Goal: Task Accomplishment & Management: Use online tool/utility

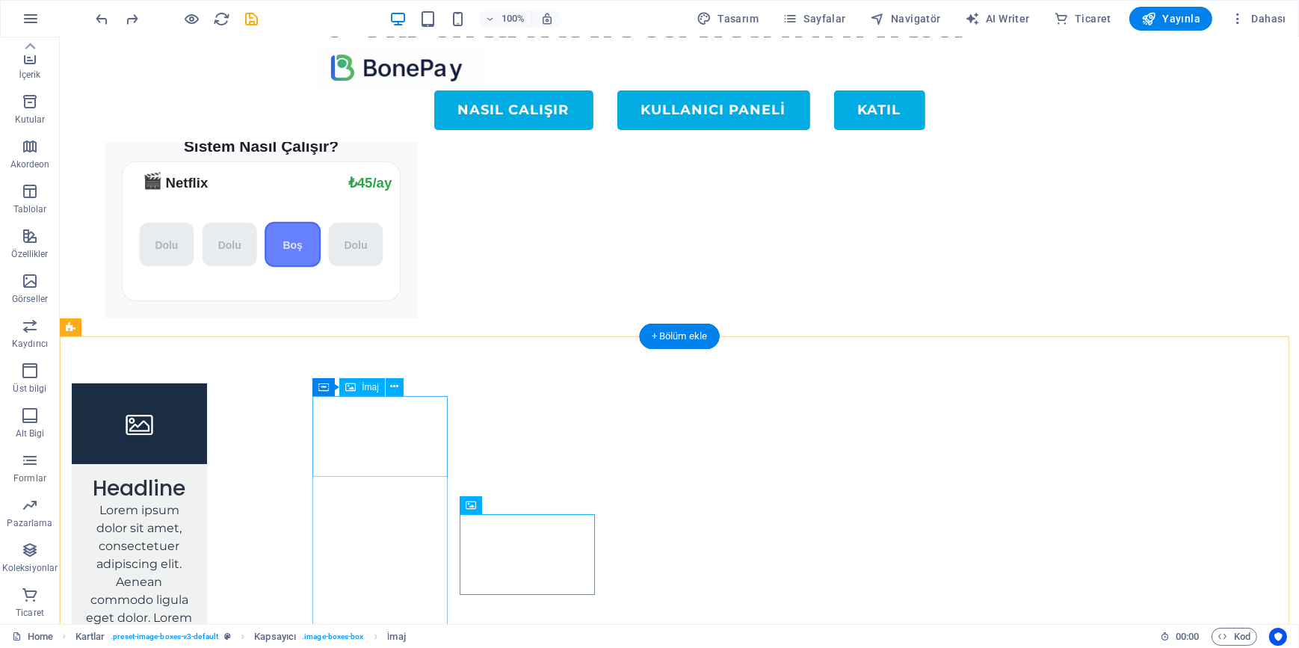
scroll to position [79, 0]
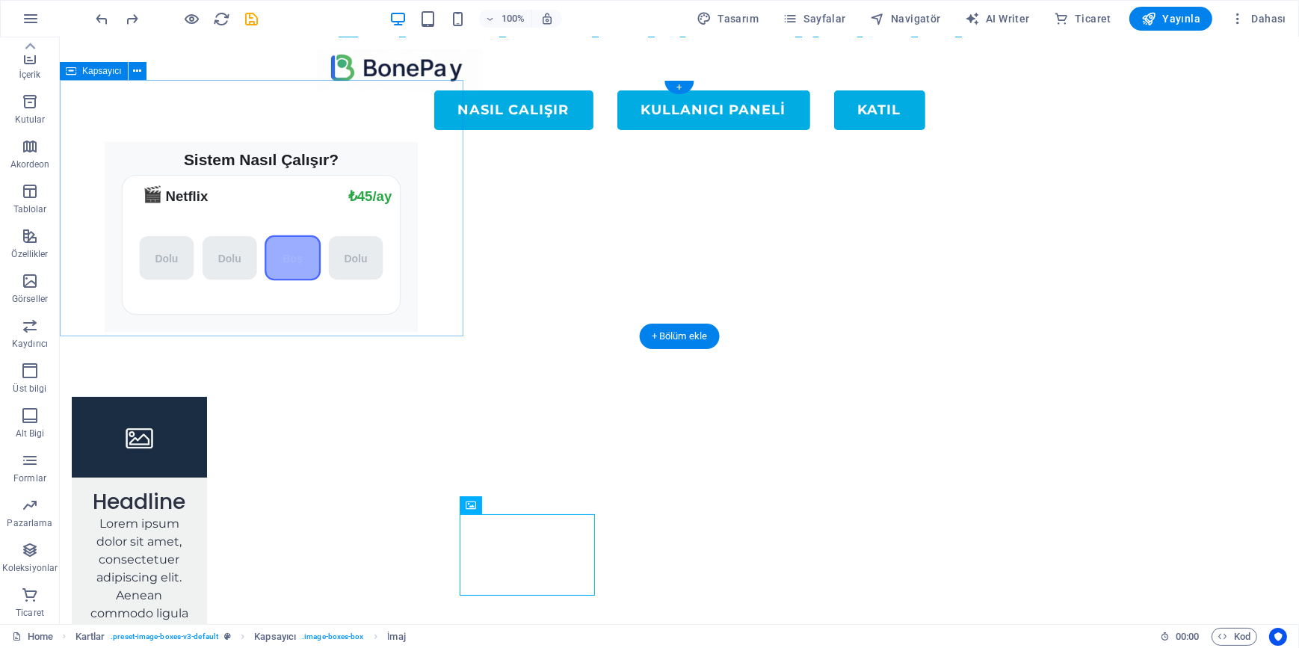
click at [406, 191] on div "Sistem Nasıl Çalışır? 🎬 Netflix ₺199/ay ₺45/ay [GEOGRAPHIC_DATA] [GEOGRAPHIC_DA…" at bounding box center [261, 209] width 404 height 256
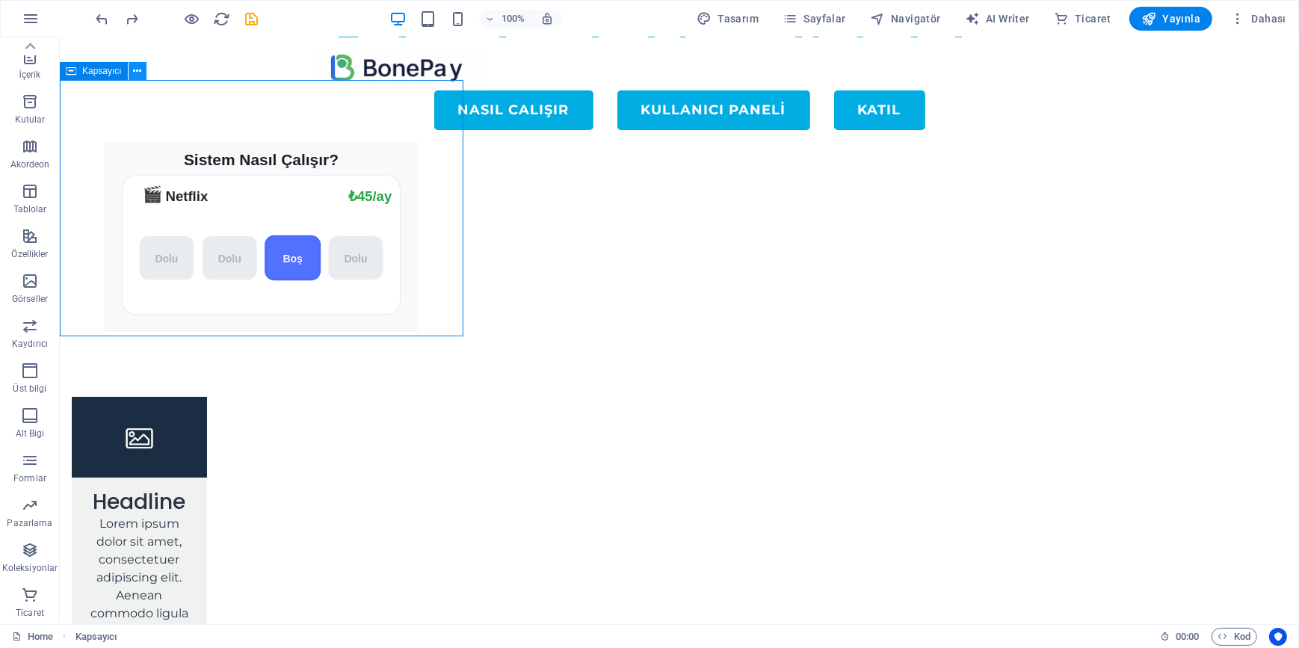
click at [135, 72] on icon at bounding box center [137, 72] width 8 height 16
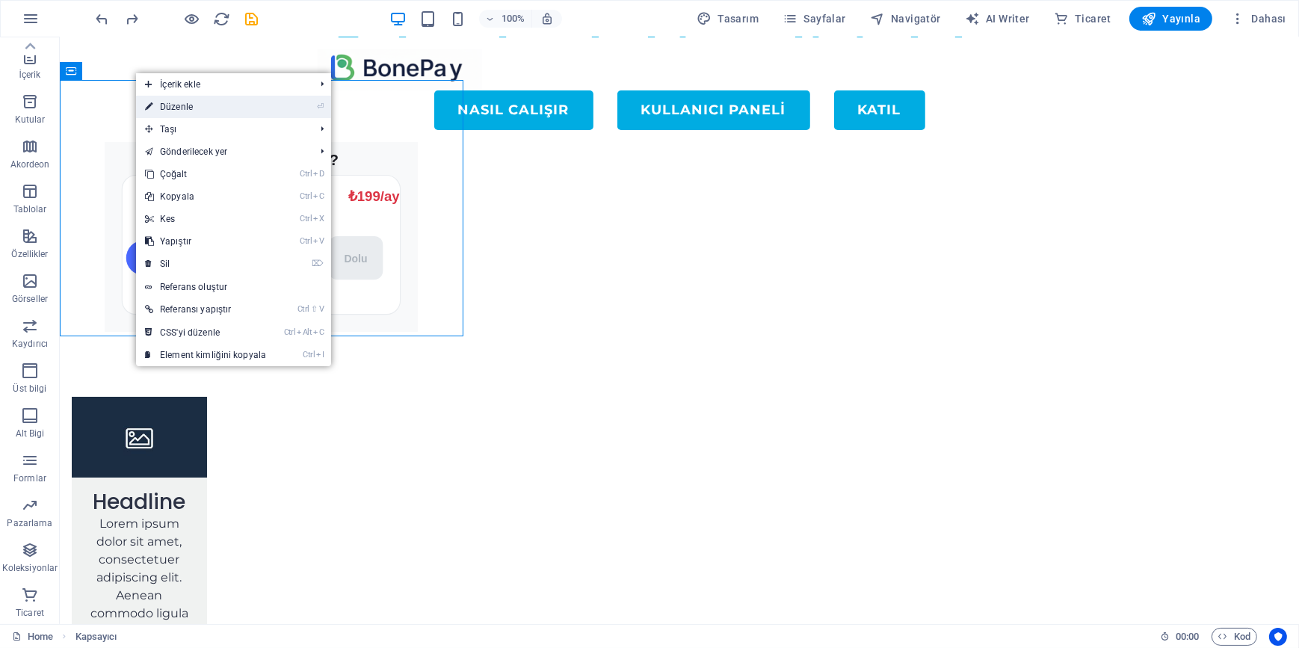
click at [194, 112] on link "⏎ Düzenle" at bounding box center [205, 107] width 139 height 22
select select "px"
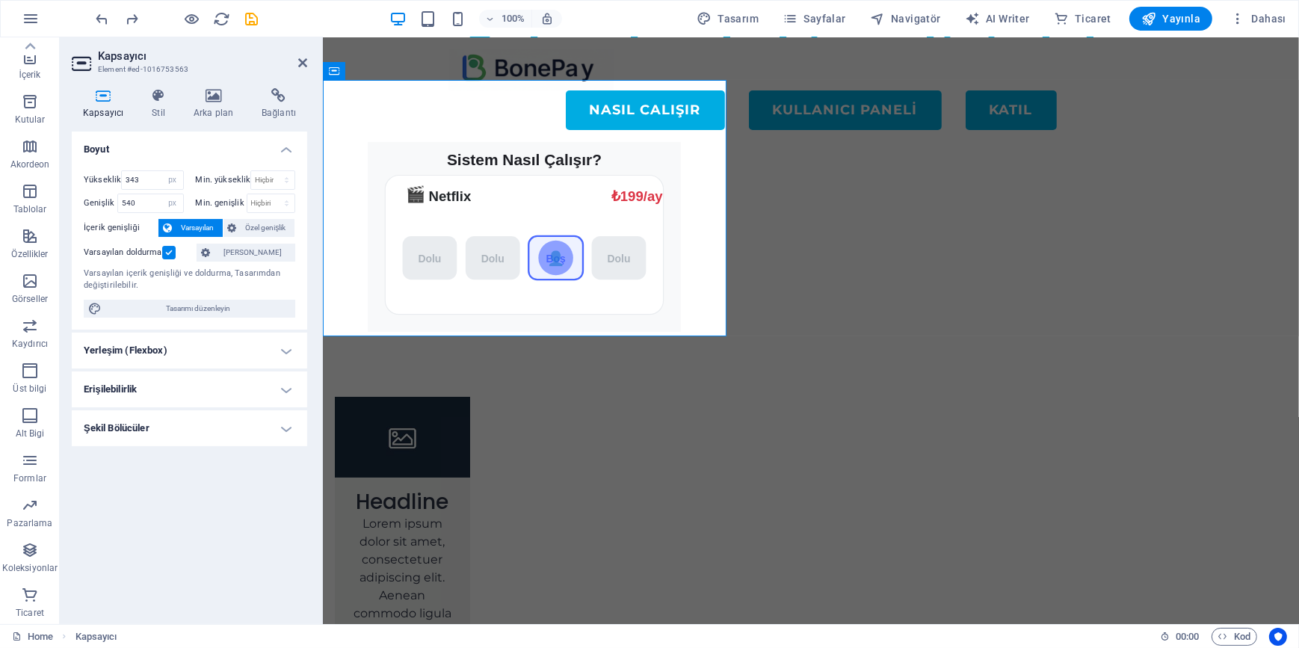
click at [170, 352] on h4 "Yerleşim (Flexbox)" at bounding box center [189, 351] width 235 height 36
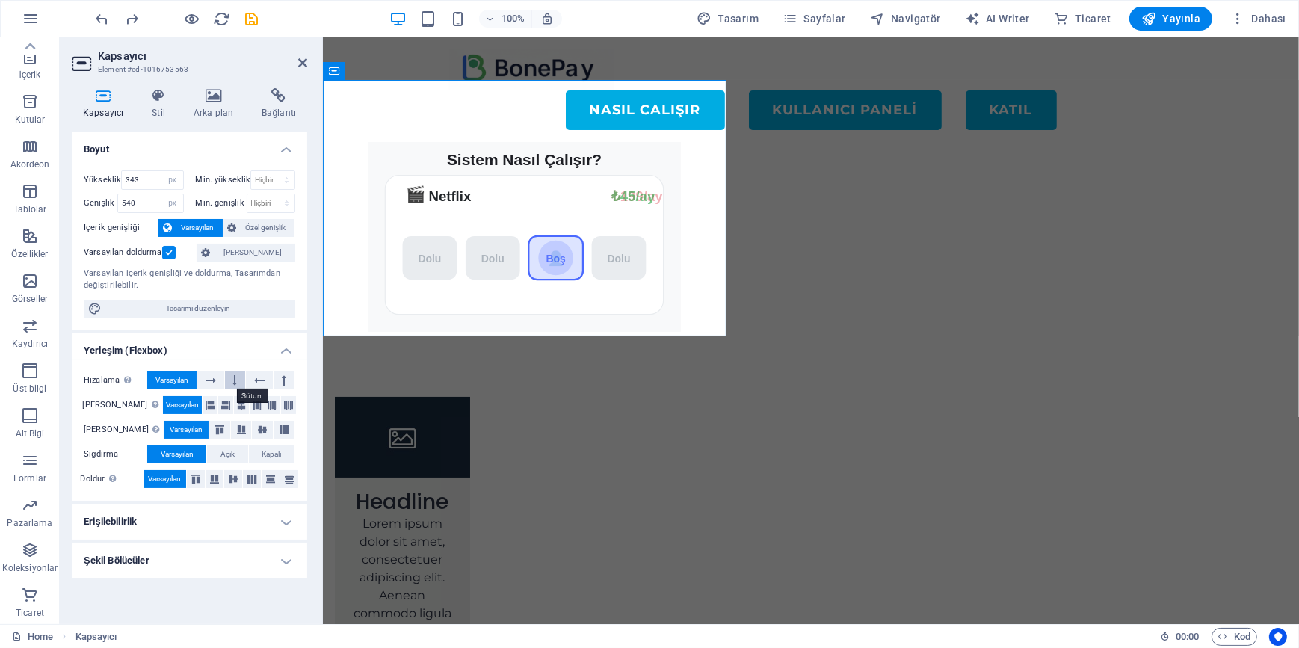
click at [232, 380] on icon at bounding box center [234, 380] width 4 height 18
click at [232, 401] on icon at bounding box center [241, 405] width 18 height 9
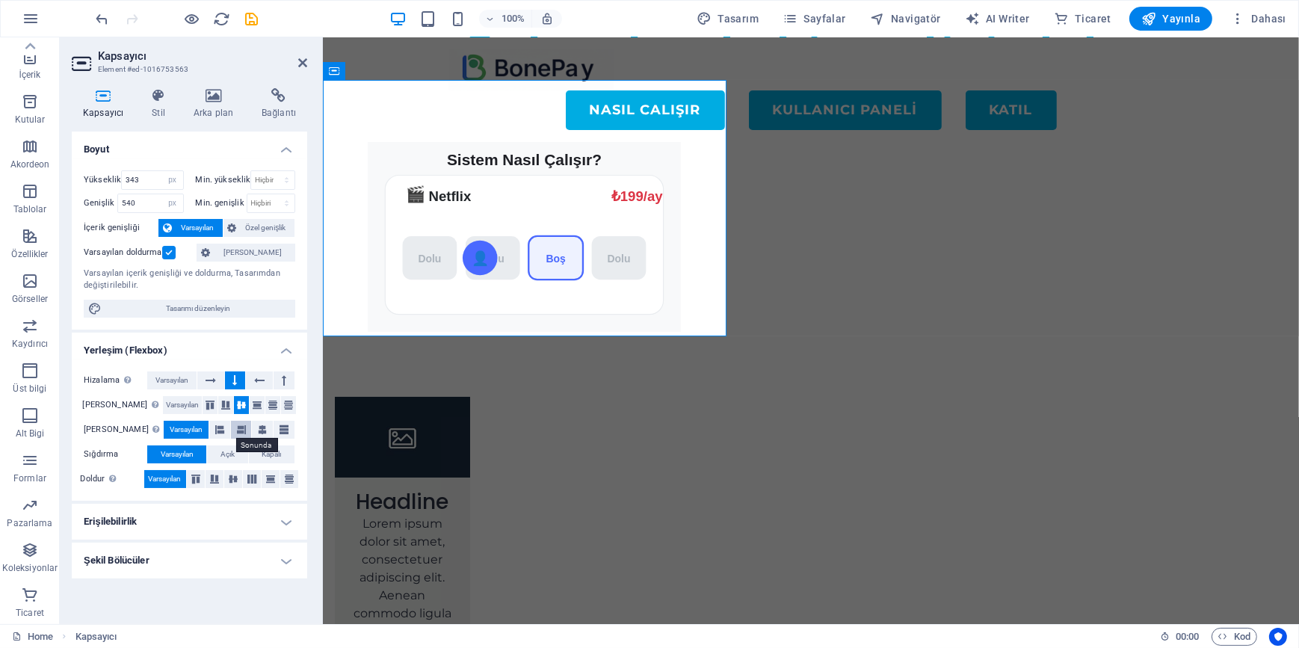
click at [237, 425] on icon at bounding box center [241, 430] width 9 height 18
click at [229, 450] on span "Açık" at bounding box center [227, 454] width 14 height 18
click at [153, 559] on h4 "Şekil Bölücüler" at bounding box center [189, 561] width 235 height 36
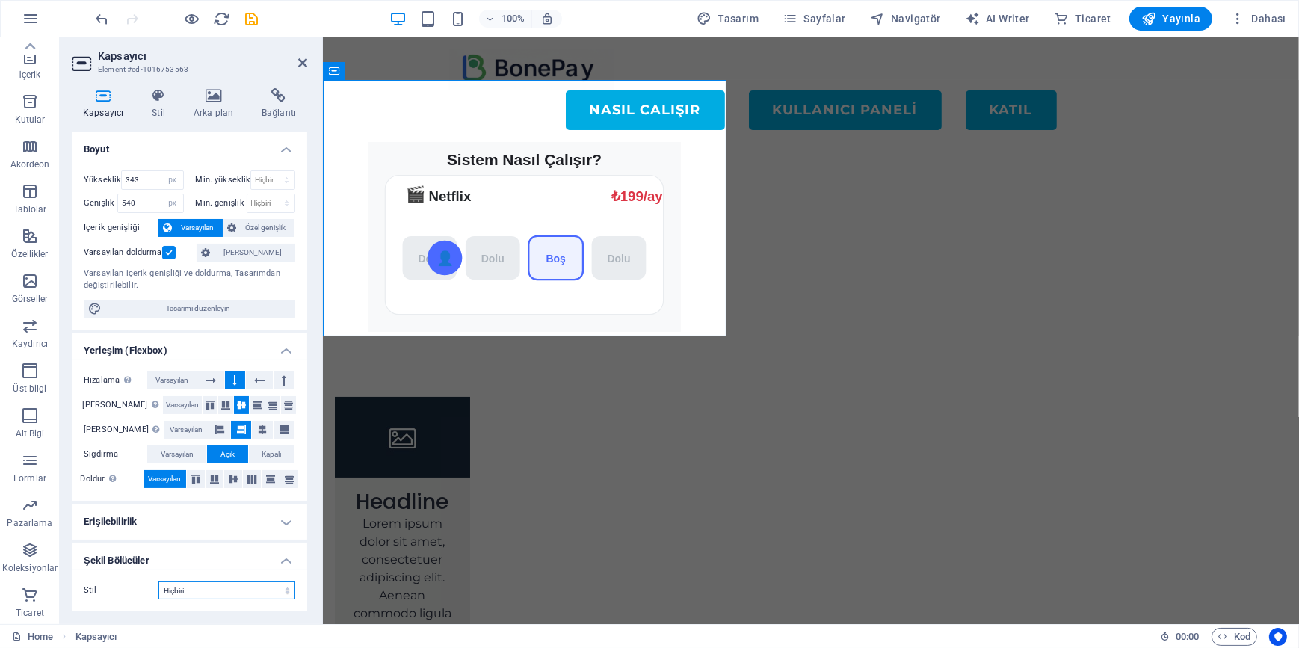
click at [199, 588] on select "Hiçbiri Üçgen Kare Çapraz Çokgen 1 Çokgen 2 Zikzak Çoklu Zikzaklar Dalgalar Çok…" at bounding box center [226, 590] width 137 height 18
click at [199, 587] on select "Hiçbiri Üçgen Kare Çapraz Çokgen 1 Çokgen 2 Zikzak Çoklu Zikzaklar Dalgalar Çok…" at bounding box center [226, 590] width 137 height 18
click at [198, 478] on icon at bounding box center [196, 479] width 18 height 9
click at [248, 475] on icon at bounding box center [252, 479] width 18 height 9
click at [266, 477] on icon at bounding box center [271, 479] width 18 height 9
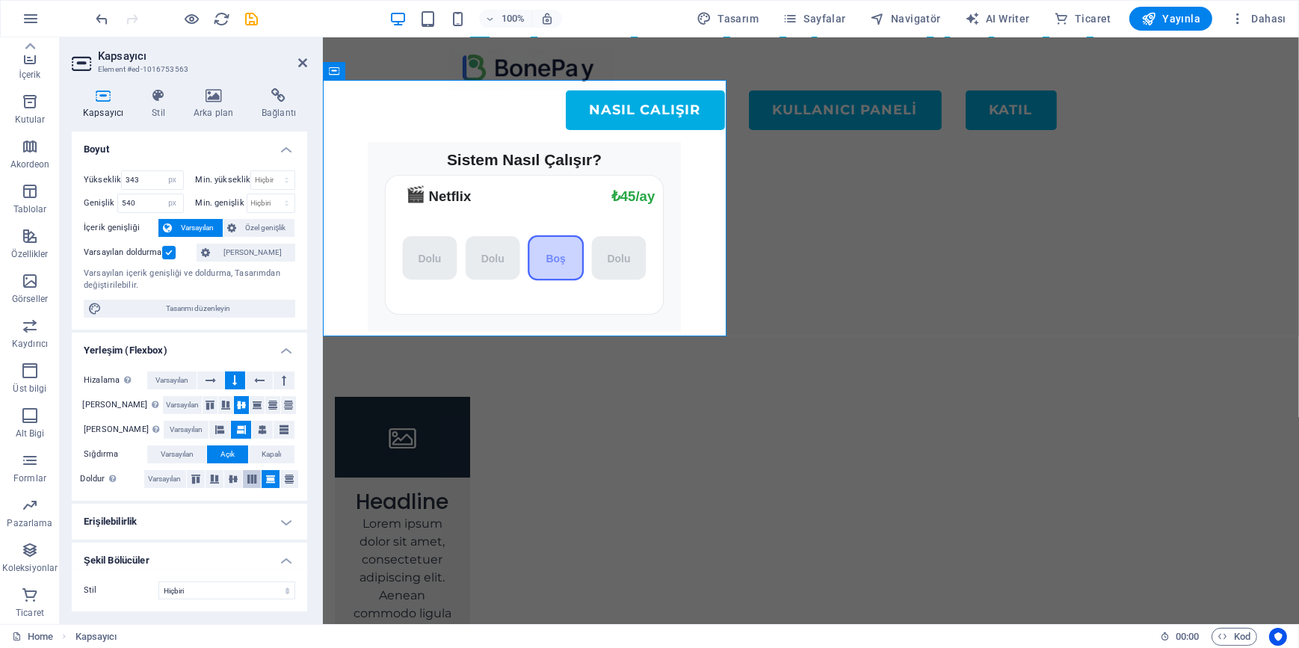
click at [248, 478] on icon at bounding box center [252, 479] width 18 height 9
click at [236, 478] on icon at bounding box center [233, 479] width 18 height 9
click at [171, 450] on span "Varsayılan" at bounding box center [177, 454] width 33 height 18
click at [179, 380] on span "Varsayılan" at bounding box center [171, 380] width 33 height 18
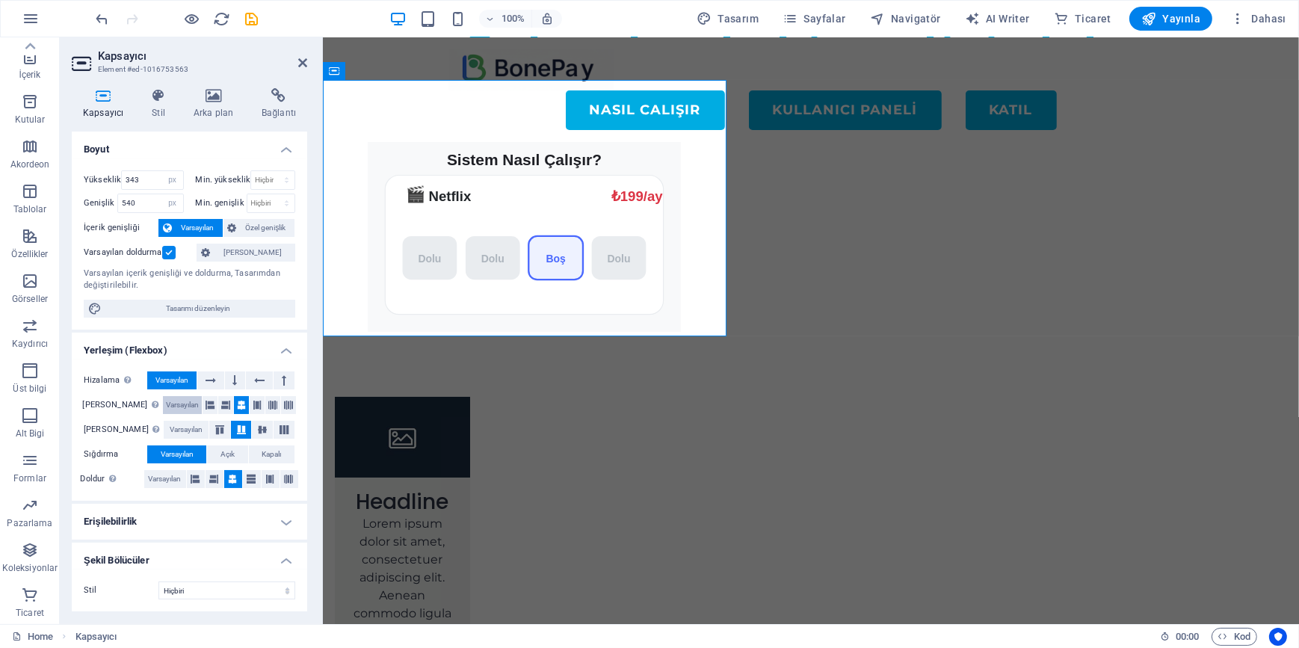
click at [171, 400] on span "Varsayılan" at bounding box center [182, 405] width 33 height 18
click at [174, 426] on span "Varsayılan" at bounding box center [186, 430] width 33 height 18
click at [208, 377] on icon at bounding box center [211, 380] width 10 height 18
click at [177, 398] on span "Varsayılan" at bounding box center [182, 405] width 33 height 18
click at [236, 376] on icon at bounding box center [234, 380] width 4 height 18
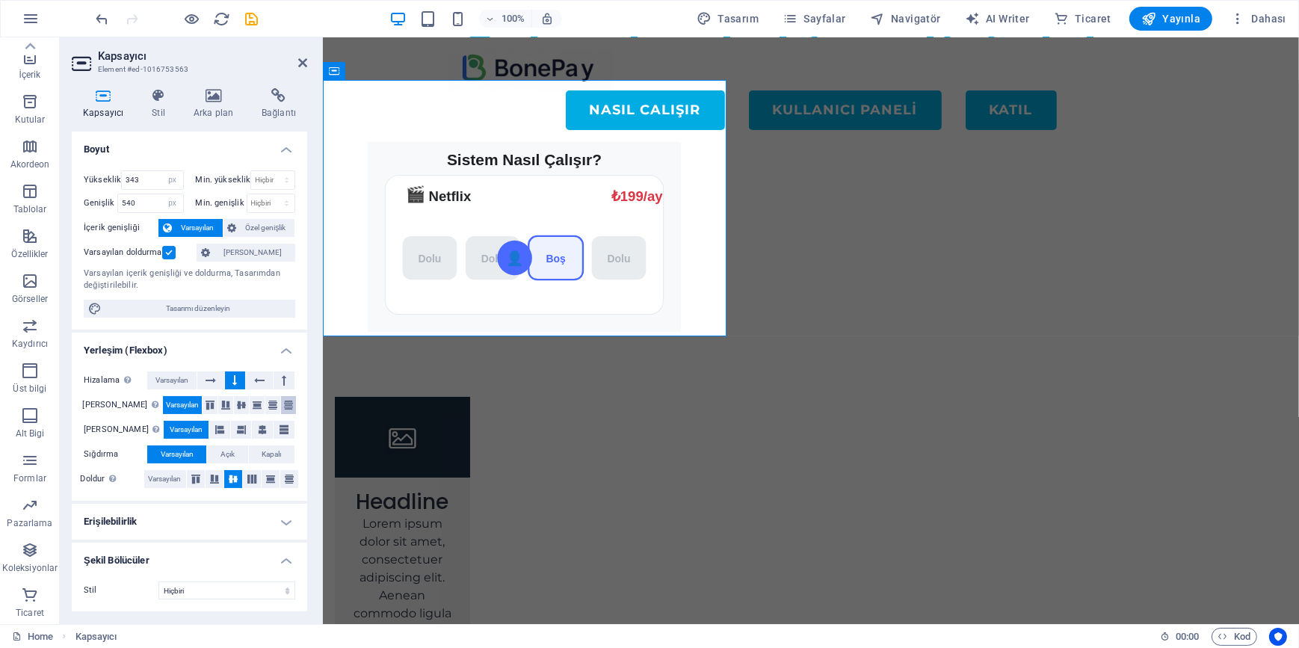
click at [285, 407] on icon at bounding box center [289, 405] width 18 height 9
click at [166, 403] on span "Varsayılan" at bounding box center [182, 405] width 33 height 18
click at [456, 182] on div "Sistem Nasıl Çalışır? 🎬 Netflix ₺199/ay ₺45/ay Dolu Dolu Boş Dolu 👤" at bounding box center [524, 236] width 380 height 192
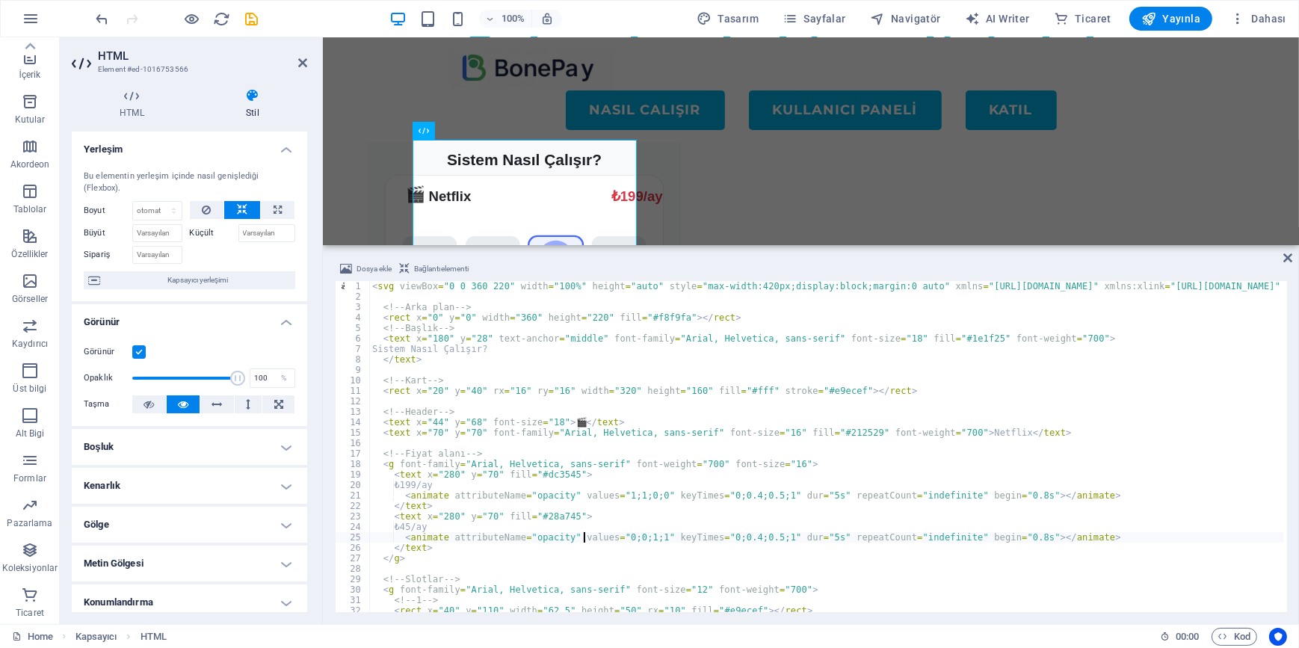
click at [583, 534] on div "< svg viewBox = "0 0 360 220" width = "100%" height = "auto" style = "max-width…" at bounding box center [976, 455] width 1214 height 349
type textarea "</svg>"
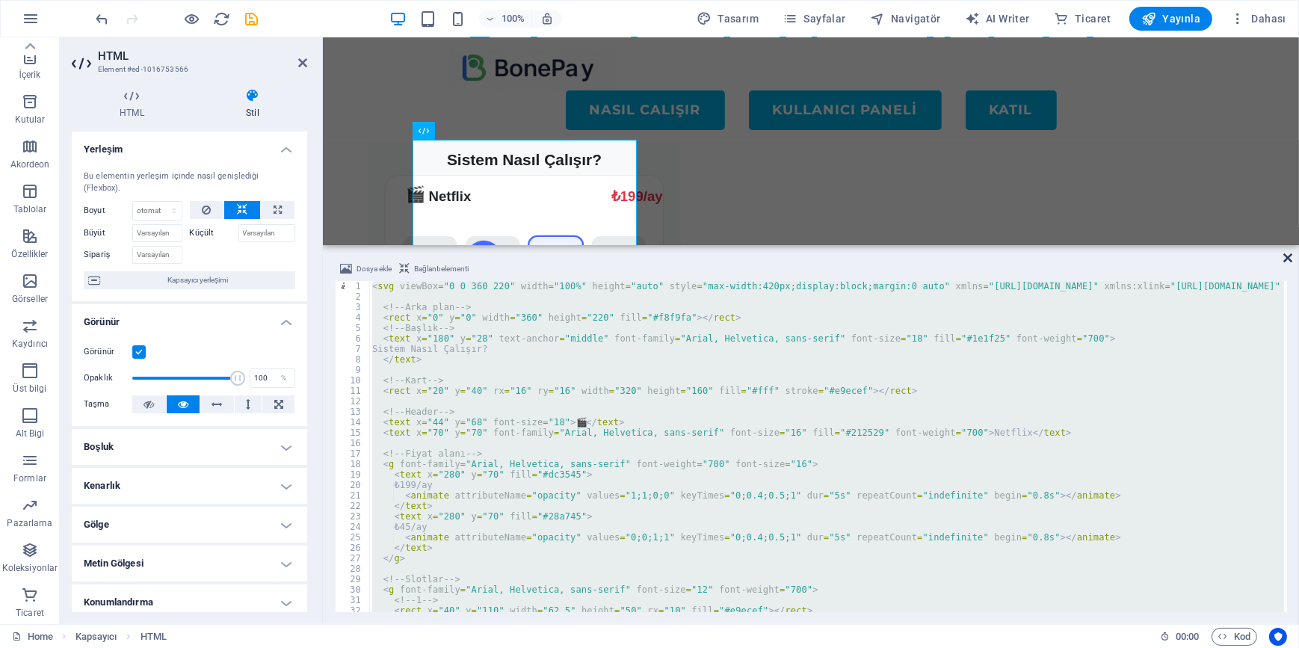
drag, startPoint x: 1285, startPoint y: 256, endPoint x: 1217, endPoint y: 216, distance: 78.1
click at [1285, 256] on icon at bounding box center [1287, 258] width 9 height 12
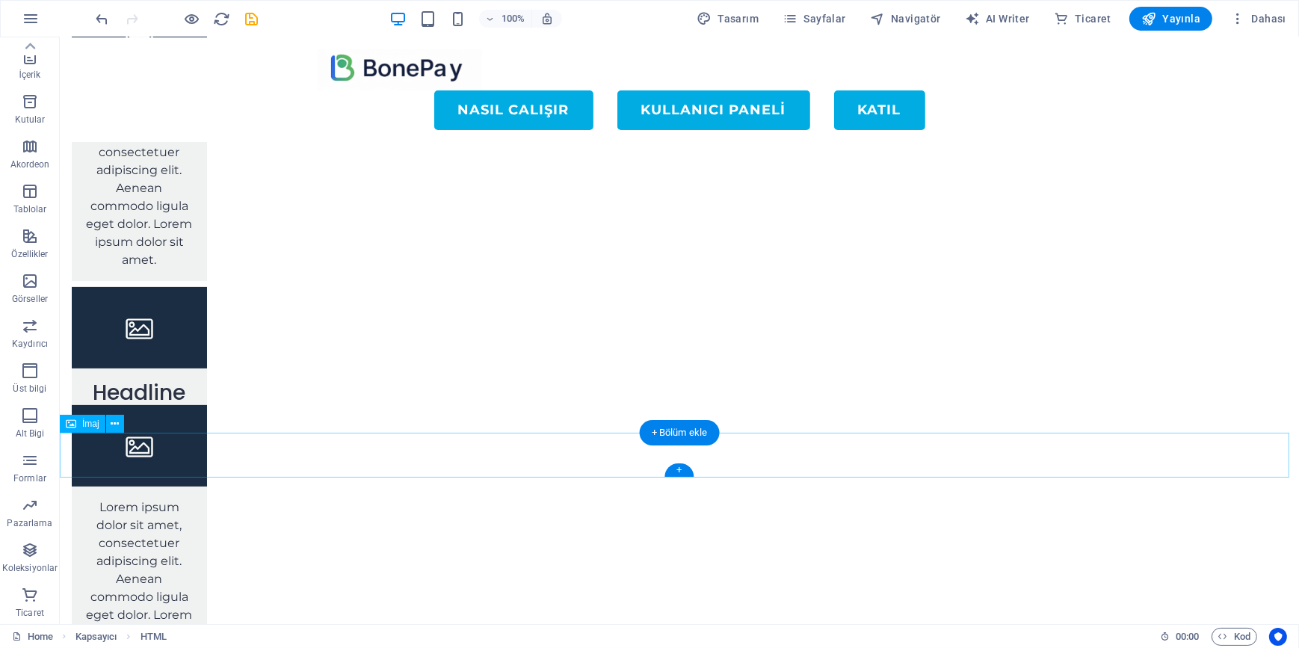
scroll to position [147, 0]
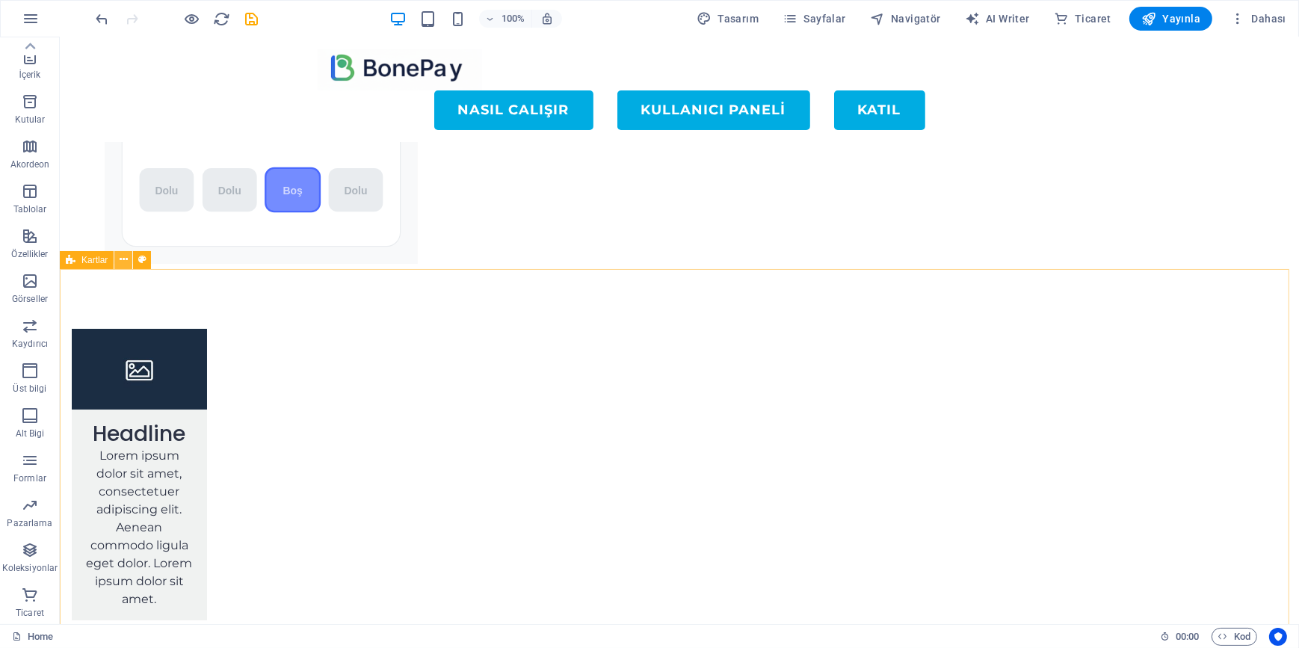
click at [117, 261] on button at bounding box center [123, 260] width 18 height 18
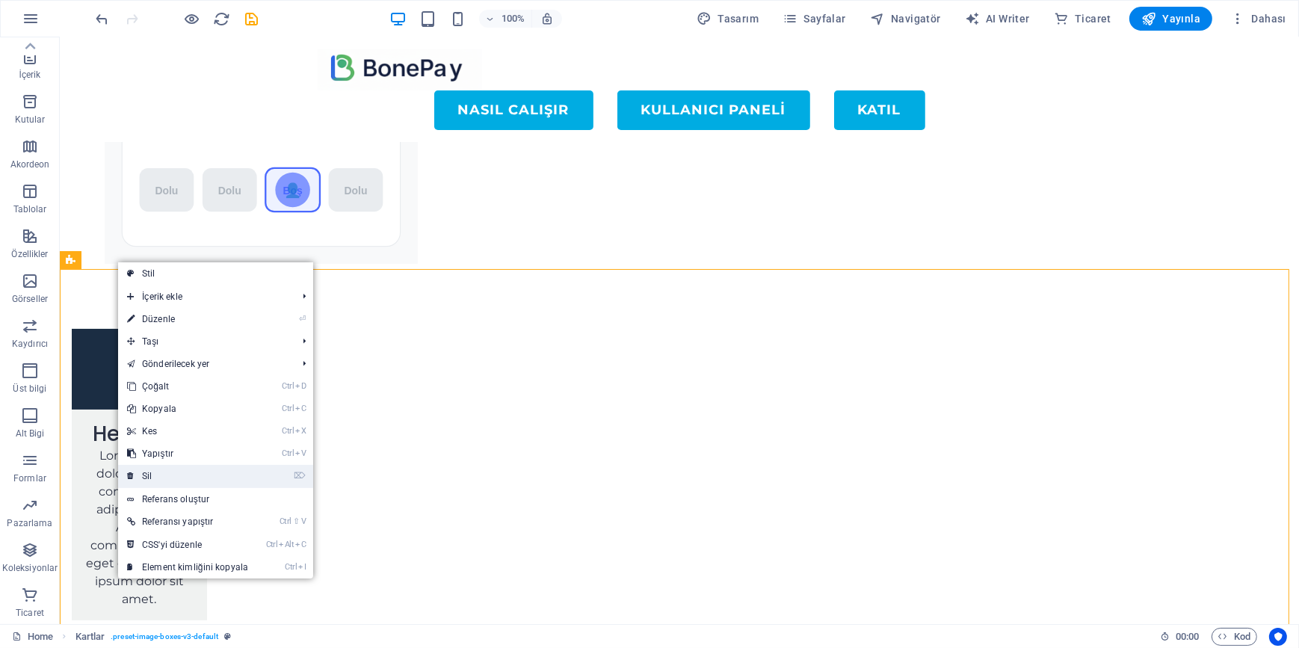
click at [194, 471] on link "⌦ Sil" at bounding box center [187, 476] width 139 height 22
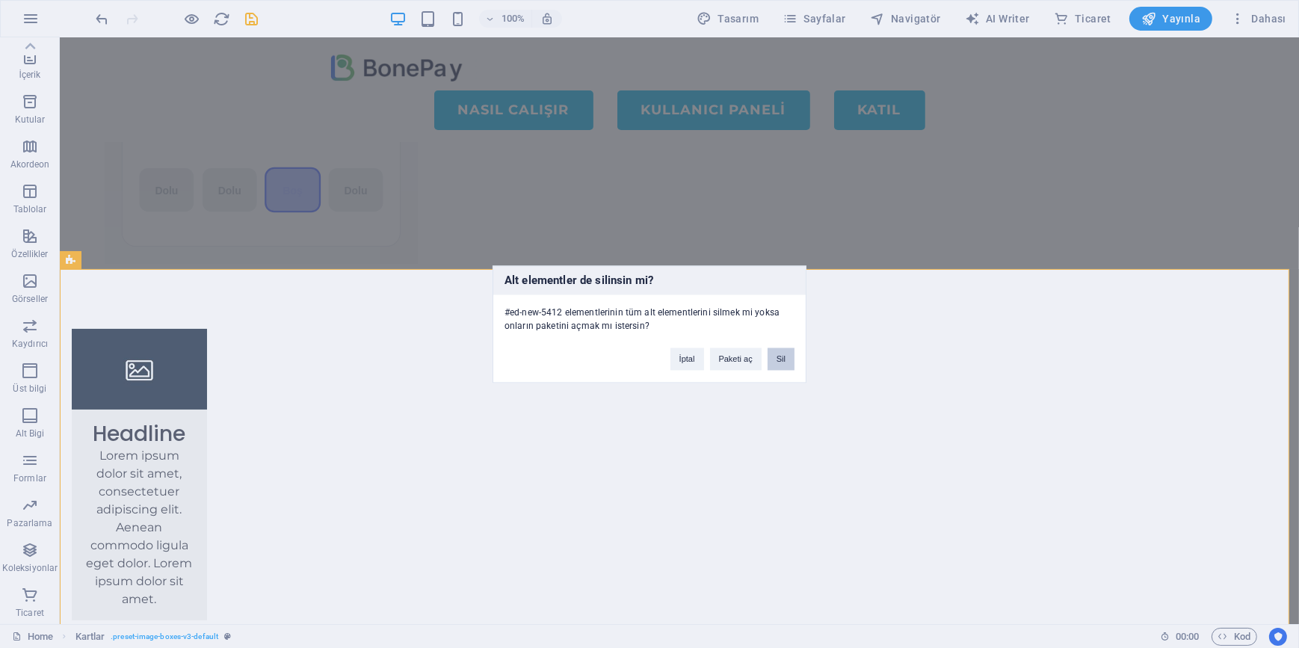
click at [786, 359] on button "Sil" at bounding box center [781, 359] width 27 height 22
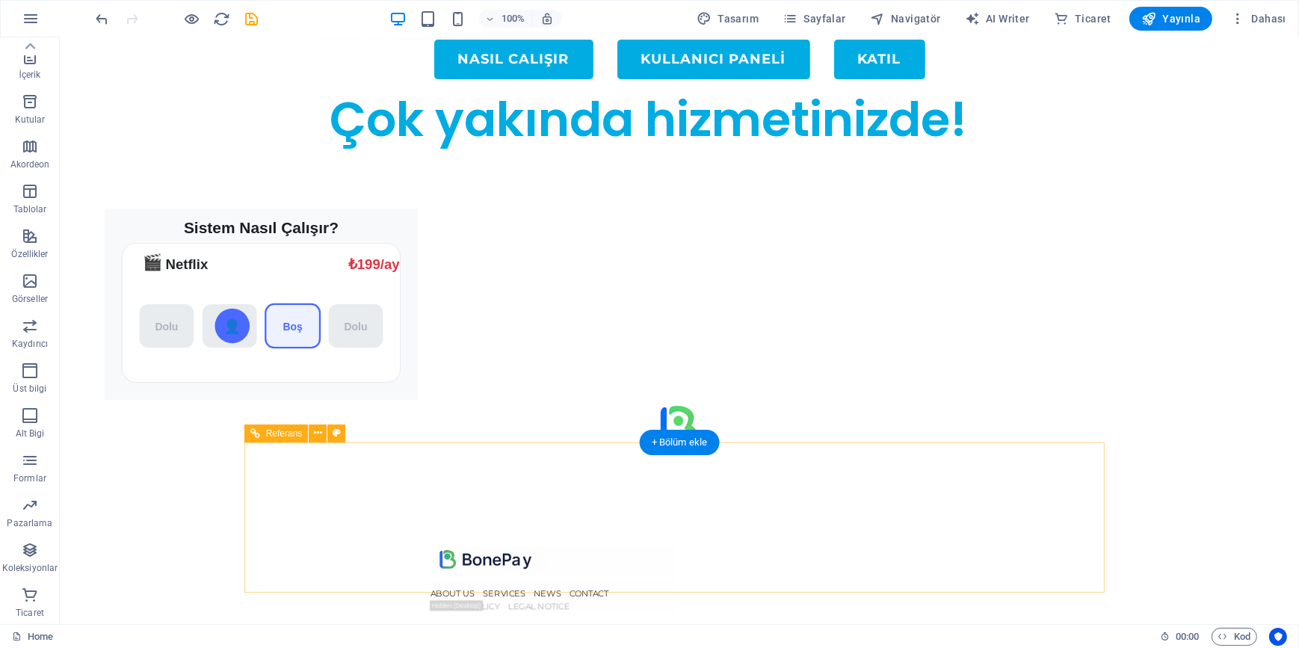
scroll to position [0, 0]
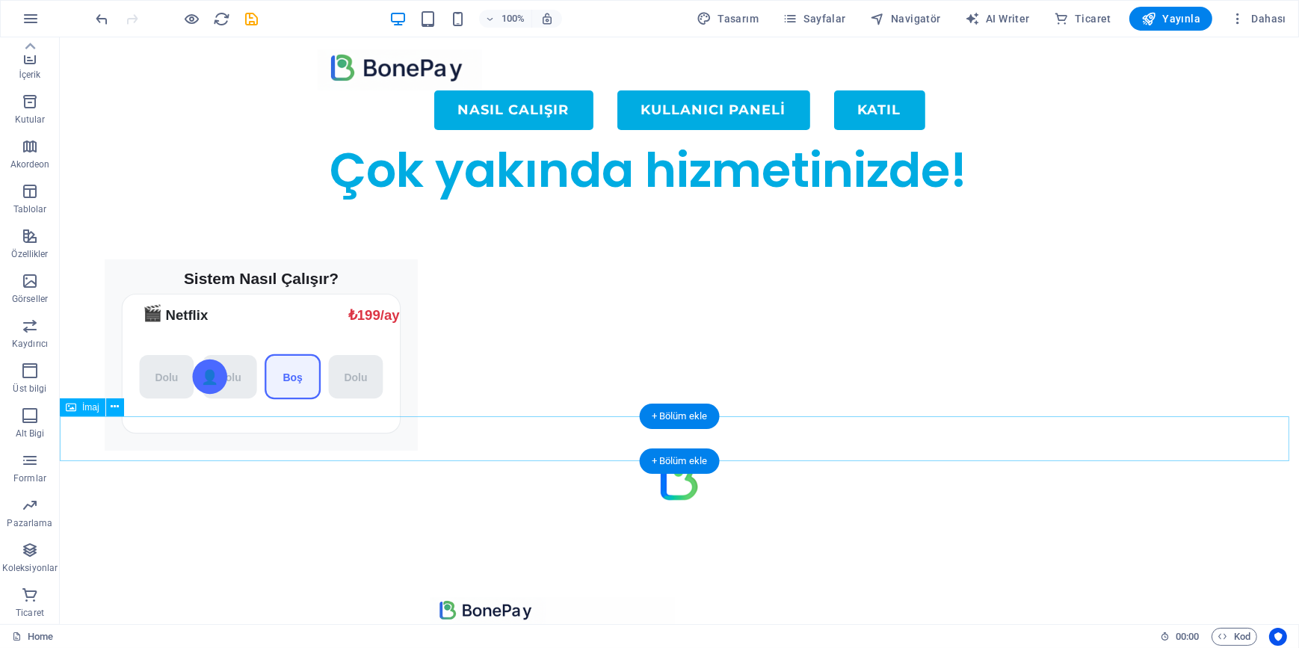
click at [527, 456] on figure at bounding box center [678, 478] width 1239 height 45
select select "px"
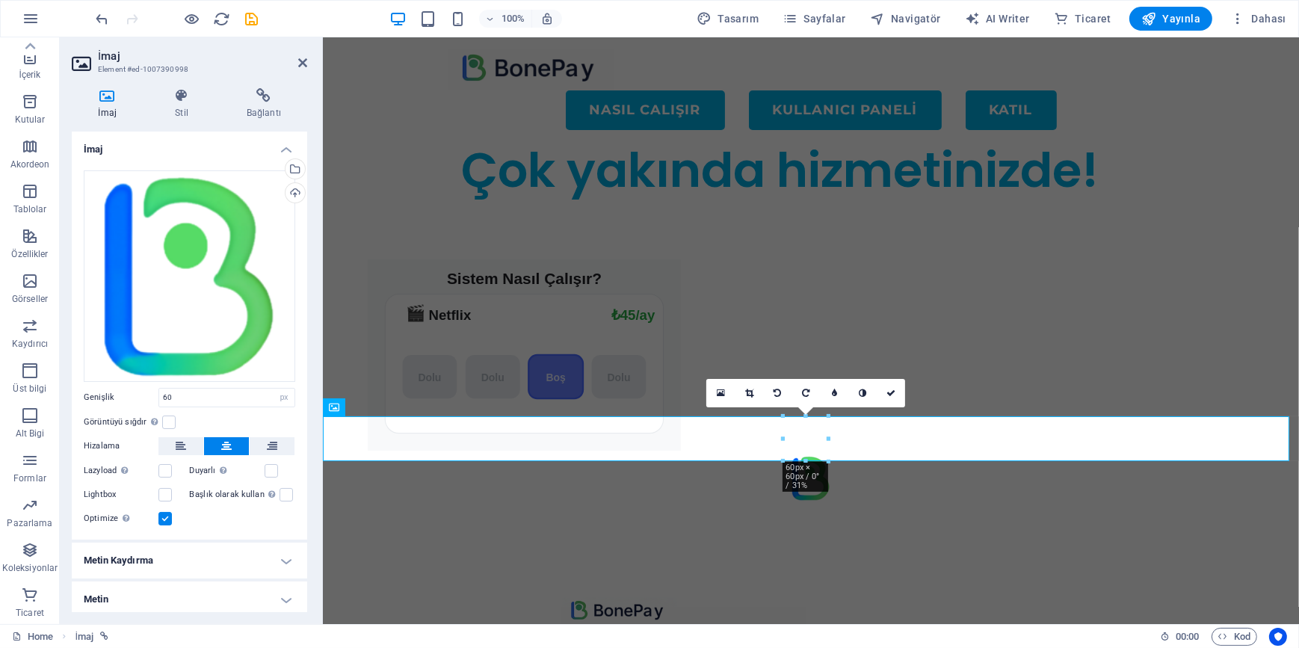
click at [1087, 286] on div "Menu NASIL CALIŞIR KULLANICI PANELİ KATIL Çok yakında hizmetinizde! Sistem Nası…" at bounding box center [810, 486] width 976 height 898
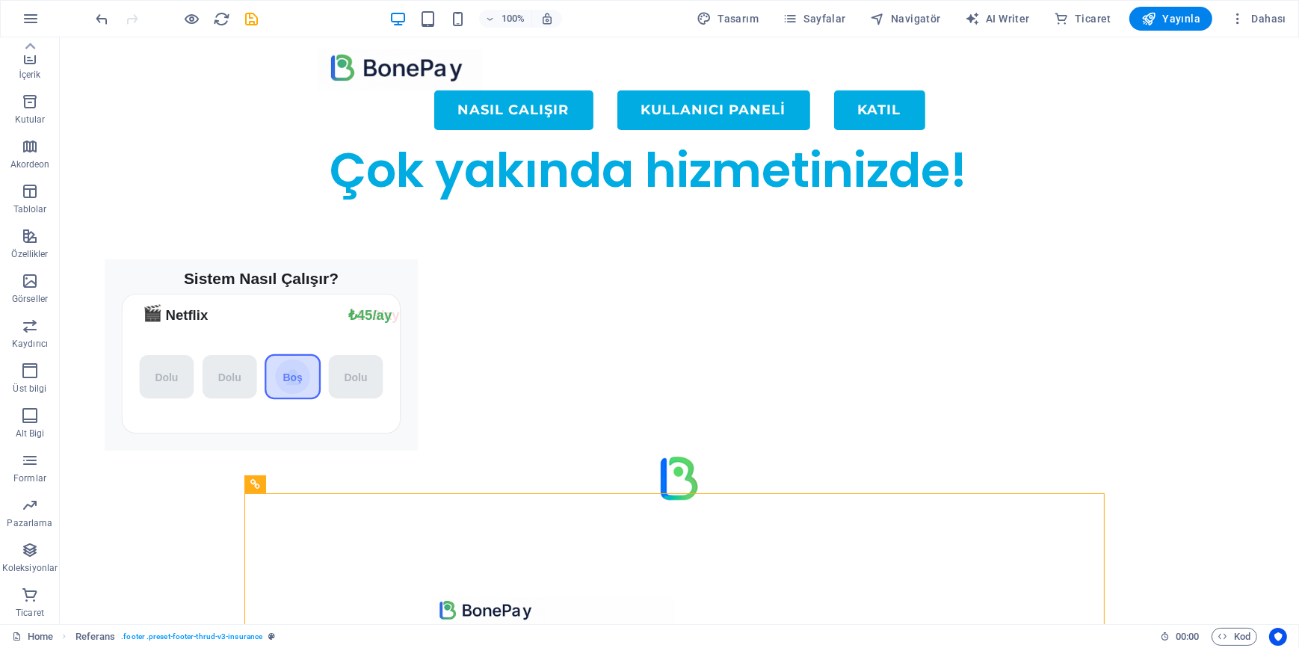
click at [1158, 235] on div "Menu NASIL CALIŞIR KULLANICI PANELİ KATIL Çok yakında hizmetinizde! Sistem Nası…" at bounding box center [678, 486] width 1239 height 898
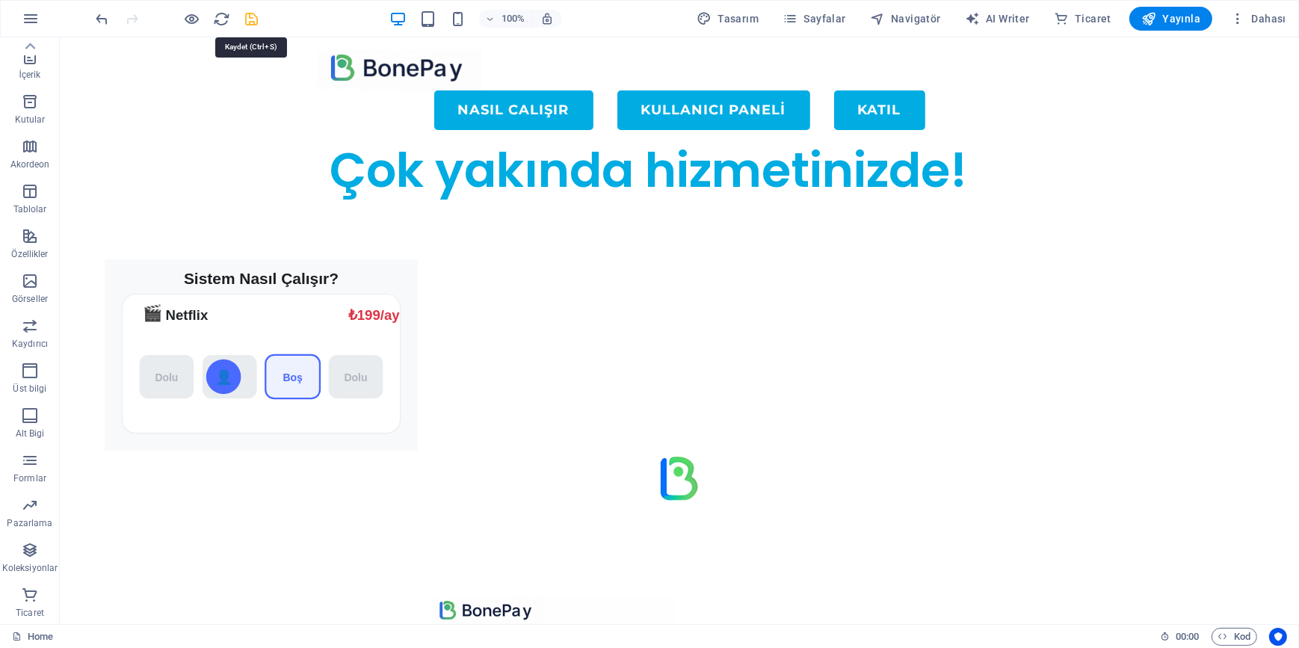
click at [250, 16] on icon "save" at bounding box center [252, 18] width 17 height 17
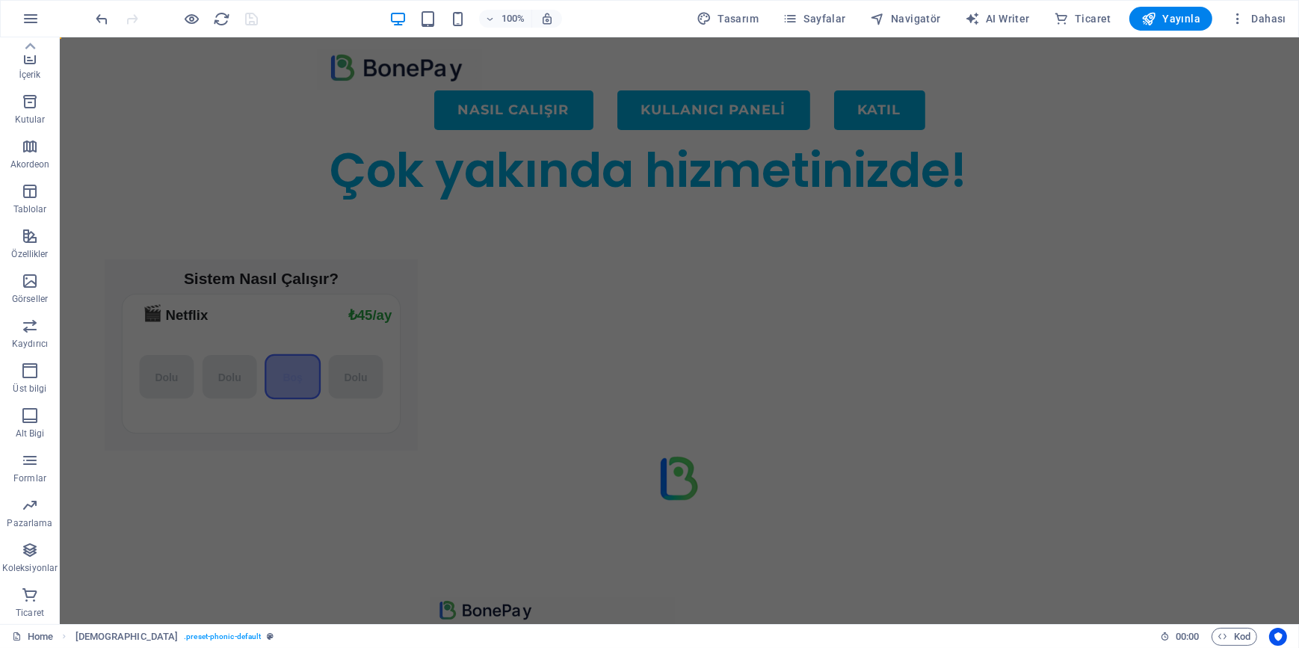
click at [836, 303] on div "Menu NASIL CALIŞIR KULLANICI PANELİ KATIL Çok yakında hizmetinizde! Sistem Nası…" at bounding box center [678, 486] width 1239 height 898
click at [1061, 320] on div "Menu NASIL CALIŞIR KULLANICI PANELİ KATIL Çok yakında hizmetinizde! Sistem Nası…" at bounding box center [678, 486] width 1239 height 898
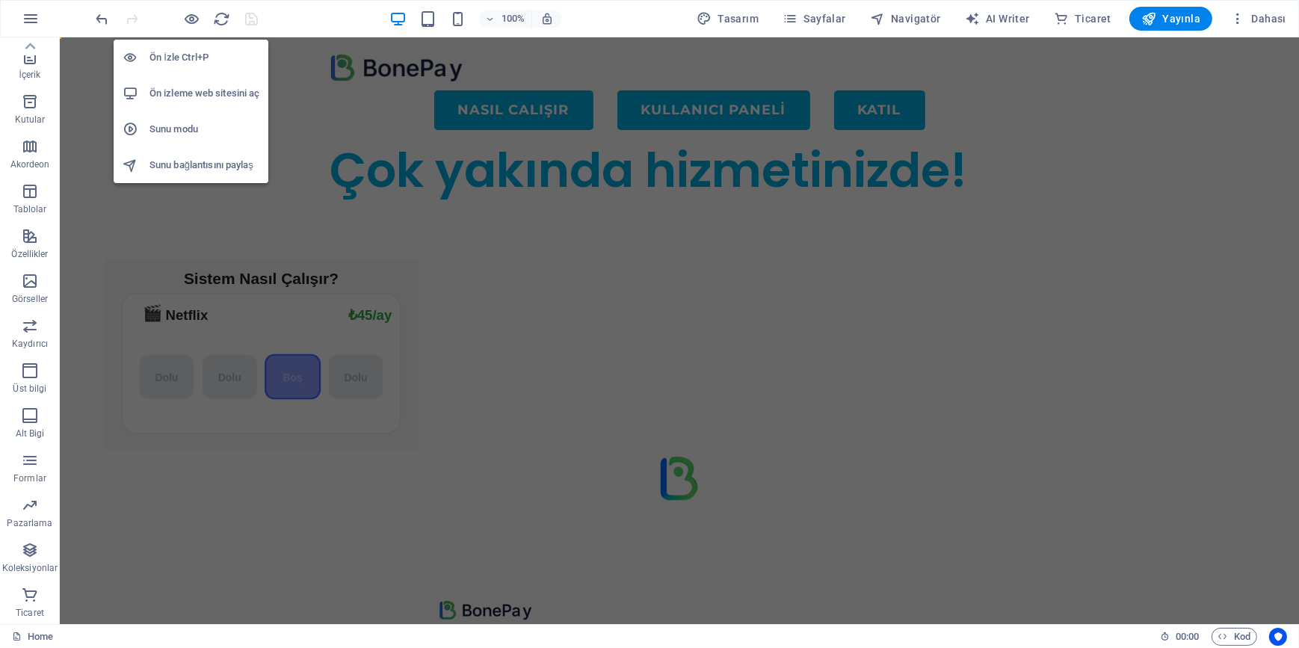
click at [187, 58] on h6 "Ön İzle Ctrl+P" at bounding box center [204, 58] width 110 height 18
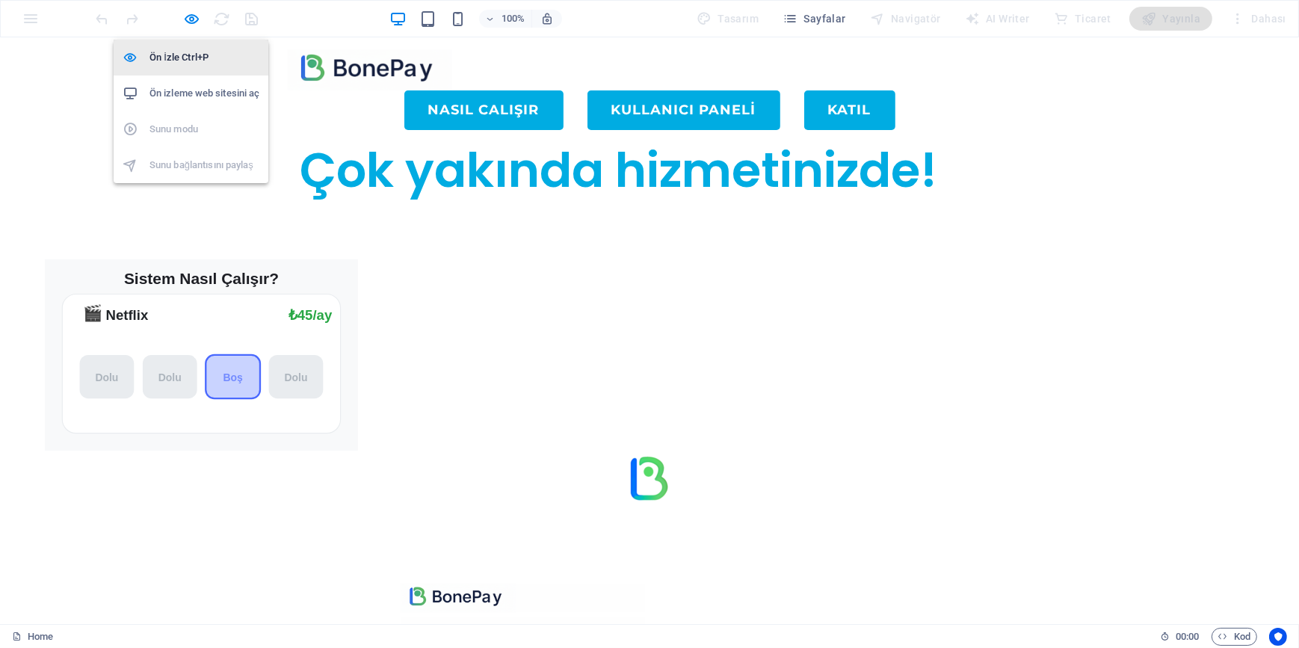
click at [188, 65] on h6 "Ön İzle Ctrl+P" at bounding box center [204, 58] width 110 height 18
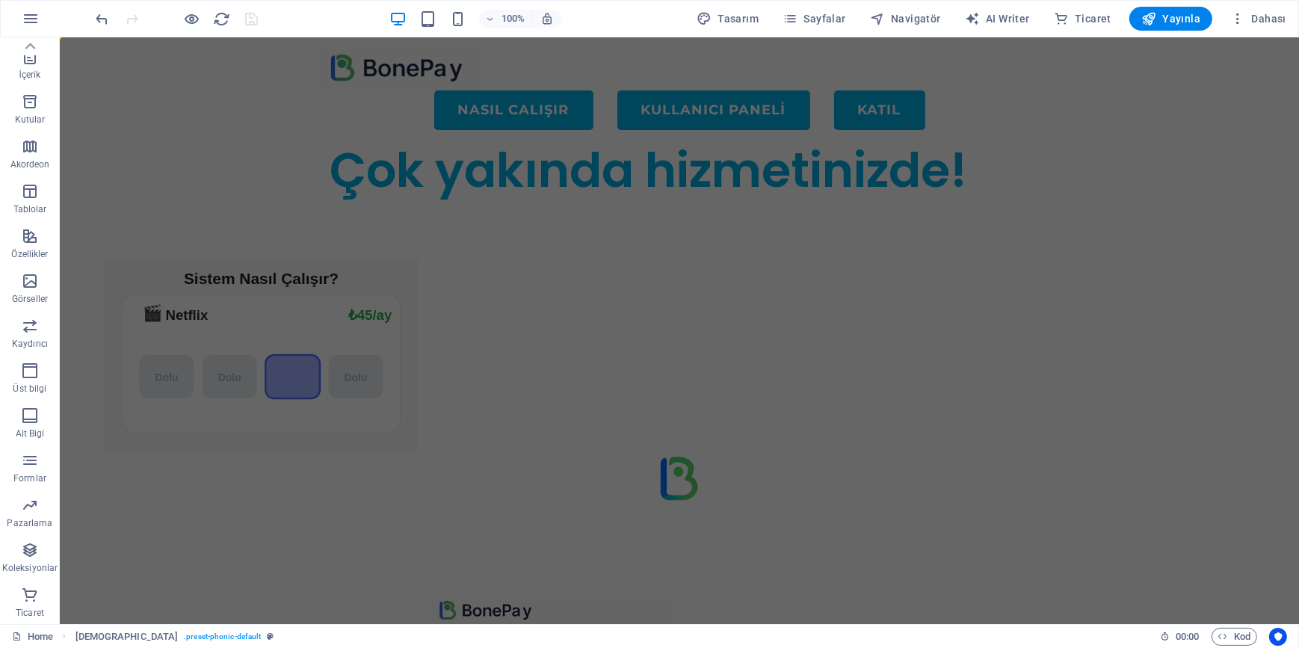
click at [873, 333] on div "Menu NASIL CALIŞIR KULLANICI PANELİ KATIL Çok yakında hizmetinizde! Sistem Nası…" at bounding box center [678, 486] width 1239 height 898
click at [720, 168] on div "Menu NASIL CALIŞIR KULLANICI PANELİ KATIL Çok yakında hizmetinizde! Sistem Nası…" at bounding box center [678, 486] width 1239 height 898
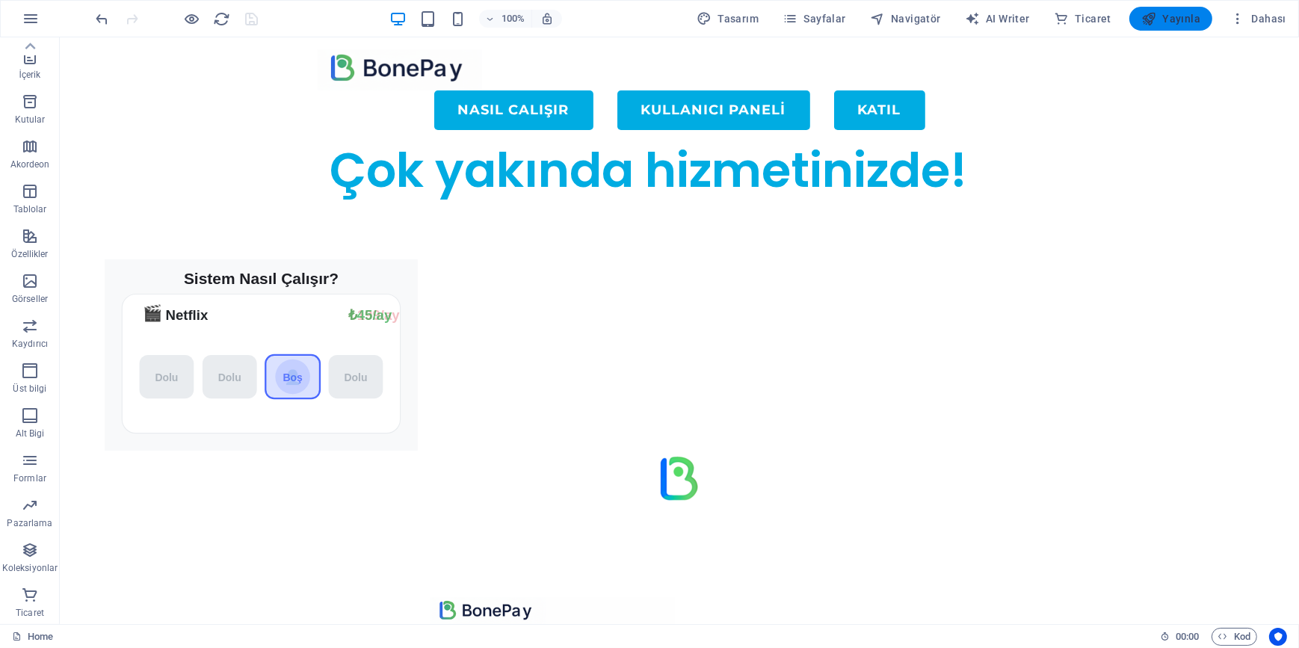
click at [1176, 21] on span "Yayınla" at bounding box center [1170, 18] width 59 height 15
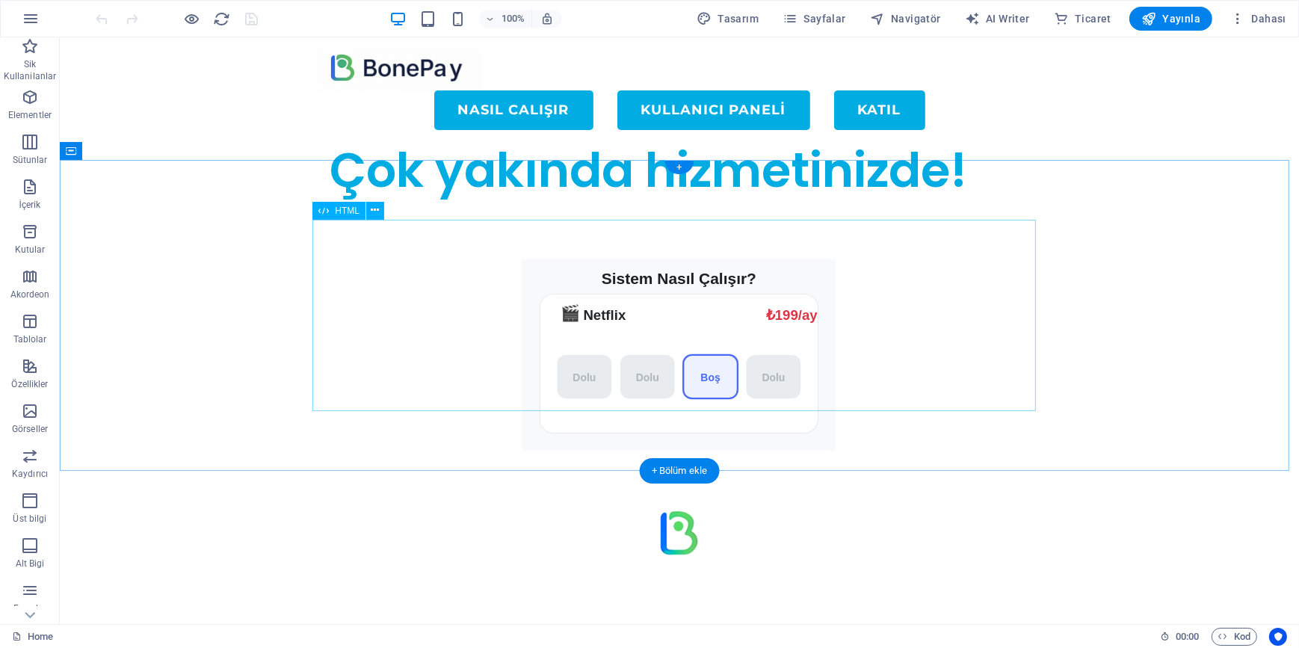
click at [432, 270] on div "Sistem Nasıl Çalışır? 🎬 Netflix ₺199/ay ₺45/ay Dolu Dolu Boş Dolu 👤" at bounding box center [678, 355] width 723 height 192
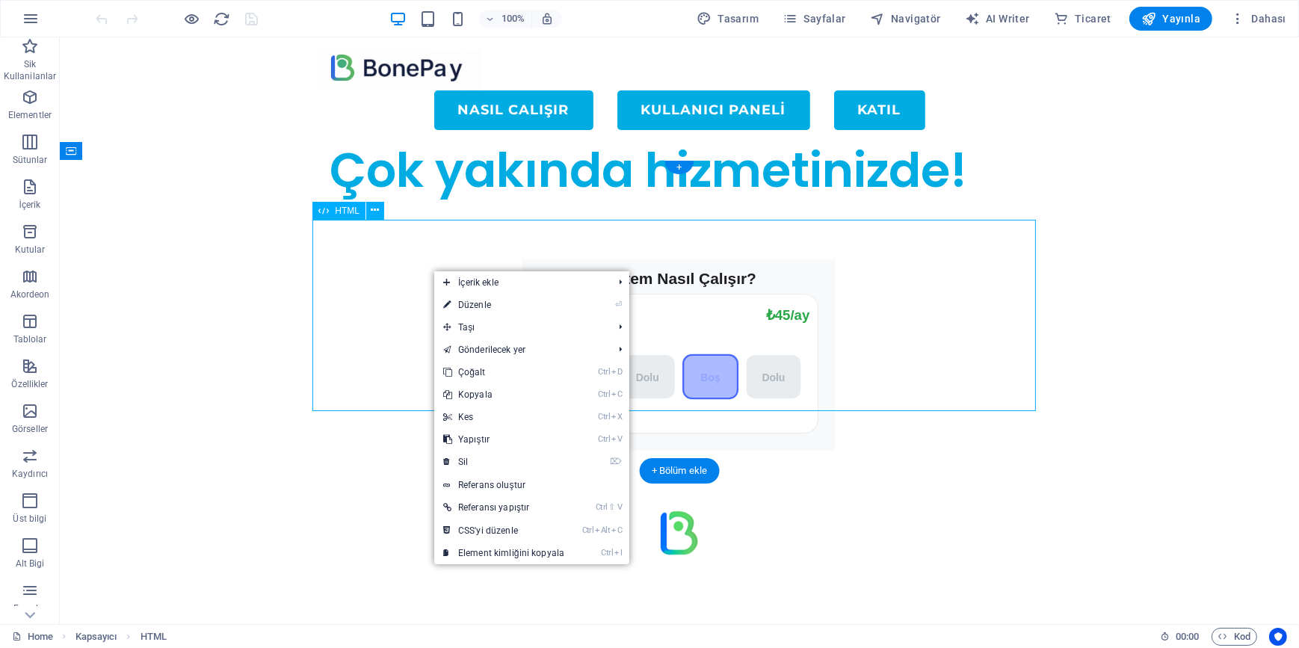
click at [366, 297] on div "Sistem Nasıl Çalışır? 🎬 Netflix ₺199/ay ₺45/ay Dolu Dolu Boş Dolu 👤" at bounding box center [678, 355] width 723 height 192
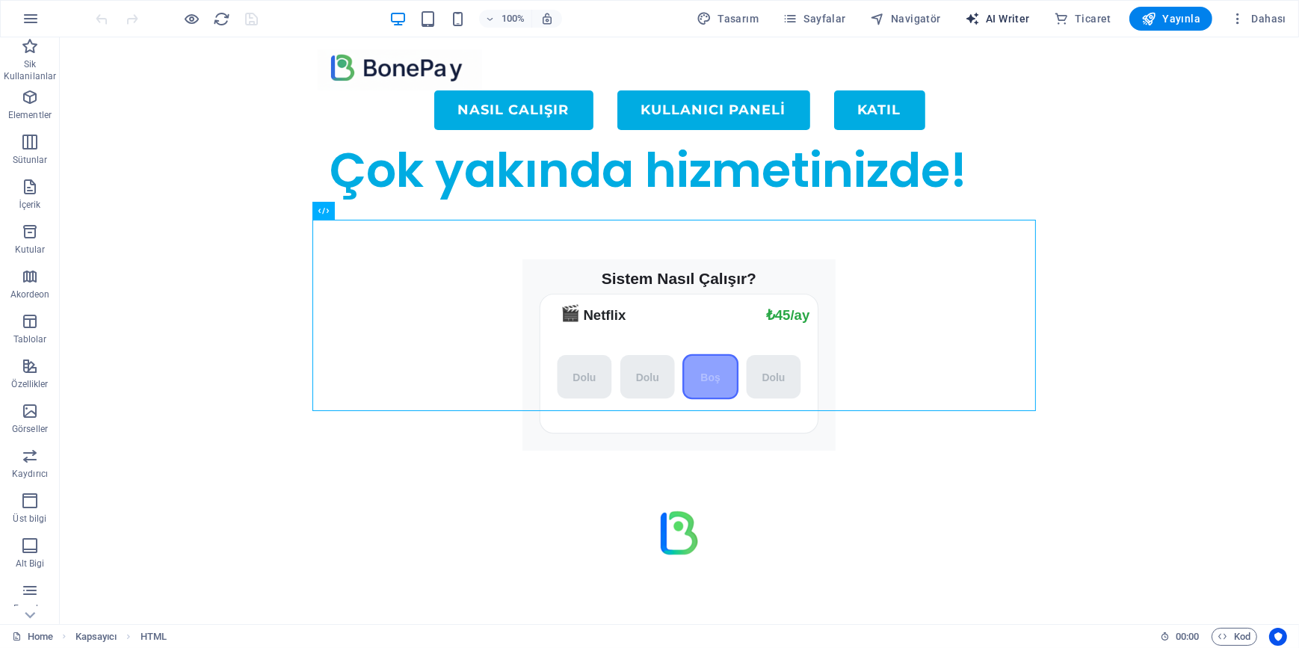
click at [1009, 22] on span "AI Writer" at bounding box center [997, 18] width 65 height 15
select select "English"
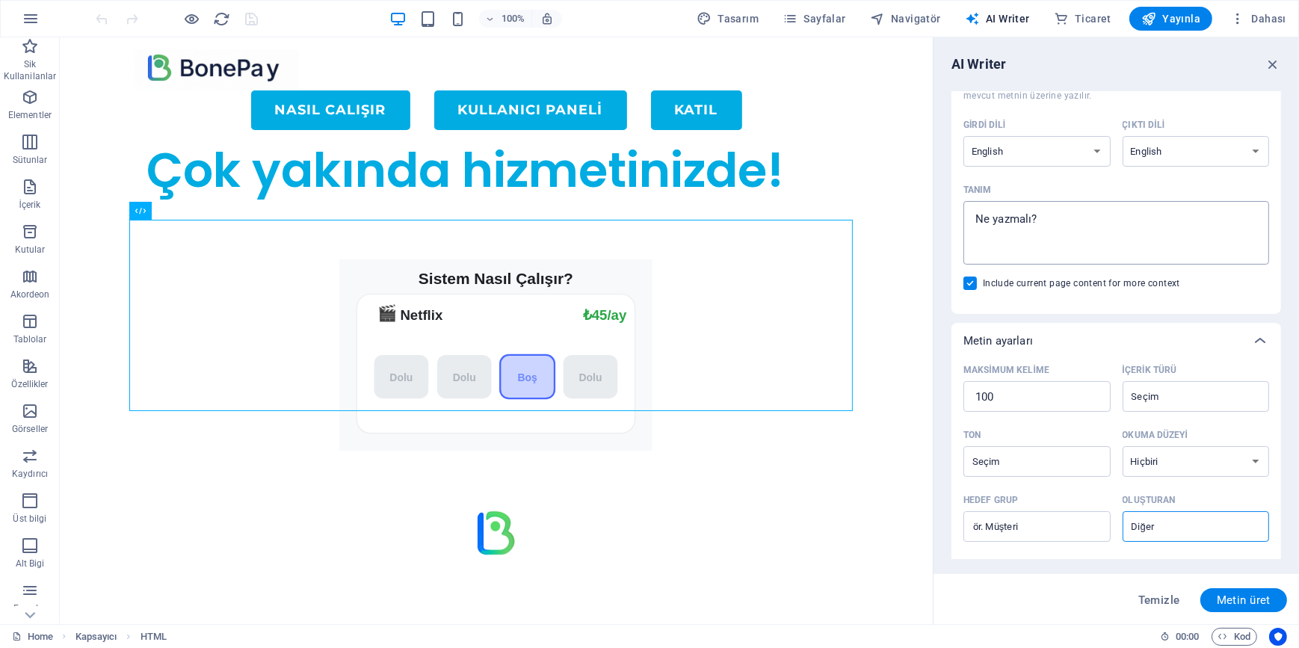
scroll to position [241, 0]
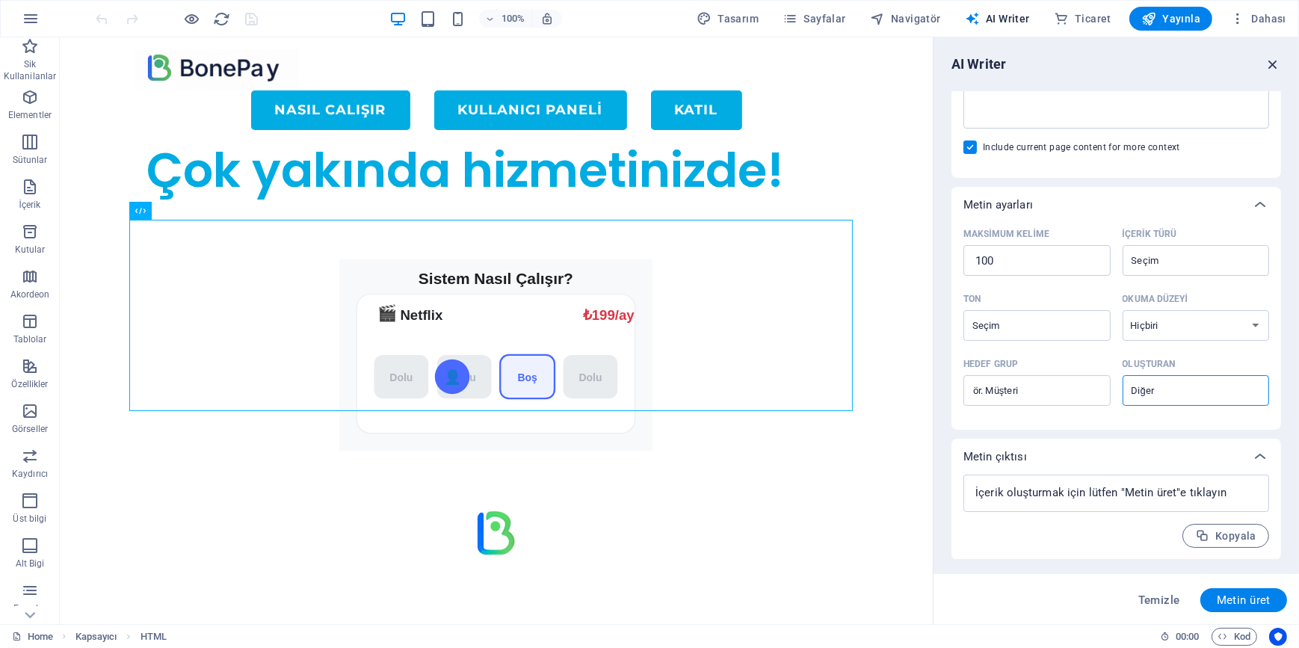
click at [1271, 67] on icon "button" at bounding box center [1272, 64] width 16 height 16
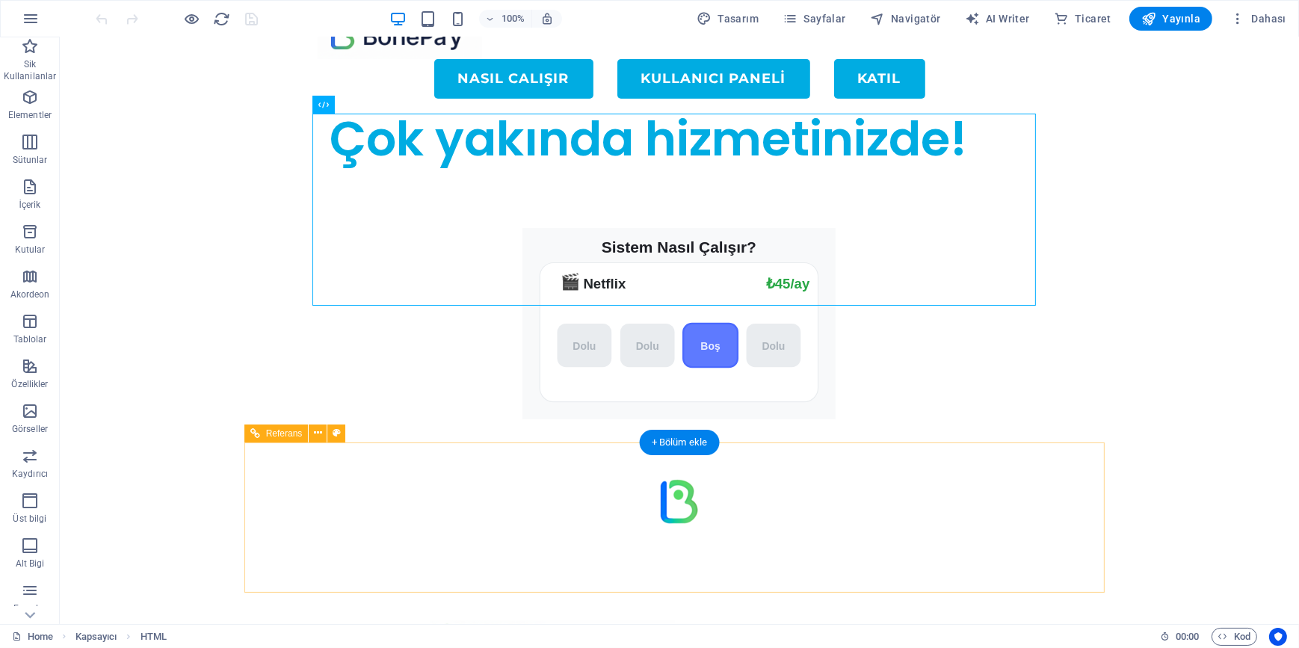
scroll to position [0, 0]
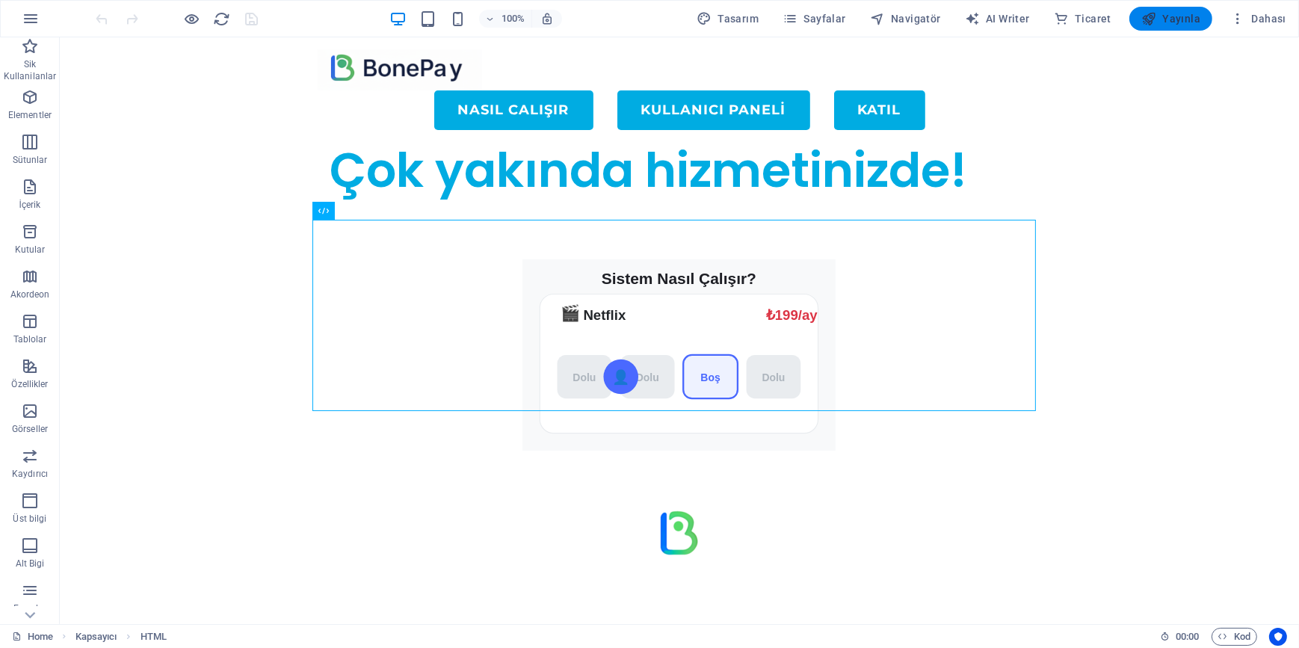
click at [1185, 24] on span "Yayınla" at bounding box center [1170, 18] width 59 height 15
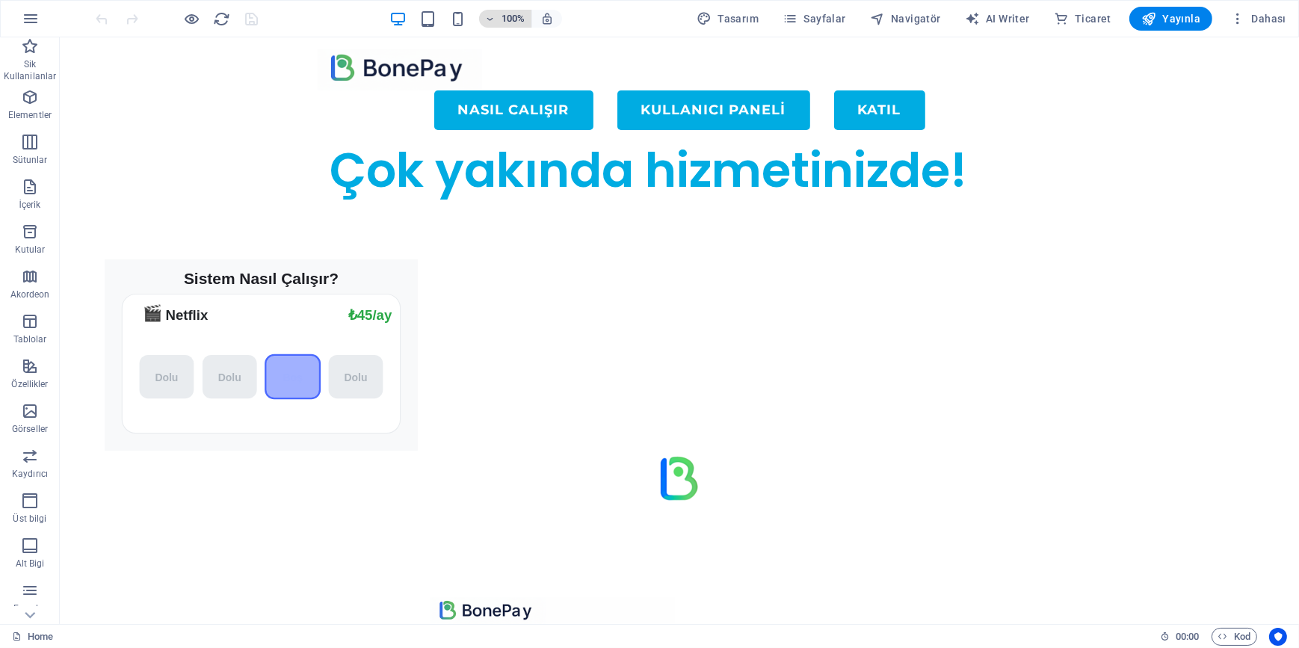
click at [501, 19] on span "100%" at bounding box center [505, 19] width 40 height 18
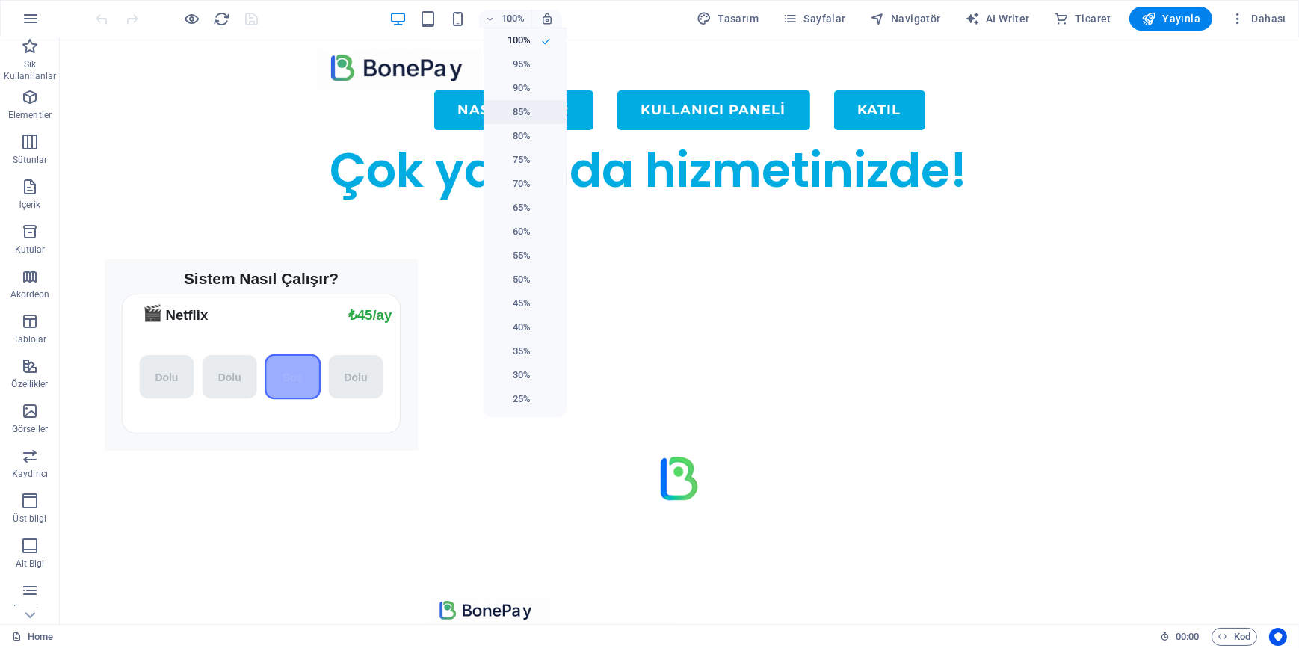
click at [520, 112] on h6 "85%" at bounding box center [511, 112] width 38 height 18
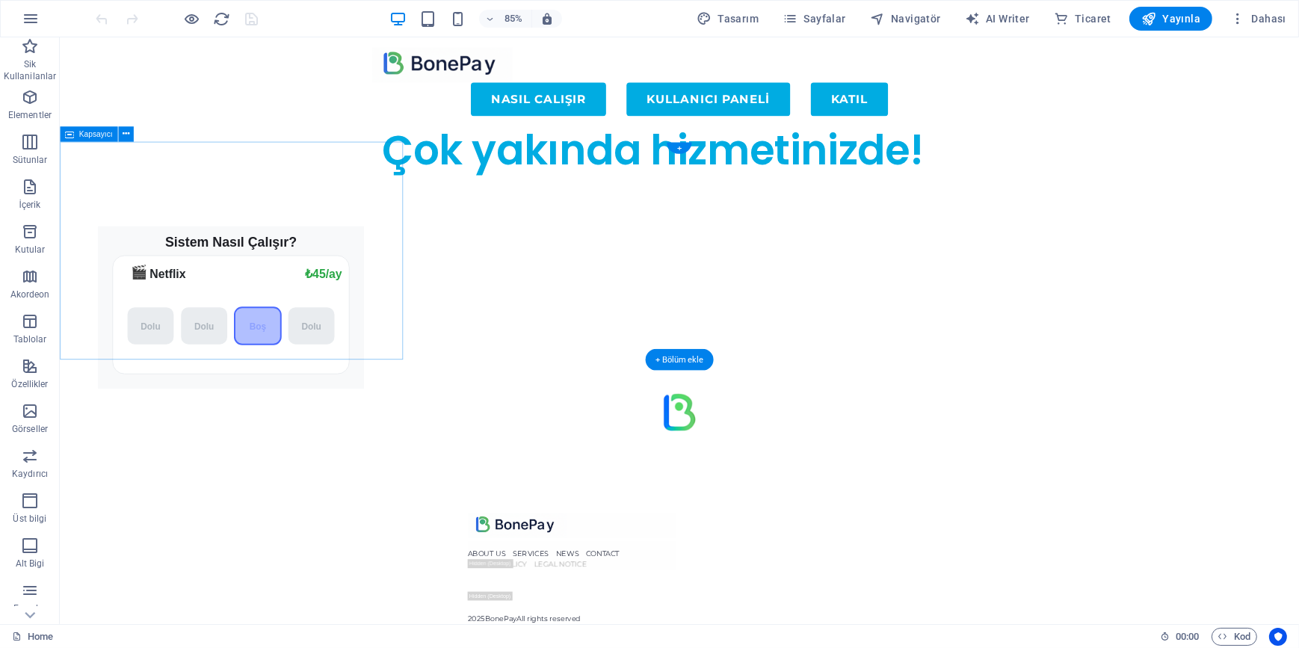
click at [443, 269] on div "Sistem Nasıl Çalışır? 🎬 Netflix ₺199/ay ₺45/ay Dolu Dolu Boş Dolu 👤" at bounding box center [262, 328] width 404 height 256
select select "px"
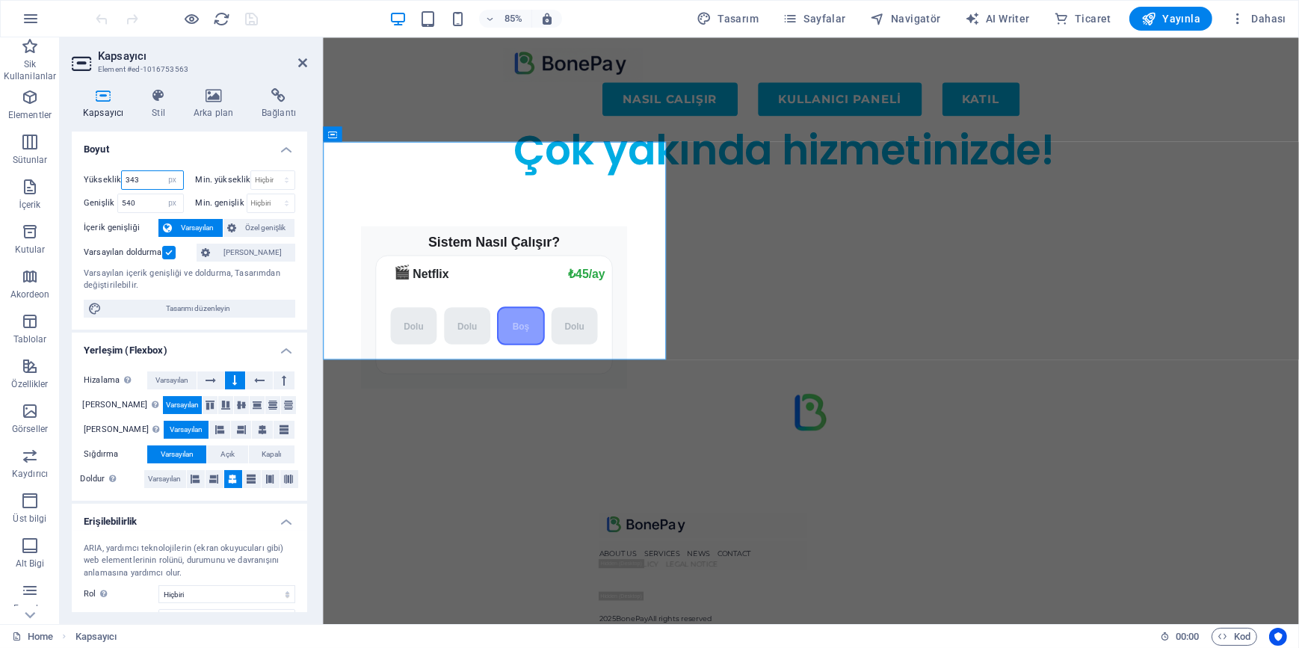
click at [151, 179] on input "343" at bounding box center [152, 180] width 61 height 18
click at [151, 202] on input "540" at bounding box center [150, 203] width 65 height 18
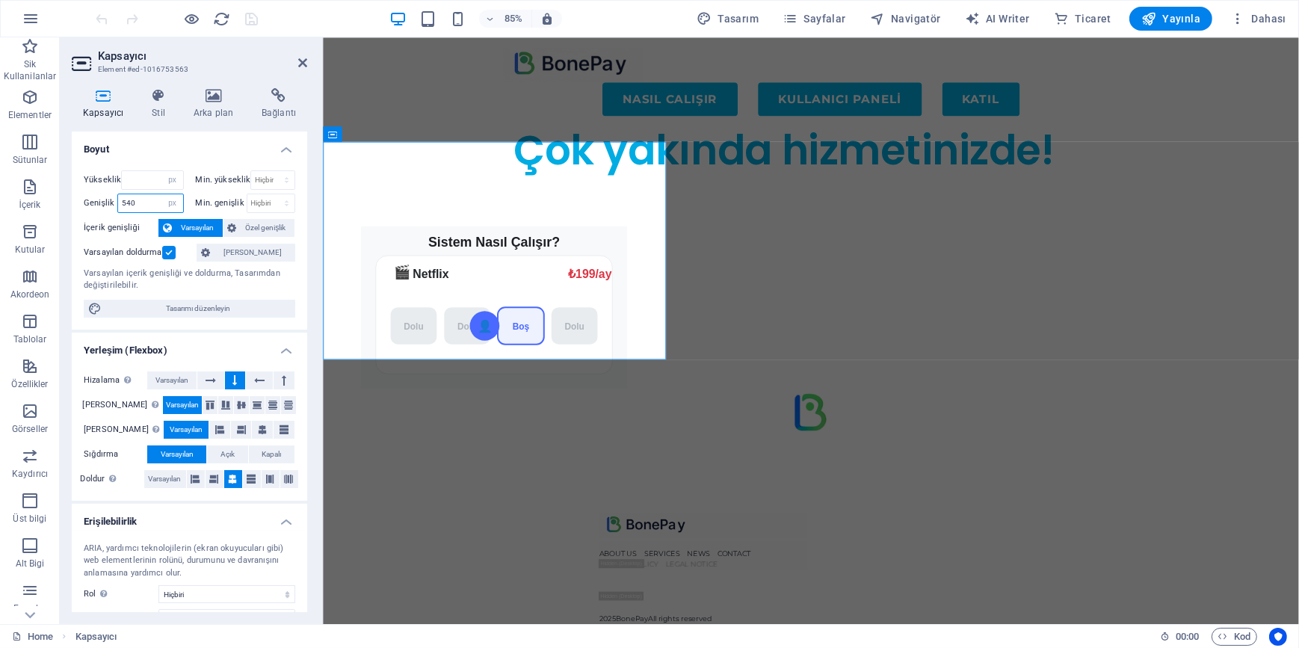
click at [151, 202] on input "540" at bounding box center [150, 203] width 65 height 18
click at [144, 179] on input "number" at bounding box center [152, 180] width 61 height 18
click at [199, 226] on span "Varsayılan" at bounding box center [197, 228] width 42 height 18
click at [198, 226] on span "Varsayılan" at bounding box center [197, 228] width 42 height 18
click at [151, 181] on input "number" at bounding box center [152, 180] width 61 height 18
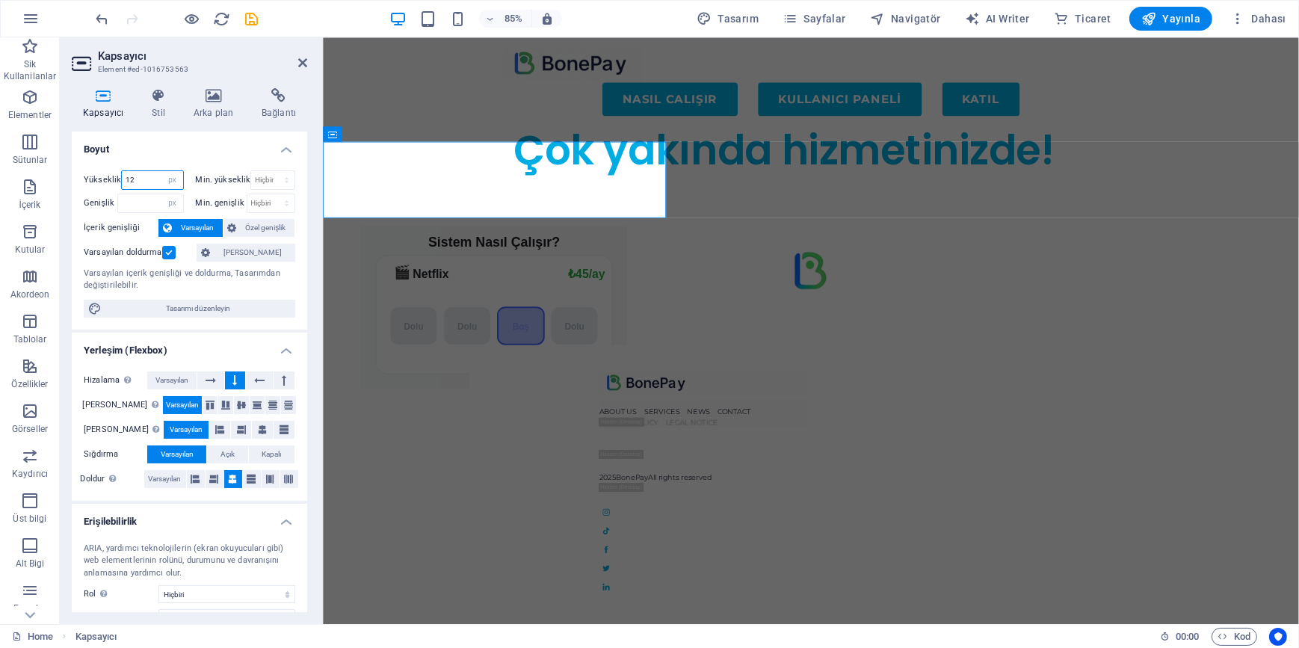
type input "1"
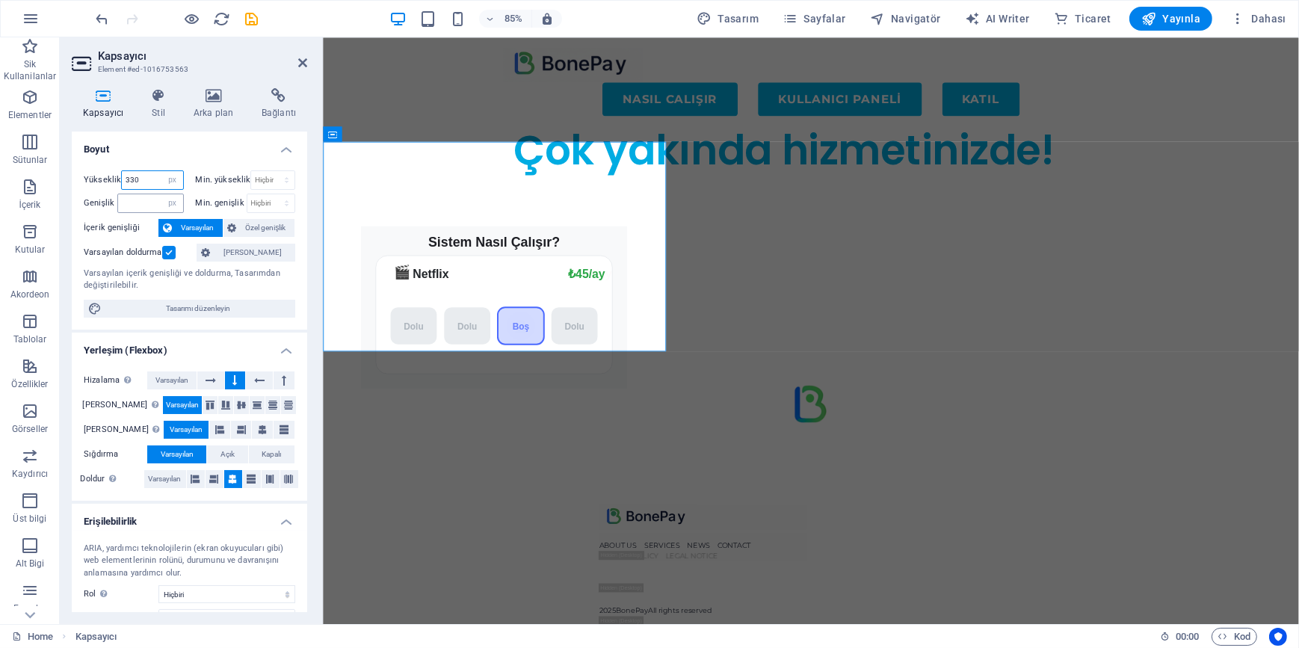
type input "330"
click at [146, 200] on input "number" at bounding box center [150, 203] width 65 height 18
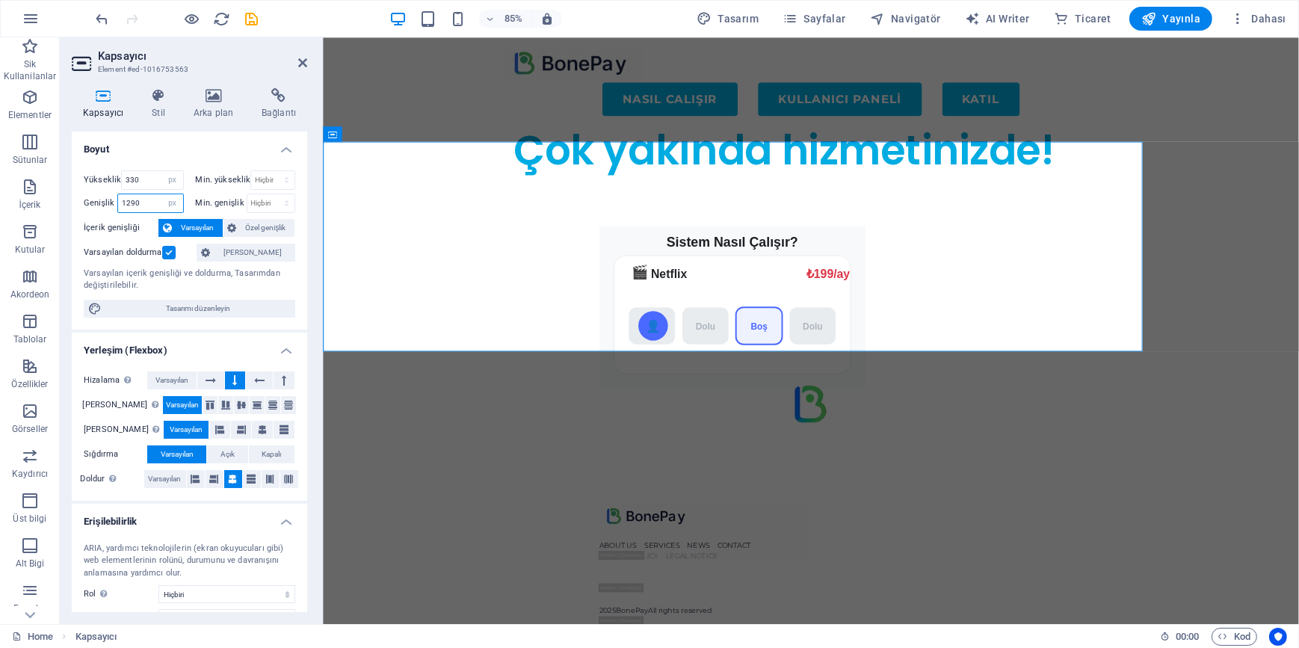
click at [146, 200] on input "1290" at bounding box center [150, 203] width 65 height 18
type input "1290"
click at [192, 221] on span "Varsayılan" at bounding box center [197, 228] width 42 height 18
click at [170, 256] on label at bounding box center [168, 252] width 13 height 13
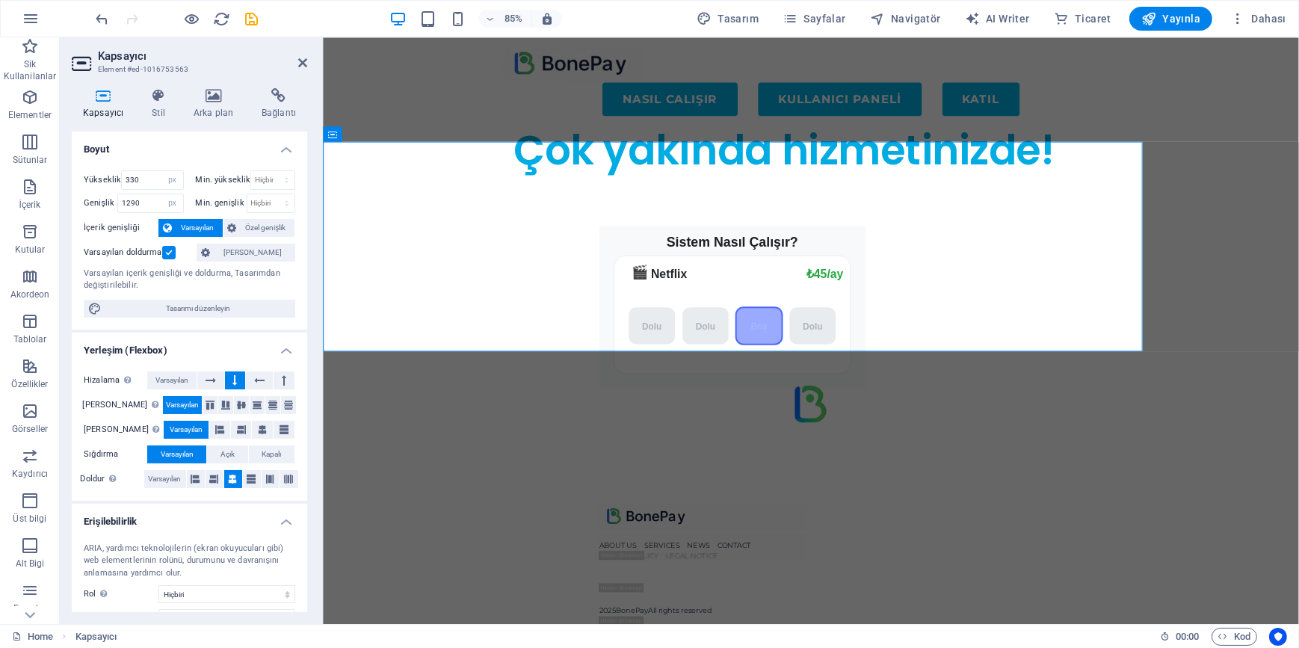
click at [0, 0] on input "Varsayılan doldurma" at bounding box center [0, 0] width 0 height 0
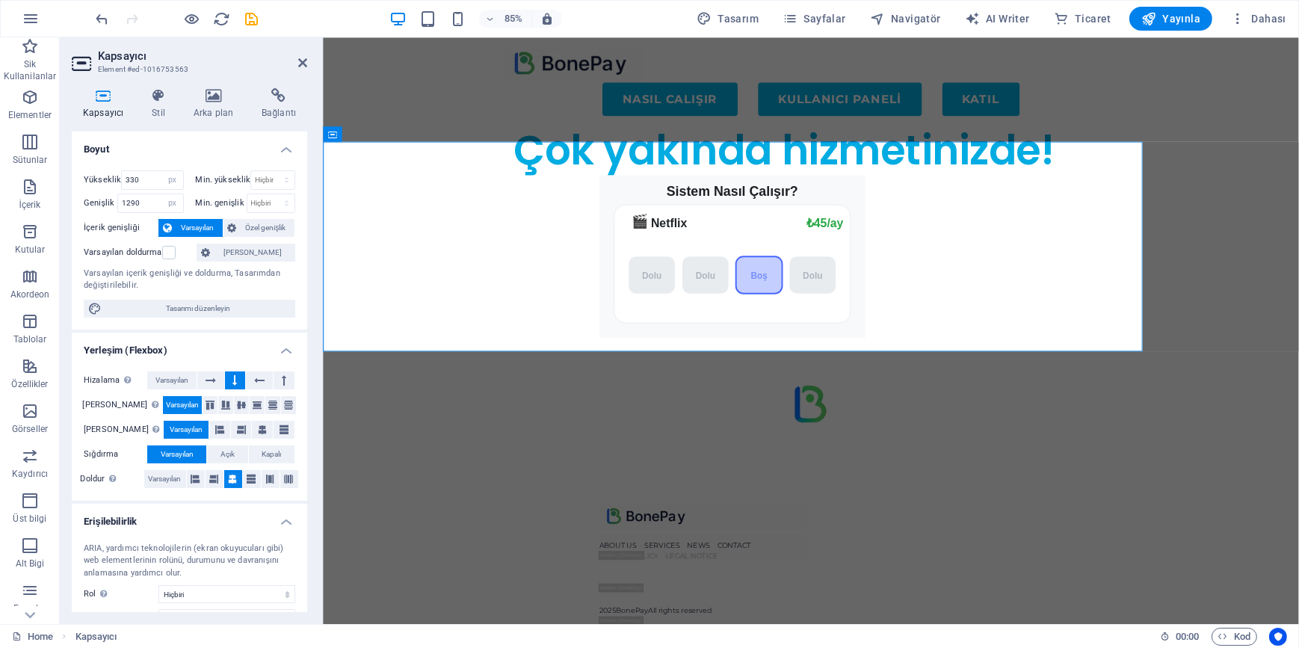
click at [185, 228] on span "Varsayılan" at bounding box center [197, 228] width 42 height 18
click at [162, 250] on label at bounding box center [168, 252] width 13 height 13
click at [0, 0] on input "Varsayılan doldurma" at bounding box center [0, 0] width 0 height 0
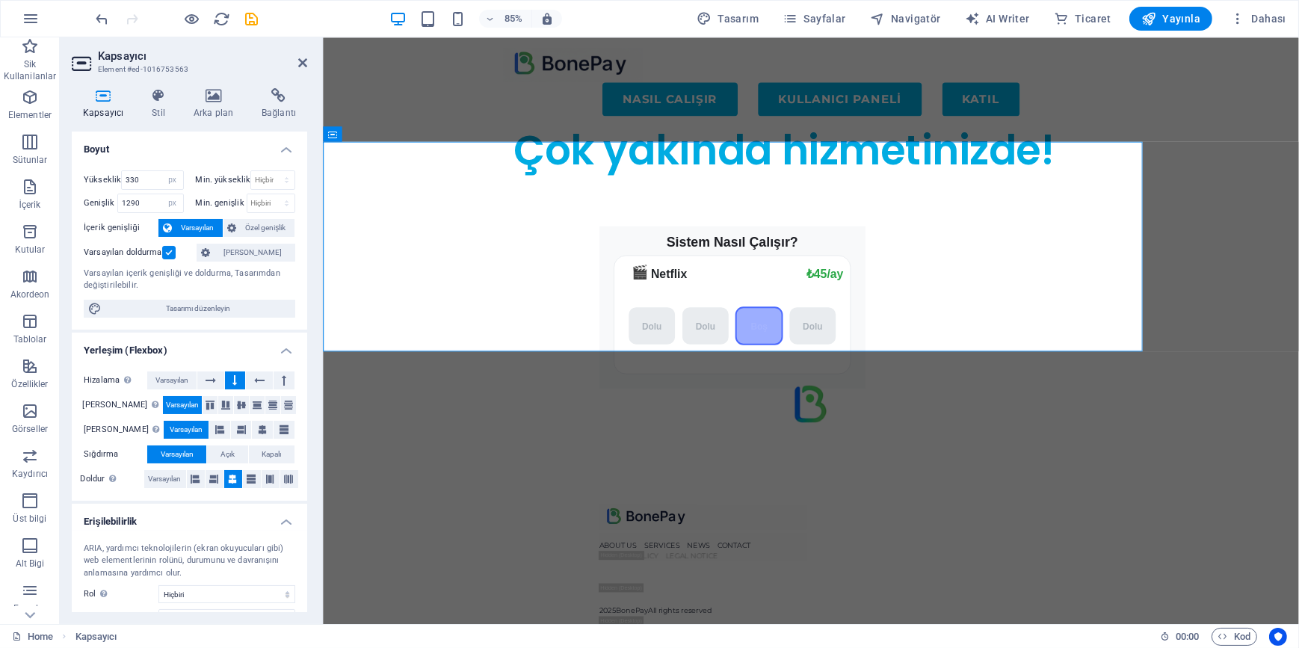
click at [162, 250] on label at bounding box center [168, 252] width 13 height 13
click at [0, 0] on input "Varsayılan doldurma" at bounding box center [0, 0] width 0 height 0
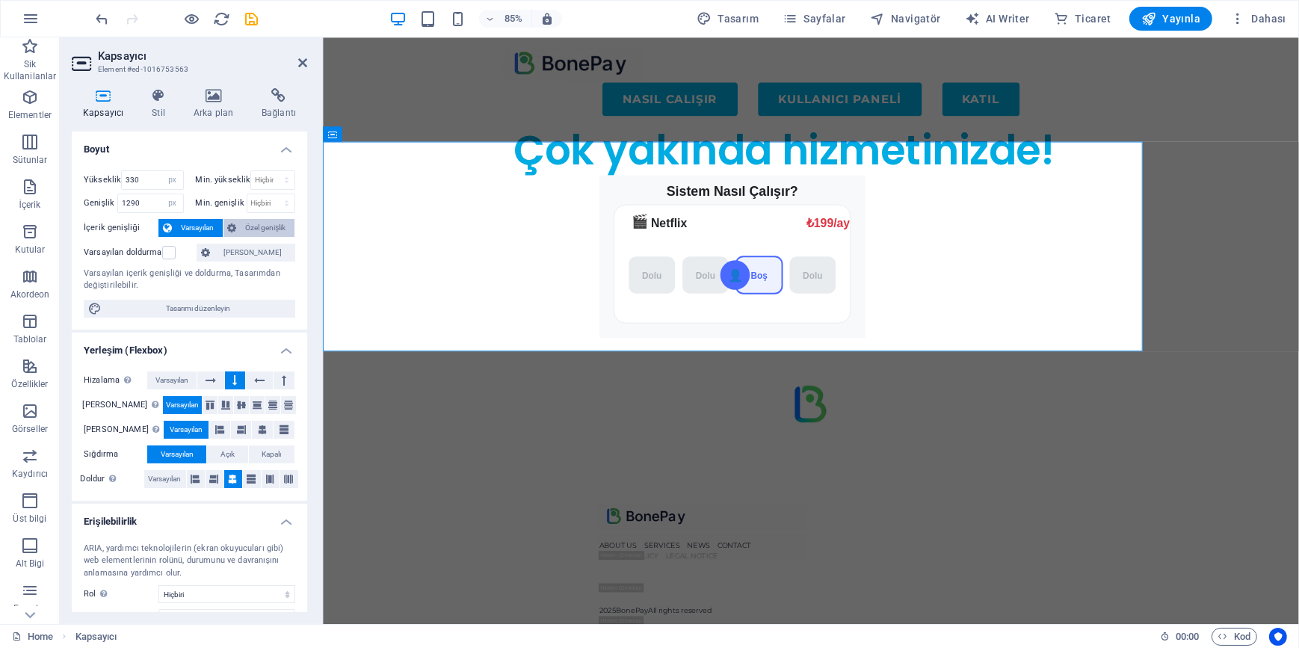
click at [262, 220] on span "Özel genişlik" at bounding box center [265, 228] width 49 height 18
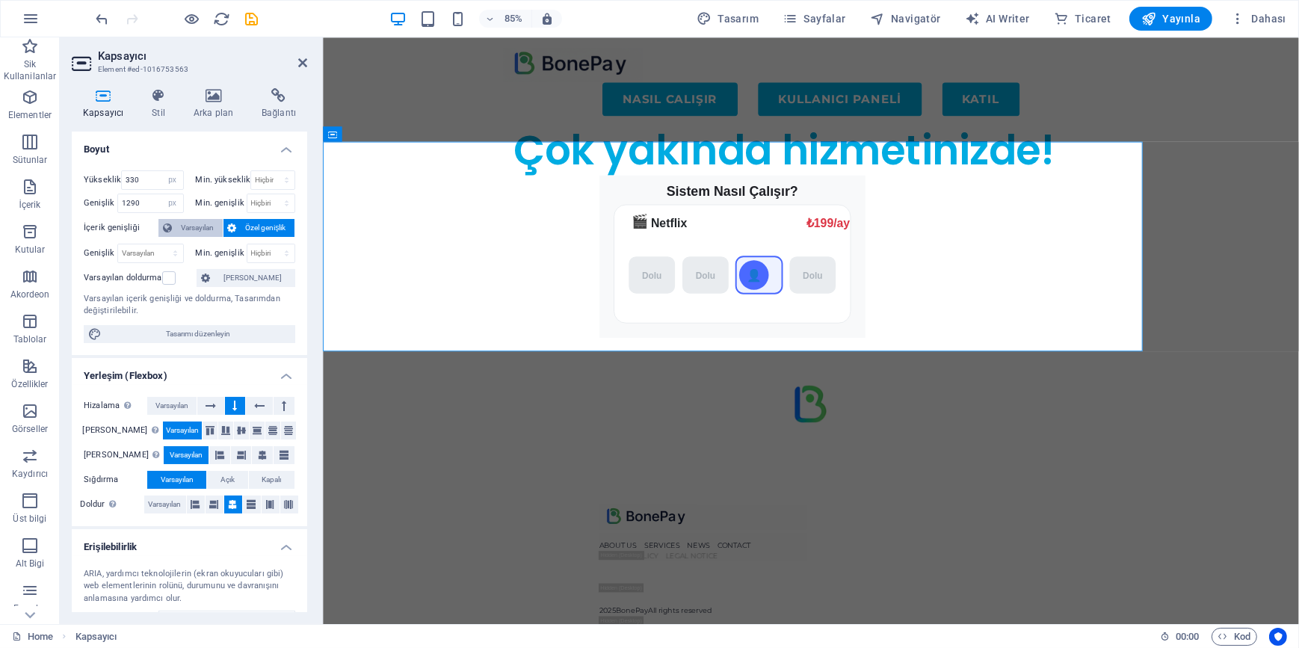
click at [205, 226] on span "Varsayılan" at bounding box center [197, 228] width 42 height 18
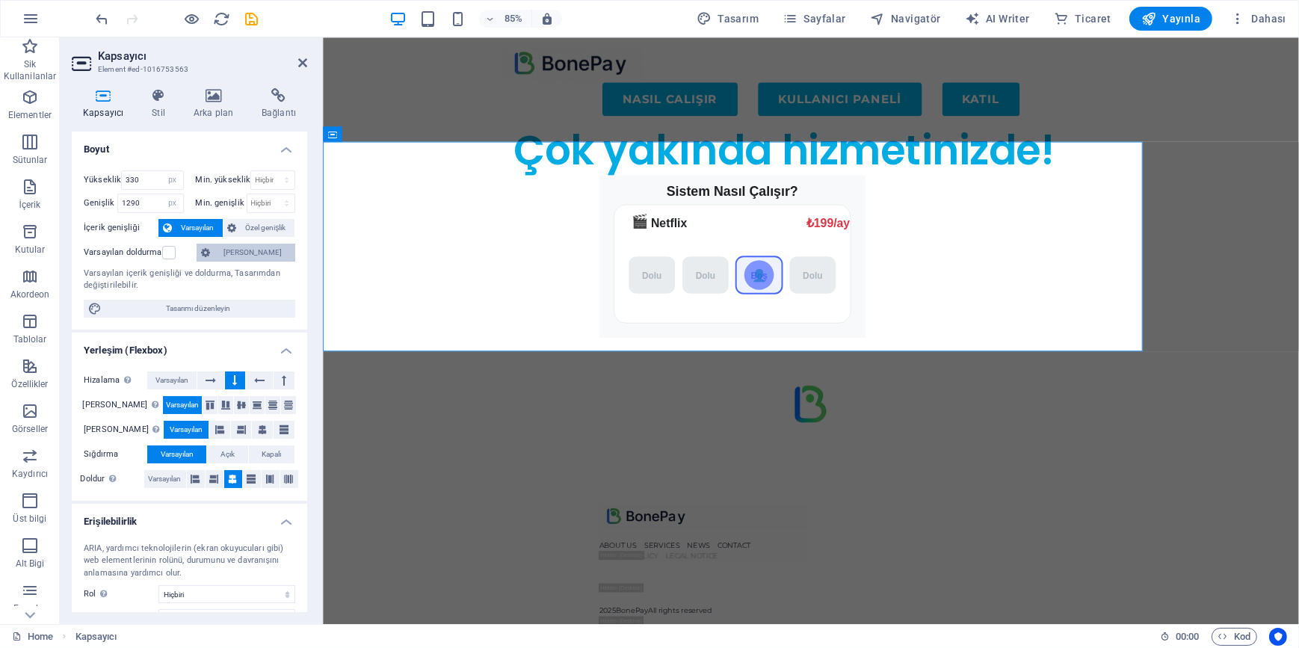
click at [245, 250] on span "Özel aralık" at bounding box center [252, 253] width 76 height 18
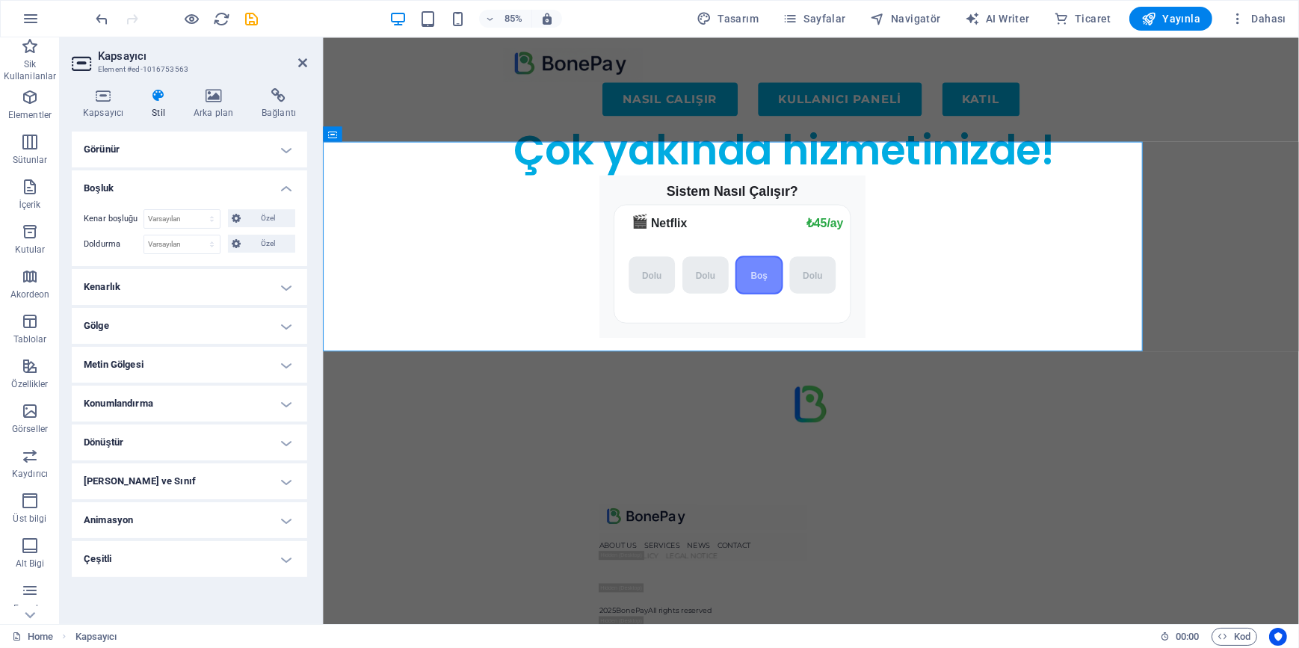
click at [214, 147] on h4 "Görünür" at bounding box center [189, 150] width 235 height 36
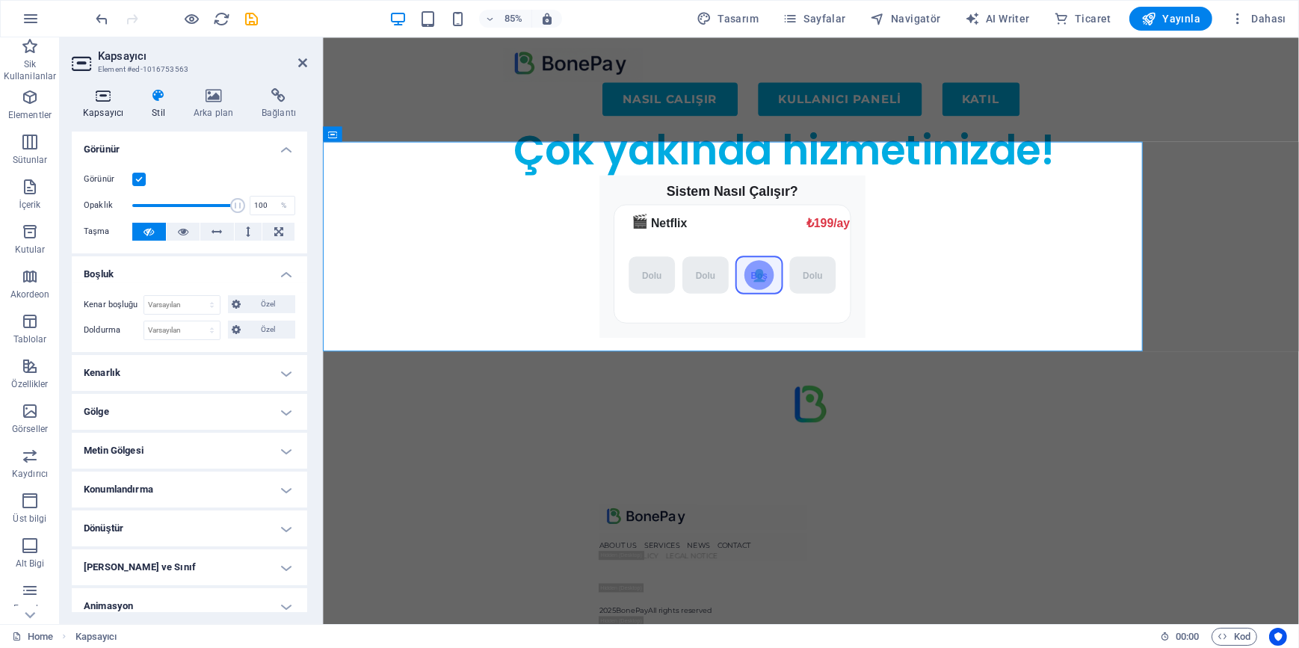
click at [114, 108] on h4 "Kapsayıcı" at bounding box center [106, 103] width 69 height 31
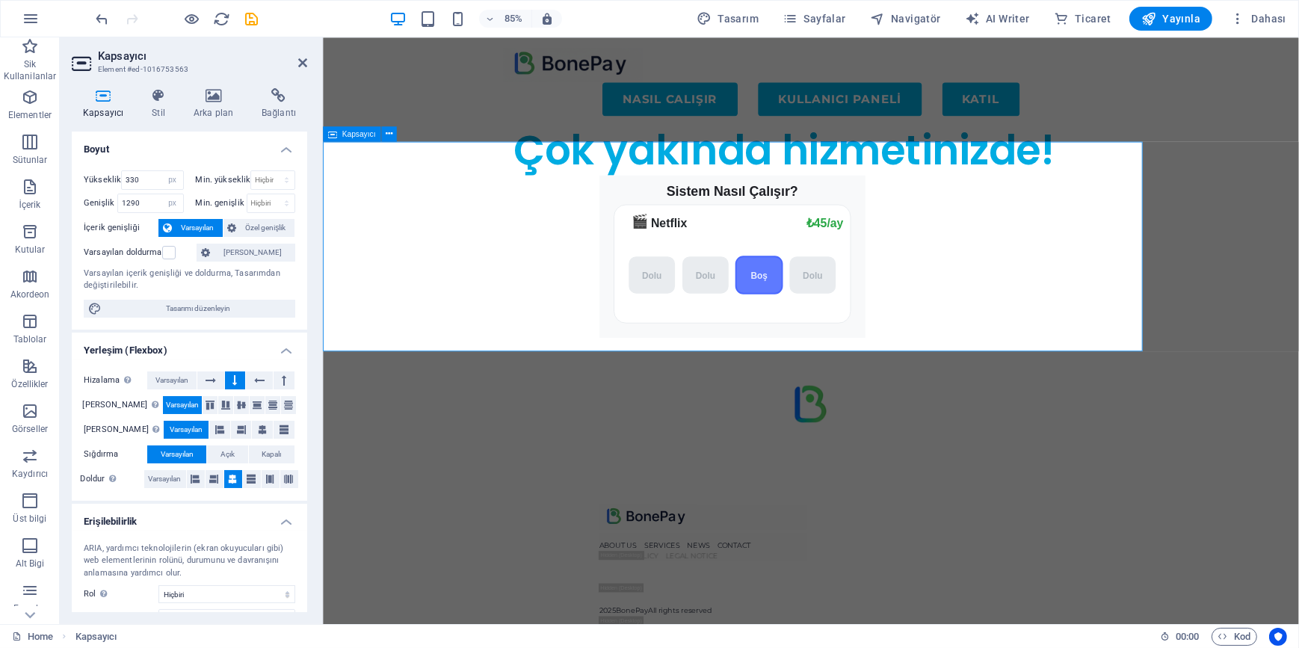
click at [564, 236] on div "Sistem Nasıl Çalışır? 🎬 Netflix ₺199/ay ₺45/ay Dolu Dolu Boş Dolu 👤" at bounding box center [804, 323] width 964 height 247
click at [151, 175] on input "330" at bounding box center [152, 180] width 61 height 18
click at [152, 202] on input "1290" at bounding box center [150, 203] width 65 height 18
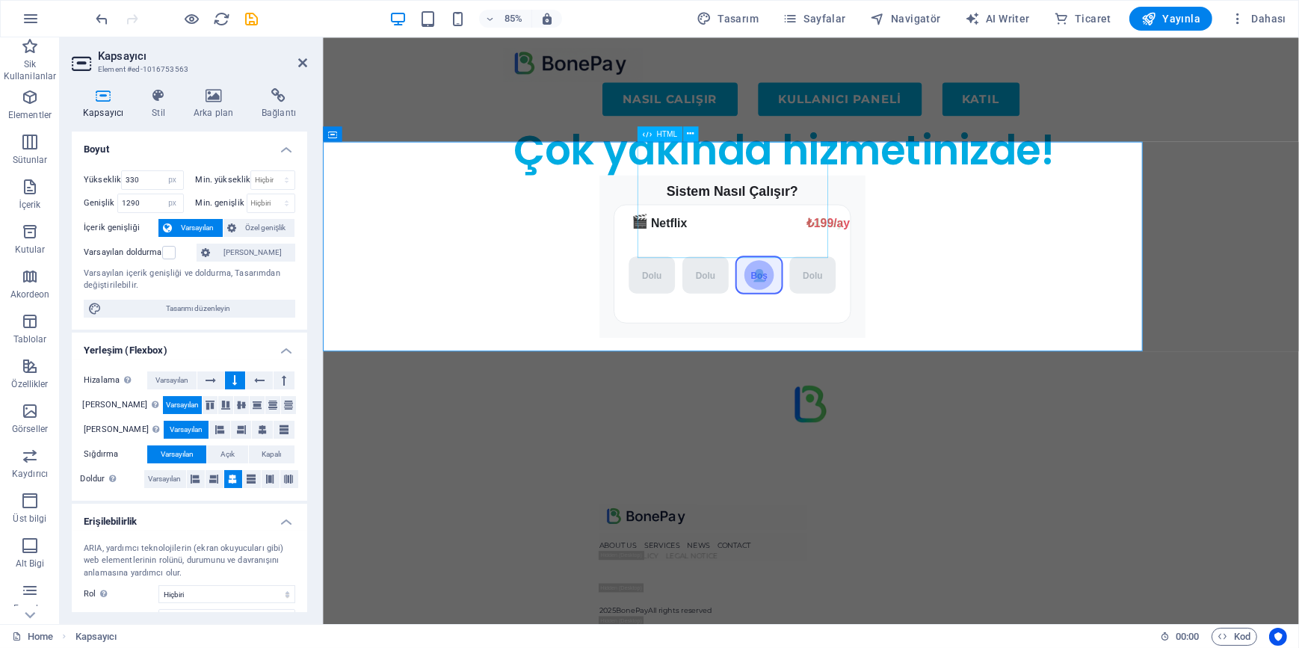
click at [793, 204] on div "Sistem Nasıl Çalışır? 🎬 Netflix ₺199/ay ₺45/ay Dolu Dolu Boş Dolu 👤" at bounding box center [803, 296] width 723 height 192
click at [816, 337] on div "Sistem Nasıl Çalışır? 🎬 Netflix ₺199/ay ₺45/ay Dolu Dolu Boş Dolu 👤" at bounding box center [804, 323] width 964 height 247
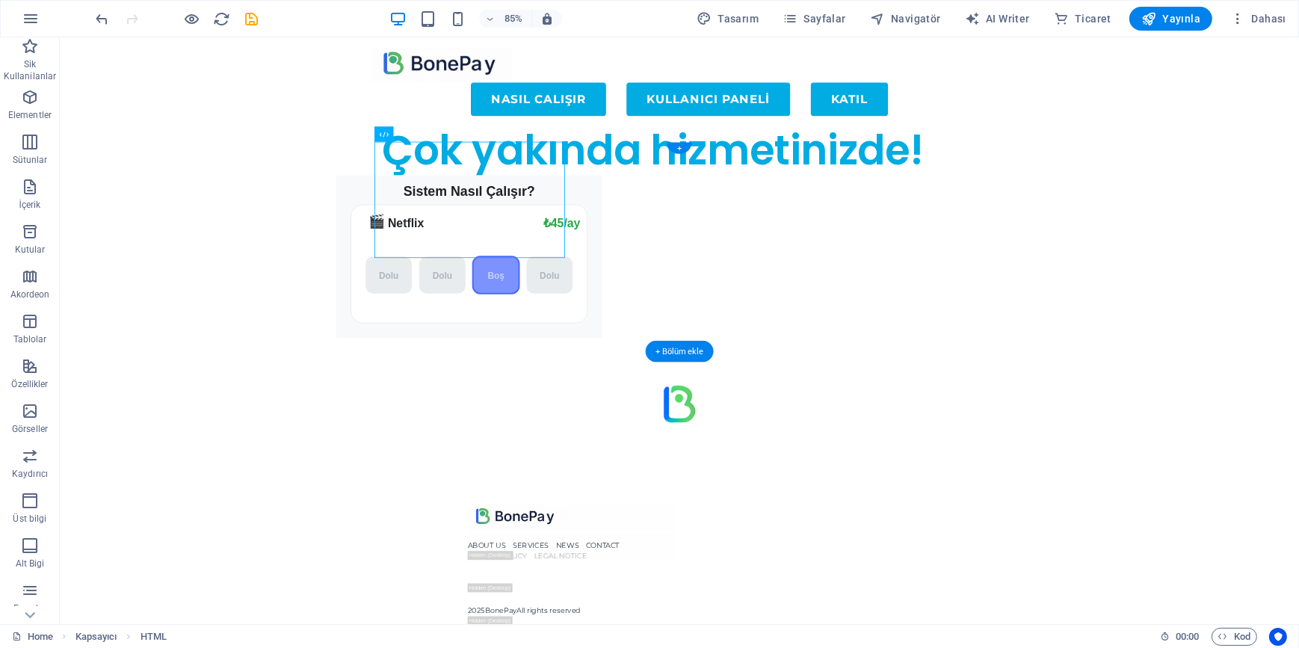
drag, startPoint x: 460, startPoint y: 171, endPoint x: 769, endPoint y: 225, distance: 313.3
click at [769, 225] on div "Sistem Nasıl Çalışır? 🎬 Netflix ₺199/ay ₺45/ay Dolu Dolu Boş Dolu 👤" at bounding box center [542, 323] width 964 height 247
click at [477, 200] on div "Sistem Nasıl Çalışır? 🎬 Netflix ₺199/ay ₺45/ay Dolu Dolu Boş Dolu 👤" at bounding box center [541, 296] width 723 height 192
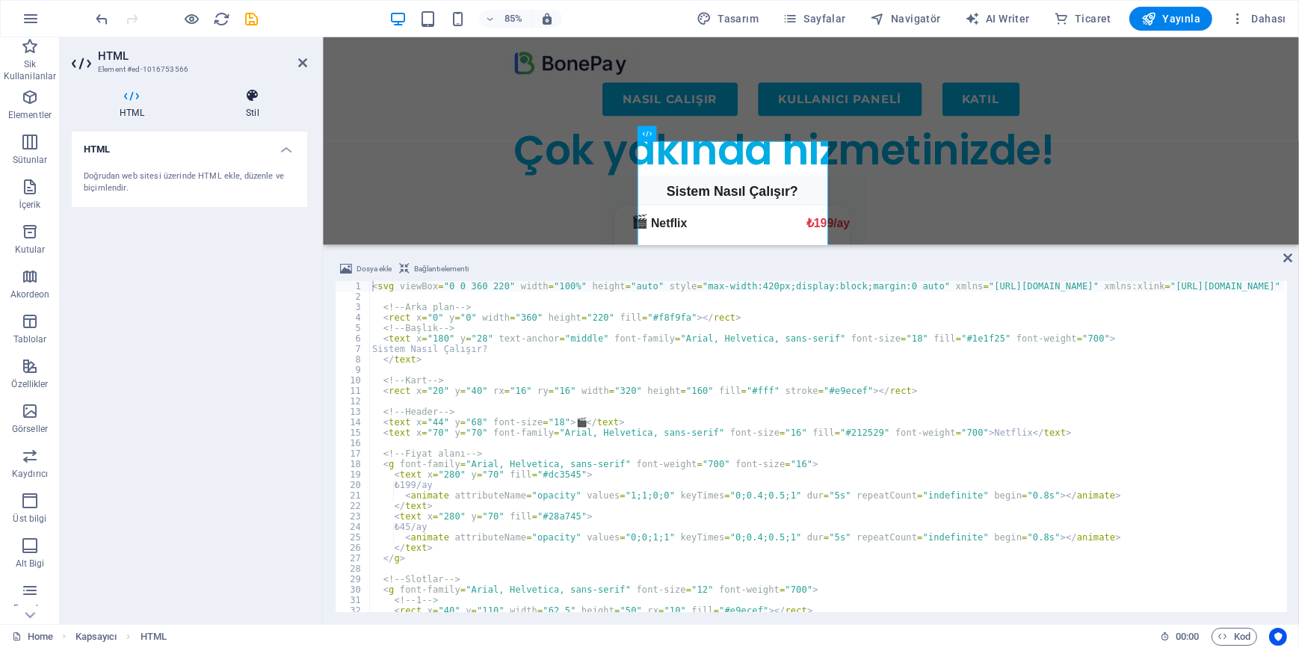
click at [252, 98] on icon at bounding box center [252, 95] width 109 height 15
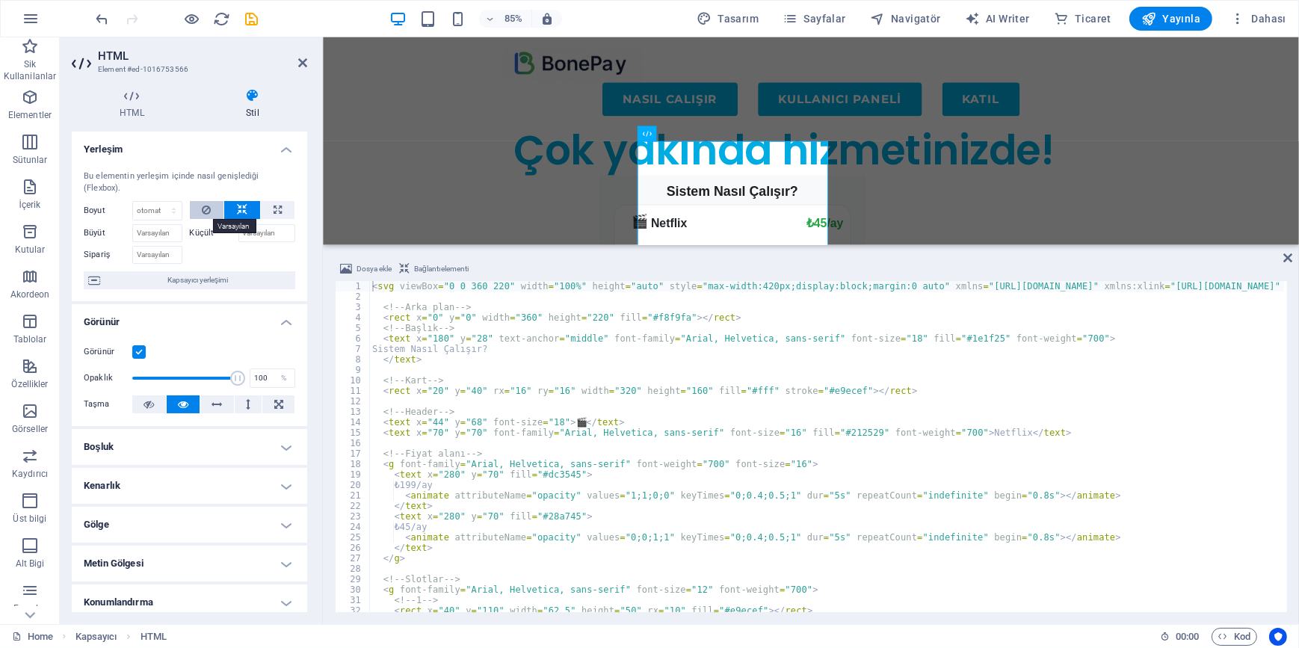
click at [208, 210] on icon at bounding box center [206, 210] width 9 height 18
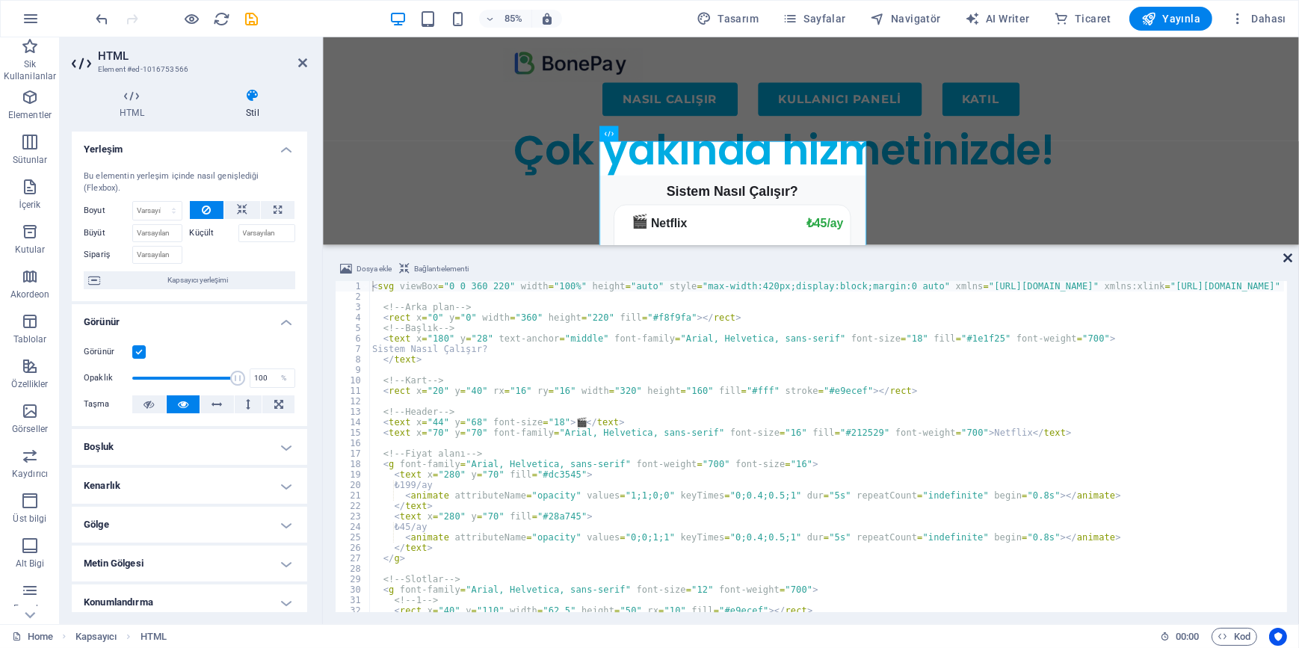
click at [1284, 259] on icon at bounding box center [1287, 258] width 9 height 12
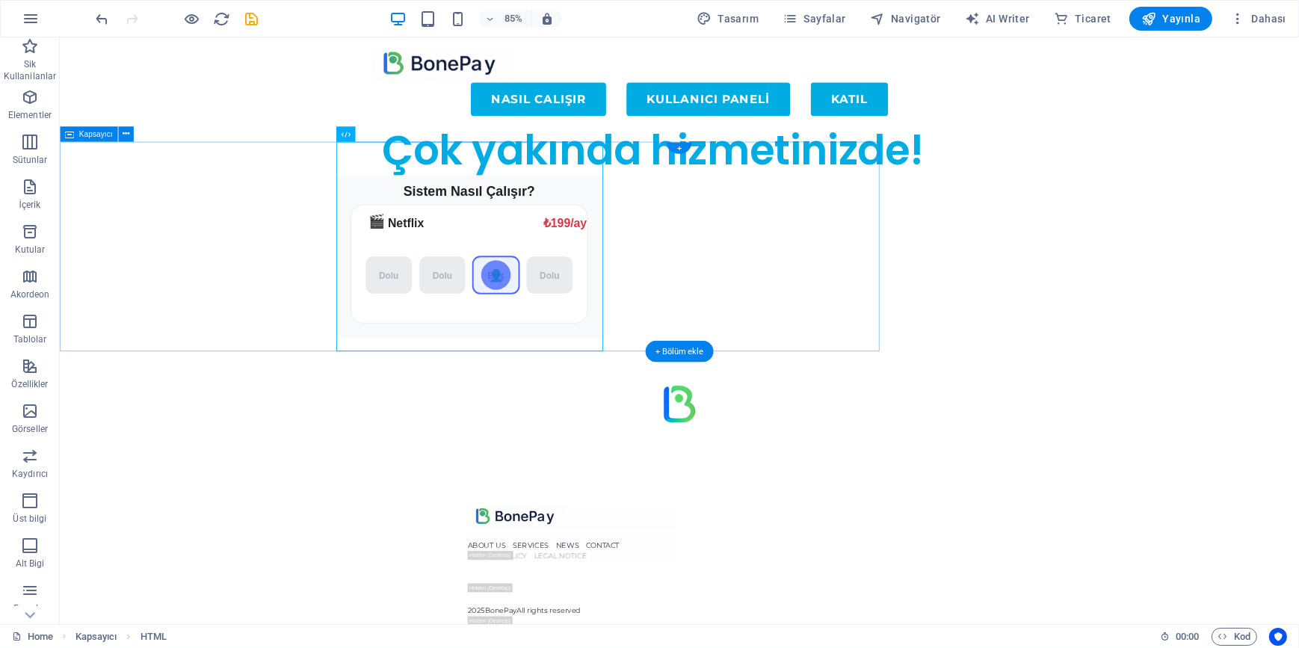
click at [296, 269] on div "Sistem Nasıl Çalışır? 🎬 Netflix ₺199/ay ₺45/ay Dolu Dolu Boş Dolu 👤" at bounding box center [542, 323] width 964 height 247
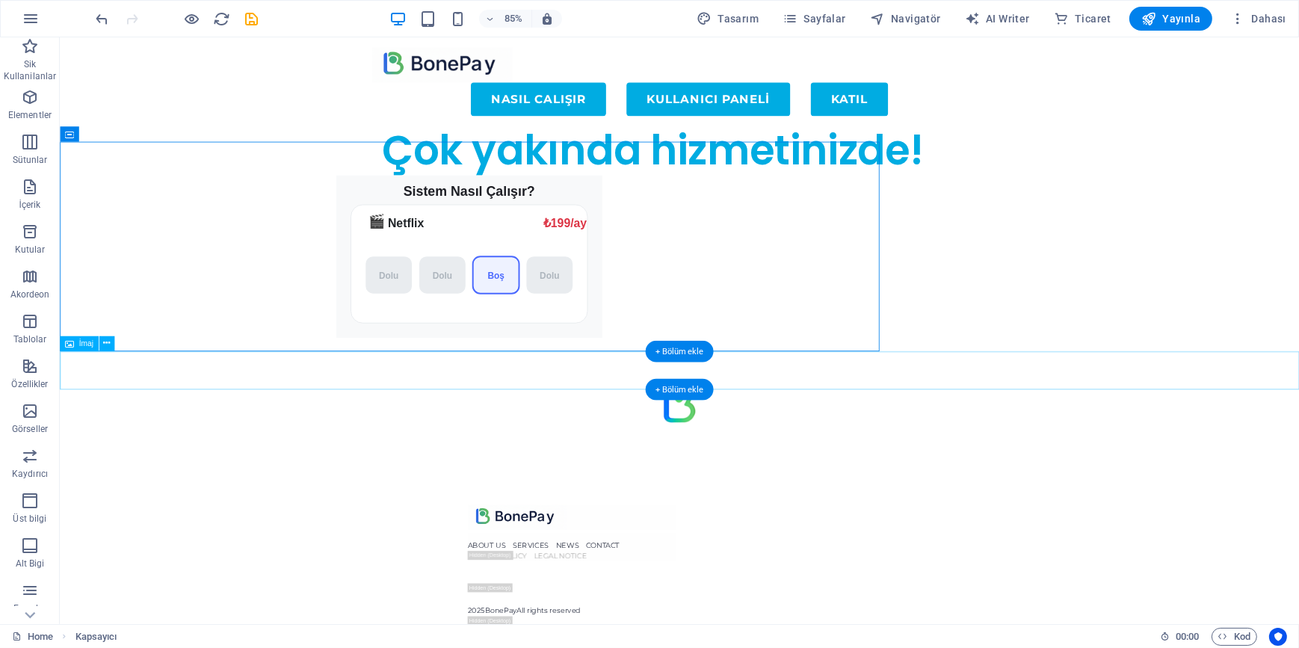
click at [1081, 446] on figure at bounding box center [789, 468] width 1458 height 45
select select "px"
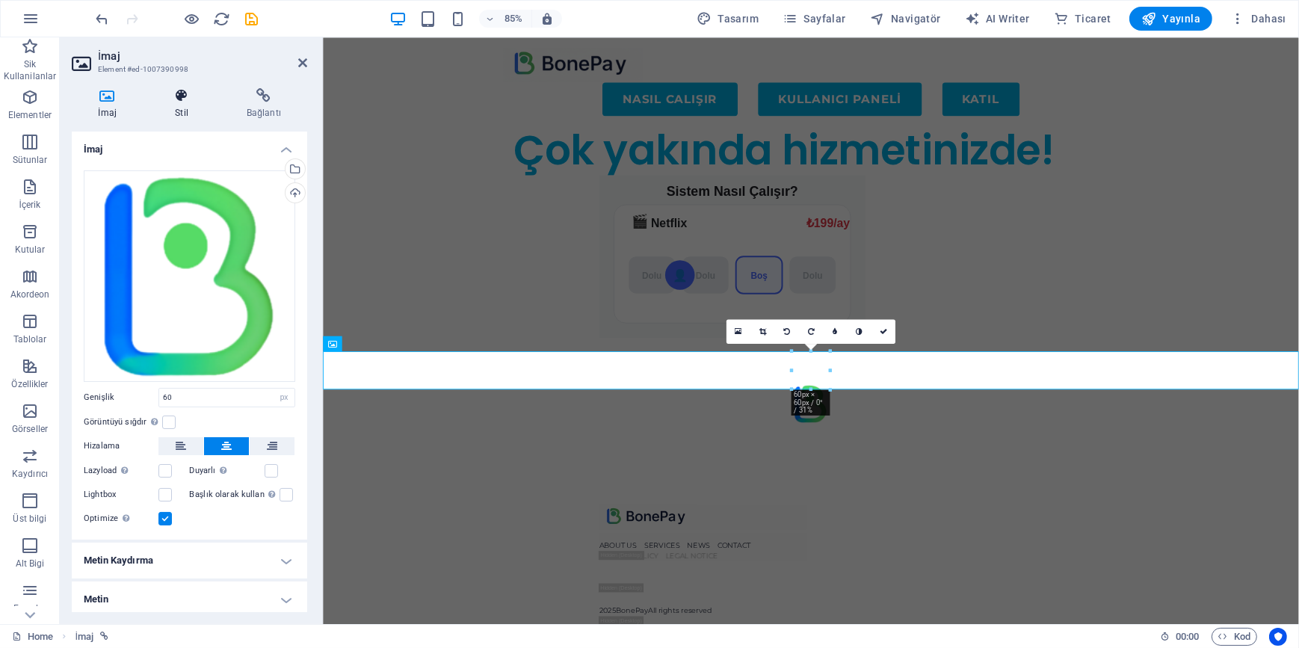
click at [172, 97] on icon at bounding box center [182, 95] width 66 height 15
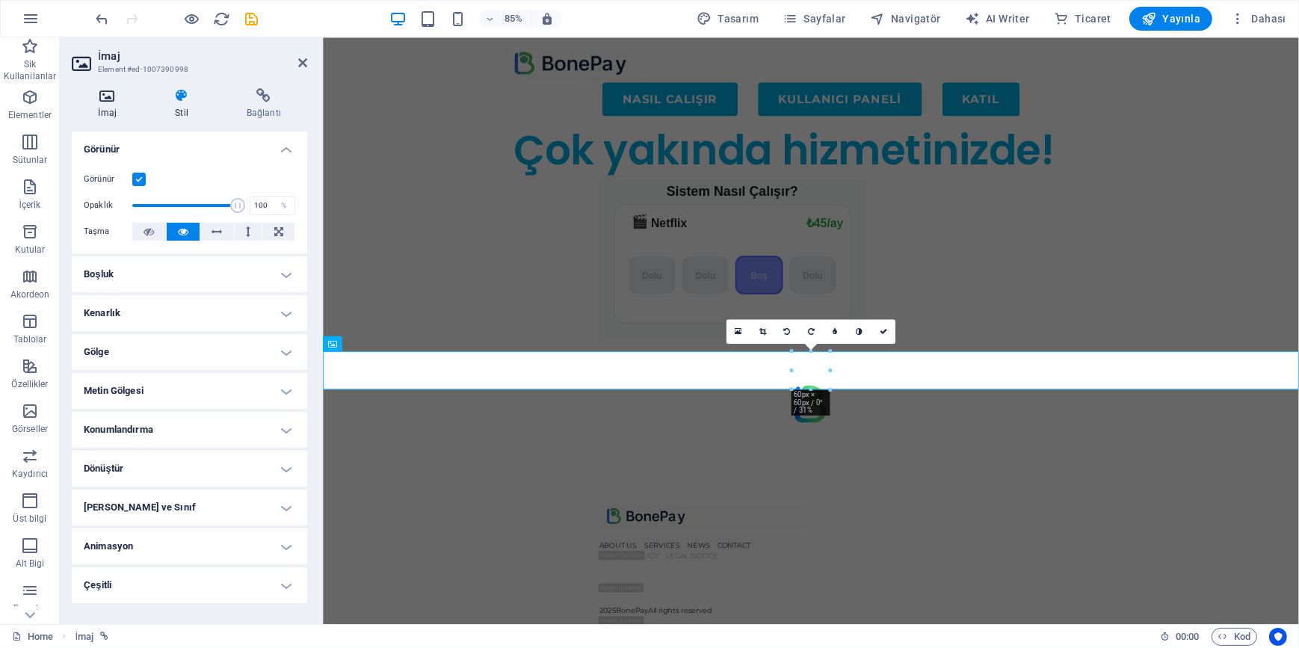
click at [114, 102] on icon at bounding box center [107, 95] width 71 height 15
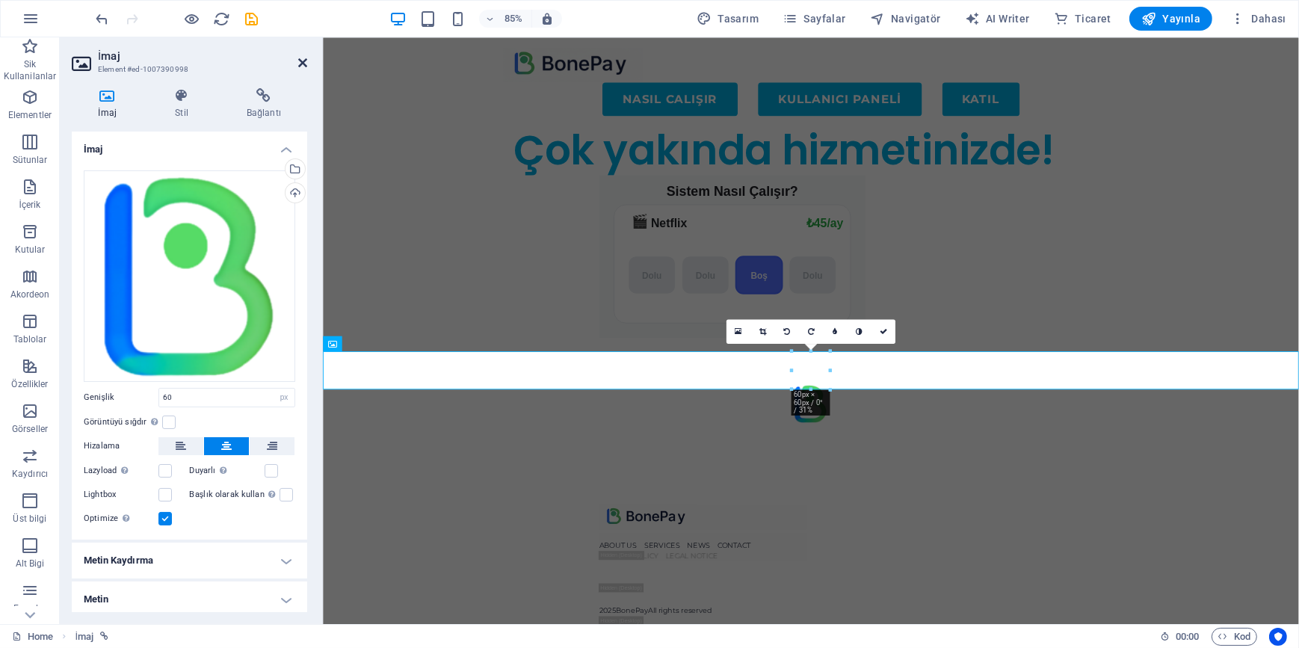
drag, startPoint x: 300, startPoint y: 64, endPoint x: 323, endPoint y: 46, distance: 28.8
click at [300, 64] on icon at bounding box center [302, 63] width 9 height 12
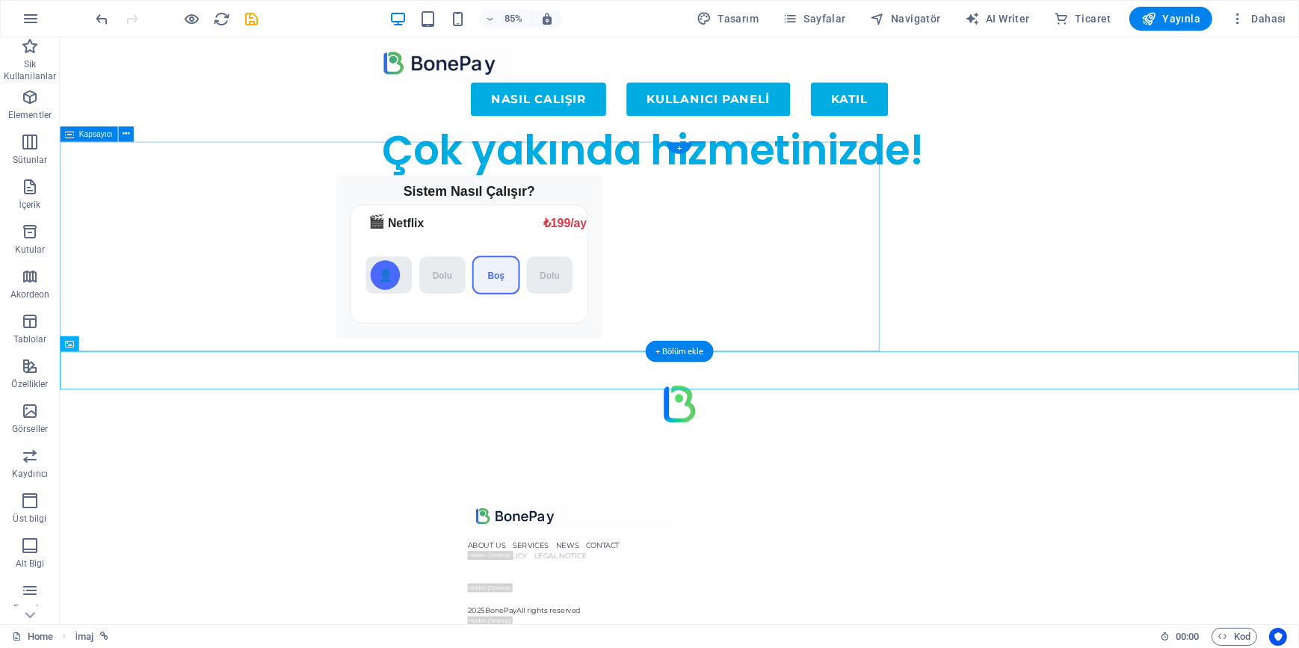
click at [216, 281] on div "Sistem Nasıl Çalışır? 🎬 Netflix ₺199/ay ₺45/ay Dolu Dolu Boş Dolu 👤" at bounding box center [542, 323] width 964 height 247
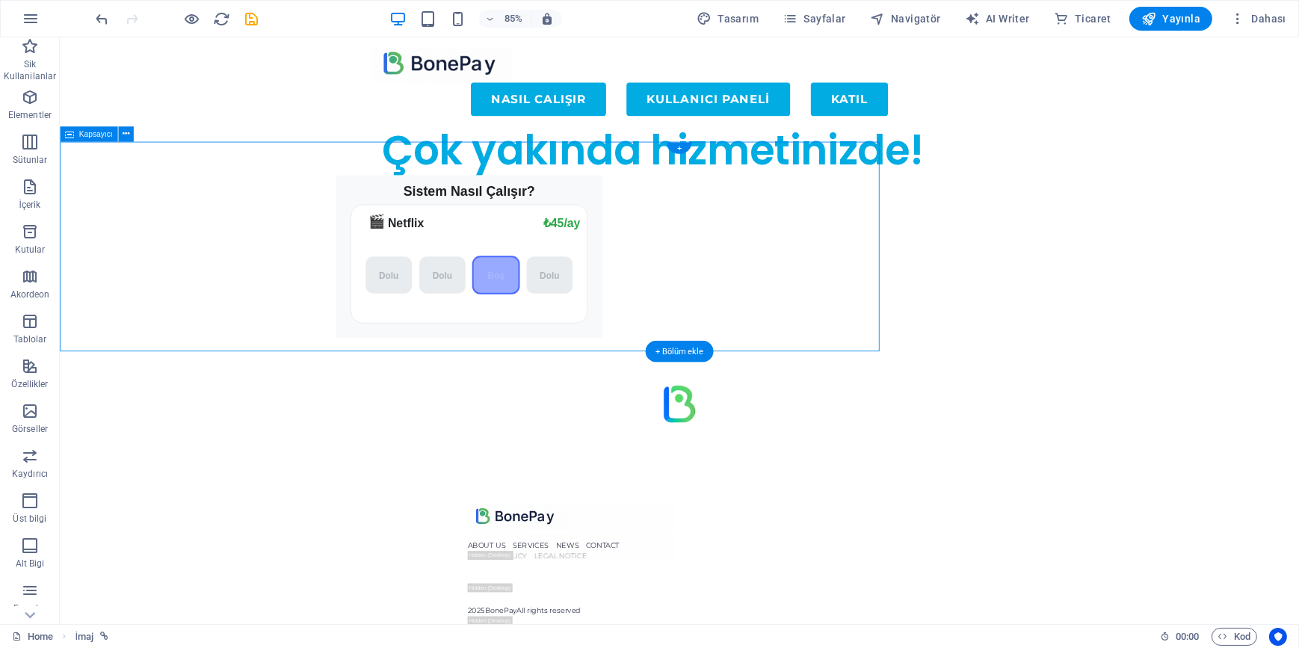
click at [216, 281] on div "Sistem Nasıl Çalışır? 🎬 Netflix ₺199/ay ₺45/ay Dolu Dolu Boş Dolu 👤" at bounding box center [542, 323] width 964 height 247
select select "px"
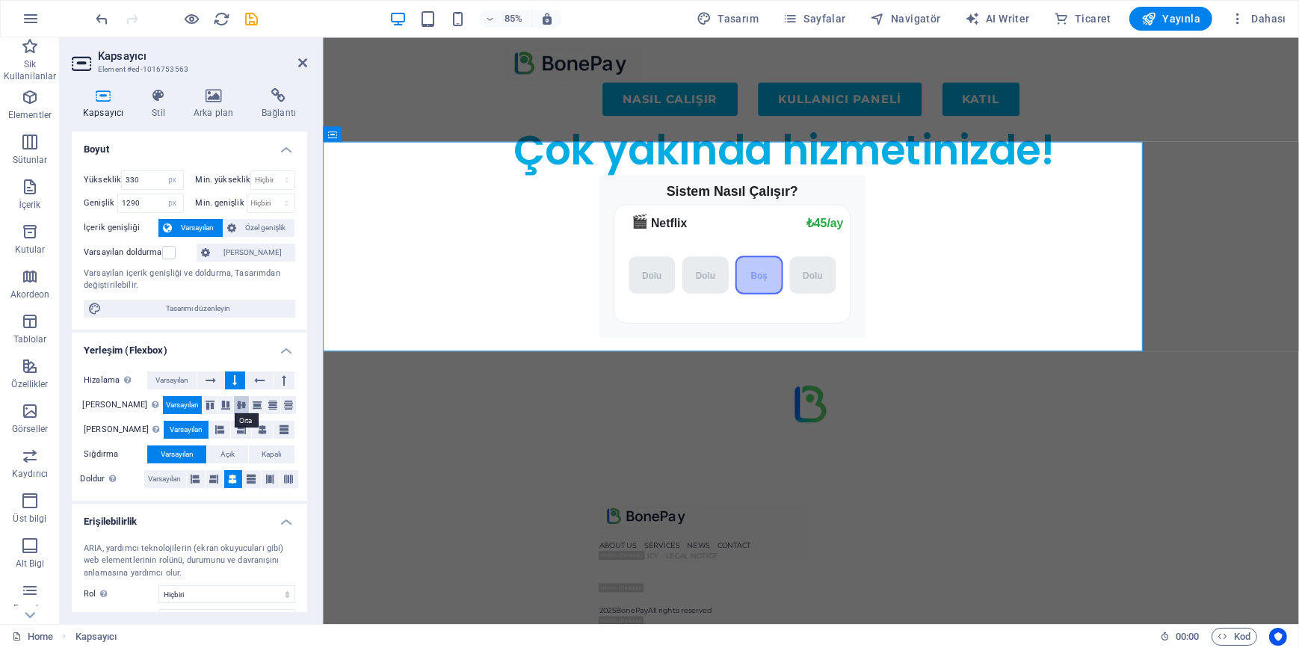
click at [235, 398] on button at bounding box center [241, 405] width 15 height 18
click at [237, 433] on icon at bounding box center [241, 430] width 9 height 18
click at [222, 380] on button at bounding box center [210, 380] width 27 height 18
click at [238, 377] on button at bounding box center [235, 380] width 21 height 18
click at [260, 374] on icon at bounding box center [259, 380] width 10 height 18
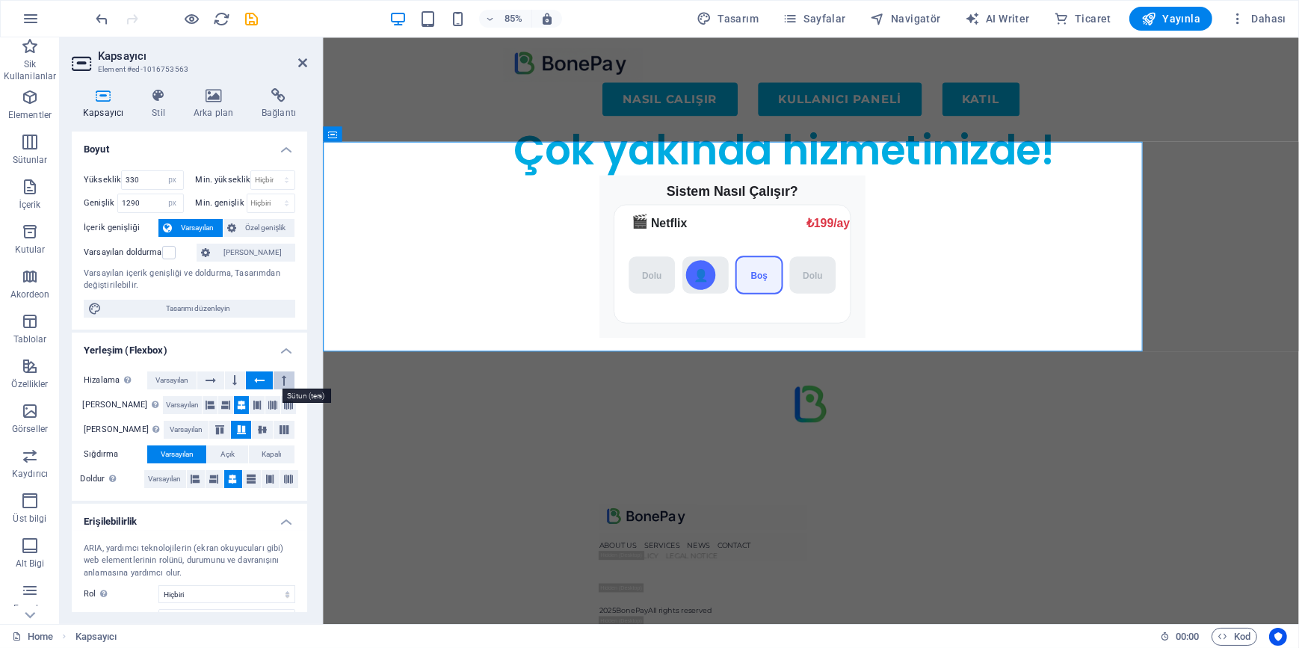
click at [291, 380] on button at bounding box center [284, 380] width 21 height 18
click at [209, 377] on icon at bounding box center [211, 380] width 10 height 18
click at [224, 448] on span "Açık" at bounding box center [227, 454] width 14 height 18
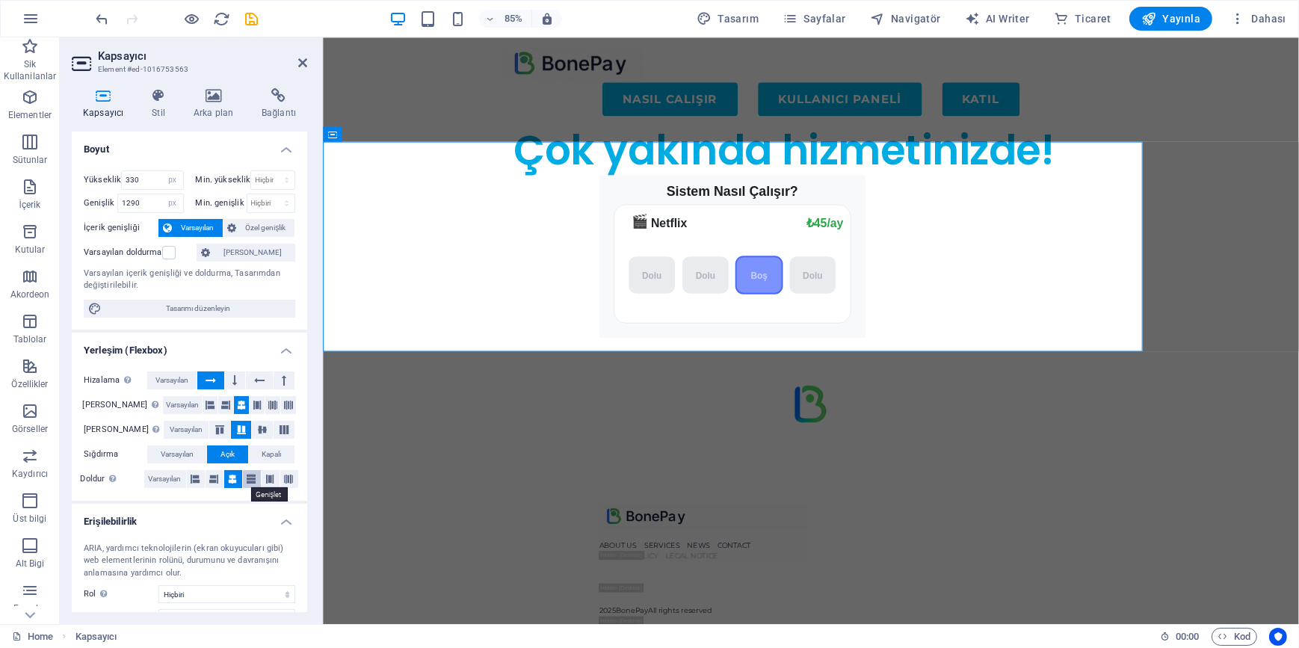
click at [250, 481] on icon at bounding box center [251, 479] width 9 height 18
click at [231, 477] on icon at bounding box center [233, 479] width 9 height 18
click at [216, 478] on icon at bounding box center [214, 479] width 9 height 18
click at [236, 475] on icon at bounding box center [233, 479] width 9 height 18
click at [247, 473] on icon at bounding box center [251, 479] width 9 height 18
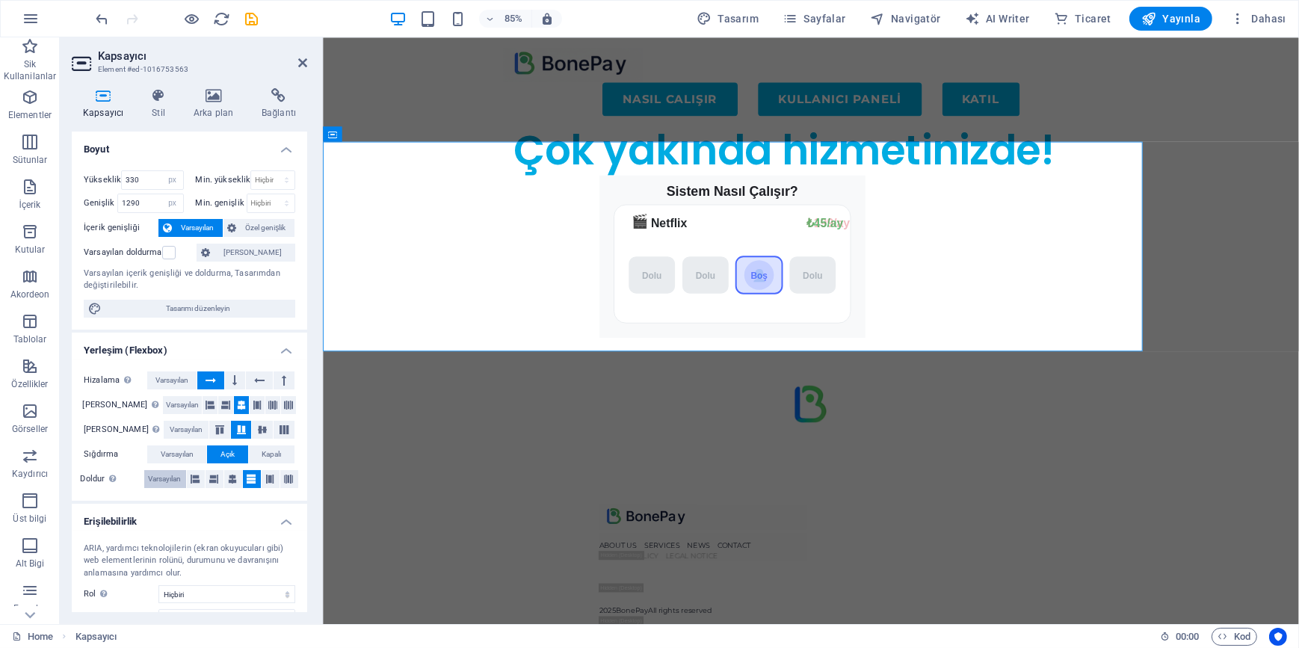
click at [163, 473] on span "Varsayılan" at bounding box center [165, 479] width 33 height 18
click at [169, 454] on span "Varsayılan" at bounding box center [177, 454] width 33 height 18
click at [170, 435] on span "Varsayılan" at bounding box center [186, 430] width 33 height 18
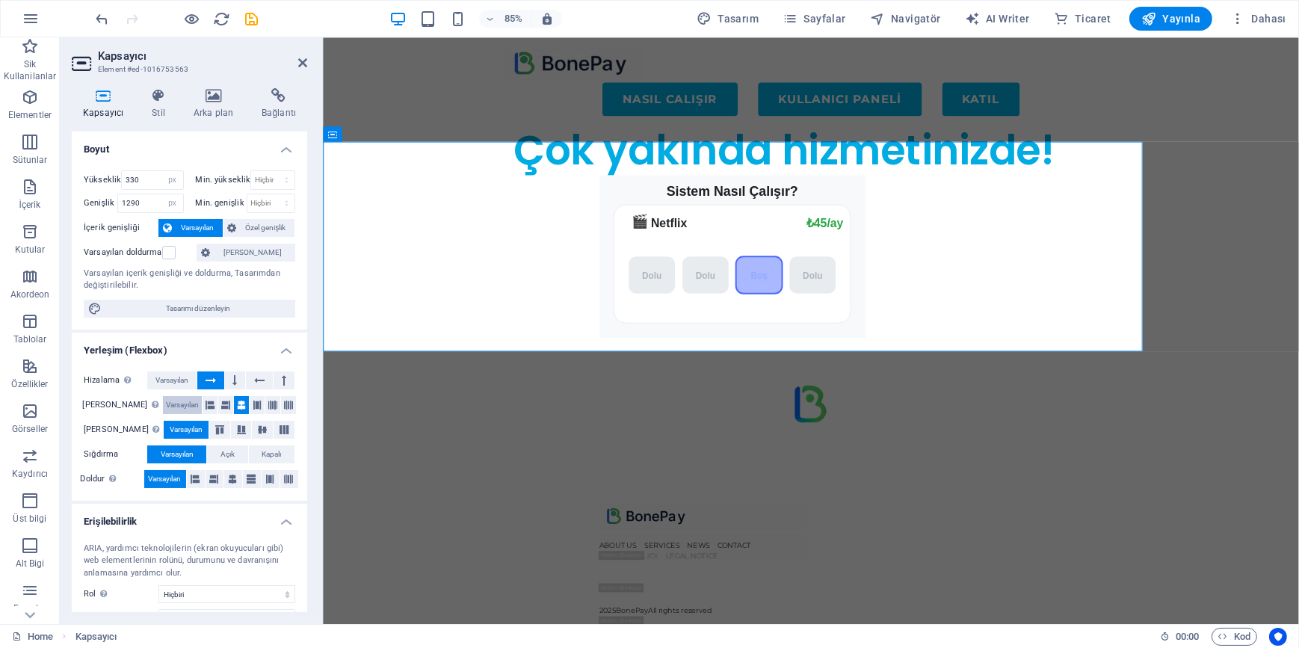
click at [166, 405] on span "Varsayılan" at bounding box center [182, 405] width 33 height 18
click at [173, 377] on span "Varsayılan" at bounding box center [171, 380] width 33 height 18
click at [140, 190] on div "Yükseklik 330 Varsayılan px rem % vh vw" at bounding box center [137, 181] width 106 height 23
click at [151, 211] on input "1290" at bounding box center [150, 203] width 65 height 18
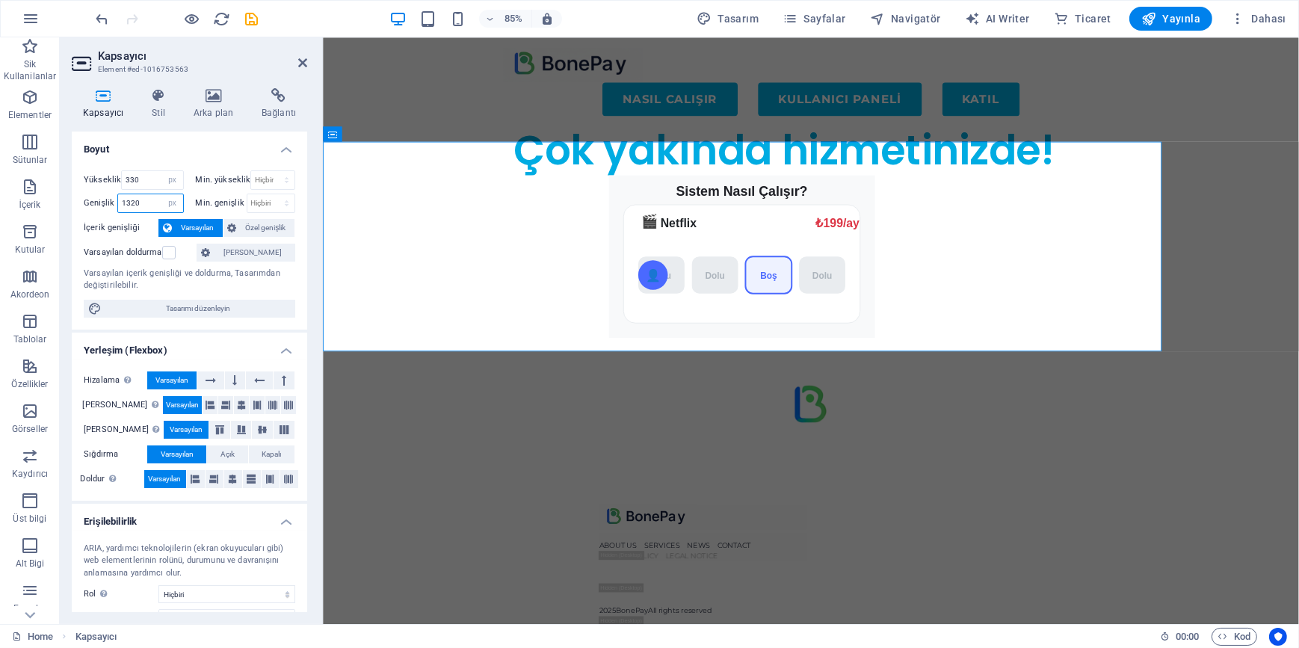
type input "1320"
click at [164, 227] on icon at bounding box center [167, 228] width 9 height 18
click at [167, 253] on label at bounding box center [168, 252] width 13 height 13
click at [0, 0] on input "Varsayılan doldurma" at bounding box center [0, 0] width 0 height 0
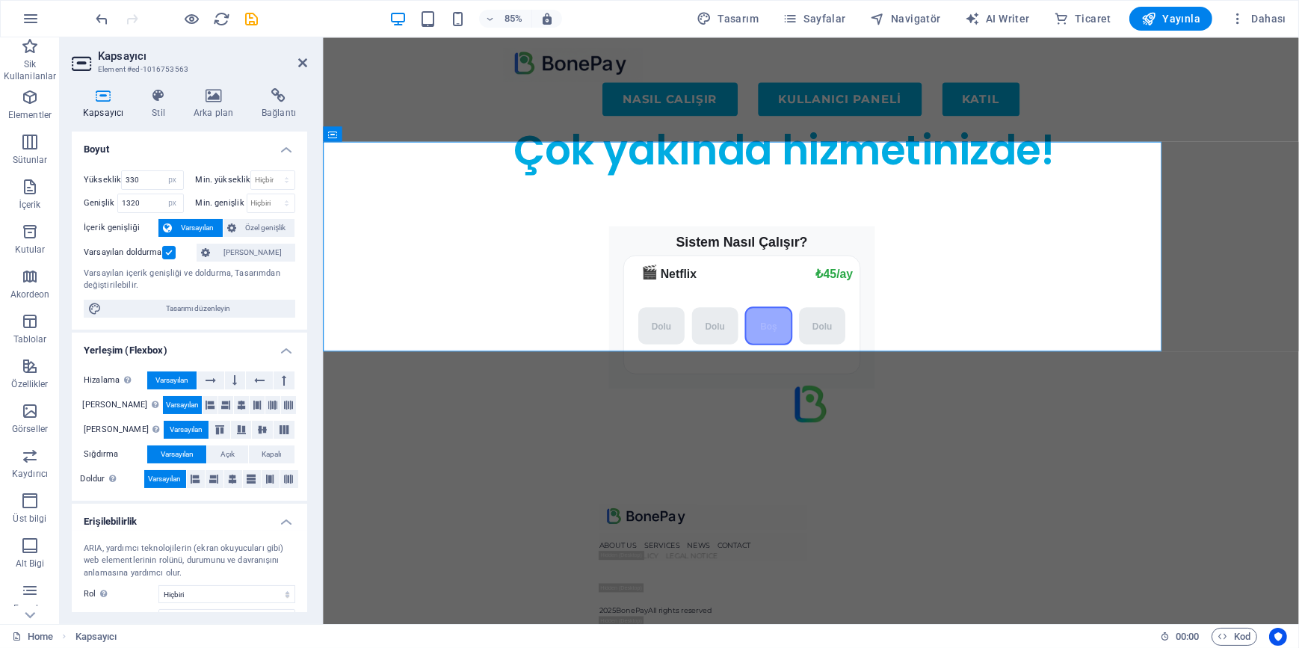
click at [167, 253] on label at bounding box center [168, 252] width 13 height 13
click at [0, 0] on input "Varsayılan doldurma" at bounding box center [0, 0] width 0 height 0
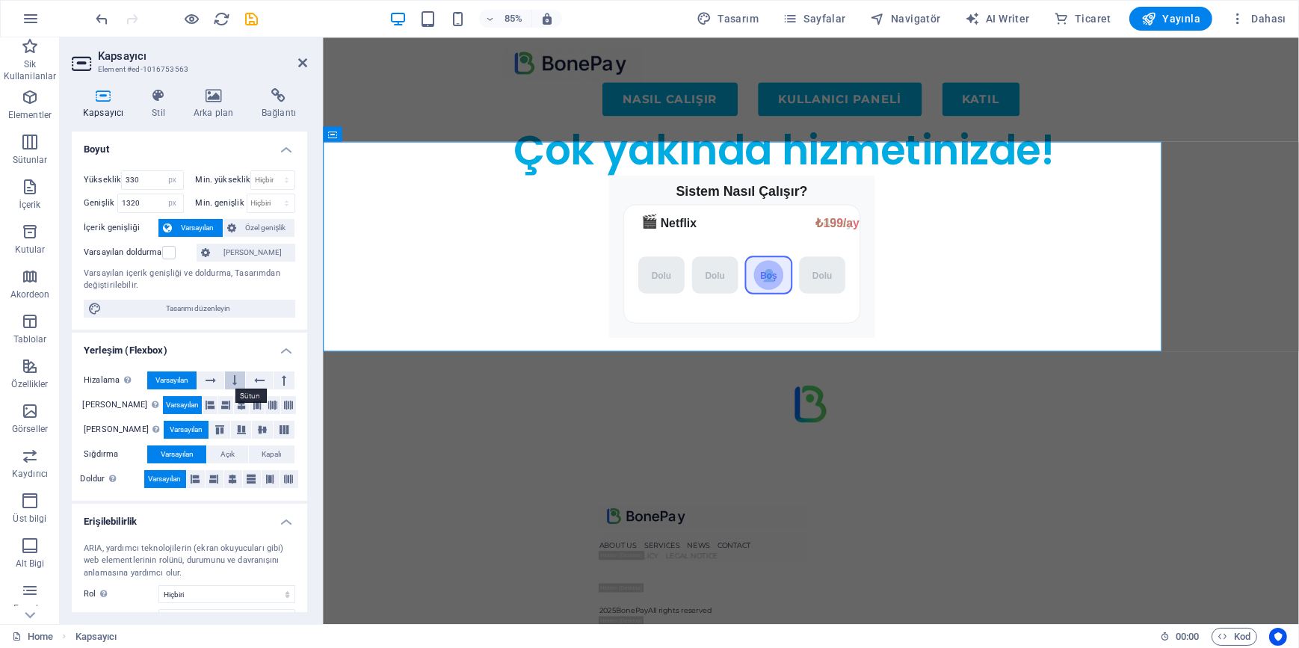
click at [232, 378] on icon at bounding box center [234, 380] width 4 height 18
click at [177, 376] on span "Varsayılan" at bounding box center [171, 380] width 33 height 18
click at [212, 377] on icon at bounding box center [211, 380] width 10 height 18
click at [228, 377] on button at bounding box center [235, 380] width 21 height 18
click at [256, 382] on icon at bounding box center [259, 380] width 10 height 18
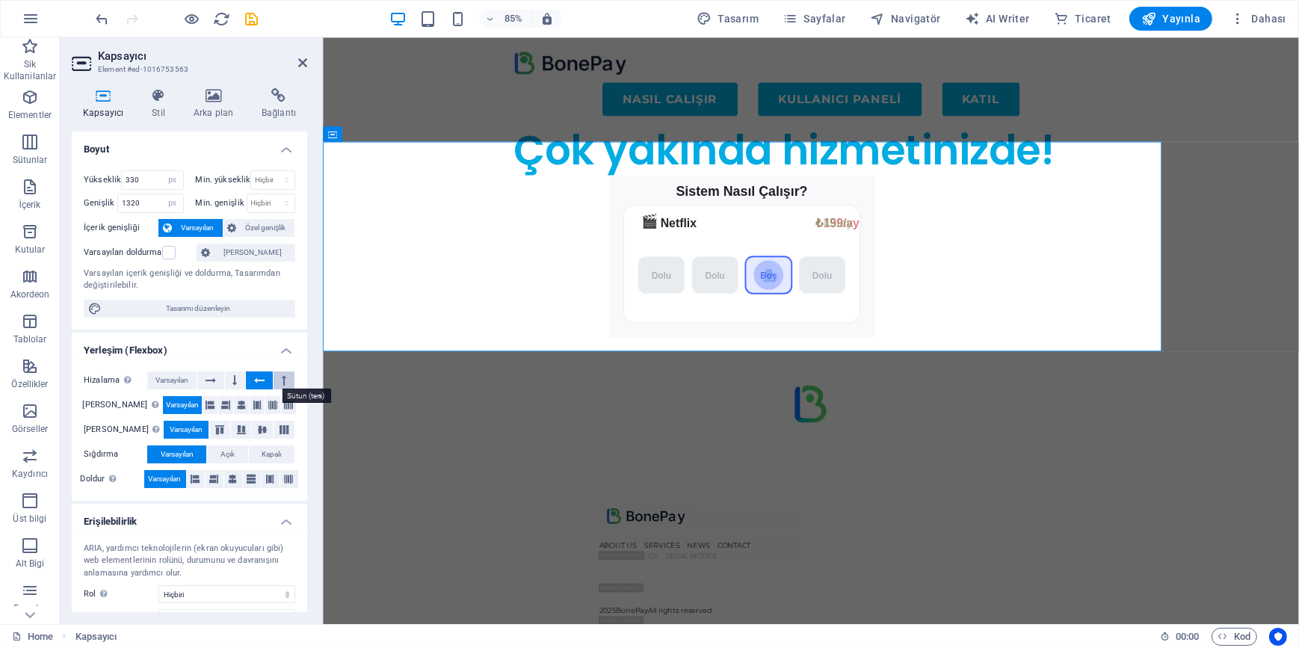
click at [282, 377] on icon at bounding box center [284, 380] width 4 height 18
click at [173, 375] on span "Varsayılan" at bounding box center [171, 380] width 33 height 18
click at [269, 175] on select "Hiçbiri px rem % vh vw" at bounding box center [272, 180] width 43 height 18
click at [170, 185] on select "Varsayılan px rem % vh vw" at bounding box center [172, 180] width 21 height 18
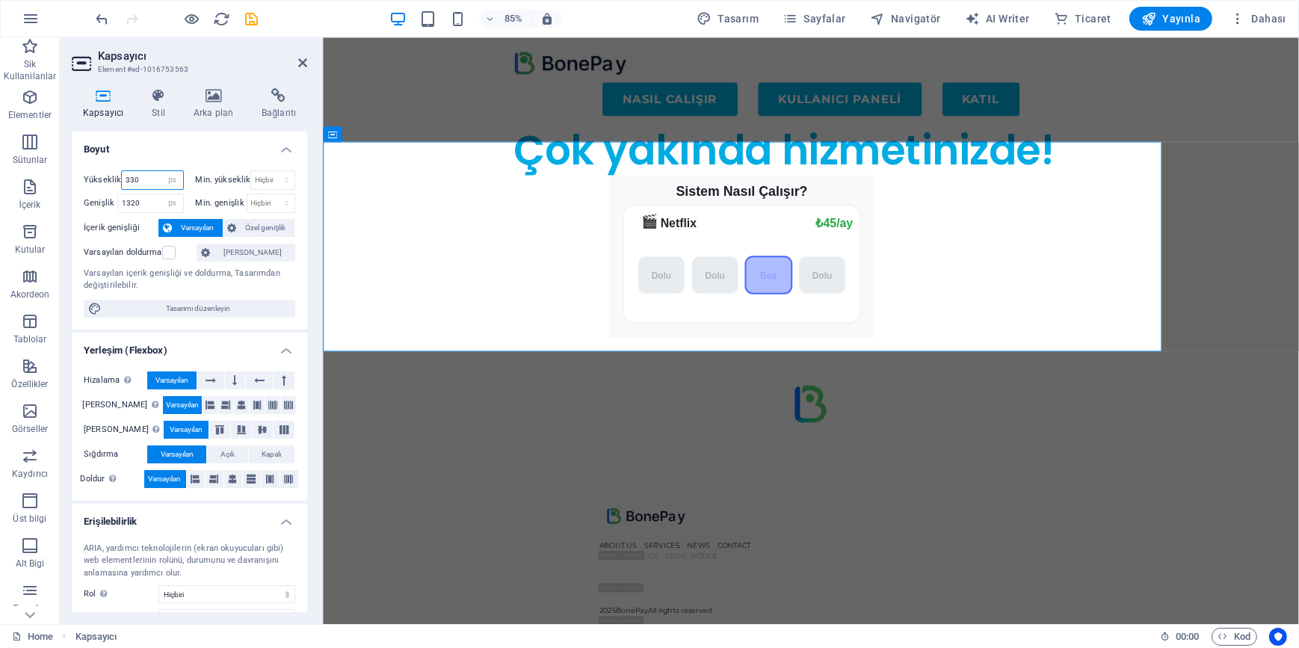
select select "default"
click at [162, 171] on select "Varsayılan px rem % vh vw" at bounding box center [172, 180] width 21 height 18
select select "DISABLED_OPTION_VALUE"
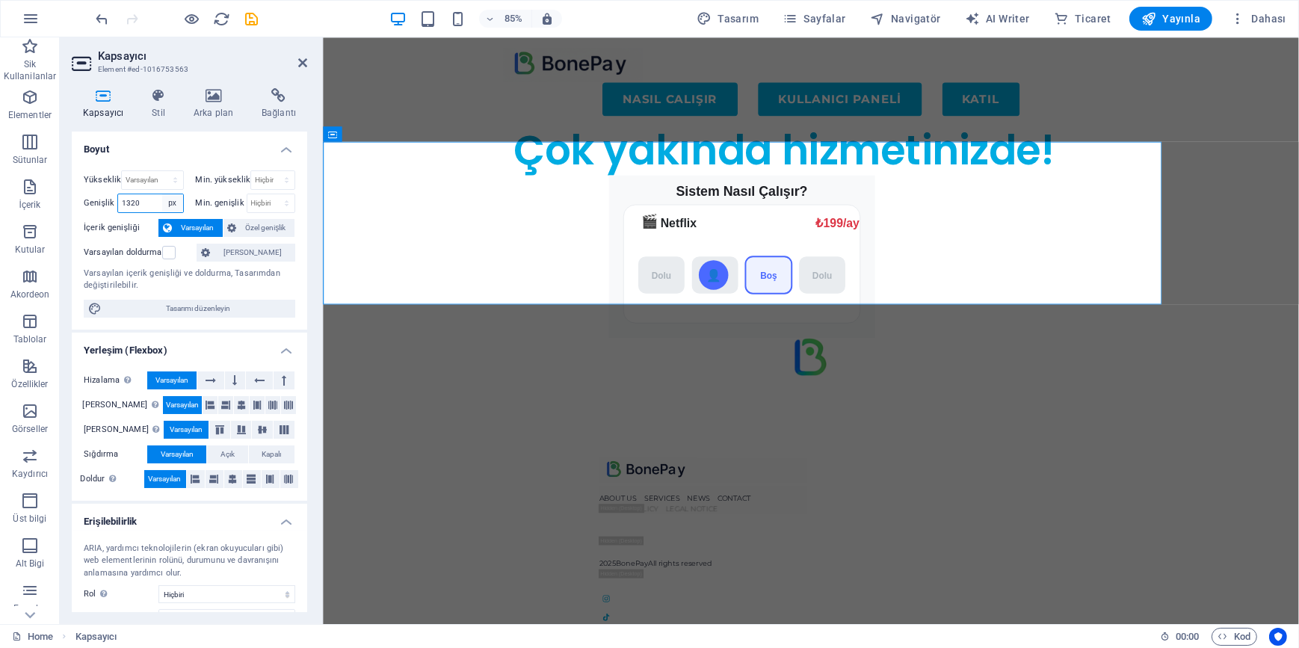
click at [173, 203] on select "Varsayılan px rem % em vh vw" at bounding box center [172, 203] width 21 height 18
select select "default"
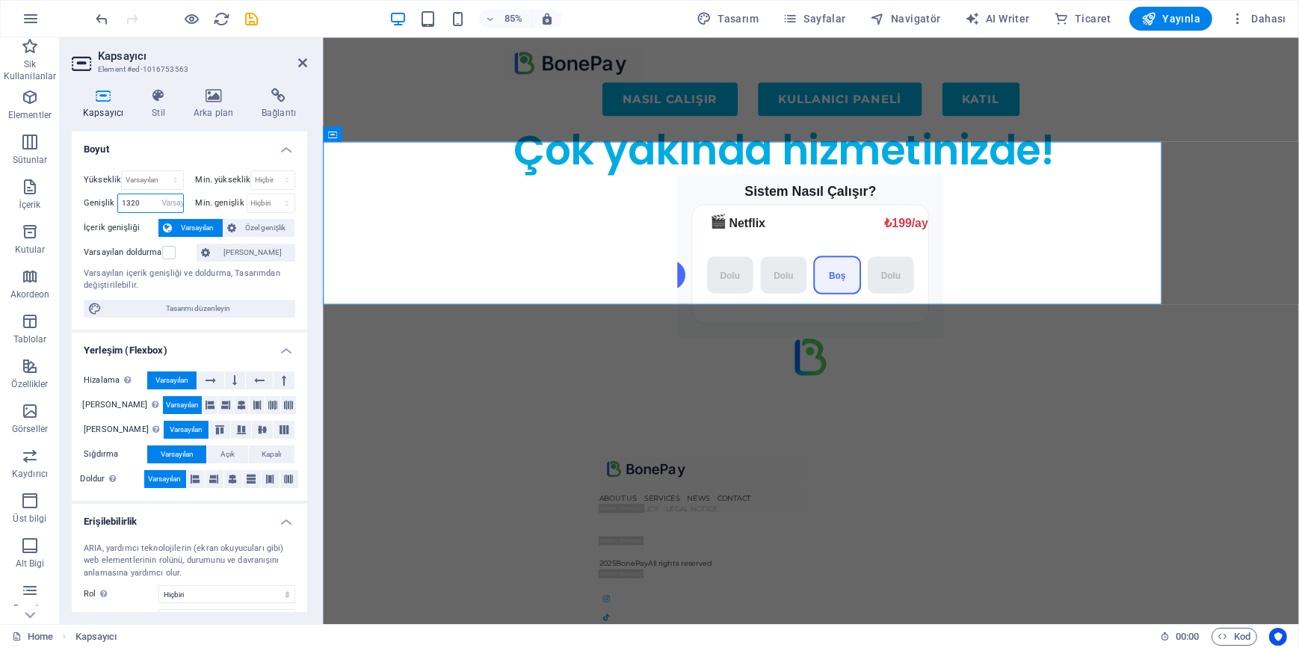
click at [162, 194] on select "Varsayılan px rem % em vh vw" at bounding box center [172, 203] width 21 height 18
select select "DISABLED_OPTION_VALUE"
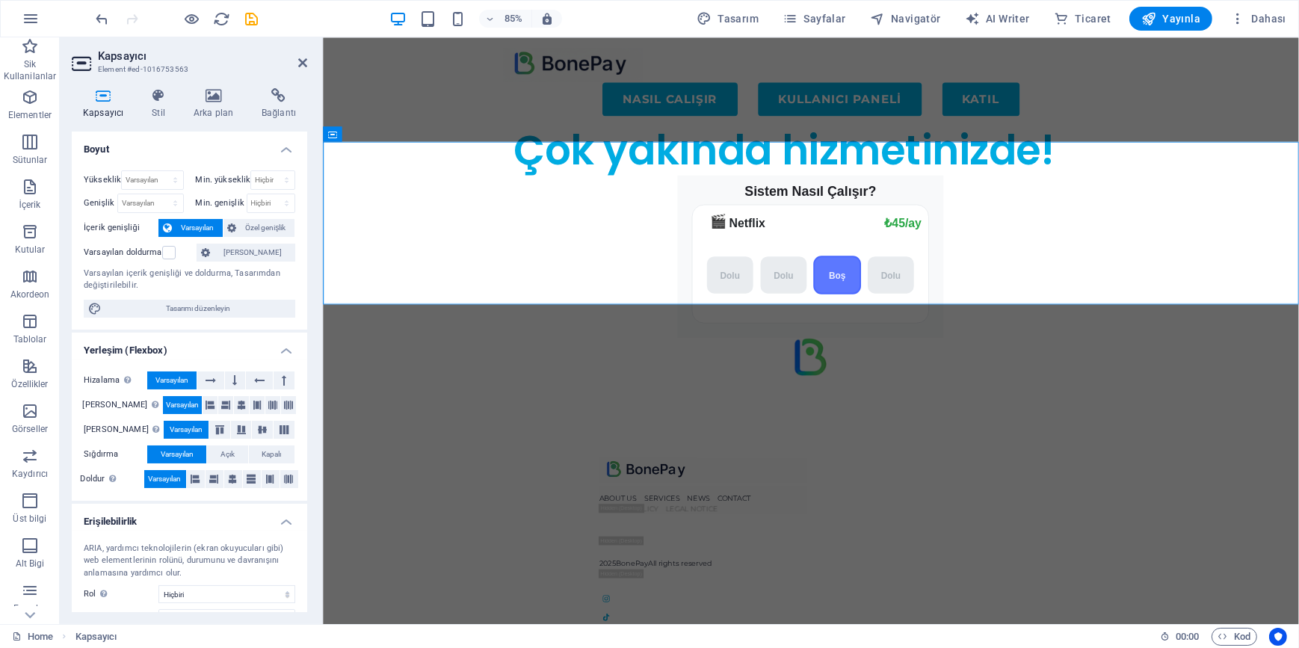
click at [833, 647] on html "Skip to main content Menu NASIL CALIŞIR KULLANICI PANELİ KATIL Çok yakında hizm…" at bounding box center [896, 453] width 1148 height 833
click at [741, 391] on figure at bounding box center [896, 413] width 1148 height 45
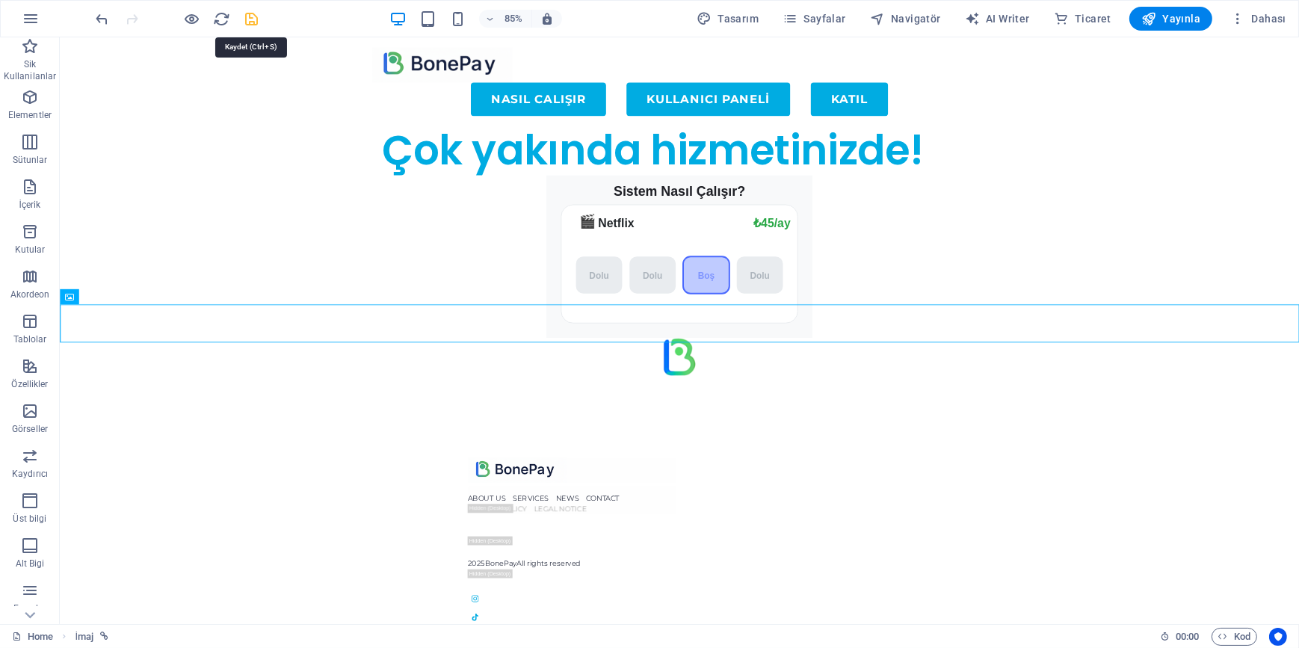
click at [251, 21] on icon "save" at bounding box center [252, 18] width 17 height 17
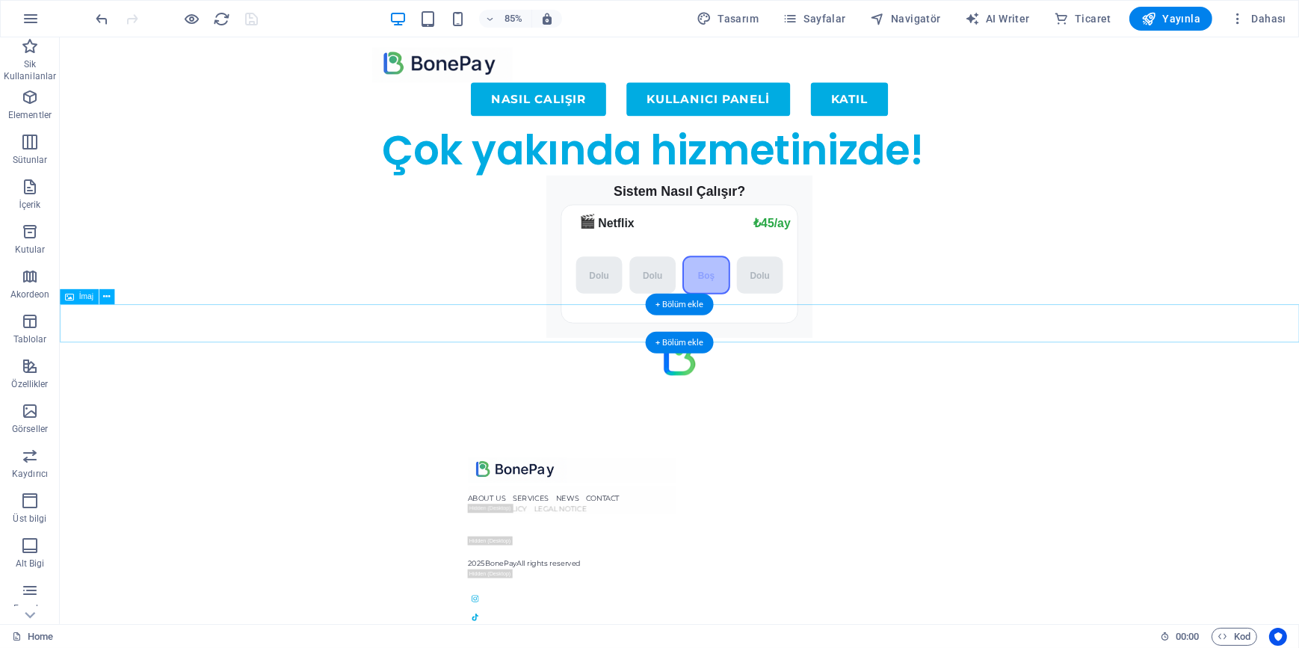
click at [691, 391] on figure at bounding box center [789, 413] width 1458 height 45
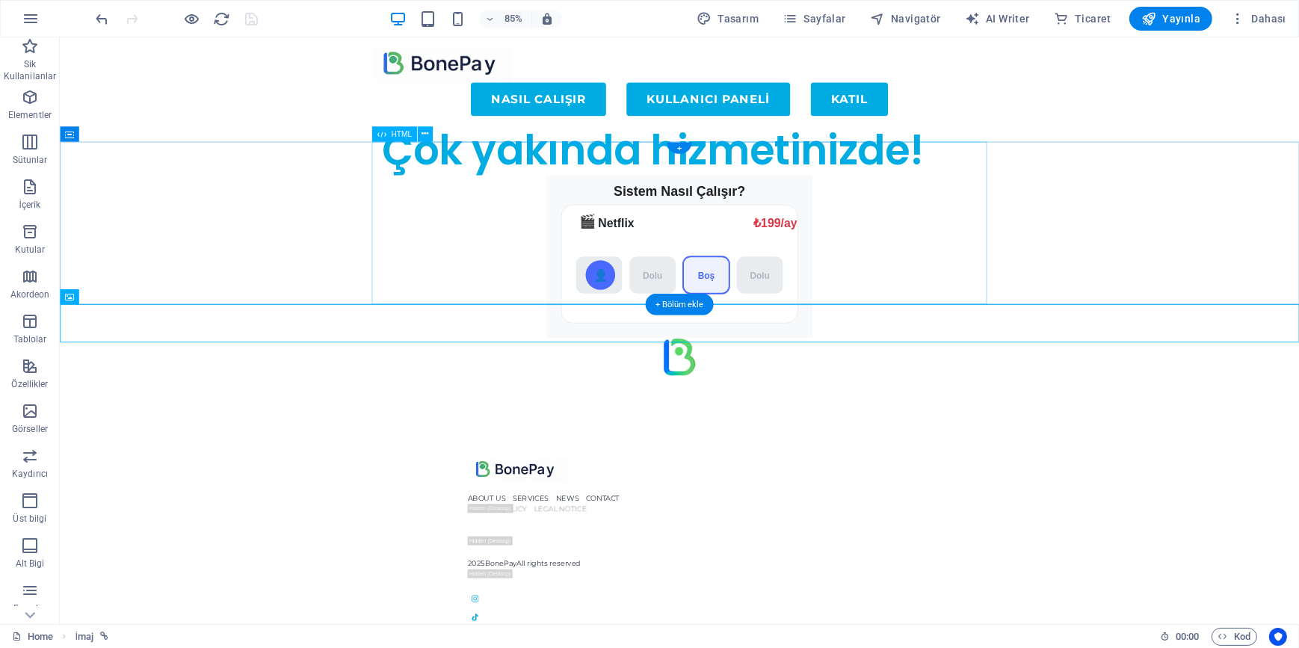
click at [919, 200] on div "Sistem Nasıl Çalışır? 🎬 Netflix ₺199/ay ₺45/ay Dolu Dolu Boş Dolu 👤" at bounding box center [788, 296] width 723 height 192
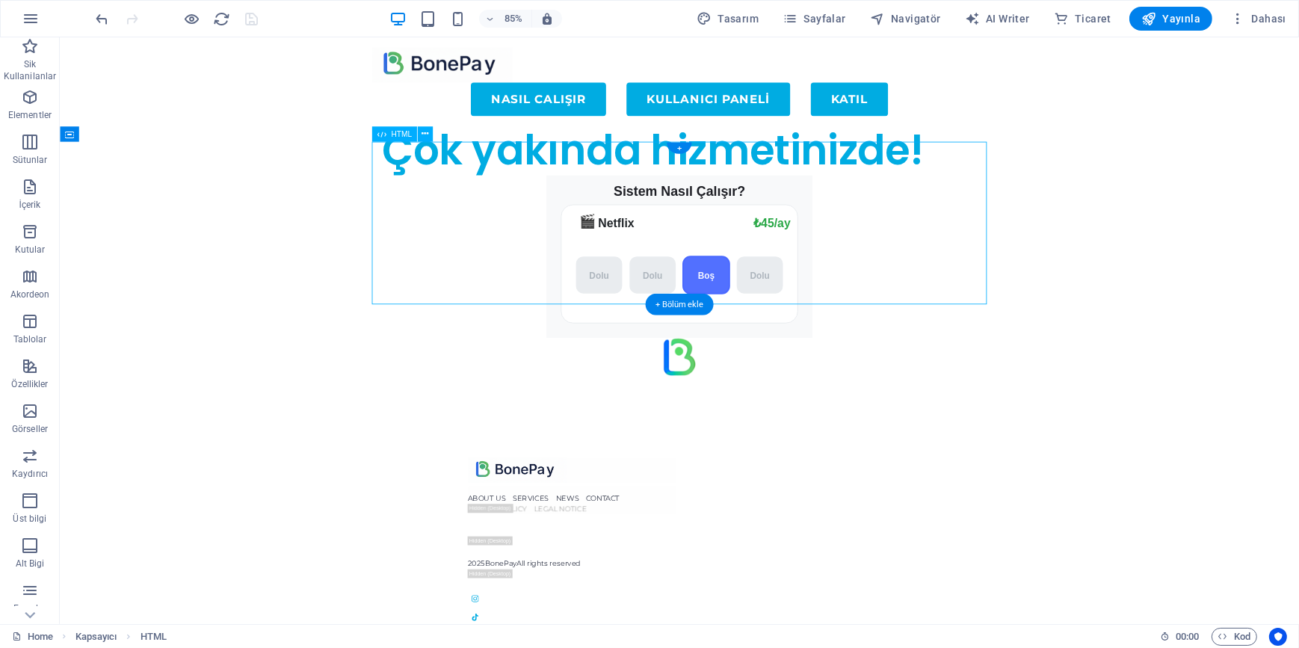
click at [919, 200] on div "Sistem Nasıl Çalışır? 🎬 Netflix ₺199/ay ₺45/ay Dolu Dolu Boş Dolu 👤" at bounding box center [788, 296] width 723 height 192
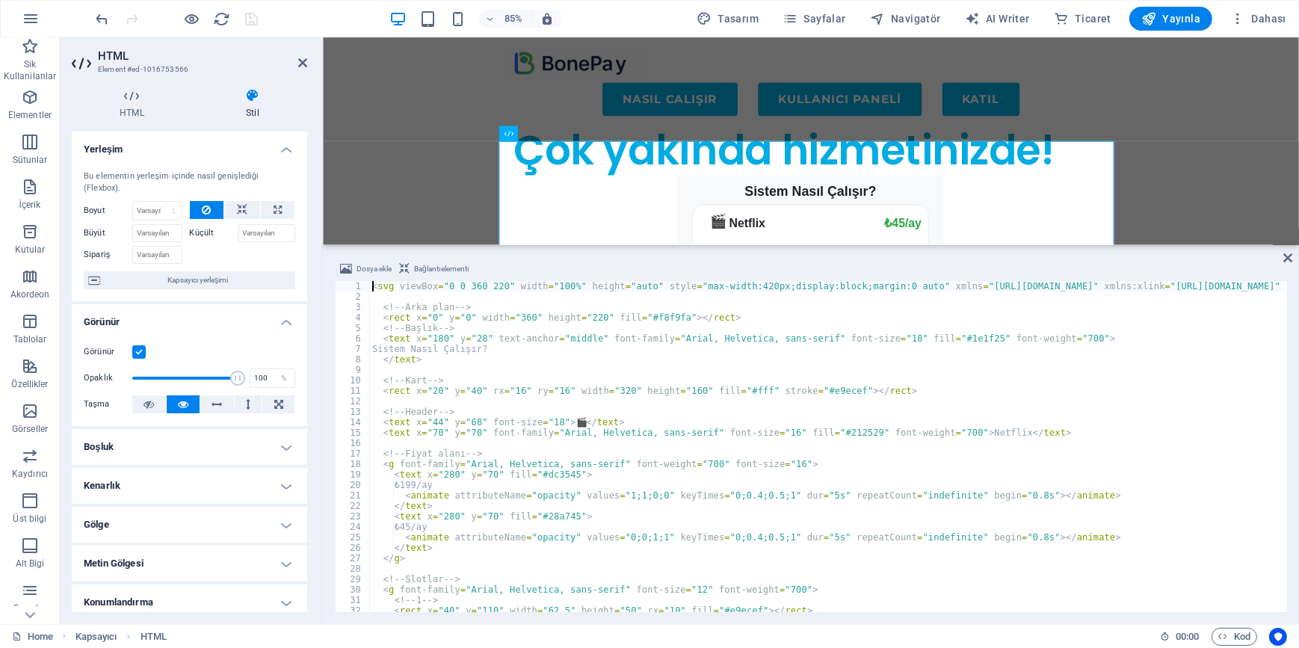
click at [643, 317] on div "< svg viewBox = "0 0 360 220" width = "100%" height = "auto" style = "max-width…" at bounding box center [976, 455] width 1214 height 349
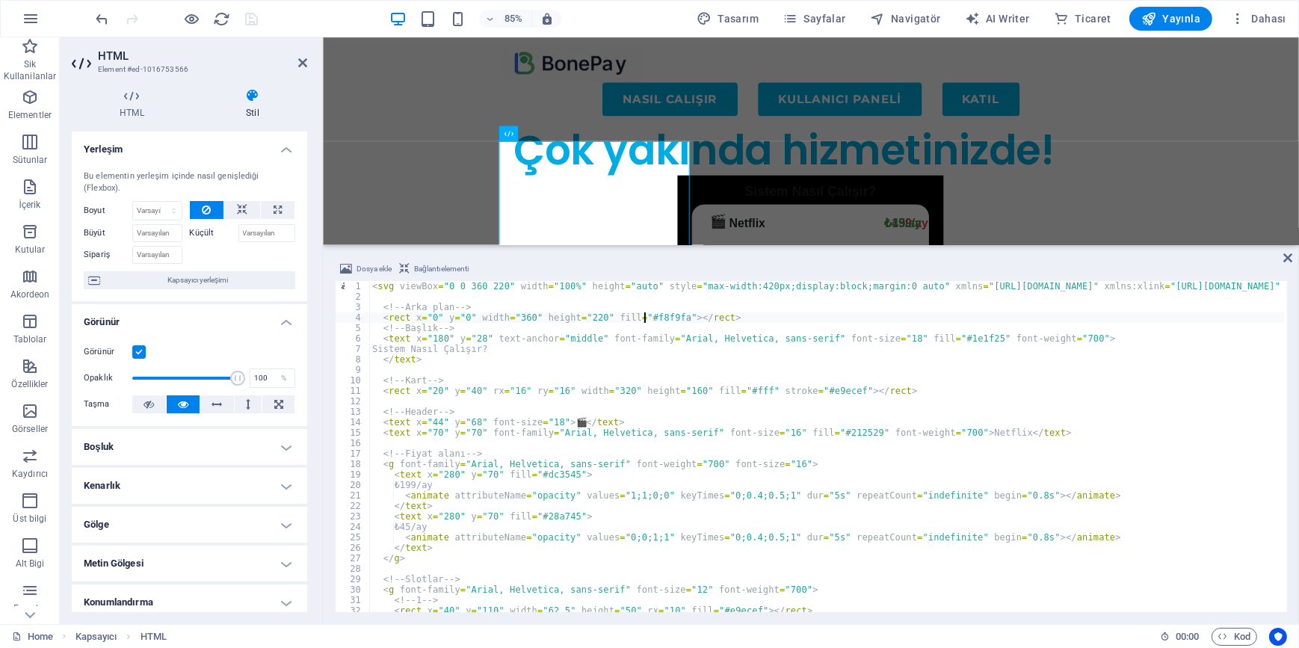
scroll to position [0, 22]
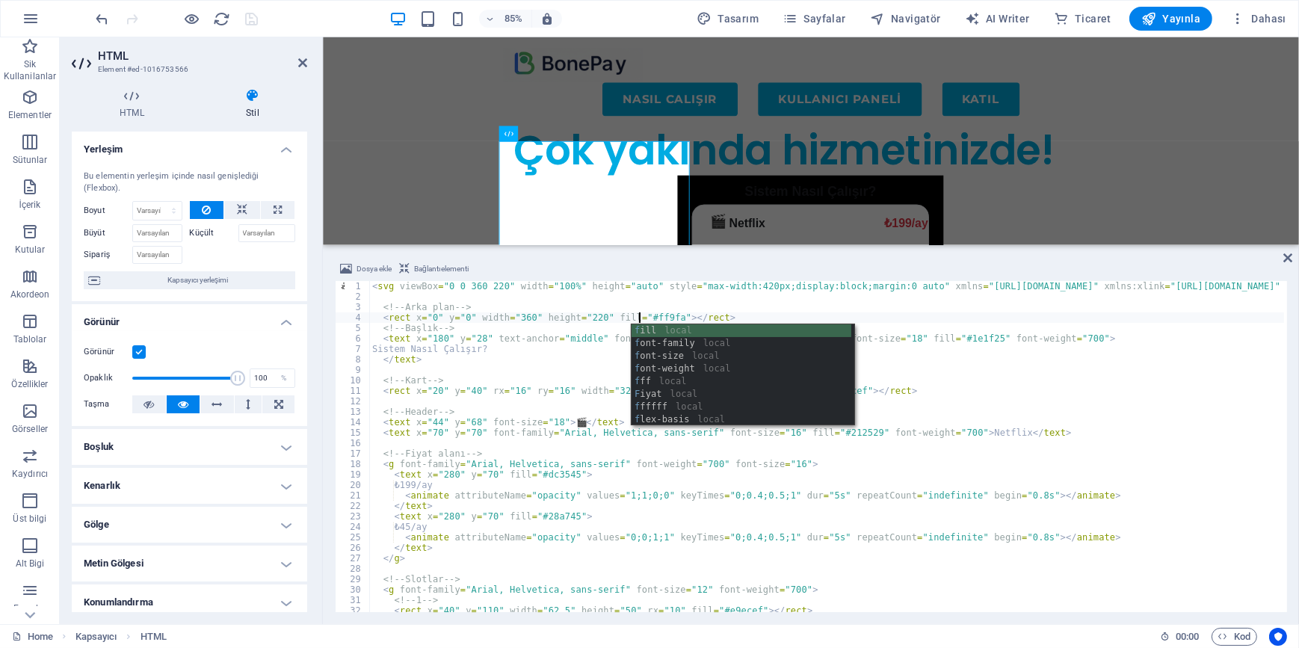
type textarea "<rect x="0" y="0" width="360" height="220" fill="#f5f9fa"></rect>"
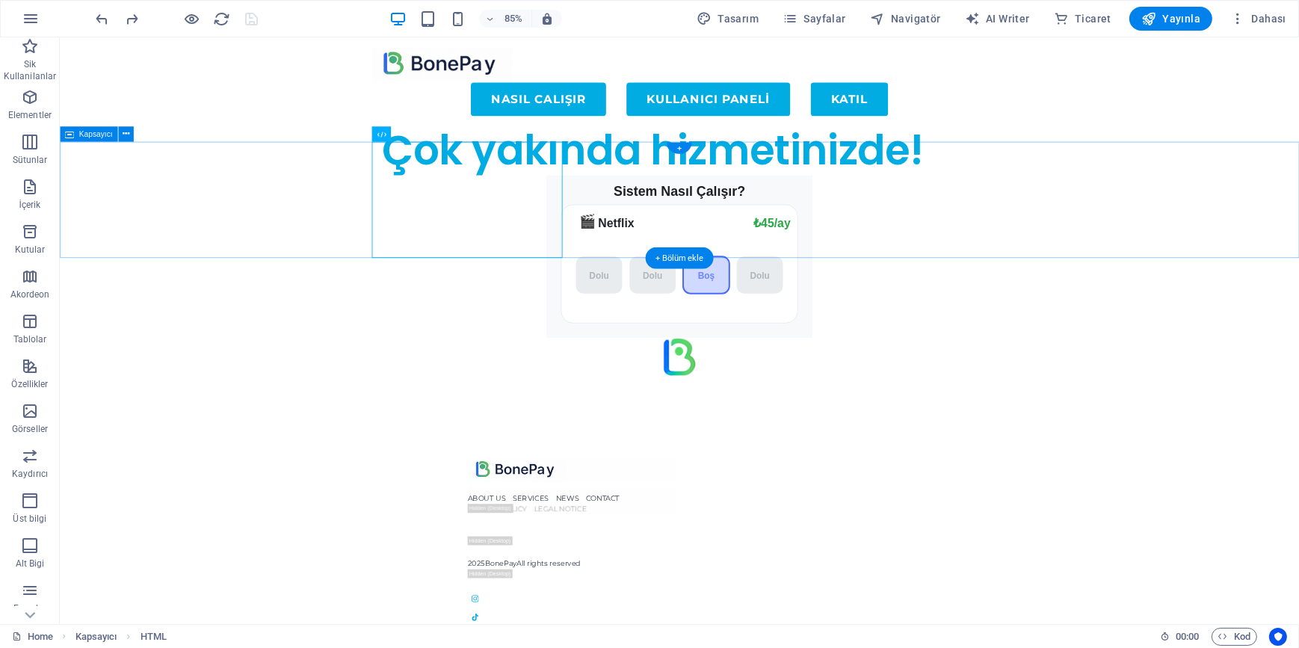
click at [776, 217] on div "Sistem Nasıl Çalışır? 🎬 Netflix ₺199/ay ₺45/ay Dolu Dolu Boş Dolu 👤" at bounding box center [789, 296] width 1458 height 192
click at [383, 243] on div "Sistem Nasıl Çalışır? 🎬 Netflix ₺199/ay ₺45/ay Dolu Dolu Boş Dolu 👤" at bounding box center [789, 296] width 1458 height 192
click at [350, 214] on div "Sistem Nasıl Çalışır? 🎬 Netflix ₺199/ay ₺45/ay Dolu Dolu Boş Dolu 👤" at bounding box center [789, 296] width 1458 height 192
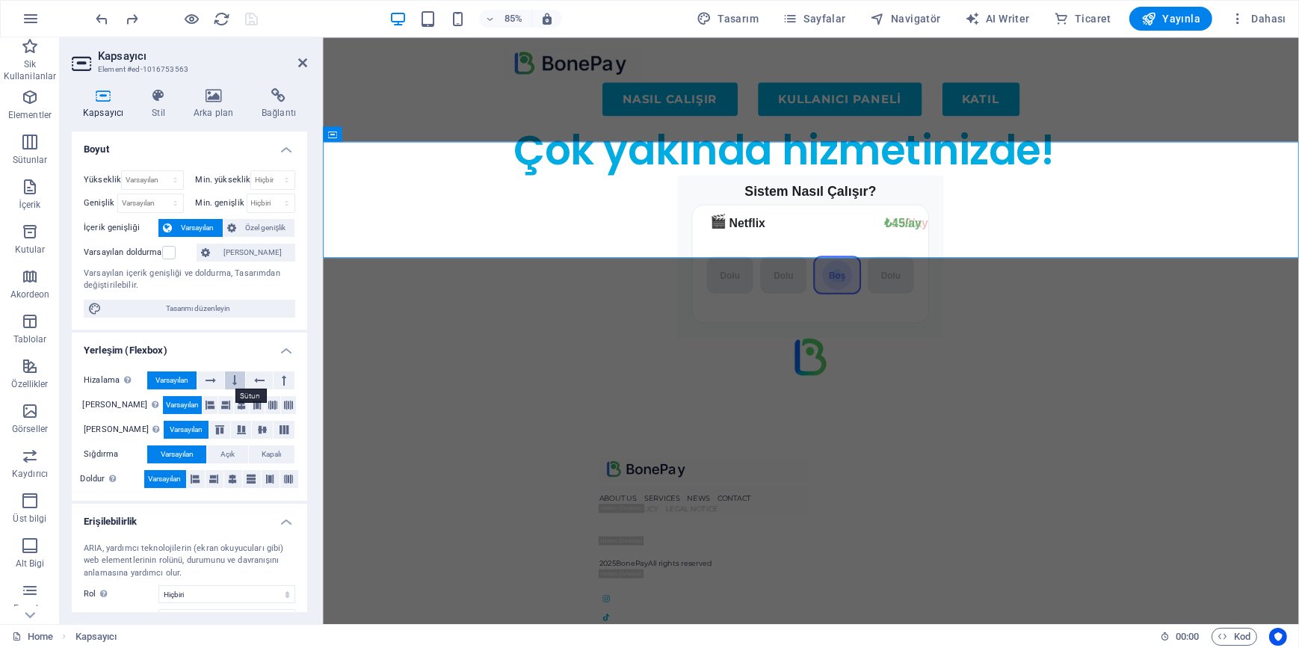
click at [232, 378] on button at bounding box center [235, 380] width 21 height 18
click at [203, 380] on button at bounding box center [210, 380] width 27 height 18
click at [170, 375] on span "Varsayılan" at bounding box center [171, 380] width 33 height 18
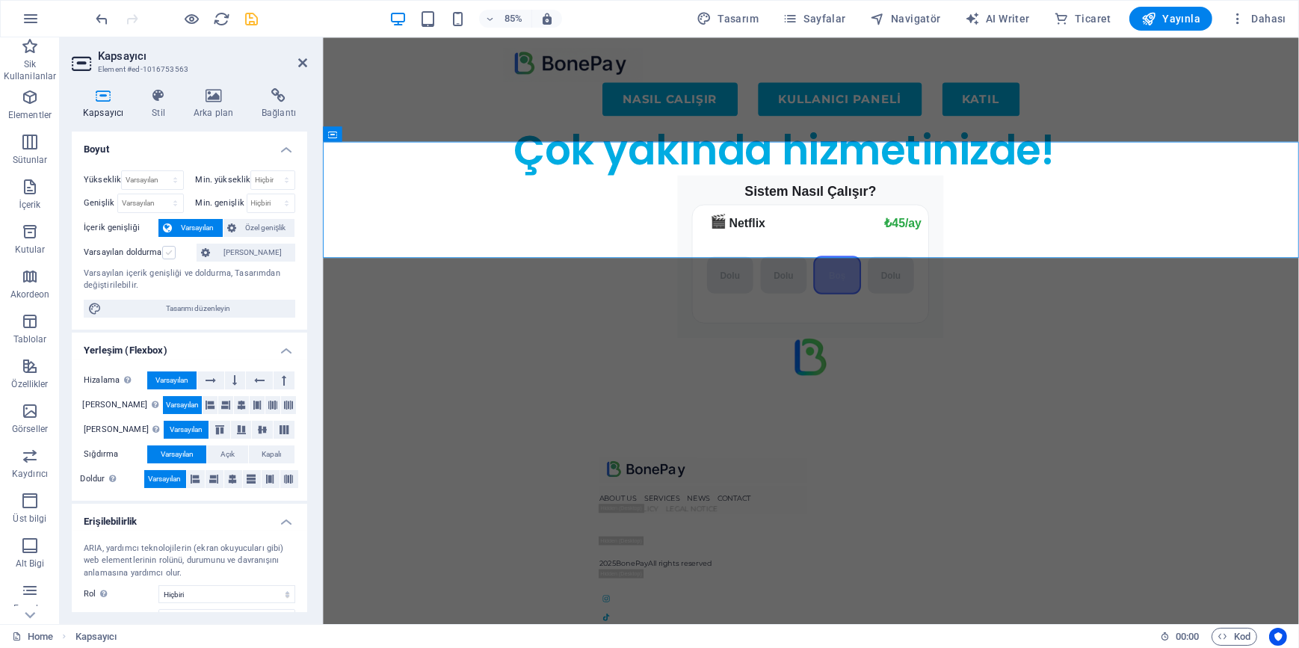
click at [167, 253] on label at bounding box center [168, 252] width 13 height 13
click at [0, 0] on input "Varsayılan doldurma" at bounding box center [0, 0] width 0 height 0
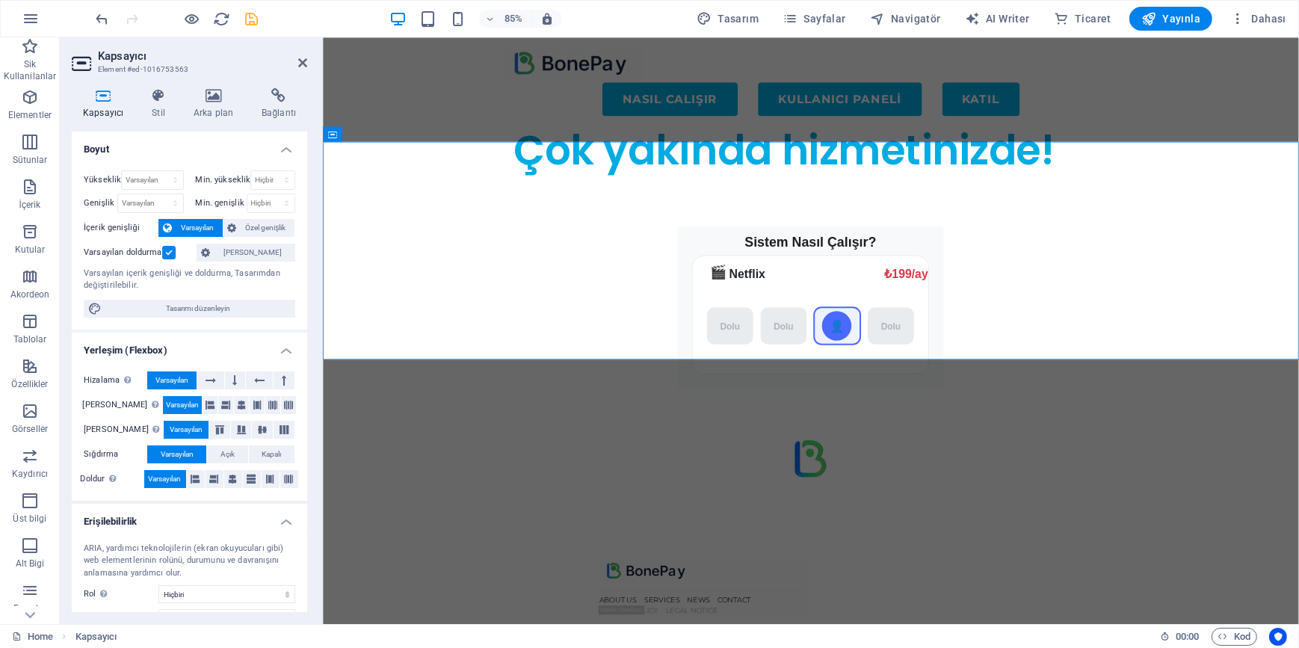
click at [167, 253] on label at bounding box center [168, 252] width 13 height 13
click at [0, 0] on input "Varsayılan doldurma" at bounding box center [0, 0] width 0 height 0
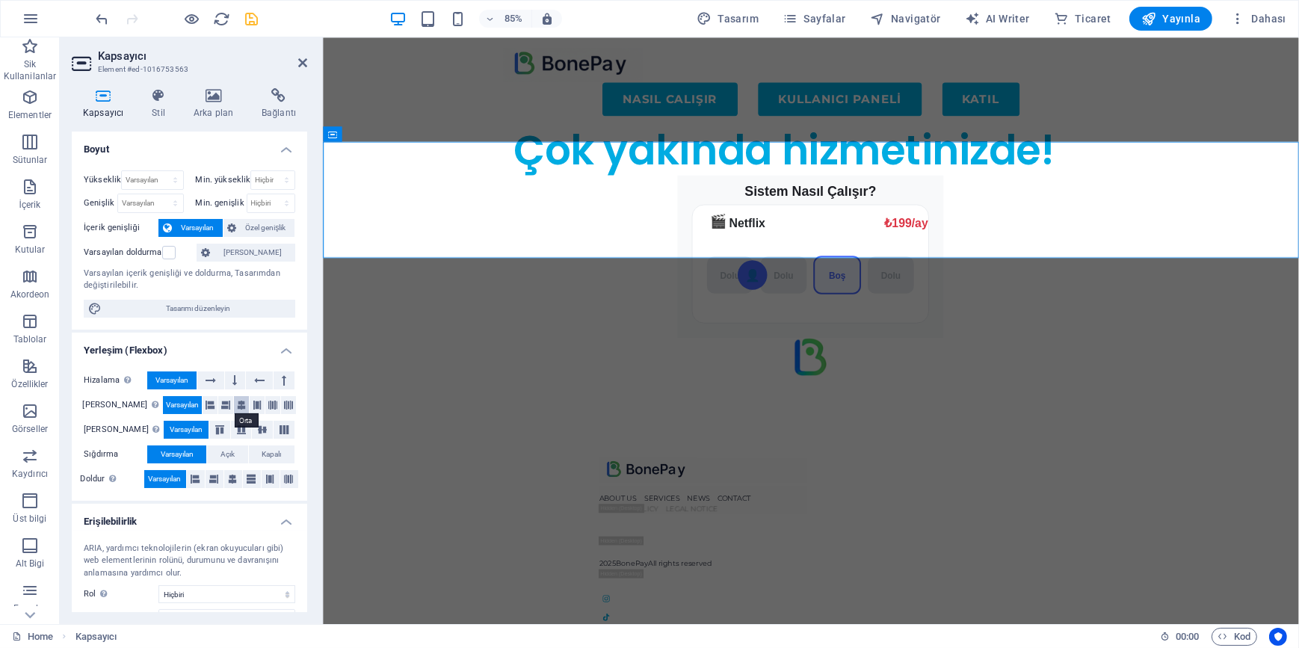
click at [237, 401] on icon at bounding box center [241, 405] width 9 height 18
click at [254, 19] on icon "save" at bounding box center [252, 18] width 17 height 17
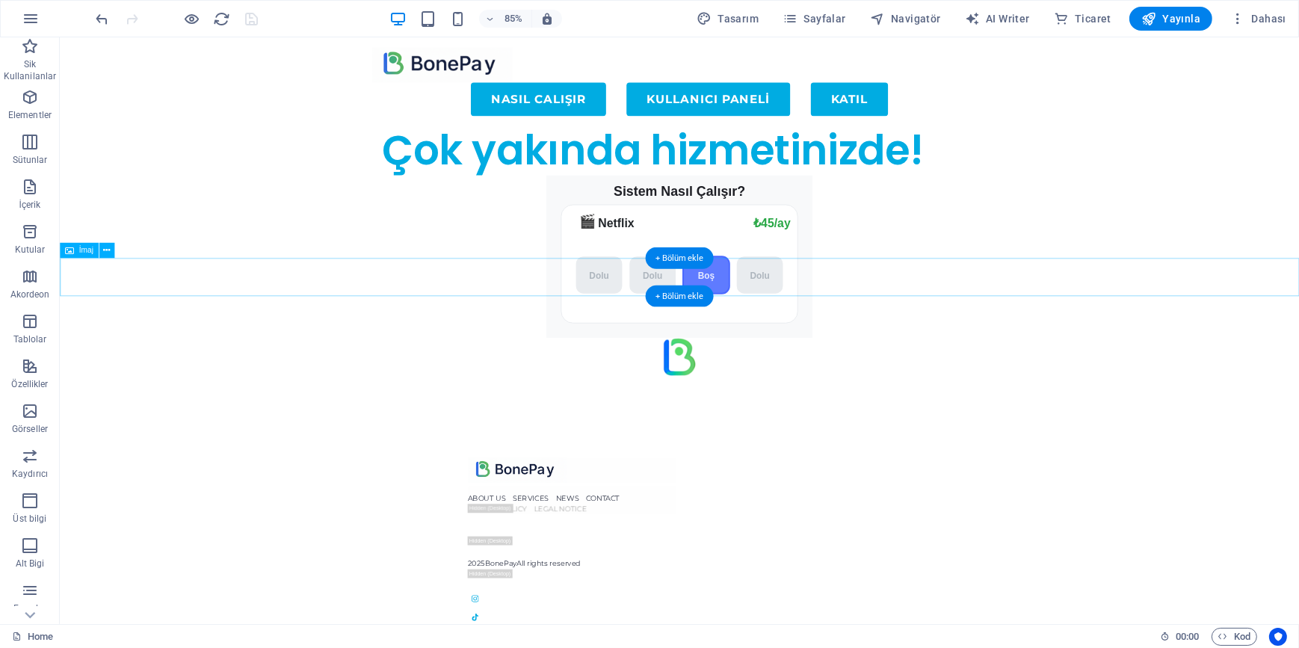
click at [676, 391] on figure at bounding box center [789, 413] width 1458 height 45
select select "px"
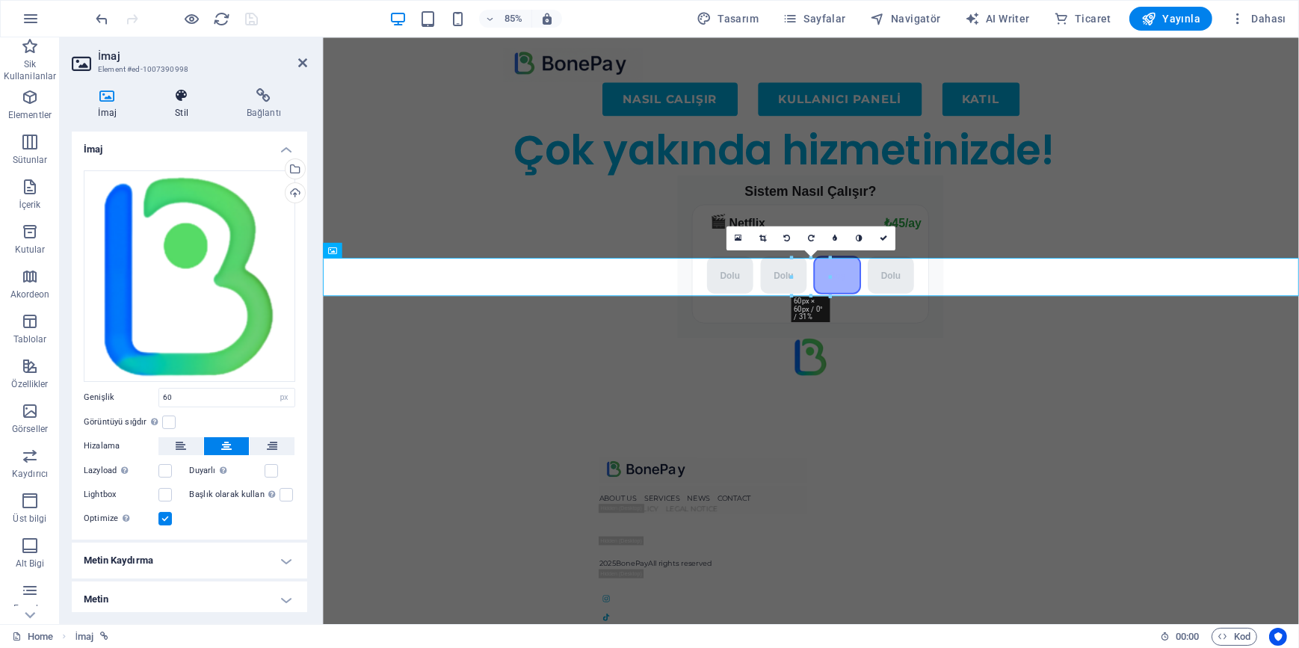
click at [180, 115] on h4 "Stil" at bounding box center [185, 103] width 72 height 31
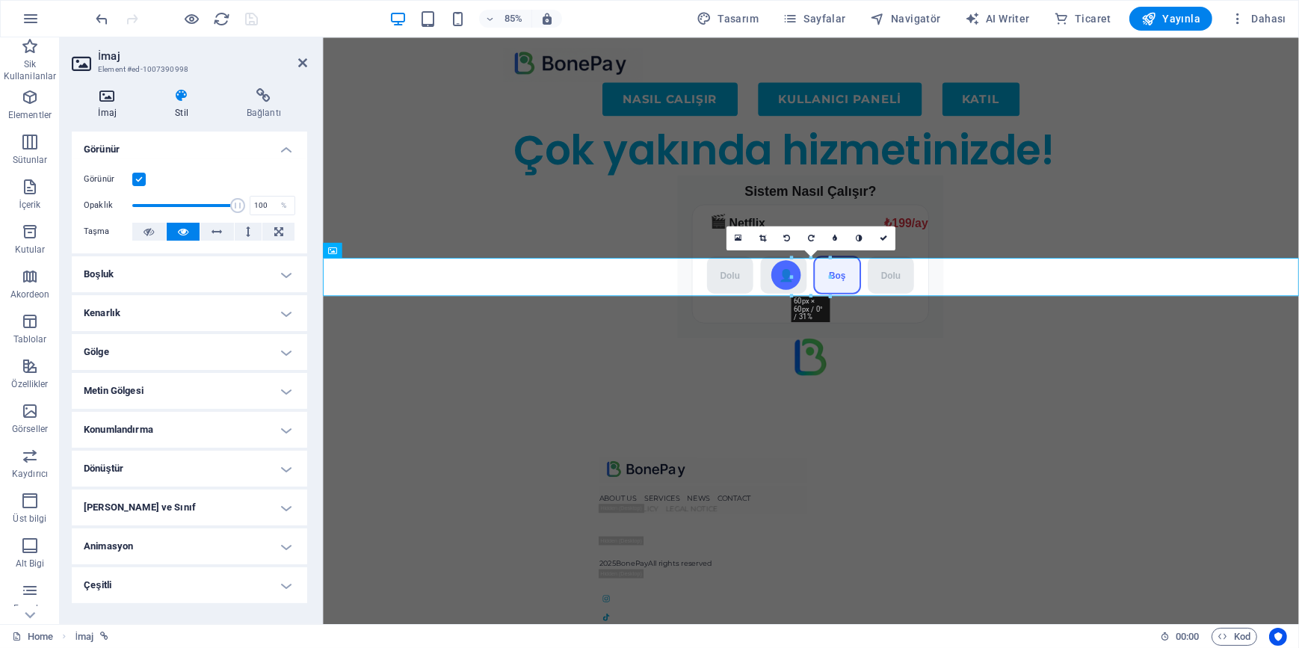
click at [108, 110] on h4 "İmaj" at bounding box center [110, 103] width 77 height 31
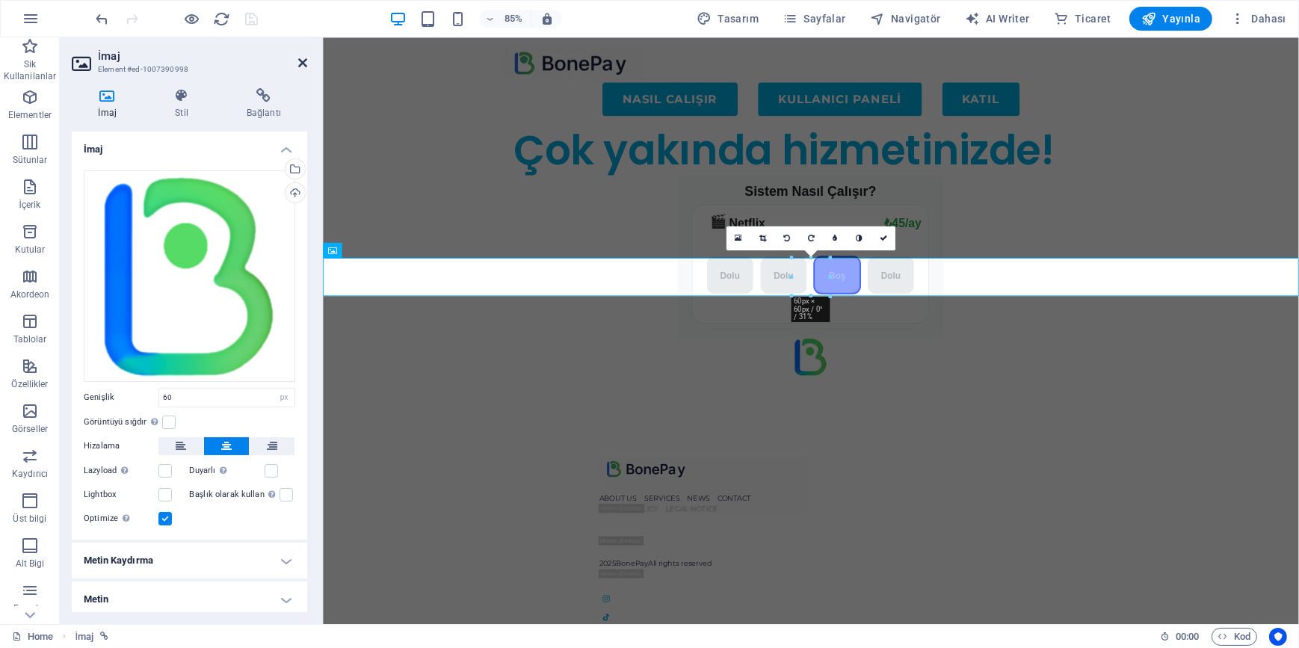
click at [298, 57] on icon at bounding box center [302, 63] width 9 height 12
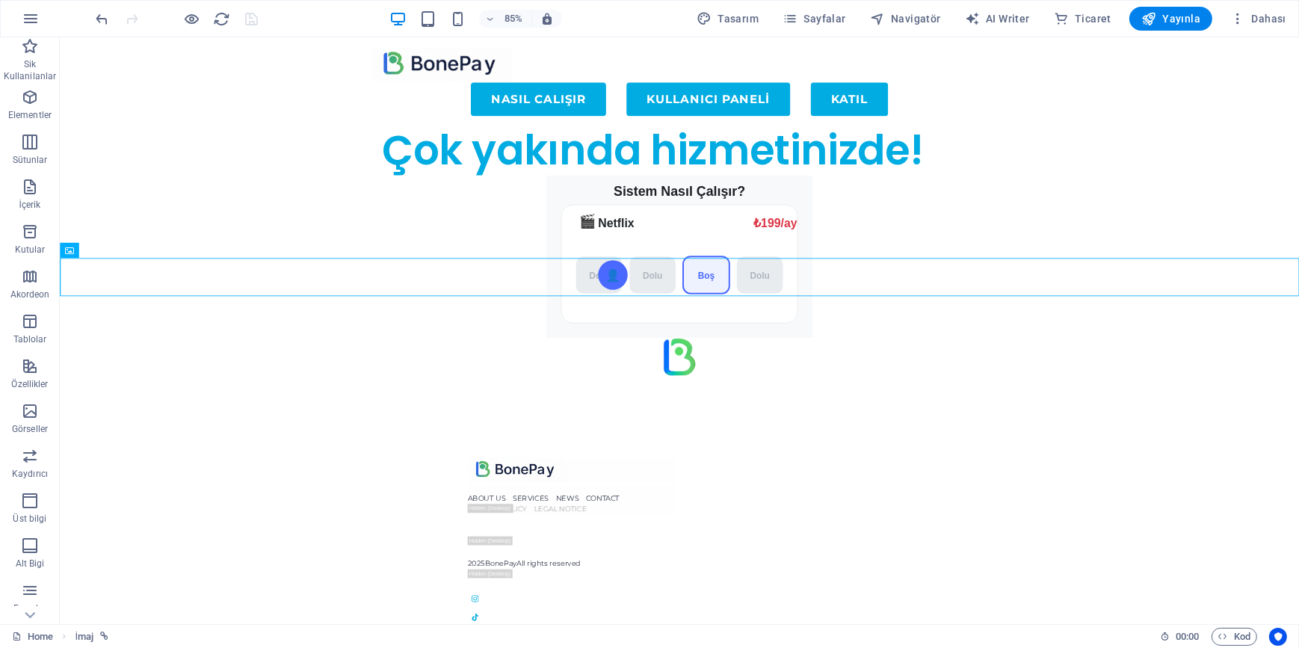
click at [1298, 647] on html "Skip to main content Menu NASIL CALIŞIR KULLANICI PANELİ KATIL Çok yakında hizm…" at bounding box center [789, 453] width 1458 height 833
click at [460, 220] on div "Sistem Nasıl Çalışır? 🎬 Netflix ₺199/ay ₺45/ay Dolu Dolu Boş Dolu 👤" at bounding box center [789, 296] width 1458 height 192
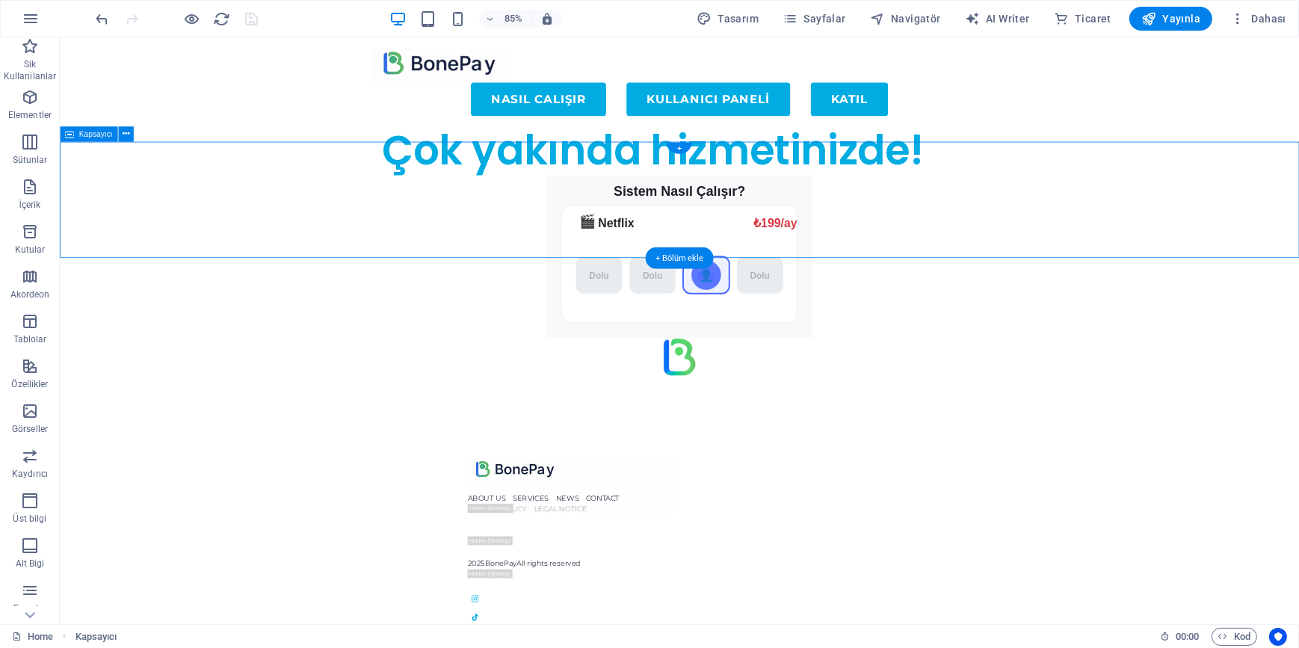
click at [460, 220] on div "Sistem Nasıl Çalışır? 🎬 Netflix ₺199/ay ₺45/ay Dolu Dolu Boş Dolu 👤" at bounding box center [789, 296] width 1458 height 192
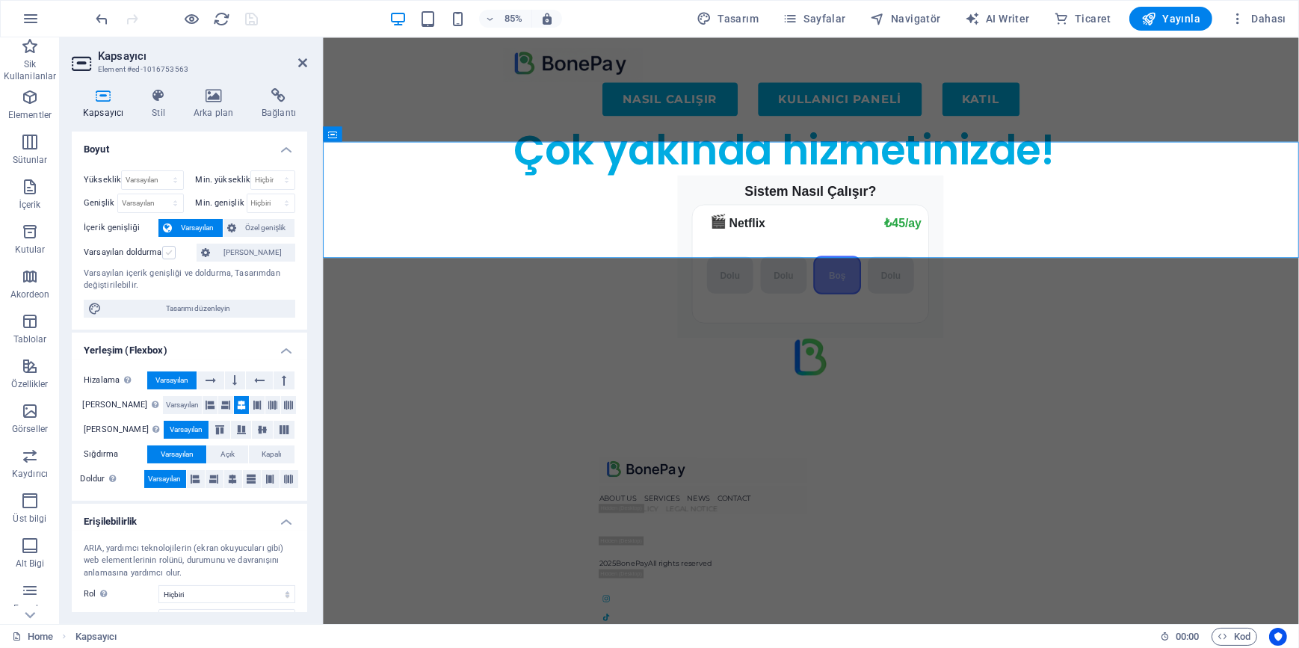
click at [171, 250] on label at bounding box center [168, 252] width 13 height 13
click at [0, 0] on input "Varsayılan doldurma" at bounding box center [0, 0] width 0 height 0
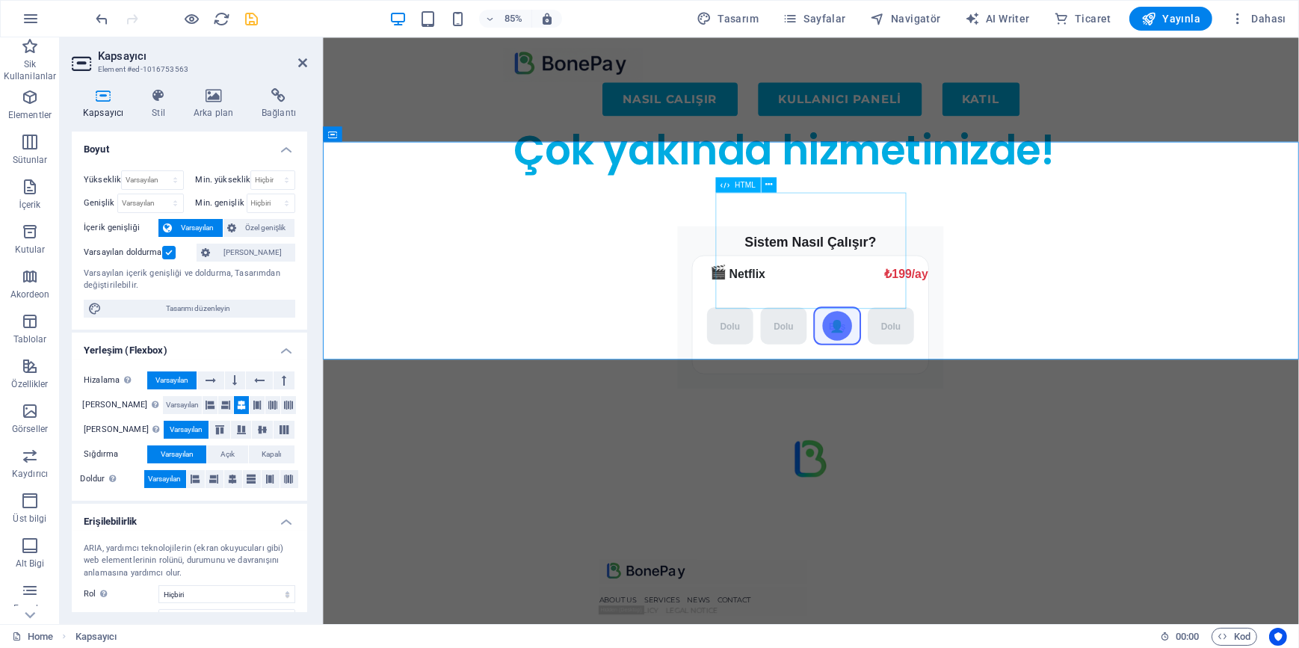
click at [872, 259] on div "Sistem Nasıl Çalışır? 🎬 Netflix ₺199/ay ₺45/ay Dolu Dolu Boş Dolu 👤" at bounding box center [895, 355] width 723 height 192
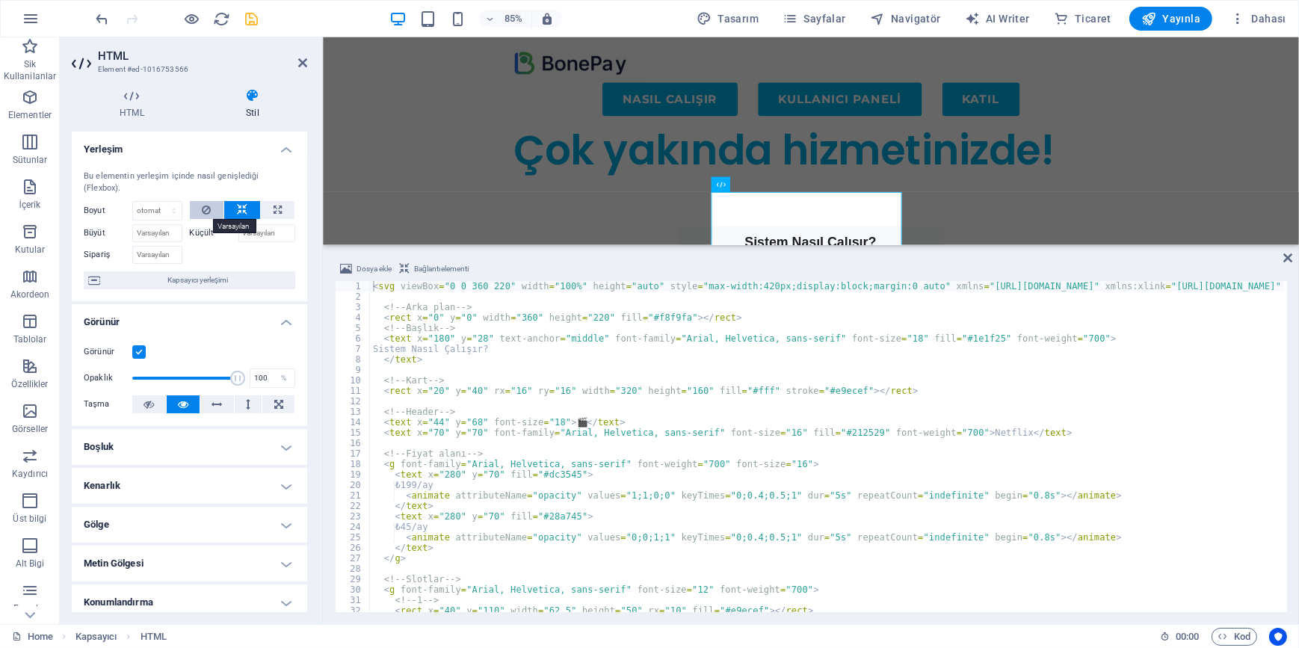
click at [208, 213] on icon at bounding box center [206, 210] width 9 height 18
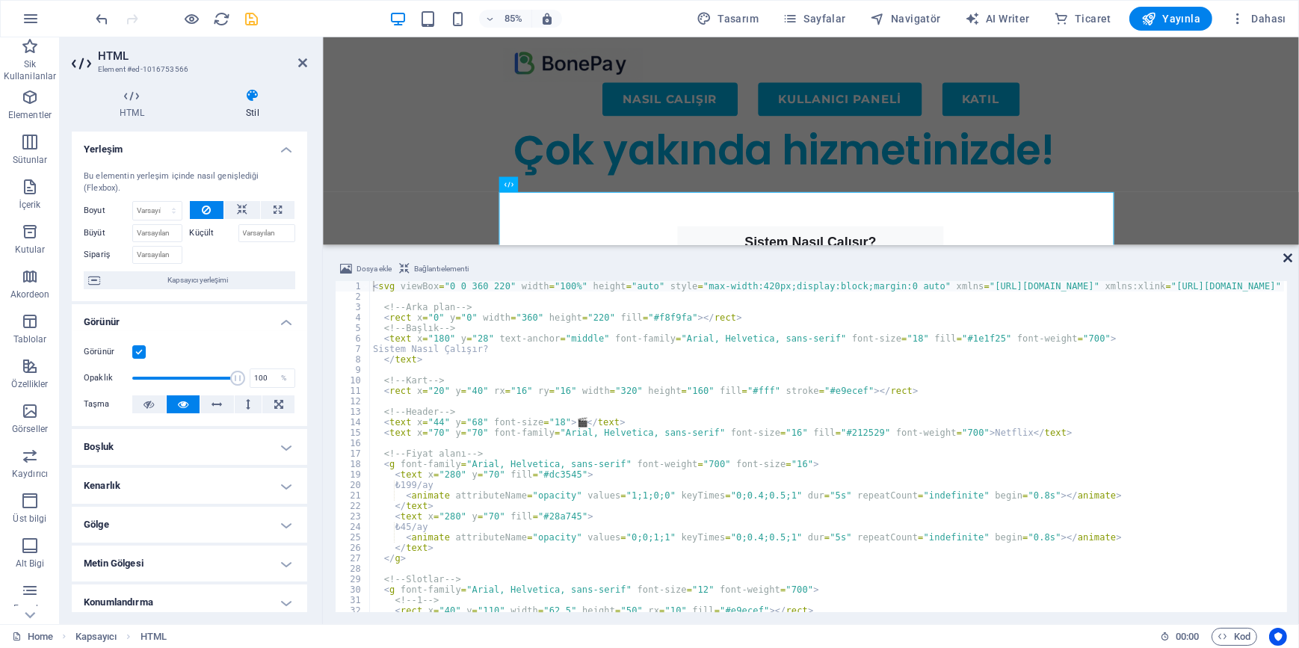
click at [1287, 253] on icon at bounding box center [1287, 258] width 9 height 12
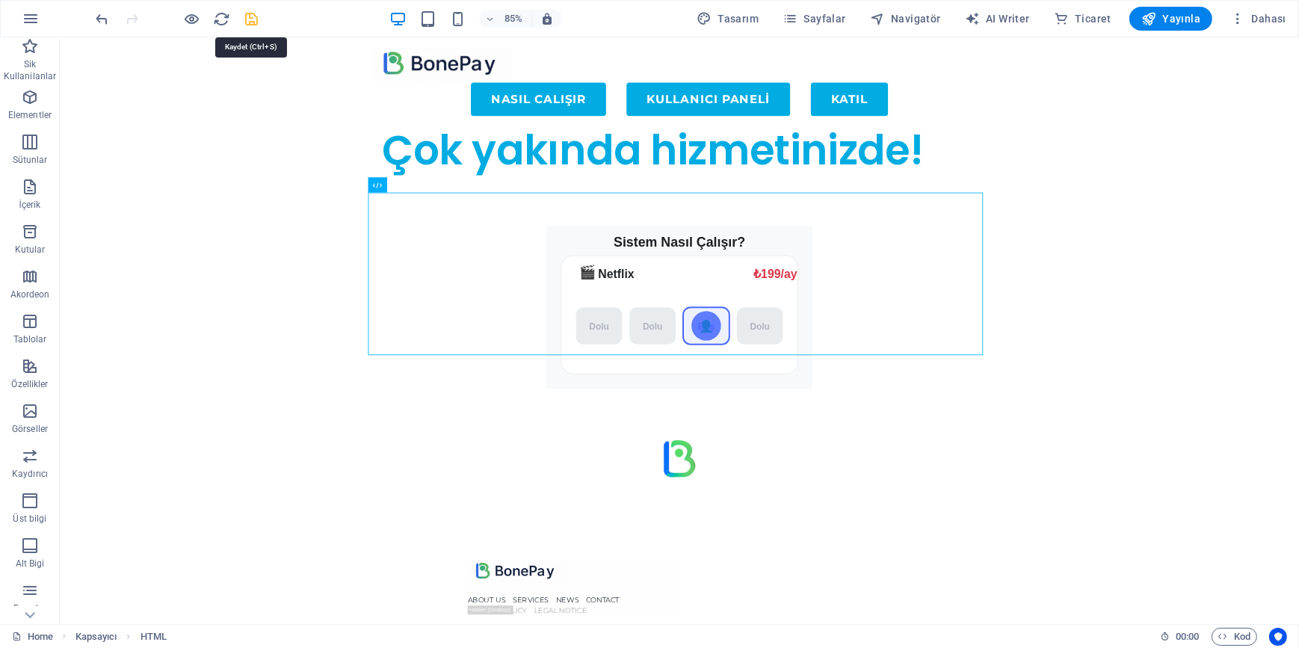
click at [254, 24] on icon "save" at bounding box center [252, 18] width 17 height 17
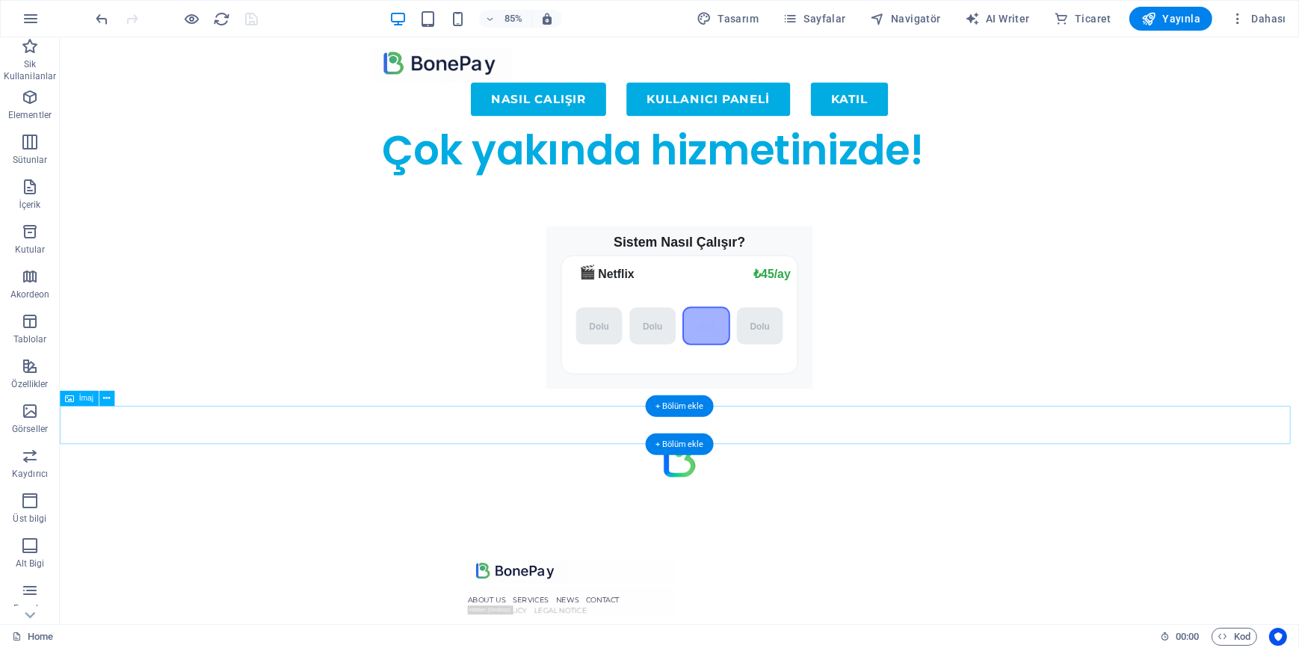
click at [895, 510] on figure at bounding box center [789, 532] width 1458 height 45
click at [1184, 21] on span "Yayınla" at bounding box center [1170, 18] width 59 height 15
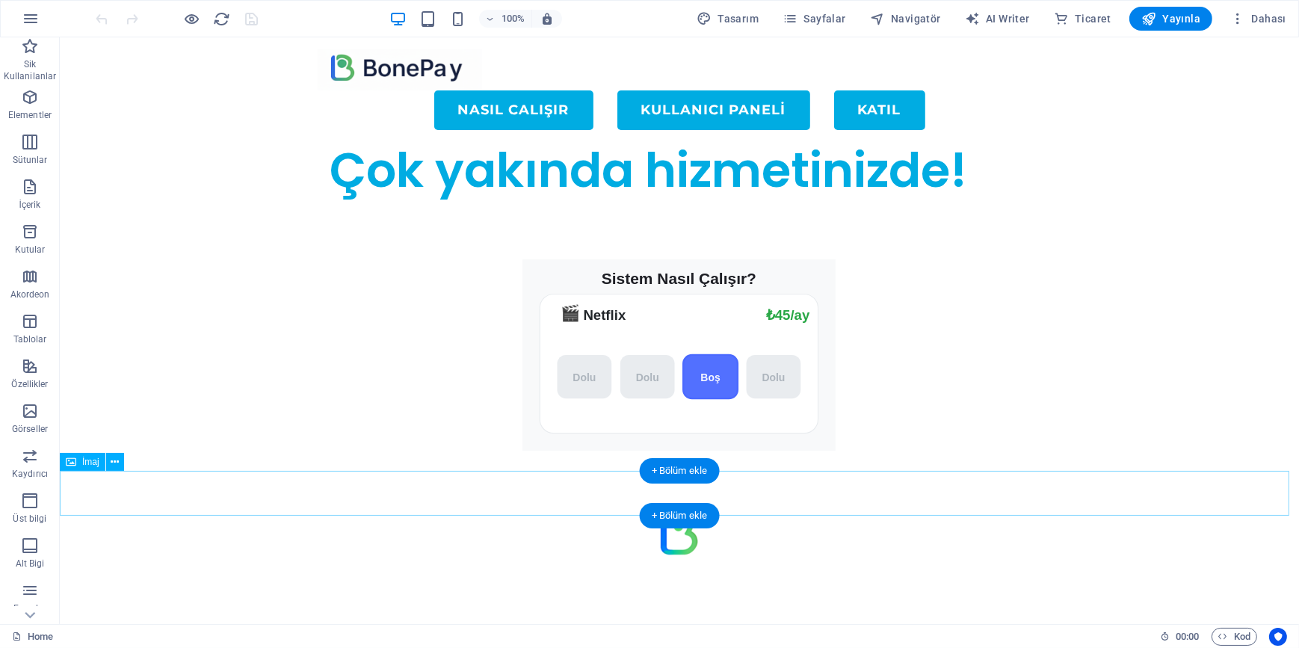
click at [603, 510] on figure at bounding box center [678, 532] width 1239 height 45
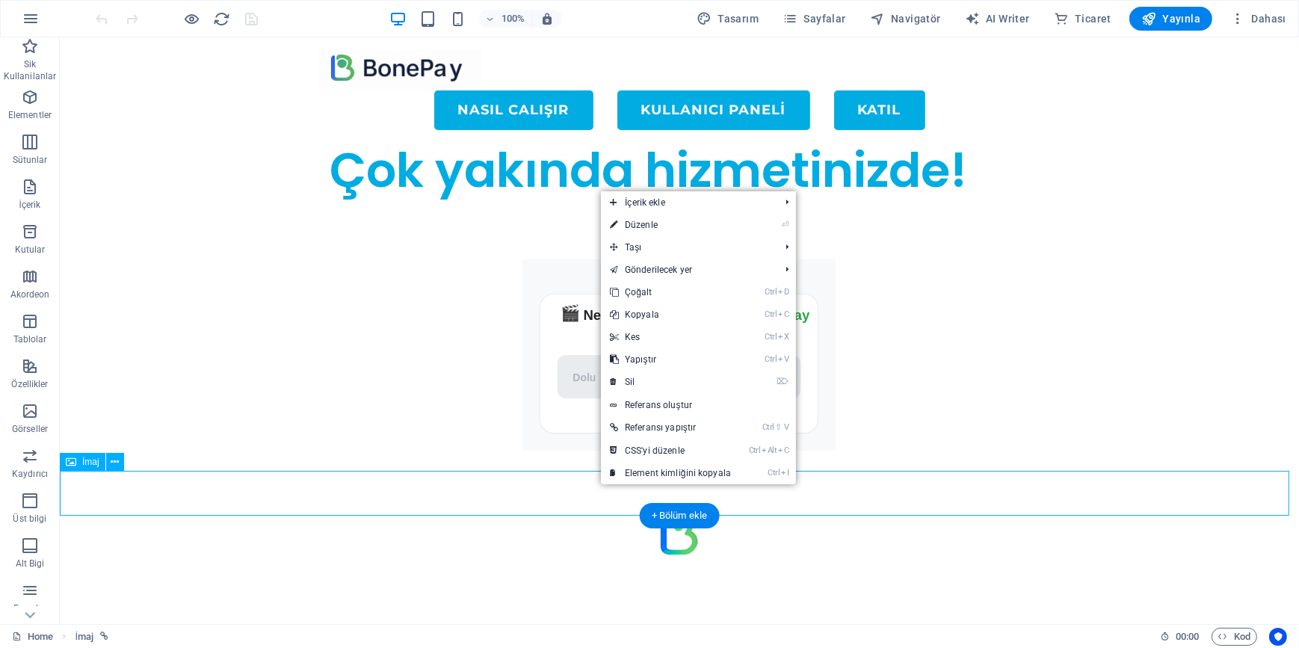
click at [501, 510] on figure at bounding box center [678, 532] width 1239 height 45
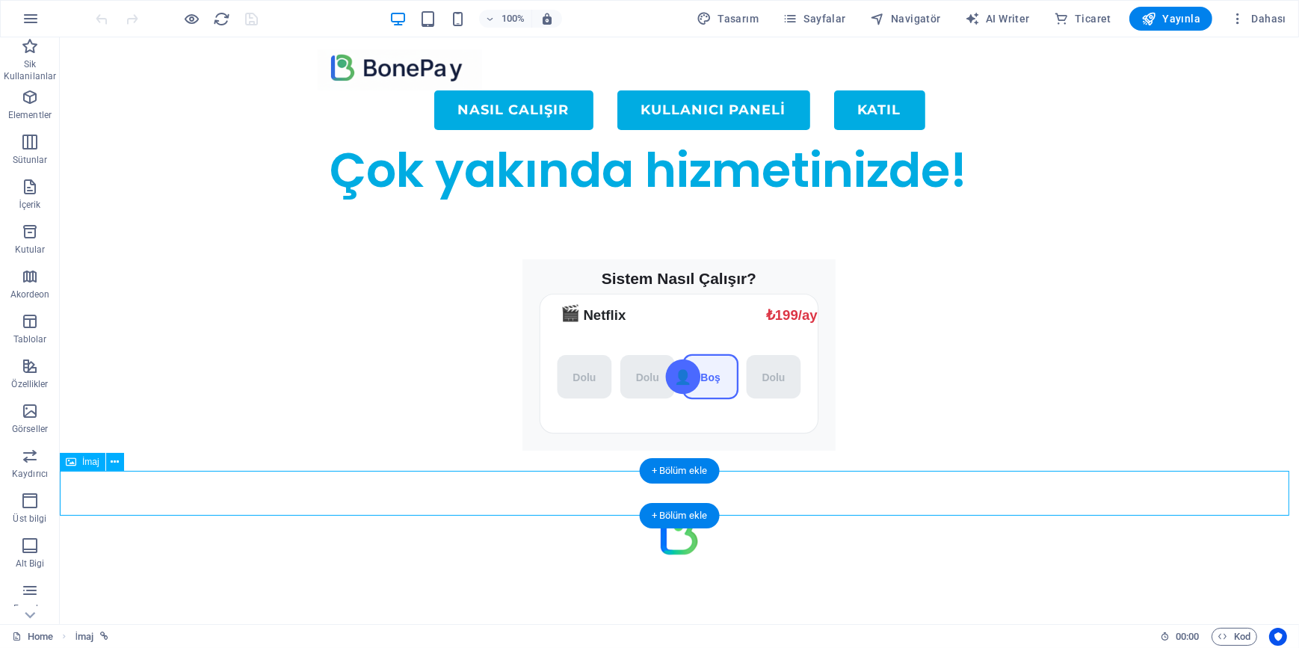
click at [501, 510] on figure at bounding box center [678, 532] width 1239 height 45
select select "px"
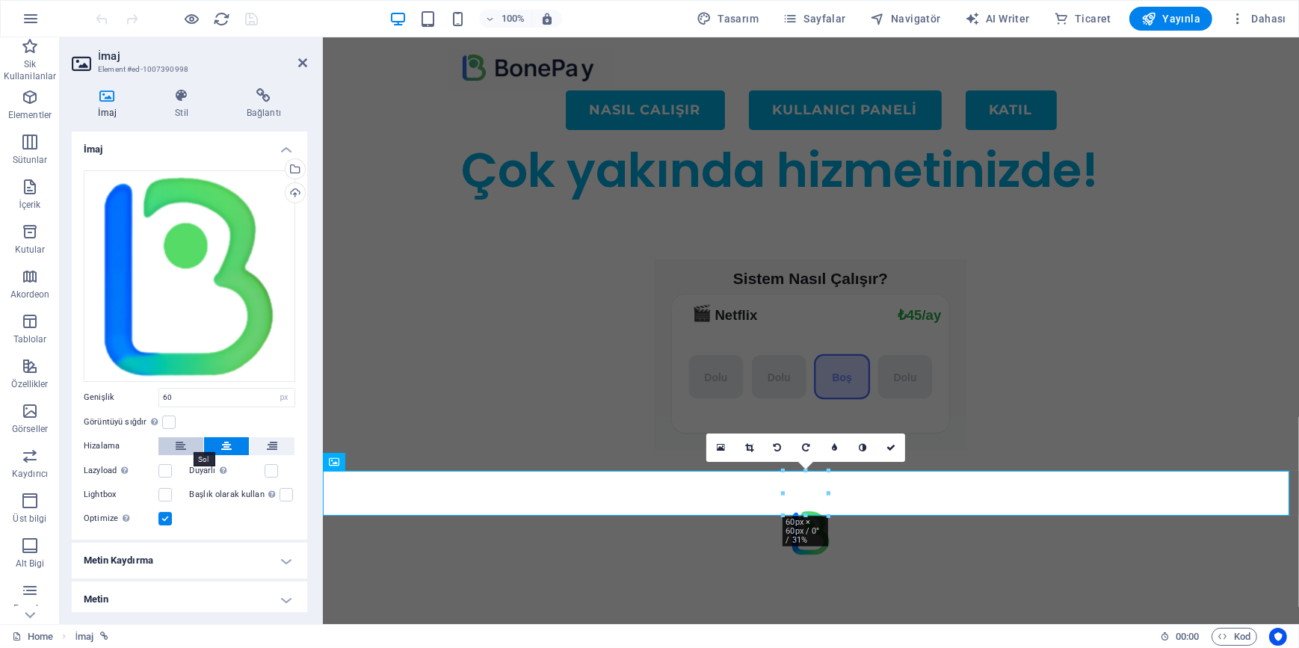
click at [176, 438] on icon at bounding box center [181, 446] width 10 height 18
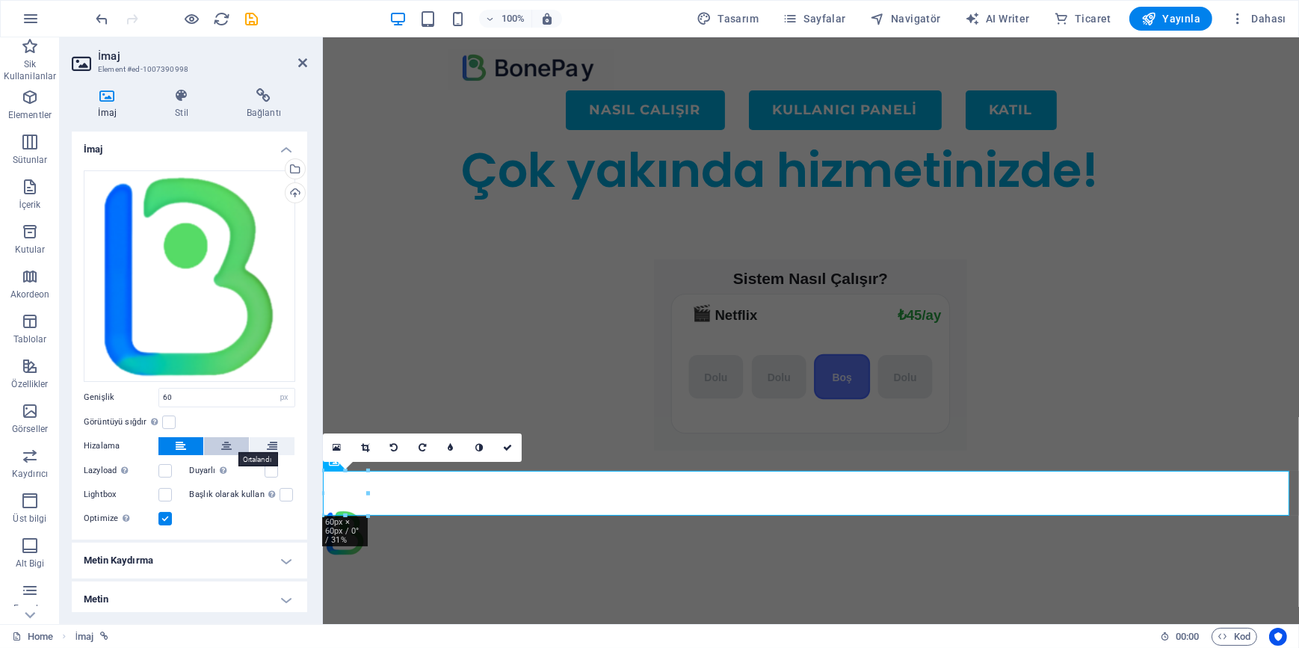
click at [232, 445] on button at bounding box center [226, 446] width 45 height 18
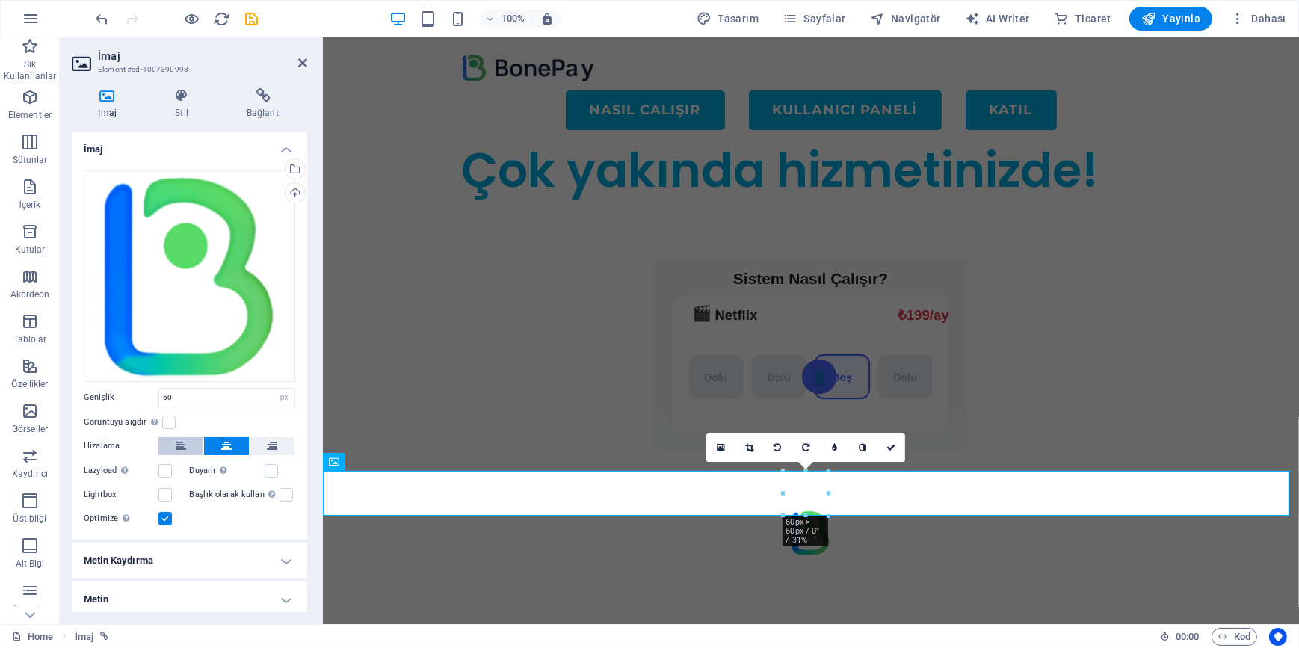
click at [186, 445] on button at bounding box center [180, 446] width 45 height 18
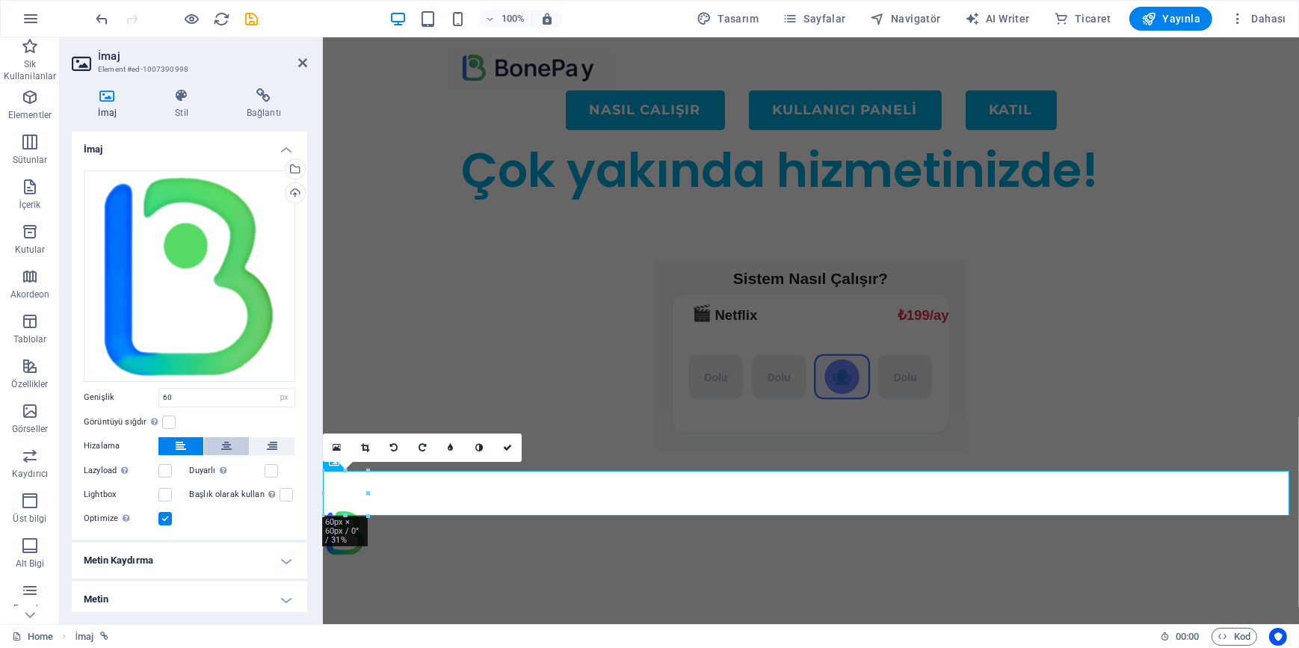
click at [233, 438] on button at bounding box center [226, 446] width 45 height 18
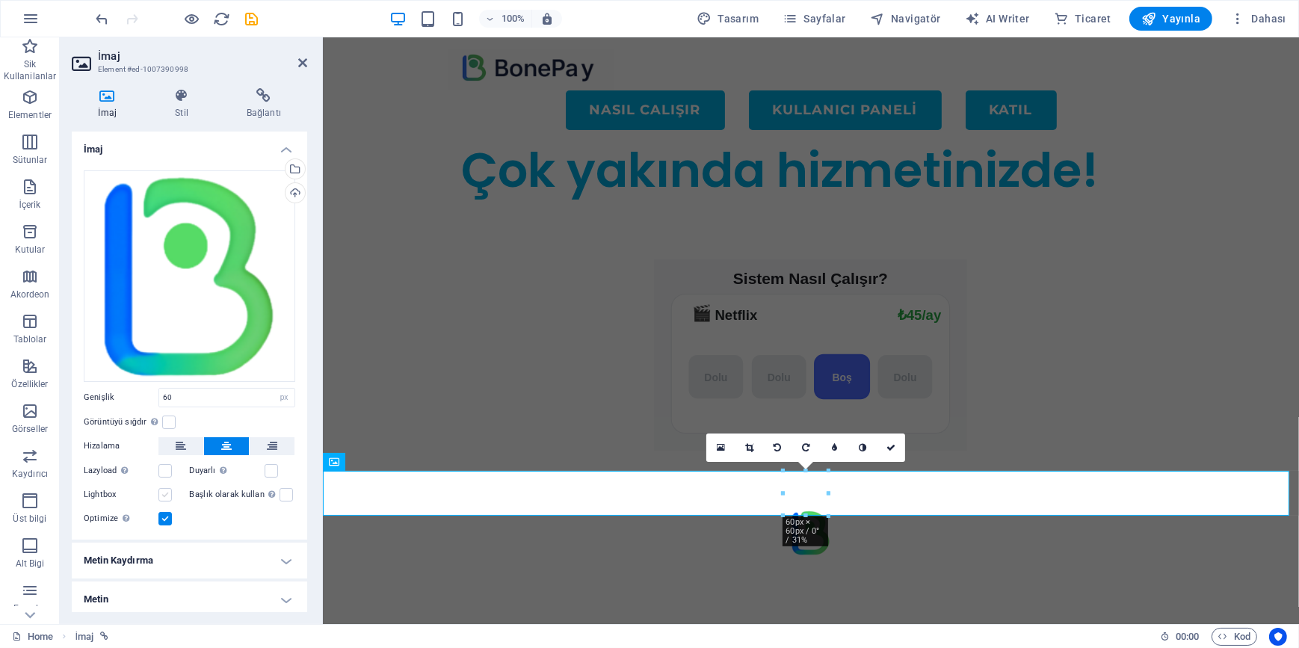
click at [169, 495] on label at bounding box center [164, 494] width 13 height 13
click at [0, 0] on input "Lightbox" at bounding box center [0, 0] width 0 height 0
click at [167, 493] on label at bounding box center [164, 494] width 13 height 13
click at [0, 0] on input "Lightbox" at bounding box center [0, 0] width 0 height 0
click at [163, 468] on label at bounding box center [164, 470] width 13 height 13
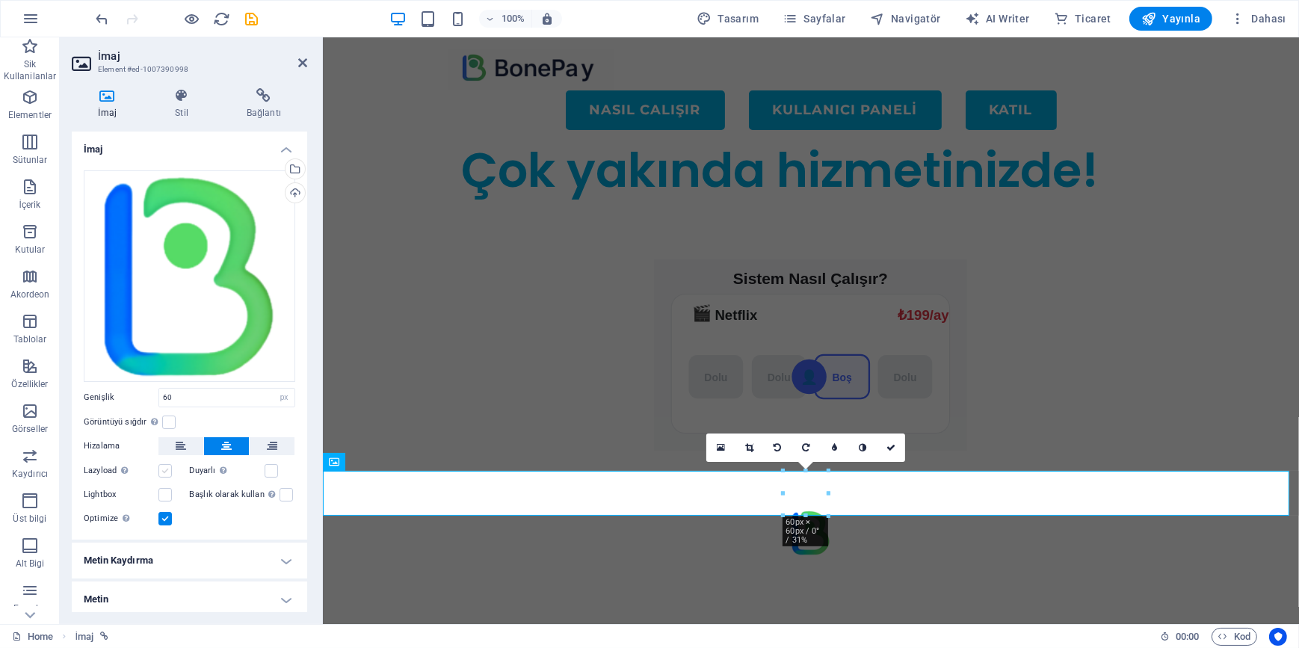
click at [0, 0] on input "Lazyload Sayfa yüklendikten sonra görüntülerin yüklenmesi, sayfa hızını artırır." at bounding box center [0, 0] width 0 height 0
click at [269, 464] on label at bounding box center [271, 470] width 13 height 13
click at [0, 0] on input "Duyarlı Retina görüntüsünü ve akıllı telefon için optimize edilmiş boyutları ot…" at bounding box center [0, 0] width 0 height 0
click at [170, 492] on label at bounding box center [164, 494] width 13 height 13
click at [0, 0] on input "Lightbox" at bounding box center [0, 0] width 0 height 0
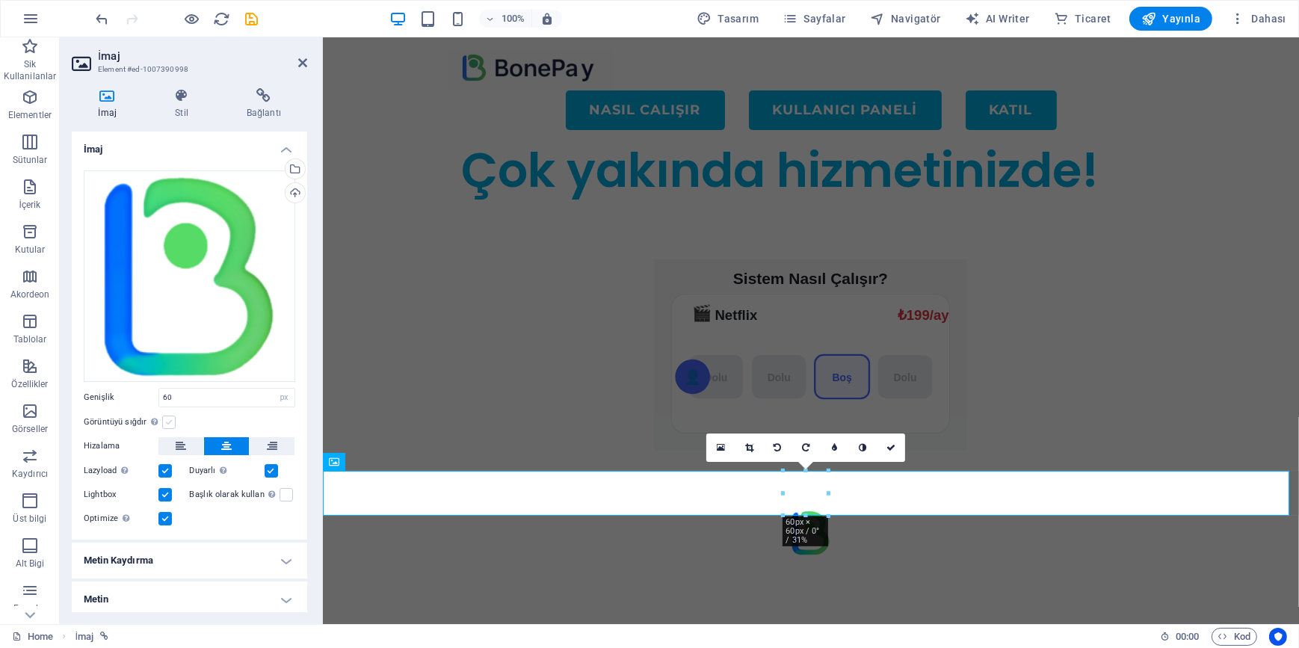
click at [173, 418] on label at bounding box center [168, 422] width 13 height 13
click at [0, 0] on input "Görüntüyü sığdır Görüntüyü otomatik olarak sabit bir genişliğe ve yüksekliğe sı…" at bounding box center [0, 0] width 0 height 0
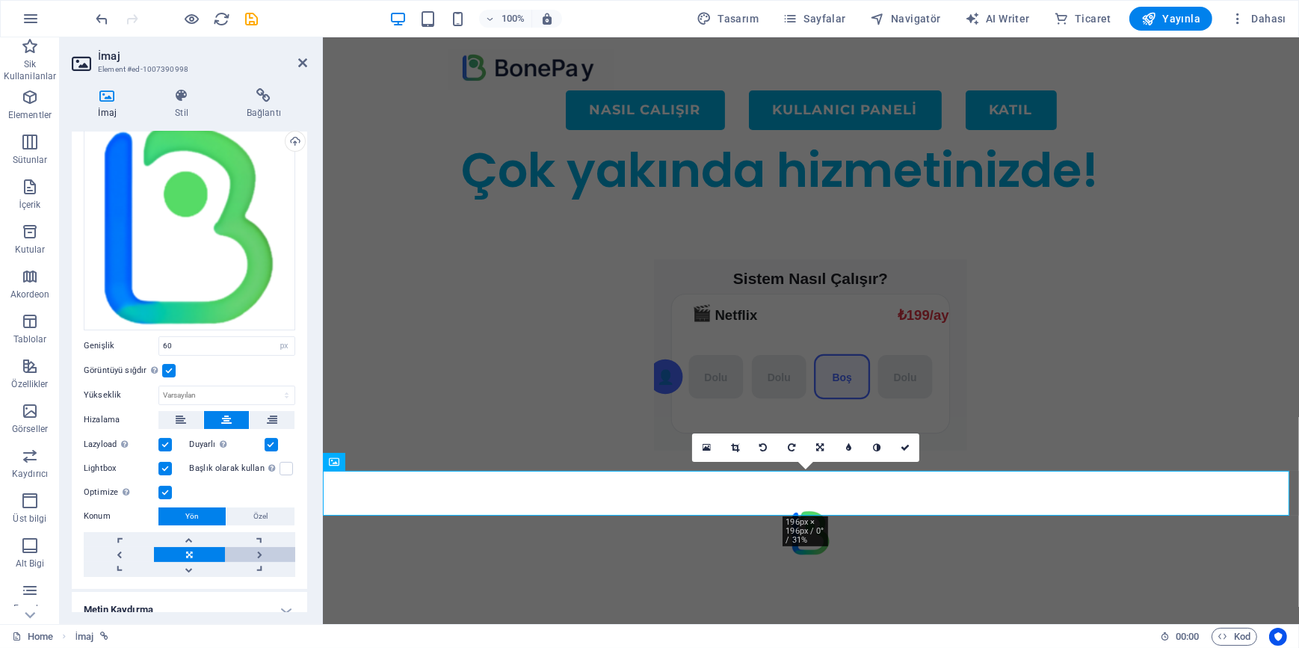
scroll to position [102, 0]
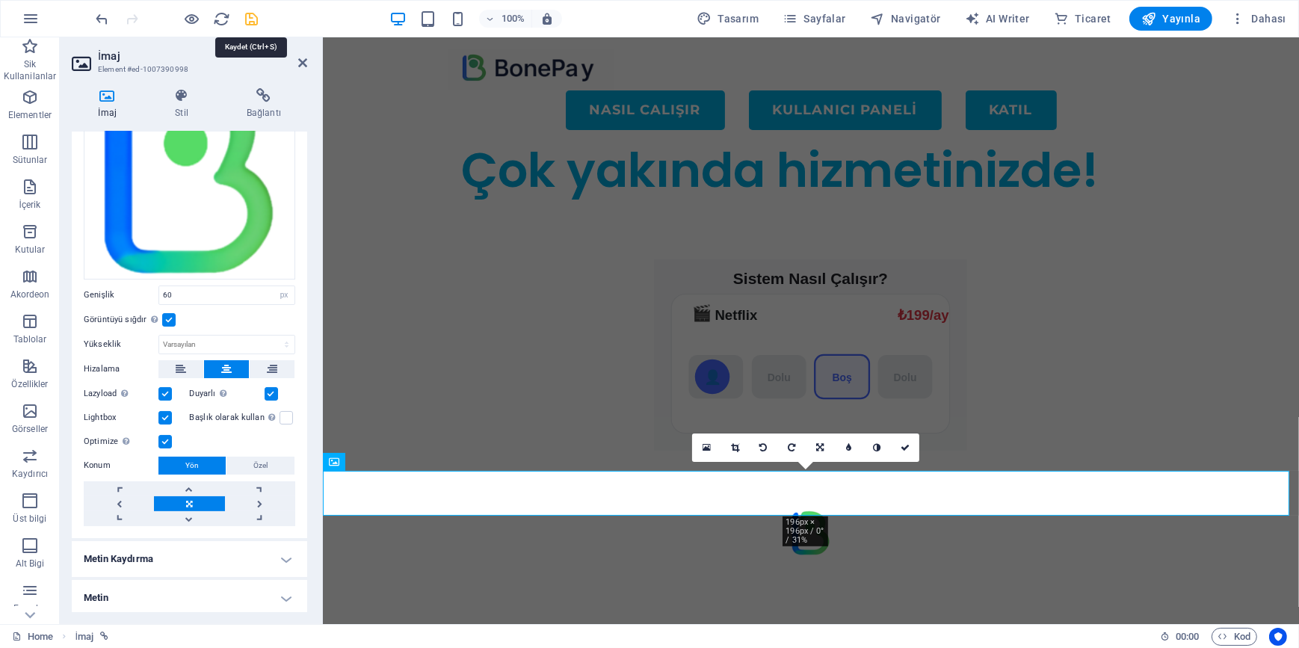
click at [250, 19] on icon "save" at bounding box center [252, 18] width 17 height 17
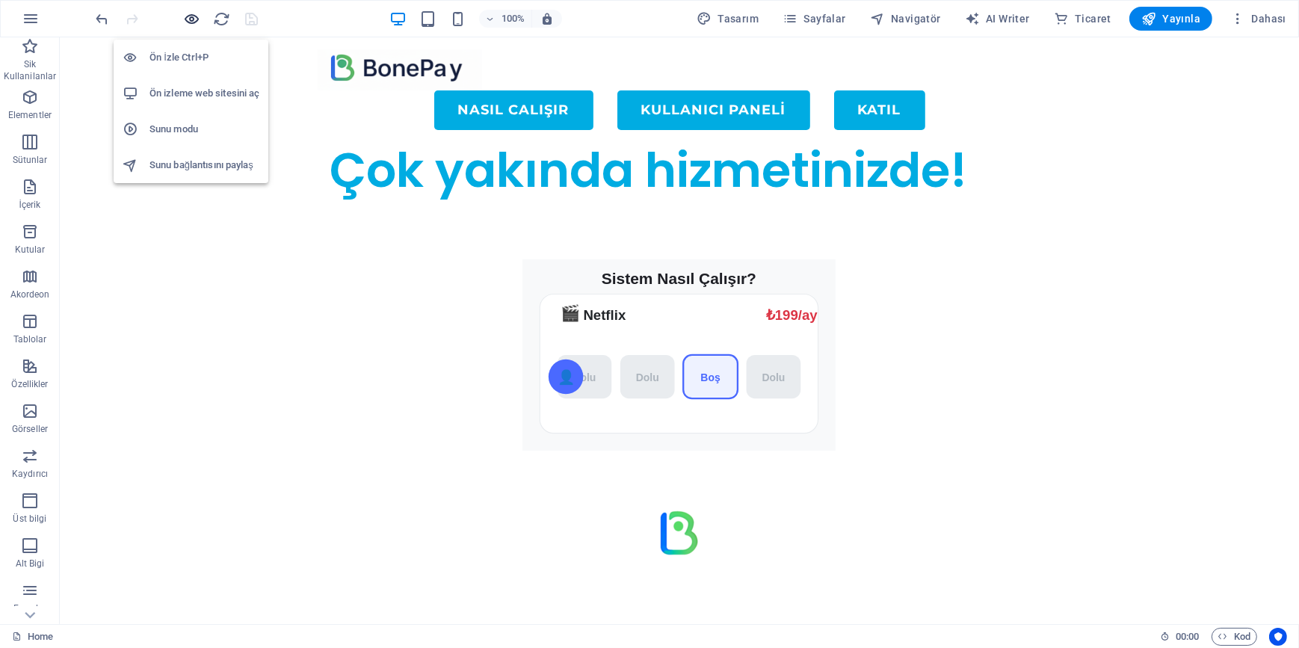
click at [194, 22] on icon "button" at bounding box center [192, 18] width 17 height 17
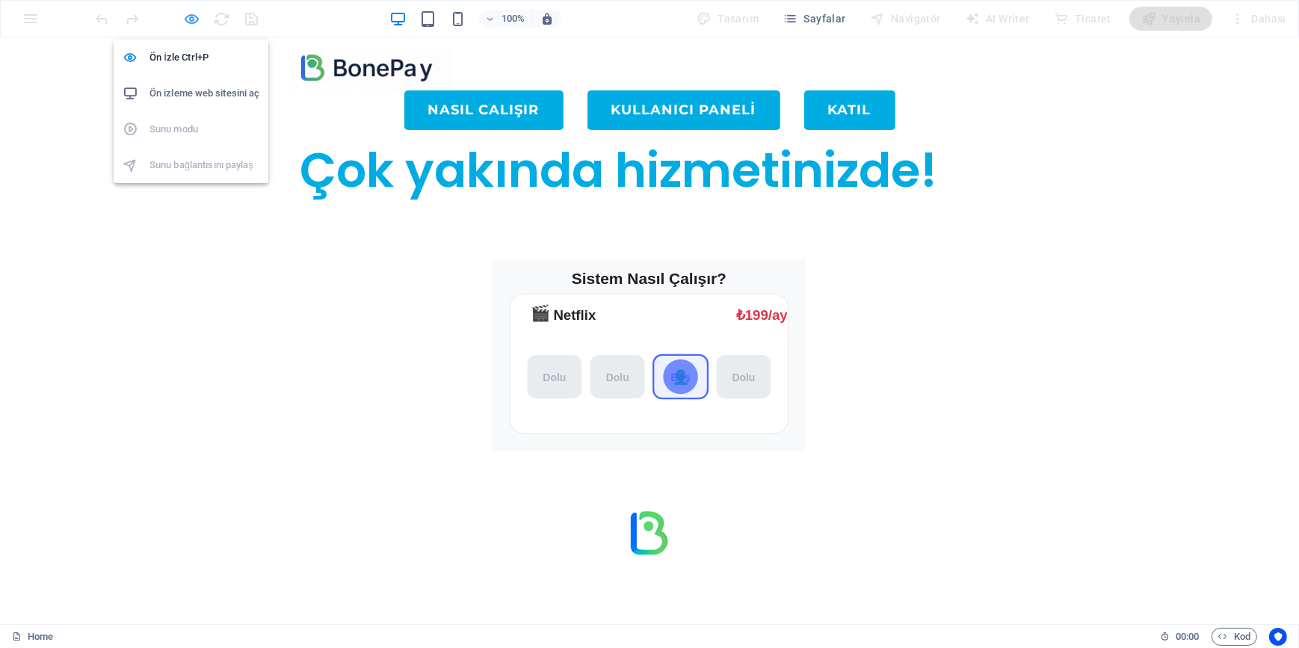
click at [194, 19] on icon "button" at bounding box center [192, 18] width 17 height 17
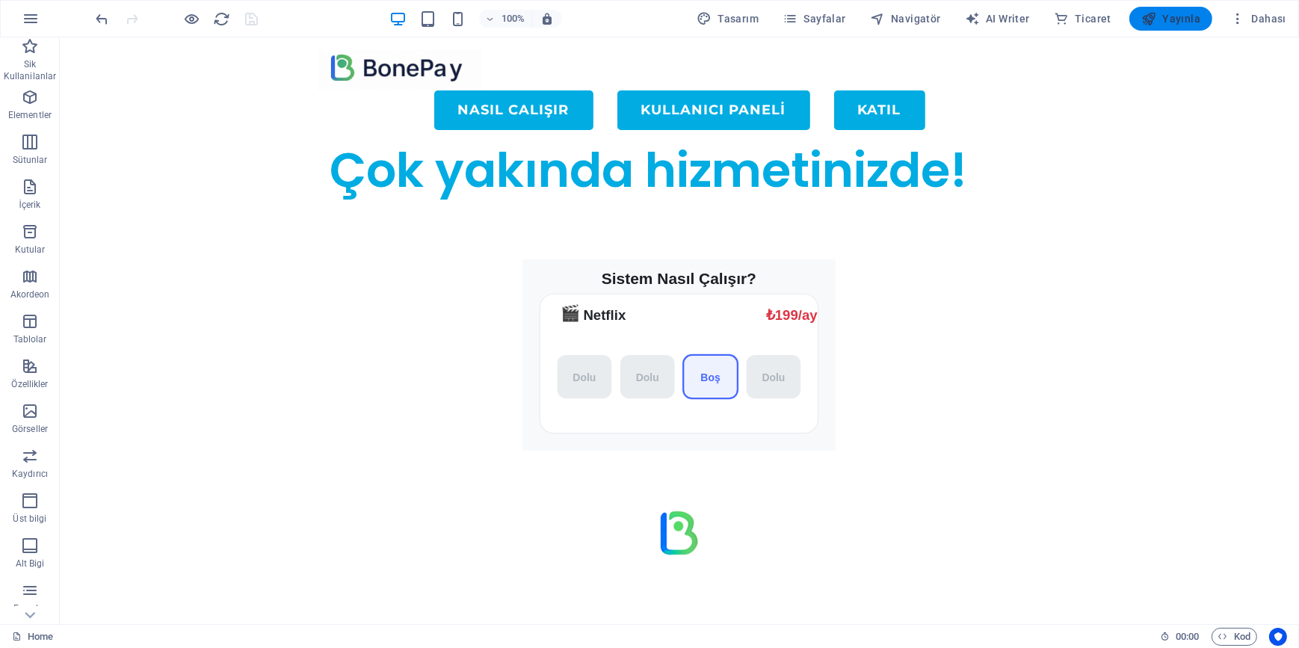
click at [1185, 22] on span "Yayınla" at bounding box center [1170, 18] width 59 height 15
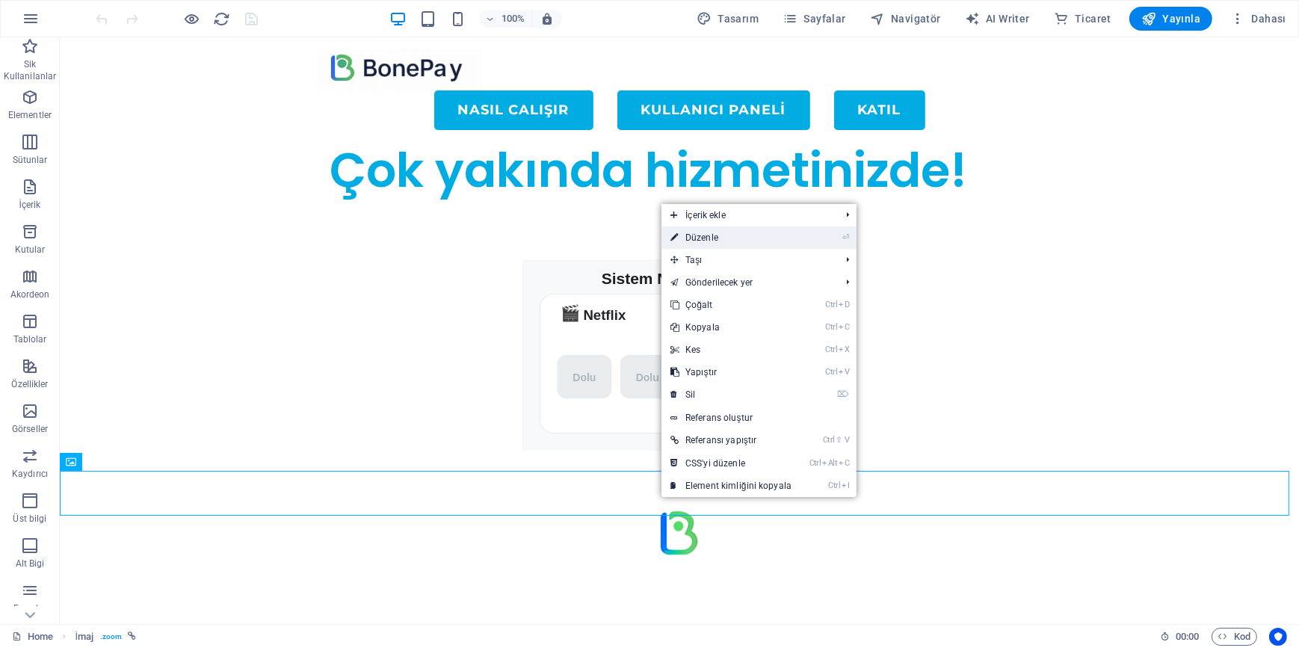
click at [711, 236] on link "⏎ Düzenle" at bounding box center [730, 237] width 139 height 22
select select "px"
select select
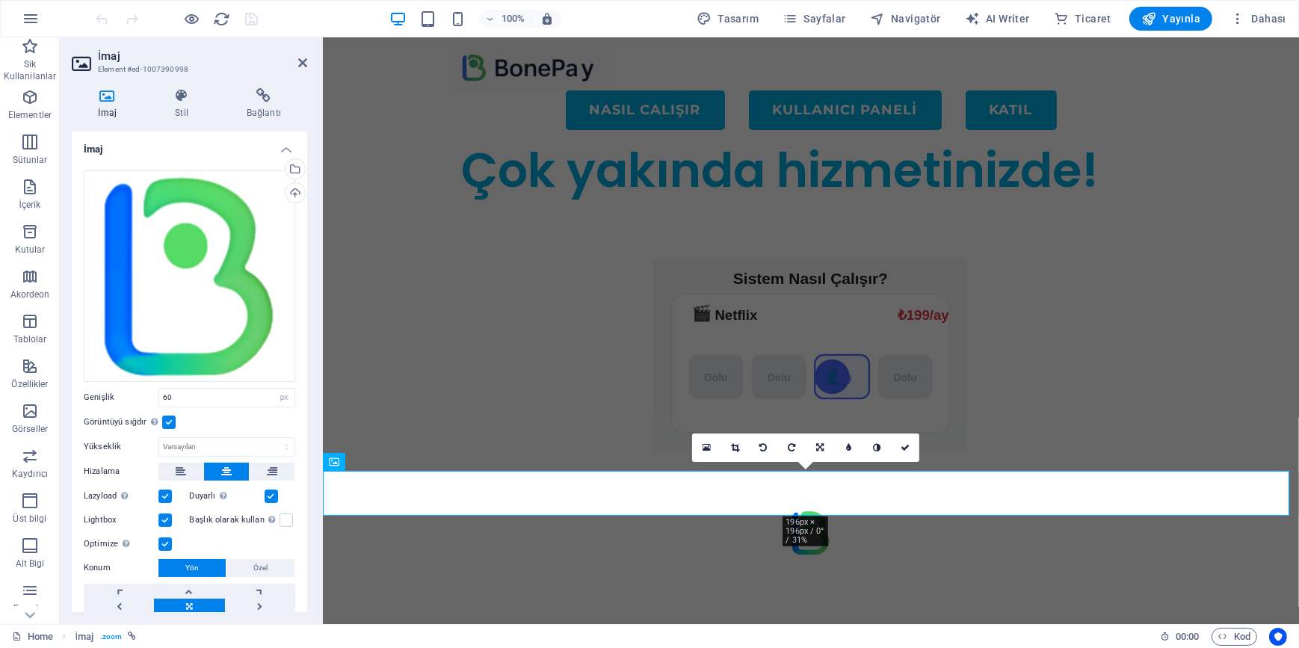
click at [252, 81] on div "İmaj Stil Bağlantı İmaj Dosyaları buraya sürükleyin, dosyaları seçmek için tıkl…" at bounding box center [189, 350] width 259 height 548
click at [270, 98] on icon at bounding box center [263, 95] width 87 height 15
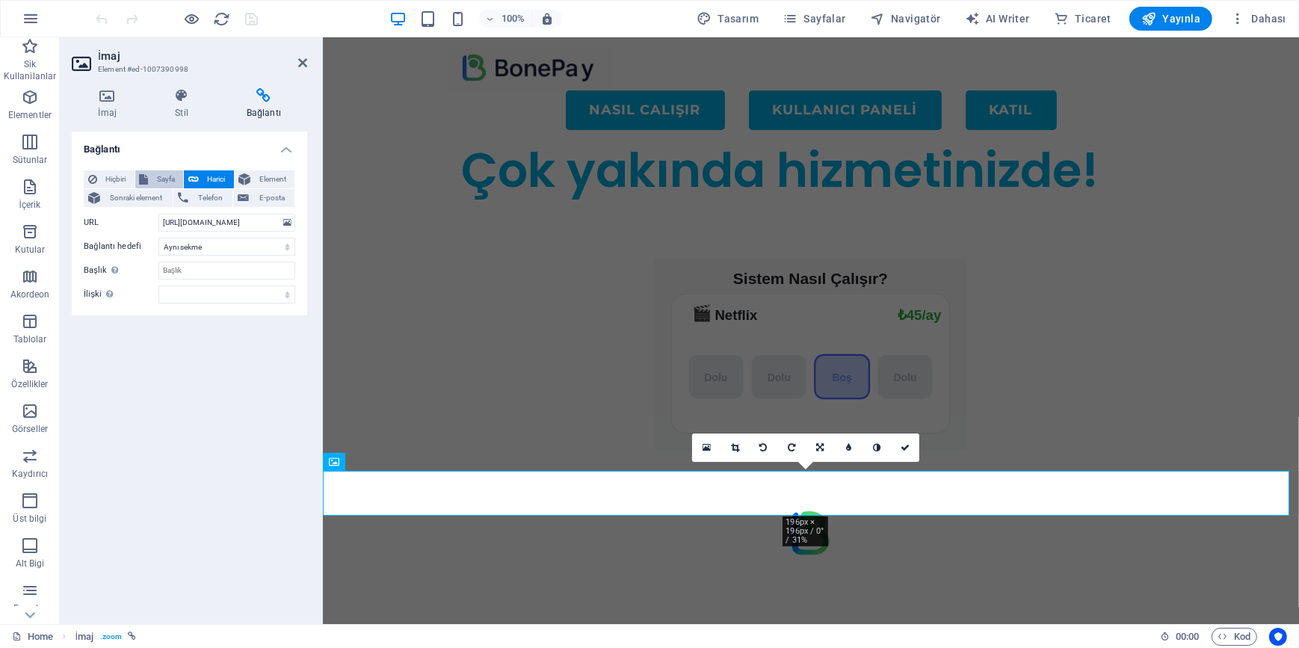
click at [169, 175] on span "Sayfa" at bounding box center [166, 179] width 26 height 18
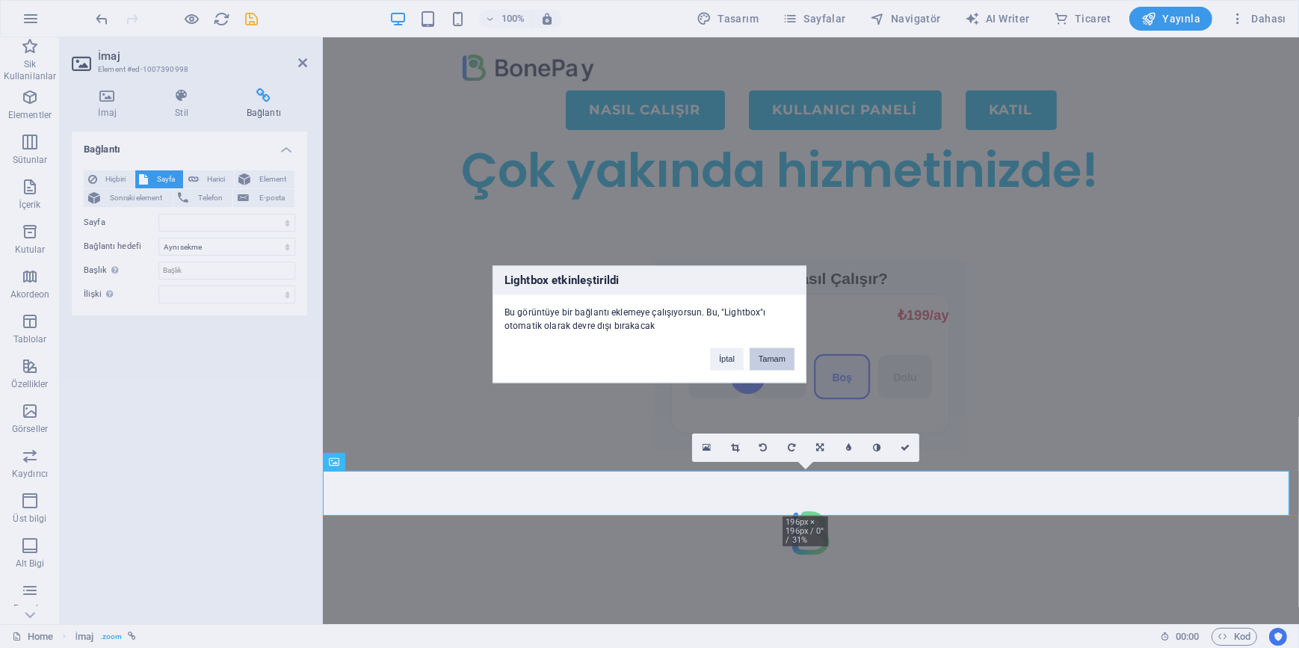
click at [768, 359] on button "Tamam" at bounding box center [772, 359] width 45 height 22
select select
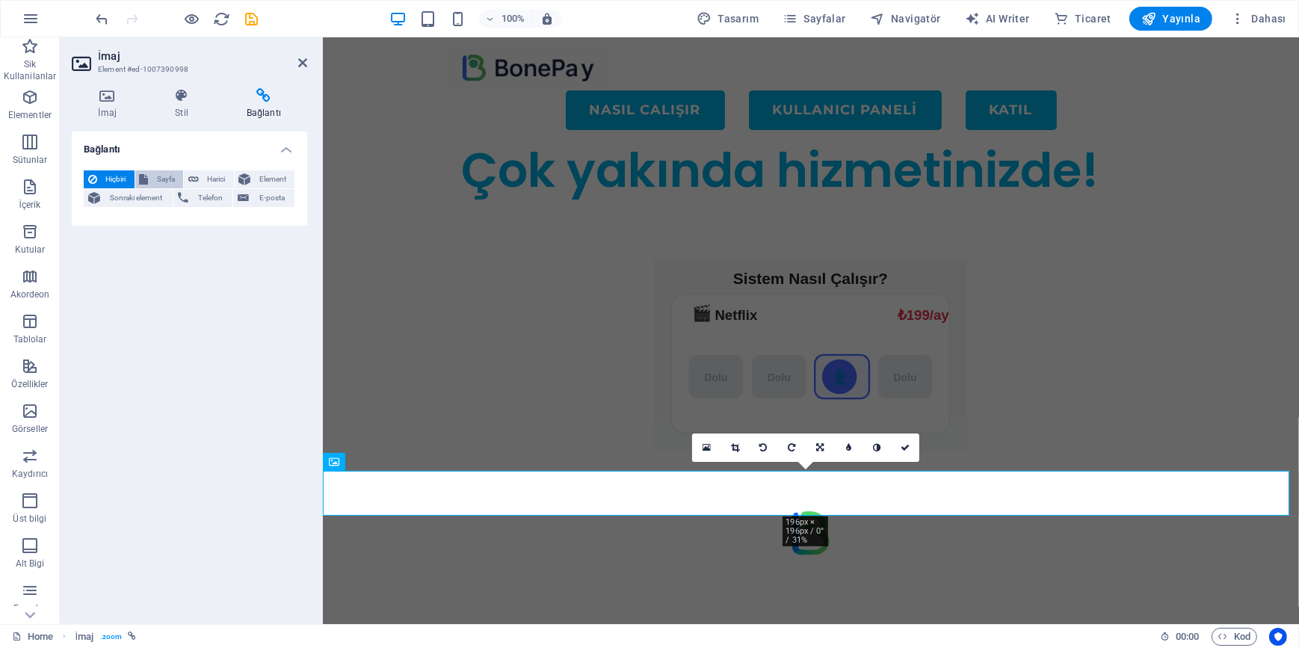
click at [167, 182] on span "Sayfa" at bounding box center [166, 179] width 26 height 18
select select
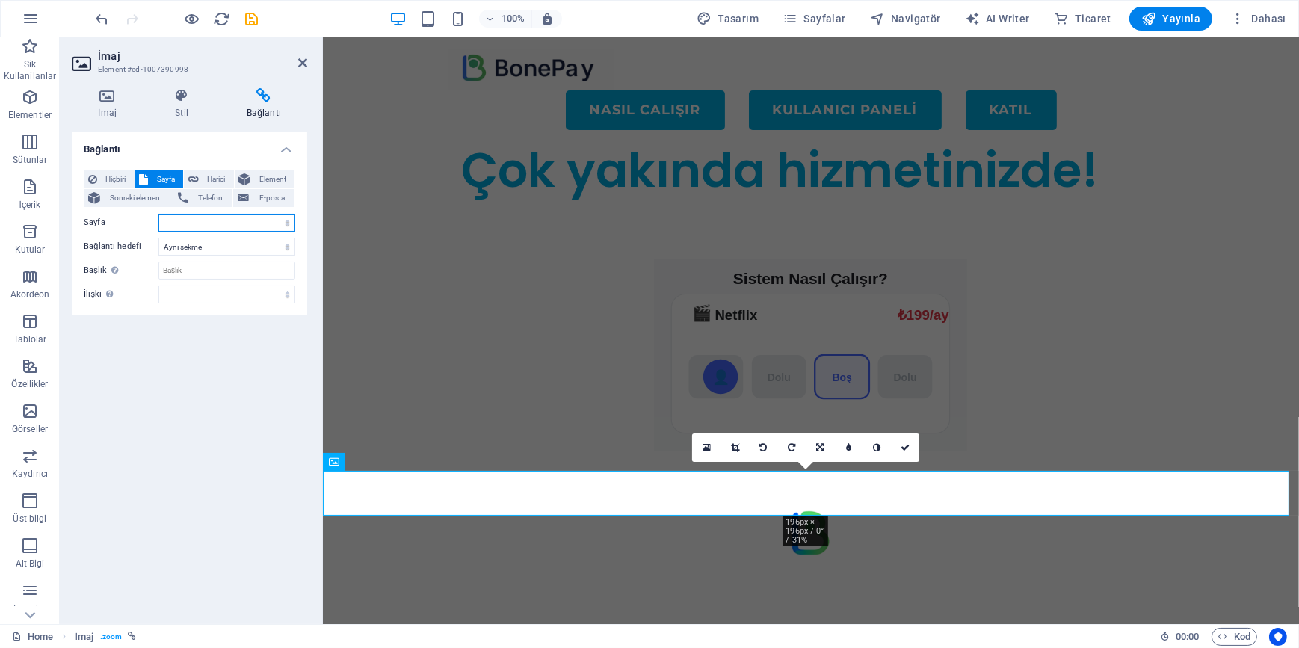
click at [200, 219] on select "Home nasilcalisir login-signup groups payment dashboard admin" at bounding box center [226, 223] width 137 height 18
select select "0"
click at [158, 214] on select "Home nasilcalisir login-signup groups payment dashboard admin" at bounding box center [226, 223] width 137 height 18
select select
click at [231, 451] on div "Bağlantı Hiçbiri Sayfa Harici Element Sonraki element Telefon E-posta Sayfa Hom…" at bounding box center [189, 372] width 235 height 481
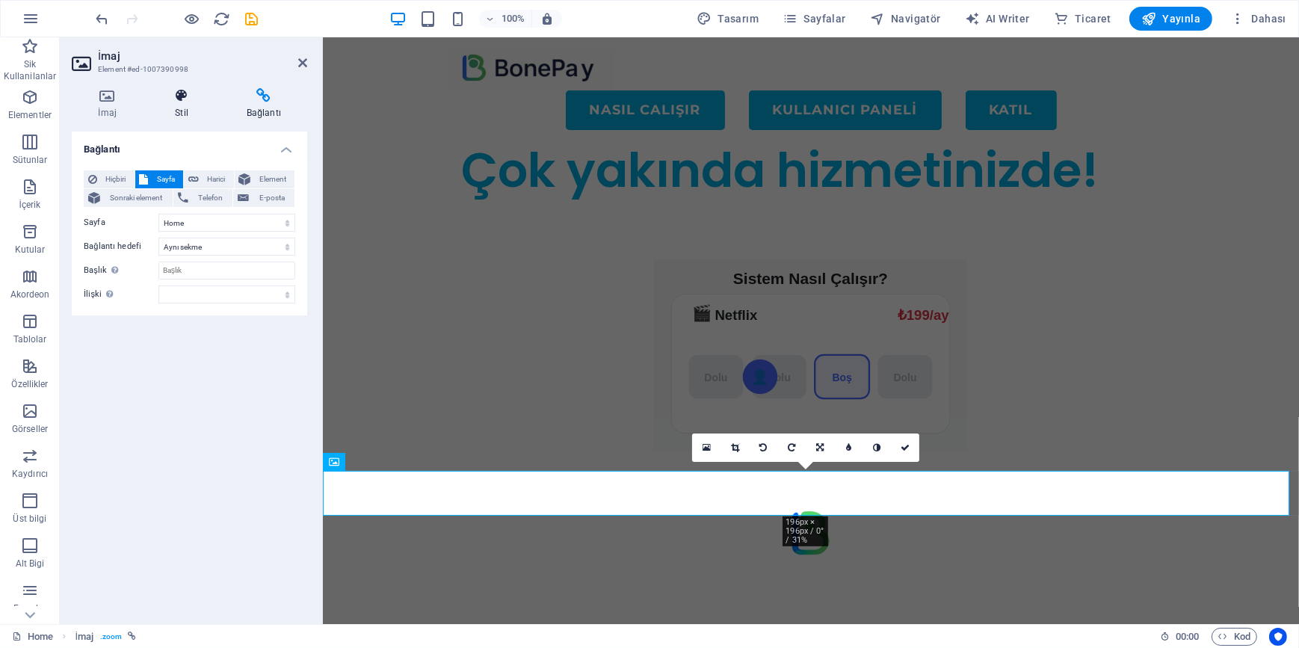
click at [177, 99] on icon at bounding box center [182, 95] width 66 height 15
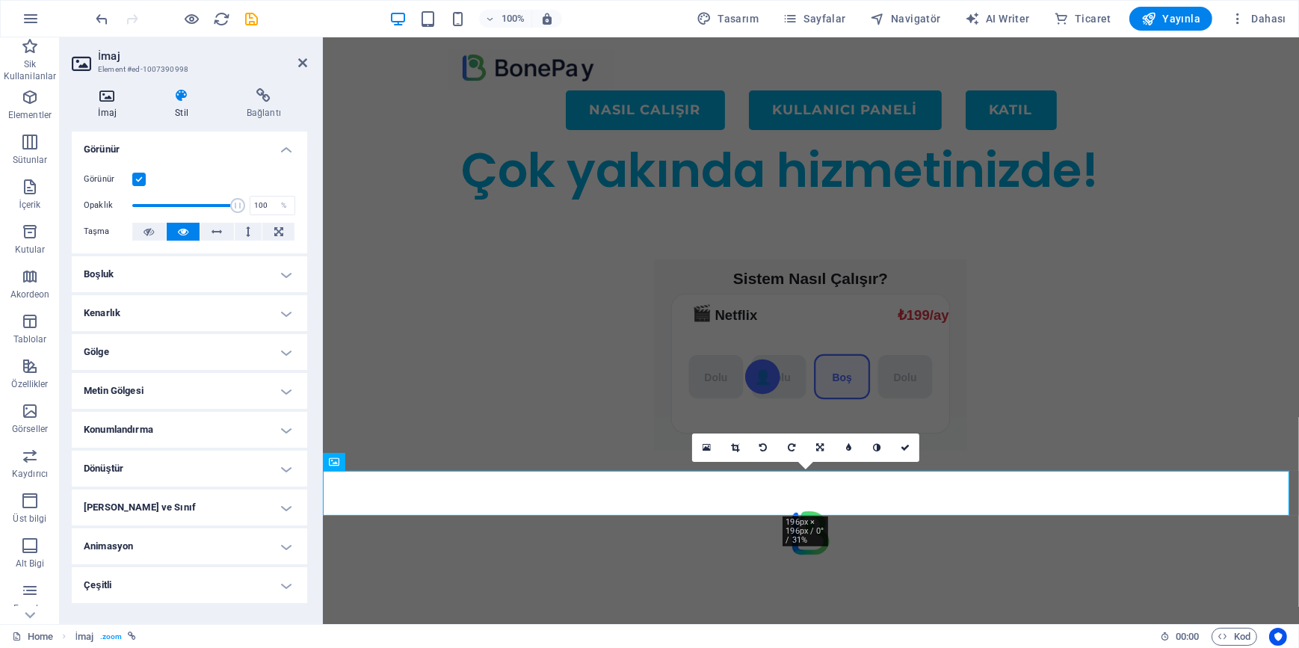
click at [112, 101] on icon at bounding box center [107, 95] width 71 height 15
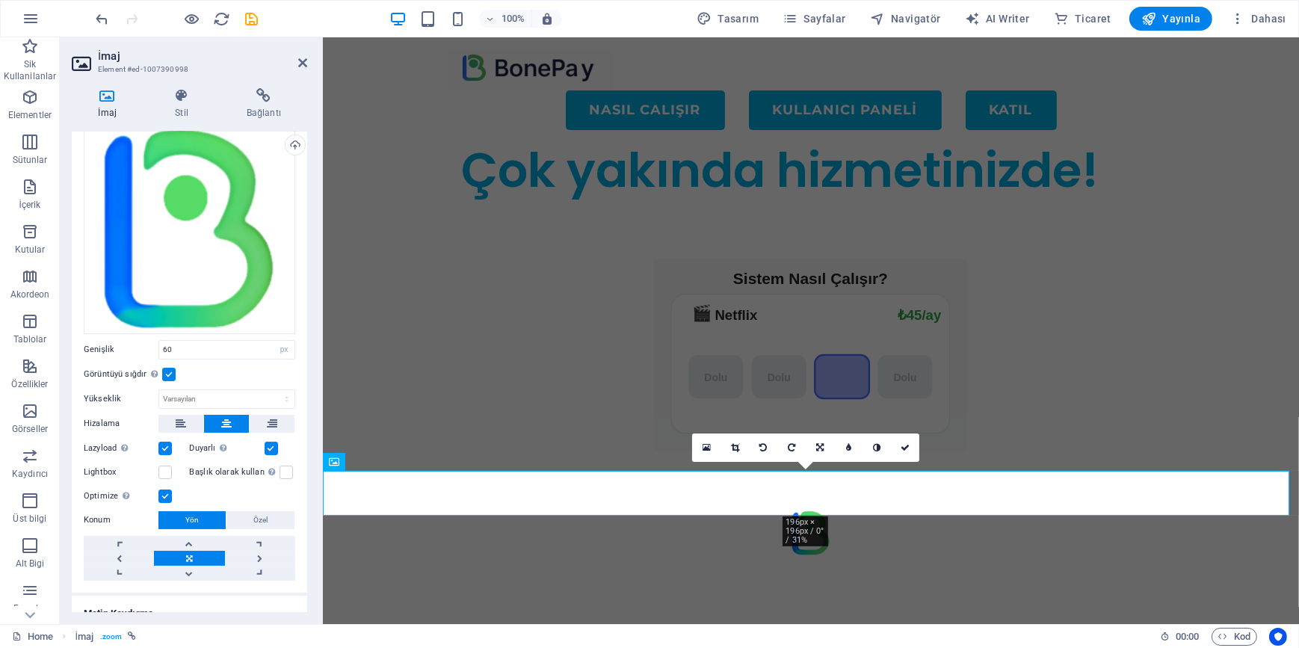
scroll to position [102, 0]
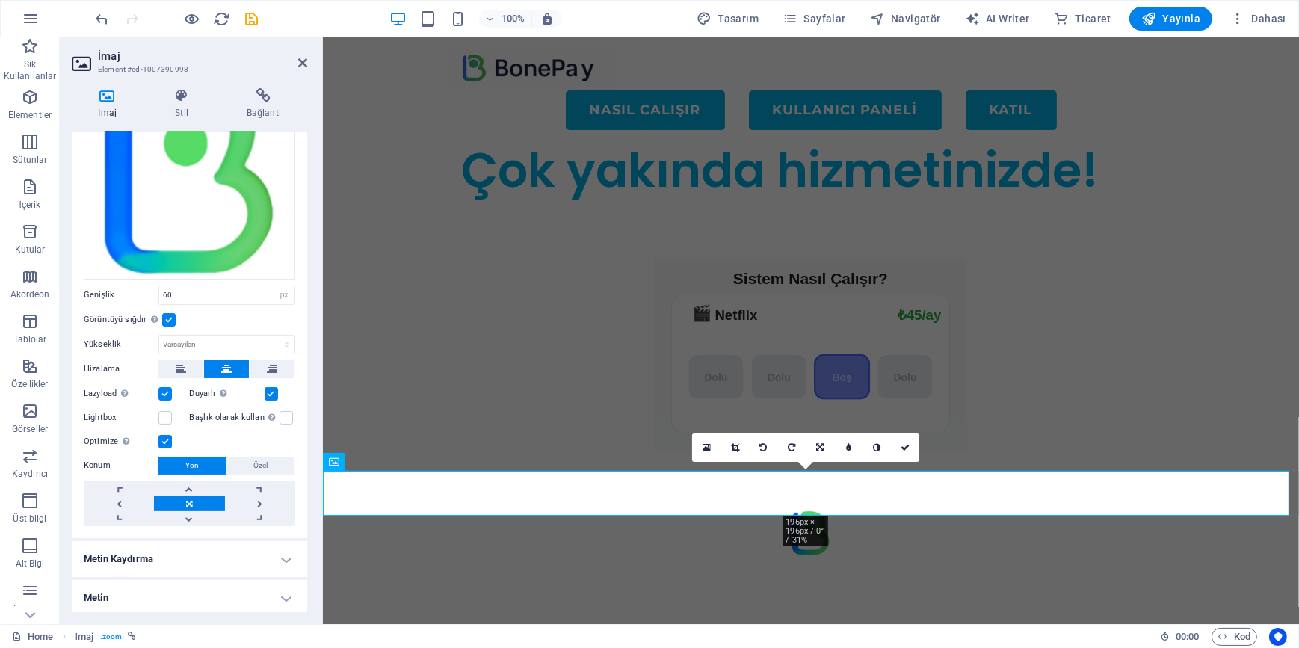
click at [168, 390] on label at bounding box center [164, 393] width 13 height 13
click at [0, 0] on input "Lazyload Sayfa yüklendikten sonra görüntülerin yüklenmesi, sayfa hızını artırır." at bounding box center [0, 0] width 0 height 0
click at [265, 387] on label at bounding box center [271, 393] width 13 height 13
click at [0, 0] on input "Duyarlı Retina görüntüsünü ve akıllı telefon için optimize edilmiş boyutları ot…" at bounding box center [0, 0] width 0 height 0
click at [280, 412] on label at bounding box center [286, 417] width 13 height 13
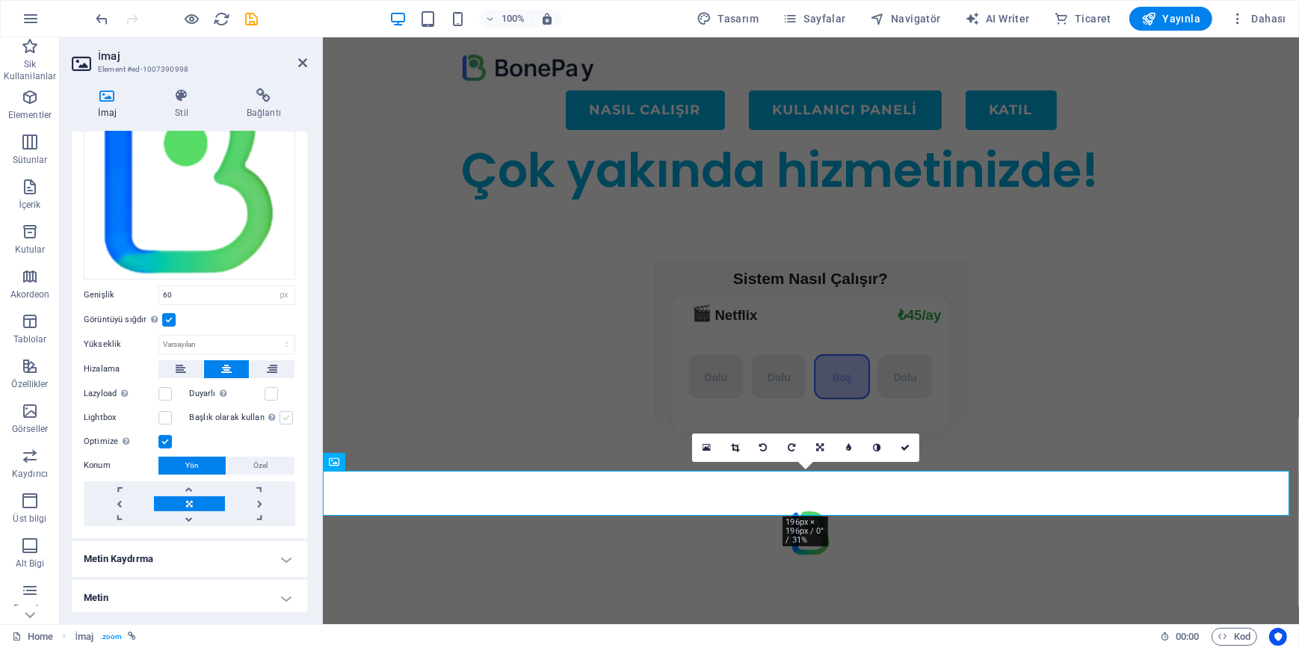
click at [0, 0] on input "Başlık olarak kullan Görüntü, bir H1 başlık etiketine sığdırılacak. Alternatif …" at bounding box center [0, 0] width 0 height 0
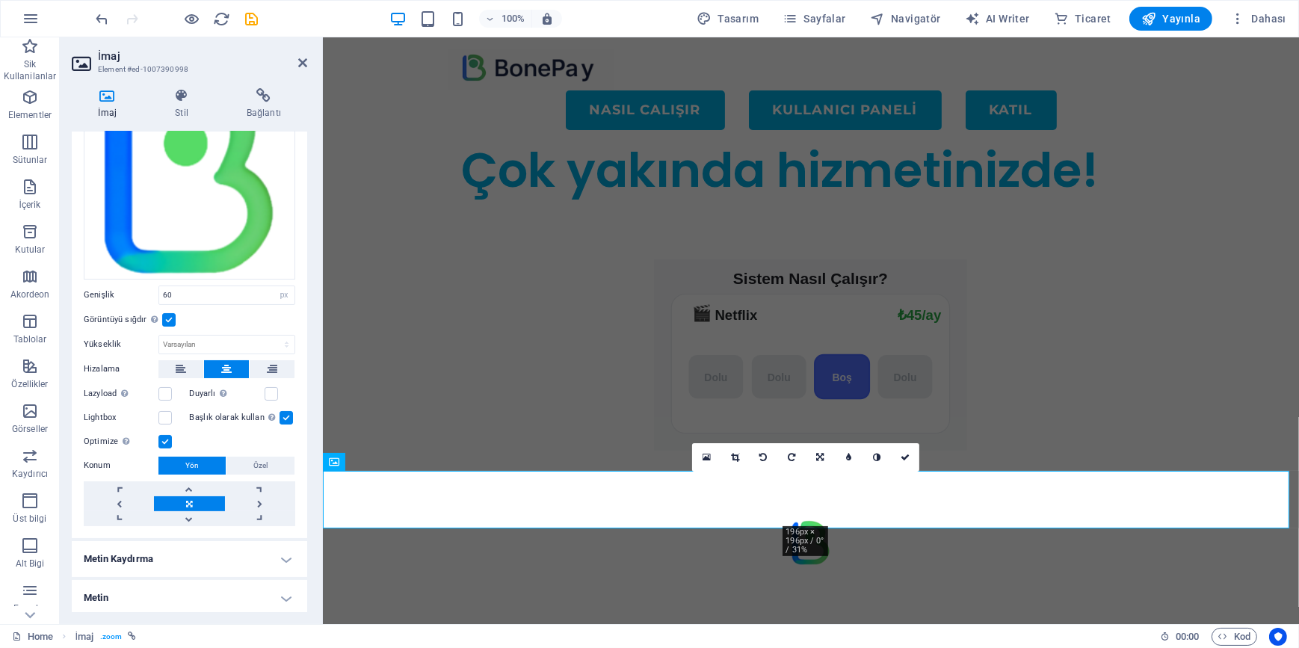
click at [280, 413] on label at bounding box center [286, 417] width 13 height 13
click at [0, 0] on input "Başlık olarak kullan Görüntü, bir H1 başlık etiketine sığdırılacak. Alternatif …" at bounding box center [0, 0] width 0 height 0
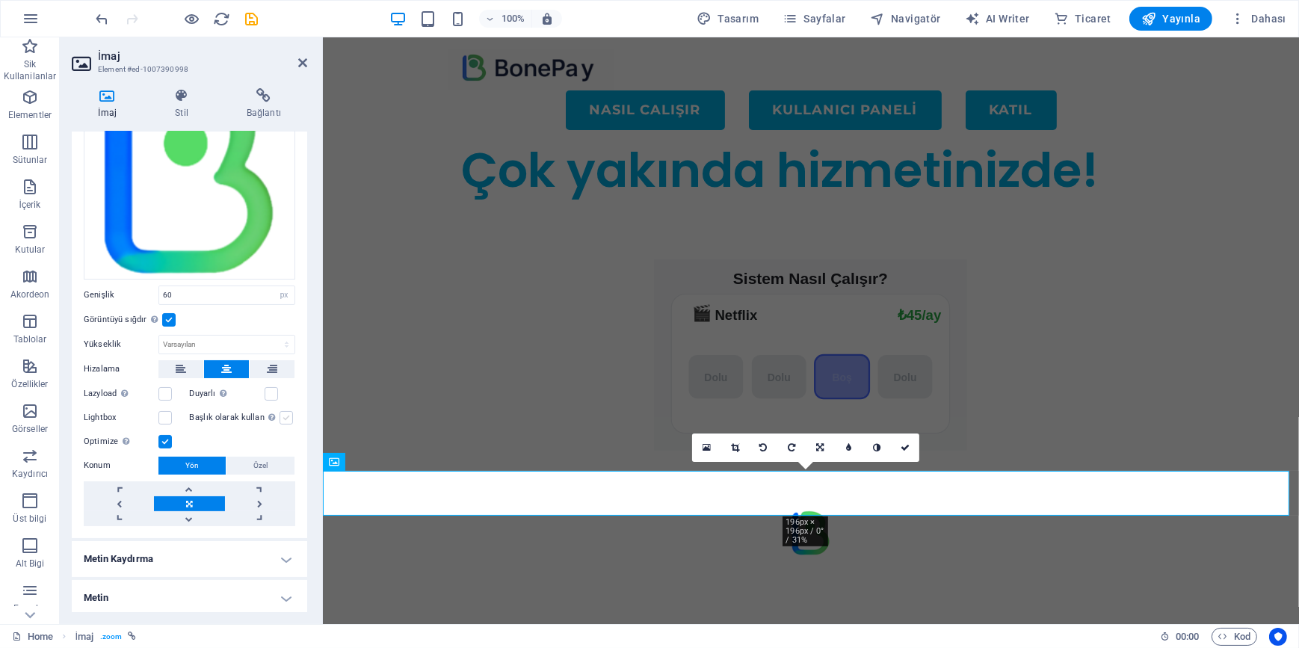
click at [282, 414] on label at bounding box center [286, 417] width 13 height 13
click at [0, 0] on input "Başlık olarak kullan Görüntü, bir H1 başlık etiketine sığdırılacak. Alternatif …" at bounding box center [0, 0] width 0 height 0
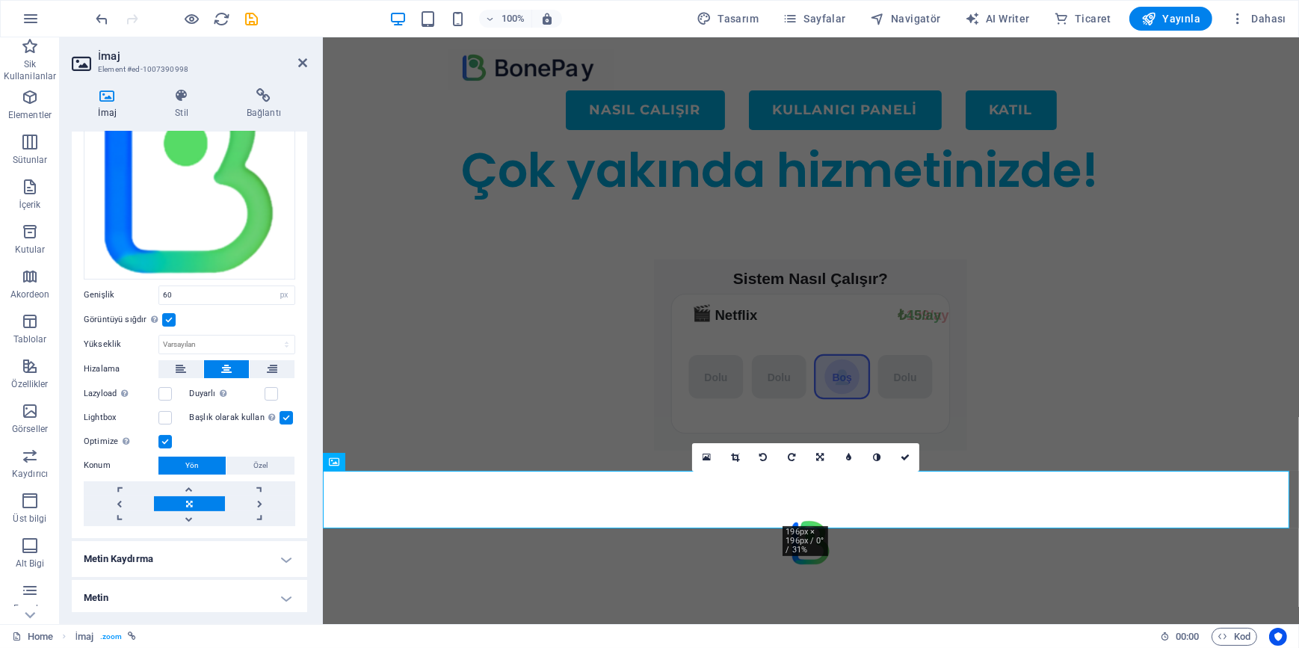
click at [163, 436] on label at bounding box center [164, 441] width 13 height 13
click at [0, 0] on input "Optimize Görseller, sayfa hızını iyileştirmek için sıkıştırılmıştır." at bounding box center [0, 0] width 0 height 0
click at [163, 436] on label at bounding box center [164, 441] width 13 height 13
click at [0, 0] on input "Optimize Görseller, sayfa hızını iyileştirmek için sıkıştırılmıştır." at bounding box center [0, 0] width 0 height 0
click at [163, 436] on label at bounding box center [164, 441] width 13 height 13
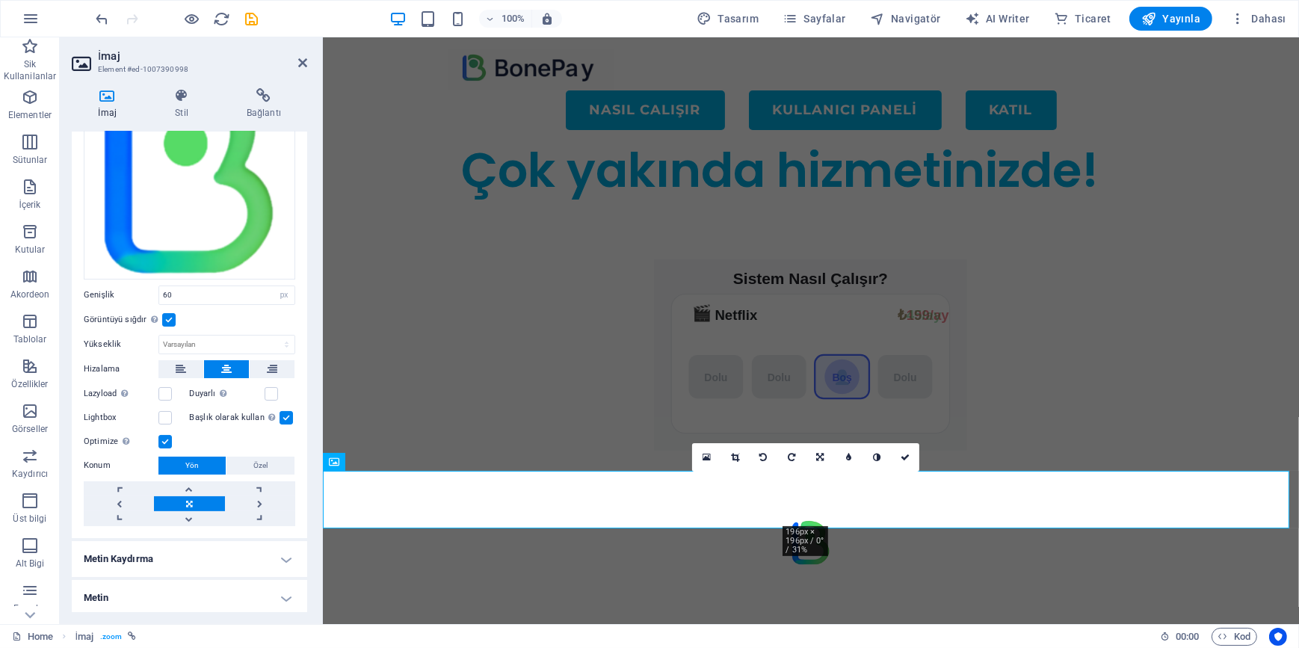
click at [0, 0] on input "Optimize Görseller, sayfa hızını iyileştirmek için sıkıştırılmıştır." at bounding box center [0, 0] width 0 height 0
click at [163, 436] on label at bounding box center [164, 441] width 13 height 13
click at [0, 0] on input "Optimize Görseller, sayfa hızını iyileştirmek için sıkıştırılmıştır." at bounding box center [0, 0] width 0 height 0
click at [163, 436] on label at bounding box center [164, 441] width 13 height 13
click at [0, 0] on input "Optimize Görseller, sayfa hızını iyileştirmek için sıkıştırılmıştır." at bounding box center [0, 0] width 0 height 0
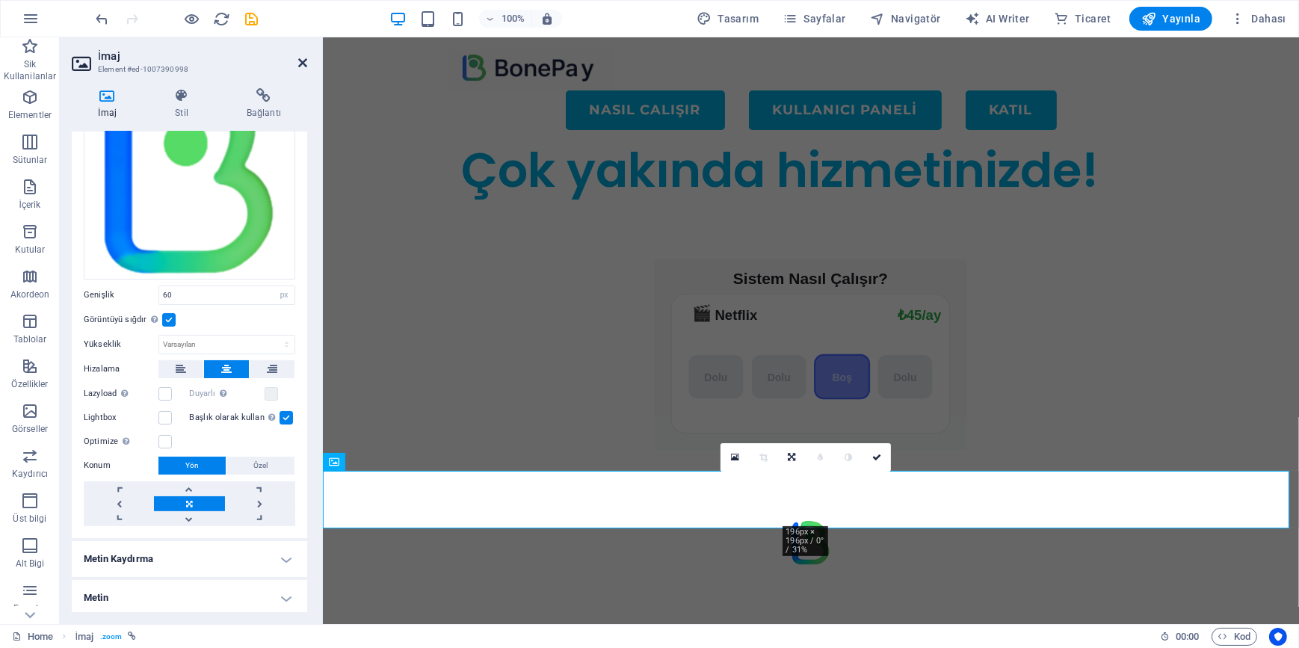
click at [306, 64] on icon at bounding box center [302, 63] width 9 height 12
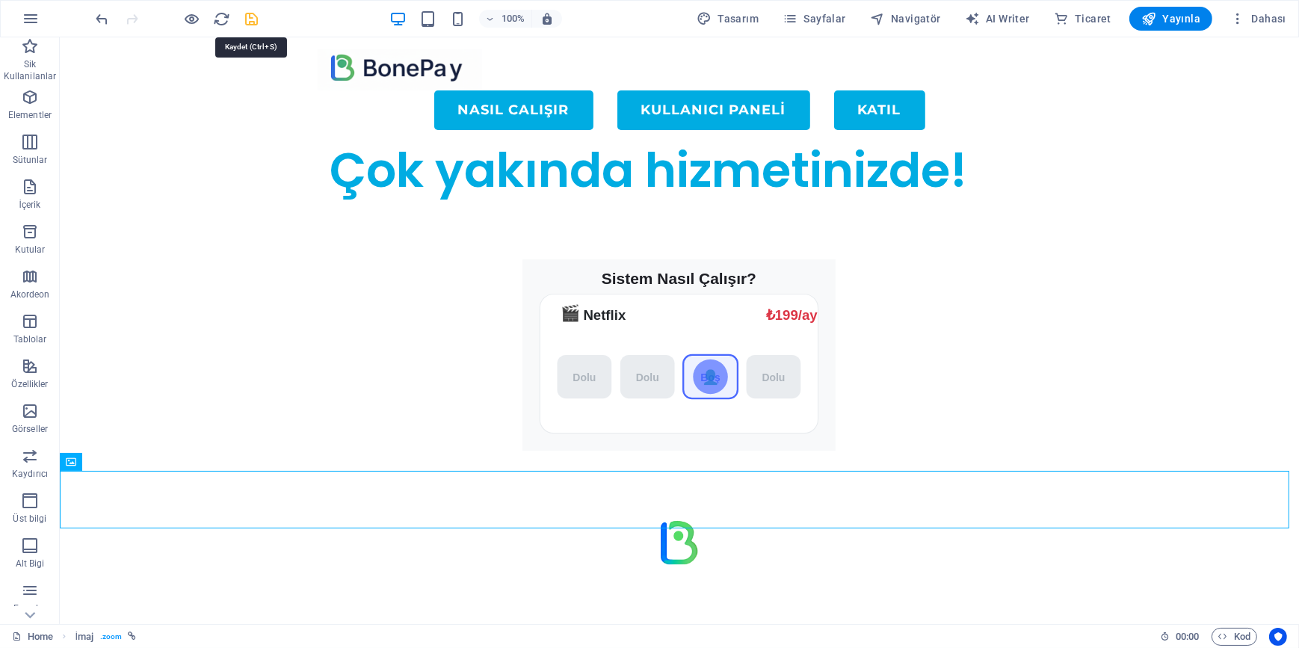
click at [254, 16] on icon "save" at bounding box center [252, 18] width 17 height 17
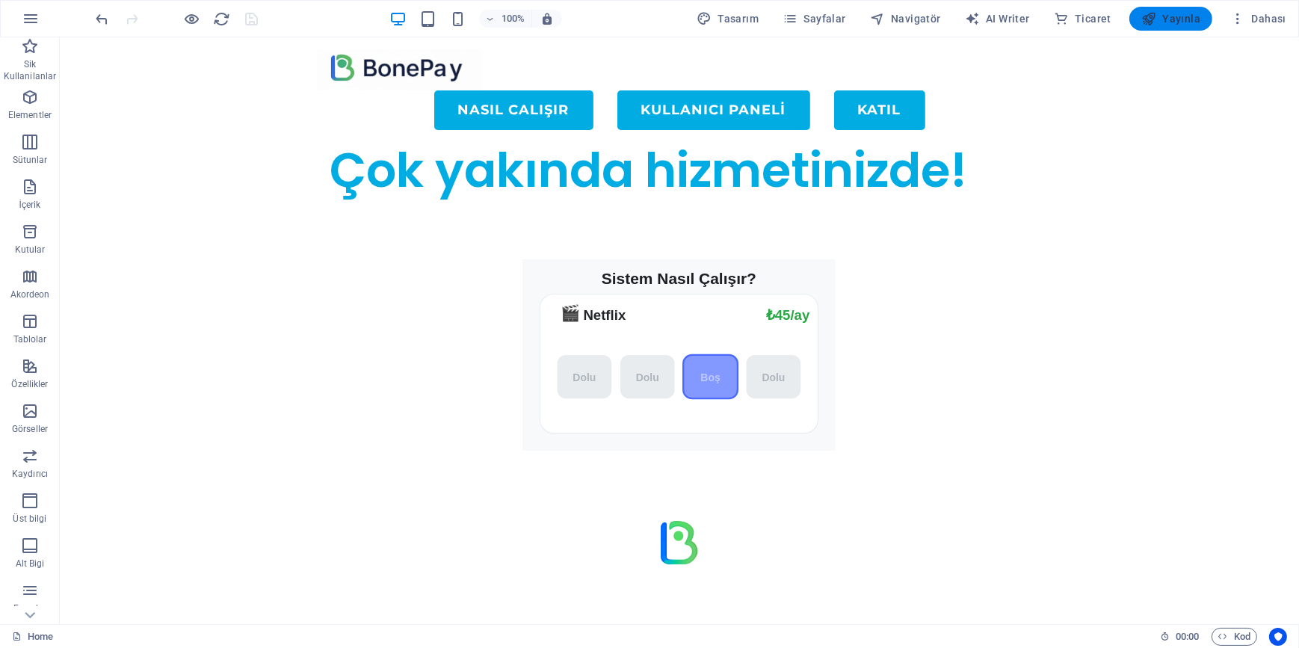
click at [1176, 17] on span "Yayınla" at bounding box center [1170, 18] width 59 height 15
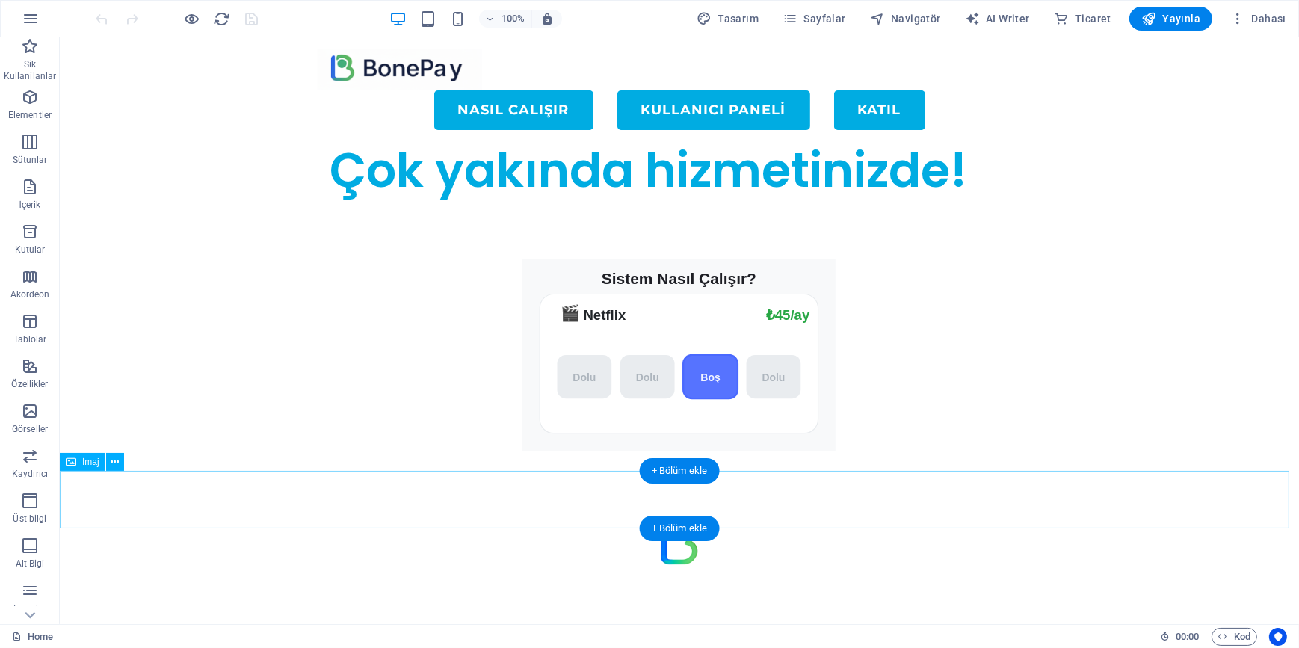
click at [582, 510] on figure at bounding box center [678, 539] width 1239 height 58
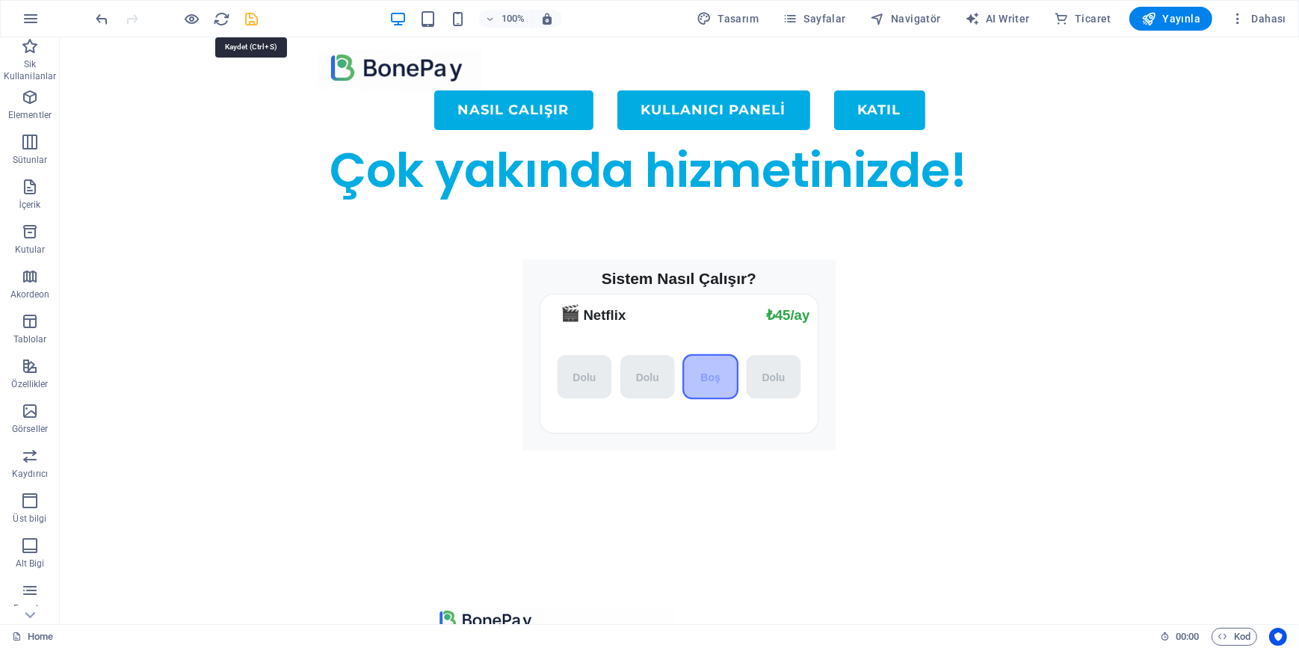
click at [256, 19] on icon "save" at bounding box center [252, 18] width 17 height 17
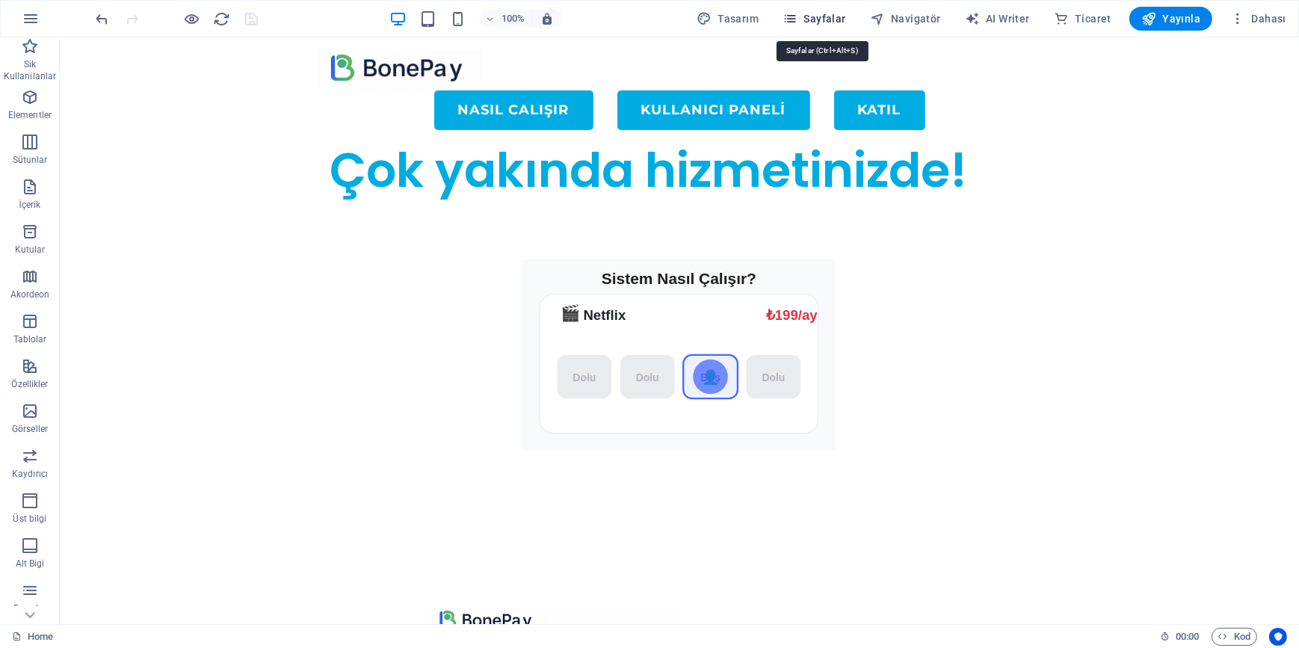
click at [811, 11] on span "Sayfalar" at bounding box center [814, 18] width 64 height 15
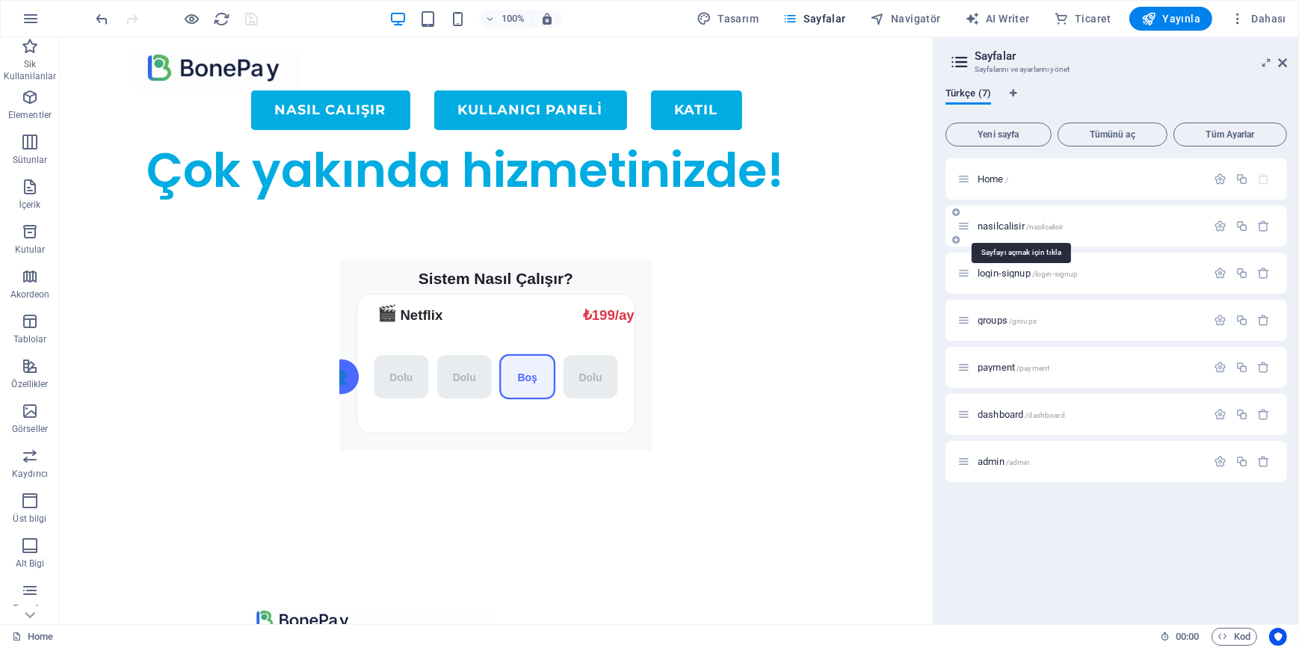
click at [1019, 223] on span "nasilcalisir /nasilcalisir" at bounding box center [1020, 225] width 85 height 11
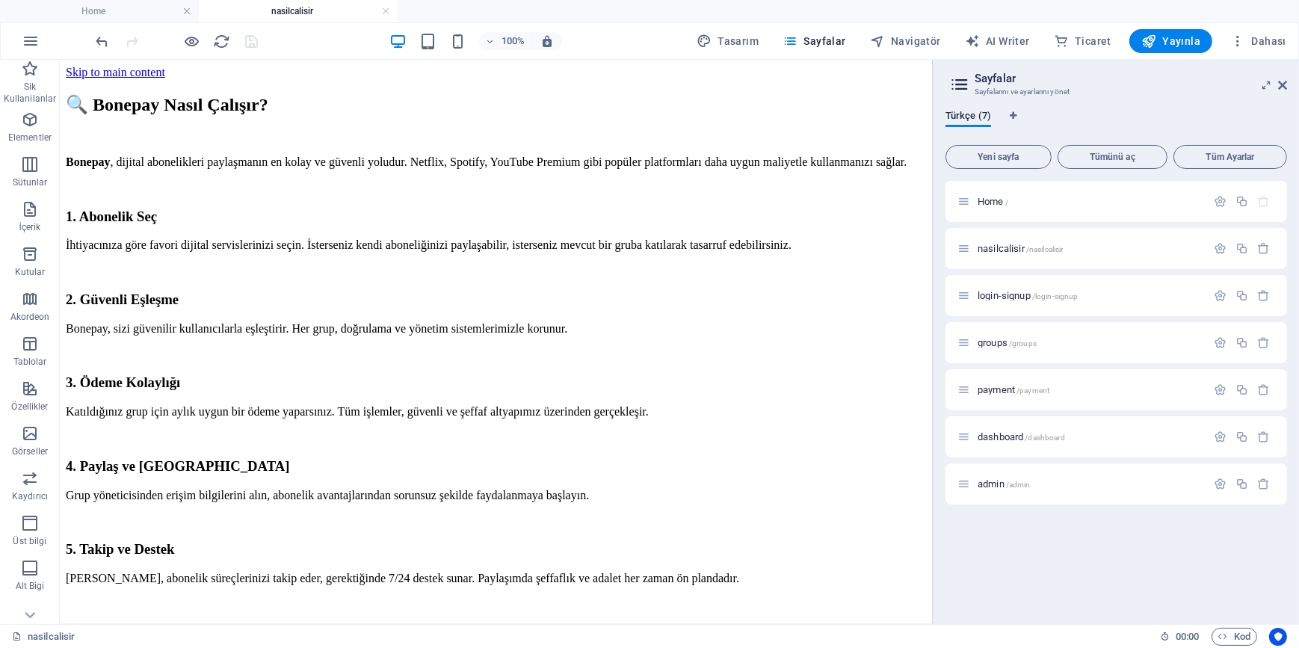
scroll to position [203, 0]
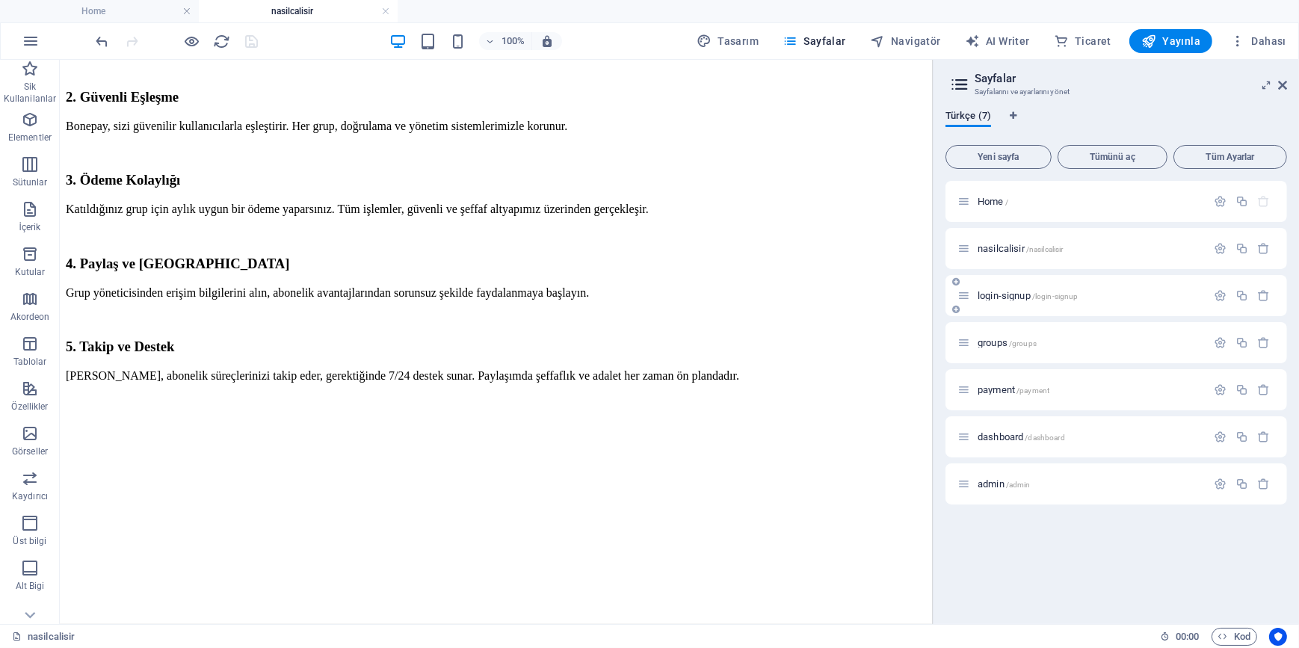
click at [1010, 294] on span "login-signup /login-signup" at bounding box center [1028, 295] width 100 height 11
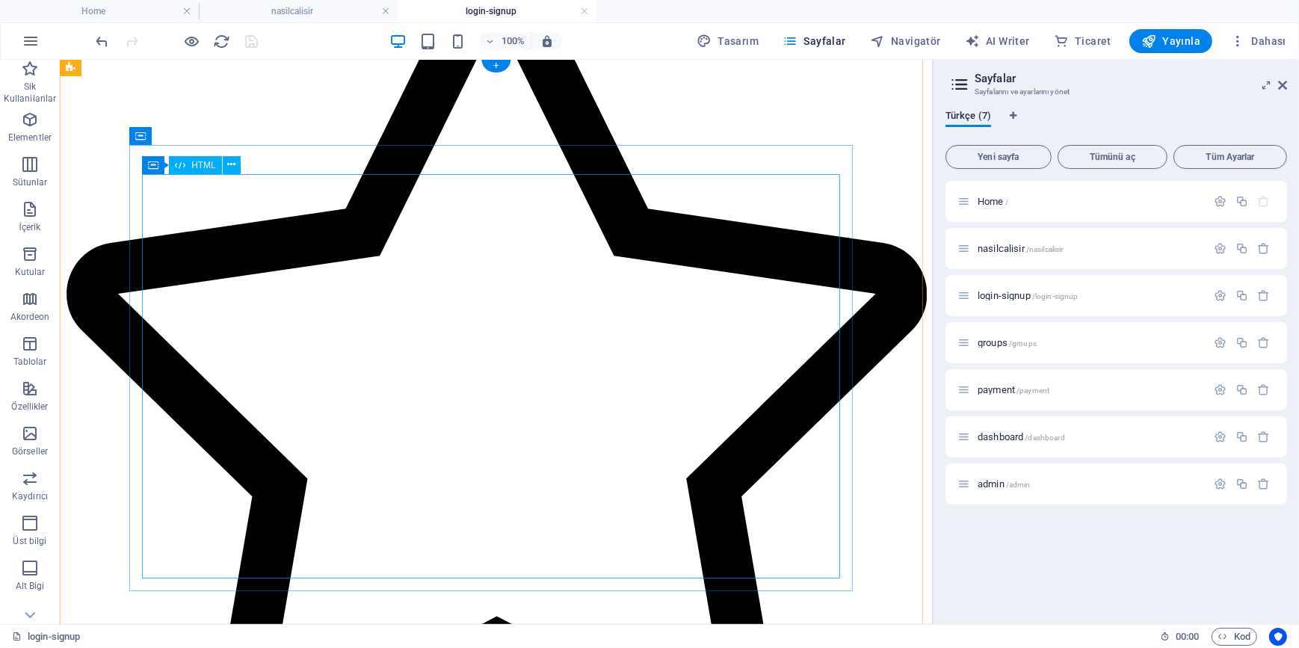
scroll to position [242, 0]
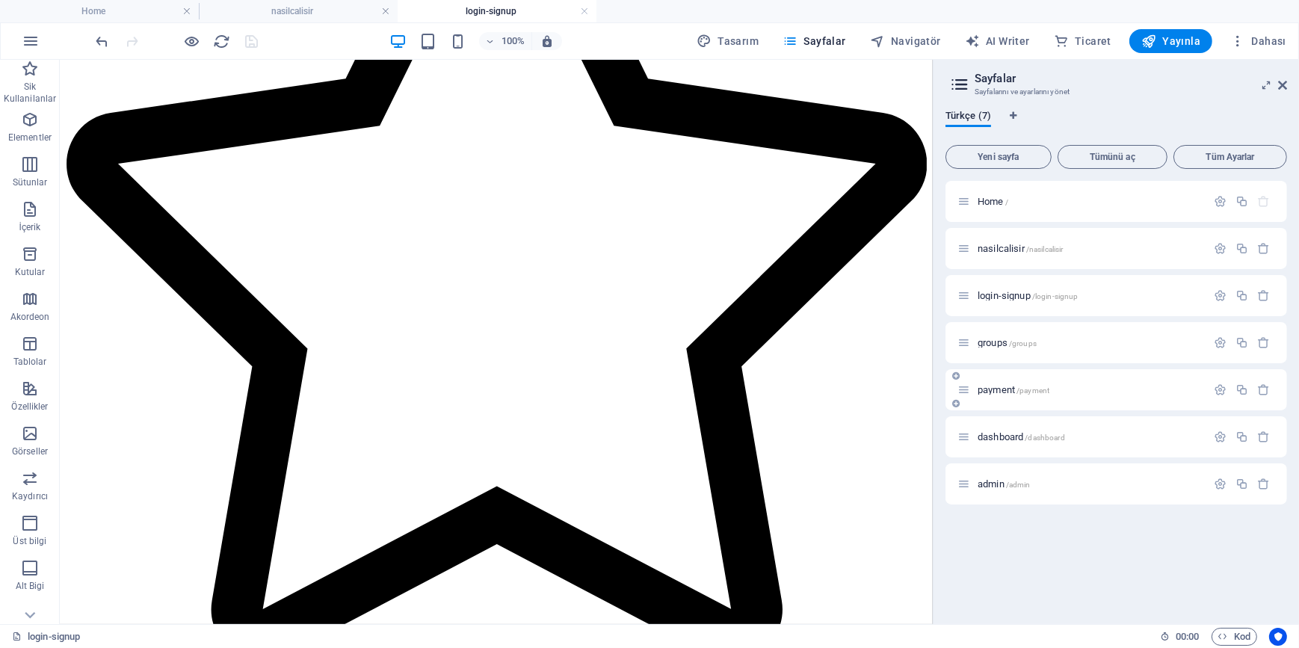
click at [988, 391] on span "payment /payment" at bounding box center [1014, 389] width 72 height 11
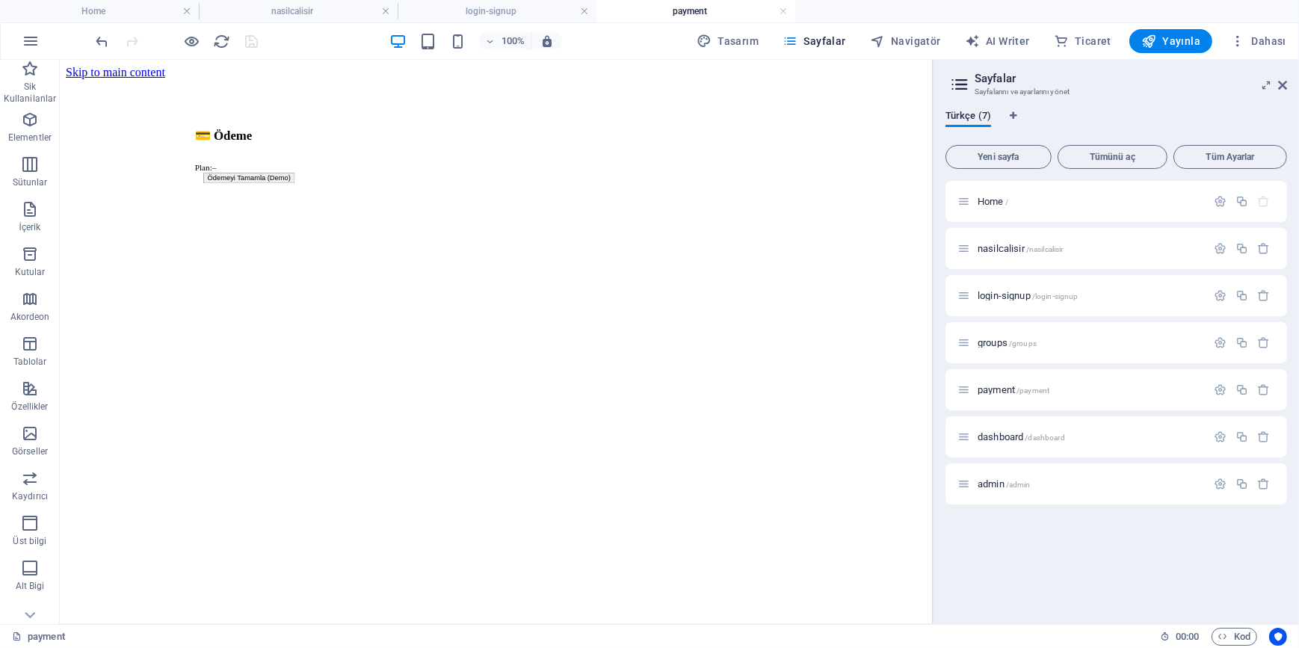
scroll to position [0, 0]
click at [1000, 432] on span "dashboard /dashboard" at bounding box center [1021, 436] width 87 height 11
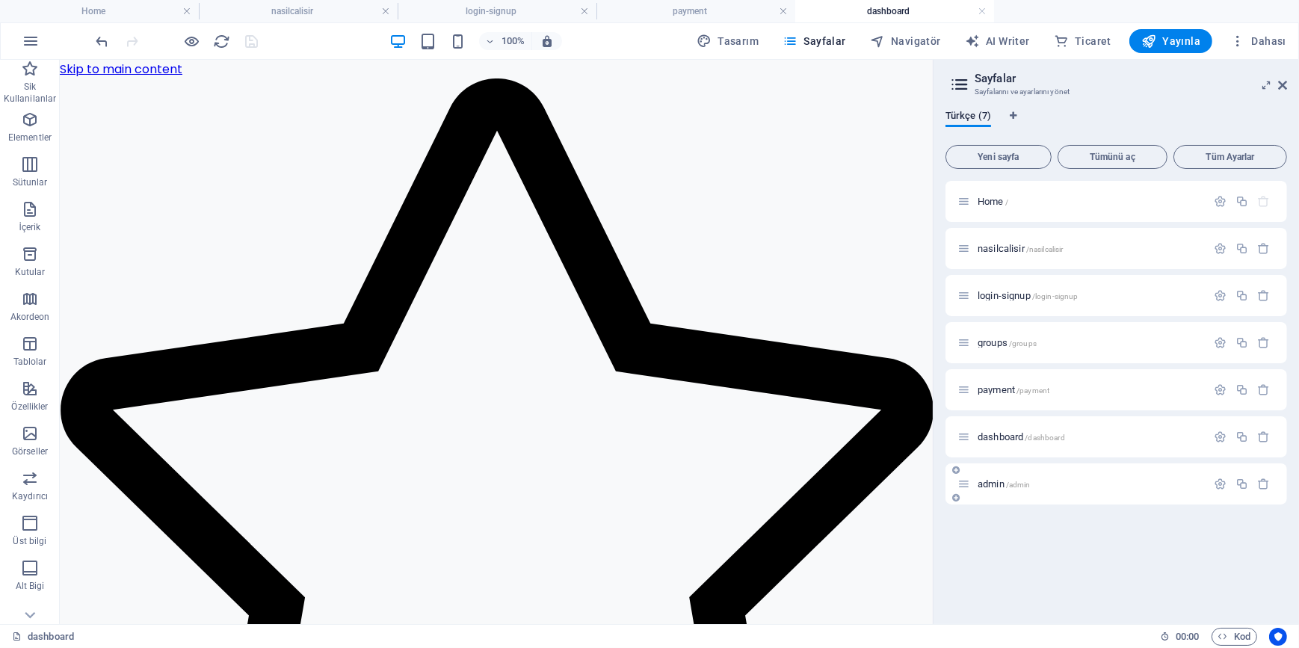
click at [981, 485] on span "admin /admin" at bounding box center [1004, 483] width 53 height 11
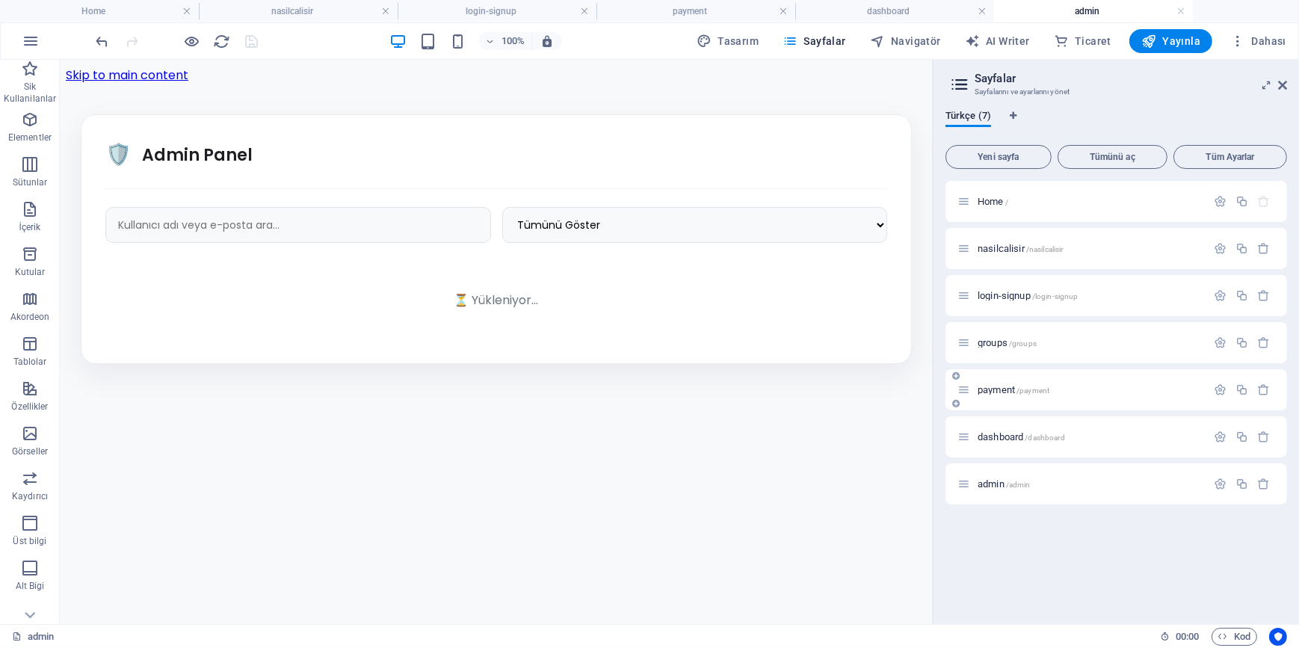
click at [1003, 390] on span "payment /payment" at bounding box center [1014, 389] width 72 height 11
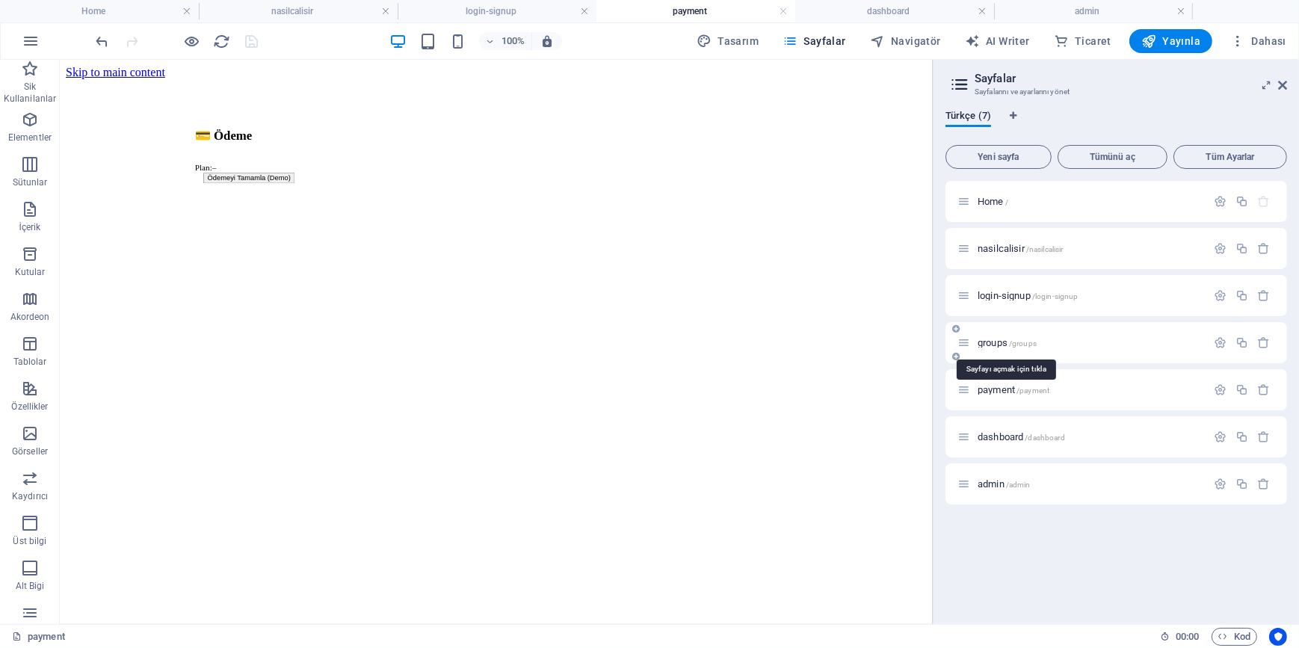
click at [995, 343] on span "groups /groups" at bounding box center [1007, 342] width 59 height 11
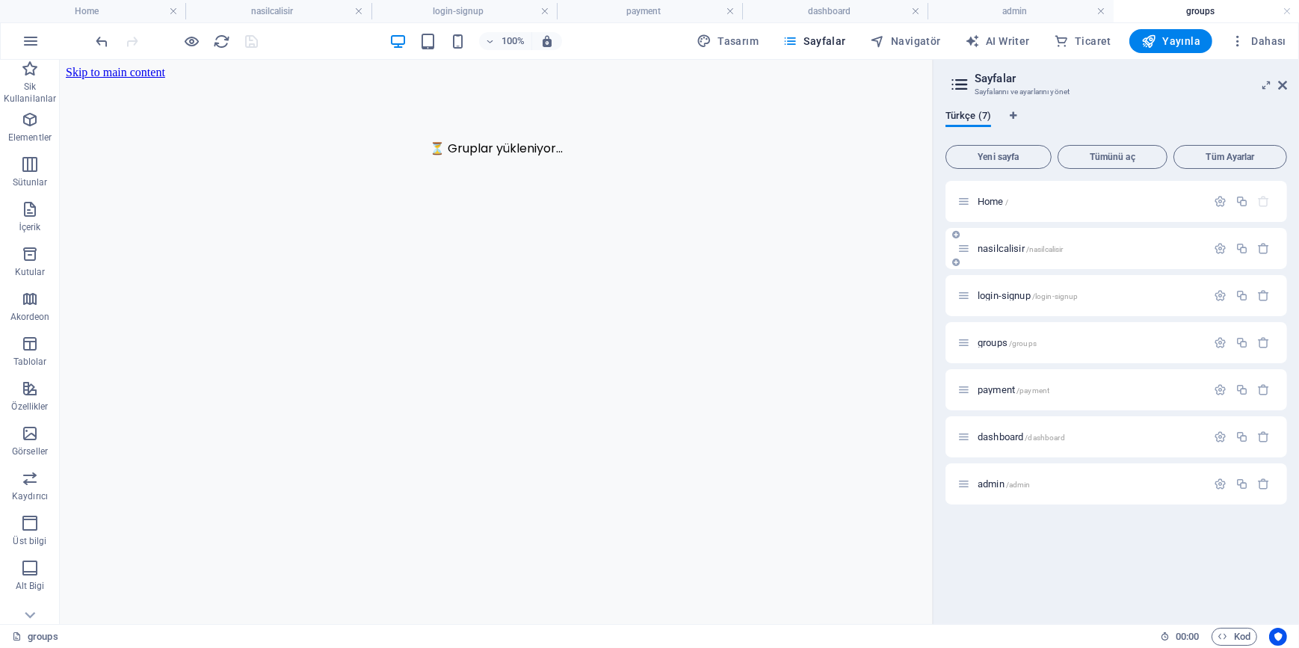
click at [1016, 253] on span "nasilcalisir /nasilcalisir" at bounding box center [1020, 248] width 85 height 11
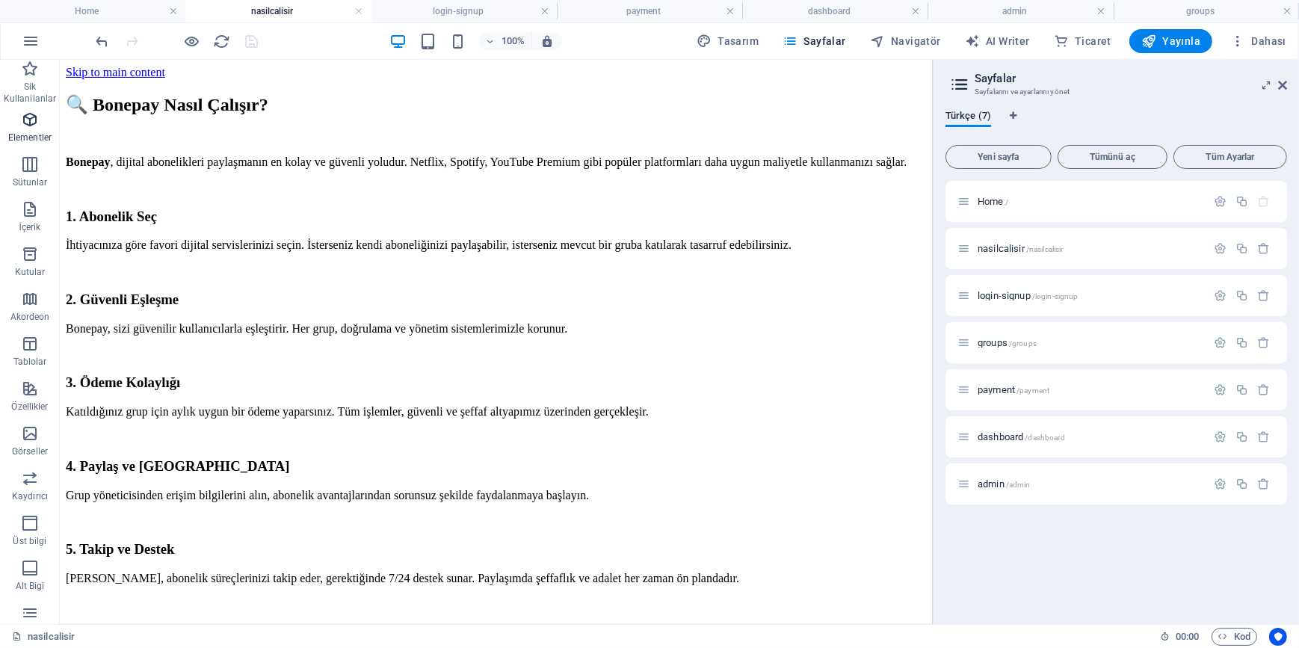
click at [34, 120] on icon "button" at bounding box center [30, 120] width 18 height 18
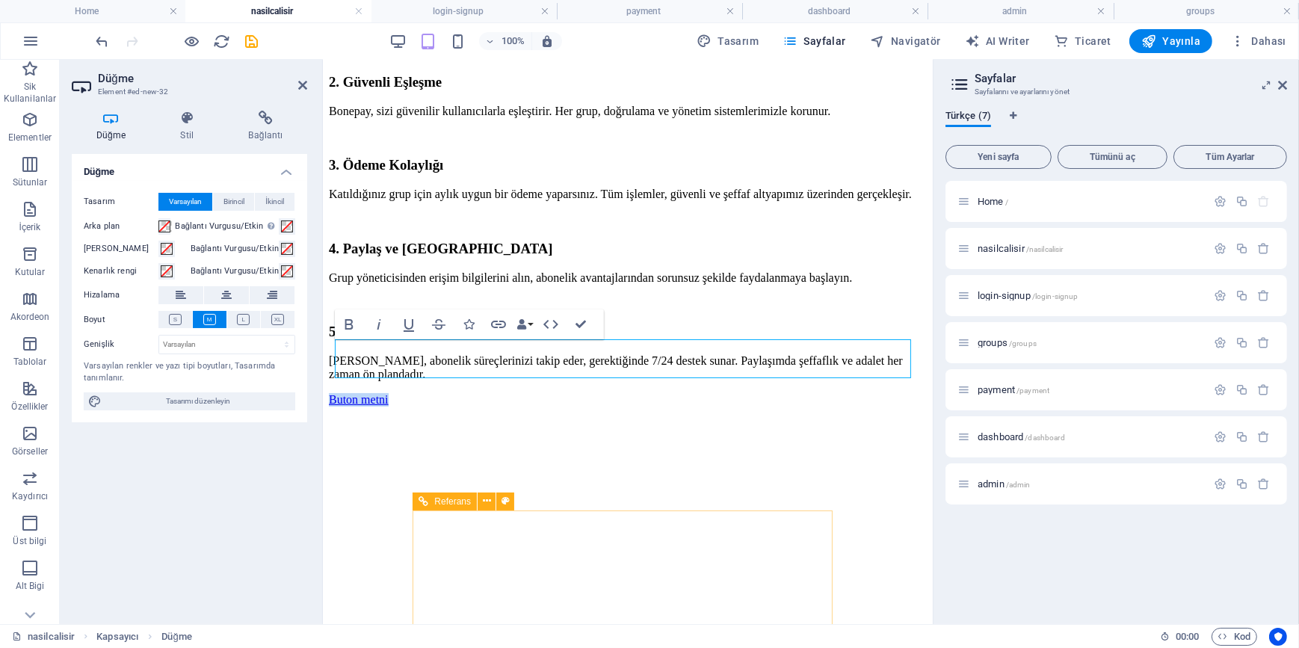
scroll to position [214, 0]
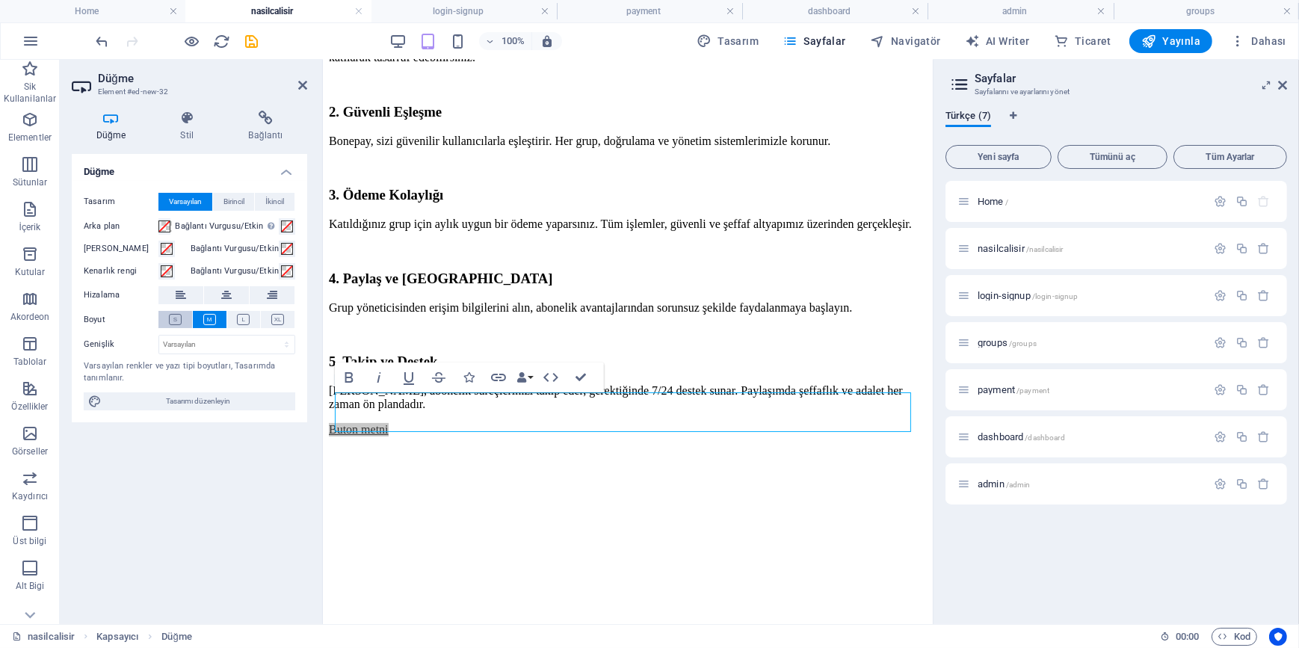
click at [176, 323] on icon at bounding box center [175, 319] width 13 height 11
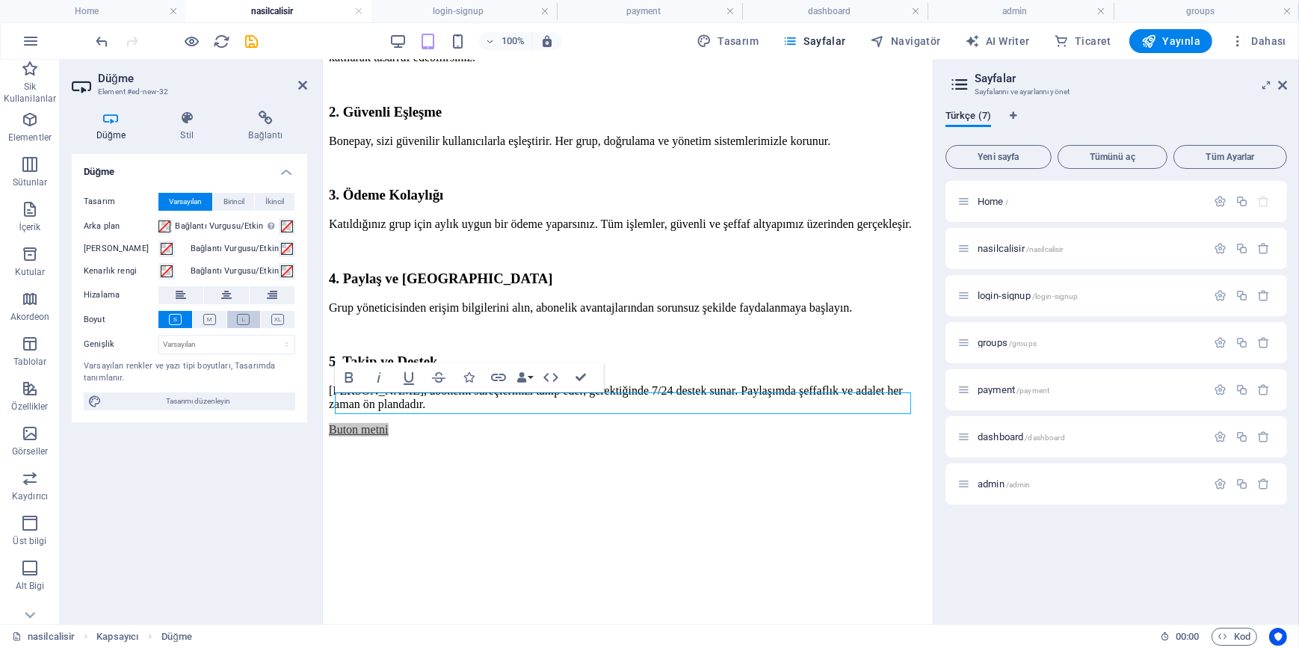
click at [253, 318] on button at bounding box center [244, 319] width 34 height 17
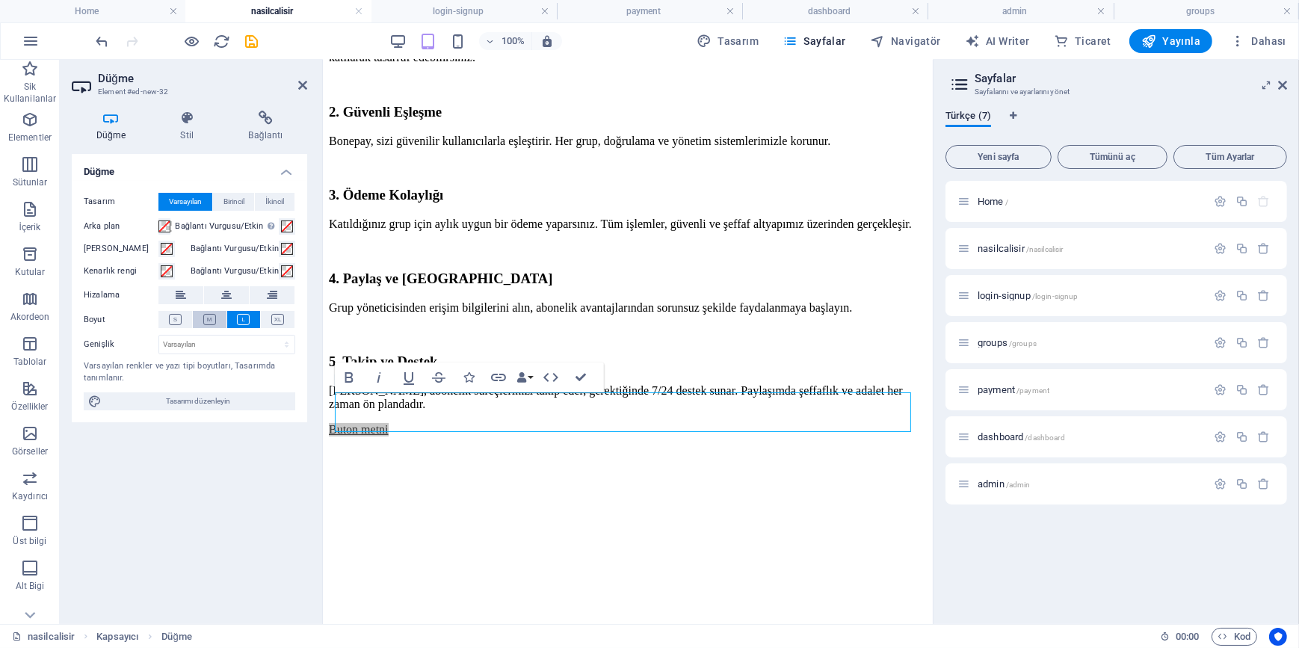
click at [212, 321] on icon at bounding box center [209, 319] width 13 height 11
click at [179, 320] on icon at bounding box center [175, 319] width 13 height 11
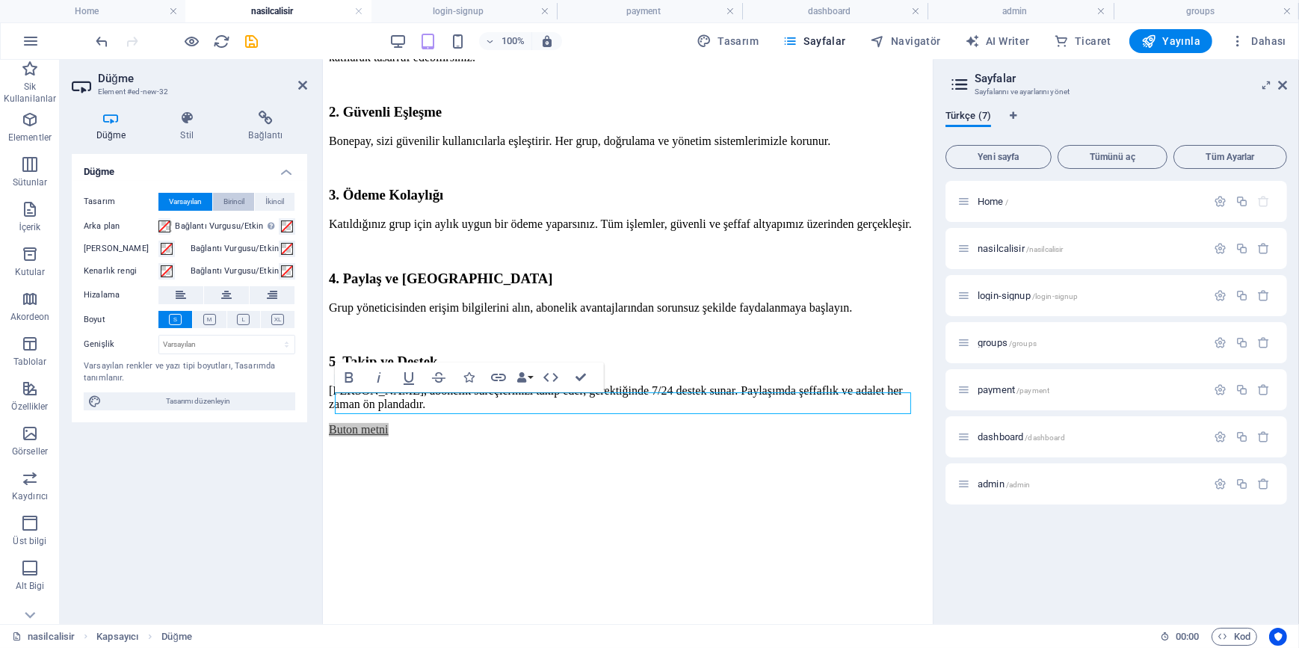
click at [244, 199] on span "Birincil" at bounding box center [233, 202] width 21 height 18
click at [280, 199] on span "İkincil" at bounding box center [274, 202] width 19 height 18
drag, startPoint x: 229, startPoint y: 201, endPoint x: 208, endPoint y: 202, distance: 21.7
click at [228, 201] on span "Birincil" at bounding box center [233, 202] width 21 height 18
click at [182, 197] on span "Varsayılan" at bounding box center [185, 202] width 33 height 18
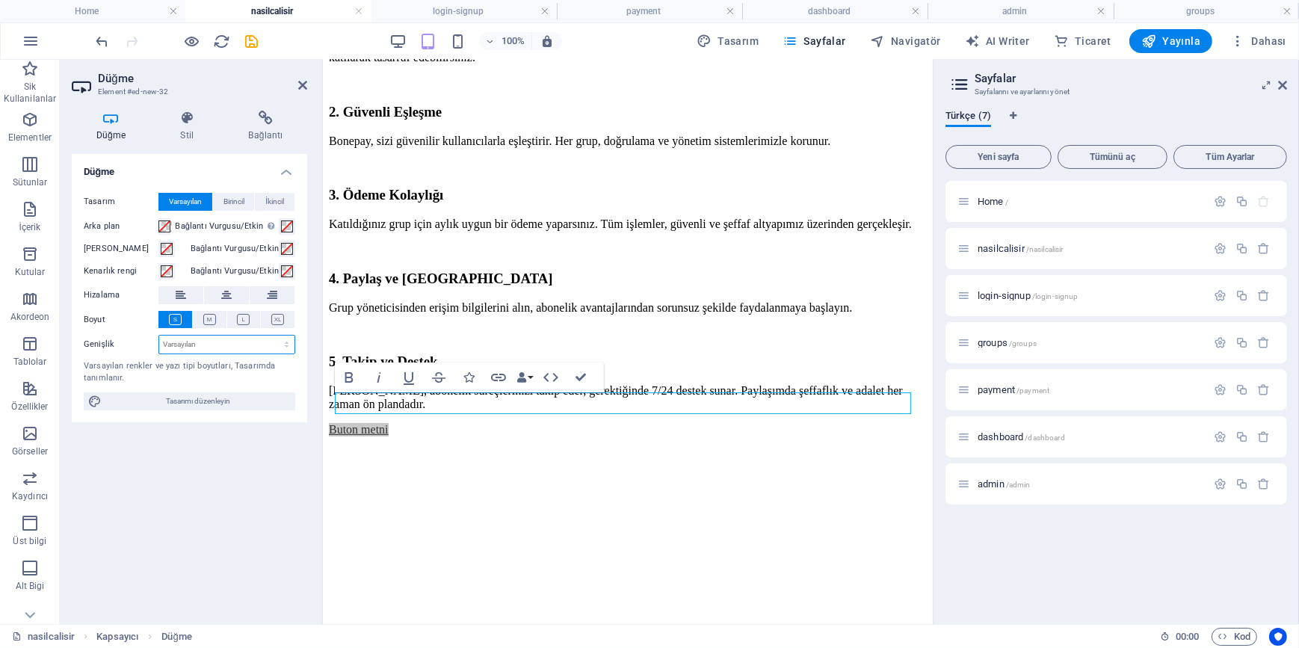
click at [217, 345] on select "Varsayılan px rem % em vh vw" at bounding box center [226, 345] width 135 height 18
click at [197, 122] on icon at bounding box center [187, 118] width 62 height 15
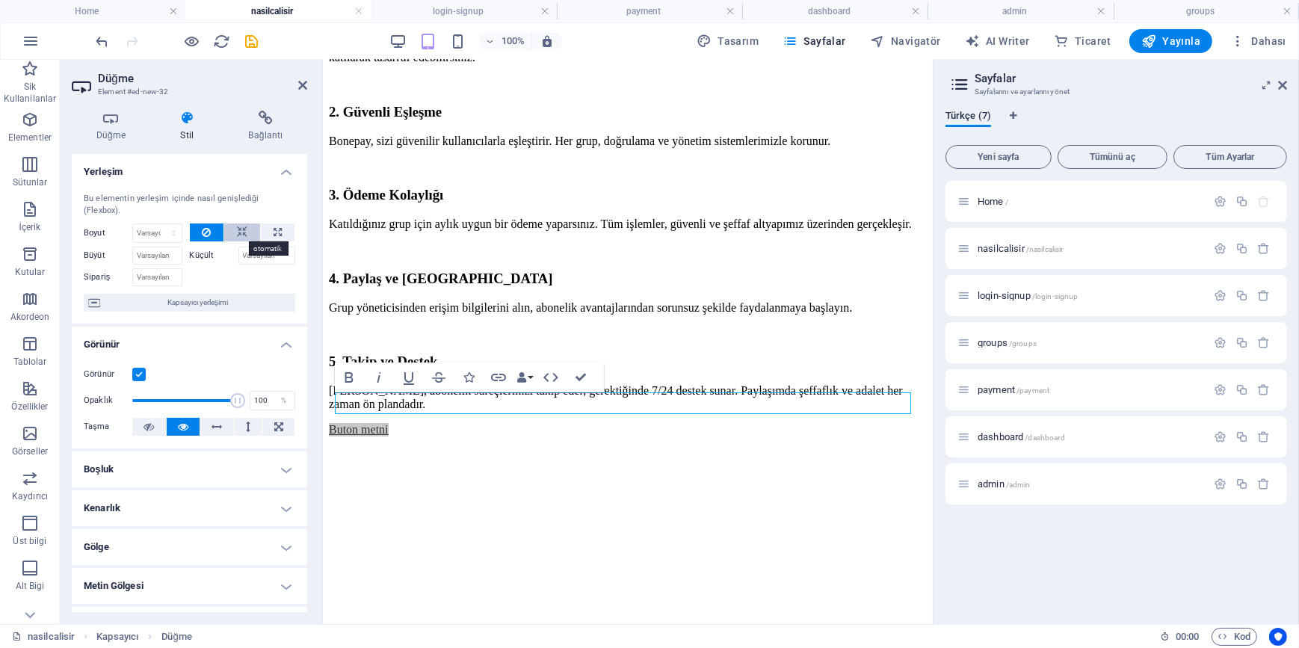
click at [244, 229] on icon at bounding box center [242, 232] width 10 height 18
click at [194, 229] on button at bounding box center [207, 232] width 34 height 18
click at [277, 227] on icon at bounding box center [278, 232] width 8 height 18
type input "100"
select select "%"
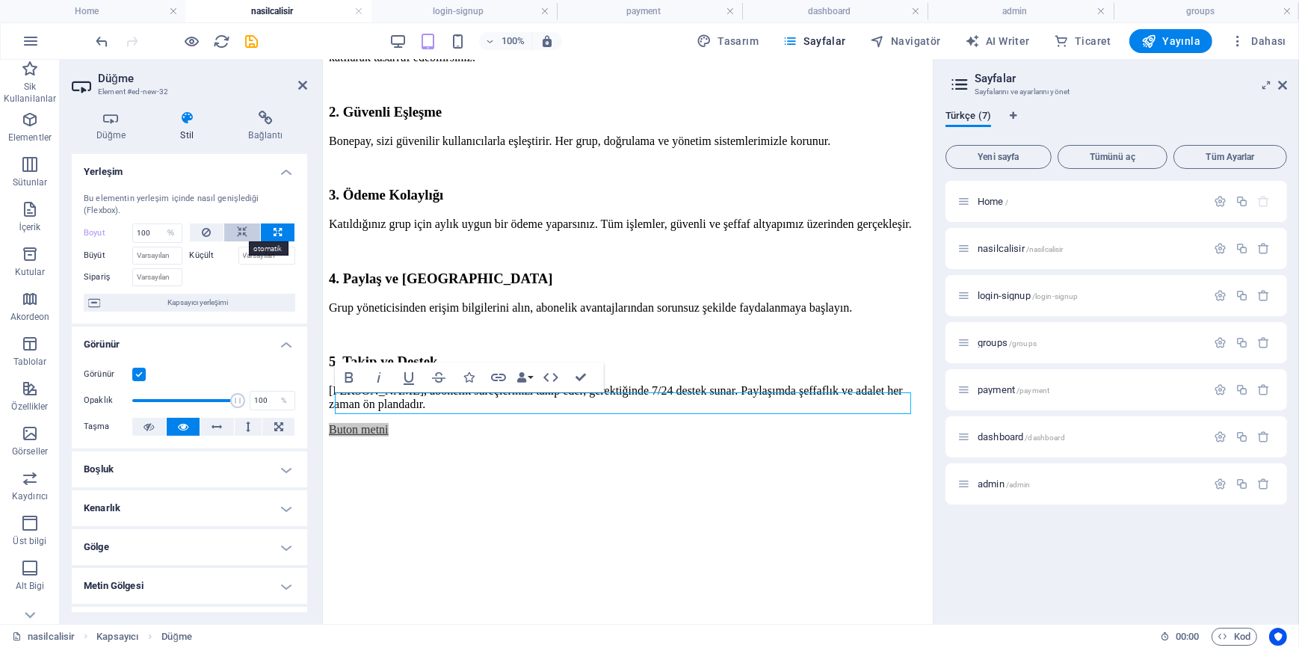
click at [250, 226] on button at bounding box center [242, 232] width 36 height 18
select select "DISABLED_OPTION_VALUE"
click at [205, 232] on icon at bounding box center [206, 232] width 9 height 18
click at [112, 134] on h4 "Düğme" at bounding box center [114, 126] width 84 height 31
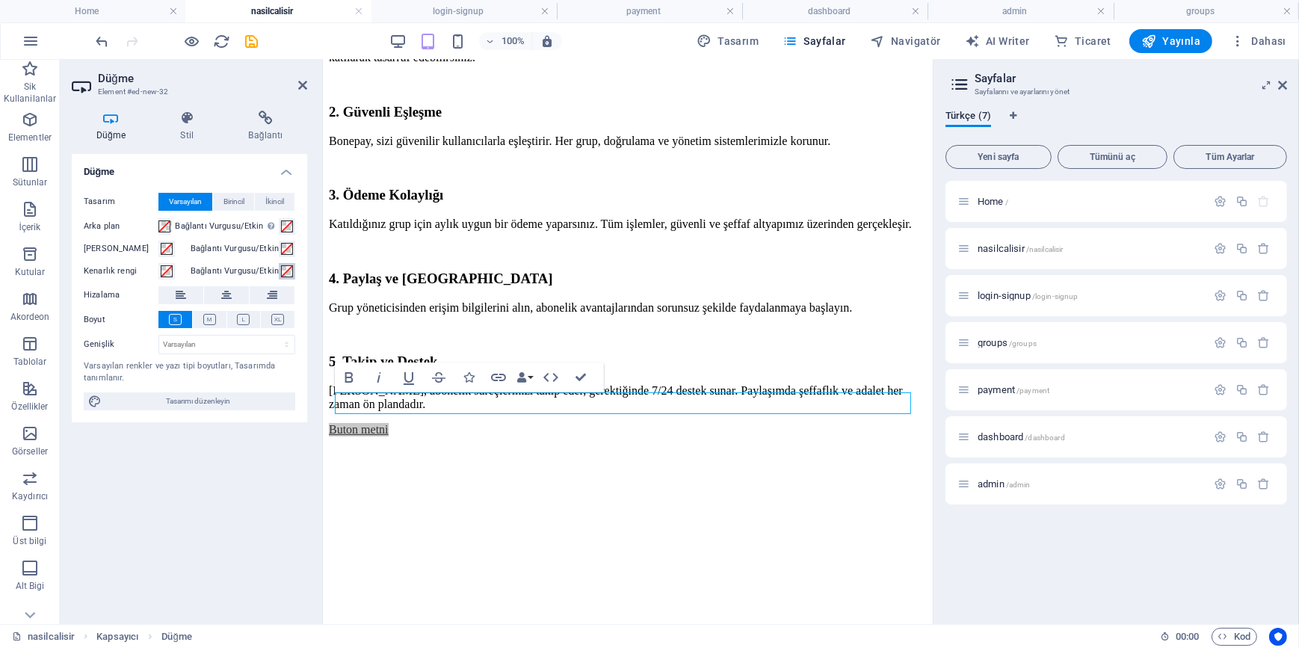
click at [287, 269] on span at bounding box center [287, 271] width 12 height 12
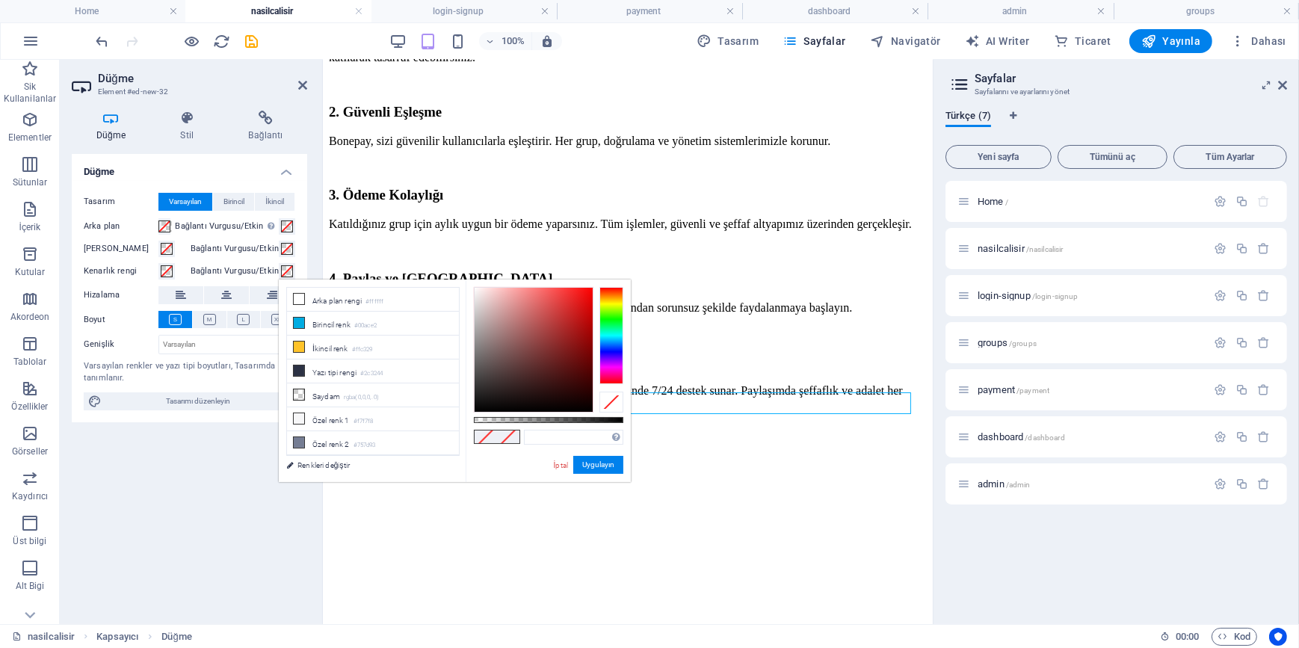
click at [287, 269] on span at bounding box center [287, 271] width 12 height 12
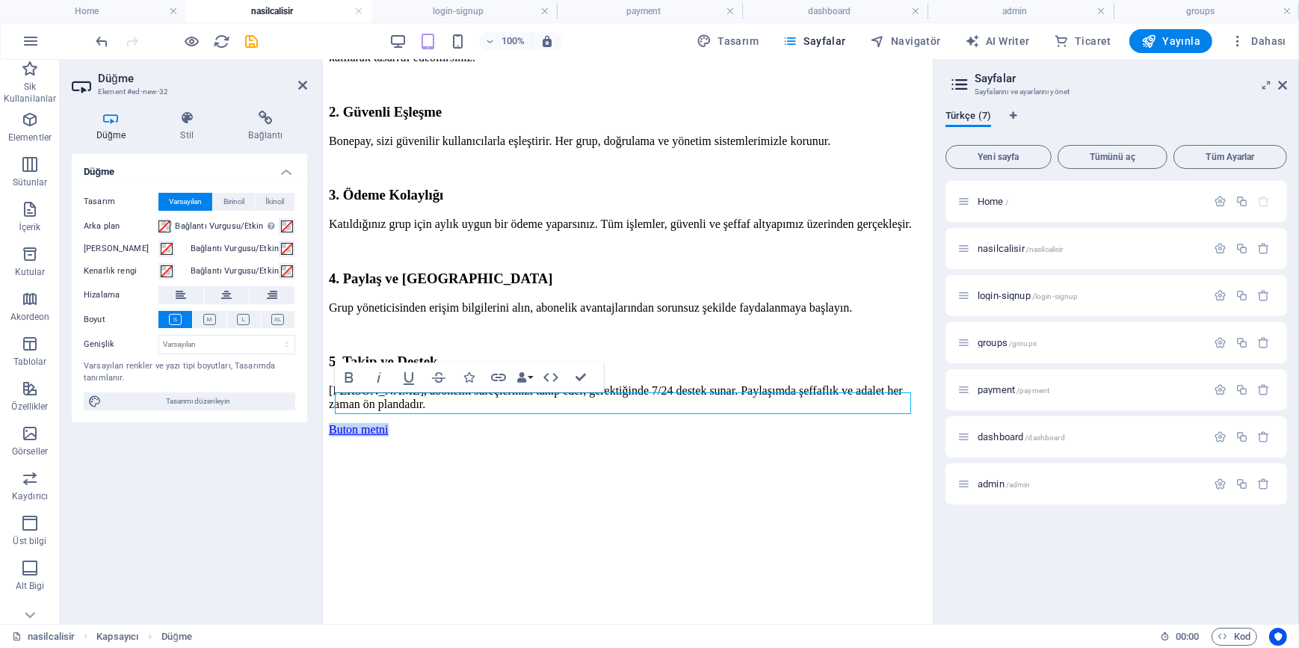
click at [497, 422] on div "Buton metni" at bounding box center [627, 428] width 598 height 13
click at [492, 422] on div "Buton metni" at bounding box center [627, 428] width 598 height 13
click at [213, 531] on div "Düğme Tasarım Varsayılan Birincil İkincil Arka plan Bağlantı Vurgusu/Etkin Etki…" at bounding box center [189, 383] width 235 height 458
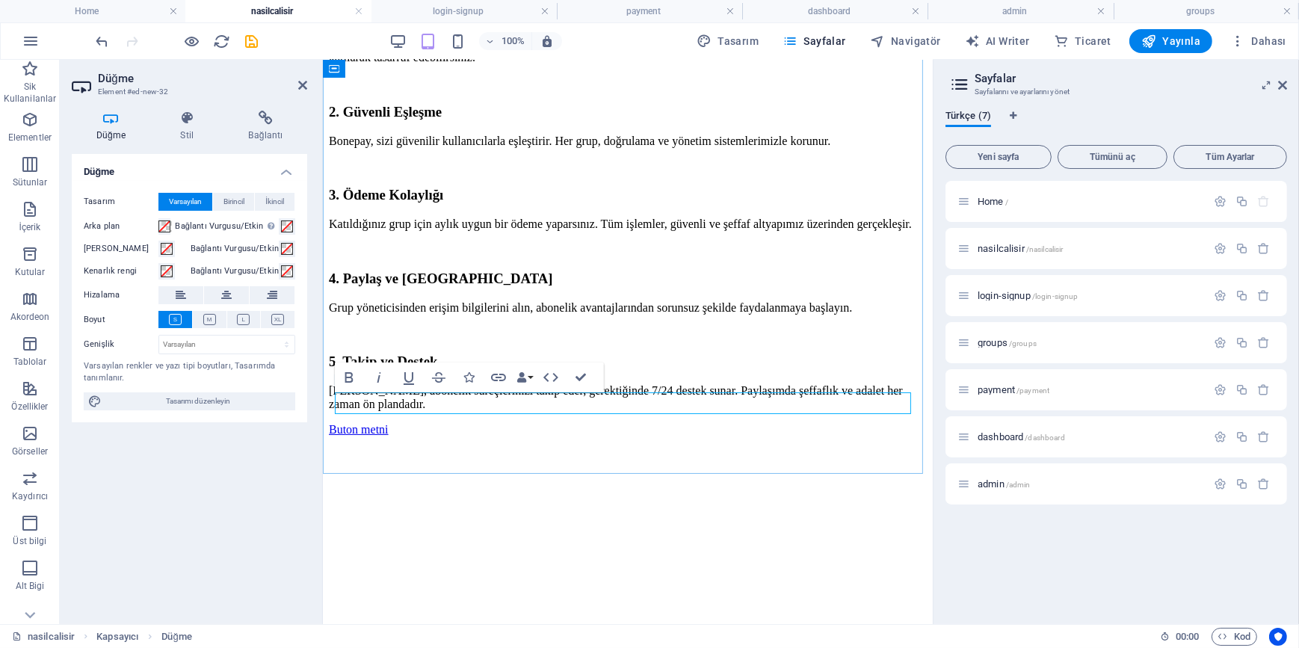
click at [388, 422] on link "Buton metni" at bounding box center [358, 428] width 60 height 13
click at [275, 488] on div "Düğme Tasarım Varsayılan Birincil İkincil Arka plan Bağlantı Vurgusu/Etkin Etki…" at bounding box center [189, 383] width 235 height 458
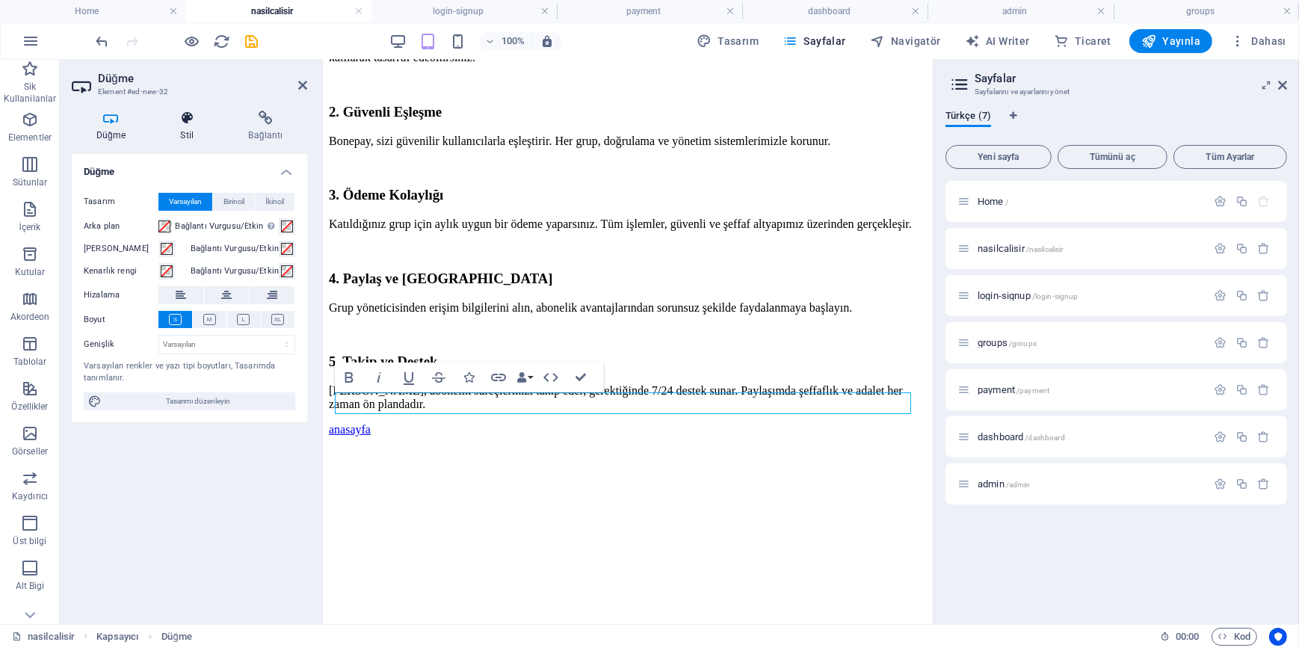
click at [194, 120] on icon at bounding box center [187, 118] width 62 height 15
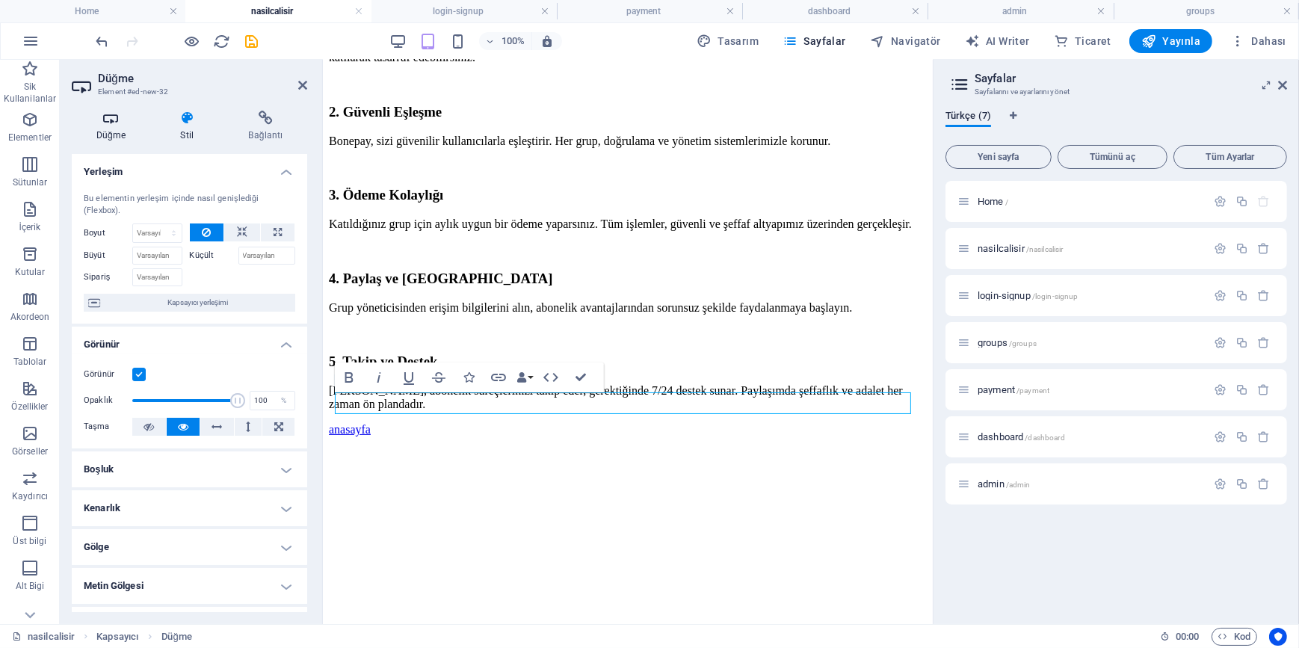
click at [111, 134] on h4 "Düğme" at bounding box center [114, 126] width 84 height 31
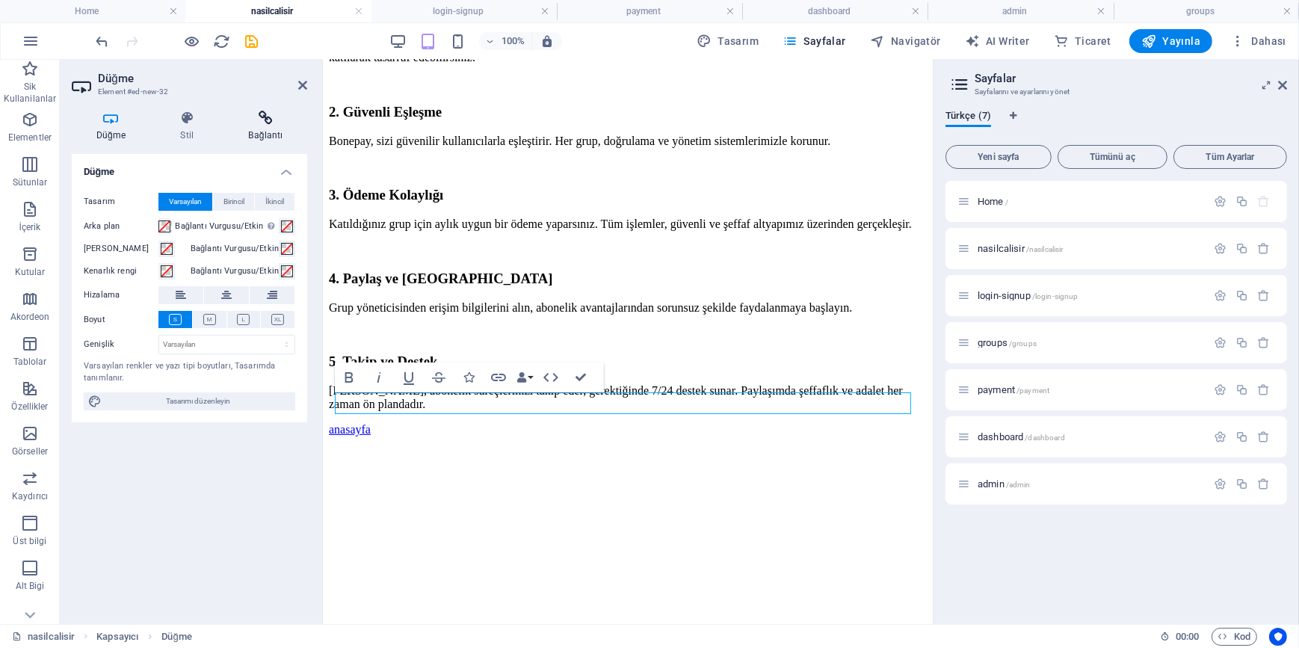
click at [264, 114] on icon at bounding box center [265, 118] width 83 height 15
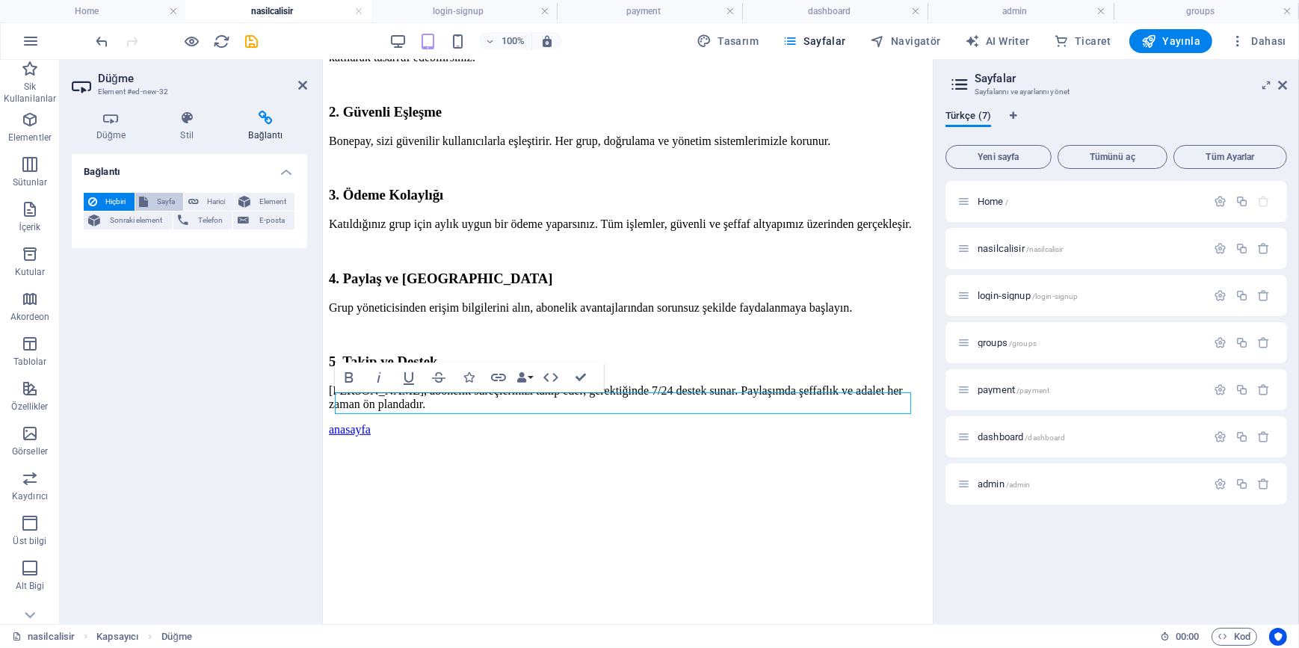
click at [164, 202] on span "Sayfa" at bounding box center [166, 202] width 26 height 18
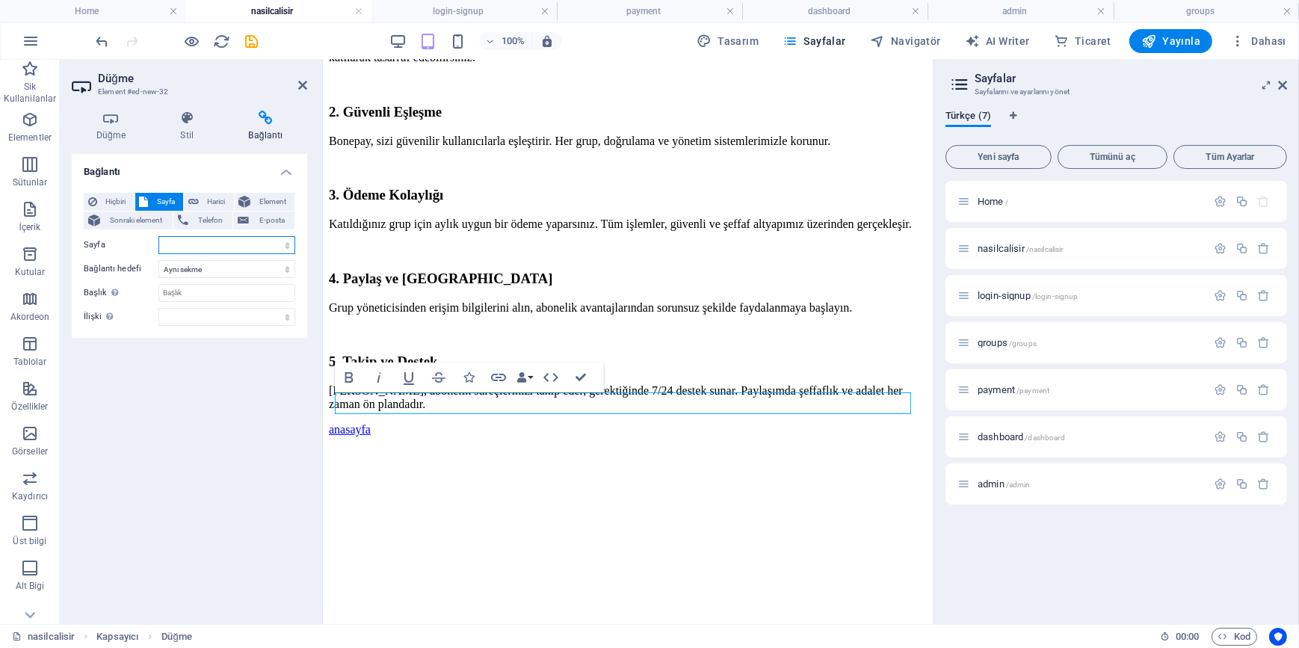
click at [226, 245] on select "Home nasilcalisir login-signup groups payment dashboard admin" at bounding box center [226, 245] width 137 height 18
select select "0"
click at [158, 236] on select "Home nasilcalisir login-signup groups payment dashboard admin" at bounding box center [226, 245] width 137 height 18
click at [261, 486] on div "Bağlantı Hiçbiri Sayfa Harici Element Sonraki element Telefon E-posta Sayfa Hom…" at bounding box center [189, 383] width 235 height 458
click at [189, 124] on icon at bounding box center [187, 118] width 62 height 15
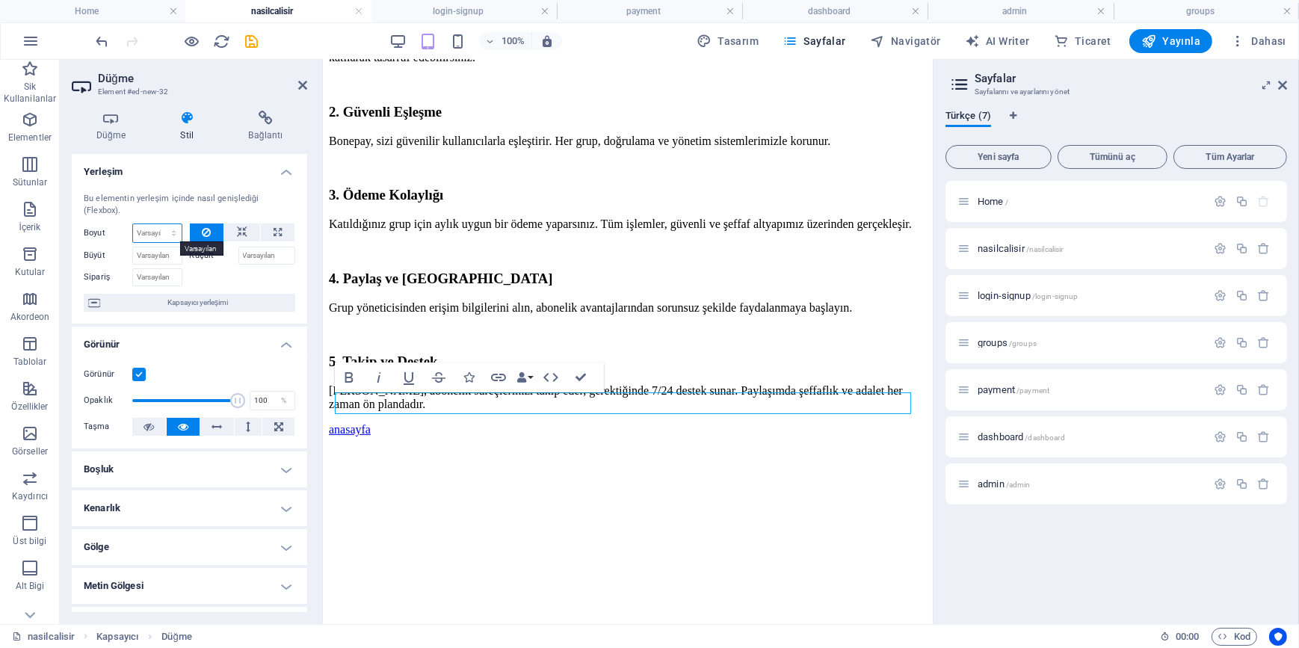
click at [145, 224] on select "Varsayılan otomatik px % 1/1 1/2 1/3 1/4 1/5 1/6 1/7 1/8 1/9 1/10" at bounding box center [157, 233] width 49 height 18
click at [160, 271] on input "Sipariş" at bounding box center [157, 277] width 50 height 18
click at [233, 275] on div at bounding box center [243, 276] width 106 height 22
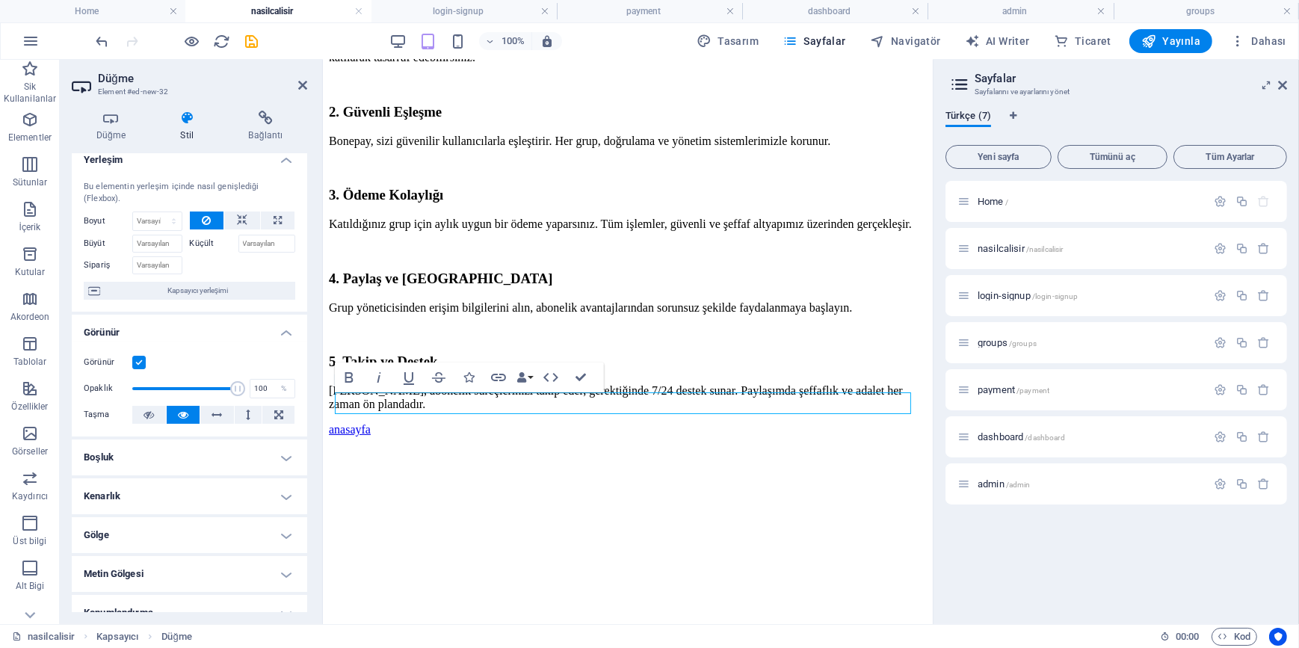
scroll to position [0, 0]
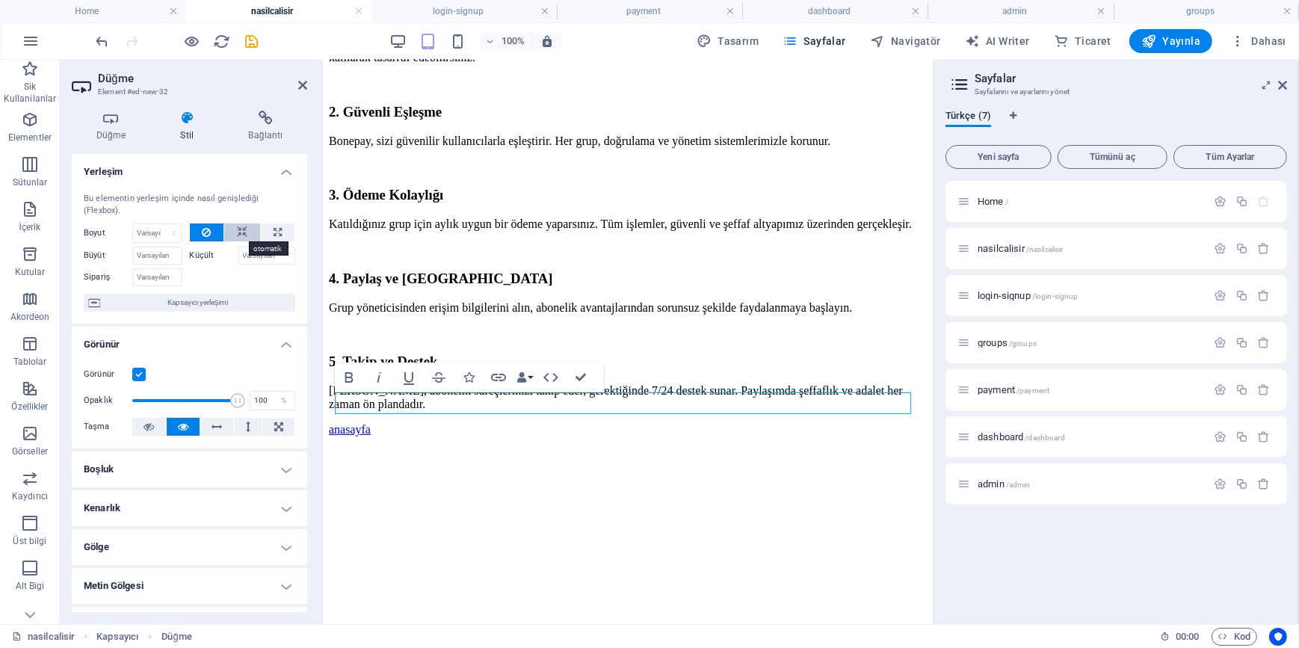
click at [237, 228] on icon at bounding box center [242, 232] width 10 height 18
click at [282, 229] on button at bounding box center [278, 232] width 34 height 18
type input "100"
select select "%"
click at [239, 232] on icon at bounding box center [242, 232] width 10 height 18
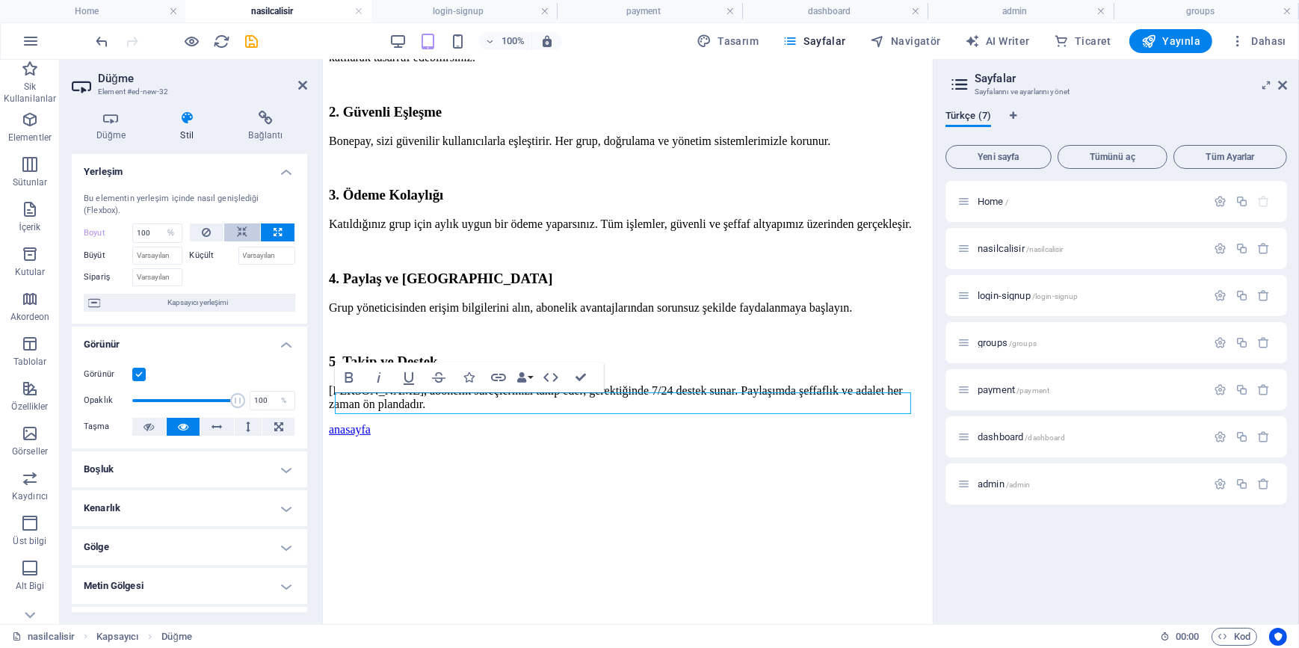
select select "DISABLED_OPTION_VALUE"
click at [207, 229] on icon at bounding box center [206, 232] width 9 height 18
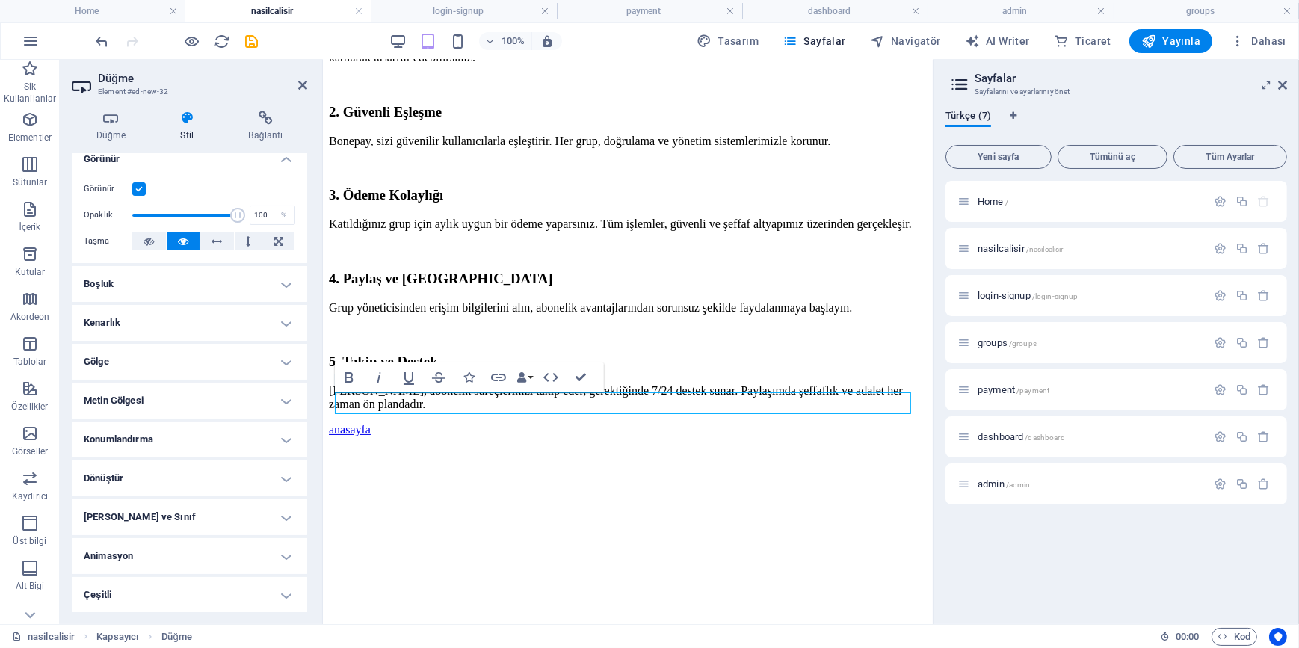
click at [174, 447] on h4 "Konumlandırma" at bounding box center [189, 439] width 235 height 36
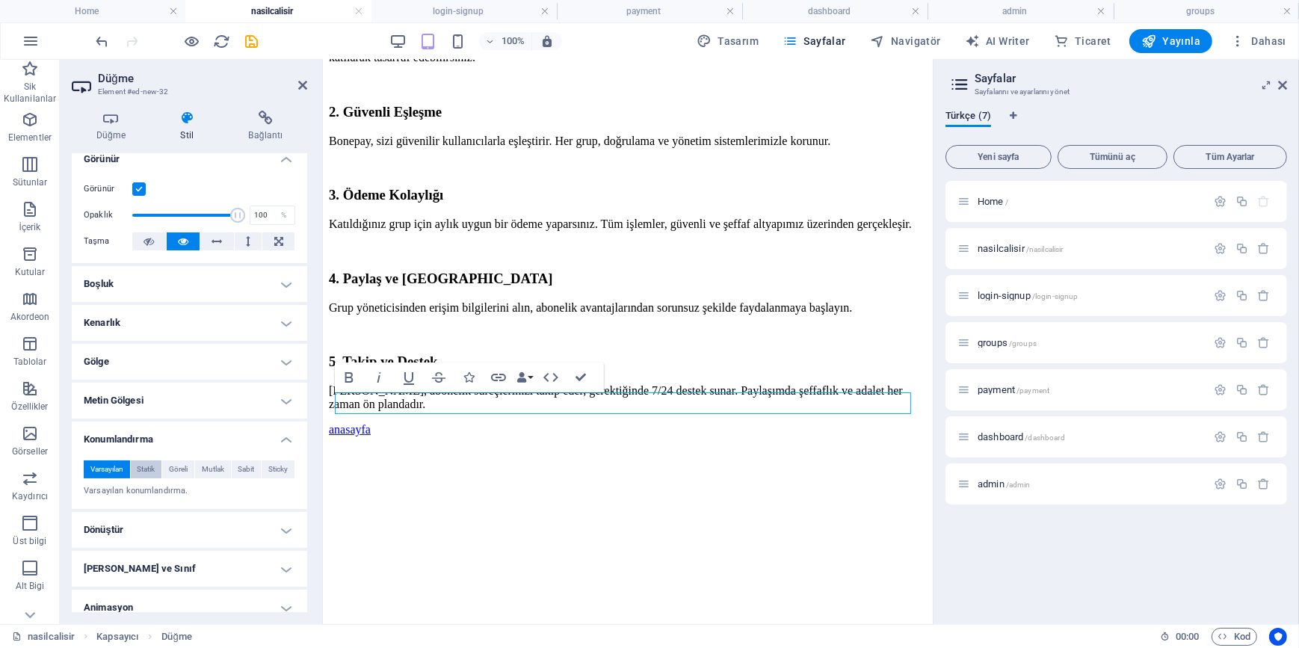
click at [139, 469] on span "Statik" at bounding box center [146, 469] width 18 height 18
click at [174, 466] on span "Göreli" at bounding box center [178, 469] width 19 height 18
click at [145, 466] on span "Statik" at bounding box center [146, 469] width 18 height 18
click at [186, 464] on span "Göreli" at bounding box center [178, 469] width 19 height 18
click at [211, 463] on span "Mutlak" at bounding box center [213, 469] width 22 height 18
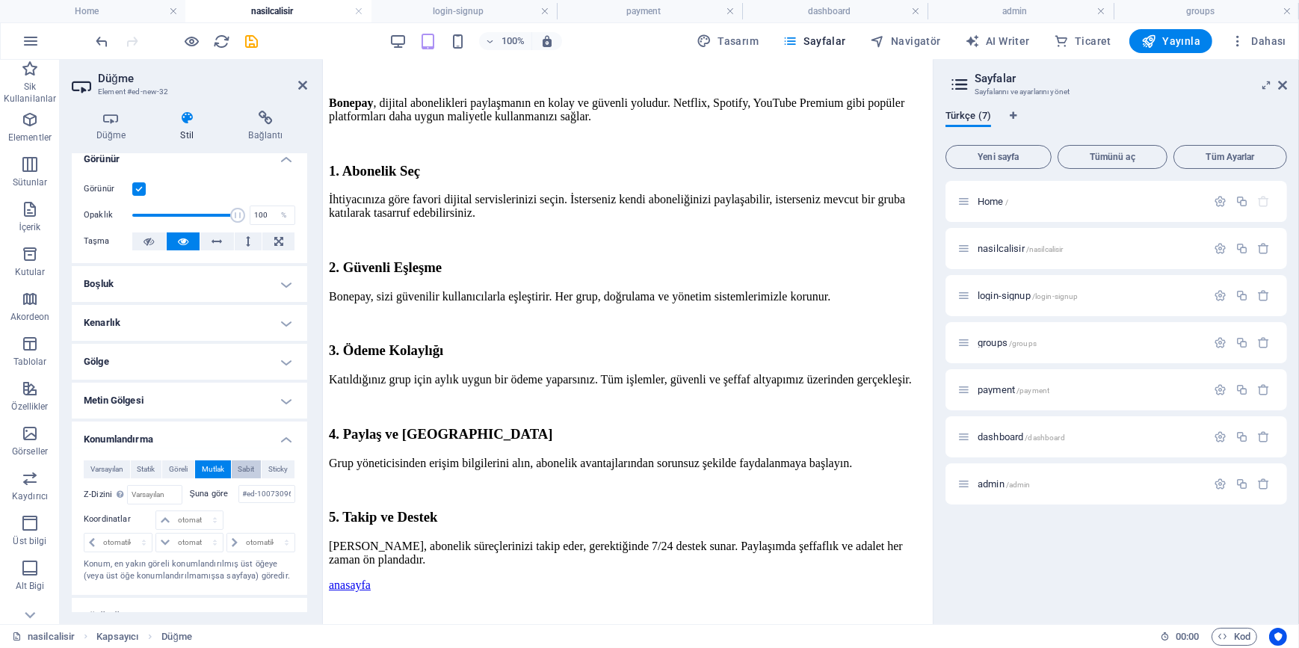
scroll to position [0, 0]
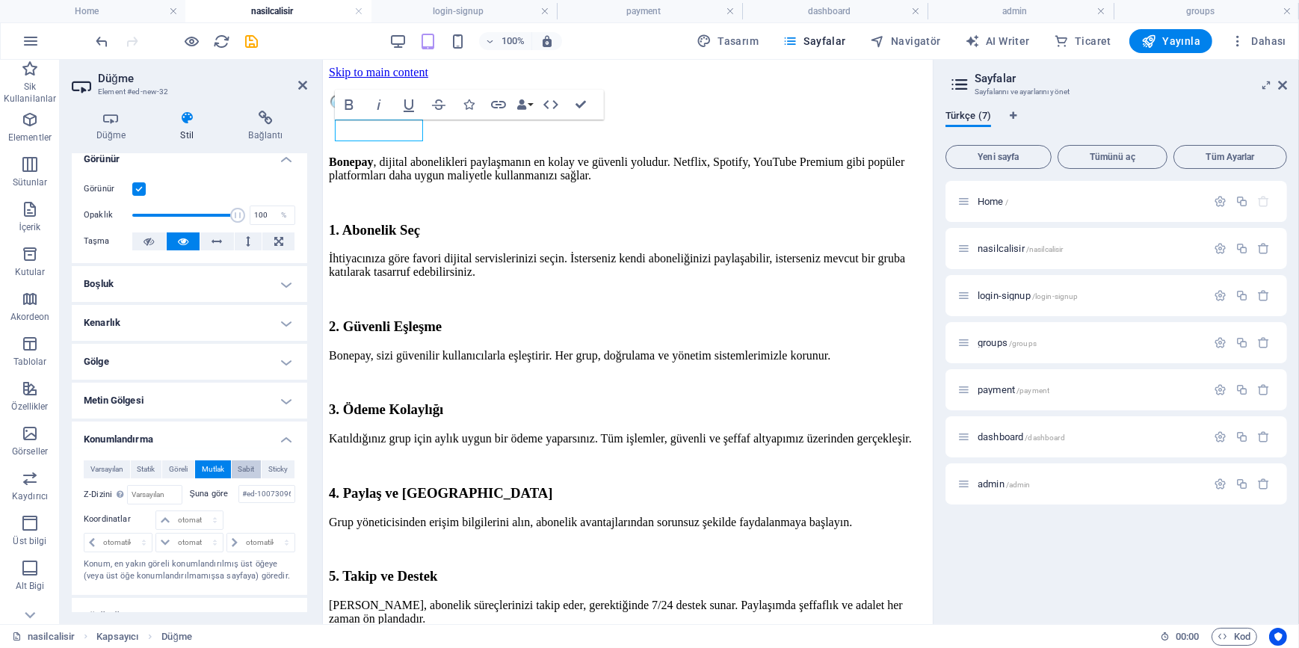
click at [238, 468] on span "Sabit" at bounding box center [246, 469] width 16 height 18
click at [273, 468] on span "Sticky" at bounding box center [277, 469] width 19 height 18
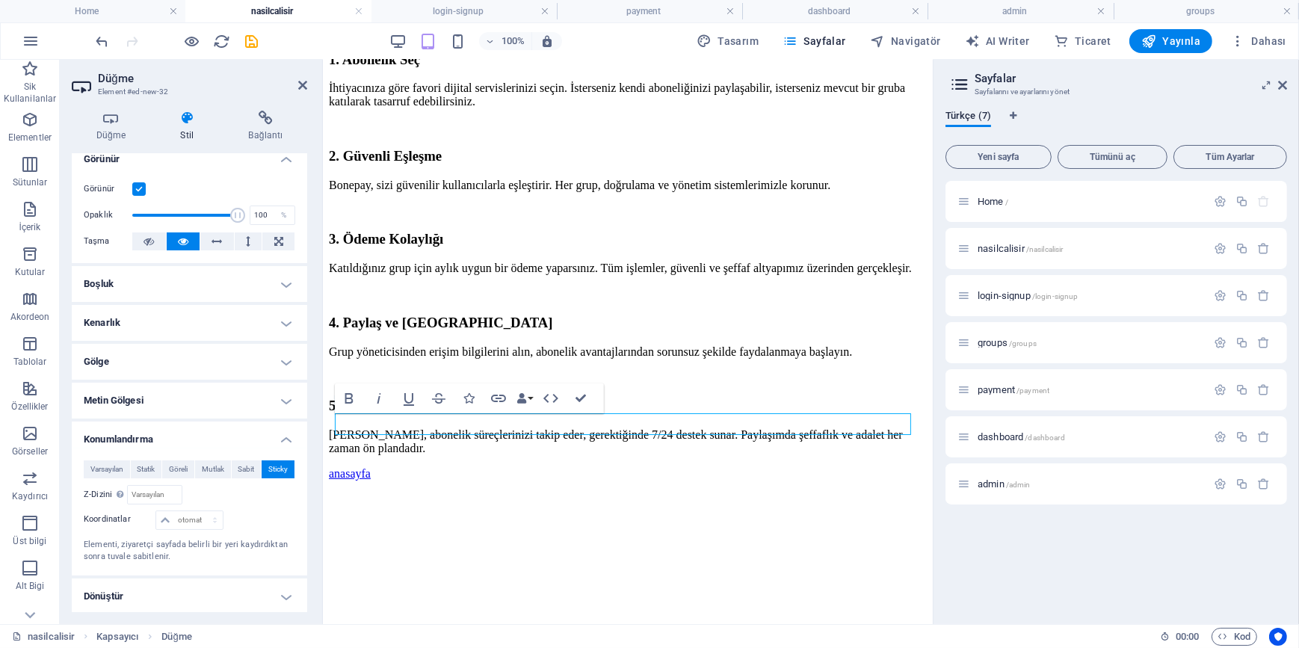
scroll to position [135, 0]
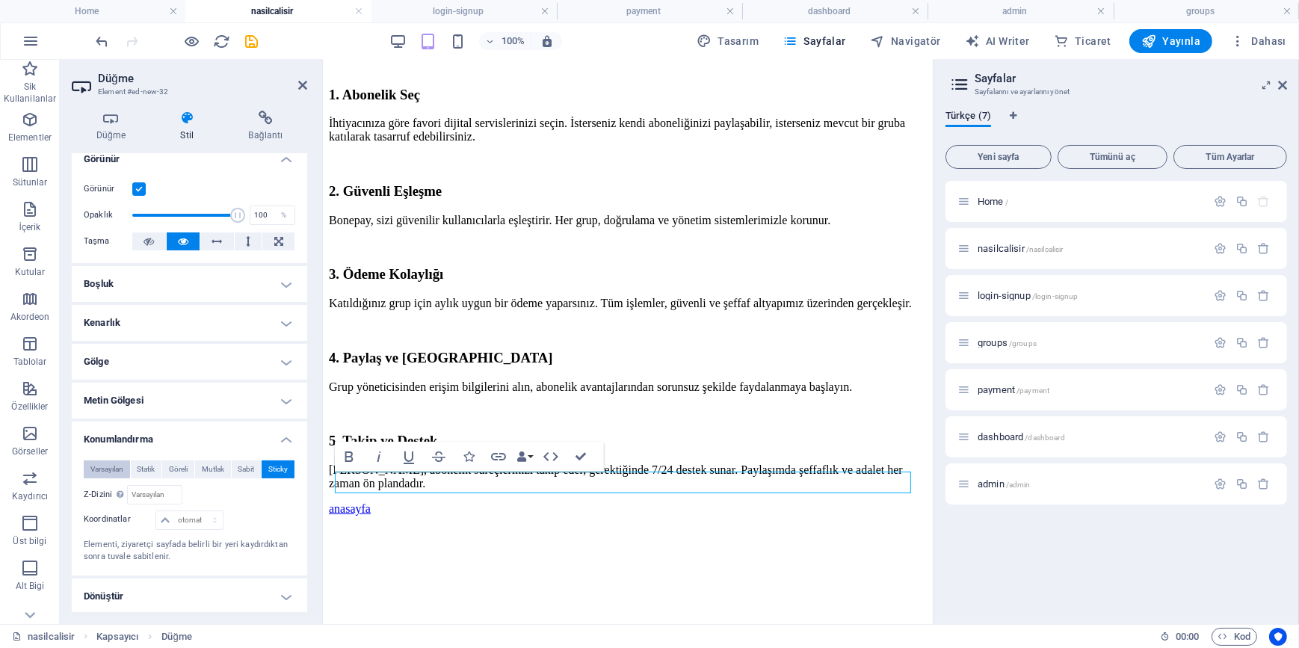
click at [124, 467] on button "Varsayılan" at bounding box center [107, 469] width 46 height 18
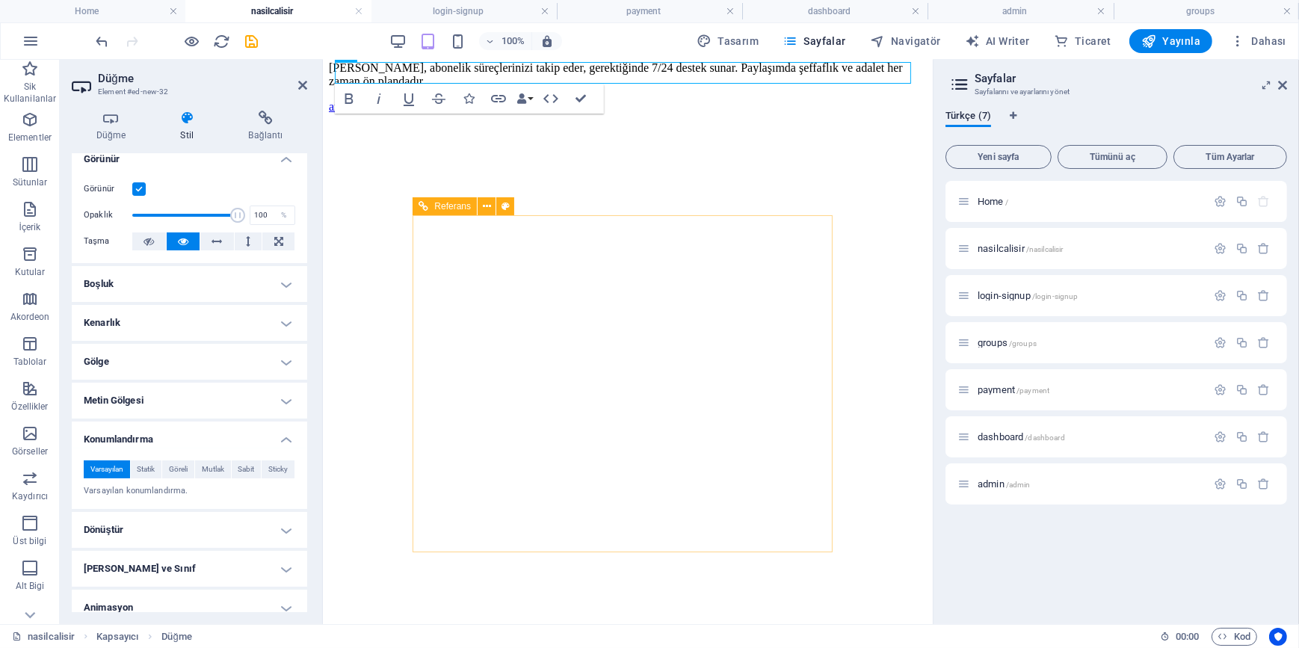
scroll to position [546, 0]
click at [302, 85] on icon at bounding box center [302, 85] width 9 height 12
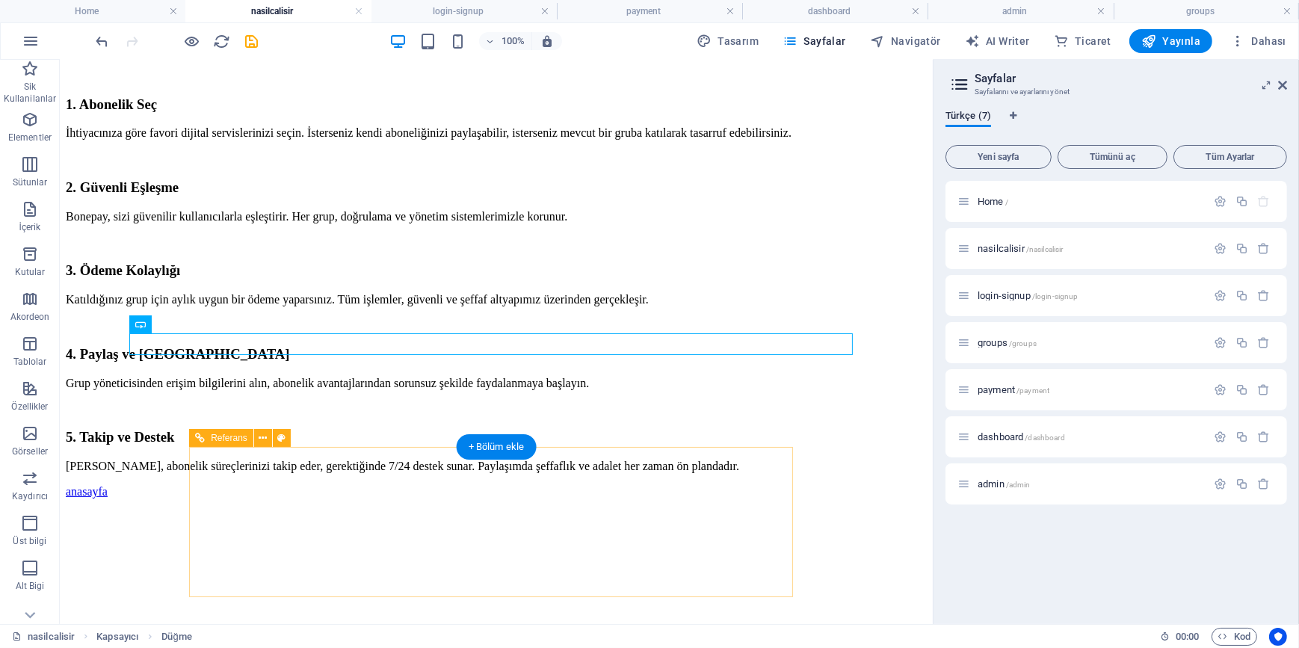
scroll to position [0, 0]
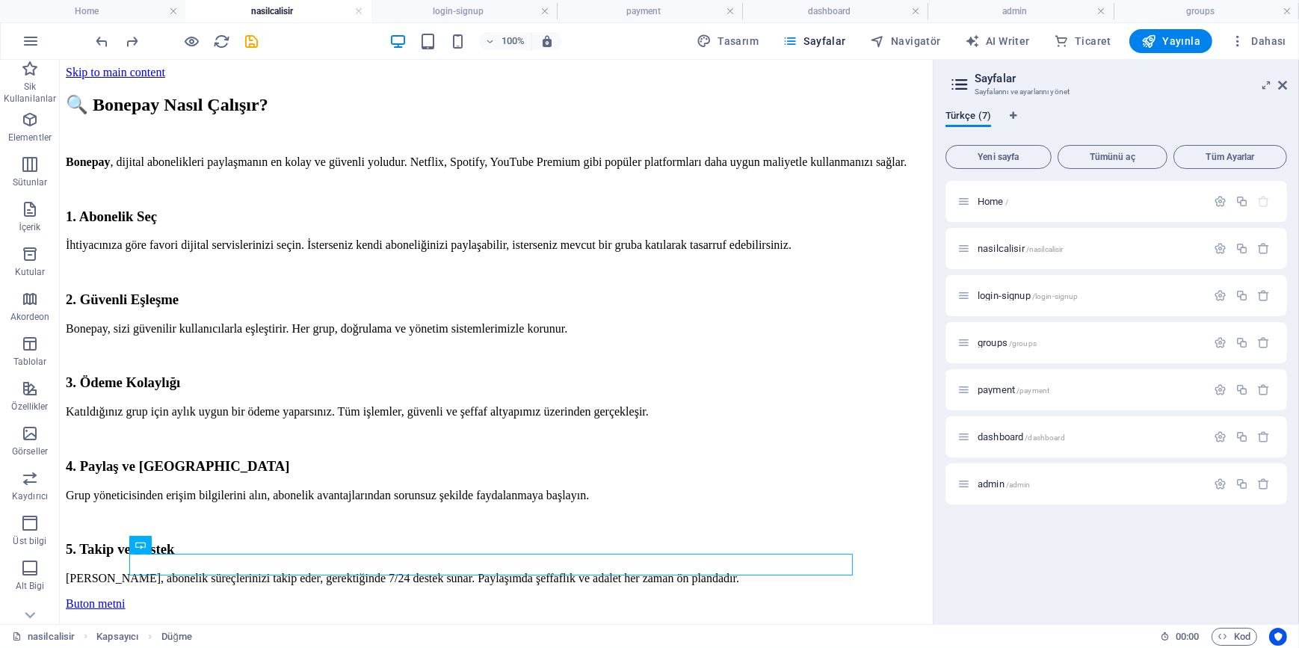
click at [104, 29] on div at bounding box center [176, 41] width 167 height 24
click at [104, 37] on icon "undo" at bounding box center [102, 41] width 17 height 17
click at [104, 38] on icon "undo" at bounding box center [102, 41] width 17 height 17
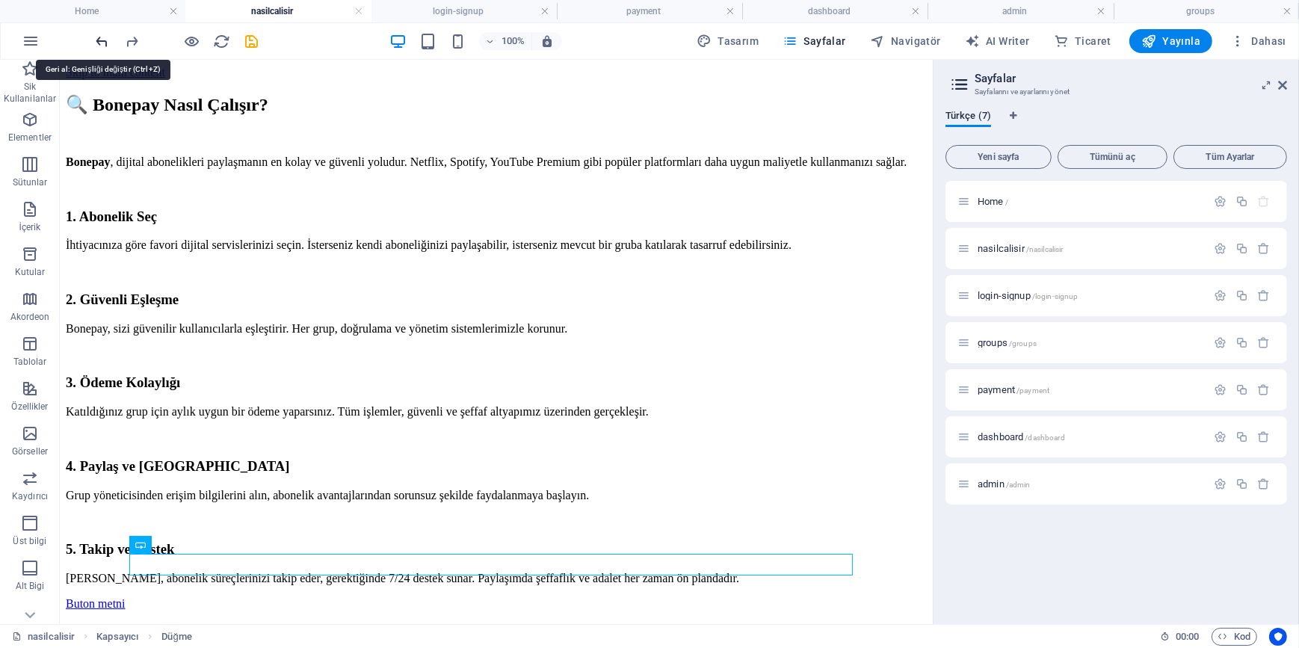
click at [104, 38] on icon "undo" at bounding box center [102, 41] width 17 height 17
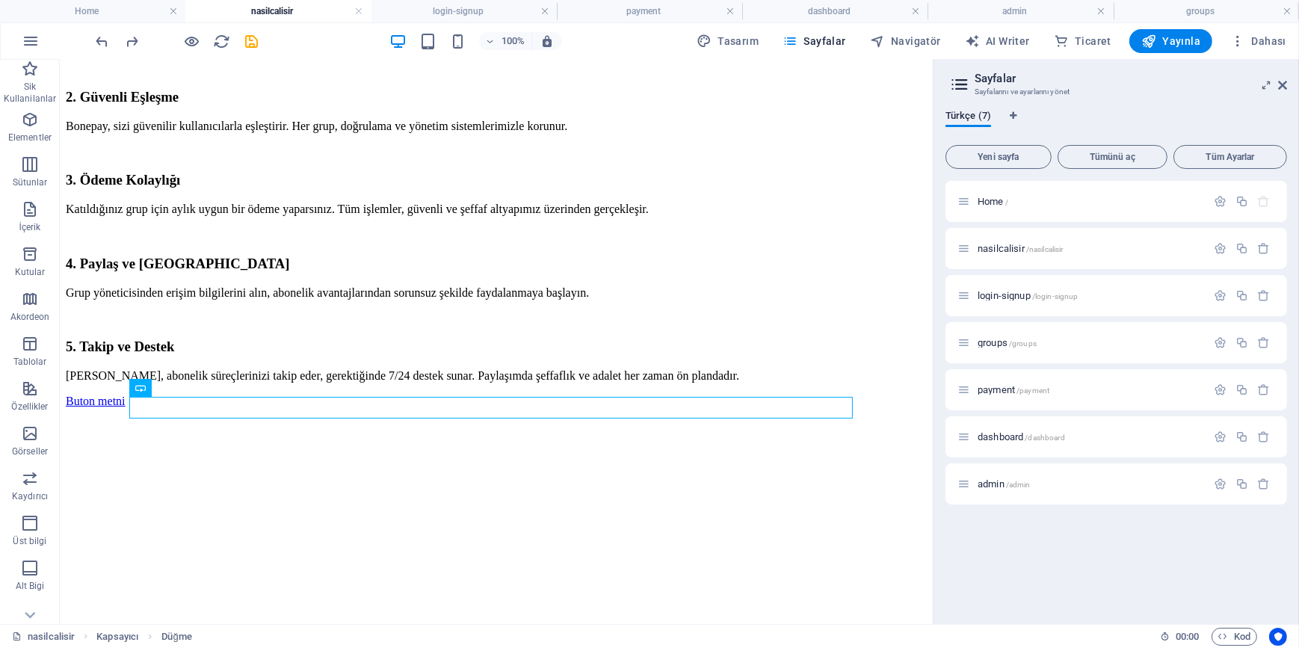
scroll to position [224, 0]
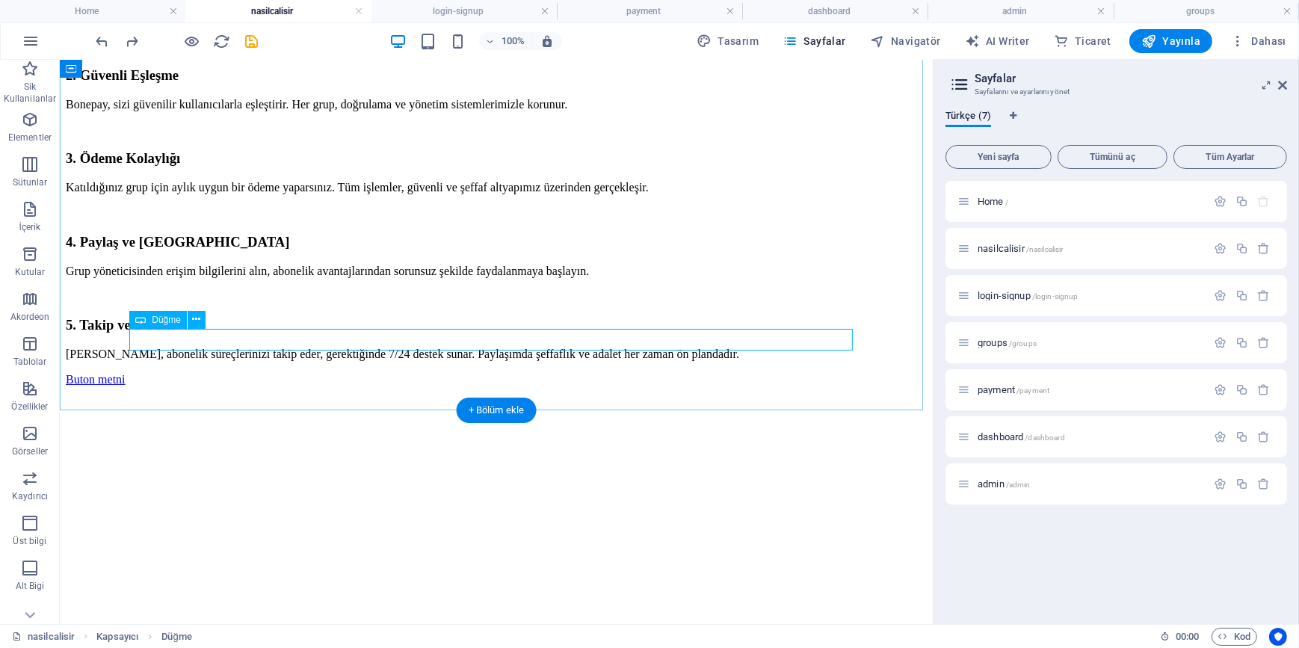
click at [262, 372] on div "Buton metni" at bounding box center [495, 378] width 861 height 13
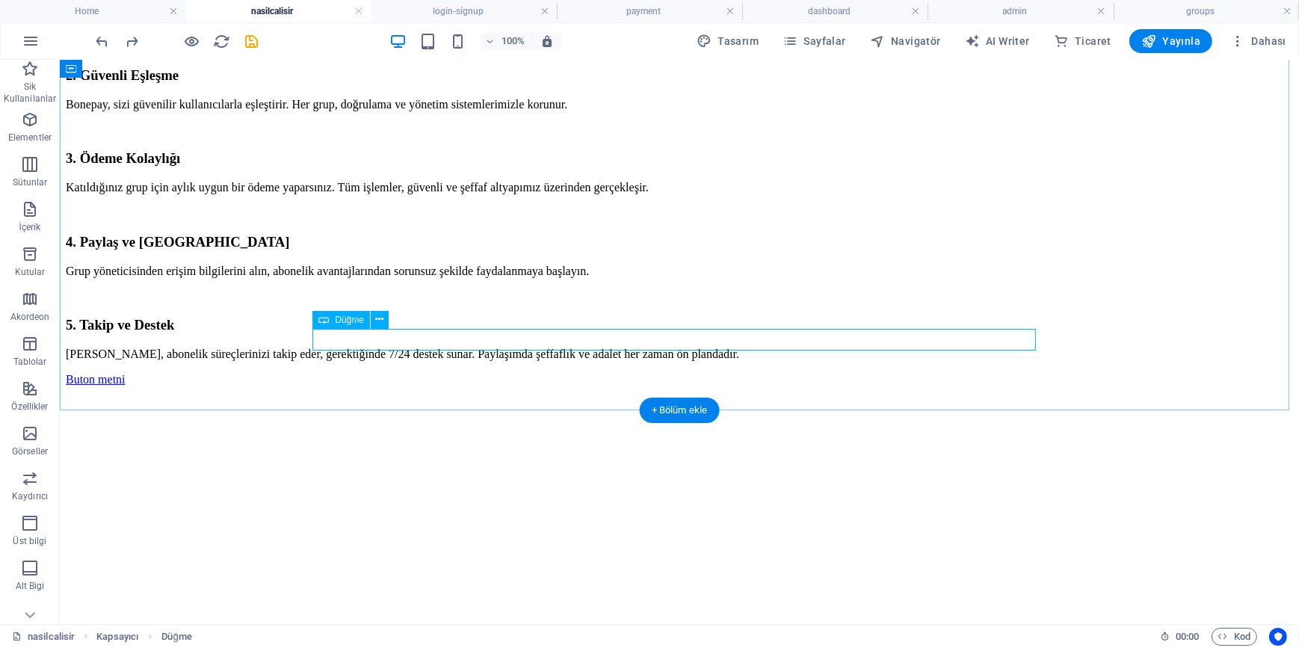
click at [394, 372] on div "Buton metni" at bounding box center [678, 378] width 1227 height 13
click at [380, 317] on icon at bounding box center [379, 320] width 8 height 16
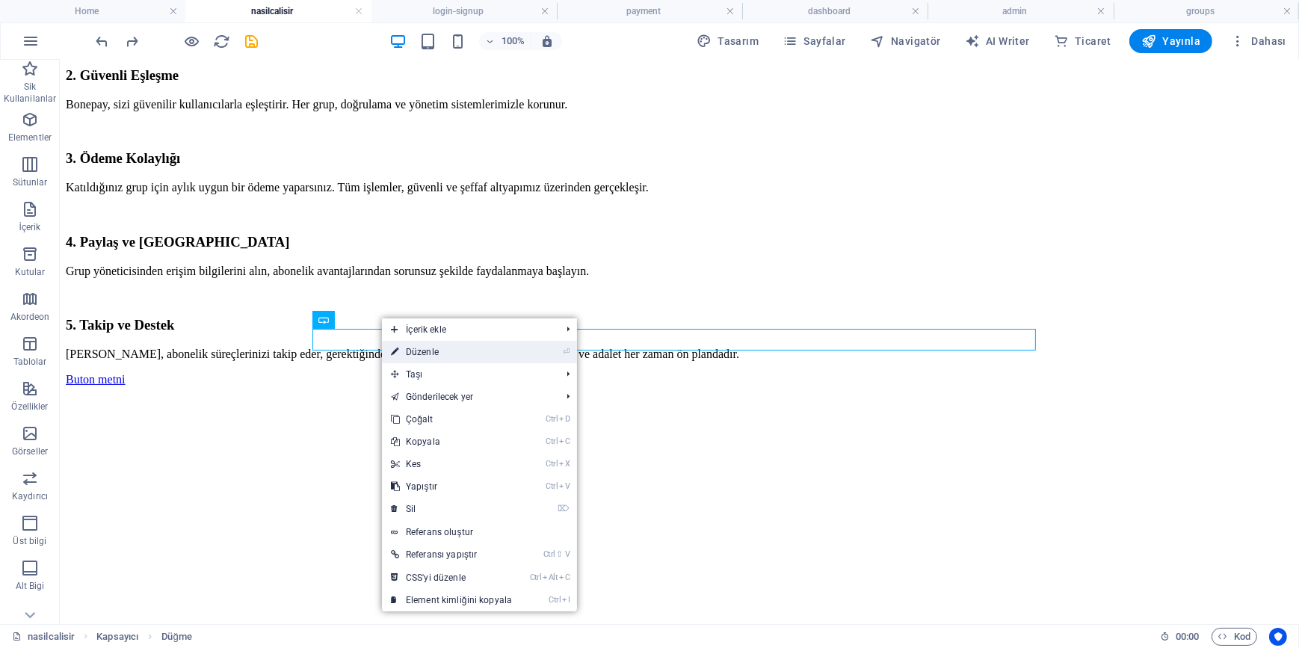
click at [407, 352] on link "⏎ Düzenle" at bounding box center [451, 352] width 139 height 22
select select
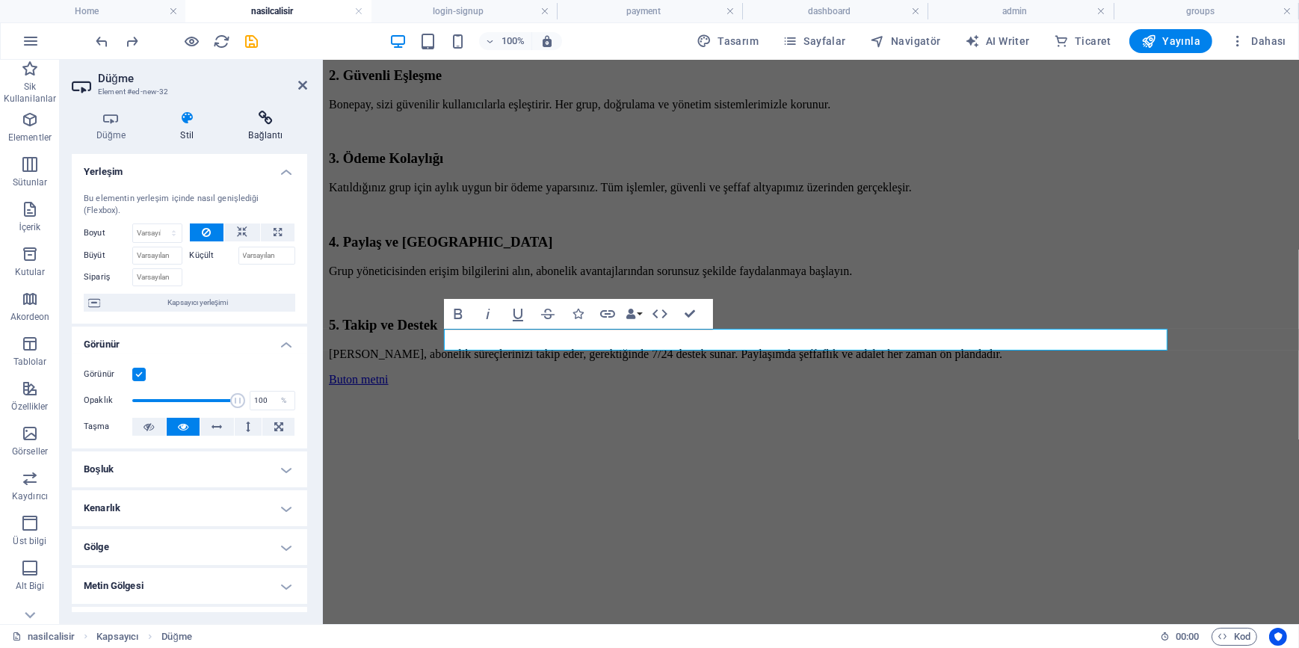
click at [263, 120] on icon at bounding box center [265, 118] width 83 height 15
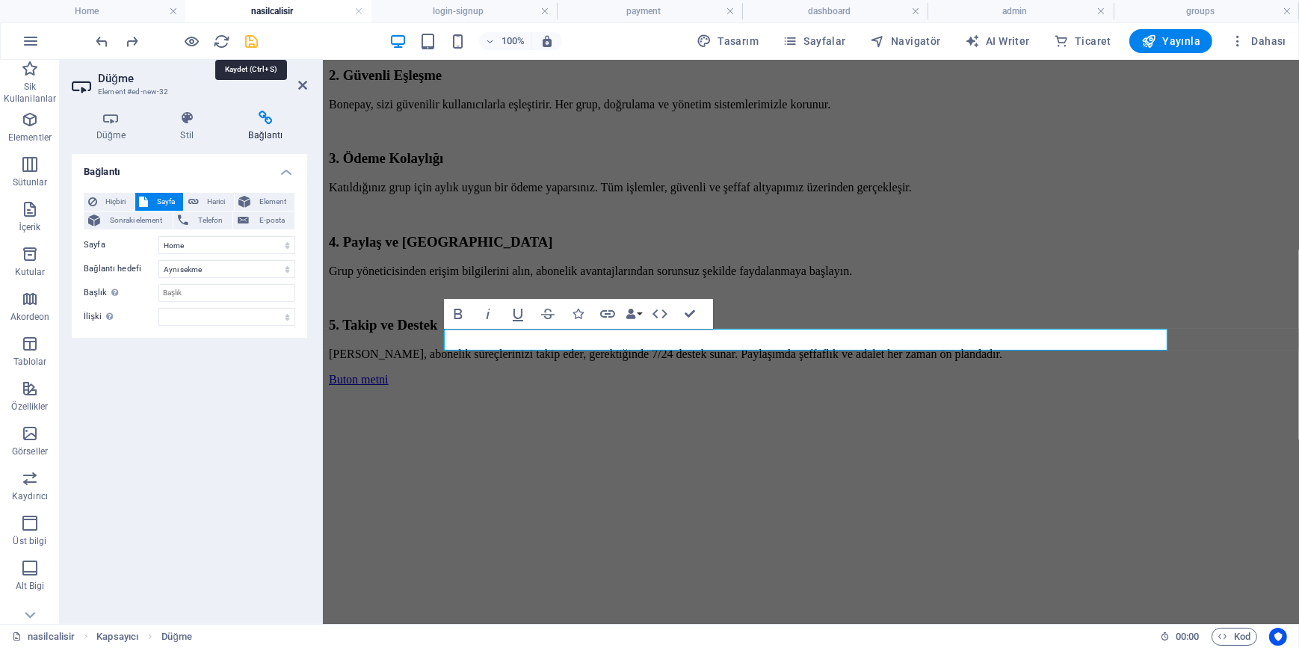
drag, startPoint x: 254, startPoint y: 34, endPoint x: 208, endPoint y: 85, distance: 68.8
click at [254, 34] on icon "save" at bounding box center [252, 41] width 17 height 17
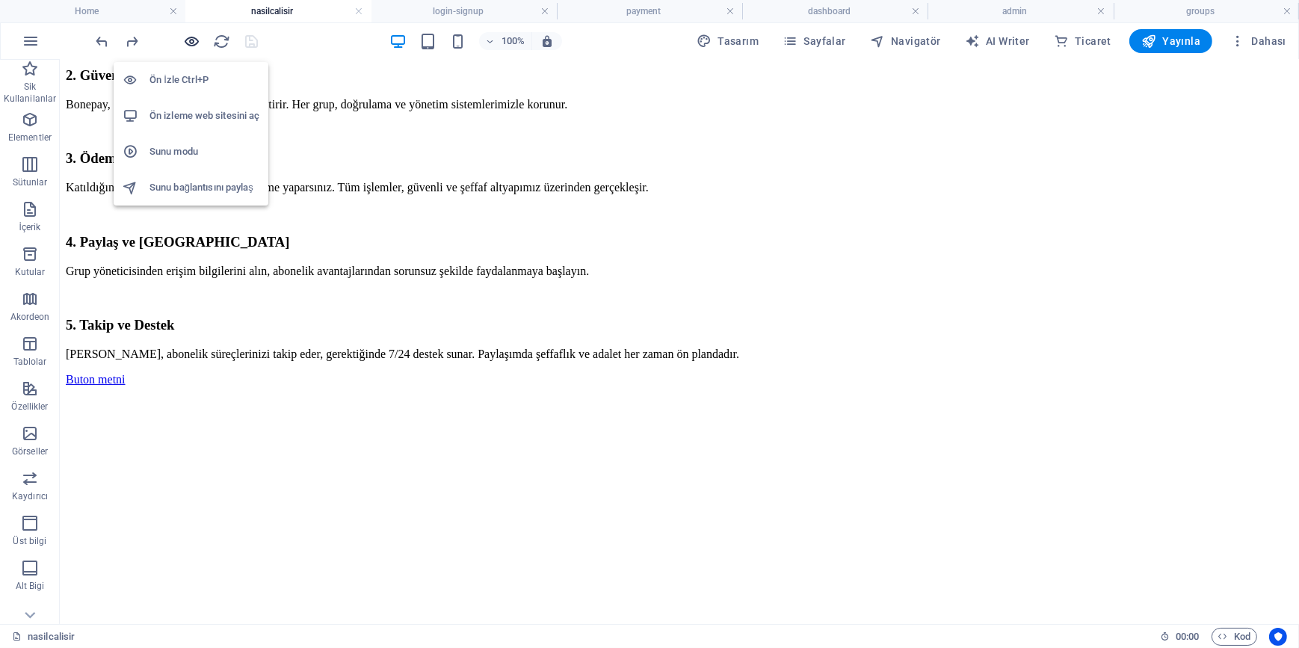
click at [191, 42] on icon "button" at bounding box center [192, 41] width 17 height 17
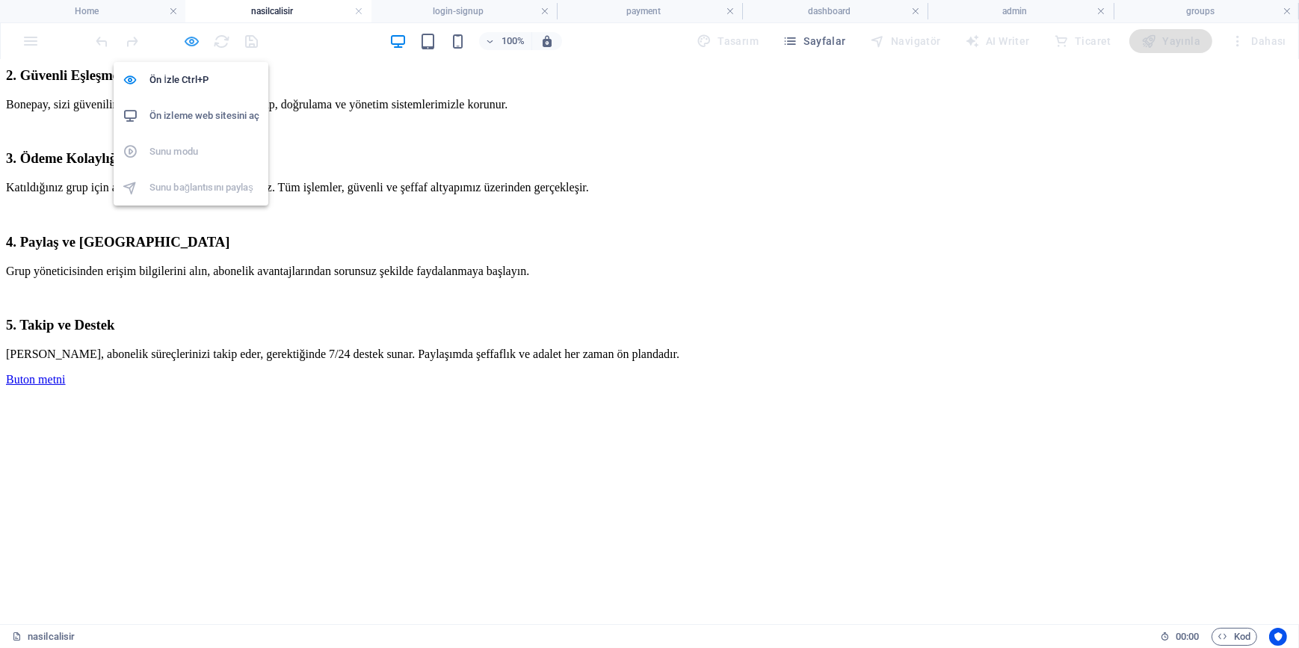
scroll to position [180, 0]
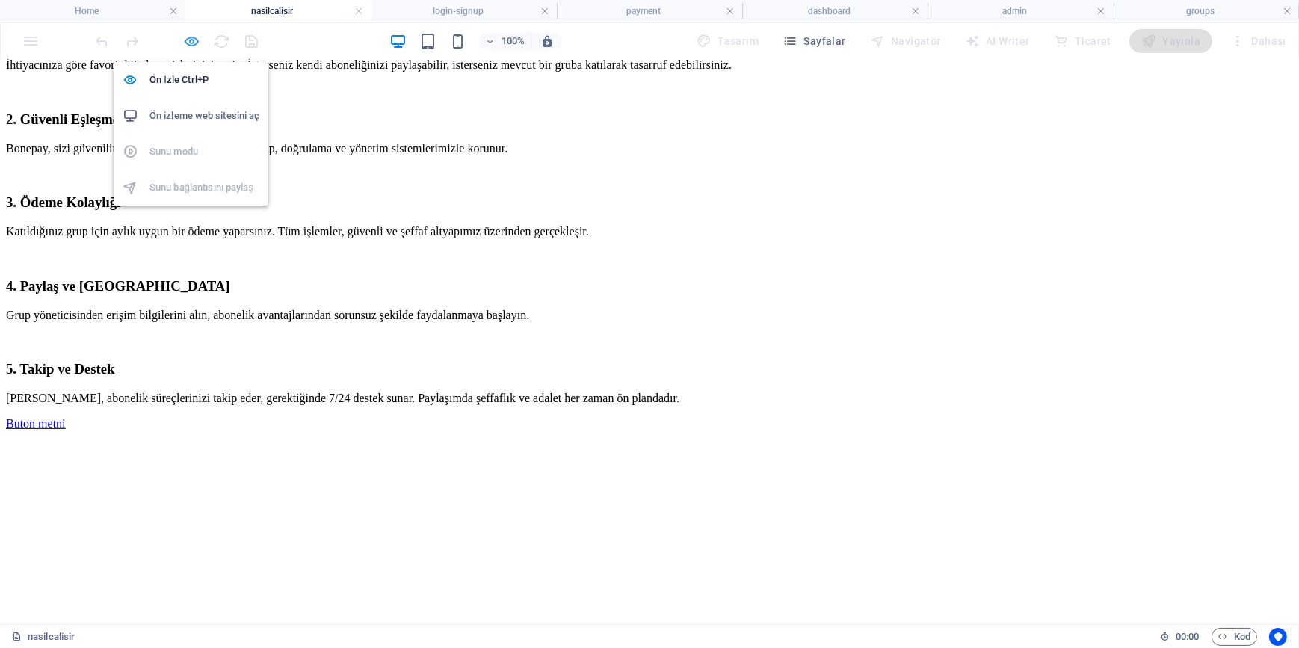
click at [187, 43] on icon "button" at bounding box center [192, 41] width 17 height 17
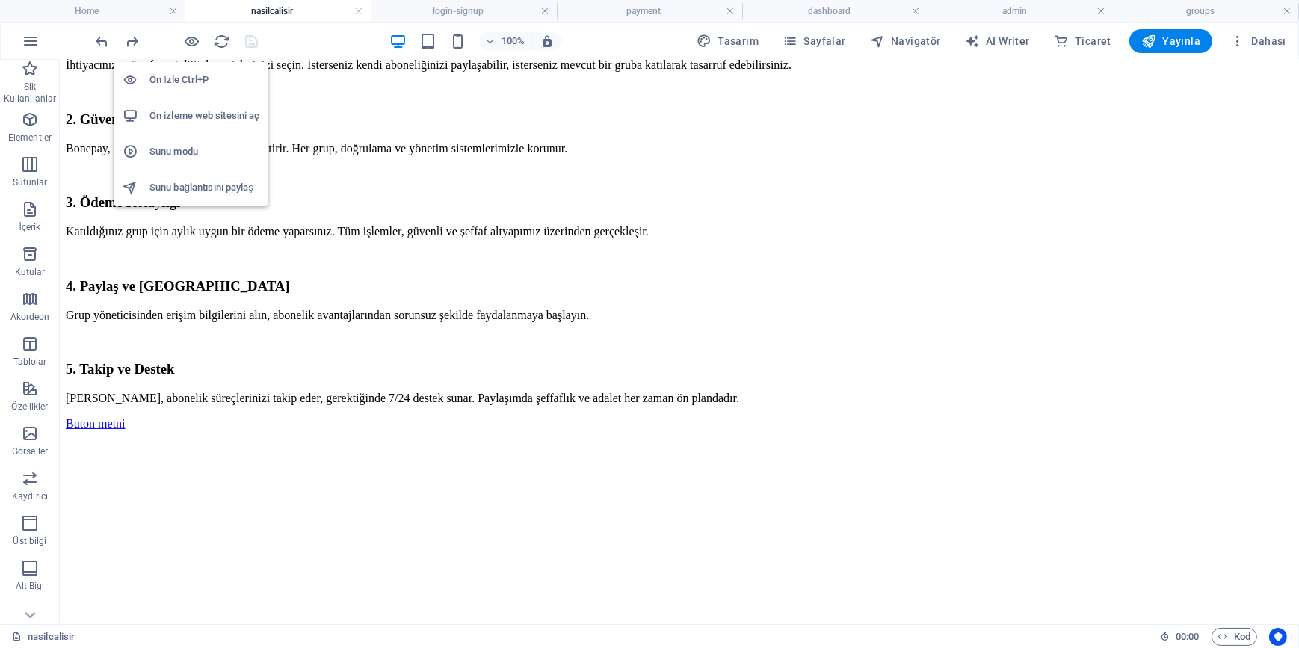
scroll to position [224, 0]
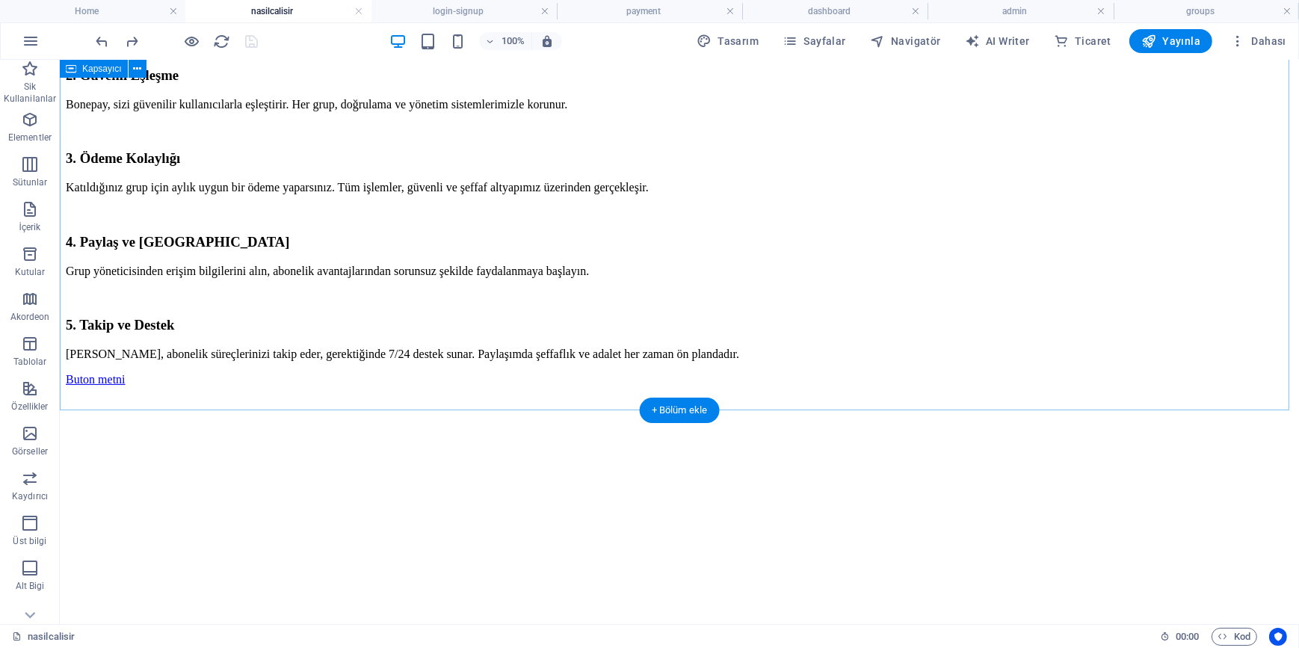
drag, startPoint x: 481, startPoint y: 340, endPoint x: 478, endPoint y: 368, distance: 27.9
click at [478, 368] on div "🔍 Bonepay Nasıl Çalışır? Bonepay , dijital abonelikleri paylaşmanın en kolay ve…" at bounding box center [678, 127] width 1227 height 516
click at [478, 372] on div "Buton metni" at bounding box center [678, 378] width 1227 height 13
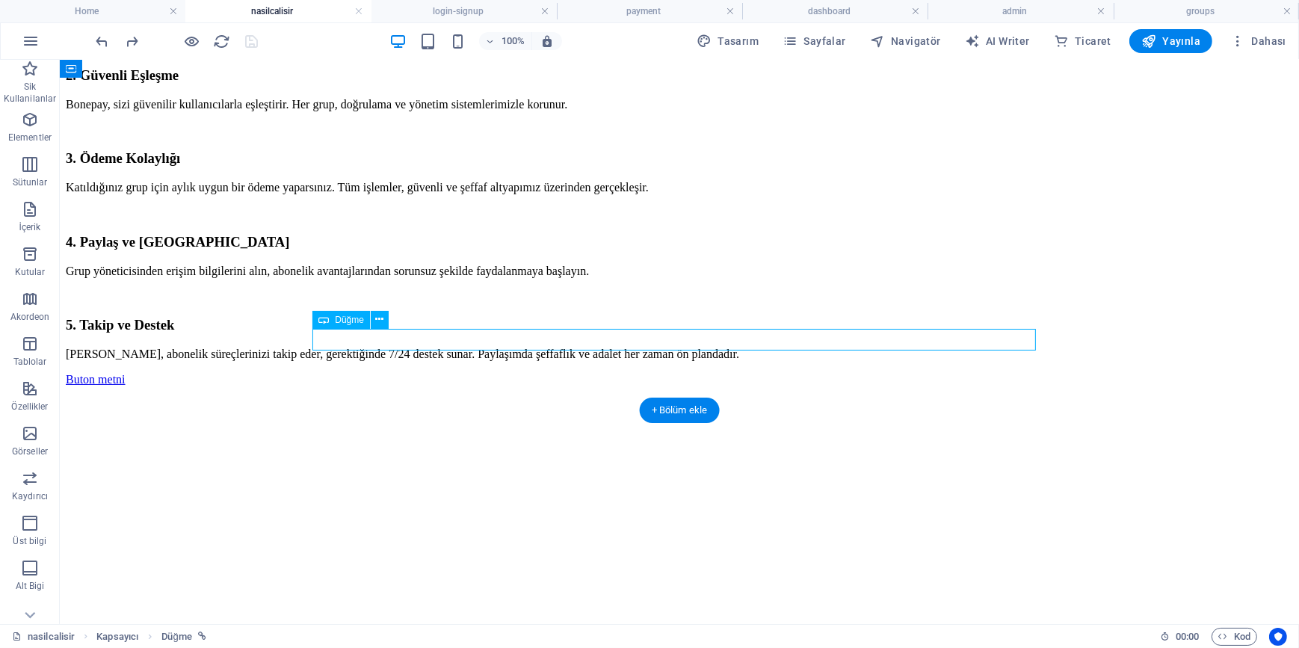
click at [478, 372] on div "Buton metni" at bounding box center [678, 378] width 1227 height 13
select select
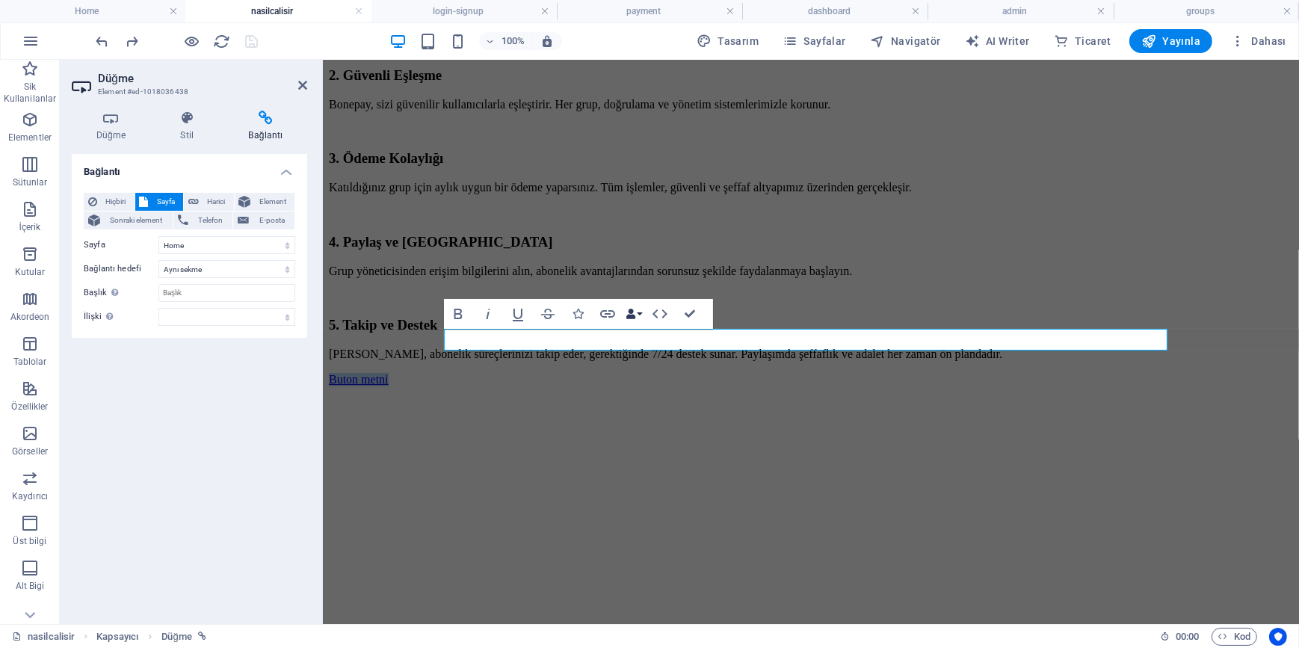
click at [637, 314] on button "Data Bindings" at bounding box center [633, 314] width 21 height 30
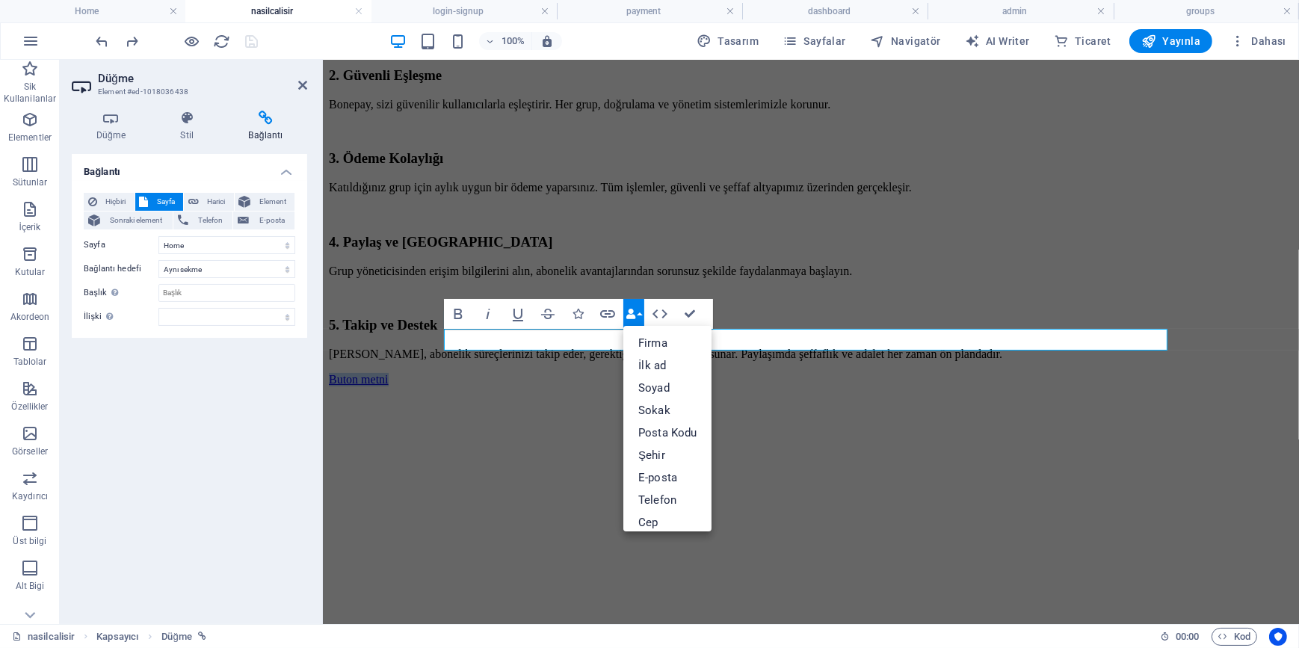
click at [637, 314] on button "Data Bindings" at bounding box center [633, 314] width 21 height 30
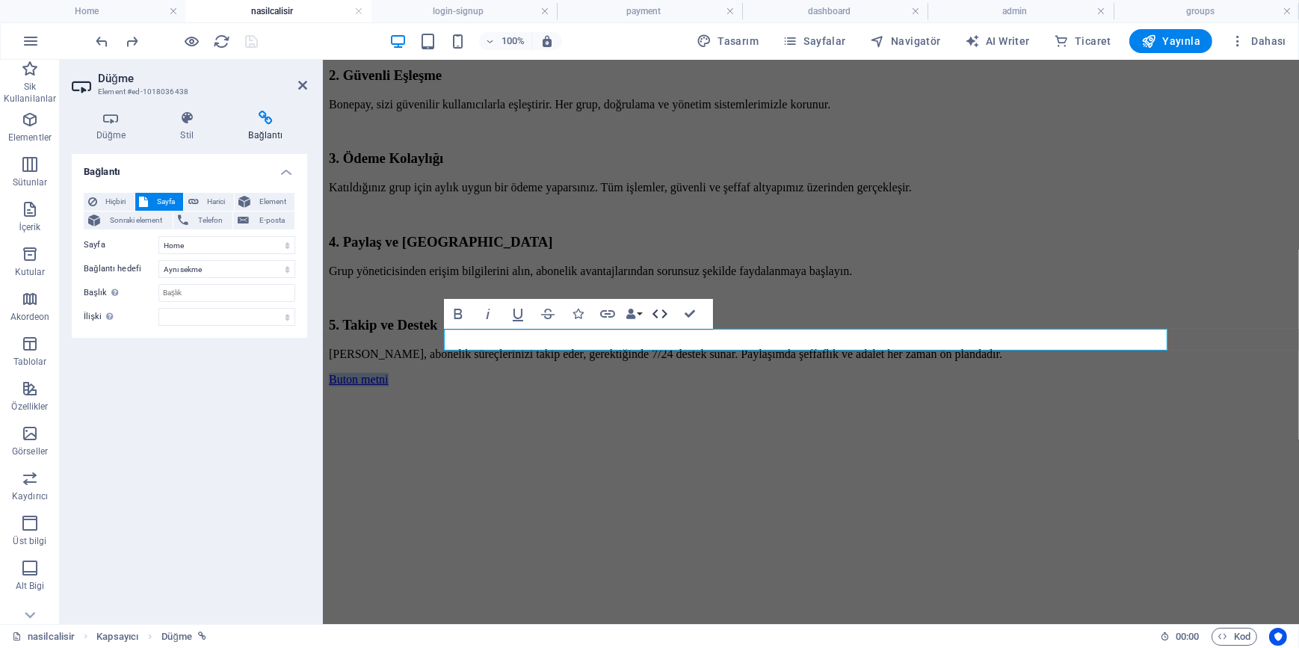
click at [659, 312] on icon "button" at bounding box center [660, 314] width 18 height 18
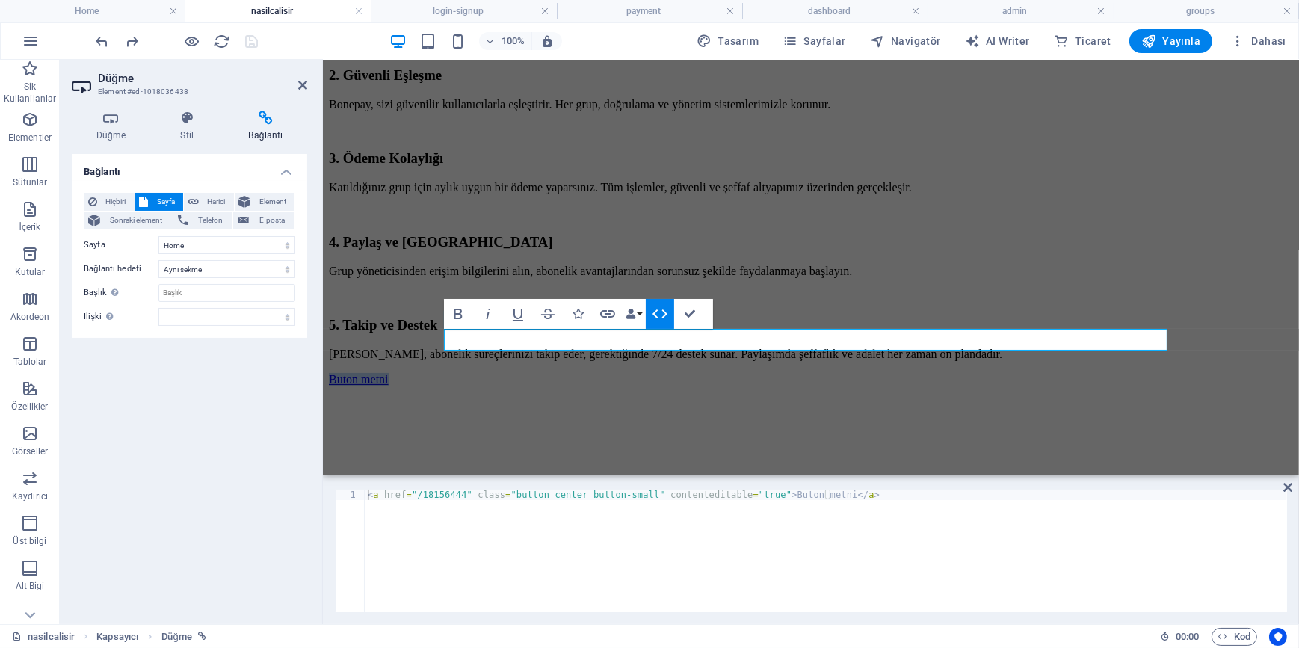
click at [659, 312] on icon "button" at bounding box center [660, 314] width 18 height 18
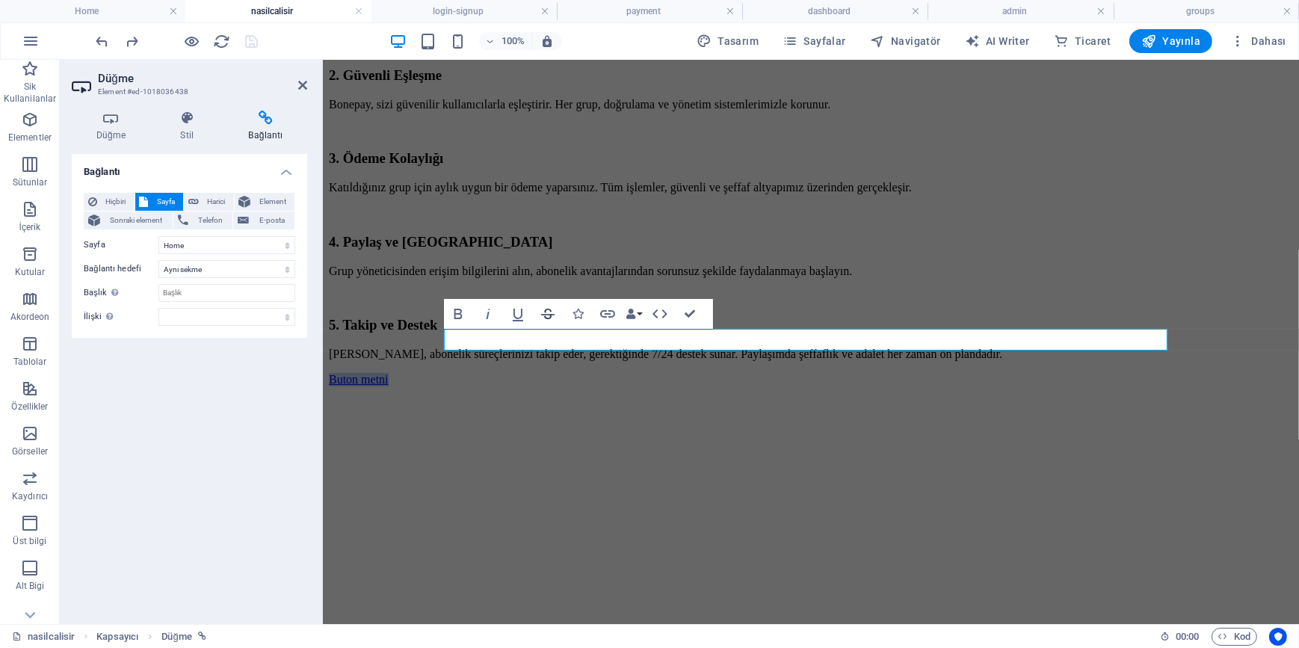
click at [553, 312] on icon "button" at bounding box center [548, 314] width 18 height 18
click at [200, 116] on icon at bounding box center [187, 118] width 62 height 15
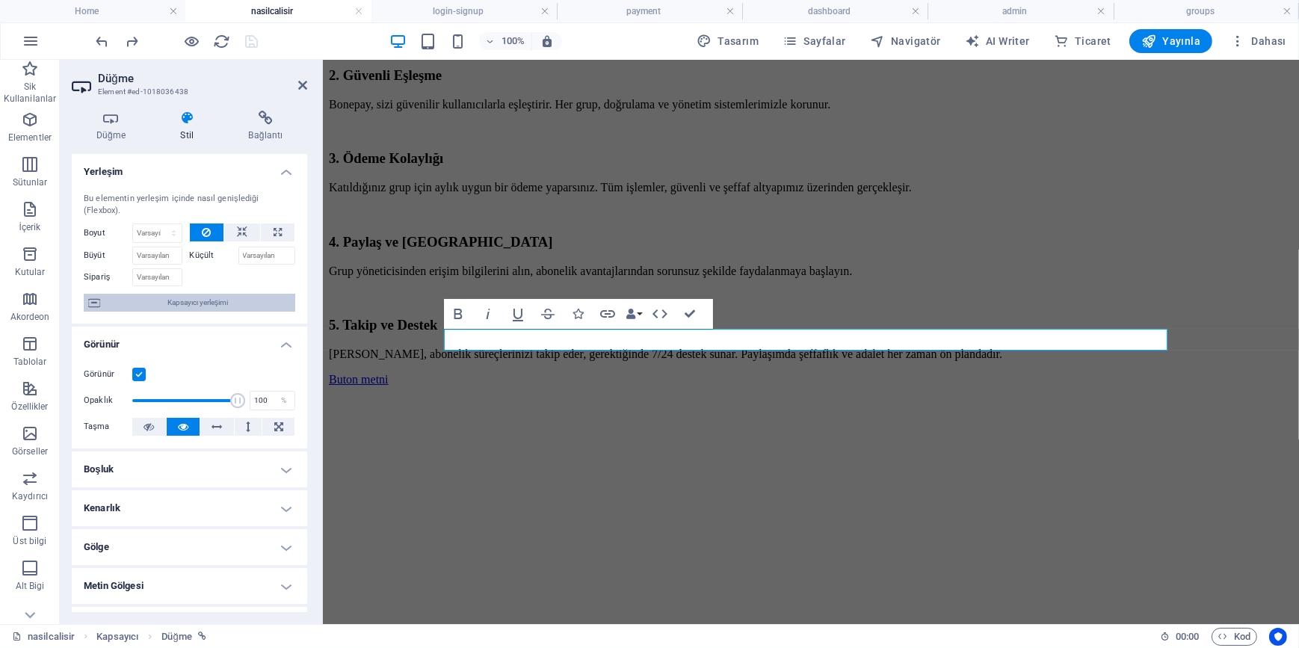
click at [214, 309] on span "Kapsayıcı yerleşimi" at bounding box center [198, 303] width 186 height 18
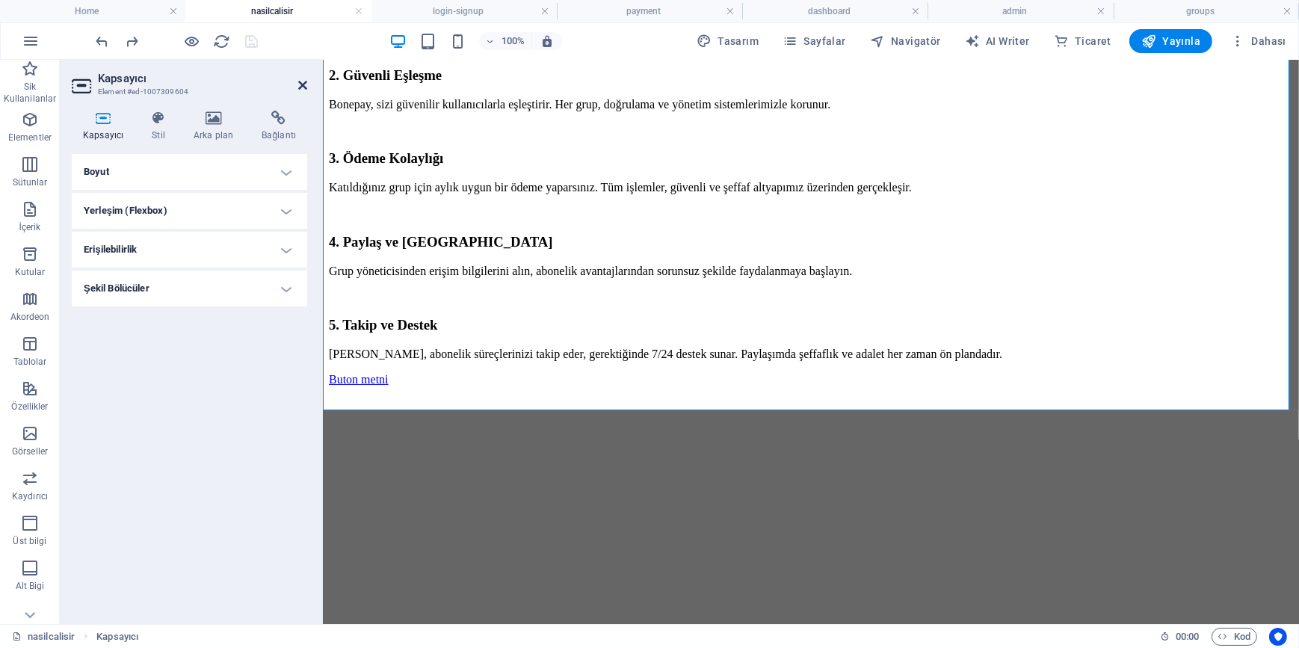
click at [300, 88] on icon at bounding box center [302, 85] width 9 height 12
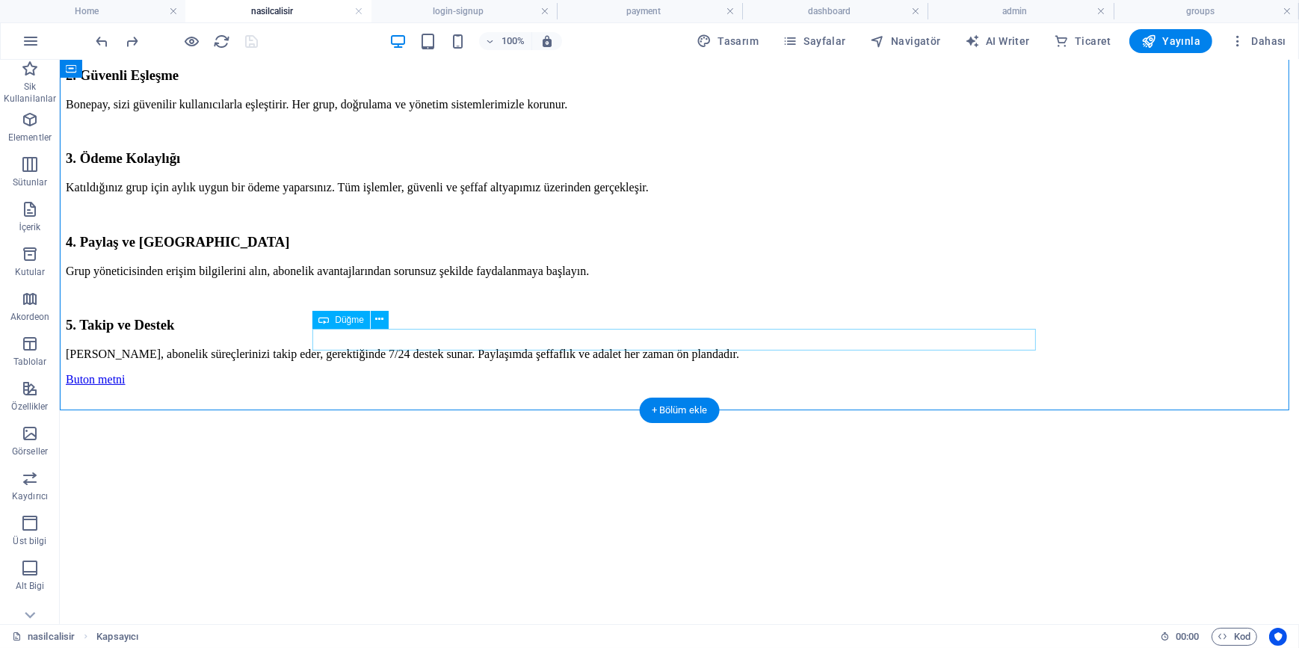
click at [443, 372] on div "Buton metni" at bounding box center [678, 378] width 1227 height 13
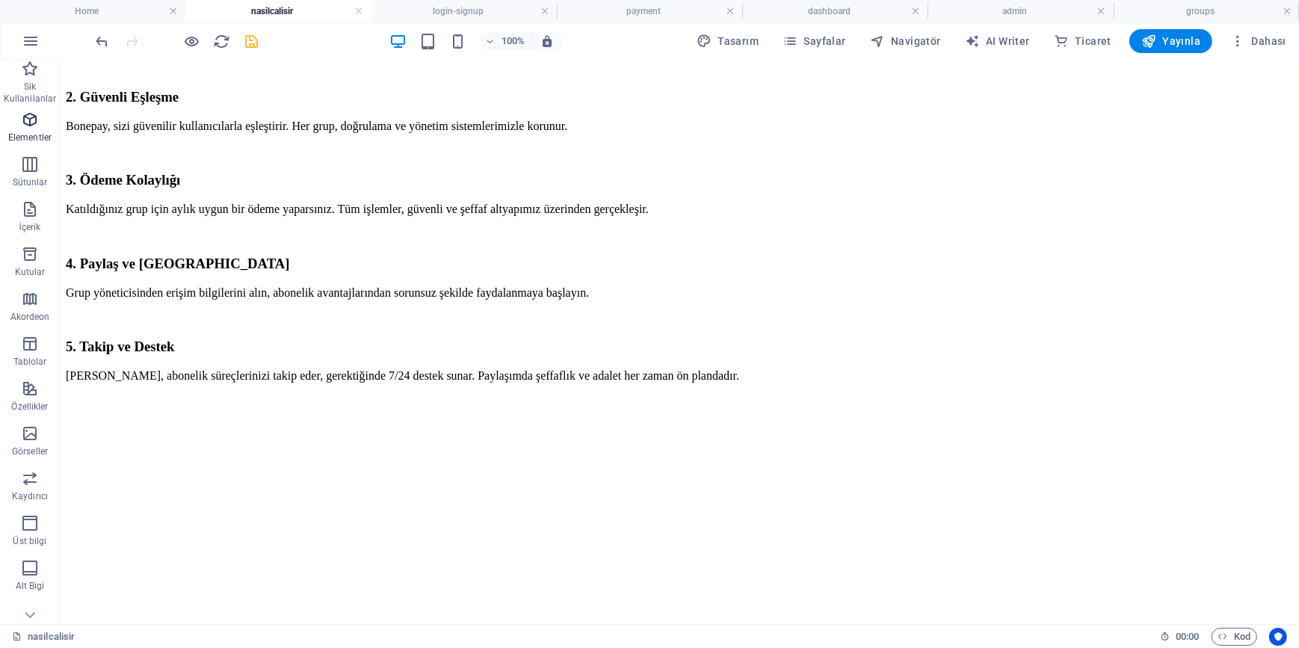
click at [37, 128] on icon "button" at bounding box center [30, 120] width 18 height 18
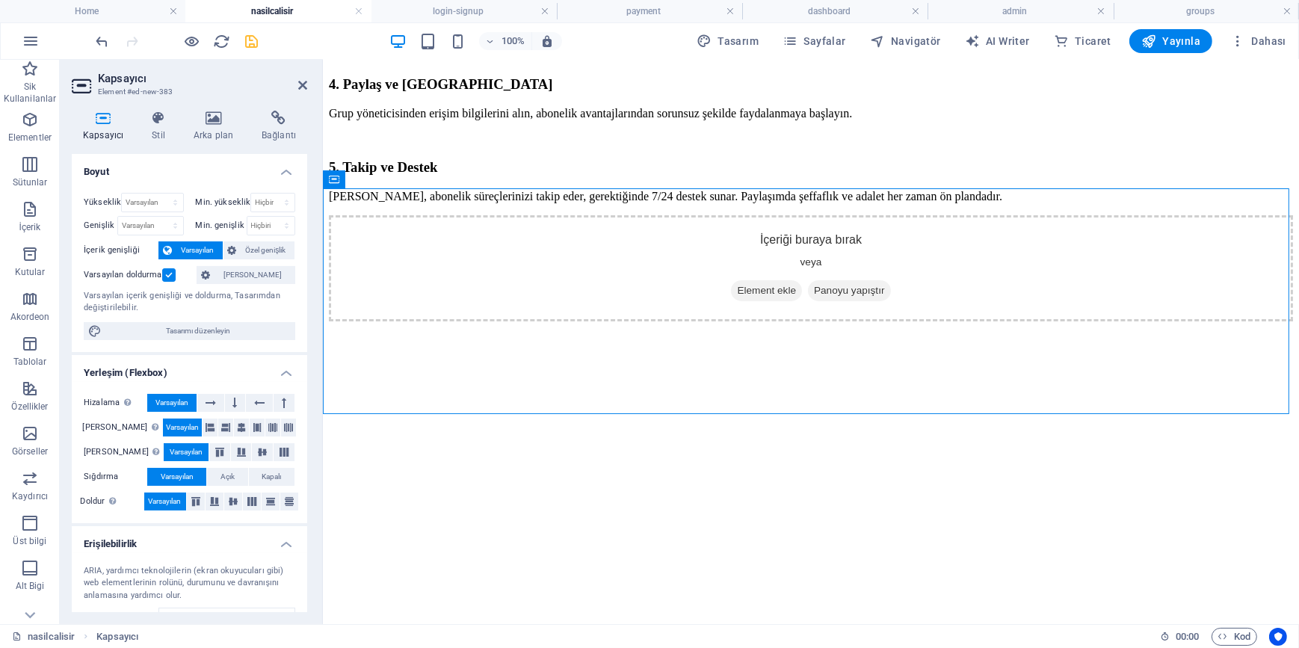
scroll to position [360, 0]
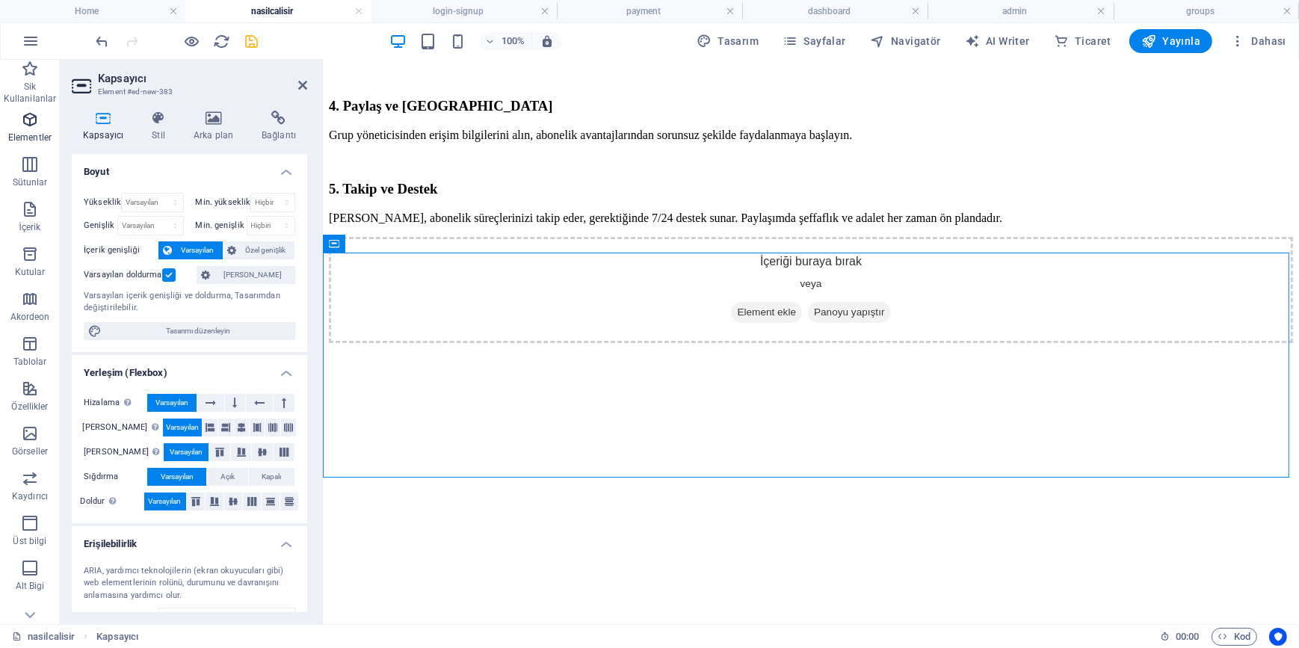
click at [31, 127] on icon "button" at bounding box center [30, 120] width 18 height 18
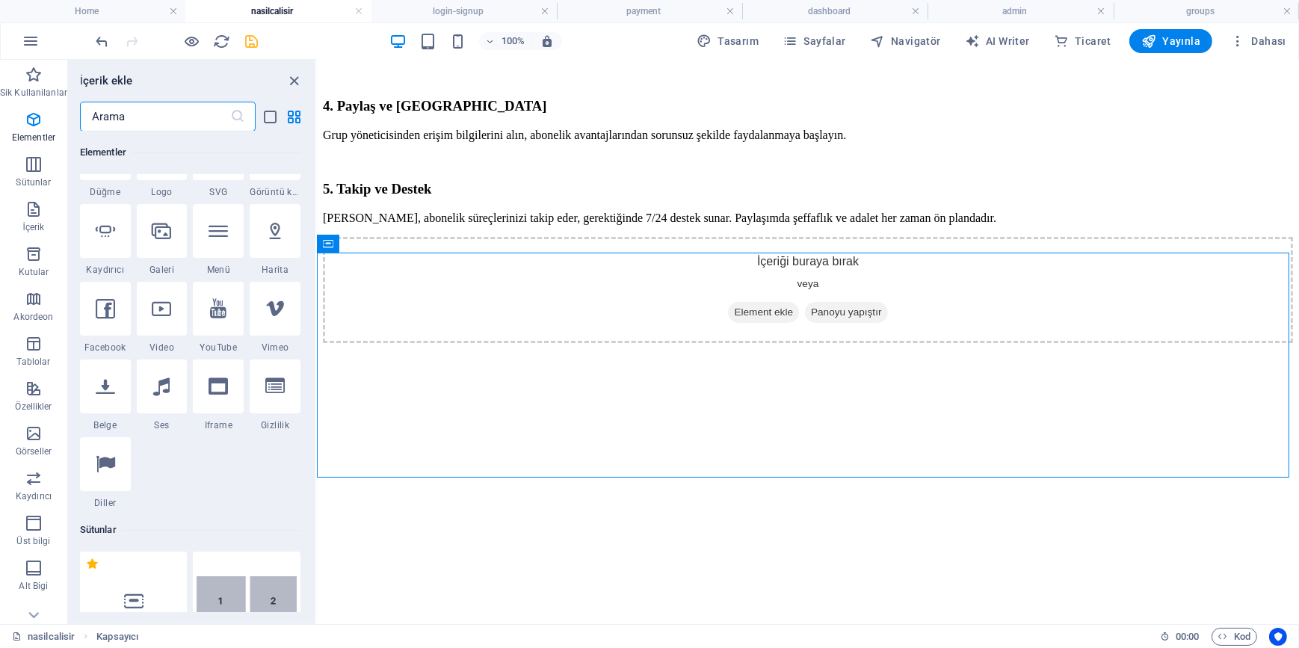
scroll to position [158, 0]
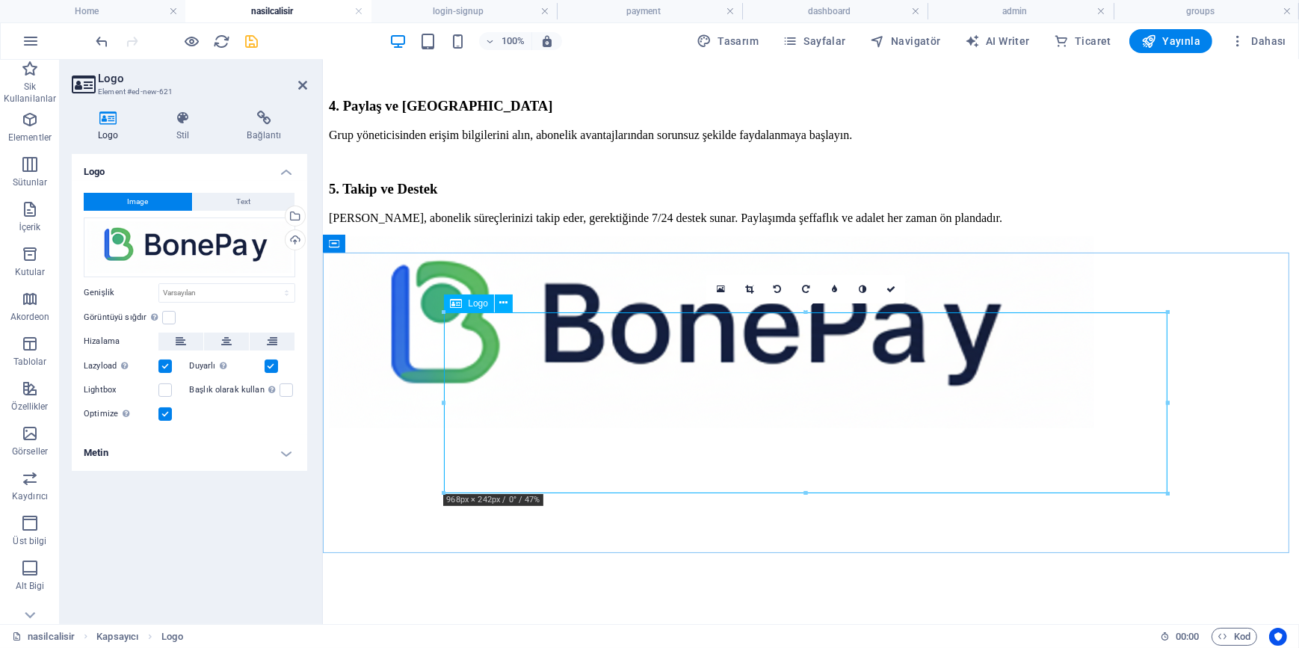
click at [763, 389] on div at bounding box center [810, 333] width 964 height 194
click at [719, 288] on icon at bounding box center [721, 289] width 8 height 10
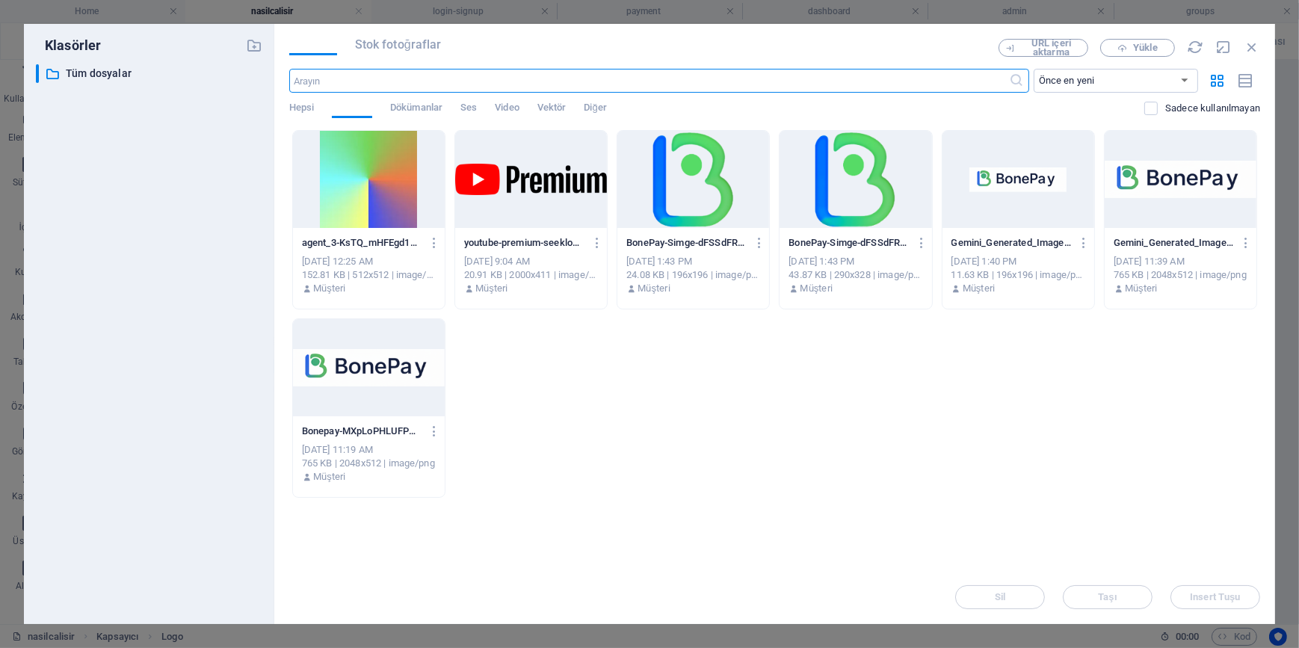
scroll to position [396, 0]
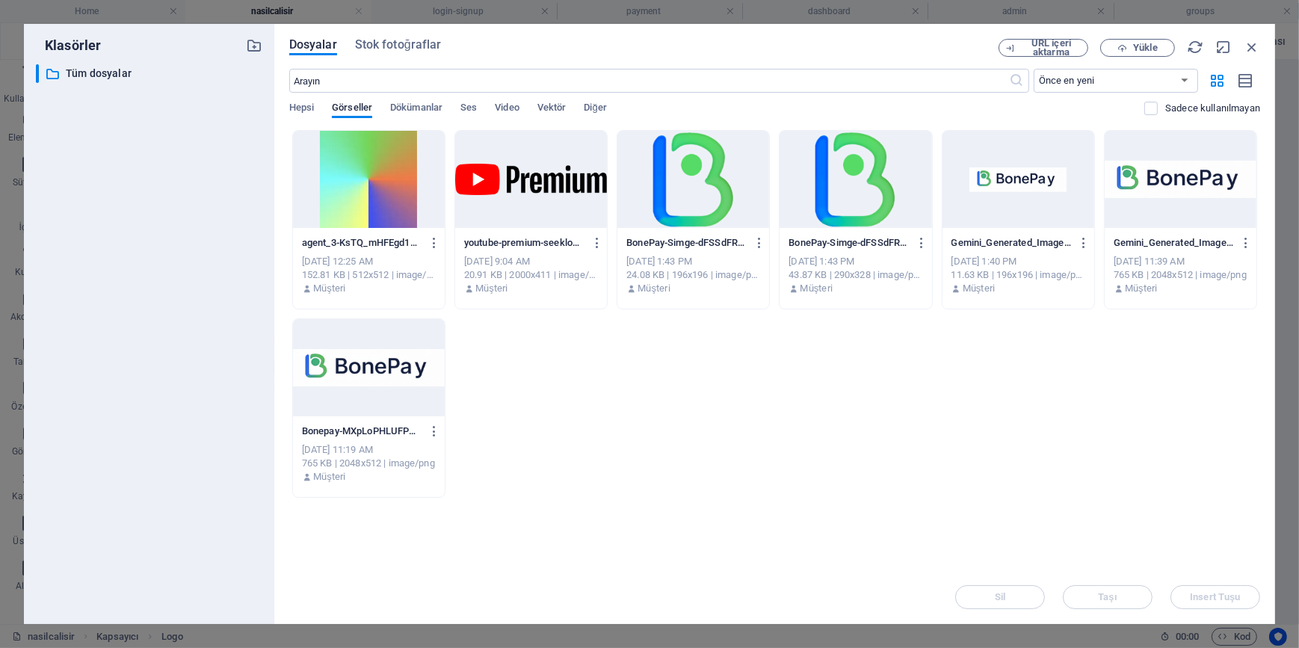
click at [691, 203] on div at bounding box center [693, 179] width 152 height 97
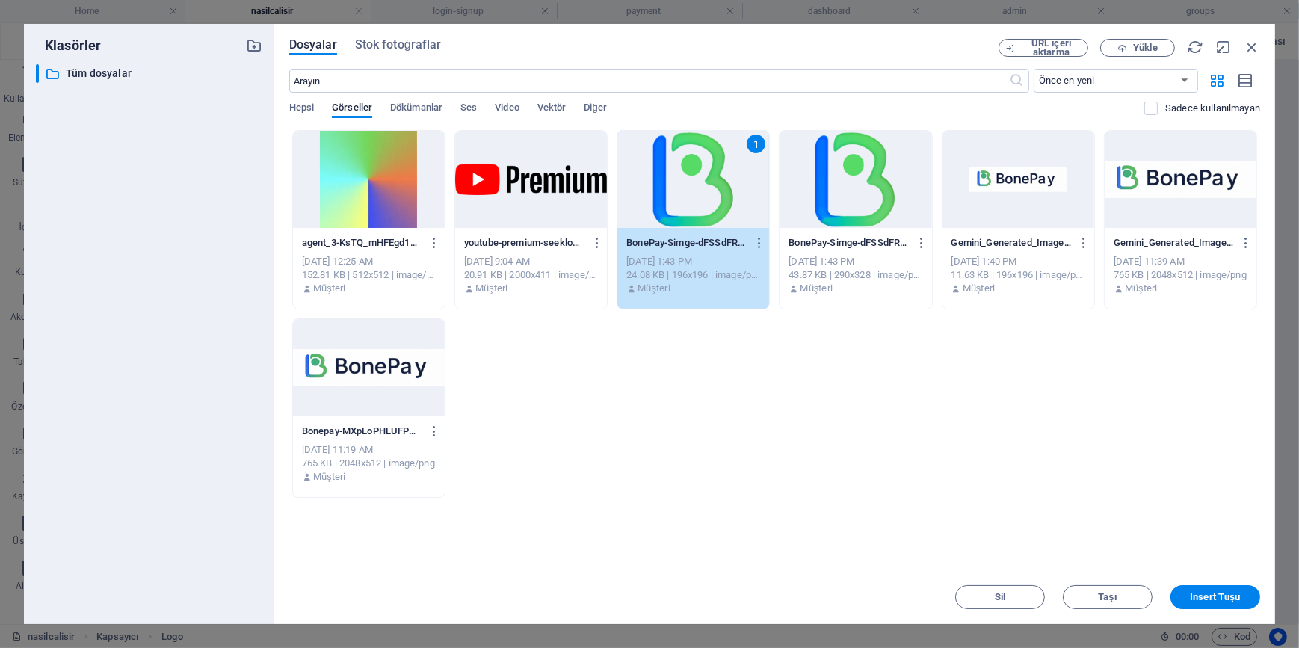
click at [691, 203] on div "1" at bounding box center [693, 179] width 152 height 97
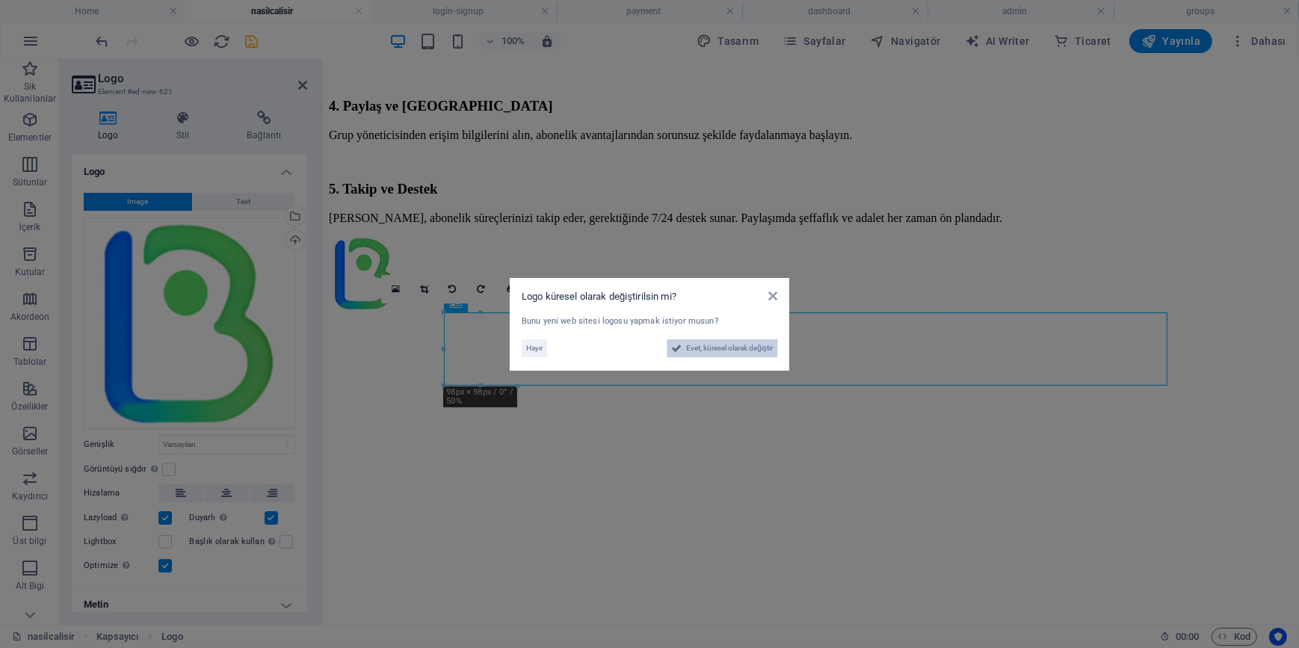
click at [705, 349] on span "Evet, küresel olarak değiştir" at bounding box center [729, 348] width 87 height 18
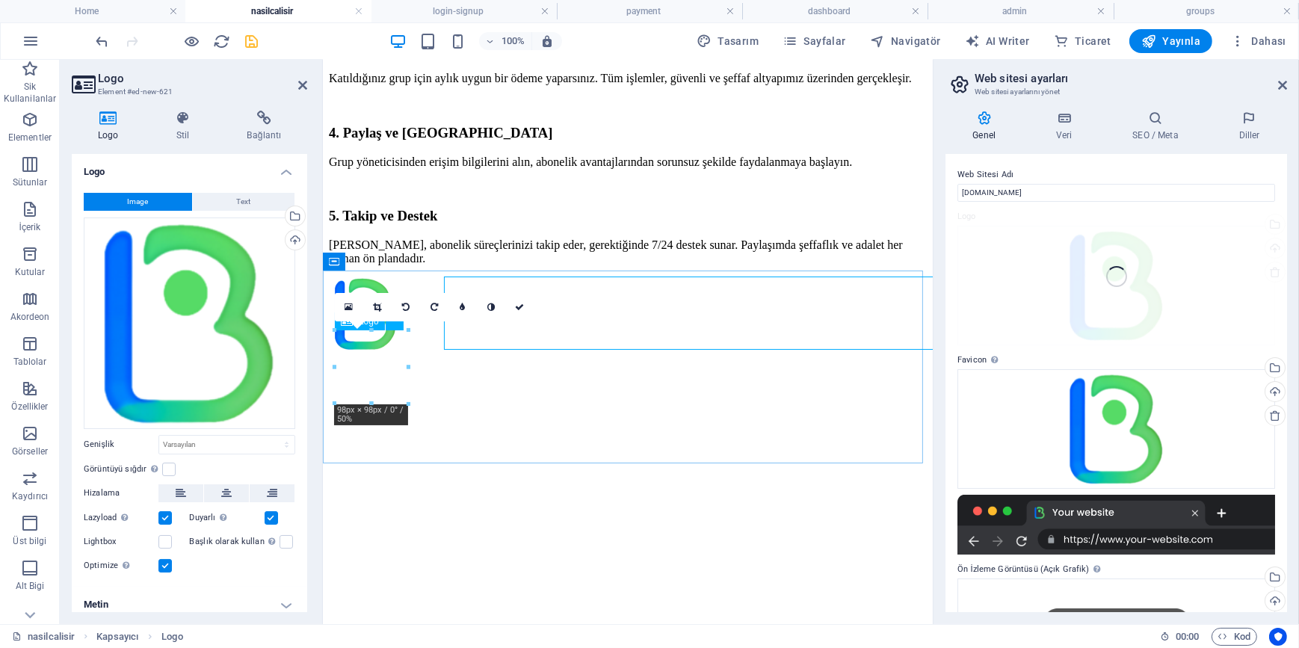
scroll to position [396, 0]
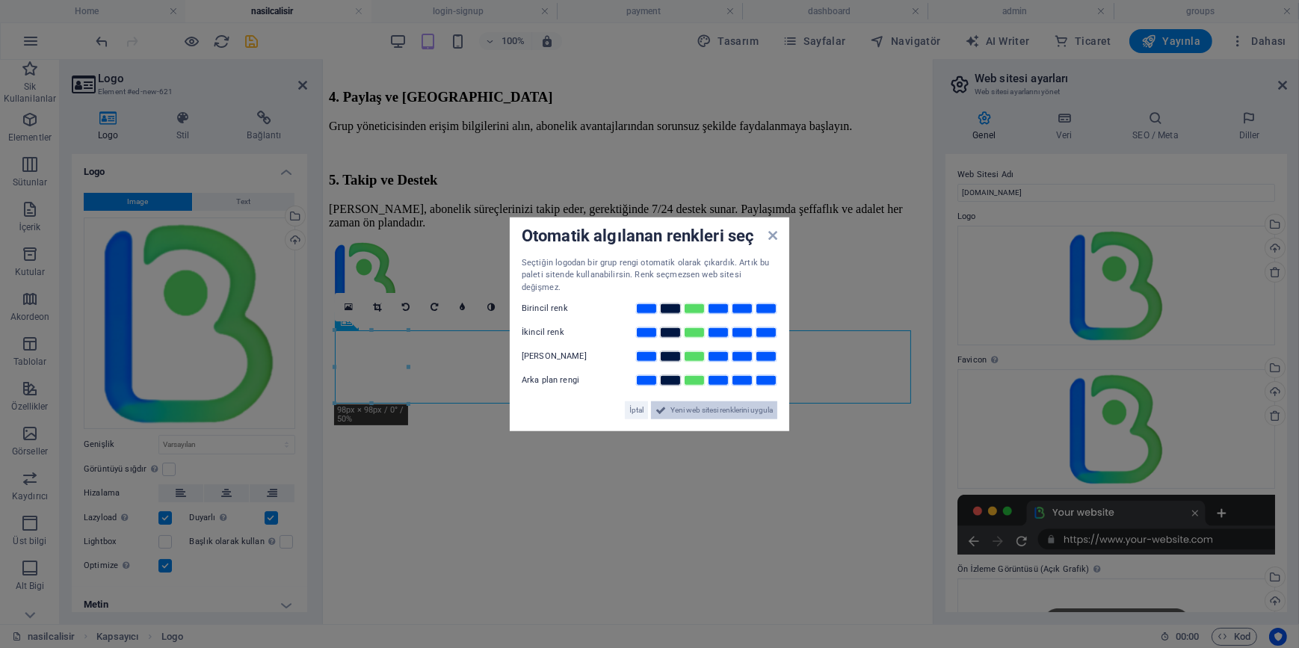
click at [709, 407] on span "Yeni web sitesi renklerini uygula" at bounding box center [721, 410] width 102 height 18
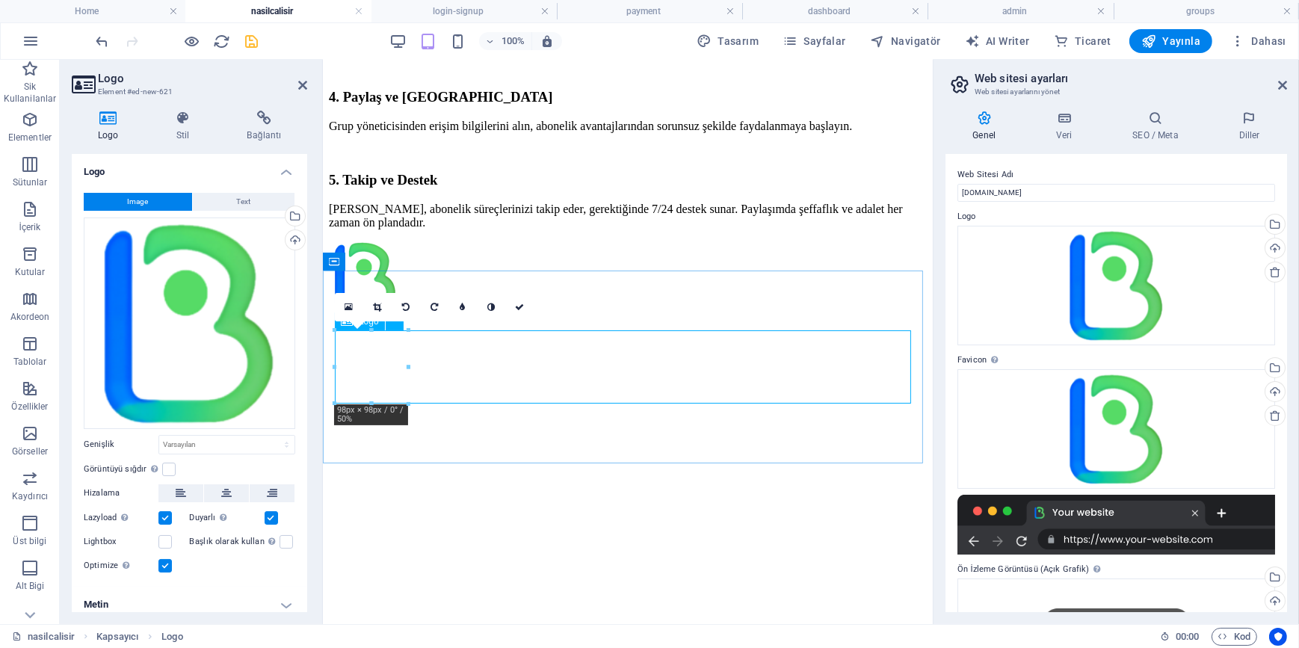
click at [546, 317] on div at bounding box center [627, 279] width 598 height 76
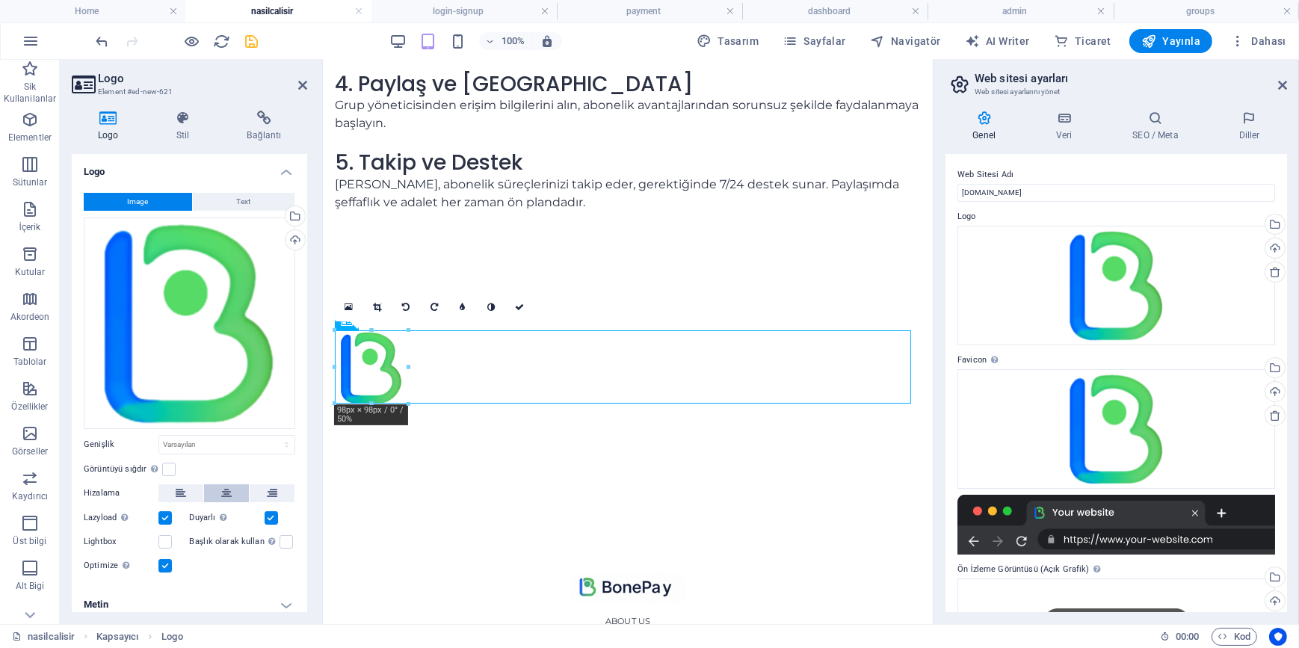
click at [218, 489] on button at bounding box center [226, 493] width 45 height 18
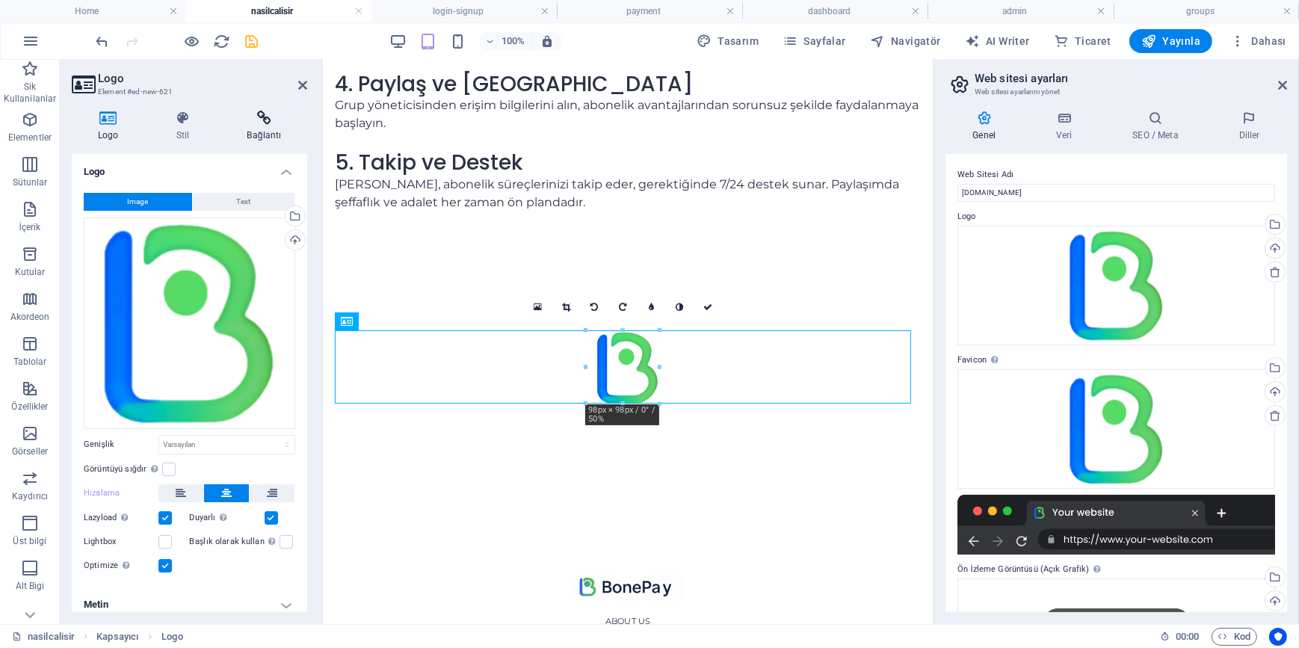
click at [254, 126] on h4 "Bağlantı" at bounding box center [264, 126] width 86 height 31
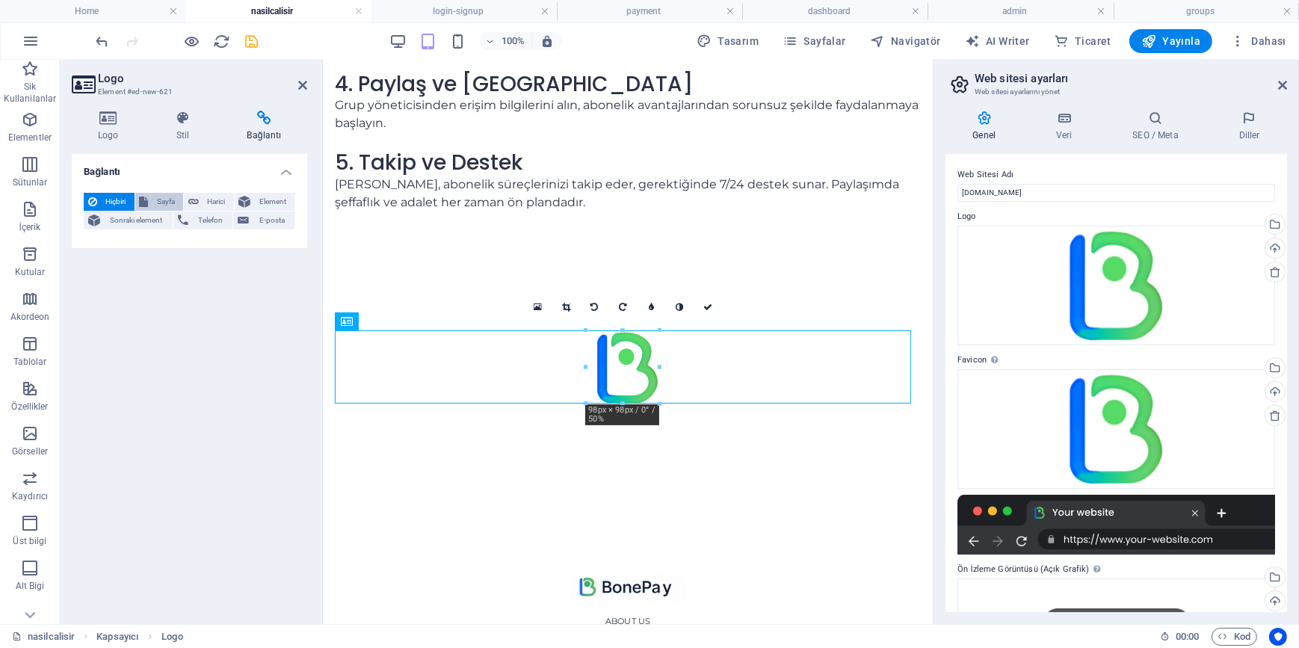
click at [165, 194] on span "Sayfa" at bounding box center [166, 202] width 26 height 18
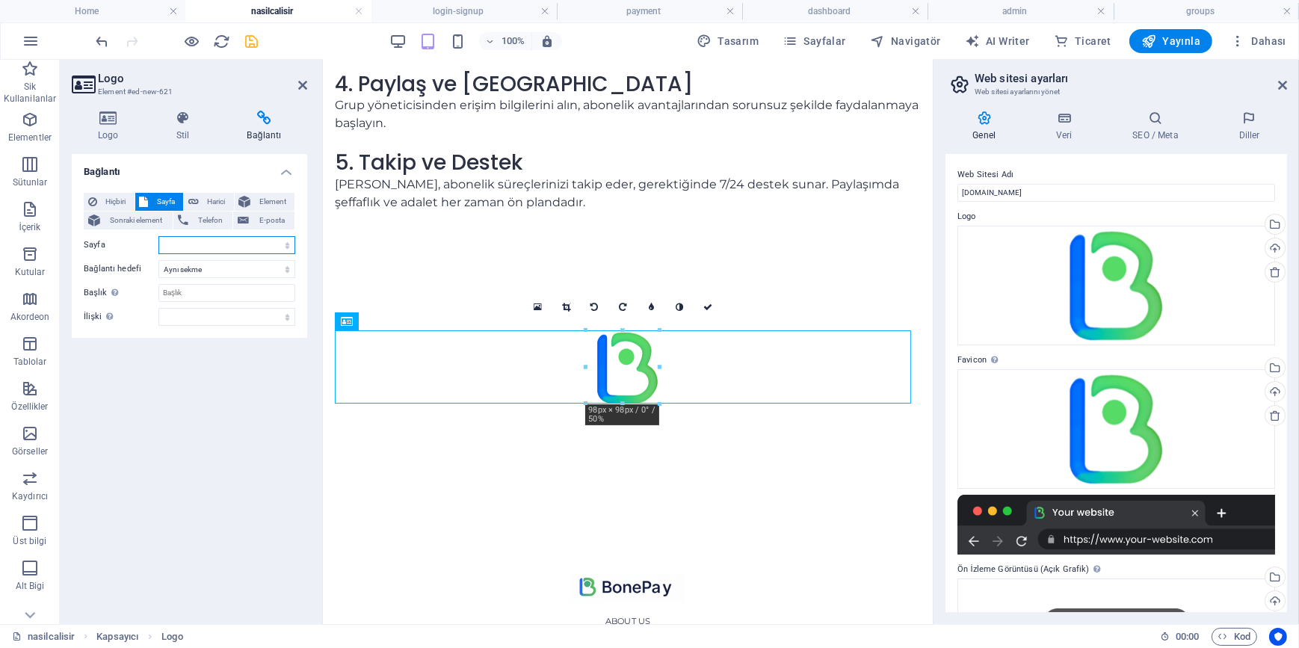
click at [209, 243] on select "Home nasilcalisir login-signup groups payment dashboard admin" at bounding box center [226, 245] width 137 height 18
select select "0"
click at [158, 236] on select "Home nasilcalisir login-signup groups payment dashboard admin" at bounding box center [226, 245] width 137 height 18
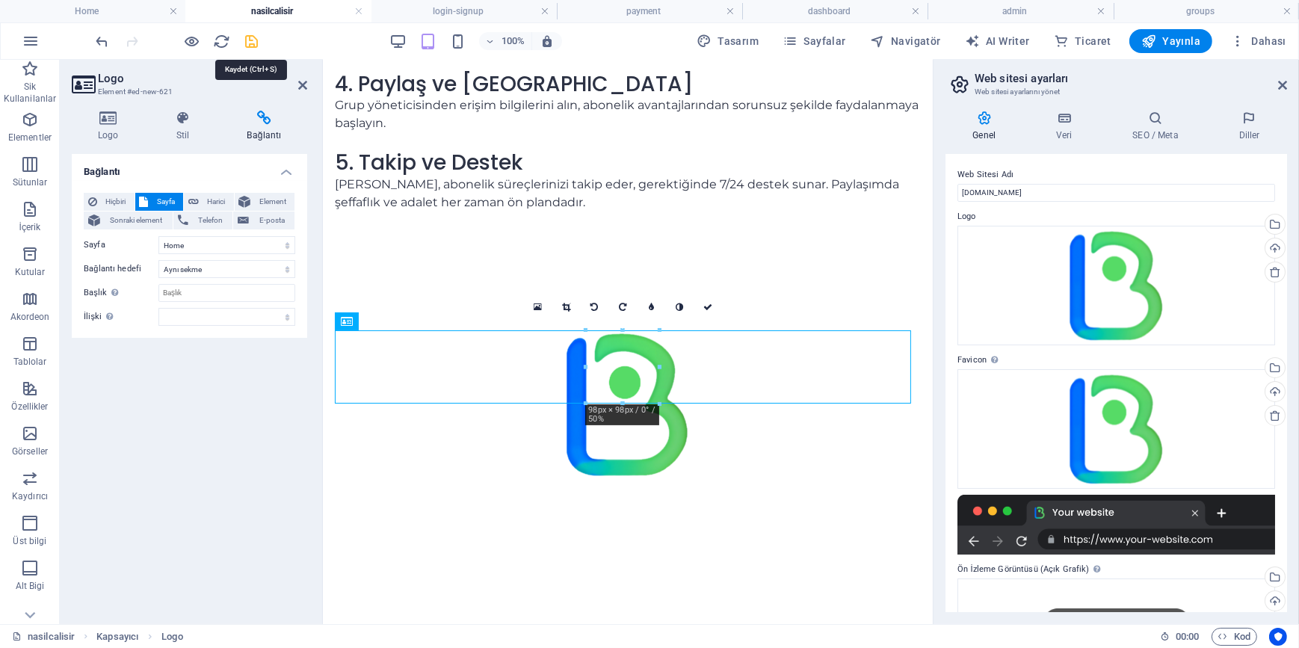
click at [259, 42] on icon "save" at bounding box center [252, 41] width 17 height 17
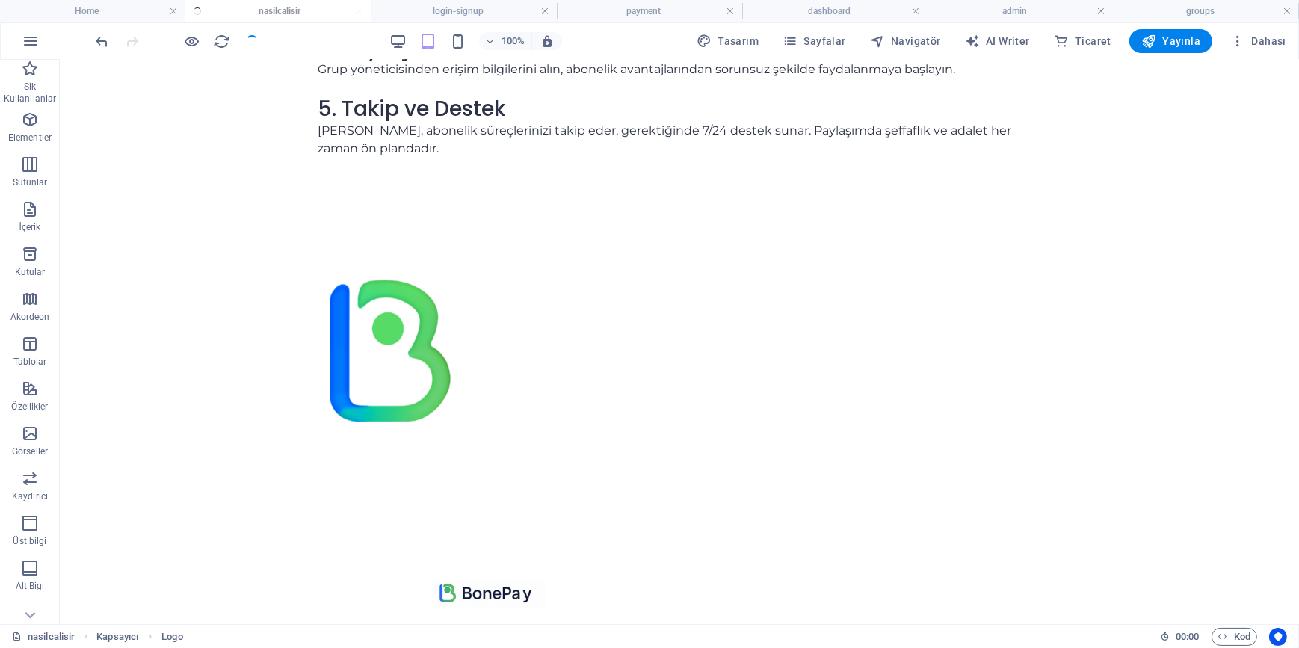
scroll to position [360, 0]
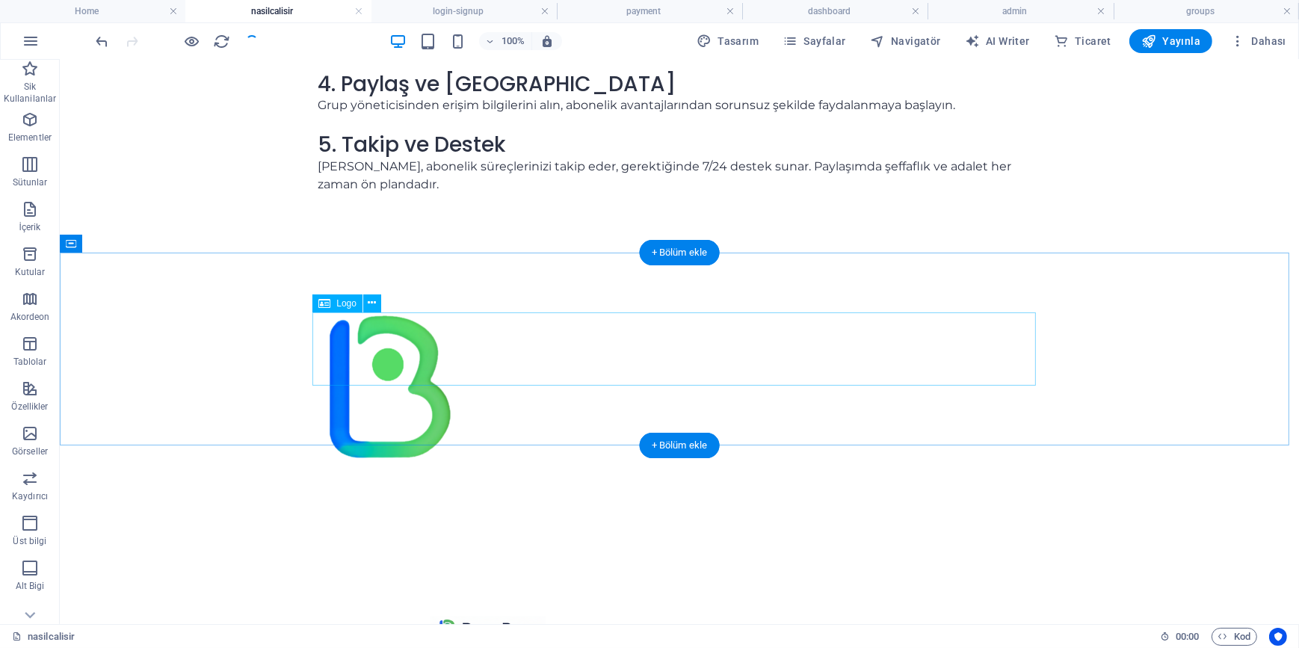
click at [448, 342] on div at bounding box center [678, 385] width 723 height 146
click at [523, 333] on div at bounding box center [678, 385] width 723 height 146
select select
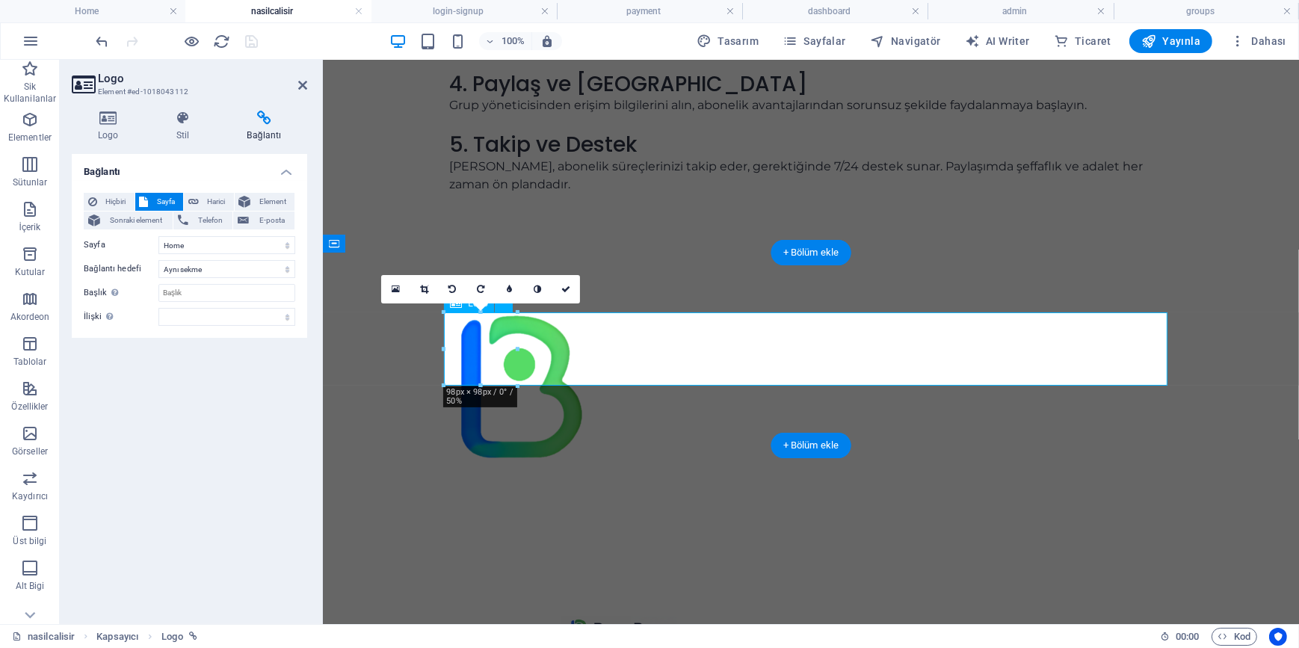
click at [677, 357] on div at bounding box center [809, 385] width 723 height 146
drag, startPoint x: 227, startPoint y: 386, endPoint x: 316, endPoint y: 373, distance: 89.9
click at [228, 386] on div "Bağlantı Hiçbiri Sayfa Harici Element Sonraki element Telefon E-posta Sayfa Hom…" at bounding box center [189, 383] width 235 height 458
click at [629, 353] on div at bounding box center [809, 385] width 723 height 146
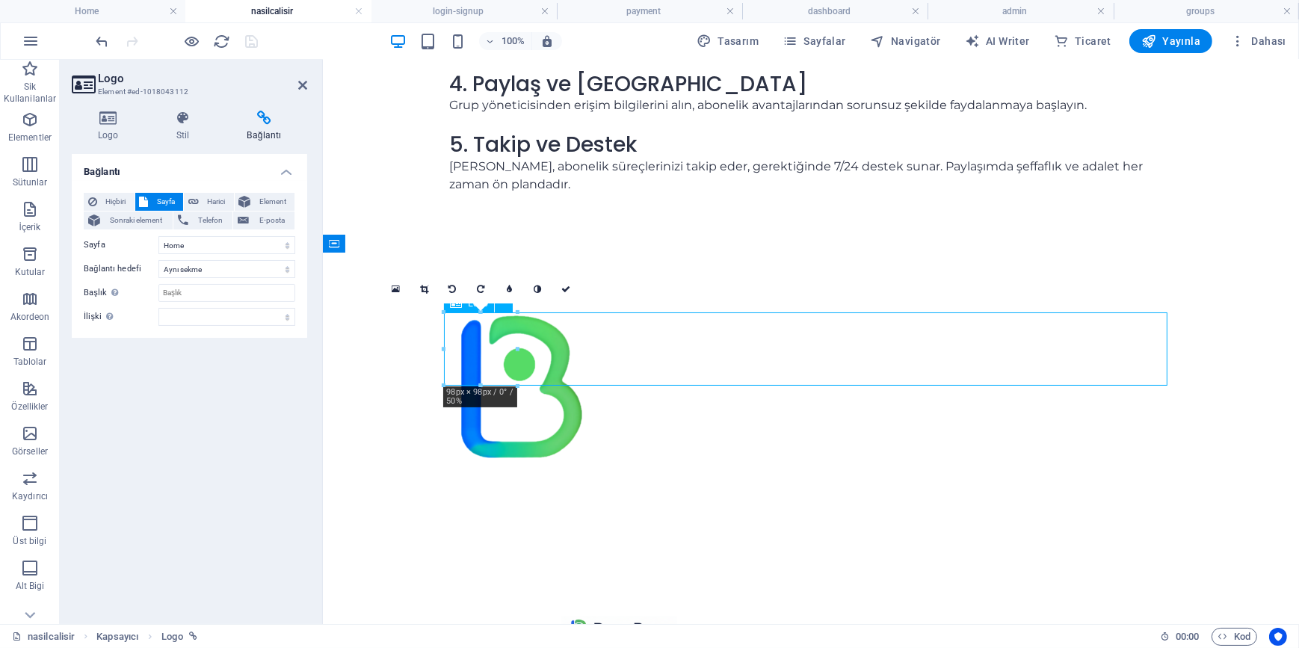
drag, startPoint x: 484, startPoint y: 353, endPoint x: 665, endPoint y: 361, distance: 181.0
click at [665, 361] on div at bounding box center [809, 385] width 723 height 146
drag, startPoint x: 499, startPoint y: 358, endPoint x: 664, endPoint y: 356, distance: 164.4
click at [664, 356] on div at bounding box center [809, 385] width 723 height 146
drag, startPoint x: 485, startPoint y: 355, endPoint x: 548, endPoint y: 359, distance: 62.9
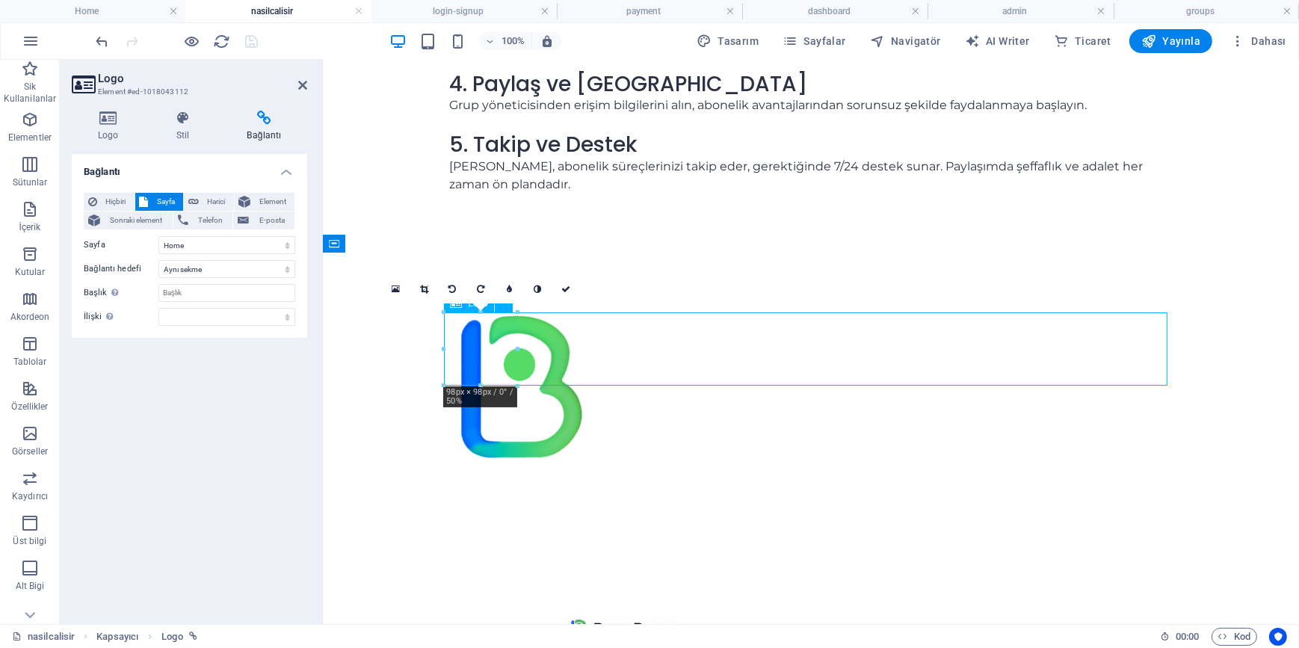
click at [548, 359] on div at bounding box center [809, 385] width 723 height 146
click at [705, 353] on div at bounding box center [809, 385] width 723 height 146
drag, startPoint x: 194, startPoint y: 108, endPoint x: 185, endPoint y: 116, distance: 11.7
click at [194, 110] on div "Logo Stil Bağlantı Logo Image Text Dosyaları buraya sürükleyin, dosyaları seçme…" at bounding box center [189, 361] width 259 height 525
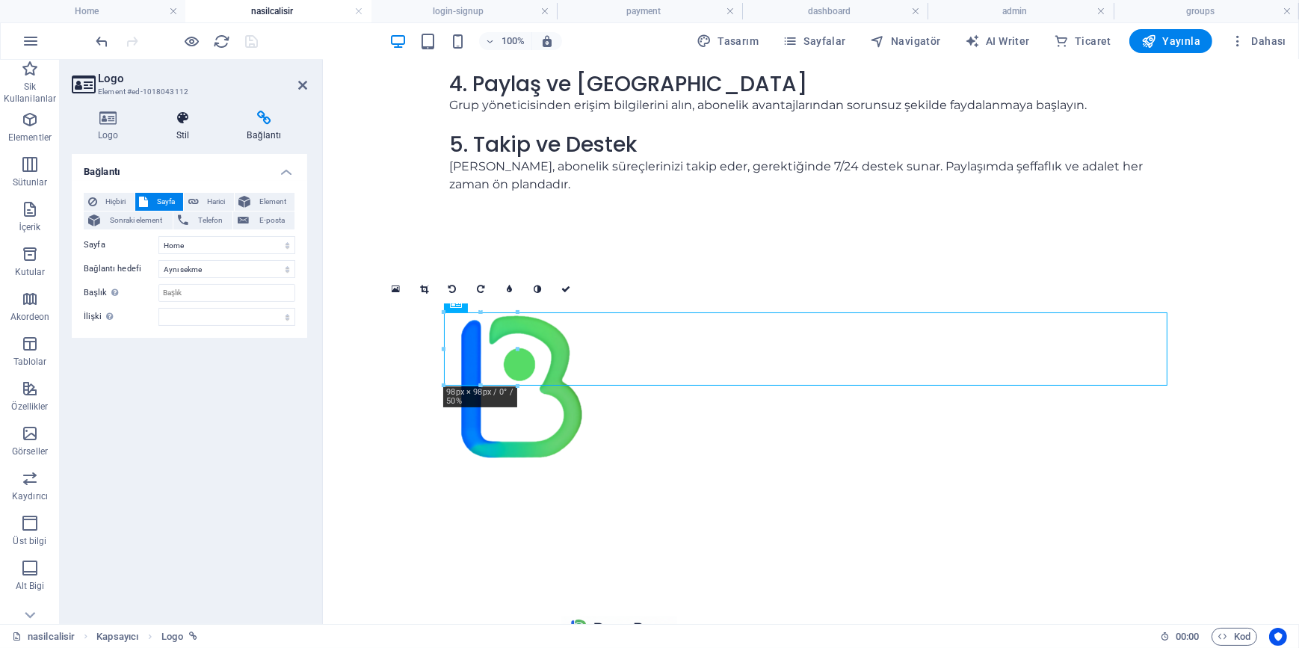
click at [185, 119] on icon at bounding box center [182, 118] width 65 height 15
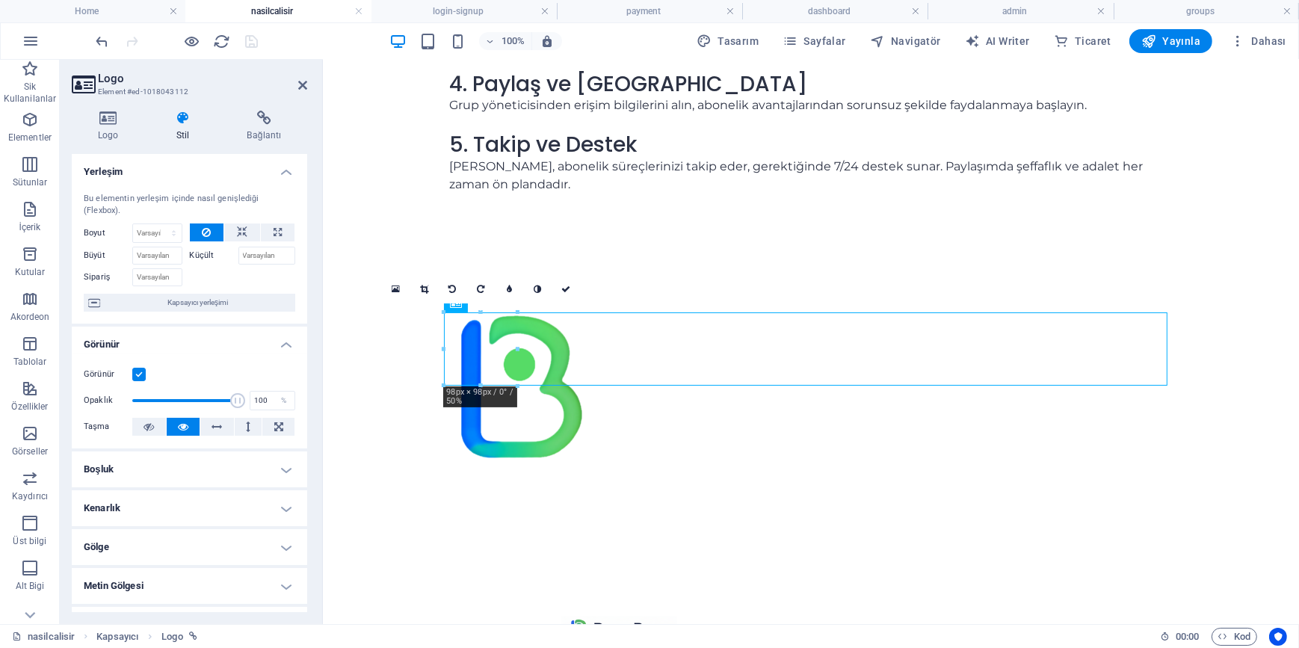
scroll to position [185, 0]
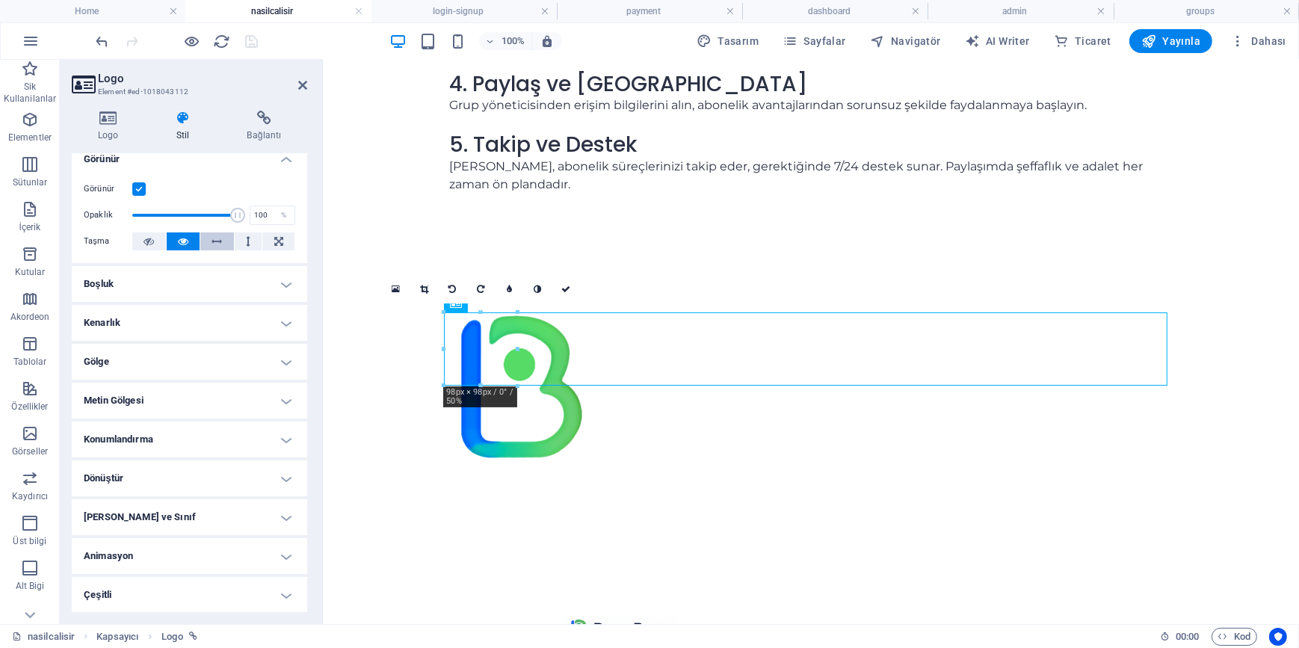
click at [218, 243] on icon at bounding box center [217, 241] width 10 height 18
click at [285, 242] on button at bounding box center [278, 241] width 32 height 18
drag, startPoint x: 252, startPoint y: 238, endPoint x: 240, endPoint y: 244, distance: 13.4
click at [251, 238] on button at bounding box center [249, 241] width 28 height 18
click at [218, 245] on icon at bounding box center [217, 241] width 10 height 18
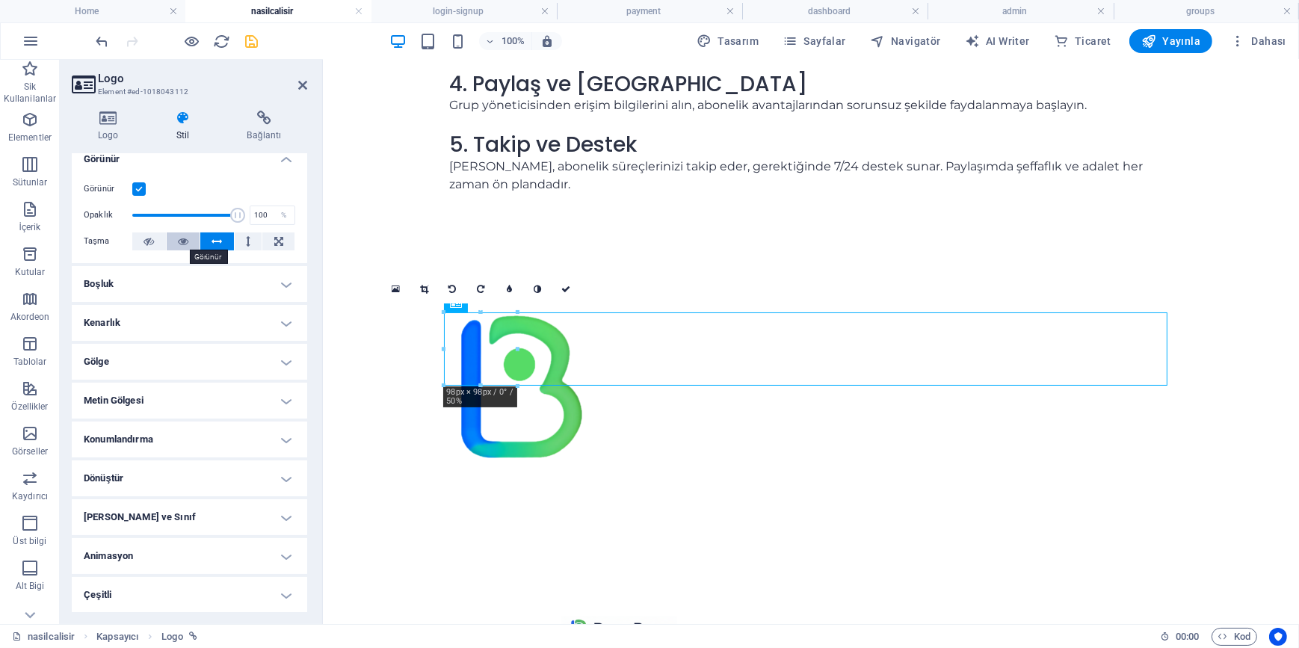
click at [184, 241] on icon at bounding box center [183, 241] width 10 height 18
drag, startPoint x: 201, startPoint y: 241, endPoint x: 211, endPoint y: 242, distance: 10.6
click at [203, 241] on button at bounding box center [217, 241] width 34 height 18
click at [246, 239] on icon at bounding box center [248, 241] width 4 height 18
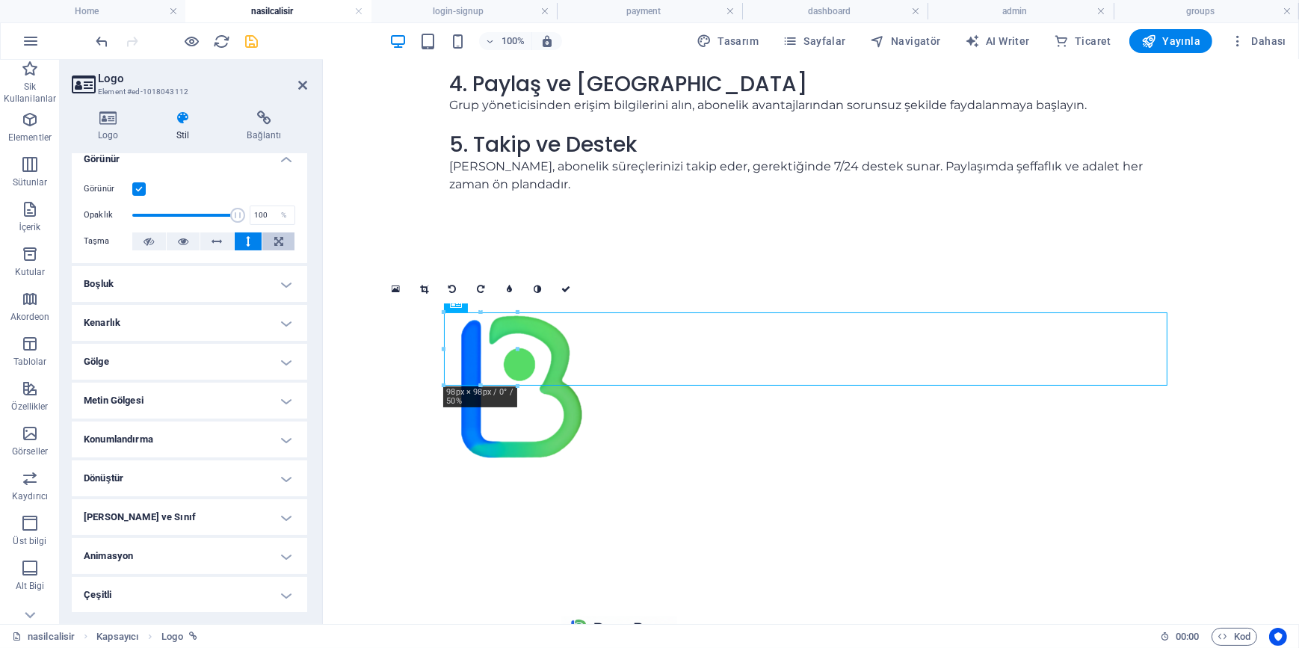
click at [262, 241] on button at bounding box center [278, 241] width 32 height 18
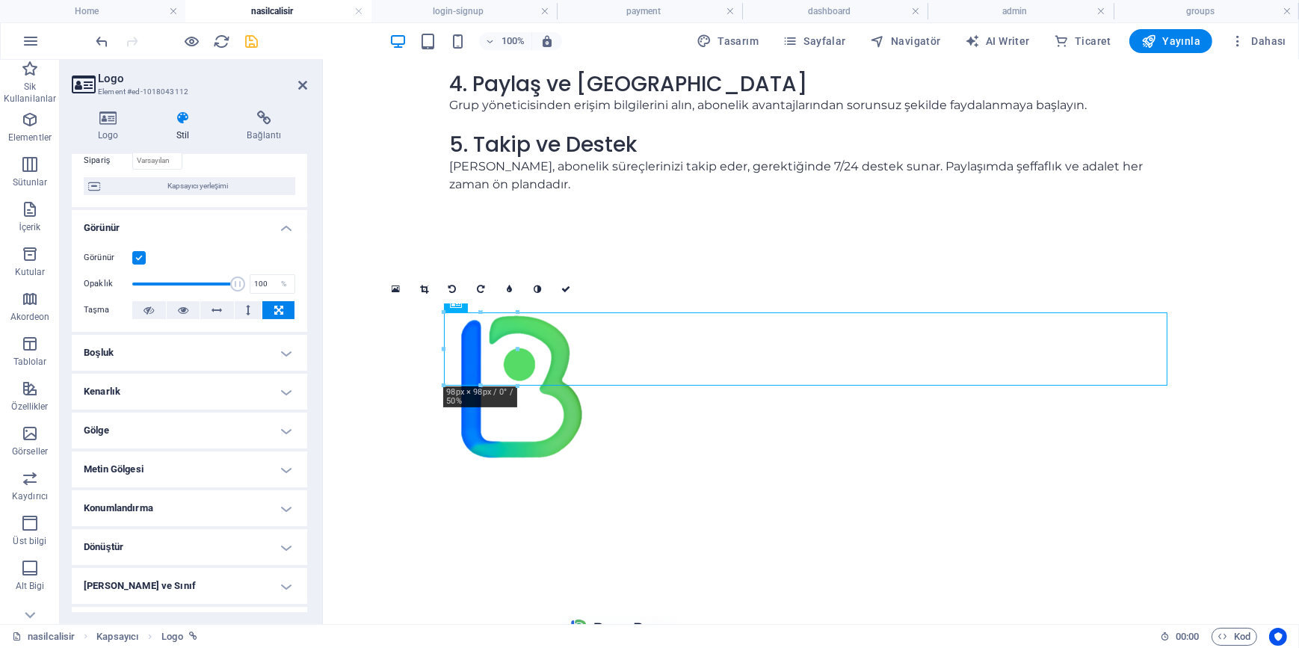
scroll to position [0, 0]
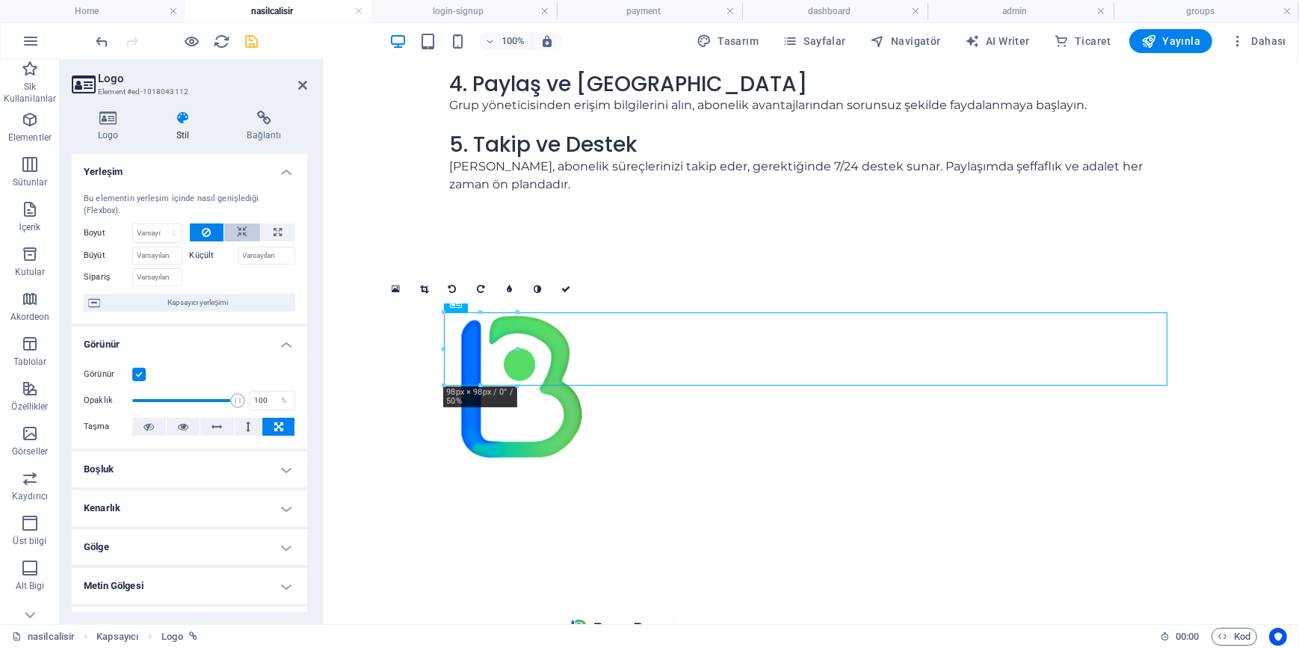
click at [237, 232] on icon at bounding box center [242, 232] width 10 height 18
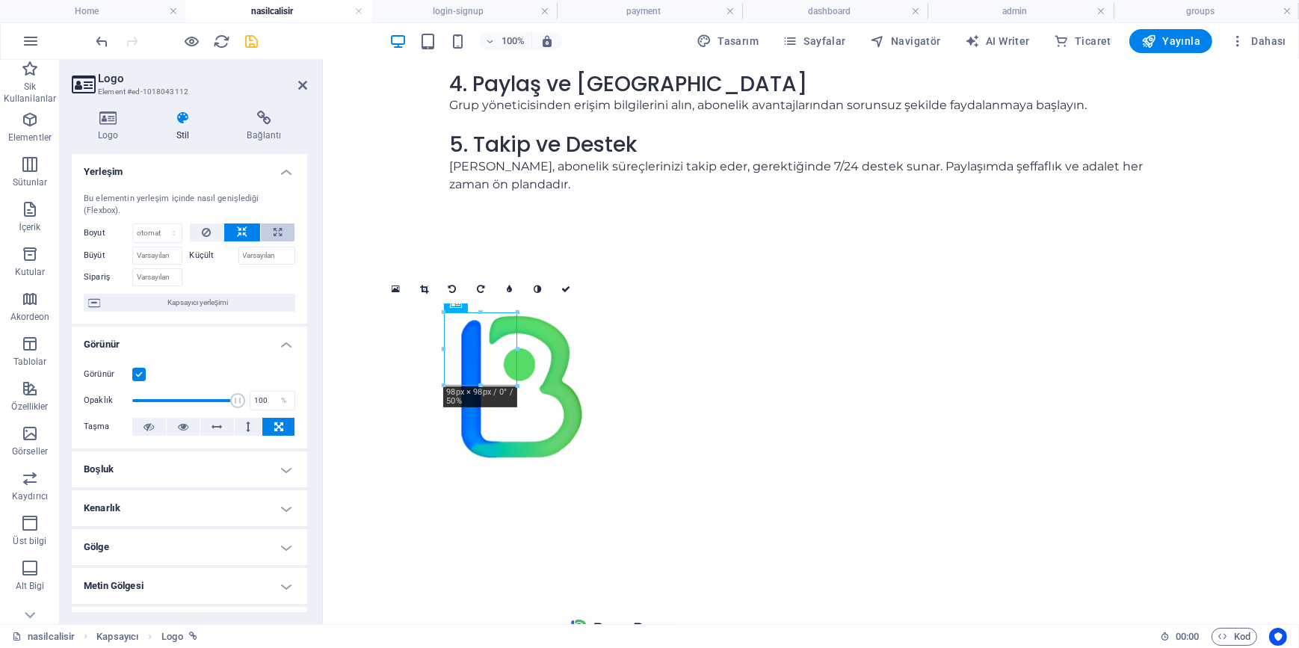
click at [278, 233] on icon at bounding box center [278, 232] width 8 height 18
type input "100"
select select "%"
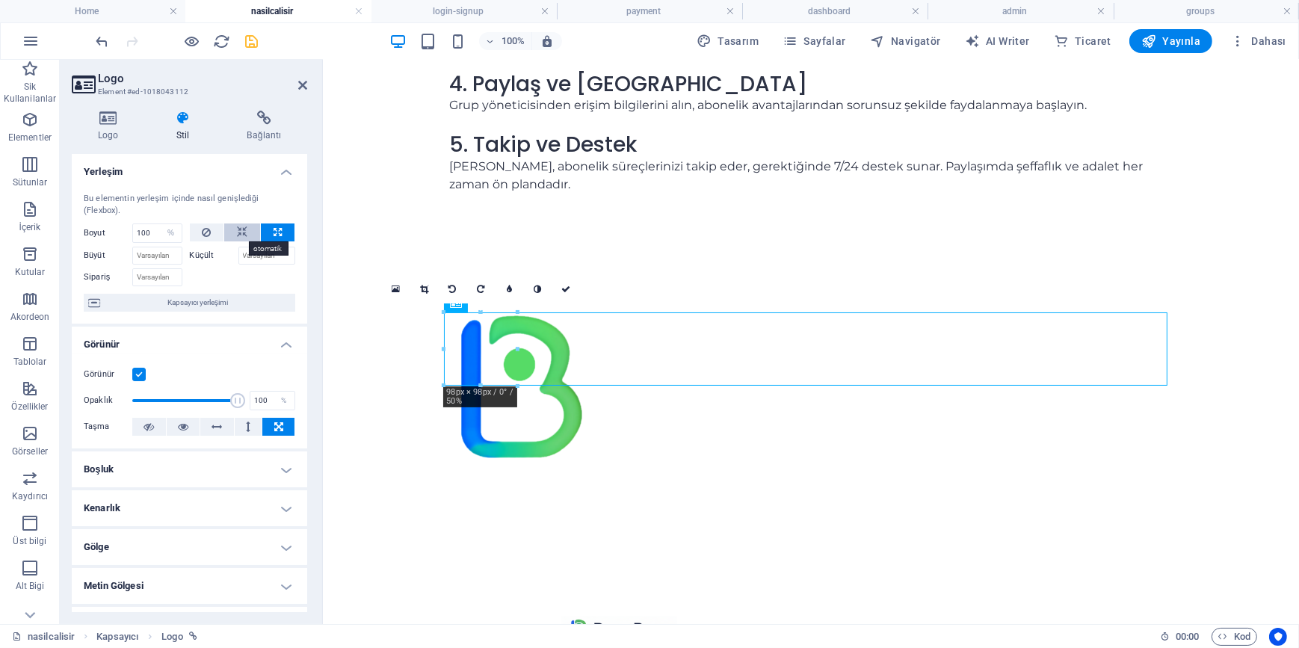
click at [246, 236] on button at bounding box center [242, 232] width 36 height 18
select select "DISABLED_OPTION_VALUE"
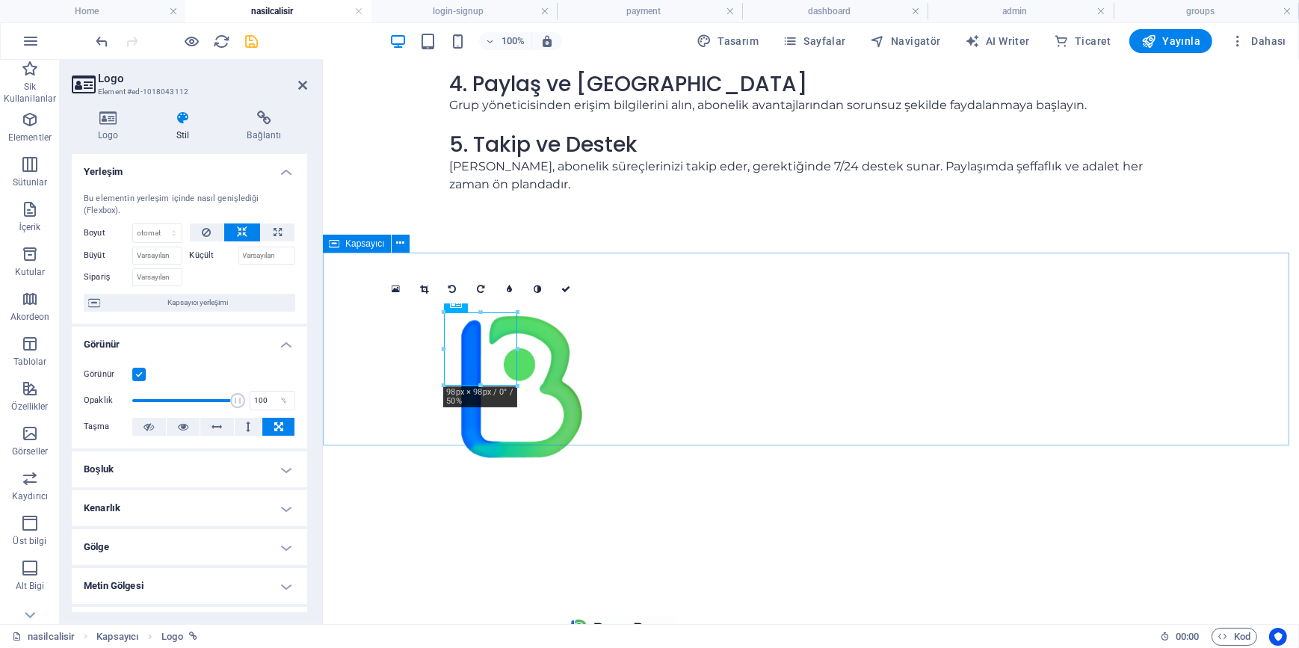
click at [657, 352] on div at bounding box center [810, 386] width 976 height 266
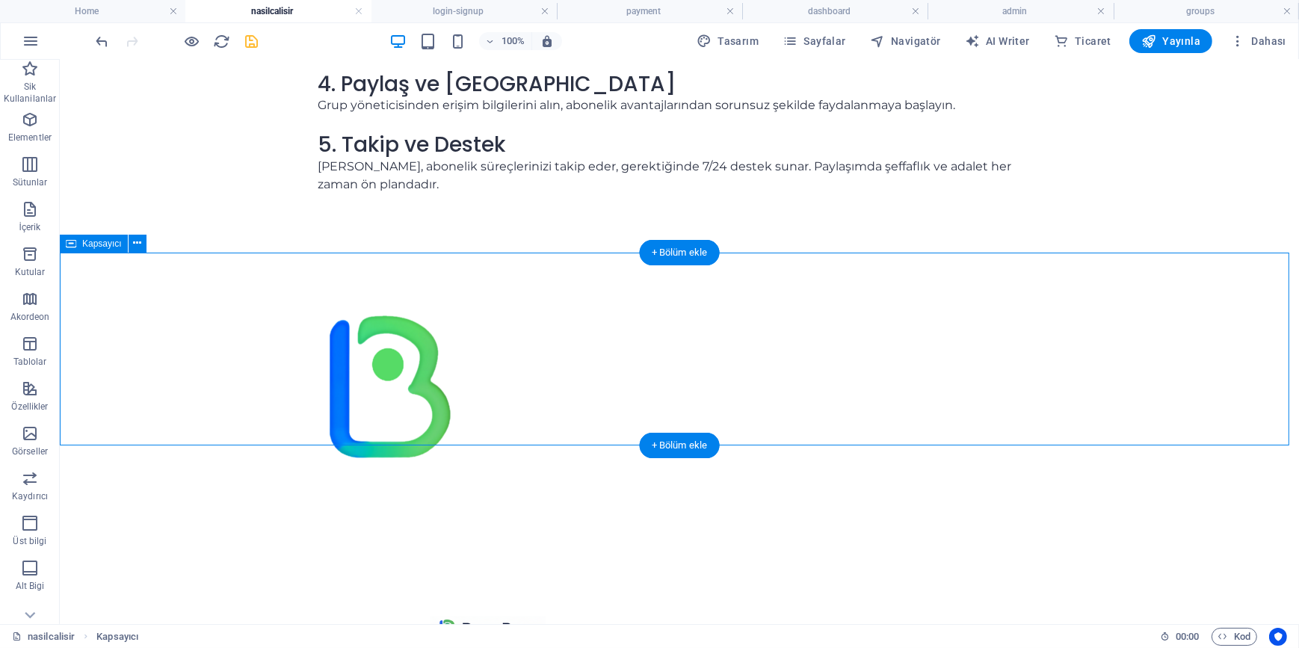
click at [152, 275] on div at bounding box center [678, 386] width 1239 height 266
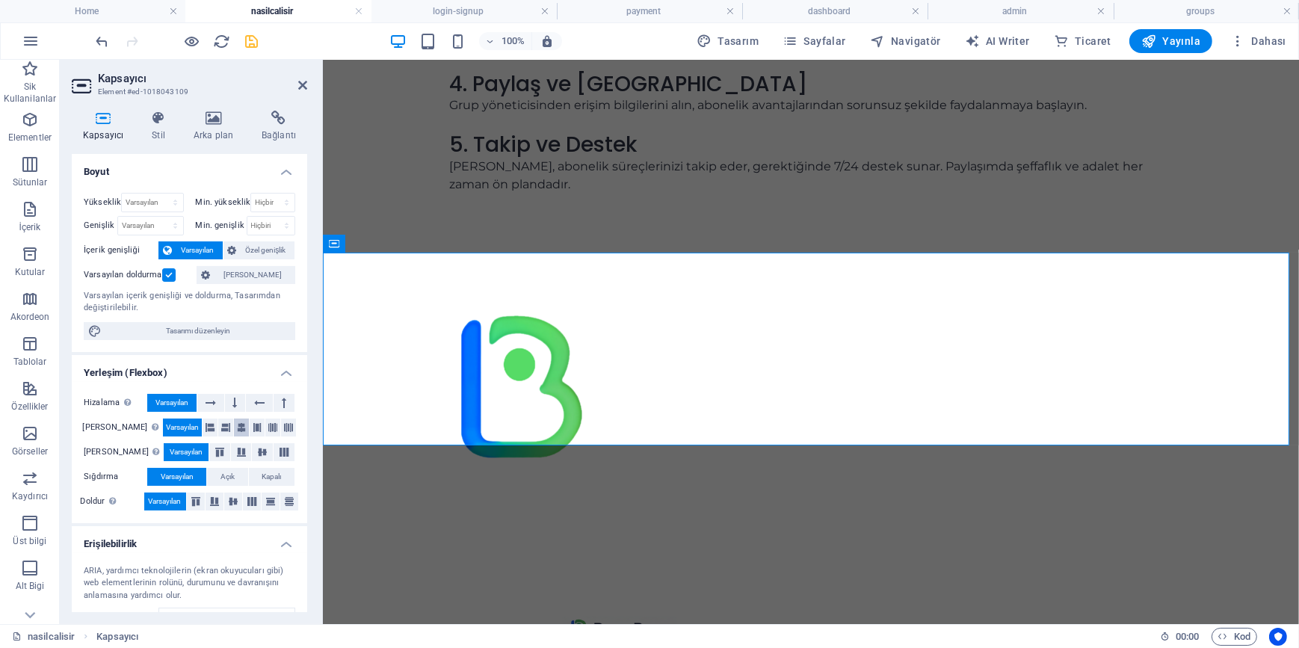
click at [237, 427] on icon at bounding box center [241, 428] width 9 height 18
click at [232, 449] on icon at bounding box center [241, 452] width 18 height 9
click at [172, 272] on label at bounding box center [168, 274] width 13 height 13
click at [0, 0] on input "Varsayılan doldurma" at bounding box center [0, 0] width 0 height 0
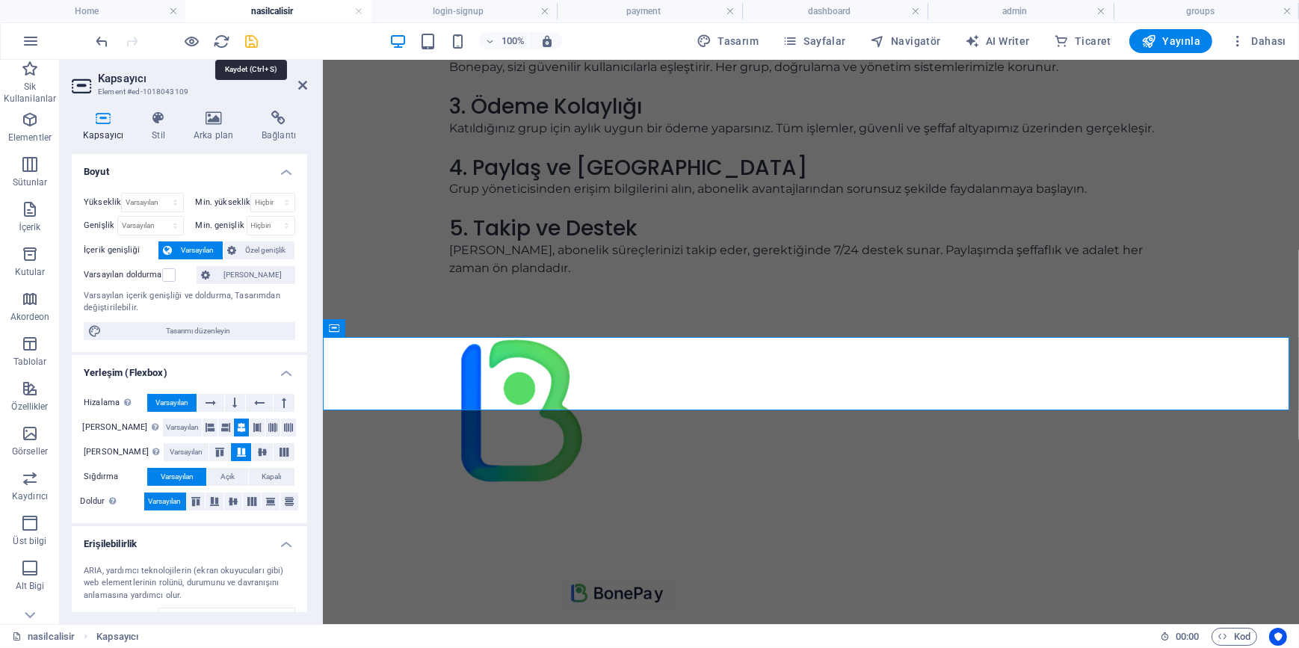
click at [252, 41] on icon "save" at bounding box center [252, 41] width 17 height 17
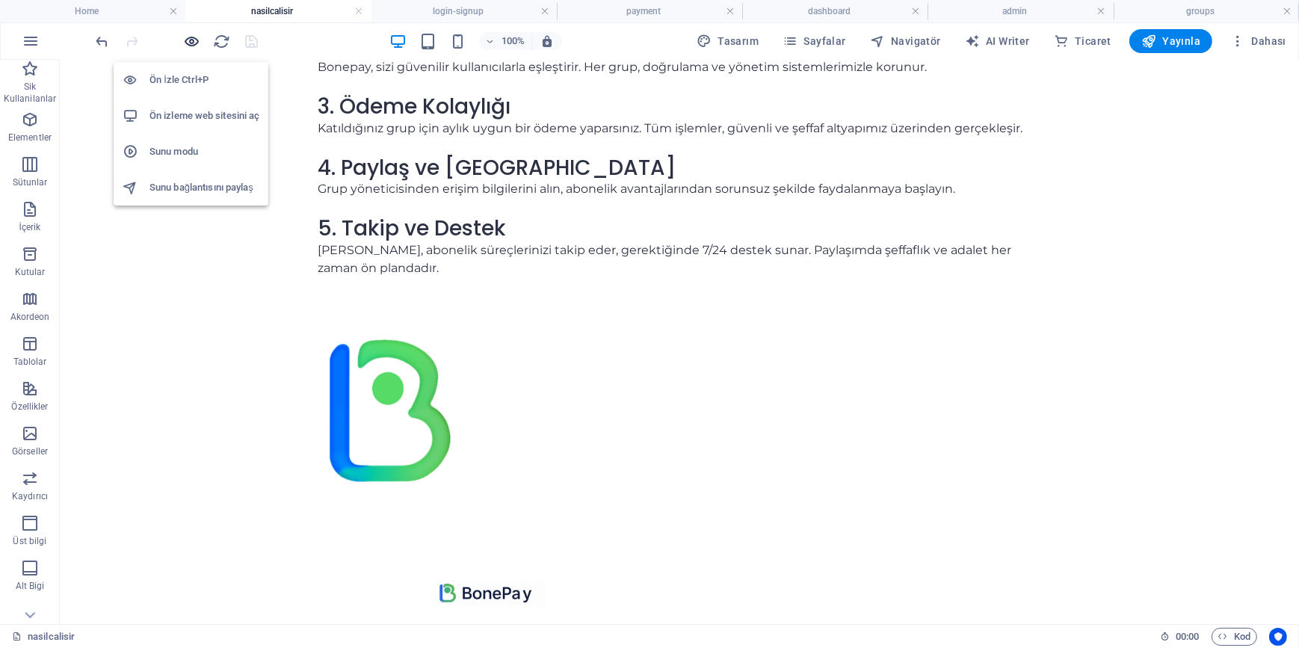
click at [188, 39] on icon "button" at bounding box center [192, 41] width 17 height 17
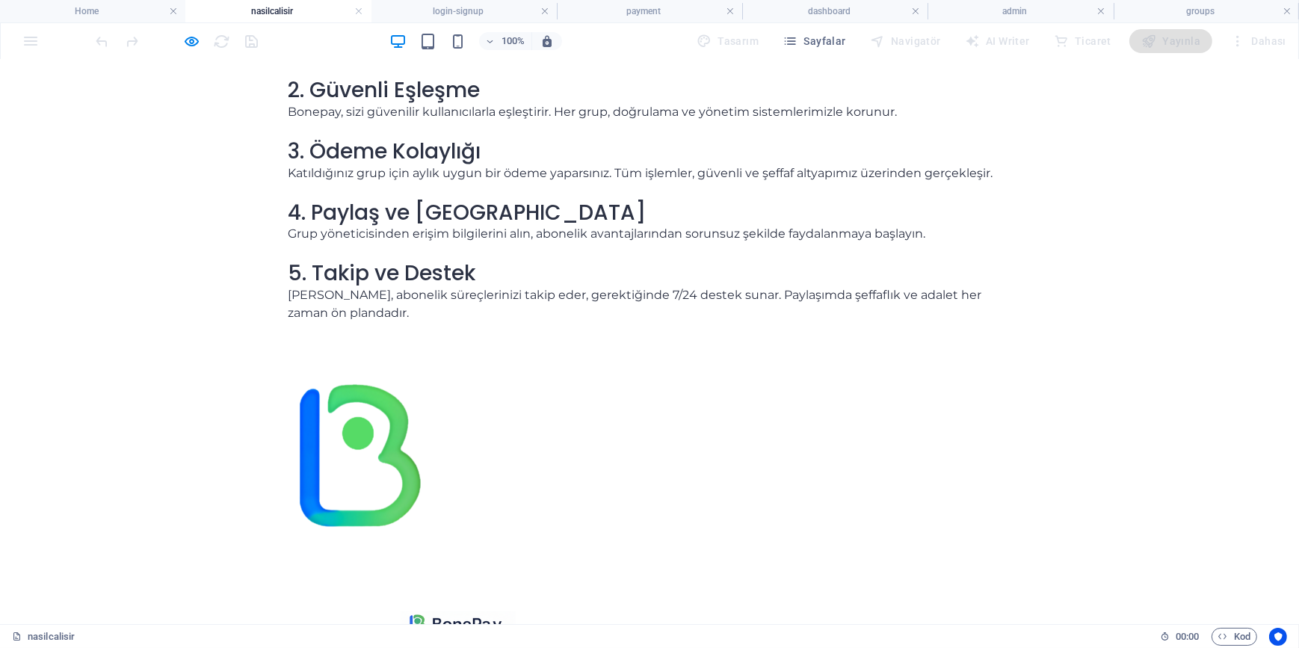
click at [434, 413] on img at bounding box center [361, 454] width 146 height 146
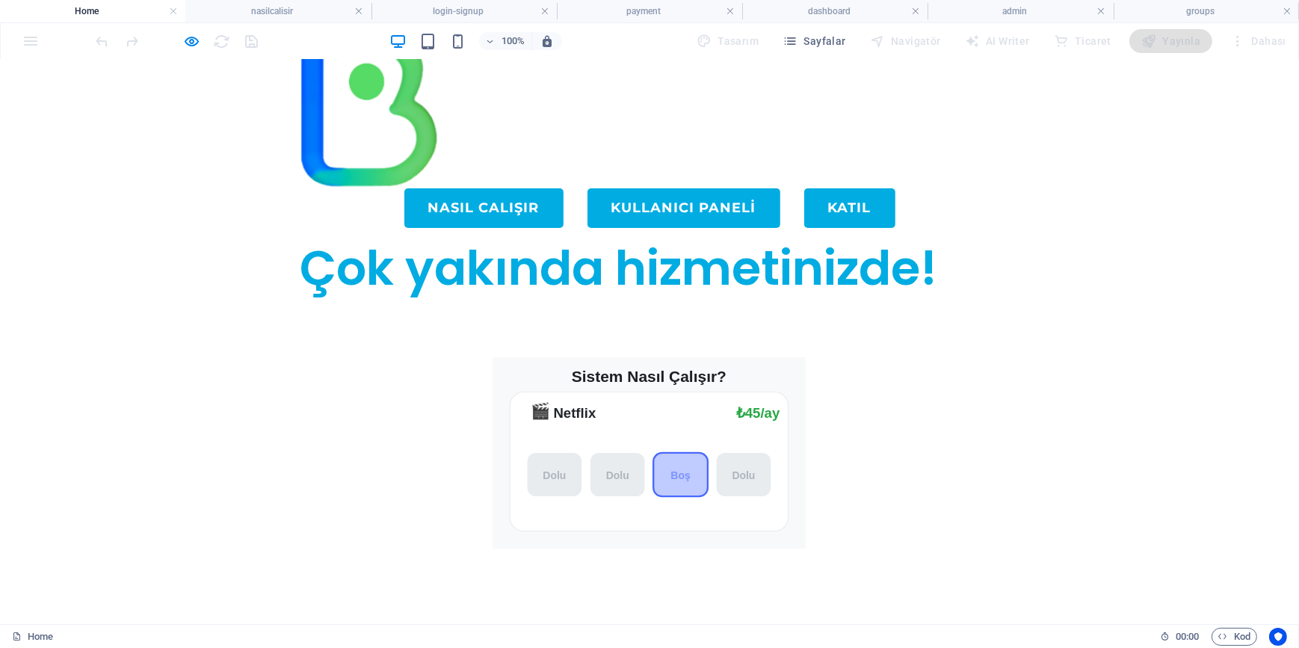
scroll to position [0, 0]
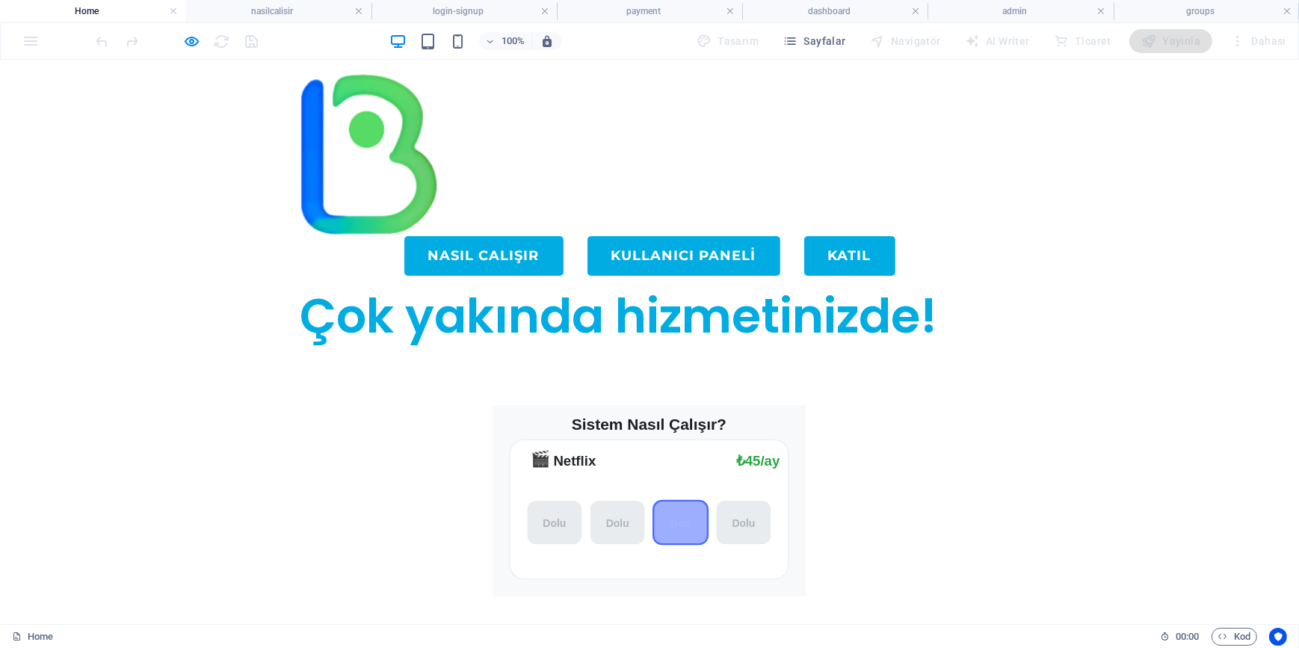
click at [398, 158] on img at bounding box center [370, 153] width 164 height 164
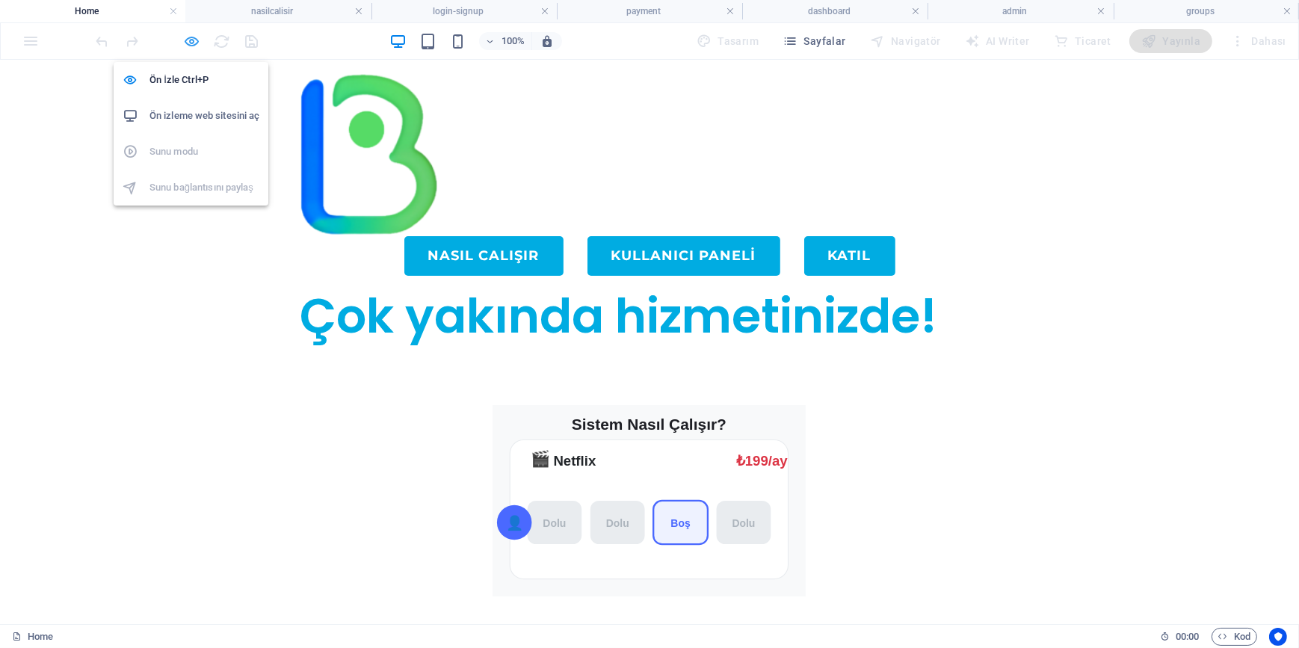
click at [190, 39] on icon "button" at bounding box center [192, 41] width 17 height 17
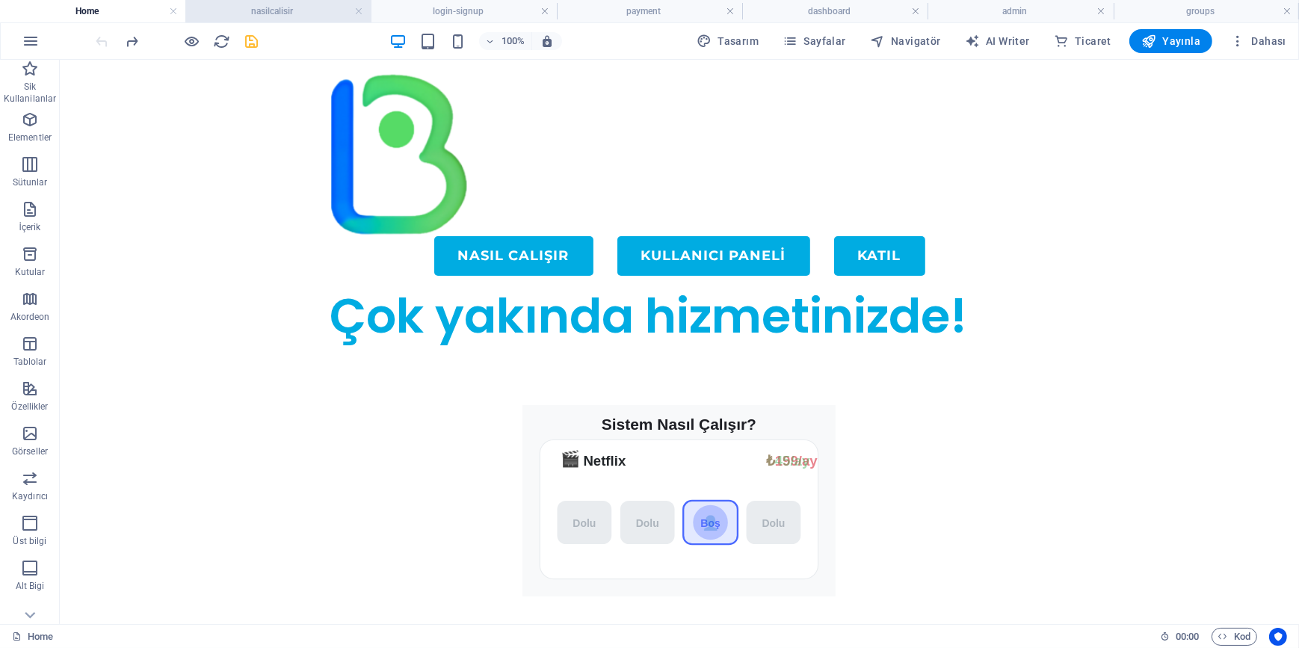
click at [277, 8] on h4 "nasilcalisir" at bounding box center [277, 11] width 185 height 16
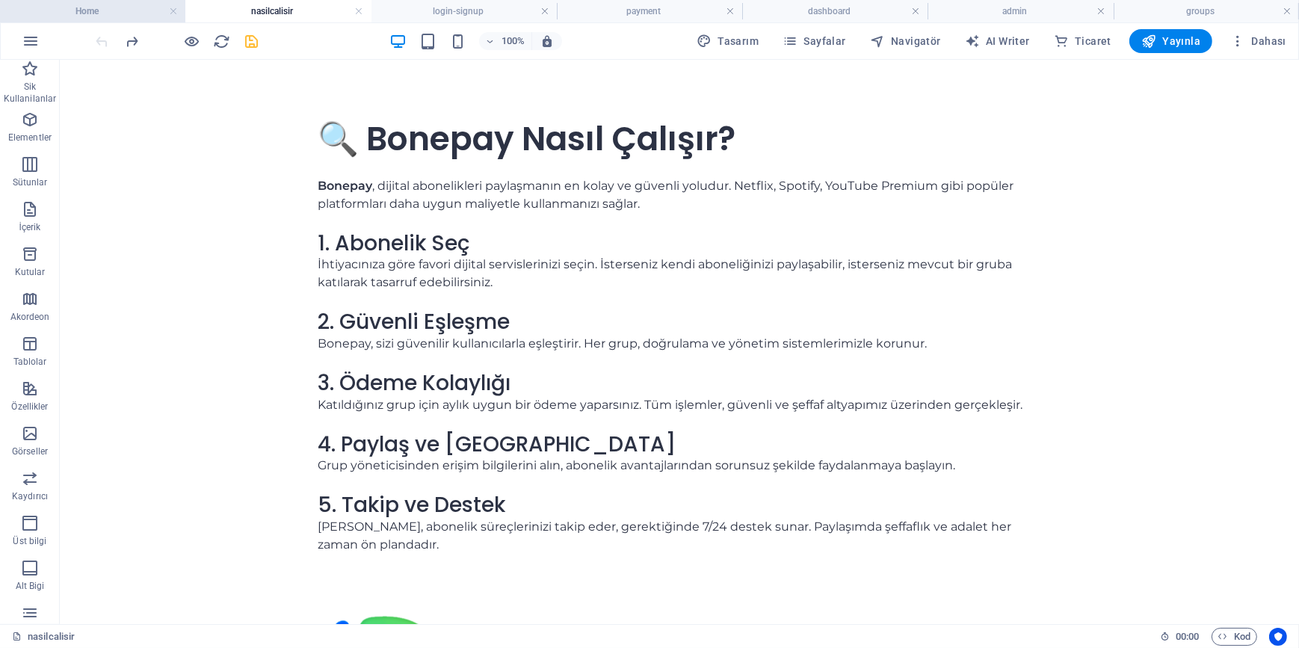
click at [120, 14] on h4 "Home" at bounding box center [92, 11] width 185 height 16
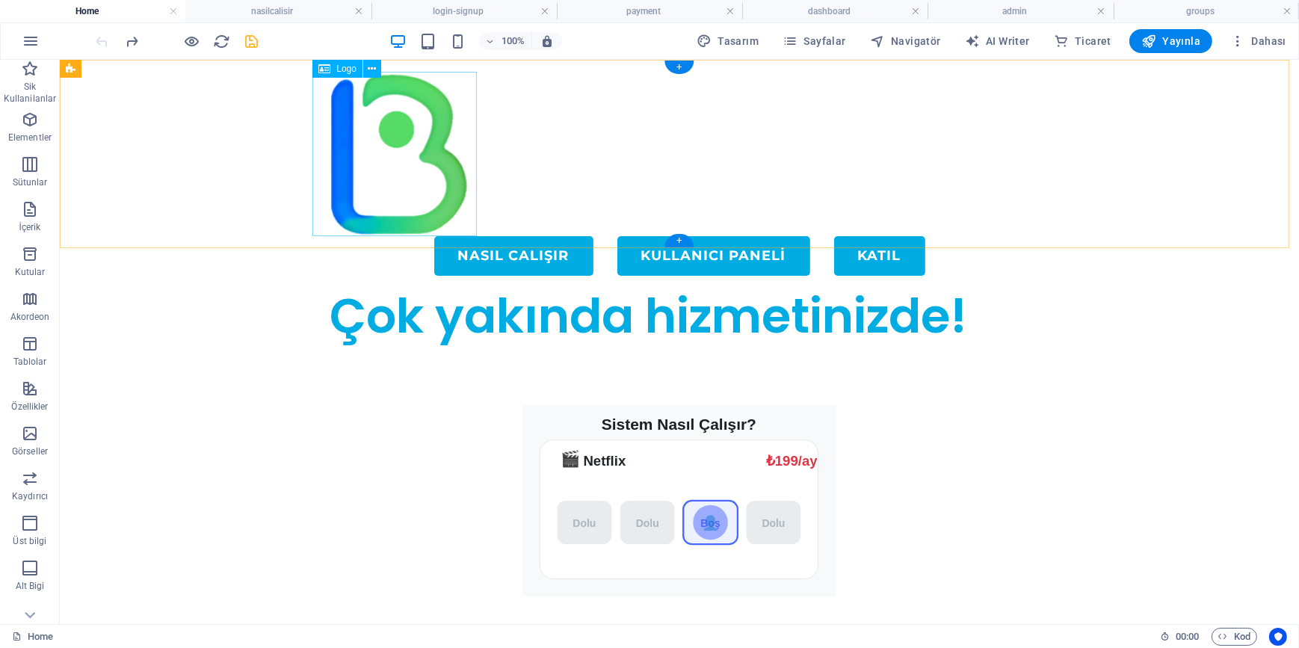
click at [425, 137] on div at bounding box center [678, 153] width 723 height 164
select select "px"
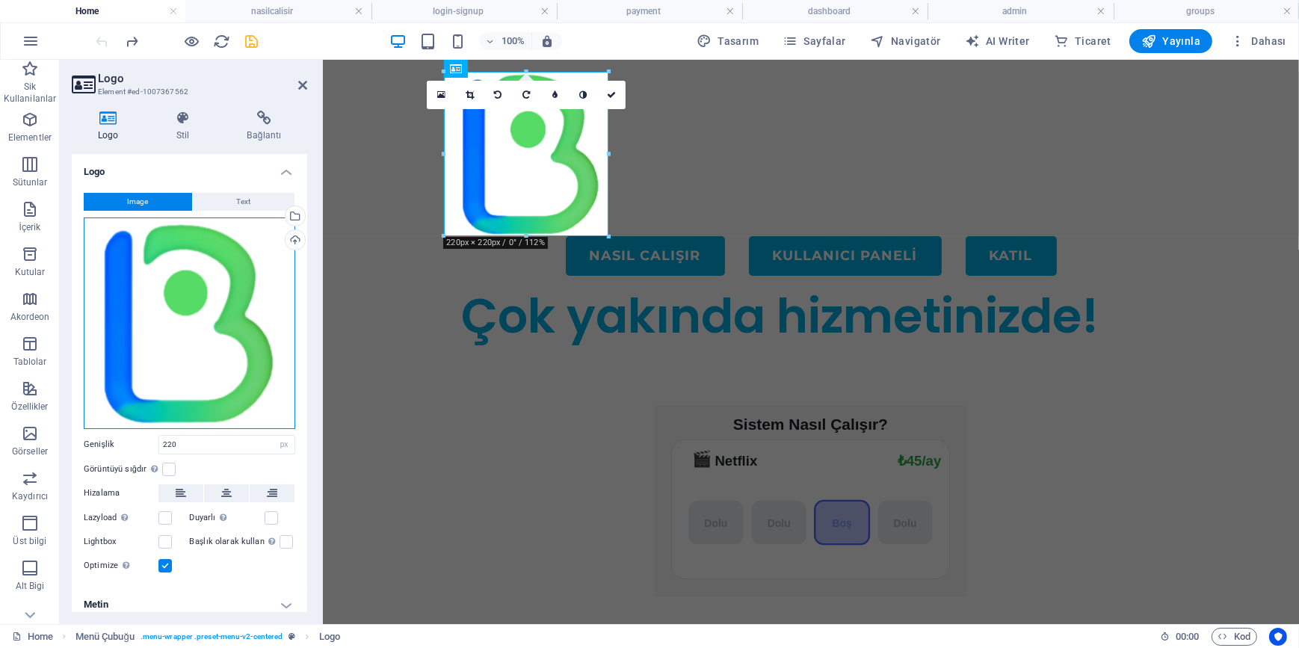
click at [228, 314] on div "Dosyaları buraya sürükleyin, dosyaları seçmek için tıklayın veya Dosyalardan ya…" at bounding box center [189, 322] width 211 height 211
click at [228, 314] on body "BonePay Home nasilcalisir login-signup payment dashboard admin groups Sik Kulla…" at bounding box center [649, 324] width 1299 height 648
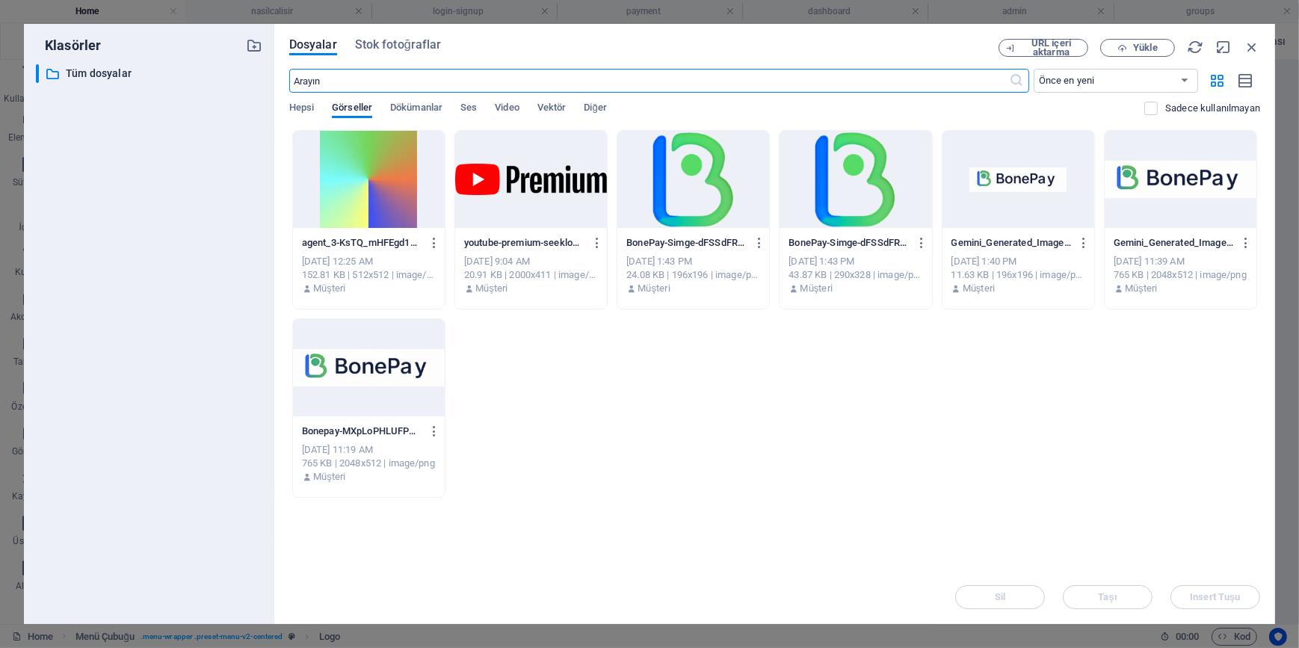
click at [1188, 177] on div at bounding box center [1181, 179] width 152 height 97
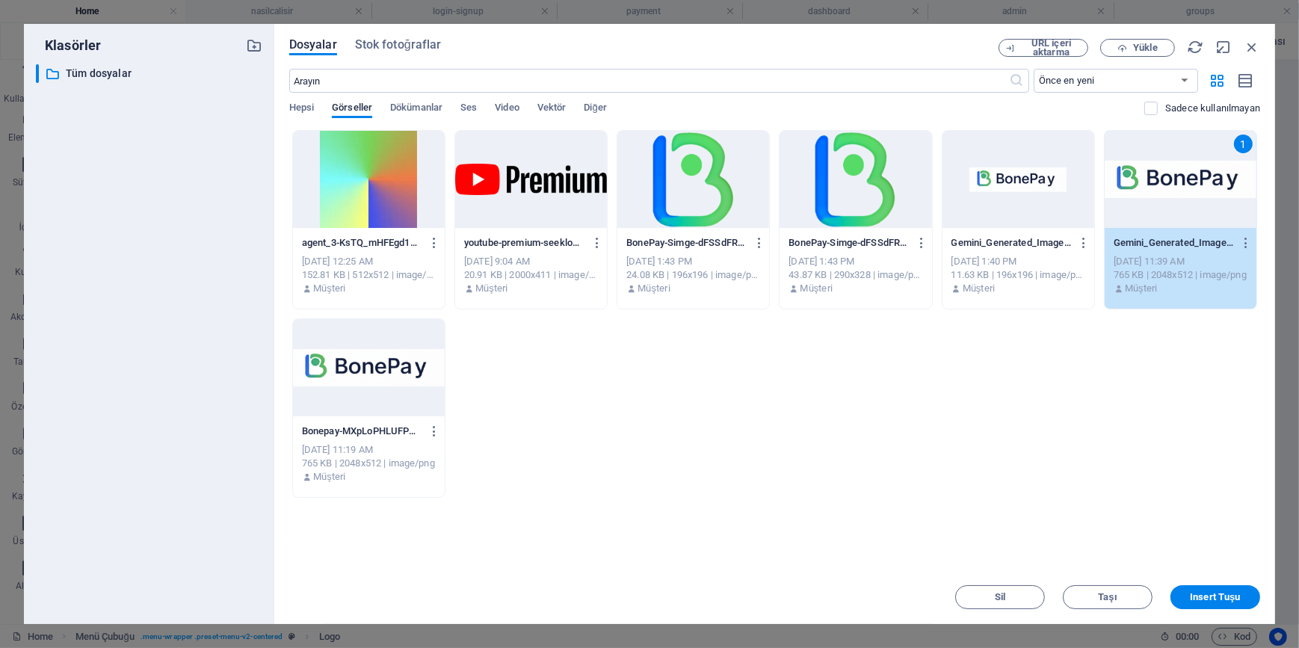
click at [1188, 177] on div "1" at bounding box center [1181, 179] width 152 height 97
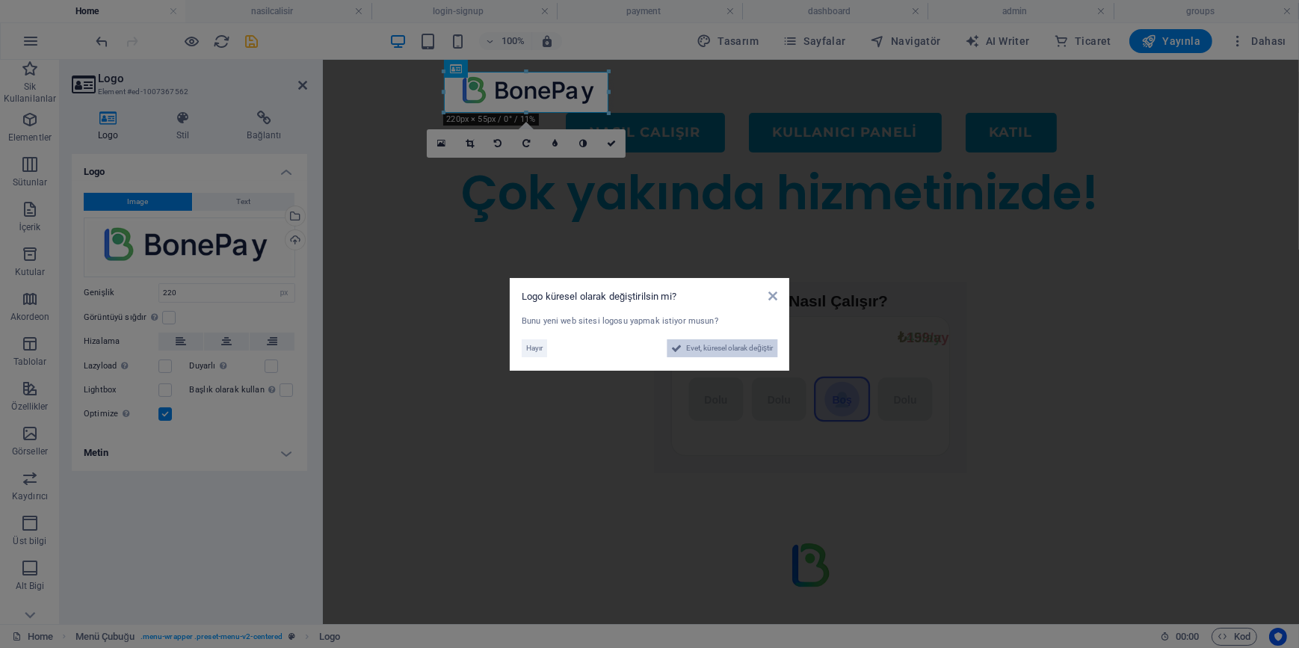
click at [708, 348] on span "Evet, küresel olarak değiştir" at bounding box center [729, 348] width 87 height 18
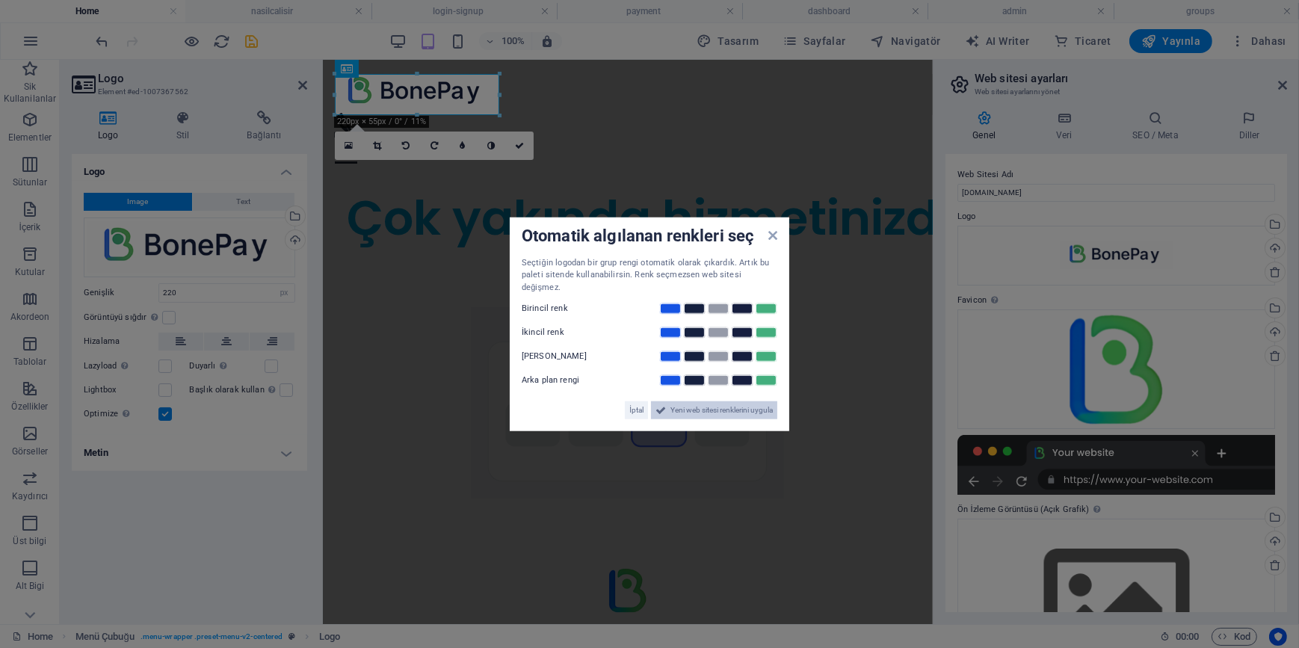
click at [724, 406] on span "Yeni web sitesi renklerini uygula" at bounding box center [721, 410] width 102 height 18
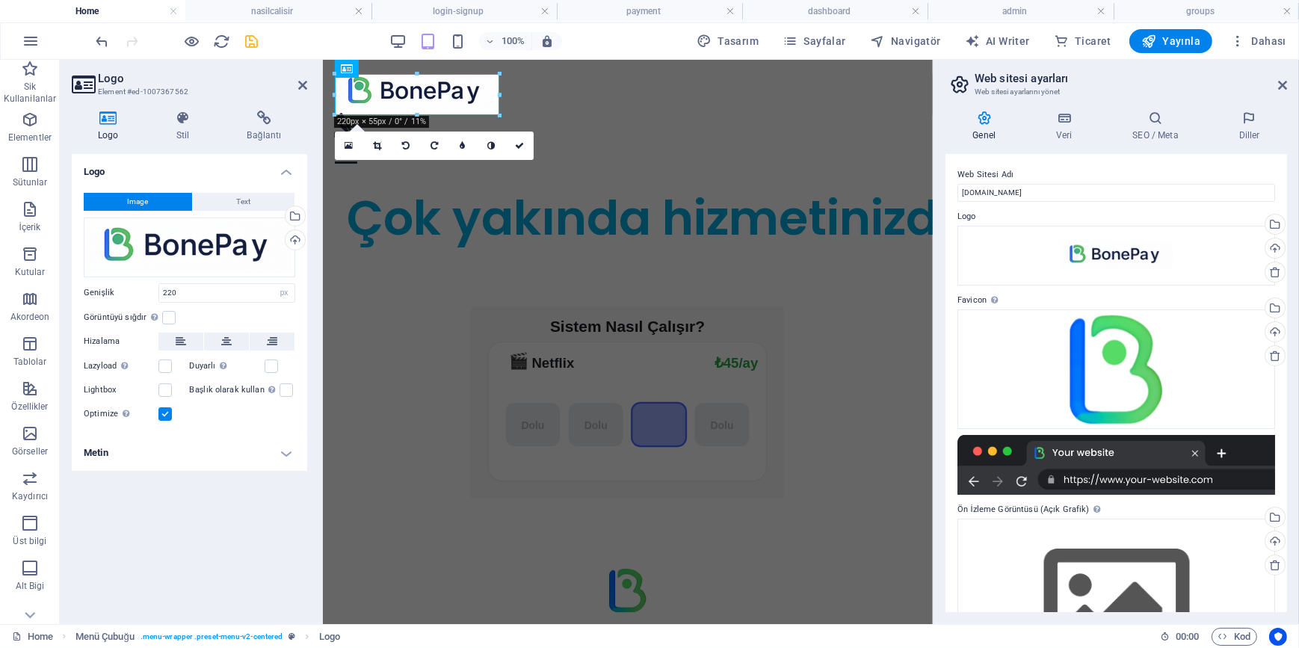
click at [217, 565] on div "Logo Image Text Dosyaları buraya sürükleyin, dosyaları seçmek için tıklayın vey…" at bounding box center [189, 383] width 235 height 458
click at [306, 84] on icon at bounding box center [302, 85] width 9 height 12
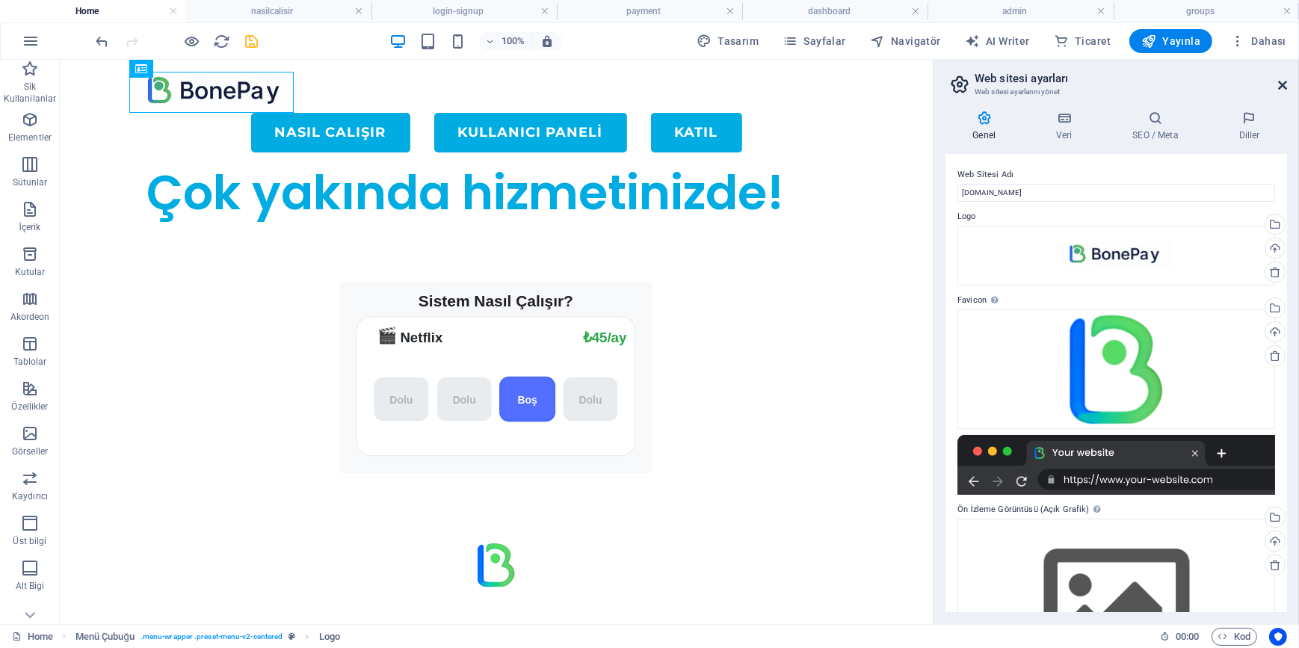
drag, startPoint x: 1285, startPoint y: 82, endPoint x: 1193, endPoint y: 22, distance: 109.0
click at [1285, 82] on icon at bounding box center [1282, 85] width 9 height 12
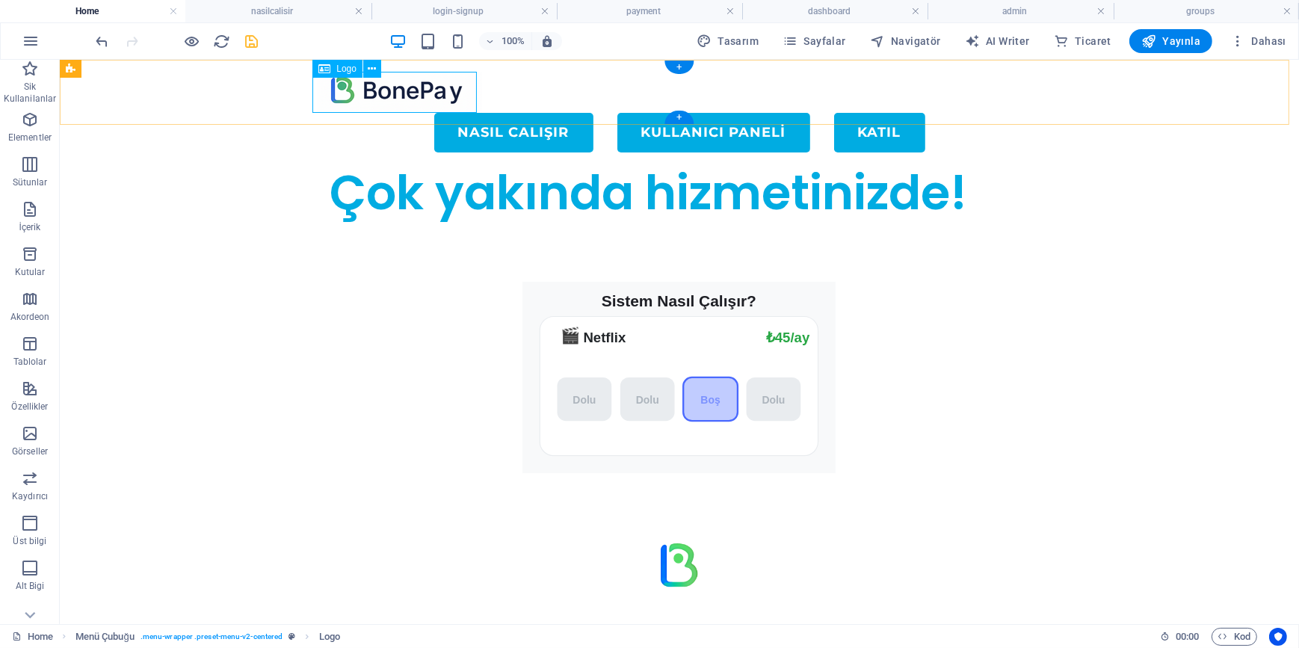
click at [420, 83] on div at bounding box center [678, 91] width 723 height 41
select select "px"
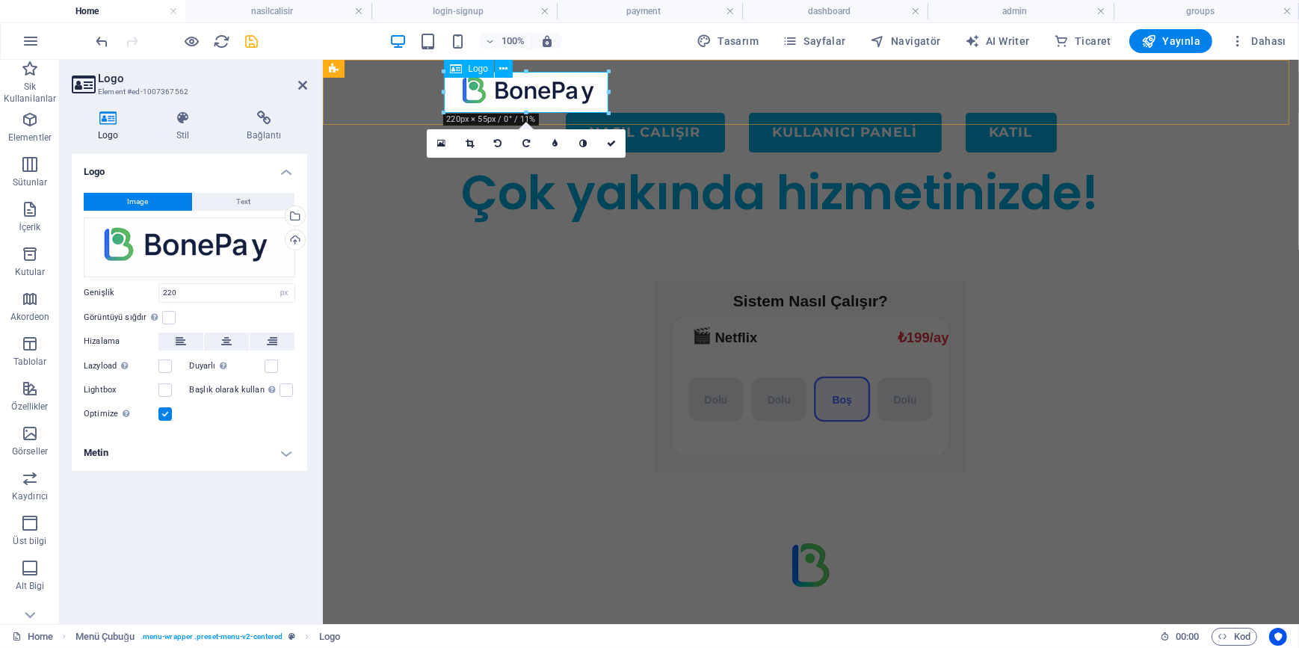
click at [519, 87] on div at bounding box center [809, 91] width 723 height 41
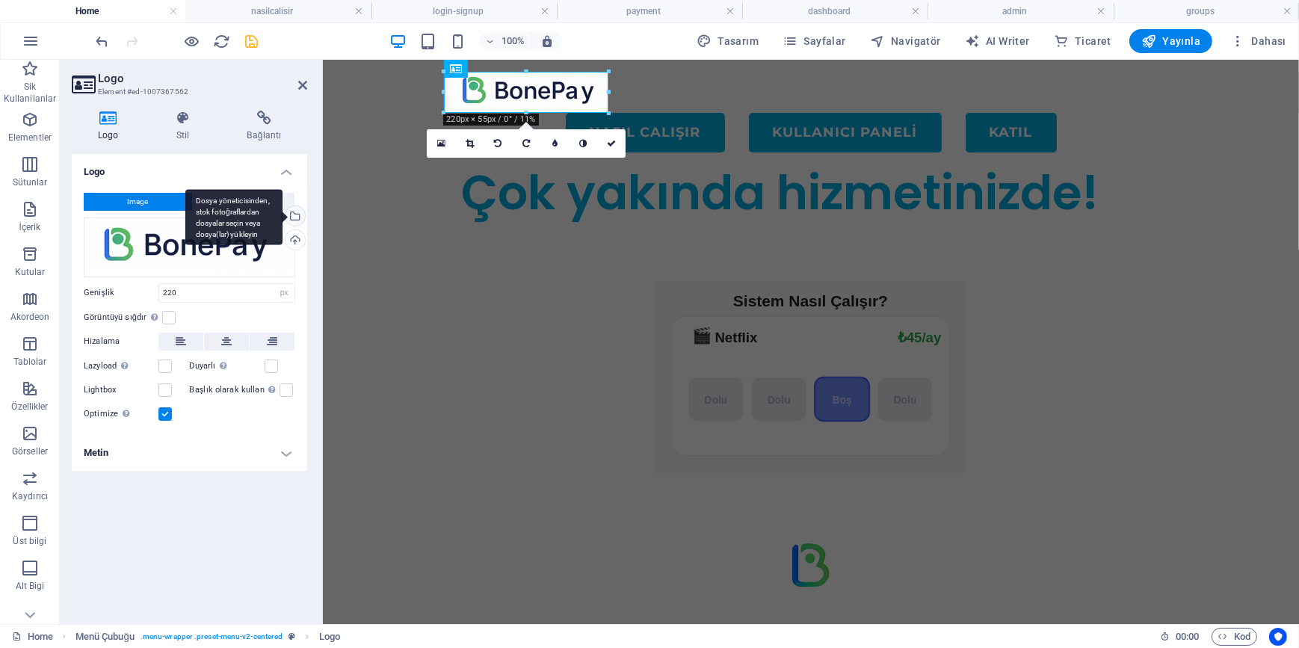
click at [297, 217] on div "Dosya yöneticisinden, stok fotoğraflardan dosyalar seçin veya dosya(lar) yükley…" at bounding box center [293, 217] width 22 height 22
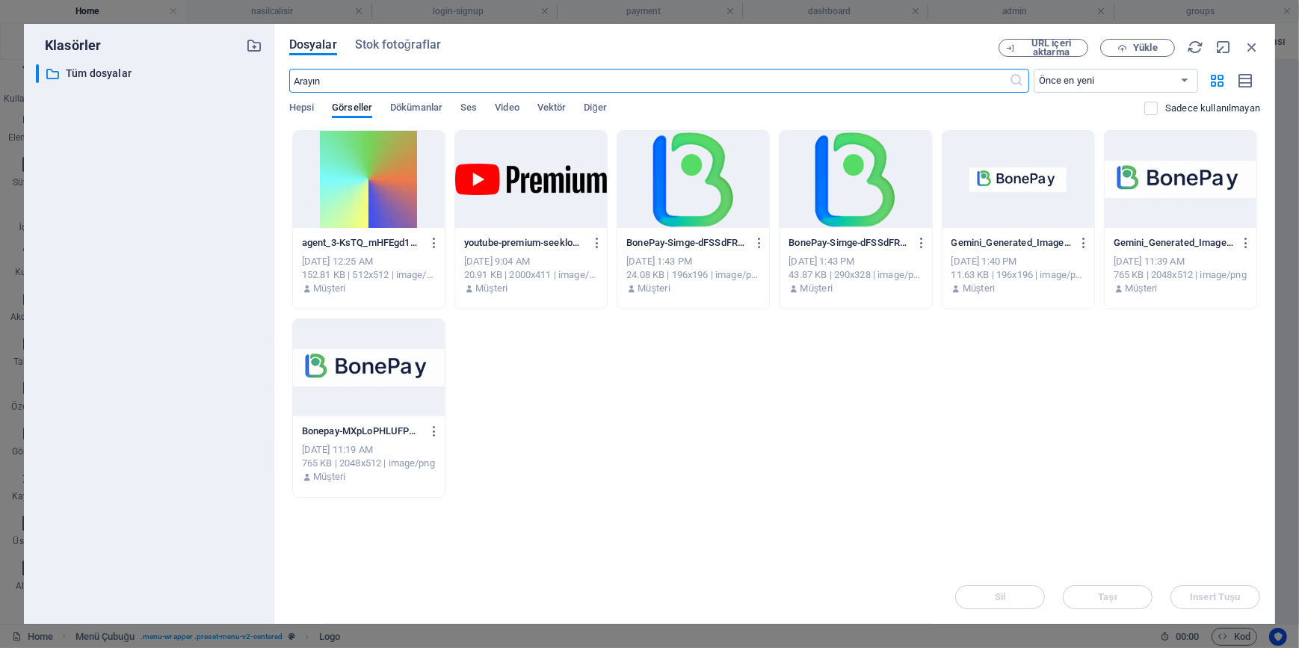
click at [1204, 189] on div at bounding box center [1181, 179] width 152 height 97
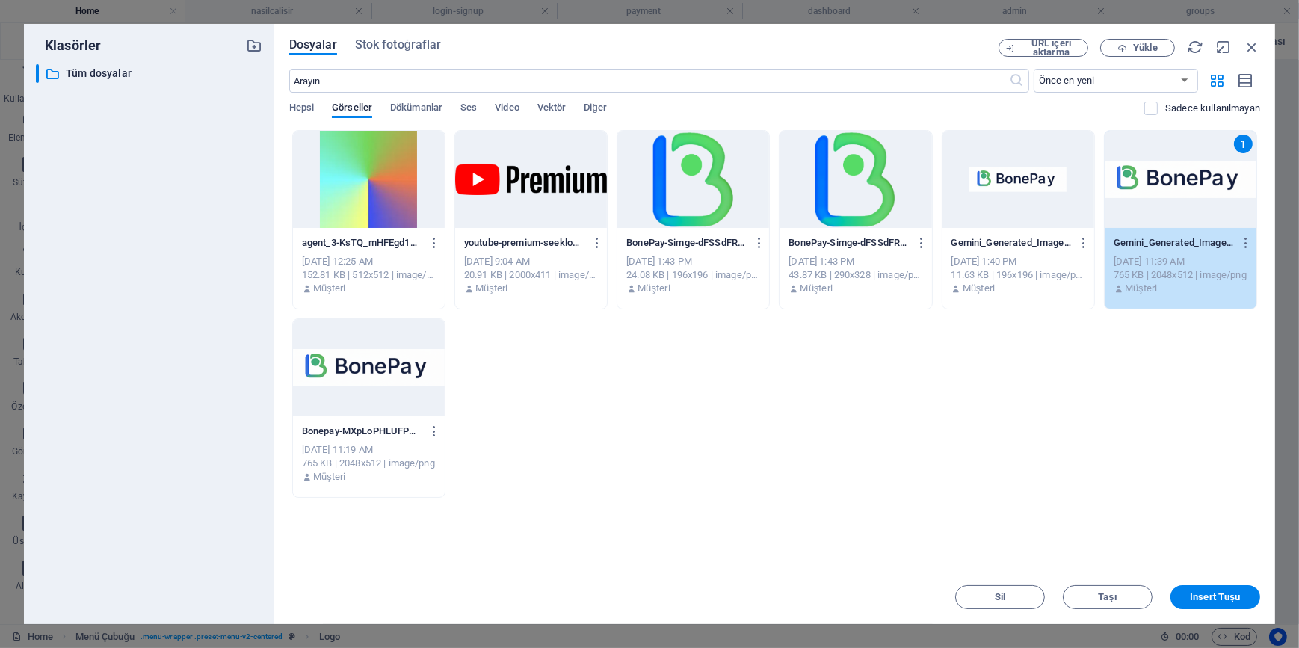
click at [371, 351] on div at bounding box center [369, 367] width 152 height 97
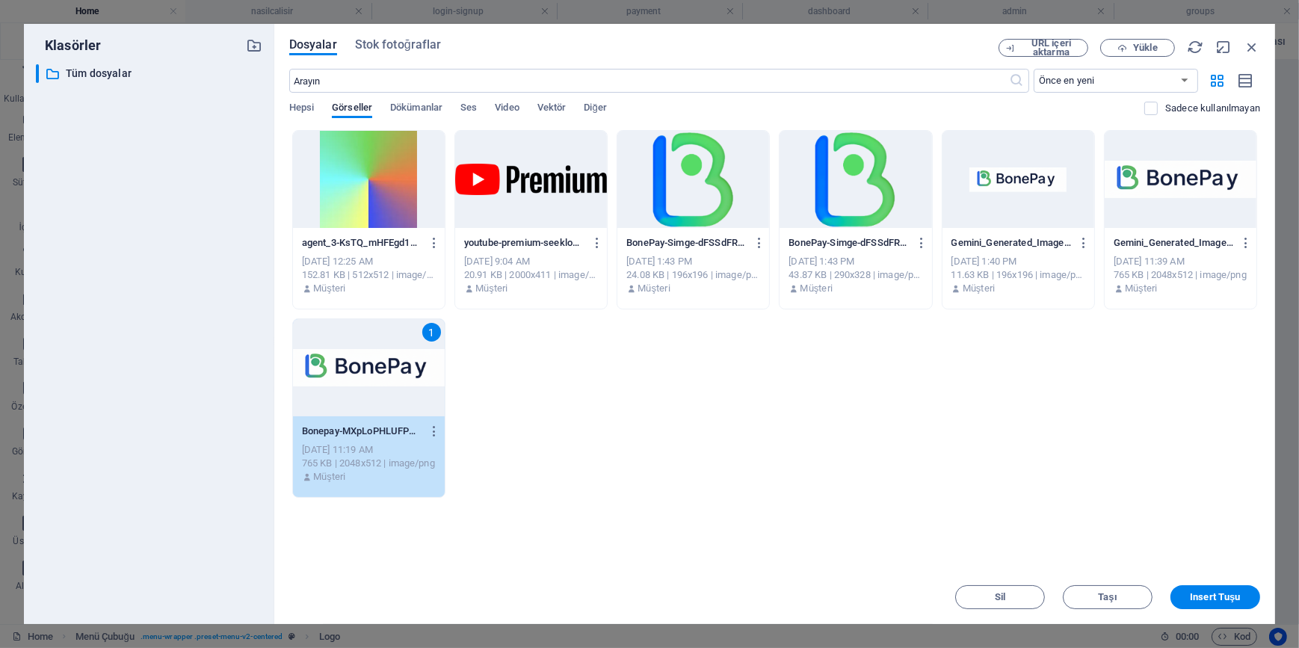
click at [373, 365] on div "1" at bounding box center [369, 367] width 152 height 97
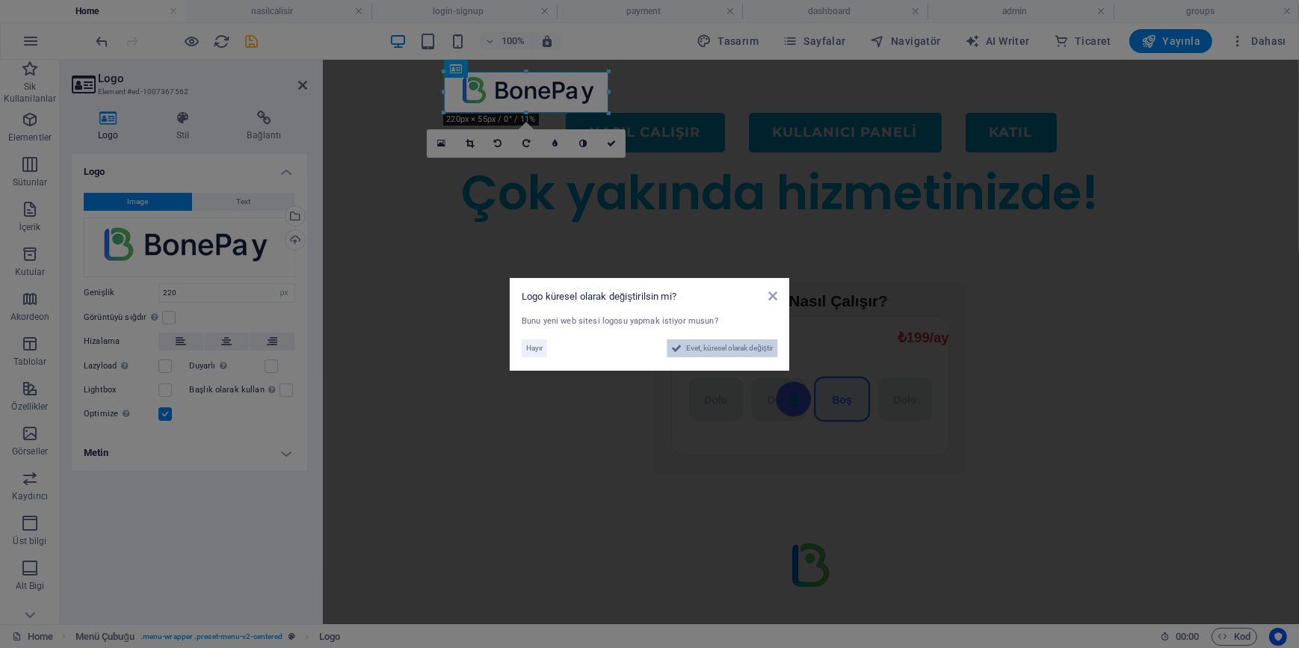
drag, startPoint x: 736, startPoint y: 349, endPoint x: 396, endPoint y: 289, distance: 345.3
click at [736, 349] on span "Evet, küresel olarak değiştir" at bounding box center [729, 348] width 87 height 18
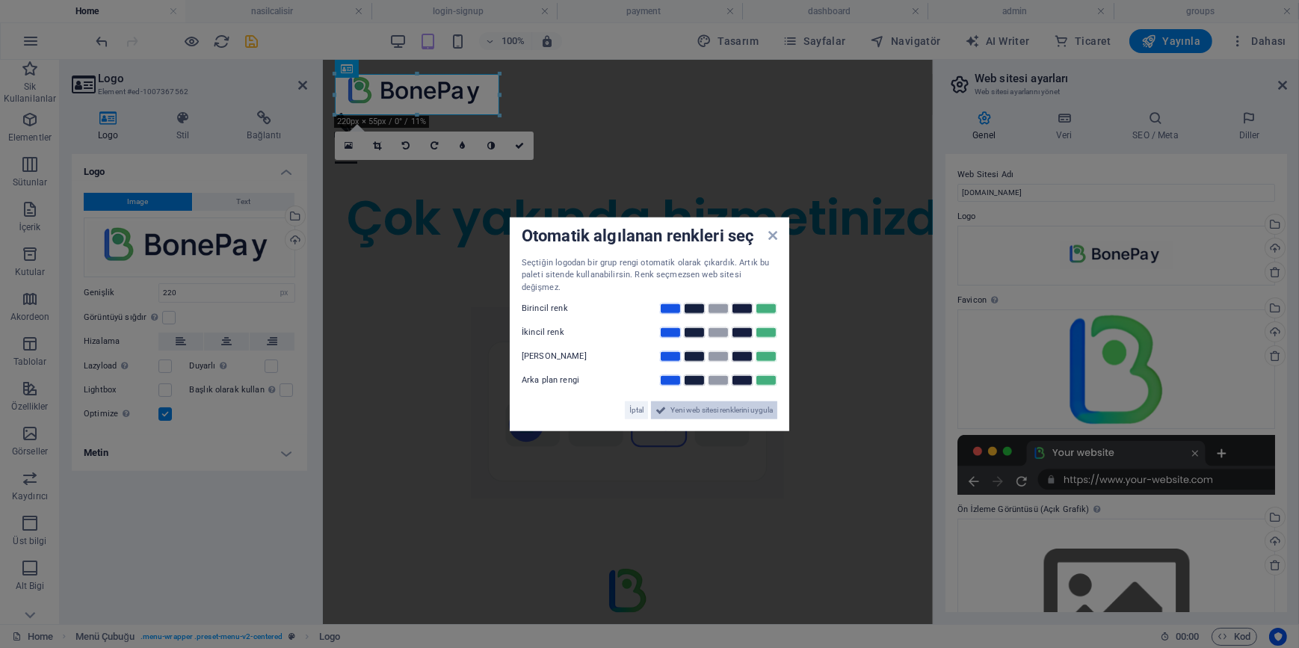
click at [709, 401] on span "Yeni web sitesi renklerini uygula" at bounding box center [721, 410] width 102 height 18
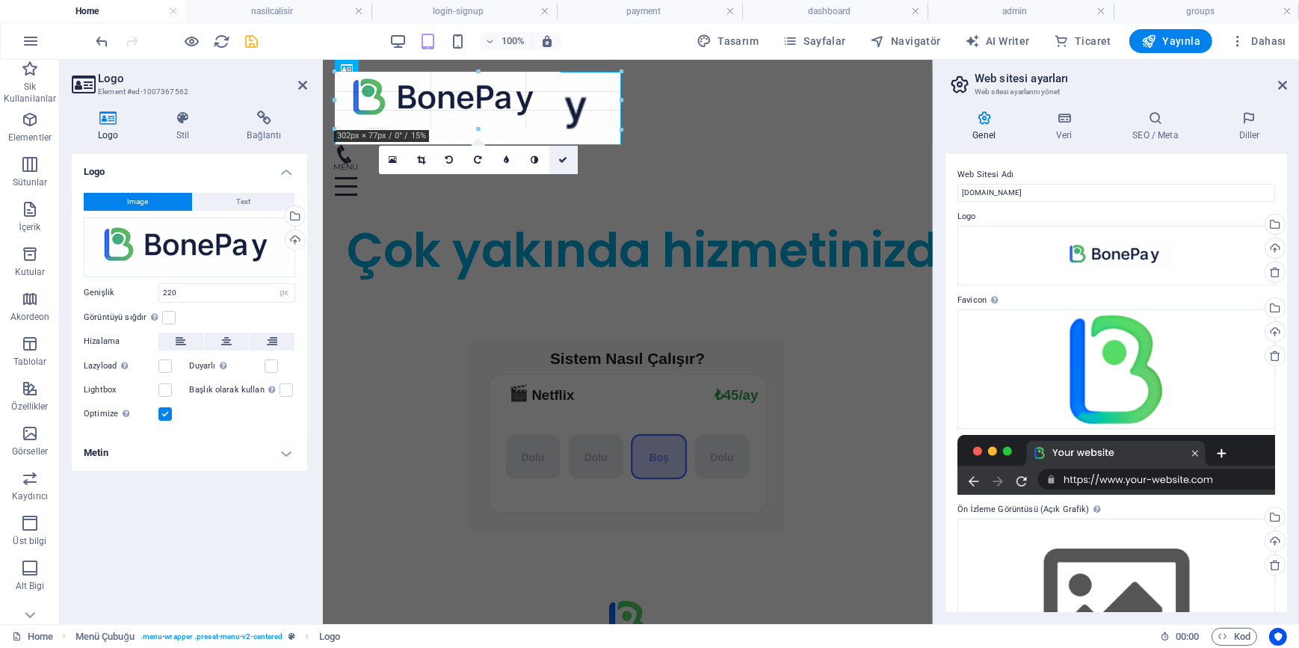
drag, startPoint x: 499, startPoint y: 114, endPoint x: 551, endPoint y: 146, distance: 60.8
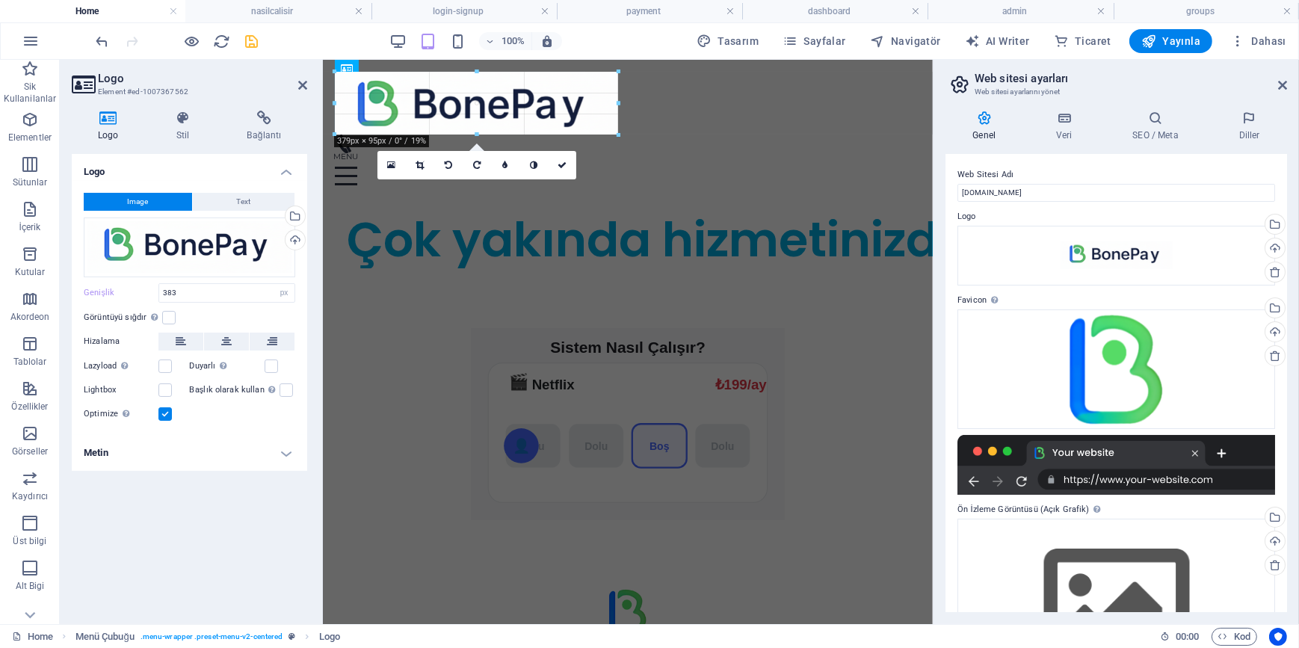
drag, startPoint x: 614, startPoint y: 141, endPoint x: 583, endPoint y: 129, distance: 33.9
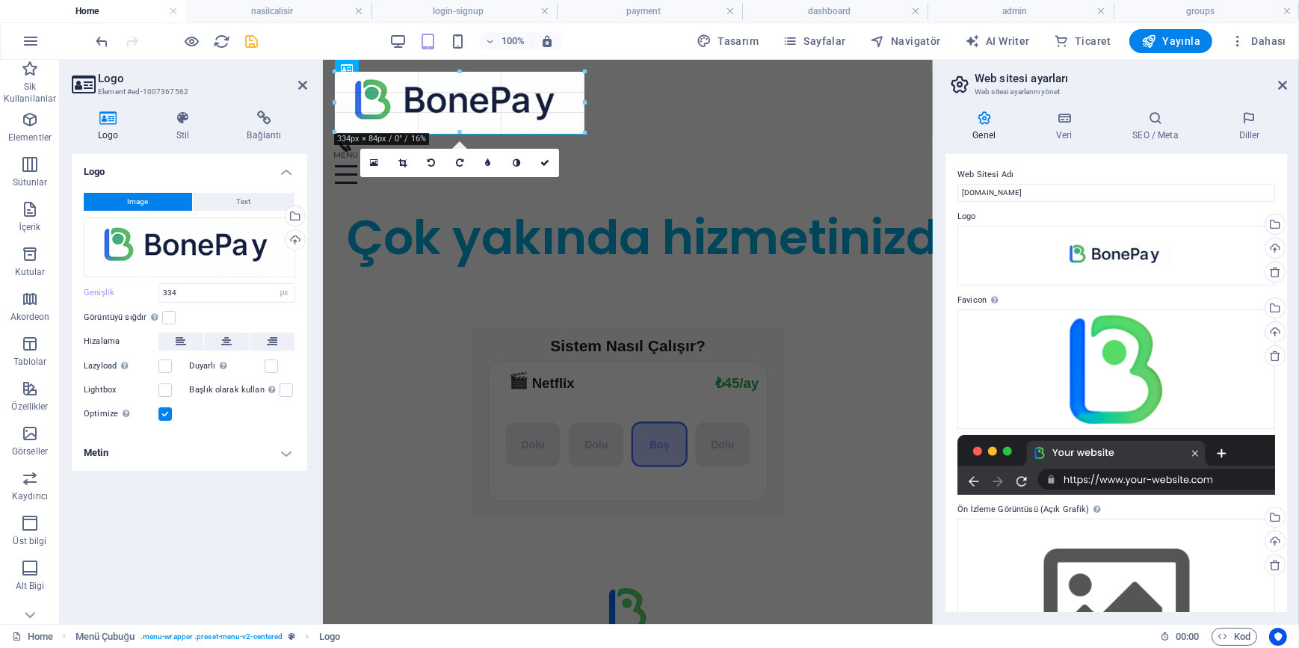
drag, startPoint x: 583, startPoint y: 135, endPoint x: 252, endPoint y: 67, distance: 338.0
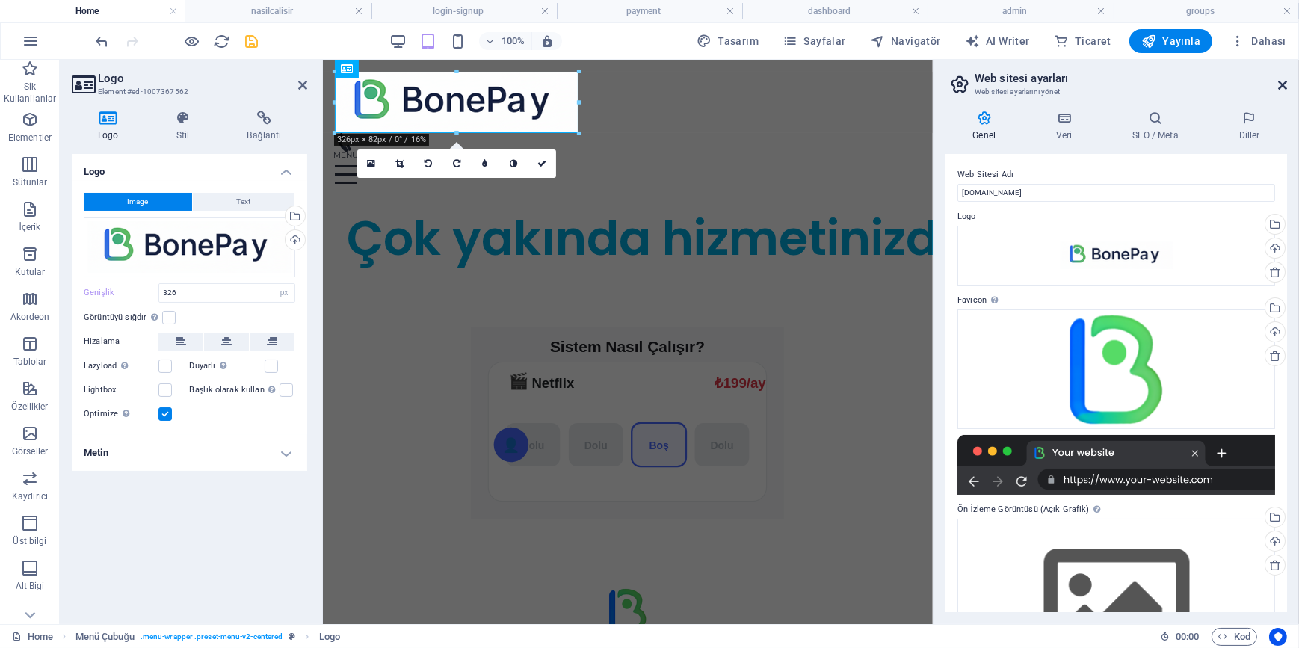
click at [1285, 85] on icon at bounding box center [1282, 85] width 9 height 12
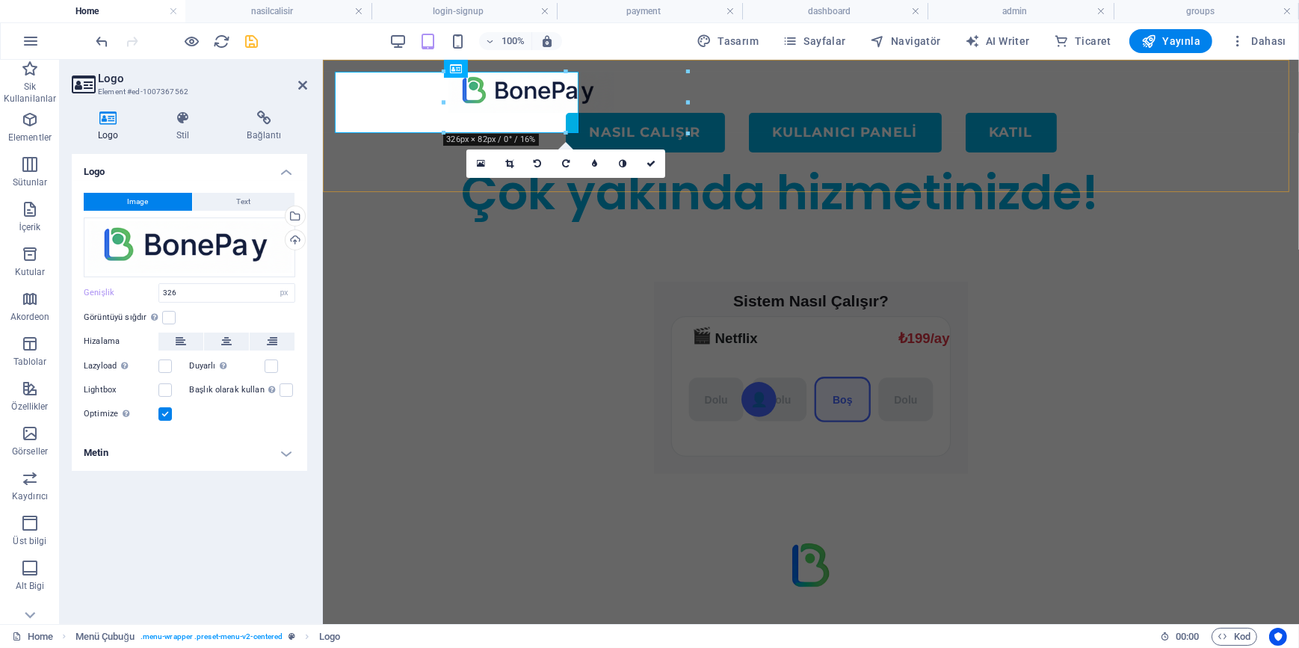
type input "220"
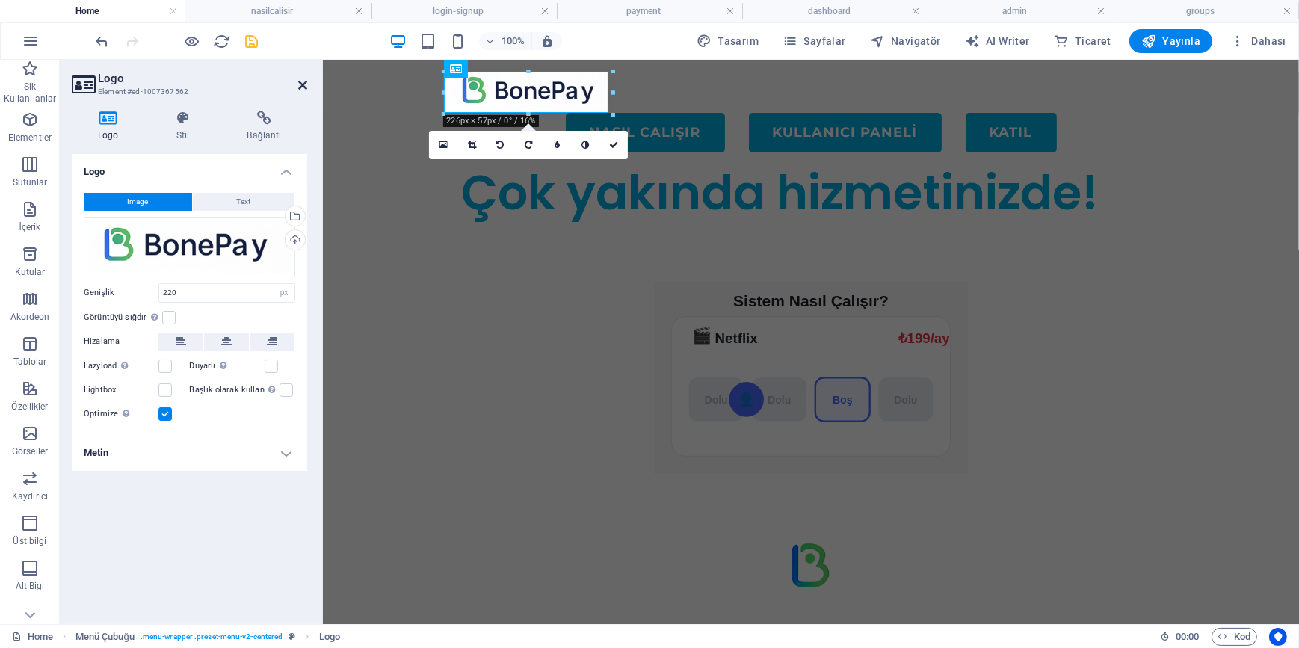
click at [306, 83] on icon at bounding box center [302, 85] width 9 height 12
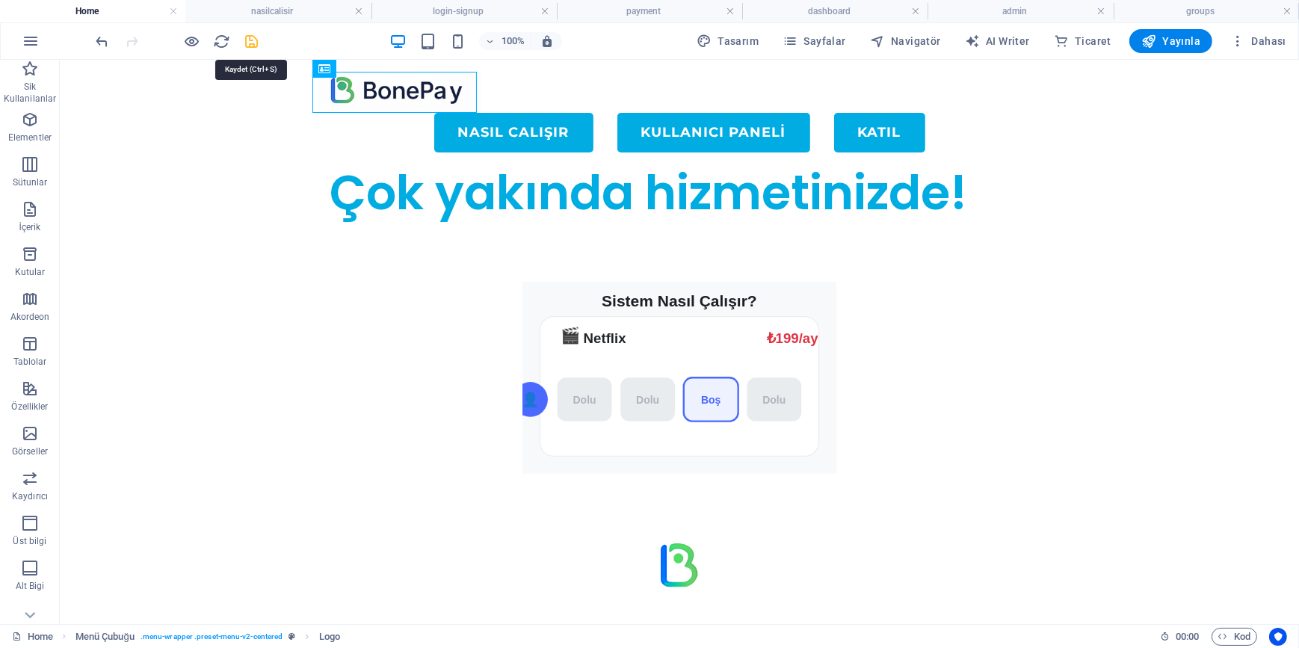
click at [256, 43] on icon "save" at bounding box center [252, 41] width 17 height 17
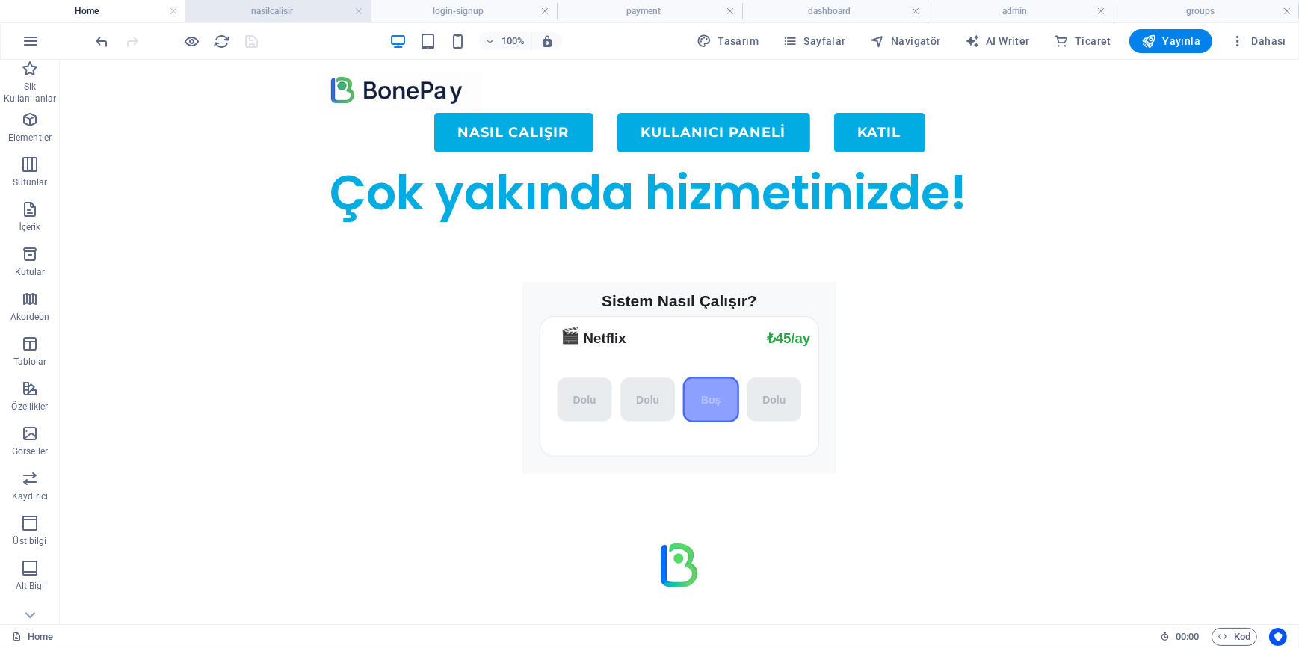
click at [280, 15] on h4 "nasilcalisir" at bounding box center [277, 11] width 185 height 16
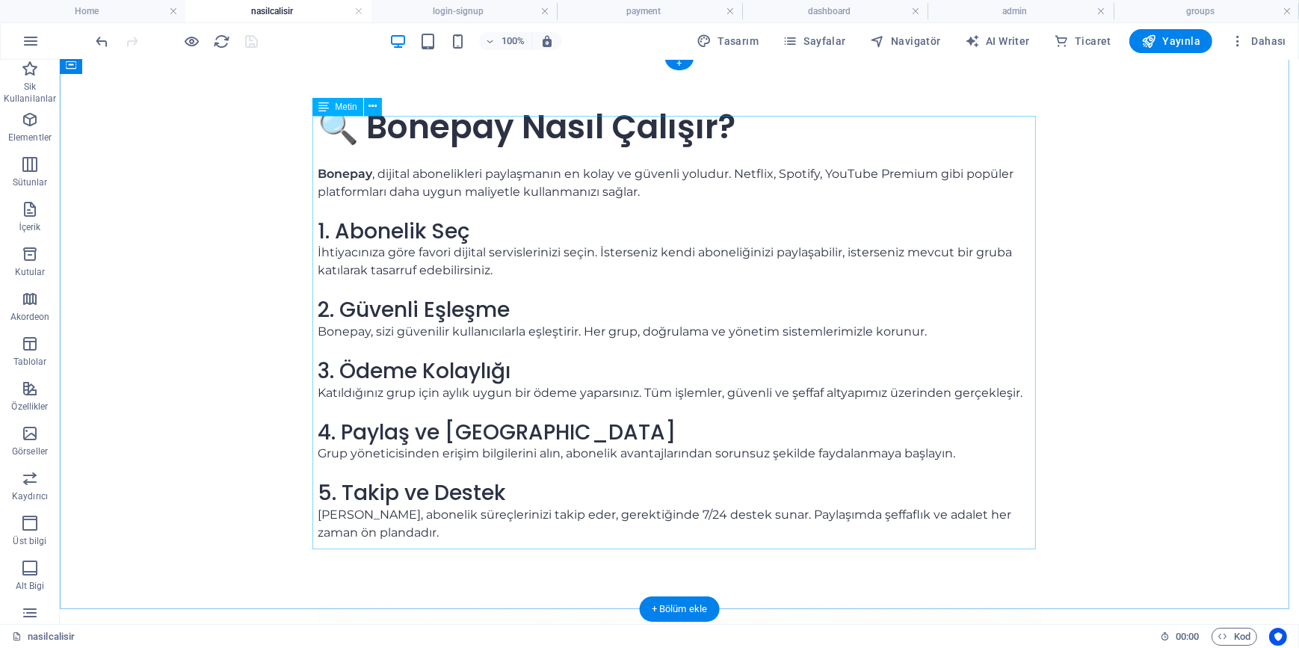
scroll to position [299, 0]
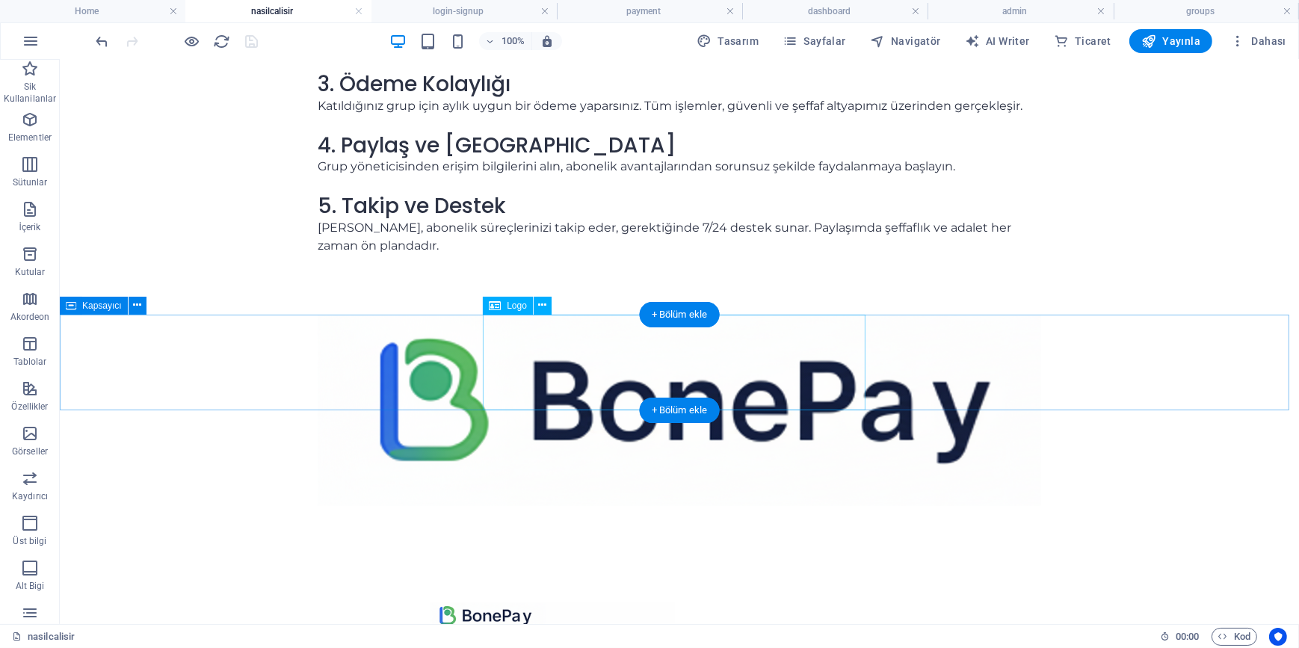
click at [670, 354] on div at bounding box center [678, 409] width 723 height 191
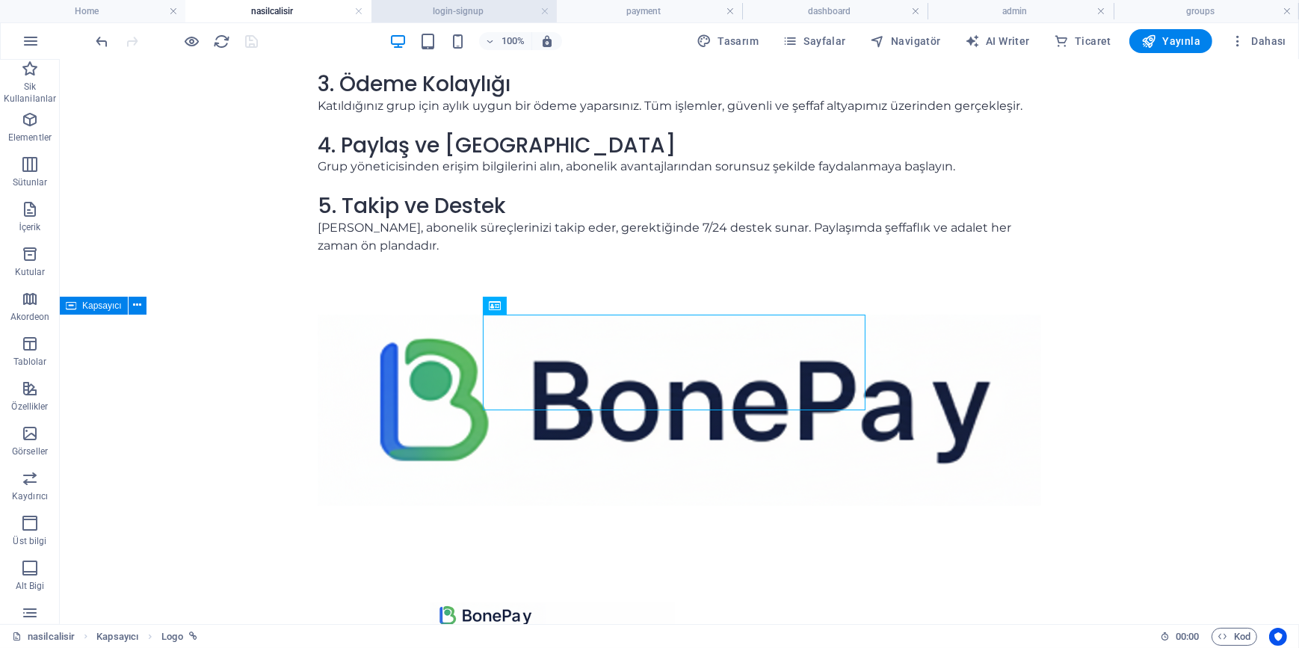
click at [463, 13] on h4 "login-signup" at bounding box center [463, 11] width 185 height 16
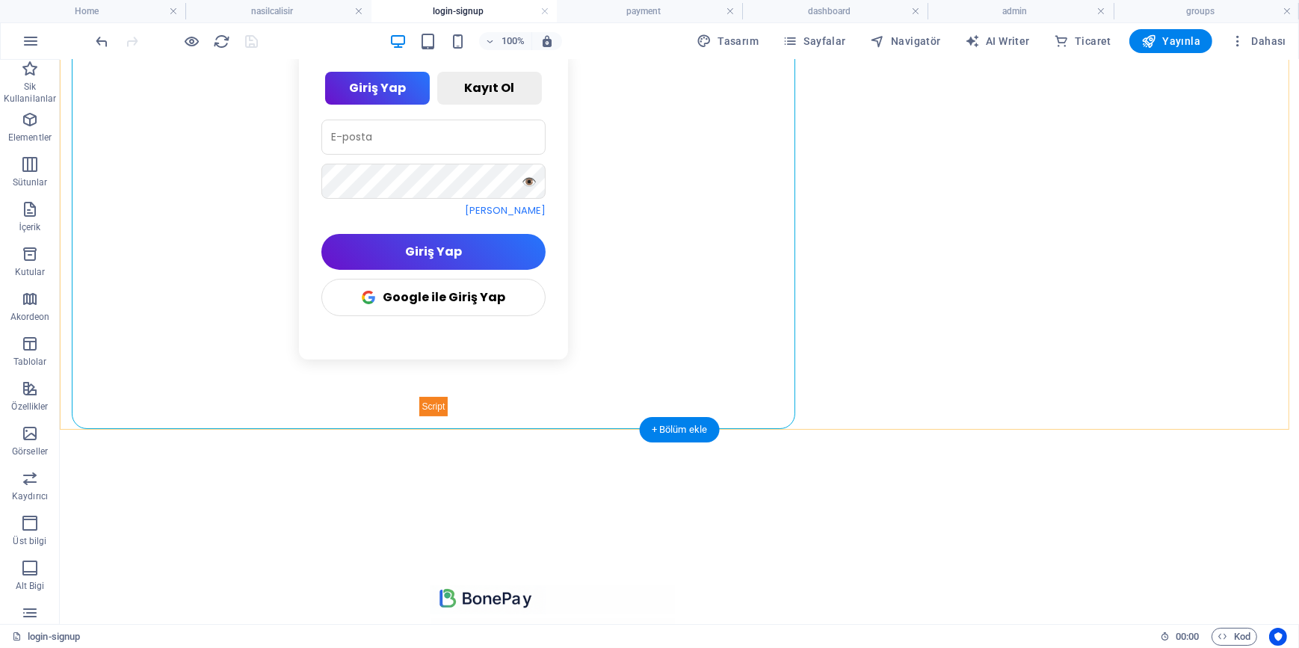
scroll to position [38, 0]
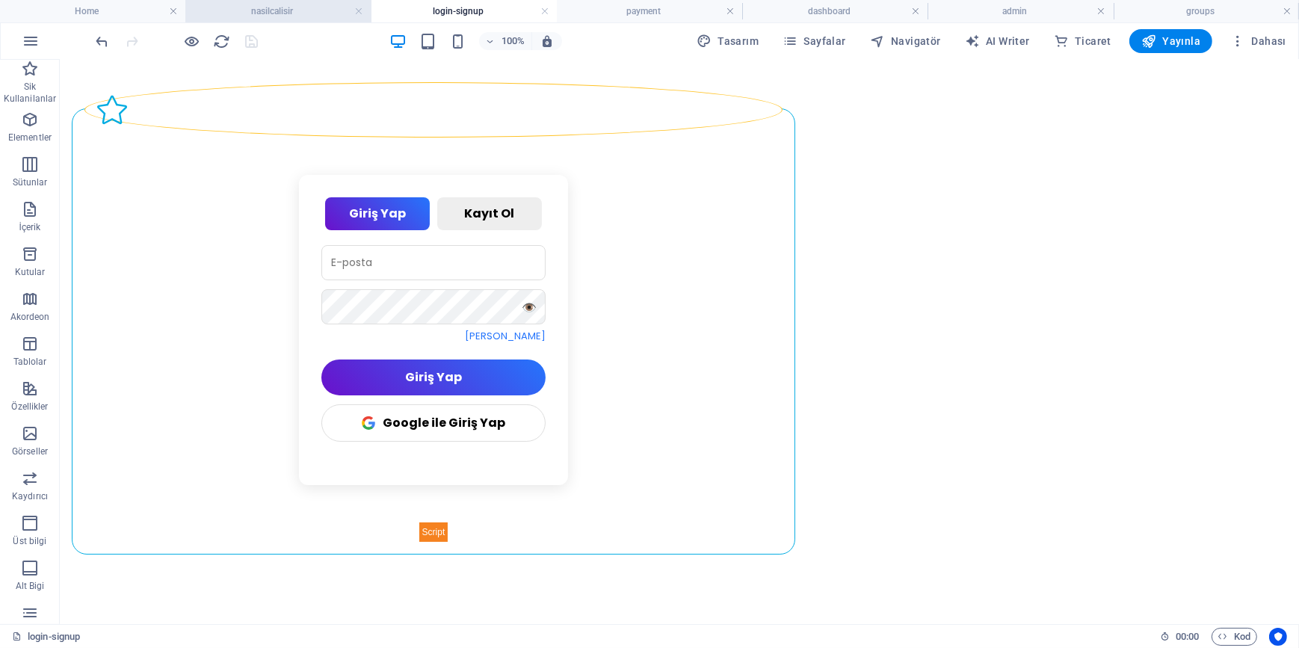
click at [288, 10] on h4 "nasilcalisir" at bounding box center [277, 11] width 185 height 16
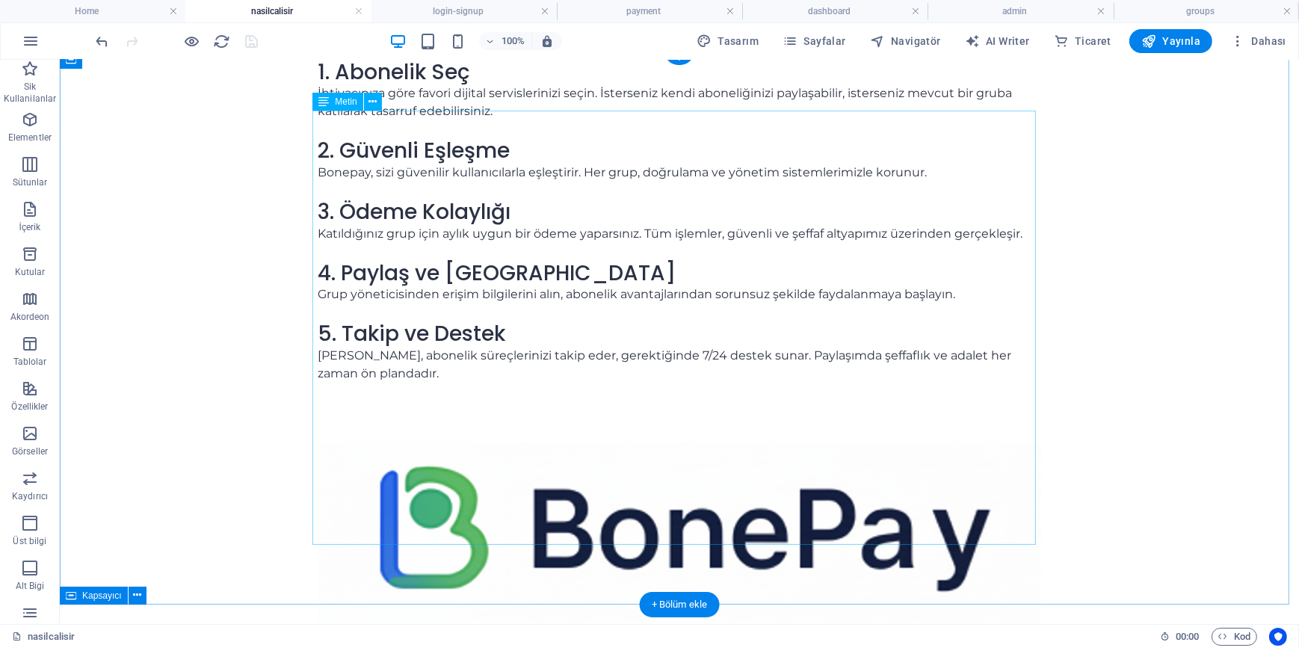
scroll to position [299, 0]
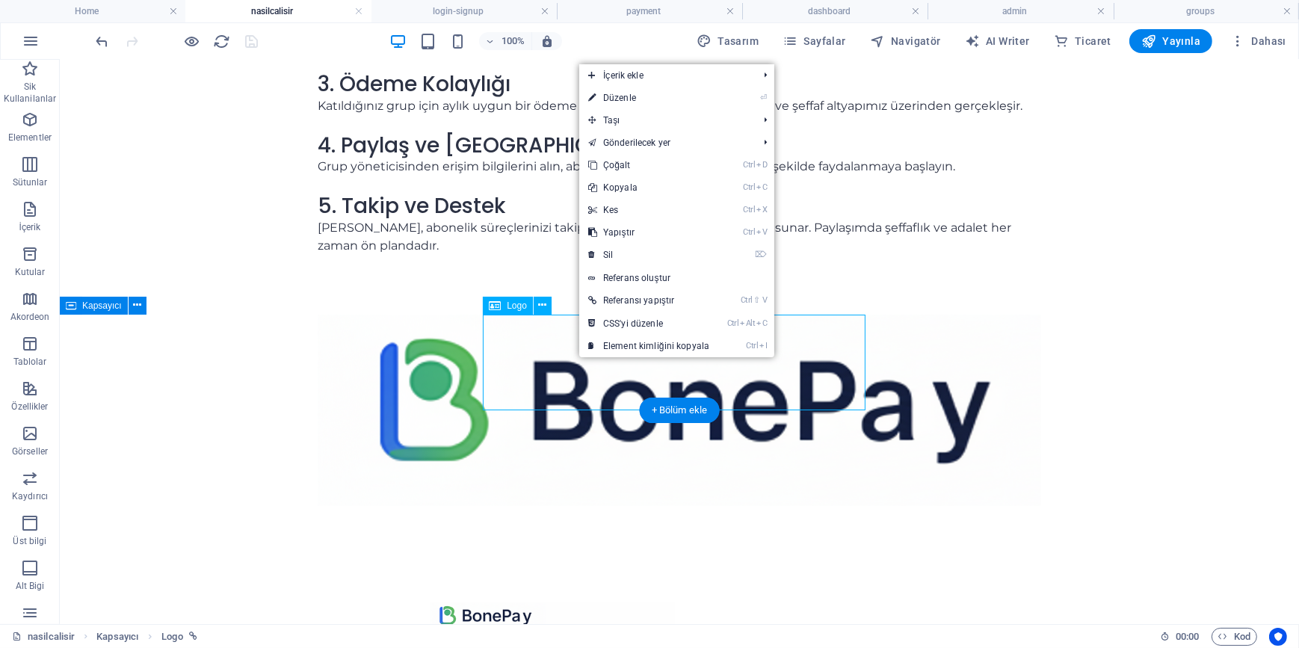
click at [560, 362] on div at bounding box center [678, 409] width 723 height 191
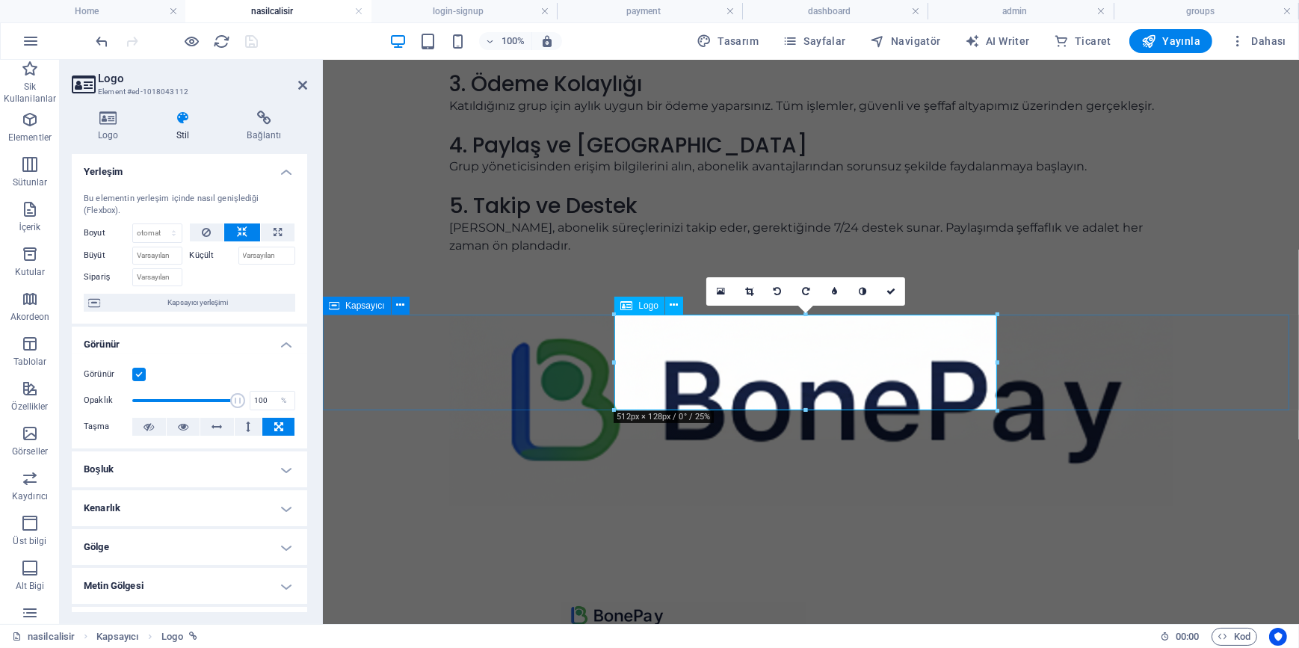
click at [800, 367] on div at bounding box center [809, 409] width 723 height 191
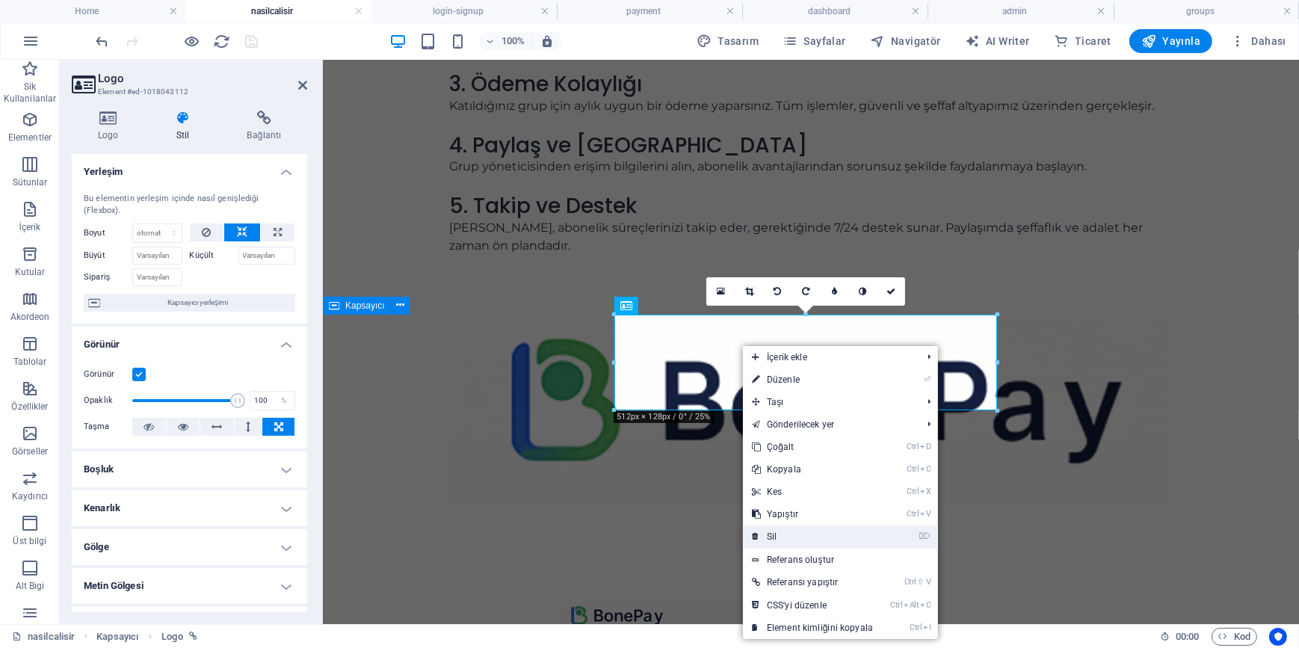
click at [782, 535] on link "⌦ Sil" at bounding box center [812, 536] width 139 height 22
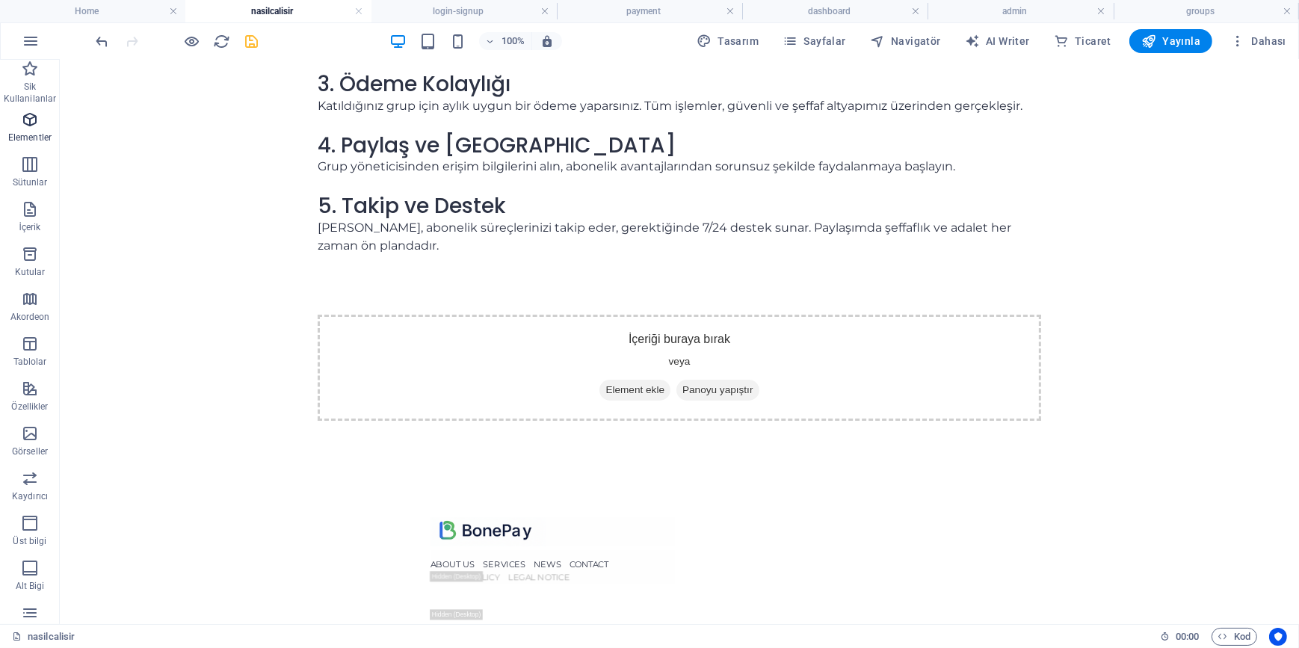
click at [28, 117] on icon "button" at bounding box center [30, 120] width 18 height 18
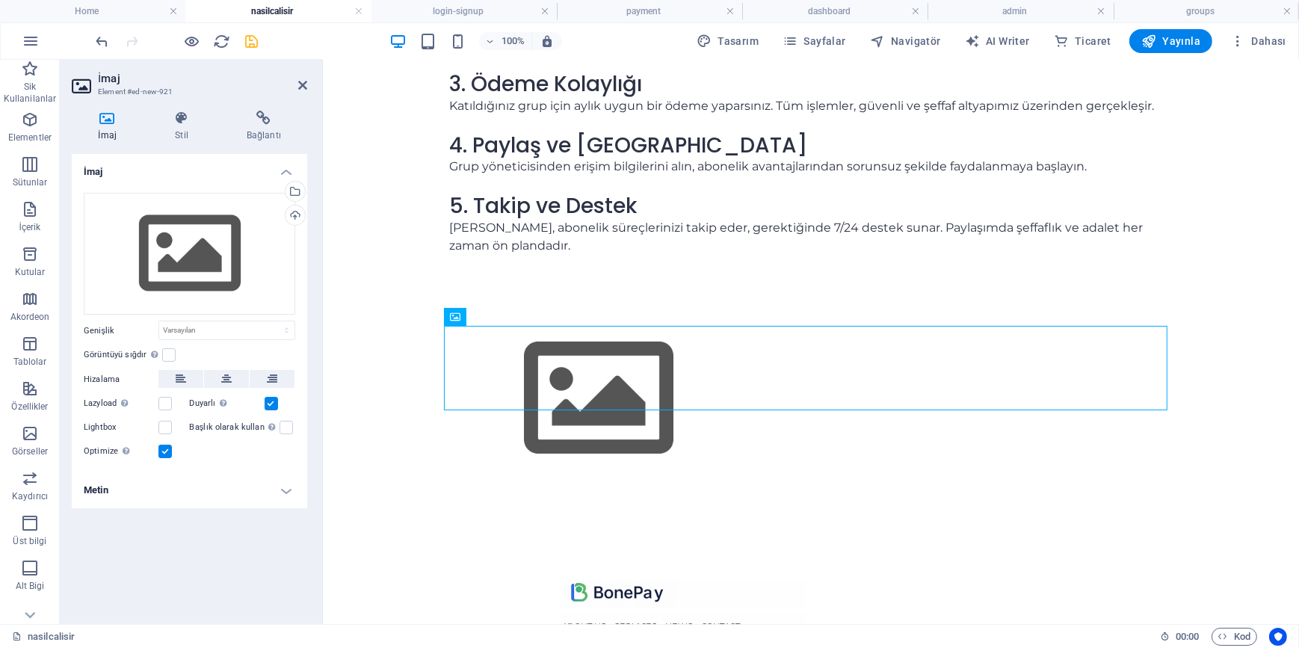
scroll to position [287, 0]
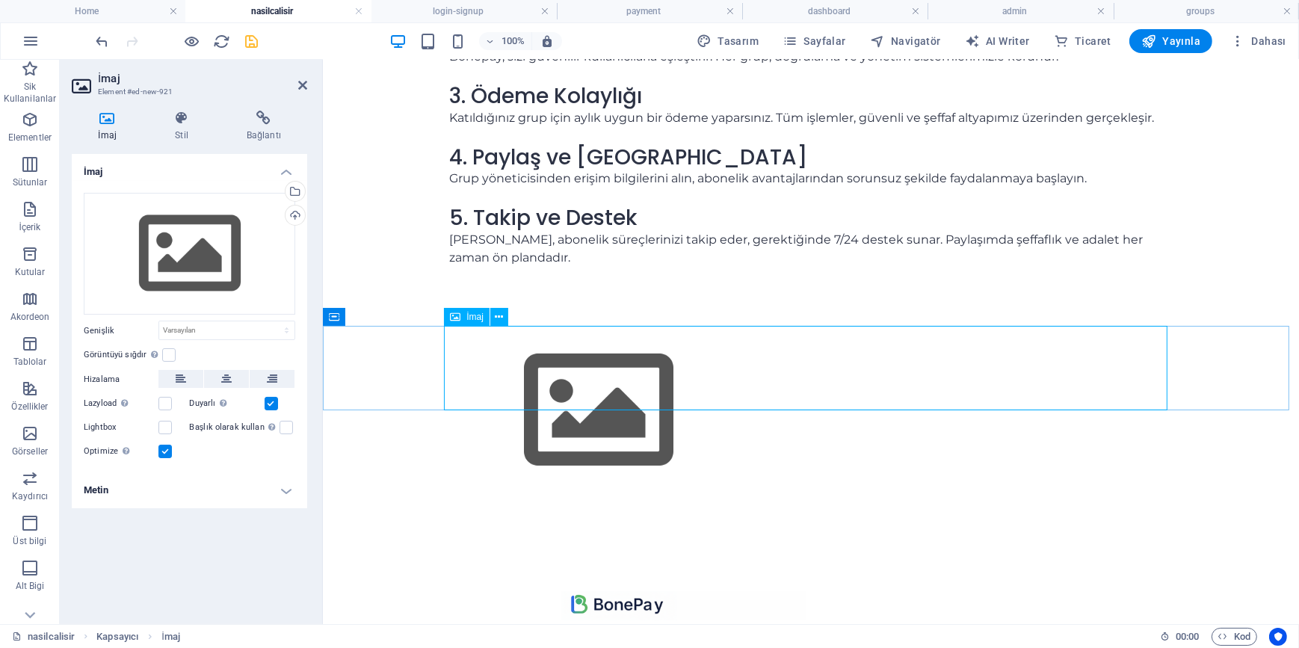
click at [537, 370] on figure at bounding box center [809, 410] width 723 height 168
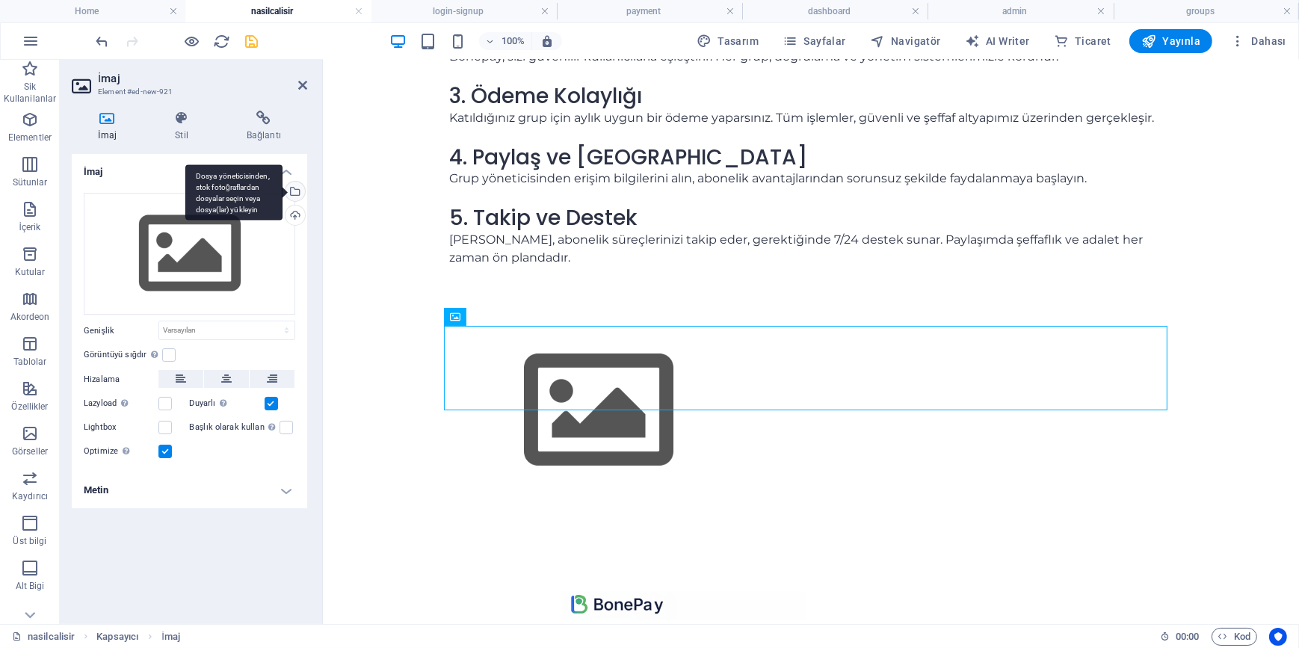
click at [282, 189] on div "Dosya yöneticisinden, stok fotoğraflardan dosyalar seçin veya dosya(lar) yükley…" at bounding box center [233, 192] width 97 height 56
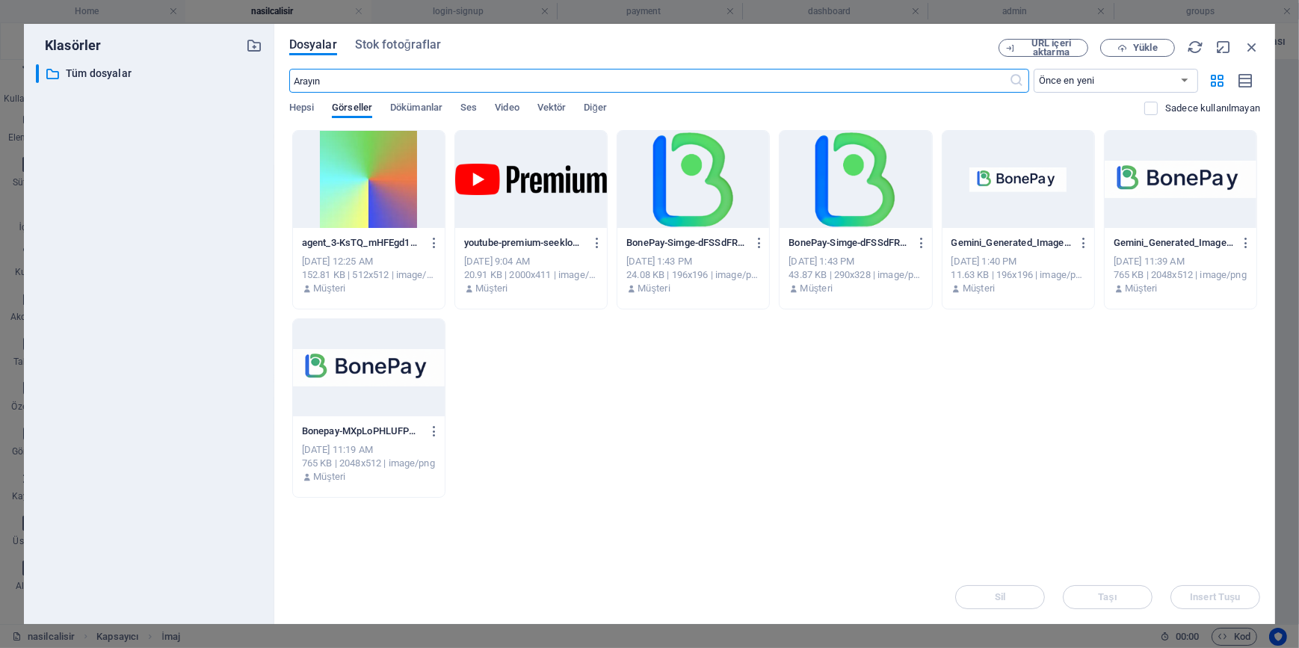
scroll to position [317, 0]
click at [695, 196] on div at bounding box center [693, 179] width 152 height 97
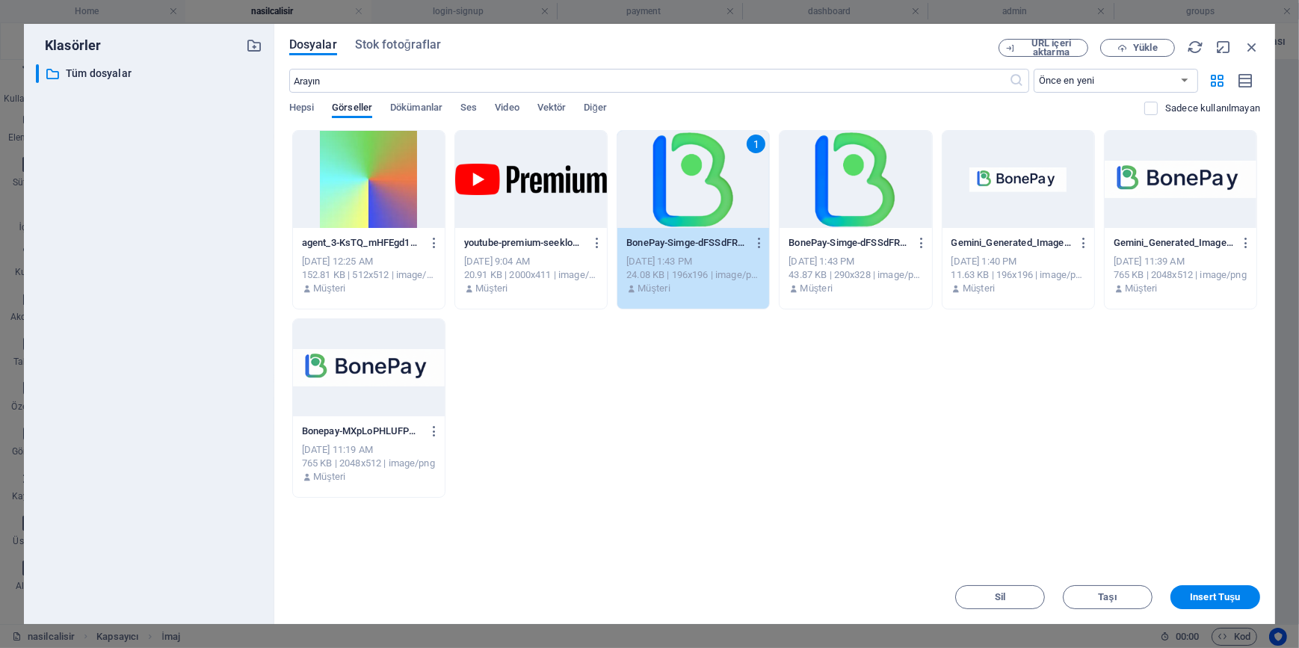
click at [695, 196] on div "1" at bounding box center [693, 179] width 152 height 97
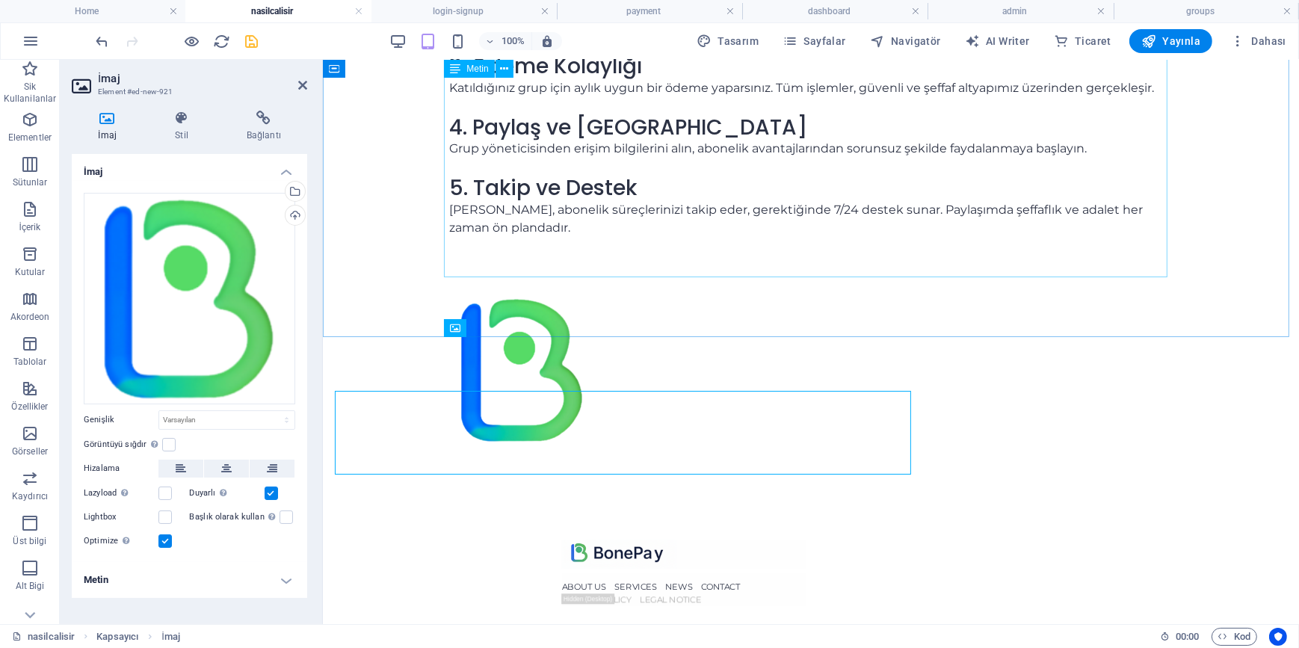
scroll to position [277, 0]
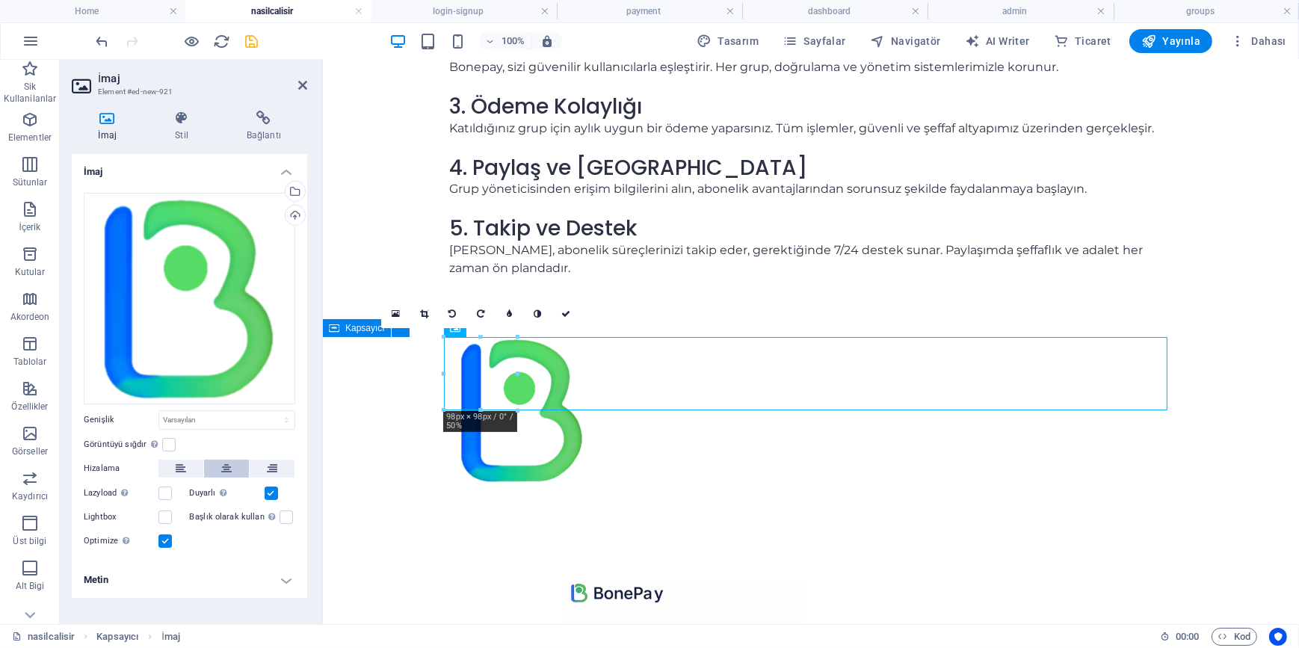
click at [228, 467] on icon at bounding box center [226, 469] width 10 height 18
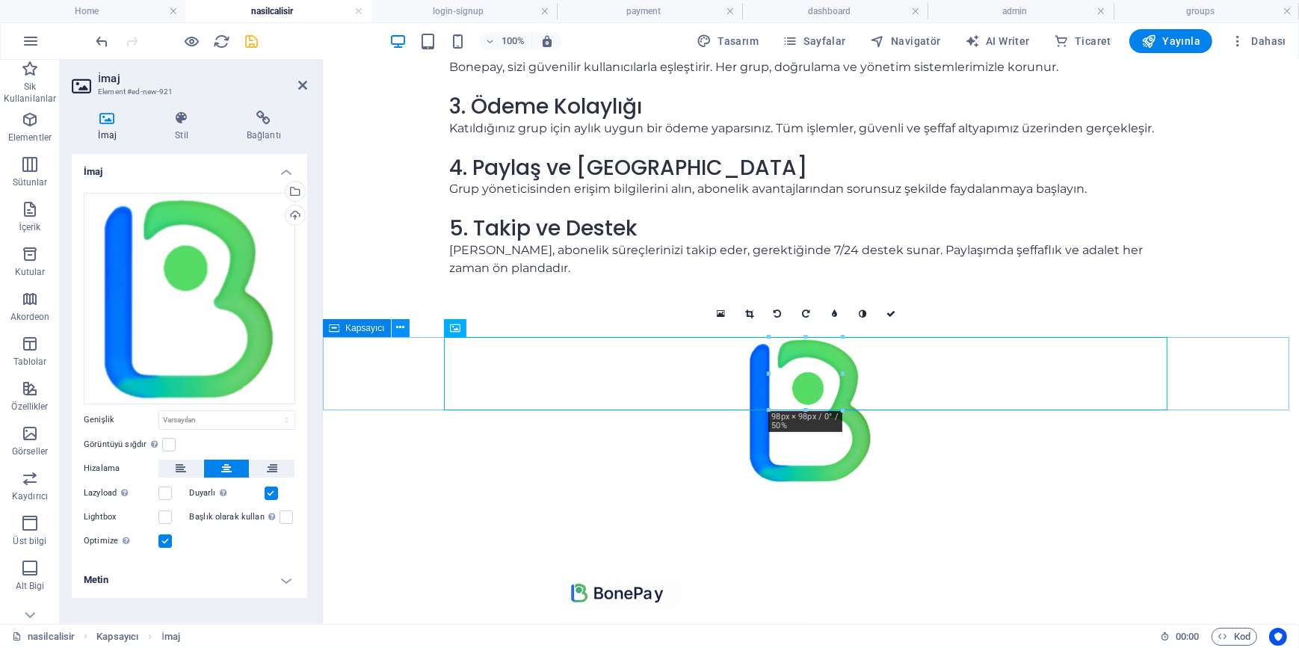
click at [403, 325] on icon at bounding box center [400, 328] width 8 height 16
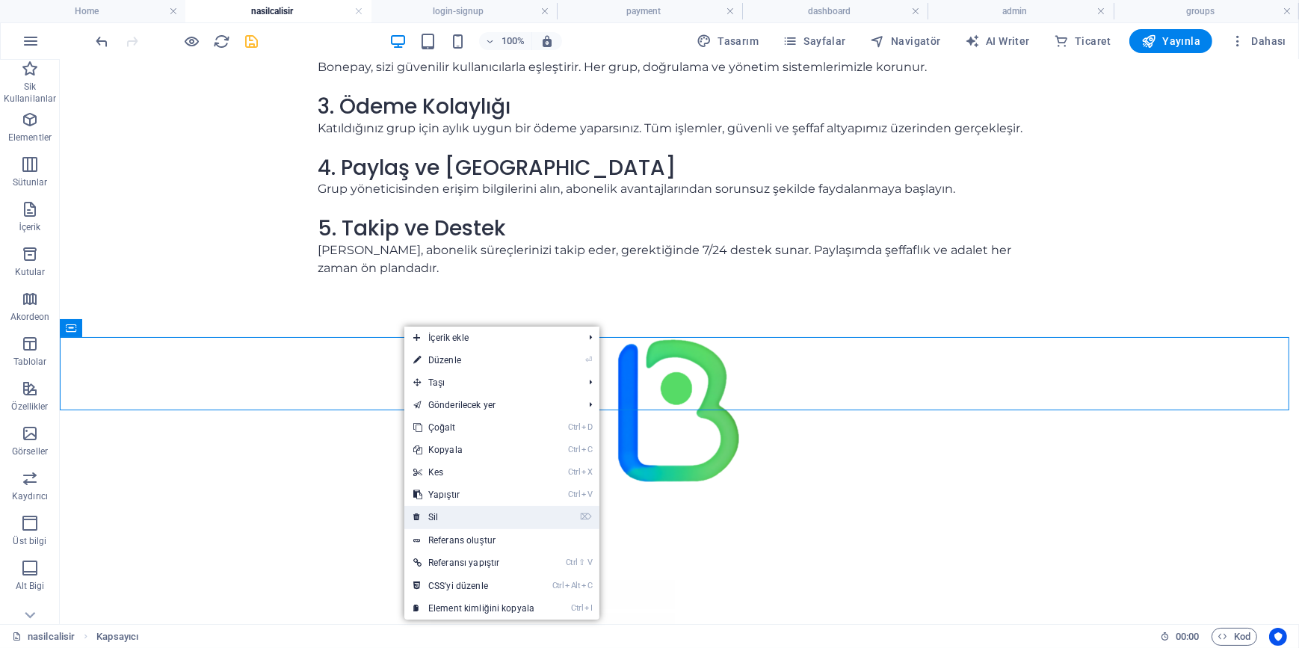
click at [456, 513] on link "⌦ Sil" at bounding box center [473, 517] width 139 height 22
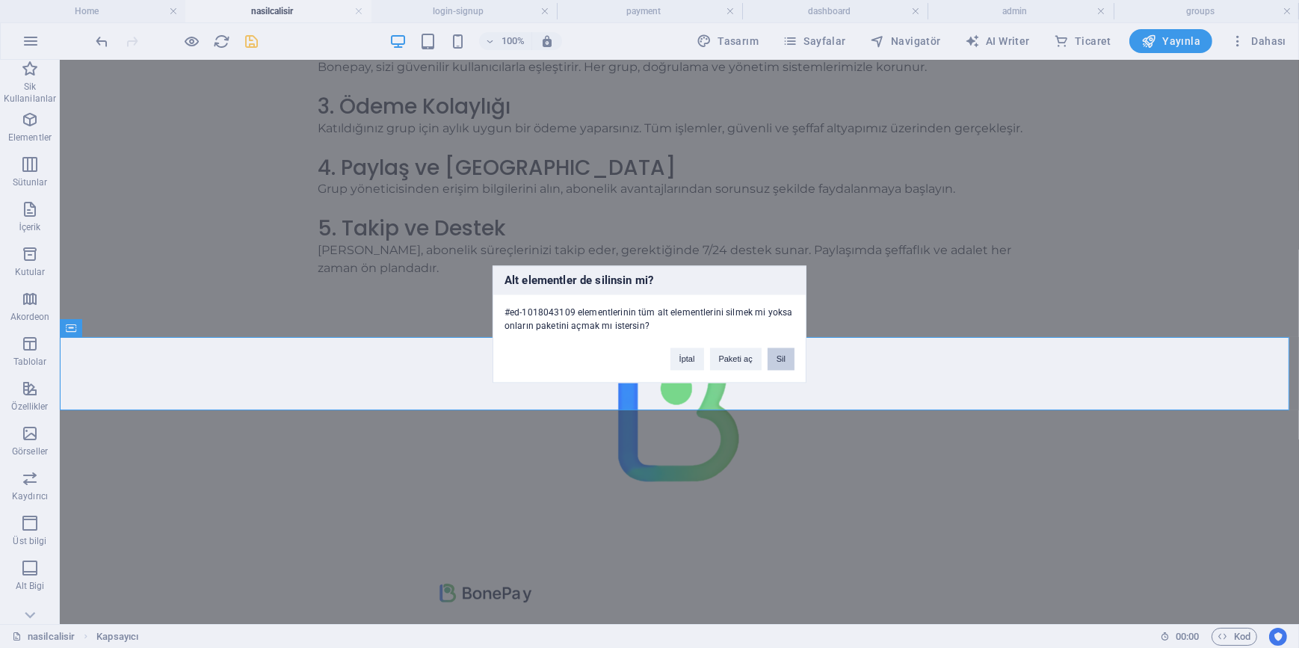
click at [791, 359] on button "Sil" at bounding box center [781, 359] width 27 height 22
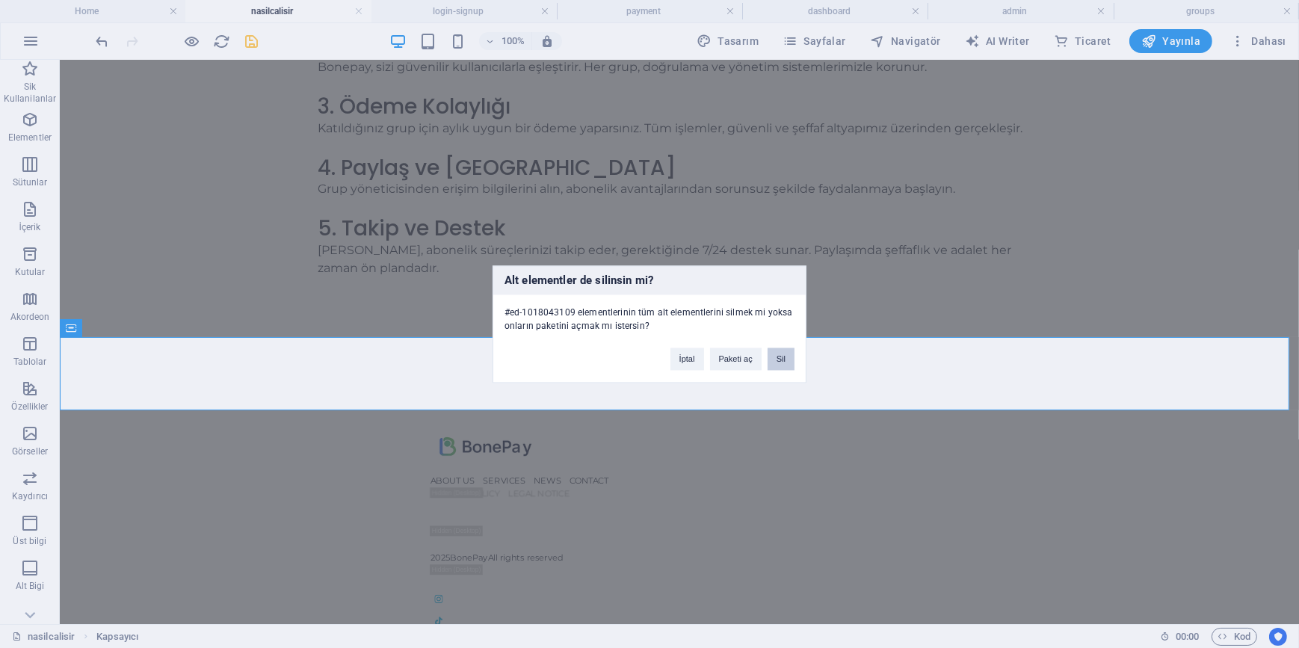
scroll to position [203, 0]
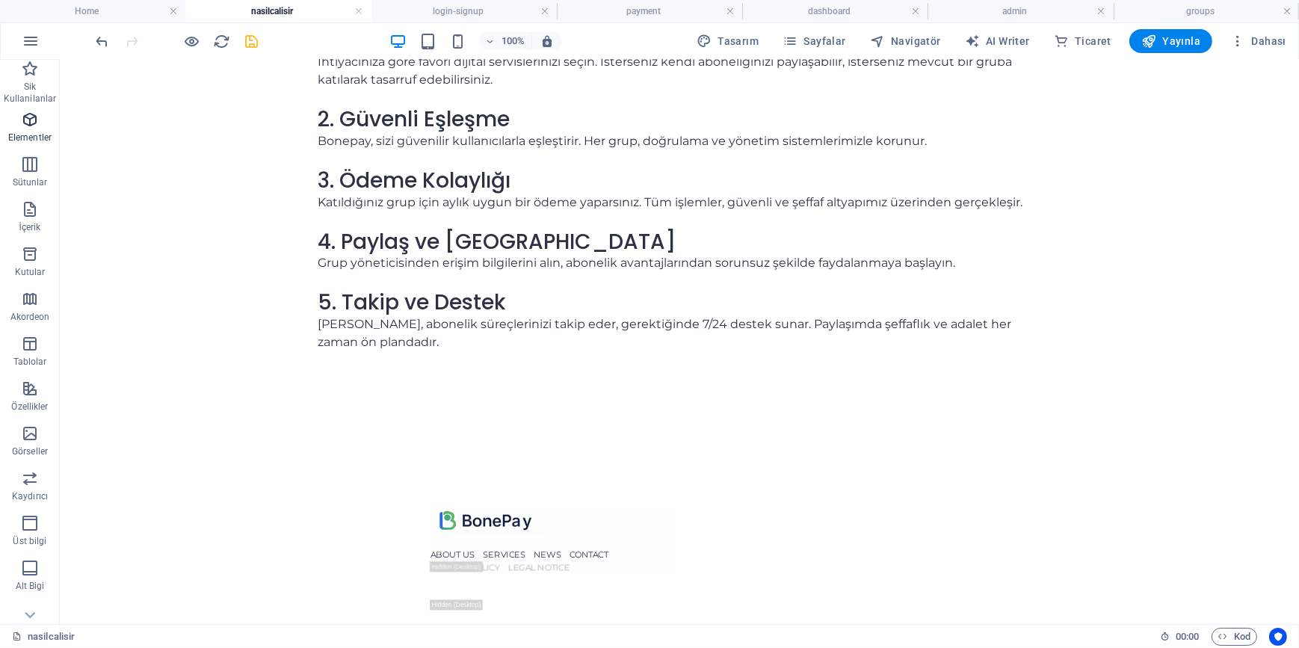
click at [23, 120] on icon "button" at bounding box center [30, 120] width 18 height 18
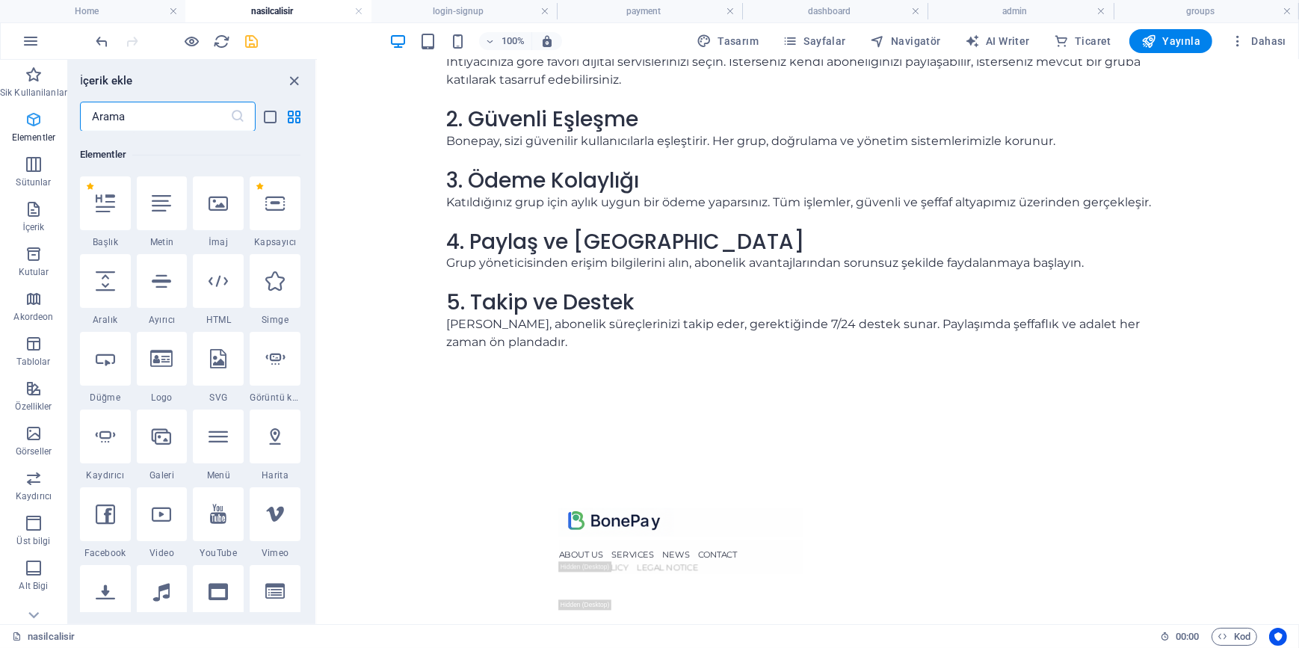
scroll to position [158, 0]
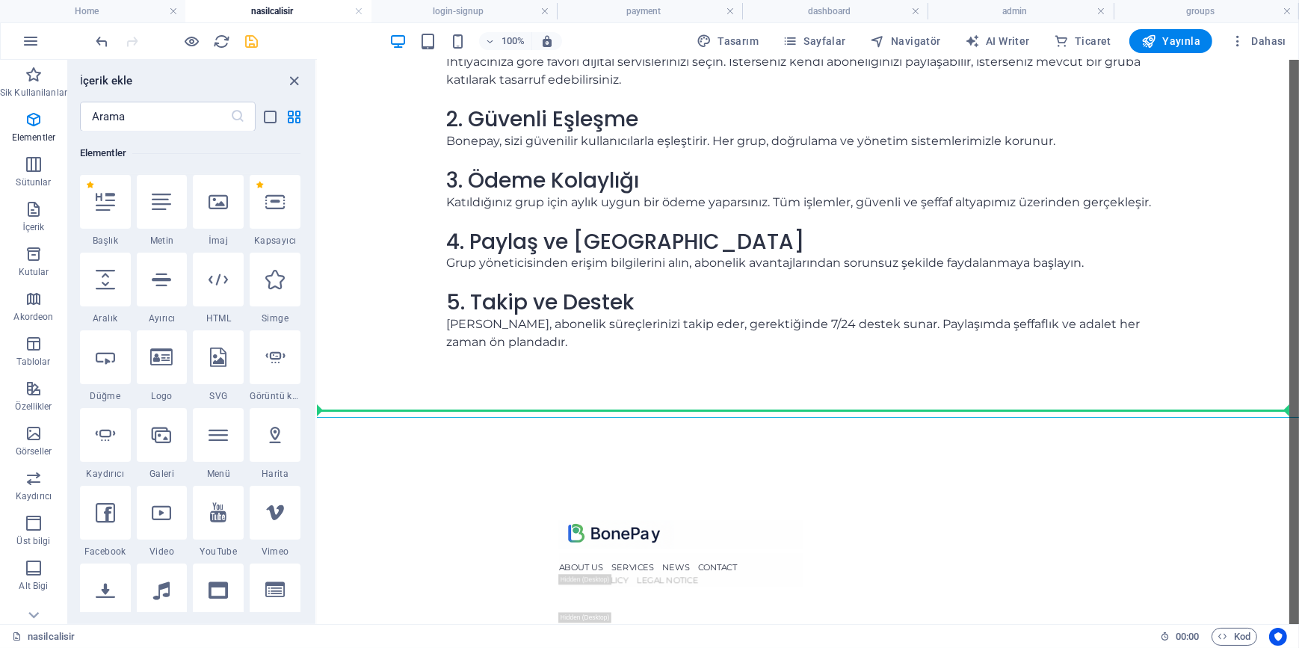
select select "%"
select select "px"
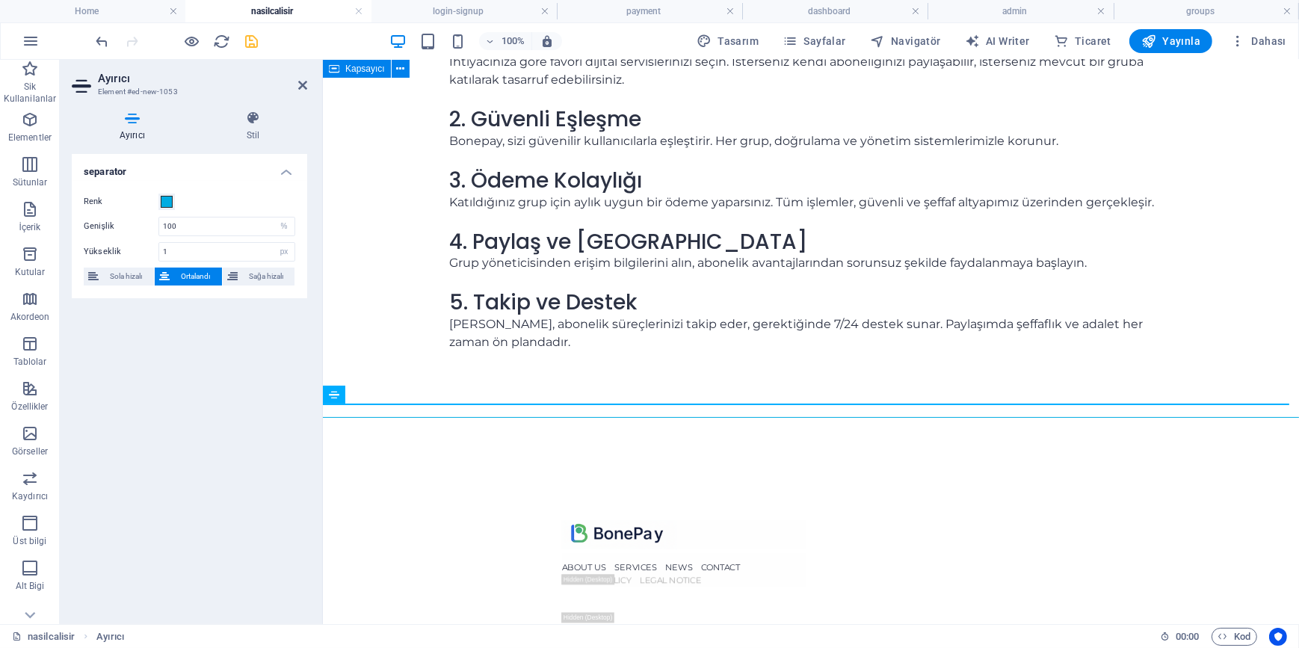
scroll to position [216, 0]
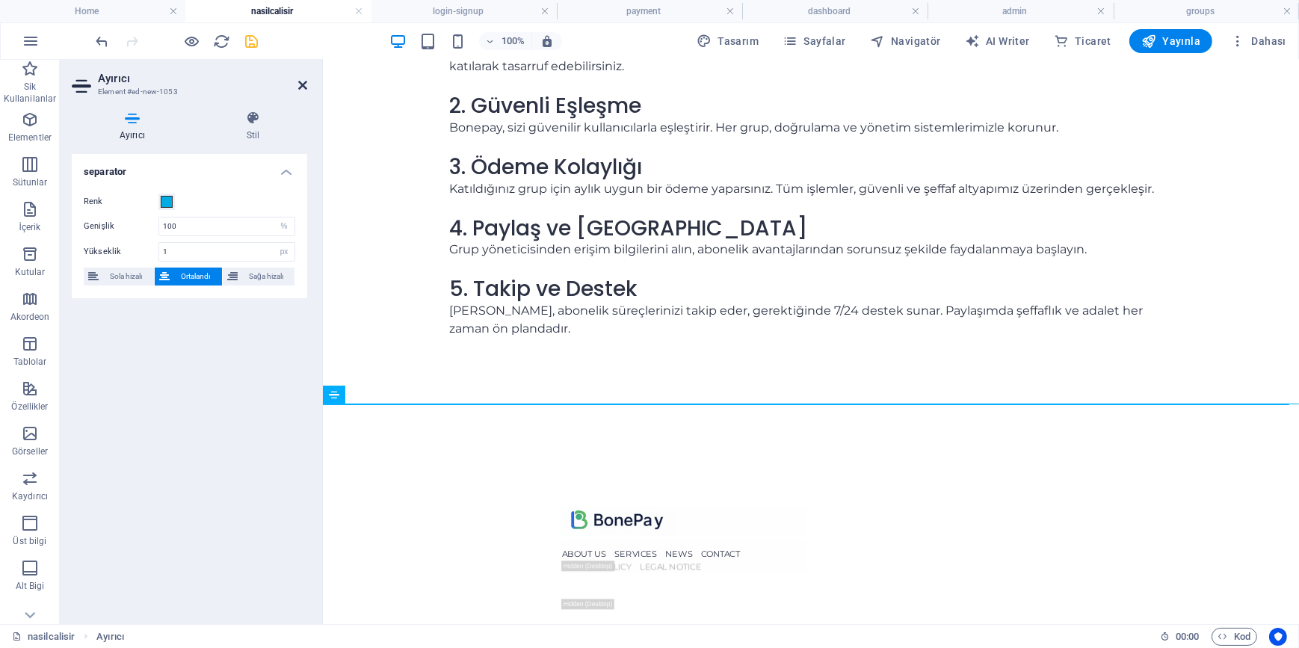
click at [306, 89] on icon at bounding box center [302, 85] width 9 height 12
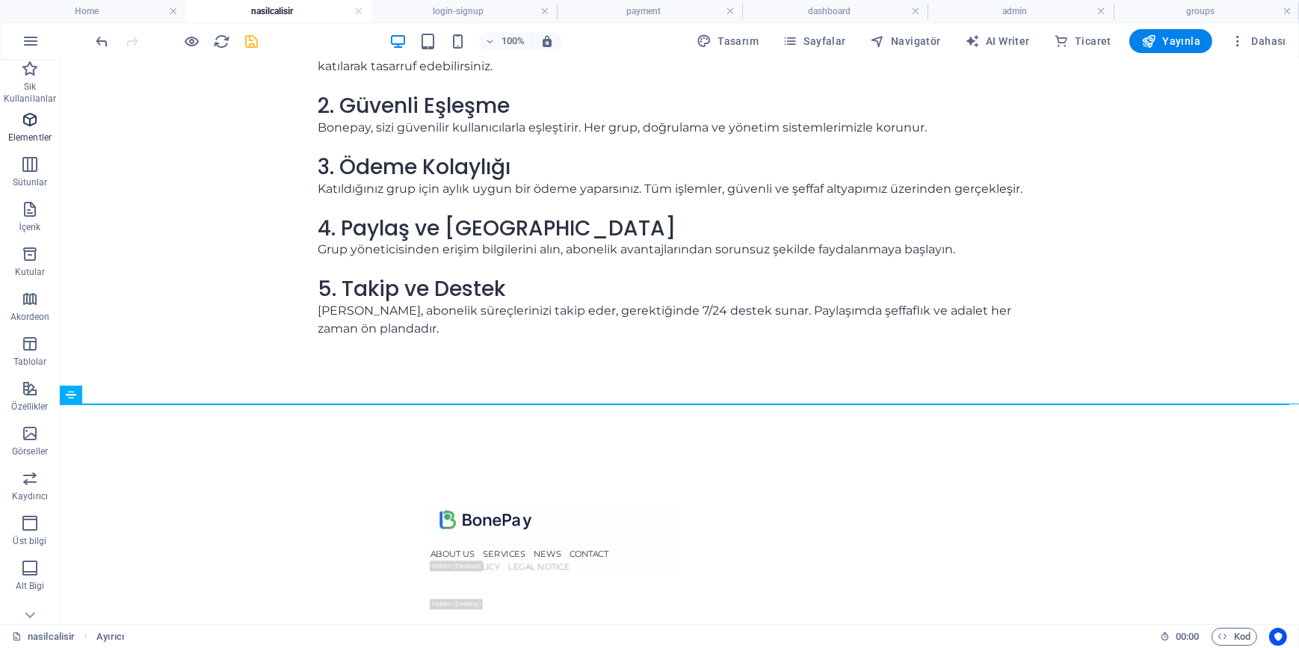
click at [25, 126] on icon "button" at bounding box center [30, 120] width 18 height 18
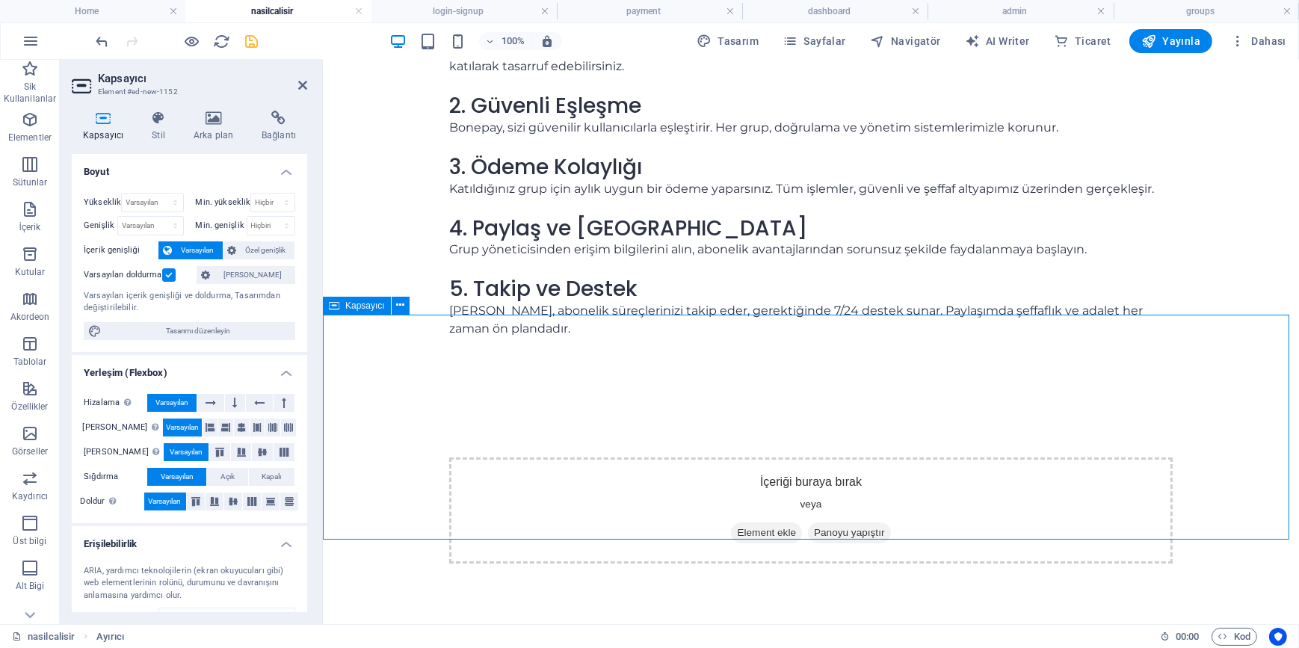
scroll to position [299, 0]
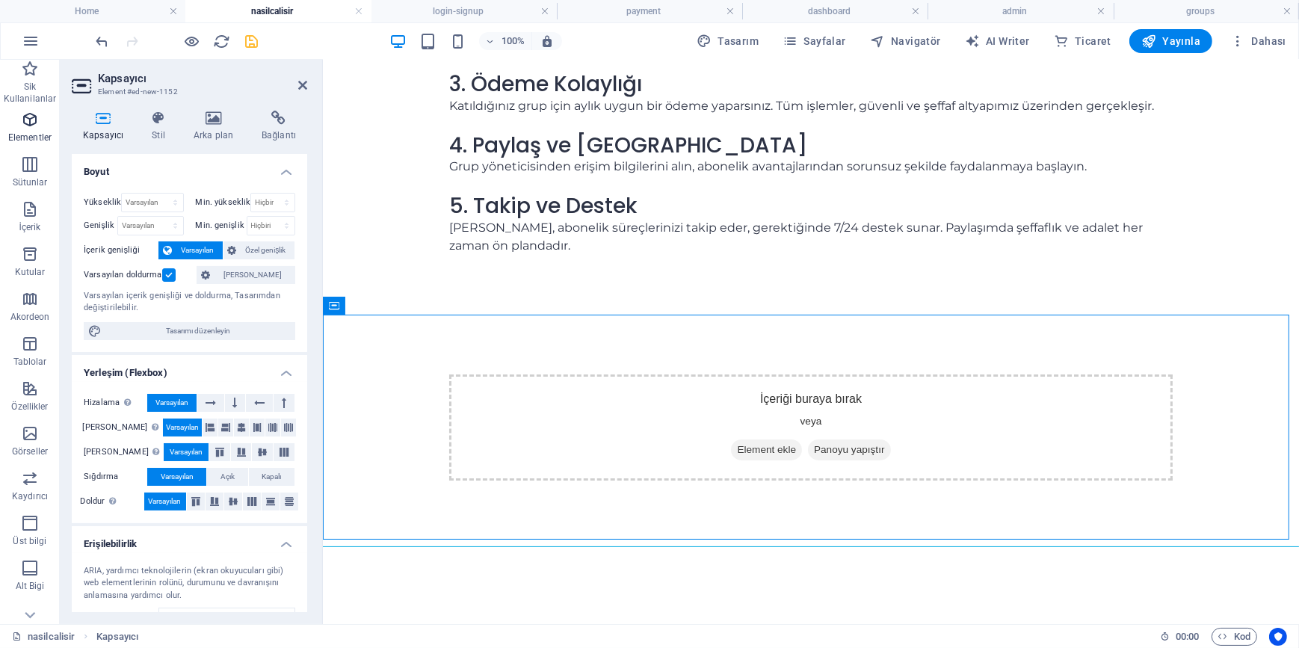
click at [34, 121] on icon "button" at bounding box center [30, 120] width 18 height 18
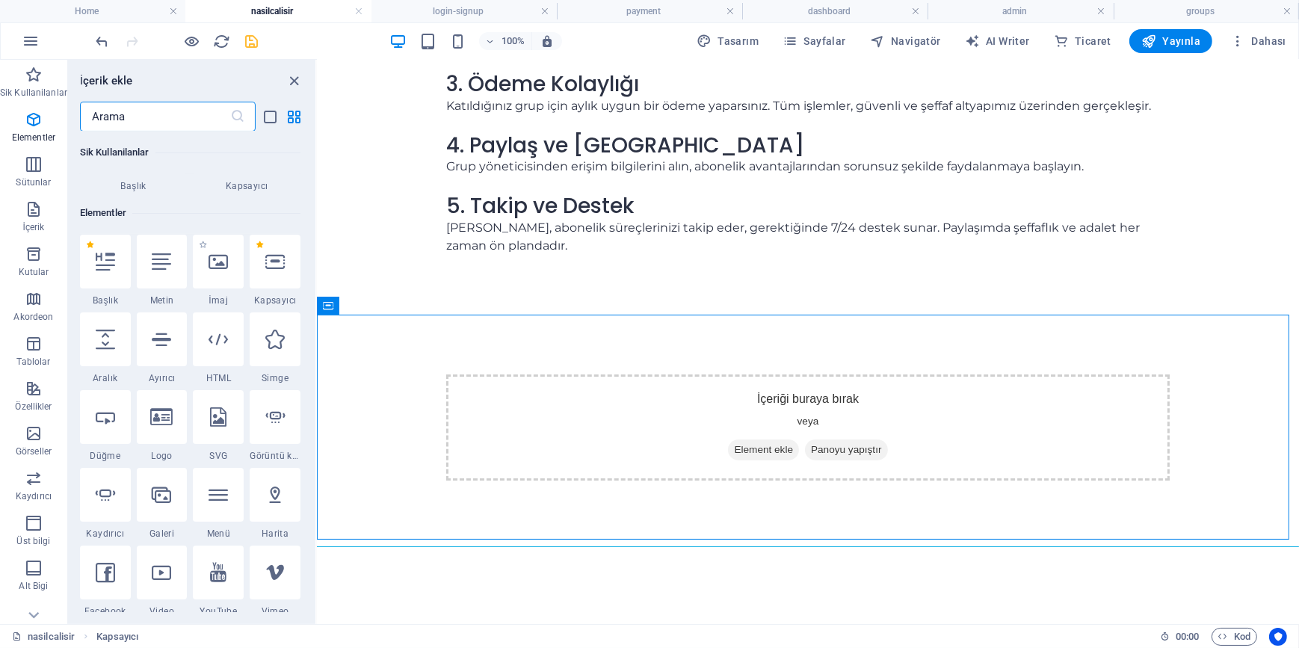
scroll to position [158, 0]
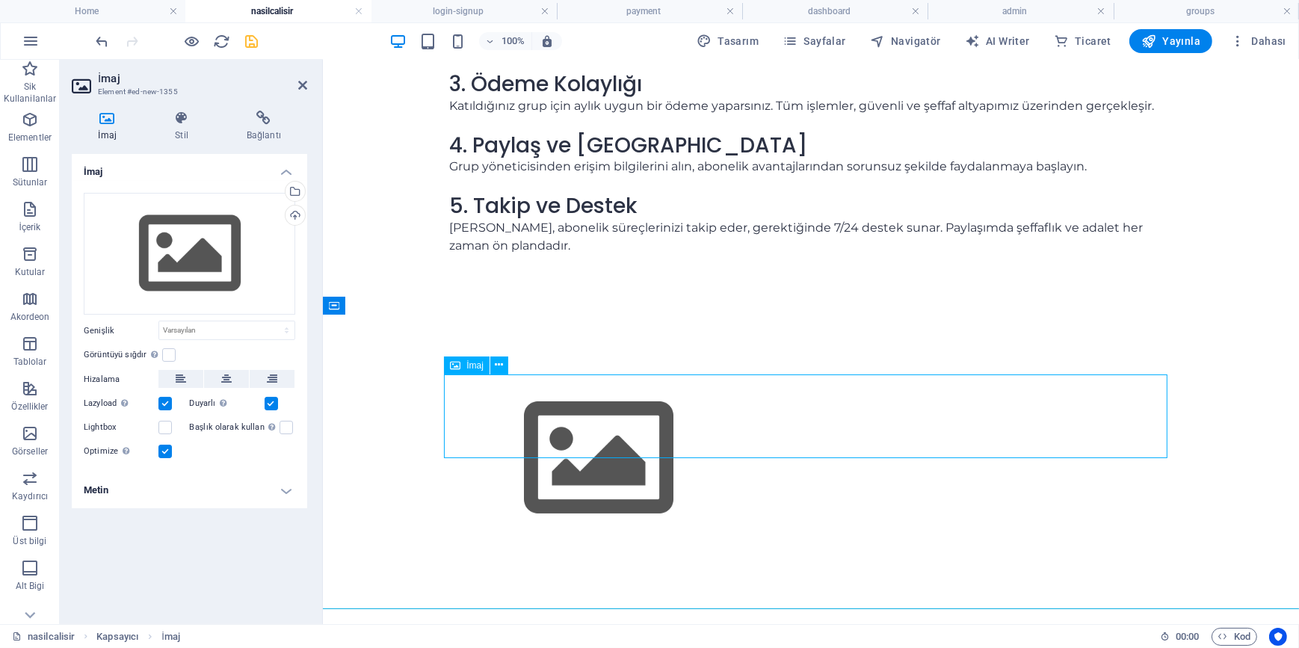
click at [532, 410] on figure at bounding box center [809, 458] width 723 height 168
click at [294, 192] on div "Dosya yöneticisinden, stok fotoğraflardan dosyalar seçin veya dosya(lar) yükley…" at bounding box center [293, 193] width 22 height 22
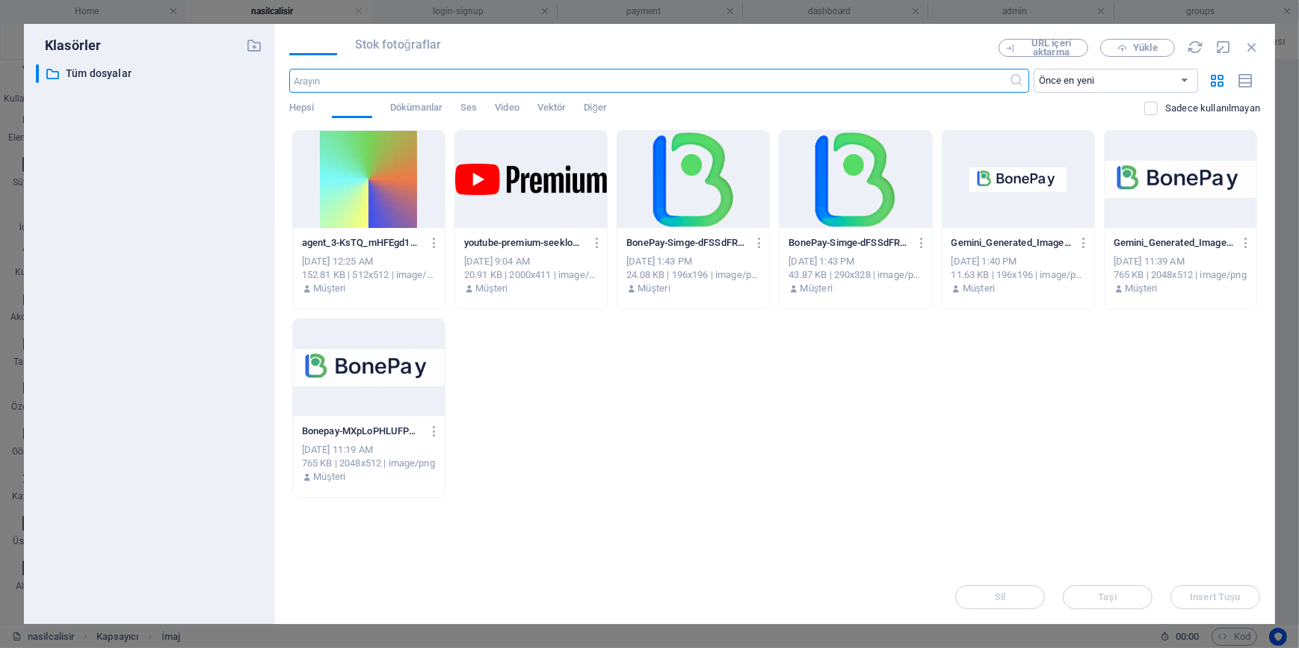
scroll to position [317, 0]
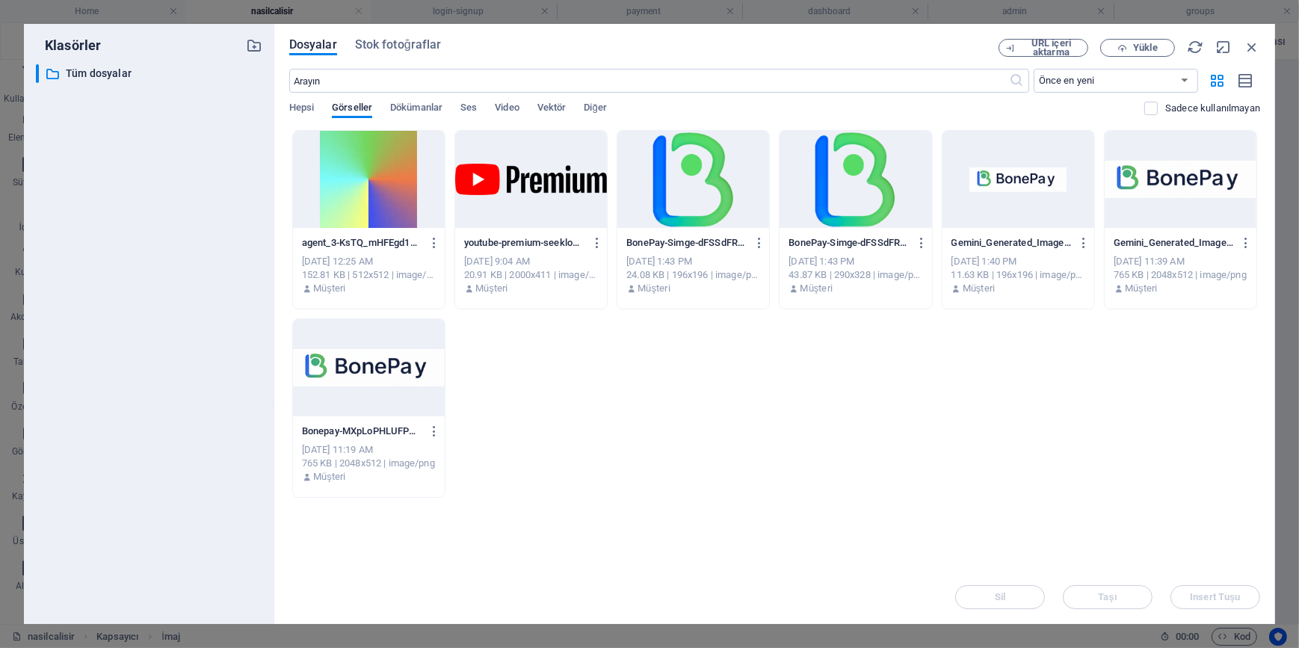
click at [697, 191] on div at bounding box center [693, 179] width 152 height 97
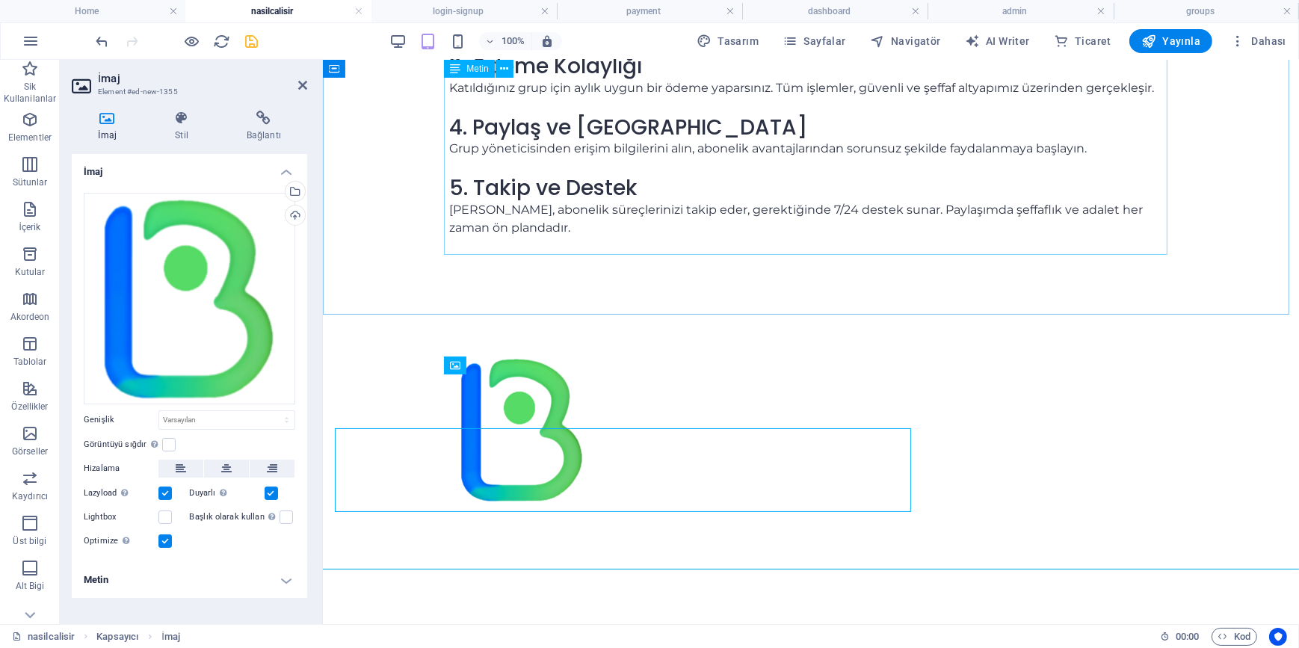
scroll to position [299, 0]
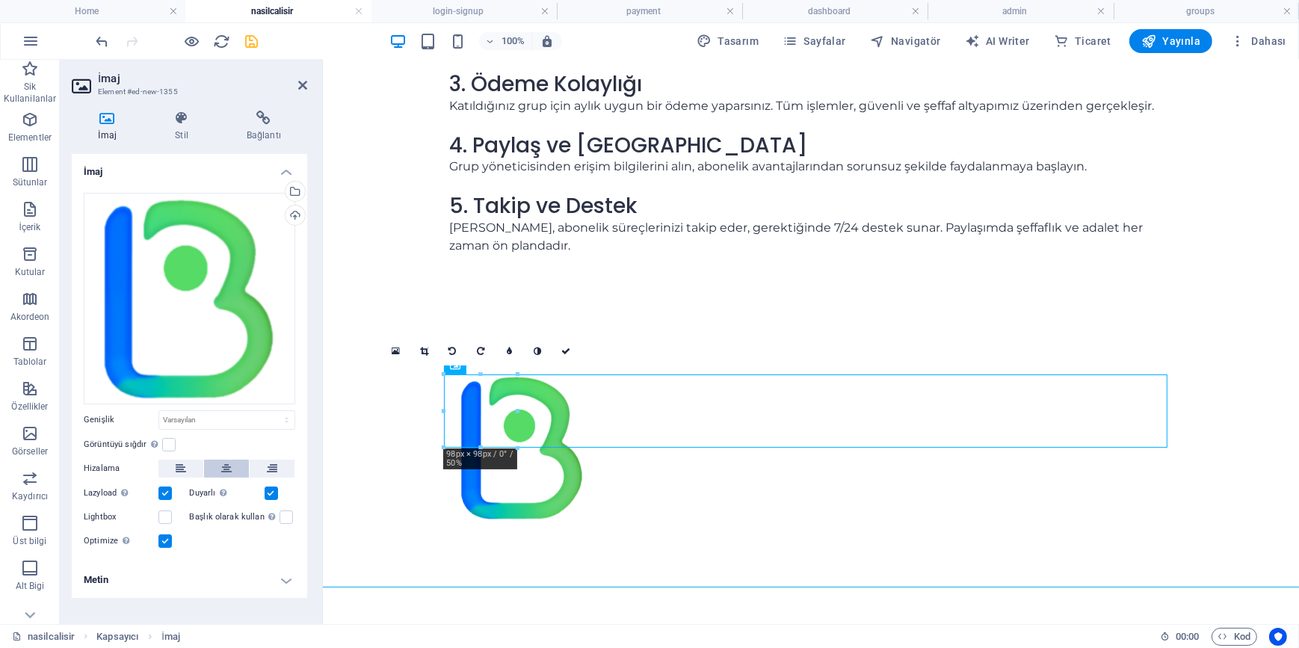
click at [229, 461] on icon at bounding box center [226, 469] width 10 height 18
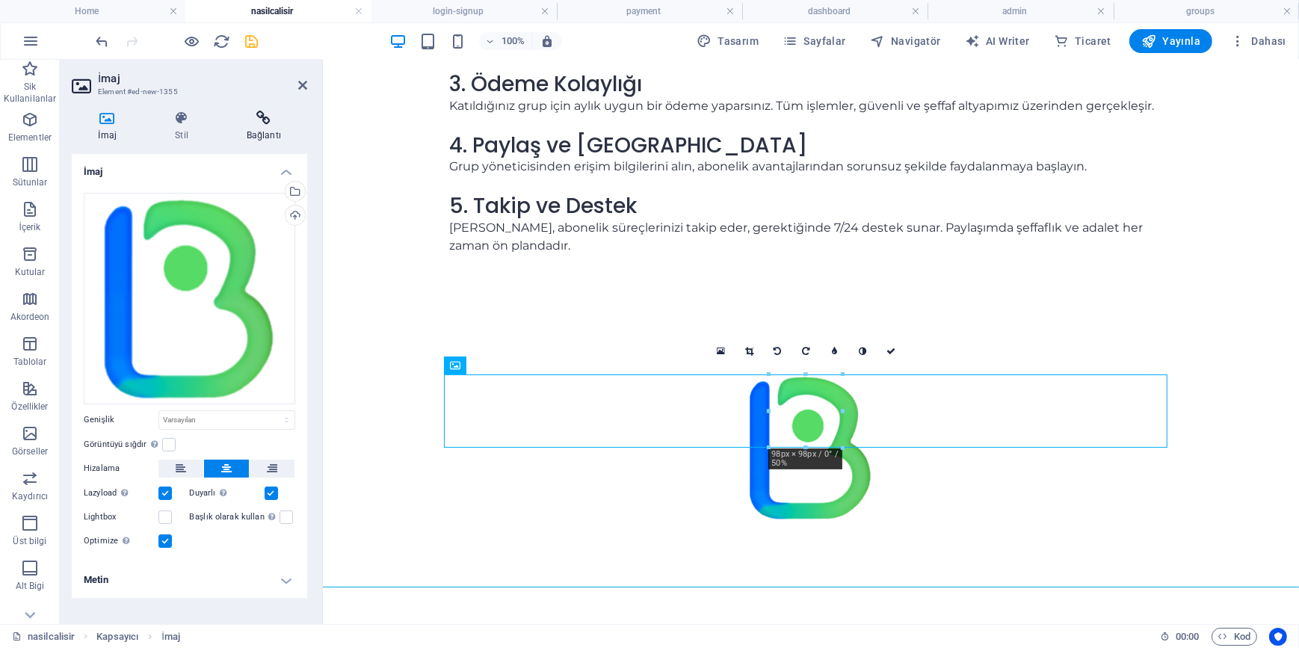
click at [282, 117] on icon at bounding box center [263, 118] width 87 height 15
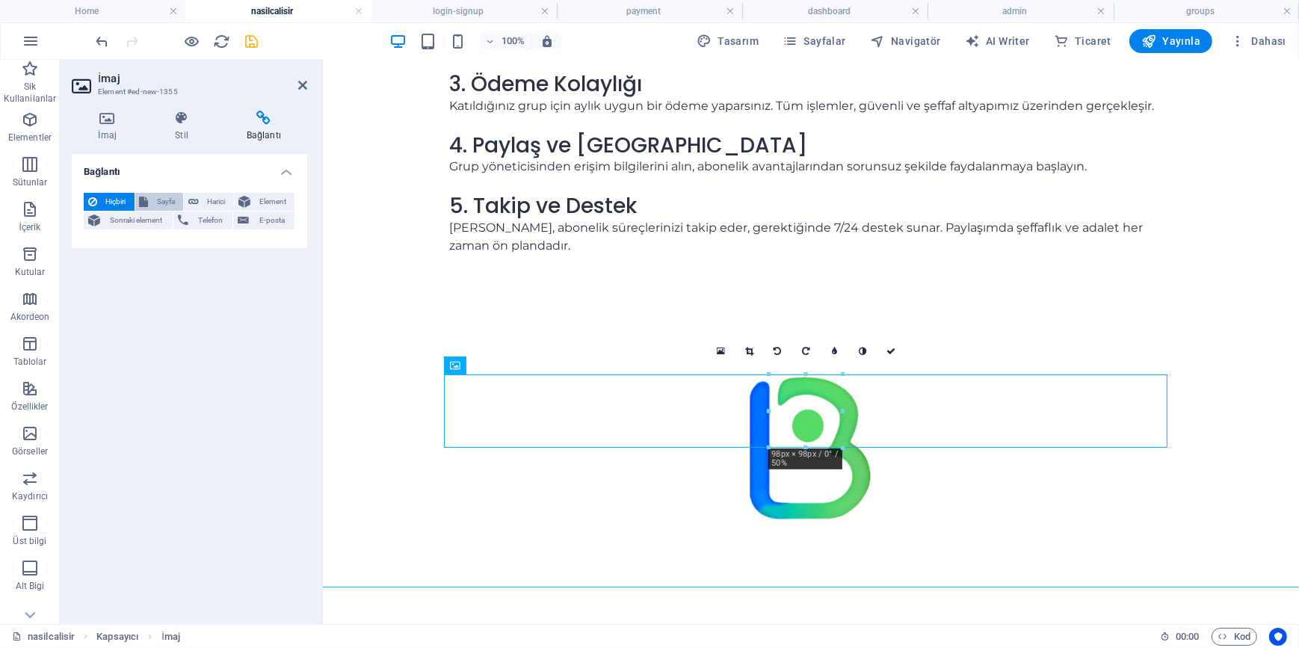
click at [158, 203] on span "Sayfa" at bounding box center [166, 202] width 26 height 18
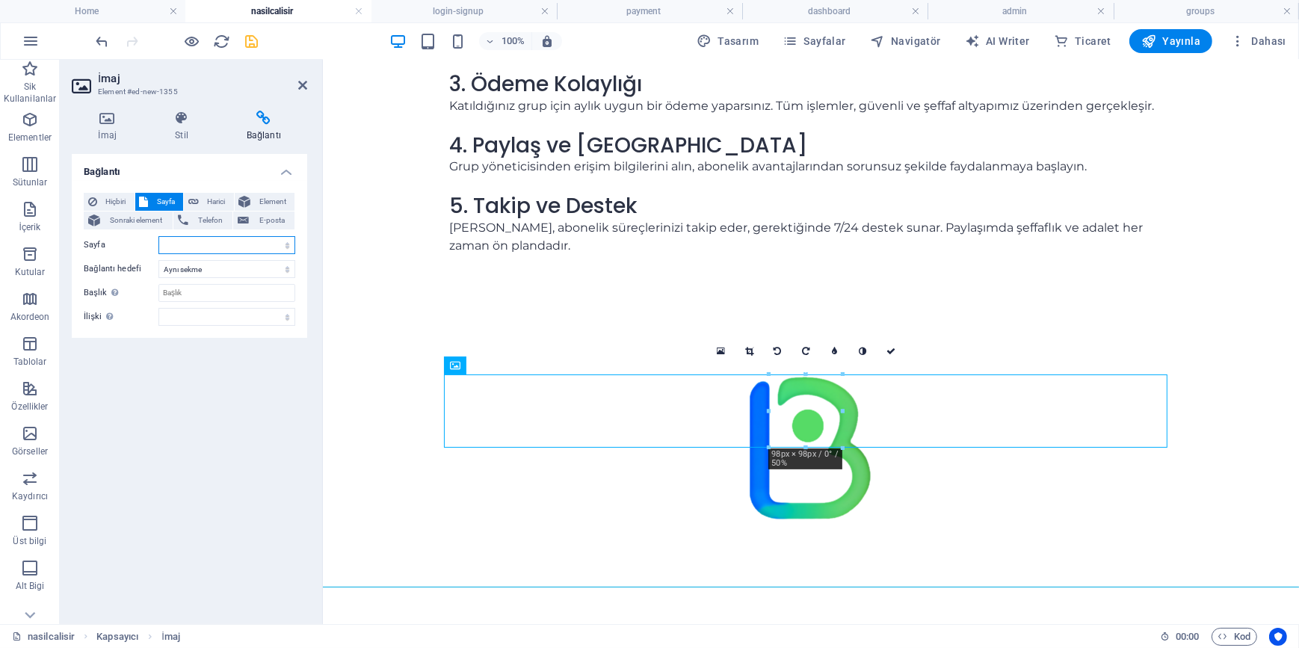
click at [209, 241] on select "Home nasilcalisir login-signup groups payment dashboard admin" at bounding box center [226, 245] width 137 height 18
select select "0"
click at [158, 236] on select "Home nasilcalisir login-signup groups payment dashboard admin" at bounding box center [226, 245] width 137 height 18
click at [253, 41] on icon "save" at bounding box center [252, 41] width 17 height 17
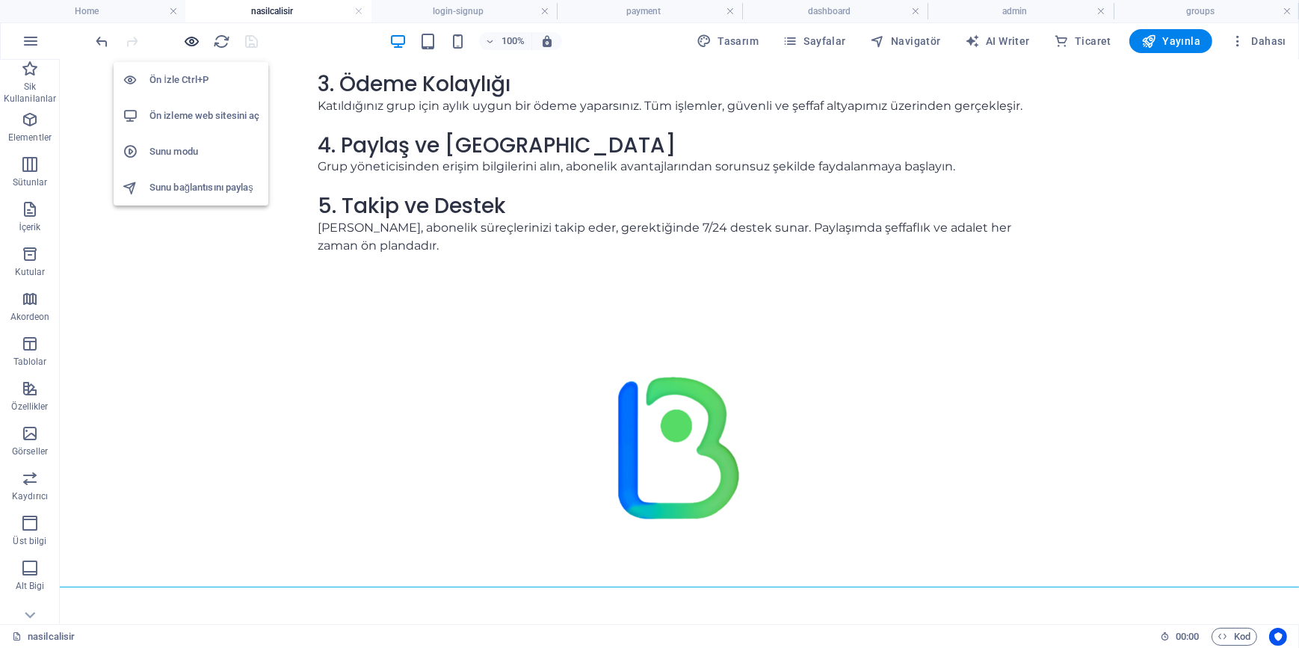
click at [193, 40] on icon "button" at bounding box center [192, 41] width 17 height 17
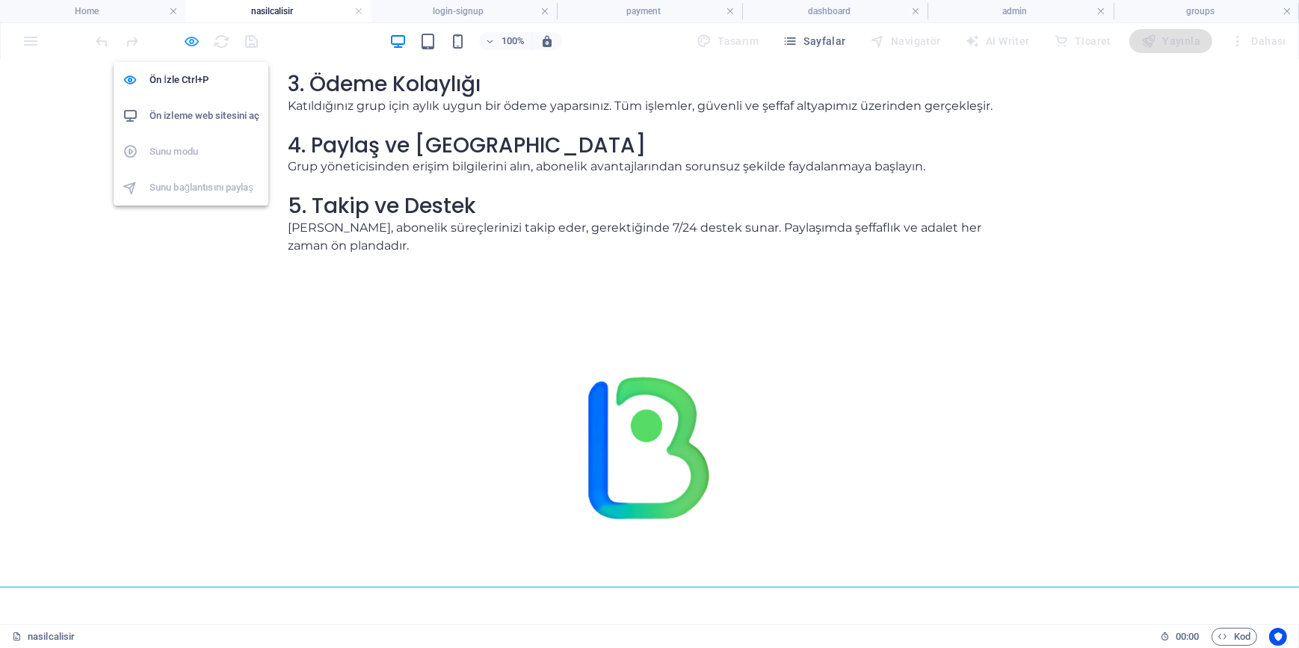
click at [193, 40] on icon "button" at bounding box center [192, 41] width 17 height 17
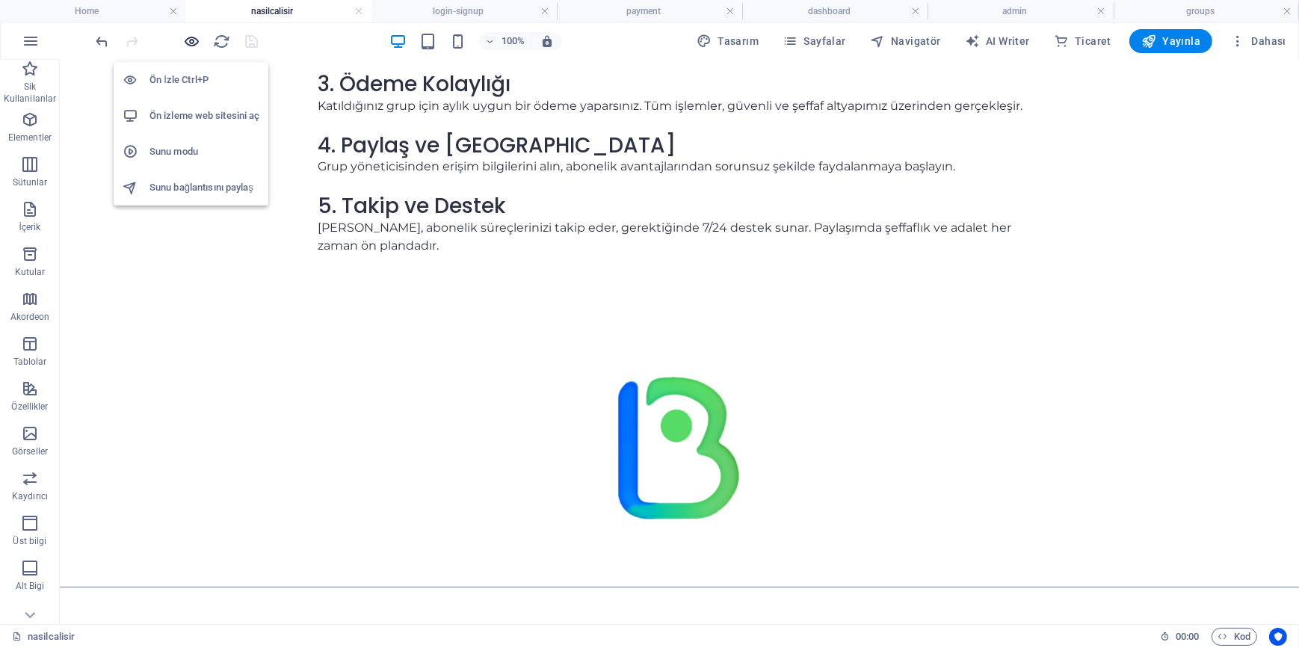
click at [193, 40] on icon "button" at bounding box center [192, 41] width 17 height 17
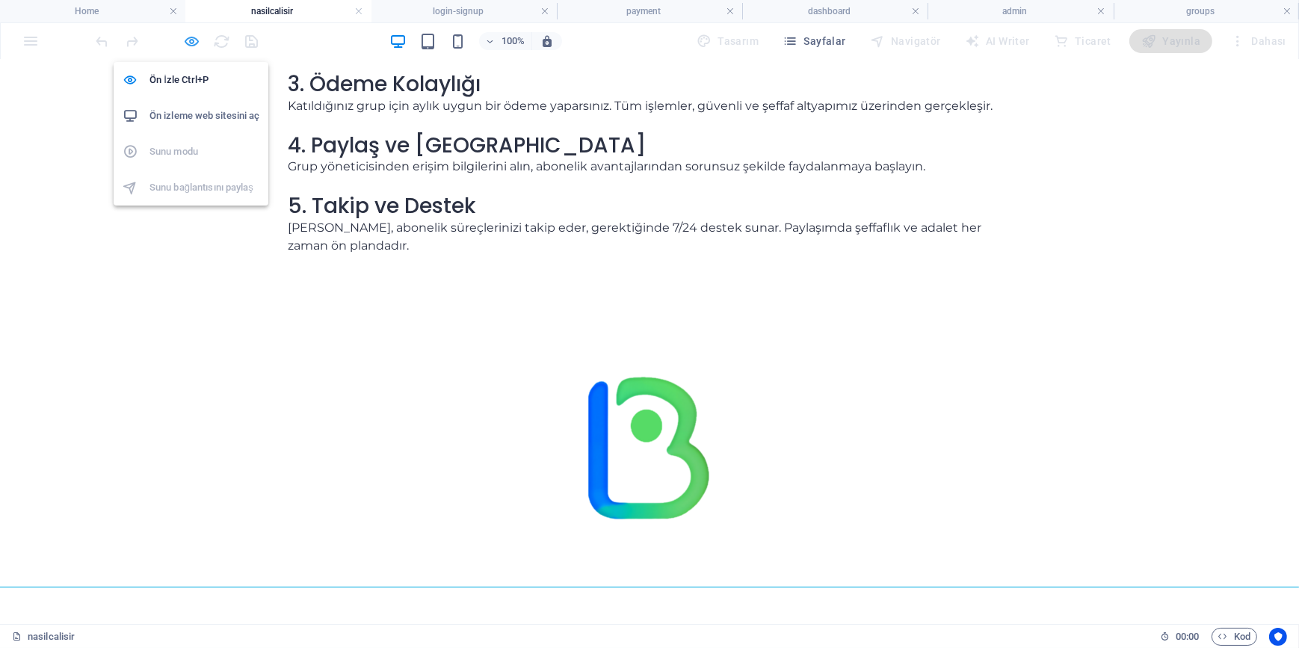
click at [193, 40] on icon "button" at bounding box center [192, 41] width 17 height 17
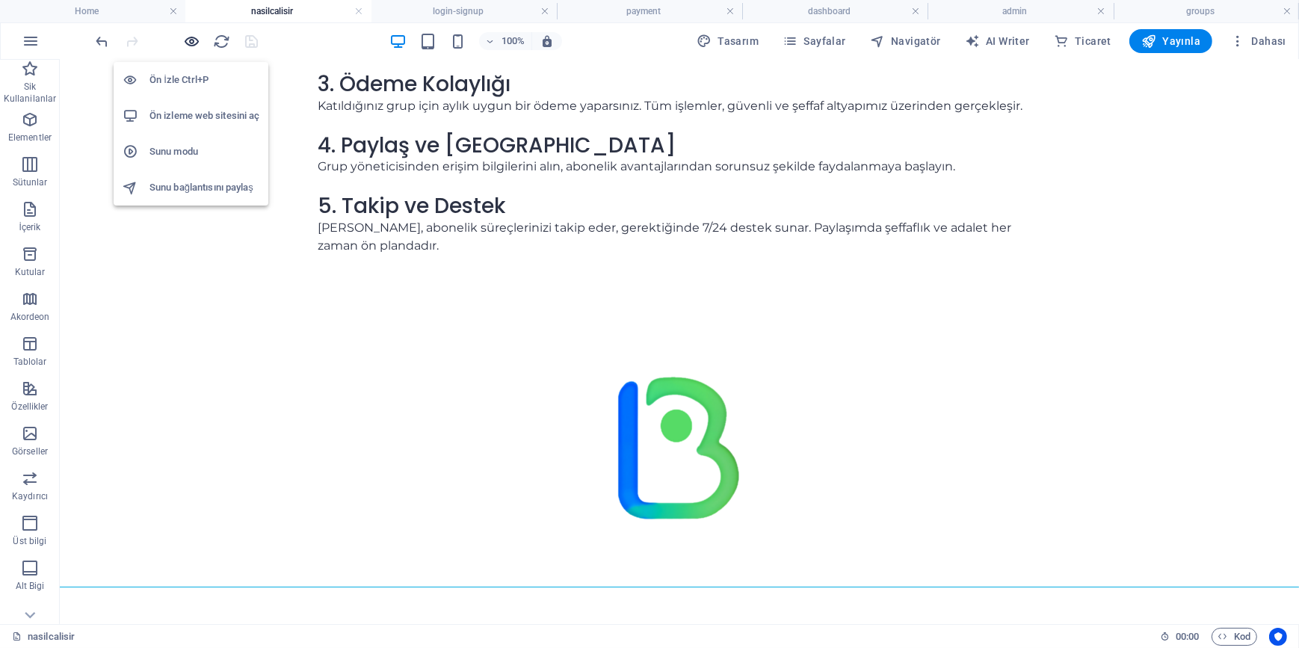
click at [193, 40] on icon "button" at bounding box center [192, 41] width 17 height 17
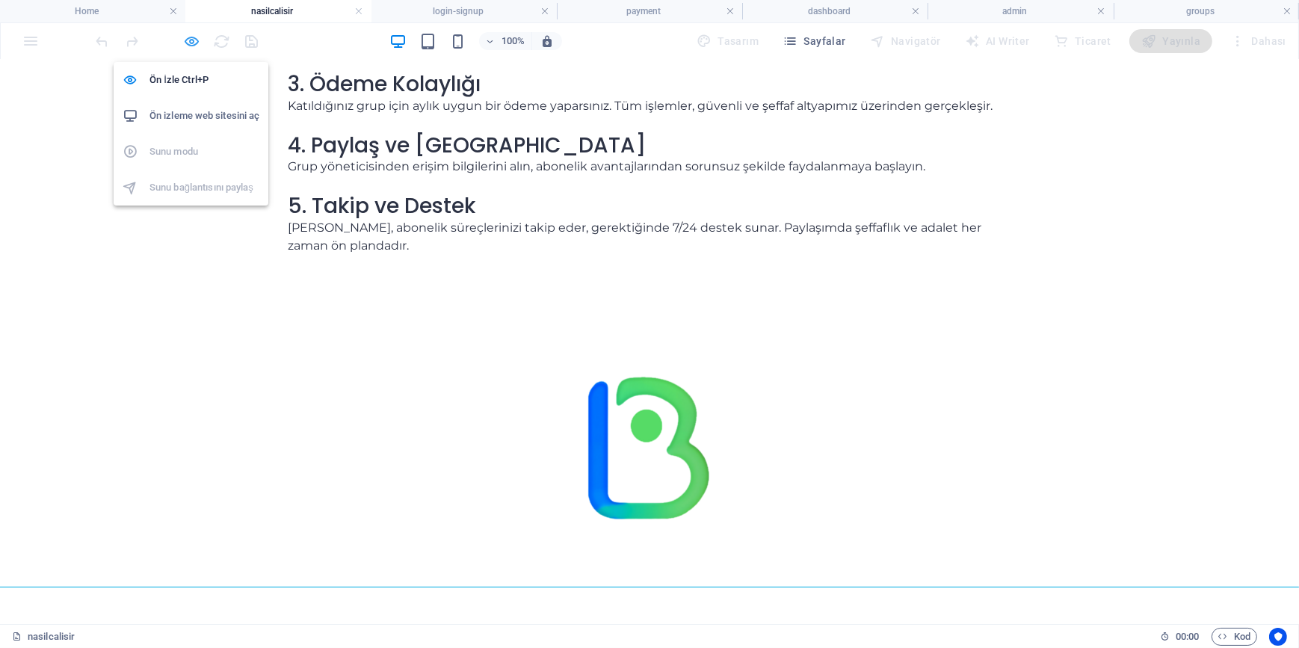
click at [193, 40] on icon "button" at bounding box center [192, 41] width 17 height 17
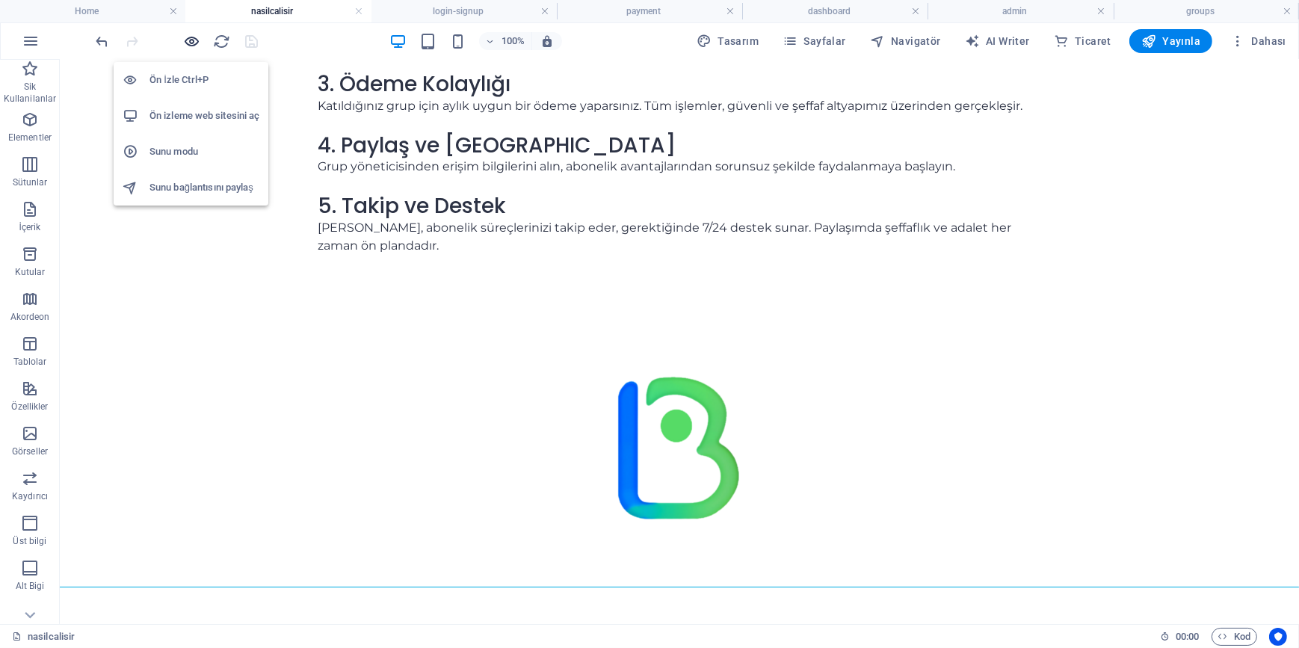
click at [193, 40] on icon "button" at bounding box center [192, 41] width 17 height 17
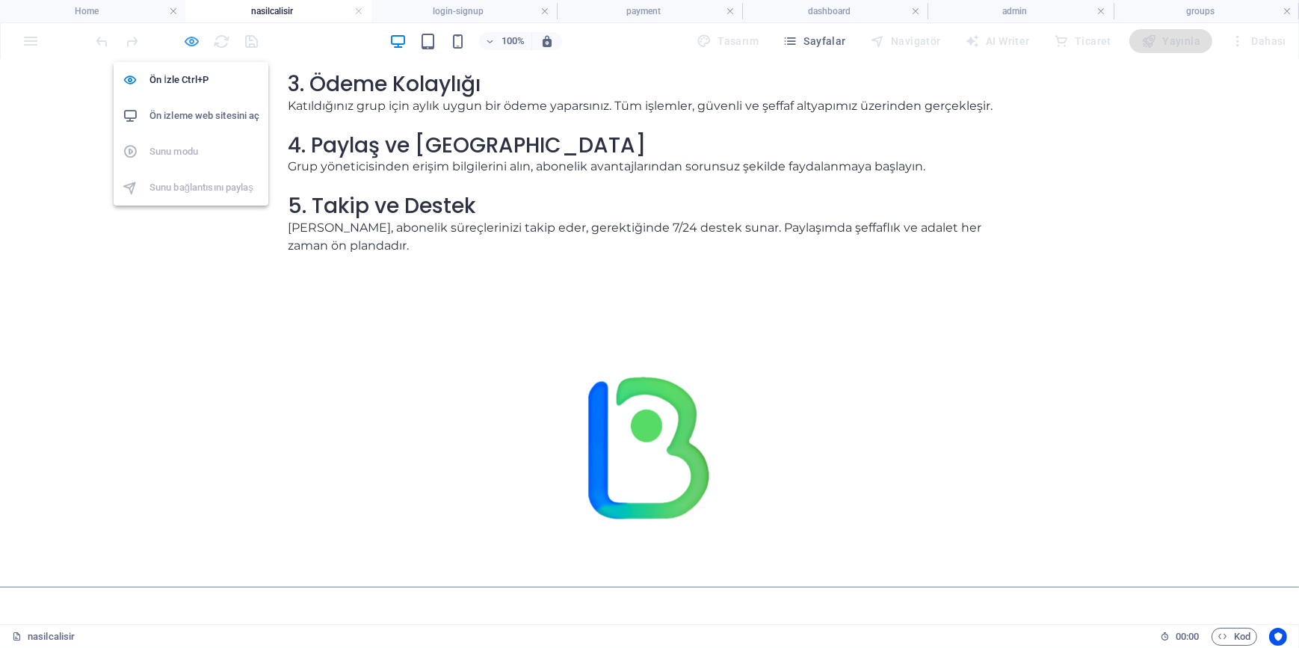
click at [193, 40] on icon "button" at bounding box center [192, 41] width 17 height 17
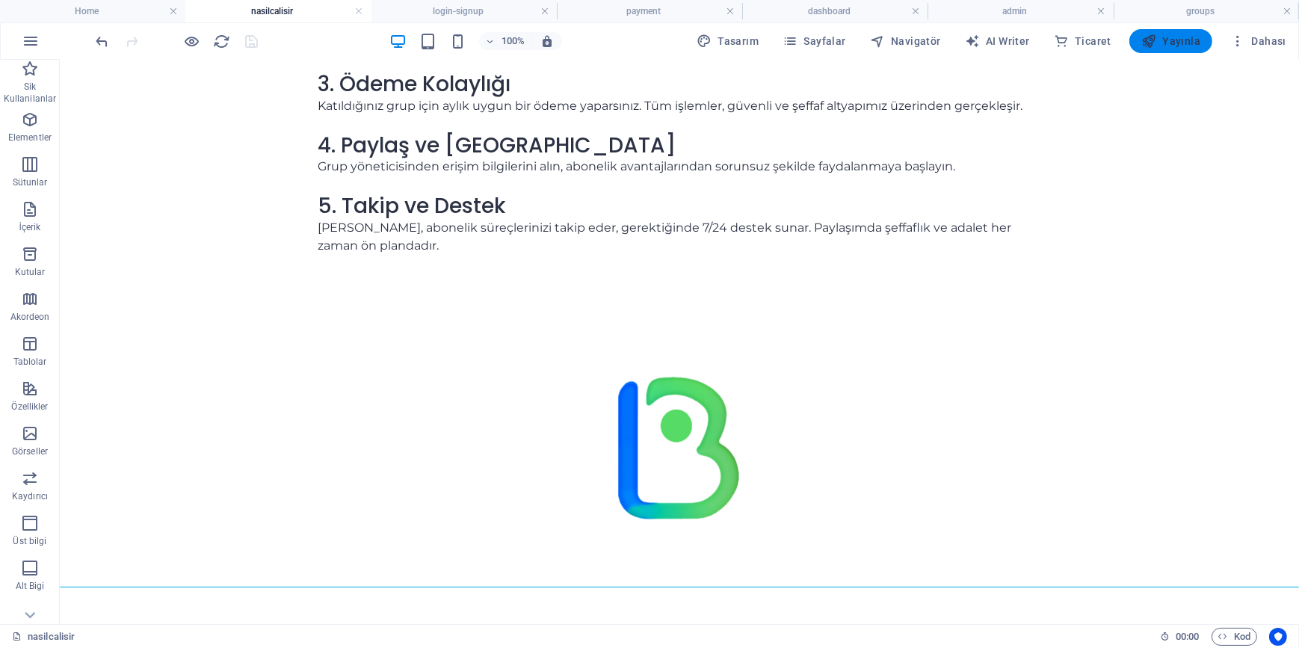
click at [1173, 44] on span "Yayınla" at bounding box center [1170, 41] width 59 height 15
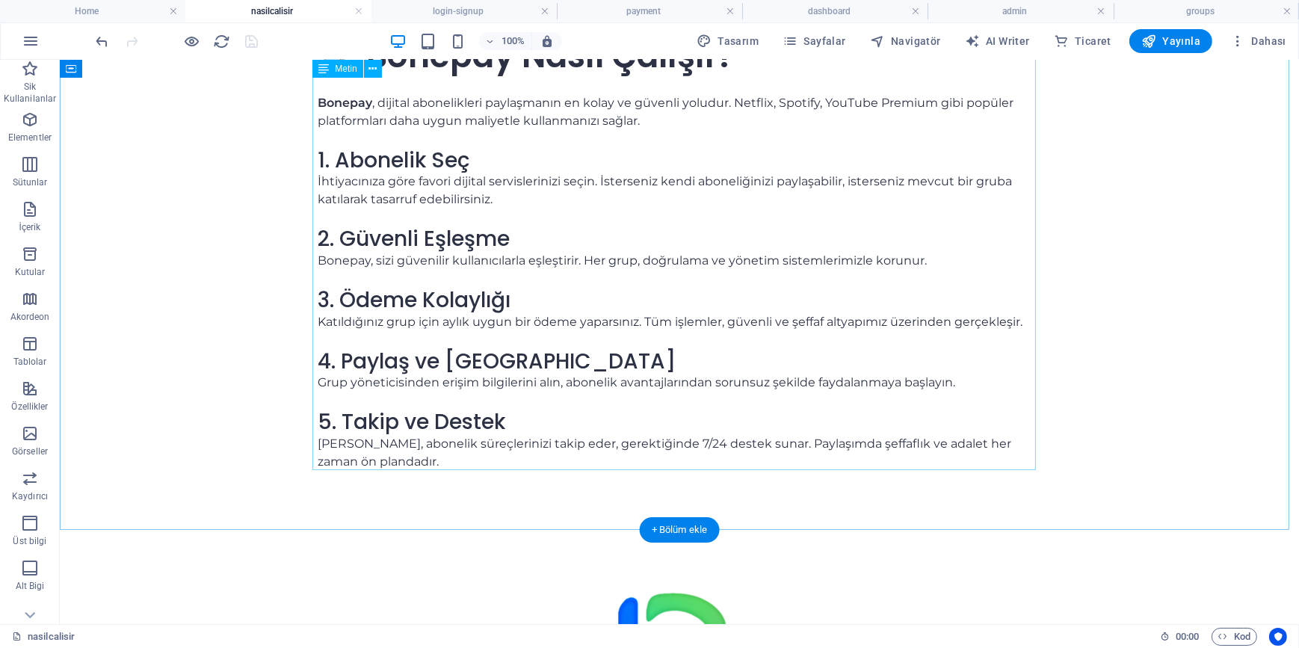
scroll to position [0, 0]
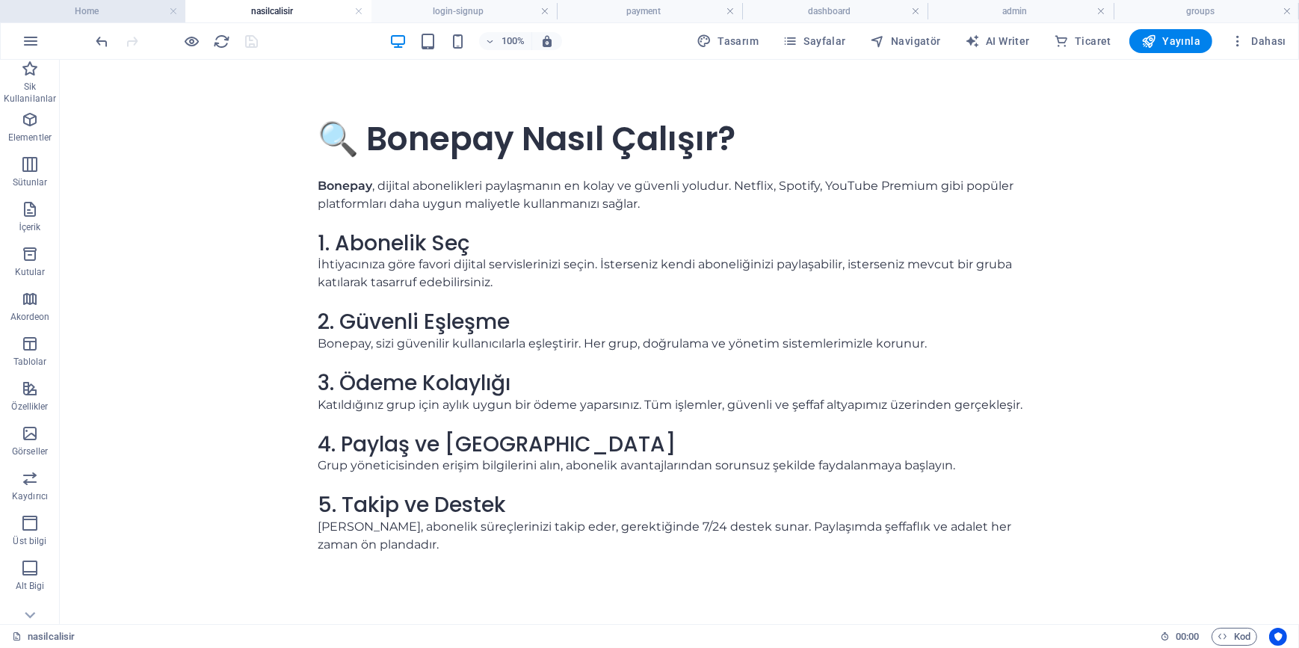
click at [120, 7] on h4 "Home" at bounding box center [92, 11] width 185 height 16
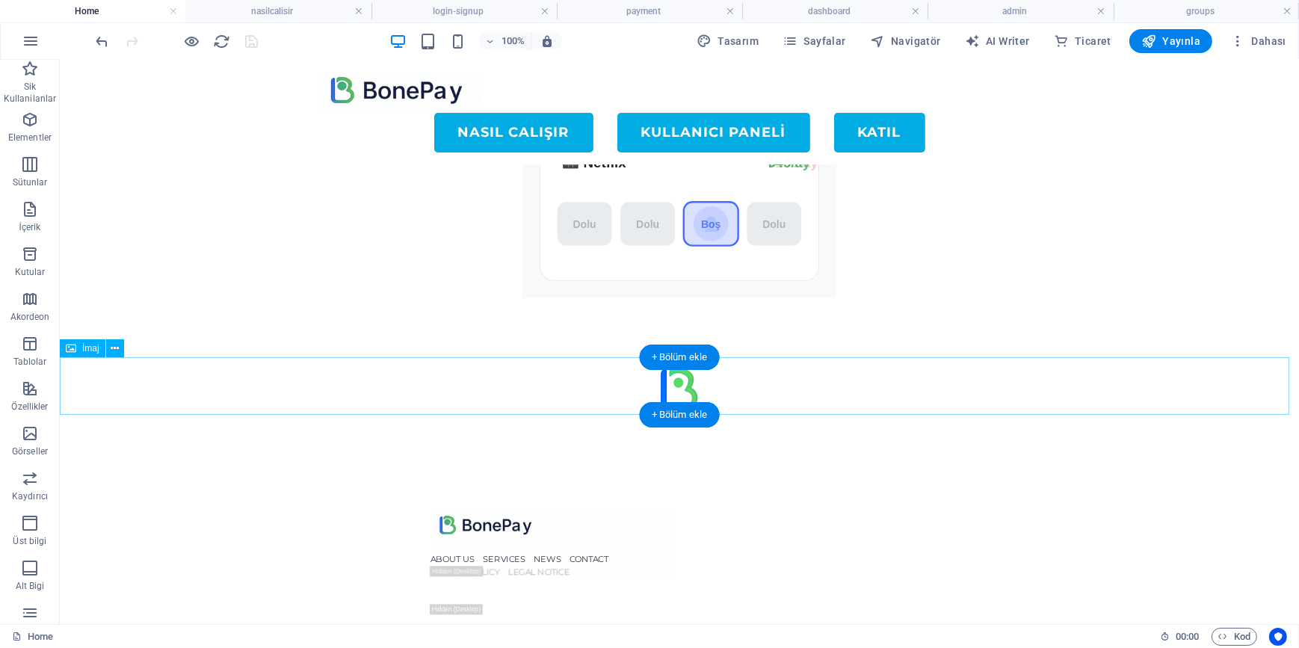
scroll to position [141, 0]
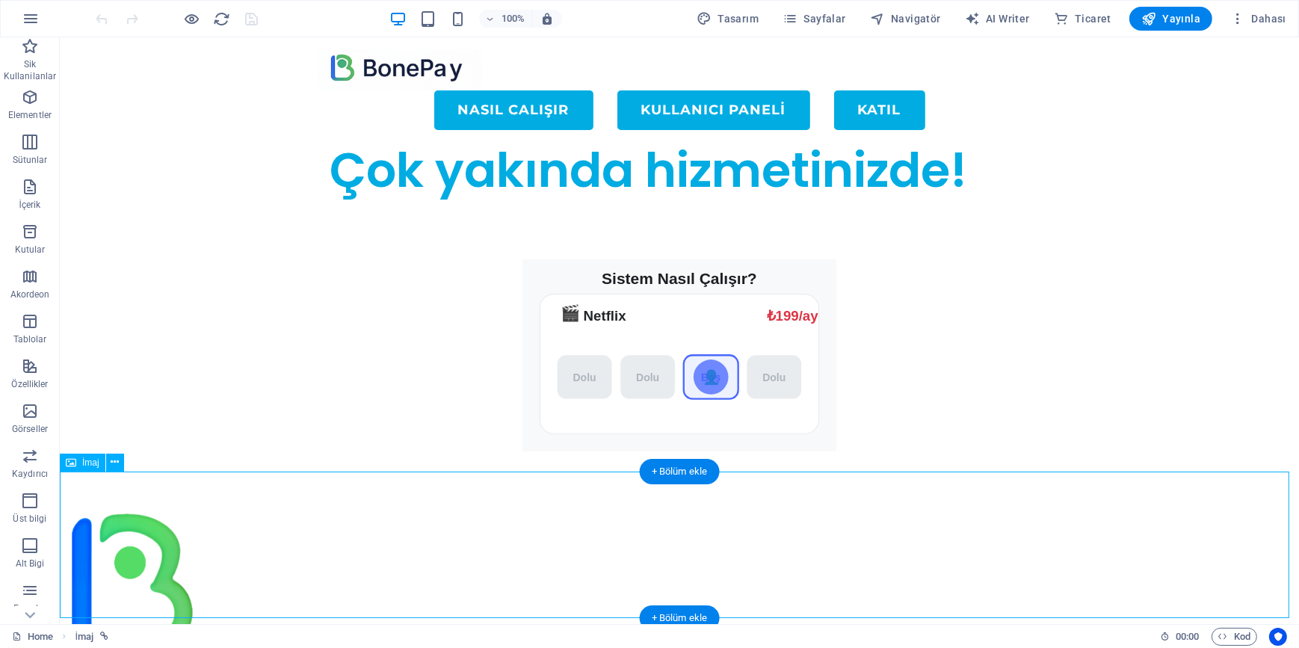
click at [156, 523] on figure at bounding box center [678, 584] width 1239 height 146
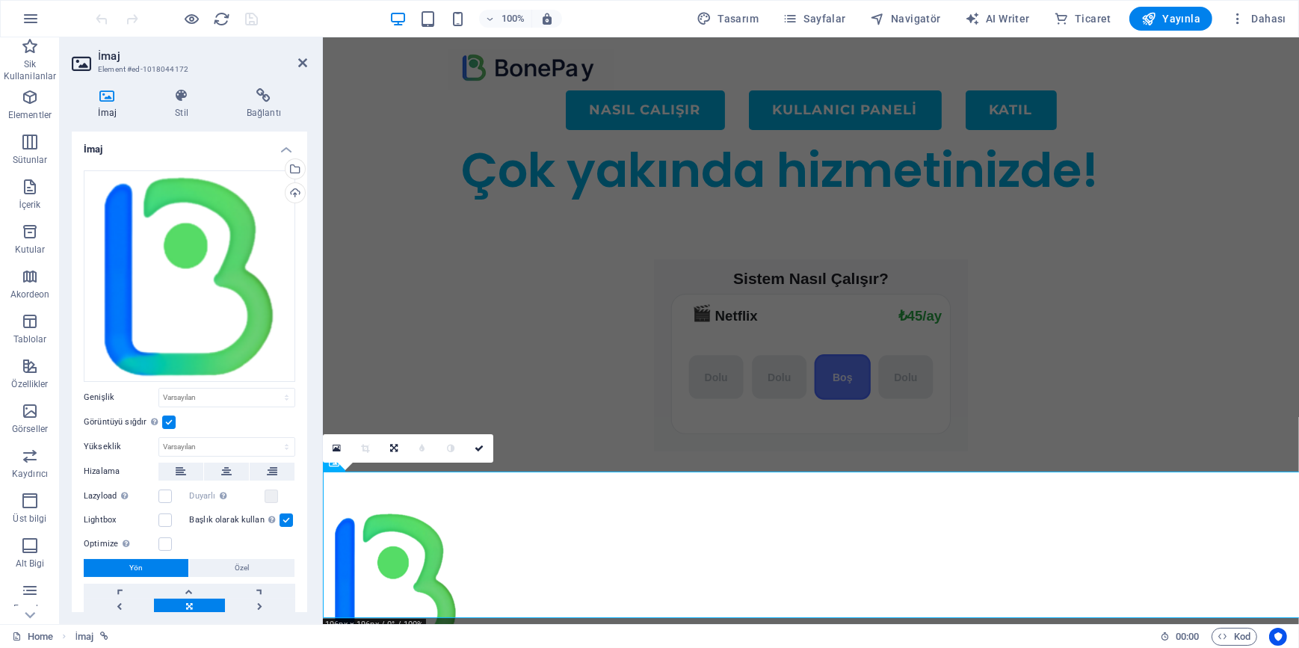
click at [157, 523] on label "Lightbox" at bounding box center [121, 520] width 75 height 18
click at [0, 0] on input "Lightbox" at bounding box center [0, 0] width 0 height 0
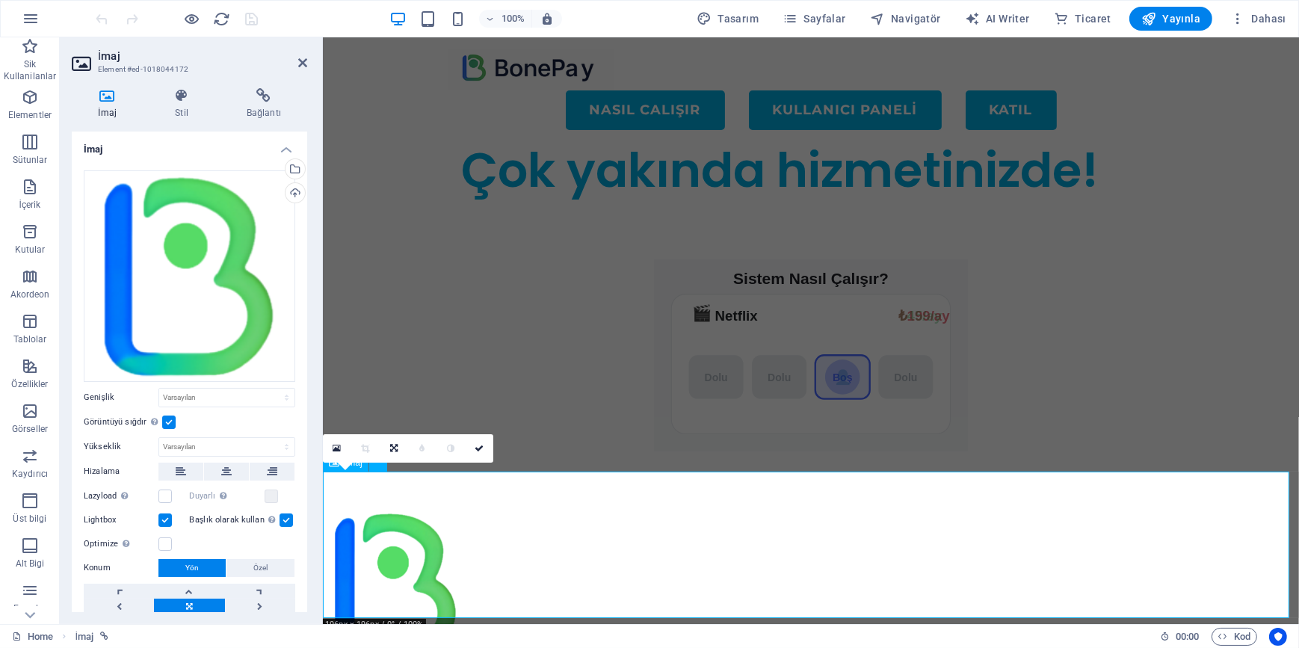
click at [525, 531] on figure at bounding box center [810, 584] width 976 height 146
click at [217, 471] on button at bounding box center [226, 472] width 45 height 18
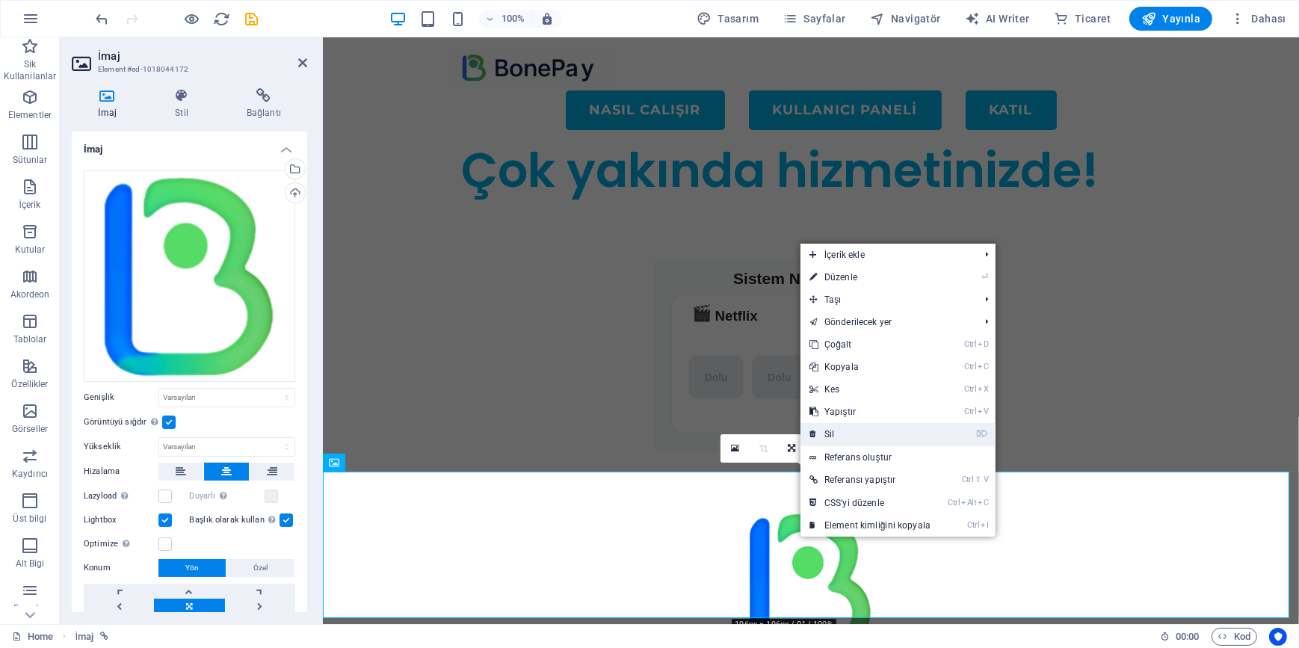
click at [847, 433] on link "⌦ Sil" at bounding box center [869, 434] width 139 height 22
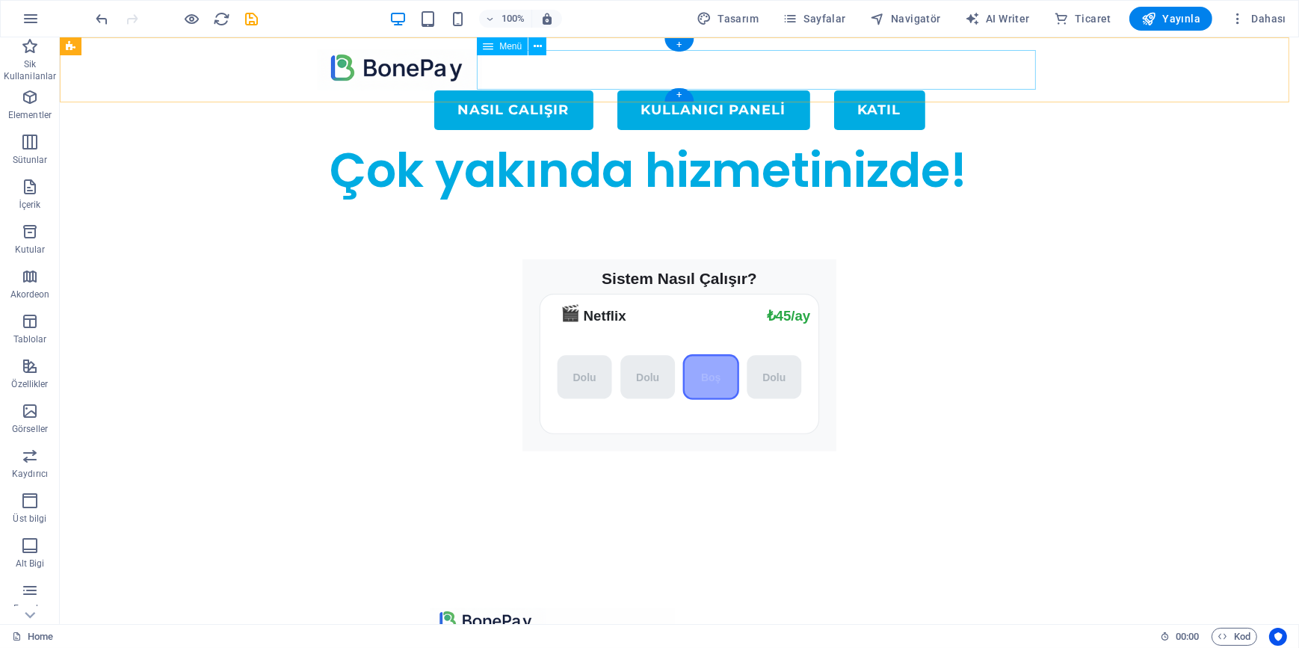
click at [584, 90] on nav "NASIL CALIŞIR KULLANICI PANELİ KATIL" at bounding box center [678, 110] width 723 height 40
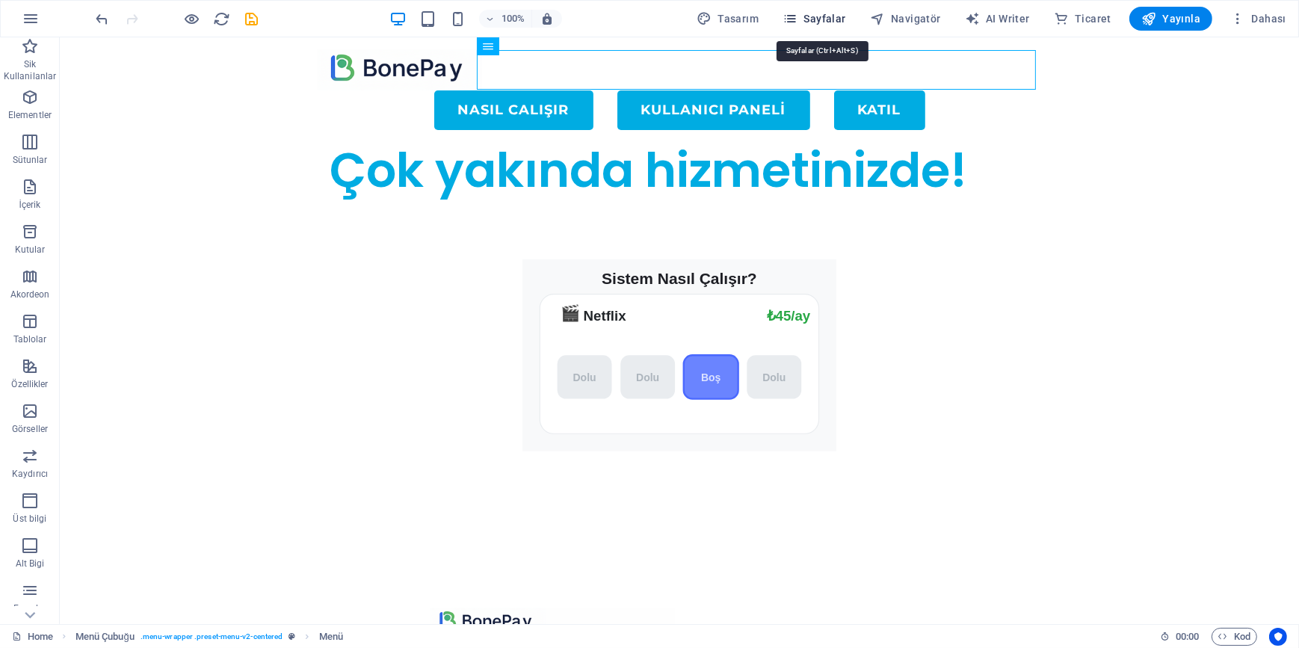
click at [815, 18] on span "Sayfalar" at bounding box center [814, 18] width 64 height 15
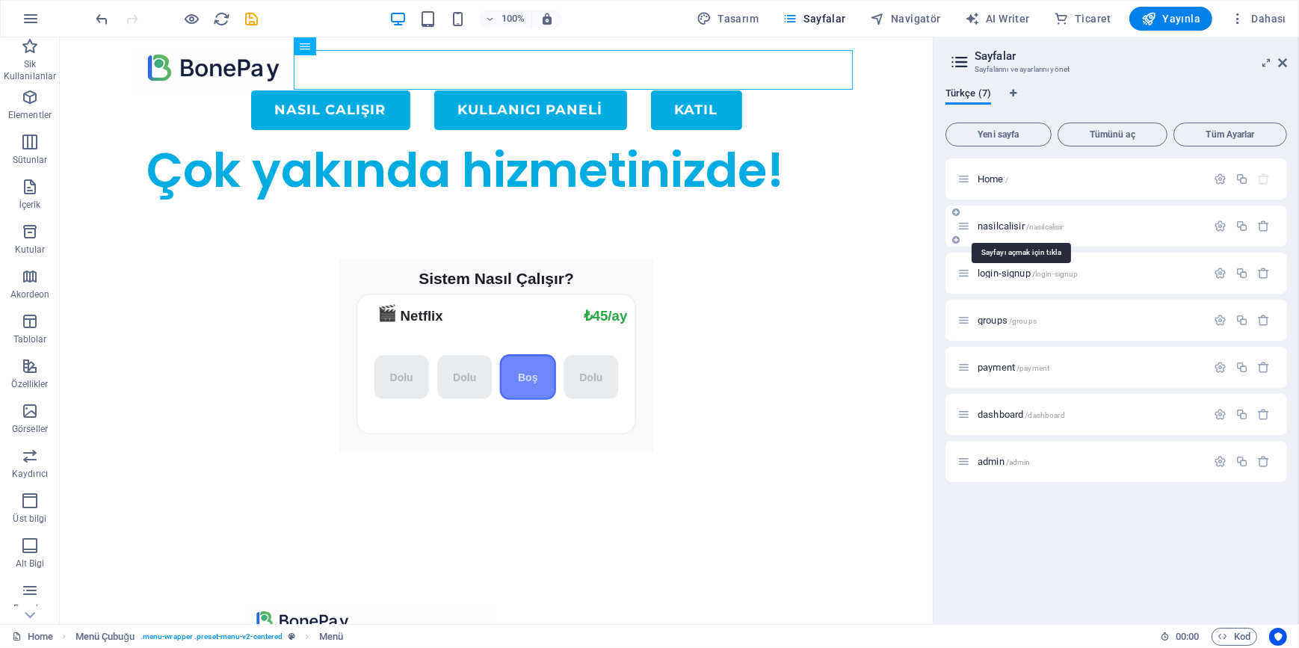
click at [1007, 223] on span "nasilcalisir /nasilcalisir" at bounding box center [1020, 225] width 85 height 11
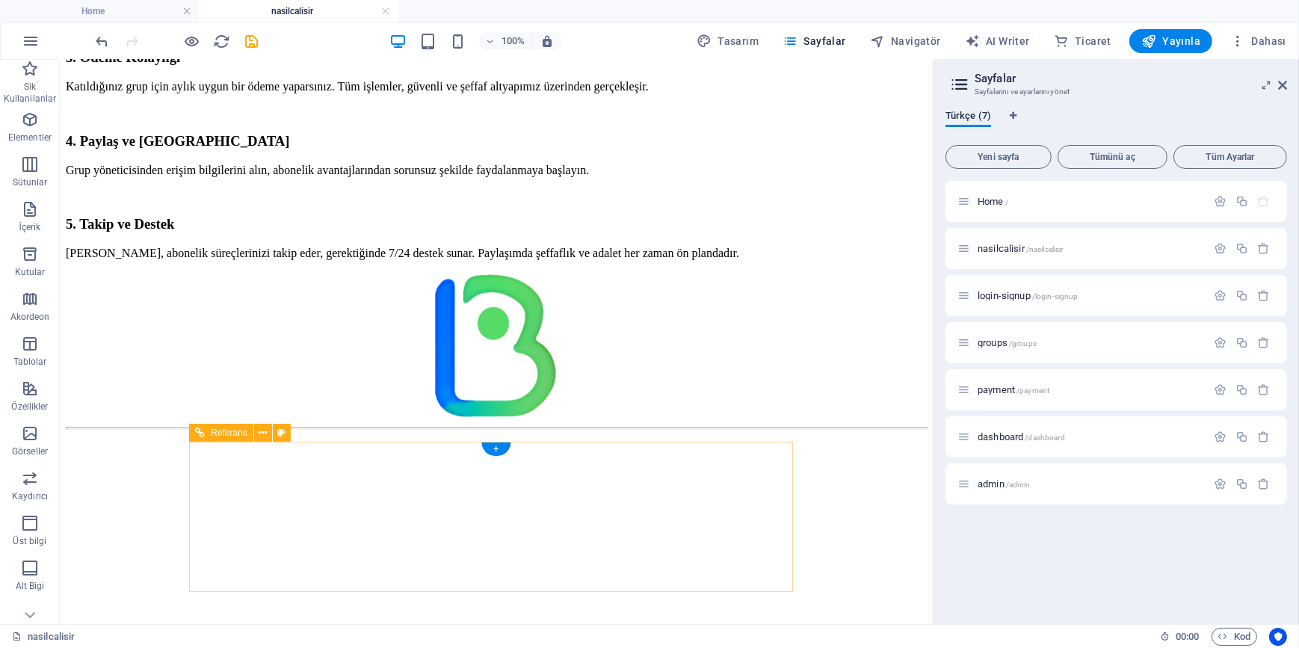
scroll to position [210, 0]
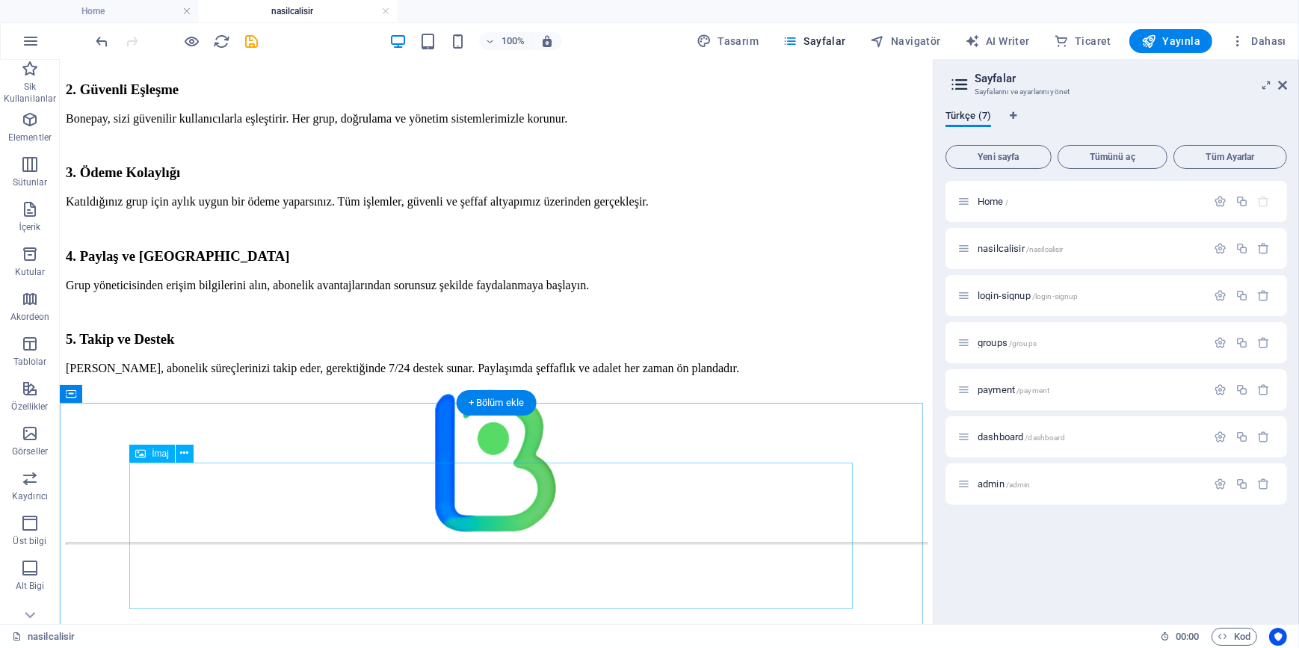
click at [454, 473] on figure at bounding box center [495, 460] width 861 height 149
click at [139, 391] on icon at bounding box center [137, 394] width 8 height 16
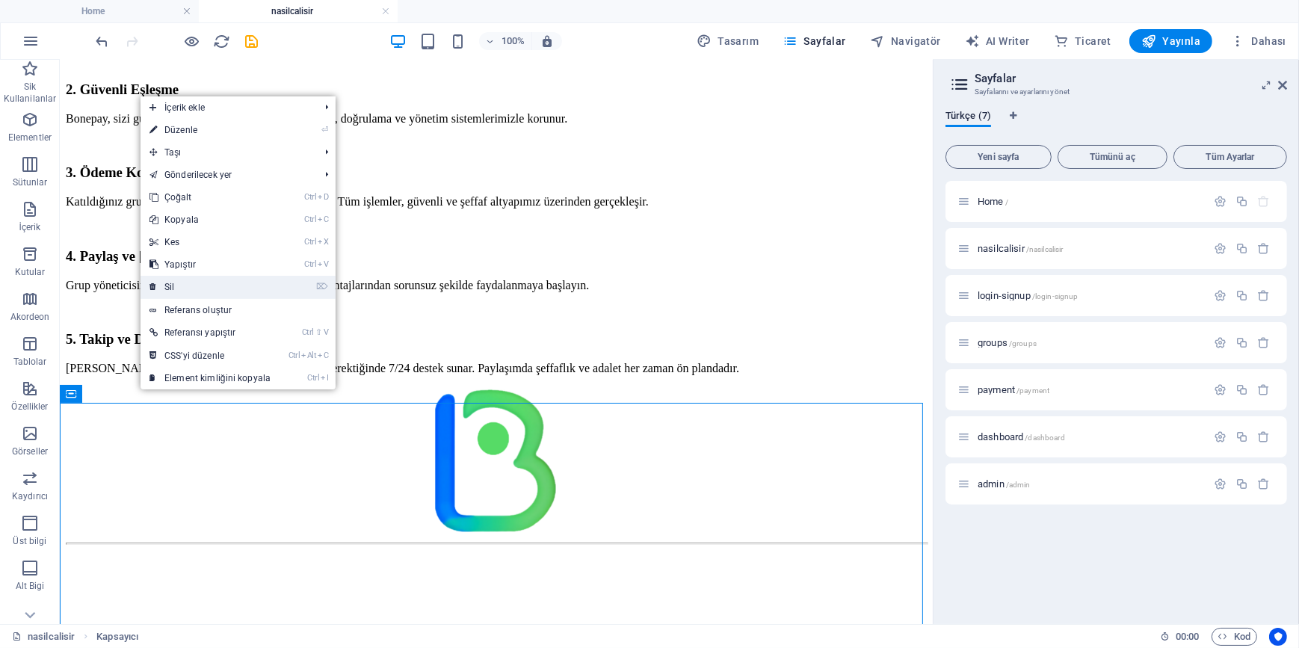
click at [200, 289] on link "⌦ Sil" at bounding box center [209, 287] width 139 height 22
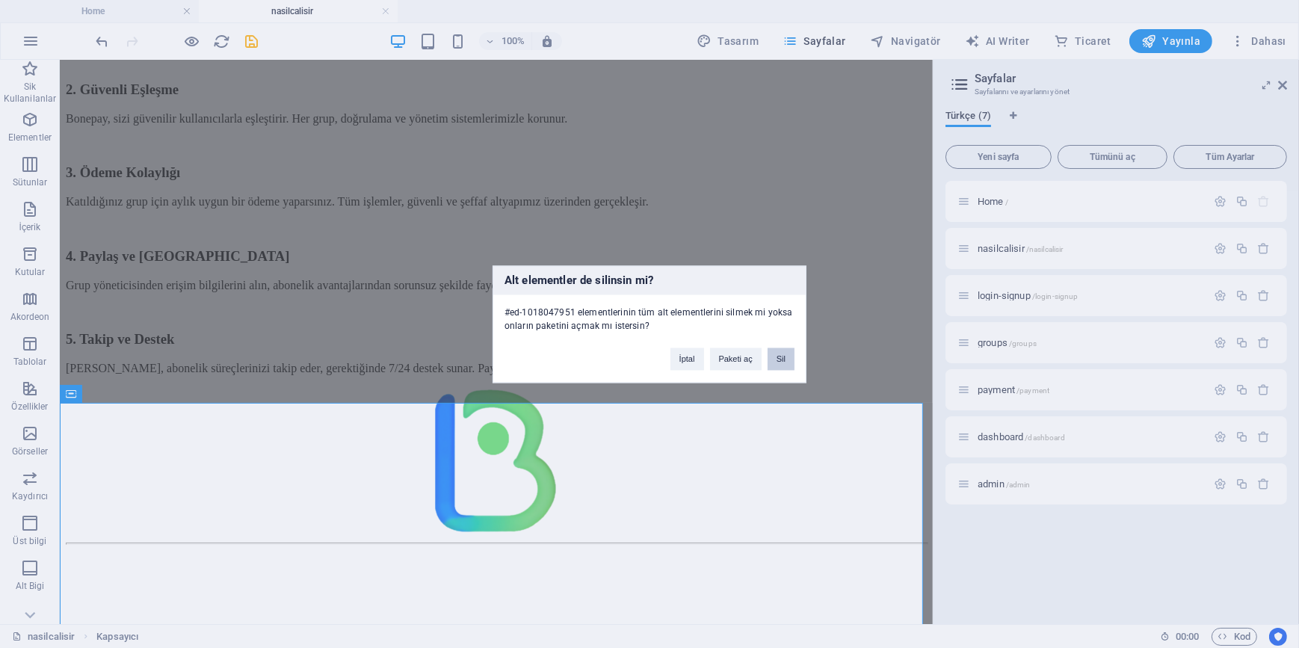
click at [779, 364] on button "Sil" at bounding box center [781, 359] width 27 height 22
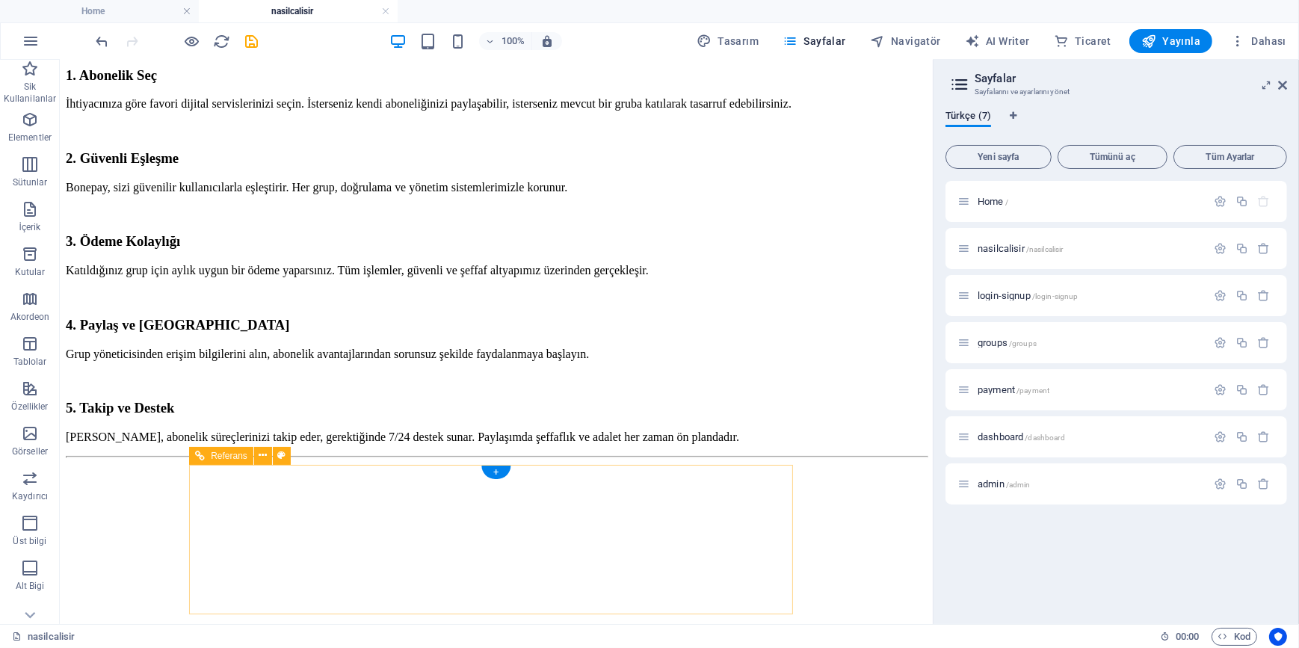
scroll to position [216, 0]
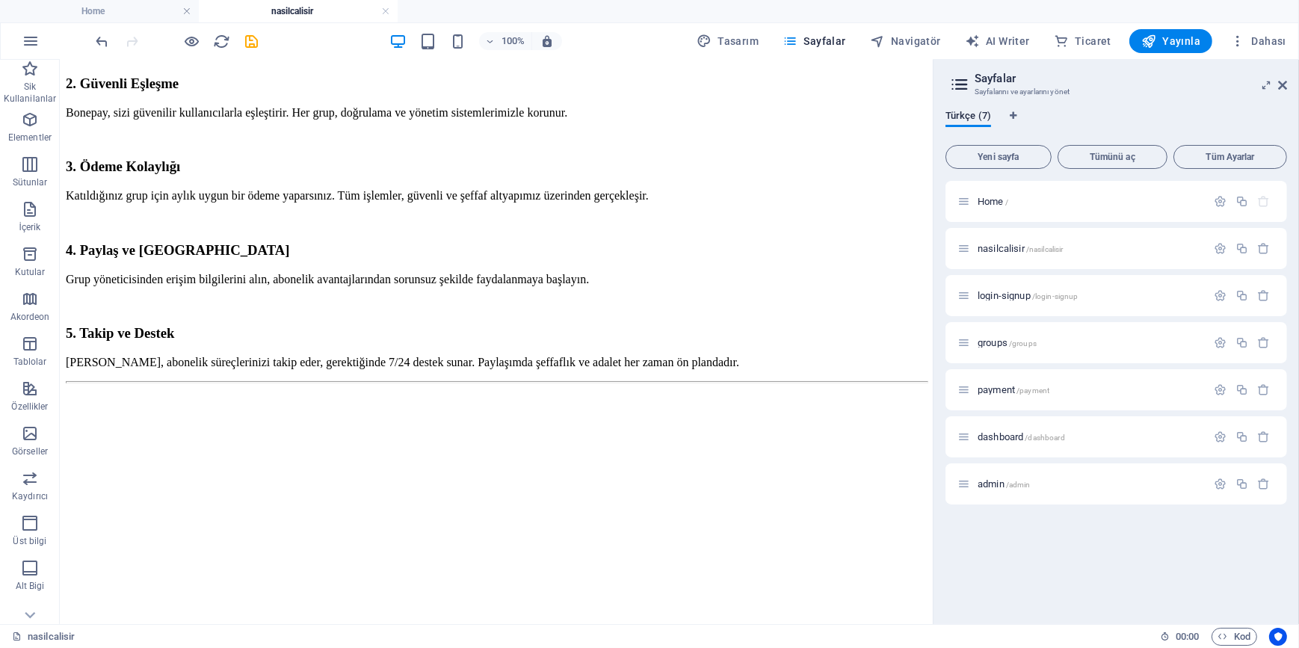
drag, startPoint x: 495, startPoint y: 403, endPoint x: 447, endPoint y: 398, distance: 48.0
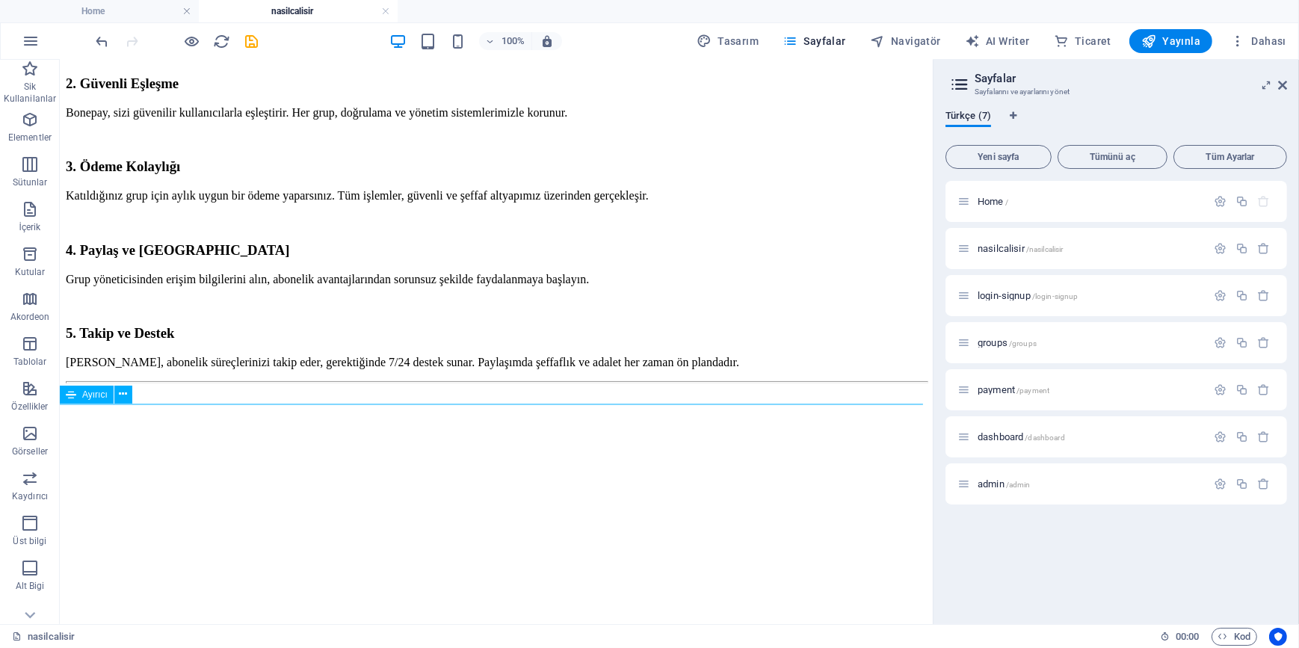
click at [410, 383] on div at bounding box center [495, 381] width 861 height 2
click at [120, 395] on icon at bounding box center [123, 394] width 8 height 16
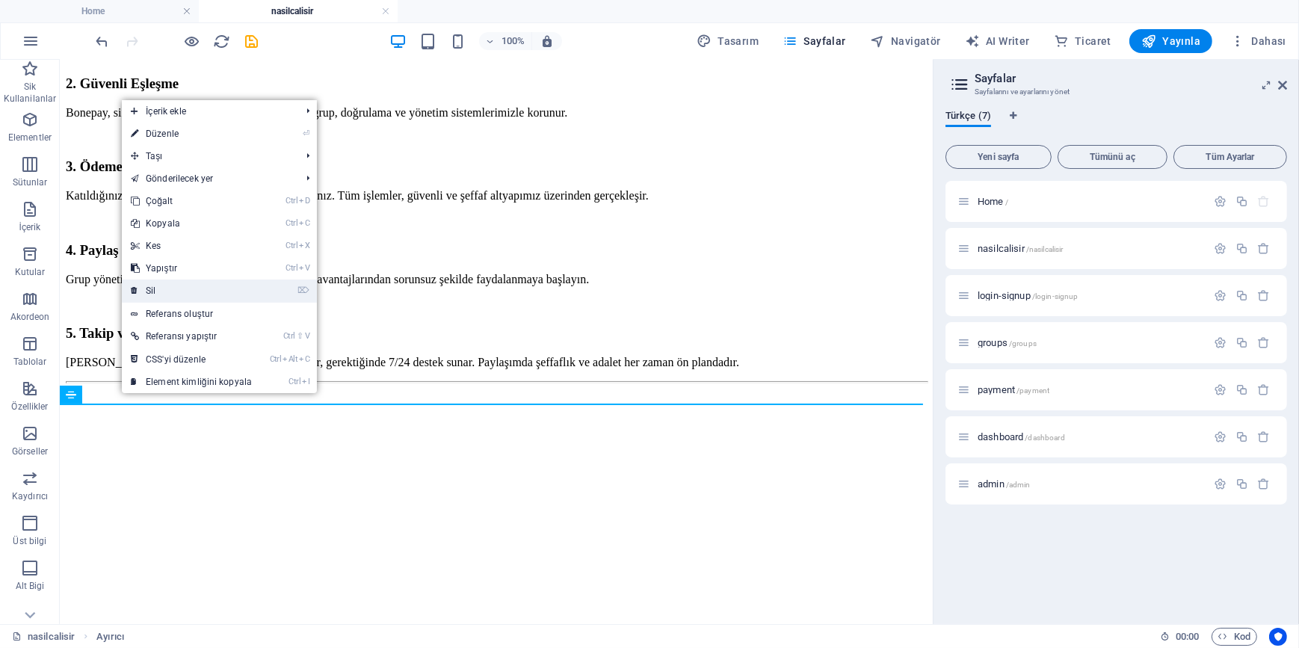
click at [179, 288] on link "⌦ Sil" at bounding box center [191, 291] width 139 height 22
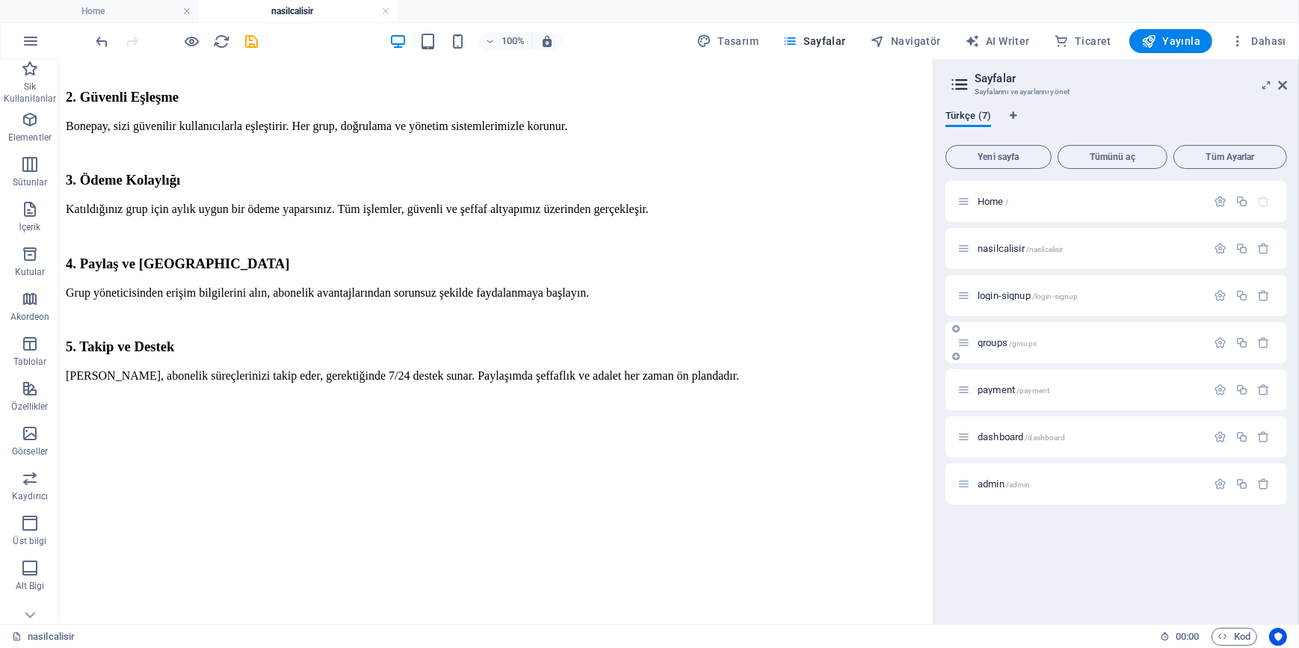
click at [996, 342] on span "groups /groups" at bounding box center [1007, 342] width 59 height 11
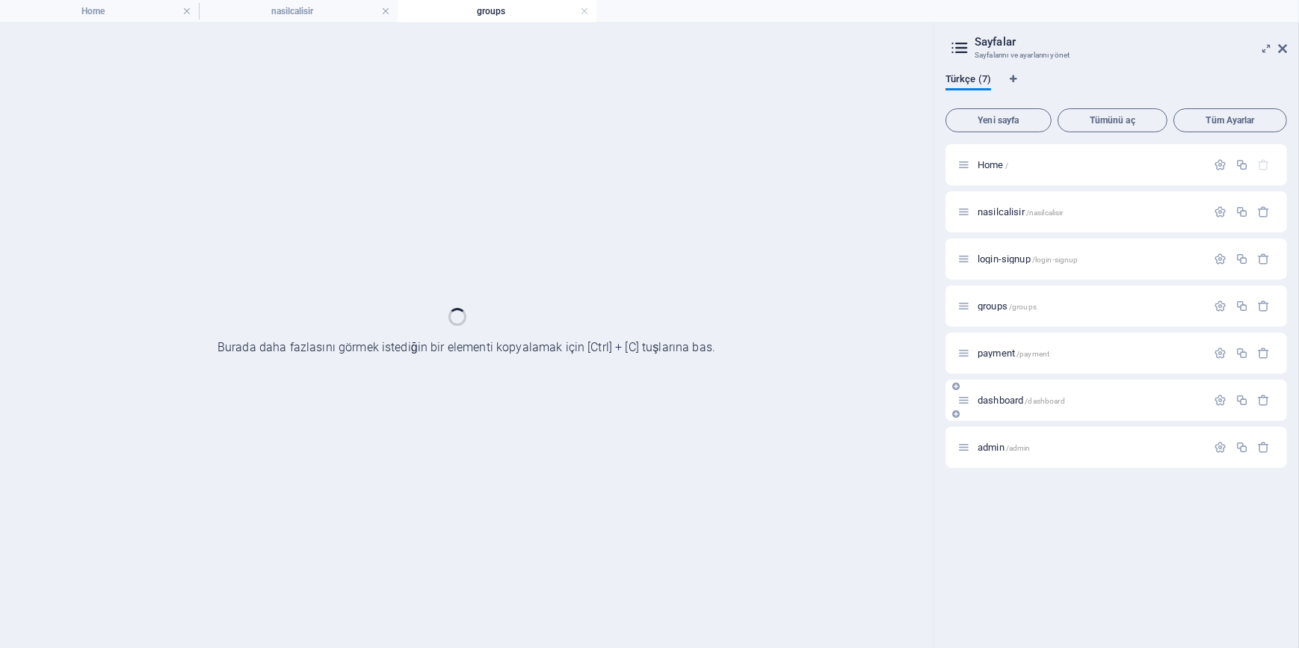
scroll to position [0, 0]
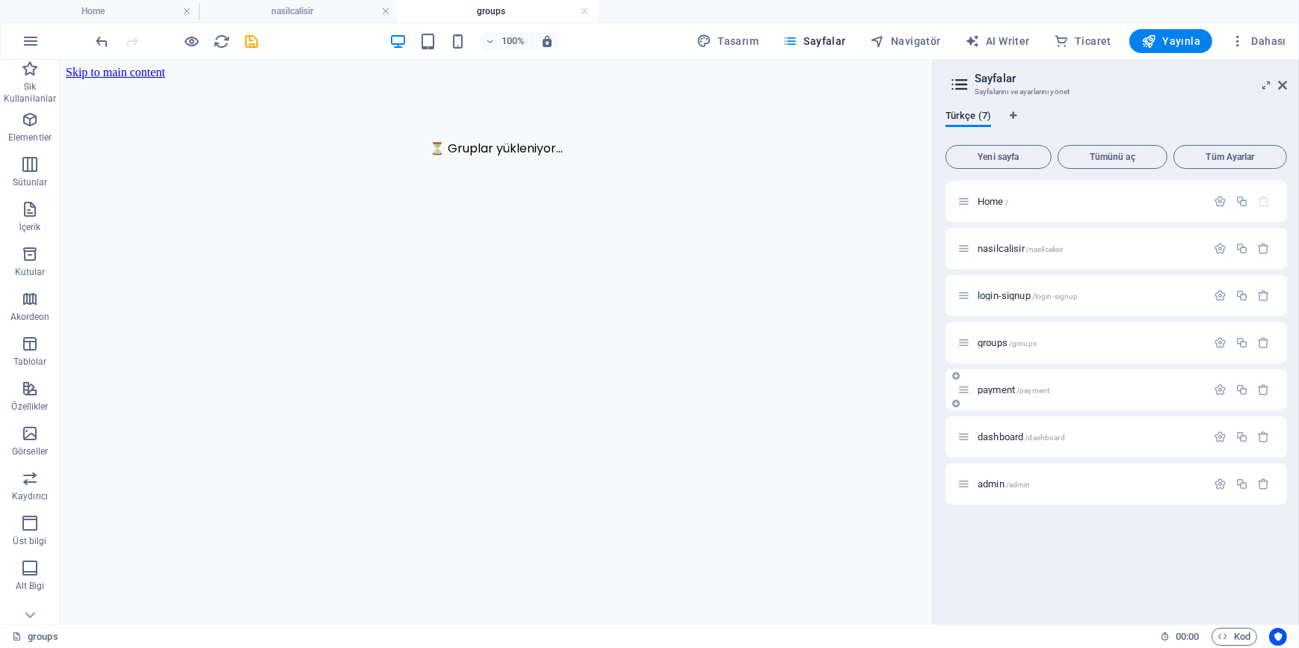
click at [995, 383] on div "payment /payment" at bounding box center [1081, 389] width 249 height 17
click at [999, 389] on span "payment /payment" at bounding box center [1014, 389] width 72 height 11
click at [1002, 430] on div "dashboard /dashboard" at bounding box center [1081, 436] width 249 height 17
click at [1004, 436] on span "dashboard /dashboard" at bounding box center [1021, 436] width 87 height 11
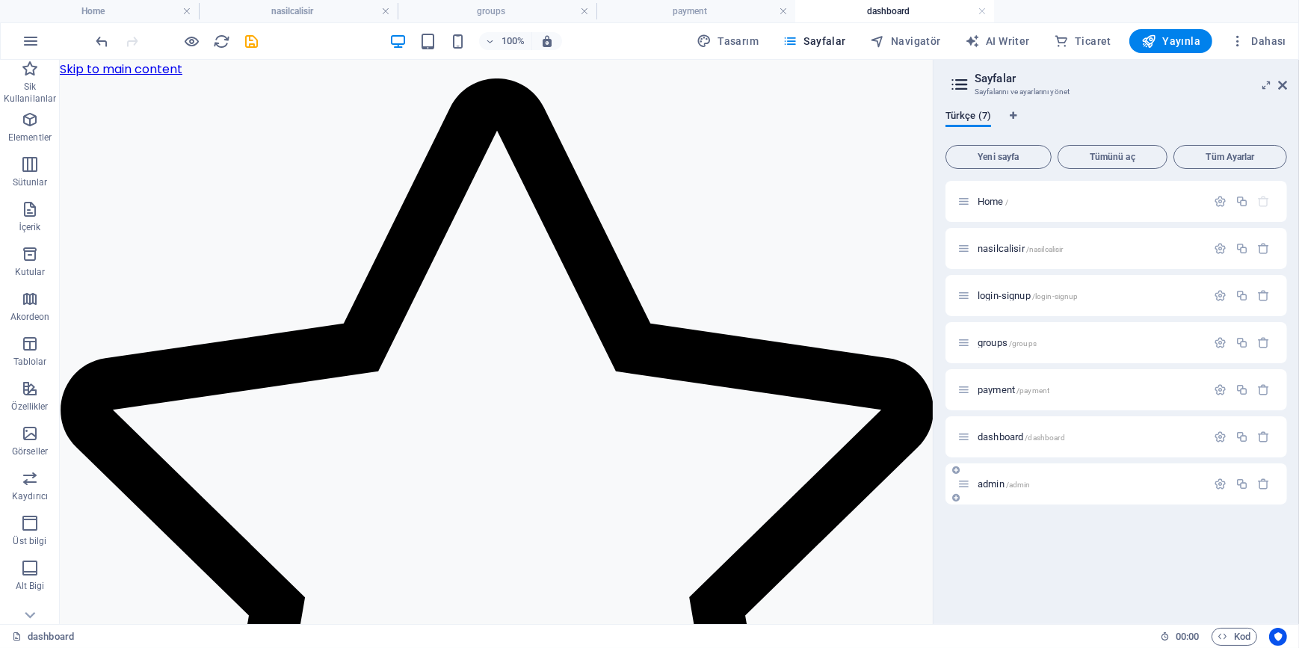
click at [995, 484] on span "admin /admin" at bounding box center [1004, 483] width 53 height 11
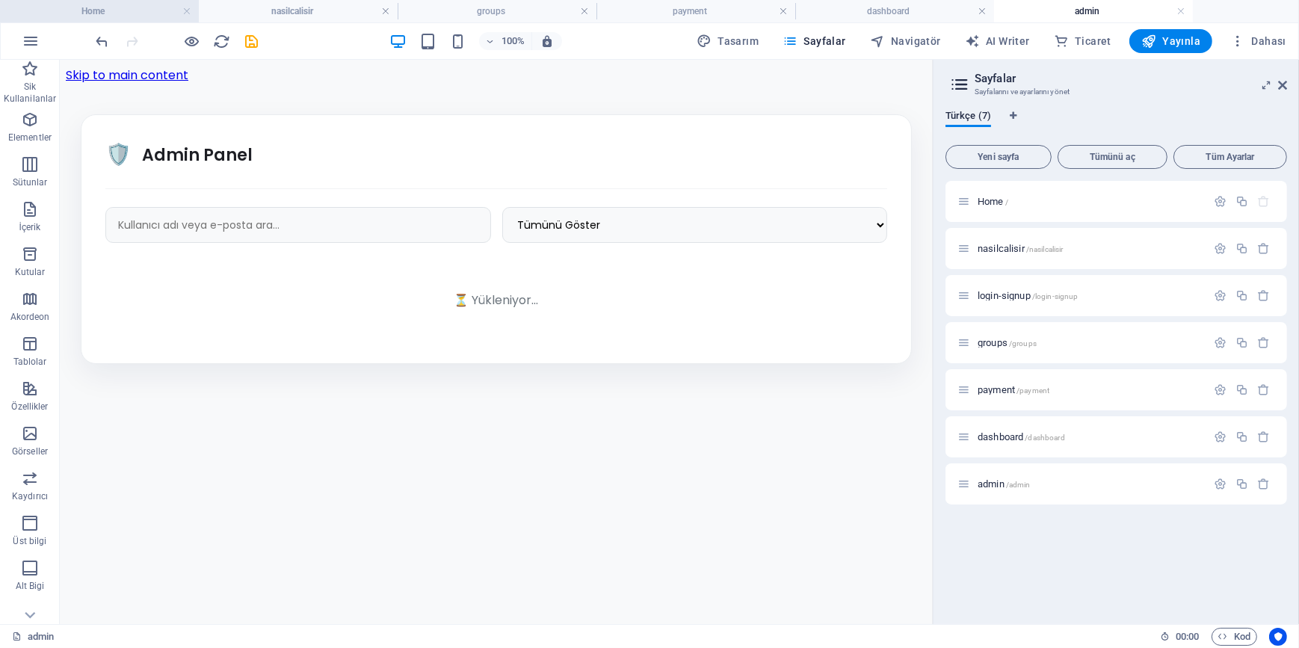
click at [140, 15] on h4 "Home" at bounding box center [99, 11] width 199 height 16
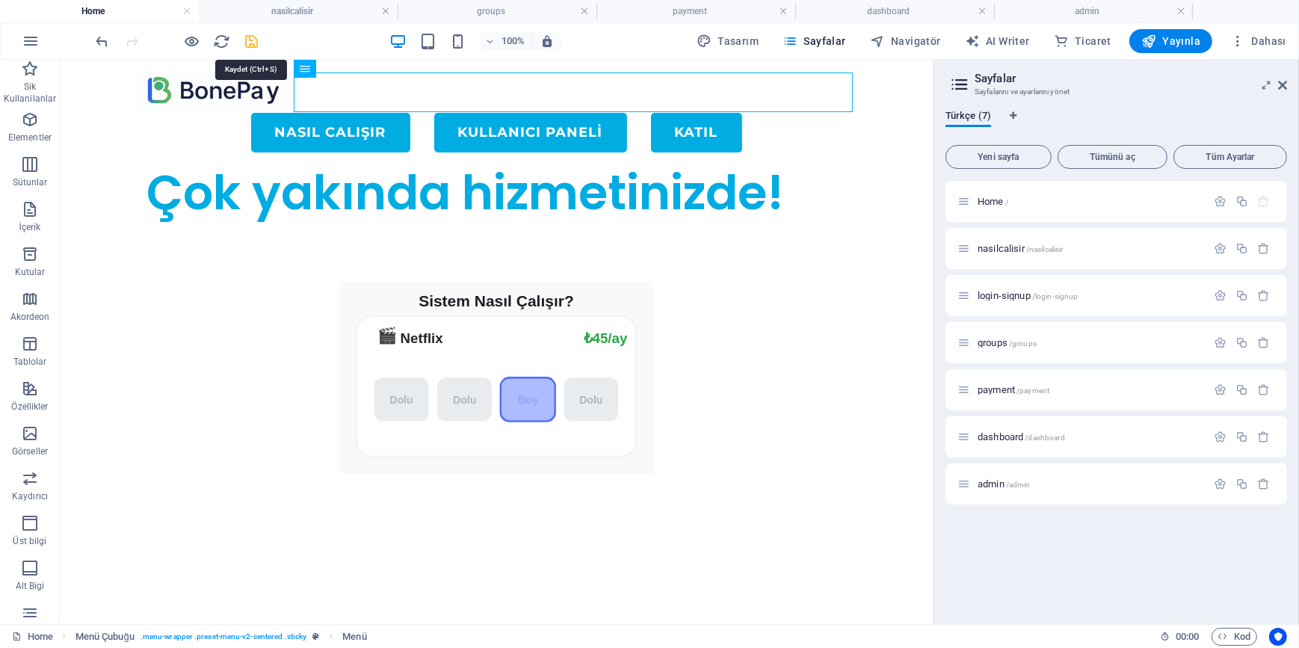
click at [248, 37] on icon "save" at bounding box center [252, 41] width 17 height 17
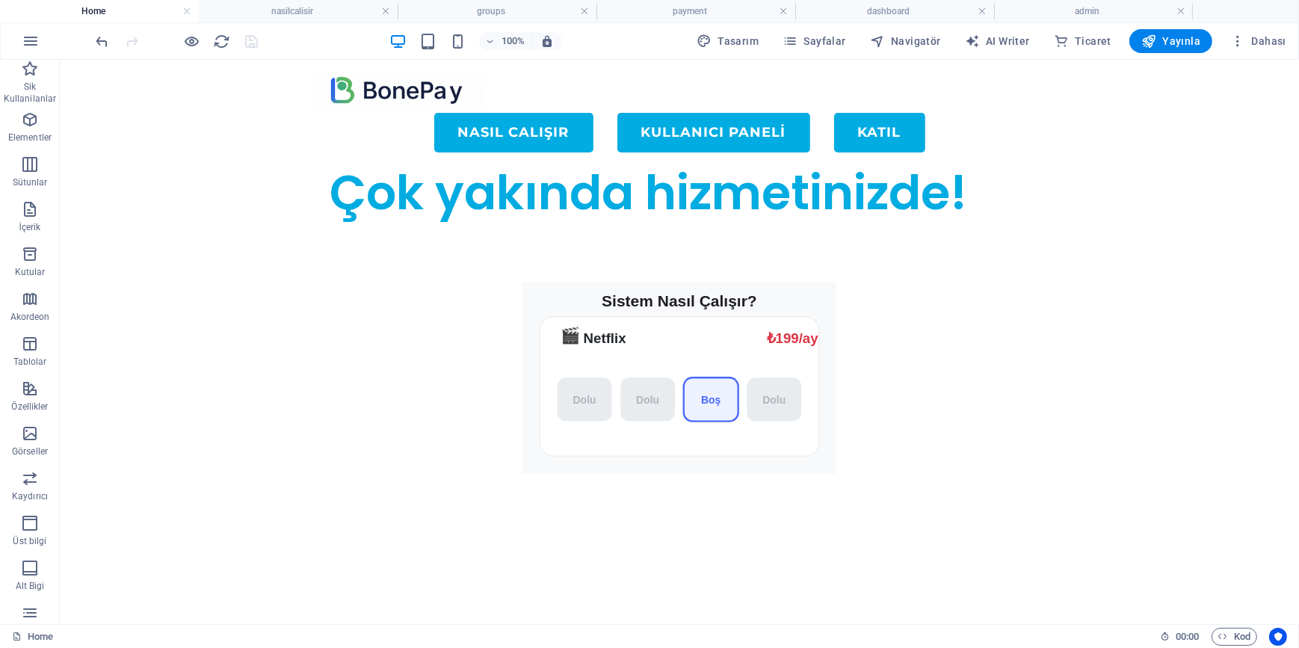
click at [312, 9] on h4 "nasilcalisir" at bounding box center [298, 11] width 199 height 16
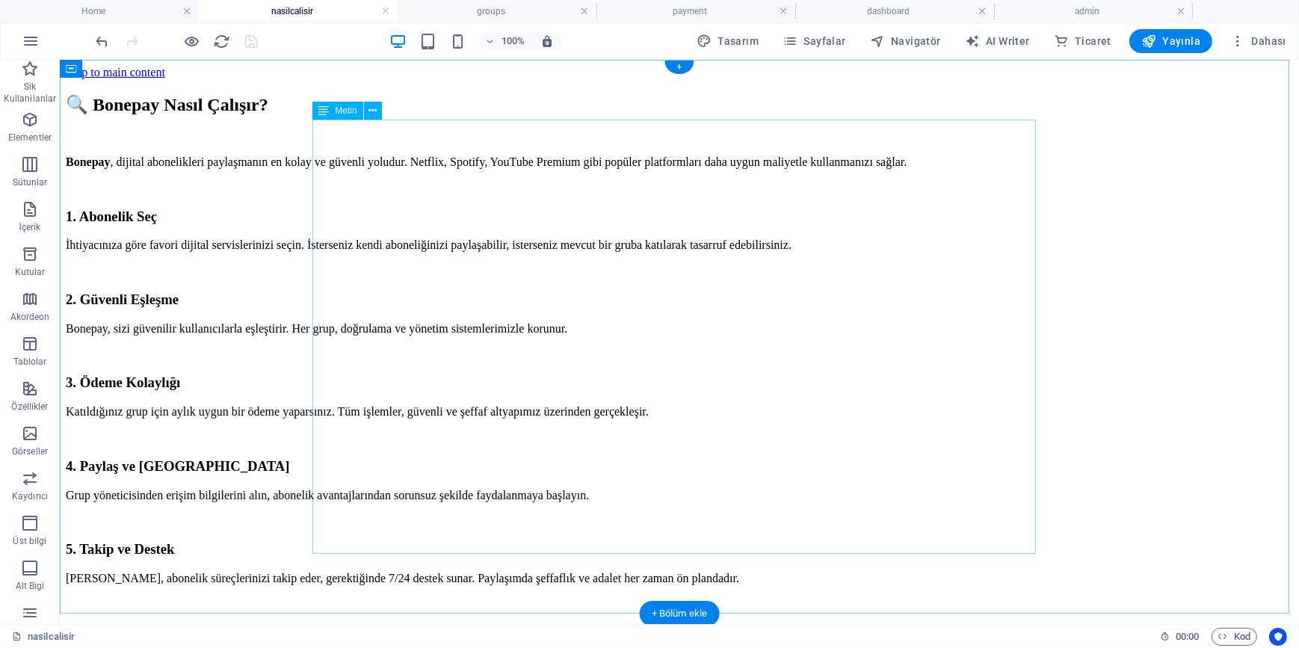
click at [422, 142] on div "🔍 Bonepay Nasıl Çalışır? Bonepay , dijital abonelikleri paylaşmanın en kolay ve…" at bounding box center [678, 338] width 1227 height 491
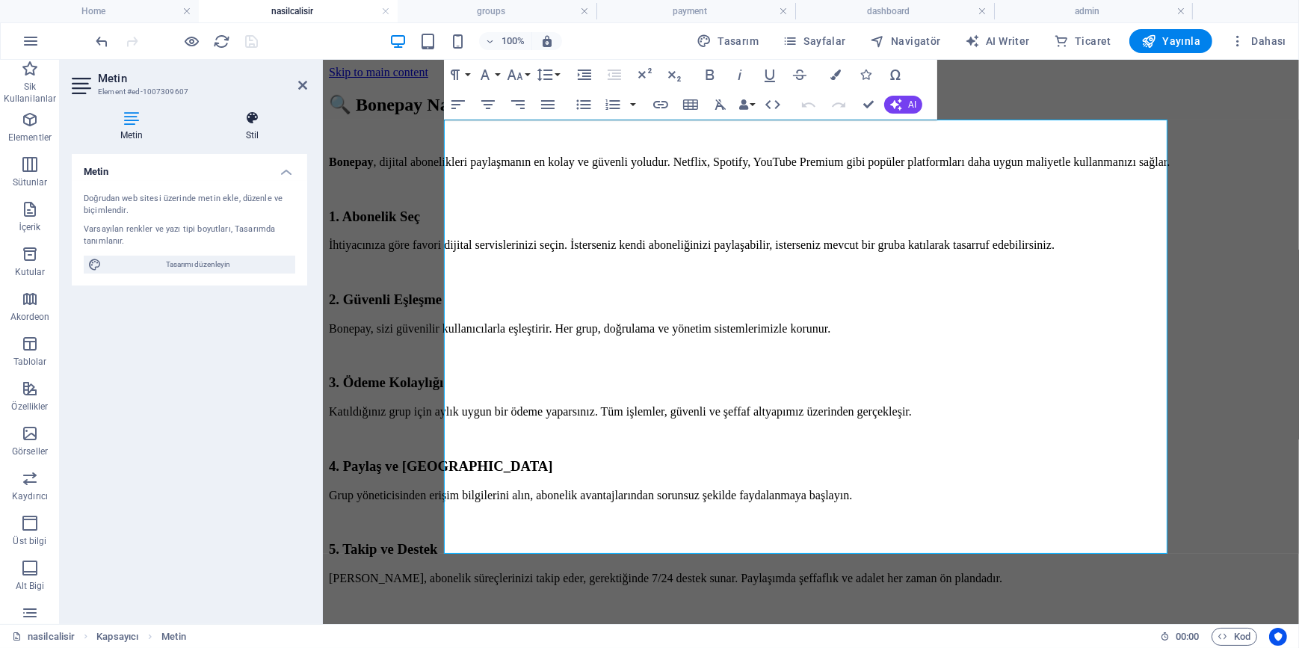
click at [255, 127] on h4 "Stil" at bounding box center [252, 126] width 110 height 31
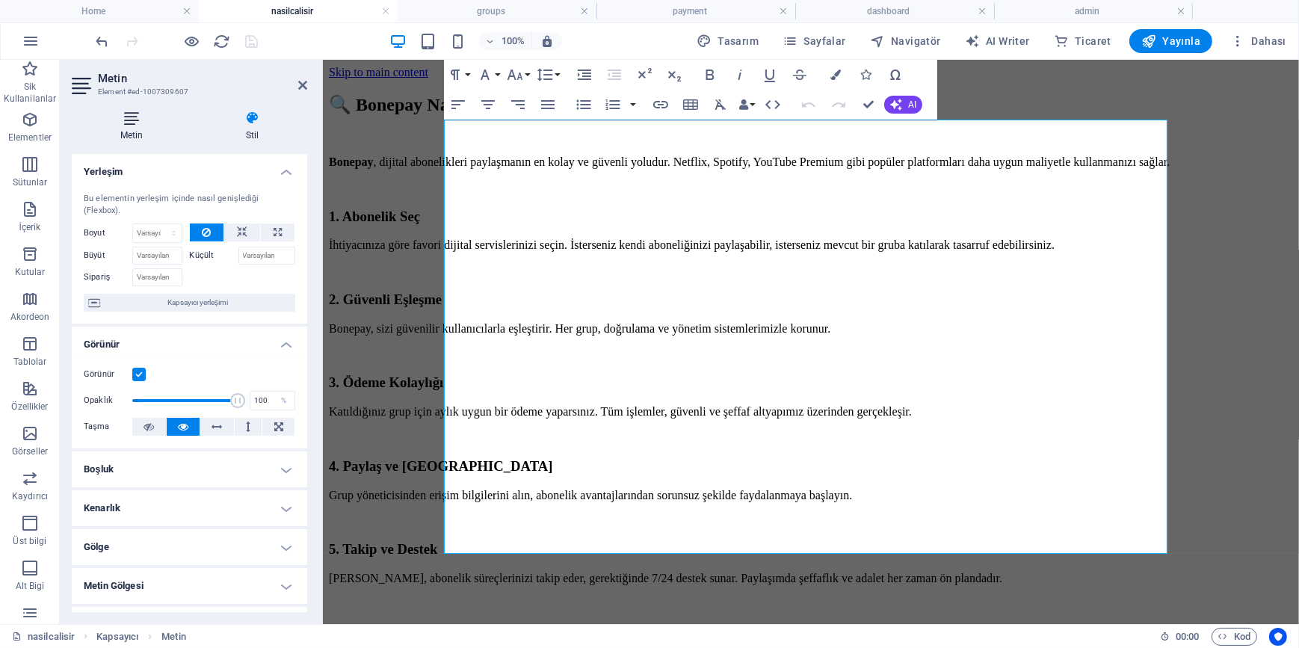
click at [123, 127] on h4 "Metin" at bounding box center [135, 126] width 126 height 31
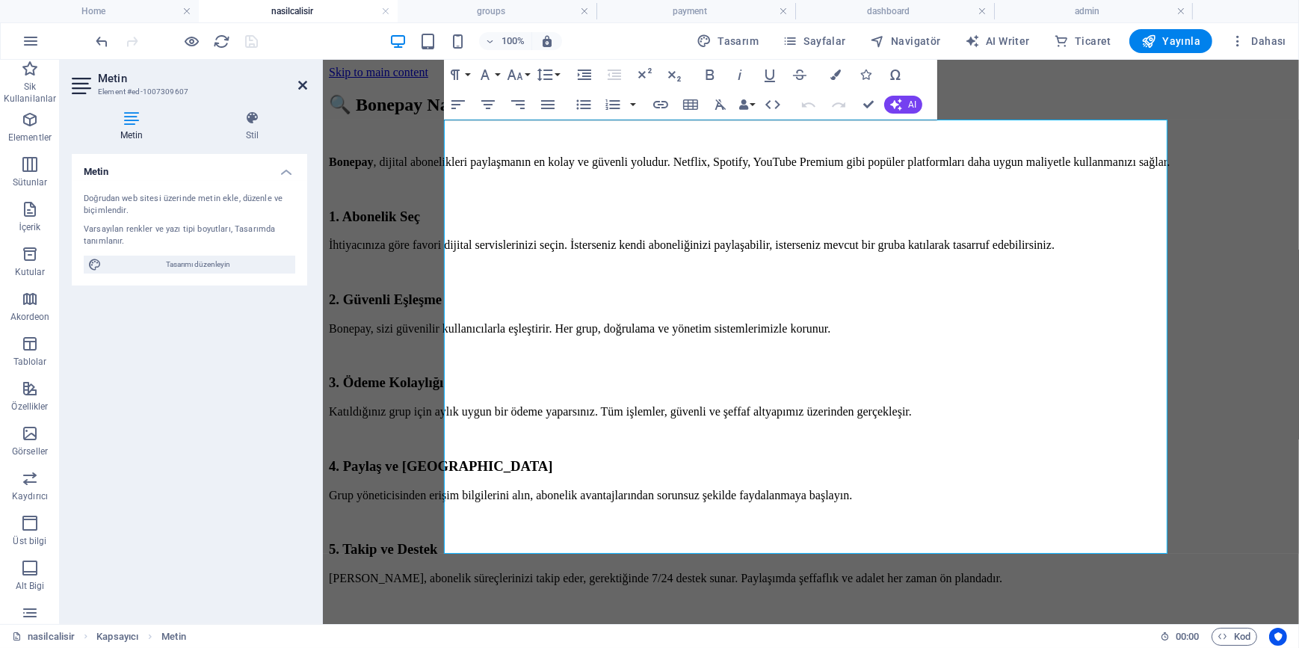
click at [302, 83] on icon at bounding box center [302, 85] width 9 height 12
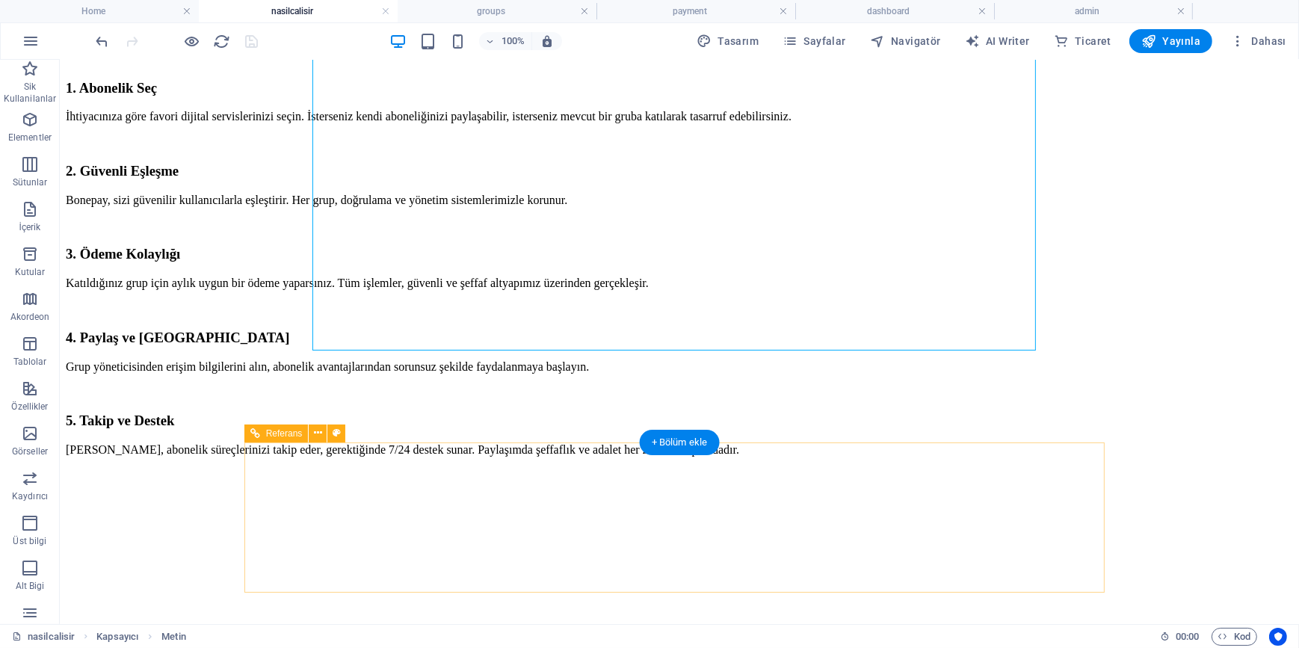
scroll to position [203, 0]
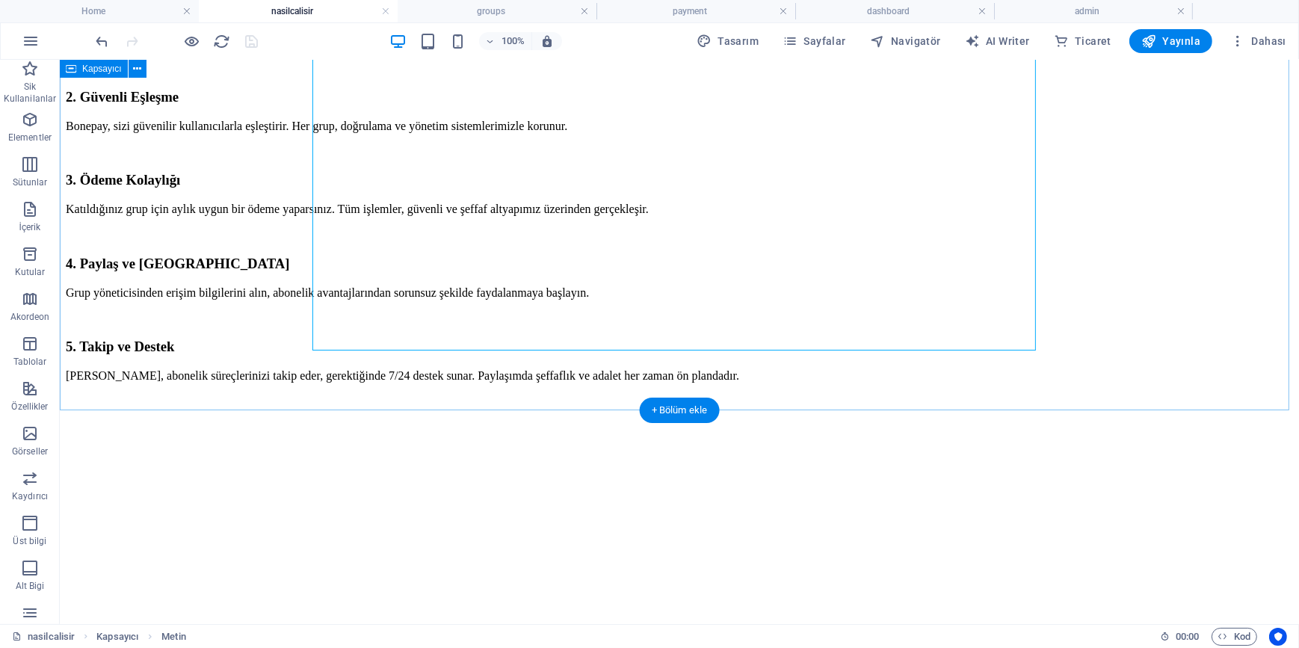
click at [1145, 334] on div "🔍 Bonepay Nasıl Çalışır? Bonepay , dijital abonelikleri paylaşmanın en kolay ve…" at bounding box center [678, 136] width 1227 height 491
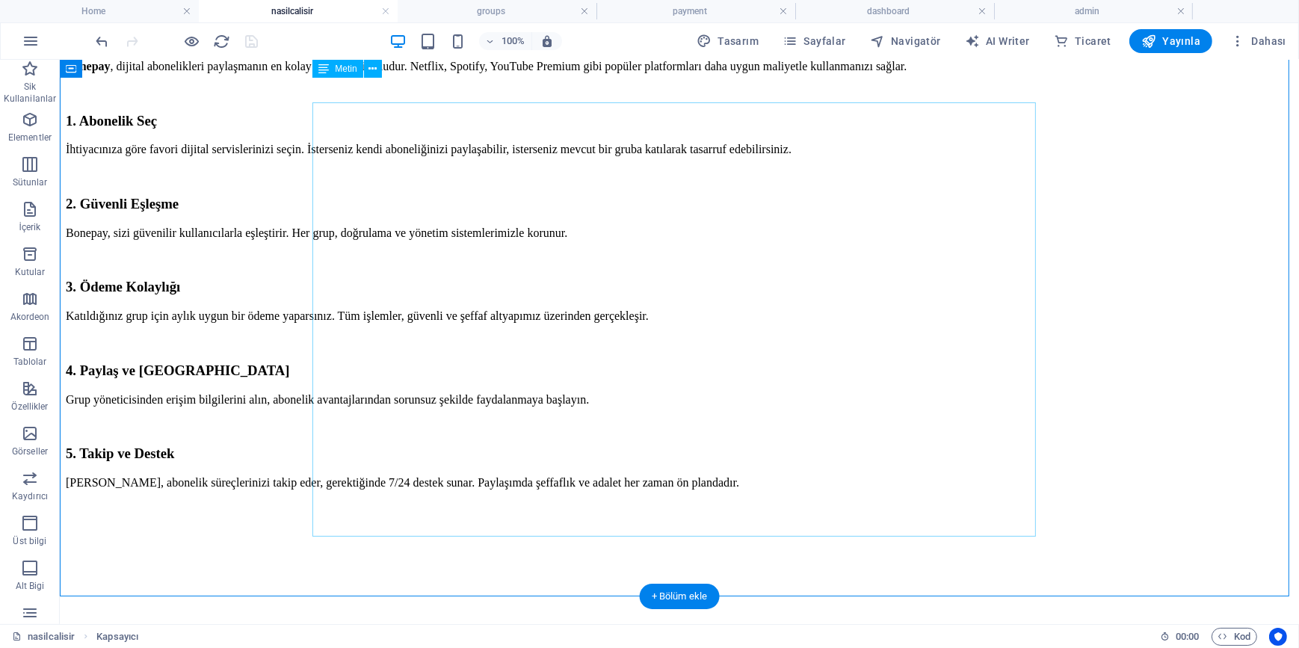
scroll to position [0, 0]
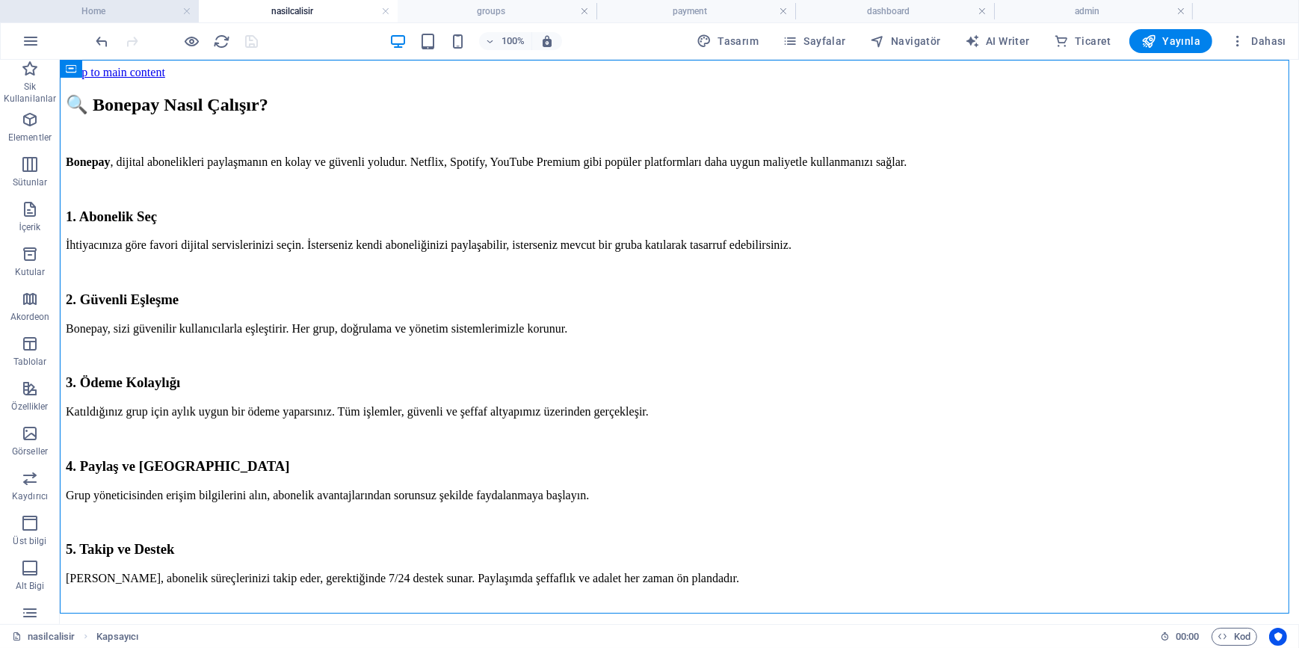
click at [107, 16] on h4 "Home" at bounding box center [99, 11] width 199 height 16
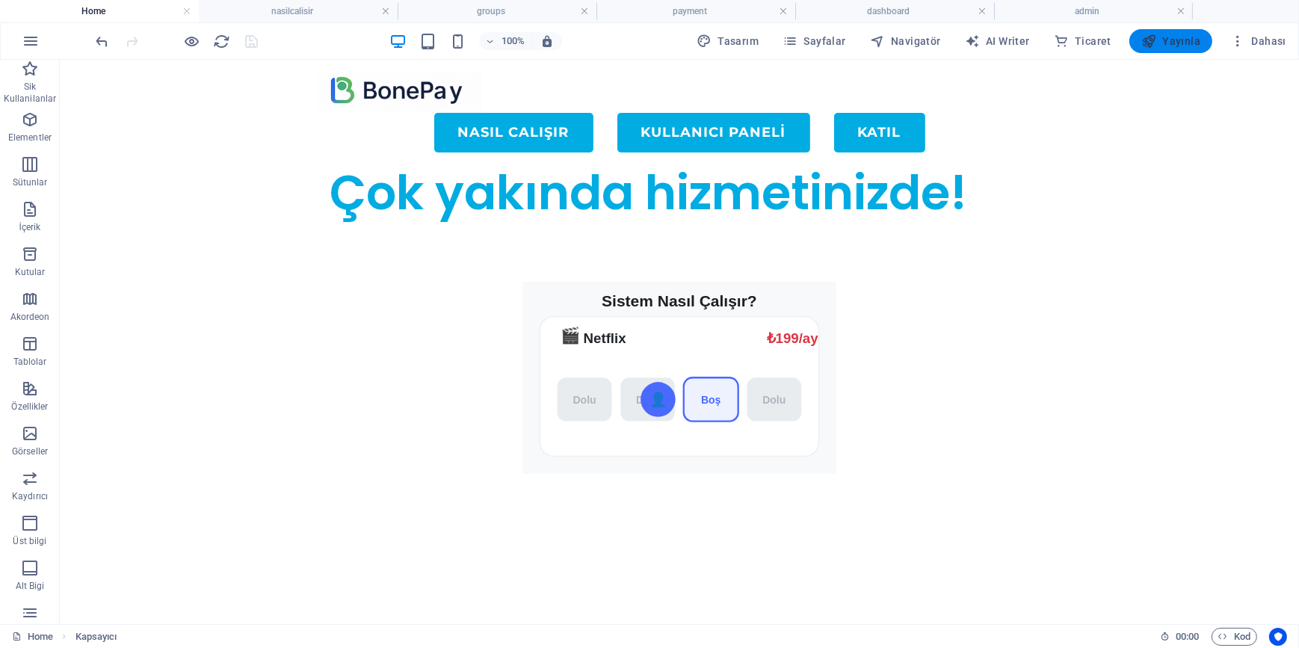
click at [1182, 40] on span "Yayınla" at bounding box center [1170, 41] width 59 height 15
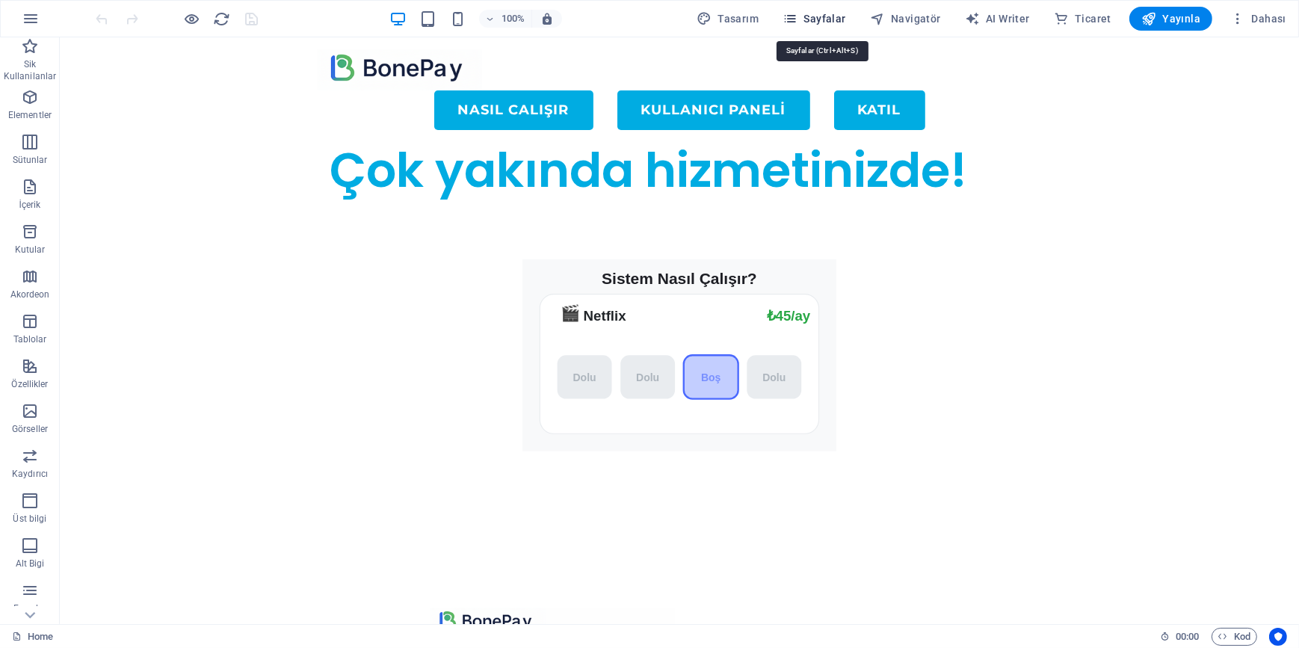
click at [834, 19] on span "Sayfalar" at bounding box center [814, 18] width 64 height 15
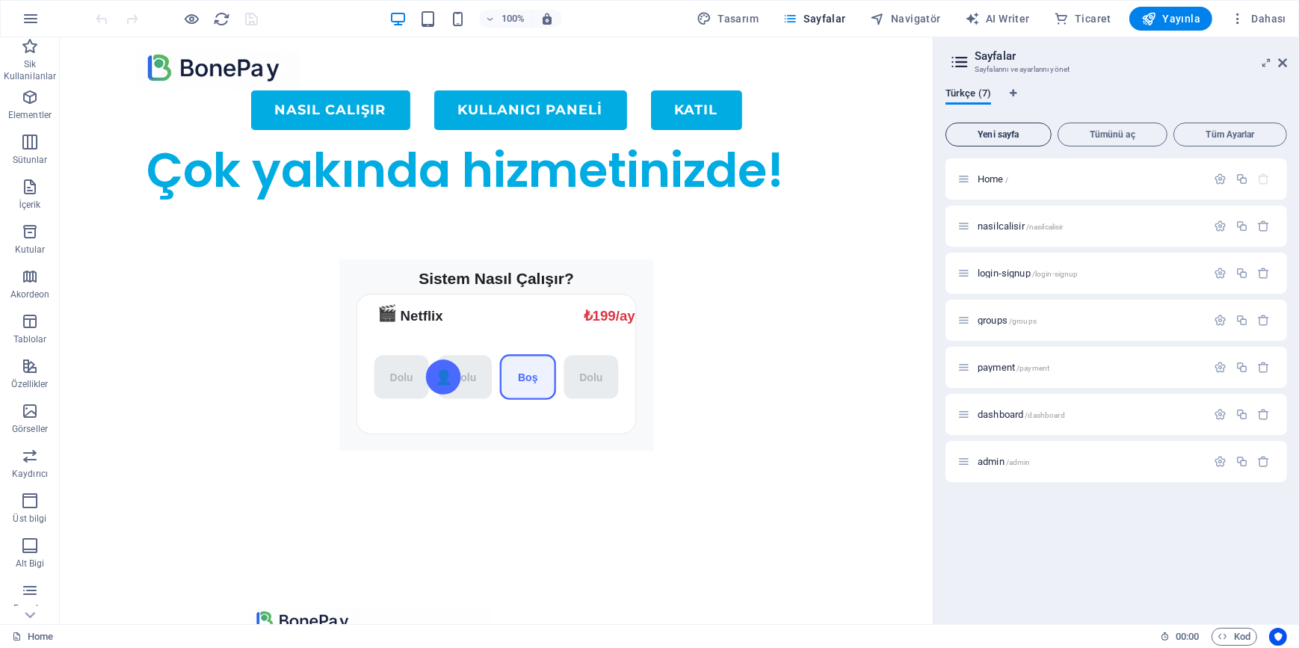
click at [1001, 135] on span "Yeni sayfa" at bounding box center [998, 134] width 93 height 9
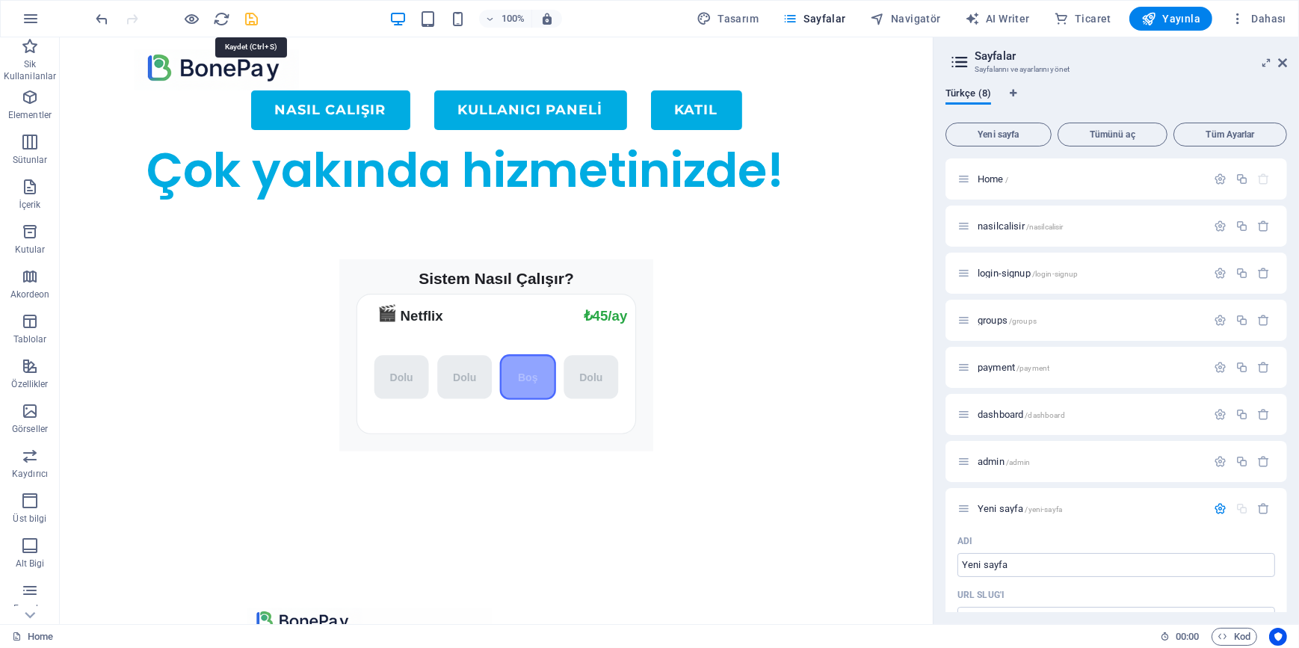
click at [247, 19] on icon "save" at bounding box center [252, 18] width 17 height 17
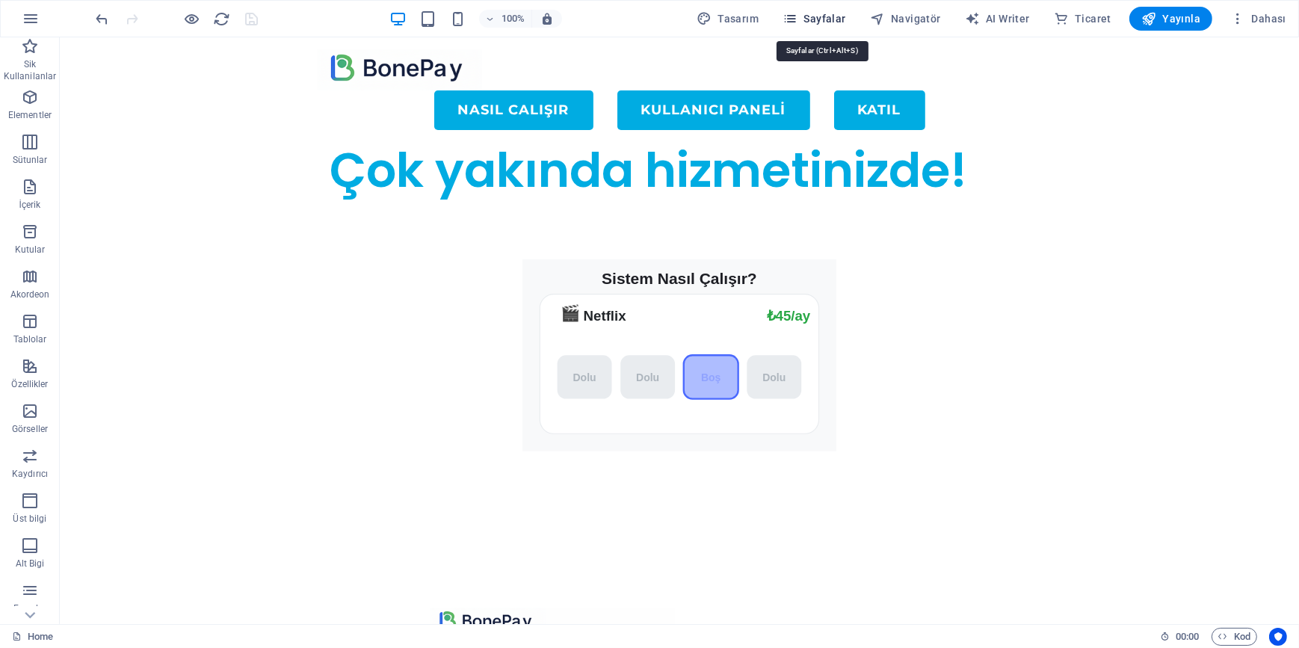
click at [812, 20] on span "Sayfalar" at bounding box center [814, 18] width 64 height 15
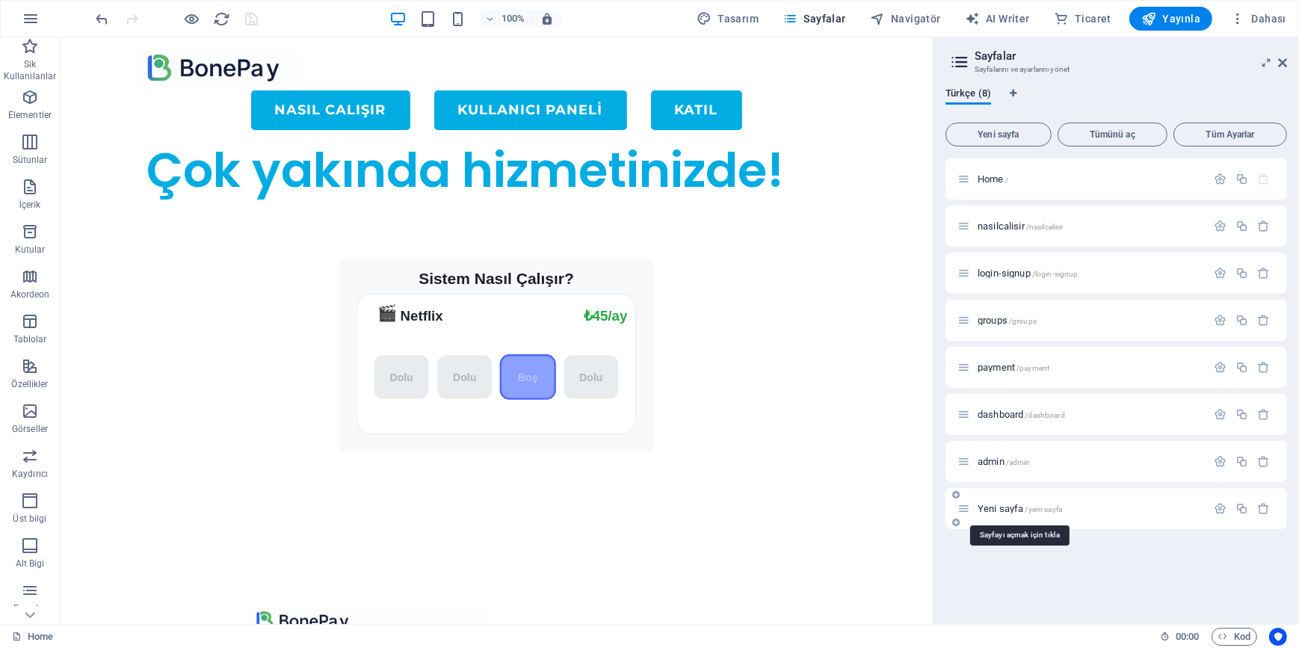
click at [993, 508] on span "Yeni sayfa /yeni-sayfa" at bounding box center [1020, 508] width 84 height 11
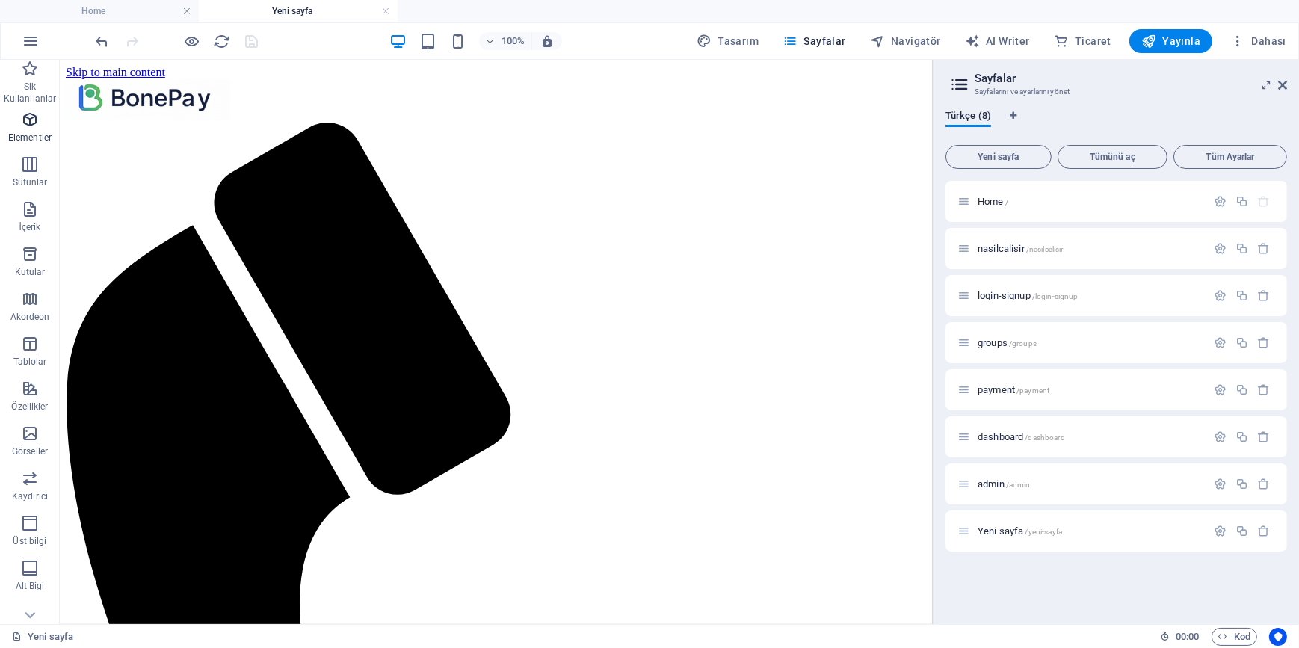
click at [16, 127] on span "Elementler" at bounding box center [30, 129] width 60 height 36
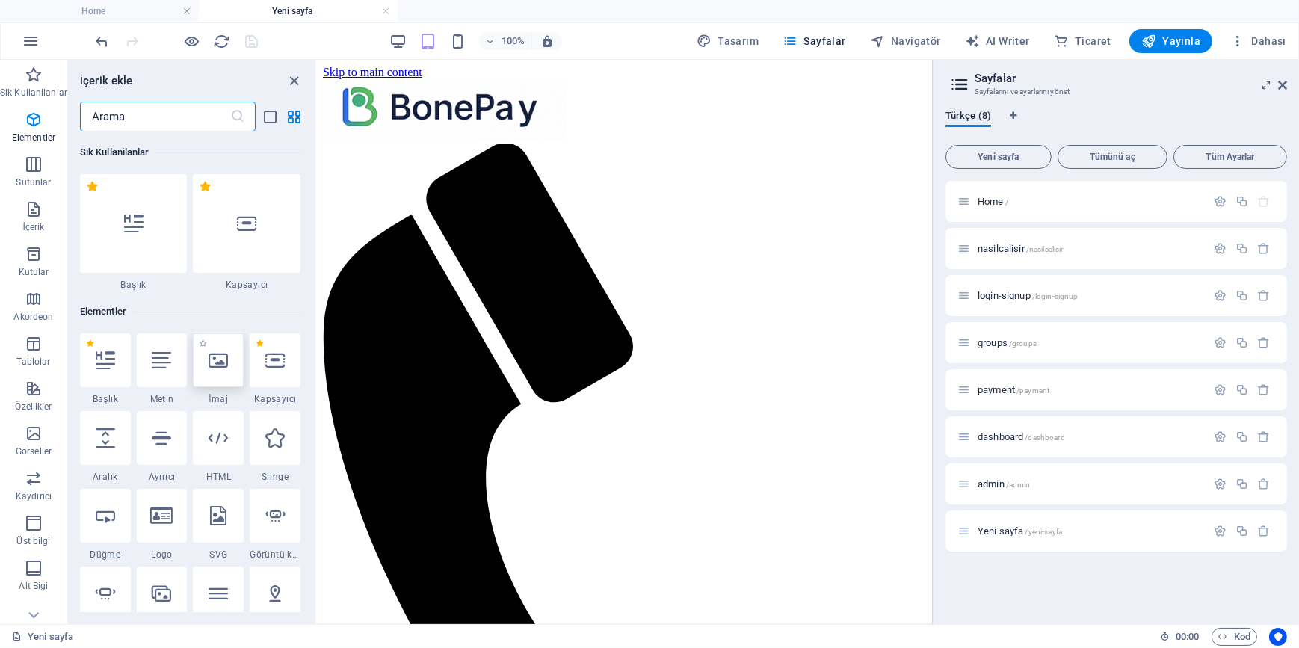
scroll to position [158, 0]
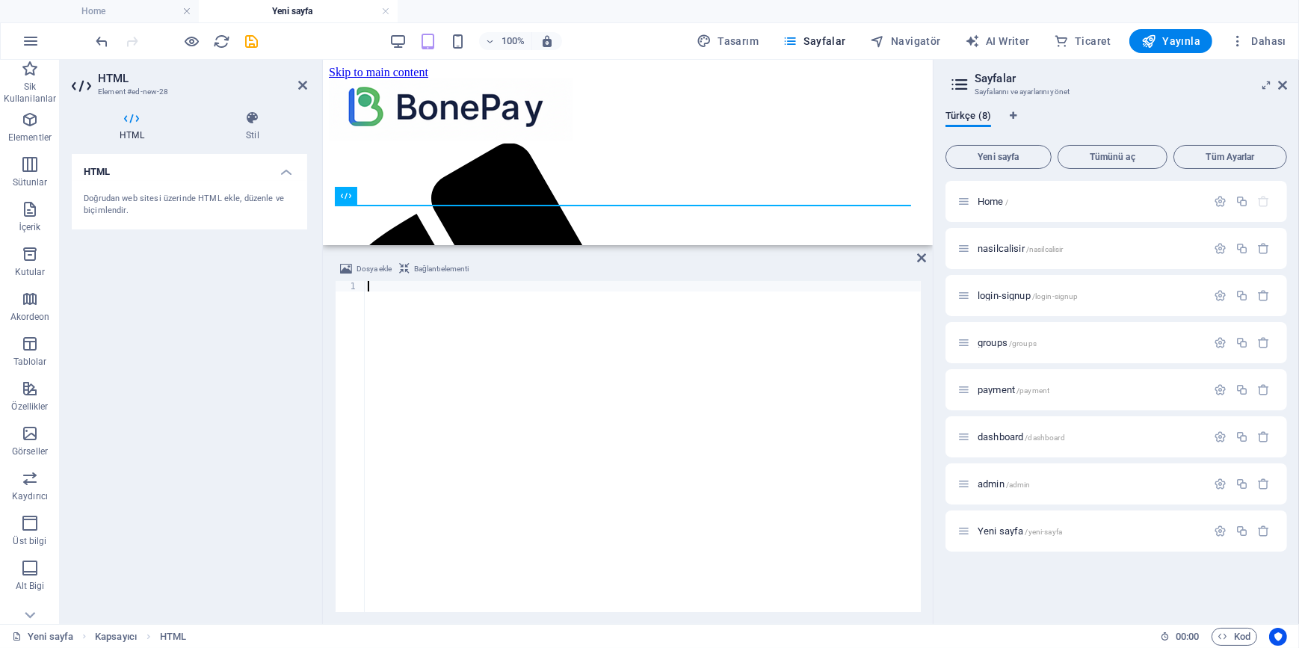
click at [427, 345] on div at bounding box center [643, 457] width 556 height 352
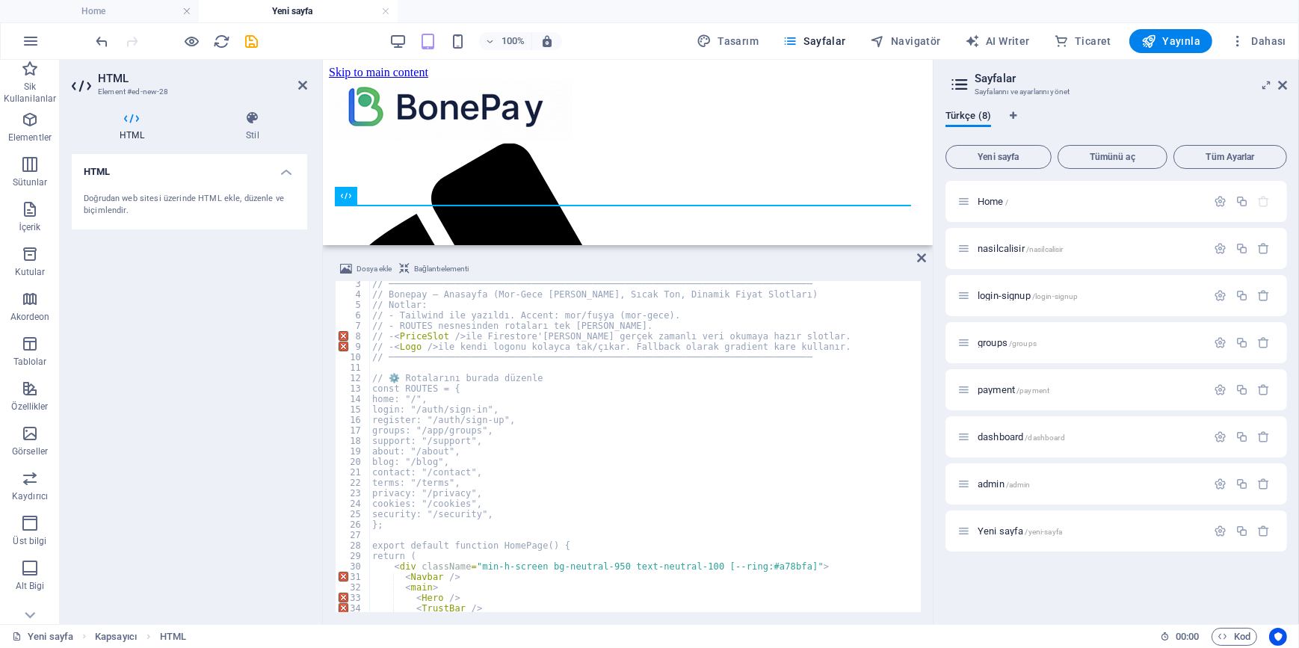
scroll to position [0, 0]
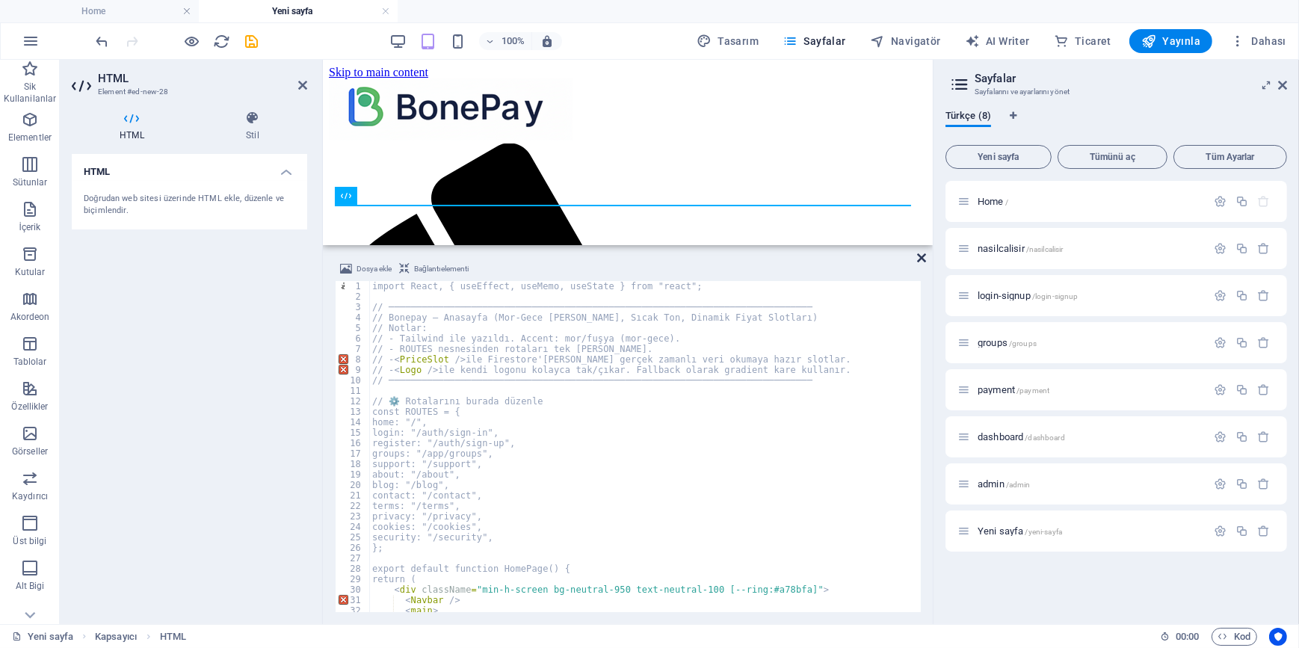
click at [926, 258] on icon at bounding box center [921, 258] width 9 height 12
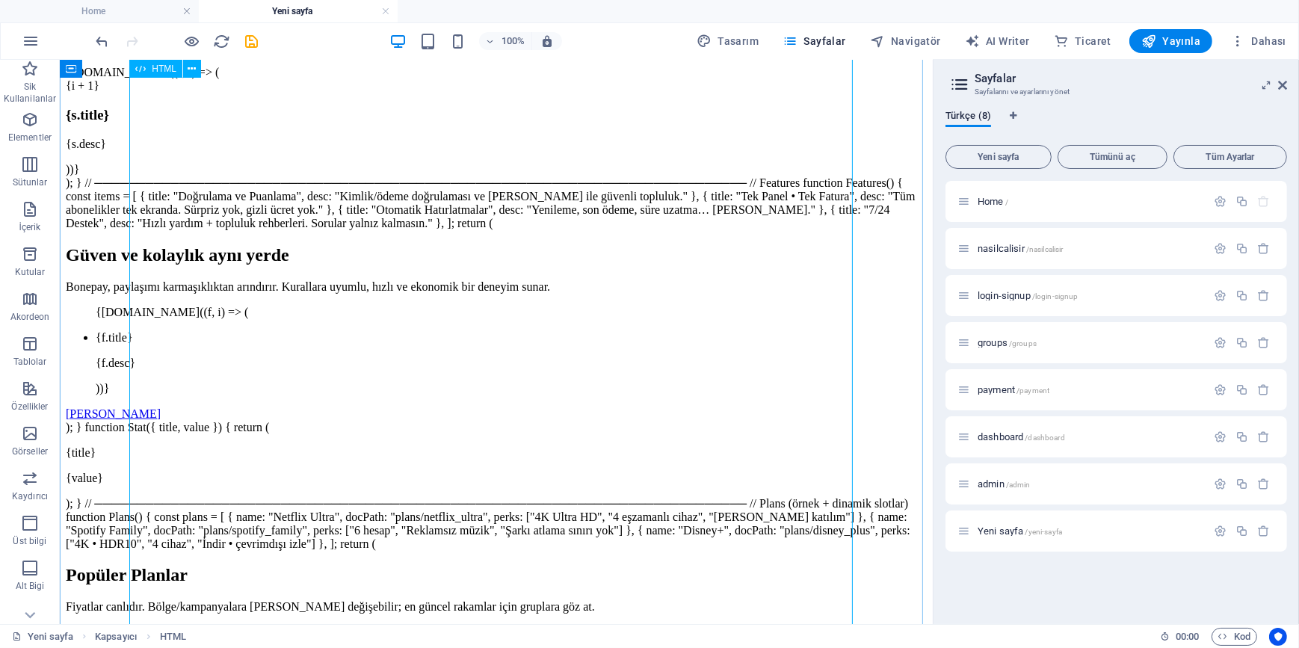
scroll to position [2038, 0]
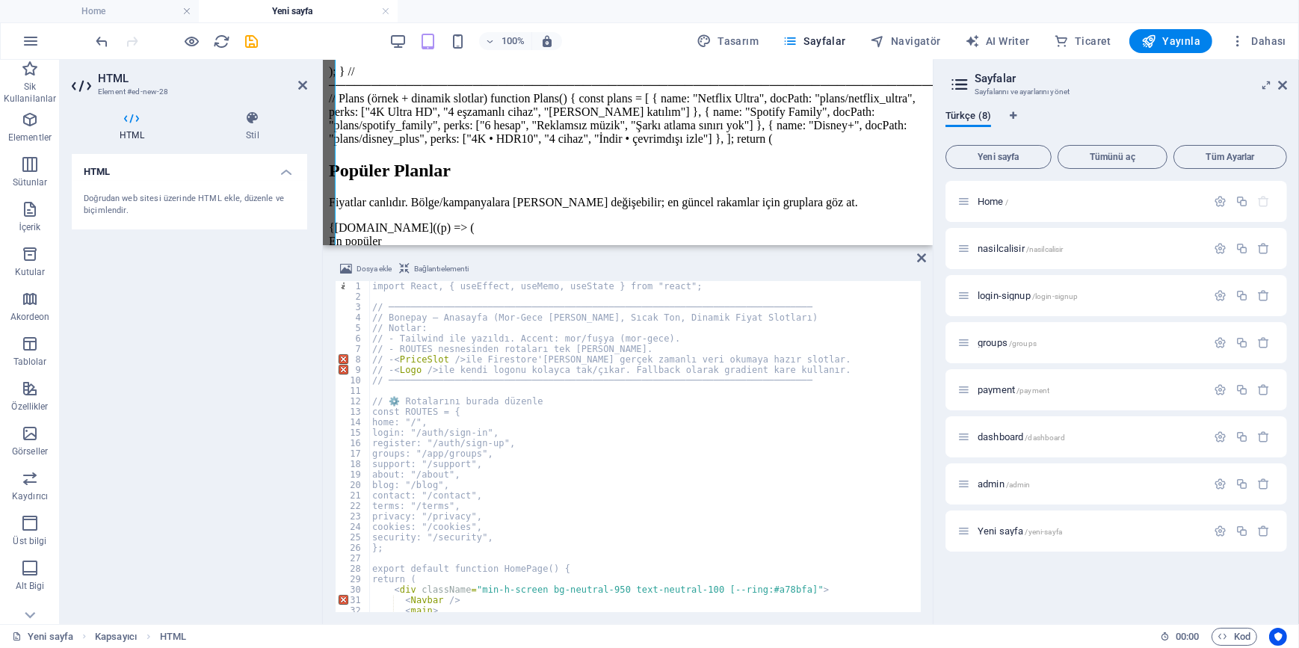
scroll to position [2255, 0]
click at [501, 436] on div "import React, { useEffect, useMemo, useState } from "react"; // ───────────────…" at bounding box center [860, 455] width 983 height 349
type textarea "}"
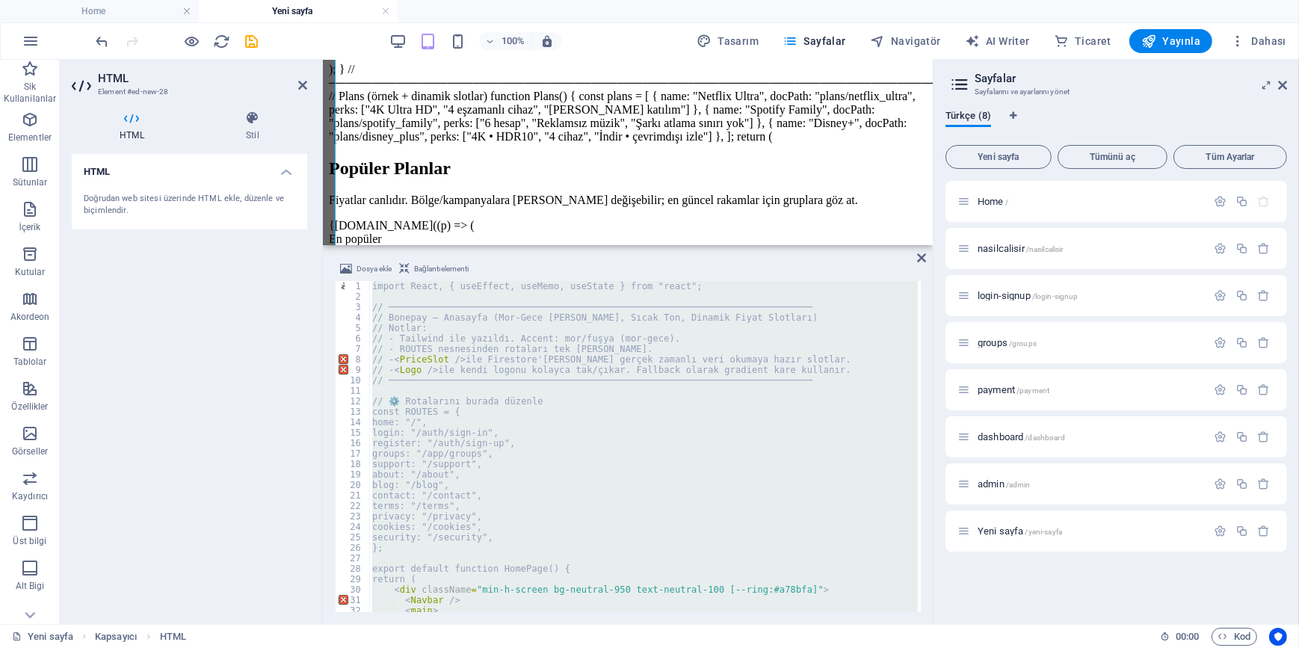
scroll to position [19, 0]
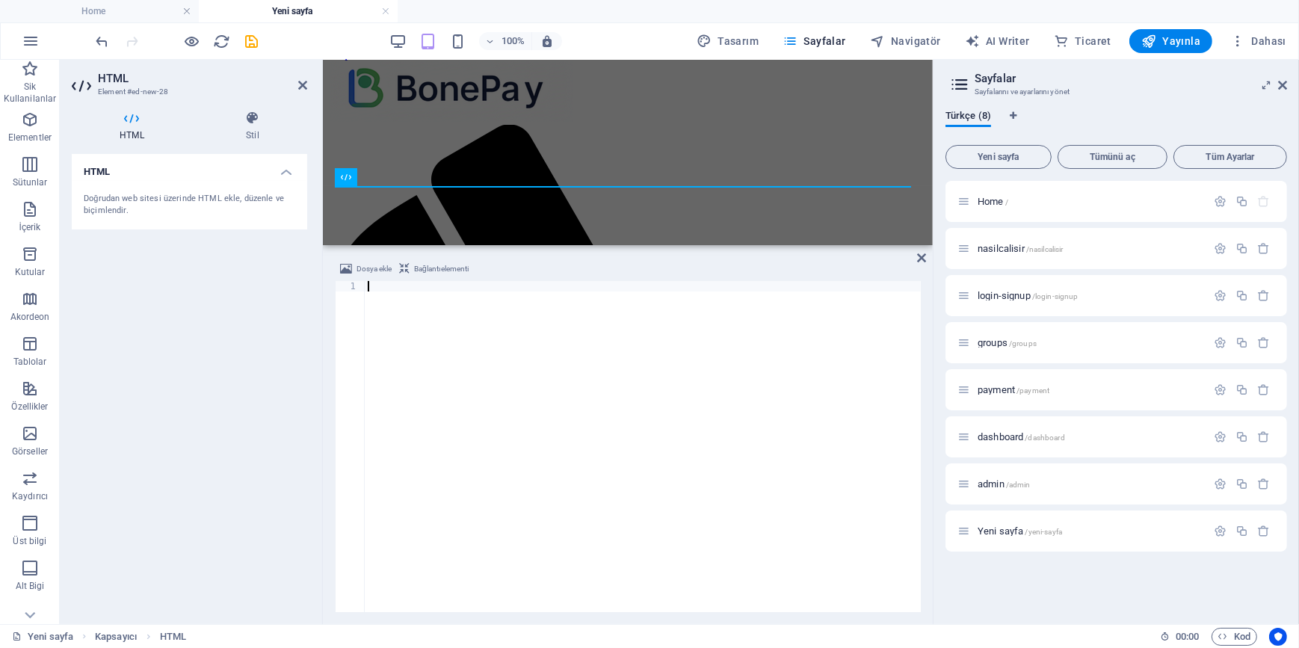
type textarea "</html>"
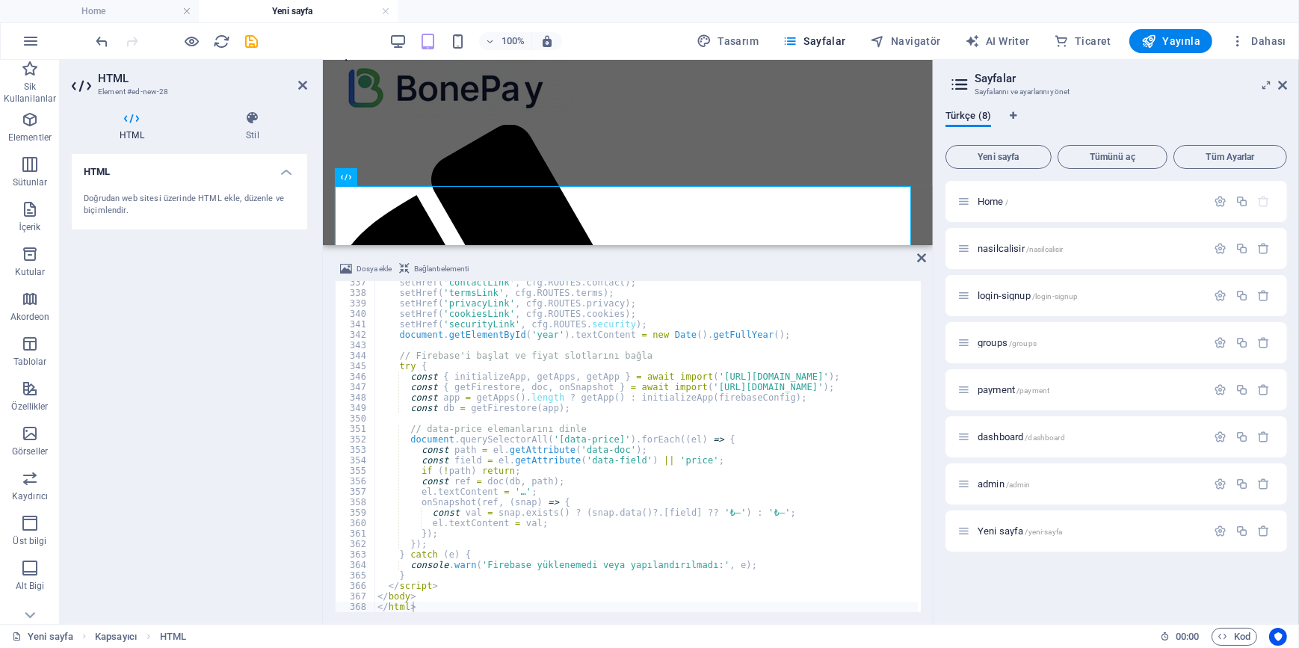
click at [188, 372] on div "HTML Doğrudan web sitesi üzerinde HTML ekle, düzenle ve biçimlendir." at bounding box center [189, 383] width 235 height 458
click at [253, 38] on icon "save" at bounding box center [252, 41] width 17 height 17
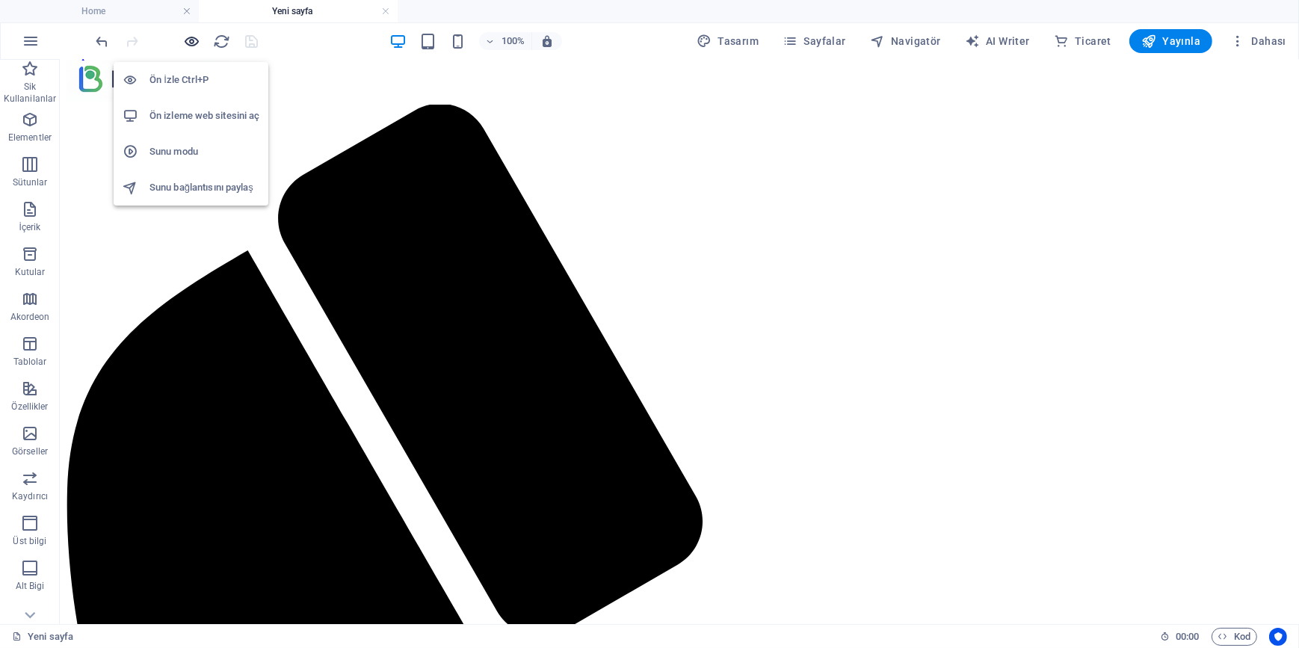
click at [193, 42] on icon "button" at bounding box center [192, 41] width 17 height 17
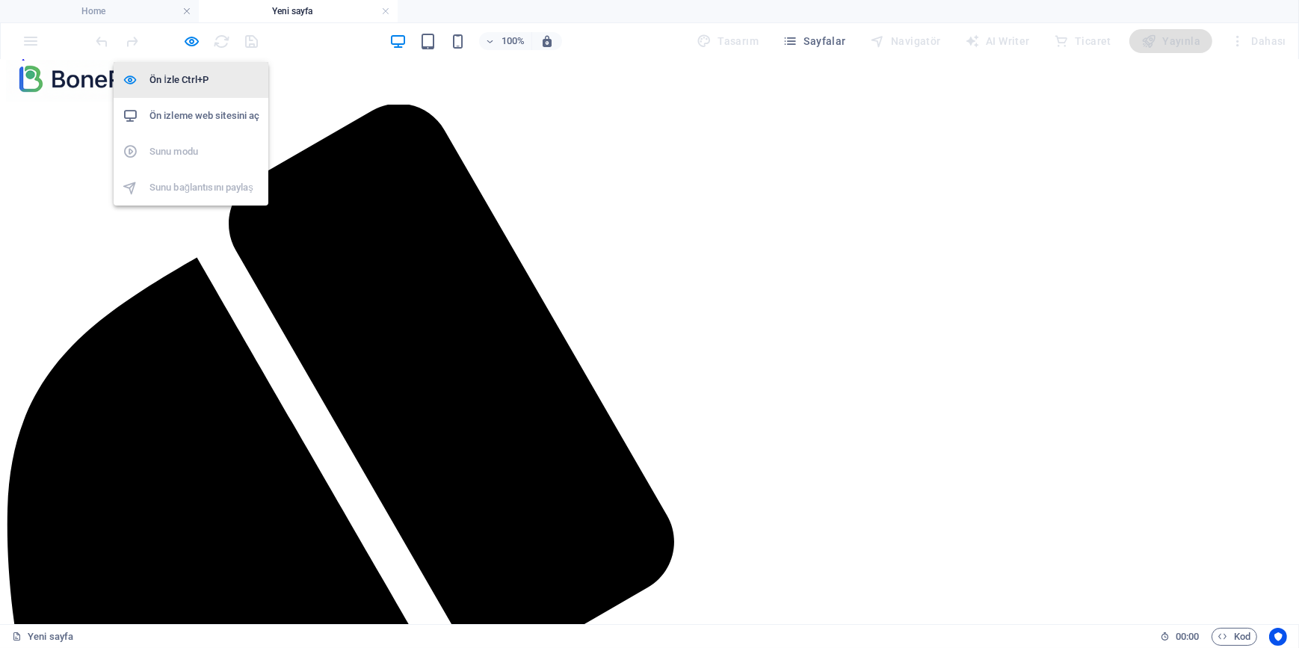
click at [174, 81] on h6 "Ön İzle Ctrl+P" at bounding box center [204, 80] width 110 height 18
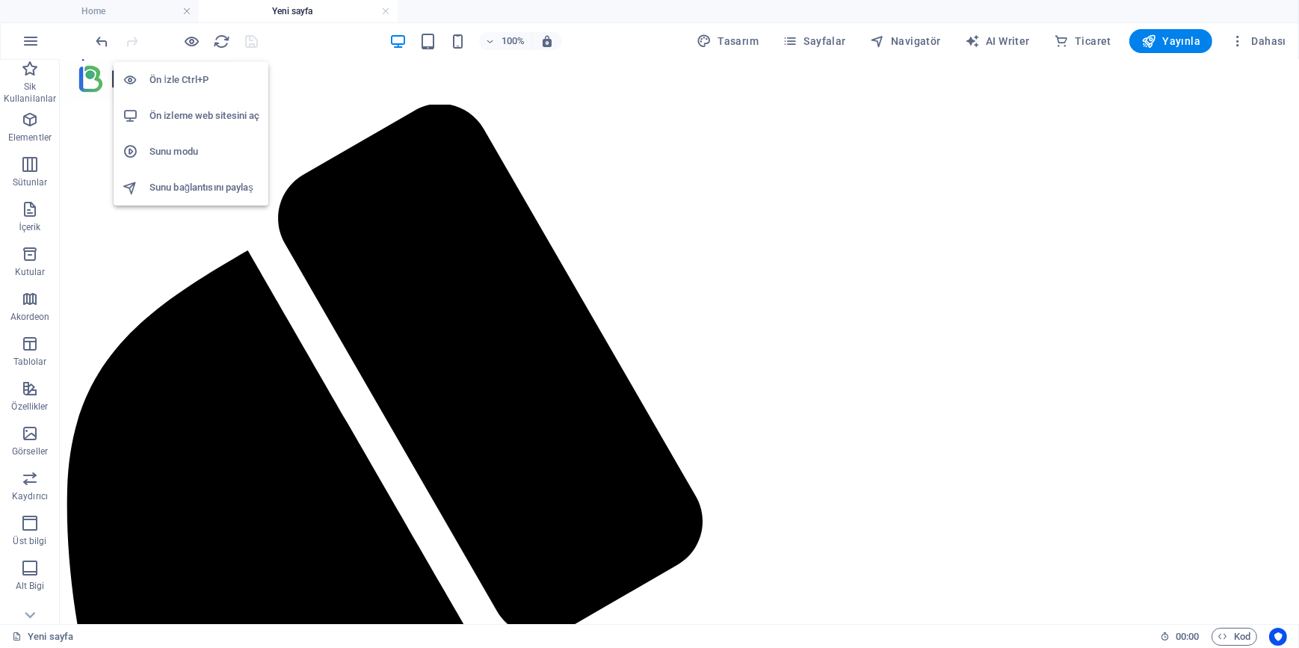
click at [209, 116] on h6 "Ön izleme web sitesini aç" at bounding box center [204, 116] width 110 height 18
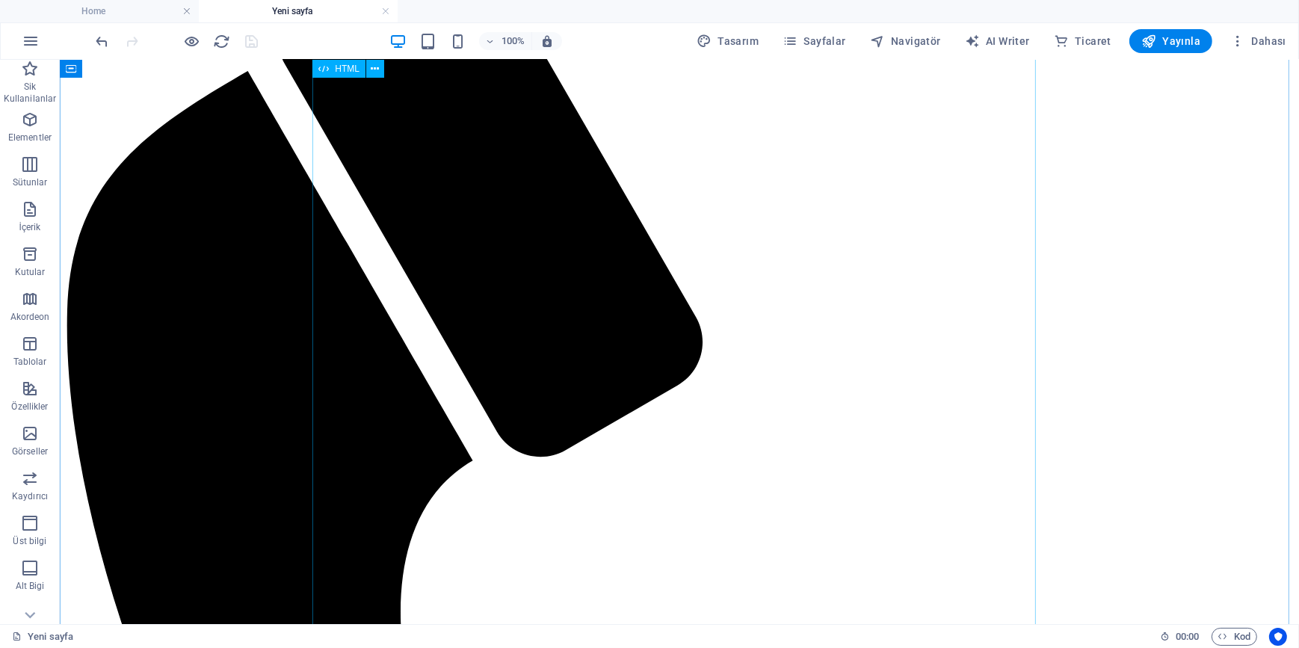
scroll to position [0, 0]
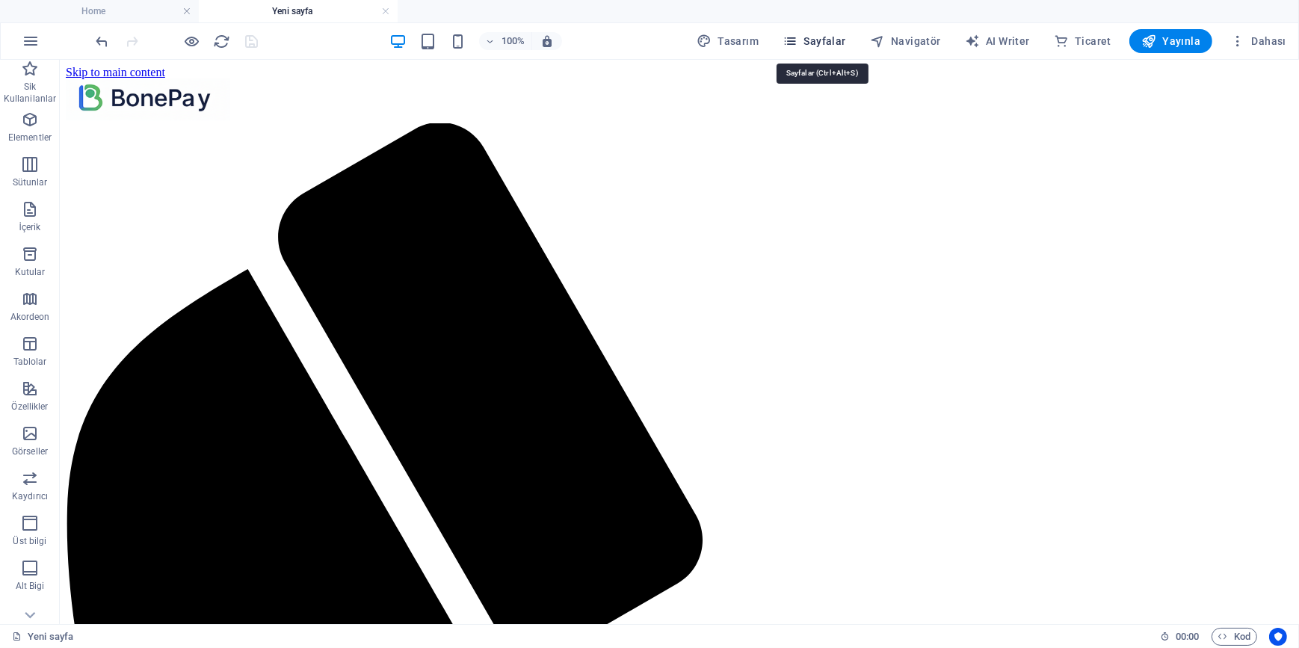
click at [813, 40] on span "Sayfalar" at bounding box center [814, 41] width 64 height 15
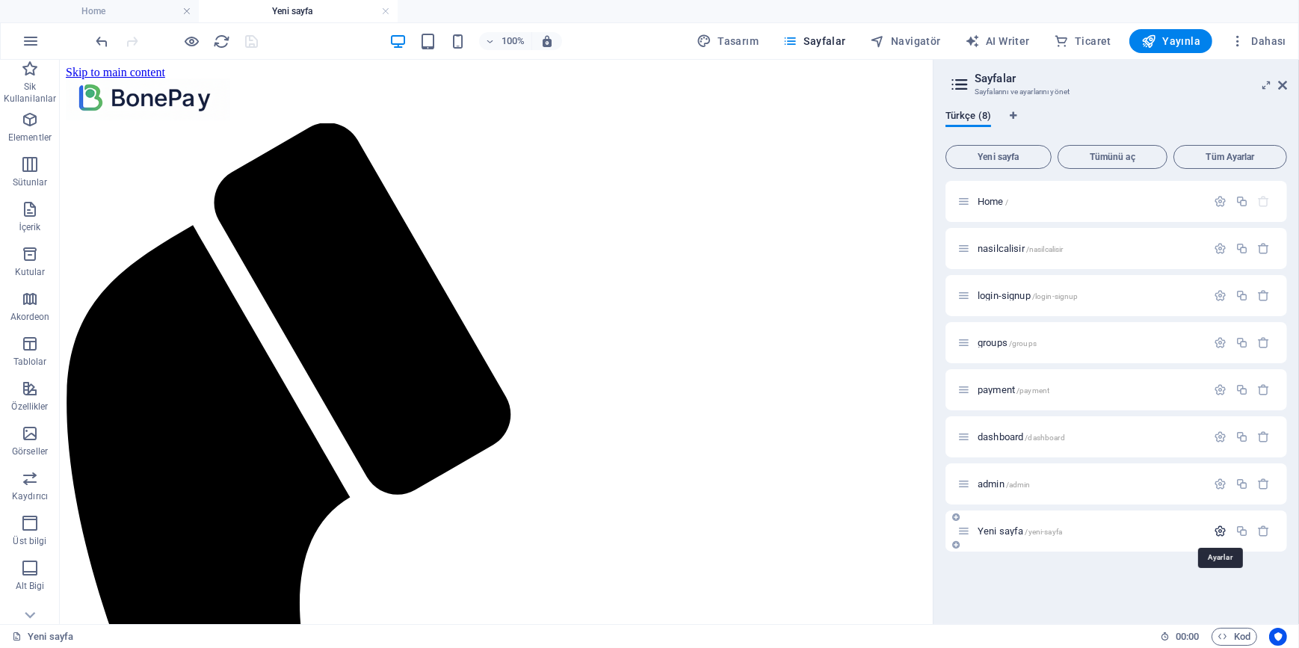
click at [1226, 531] on icon "button" at bounding box center [1220, 531] width 13 height 13
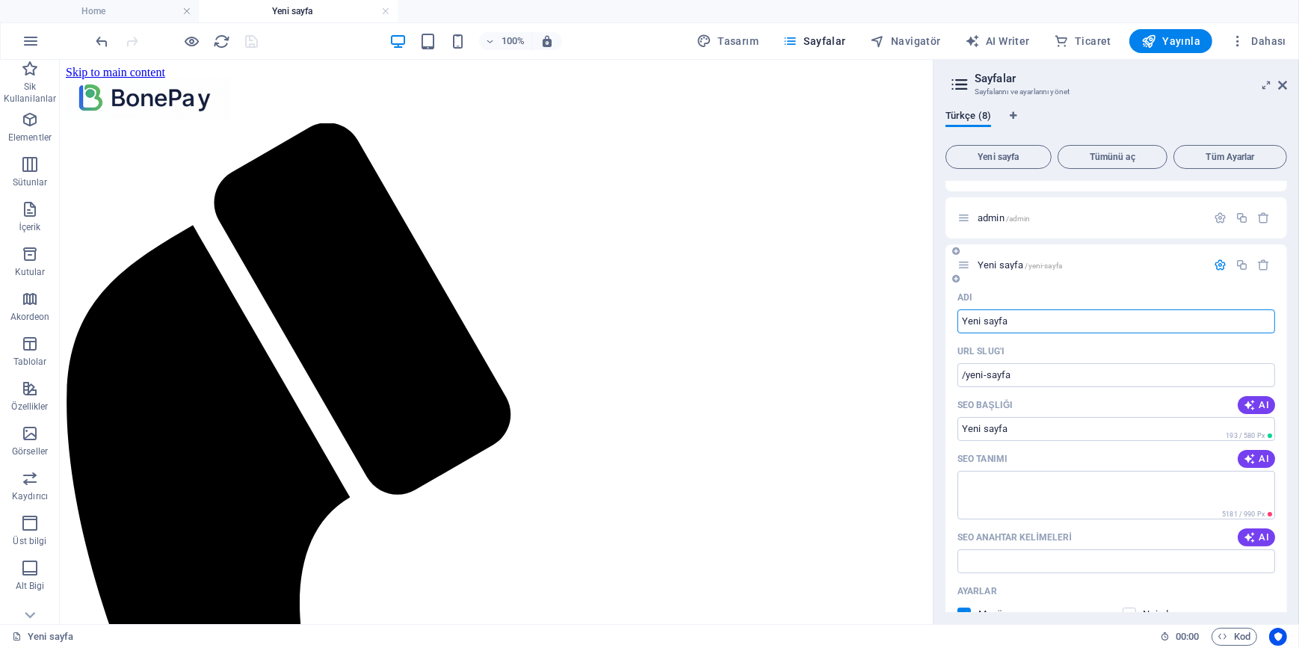
scroll to position [135, 0]
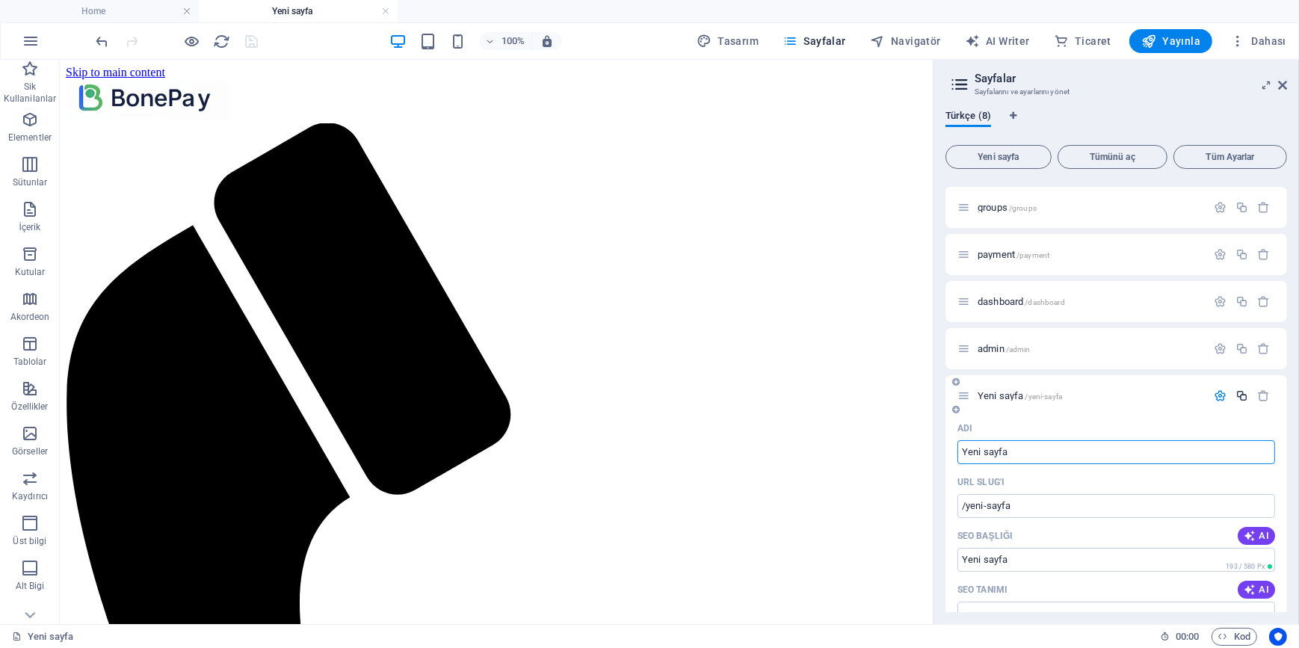
click at [1238, 396] on icon "button" at bounding box center [1241, 395] width 13 height 13
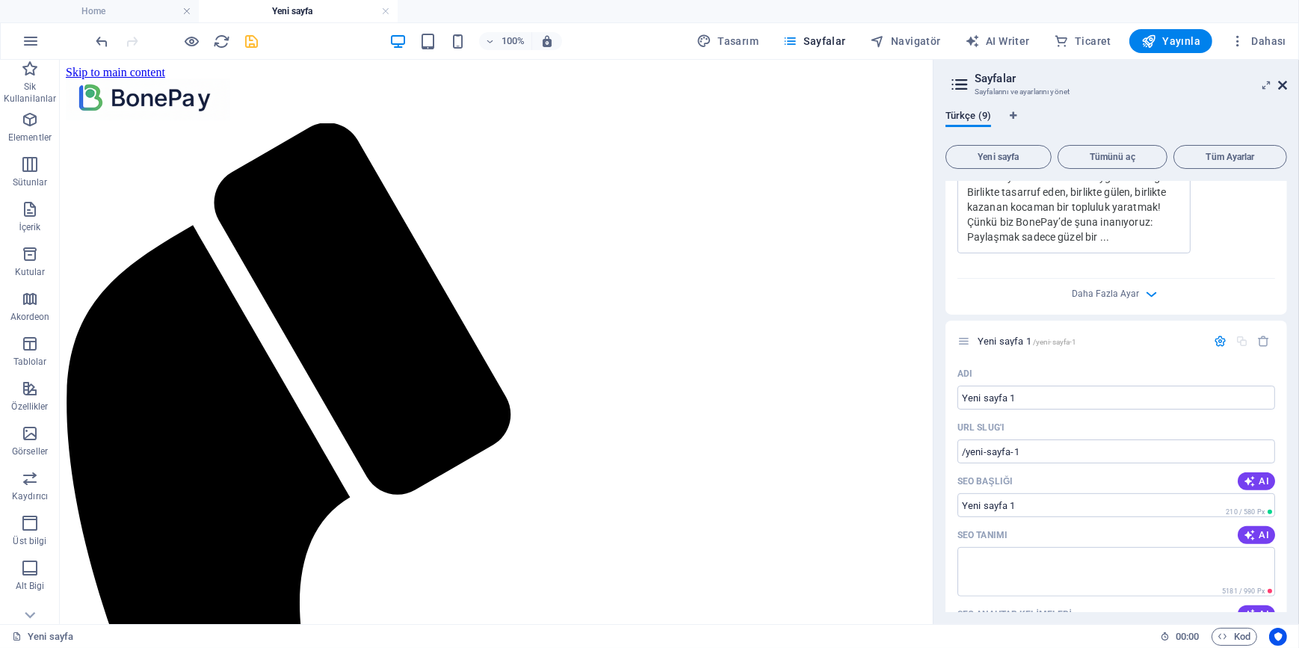
click at [1281, 81] on icon at bounding box center [1282, 85] width 9 height 12
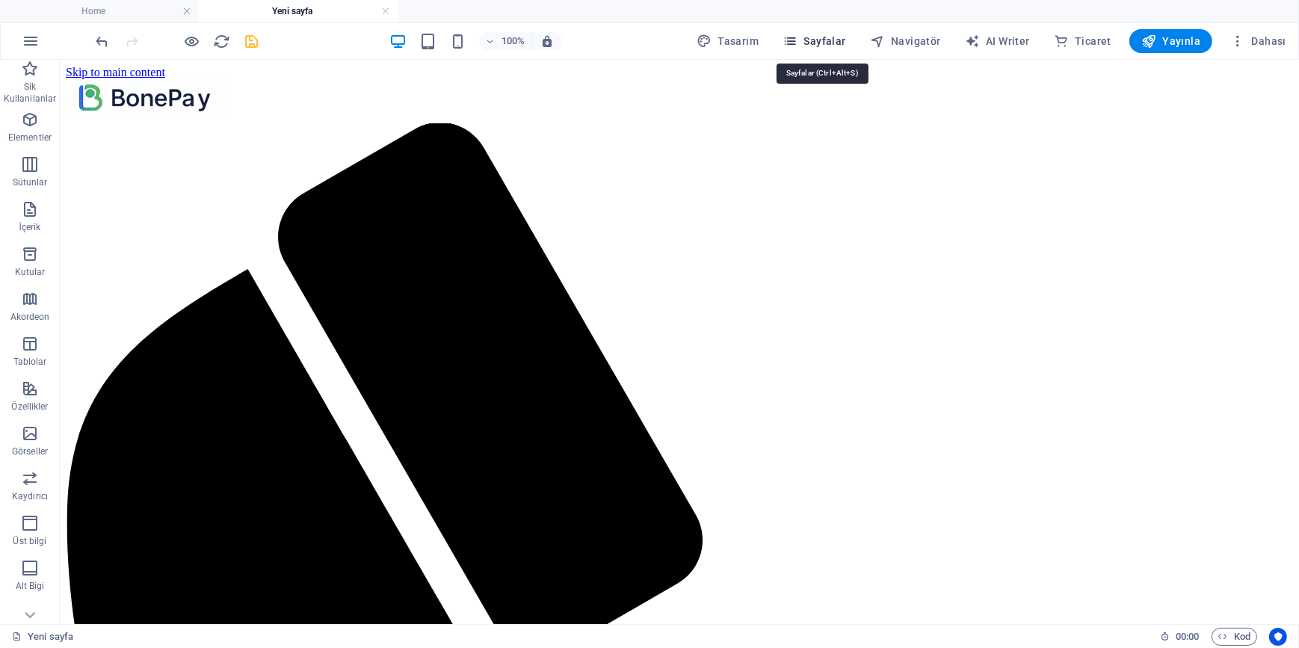
click at [794, 37] on icon "button" at bounding box center [789, 41] width 15 height 15
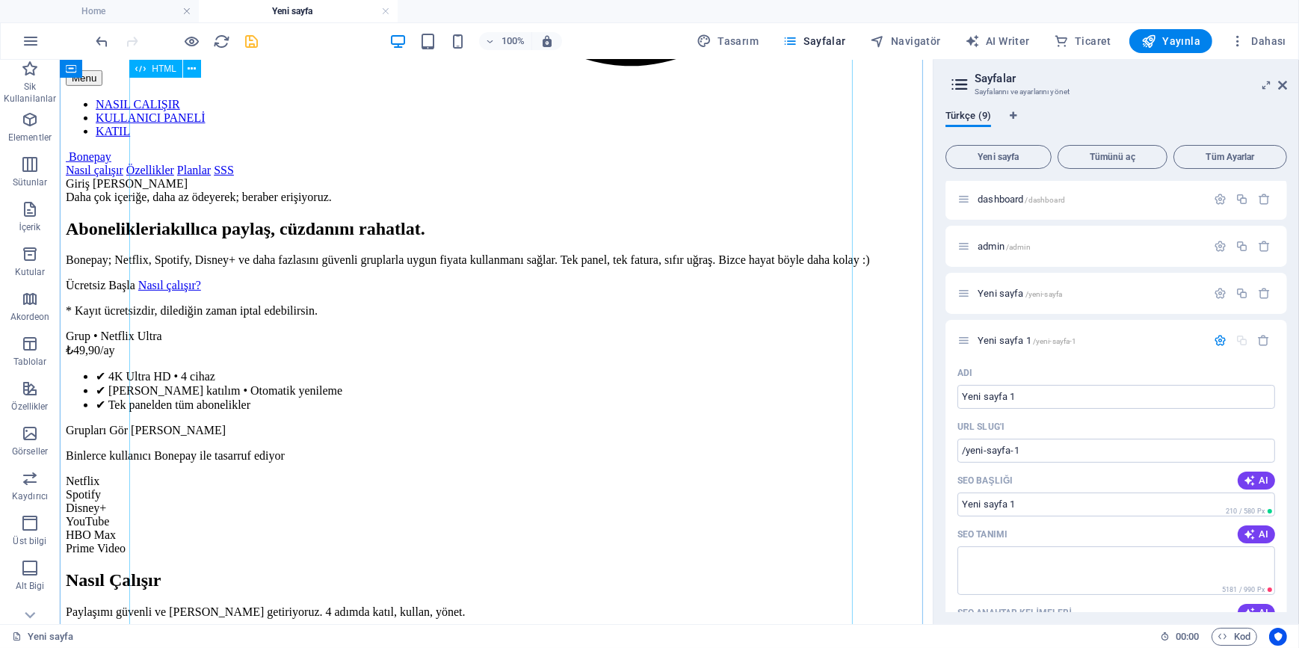
scroll to position [951, 0]
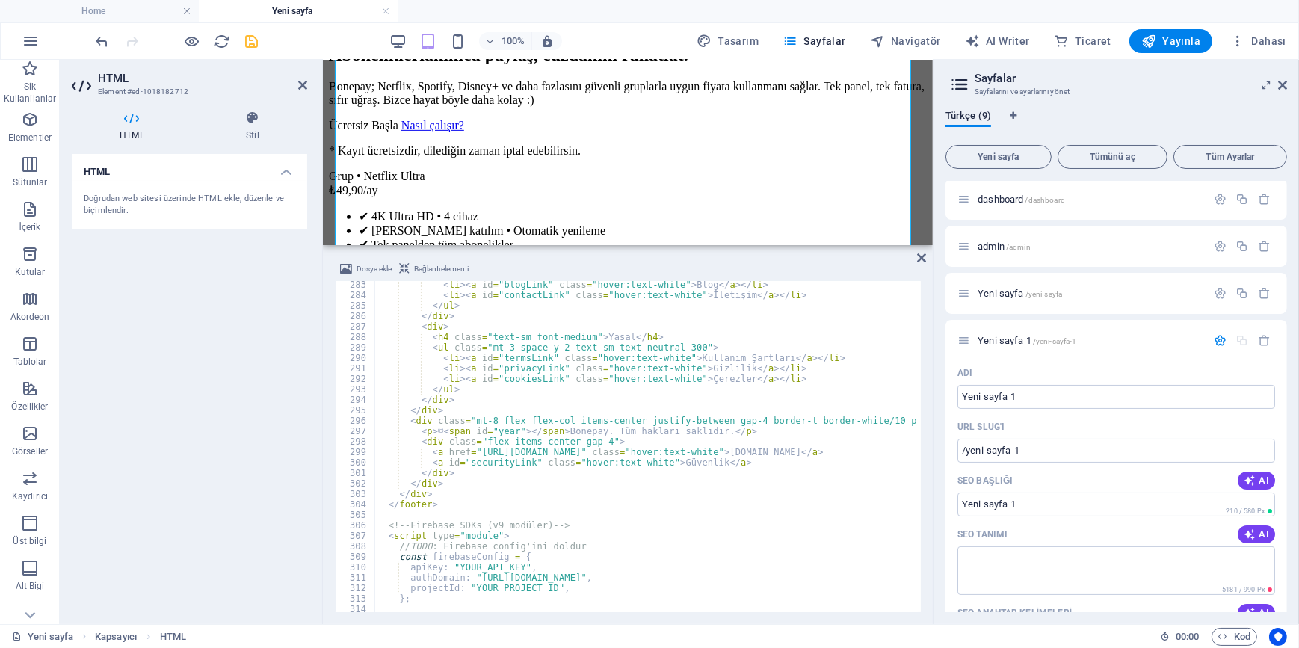
scroll to position [2952, 0]
click at [358, 271] on span "Dosya ekle" at bounding box center [373, 269] width 35 height 18
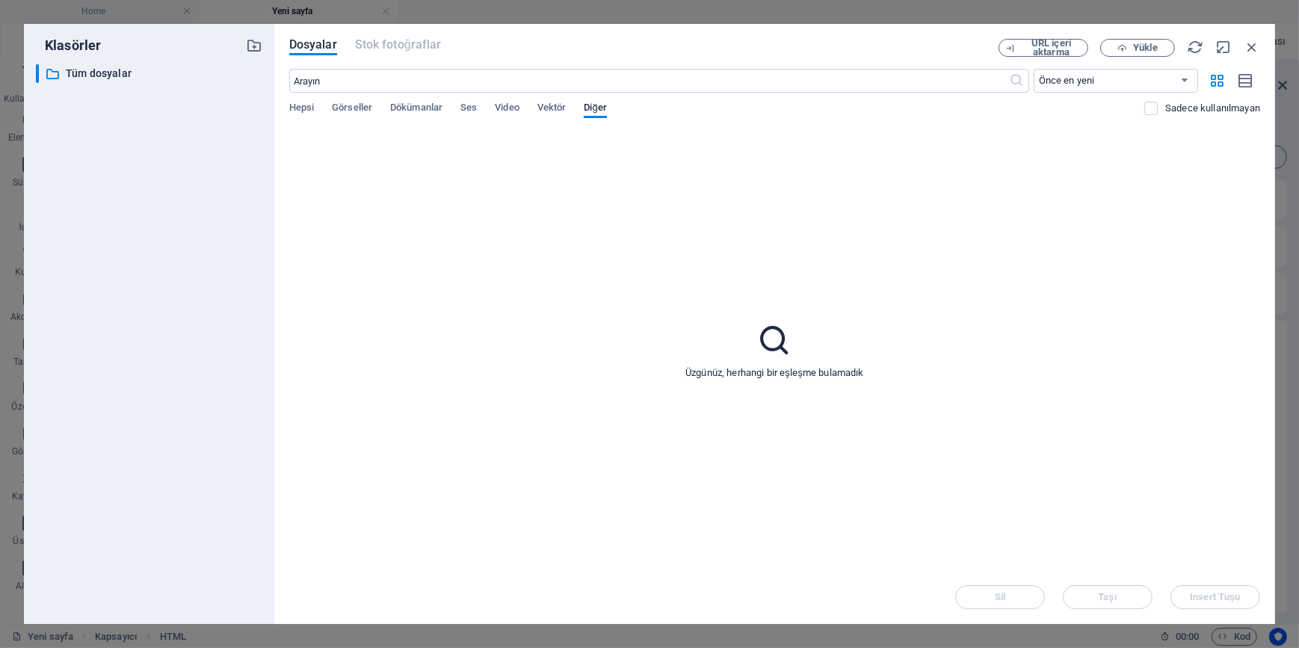
drag, startPoint x: 1251, startPoint y: 45, endPoint x: 1179, endPoint y: 43, distance: 72.5
click at [1179, 43] on div "URL içeri aktarma Yükle" at bounding box center [1129, 48] width 262 height 18
click at [1134, 52] on span "Yükle" at bounding box center [1145, 47] width 24 height 9
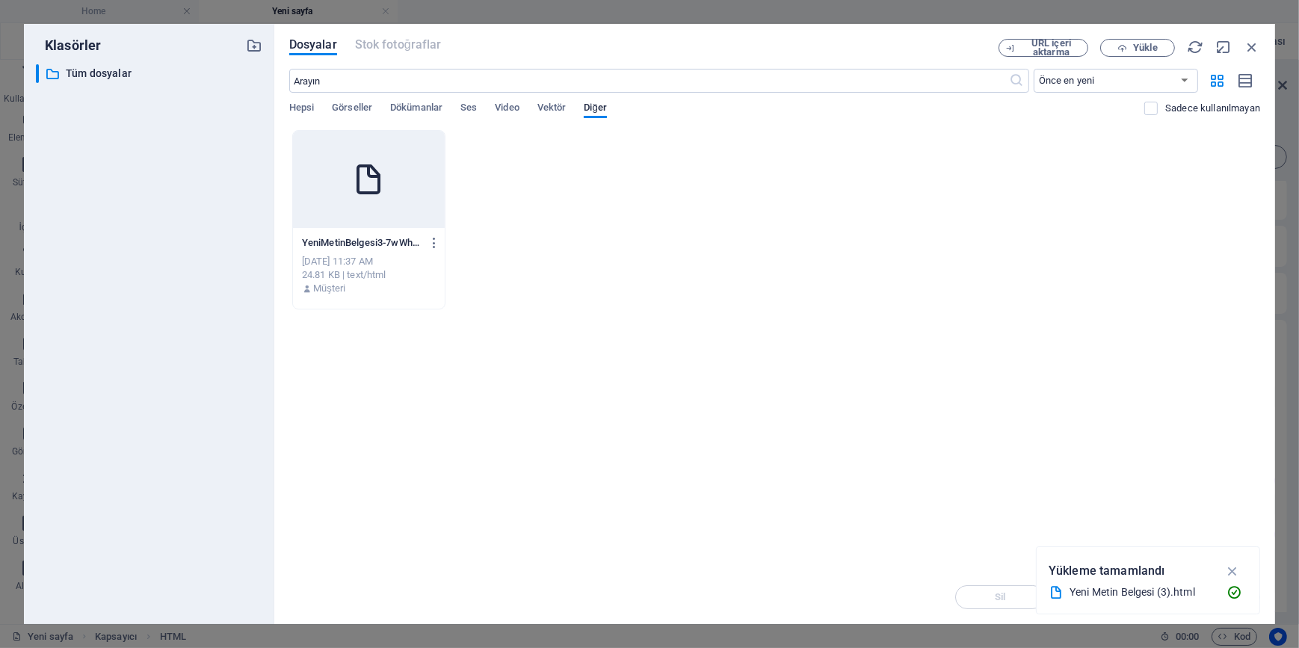
click at [397, 163] on div at bounding box center [369, 179] width 152 height 97
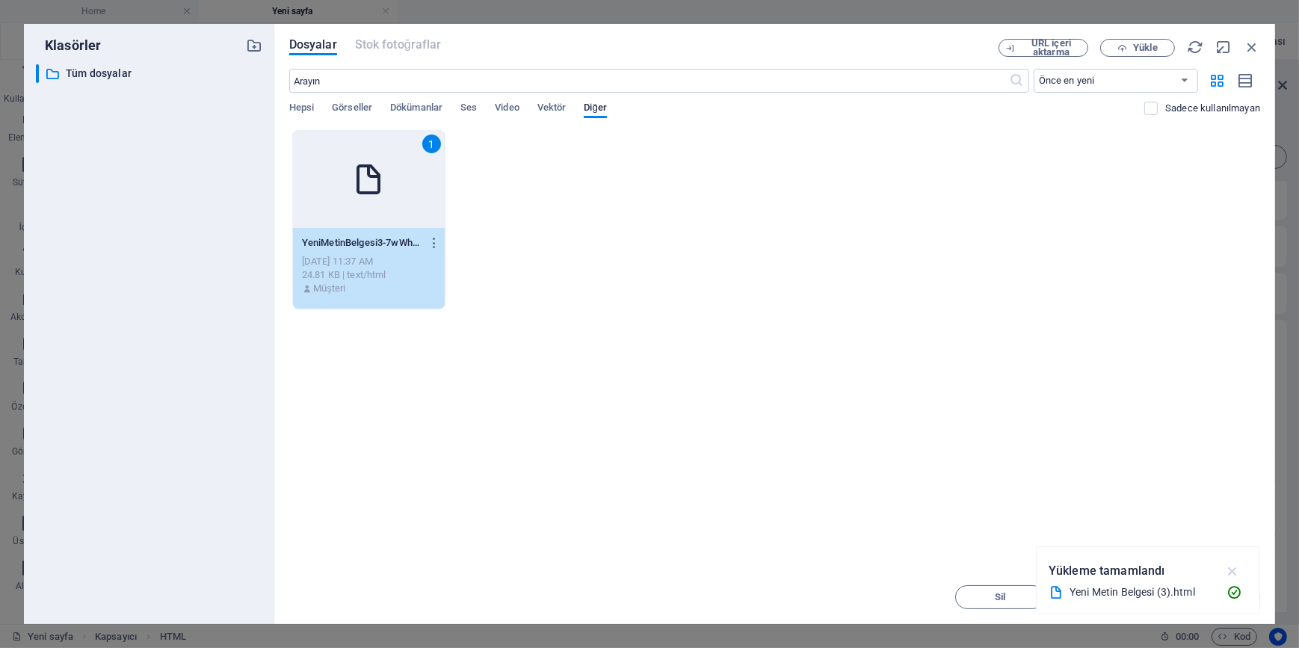
click at [1233, 566] on icon "button" at bounding box center [1232, 571] width 17 height 16
click at [1213, 595] on span "Insert Tuşu" at bounding box center [1215, 597] width 50 height 9
type textarea "</html>[URL][DOMAIN_NAME]"
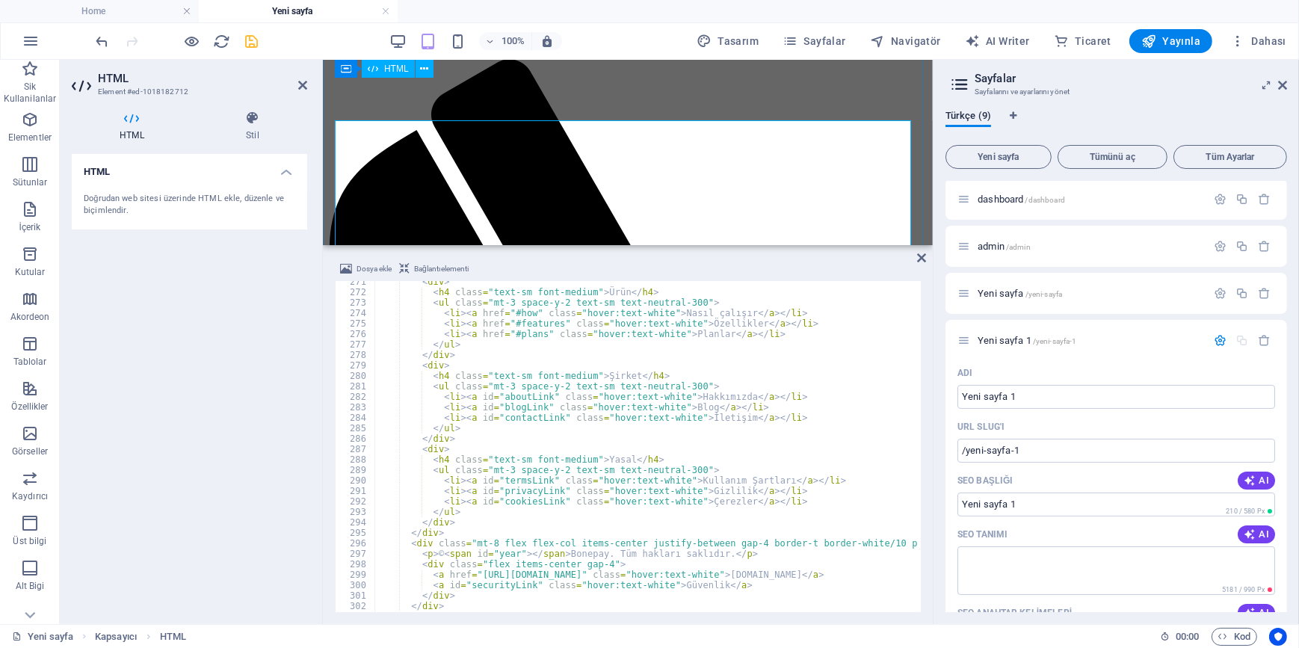
scroll to position [0, 0]
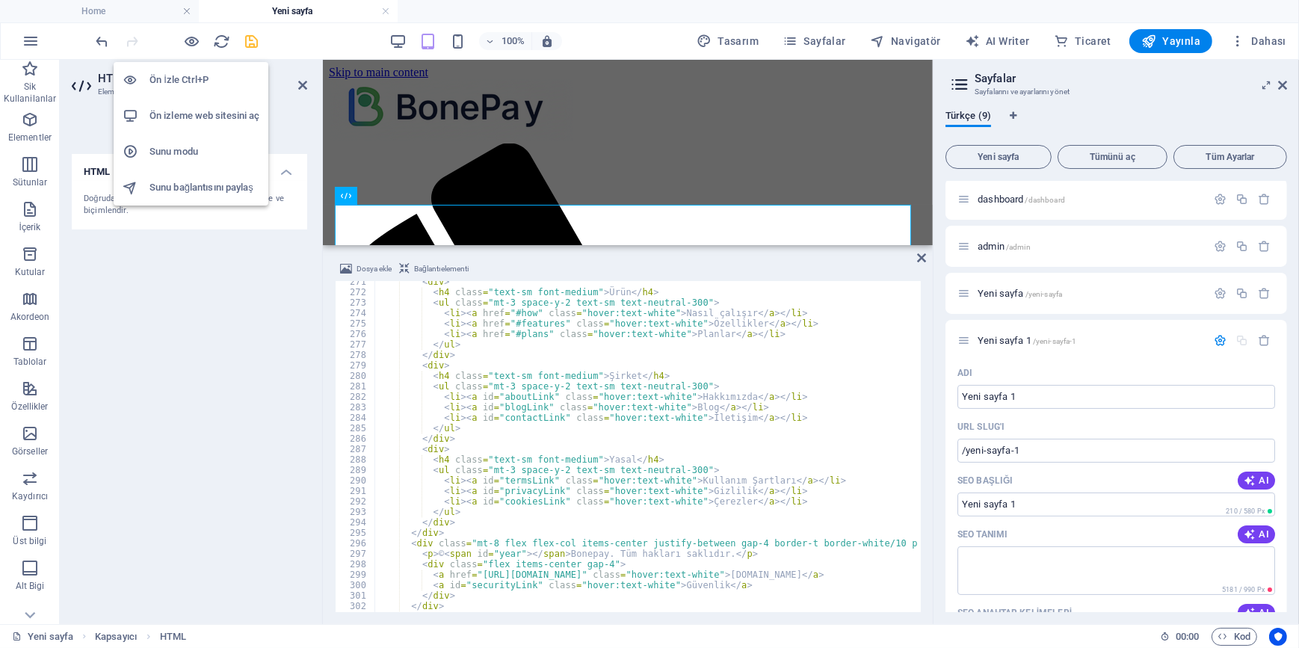
click at [190, 76] on h6 "Ön İzle Ctrl+P" at bounding box center [204, 80] width 110 height 18
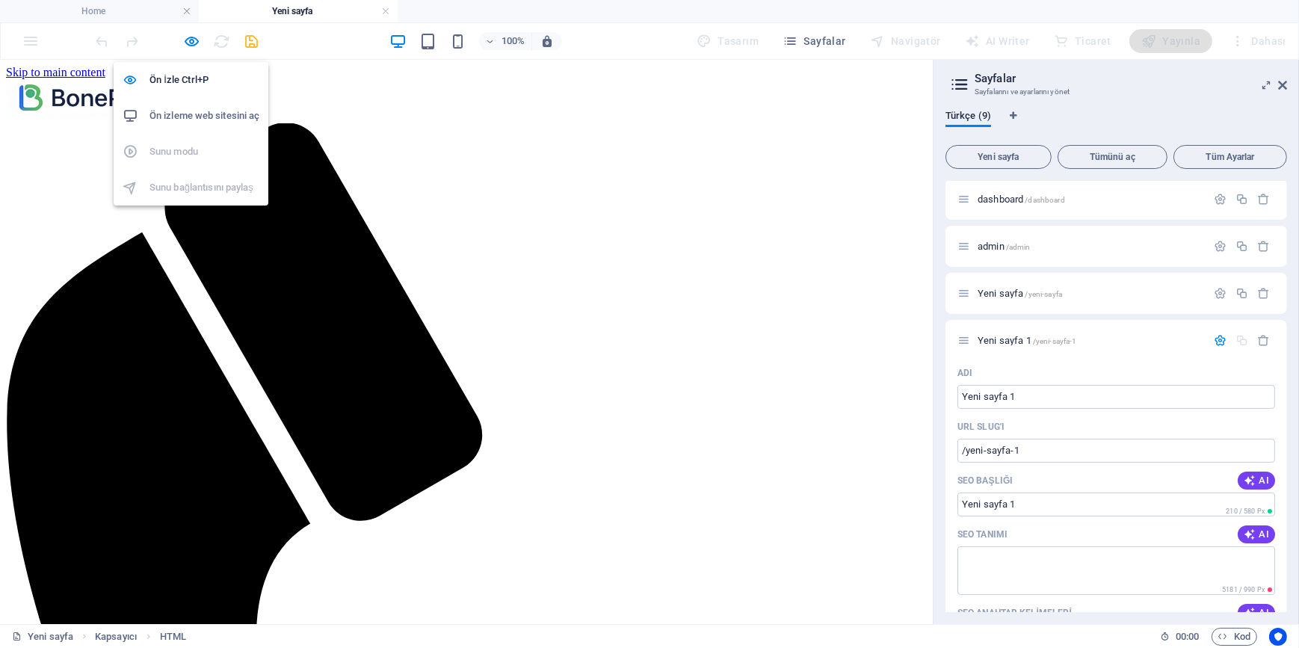
click at [184, 152] on ul "Ön İzle Ctrl+P Ön izleme web sitesini aç Sunu modu Sunu bağlantısını paylaş" at bounding box center [191, 133] width 155 height 143
click at [186, 48] on icon "button" at bounding box center [192, 41] width 17 height 17
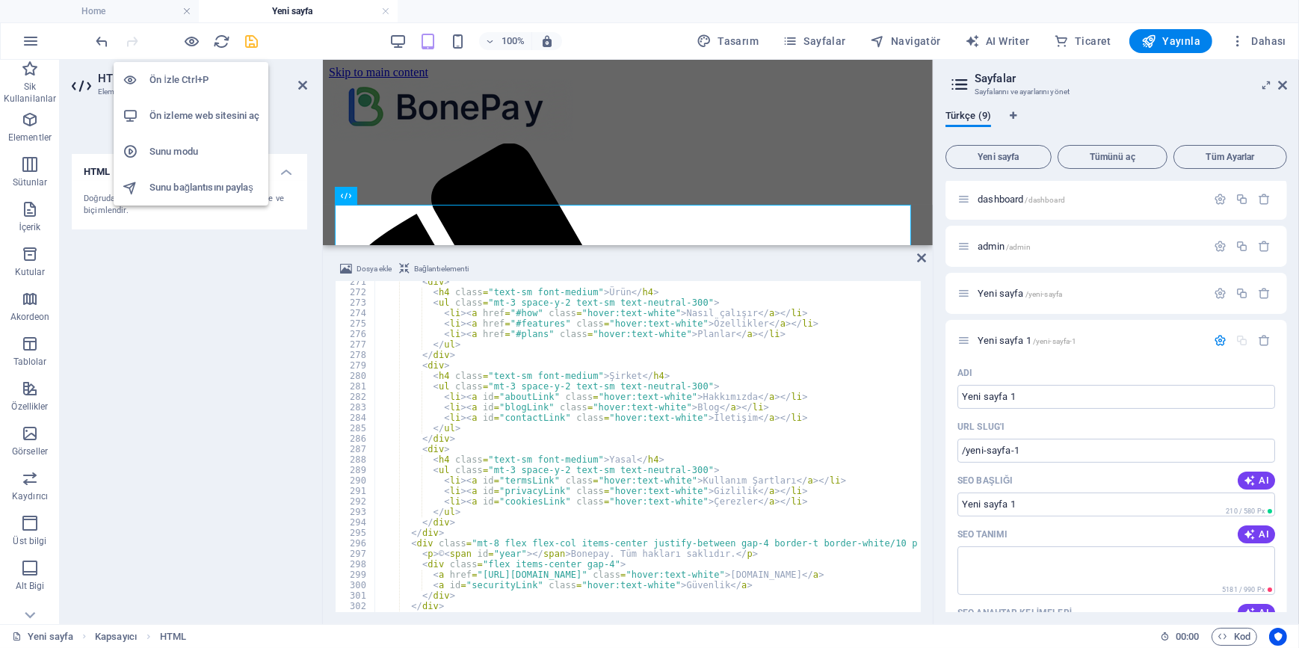
click at [181, 152] on h6 "Sunu modu" at bounding box center [204, 152] width 110 height 18
click at [209, 111] on h6 "Ön izleme web sitesini aç" at bounding box center [204, 116] width 110 height 18
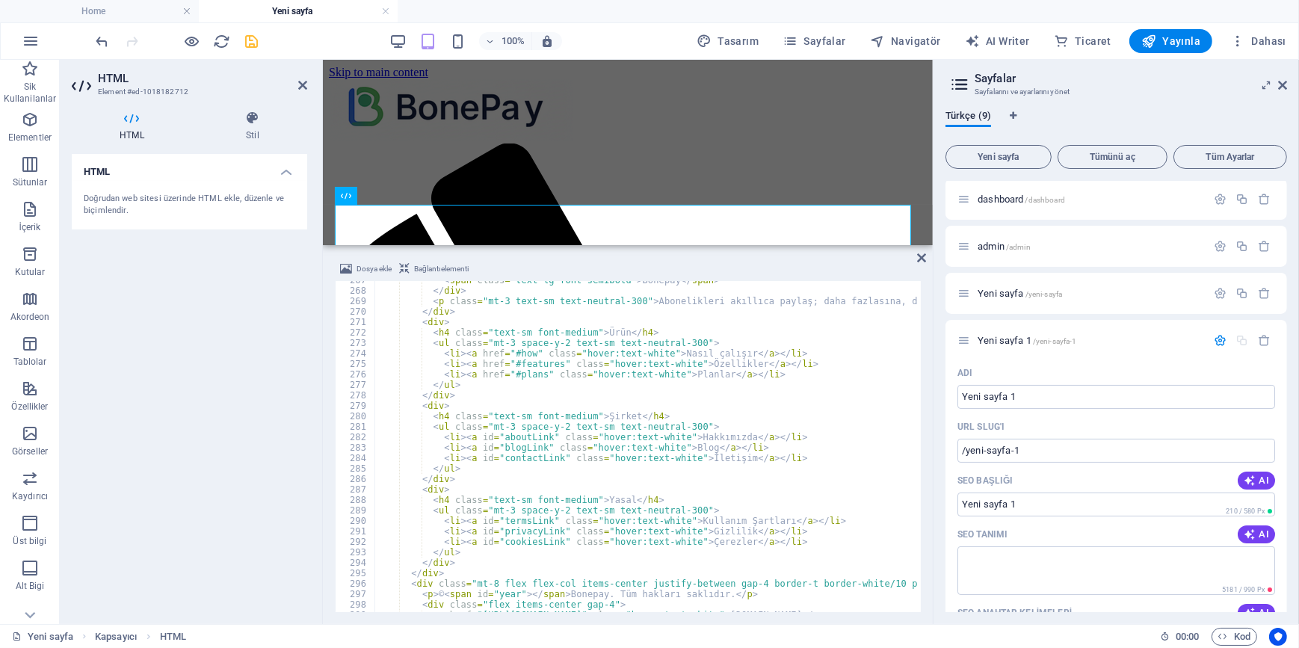
scroll to position [2748, 0]
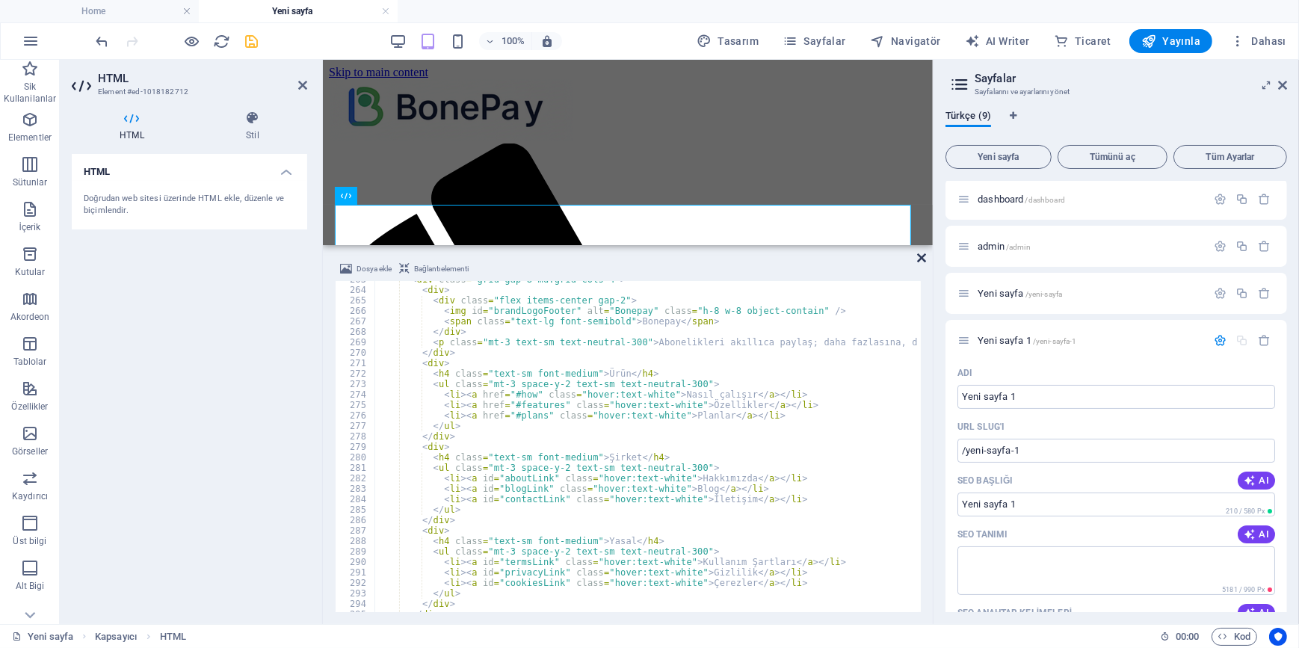
click at [919, 256] on icon at bounding box center [921, 258] width 9 height 12
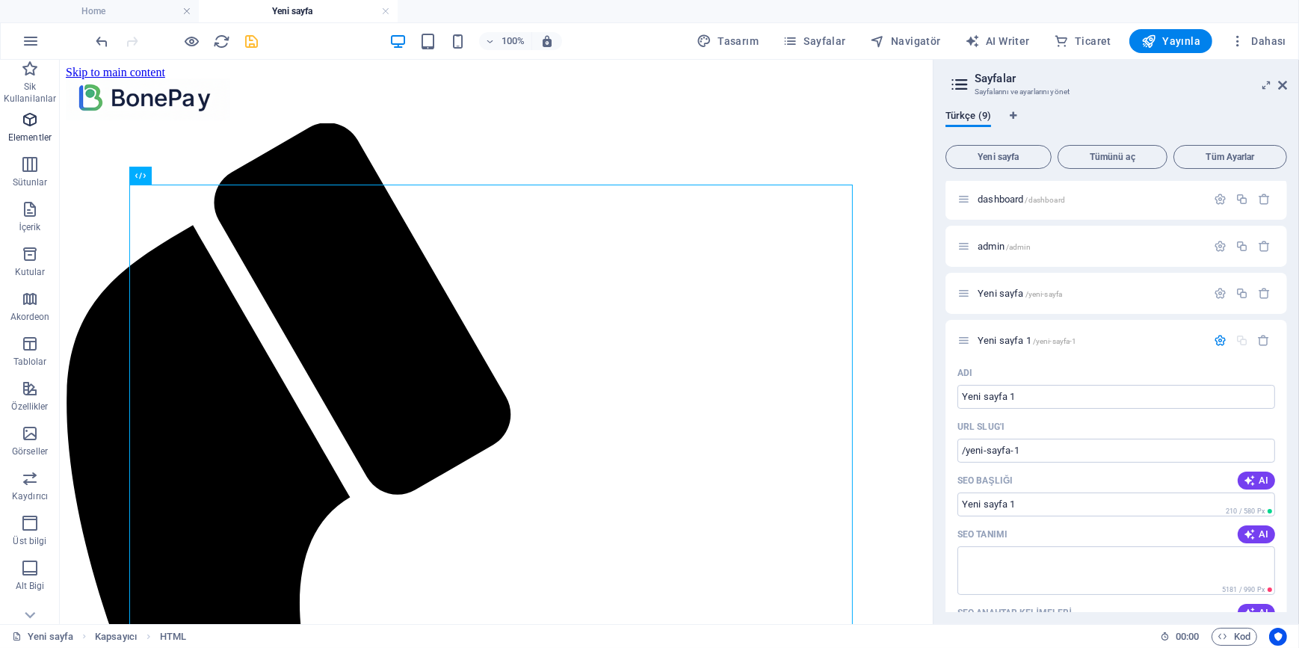
click at [46, 135] on p "Elementler" at bounding box center [29, 138] width 43 height 12
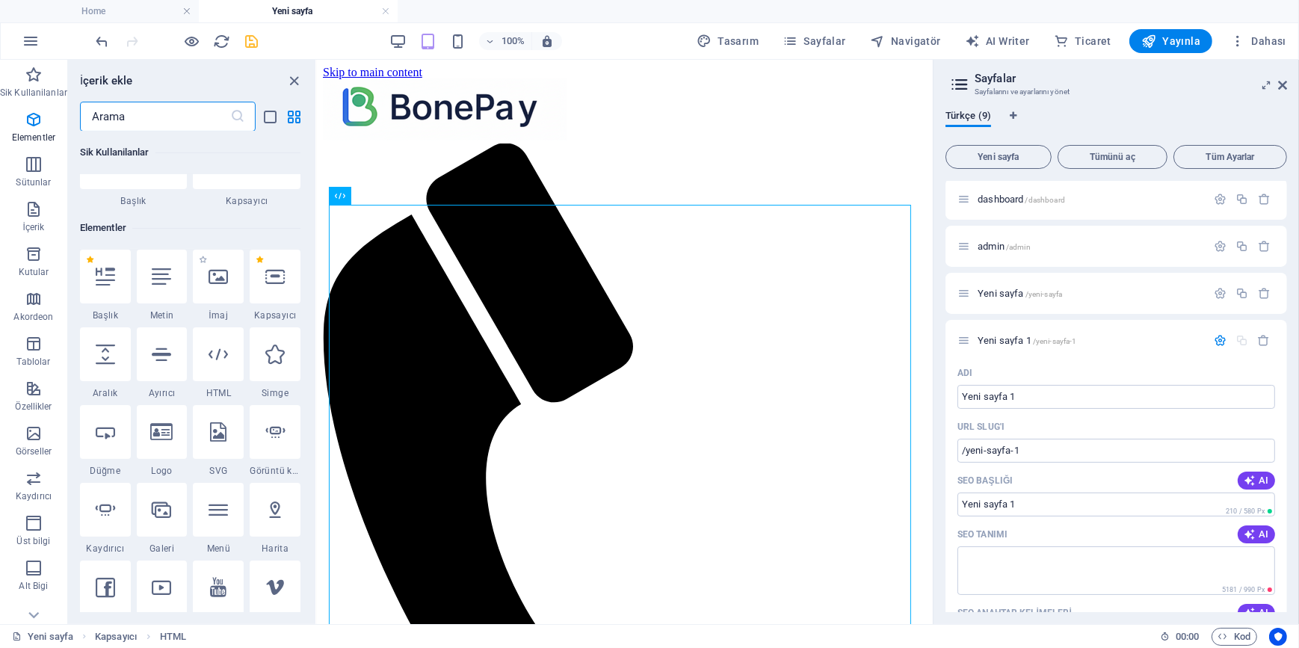
scroll to position [22, 0]
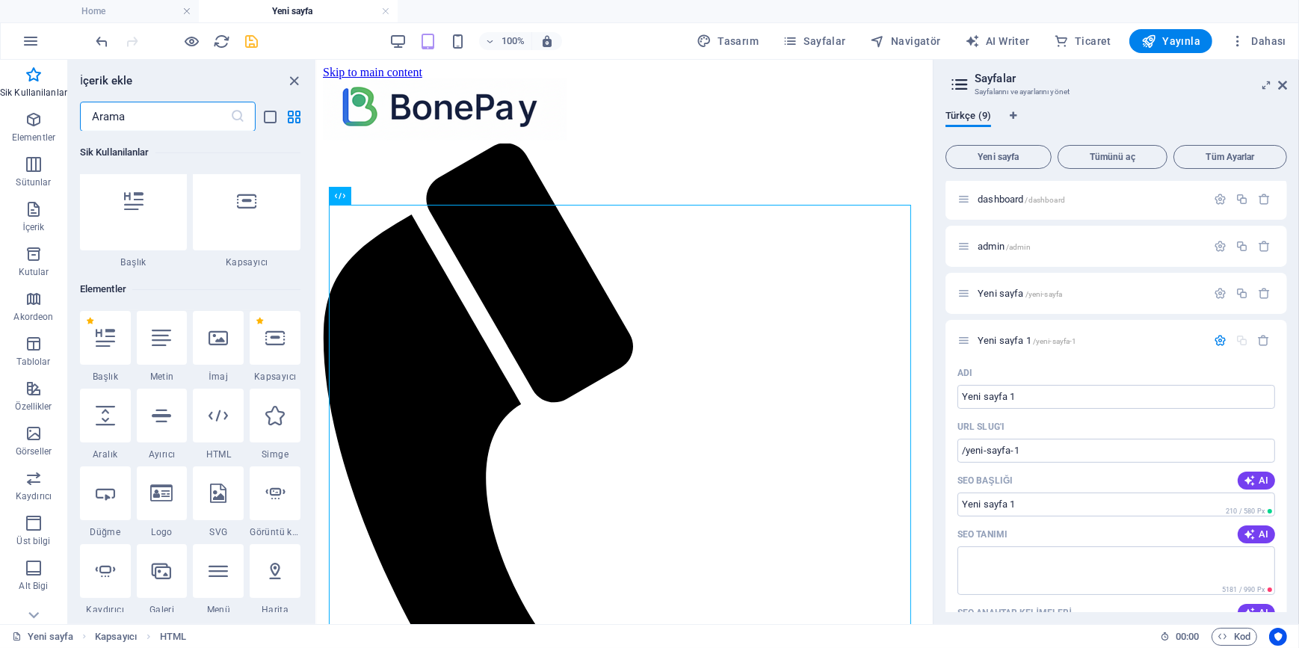
click at [143, 114] on input "text" at bounding box center [155, 117] width 150 height 30
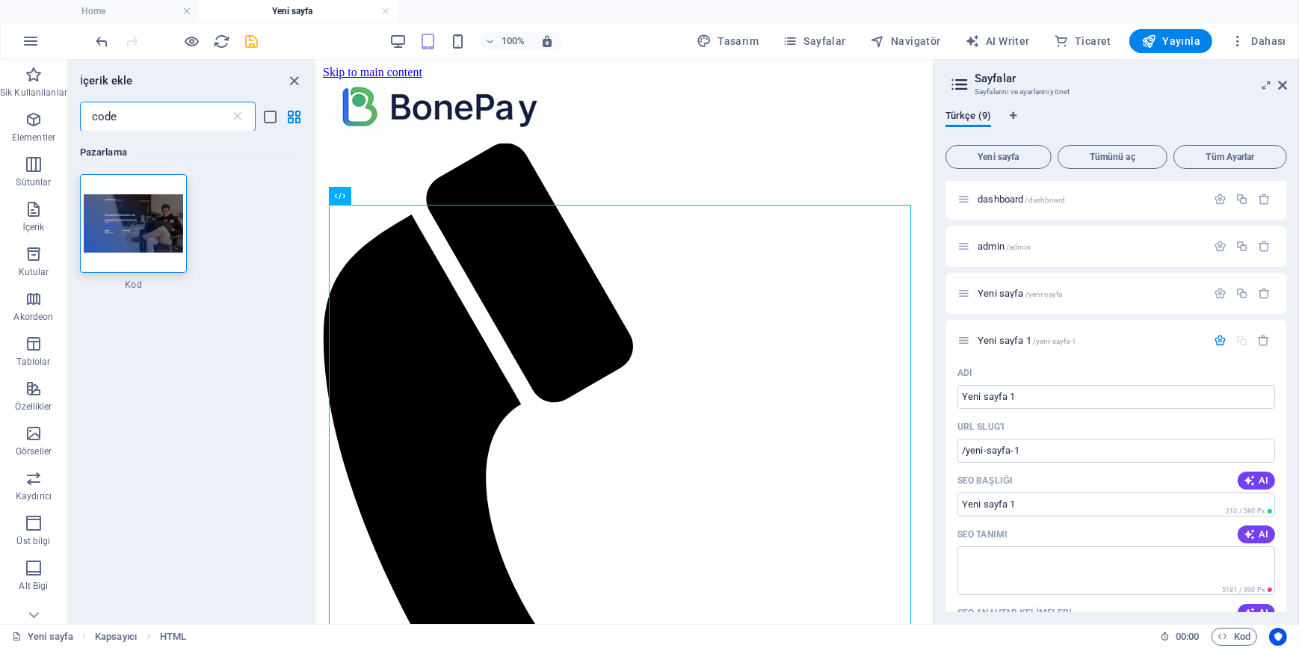
scroll to position [0, 0]
type input "code"
click at [136, 232] on img at bounding box center [134, 223] width 100 height 58
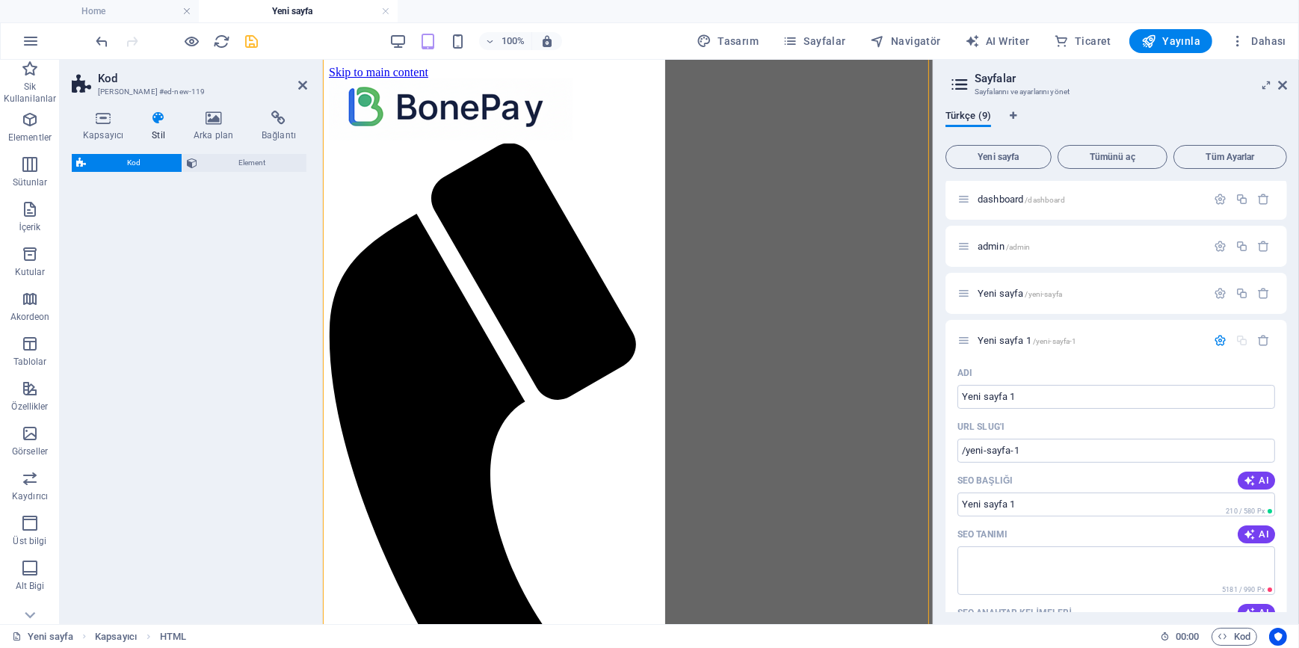
scroll to position [2875, 0]
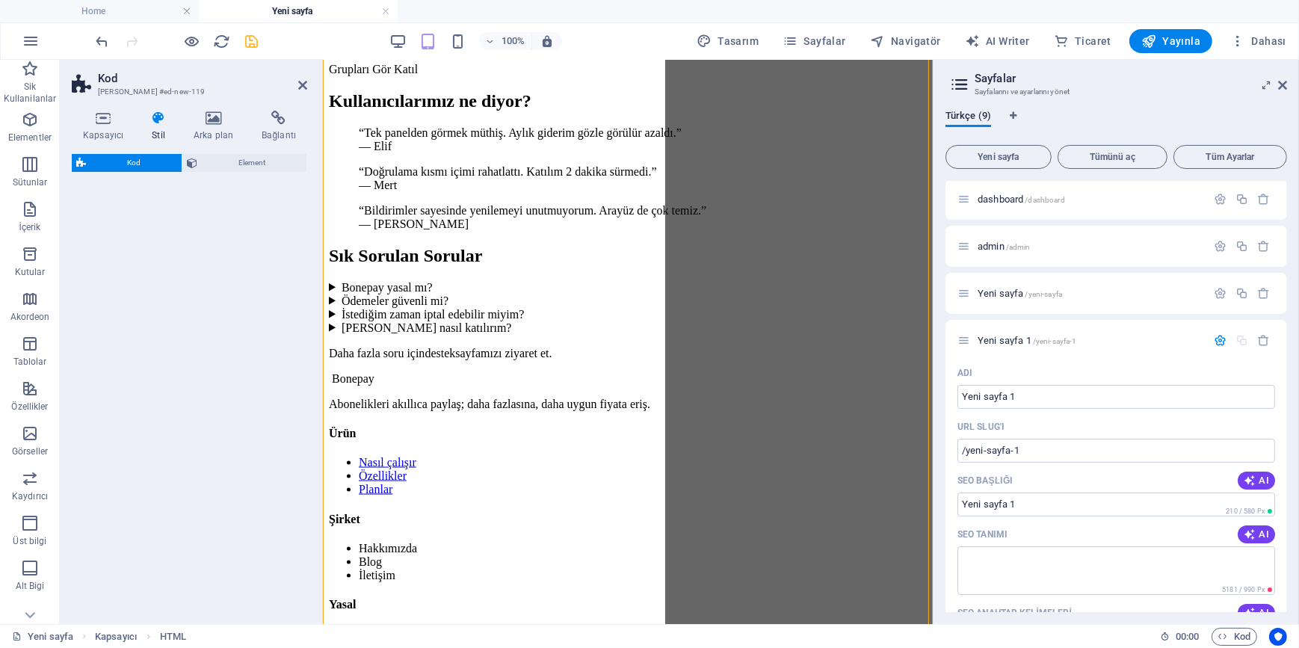
select select "%"
select select "rem"
select select "px"
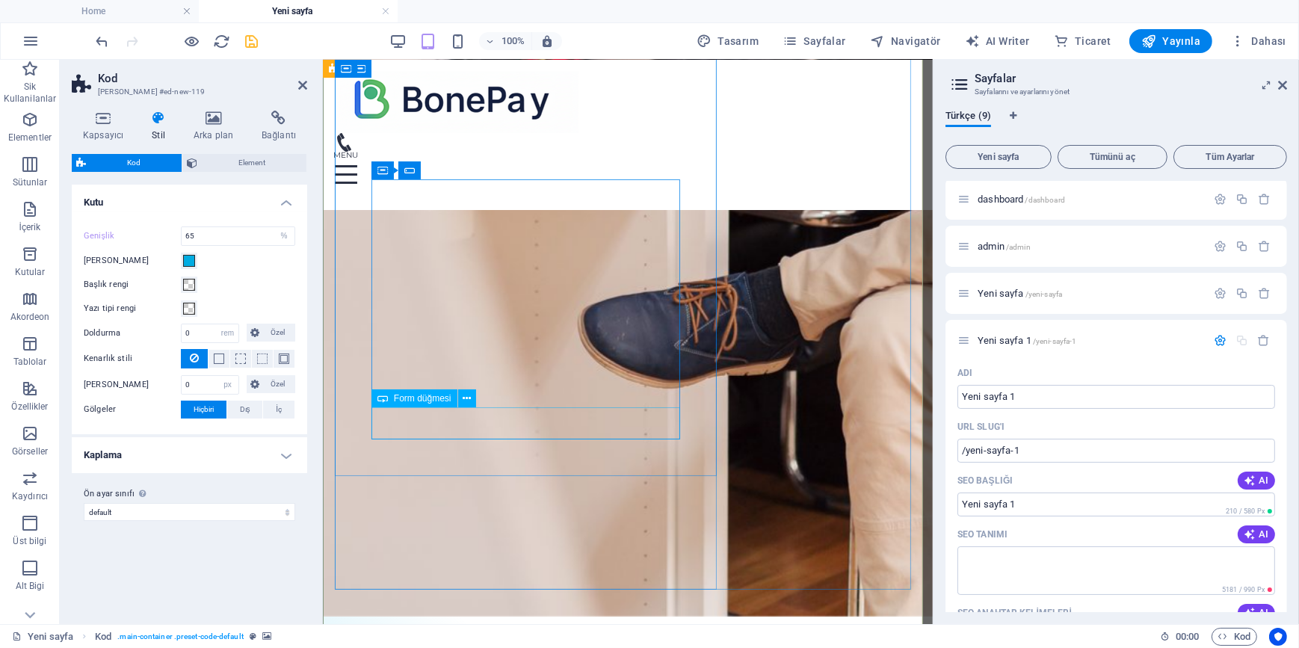
scroll to position [3228, 0]
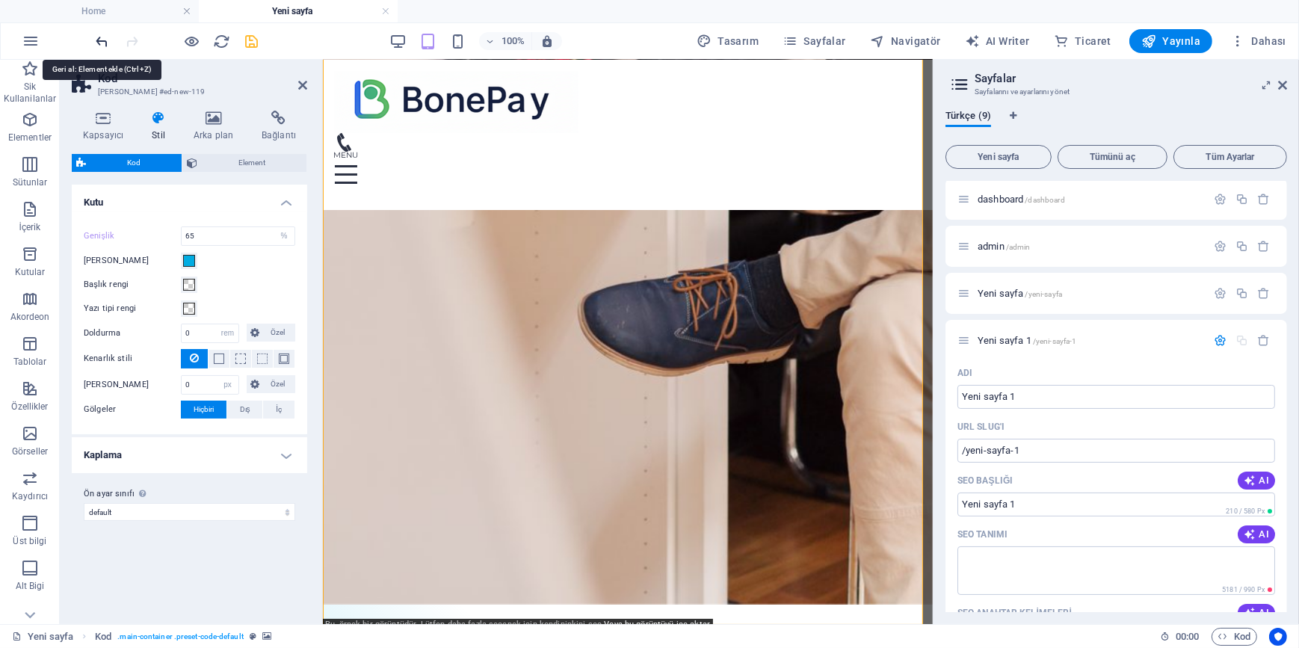
click at [105, 38] on icon "undo" at bounding box center [102, 41] width 17 height 17
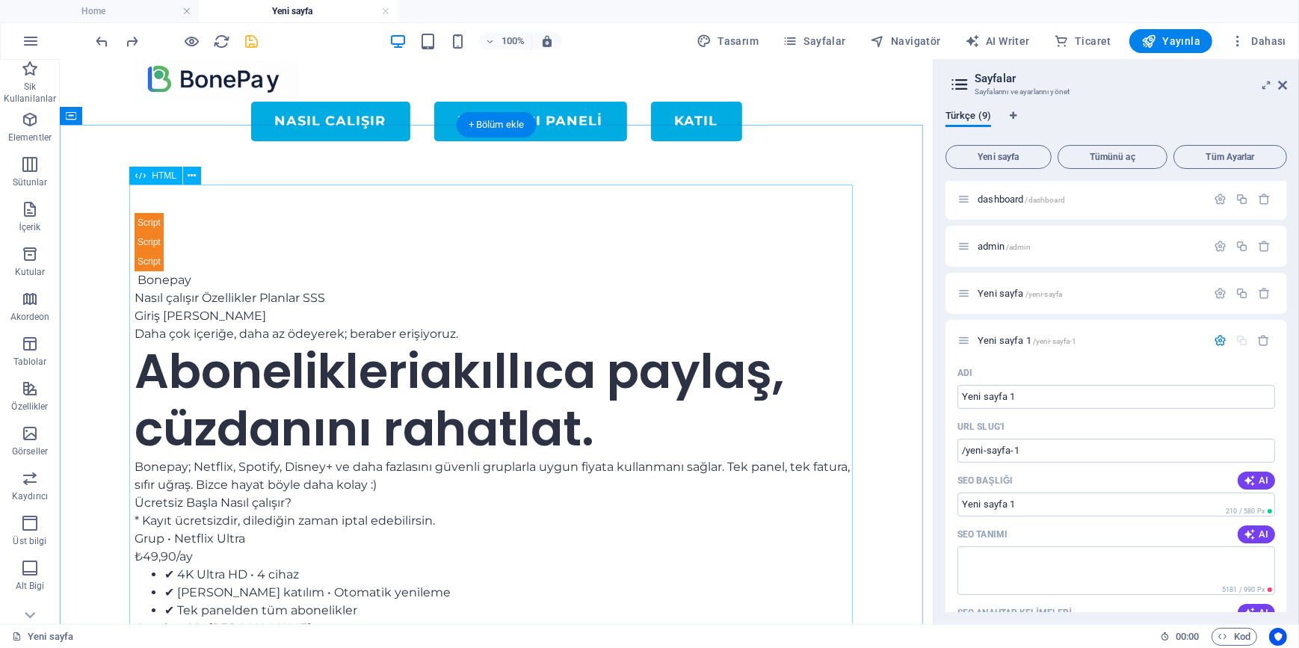
scroll to position [0, 0]
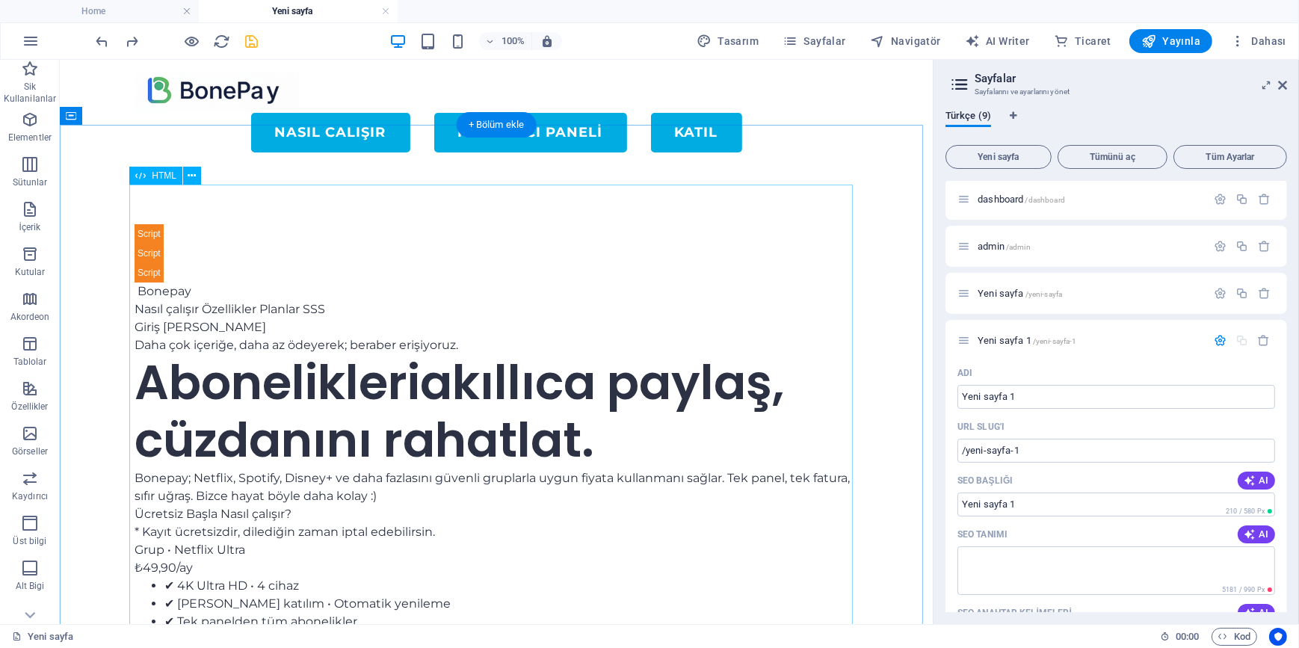
click at [194, 179] on icon at bounding box center [192, 176] width 8 height 16
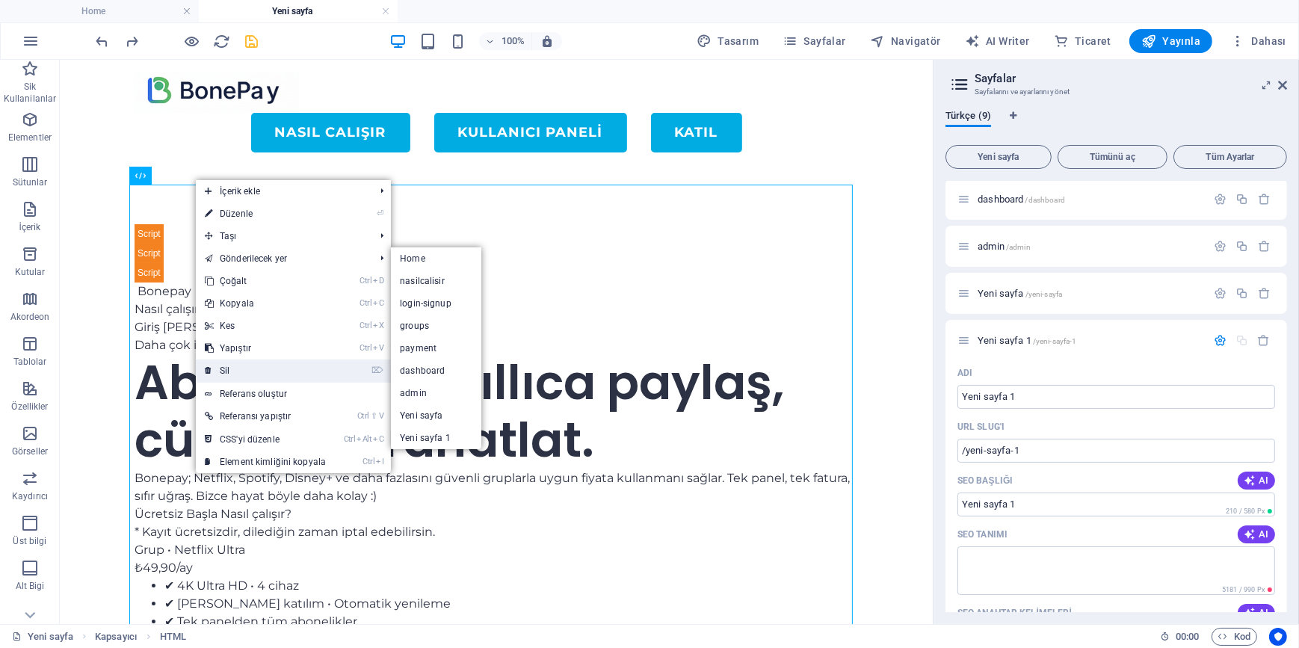
click at [244, 370] on link "⌦ Sil" at bounding box center [265, 370] width 139 height 22
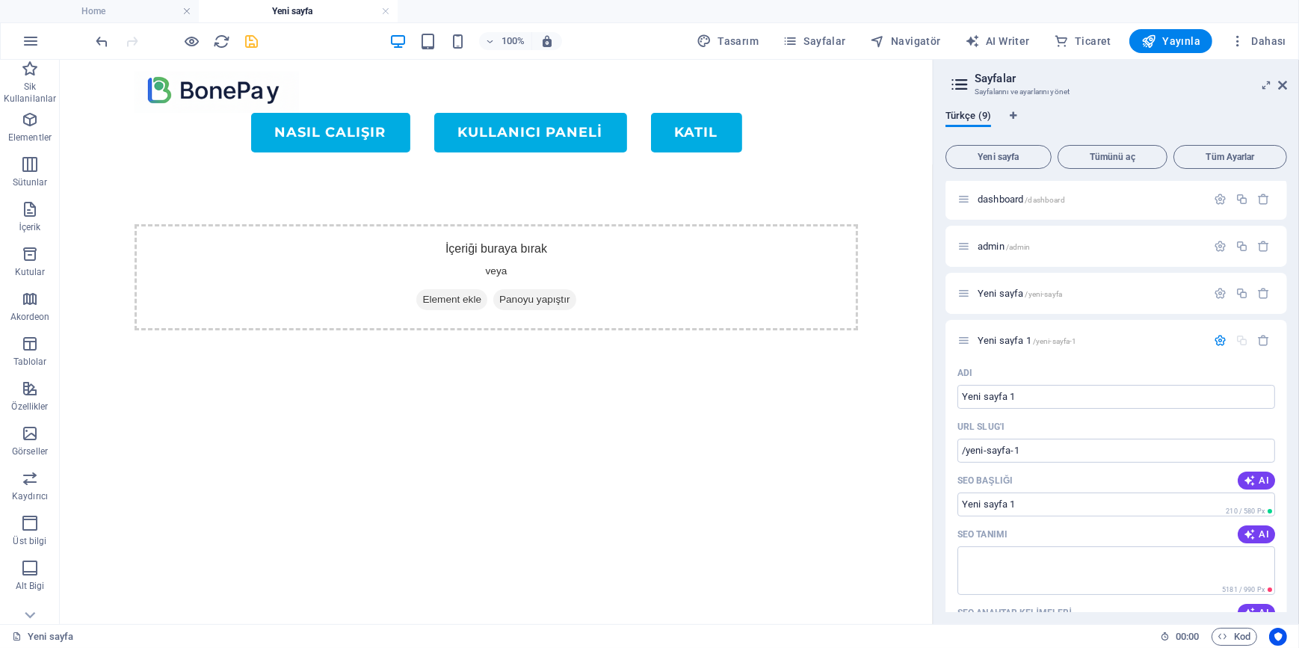
click at [560, 389] on html "Skip to main content Menu NASIL CALIŞIR KULLANICI PANELİ KATIL İçeriği buraya b…" at bounding box center [495, 224] width 873 height 330
click at [110, 15] on h4 "Home" at bounding box center [99, 11] width 199 height 16
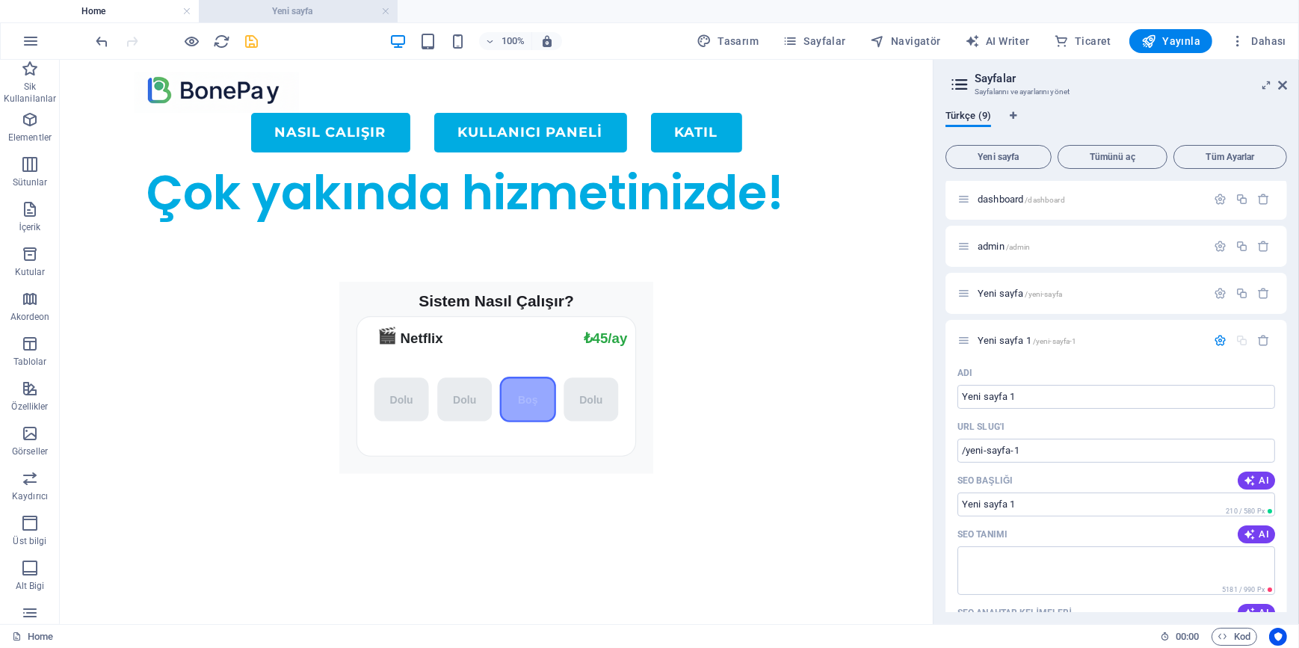
click at [329, 12] on h4 "Yeni sayfa" at bounding box center [298, 11] width 199 height 16
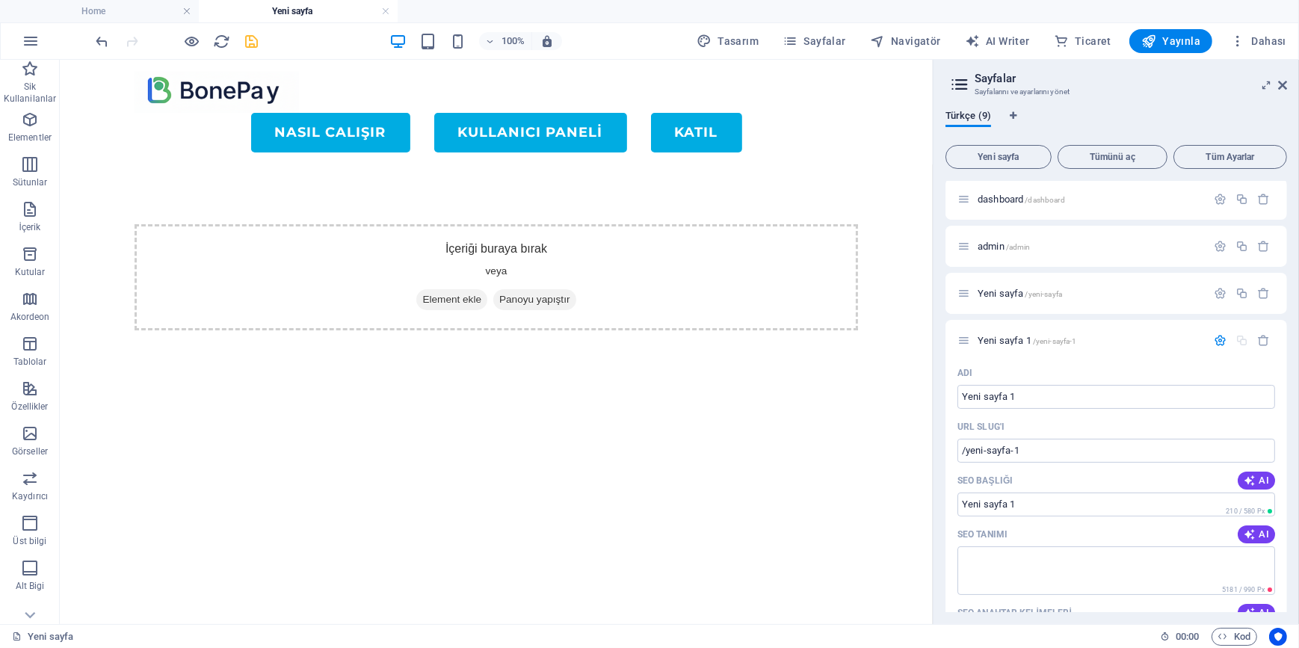
click at [620, 389] on html "Skip to main content Menu NASIL CALIŞIR KULLANICI PANELİ KATIL İçeriği buraya b…" at bounding box center [495, 224] width 873 height 330
drag, startPoint x: 513, startPoint y: 471, endPoint x: 505, endPoint y: 457, distance: 16.0
click at [514, 389] on html "Skip to main content Menu NASIL CALIŞIR KULLANICI PANELİ KATIL İçeriği buraya b…" at bounding box center [495, 224] width 873 height 330
click at [1286, 82] on icon at bounding box center [1282, 85] width 9 height 12
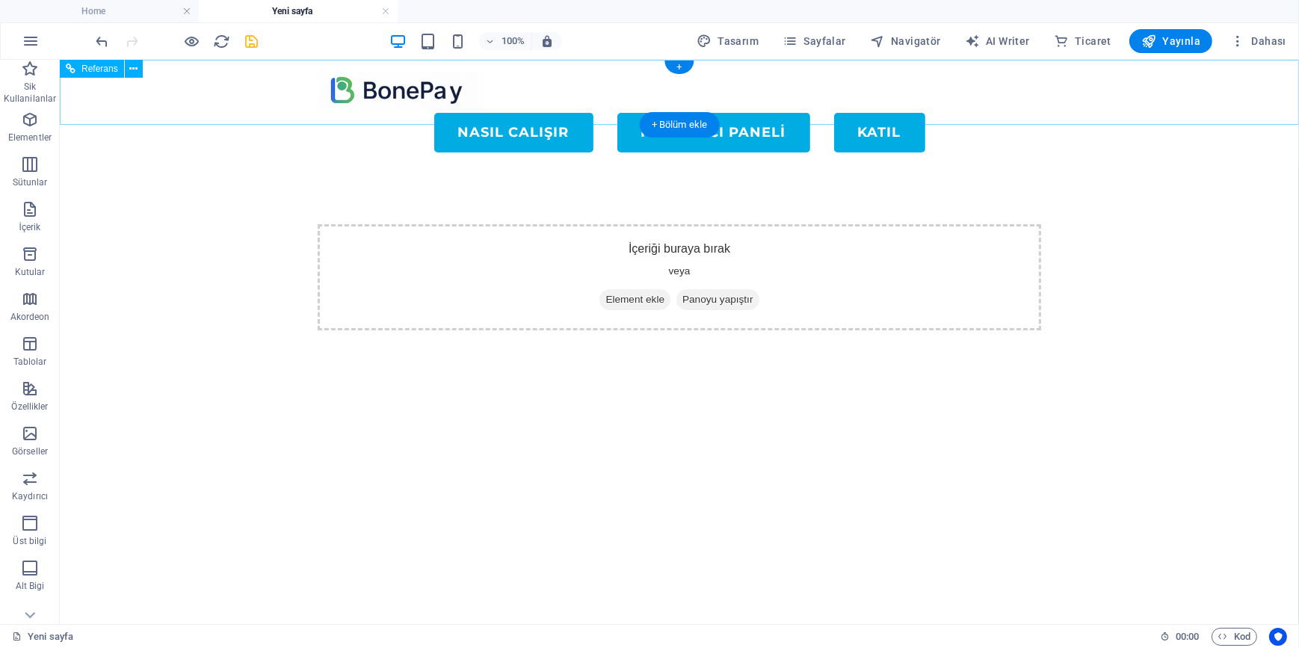
click at [439, 93] on div at bounding box center [678, 91] width 723 height 41
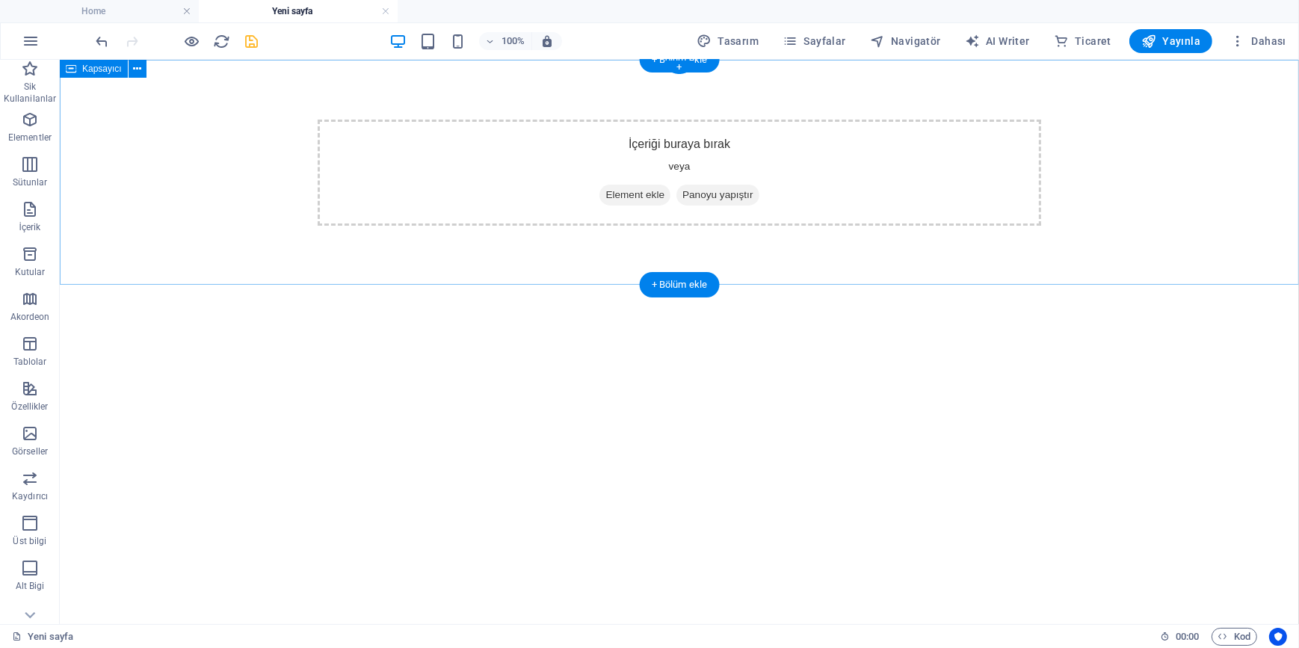
click at [454, 159] on div "İçeriği buraya bırak veya Element ekle Panoyu yapıştır" at bounding box center [678, 172] width 723 height 106
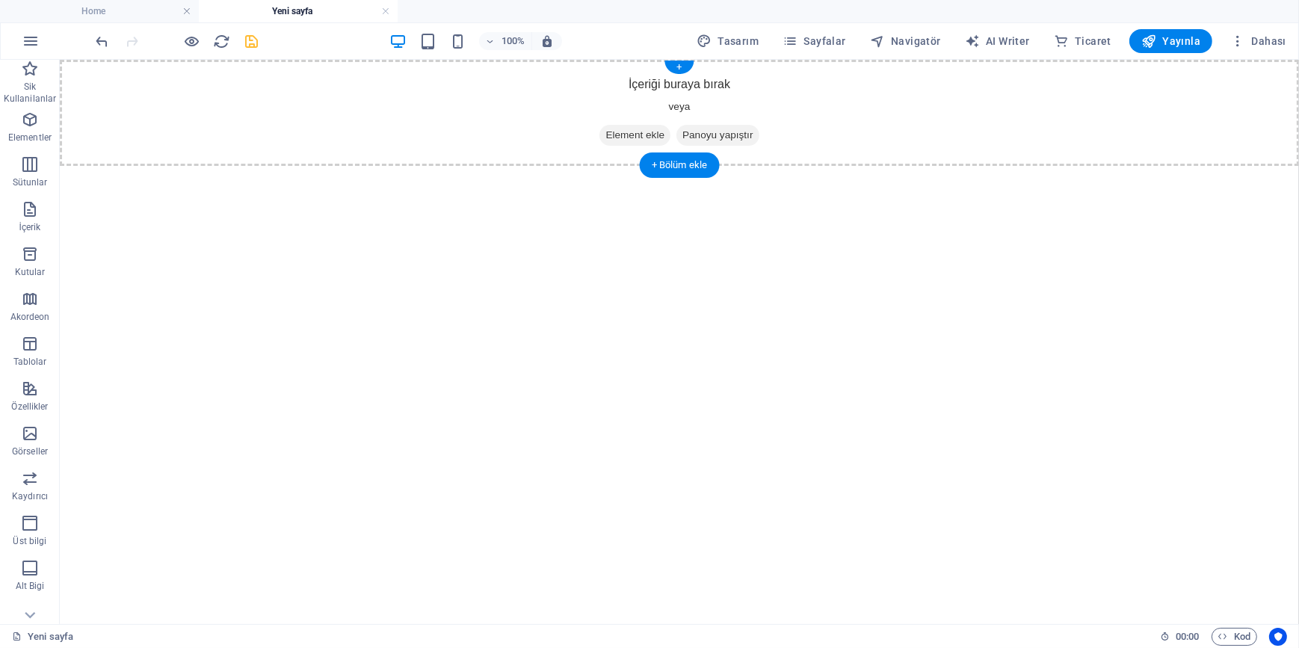
click at [462, 111] on div "İçeriği buraya bırak veya Element ekle Panoyu yapıştır" at bounding box center [678, 112] width 1239 height 106
click at [25, 122] on icon "button" at bounding box center [30, 120] width 18 height 18
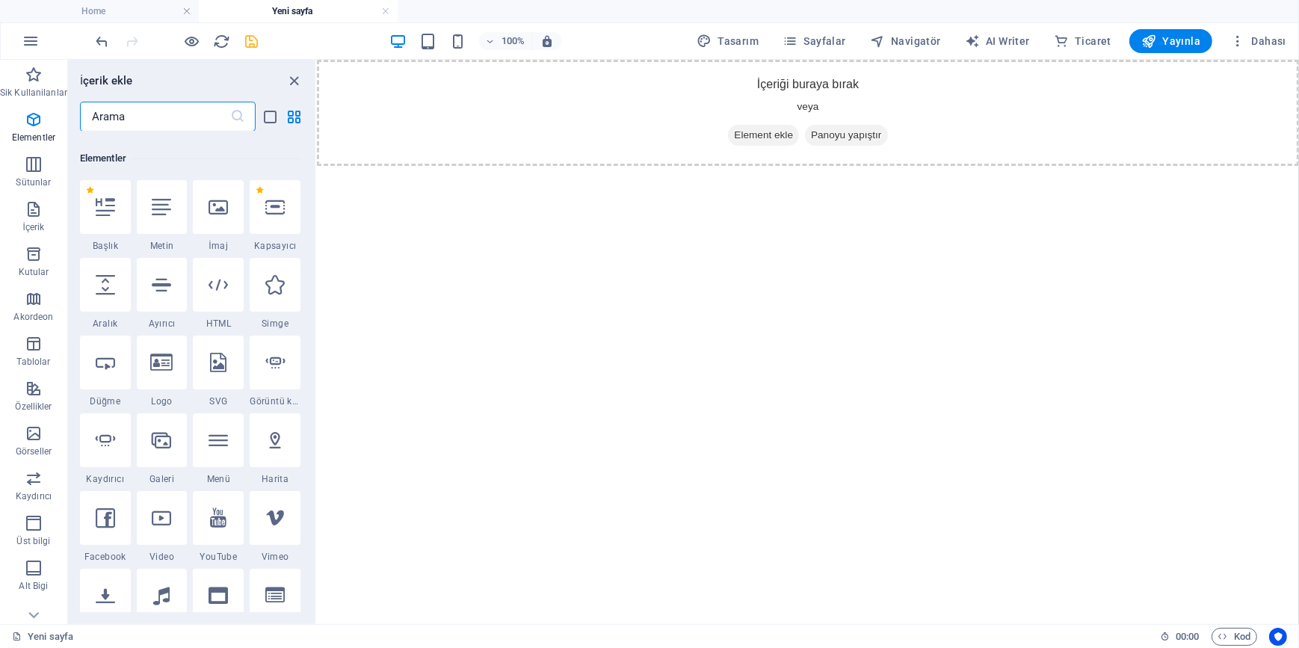
scroll to position [158, 0]
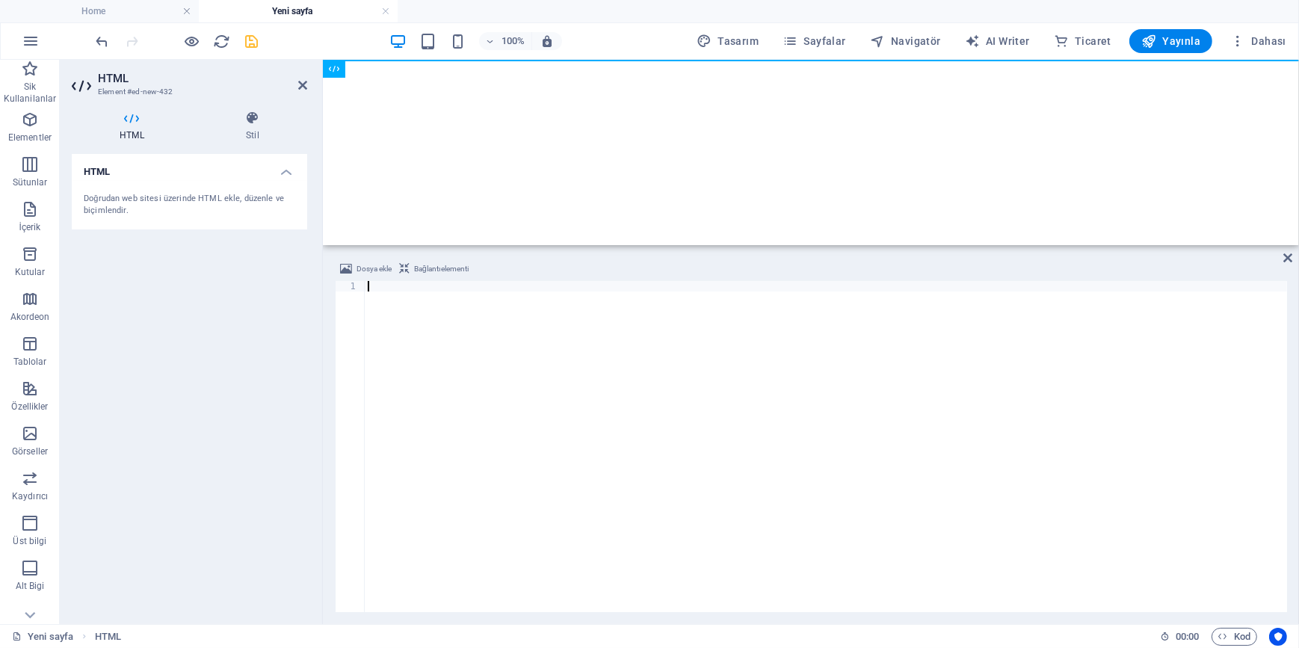
click at [397, 328] on div at bounding box center [826, 457] width 922 height 352
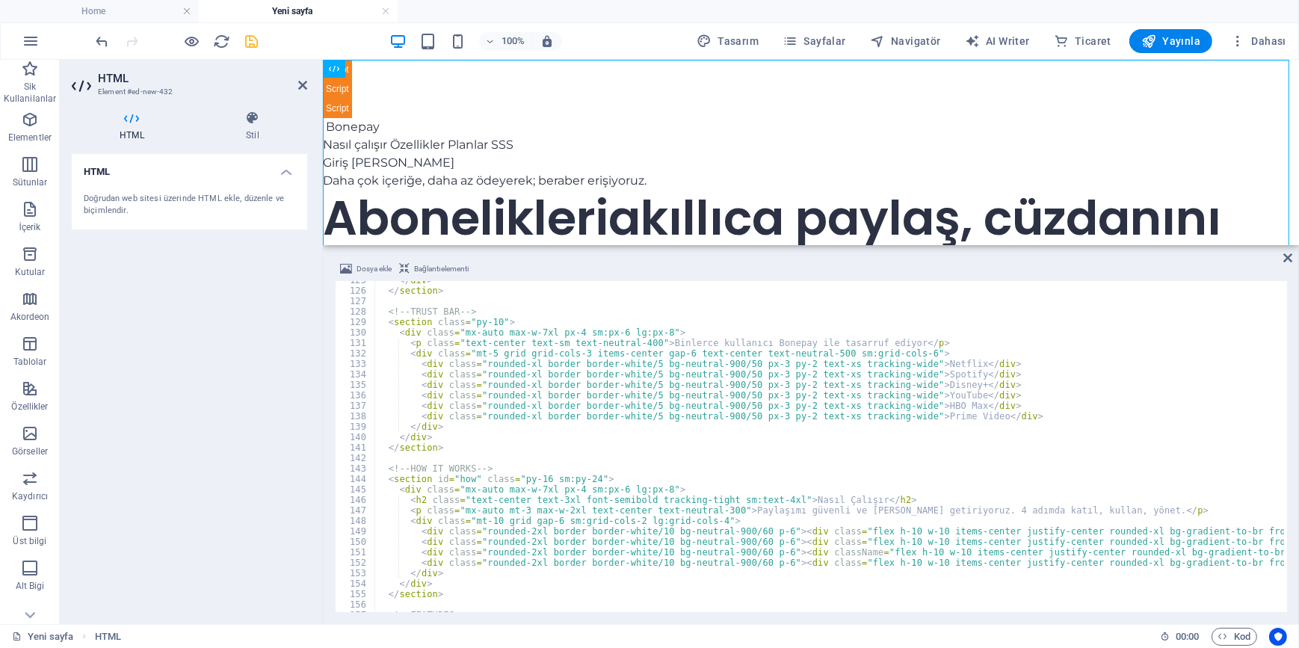
scroll to position [1425, 0]
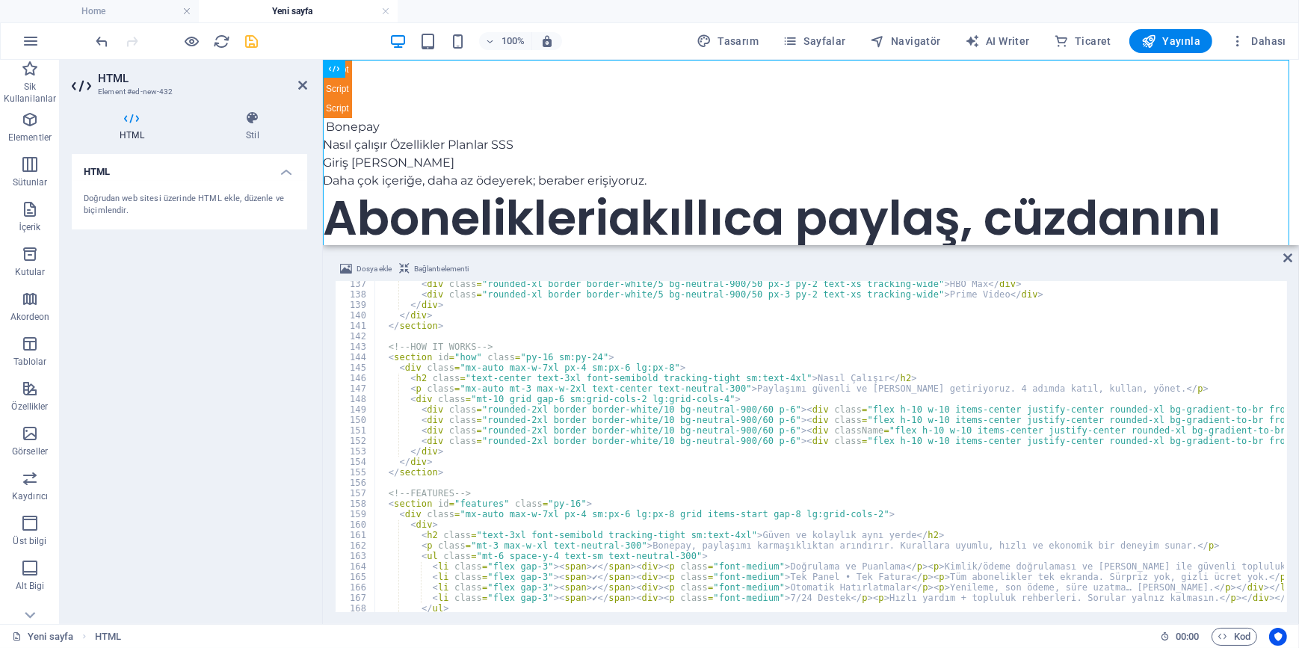
click at [236, 307] on div "HTML Doğrudan web sitesi üzerinde HTML ekle, düzenle ve biçimlendir." at bounding box center [189, 383] width 235 height 458
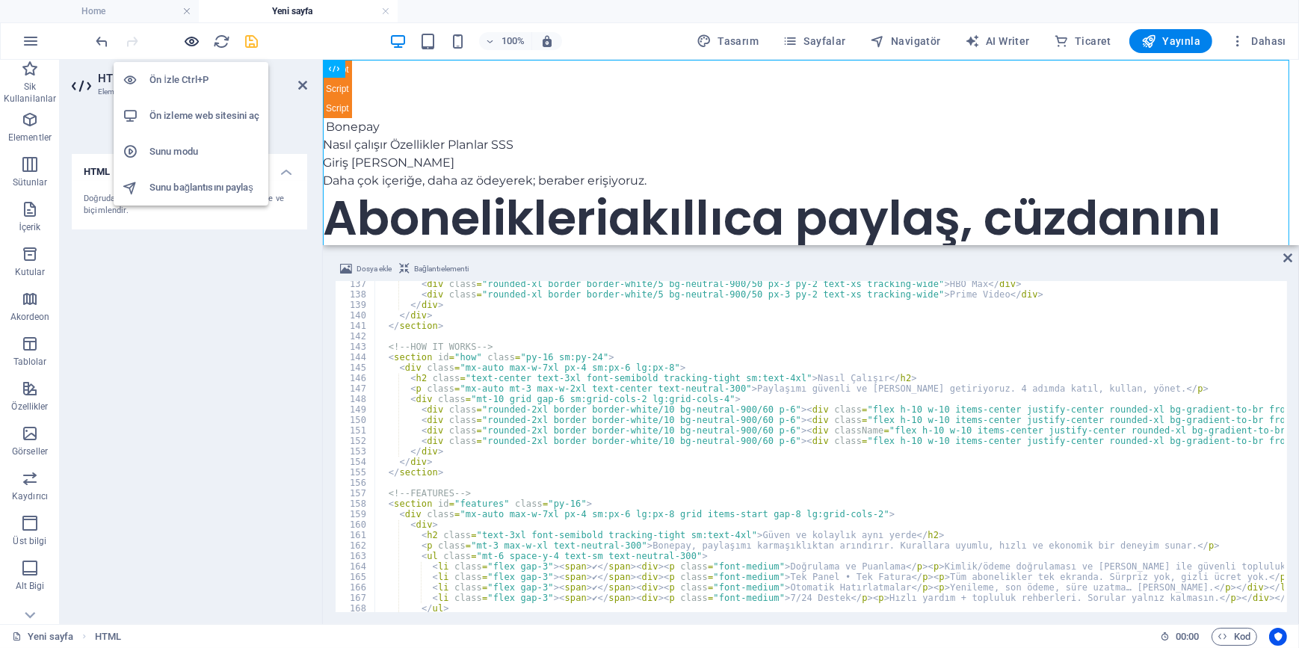
click at [187, 41] on icon "button" at bounding box center [192, 41] width 17 height 17
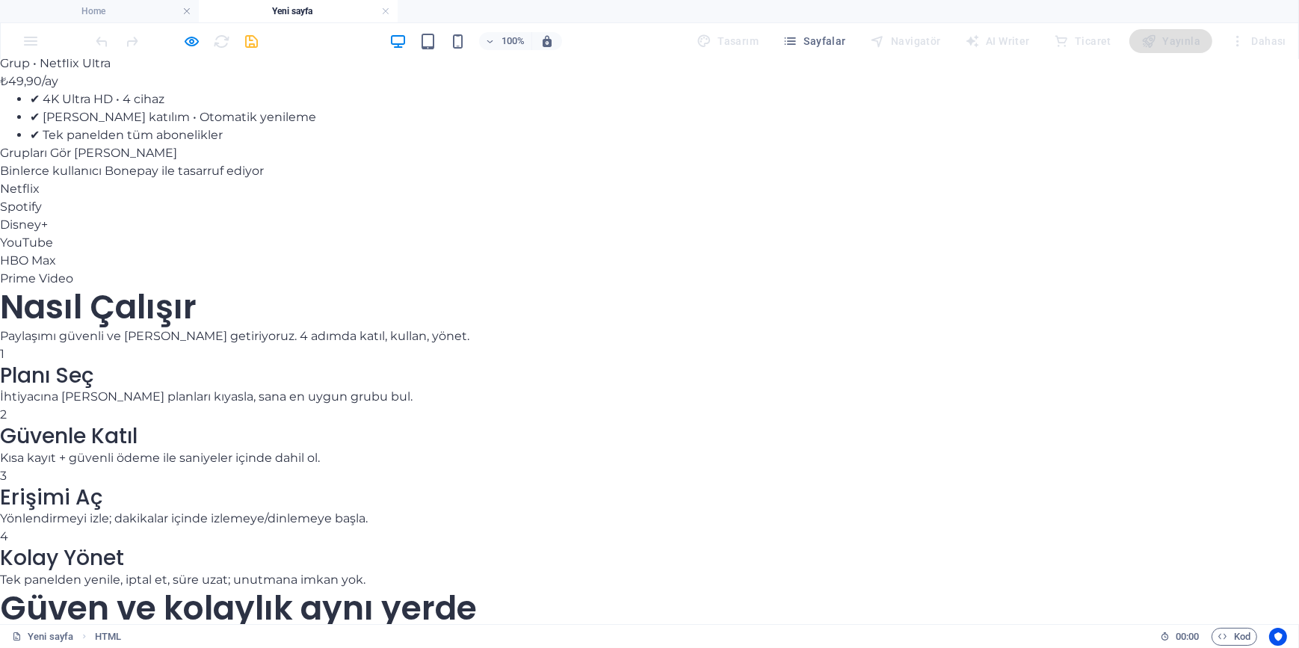
scroll to position [0, 0]
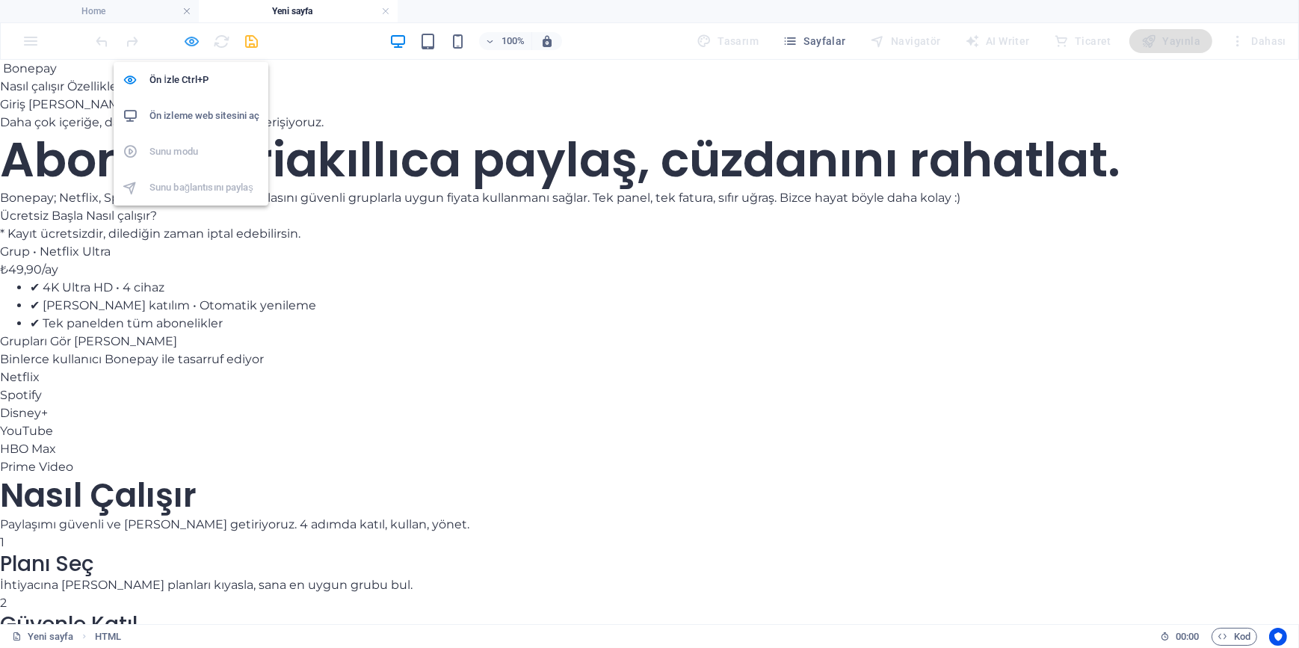
click at [185, 39] on icon "button" at bounding box center [192, 41] width 17 height 17
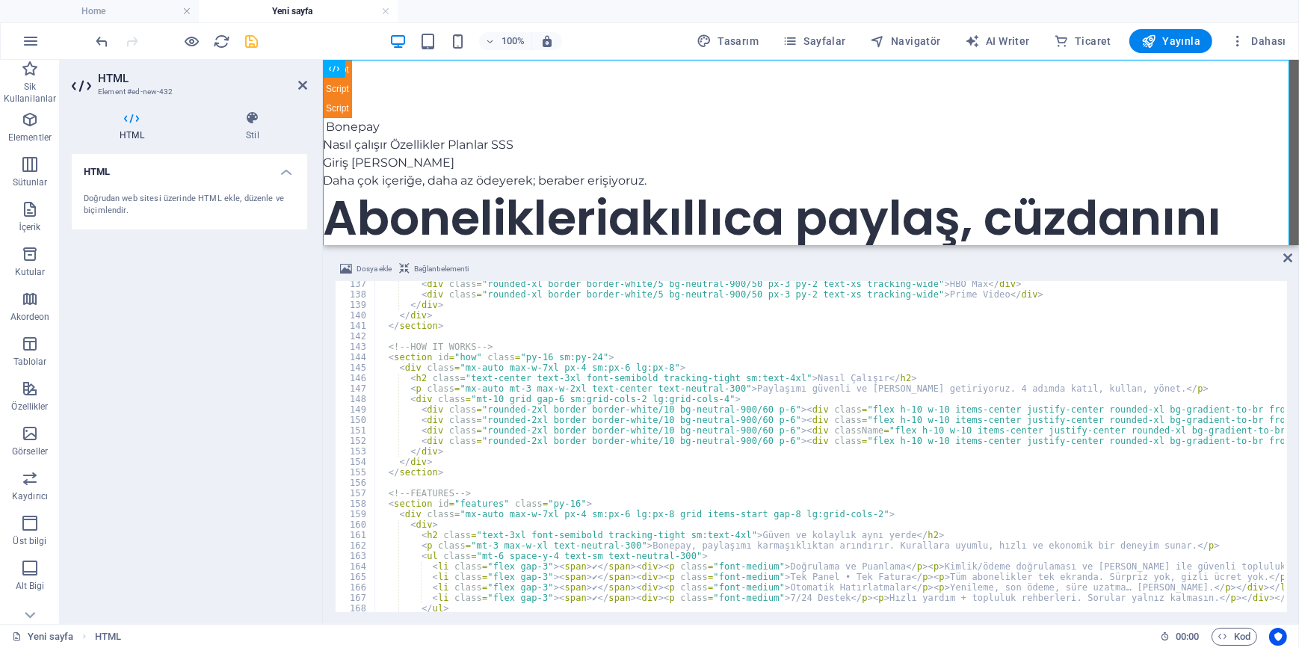
scroll to position [1384, 0]
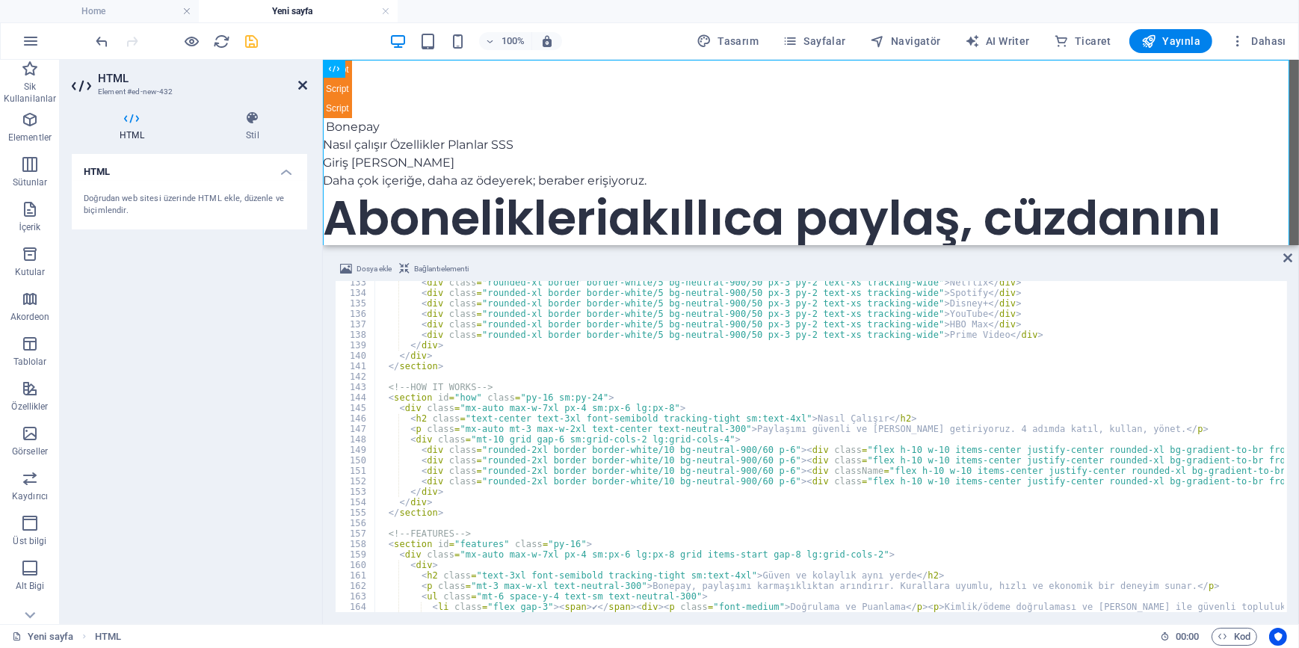
click at [301, 82] on icon at bounding box center [302, 85] width 9 height 12
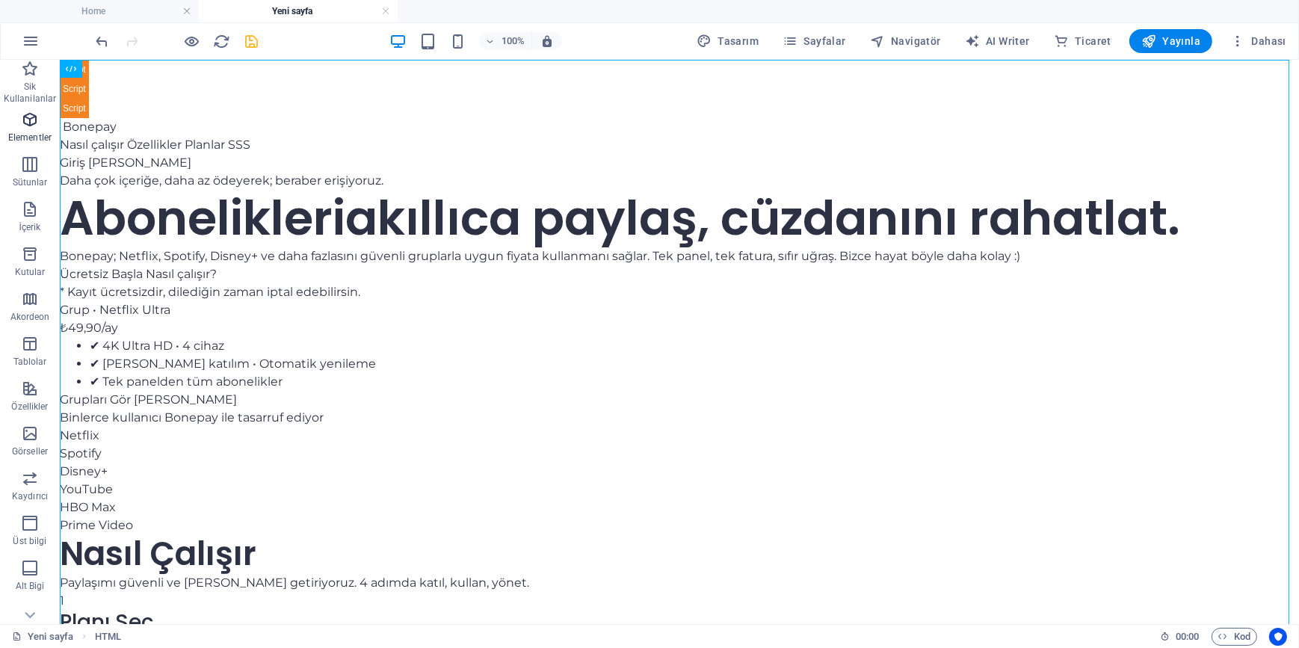
click at [32, 125] on icon "button" at bounding box center [30, 120] width 18 height 18
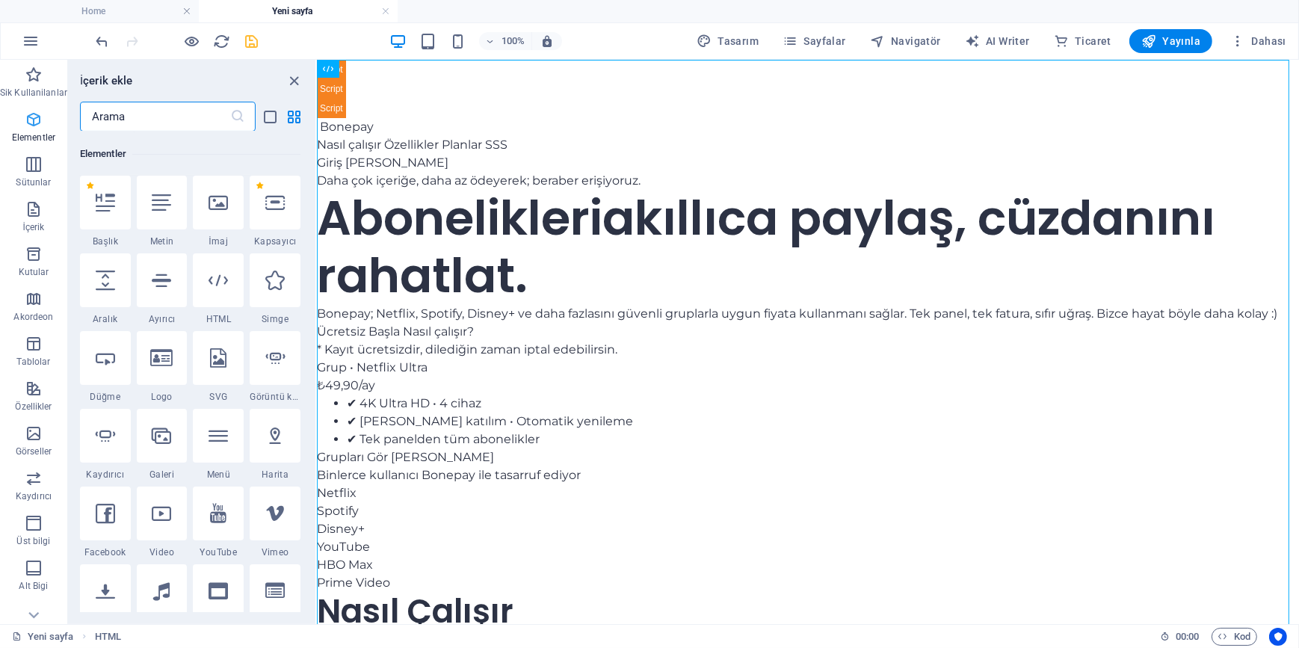
scroll to position [158, 0]
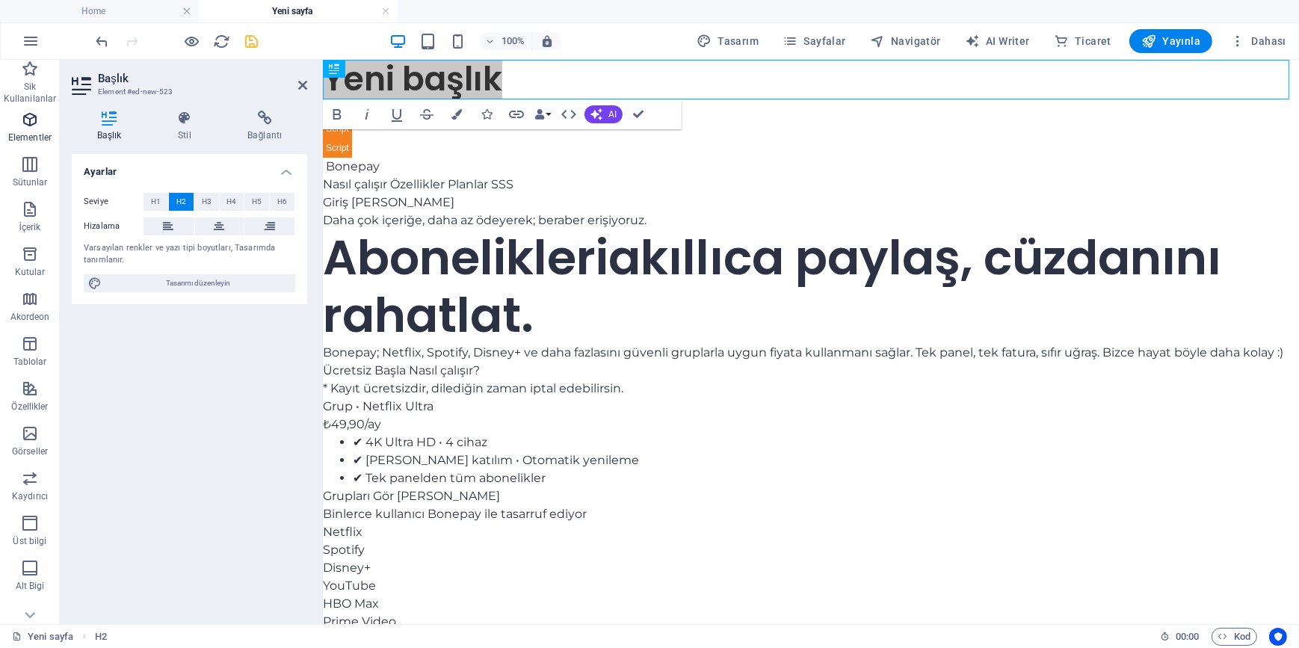
click at [30, 123] on icon "button" at bounding box center [30, 120] width 18 height 18
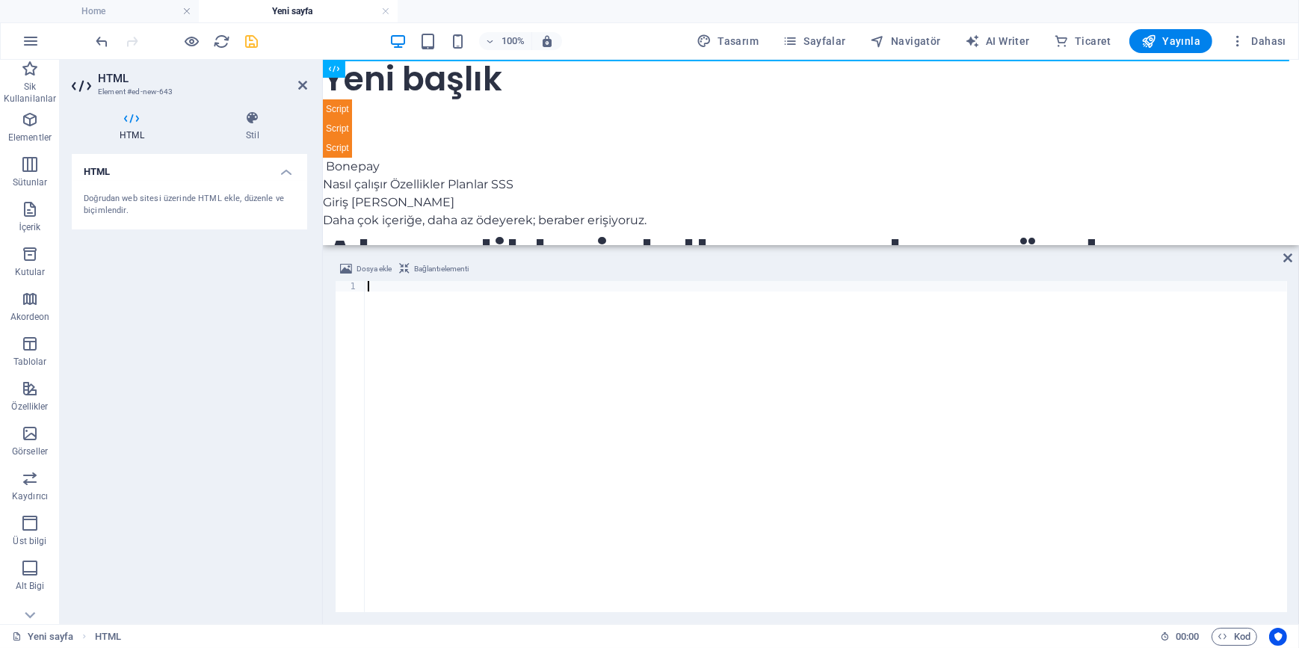
click at [483, 408] on div at bounding box center [826, 457] width 922 height 352
paste textarea "</style>"
type textarea "</style>"
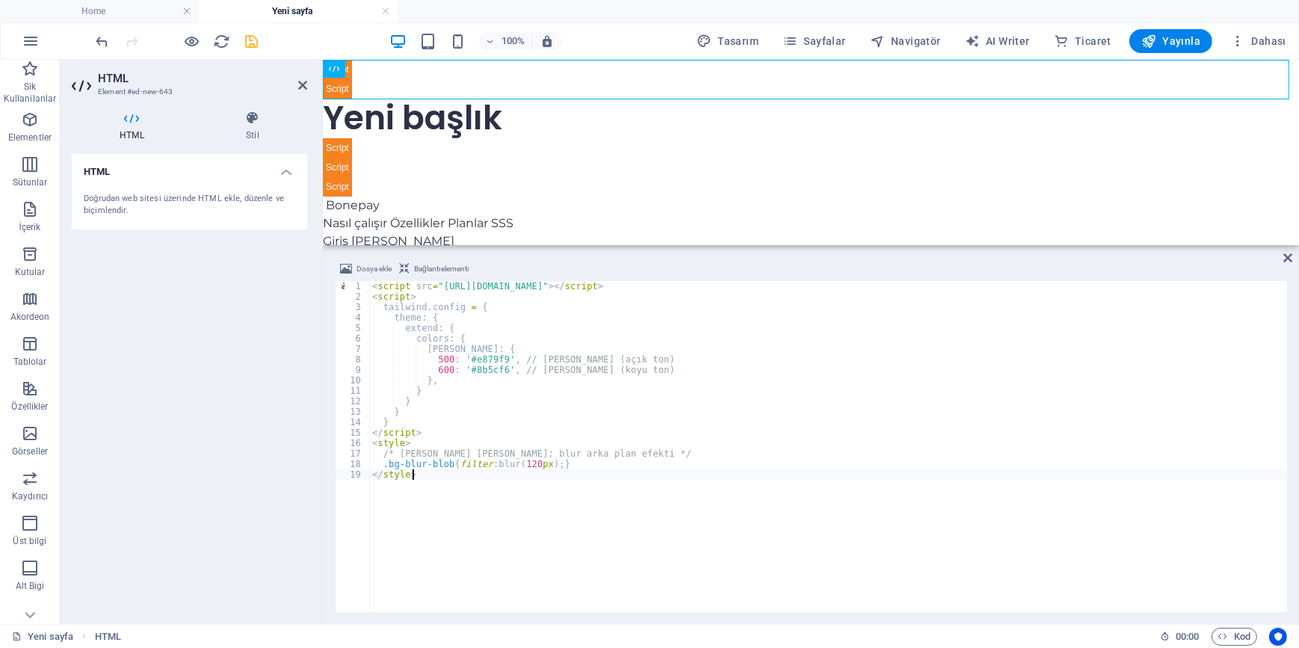
click at [217, 402] on div "HTML Doğrudan web sitesi üzerinde HTML ekle, düzenle ve biçimlendir." at bounding box center [189, 383] width 235 height 458
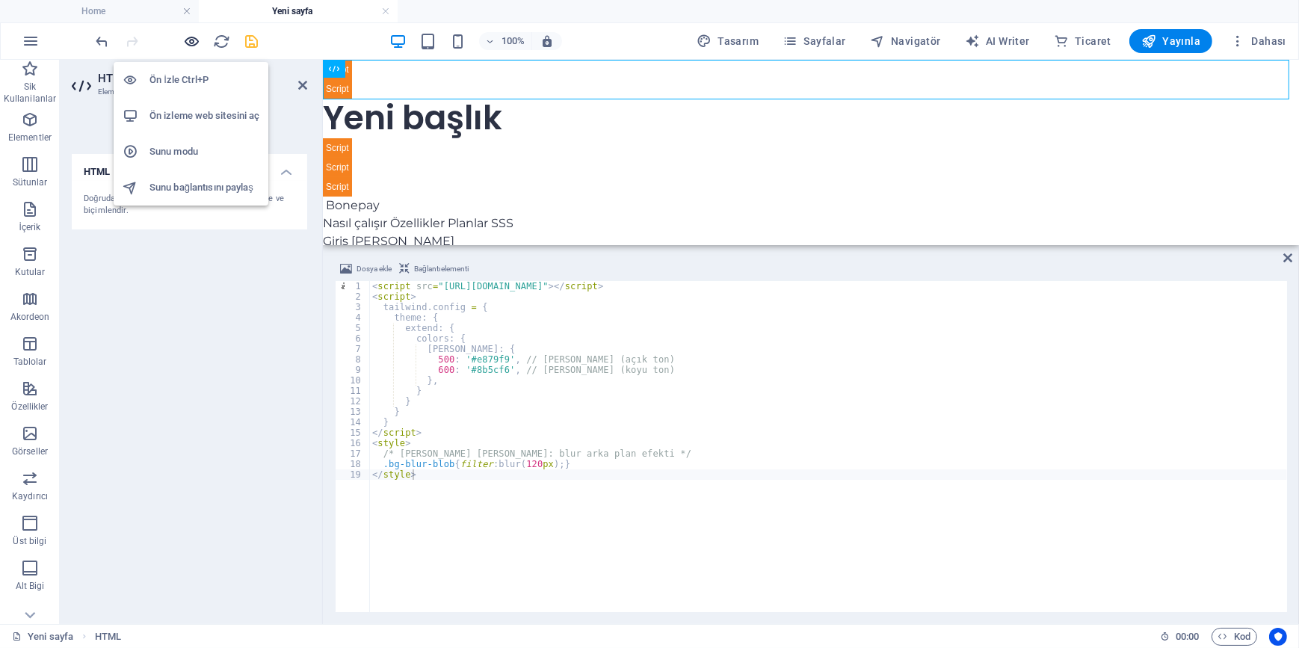
click at [188, 44] on icon "button" at bounding box center [192, 41] width 17 height 17
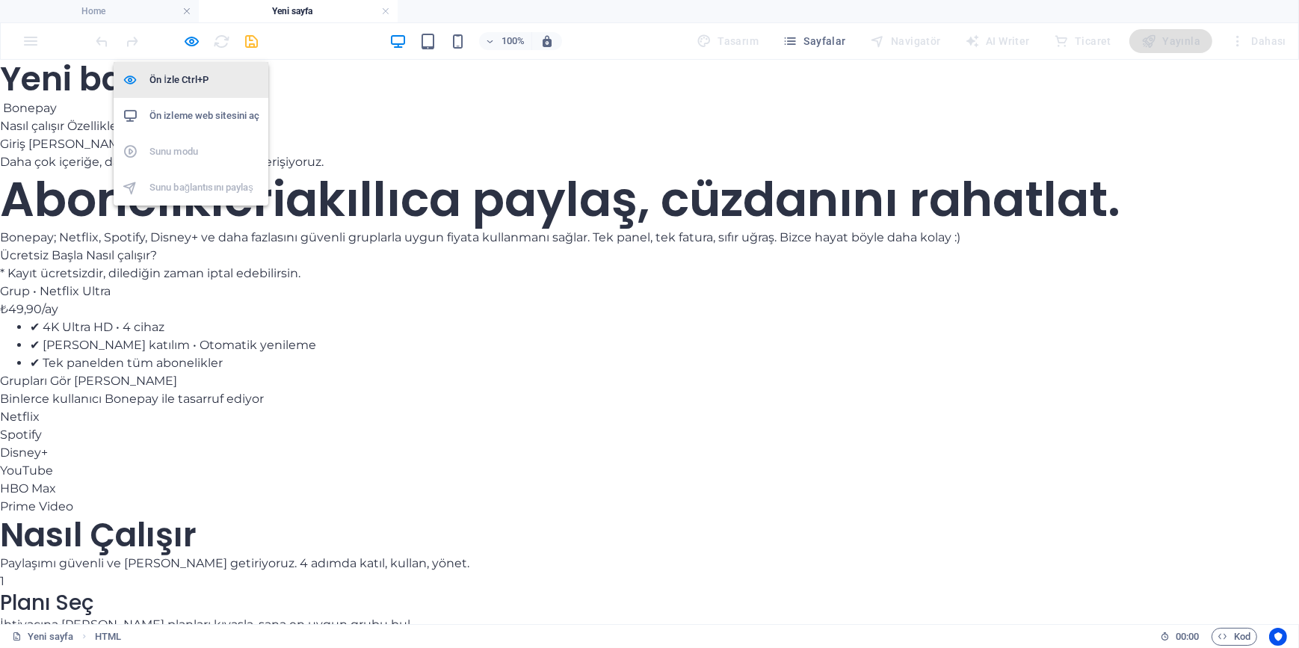
click at [183, 80] on h6 "Ön İzle Ctrl+P" at bounding box center [204, 80] width 110 height 18
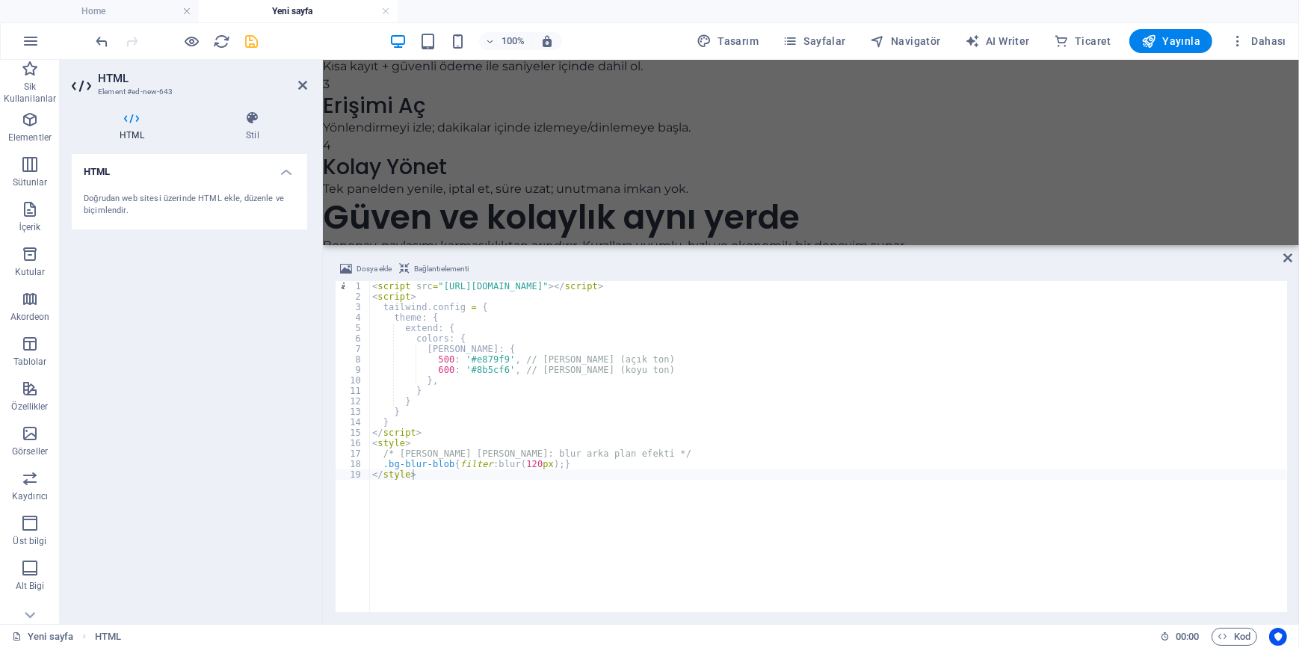
scroll to position [1001, 0]
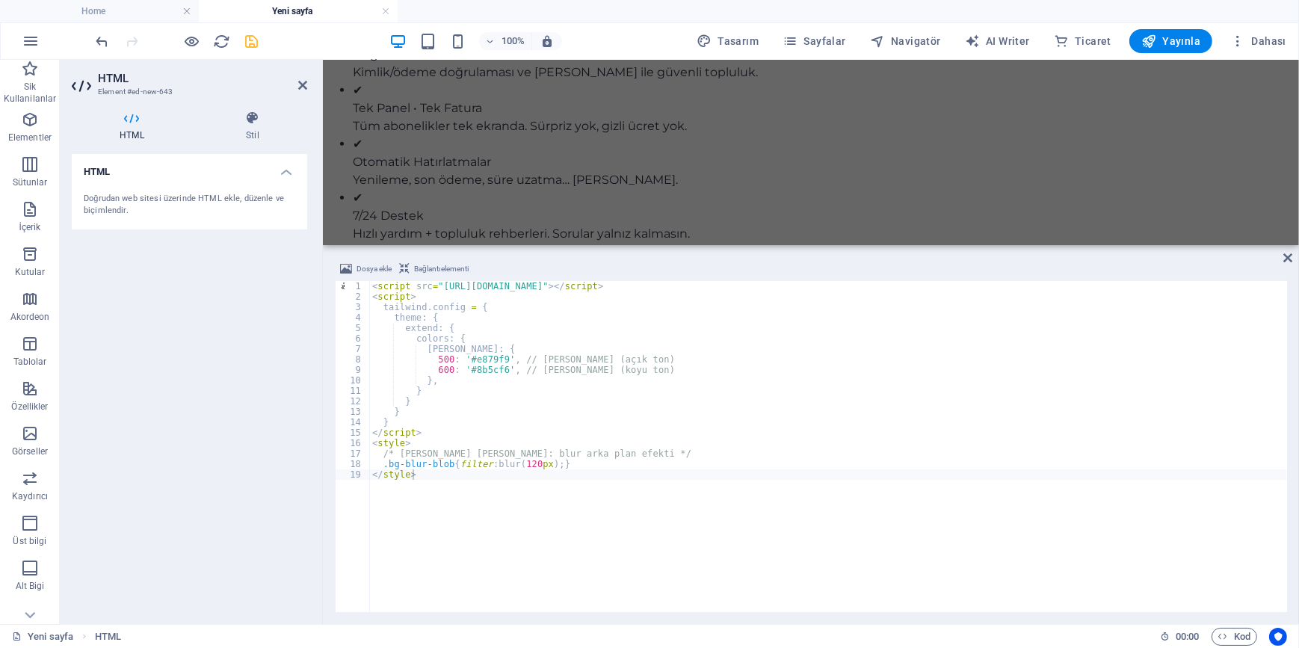
click at [291, 77] on h2 "HTML" at bounding box center [202, 78] width 209 height 13
click at [306, 84] on icon at bounding box center [302, 85] width 9 height 12
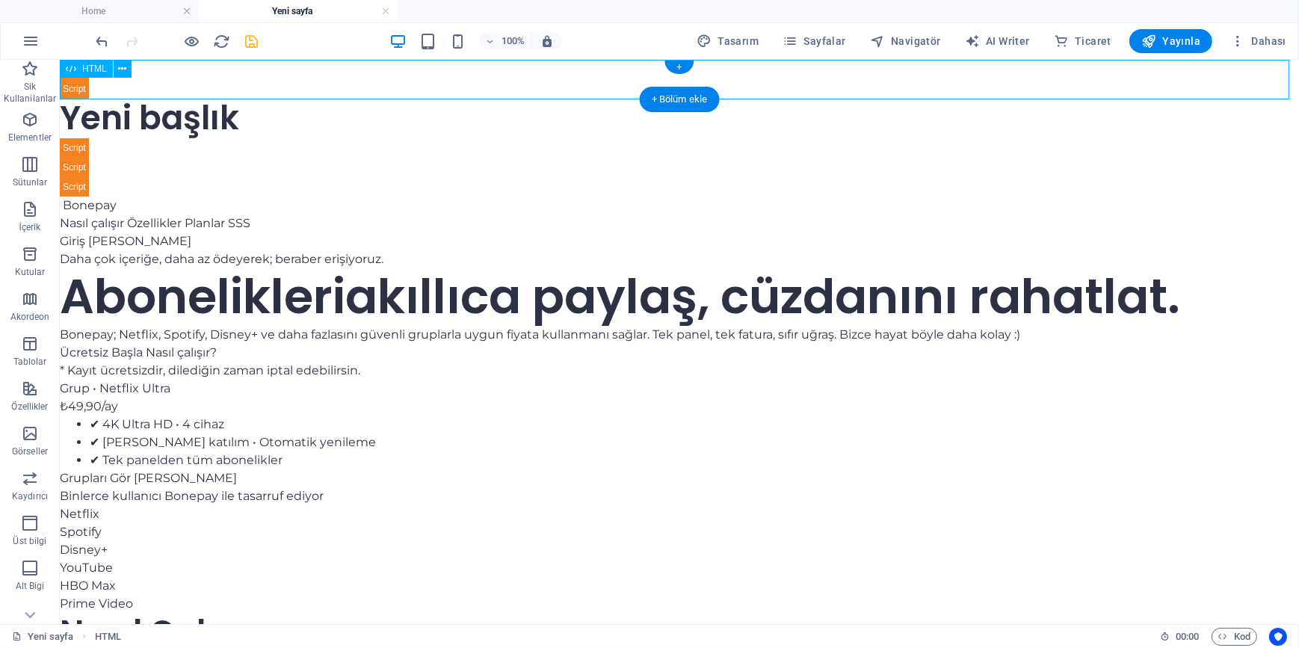
click at [188, 80] on div at bounding box center [678, 78] width 1239 height 39
click at [40, 128] on span "Elementler" at bounding box center [30, 129] width 60 height 36
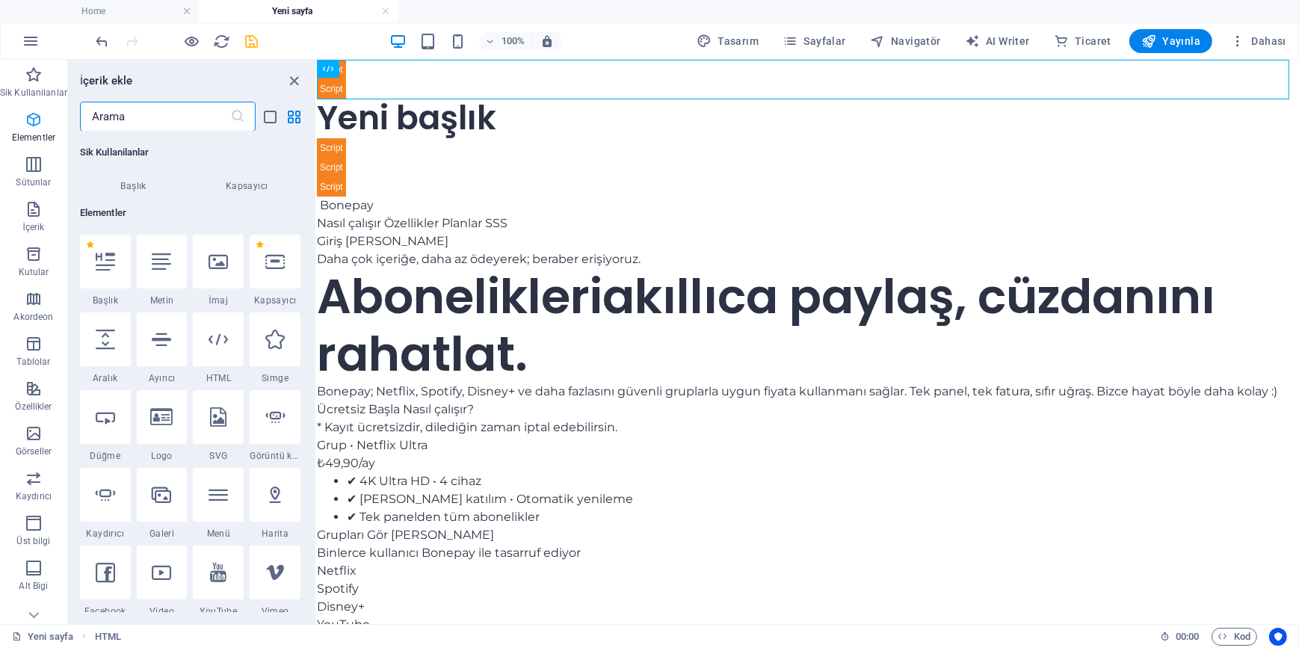
scroll to position [158, 0]
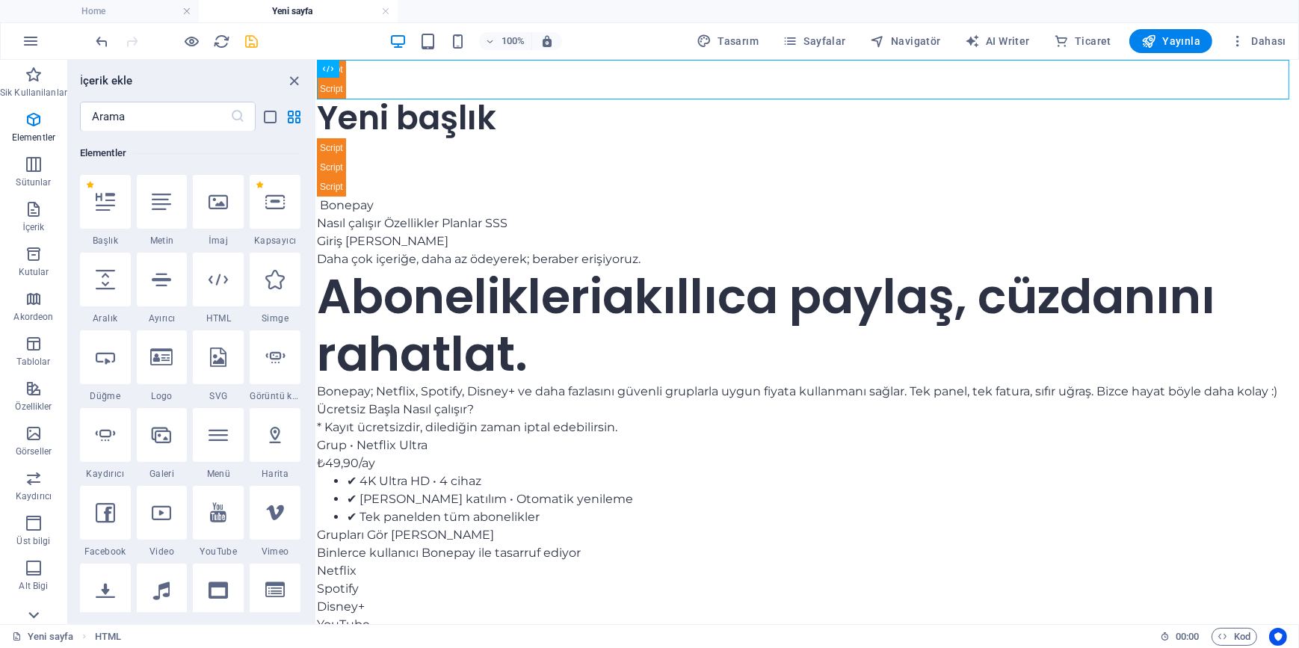
click at [28, 614] on icon at bounding box center [33, 615] width 21 height 21
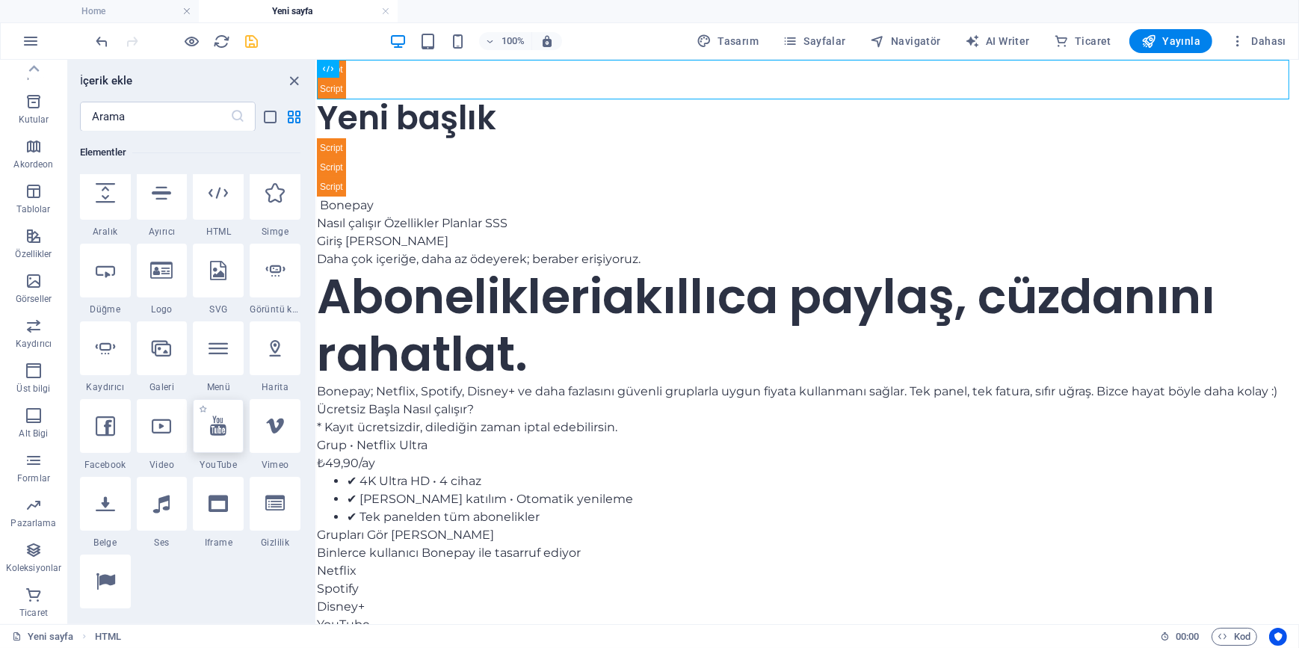
scroll to position [226, 0]
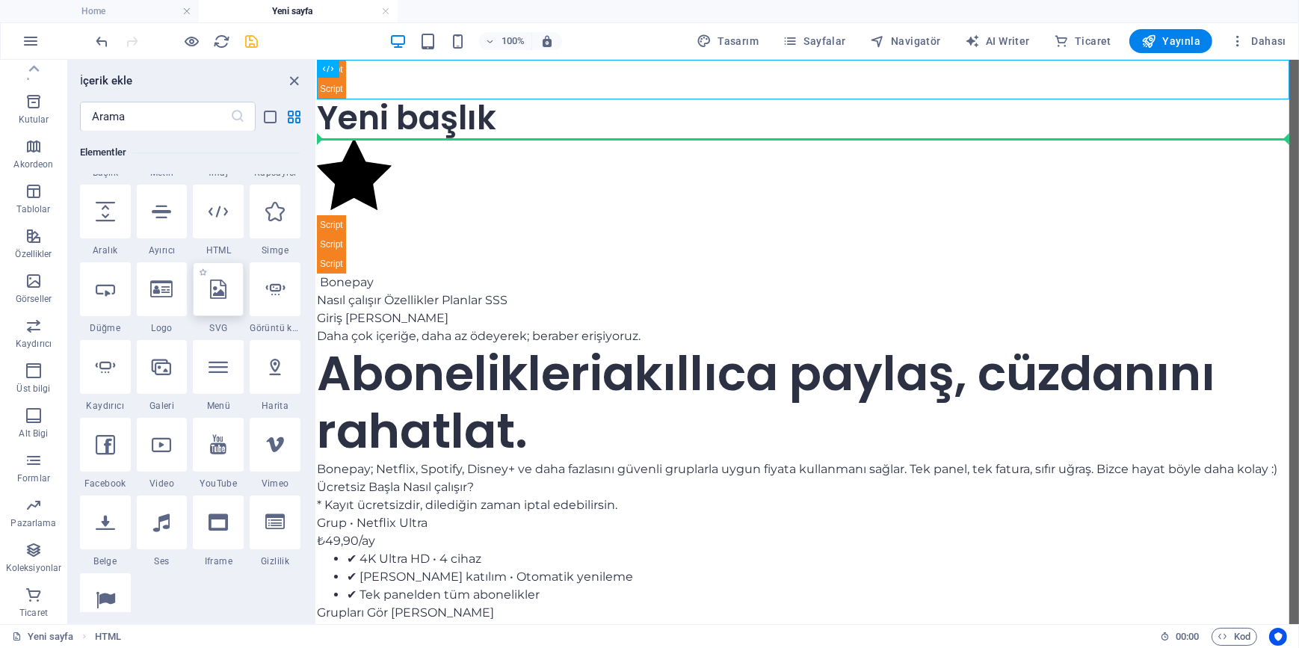
select select "xMidYMid"
select select "px"
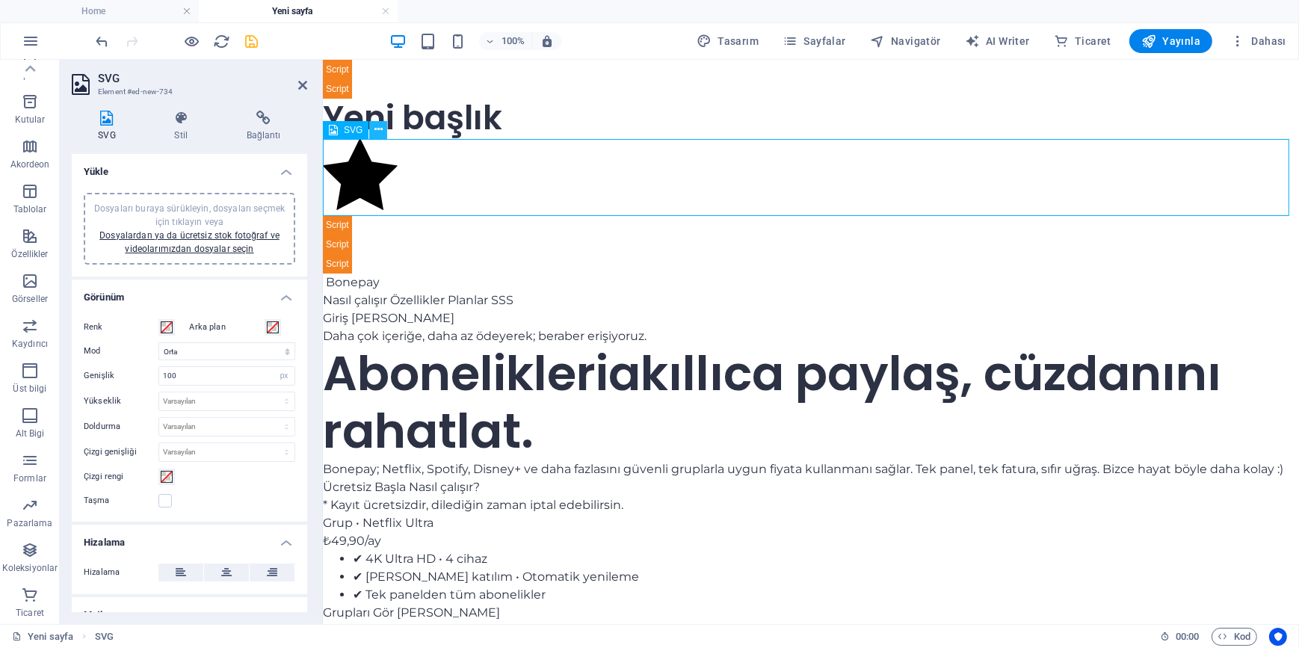
click at [377, 131] on icon at bounding box center [378, 130] width 8 height 16
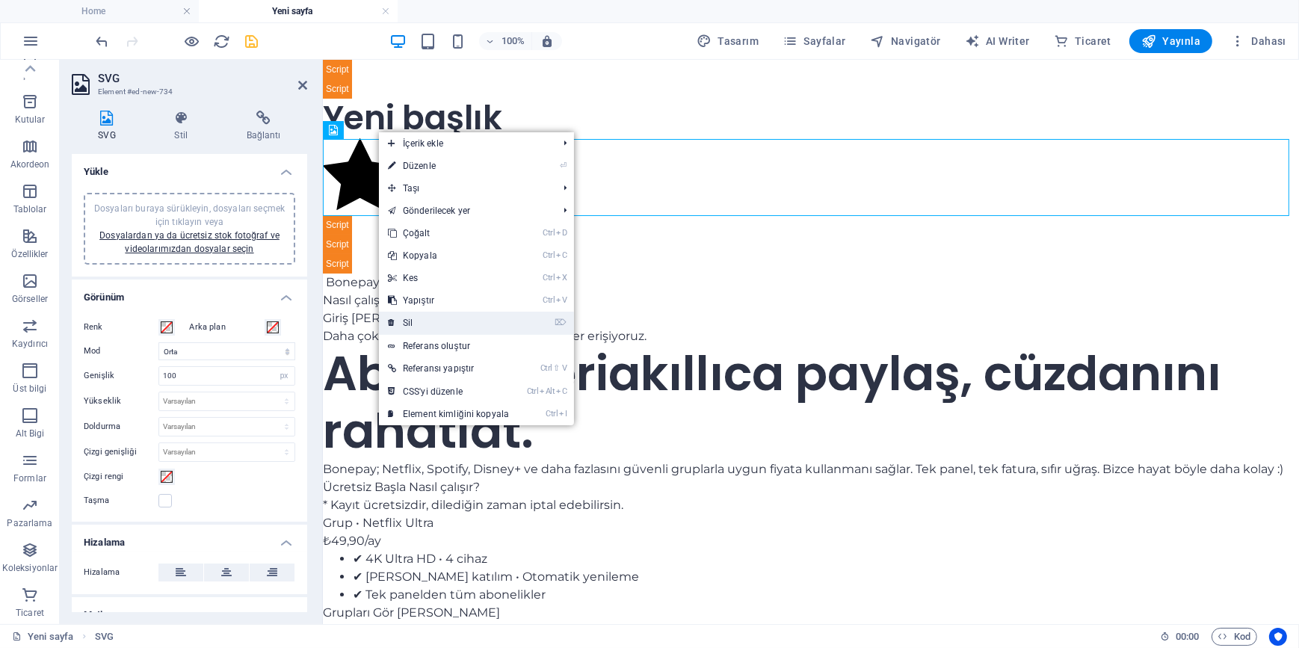
click at [428, 321] on link "⌦ Sil" at bounding box center [448, 323] width 139 height 22
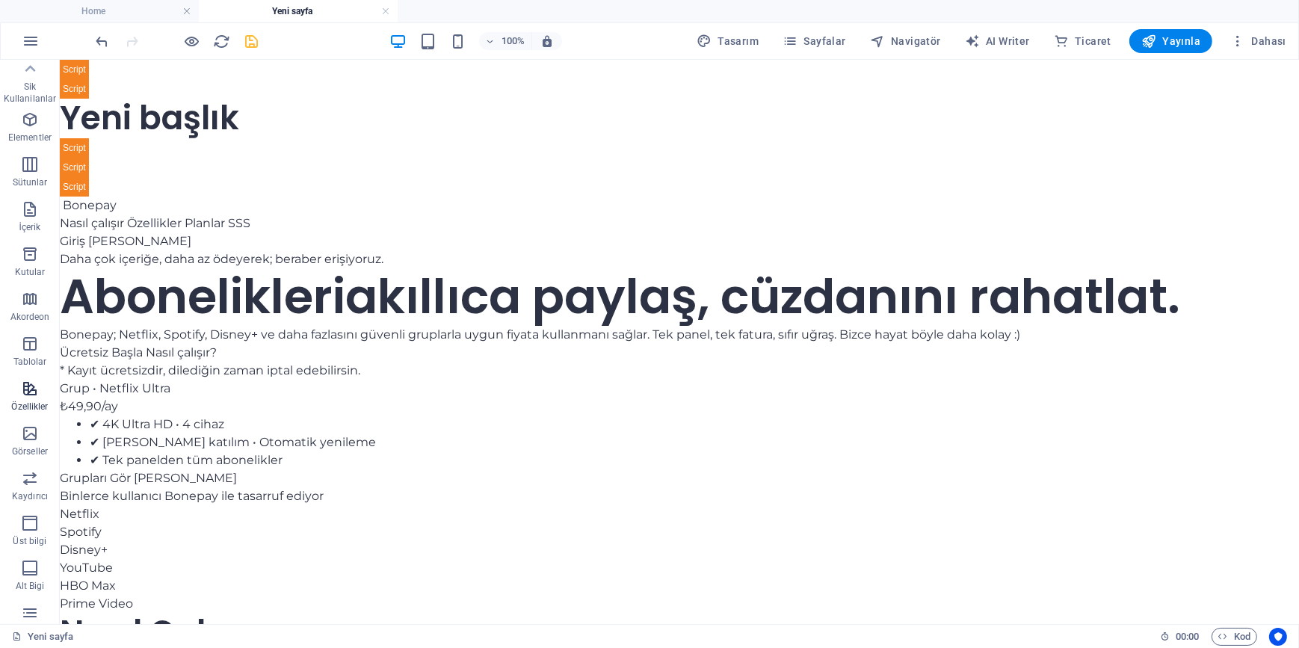
scroll to position [0, 0]
click at [24, 123] on icon "button" at bounding box center [30, 120] width 18 height 18
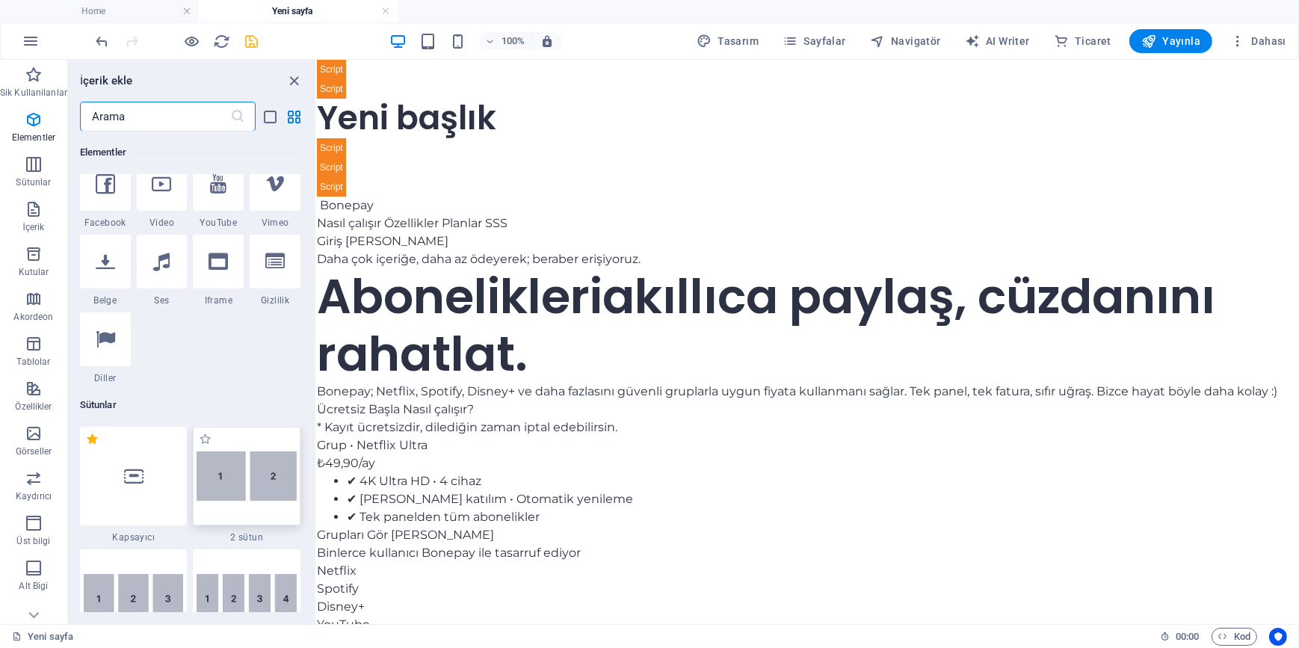
scroll to position [498, 0]
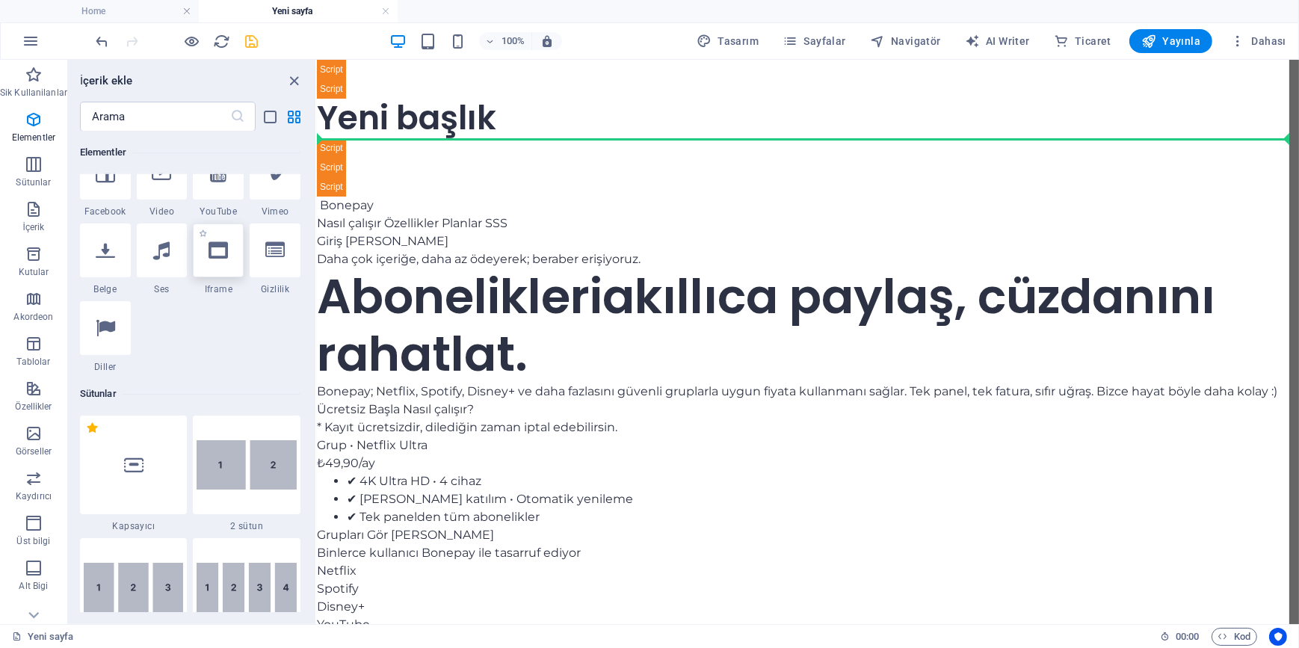
select select "%"
select select "px"
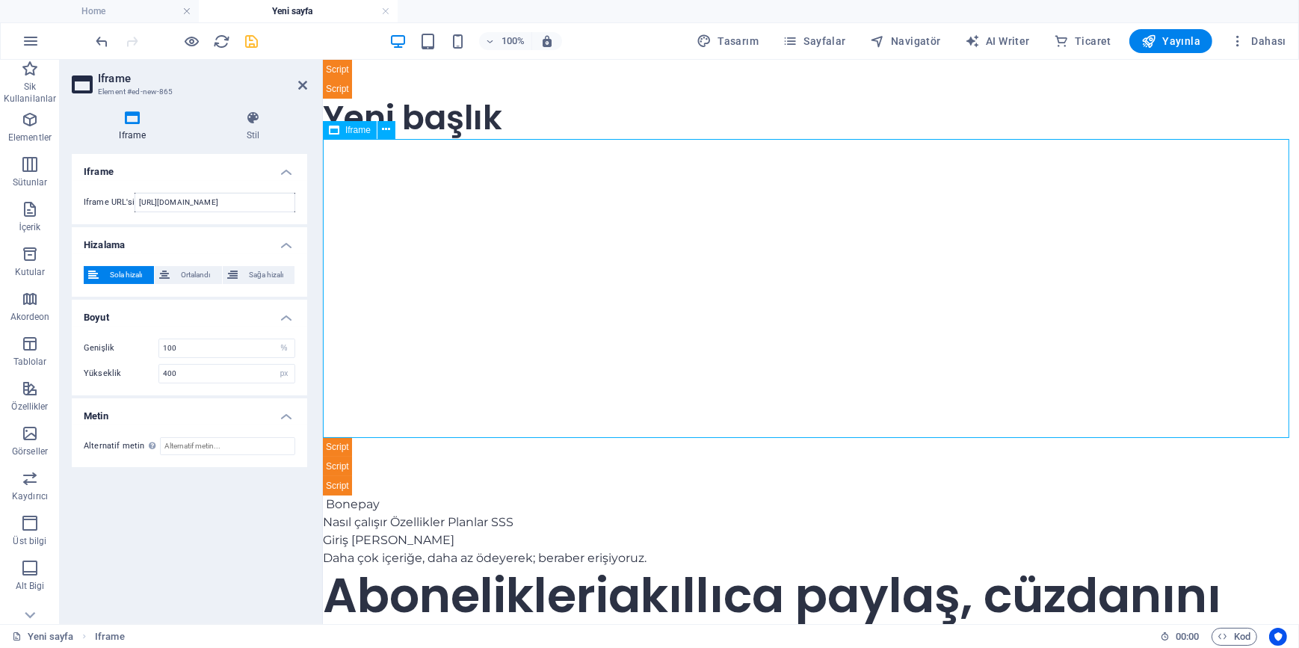
click at [548, 288] on div "</div>" at bounding box center [810, 287] width 976 height 299
click at [263, 198] on input "https://template-wireframe.de.rs/" at bounding box center [215, 202] width 161 height 19
click at [605, 306] on div "</div>" at bounding box center [810, 287] width 976 height 299
click at [593, 322] on div "</div>" at bounding box center [810, 287] width 976 height 299
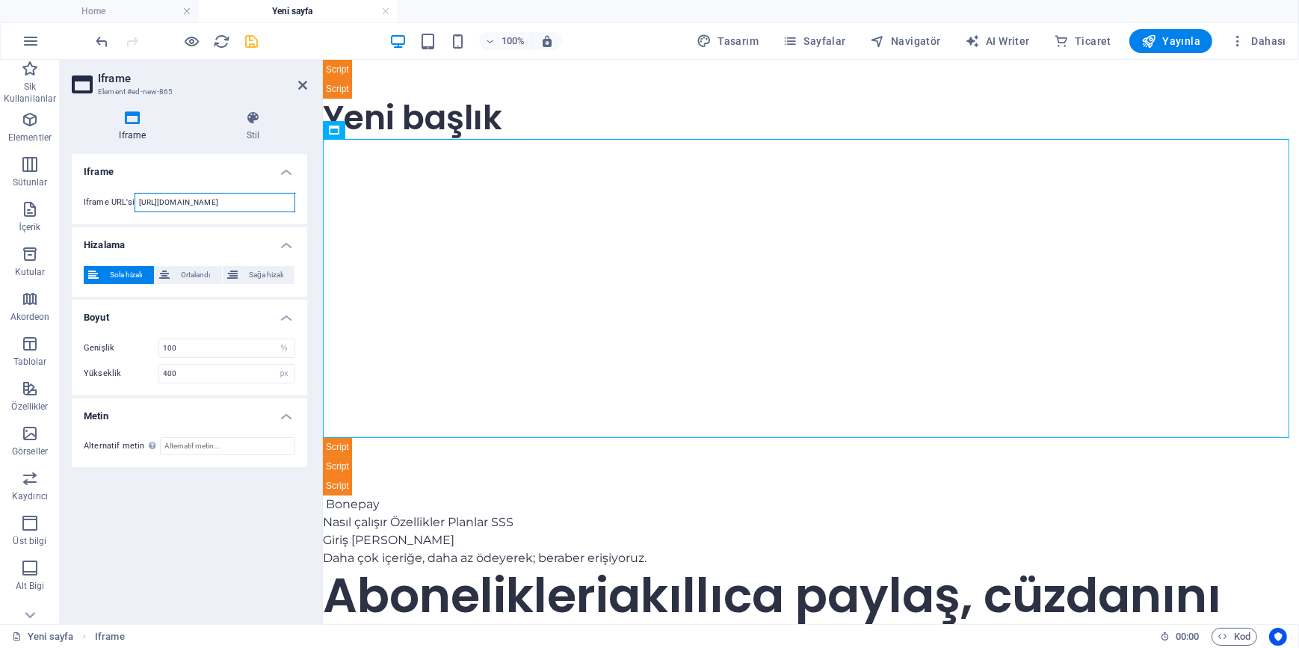
click at [219, 197] on input "https://template-wireframe.de.rs/" at bounding box center [215, 202] width 161 height 19
click at [817, 279] on div "</div>" at bounding box center [810, 287] width 976 height 299
click at [836, 170] on div "</div>" at bounding box center [810, 287] width 976 height 299
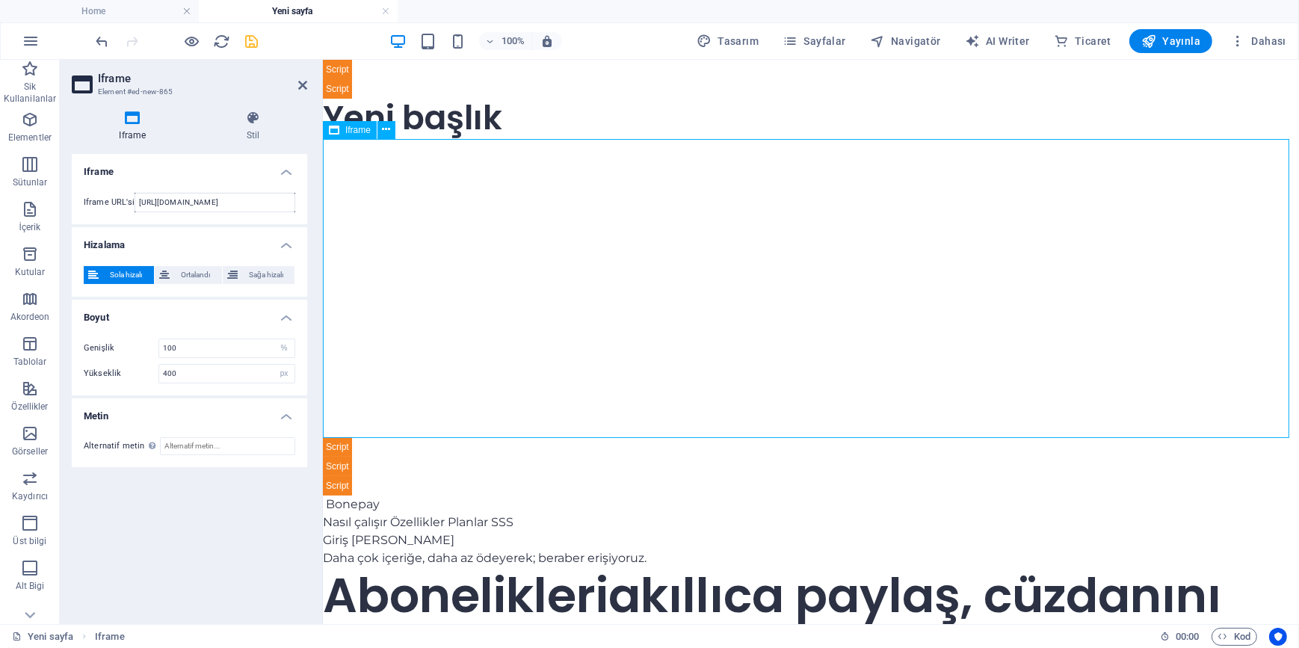
click at [873, 164] on div "</div>" at bounding box center [810, 287] width 976 height 299
click at [963, 161] on div "</div>" at bounding box center [810, 287] width 976 height 299
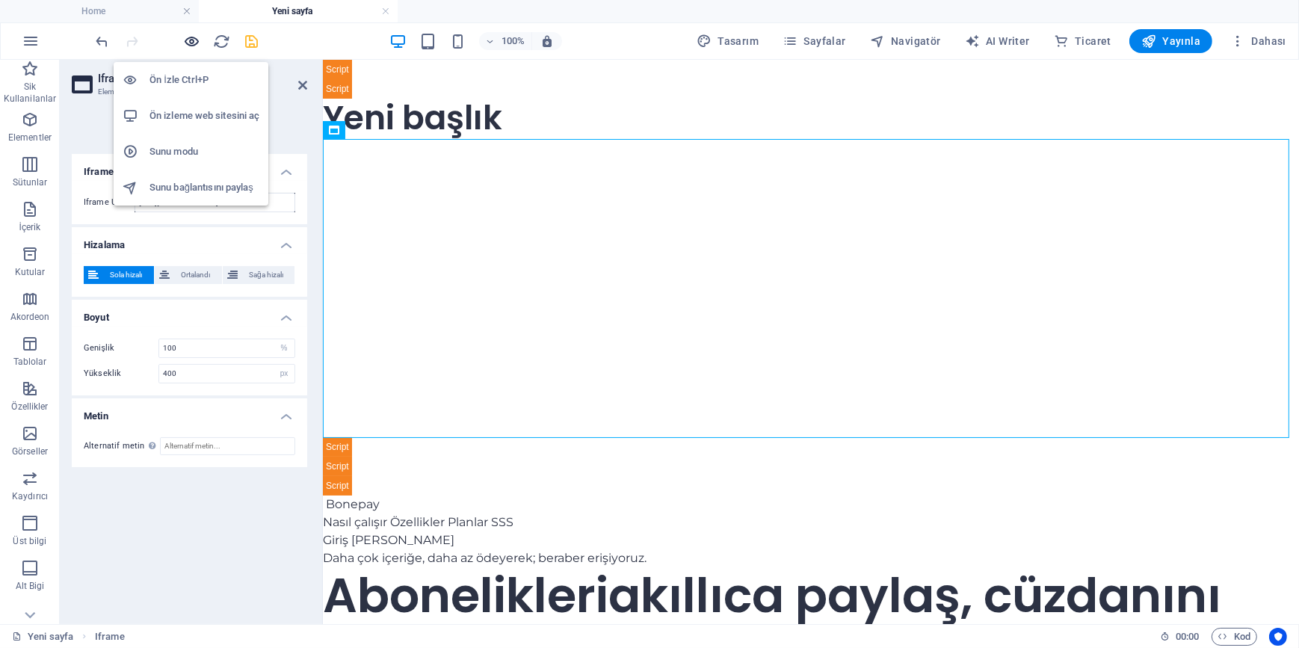
click at [186, 37] on icon "button" at bounding box center [192, 41] width 17 height 17
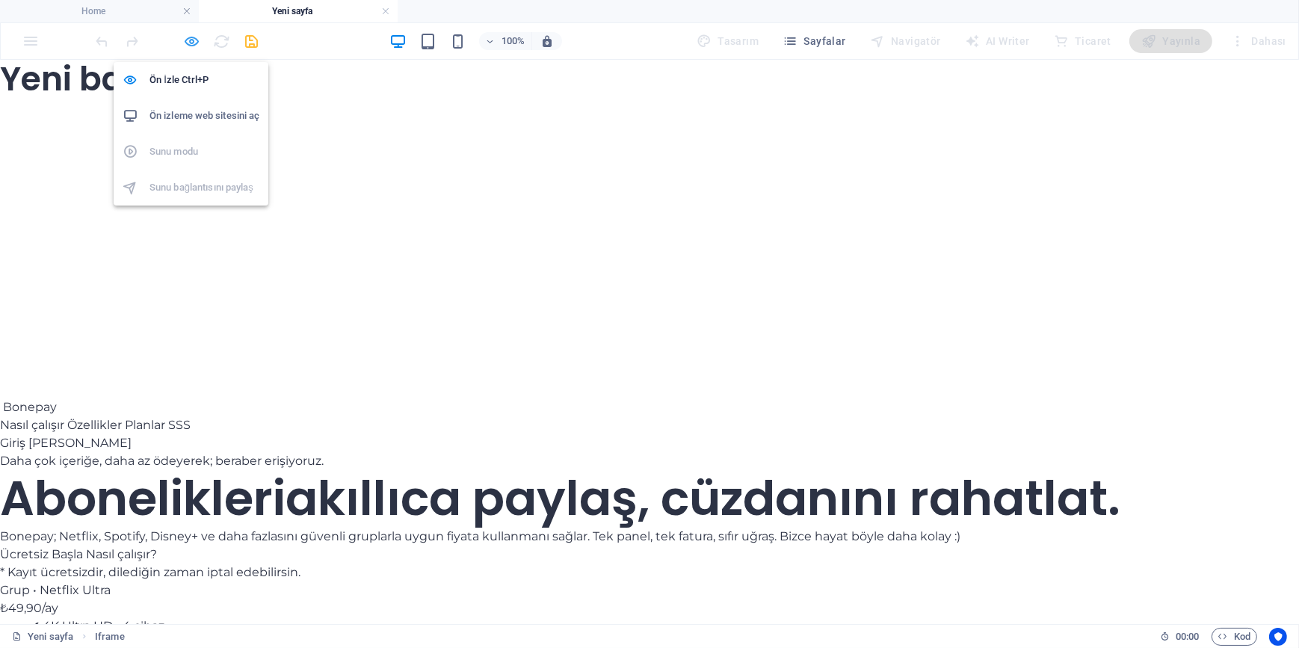
drag, startPoint x: 642, startPoint y: 231, endPoint x: 194, endPoint y: 44, distance: 485.8
click at [194, 44] on icon "button" at bounding box center [192, 41] width 17 height 17
select select "%"
select select "px"
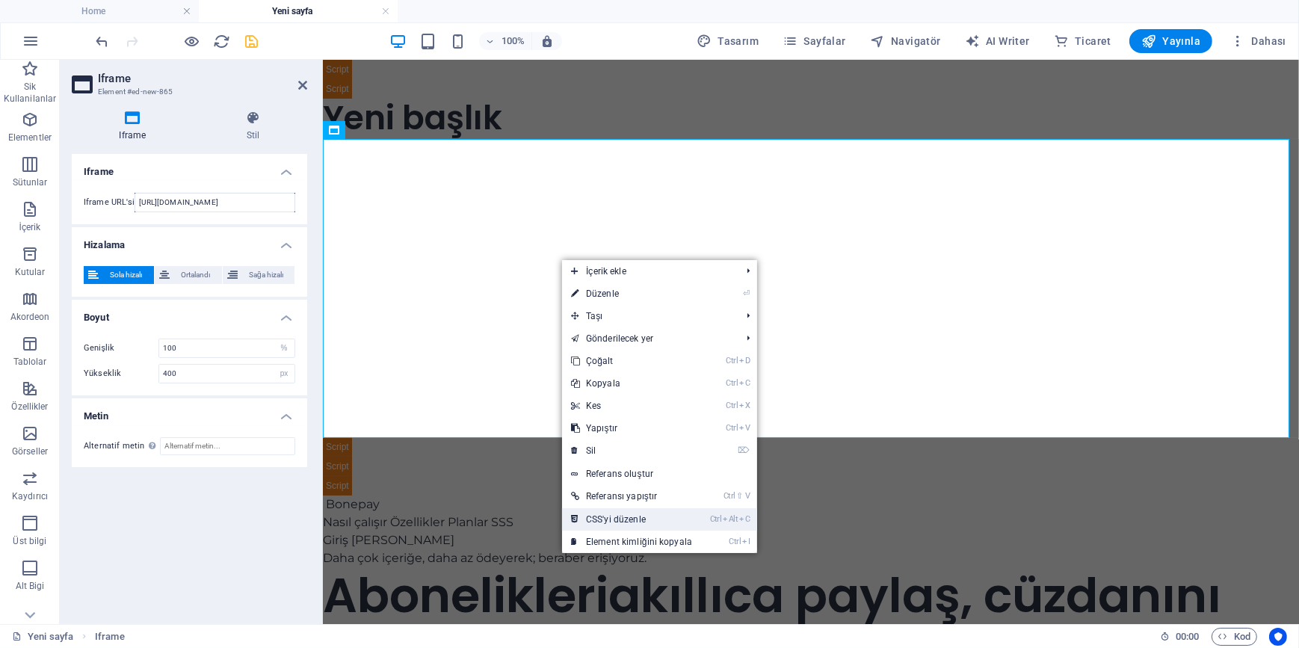
click at [653, 519] on link "Ctrl Alt C CSS'yi düzenle" at bounding box center [631, 519] width 139 height 22
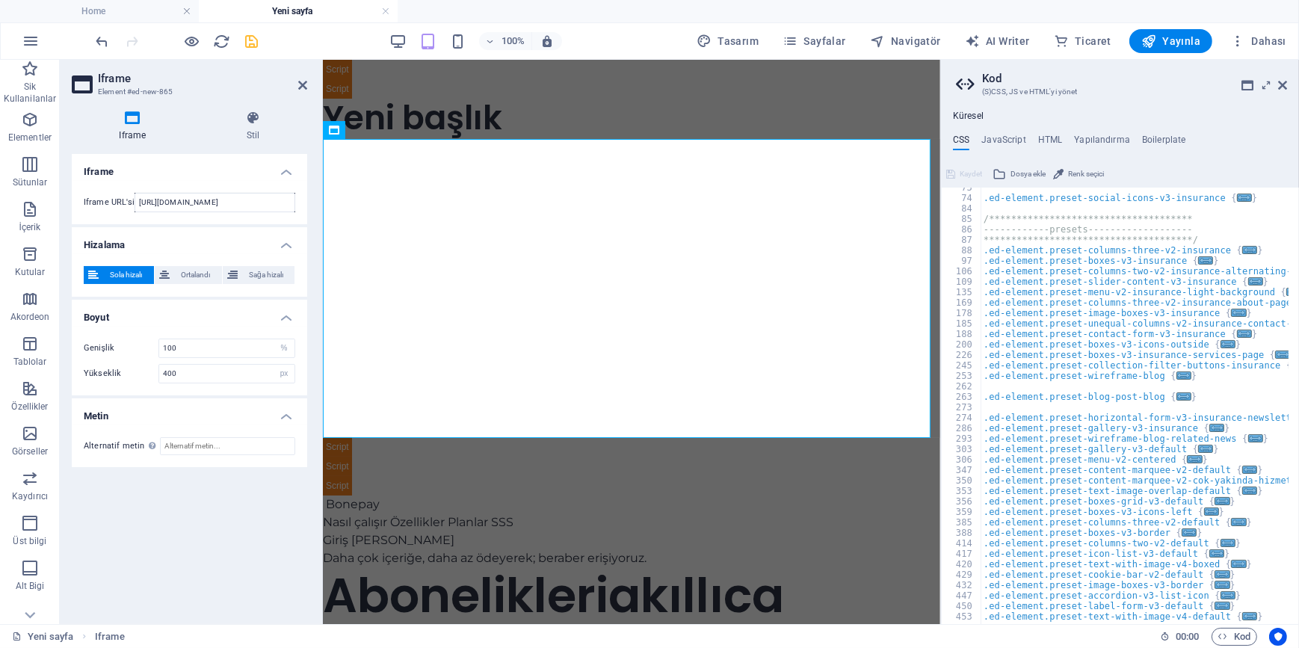
scroll to position [0, 0]
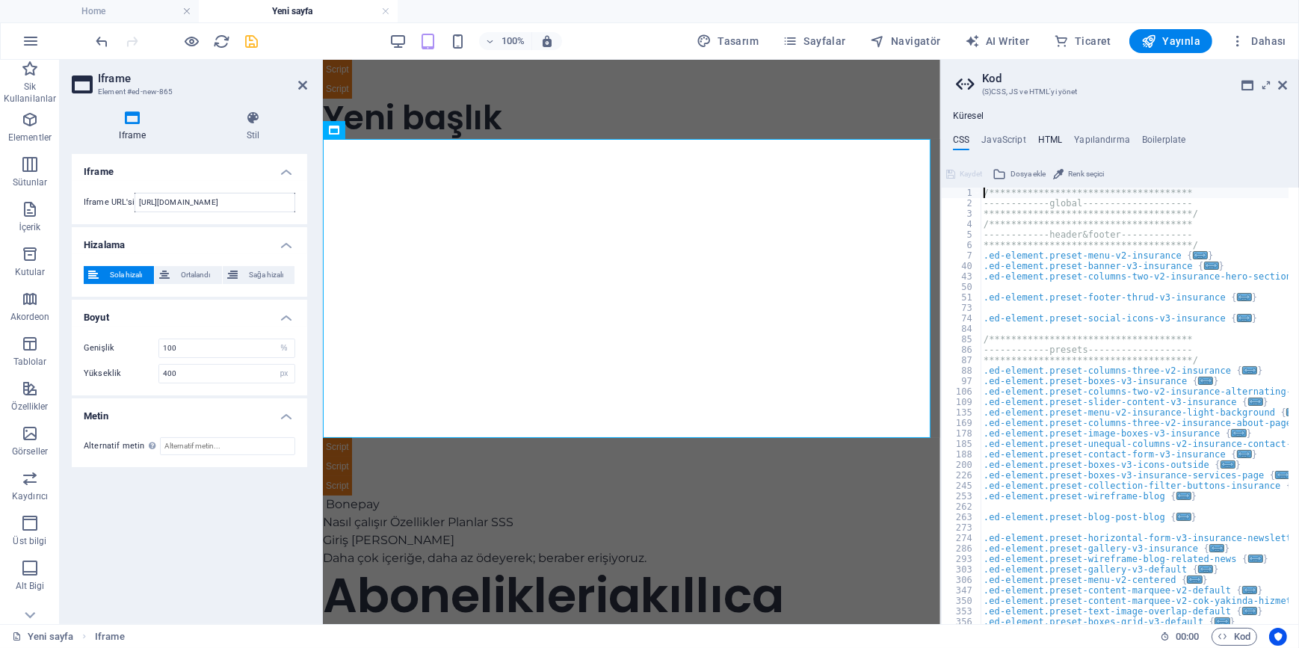
click at [1046, 140] on h4 "HTML" at bounding box center [1050, 143] width 25 height 16
type textarea "<a href="#main-content" class="wv-link-content button">Skip to main content</a>"
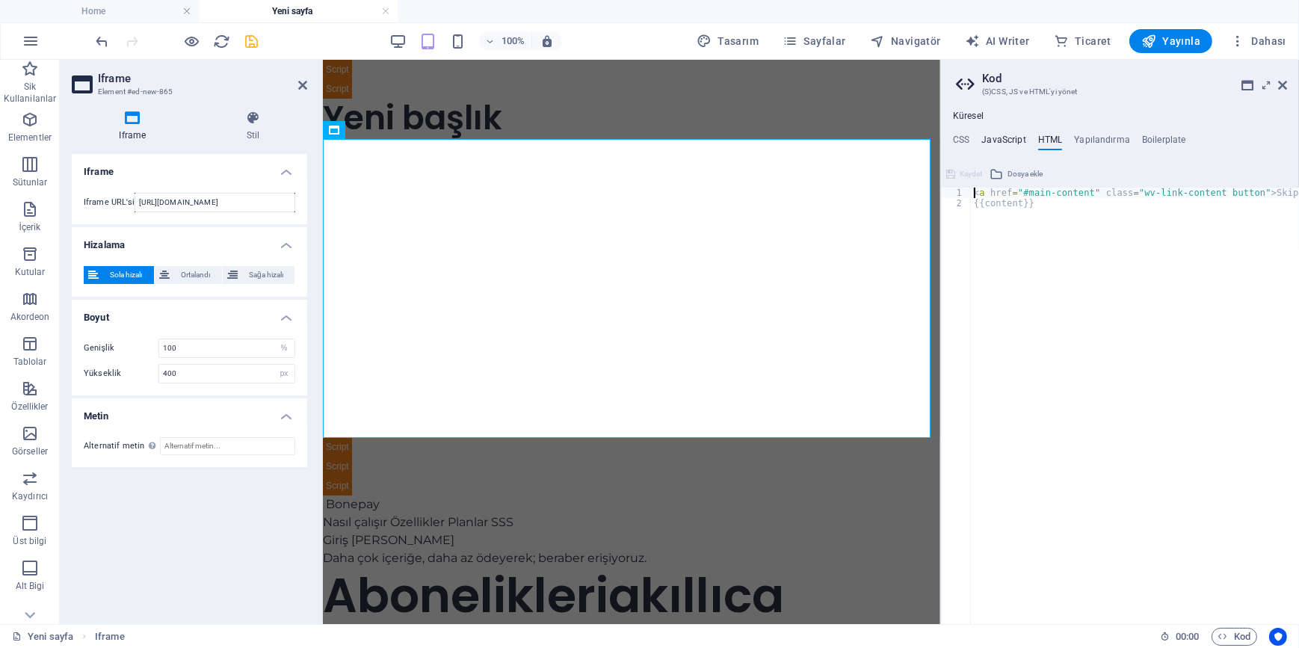
click at [1014, 135] on h4 "JavaScript" at bounding box center [1003, 143] width 44 height 16
type textarea "/* JS for preset "Cookie Bar V2" */"
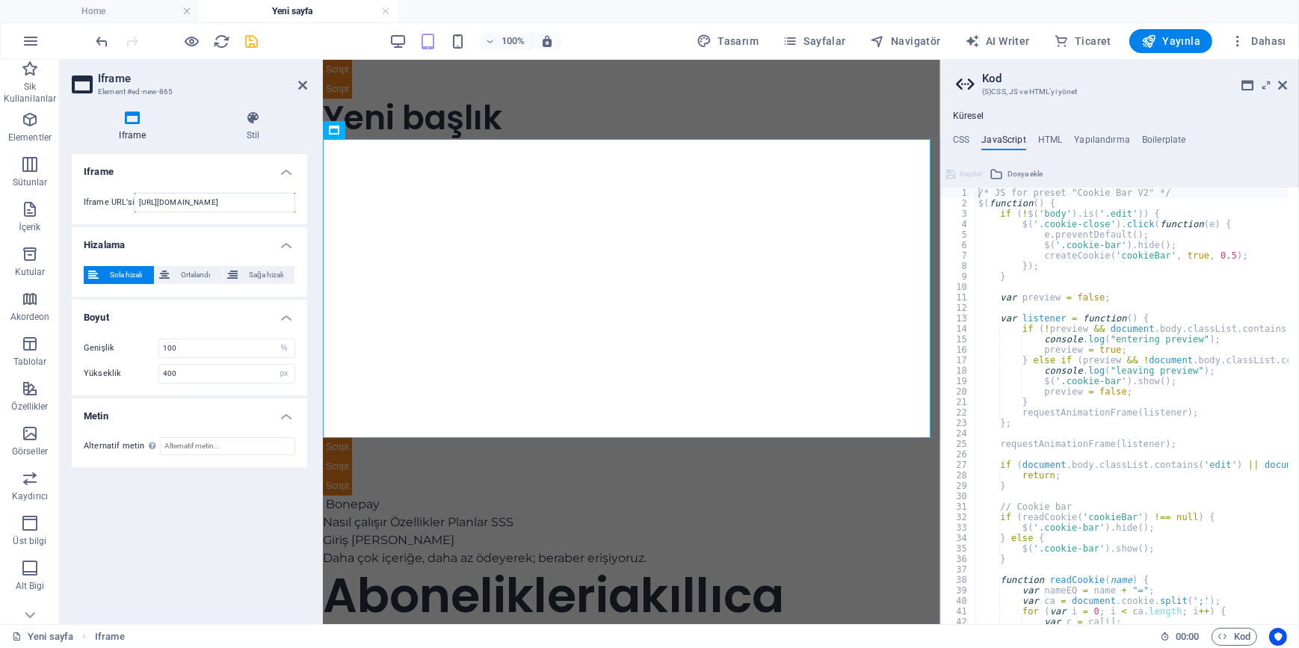
click at [960, 132] on div "**********" at bounding box center [1120, 367] width 358 height 513
click at [966, 137] on h4 "CSS" at bounding box center [961, 143] width 16 height 16
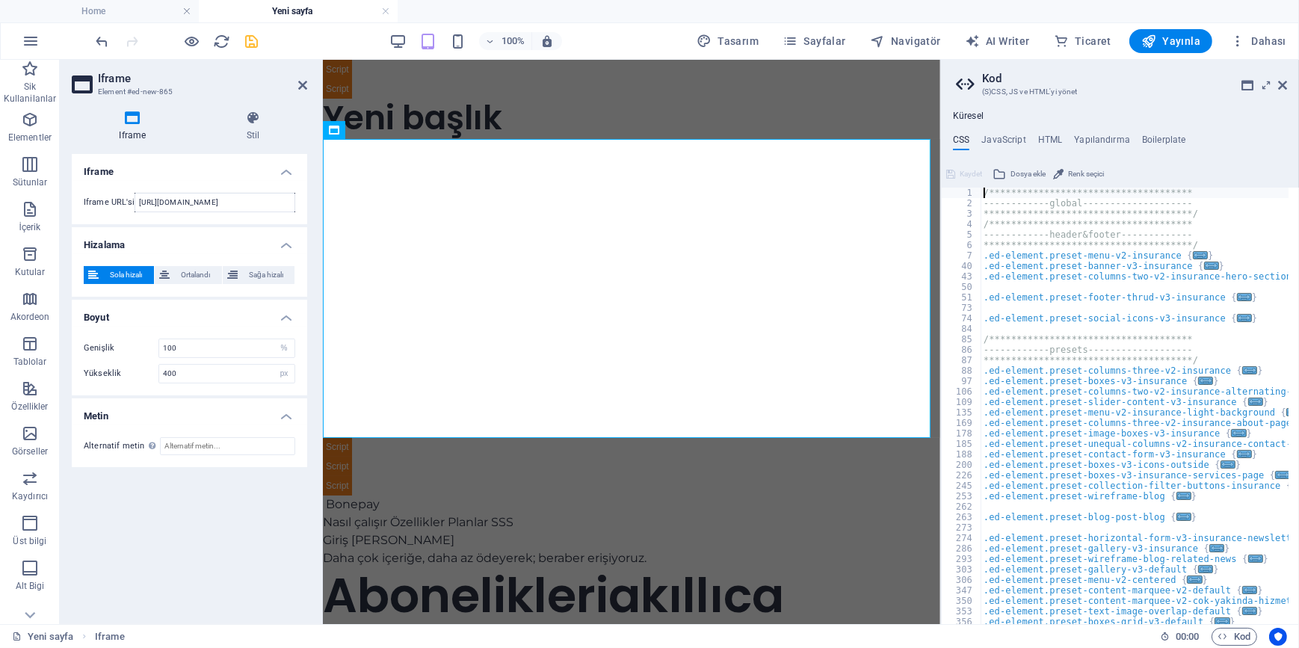
click at [1069, 445] on div "**********" at bounding box center [1147, 411] width 333 height 447
type textarea "@include code(); }"
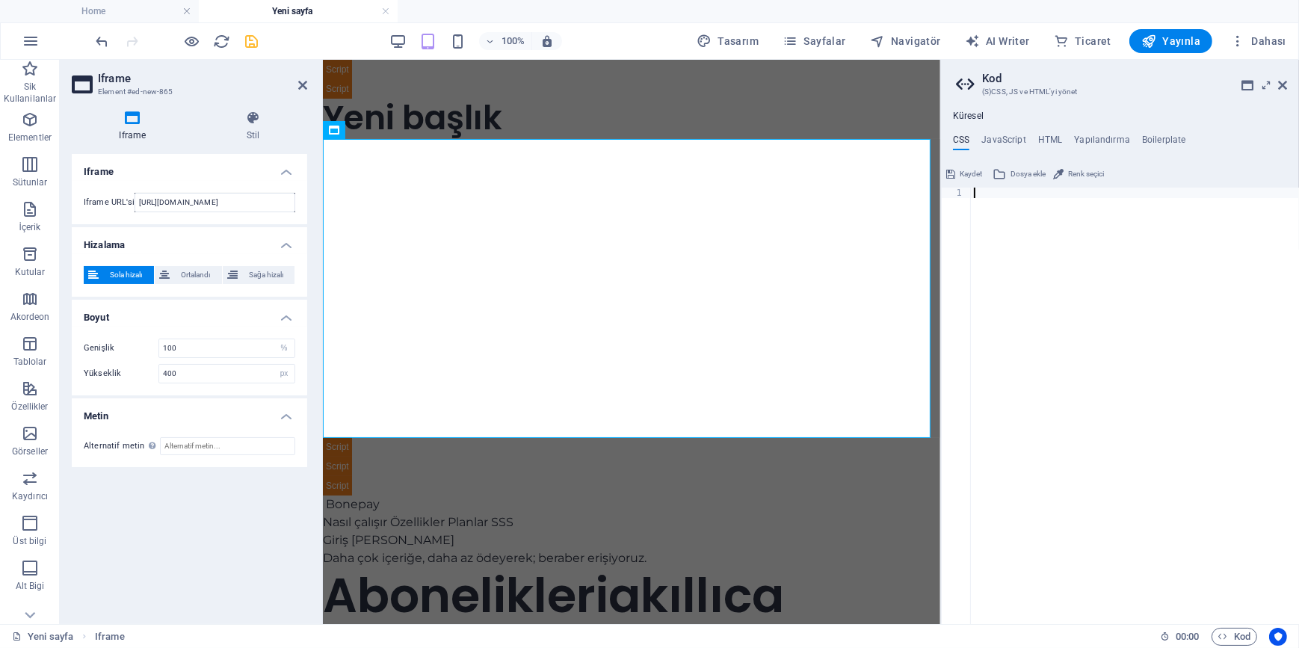
click at [1017, 225] on div at bounding box center [1135, 416] width 328 height 457
paste textarea "</body>"
type textarea "</body>"
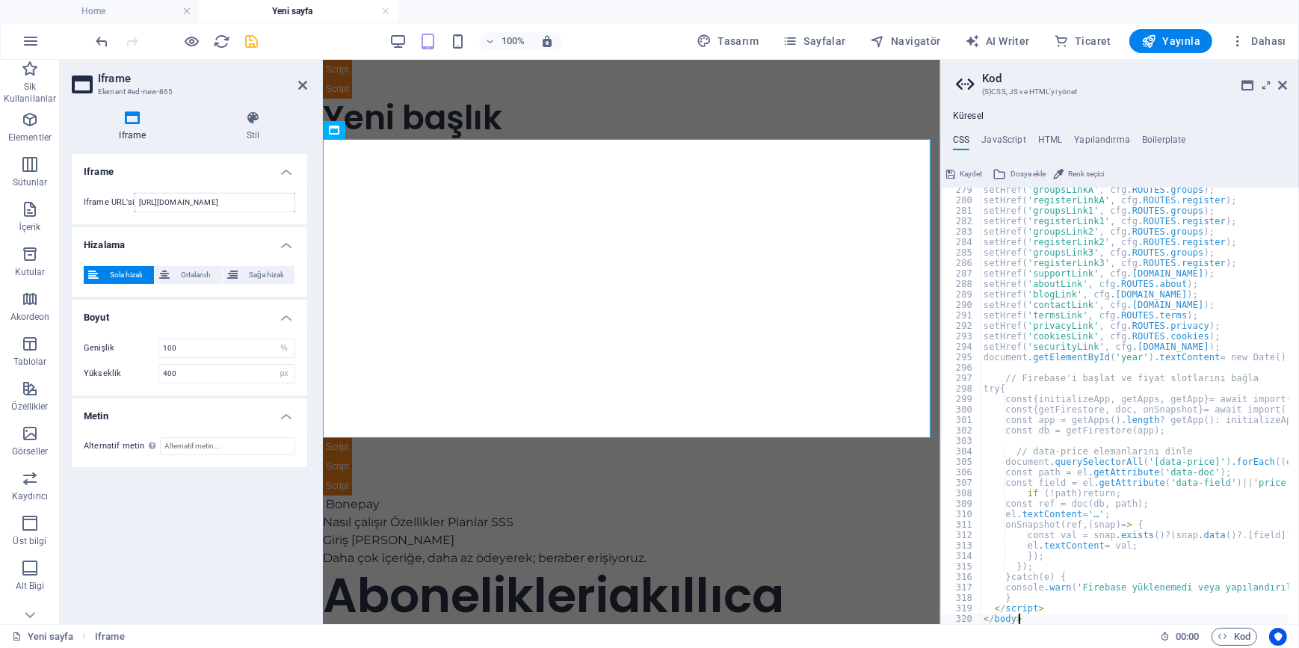
scroll to position [2912, 0]
click at [1046, 138] on h4 "HTML" at bounding box center [1050, 143] width 25 height 16
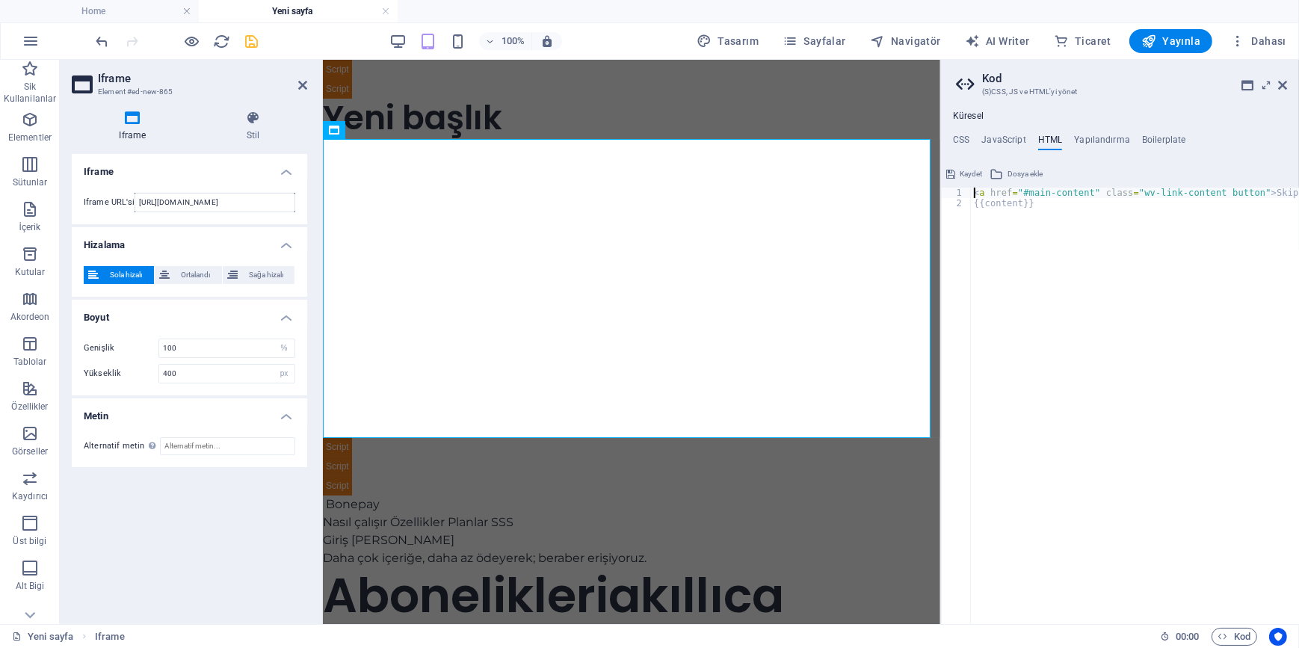
click at [1022, 200] on div "< a href = "#main-content" class = "wv-link-content button" > Skip to main cont…" at bounding box center [1173, 411] width 404 height 447
type textarea "<a href="#main-content" class="wv-link-content button">Skip to main content</a>…"
paste textarea
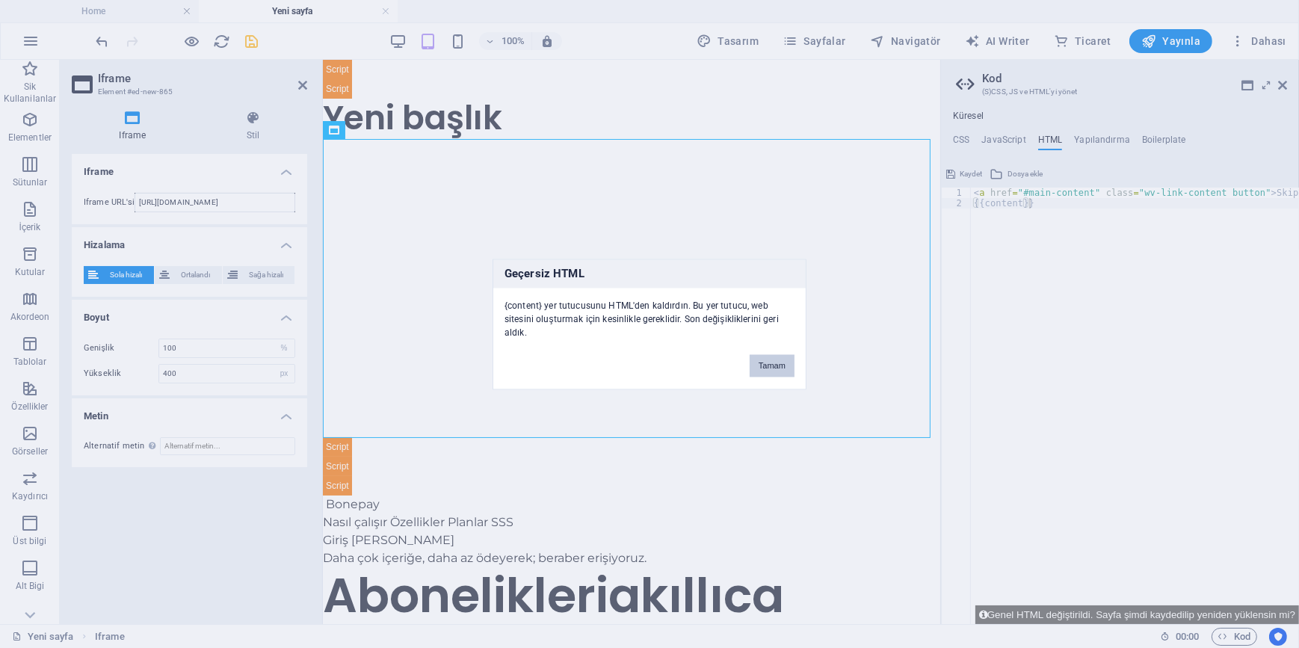
click at [769, 370] on button "Tamam" at bounding box center [772, 365] width 45 height 22
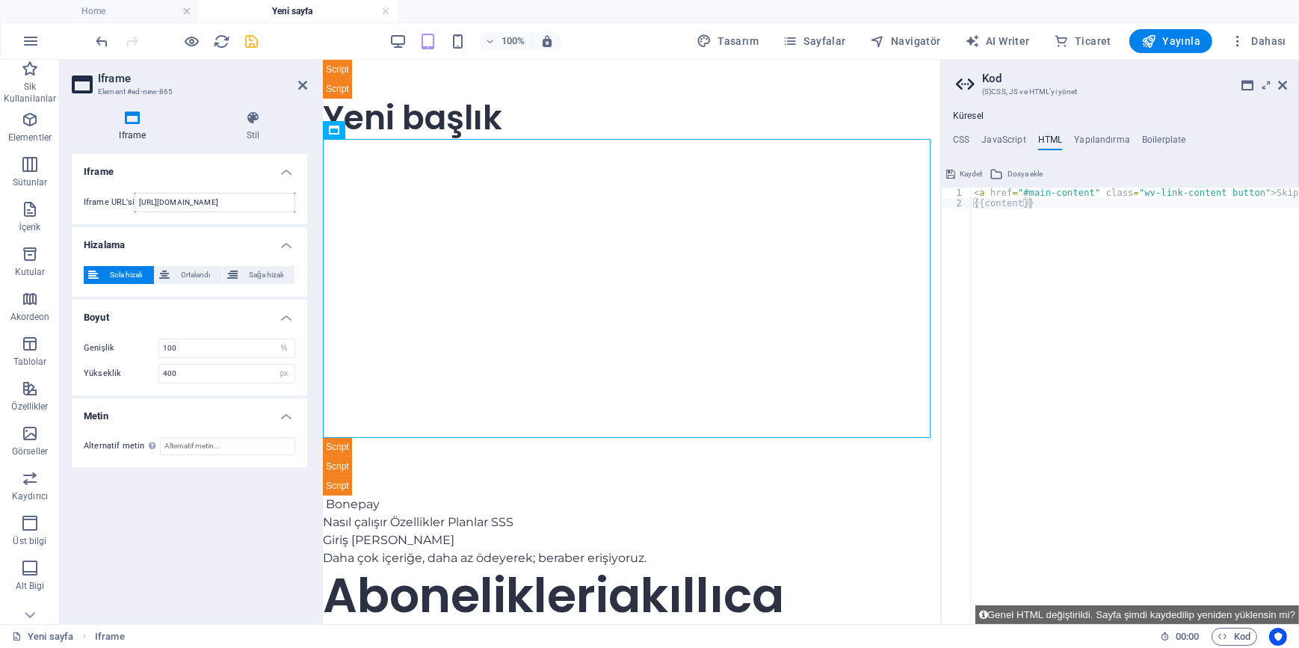
type textarea "{{content}}"
click at [1051, 208] on div "< a href = "#main-content" class = "wv-link-content button" > Skip to main cont…" at bounding box center [1173, 411] width 404 height 447
paste textarea "</style>"
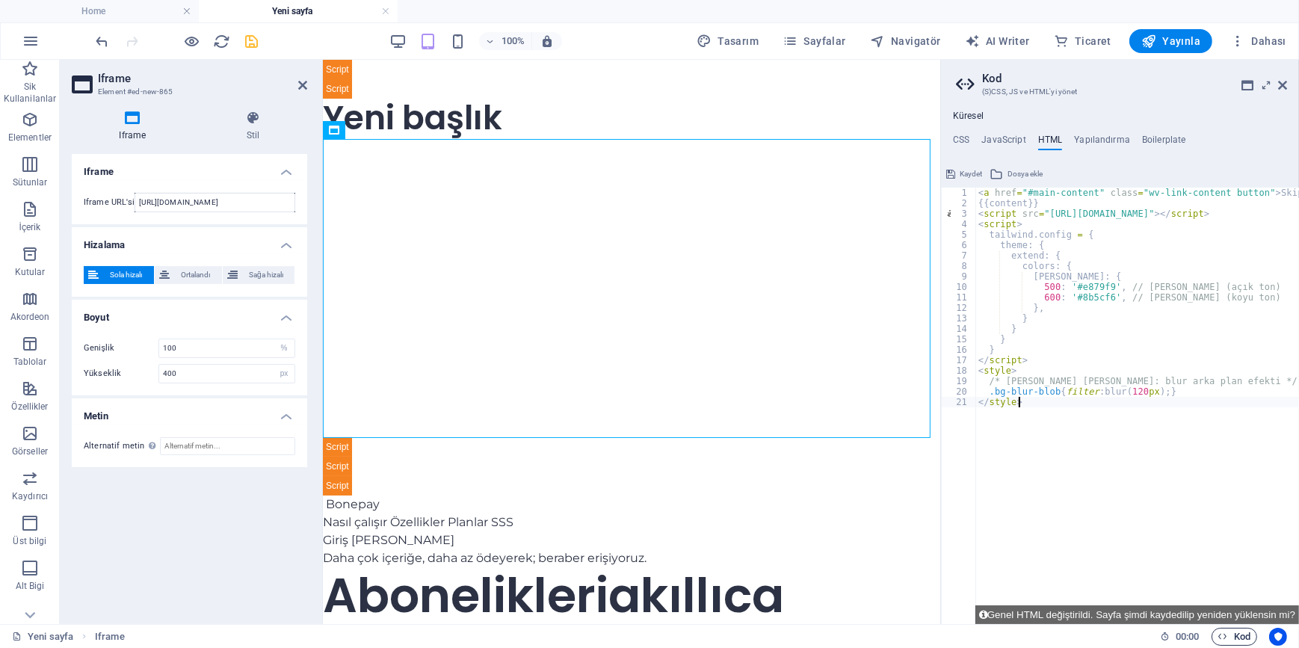
type textarea "</style>"
click at [1232, 638] on span "Kod" at bounding box center [1234, 637] width 32 height 18
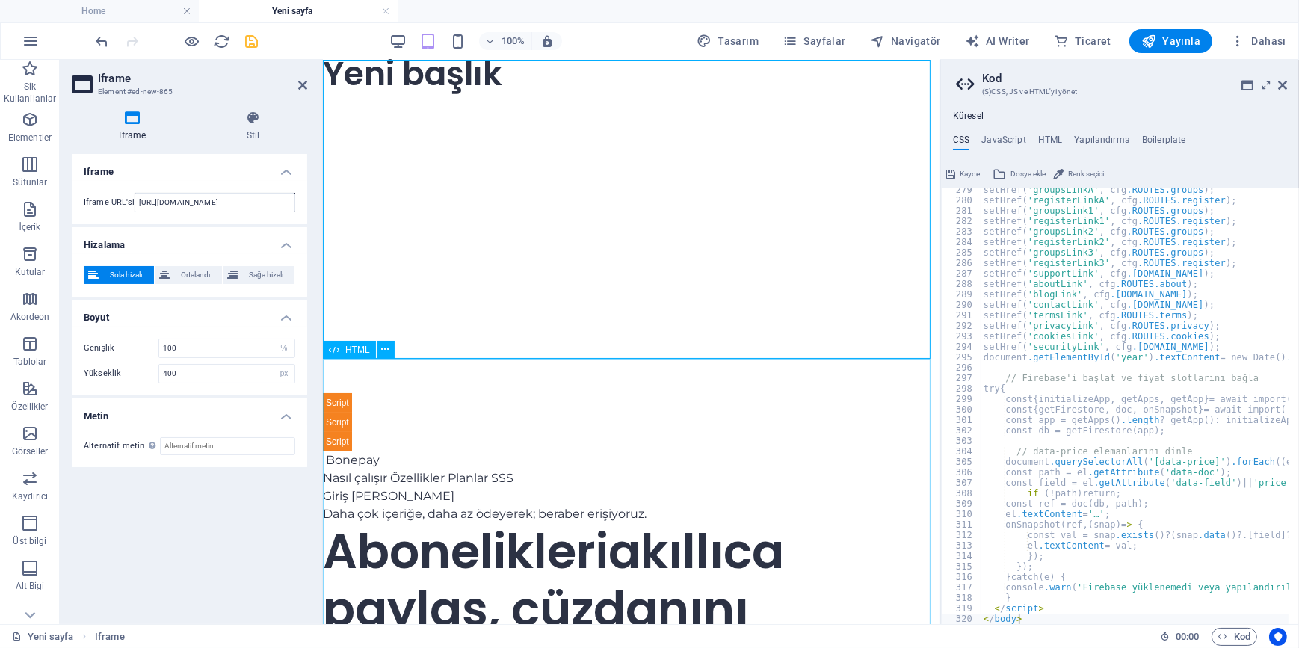
scroll to position [0, 0]
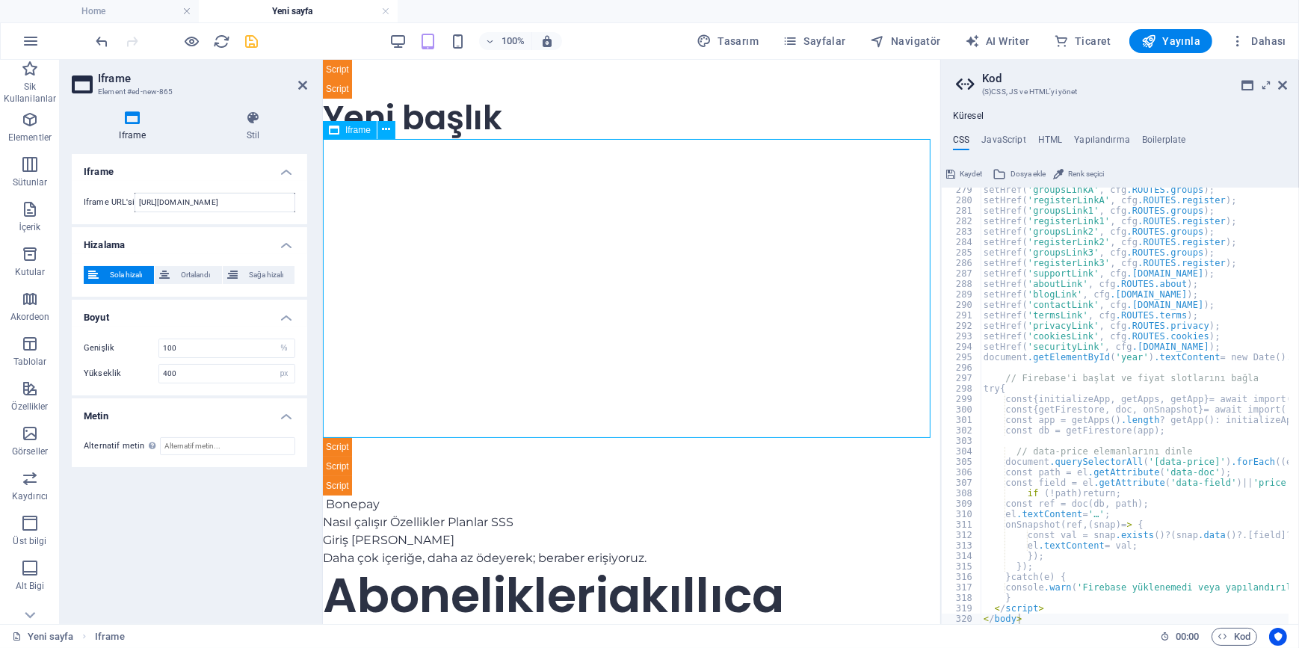
click at [552, 290] on div "</div>" at bounding box center [630, 287] width 617 height 299
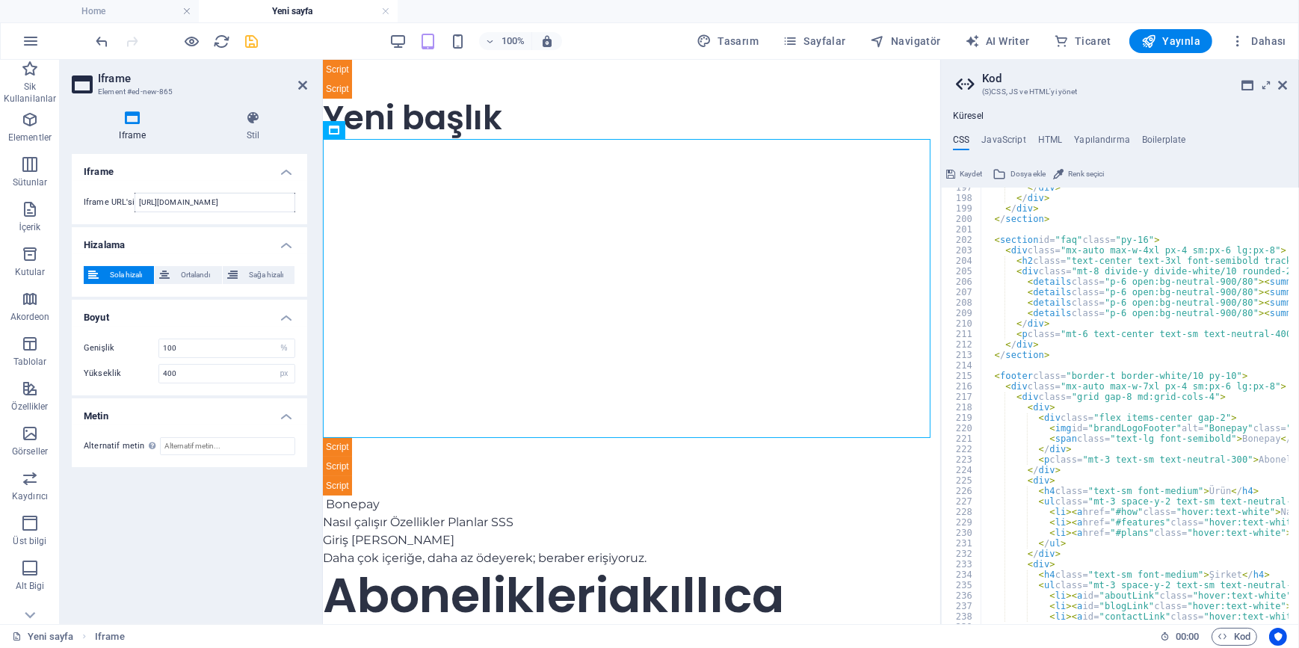
scroll to position [1934, 0]
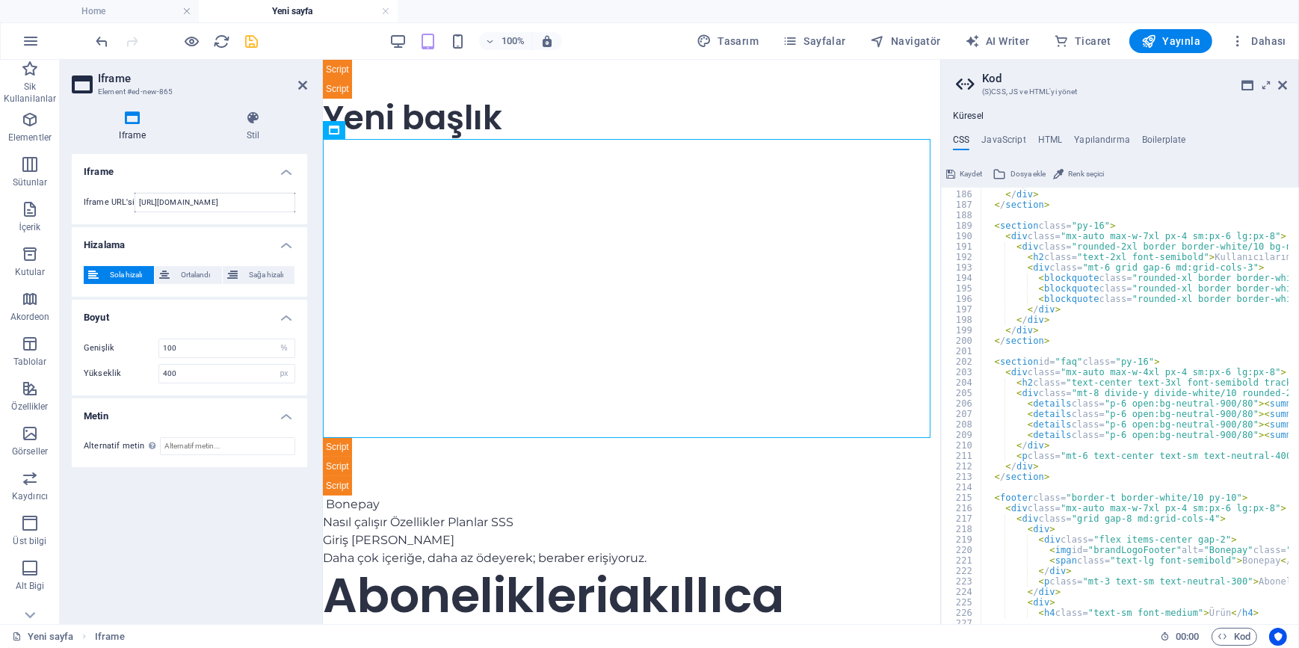
click at [974, 172] on span "Kaydet" at bounding box center [971, 174] width 22 height 18
select select "%"
select select "px"
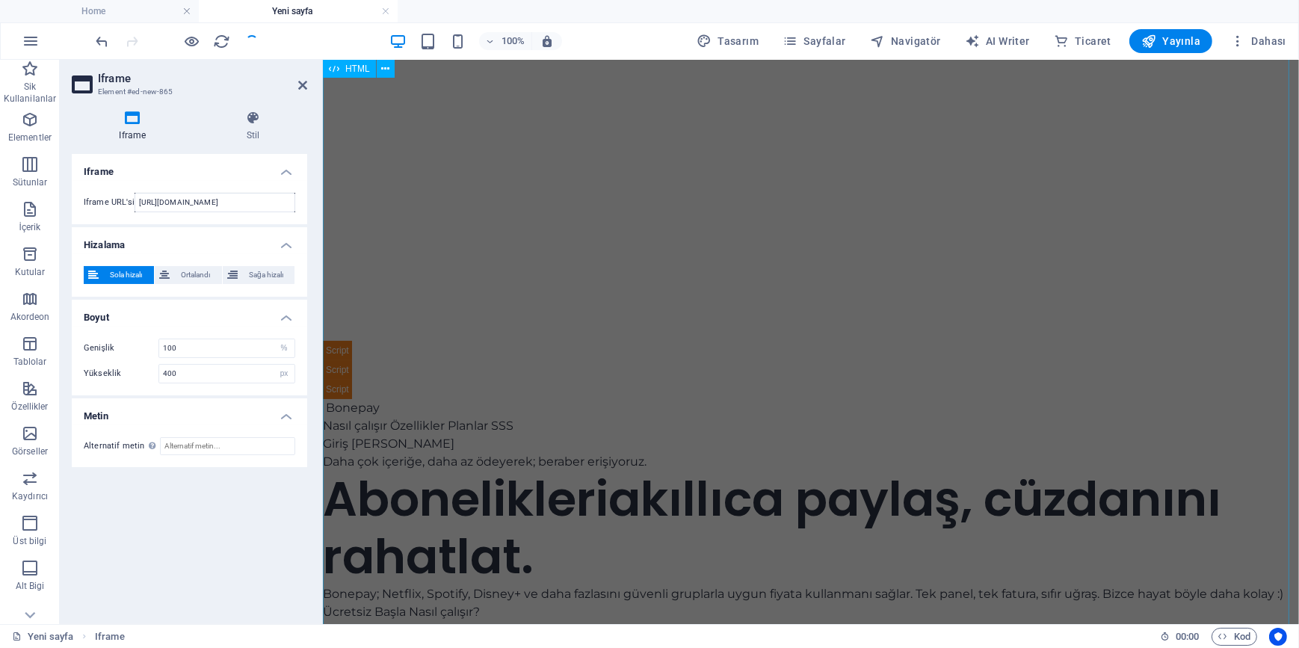
scroll to position [0, 0]
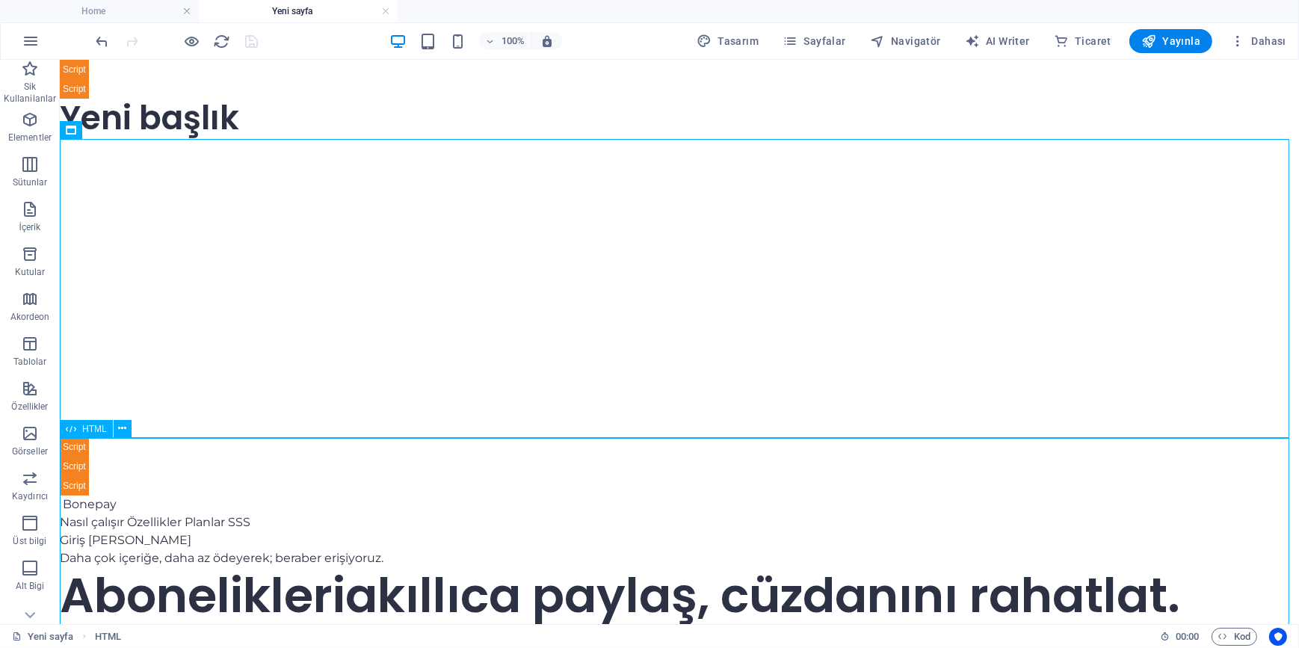
click at [125, 433] on icon at bounding box center [122, 429] width 8 height 16
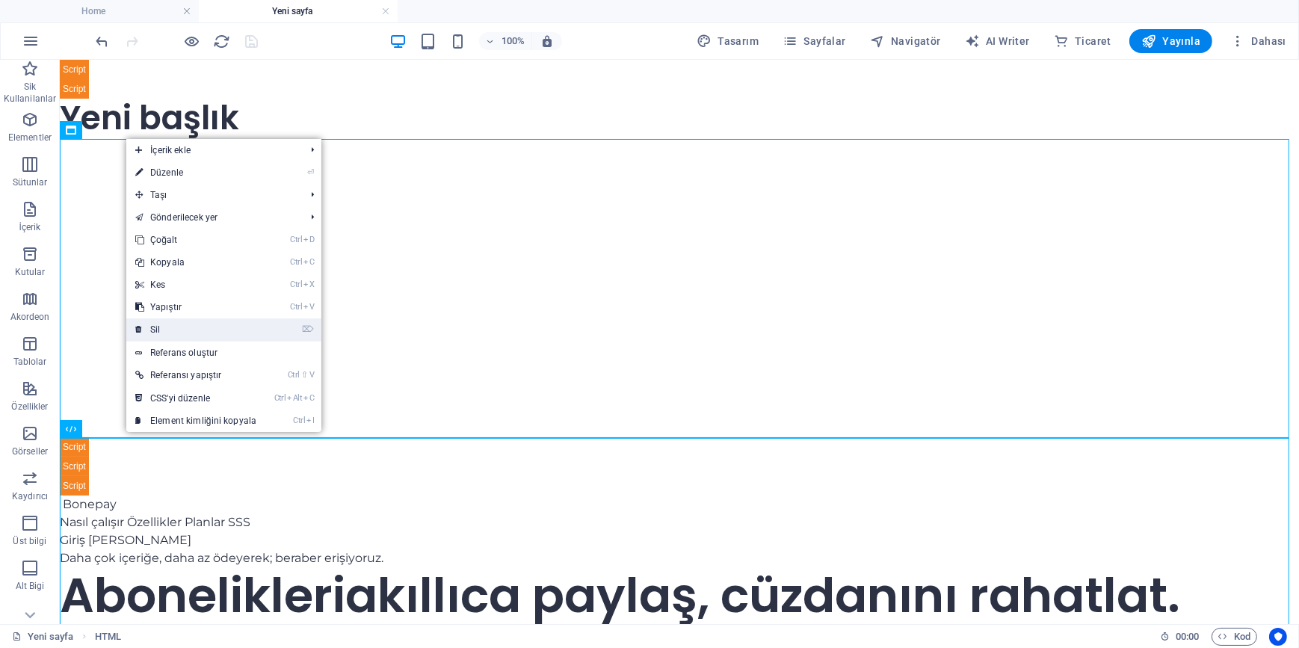
drag, startPoint x: 170, startPoint y: 328, endPoint x: 117, endPoint y: 277, distance: 73.5
click at [170, 328] on link "⌦ Sil" at bounding box center [195, 329] width 139 height 22
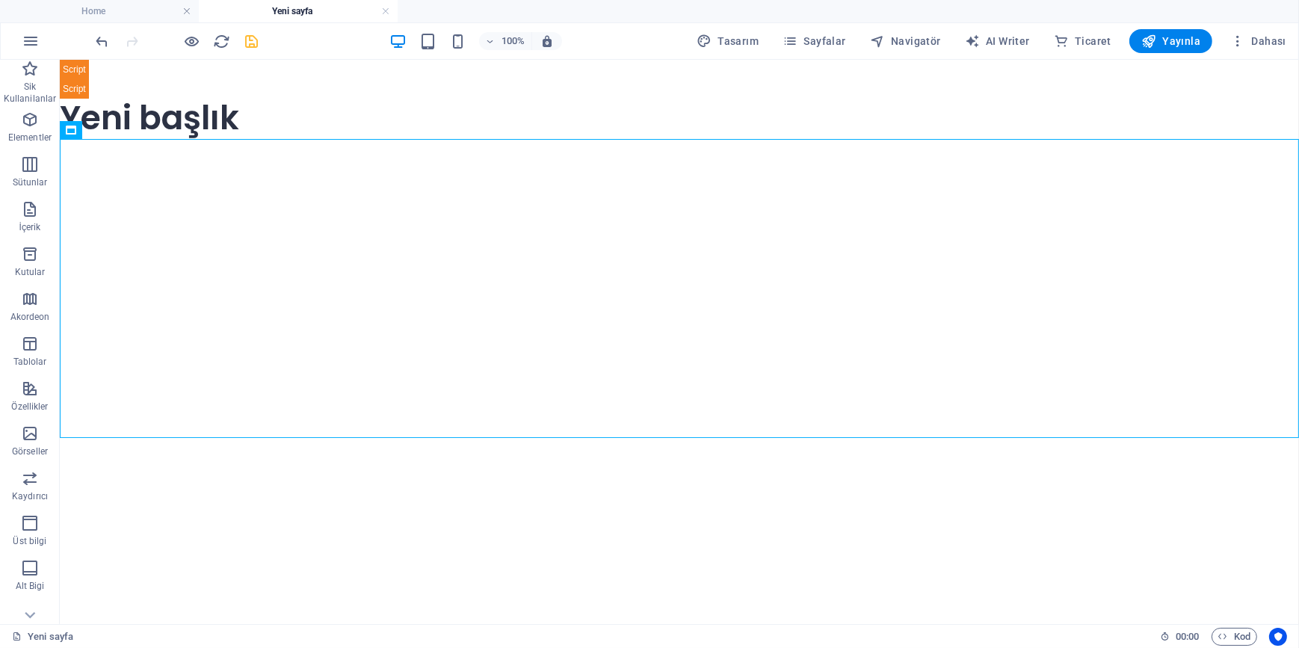
click at [596, 436] on html "Skip to main content Yeni başlık </div>" at bounding box center [678, 247] width 1239 height 377
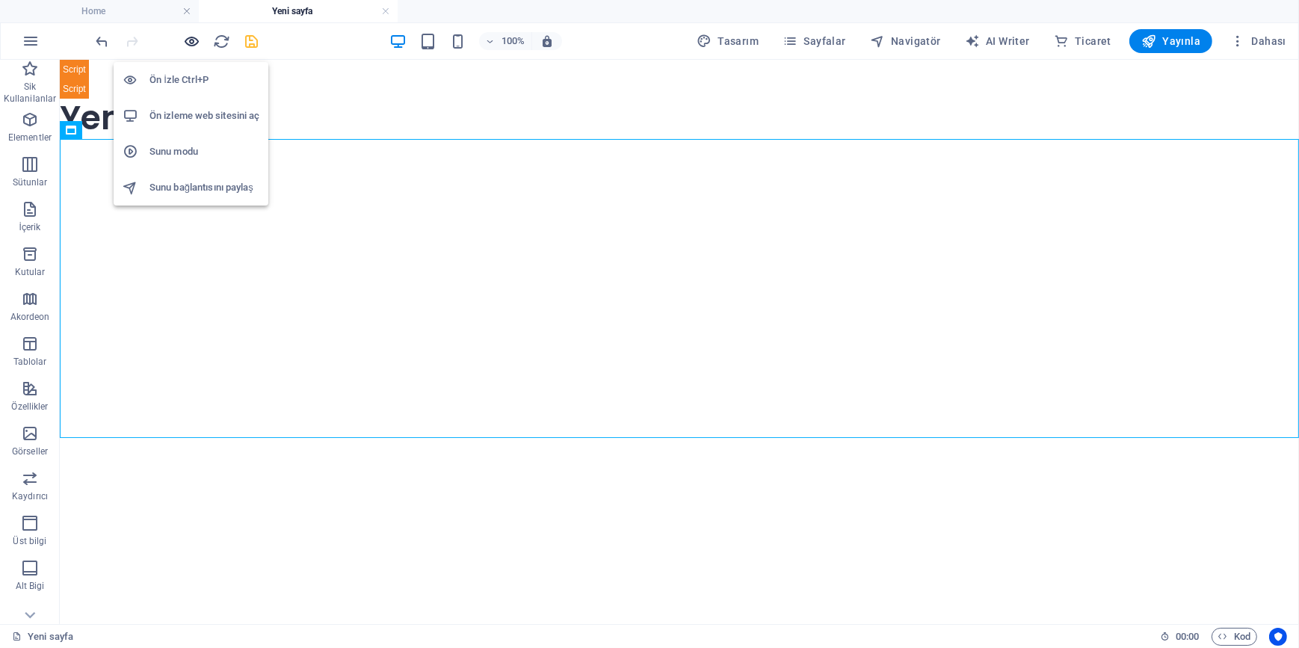
click at [191, 37] on icon "button" at bounding box center [192, 41] width 17 height 17
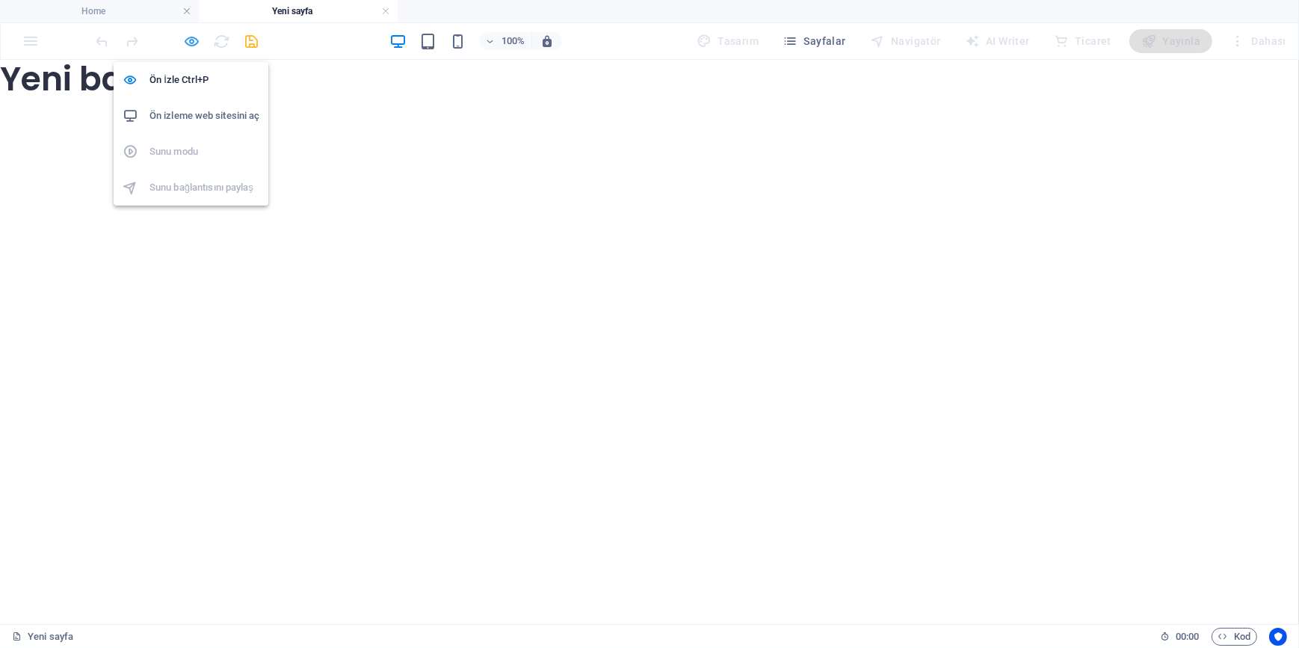
click at [184, 37] on icon "button" at bounding box center [192, 41] width 17 height 17
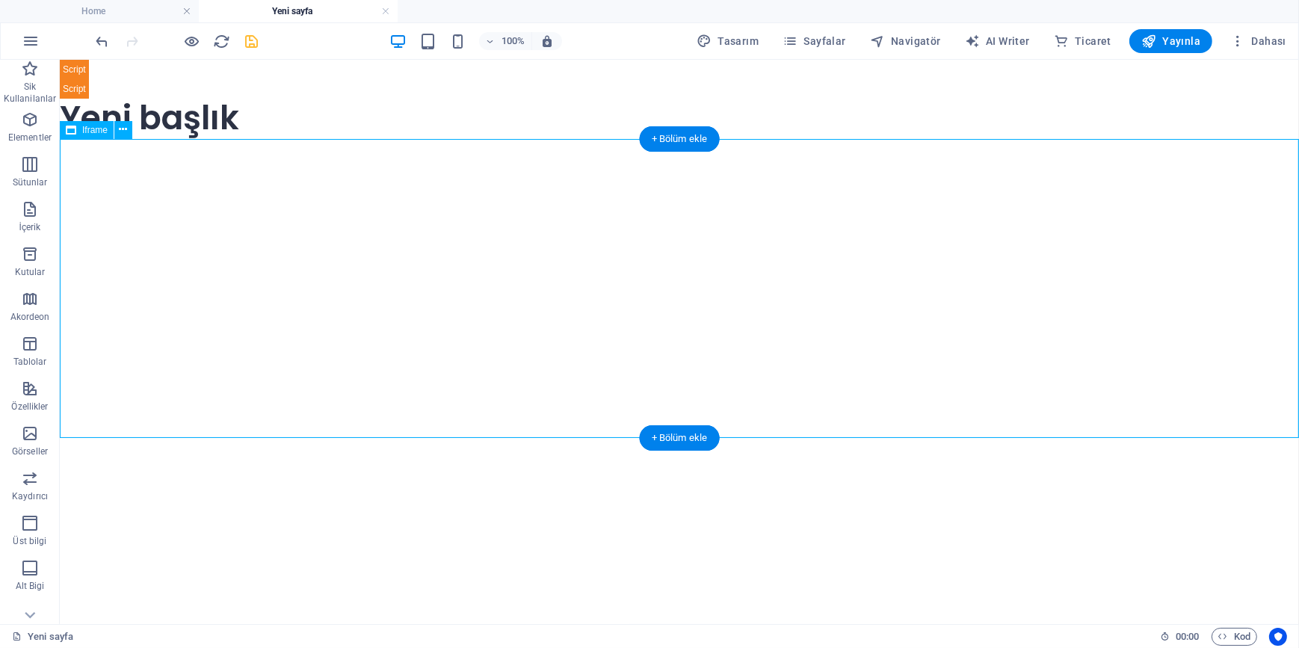
click at [506, 355] on div "</div>" at bounding box center [678, 287] width 1239 height 299
select select "%"
select select "px"
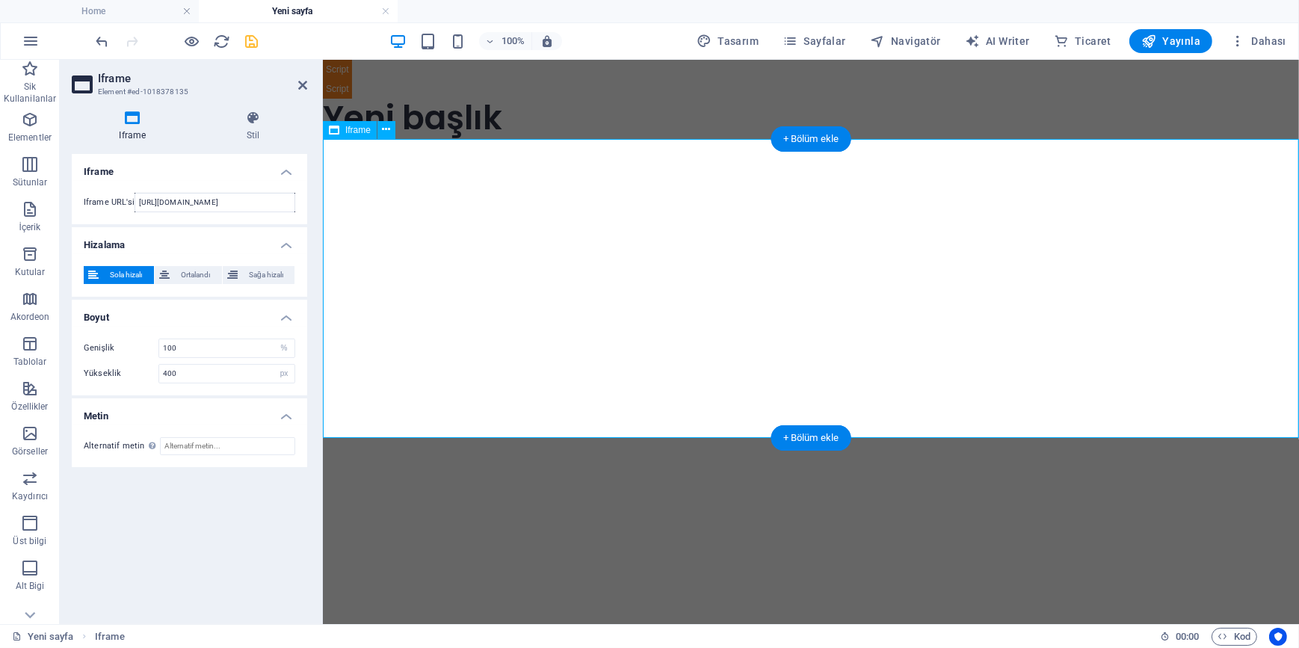
click at [758, 299] on div "</div>" at bounding box center [810, 287] width 976 height 299
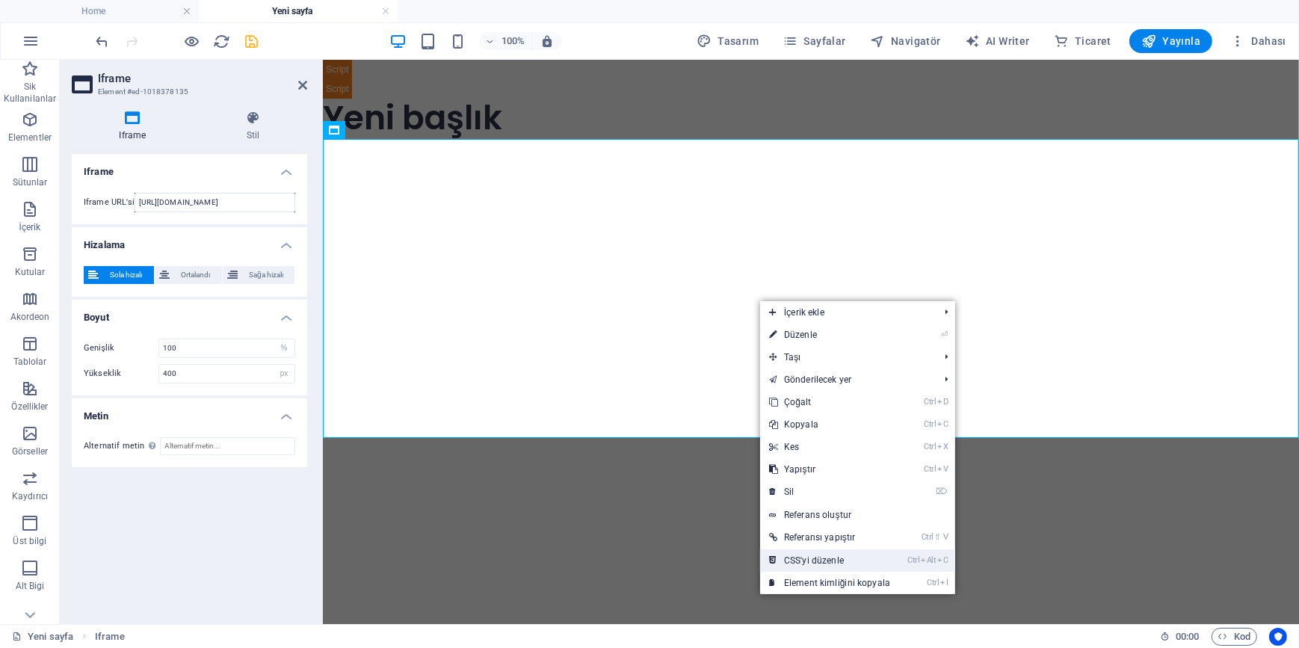
click at [833, 567] on link "Ctrl Alt C CSS'yi düzenle" at bounding box center [829, 560] width 139 height 22
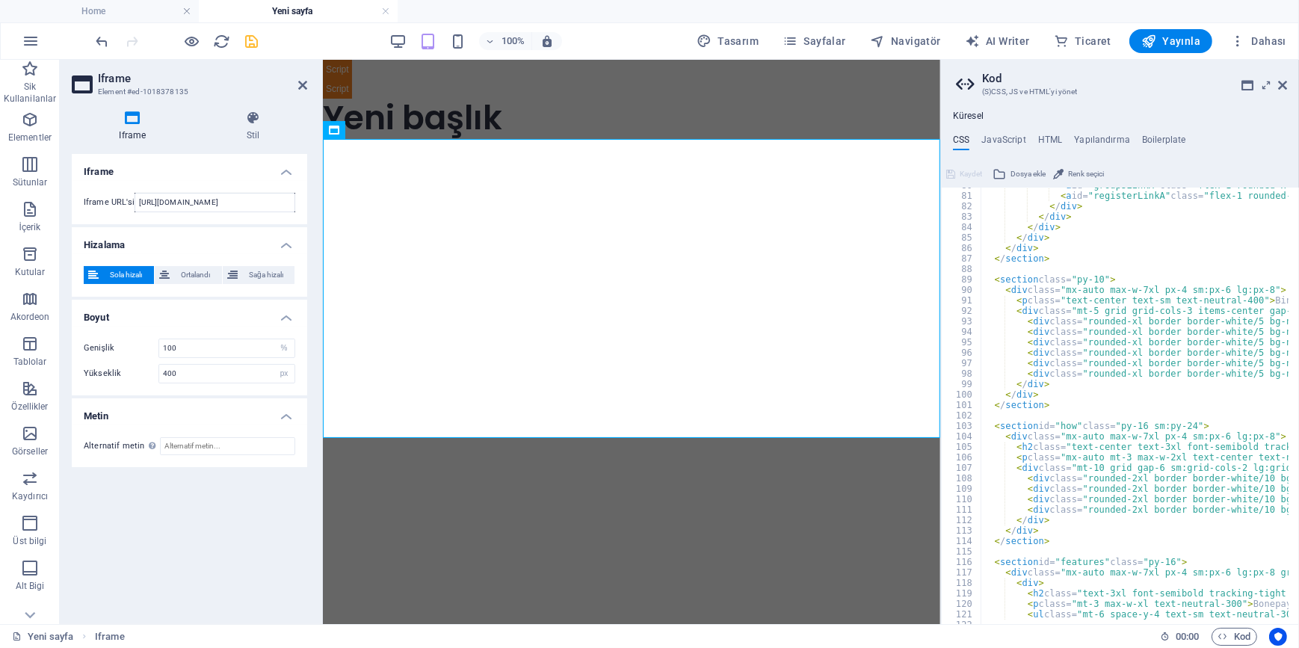
scroll to position [630, 0]
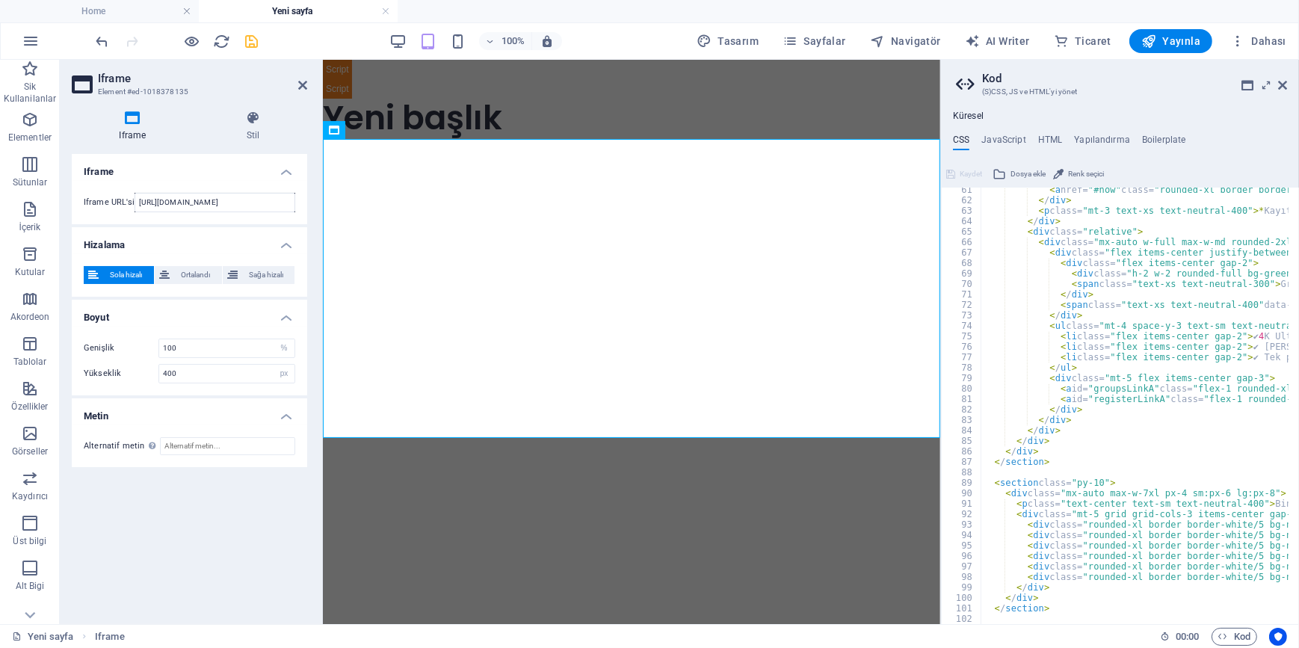
click at [1090, 168] on span "Renk seçici" at bounding box center [1086, 174] width 36 height 18
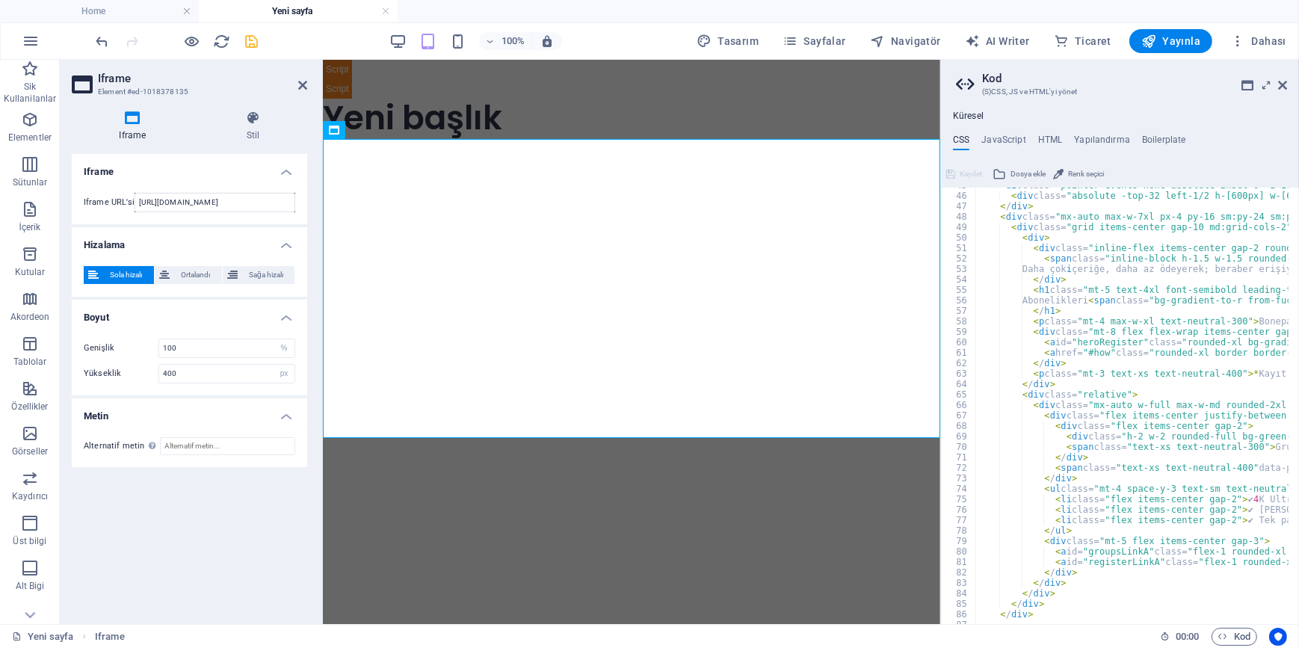
scroll to position [468, 0]
click at [1101, 141] on h4 "Yapılandırma" at bounding box center [1102, 143] width 56 height 16
type textarea "$color-background: #ffffff;"
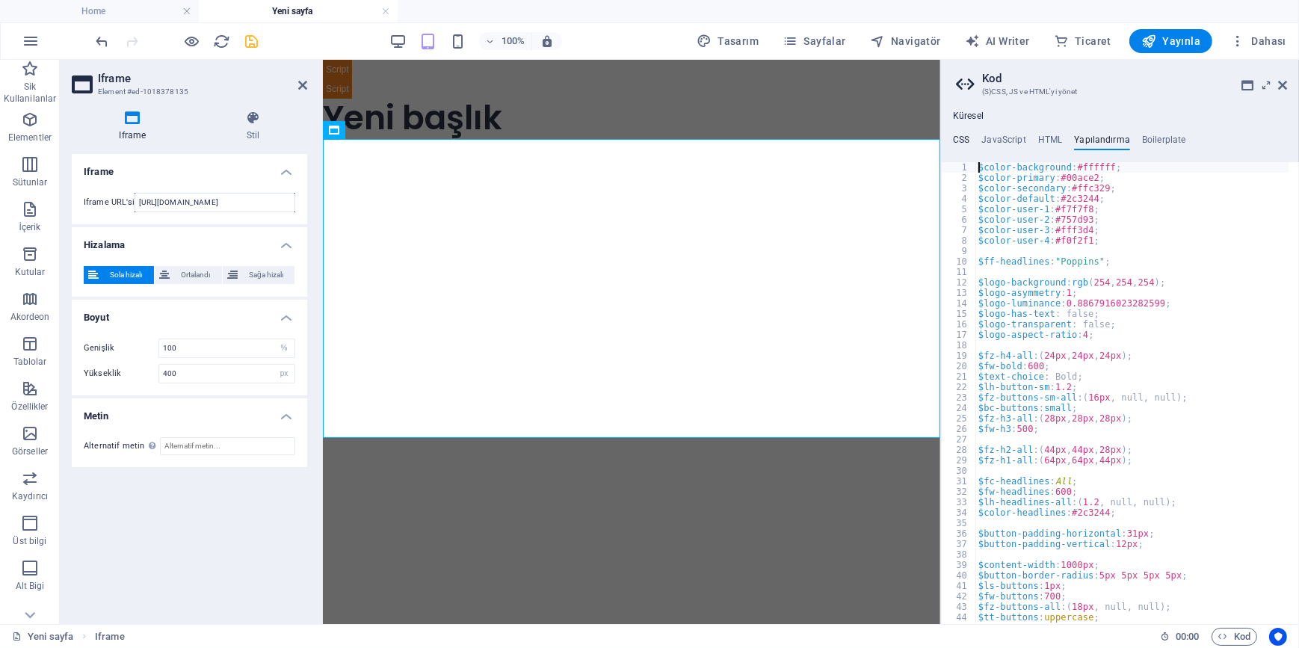
click at [964, 137] on h4 "CSS" at bounding box center [961, 143] width 16 height 16
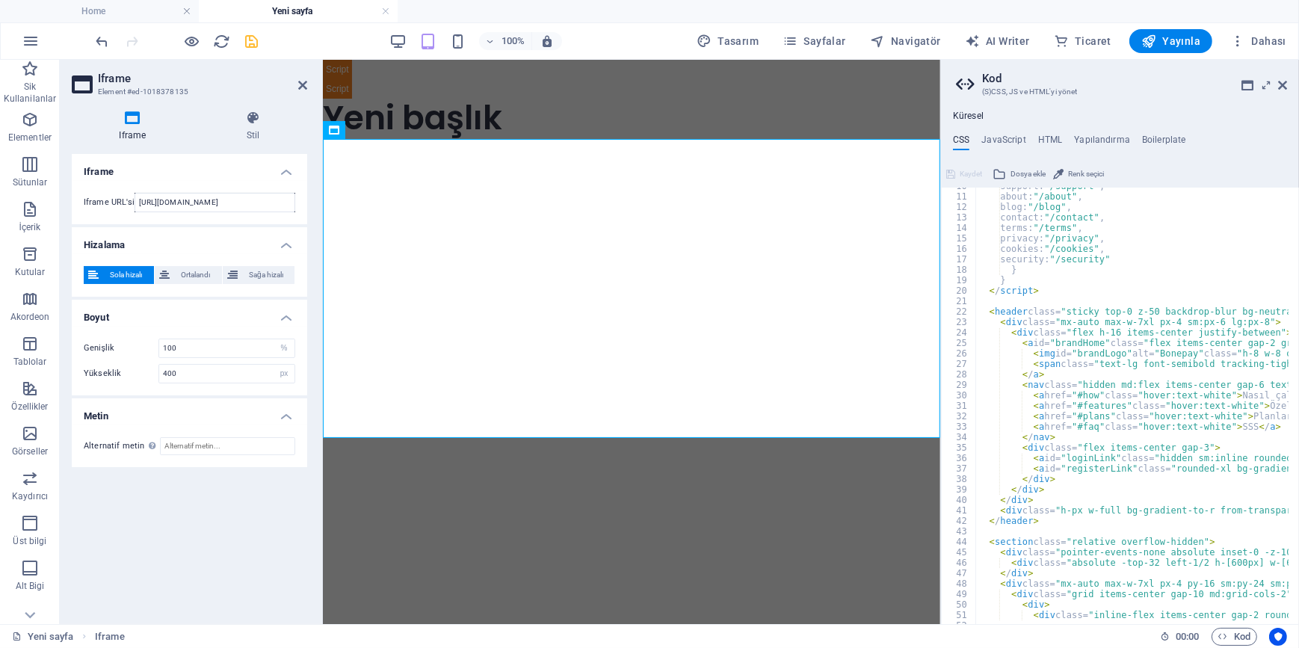
scroll to position [60, 0]
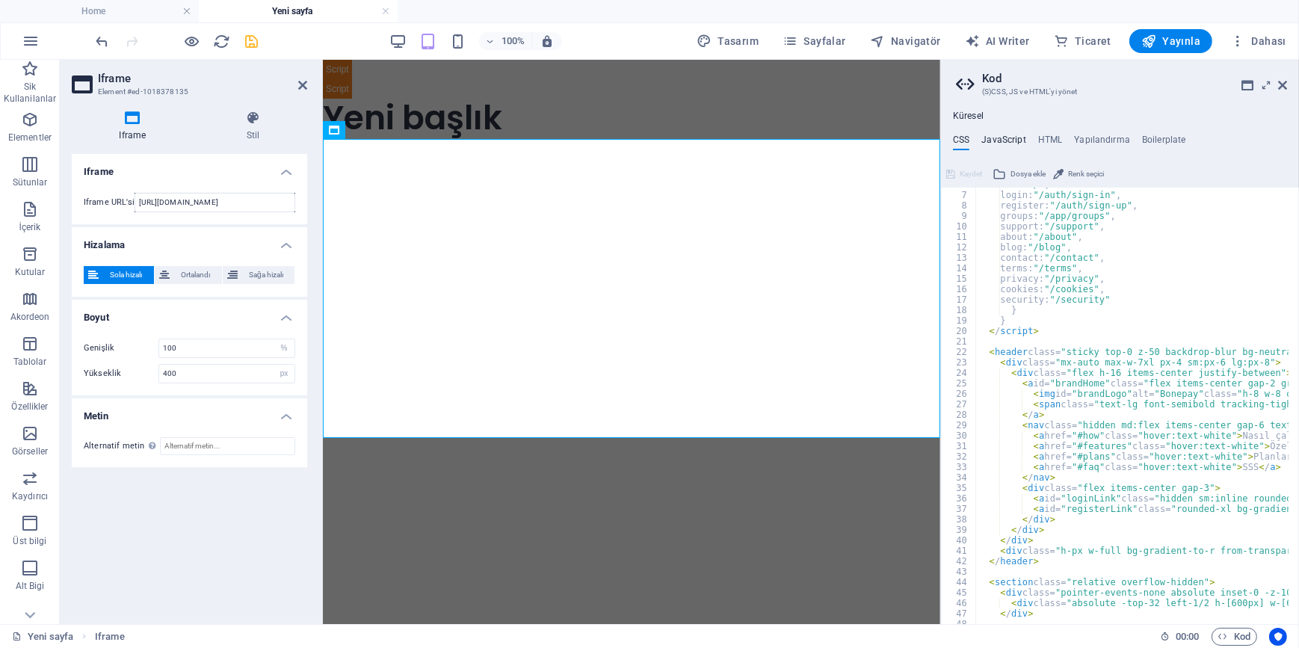
drag, startPoint x: 1009, startPoint y: 130, endPoint x: 1010, endPoint y: 141, distance: 11.3
click at [1009, 134] on div "Küresel CSS JavaScript HTML Yapılandırma Boilerplate </body> 6 7 8 9 10 11 12 1…" at bounding box center [1120, 367] width 358 height 513
click at [1010, 141] on h4 "JavaScript" at bounding box center [1003, 143] width 44 height 16
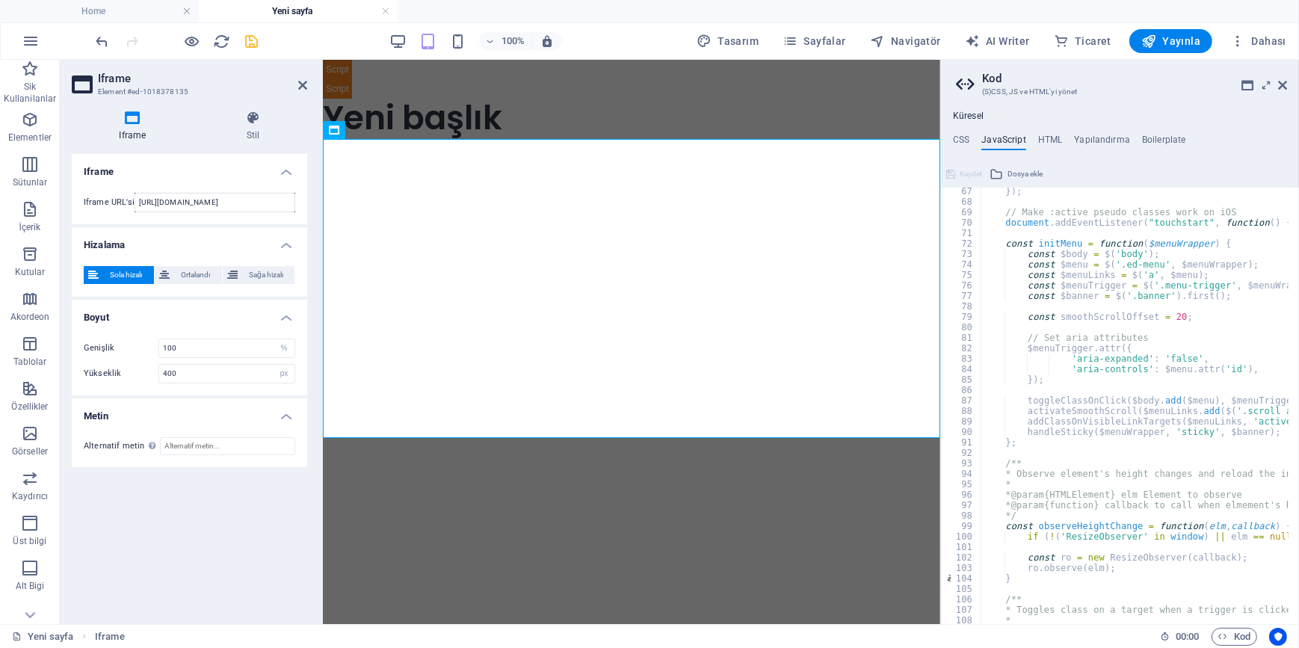
scroll to position [732, 0]
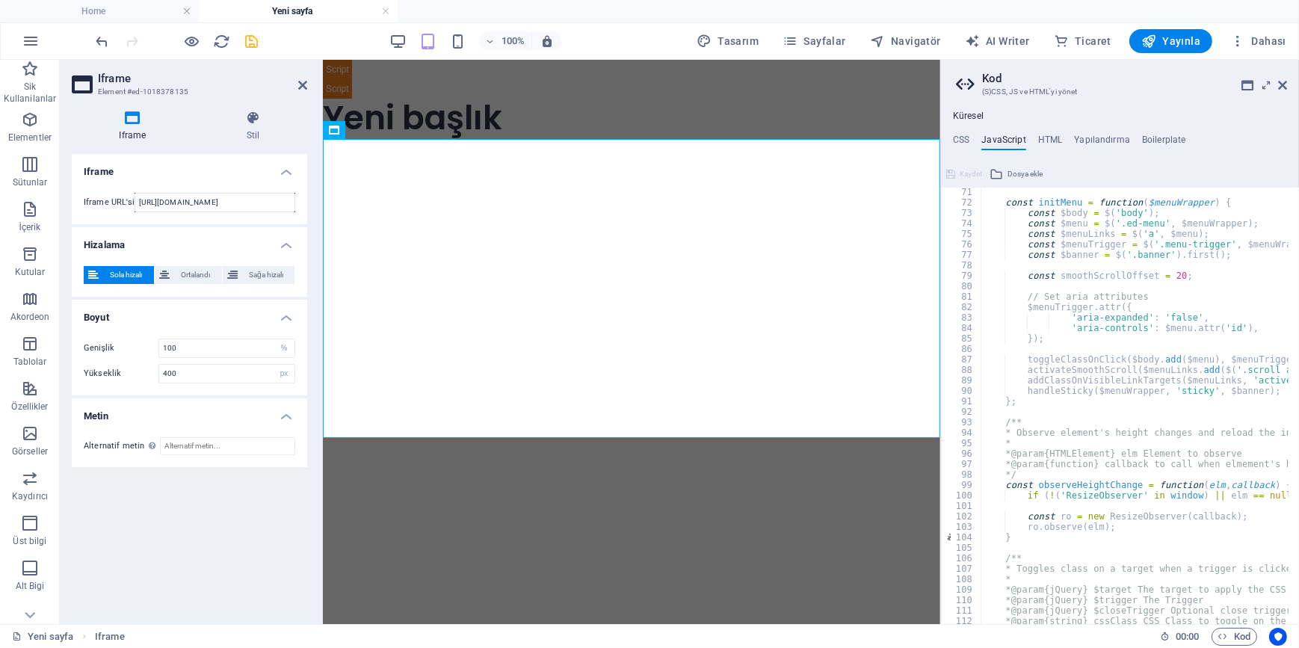
click at [1045, 398] on div "const initMenu = function ( $menuWrapper ) { const $body = $ ( 'body' ) ; const…" at bounding box center [1324, 410] width 686 height 447
type textarea "};"
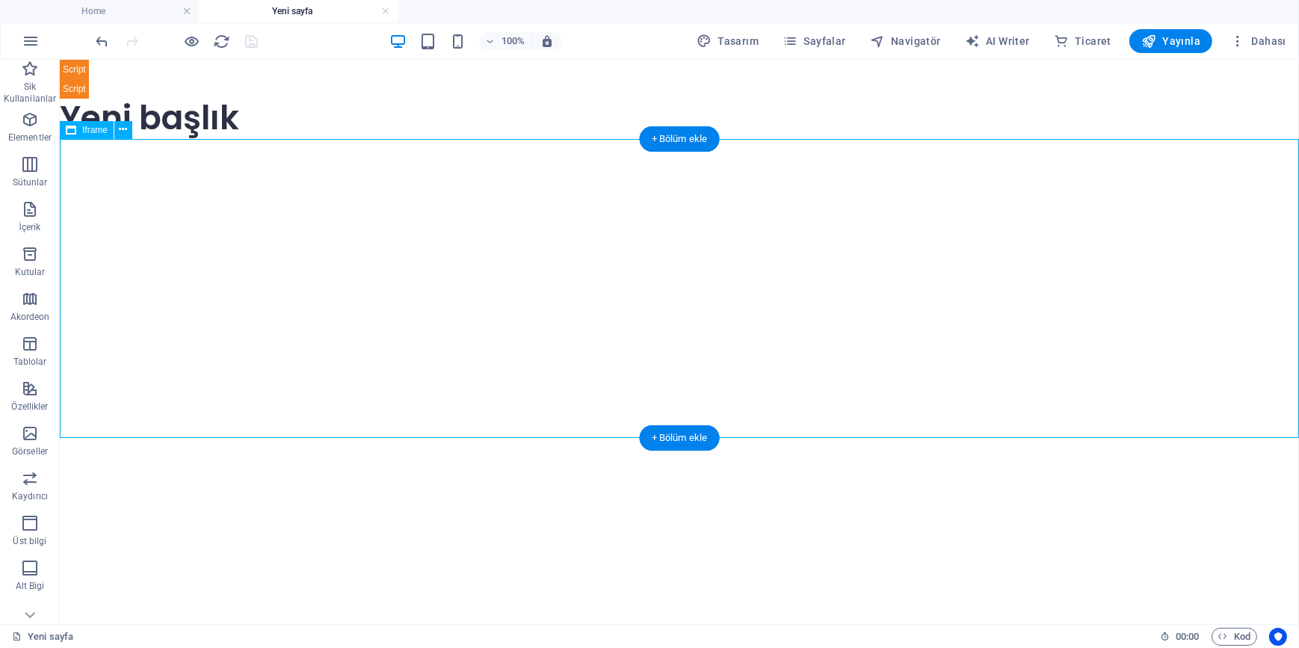
click at [534, 268] on div "</div>" at bounding box center [678, 287] width 1239 height 299
select select "%"
select select "px"
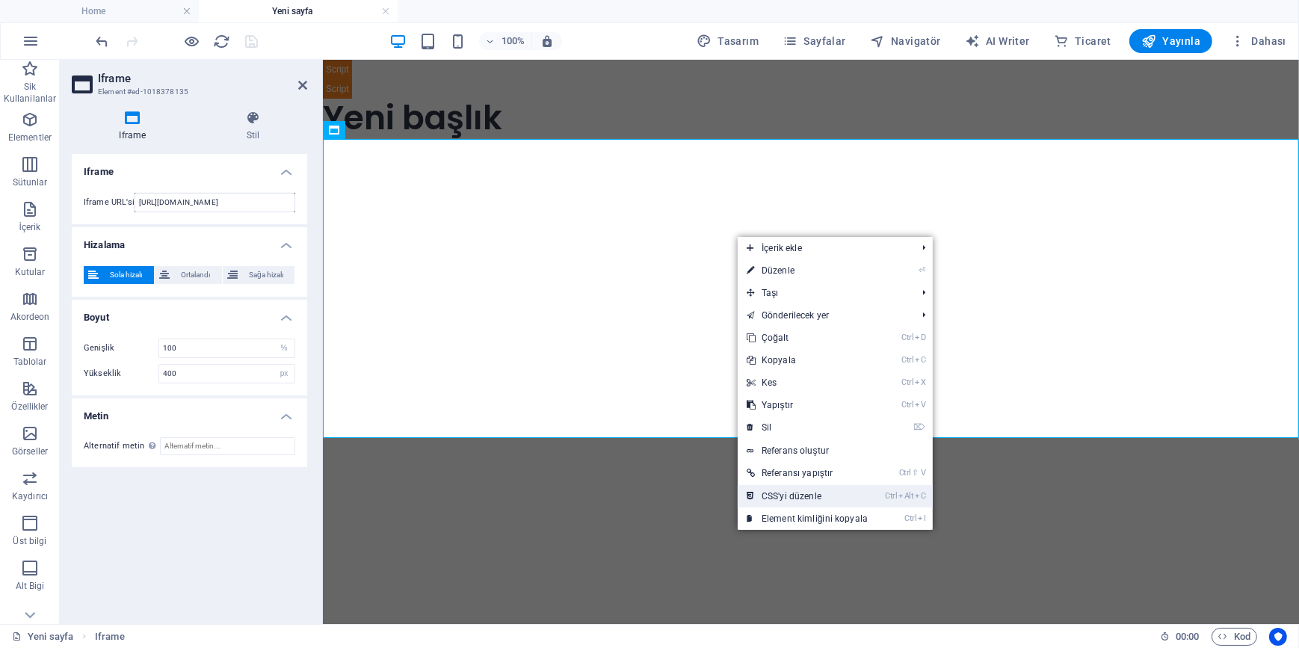
click at [787, 495] on link "Ctrl Alt C CSS'yi düzenle" at bounding box center [807, 496] width 139 height 22
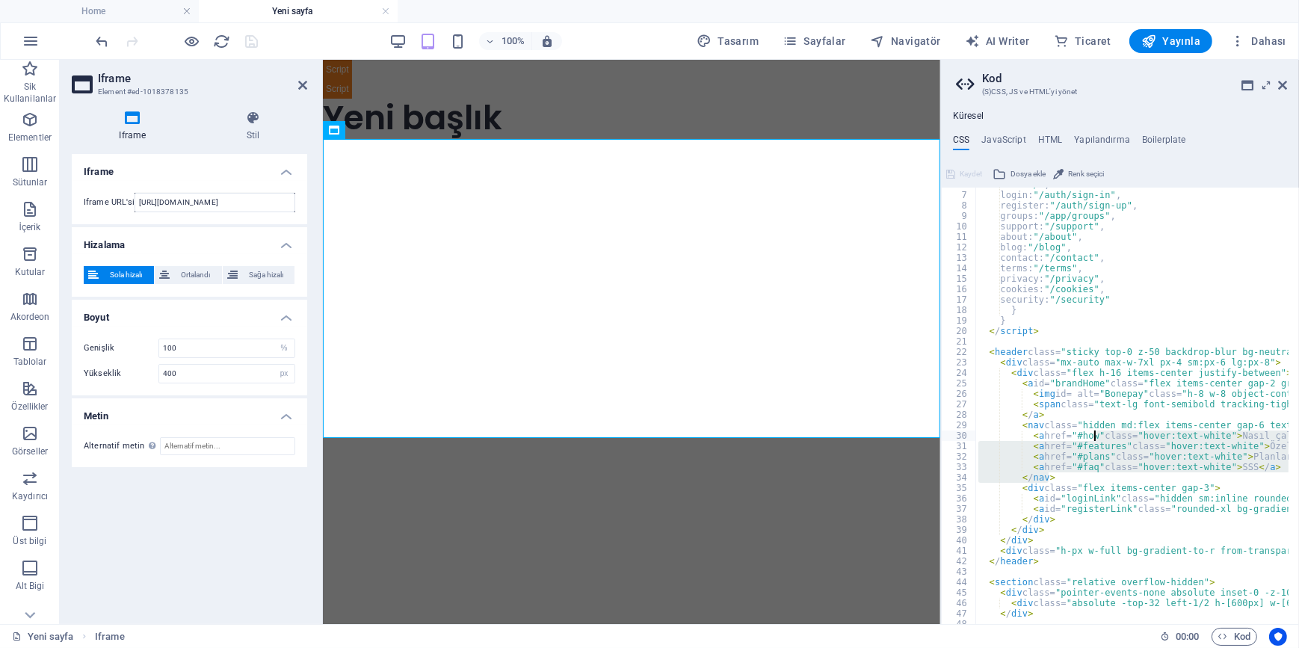
drag, startPoint x: 1093, startPoint y: 432, endPoint x: 1069, endPoint y: 297, distance: 136.8
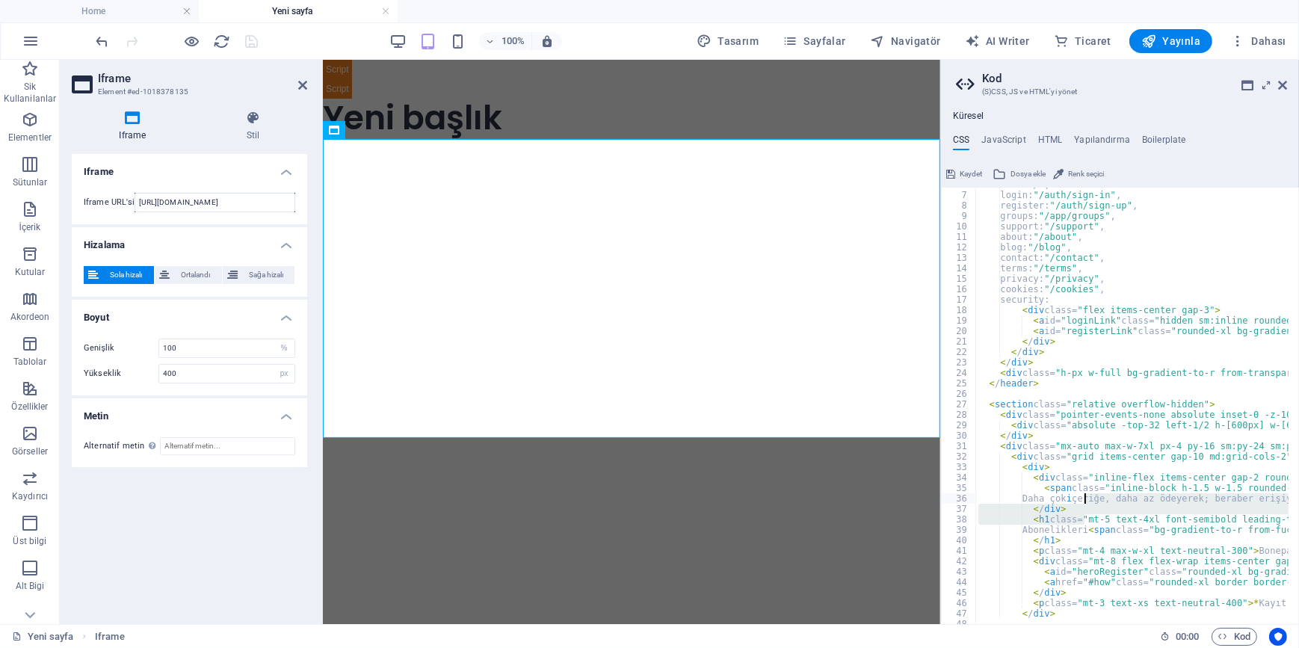
drag, startPoint x: 1084, startPoint y: 478, endPoint x: 1078, endPoint y: 329, distance: 149.6
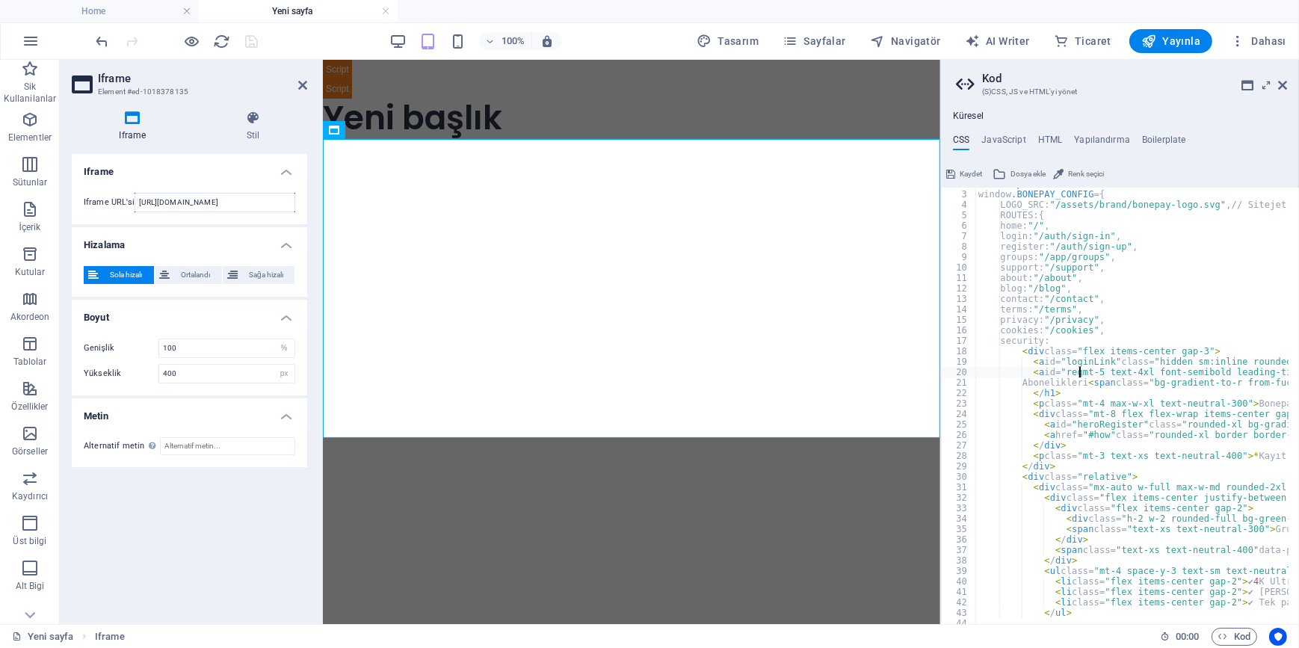
scroll to position [0, 0]
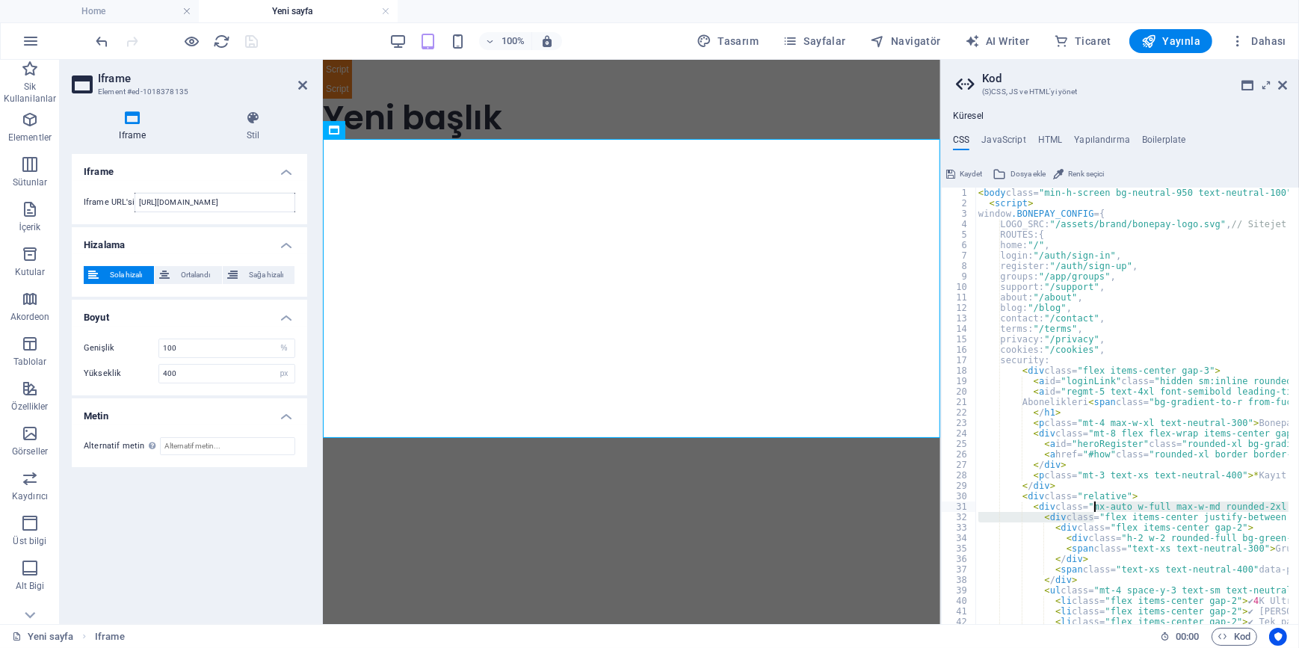
drag, startPoint x: 1096, startPoint y: 495, endPoint x: 1093, endPoint y: 291, distance: 204.1
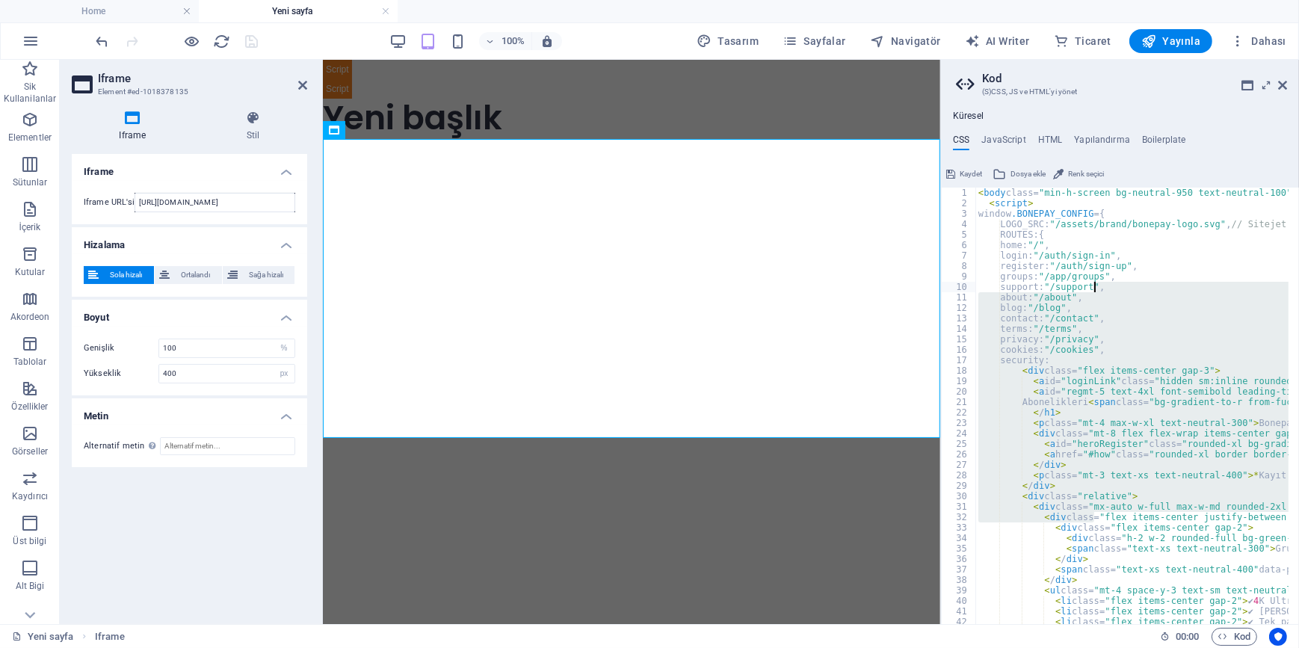
type textarea "support: "/supp"flex items-center justify-between rounded-xl bg-neutral-800 p-3…"
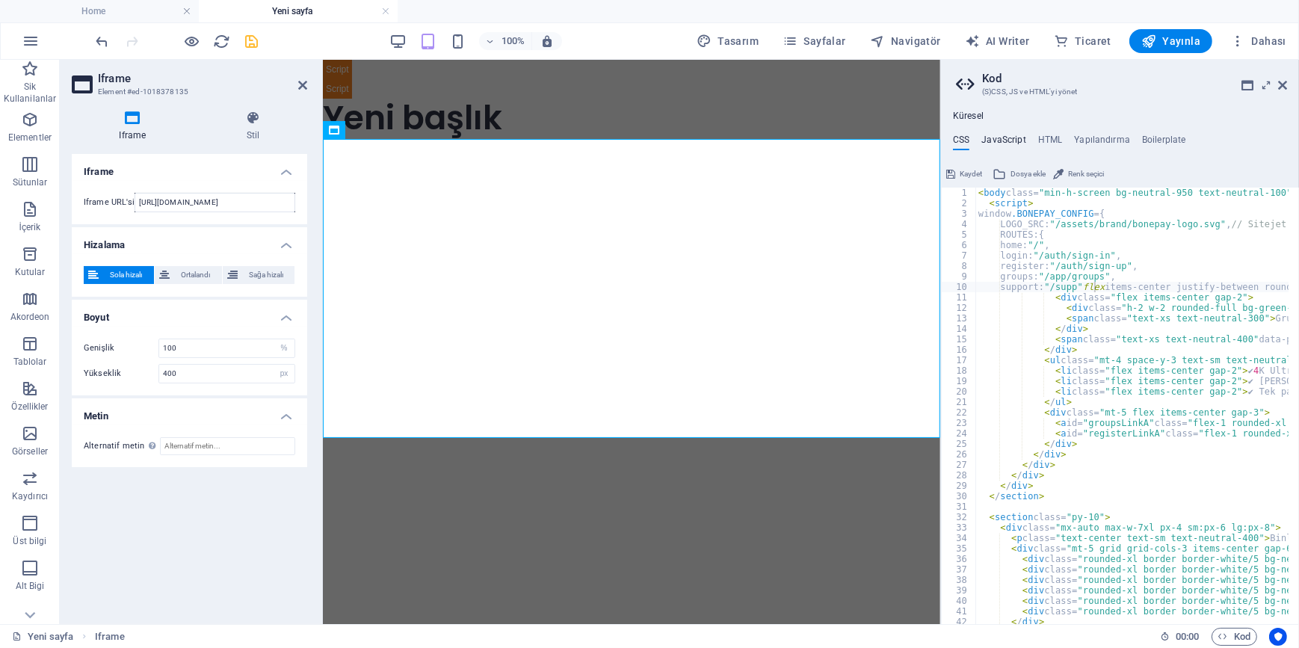
click at [1011, 136] on h4 "JavaScript" at bounding box center [1003, 143] width 44 height 16
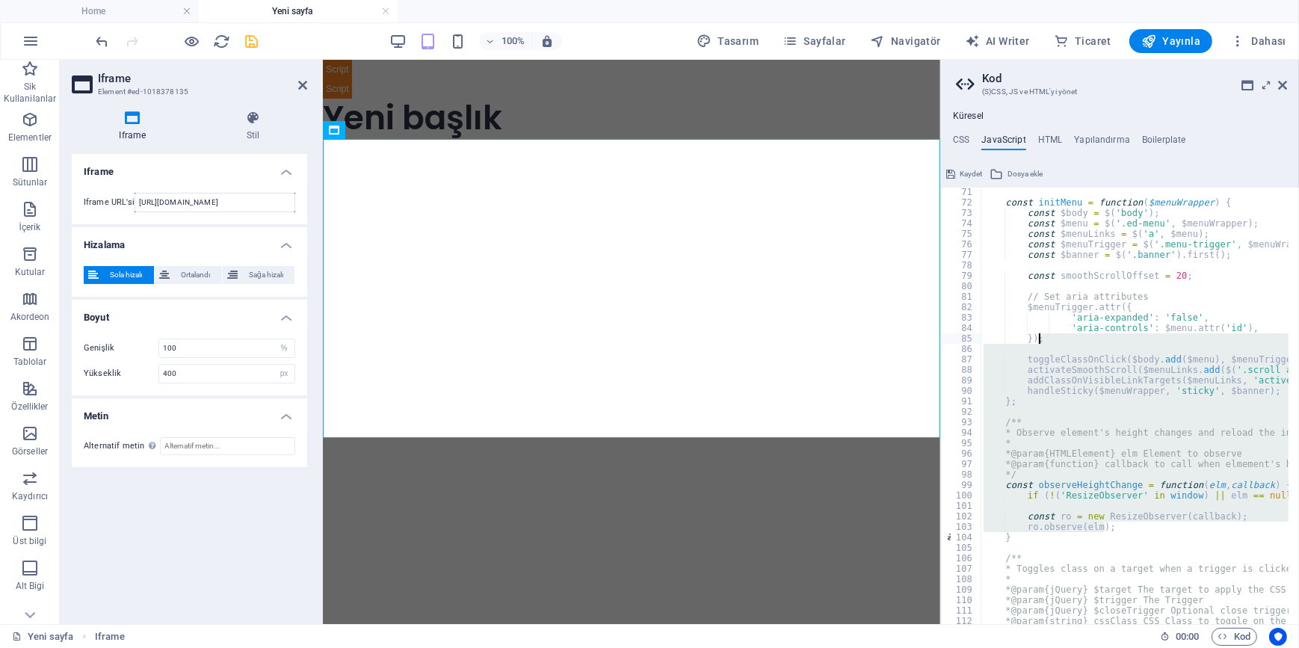
drag, startPoint x: 1120, startPoint y: 522, endPoint x: 1049, endPoint y: 295, distance: 238.0
click at [1049, 295] on div "const initMenu = function ( $menuWrapper ) { const $body = $ ( 'body' ) ; const…" at bounding box center [1324, 410] width 686 height 447
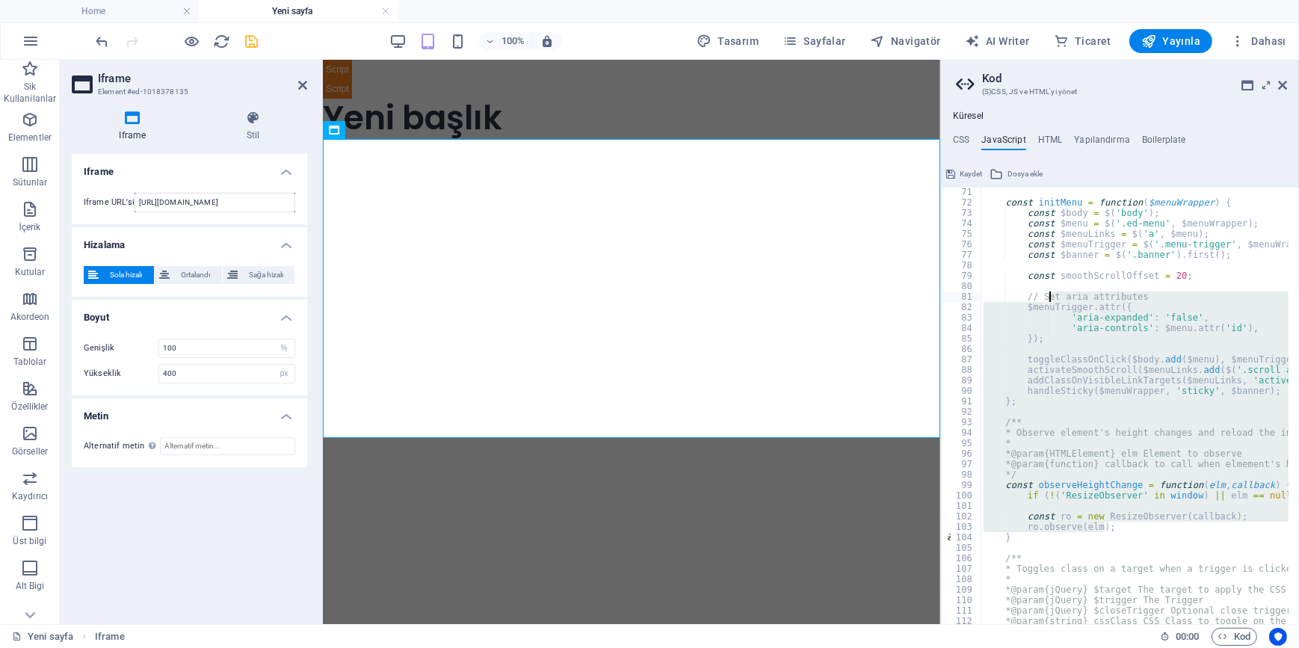
scroll to position [732, 0]
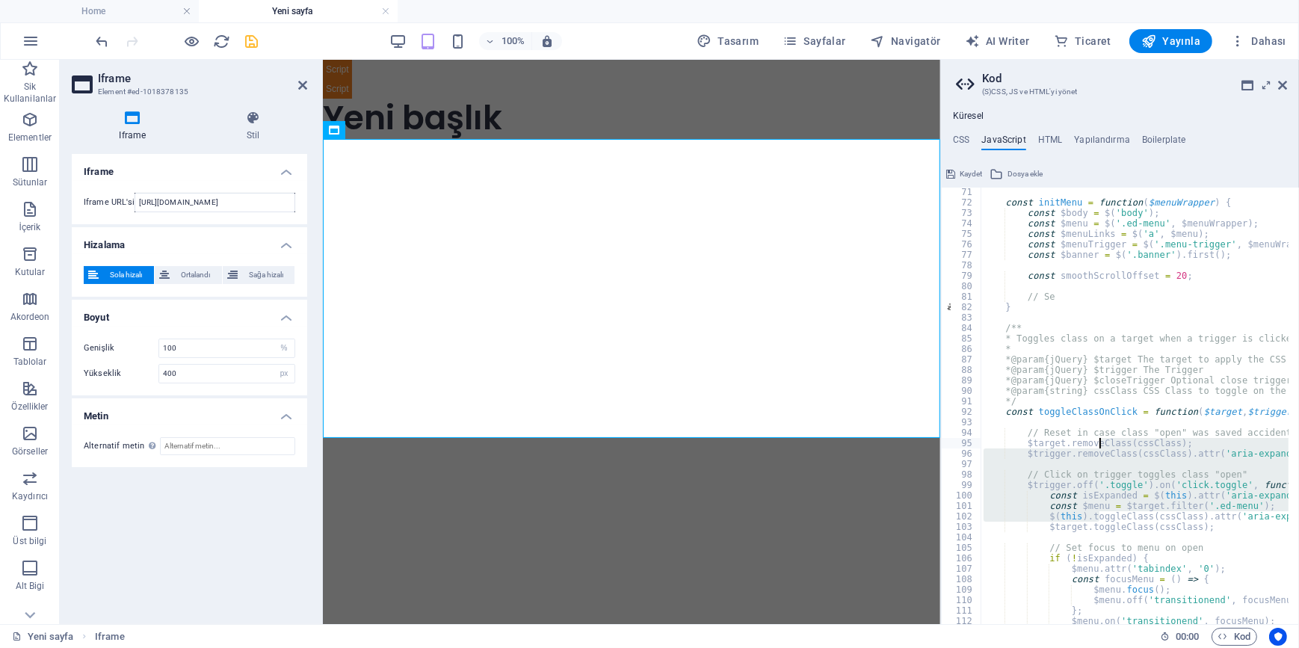
drag, startPoint x: 1098, startPoint y: 514, endPoint x: 1069, endPoint y: 312, distance: 203.8
click at [1069, 314] on div "const initMenu = function ( $menuWrapper ) { const $body = $ ( 'body' ) ; const…" at bounding box center [1324, 410] width 686 height 447
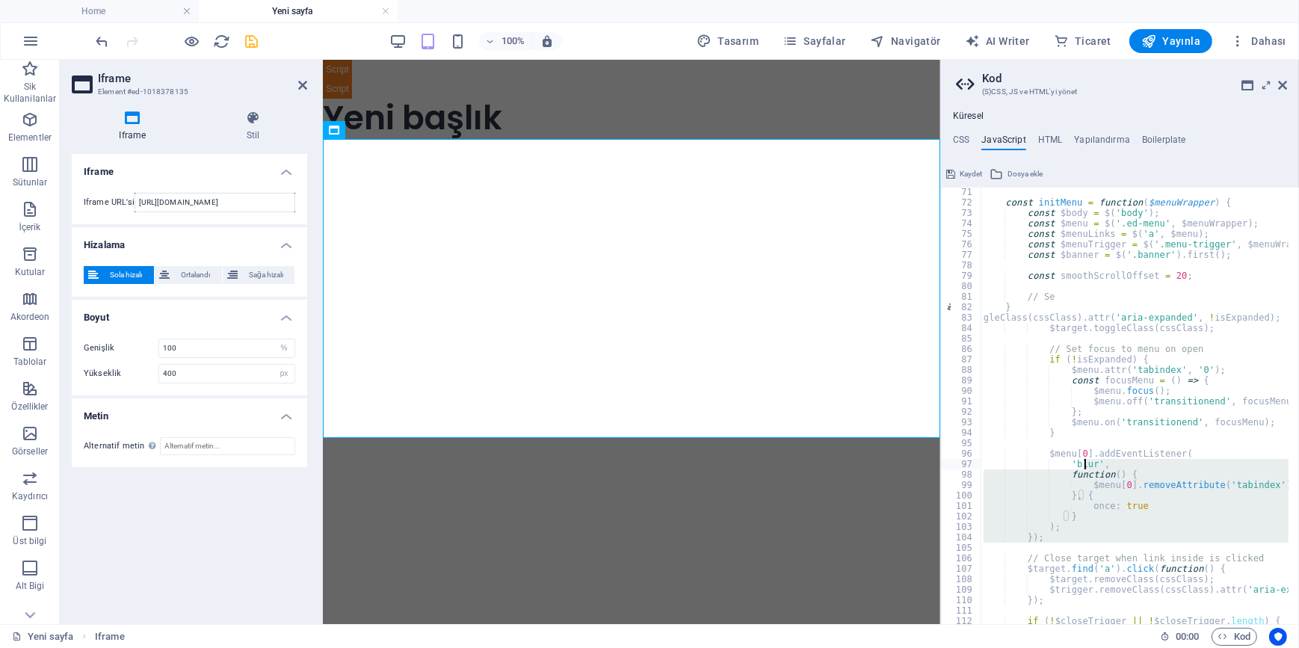
drag, startPoint x: 1074, startPoint y: 412, endPoint x: 1066, endPoint y: 343, distance: 69.2
click at [1066, 350] on div "const initMenu = function ( $menuWrapper ) { const $body = $ ( 'body' ) ; const…" at bounding box center [1324, 410] width 686 height 447
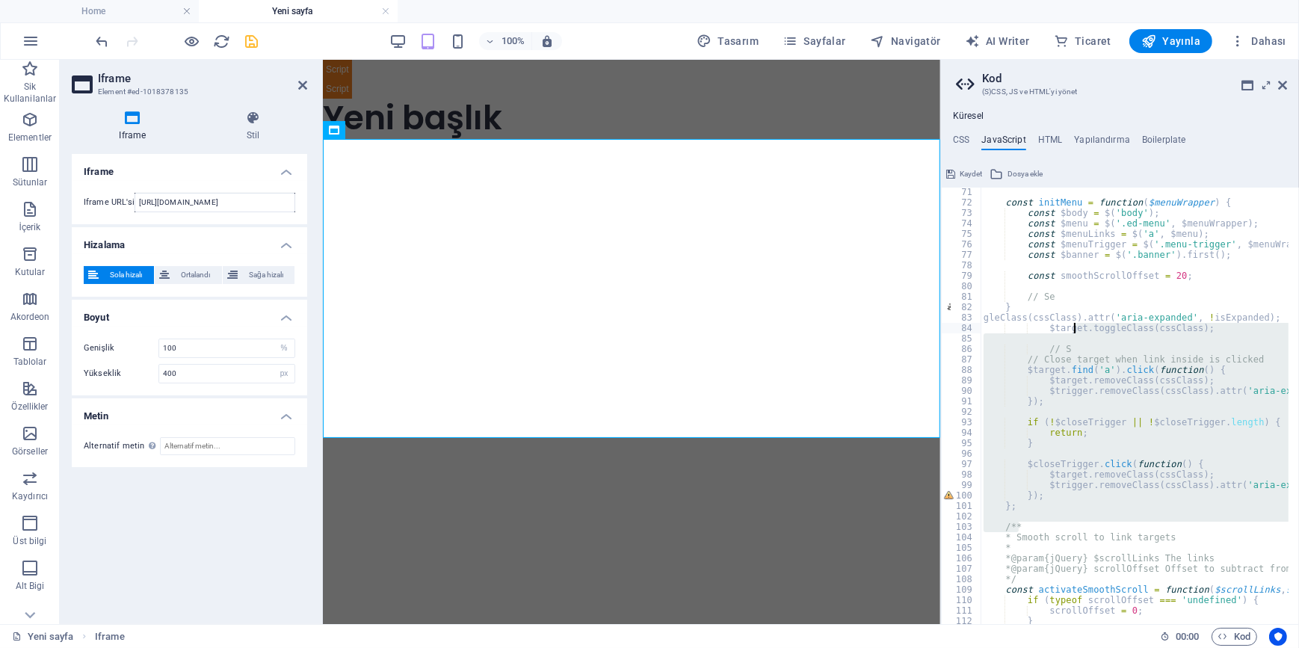
drag, startPoint x: 1146, startPoint y: 530, endPoint x: 1065, endPoint y: 297, distance: 246.0
click at [1065, 297] on div "const initMenu = function ( $menuWrapper ) { const $body = $ ( 'body' ) ; const…" at bounding box center [1324, 410] width 686 height 447
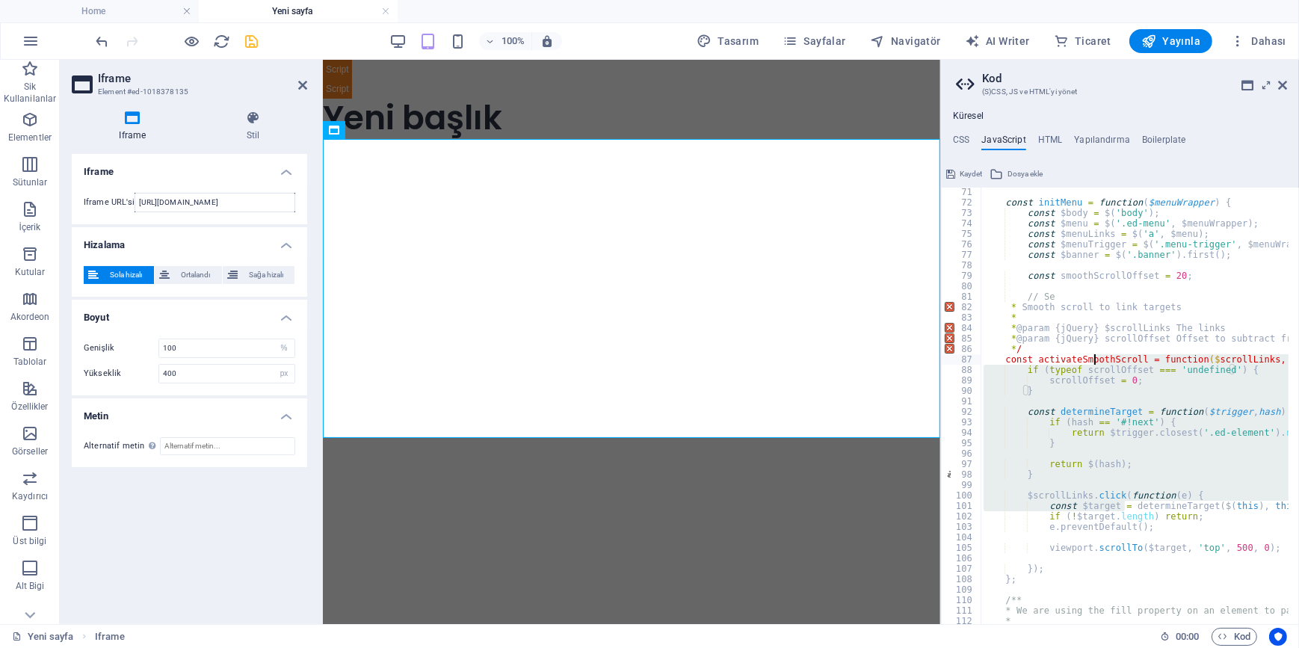
drag, startPoint x: 1099, startPoint y: 407, endPoint x: 1088, endPoint y: 307, distance: 100.7
click at [1088, 314] on div "const initMenu = function ( $menuWrapper ) { const $body = $ ( 'body' ) ; const…" at bounding box center [1324, 410] width 686 height 447
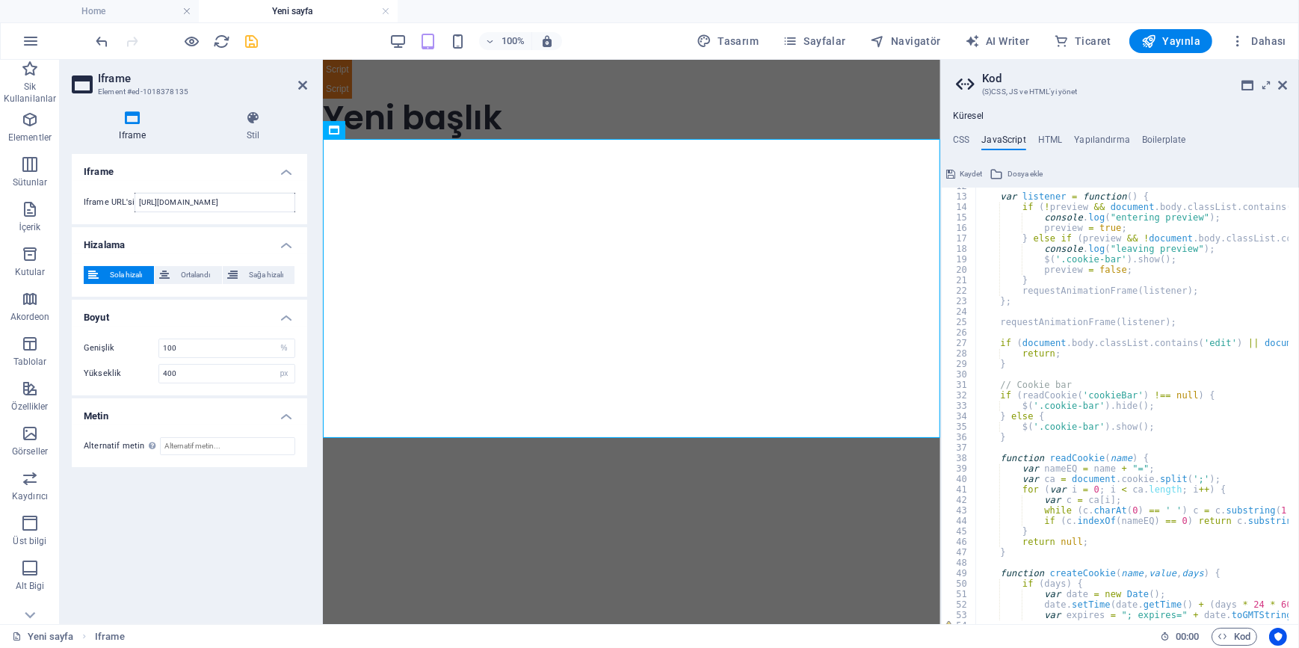
scroll to position [0, 0]
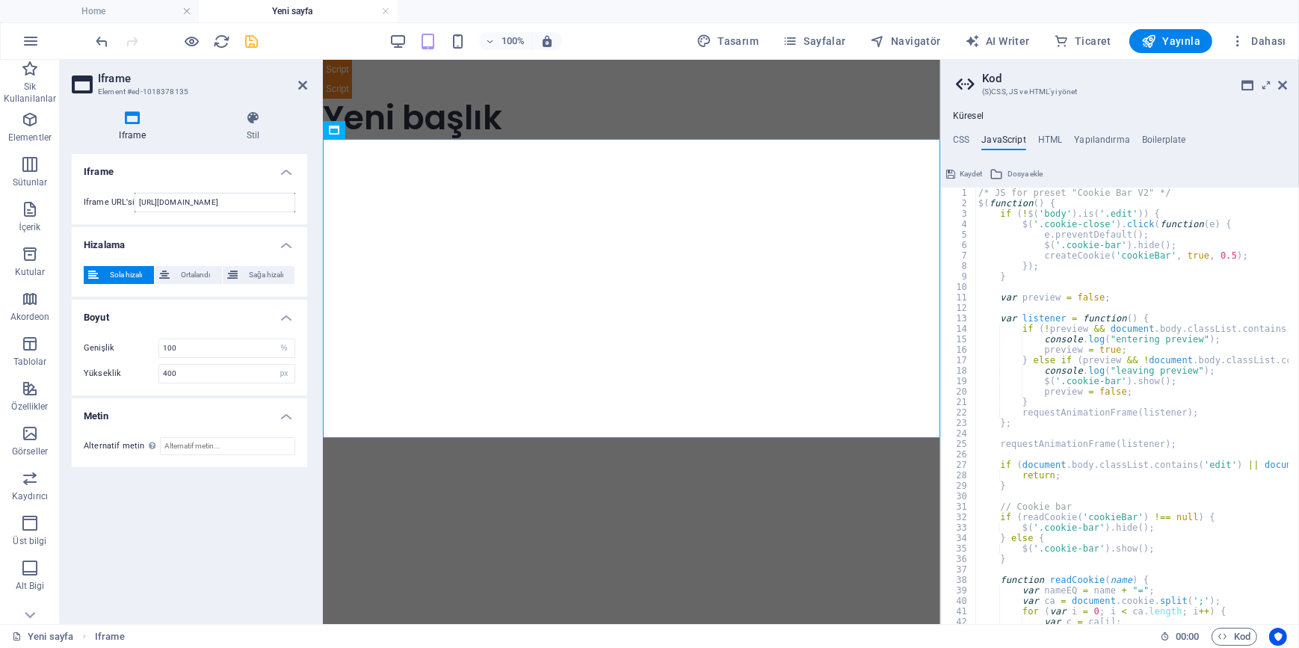
click at [1105, 446] on div "/* JS for preset "Cookie Bar V2" */ $ ( function ( ) { if ( ! $ ( 'body' ) . is…" at bounding box center [1300, 411] width 651 height 447
type textarea "}); /* End JS for preset "Beatbox" */"
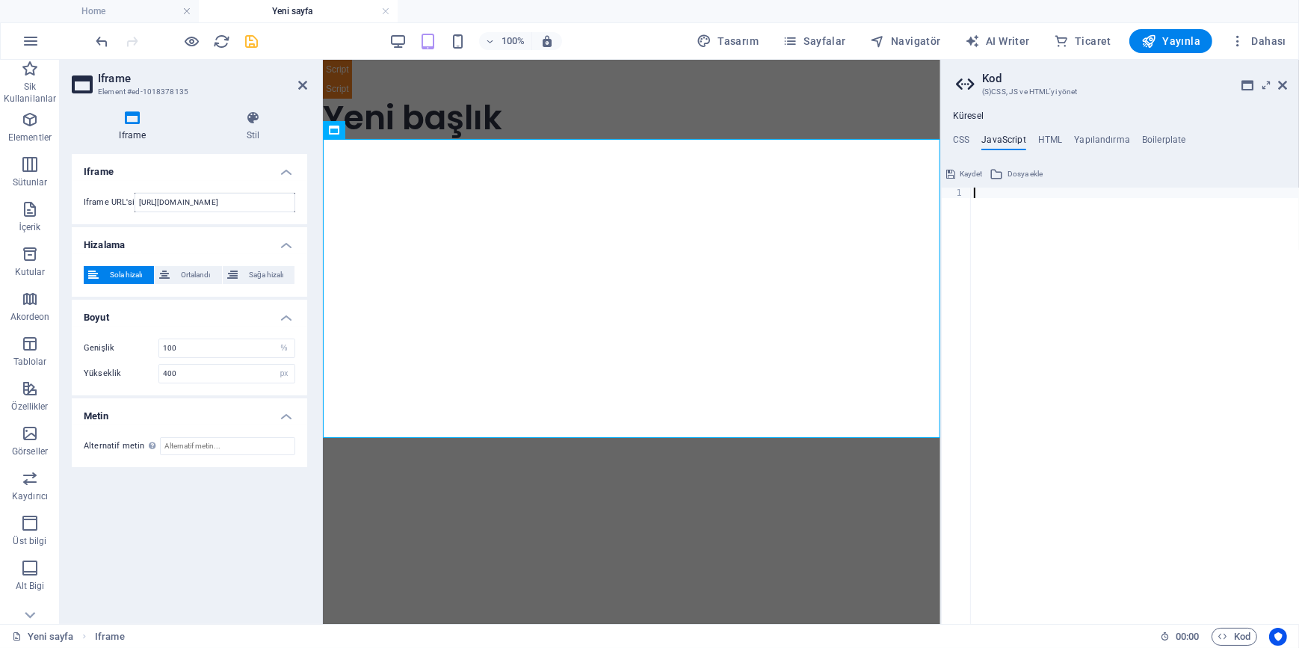
paste textarea "</style>"
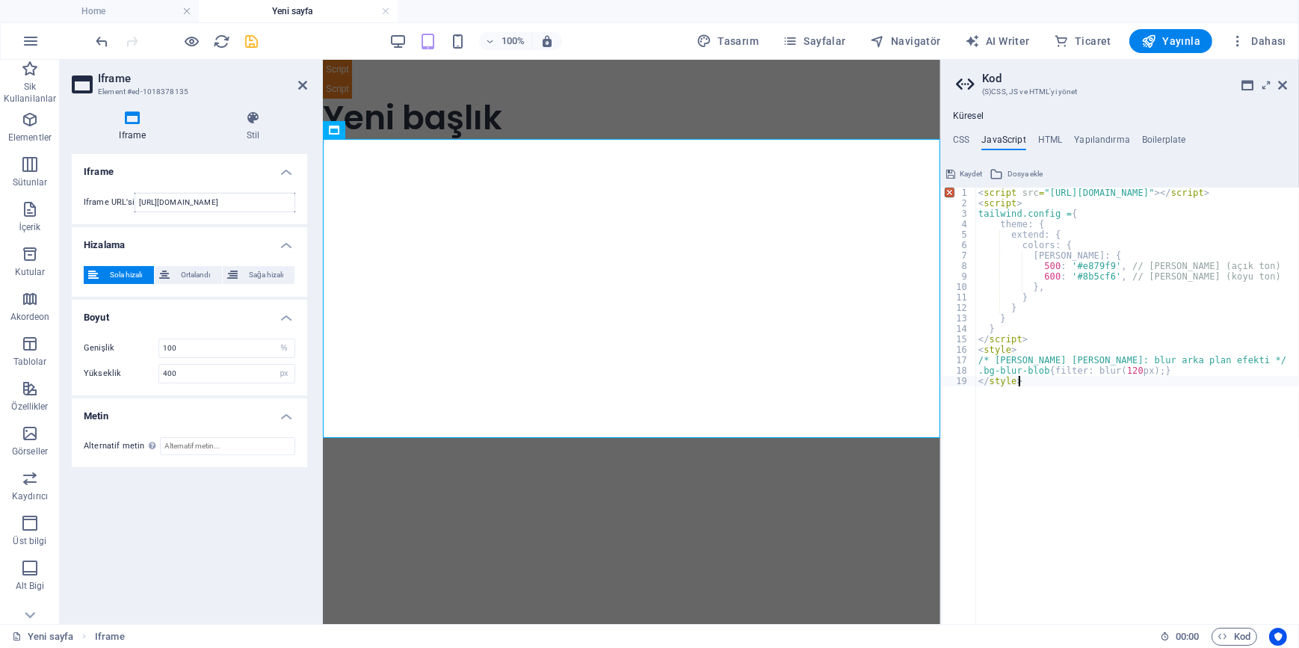
click at [1081, 377] on div "< script src = "https://cdn.tailwindcss.com" > </ script > < script > tailwind.…" at bounding box center [1137, 416] width 324 height 457
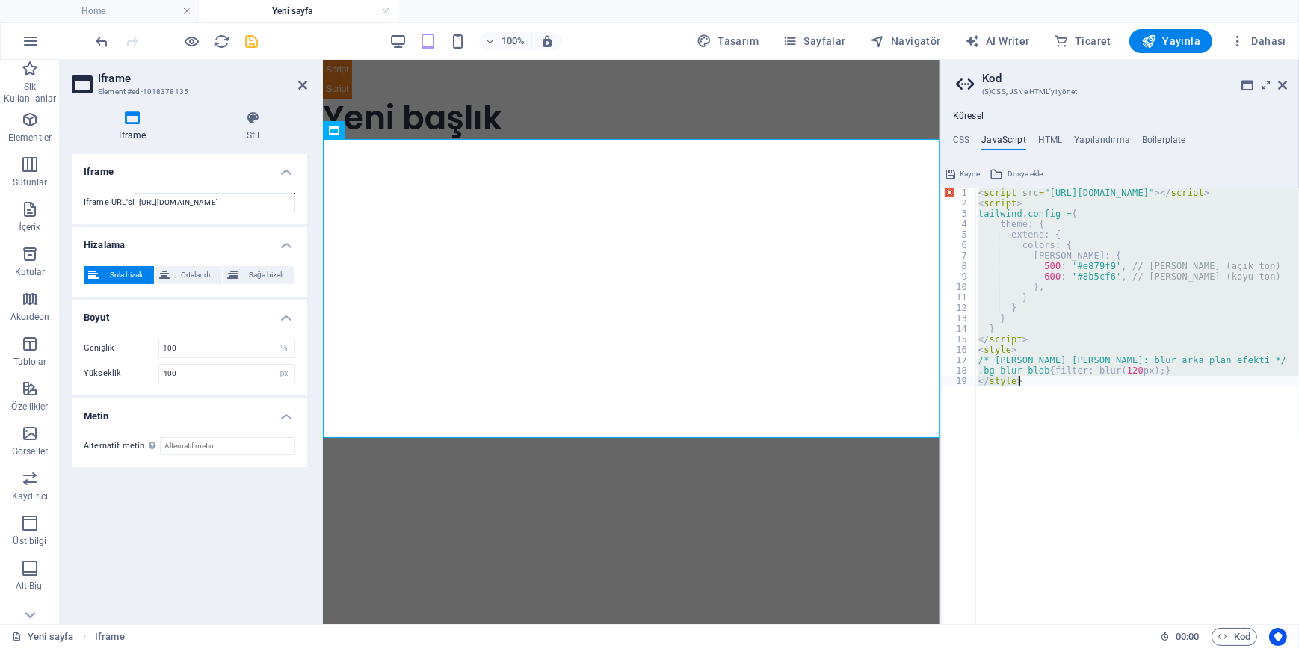
type textarea ".bg-blur-blob{filter: blur(120px);} </style>"
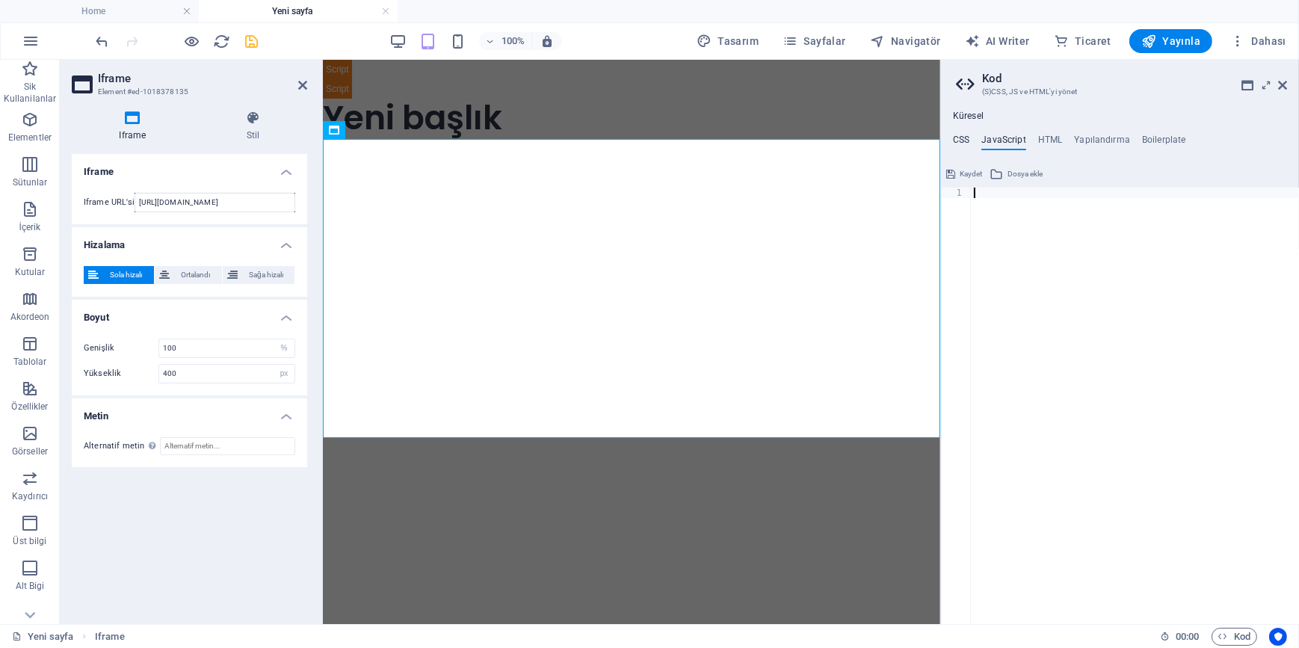
click at [957, 140] on h4 "CSS" at bounding box center [961, 143] width 16 height 16
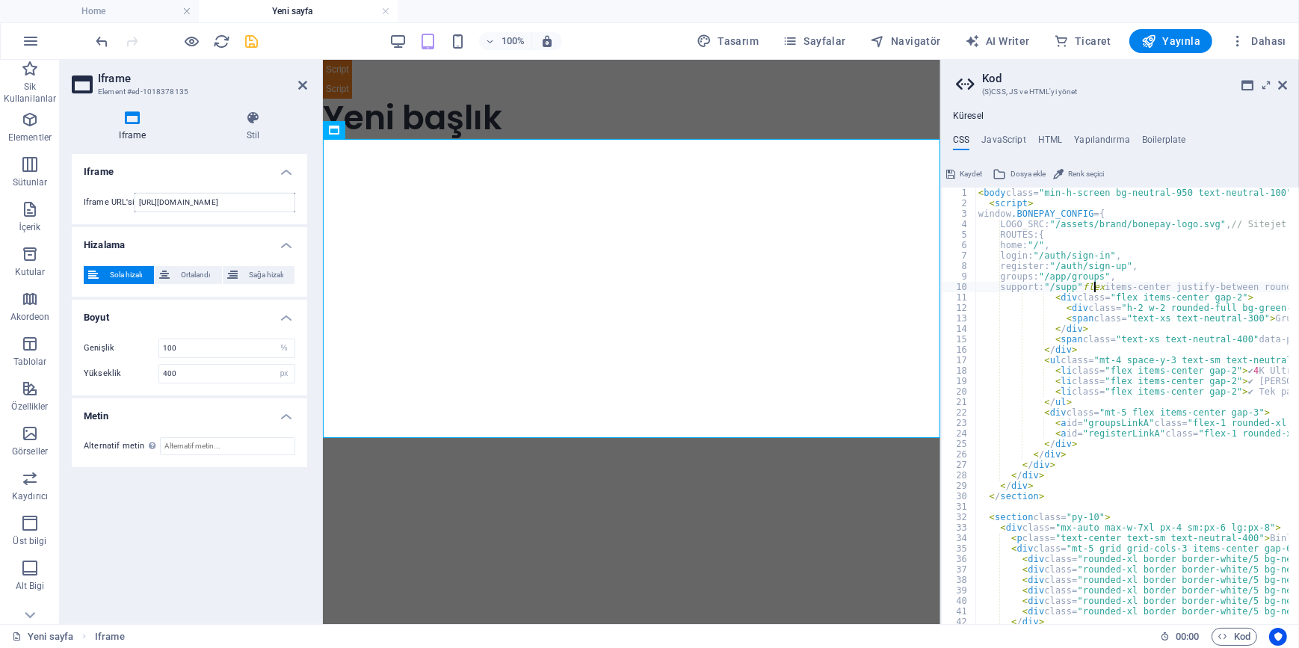
type textarea "</script> </body>"
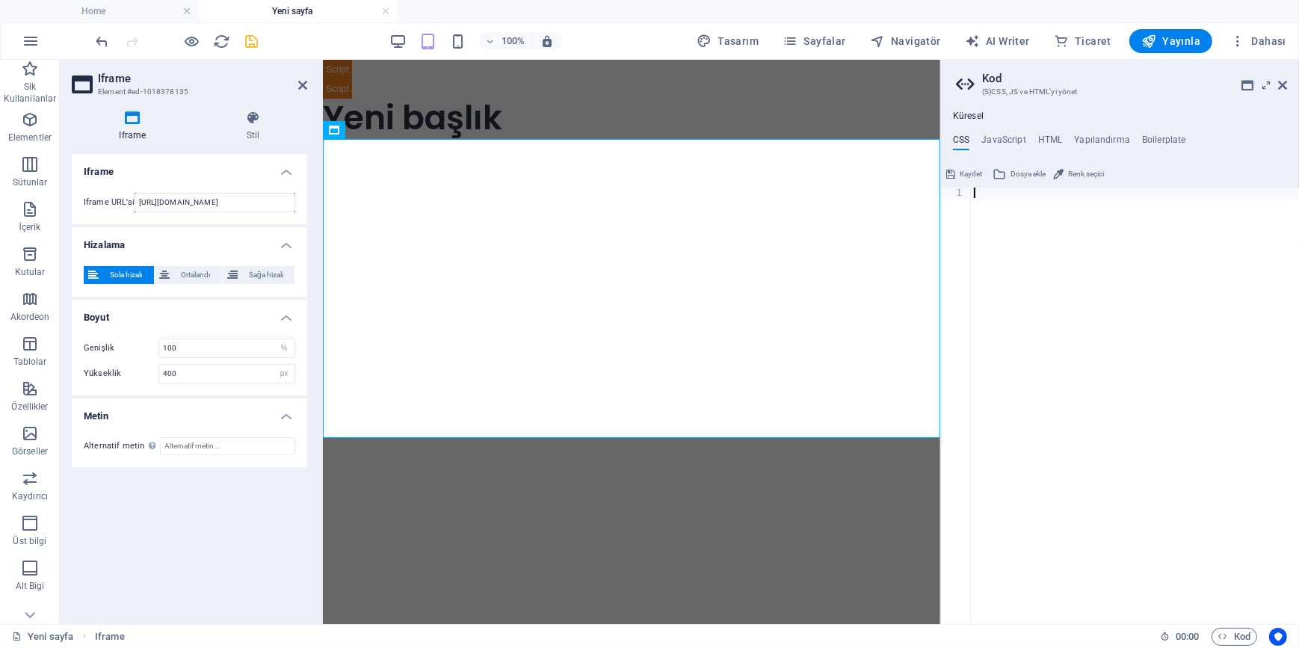
paste textarea "</style>"
type textarea "</style>"
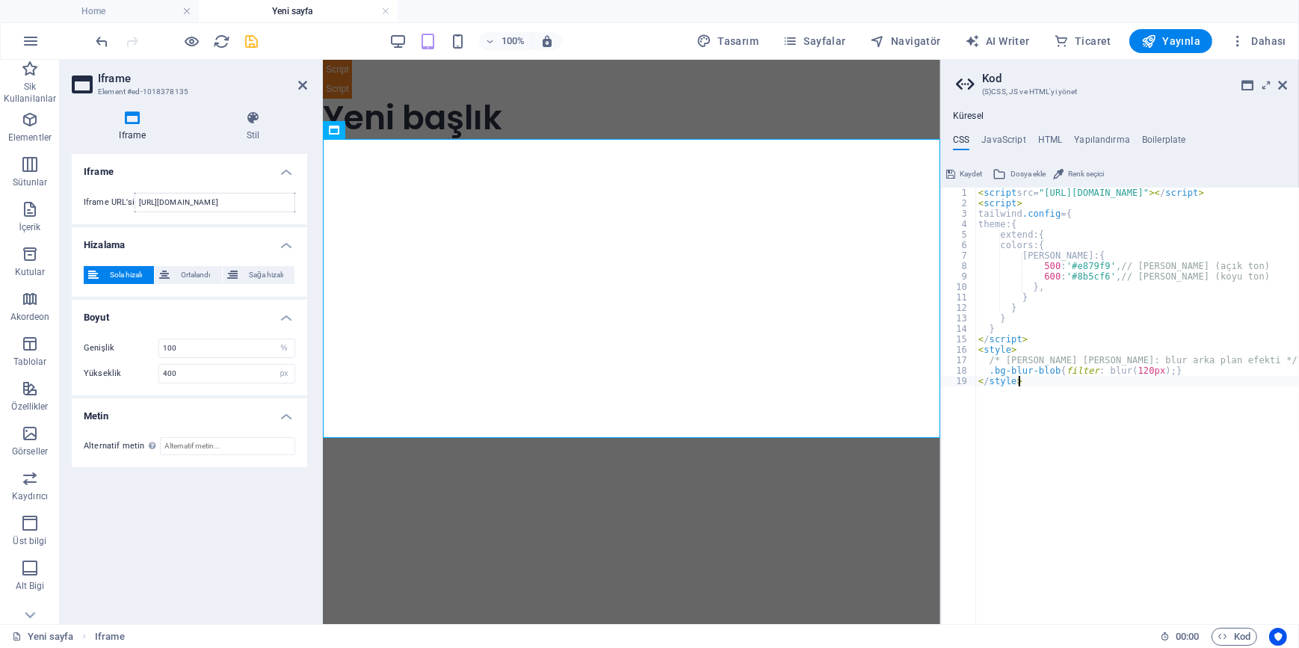
click at [972, 173] on span "Kaydet" at bounding box center [971, 174] width 22 height 18
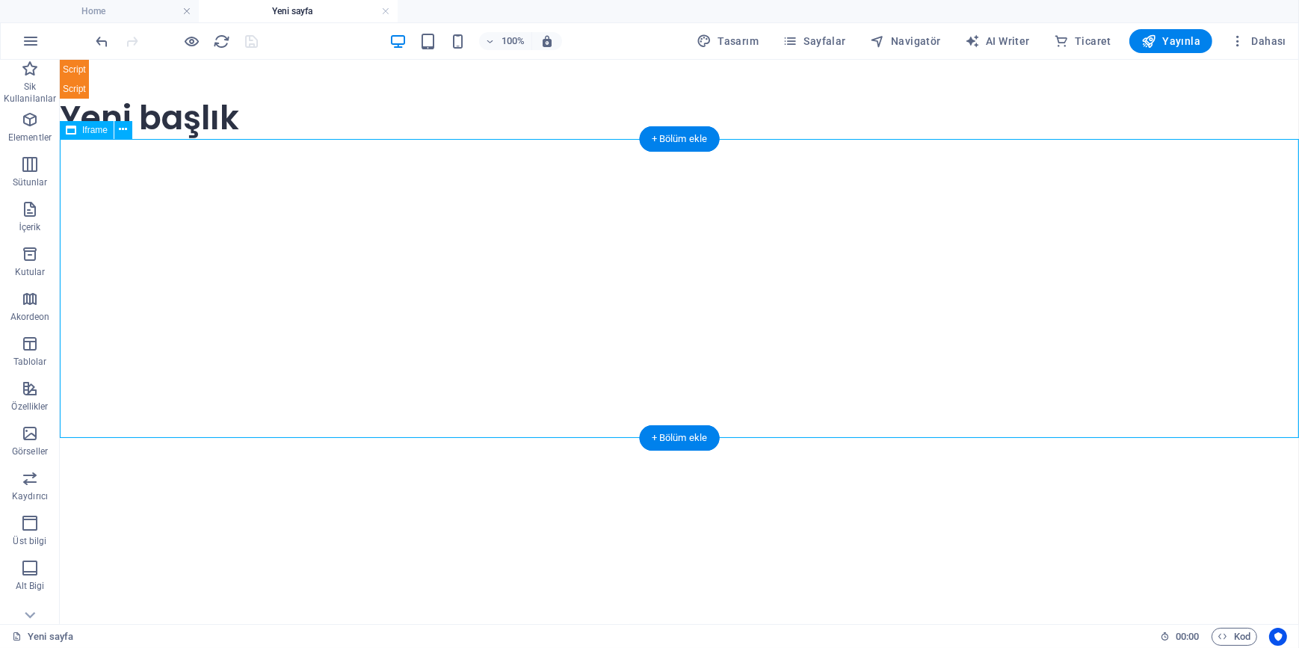
click at [478, 225] on div "</div>" at bounding box center [678, 287] width 1239 height 299
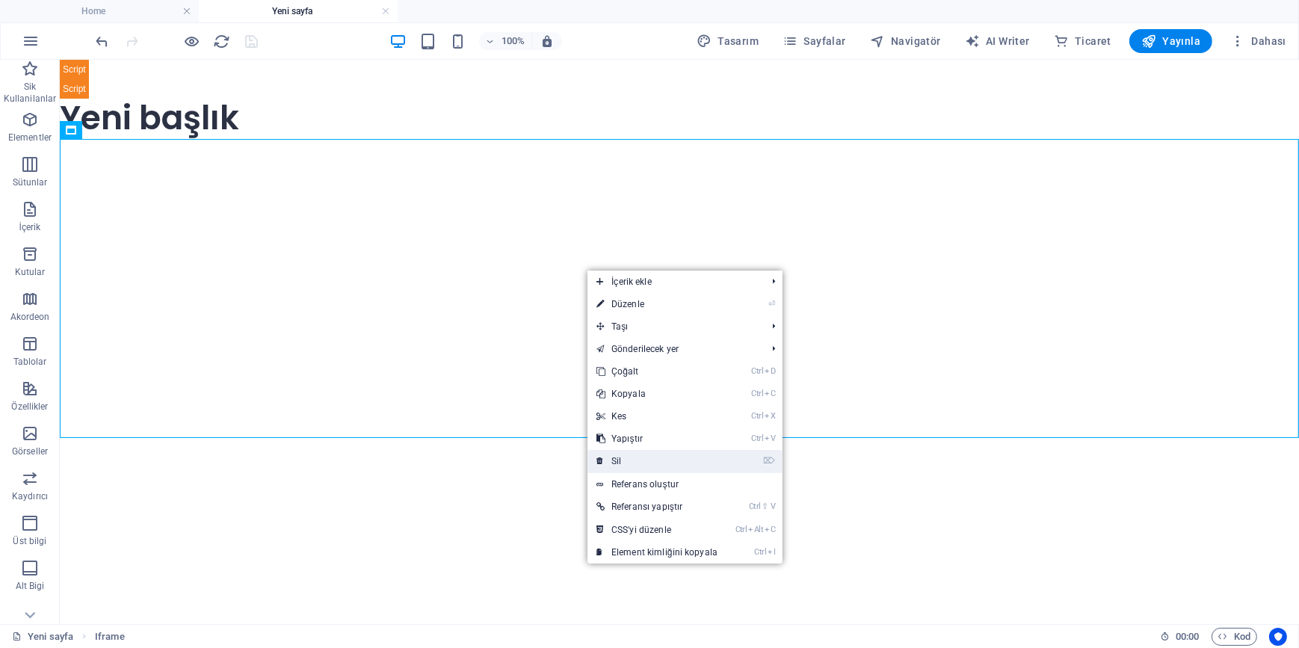
click at [642, 460] on link "⌦ Sil" at bounding box center [656, 461] width 139 height 22
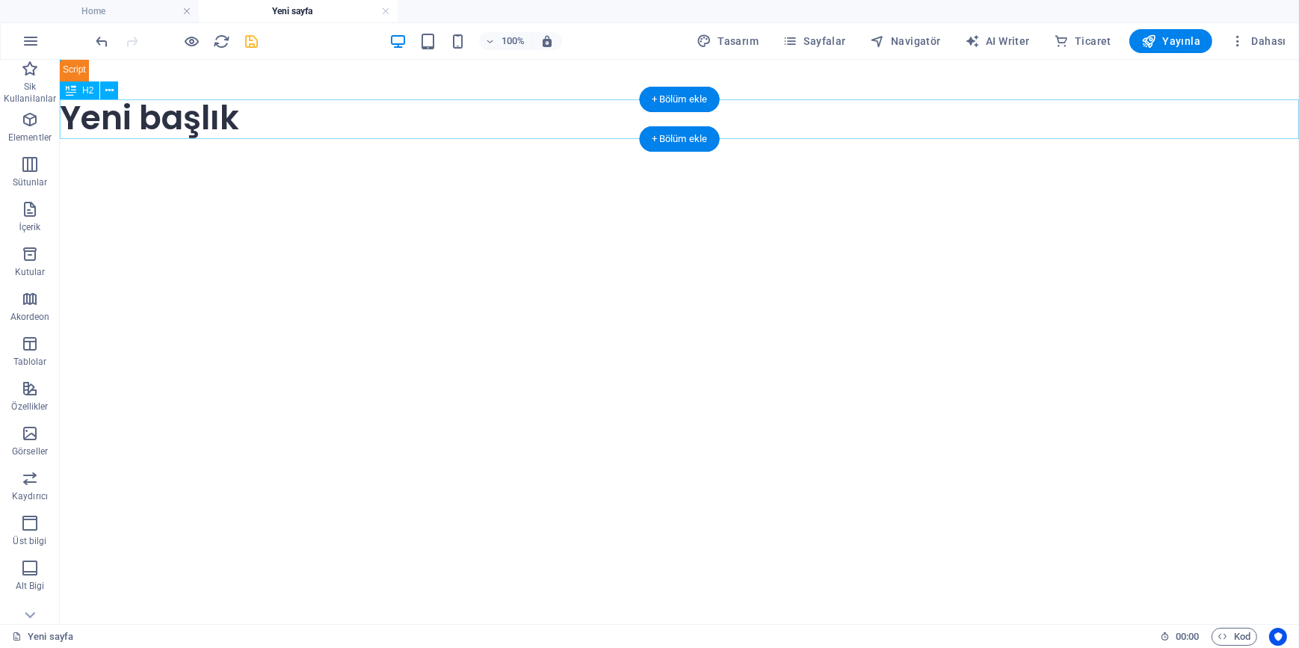
click at [281, 112] on div "Yeni başlık" at bounding box center [678, 118] width 1239 height 40
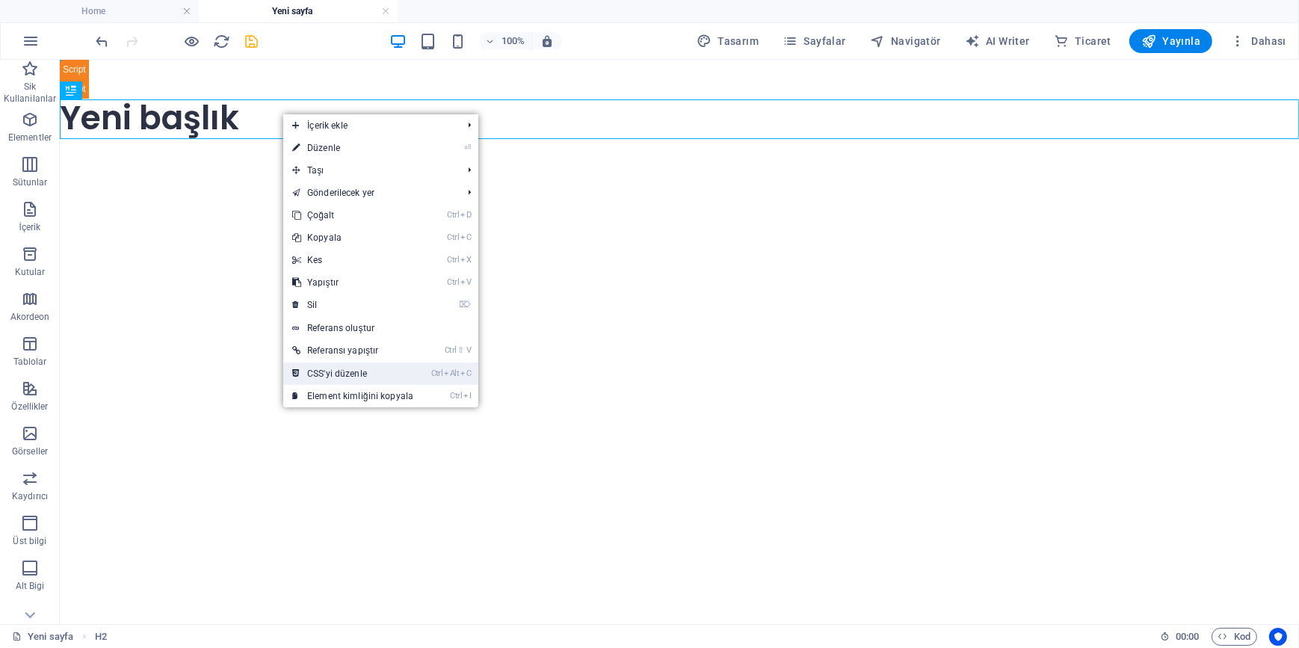
click at [365, 374] on link "Ctrl Alt C CSS'yi düzenle" at bounding box center [352, 373] width 139 height 22
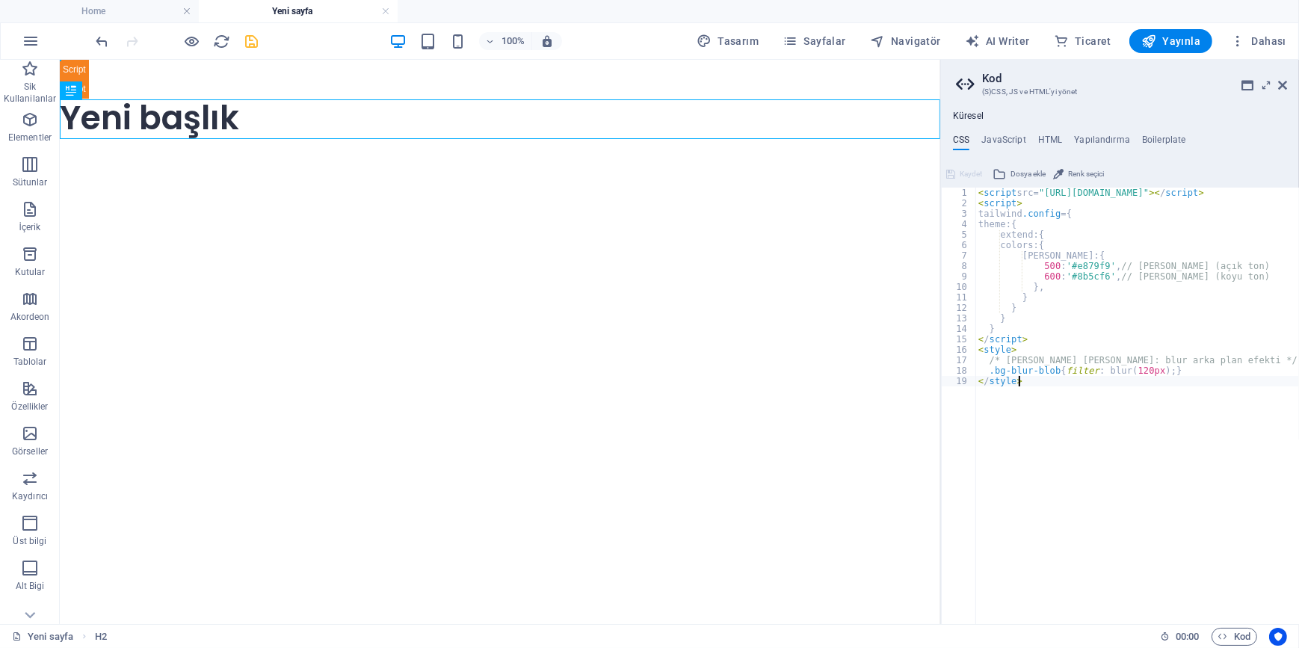
click at [1001, 133] on div "Küresel CSS JavaScript HTML Yapılandırma Boilerplate </style> 1 2 3 4 5 6 7 8 9…" at bounding box center [1120, 367] width 358 height 513
click at [1009, 138] on h4 "JavaScript" at bounding box center [1003, 143] width 44 height 16
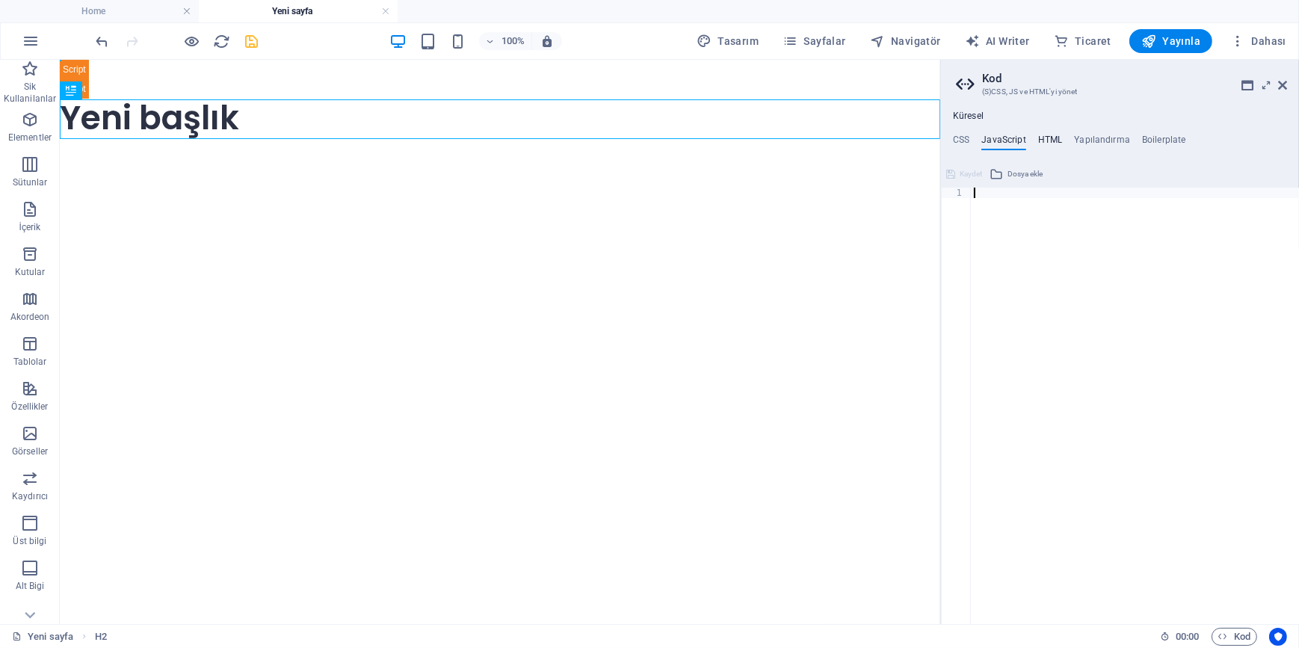
click at [1044, 138] on h4 "HTML" at bounding box center [1050, 143] width 25 height 16
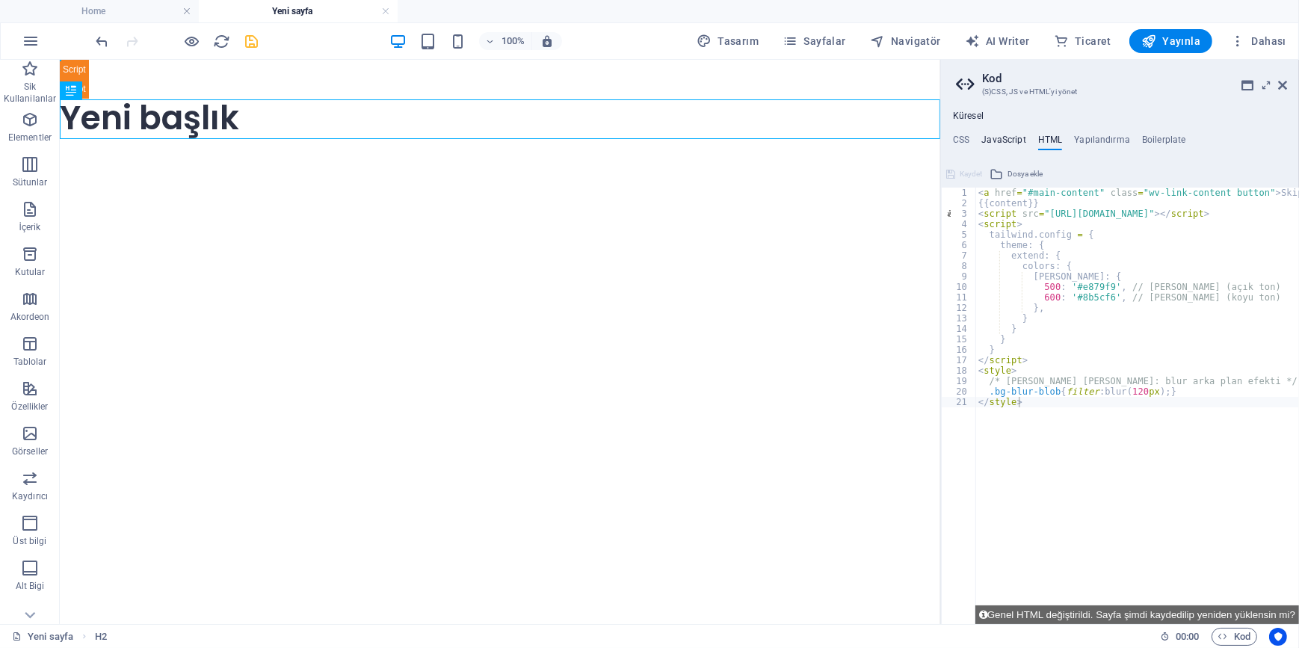
click at [1010, 137] on h4 "JavaScript" at bounding box center [1003, 143] width 44 height 16
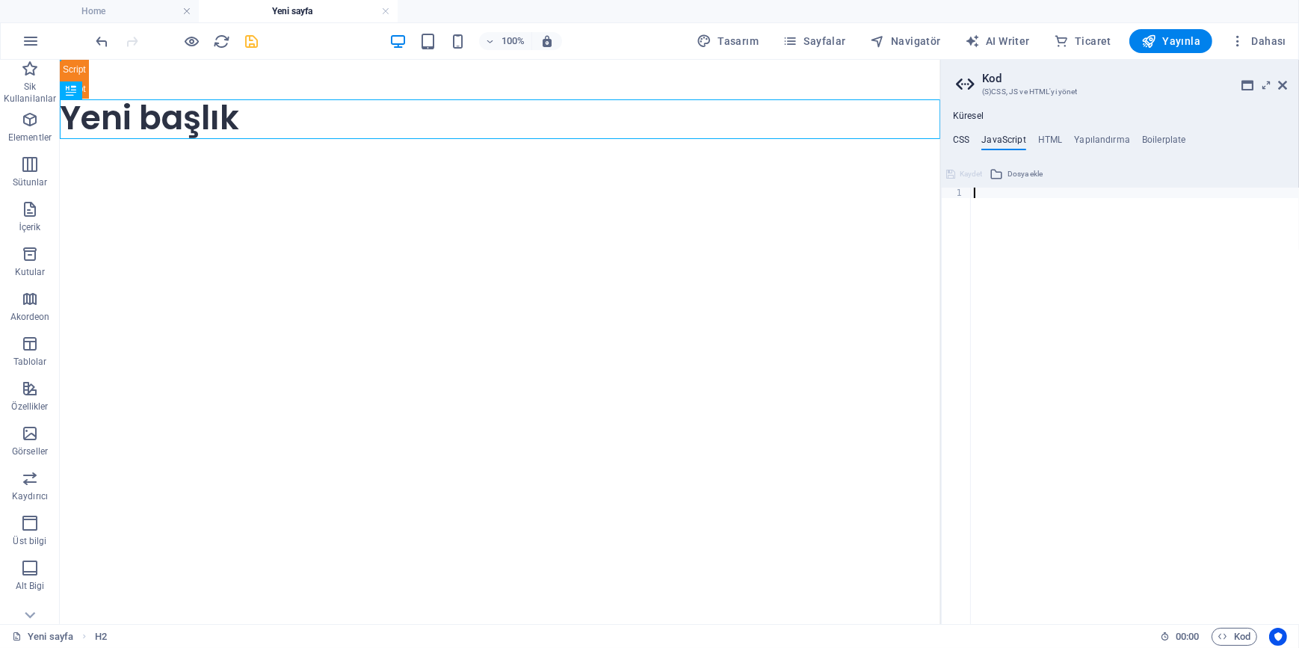
click at [963, 138] on h4 "CSS" at bounding box center [961, 143] width 16 height 16
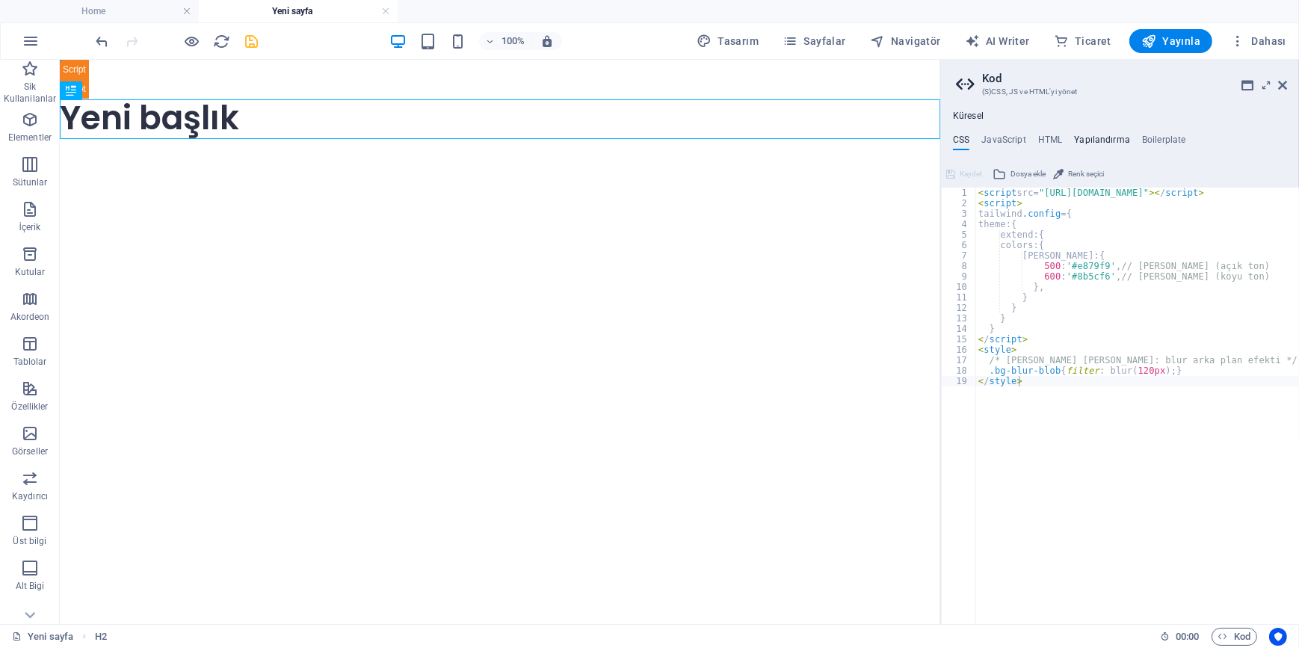
click at [1102, 144] on h4 "Yapılandırma" at bounding box center [1102, 143] width 56 height 16
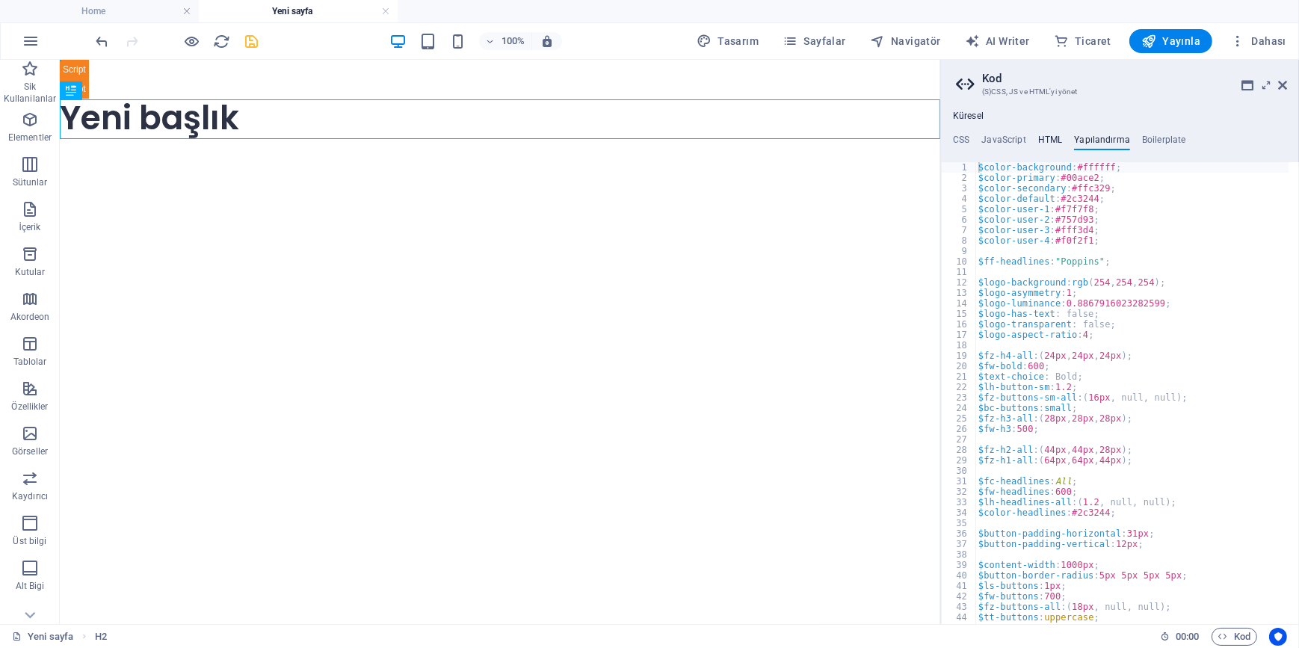
drag, startPoint x: 1045, startPoint y: 138, endPoint x: 997, endPoint y: 131, distance: 48.3
click at [1044, 138] on h4 "HTML" at bounding box center [1050, 143] width 25 height 16
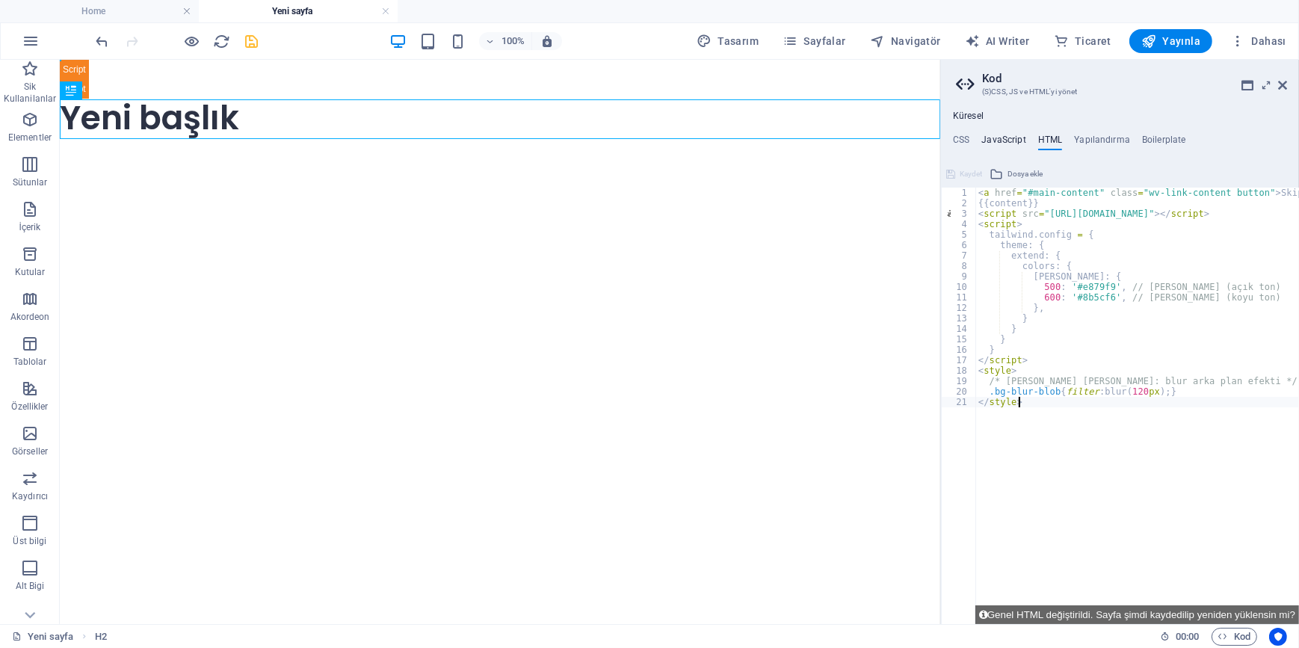
click at [992, 133] on div "Küresel CSS JavaScript HTML Yapılandırma Boilerplate </style> 1 2 3 4 5 6 7 8 9…" at bounding box center [1120, 367] width 358 height 513
click at [992, 143] on h4 "JavaScript" at bounding box center [1003, 143] width 44 height 16
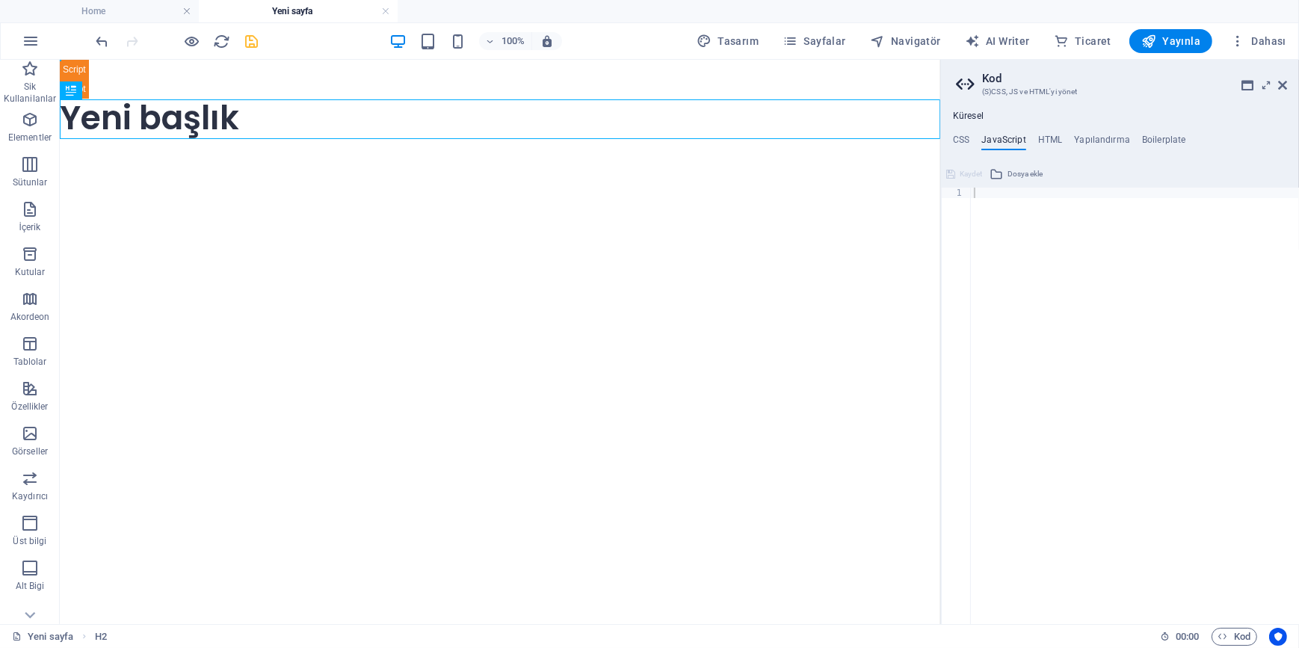
click at [945, 135] on ul "CSS JavaScript HTML Yapılandırma Boilerplate" at bounding box center [1120, 143] width 358 height 16
click at [438, 138] on html "Skip to main content Yeni başlık" at bounding box center [499, 98] width 880 height 78
click at [298, 117] on div "Yeni başlık" at bounding box center [499, 118] width 880 height 40
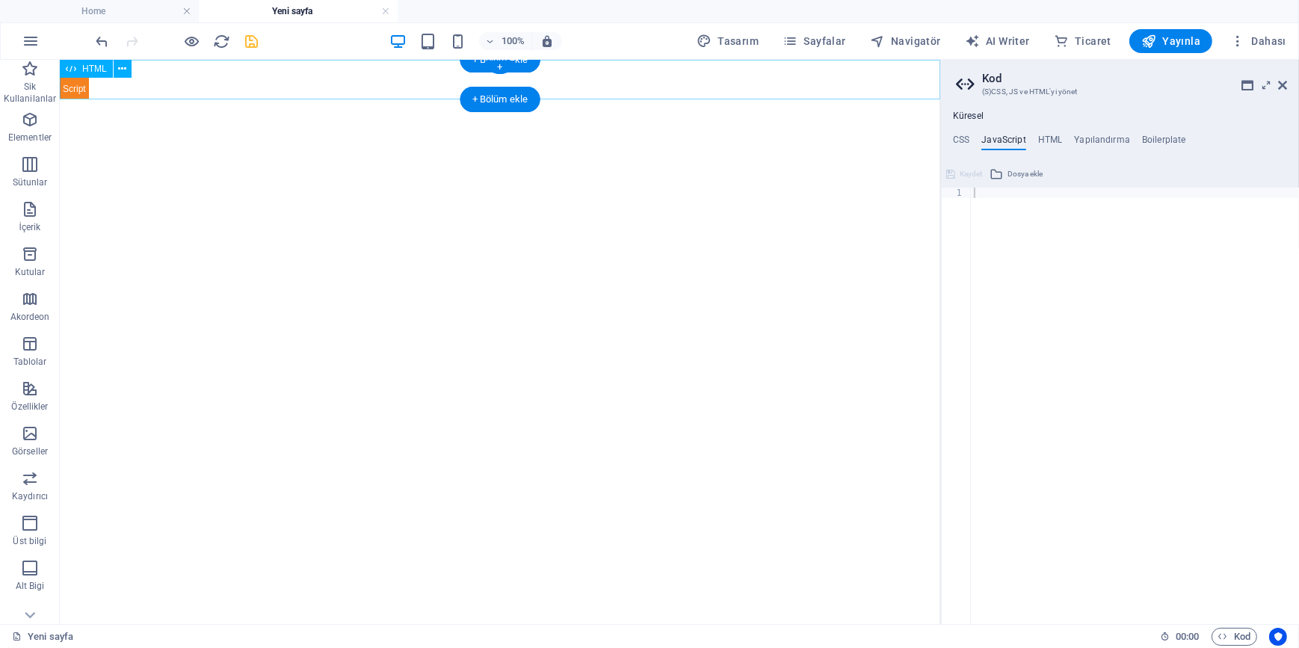
click at [118, 83] on div at bounding box center [499, 78] width 880 height 39
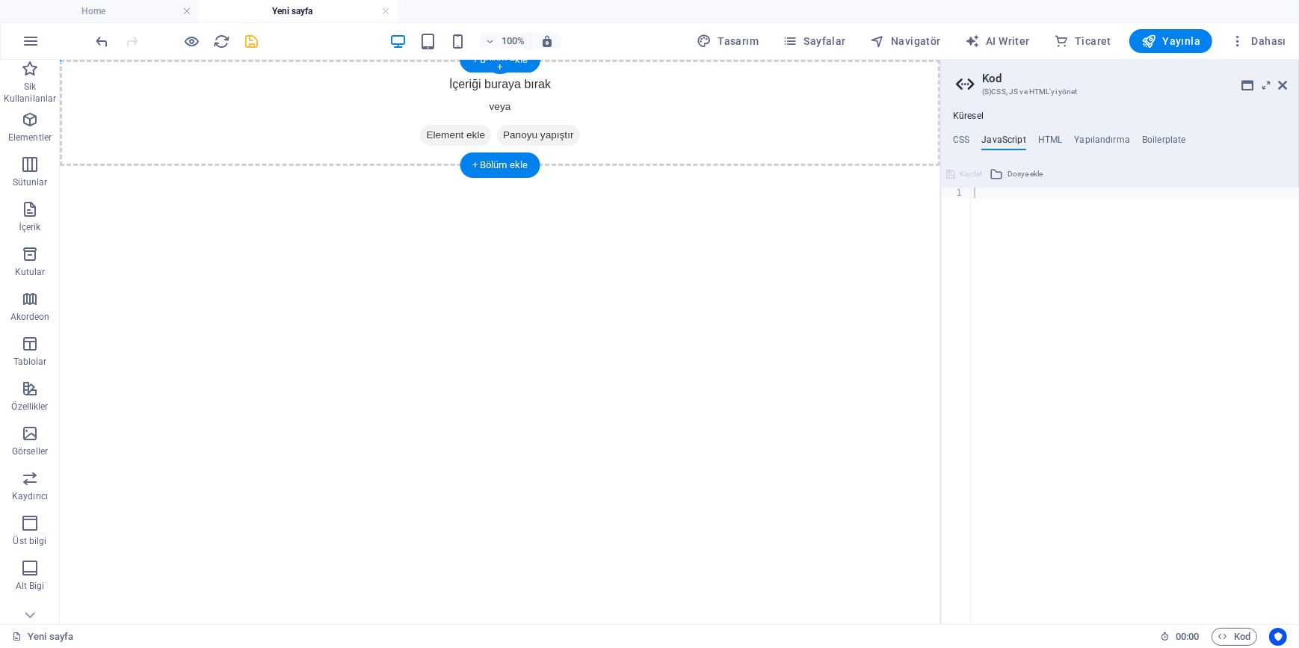
click at [158, 105] on div "İçeriği buraya bırak veya Element ekle Panoyu yapıştır" at bounding box center [499, 112] width 880 height 106
click at [621, 70] on div "İçeriği buraya bırak veya Element ekle Panoyu yapıştır" at bounding box center [499, 112] width 880 height 106
click at [631, 97] on div "İçeriği buraya bırak veya Element ekle Panoyu yapıştır" at bounding box center [499, 112] width 880 height 106
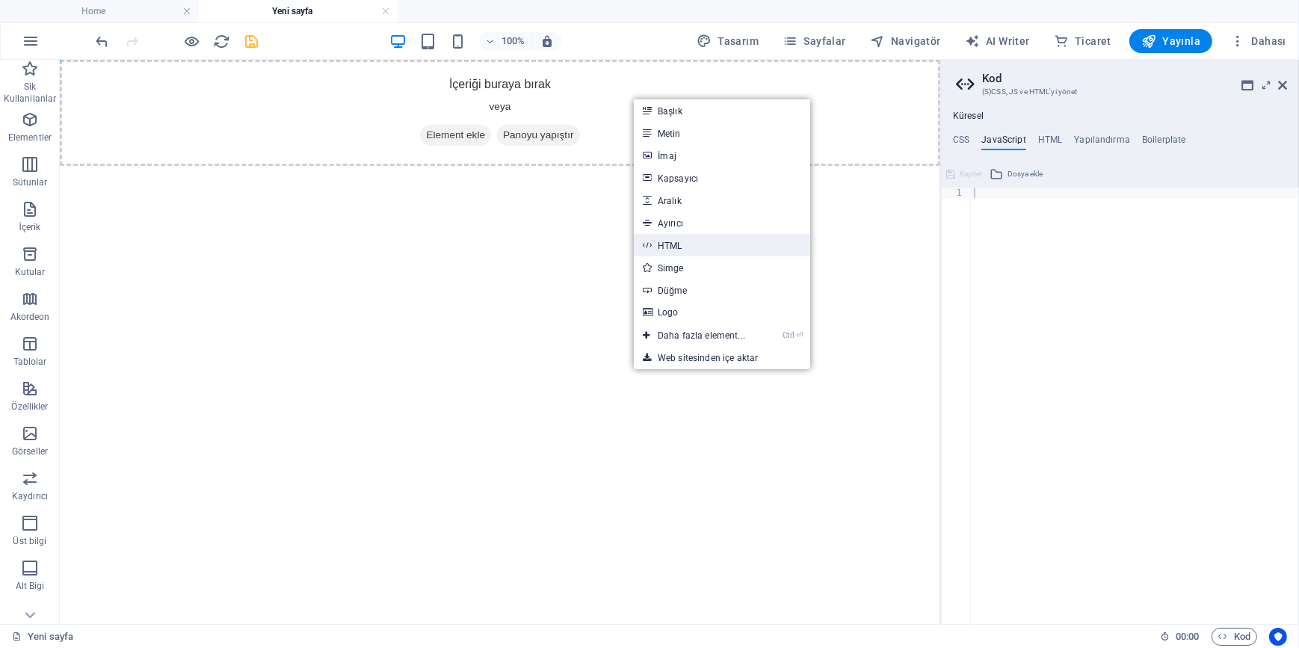
click at [691, 239] on link "HTML" at bounding box center [722, 245] width 176 height 22
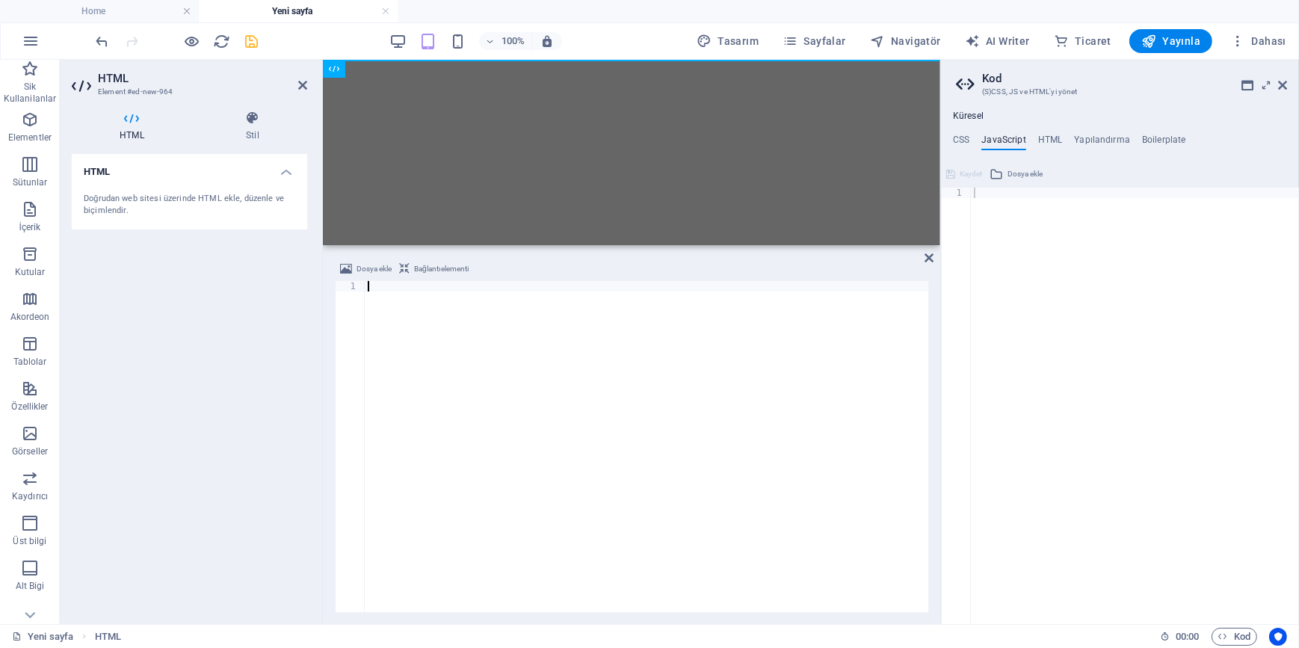
click at [431, 325] on div at bounding box center [646, 457] width 563 height 352
type textarea "</style>"
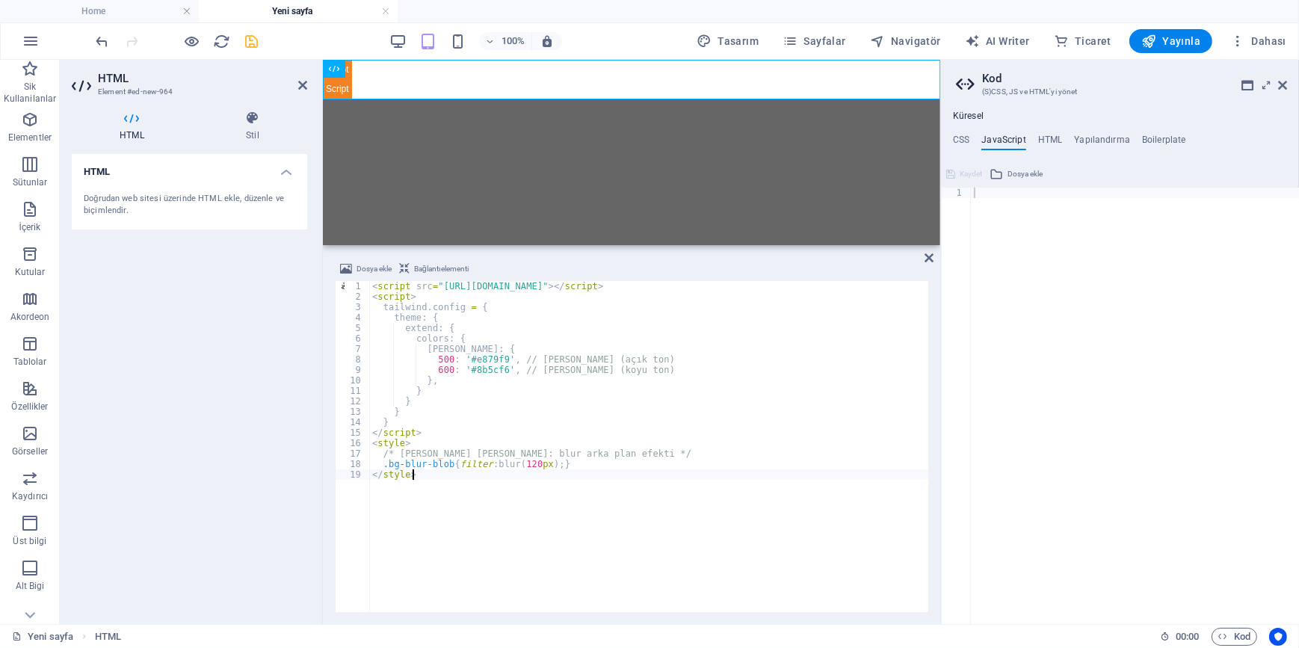
click at [226, 387] on div "HTML Doğrudan web sitesi üzerinde HTML ekle, düzenle ve biçimlendir." at bounding box center [189, 383] width 235 height 458
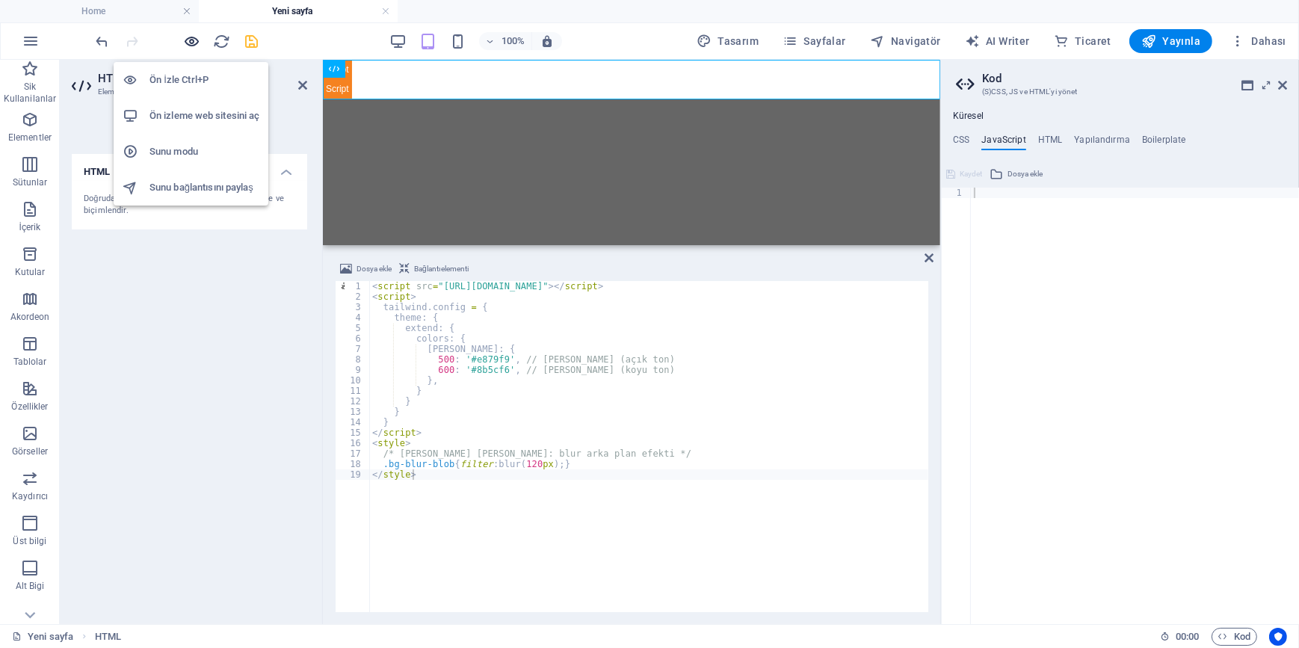
click at [190, 37] on icon "button" at bounding box center [192, 41] width 17 height 17
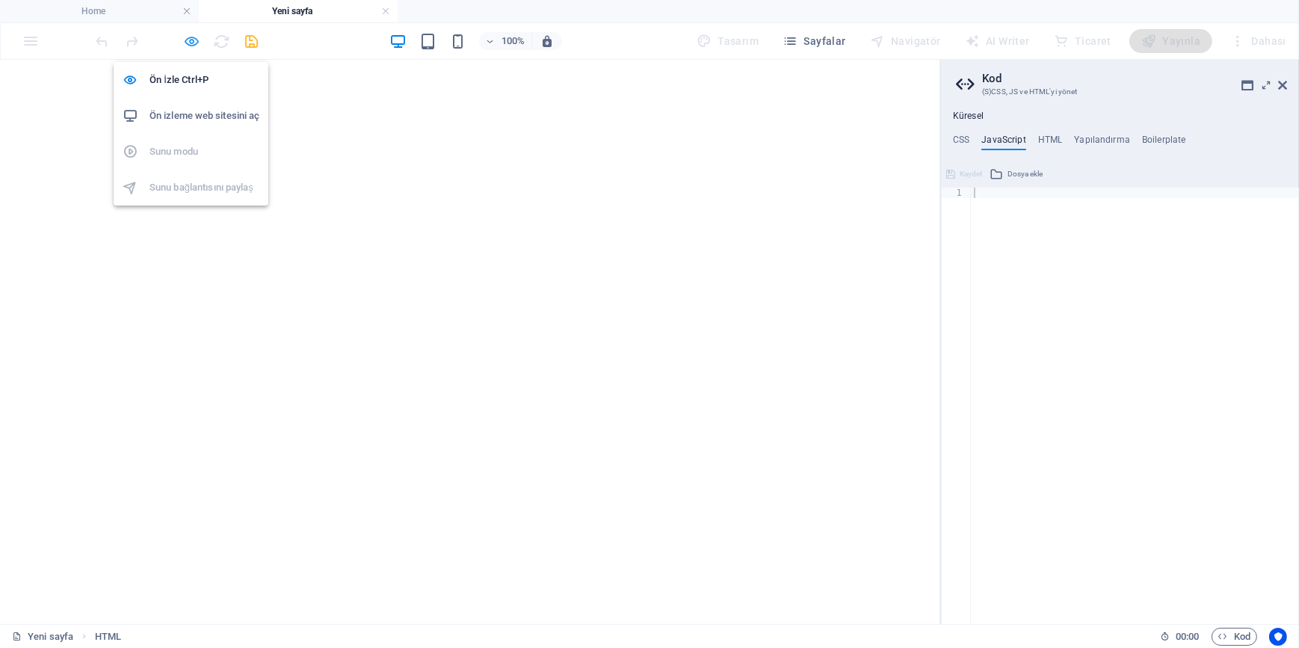
click at [191, 38] on icon "button" at bounding box center [192, 41] width 17 height 17
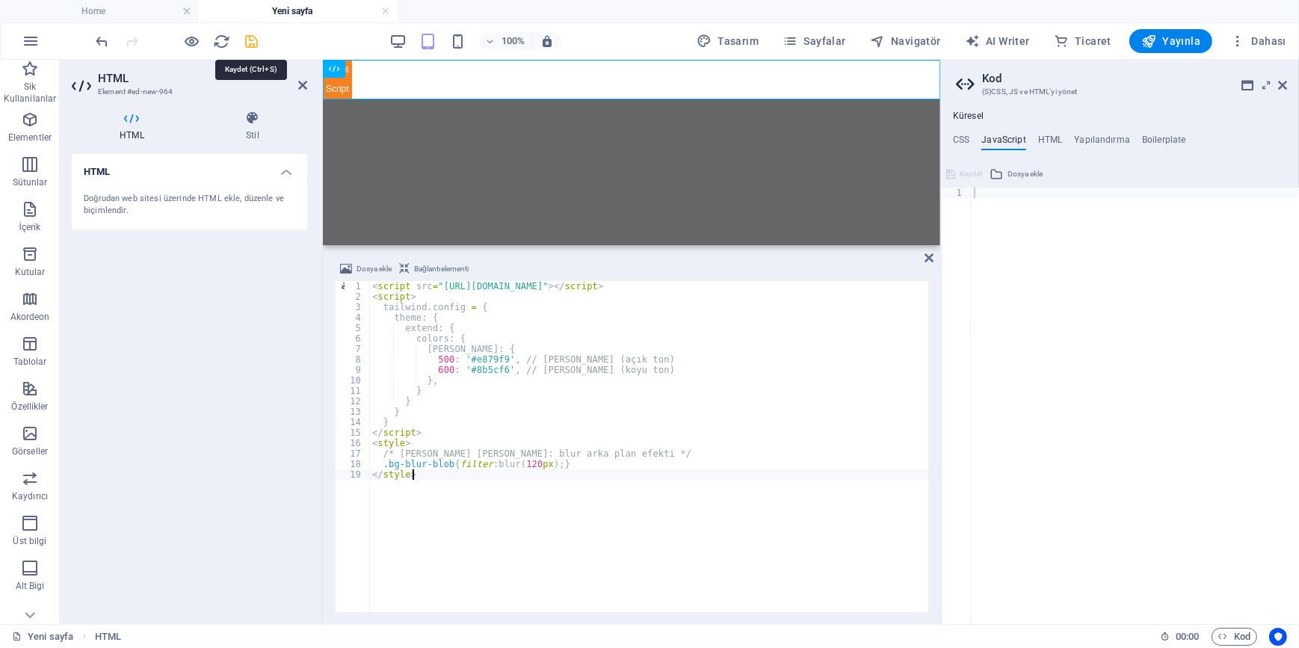
click at [250, 34] on icon "save" at bounding box center [252, 41] width 17 height 17
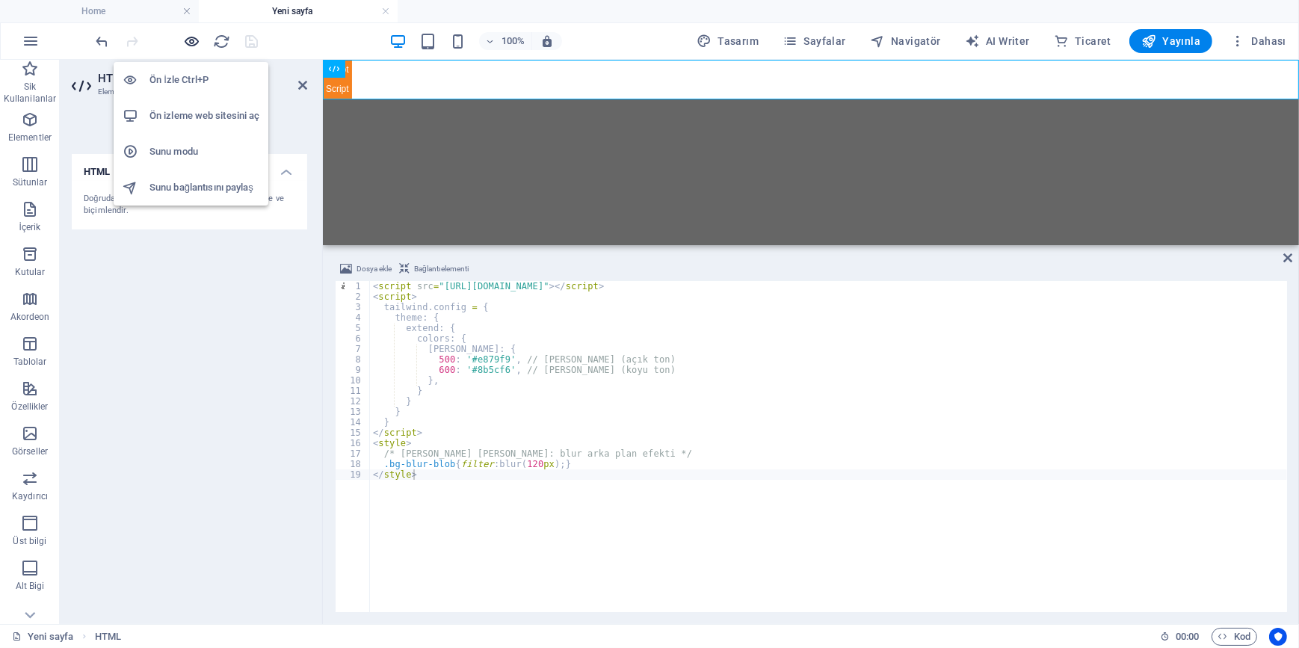
click at [186, 43] on icon "button" at bounding box center [192, 41] width 17 height 17
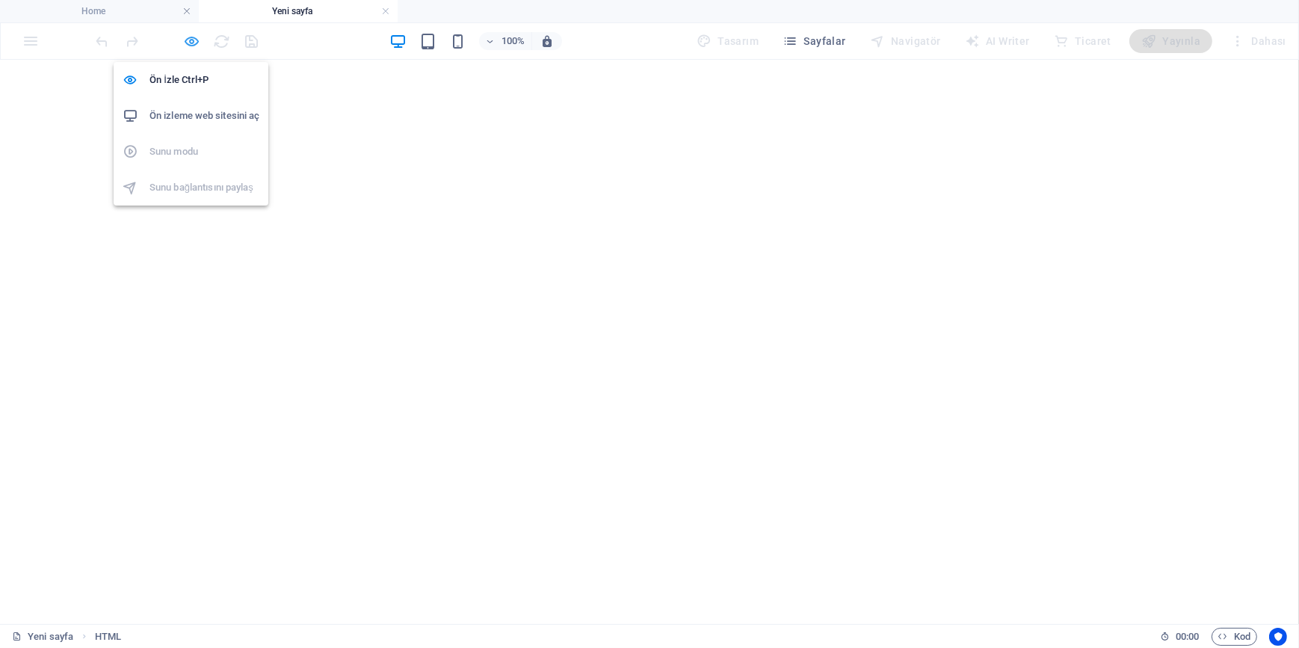
click at [191, 34] on icon "button" at bounding box center [192, 41] width 17 height 17
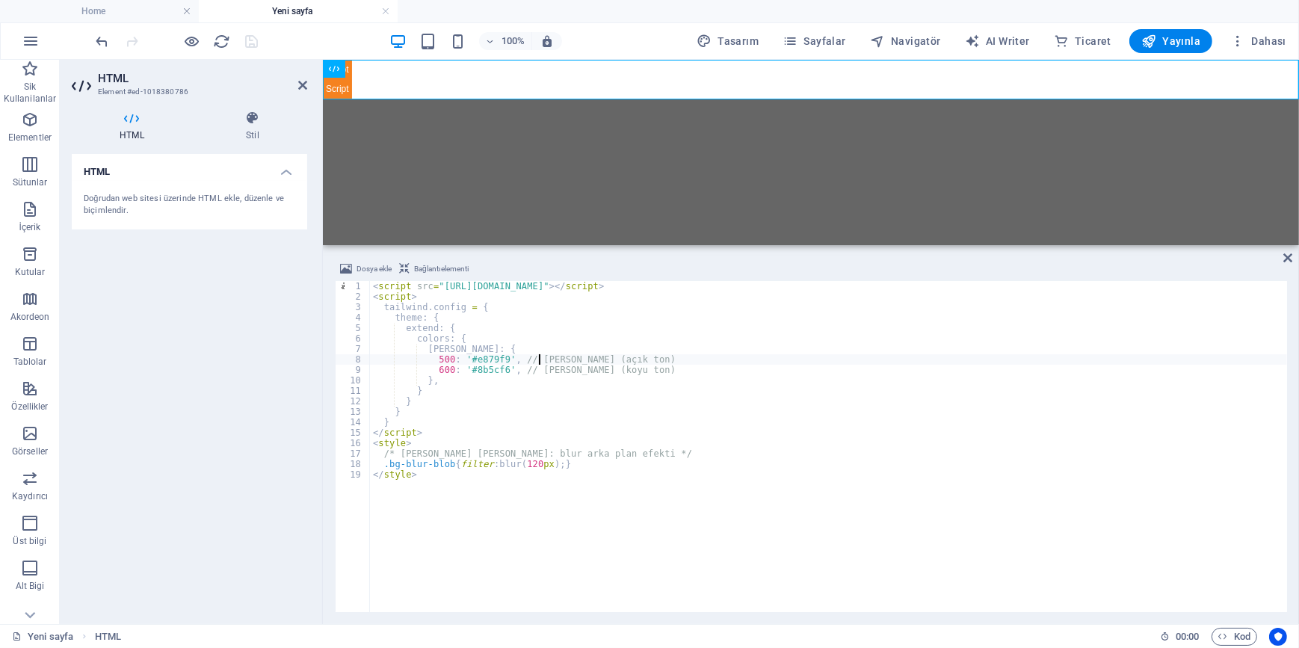
click at [537, 356] on div "< script src = "https://cdn.tailwindcss.com" > </ script > < script > tailwind …" at bounding box center [828, 457] width 917 height 352
type textarea "500: '#e879f9', // an renk (açık ton)"
drag, startPoint x: 300, startPoint y: 87, endPoint x: 245, endPoint y: 36, distance: 74.6
click at [300, 87] on icon at bounding box center [302, 85] width 9 height 12
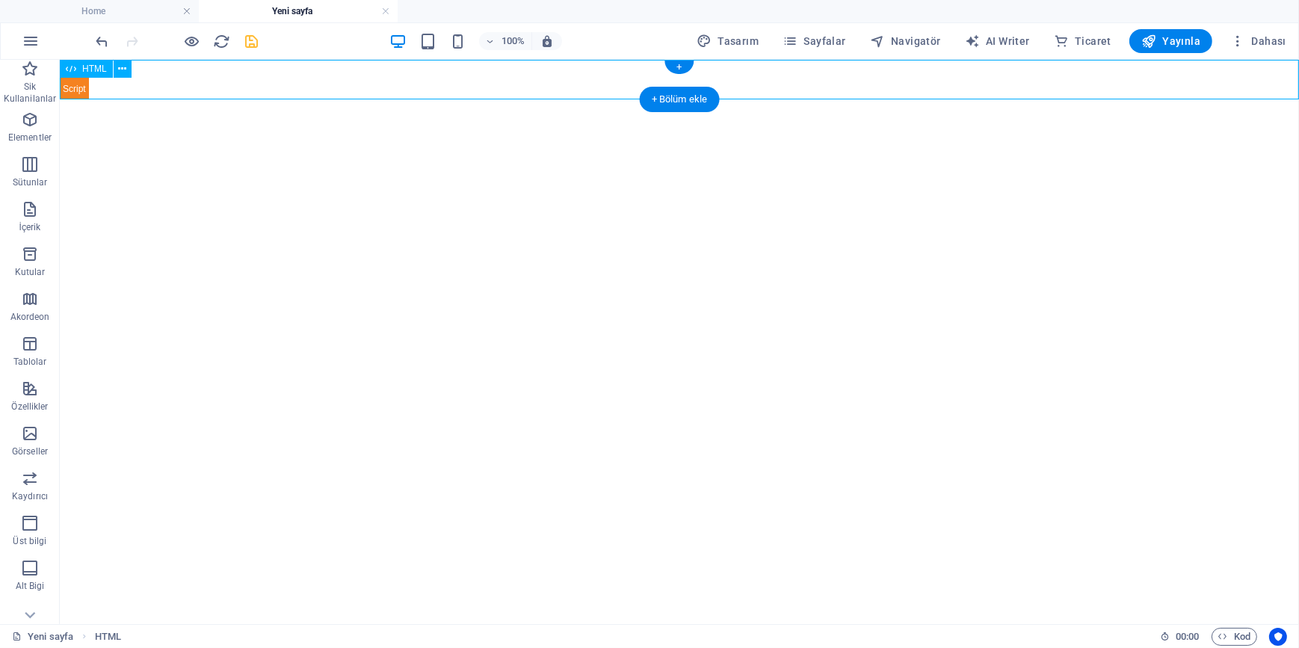
click at [194, 75] on div at bounding box center [678, 78] width 1239 height 39
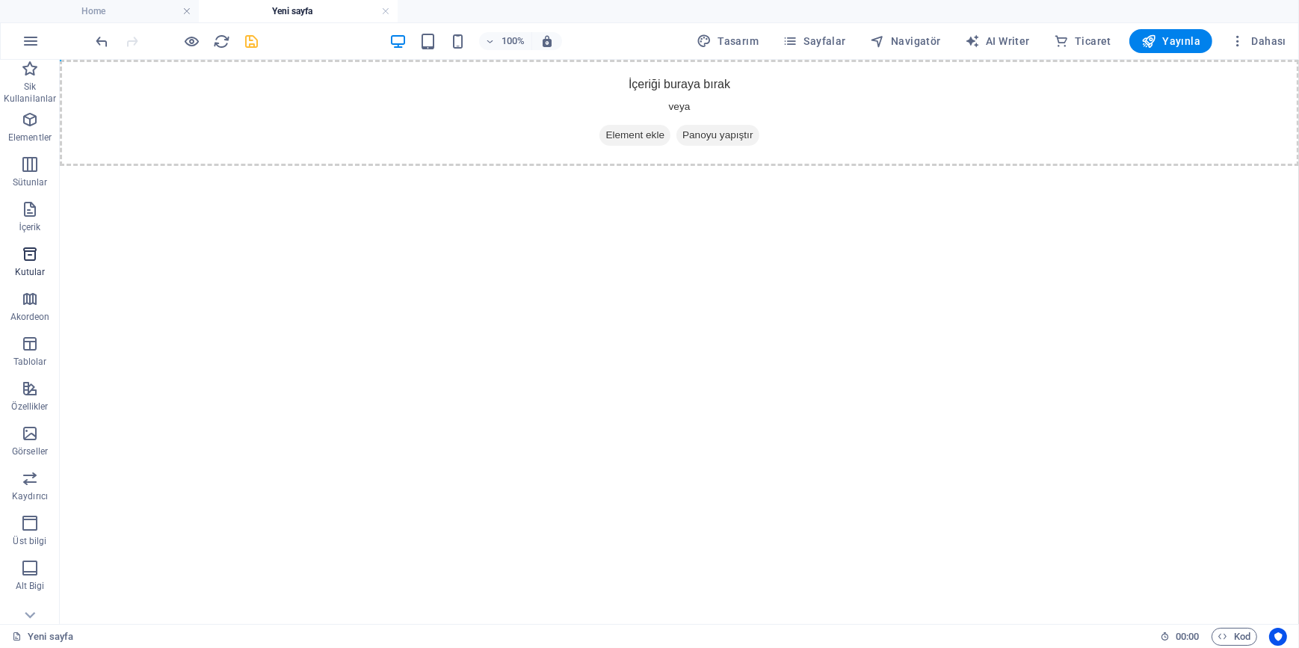
click at [27, 265] on span "Kutular" at bounding box center [30, 263] width 60 height 36
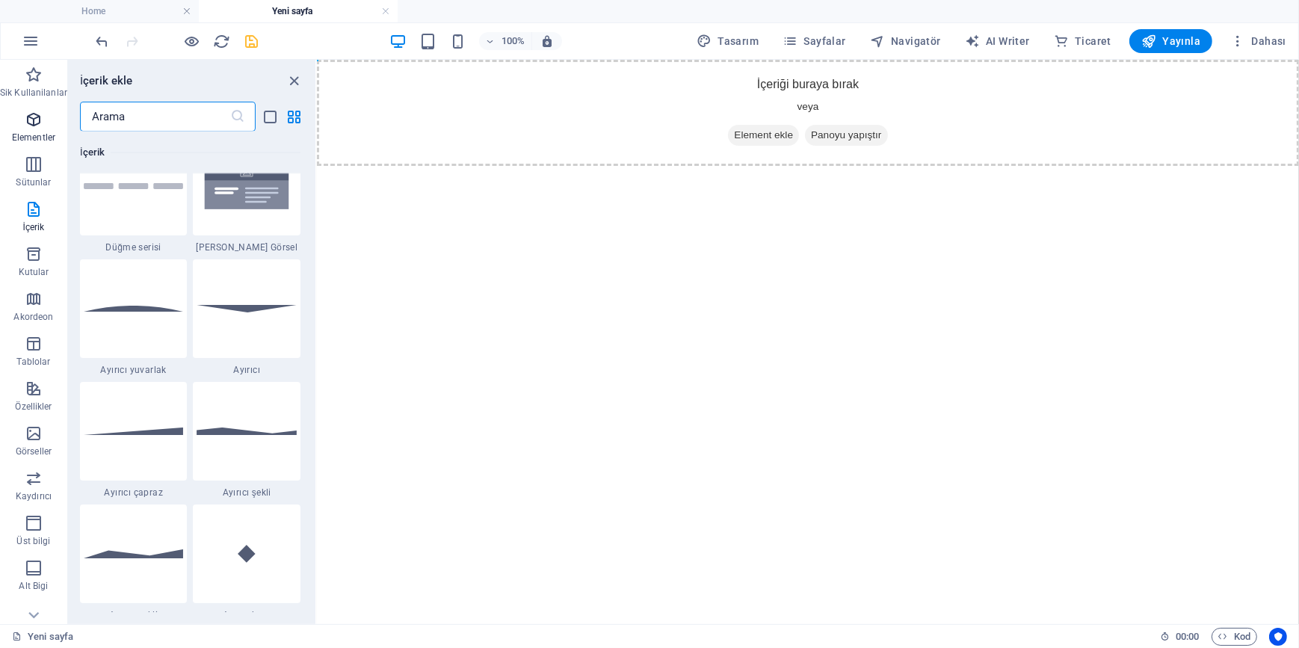
click at [30, 113] on icon "button" at bounding box center [34, 120] width 18 height 18
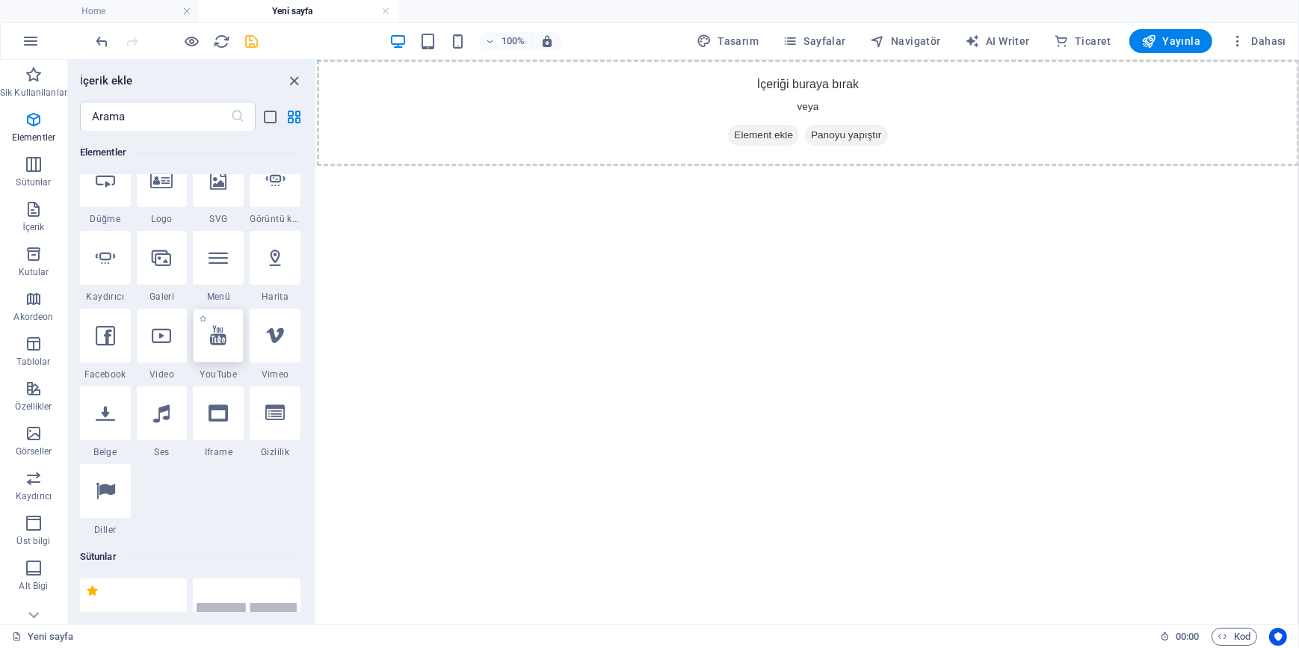
scroll to position [363, 0]
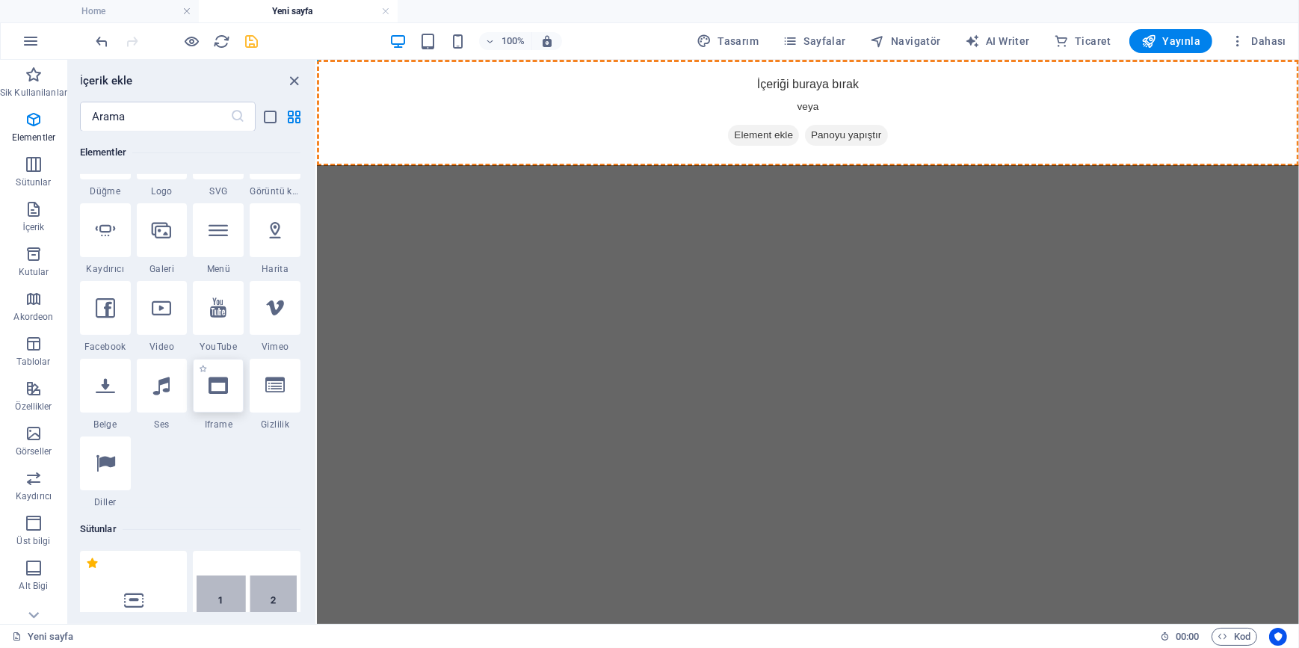
select select "%"
select select "px"
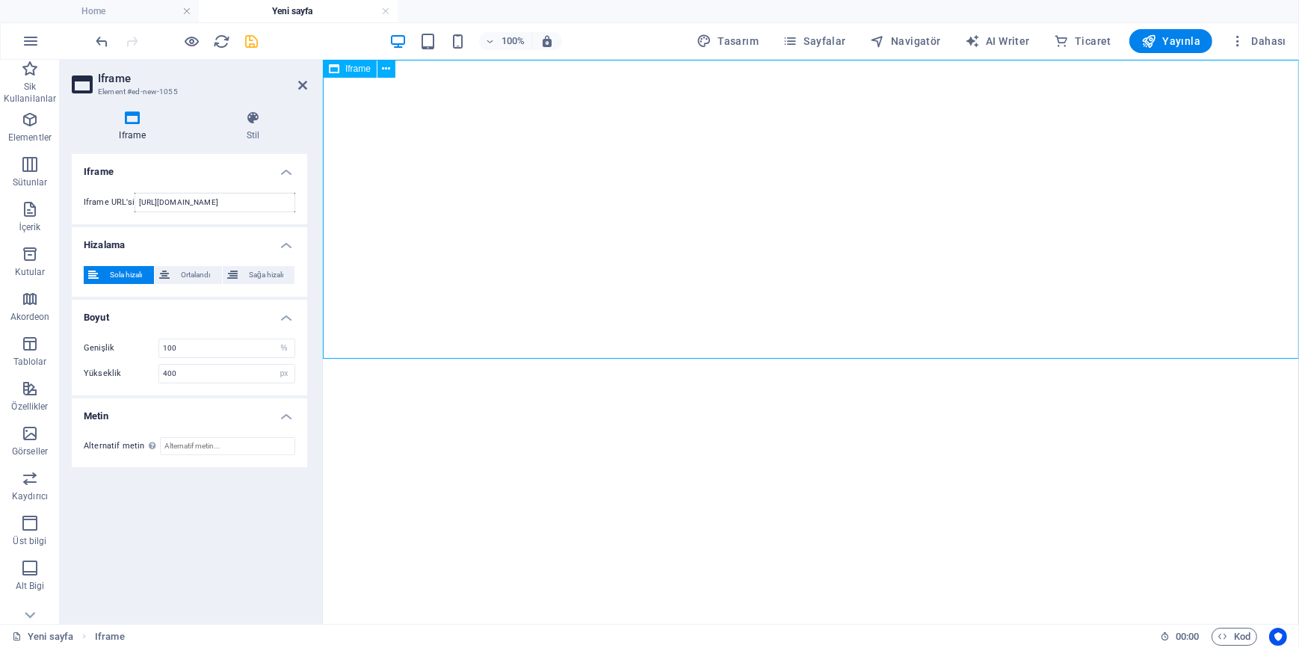
click at [784, 358] on html "Skip to main content </div>" at bounding box center [810, 208] width 976 height 299
drag, startPoint x: 457, startPoint y: 513, endPoint x: 528, endPoint y: 424, distance: 114.3
click at [467, 358] on html "Skip to main content </div>" at bounding box center [810, 208] width 976 height 299
click at [389, 69] on icon at bounding box center [387, 69] width 8 height 16
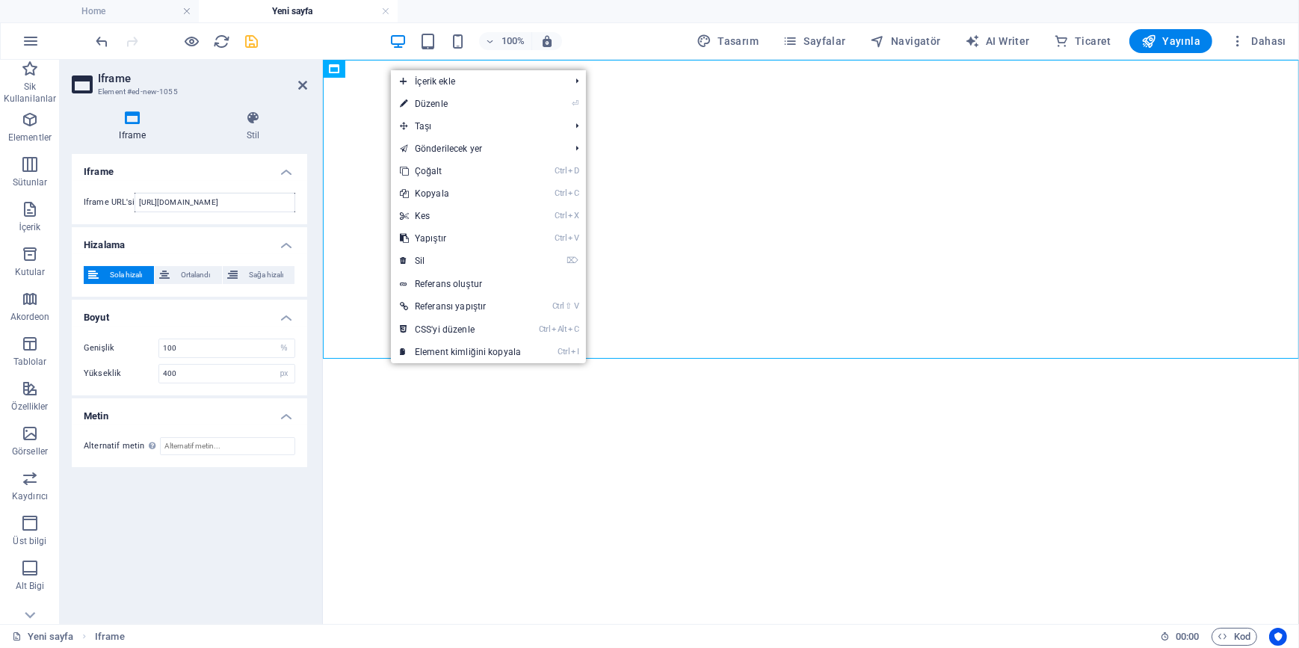
click at [470, 358] on html "Skip to main content </div>" at bounding box center [810, 208] width 976 height 299
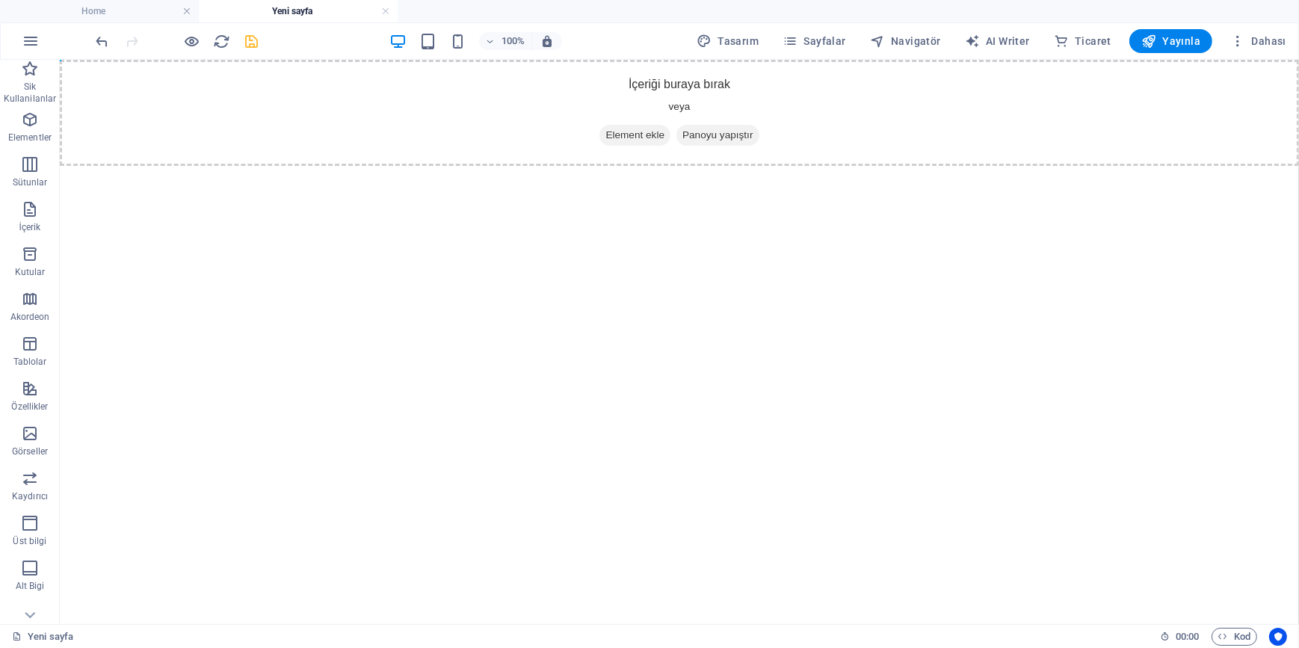
click at [408, 123] on div "İçeriği buraya bırak veya Element ekle Panoyu yapıştır" at bounding box center [678, 112] width 1239 height 106
click at [36, 118] on icon "button" at bounding box center [30, 120] width 18 height 18
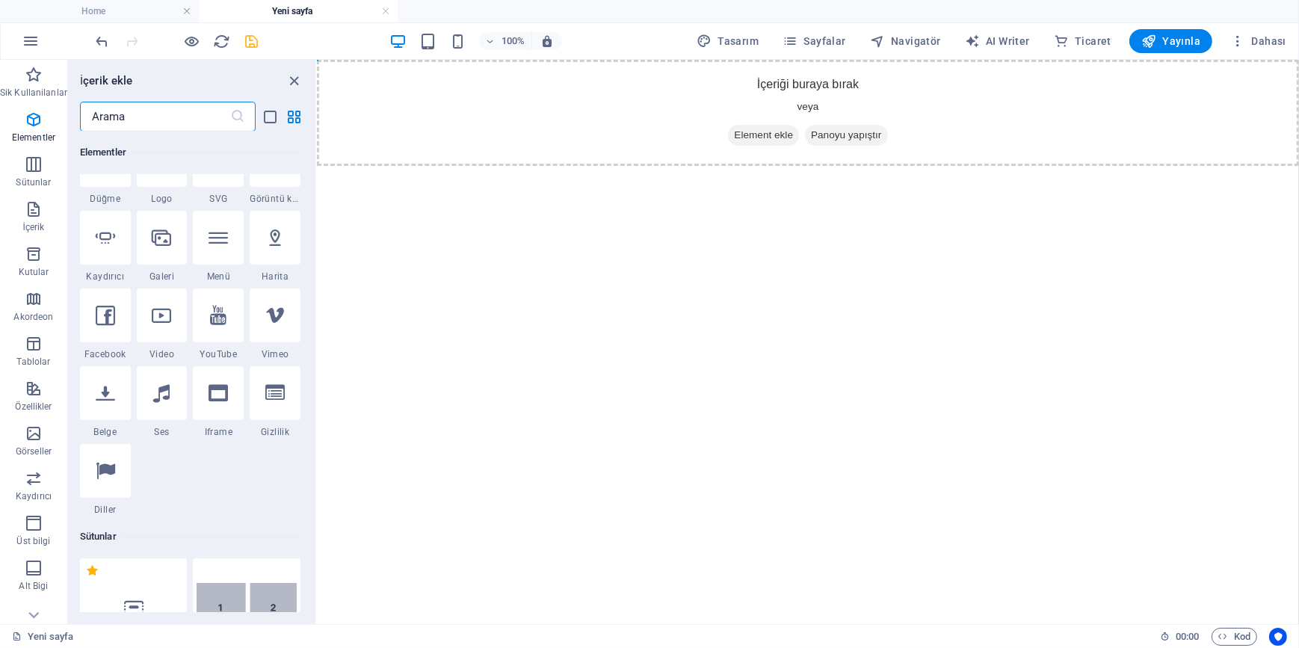
scroll to position [362, 0]
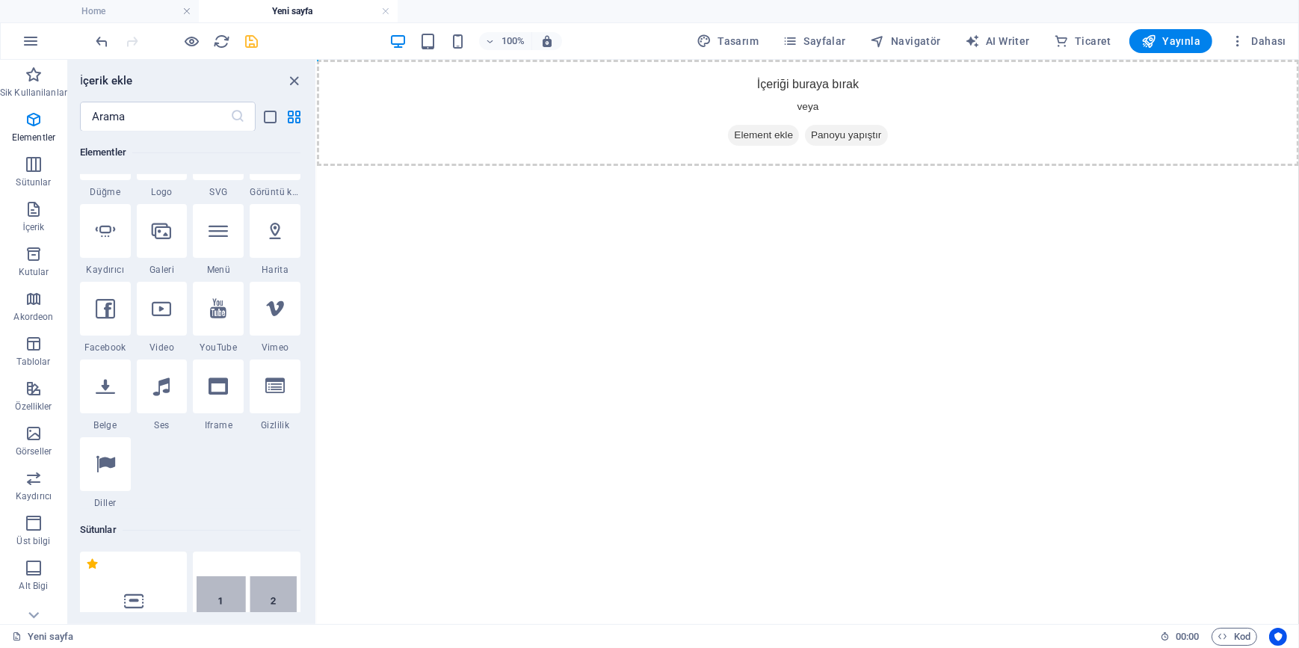
select select "%"
select select "px"
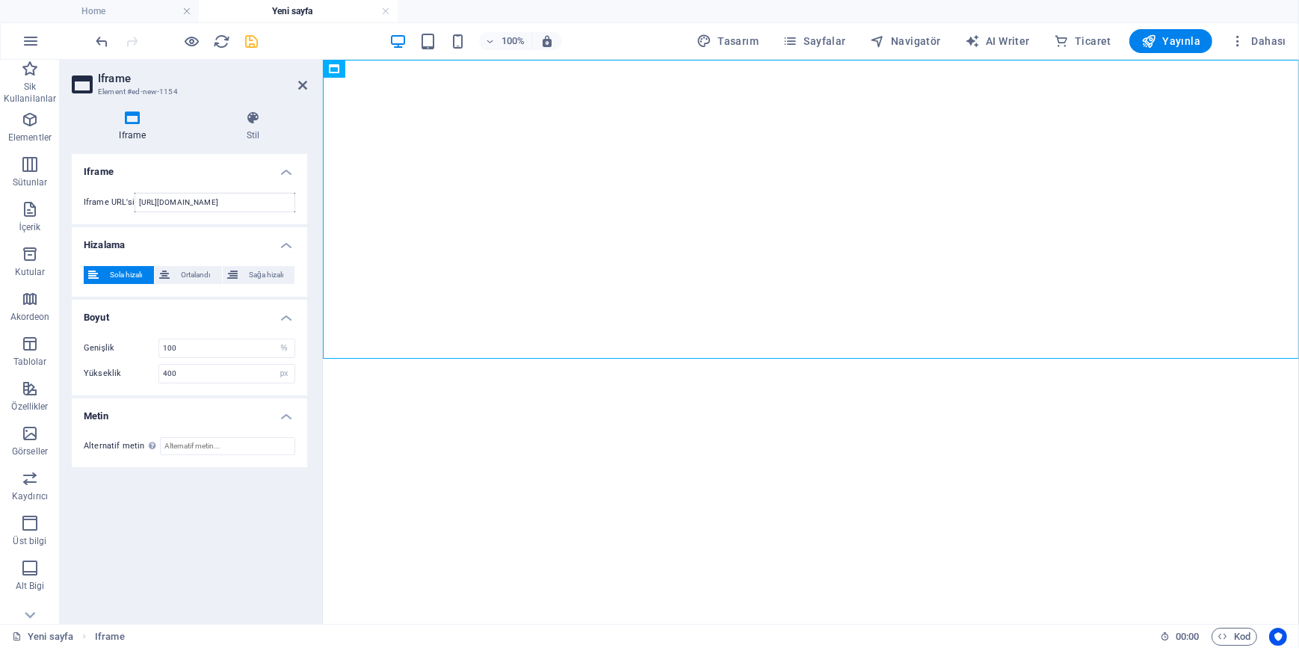
click at [478, 358] on html "Skip to main content </div>" at bounding box center [810, 208] width 976 height 299
click at [448, 191] on div "</div>" at bounding box center [810, 208] width 976 height 299
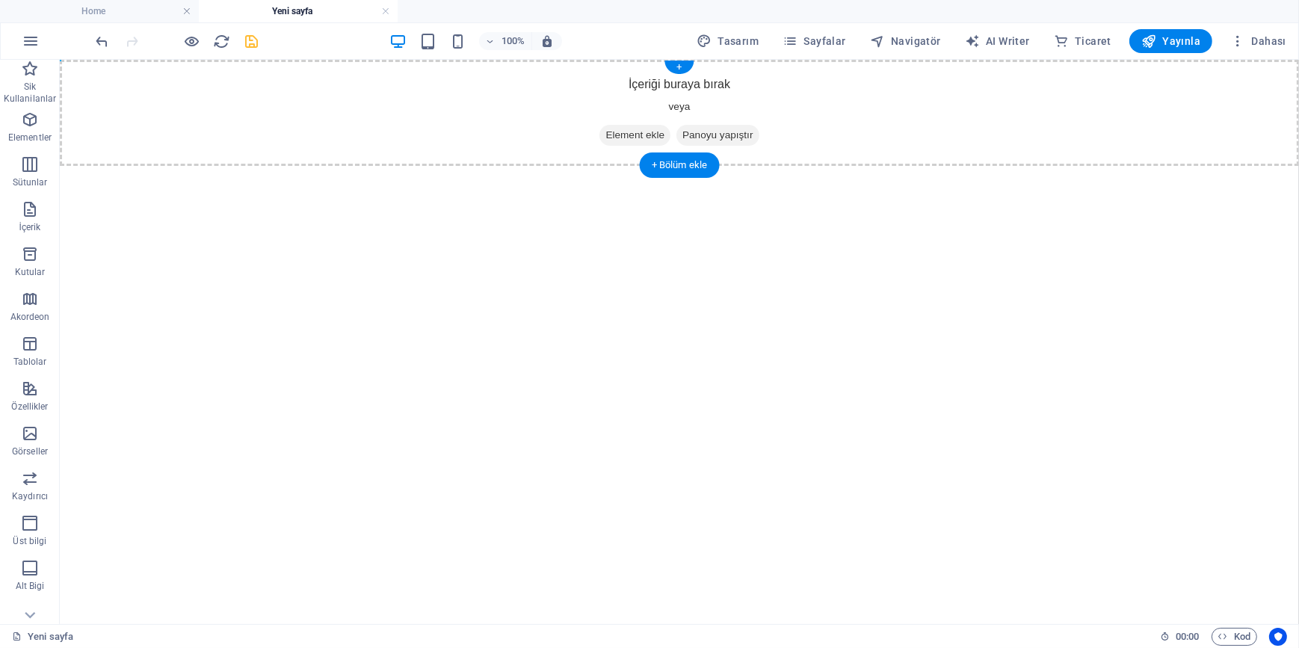
click at [312, 64] on div "İçeriği buraya bırak veya Element ekle Panoyu yapıştır" at bounding box center [678, 112] width 1239 height 106
click at [673, 166] on div "+ Bölüm ekle" at bounding box center [680, 164] width 80 height 25
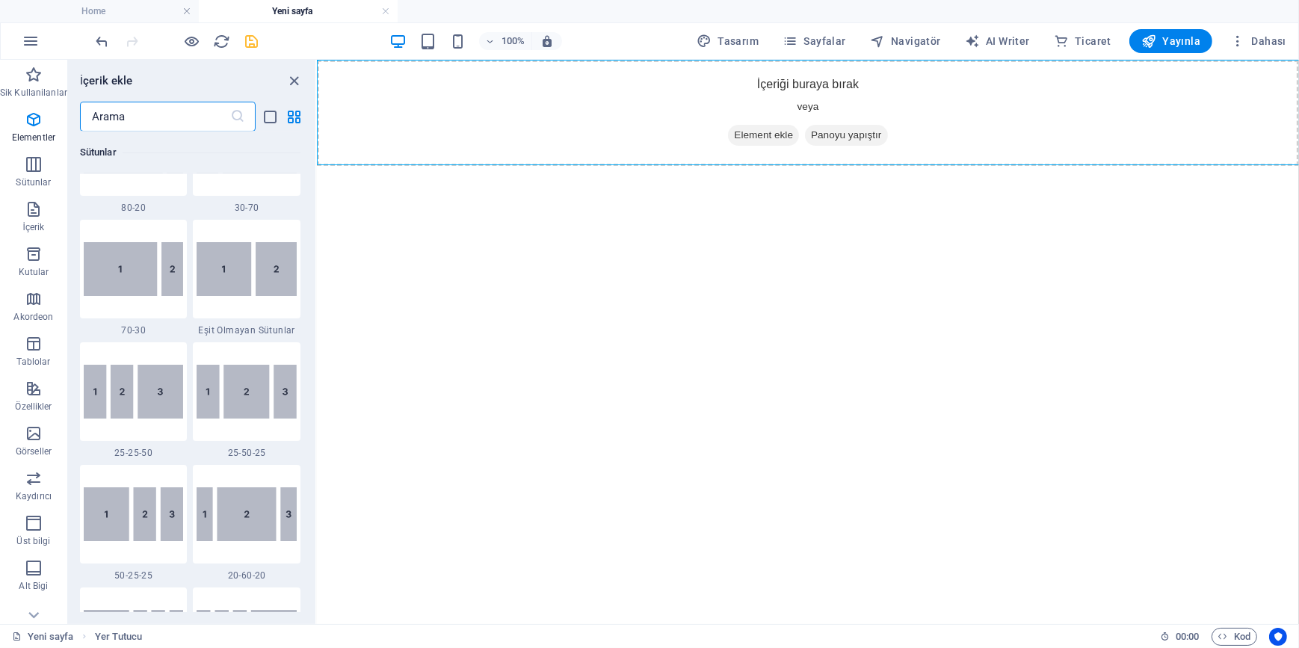
scroll to position [2614, 0]
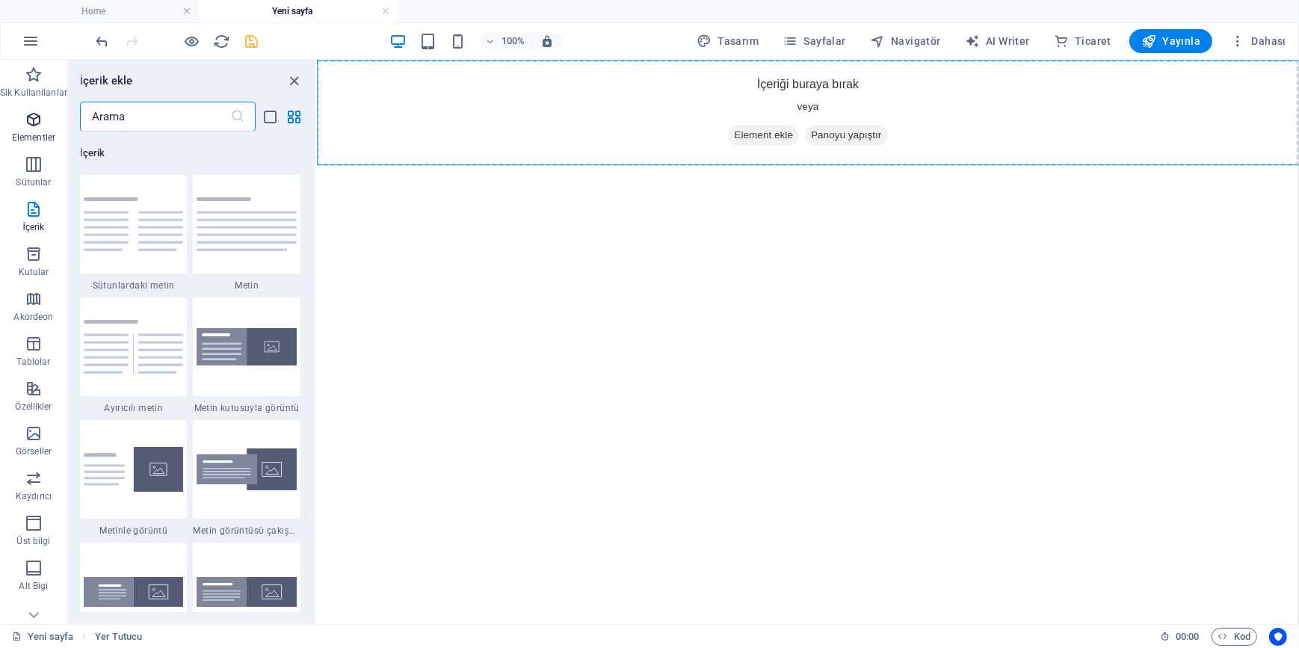
click at [37, 122] on icon "button" at bounding box center [34, 120] width 18 height 18
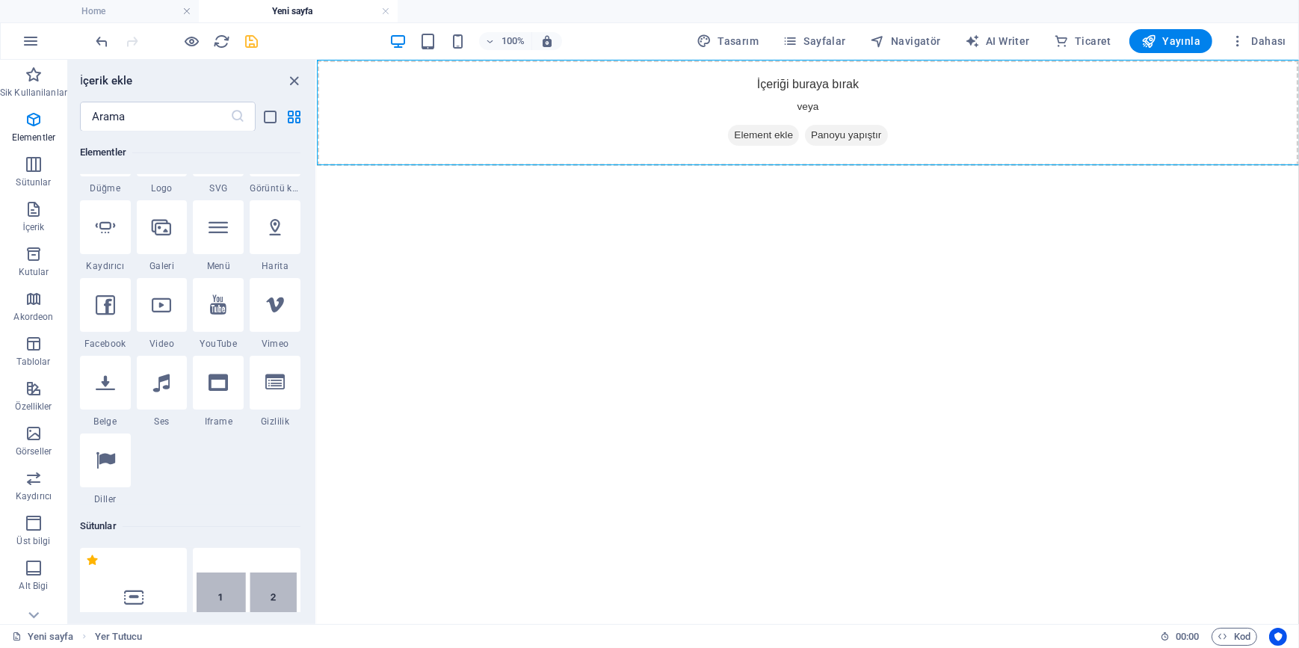
scroll to position [430, 0]
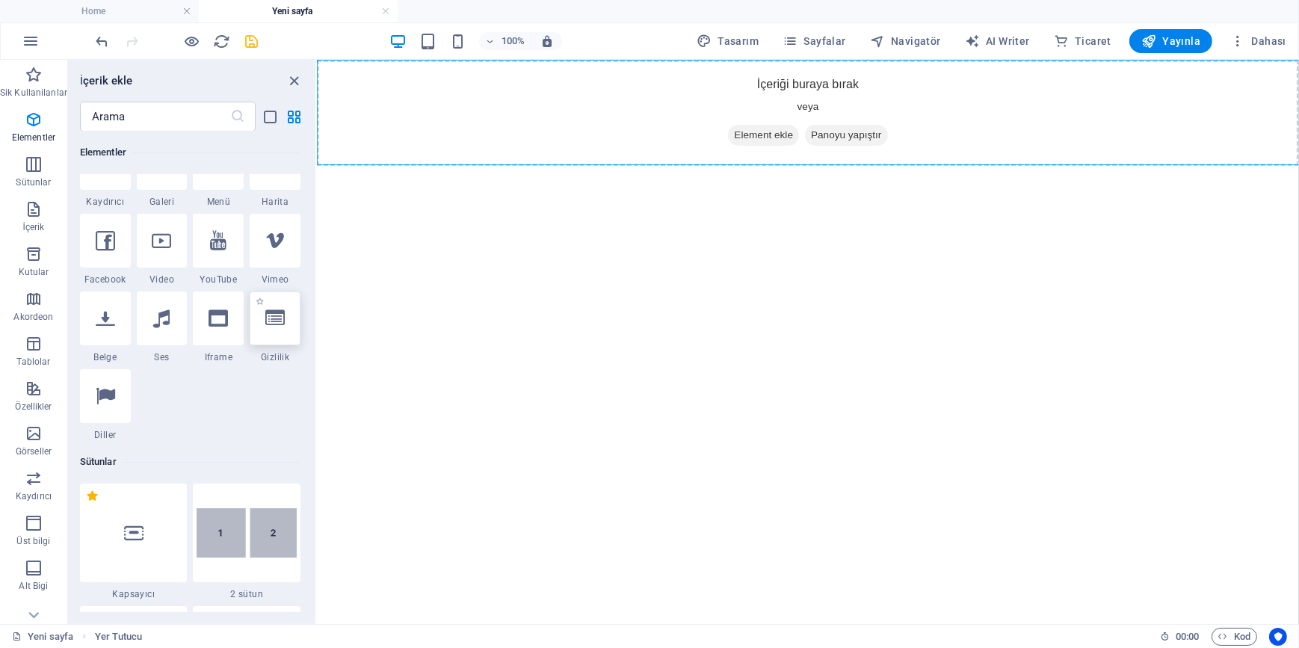
click at [273, 327] on icon at bounding box center [274, 318] width 19 height 19
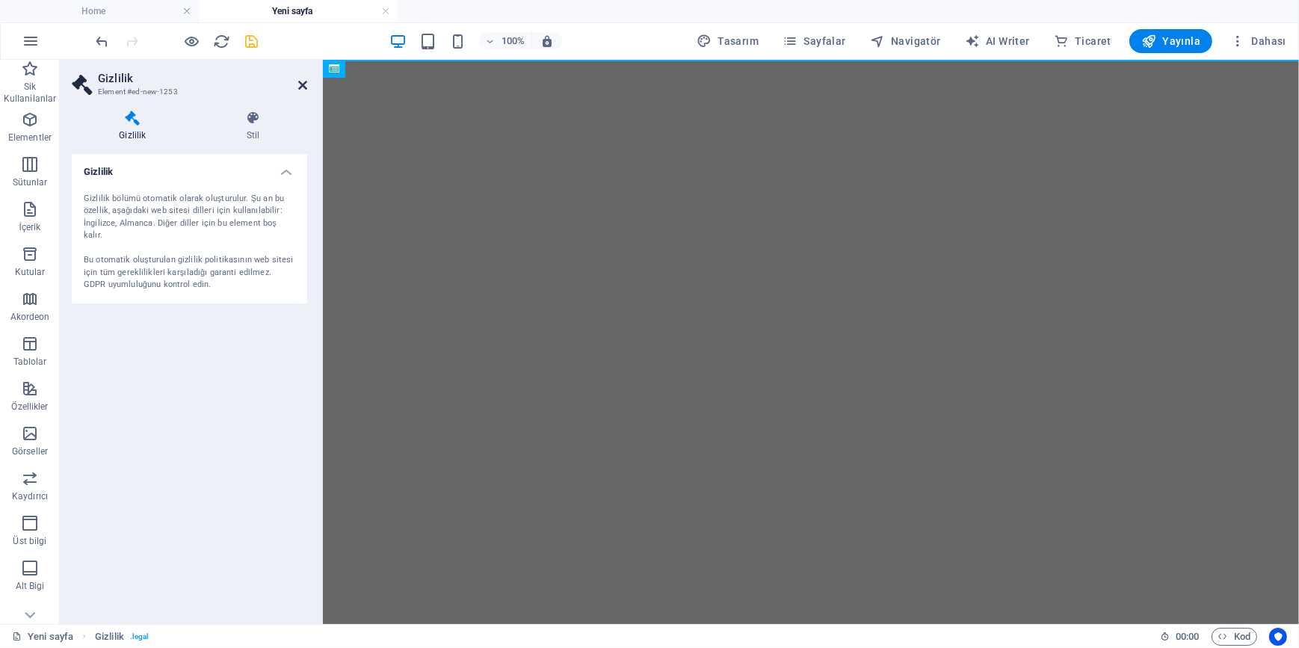
click at [299, 88] on icon at bounding box center [302, 85] width 9 height 12
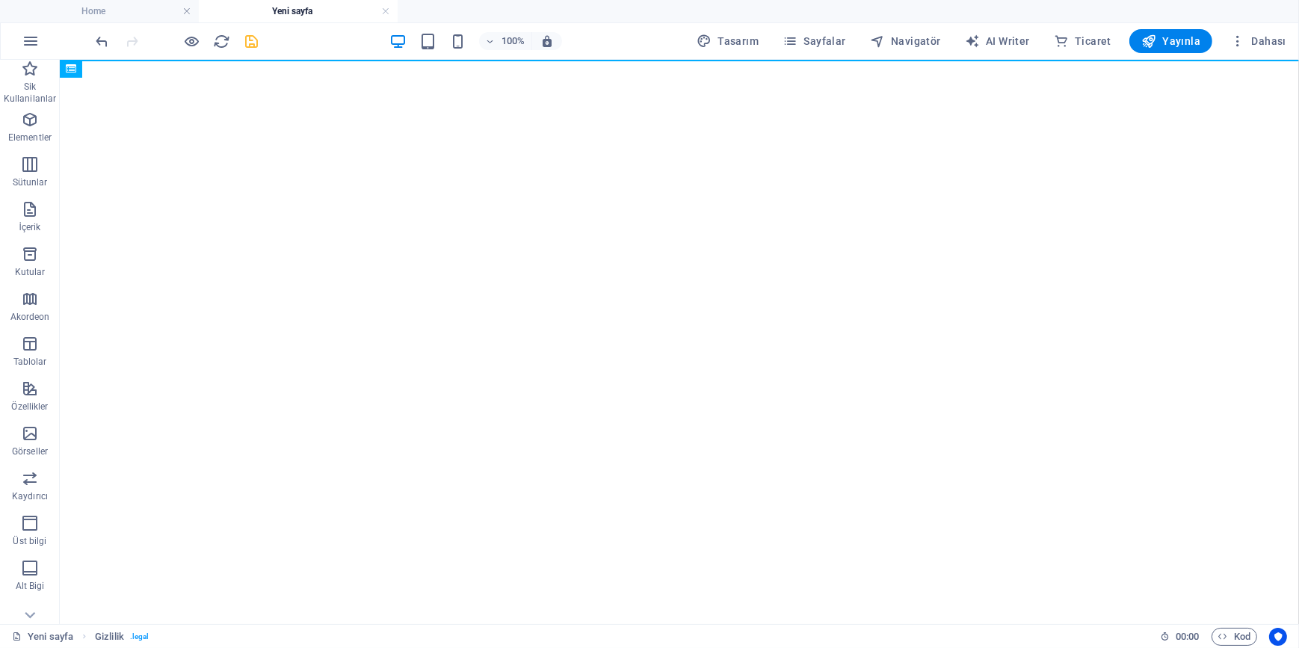
click at [102, 59] on html "Skip to main content" at bounding box center [678, 59] width 1239 height 0
click at [117, 59] on html "Skip to main content" at bounding box center [678, 59] width 1239 height 0
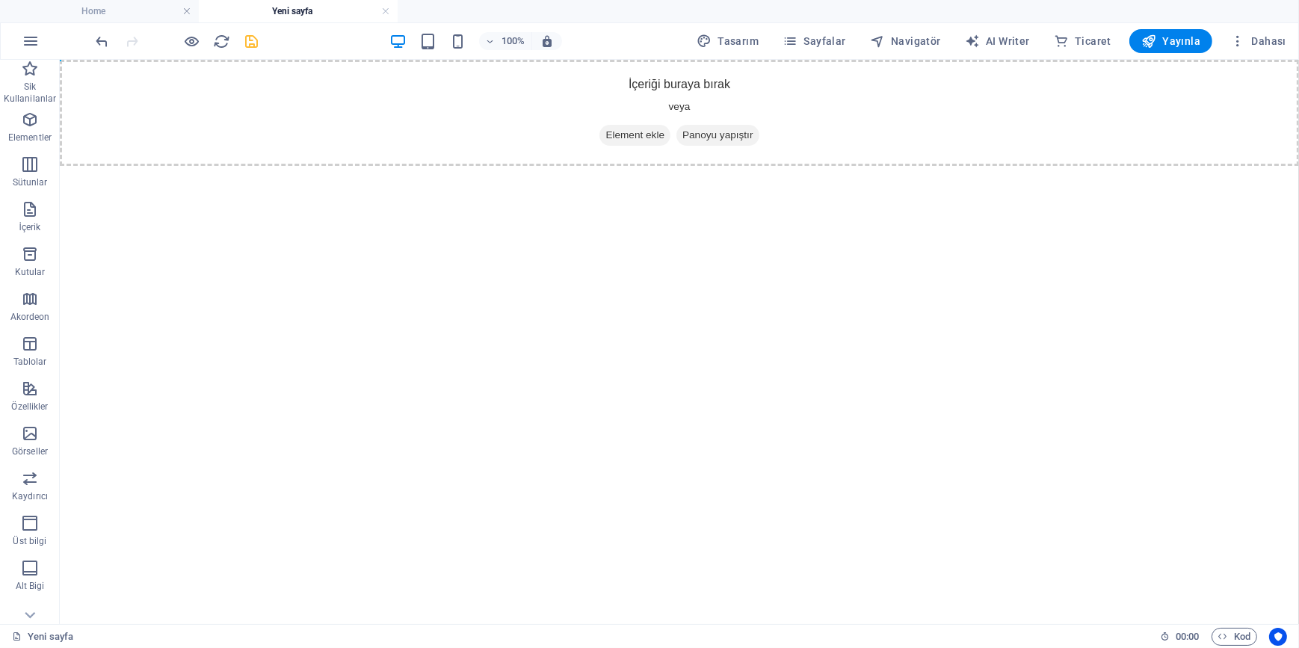
click at [297, 165] on html "Skip to main content İçeriği buraya bırak veya Element ekle Panoyu yapıştır" at bounding box center [678, 112] width 1239 height 106
click at [28, 120] on icon "button" at bounding box center [30, 120] width 18 height 18
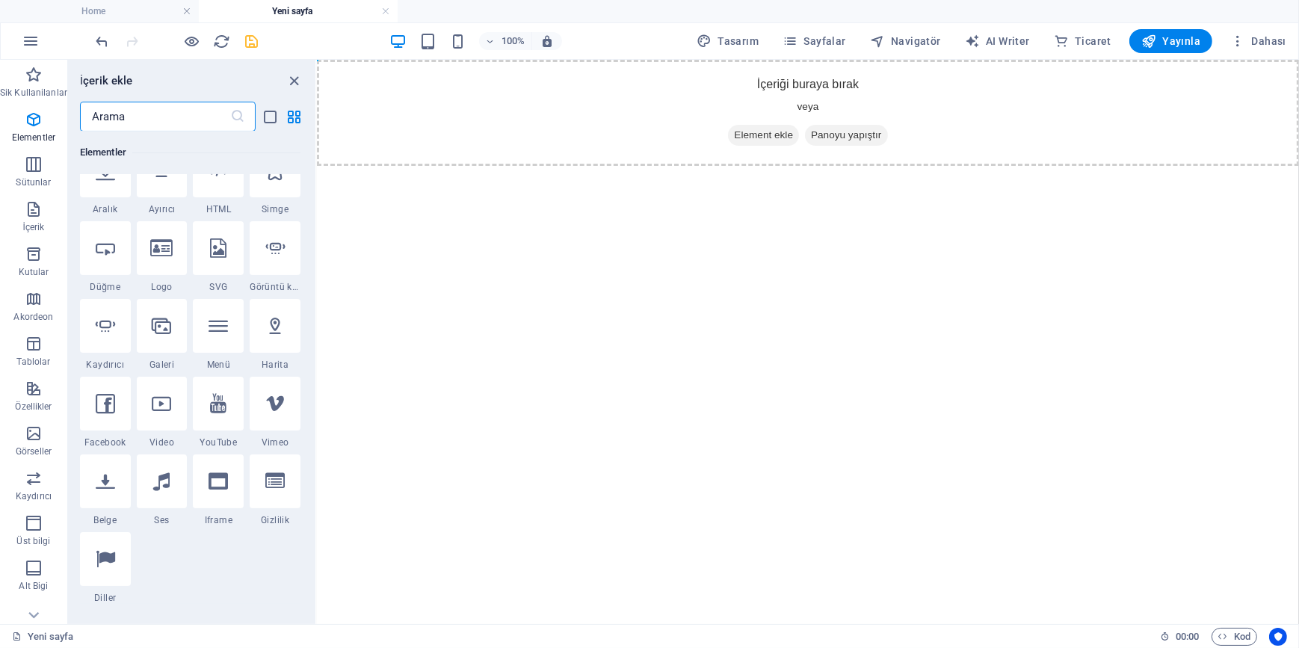
scroll to position [362, 0]
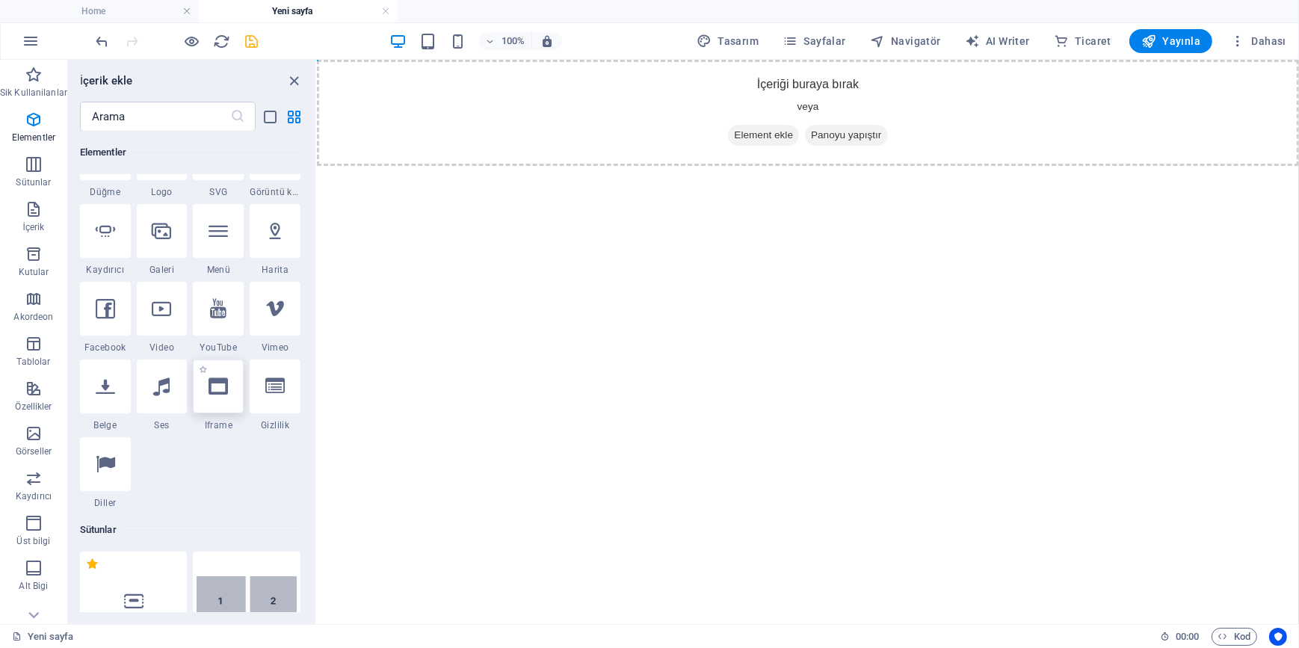
select select "%"
select select "px"
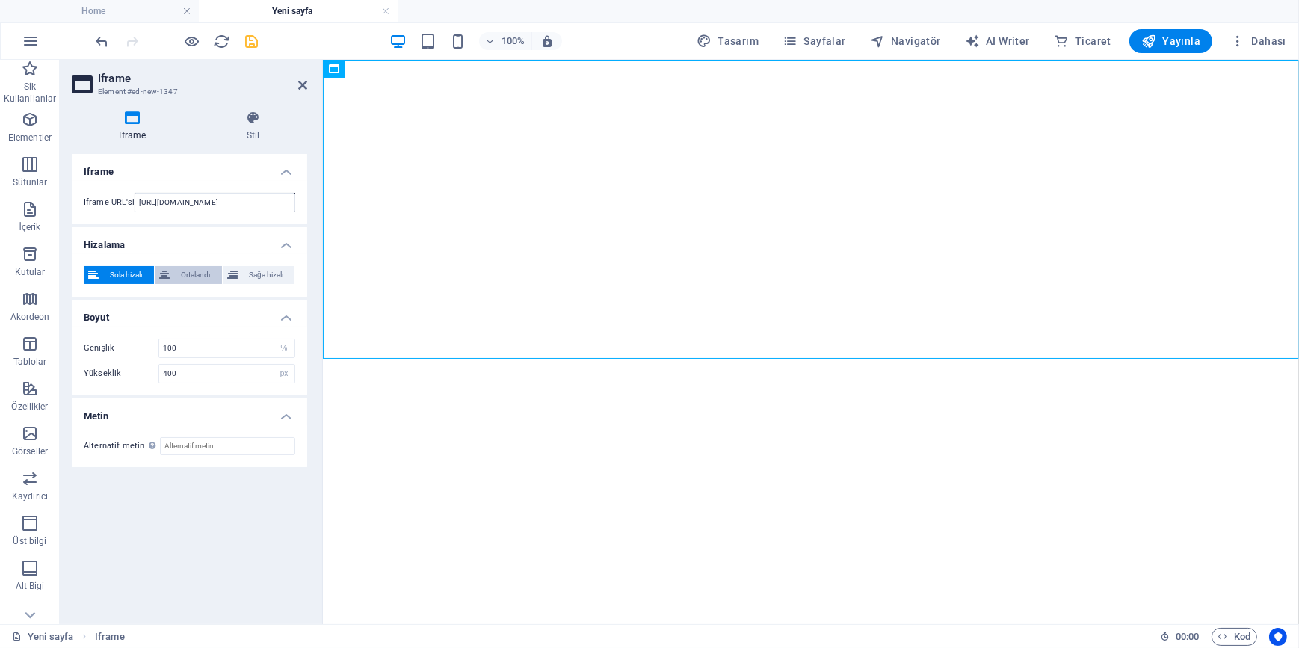
click at [203, 271] on span "Ortalandı" at bounding box center [195, 275] width 43 height 18
click at [113, 268] on span "Sola hizalı" at bounding box center [126, 275] width 46 height 18
click at [209, 373] on input "400" at bounding box center [226, 374] width 135 height 18
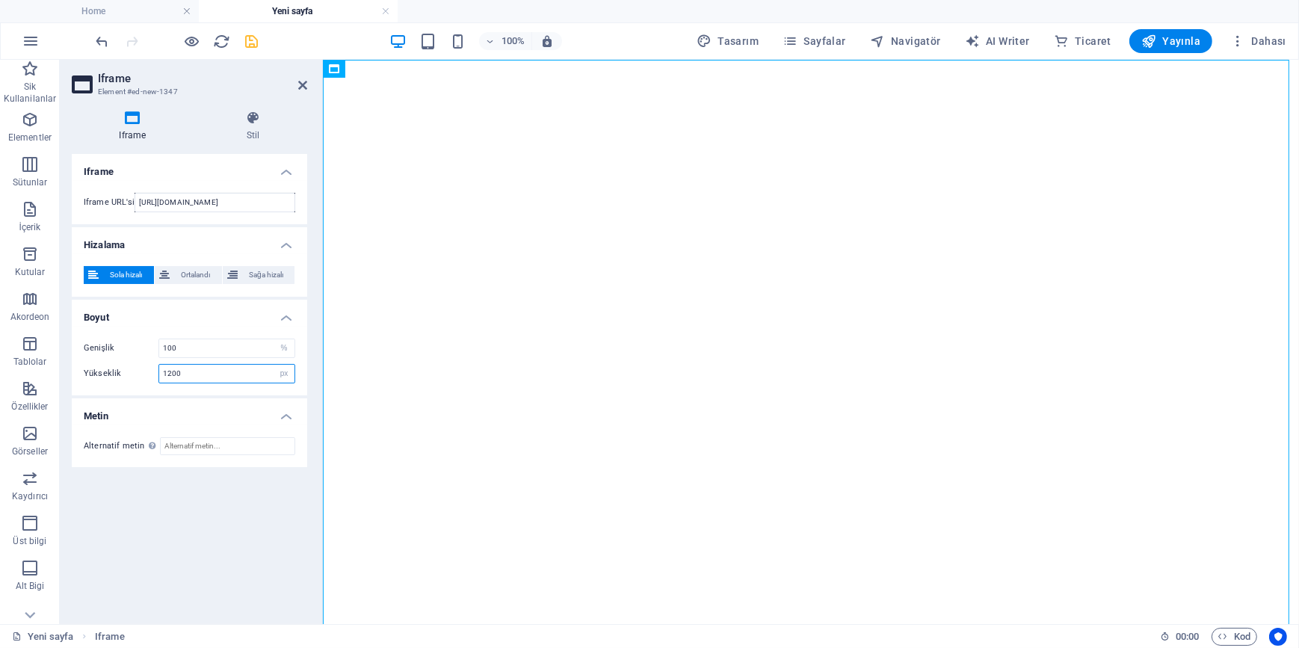
type input "1200"
click at [220, 524] on div "Iframe Iframe URL'si https://template-wireframe.de.rs/ Hizalama Sola hizalı Ort…" at bounding box center [189, 383] width 235 height 458
click at [257, 42] on icon "save" at bounding box center [252, 41] width 17 height 17
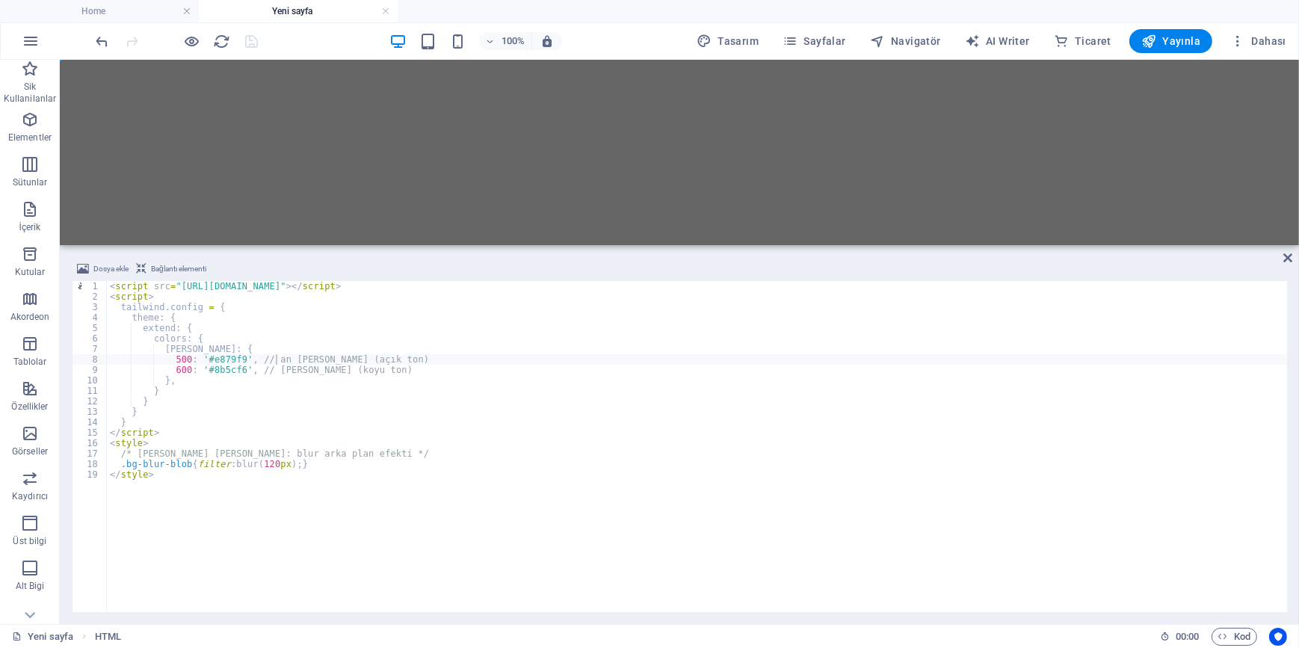
click at [498, 436] on div "< script src = "https://cdn.tailwindcss.com" > </ script > < script > tailwind …" at bounding box center [697, 457] width 1180 height 352
click at [284, 510] on div "< script src = "https://cdn.tailwindcss.com" > </ script > < script > tailwind …" at bounding box center [697, 457] width 1180 height 352
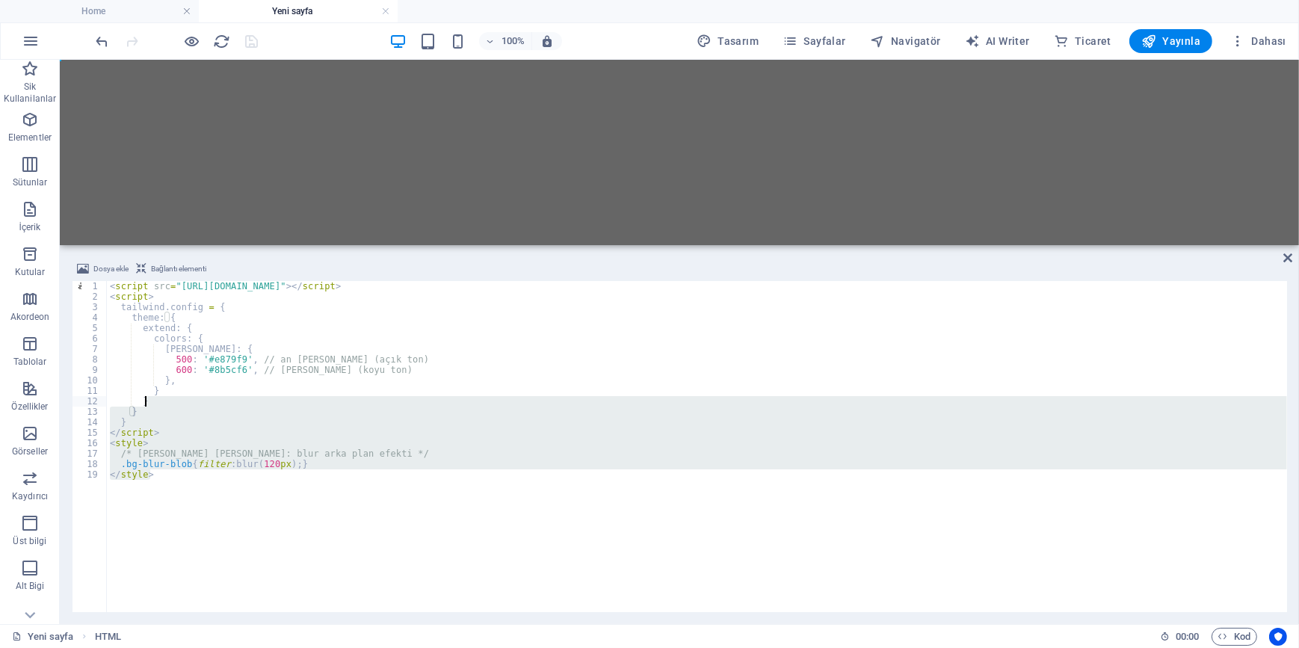
drag, startPoint x: 309, startPoint y: 478, endPoint x: 111, endPoint y: 291, distance: 272.3
click at [112, 294] on div "< script src = "https://cdn.tailwindcss.com" > </ script > < script > tailwind …" at bounding box center [697, 457] width 1180 height 352
type textarea "<script> tailwind.config = {"
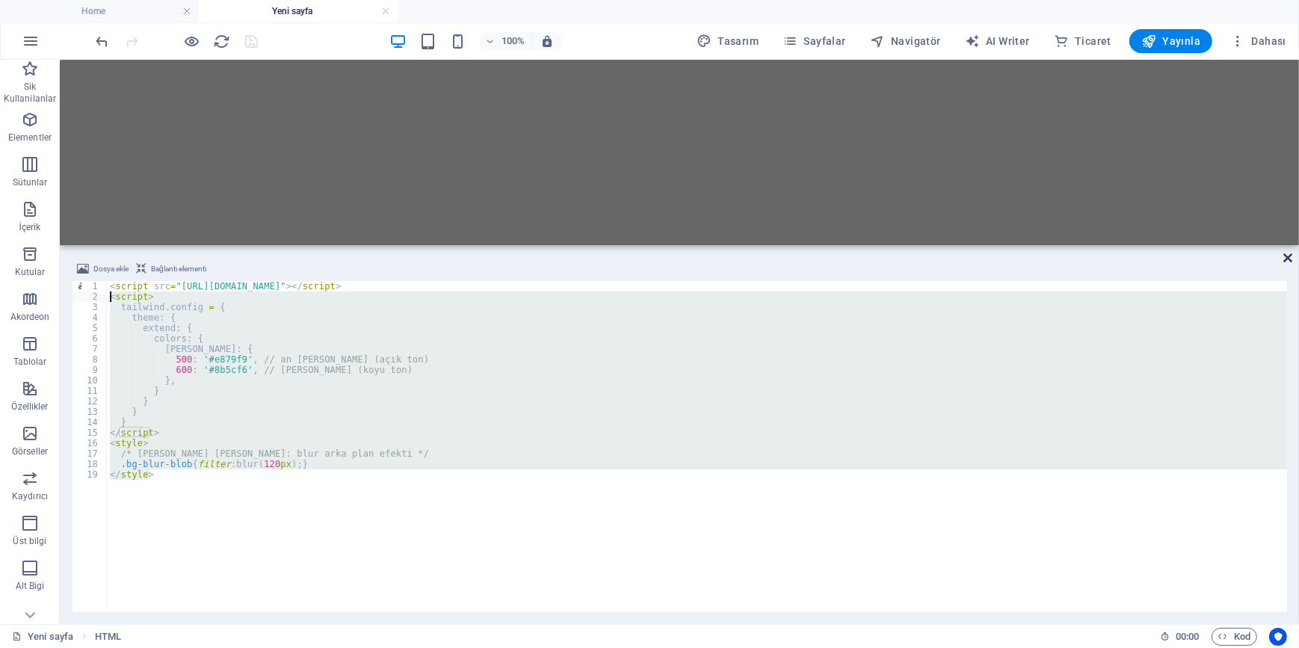
click at [1285, 256] on icon at bounding box center [1287, 258] width 9 height 12
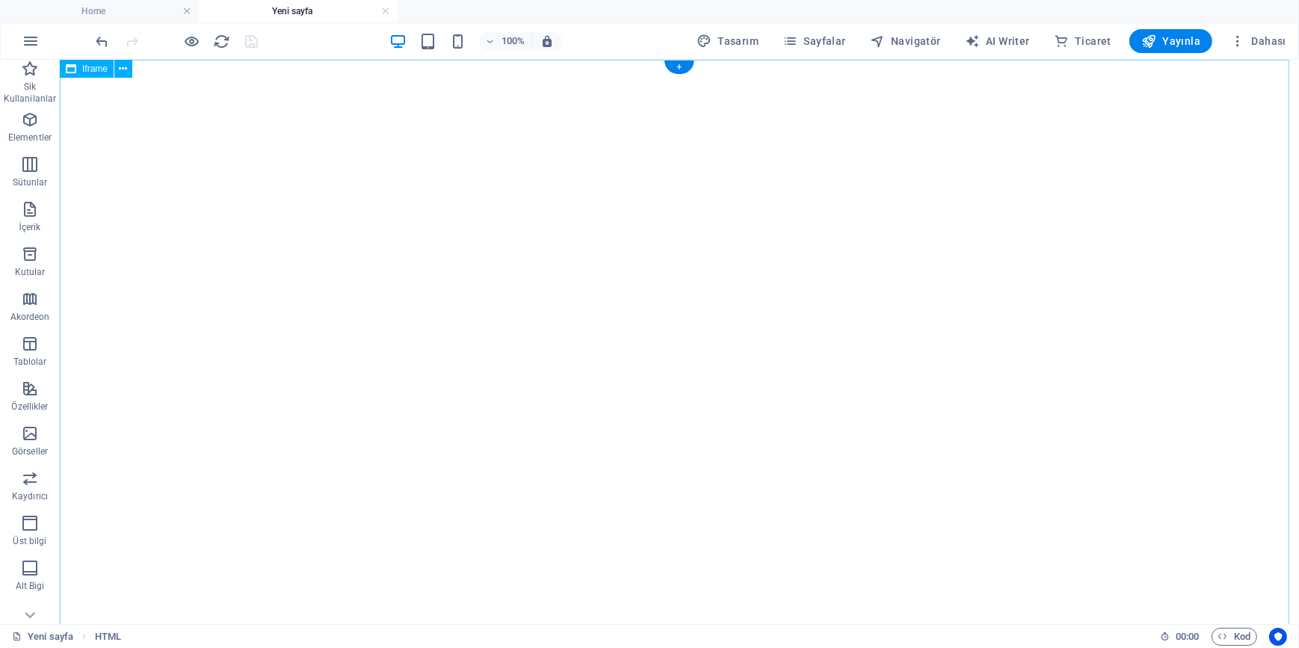
click at [446, 221] on div "</div>" at bounding box center [678, 507] width 1239 height 897
click at [601, 206] on div "</div>" at bounding box center [678, 507] width 1239 height 897
select select "%"
select select "px"
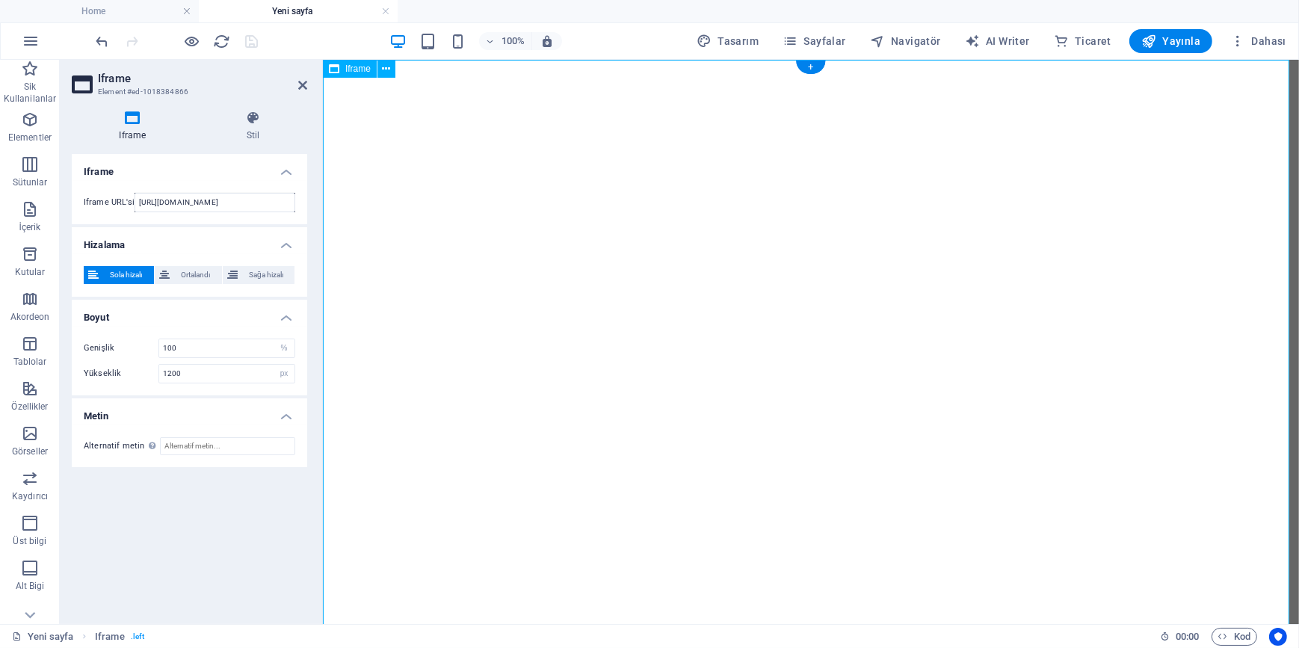
click at [617, 336] on div "</div>" at bounding box center [810, 507] width 976 height 897
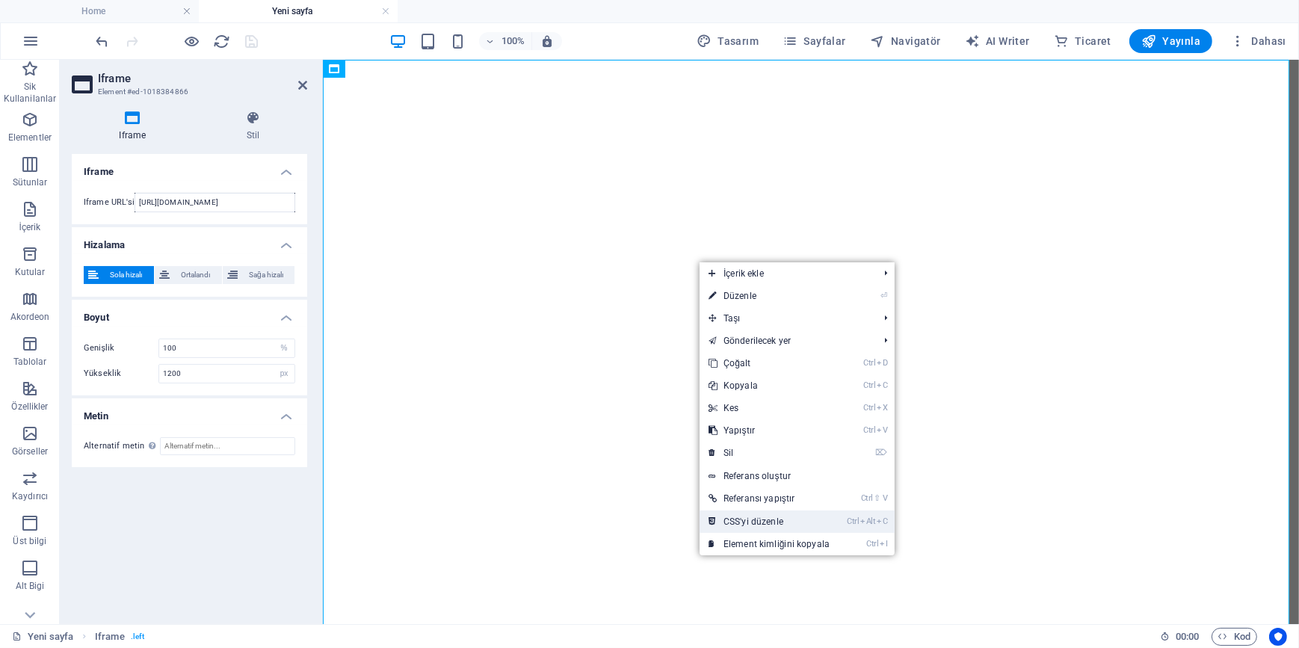
click at [785, 526] on link "Ctrl Alt C CSS'yi düzenle" at bounding box center [769, 521] width 139 height 22
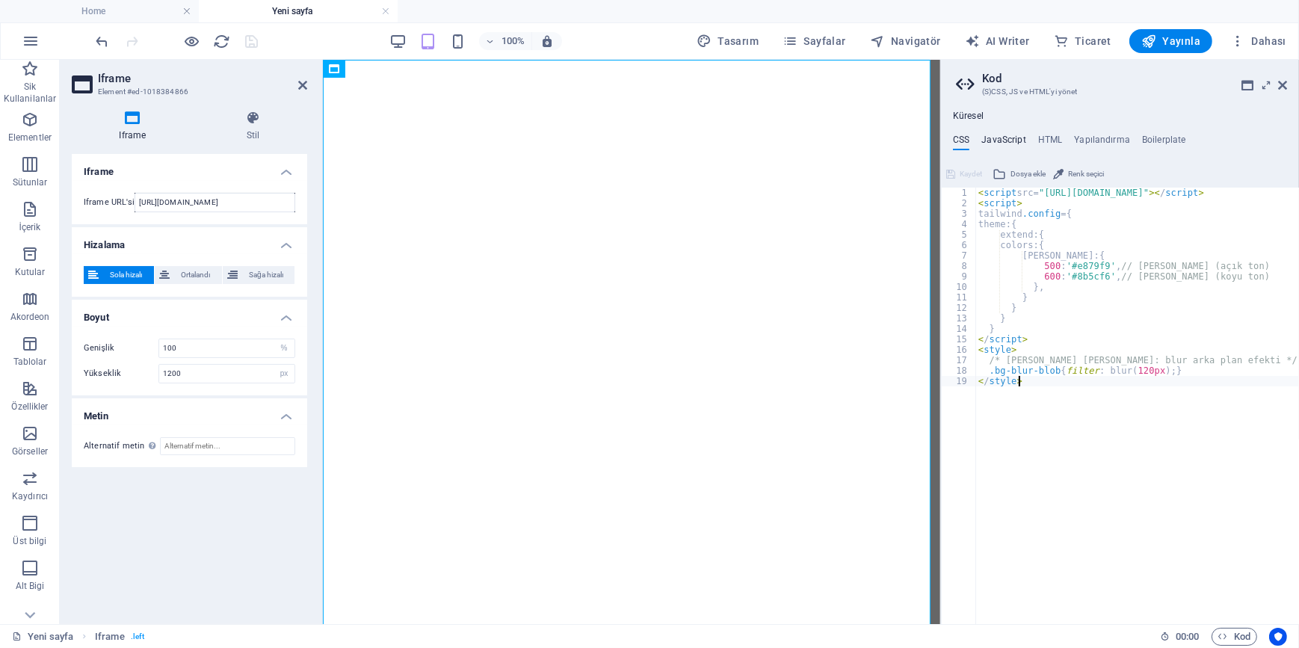
click at [1004, 140] on h4 "JavaScript" at bounding box center [1003, 143] width 44 height 16
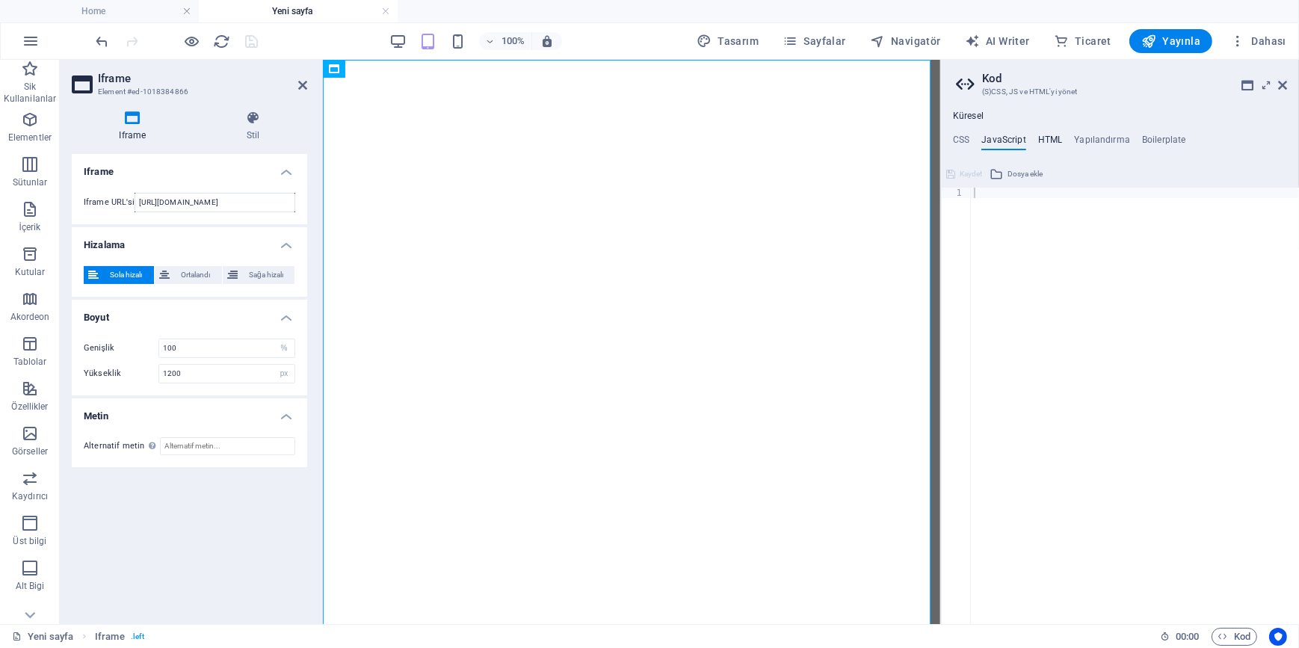
click at [1046, 142] on h4 "HTML" at bounding box center [1050, 143] width 25 height 16
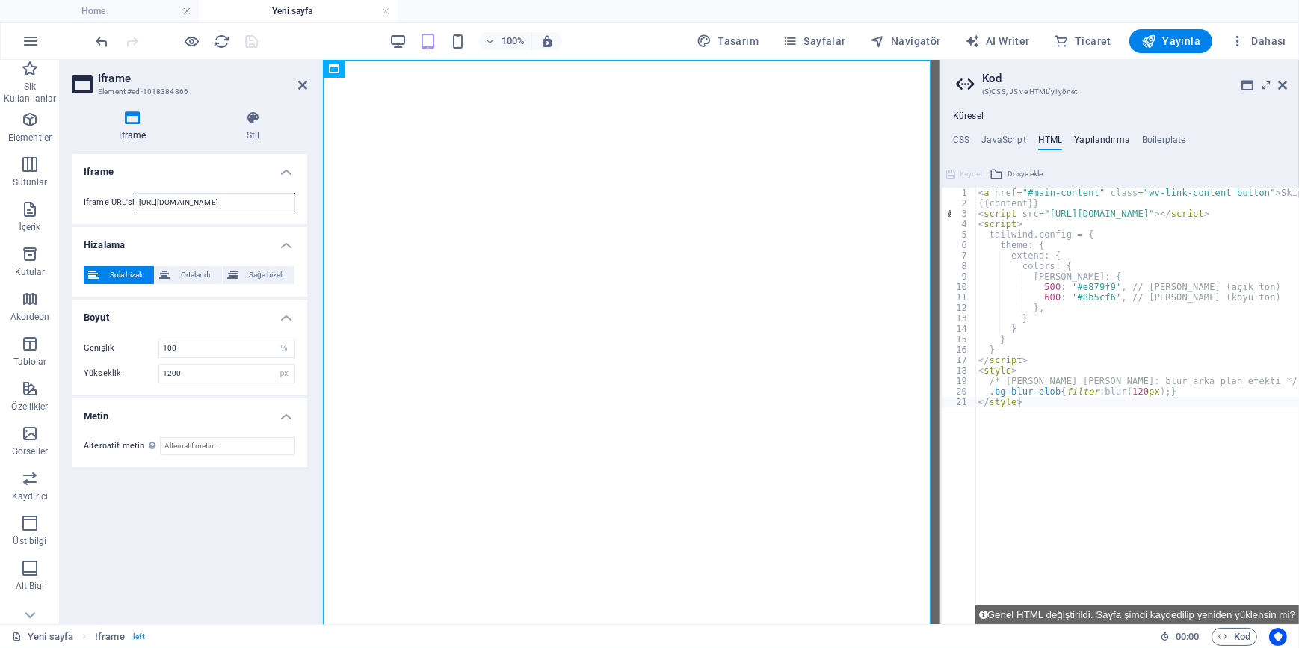
click at [1108, 144] on h4 "Yapılandırma" at bounding box center [1102, 143] width 56 height 16
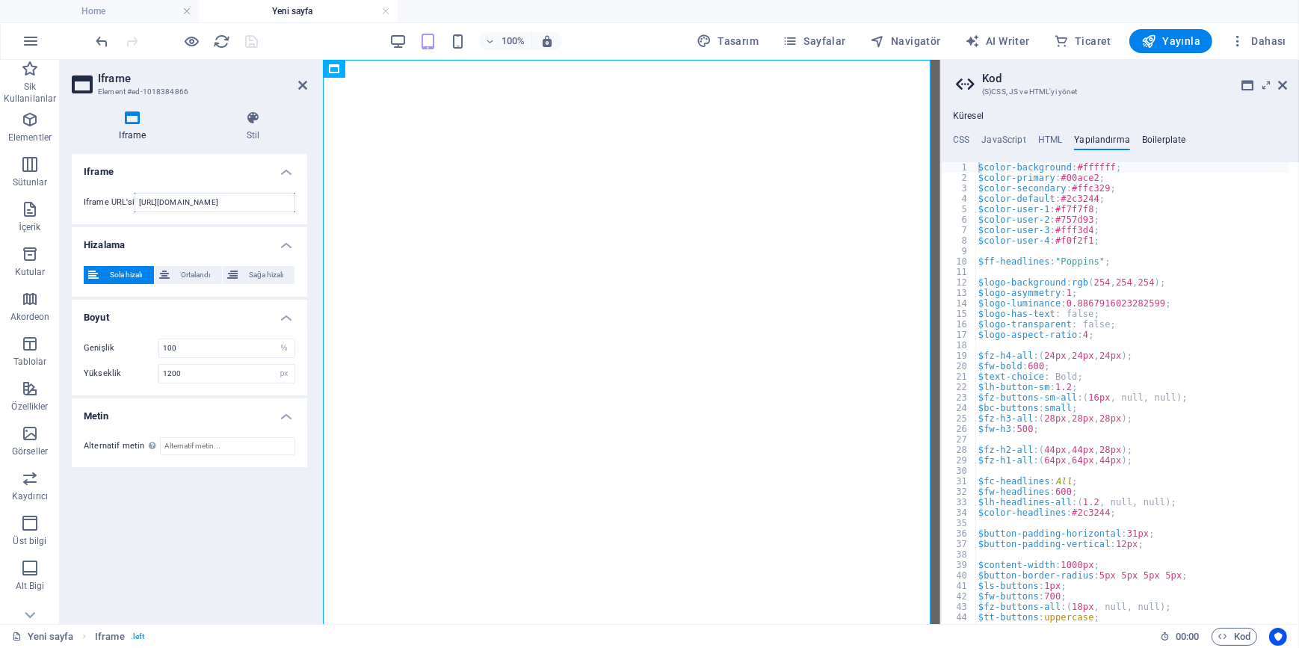
click at [1170, 139] on h4 "Boilerplate" at bounding box center [1164, 143] width 44 height 16
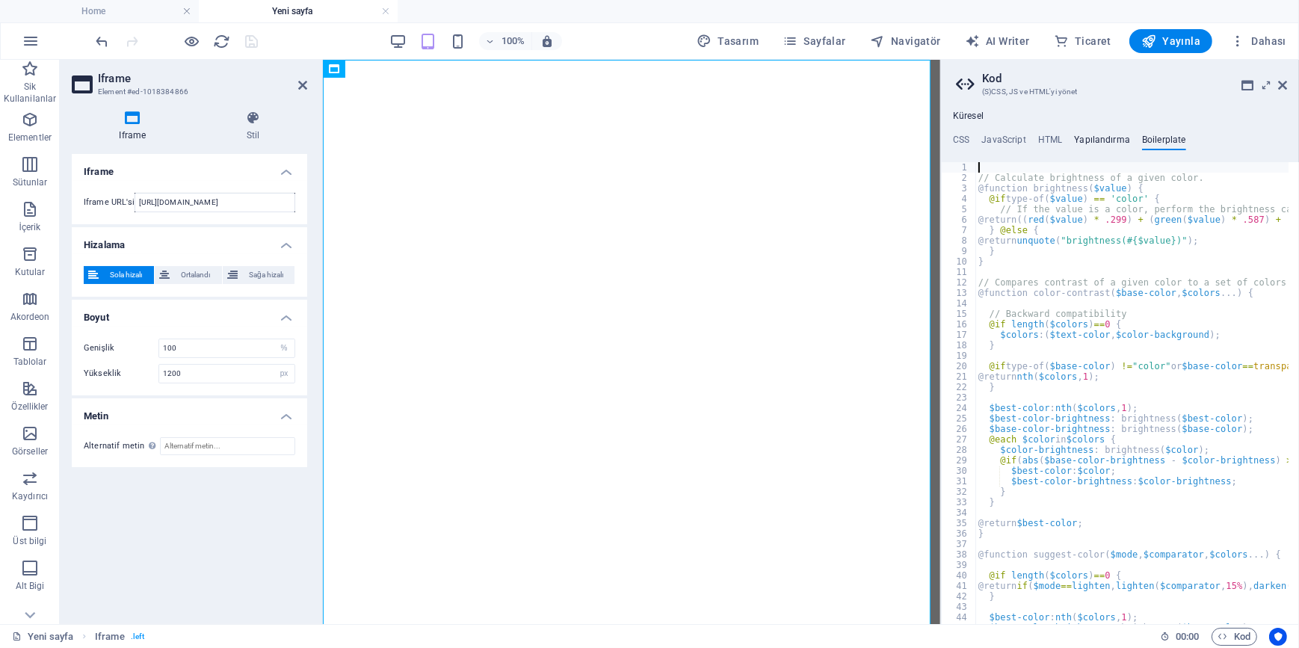
click at [1122, 136] on h4 "Yapılandırma" at bounding box center [1102, 143] width 56 height 16
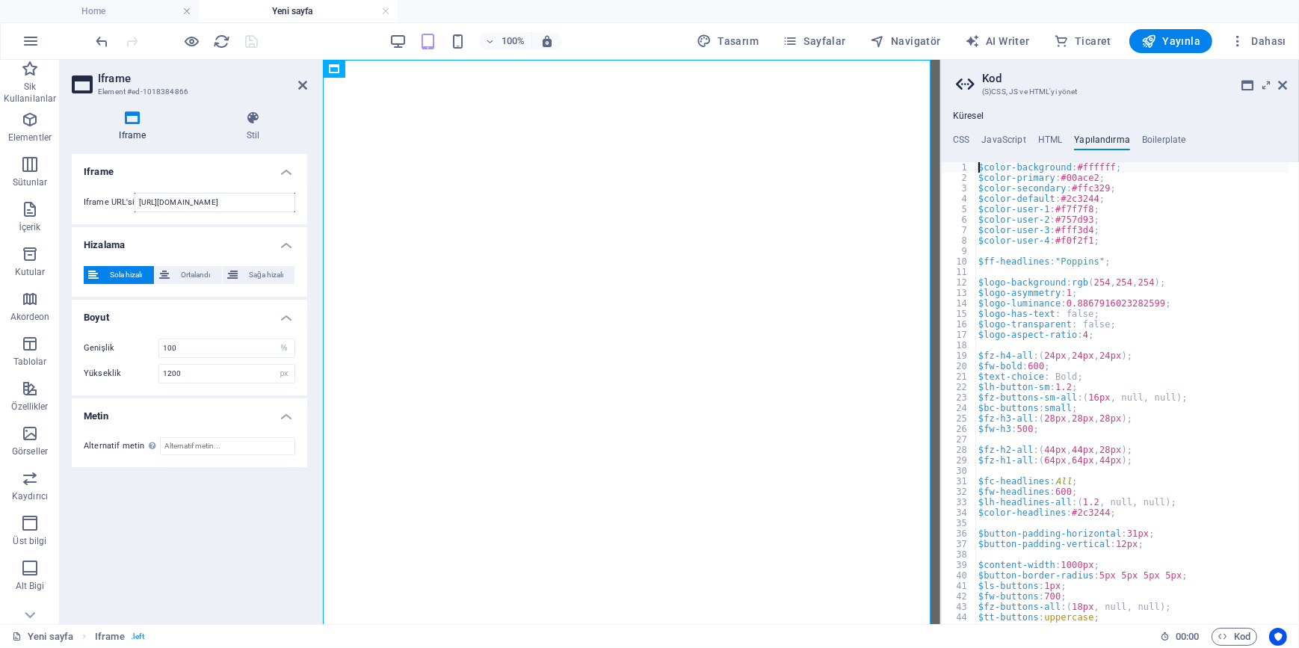
click at [1004, 89] on h3 "(S)CSS, JS ve HTML'yi yönet" at bounding box center [1119, 91] width 275 height 13
click at [1247, 86] on icon at bounding box center [1247, 85] width 12 height 12
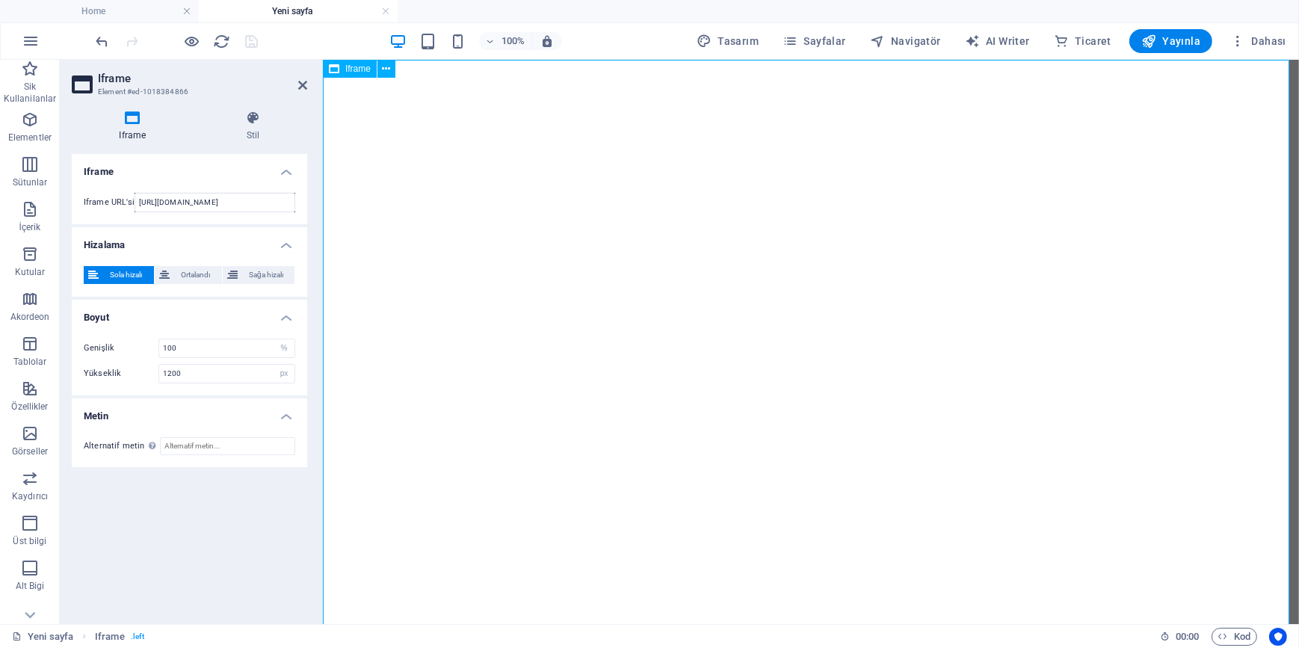
click at [738, 294] on div "</div>" at bounding box center [810, 507] width 976 height 897
click at [389, 67] on icon at bounding box center [387, 69] width 8 height 16
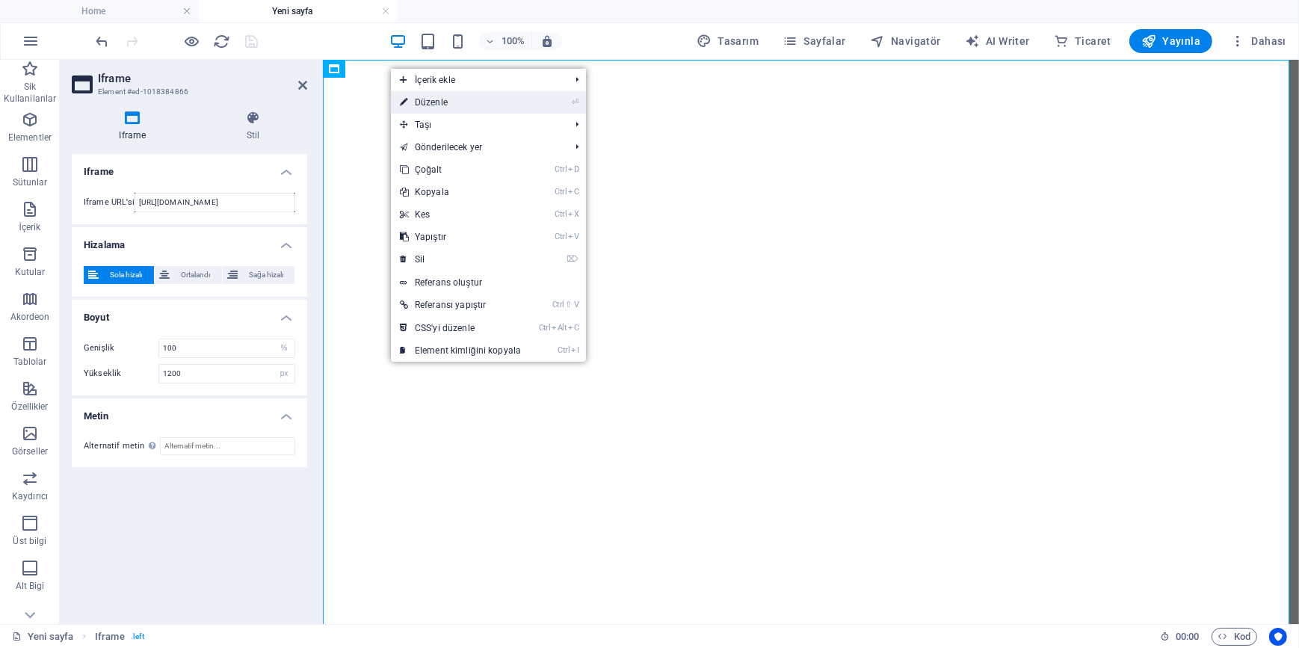
click at [432, 102] on link "⏎ Düzenle" at bounding box center [460, 102] width 139 height 22
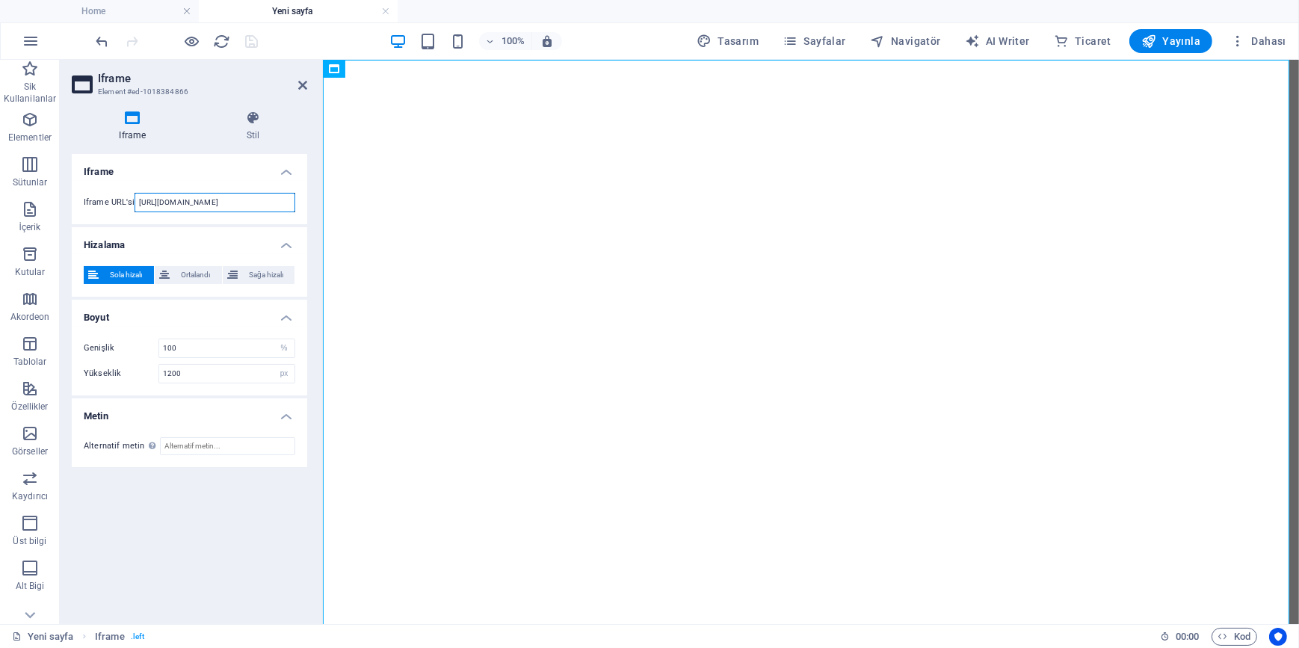
click at [197, 200] on input "https://template-wireframe.de.rs/" at bounding box center [215, 202] width 161 height 19
click at [215, 204] on input "https://template-wireframe.de.rs/" at bounding box center [215, 202] width 161 height 19
drag, startPoint x: 750, startPoint y: 333, endPoint x: 745, endPoint y: 321, distance: 12.8
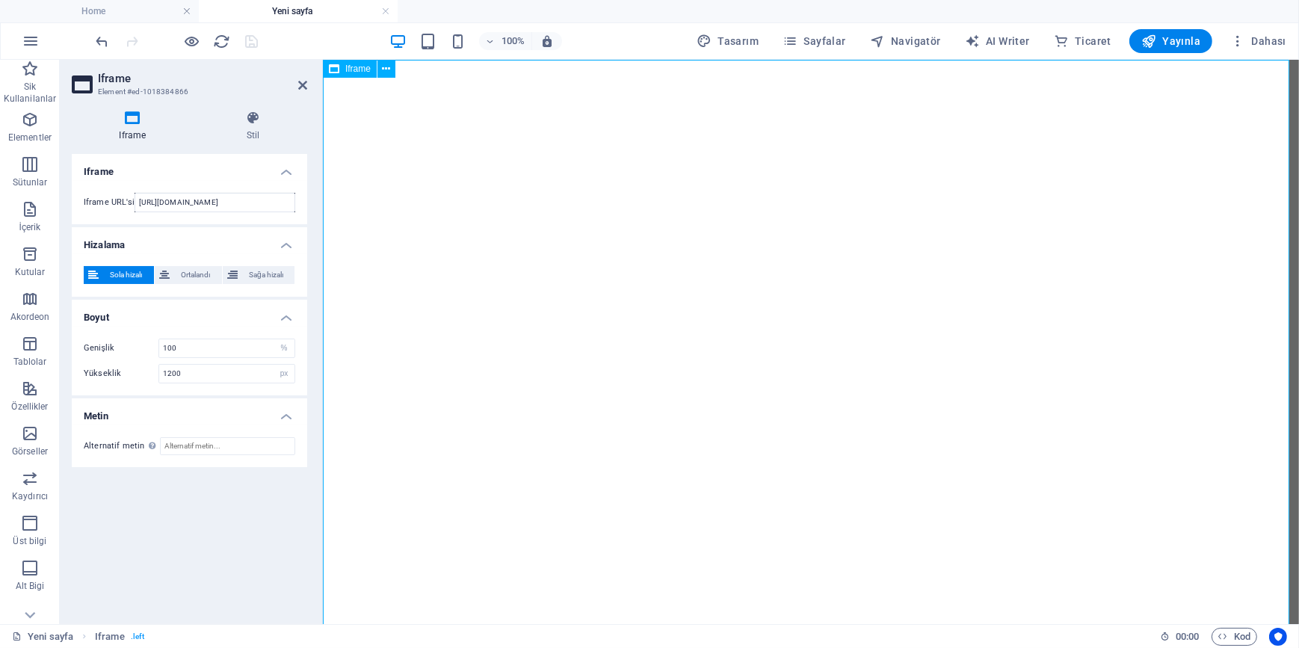
click at [747, 328] on div "</div>" at bounding box center [810, 507] width 976 height 897
click at [738, 220] on div "</div>" at bounding box center [810, 507] width 976 height 897
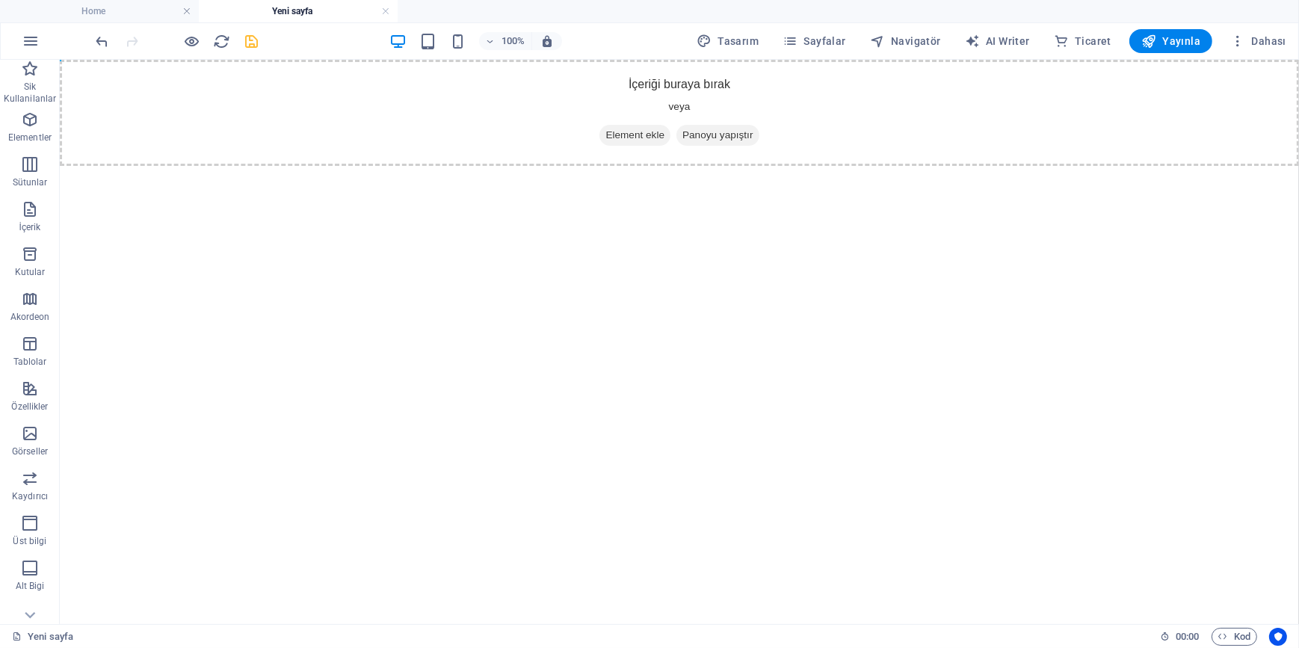
click at [552, 165] on html "Skip to main content İçeriği buraya bırak veya Element ekle Panoyu yapıştır" at bounding box center [678, 112] width 1239 height 106
click at [605, 165] on html "Skip to main content İçeriği buraya bırak veya Element ekle Panoyu yapıştır" at bounding box center [678, 112] width 1239 height 106
click at [142, 4] on h4 "Home" at bounding box center [99, 11] width 199 height 16
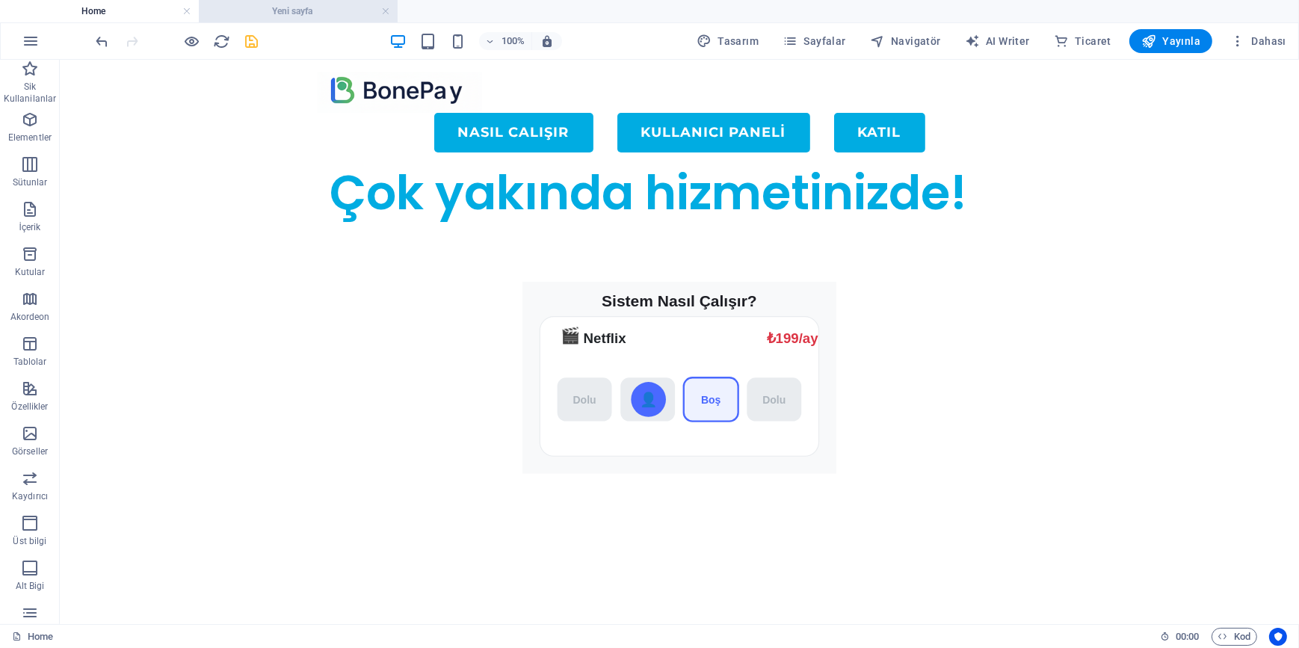
click at [271, 17] on h4 "Yeni sayfa" at bounding box center [298, 11] width 199 height 16
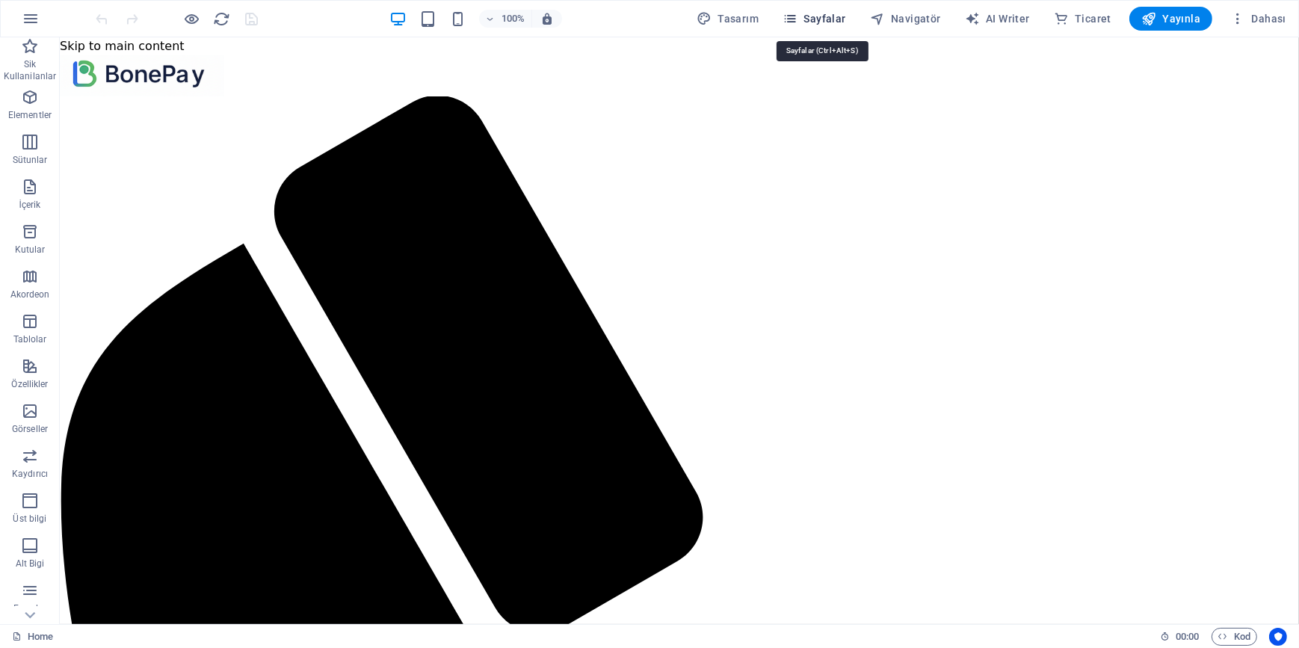
click at [824, 19] on span "Sayfalar" at bounding box center [814, 18] width 64 height 15
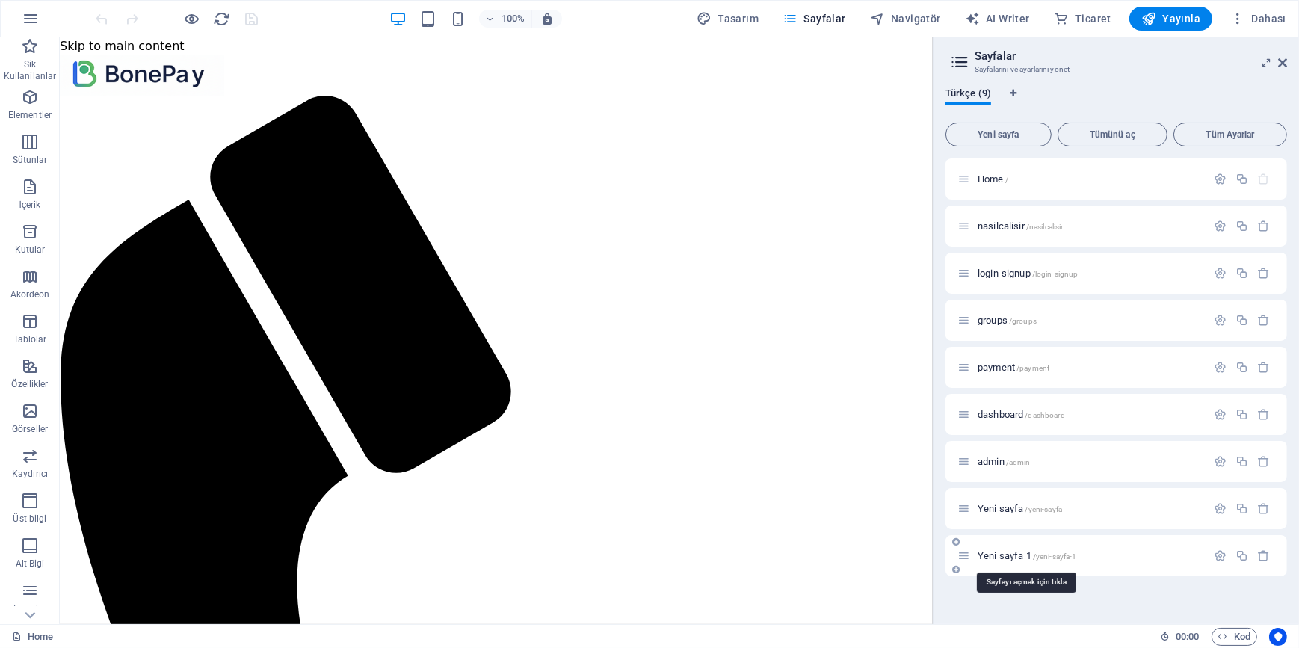
click at [1009, 558] on span "Yeni sayfa 1 /yeni-sayfa-1" at bounding box center [1027, 555] width 99 height 11
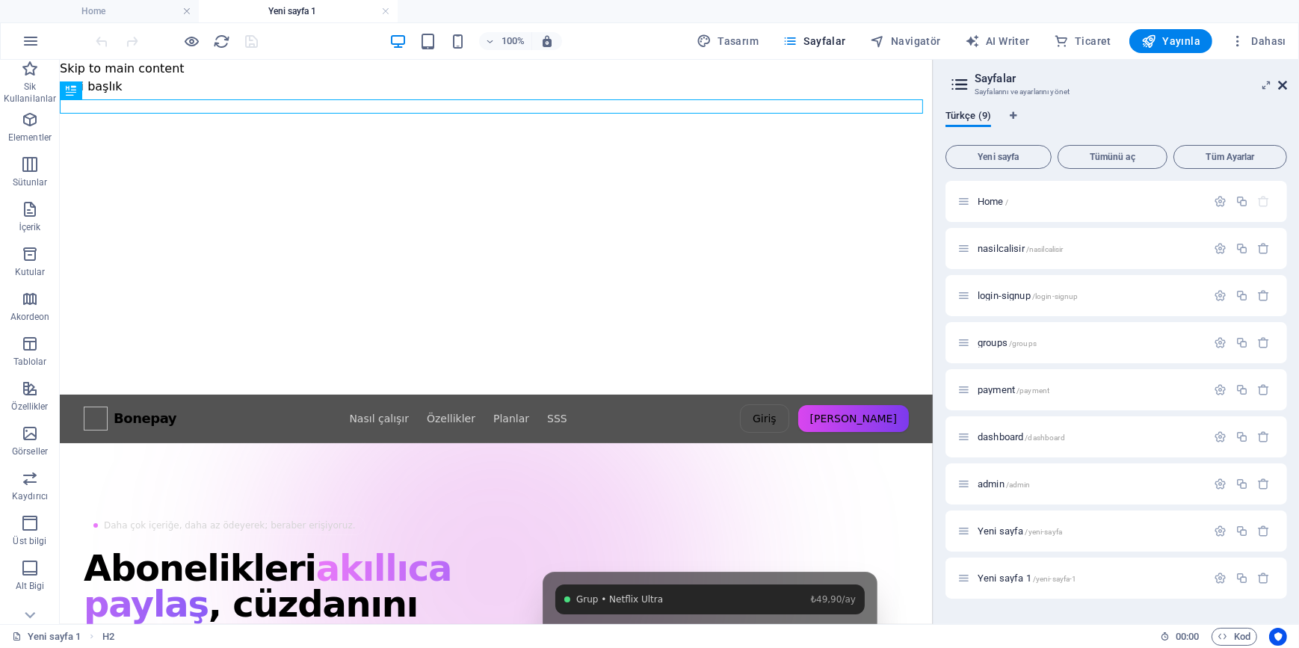
click at [1285, 85] on icon at bounding box center [1282, 85] width 9 height 12
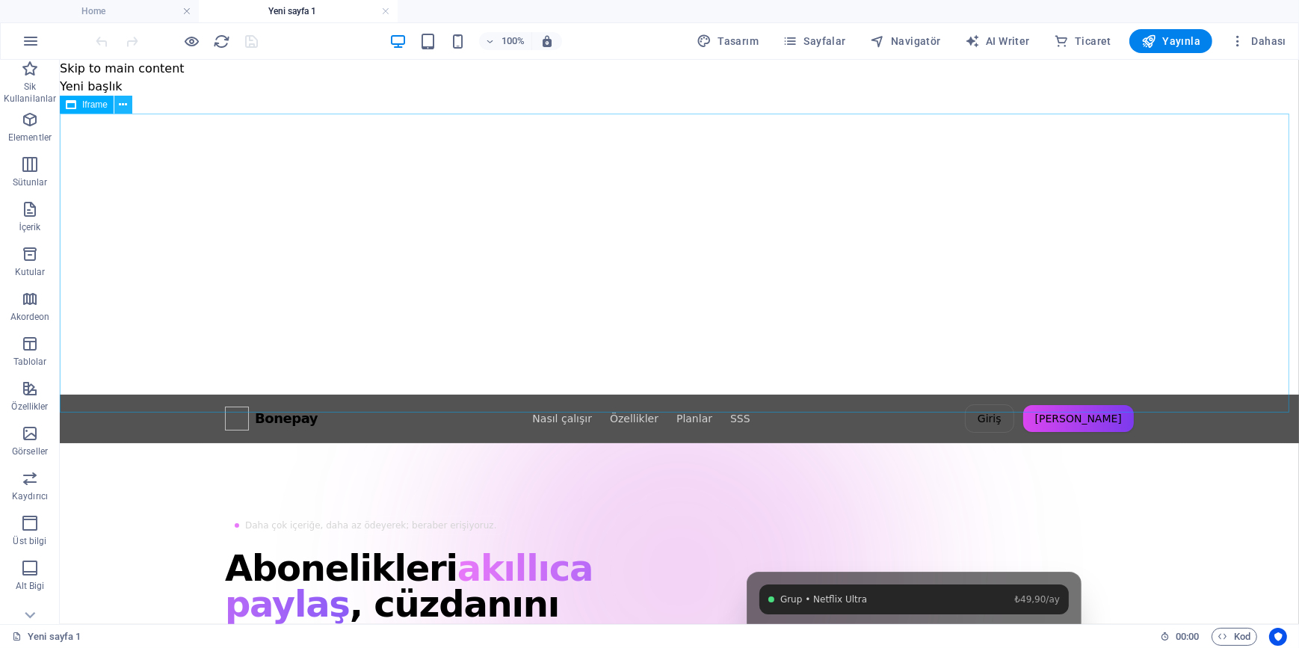
click at [127, 110] on button at bounding box center [123, 105] width 18 height 18
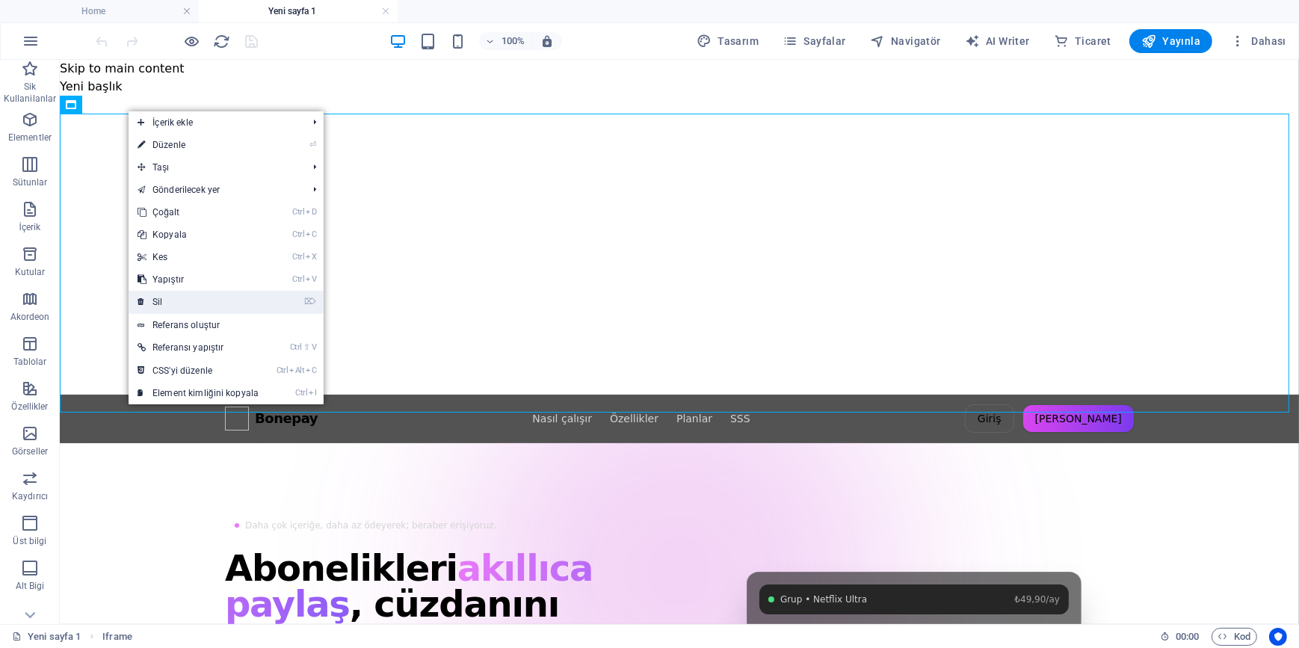
click at [189, 303] on link "⌦ Sil" at bounding box center [198, 302] width 139 height 22
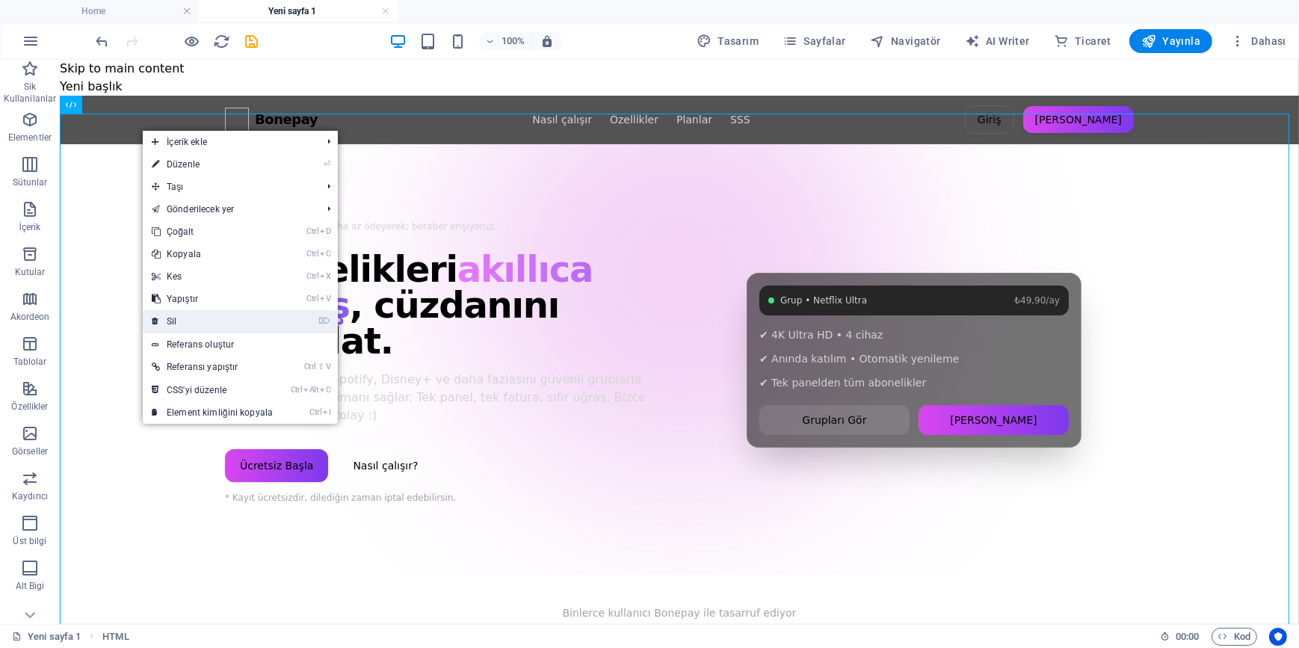
click at [194, 317] on link "⌦ Sil" at bounding box center [212, 321] width 139 height 22
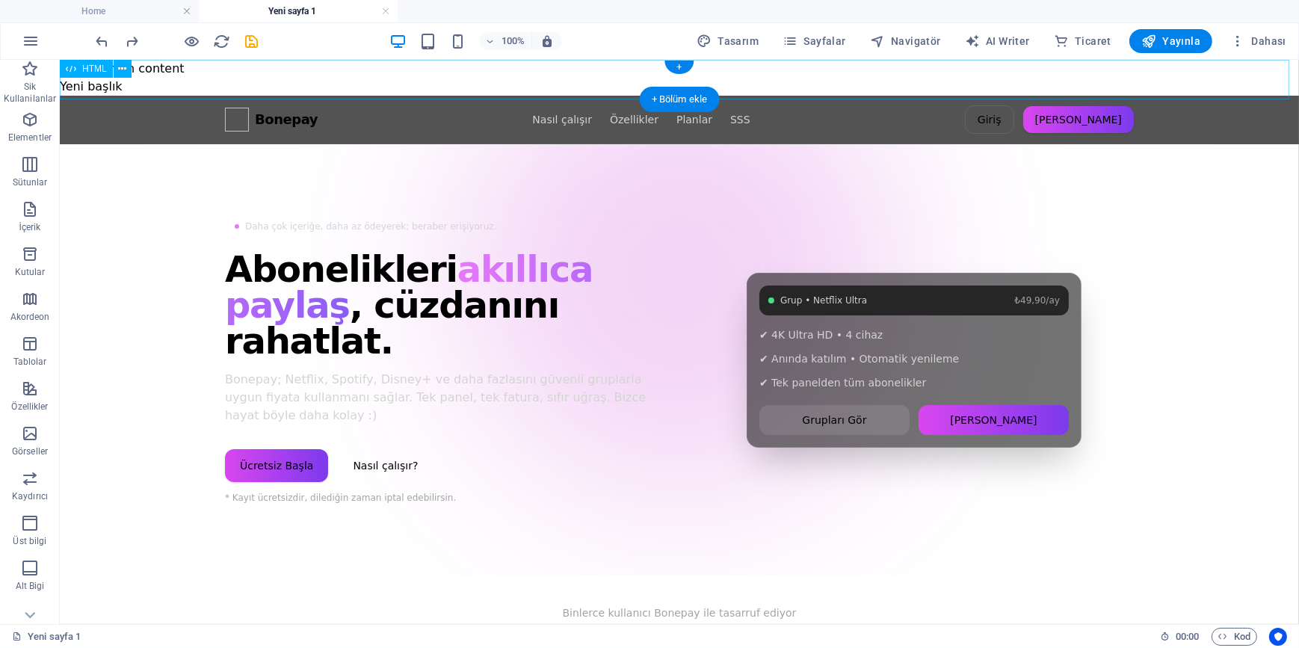
click at [182, 77] on div at bounding box center [678, 77] width 1239 height 0
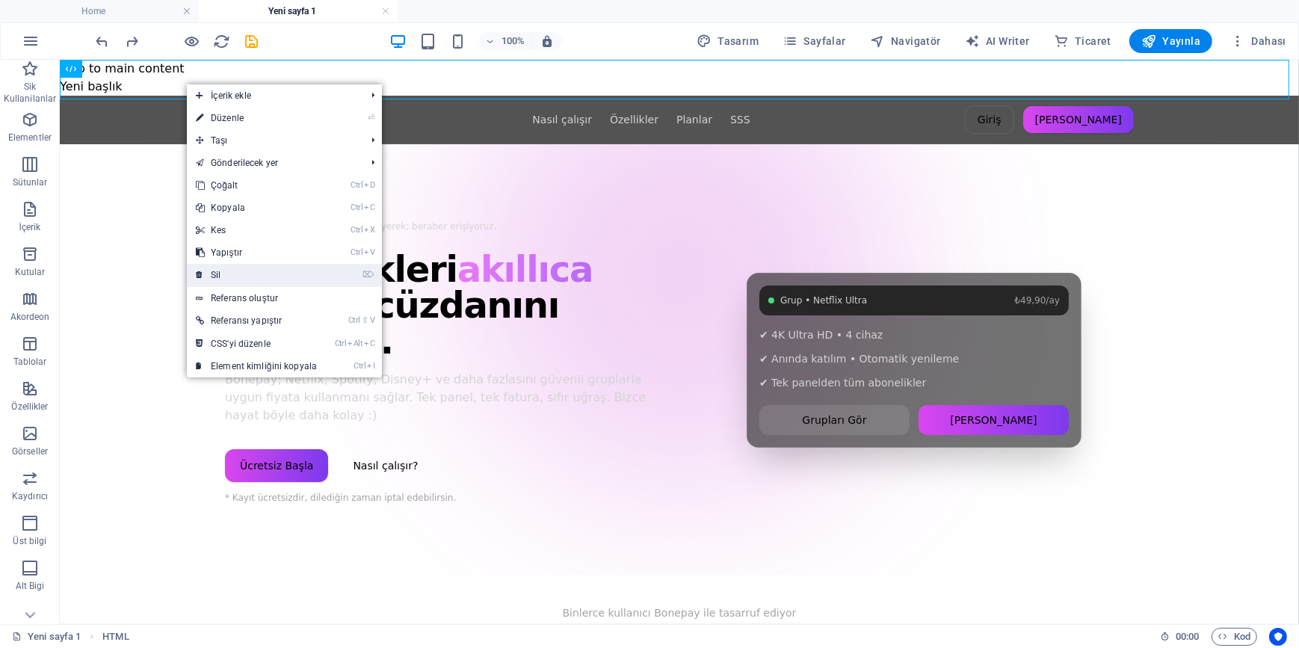
click at [242, 277] on link "⌦ Sil" at bounding box center [256, 275] width 139 height 22
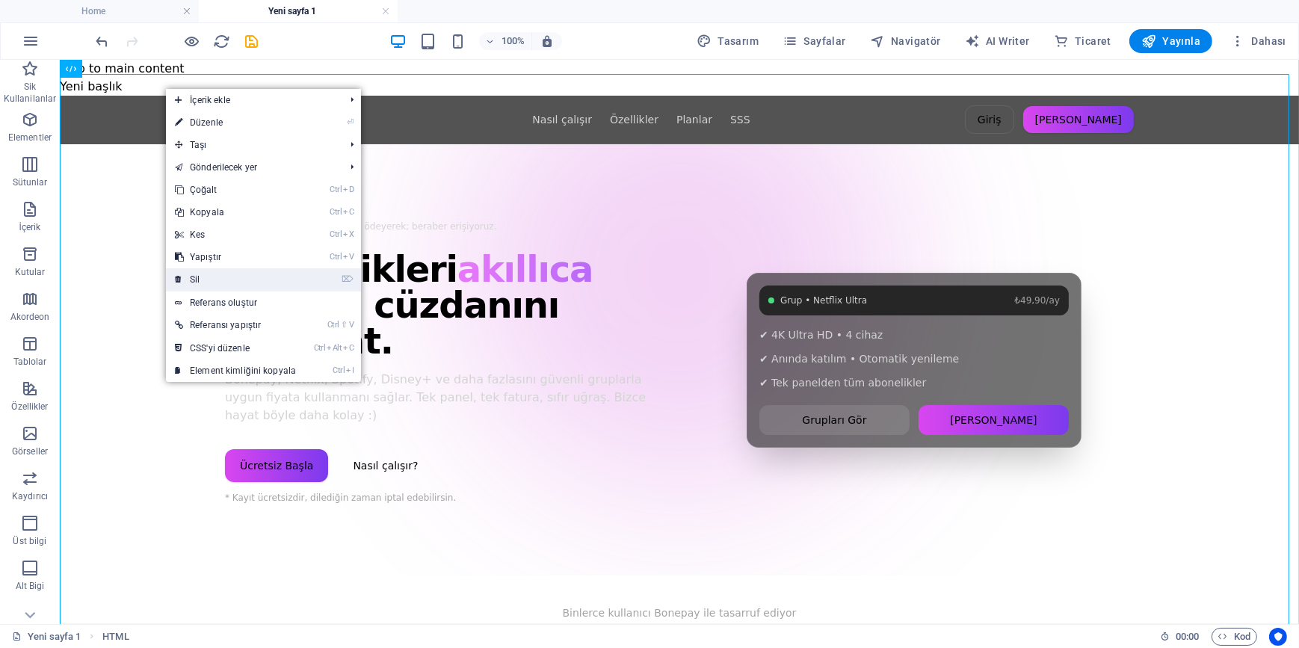
drag, startPoint x: 226, startPoint y: 280, endPoint x: 167, endPoint y: 220, distance: 84.0
click at [226, 280] on link "⌦ Sil" at bounding box center [235, 279] width 139 height 22
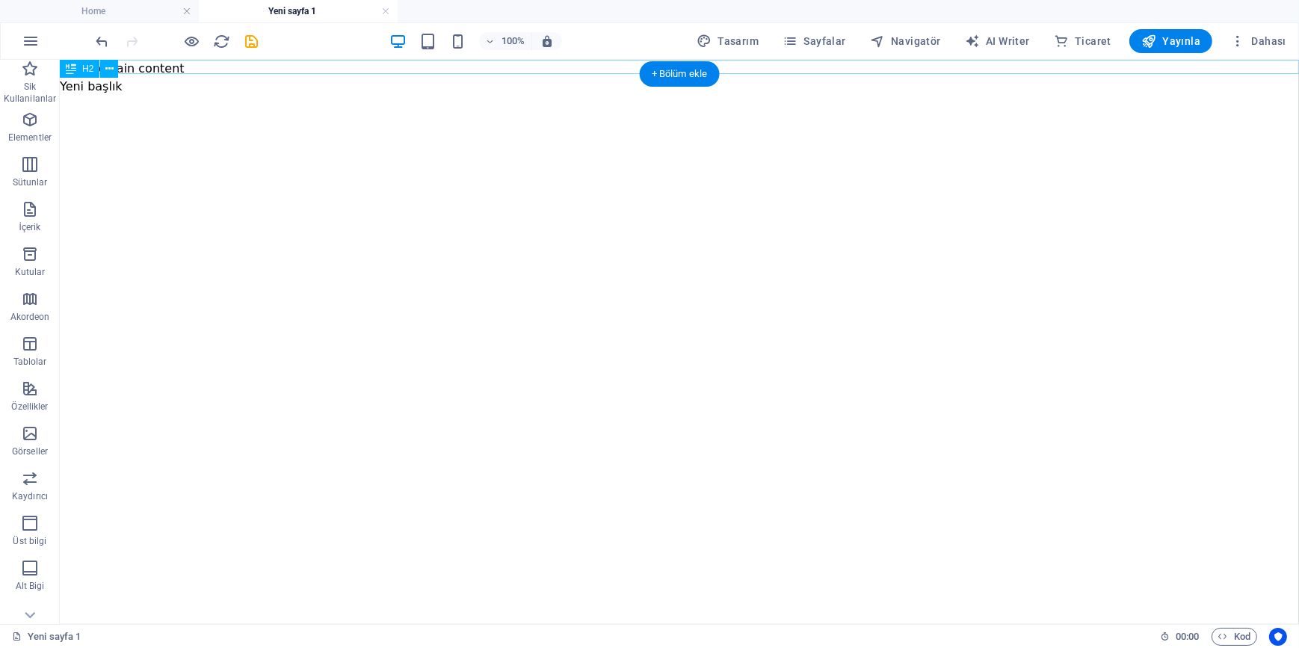
click at [154, 77] on div "Yeni başlık" at bounding box center [678, 86] width 1239 height 18
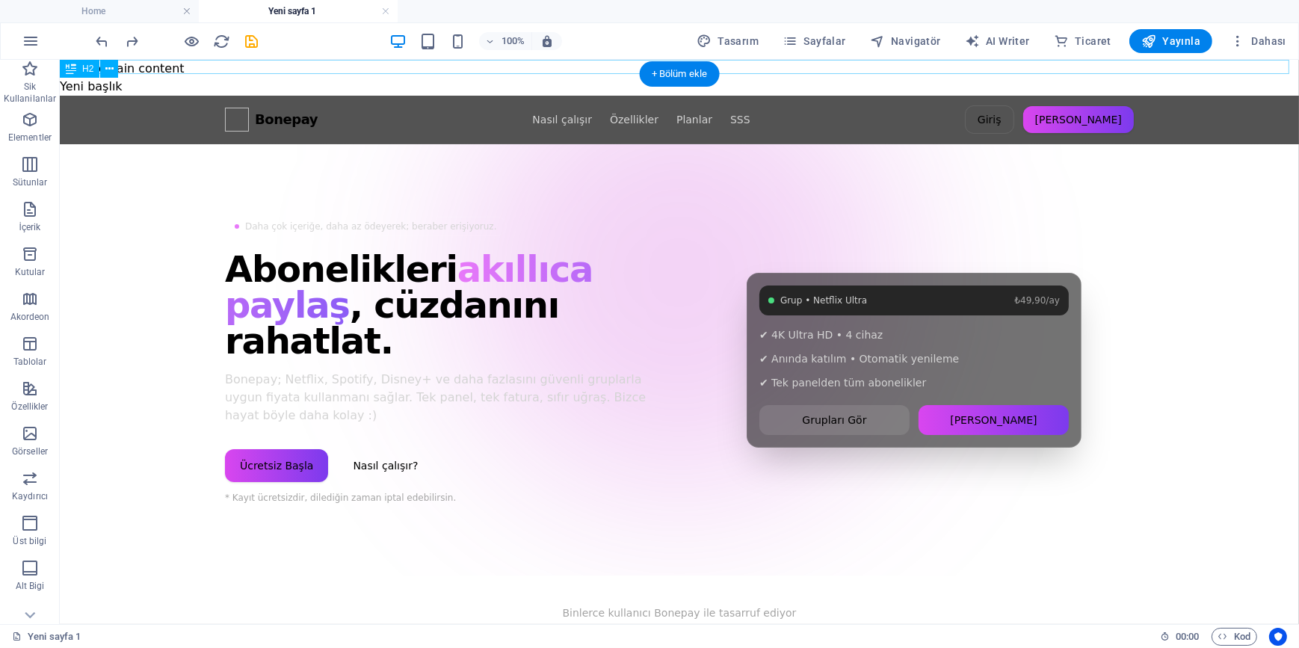
click at [162, 77] on div "Yeni başlık" at bounding box center [678, 86] width 1239 height 18
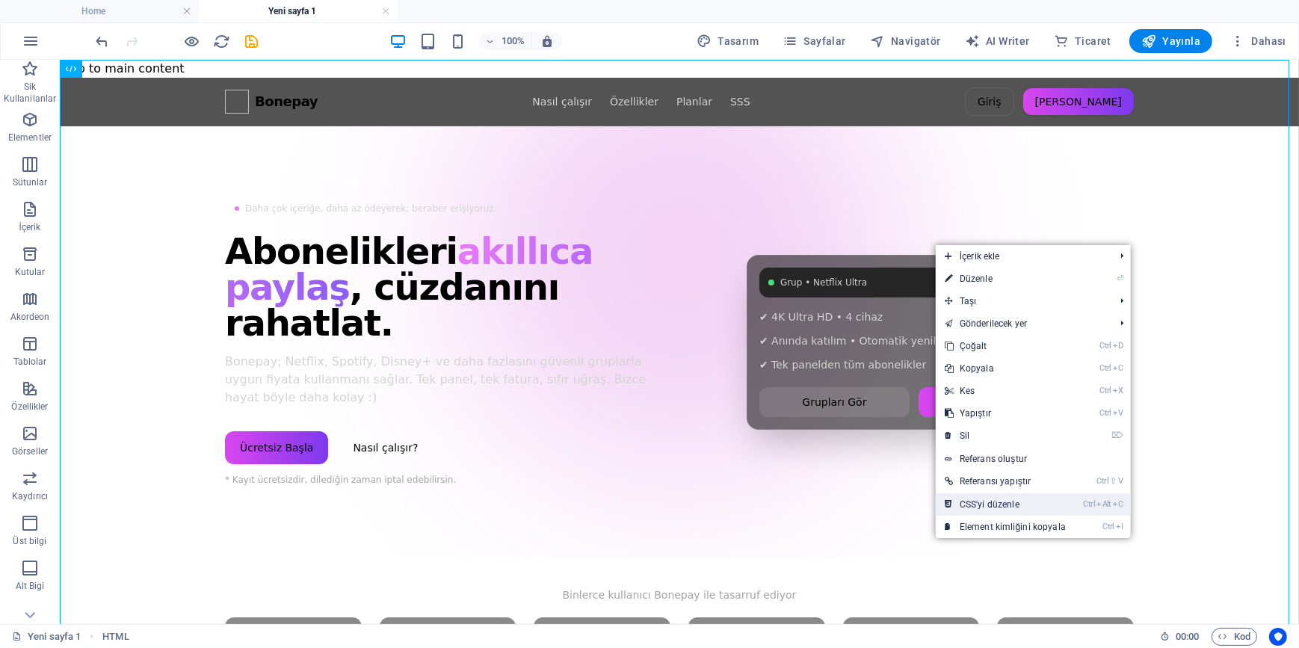
click at [1036, 503] on link "Ctrl Alt C CSS'yi düzenle" at bounding box center [1005, 504] width 139 height 22
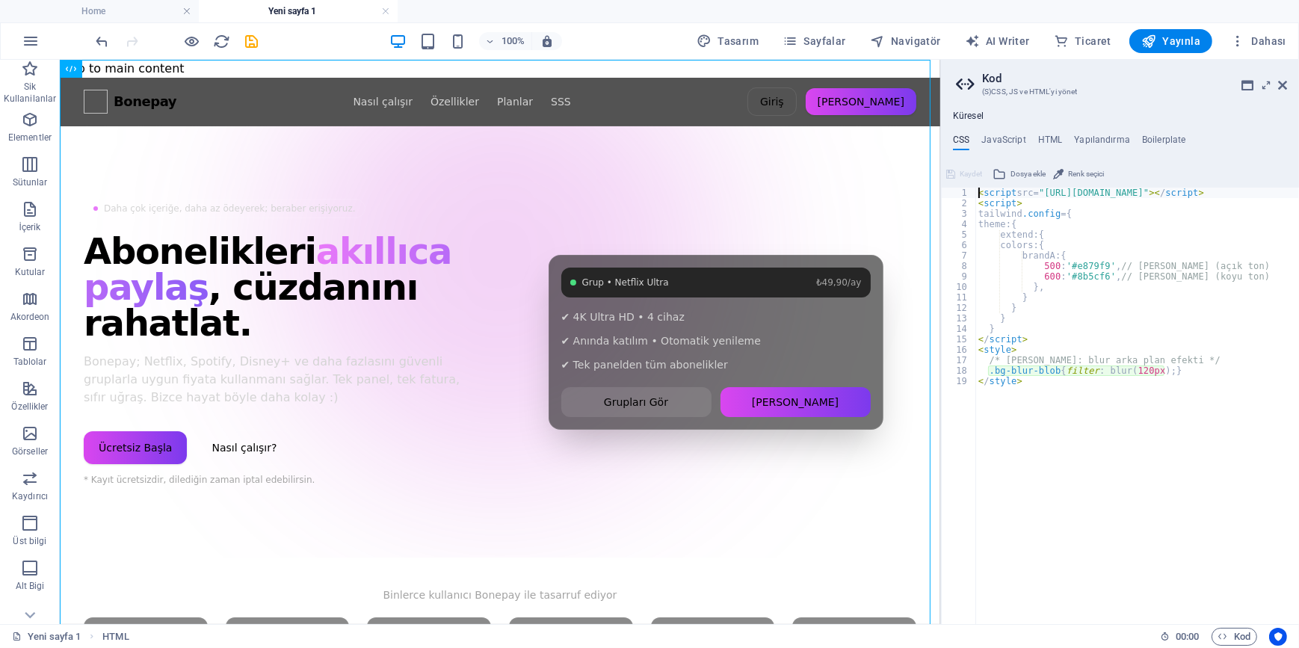
type textarea ".bg-blur-blob{filter: blur(120px);}"
click at [1048, 140] on h4 "HTML" at bounding box center [1050, 143] width 25 height 16
type textarea "<a href="#main-content" class="wv-link-content button">Skip to main content</a>"
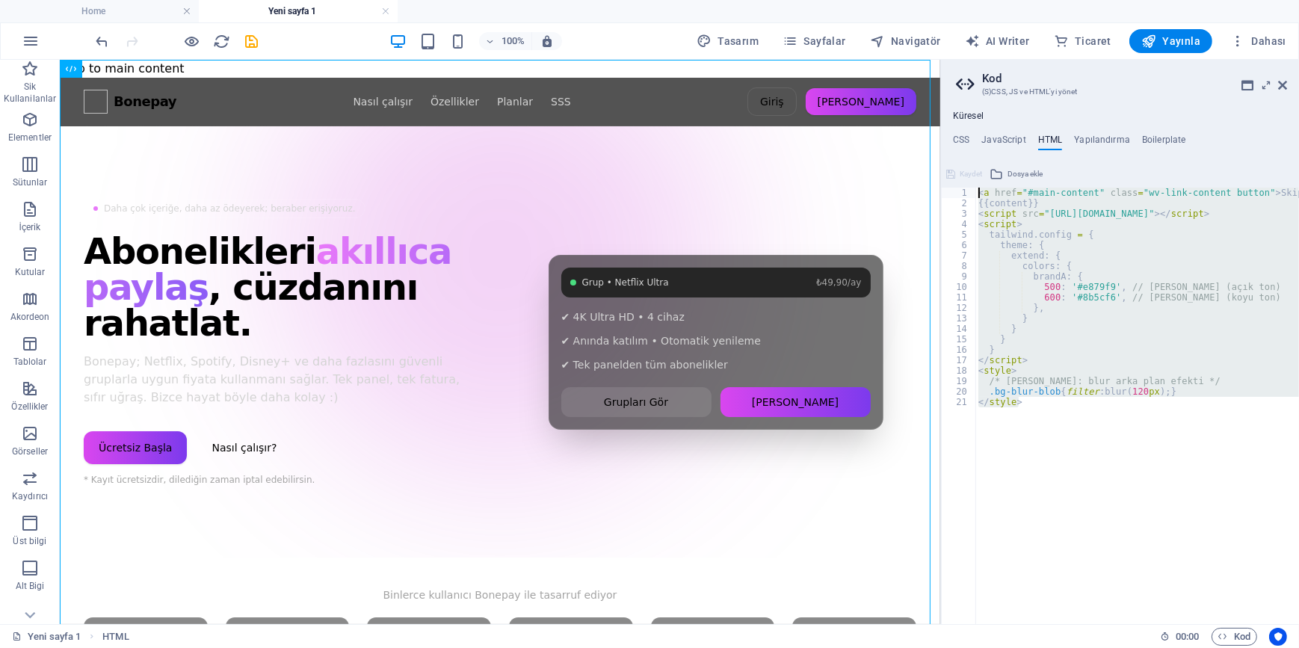
drag, startPoint x: 1158, startPoint y: 460, endPoint x: 919, endPoint y: 146, distance: 394.7
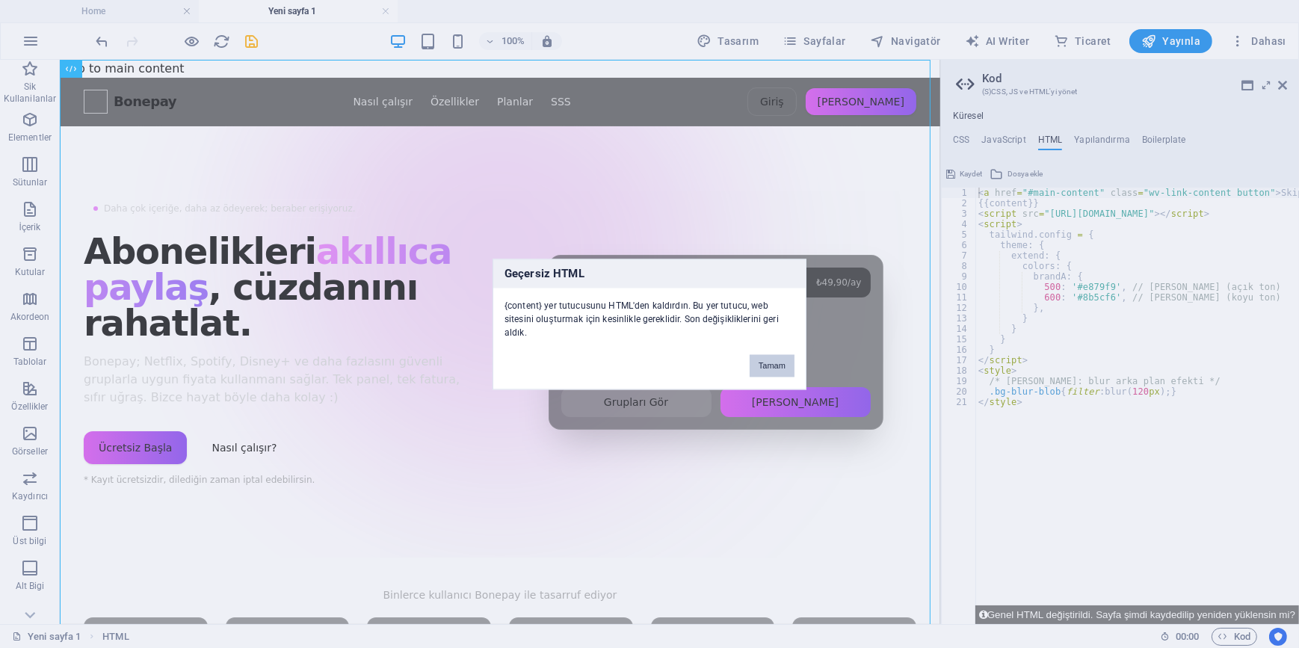
click at [763, 362] on button "Tamam" at bounding box center [772, 365] width 45 height 22
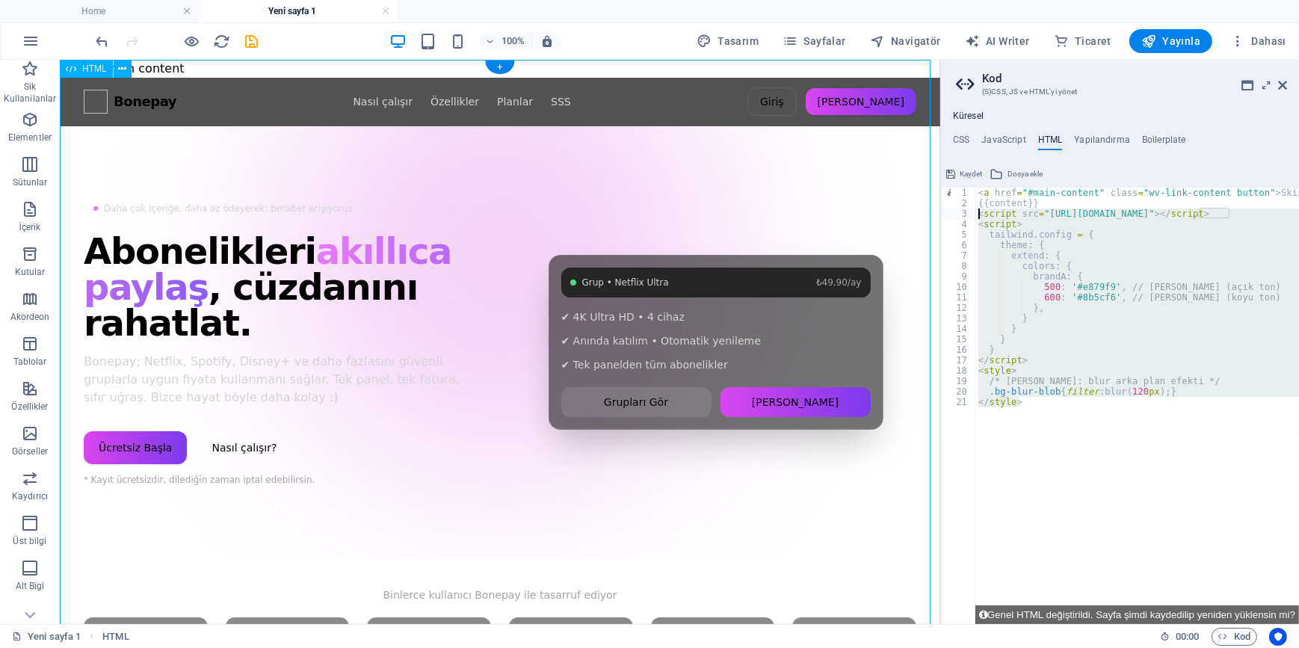
drag, startPoint x: 1149, startPoint y: 469, endPoint x: 917, endPoint y: 154, distance: 391.8
click at [1060, 424] on div "< a href = "#main-content" class = "wv-link-content button" > Skip to main cont…" at bounding box center [1137, 406] width 324 height 436
drag, startPoint x: 1031, startPoint y: 404, endPoint x: 970, endPoint y: 162, distance: 248.9
click at [970, 162] on div "</style> 1 2 3 4 5 6 7 8 9 10 11 12 13 14 15 16 17 18 19 20 21 < a href = "#mai…" at bounding box center [1120, 393] width 358 height 462
paste textarea "/* [PERSON_NAME] [PERSON_NAME]: blur arka plan efekti */"
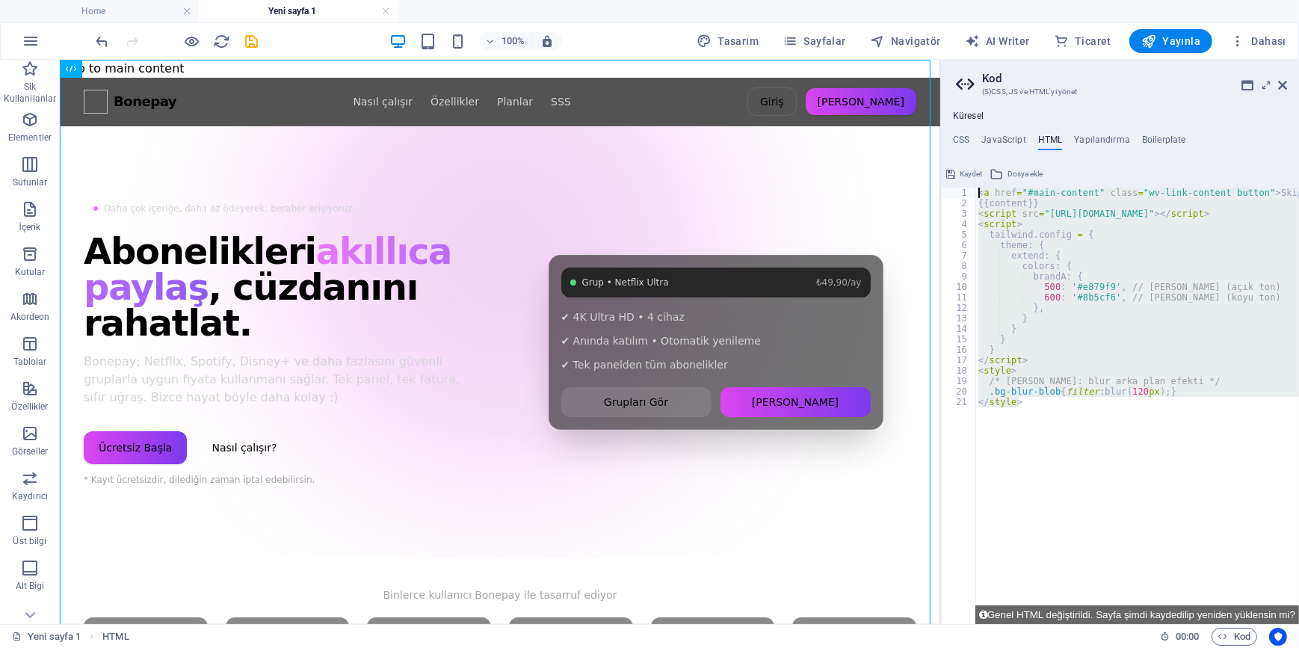
type textarea "/* [PERSON_NAME] [PERSON_NAME]: blur arka plan efekti */"
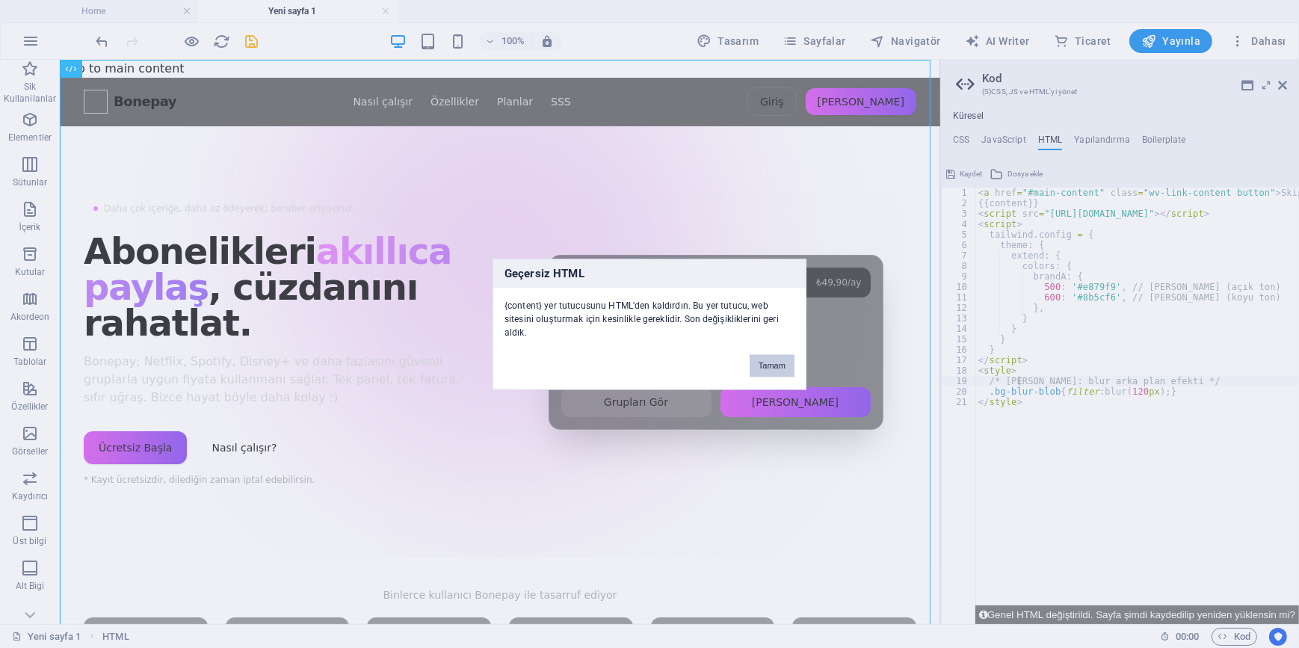
click at [776, 360] on button "Tamam" at bounding box center [772, 365] width 45 height 22
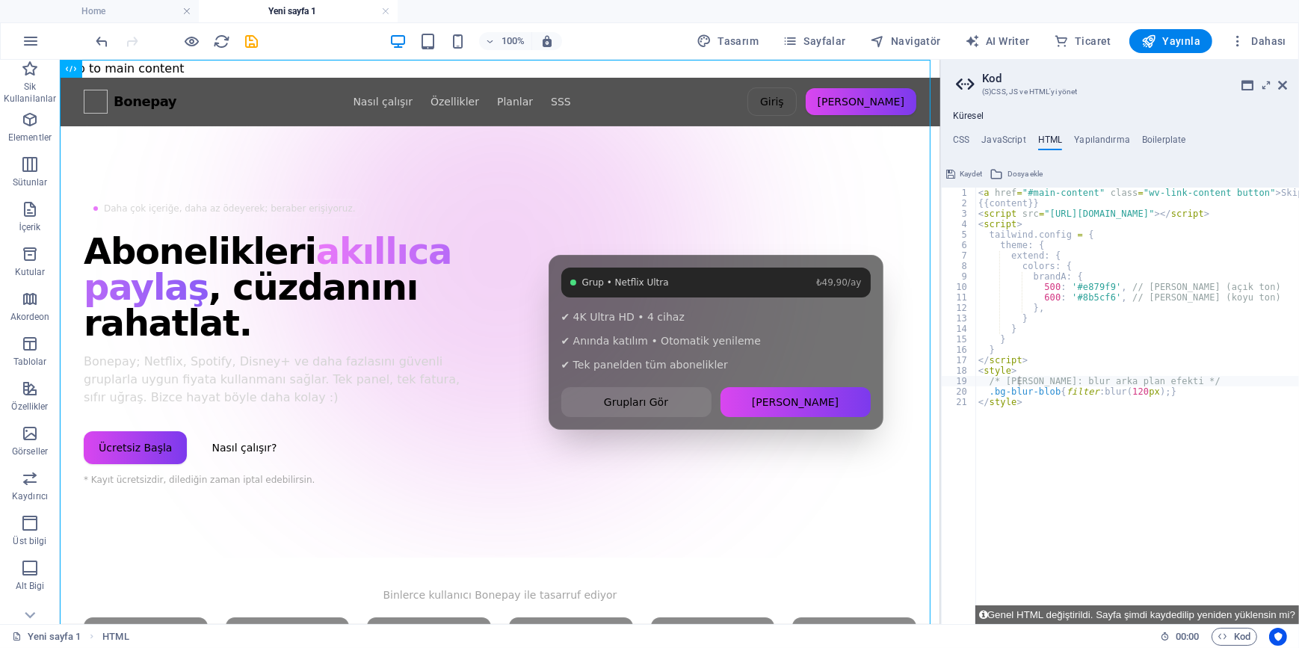
type textarea "</style>"
click at [1090, 437] on div "< a href = "#main-content" class = "wv-link-content button" > Skip to main cont…" at bounding box center [1177, 411] width 404 height 446
paste textarea "</style>"
type textarea "</style>"
click at [1093, 498] on div "< a href = "#main-content" class = "wv-link-content button" > Skip to main cont…" at bounding box center [1177, 411] width 404 height 446
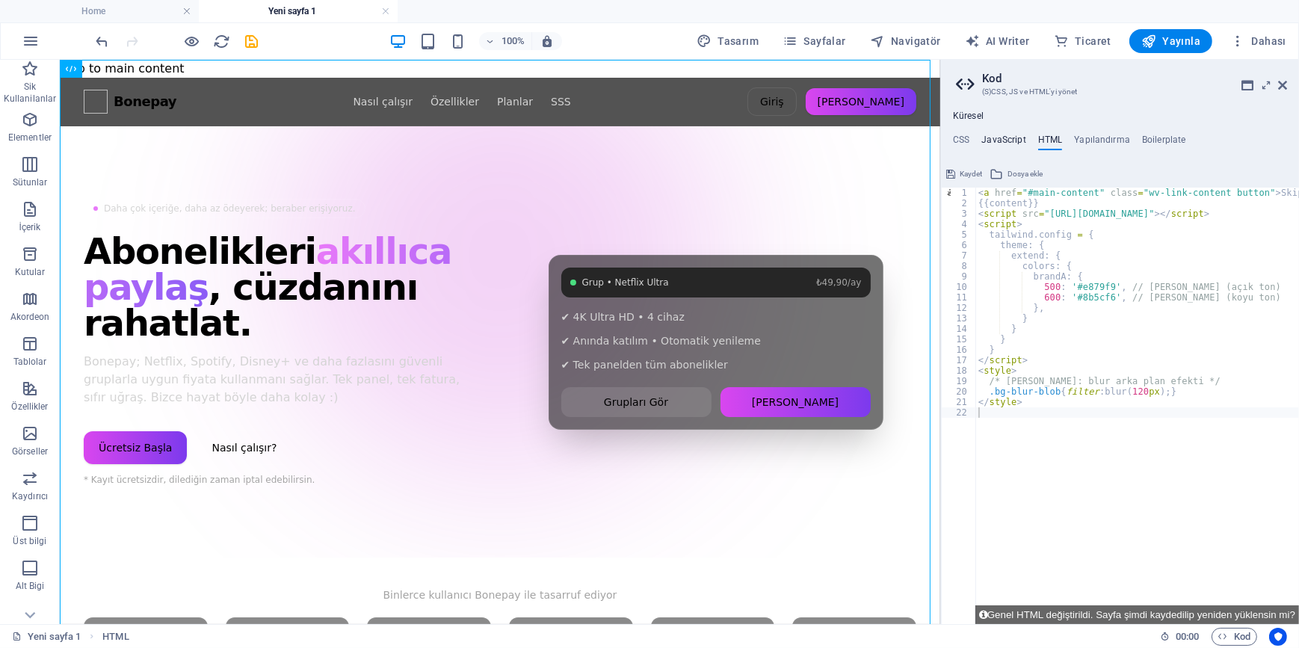
click at [1005, 138] on h4 "JavaScript" at bounding box center [1003, 143] width 44 height 16
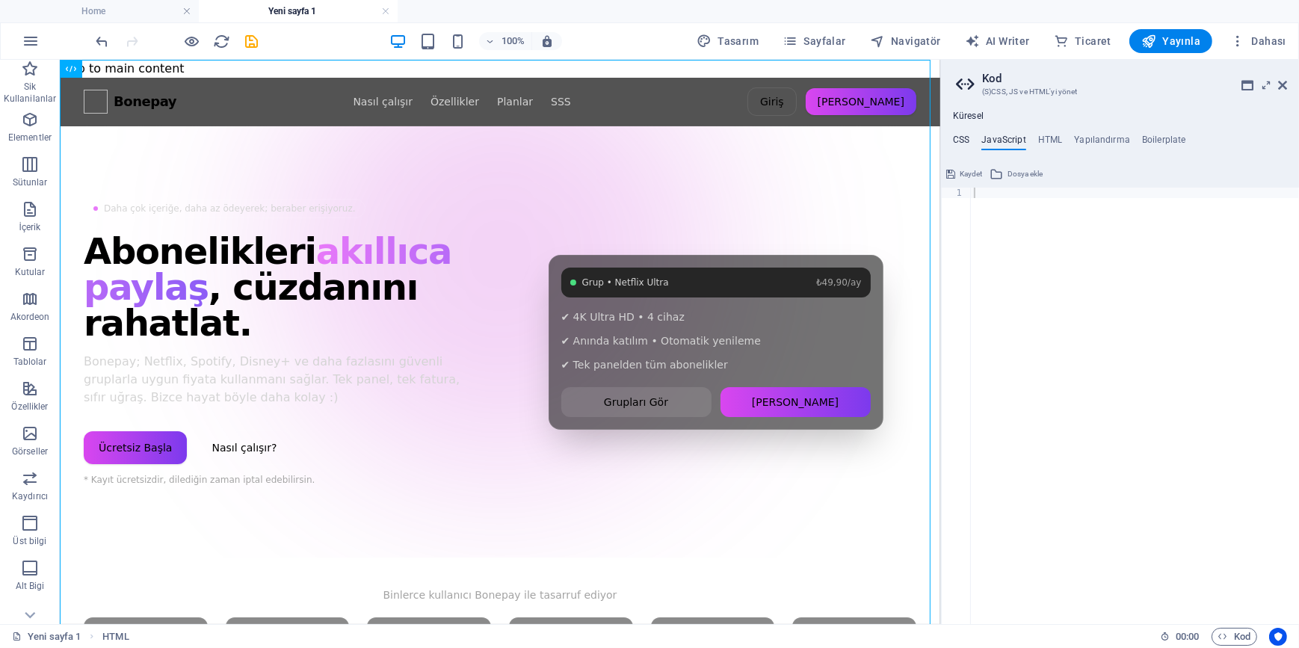
click at [961, 146] on h4 "CSS" at bounding box center [961, 143] width 16 height 16
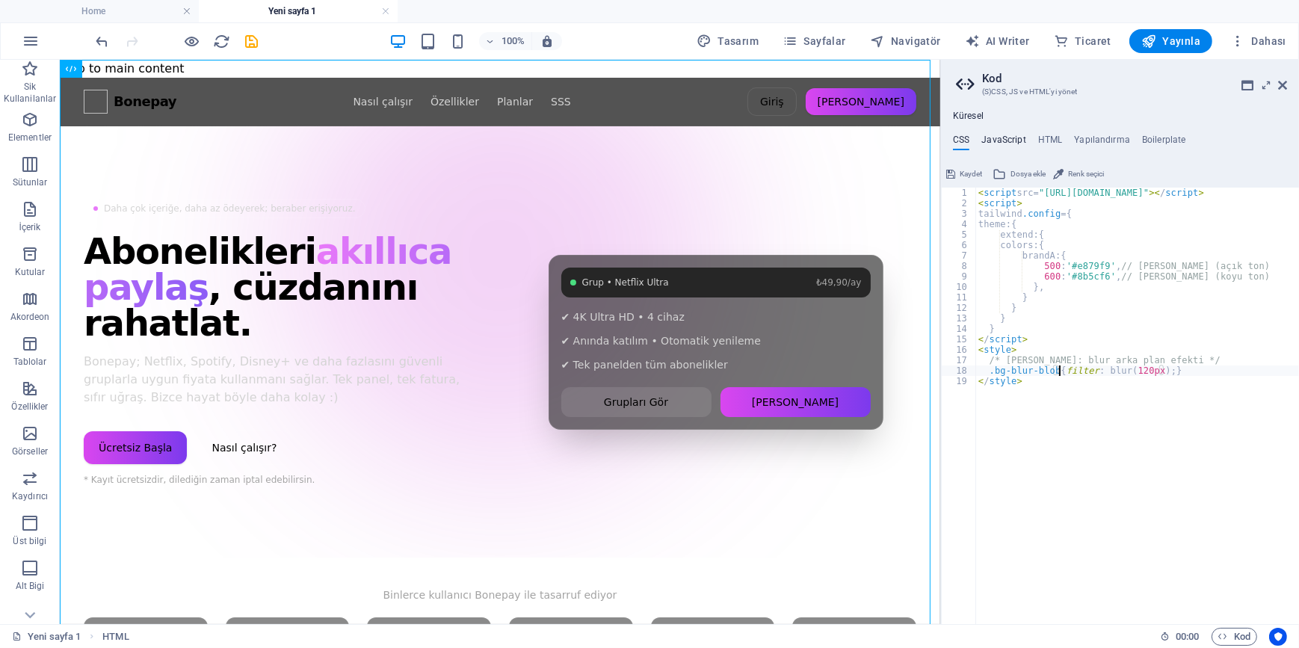
click at [1011, 146] on h4 "JavaScript" at bounding box center [1003, 143] width 44 height 16
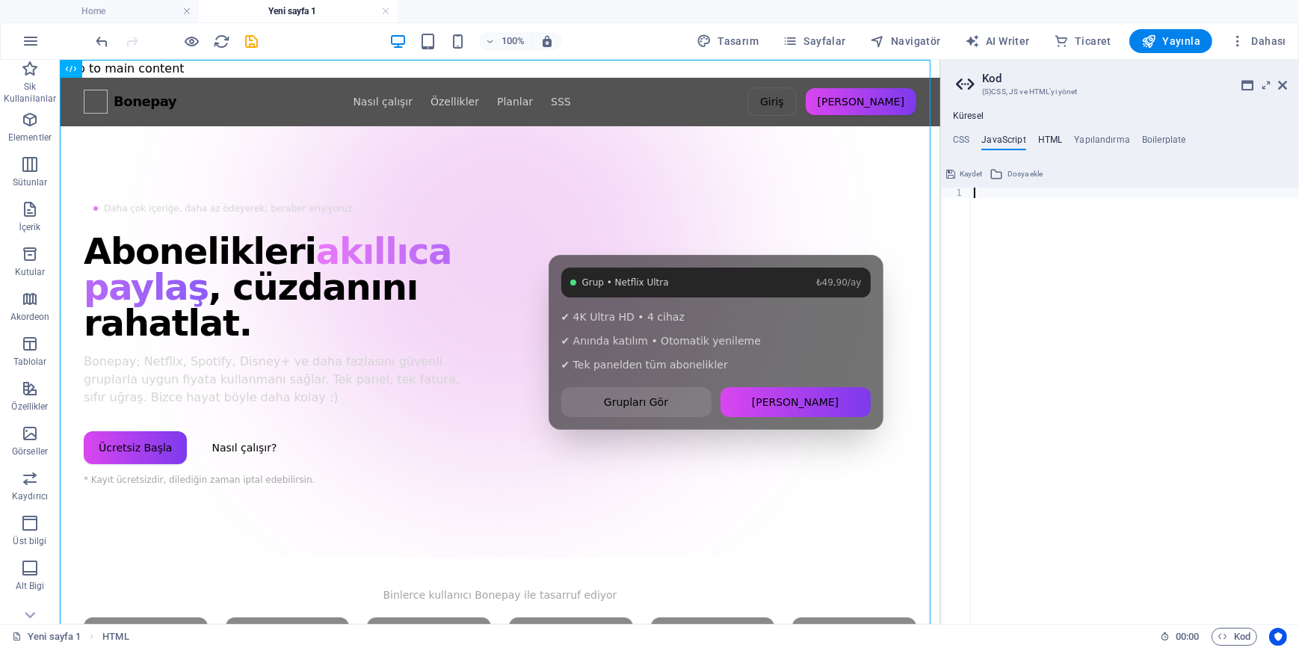
click at [1053, 138] on h4 "HTML" at bounding box center [1050, 143] width 25 height 16
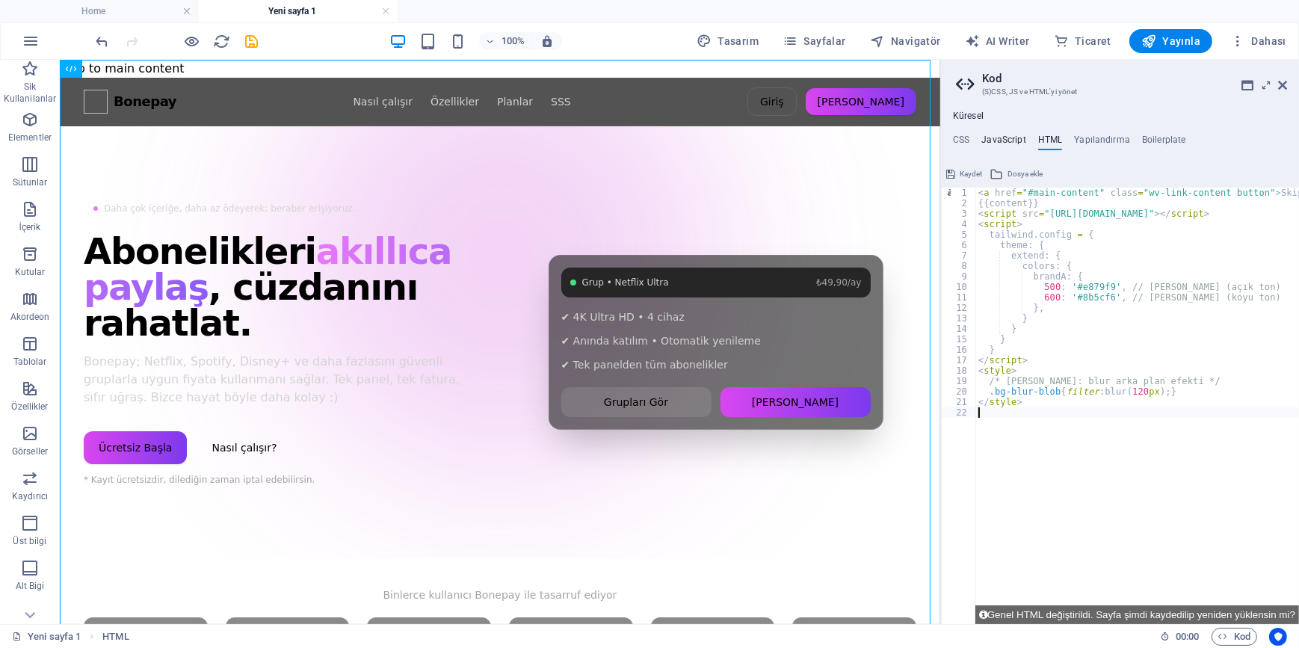
click at [1001, 141] on h4 "JavaScript" at bounding box center [1003, 143] width 44 height 16
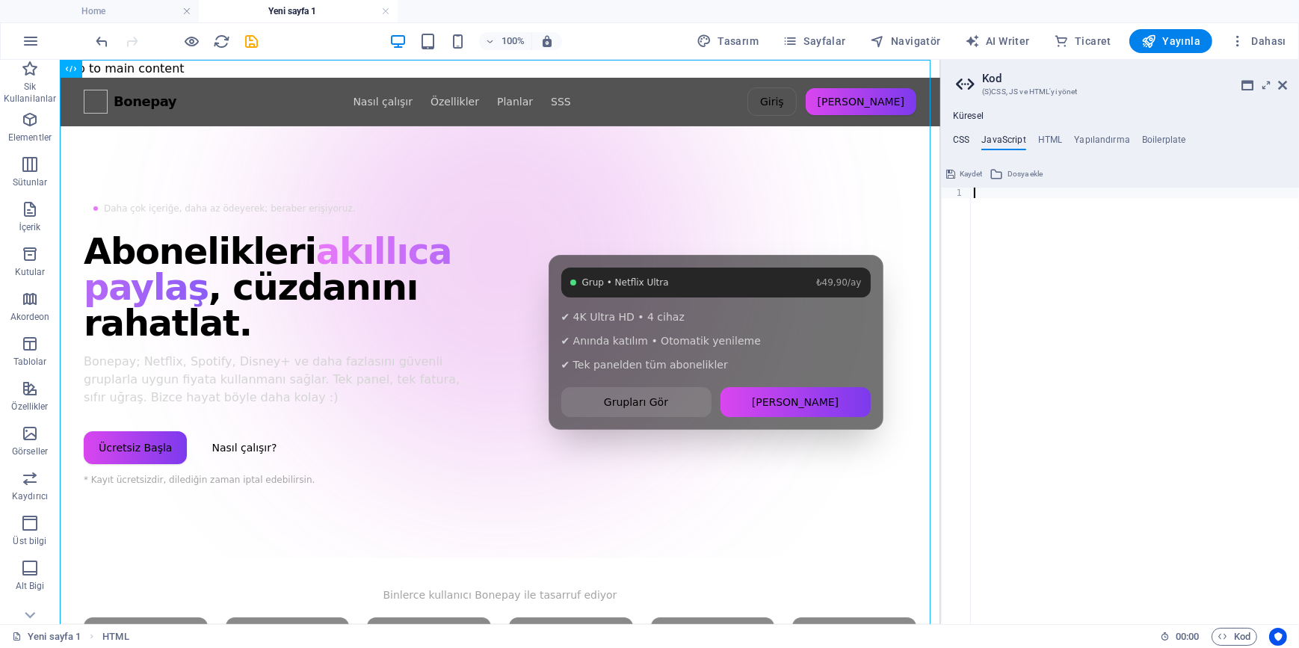
click at [969, 143] on h4 "CSS" at bounding box center [961, 143] width 16 height 16
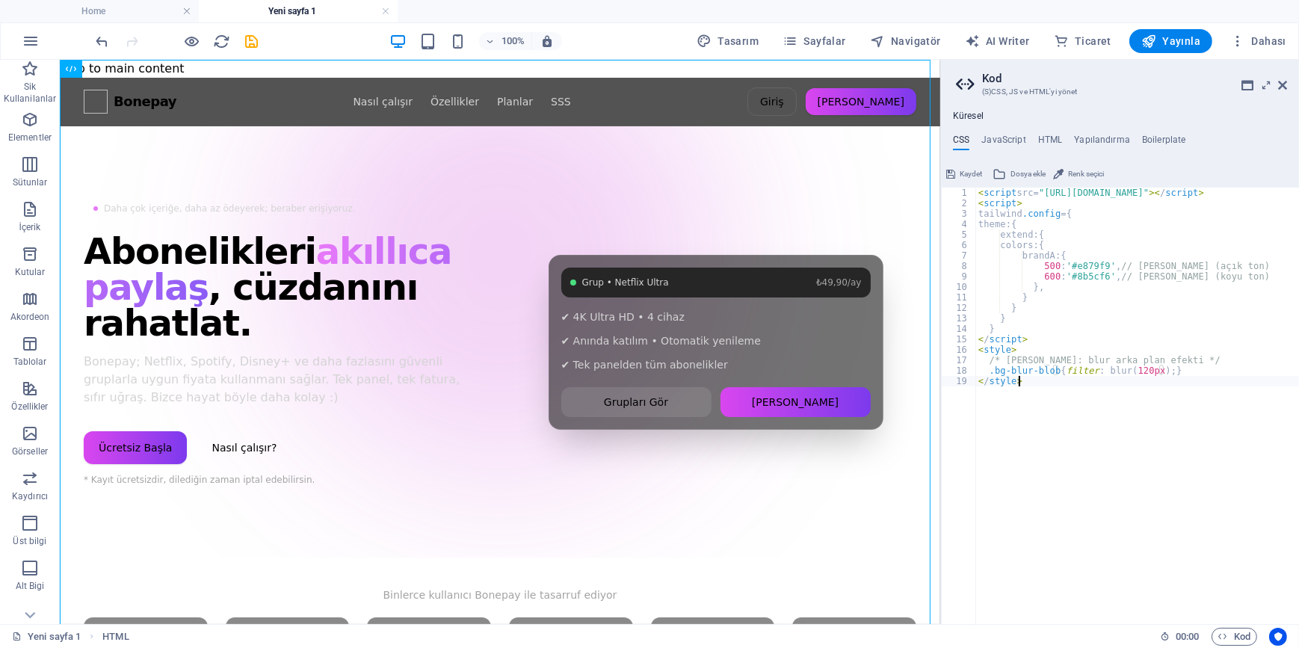
click at [1076, 413] on div "< script src= "https://cdn.tailwindcss.com" >< / script > < script > tailwind .…" at bounding box center [1137, 416] width 324 height 457
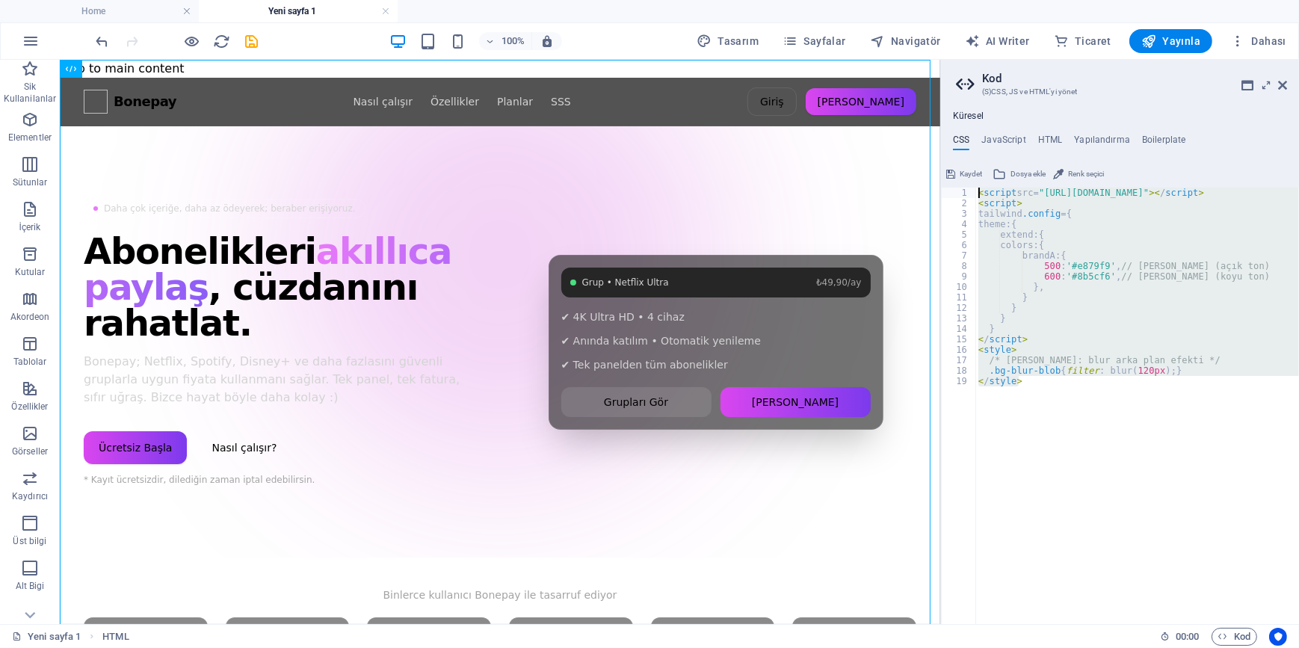
drag, startPoint x: 1099, startPoint y: 438, endPoint x: 938, endPoint y: 161, distance: 319.8
paste textarea "/style"
type textarea "</style>"
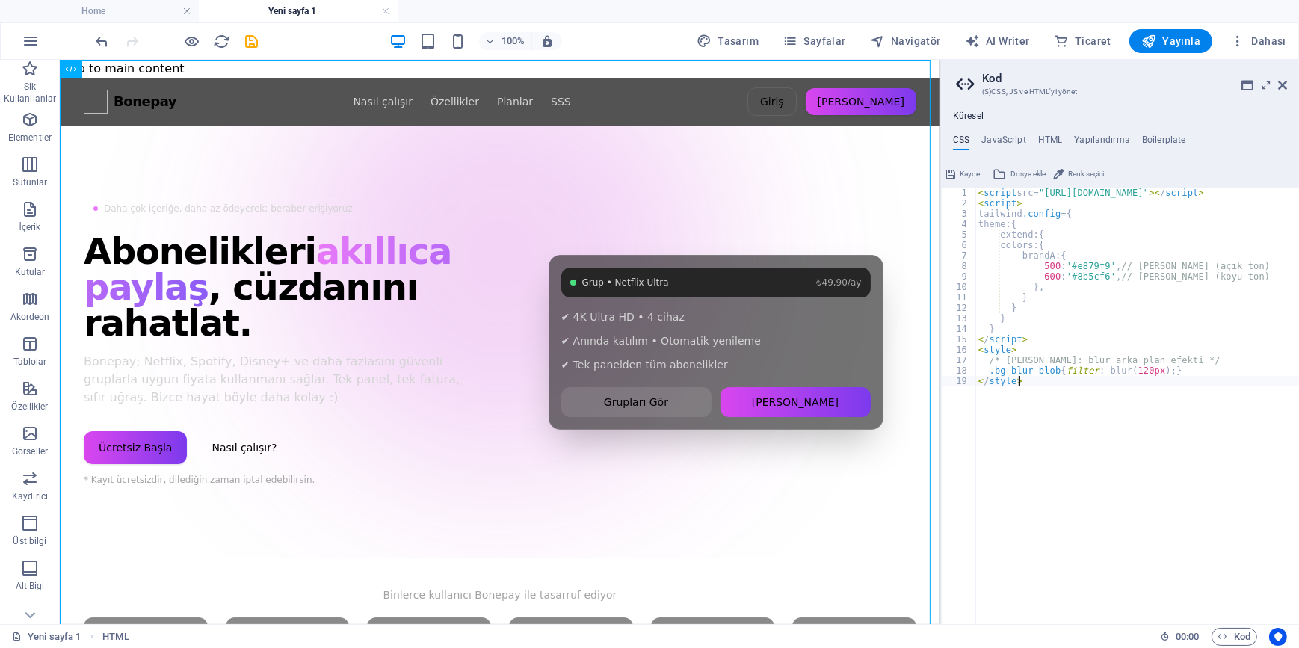
click at [1060, 455] on div "< script src= "https://cdn.tailwindcss.com" >< / script > < script > tailwind .…" at bounding box center [1137, 416] width 324 height 457
click at [963, 171] on span "Kaydet" at bounding box center [971, 174] width 22 height 18
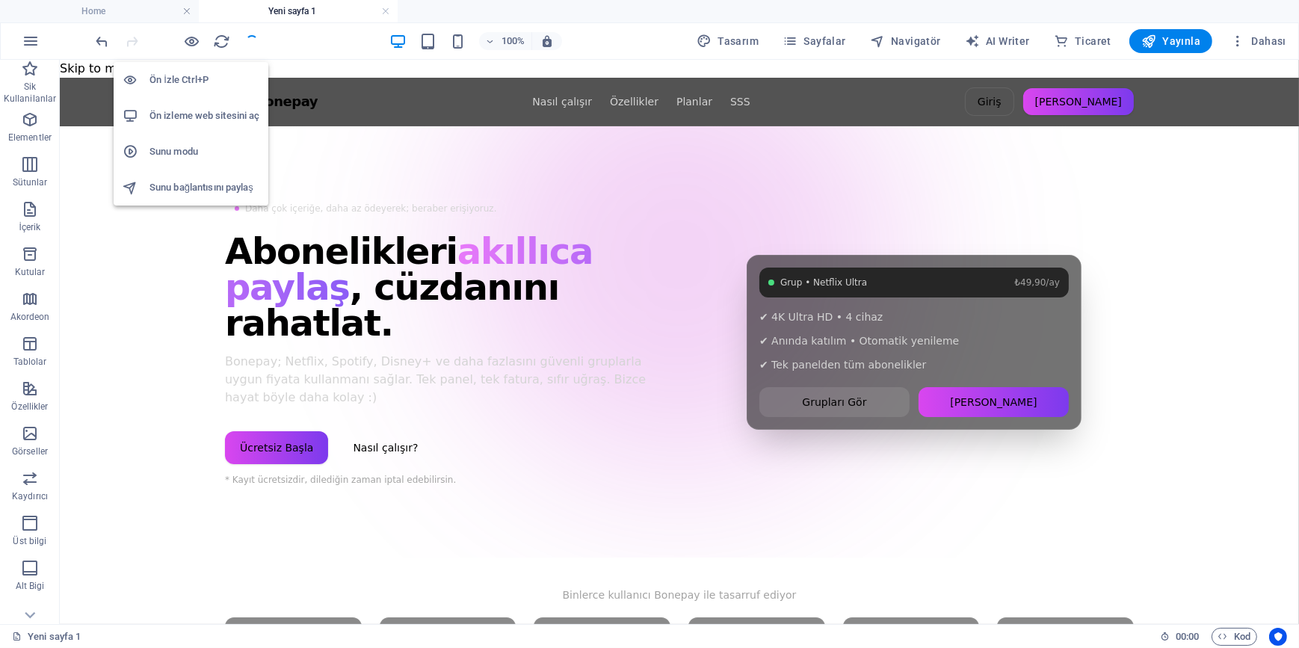
click at [197, 85] on h6 "Ön İzle Ctrl+P" at bounding box center [204, 80] width 110 height 18
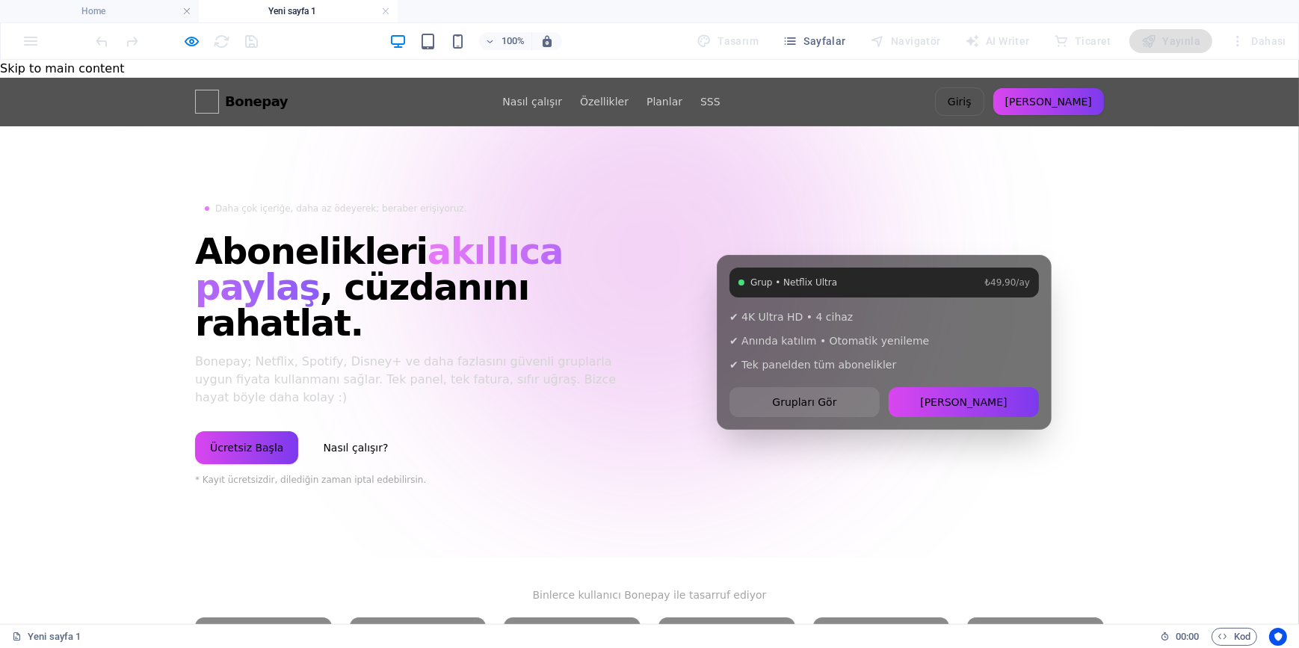
click at [242, 90] on span "Bonepay" at bounding box center [256, 100] width 63 height 21
click at [519, 93] on link "Nasıl çalışır" at bounding box center [532, 100] width 60 height 15
click at [603, 93] on link "Özellikler" at bounding box center [604, 100] width 49 height 15
click at [649, 93] on link "Planlar" at bounding box center [664, 100] width 36 height 15
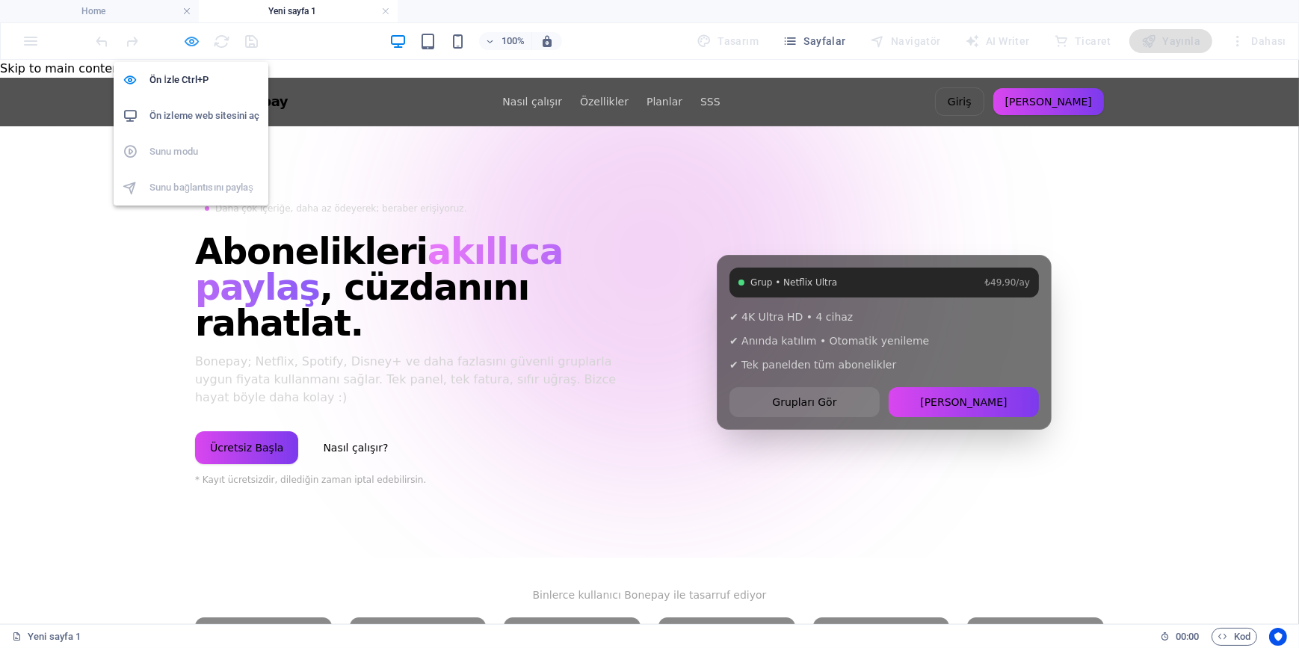
click at [189, 40] on icon "button" at bounding box center [192, 41] width 17 height 17
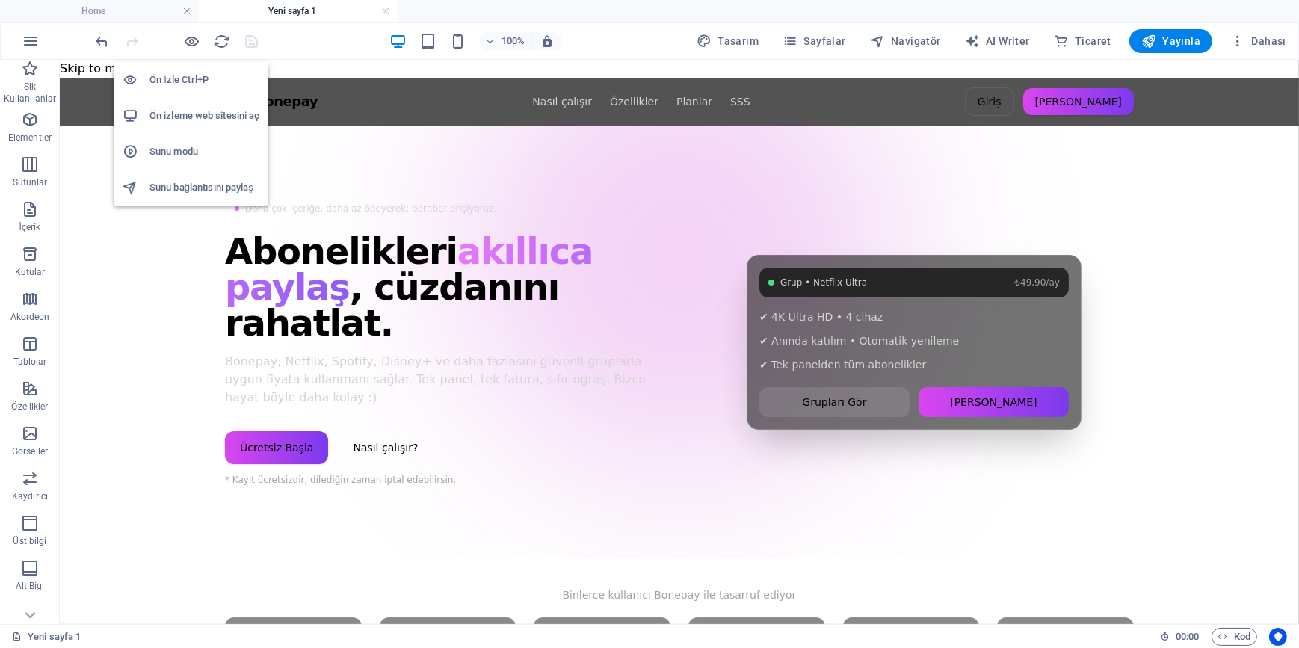
click at [210, 117] on h6 "Ön izleme web sitesini aç" at bounding box center [204, 116] width 110 height 18
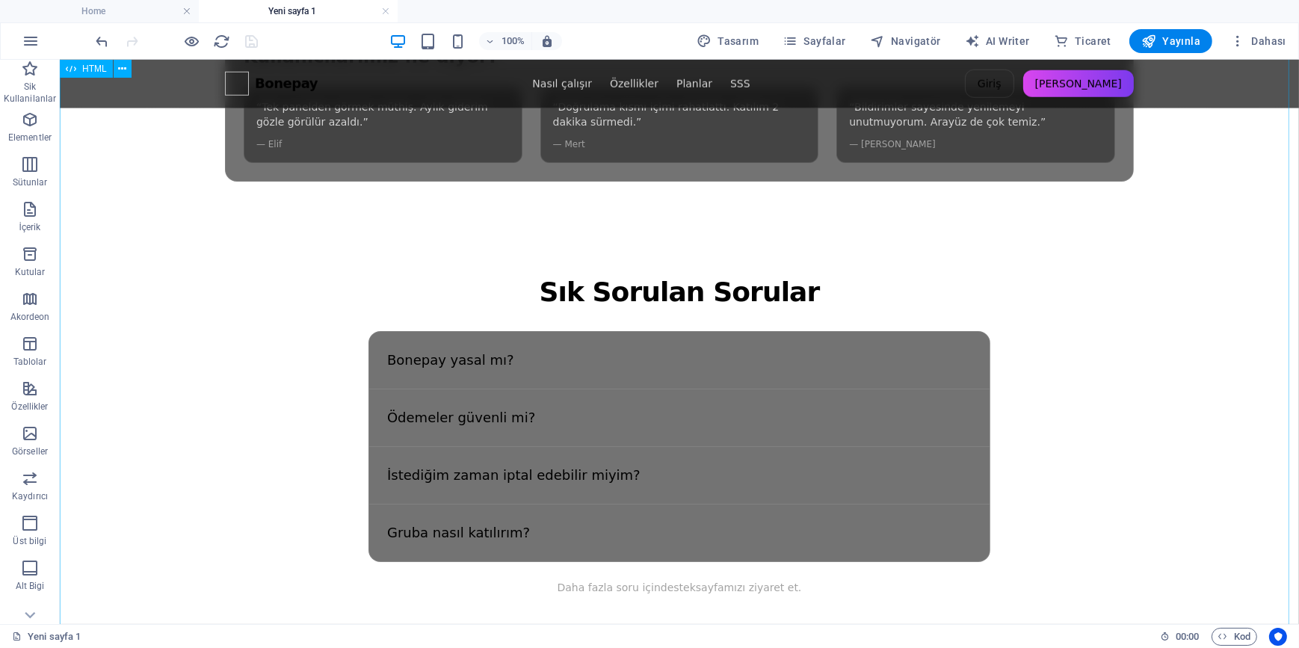
scroll to position [2175, 0]
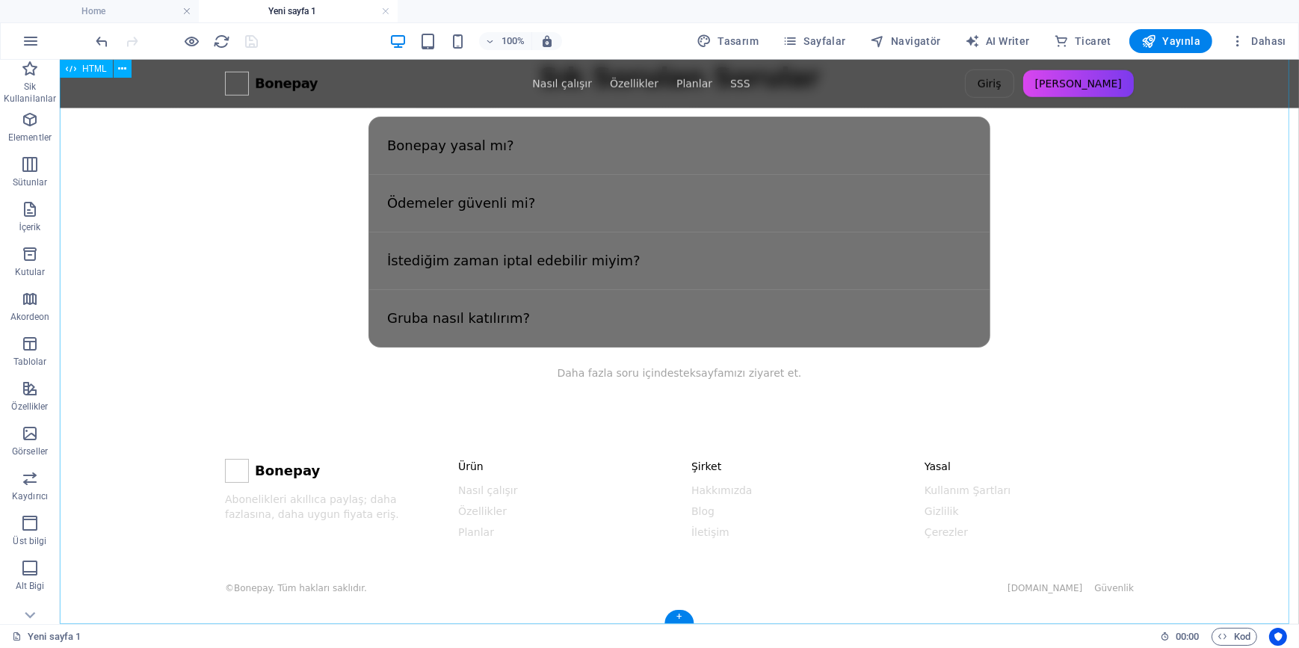
drag, startPoint x: 484, startPoint y: 497, endPoint x: 410, endPoint y: 505, distance: 74.4
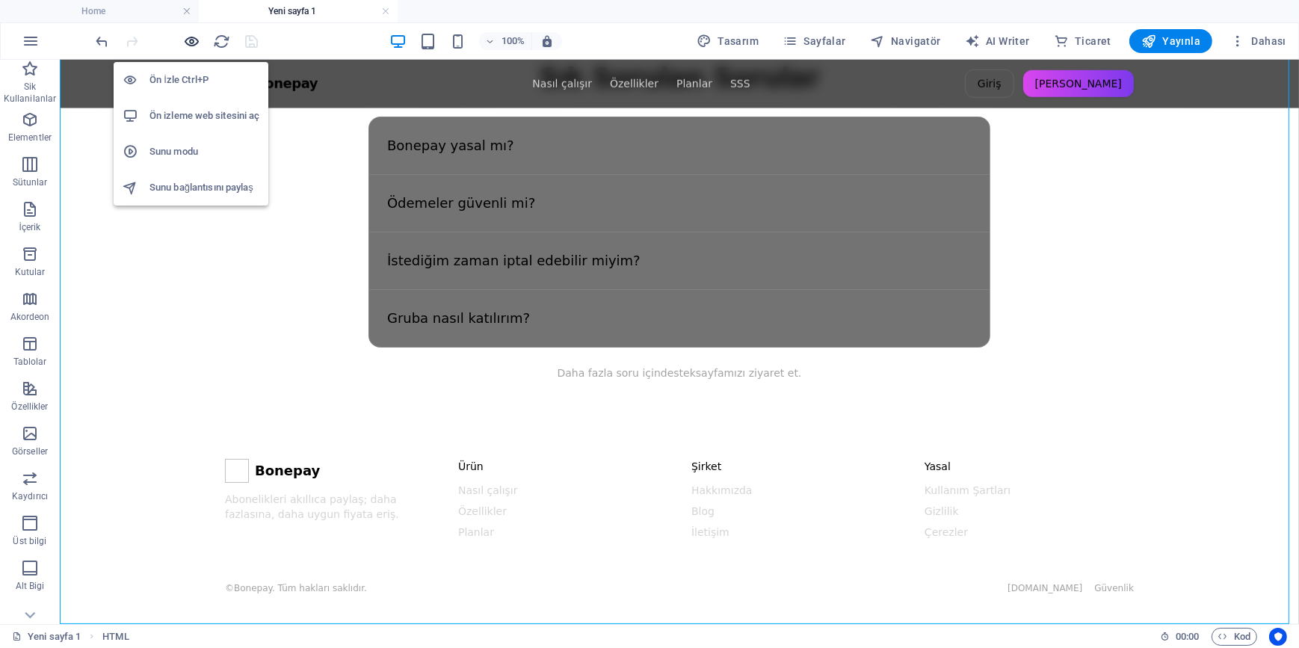
click at [192, 41] on icon "button" at bounding box center [192, 41] width 17 height 17
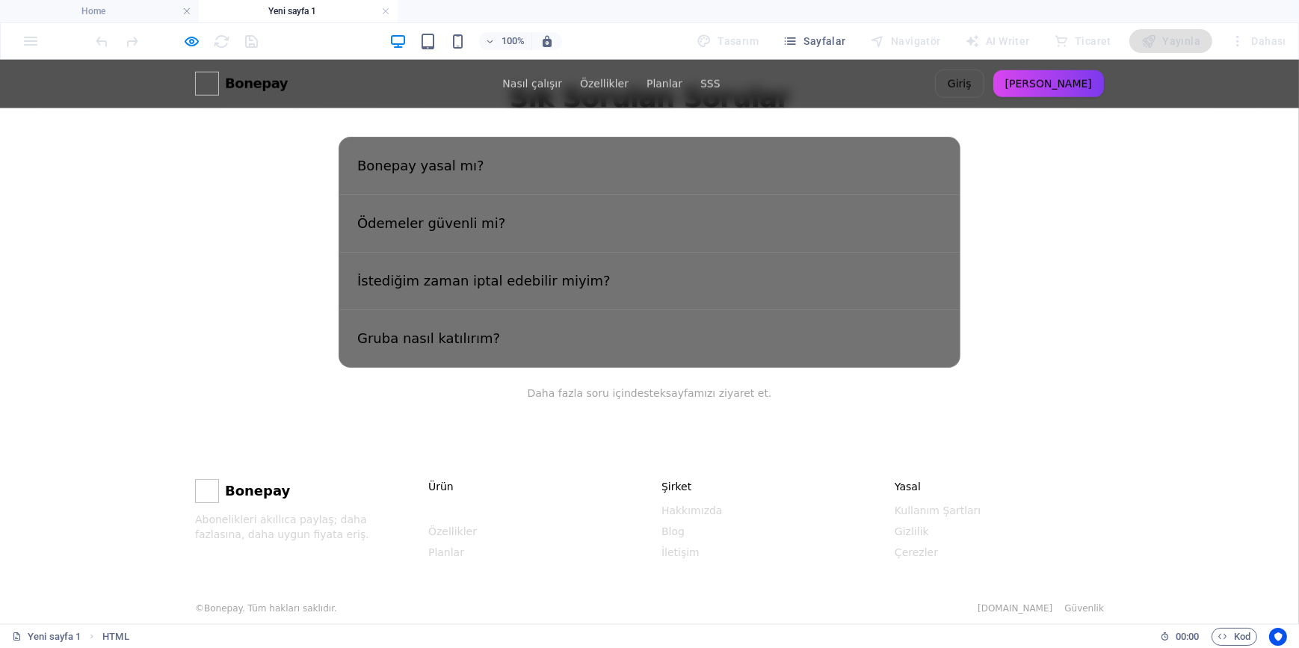
click at [456, 504] on link "Nasıl çalışır" at bounding box center [458, 510] width 60 height 12
click at [451, 521] on ul "Nasıl çalışır Özellikler Planlar" at bounding box center [532, 530] width 209 height 57
click at [456, 525] on link "Özellikler" at bounding box center [452, 531] width 49 height 12
click at [449, 546] on link "Planlar" at bounding box center [446, 552] width 36 height 12
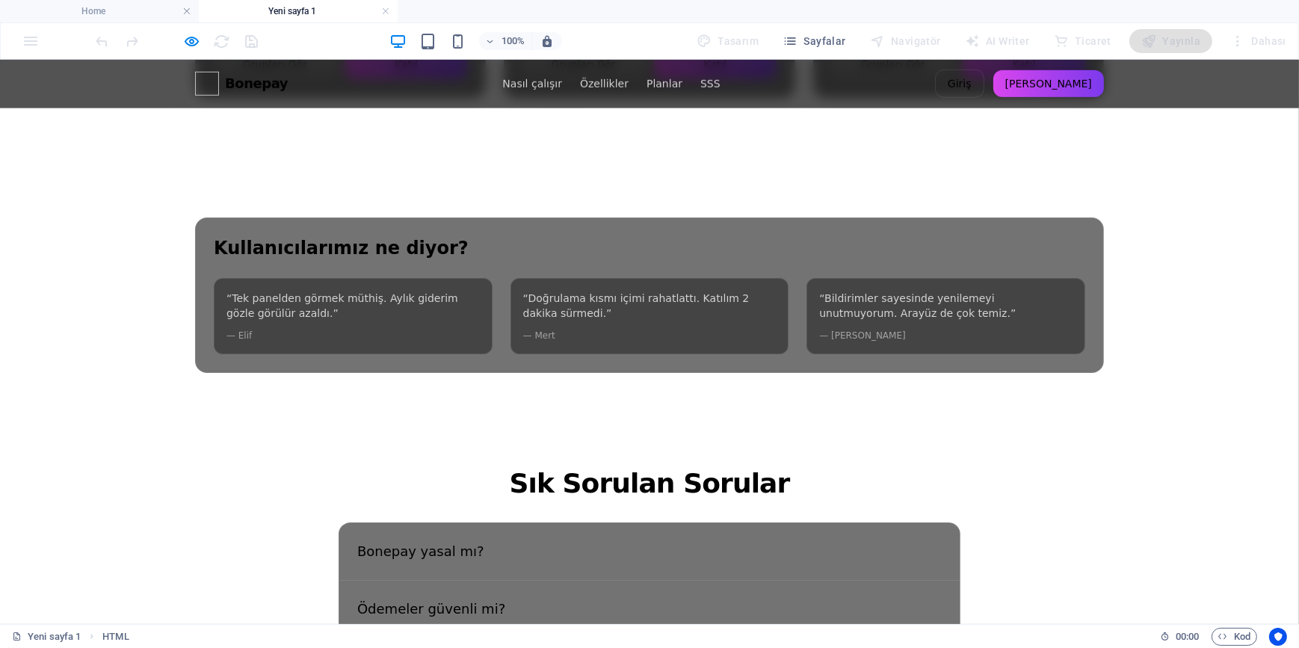
scroll to position [1689, 0]
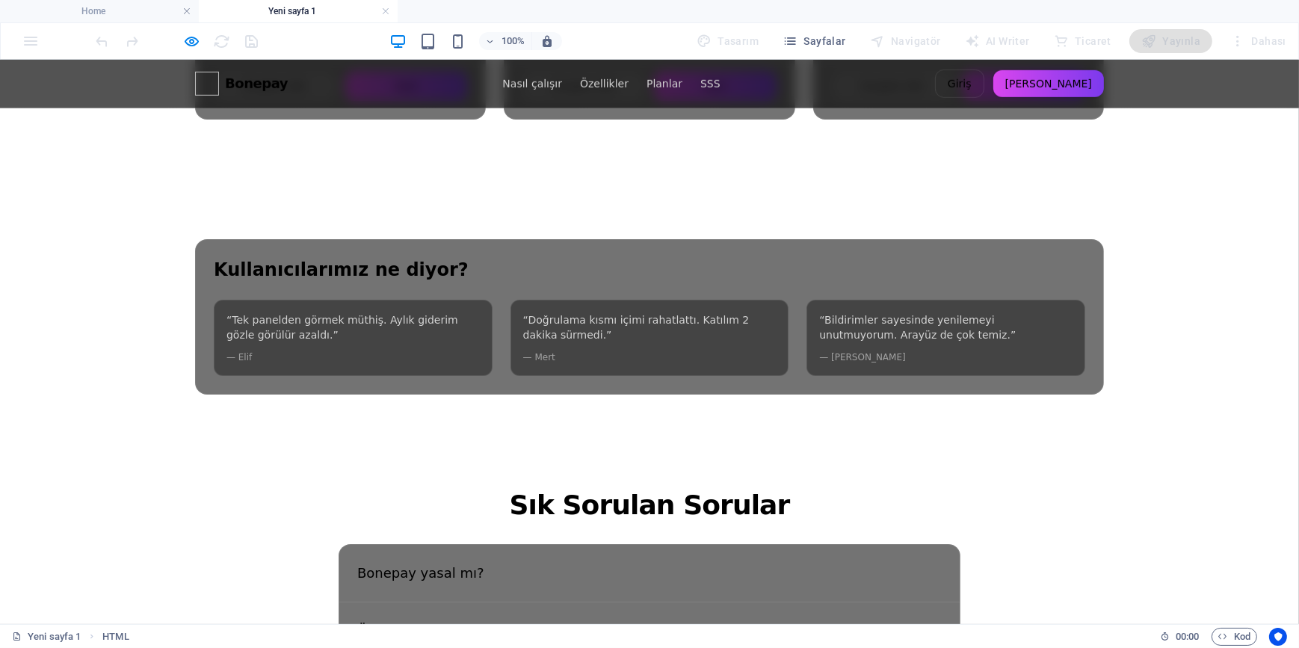
click at [617, 490] on h2 "Sık Sorulan Sorular" at bounding box center [650, 505] width 622 height 30
click at [349, 299] on blockquote "“Tek panelden görmek müthiş. Aylık giderim gözle görülür azaldı.” — Elif" at bounding box center [353, 337] width 279 height 76
click at [627, 329] on blockquote "“Doğrulama kısmı içimi rahatlattı. Katılım 2 dakika sürmedi.” — Mert" at bounding box center [649, 337] width 279 height 76
click at [843, 307] on blockquote "“Bildirimler sayesinde yenilemeyi unutmuyorum. Arayüz de çok temiz.” — Deniz" at bounding box center [945, 337] width 279 height 76
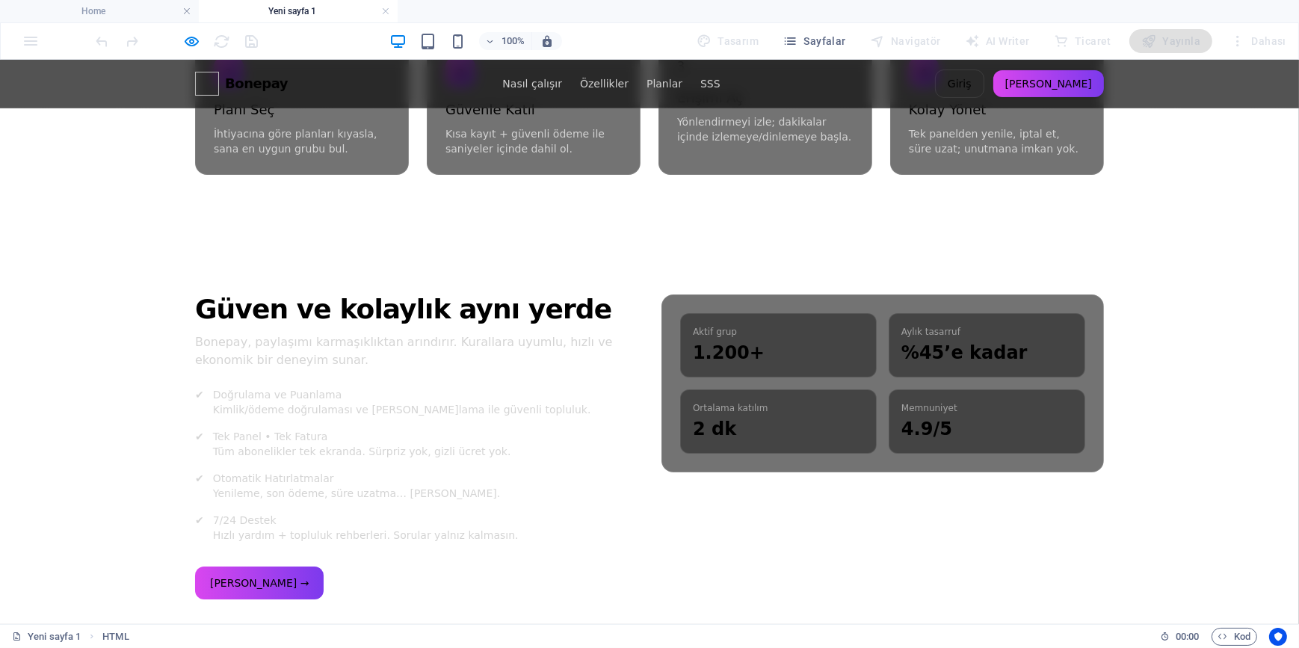
scroll to position [670, 0]
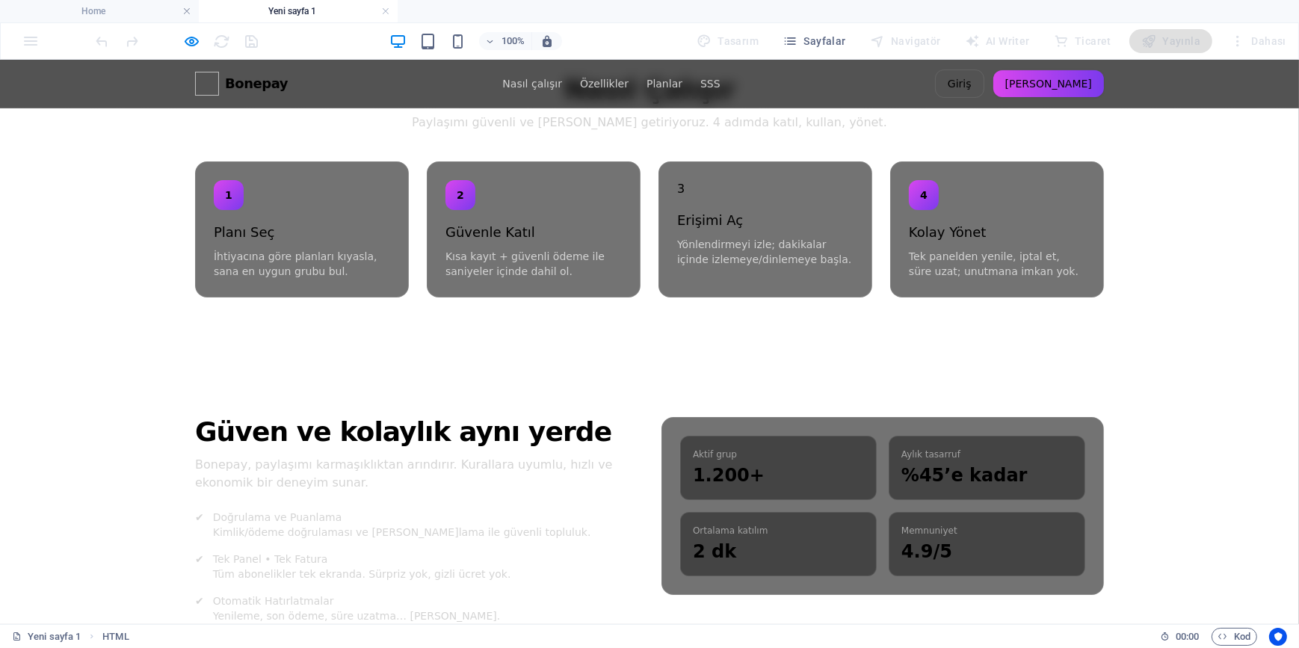
click at [789, 463] on p "1.200+" at bounding box center [778, 475] width 171 height 24
click at [937, 463] on p "%45’e kadar" at bounding box center [986, 475] width 171 height 24
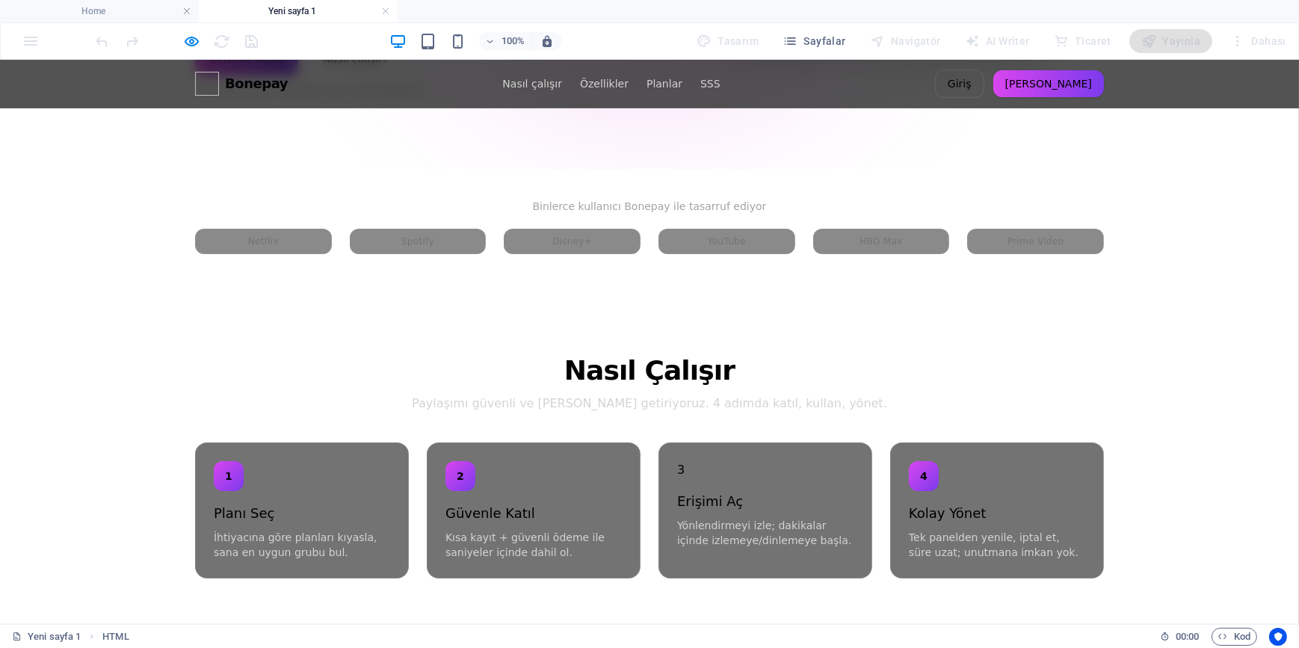
scroll to position [330, 0]
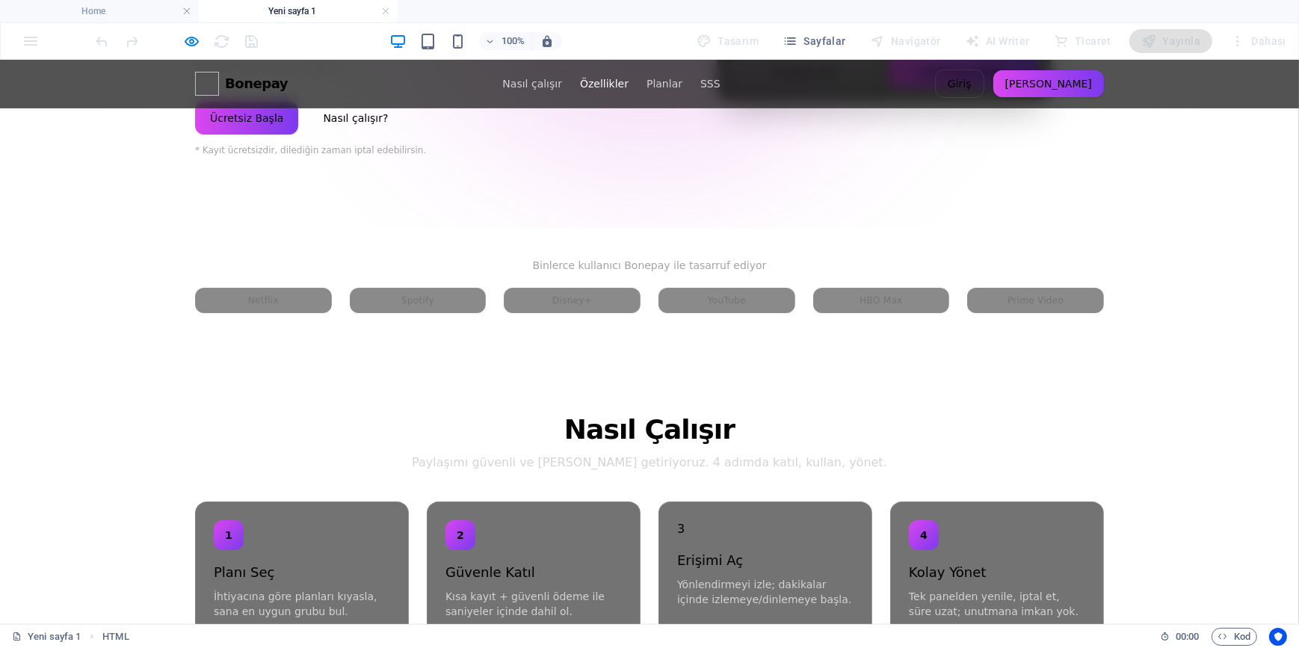
click at [600, 78] on link "Özellikler" at bounding box center [604, 82] width 49 height 15
click at [658, 83] on link "Planlar" at bounding box center [664, 82] width 36 height 15
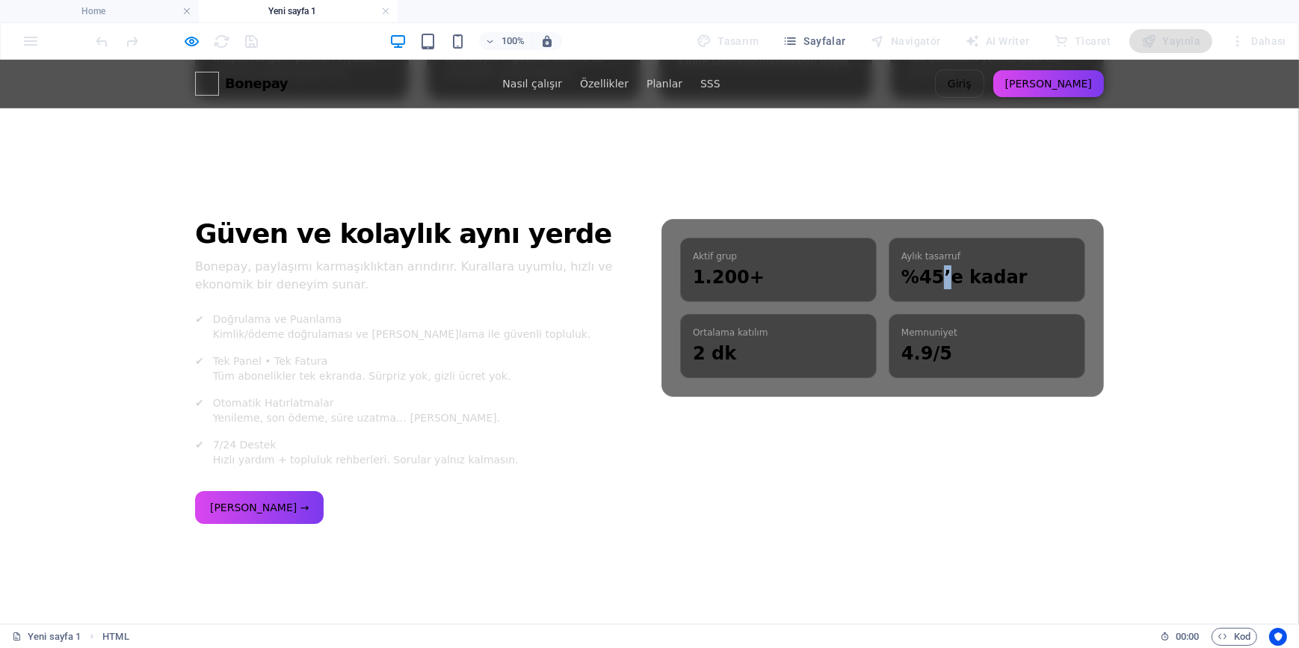
scroll to position [874, 0]
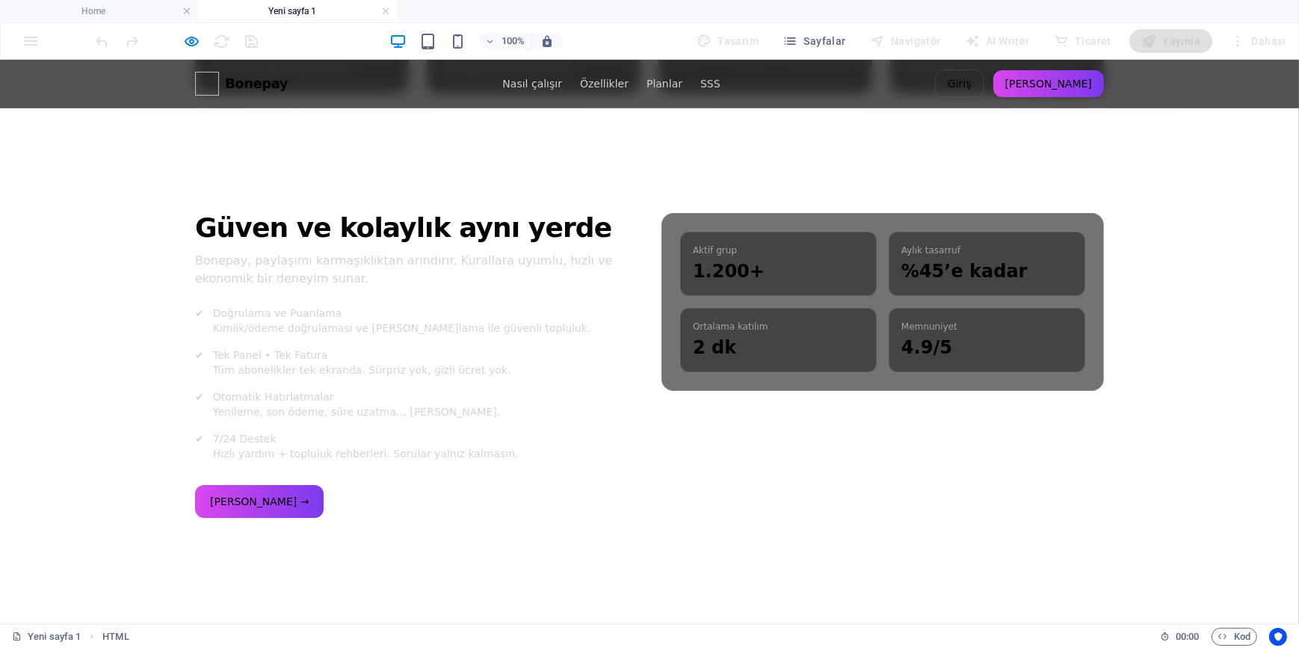
click at [237, 484] on link "Hemen Başla →" at bounding box center [259, 500] width 129 height 33
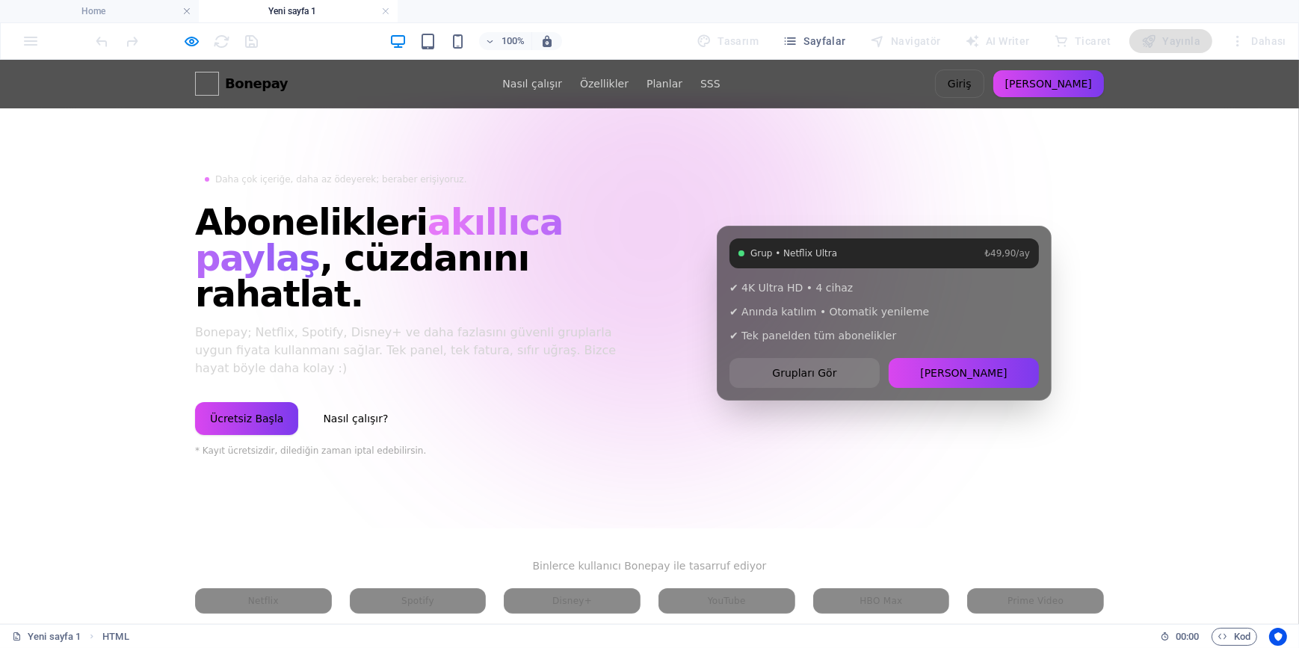
scroll to position [0, 0]
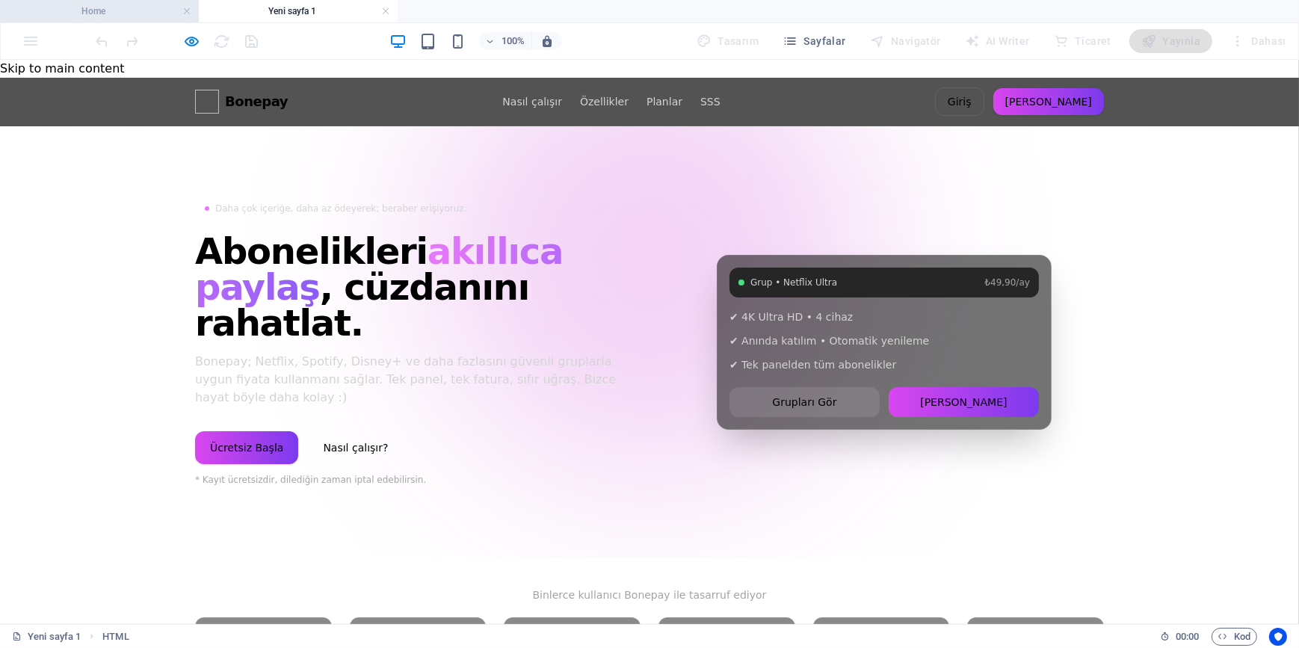
click at [119, 3] on h4 "Home" at bounding box center [99, 11] width 199 height 16
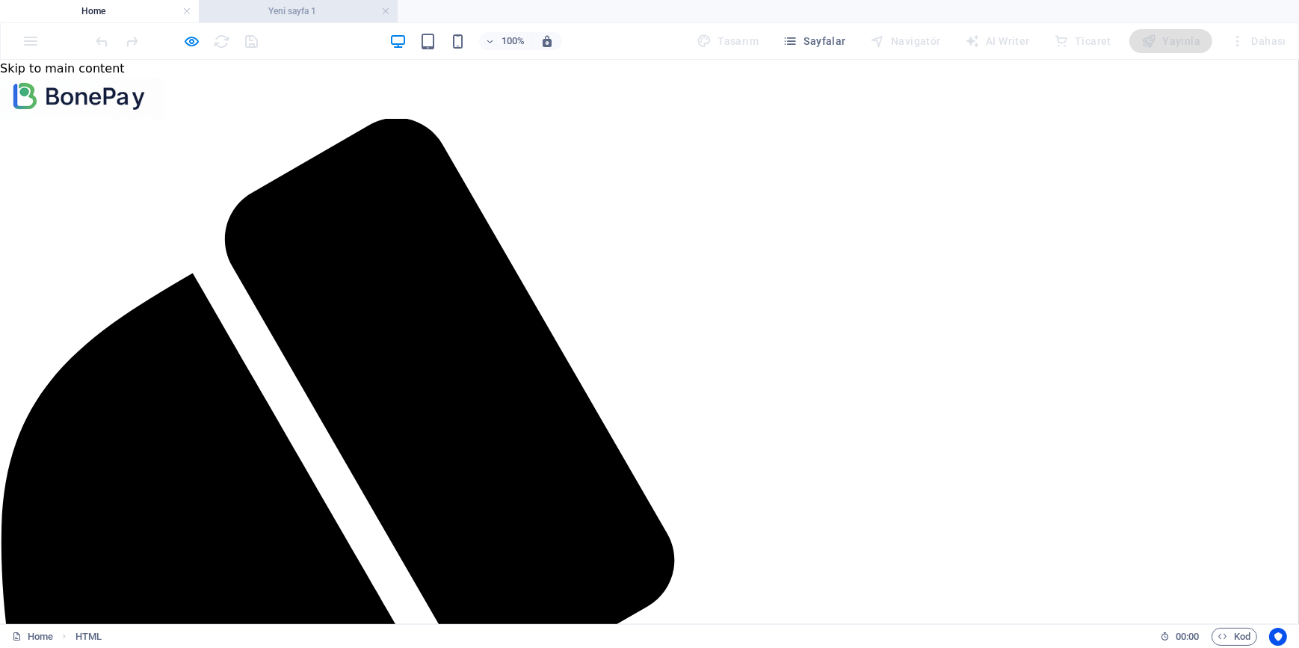
click at [324, 13] on h4 "Yeni sayfa 1" at bounding box center [298, 11] width 199 height 16
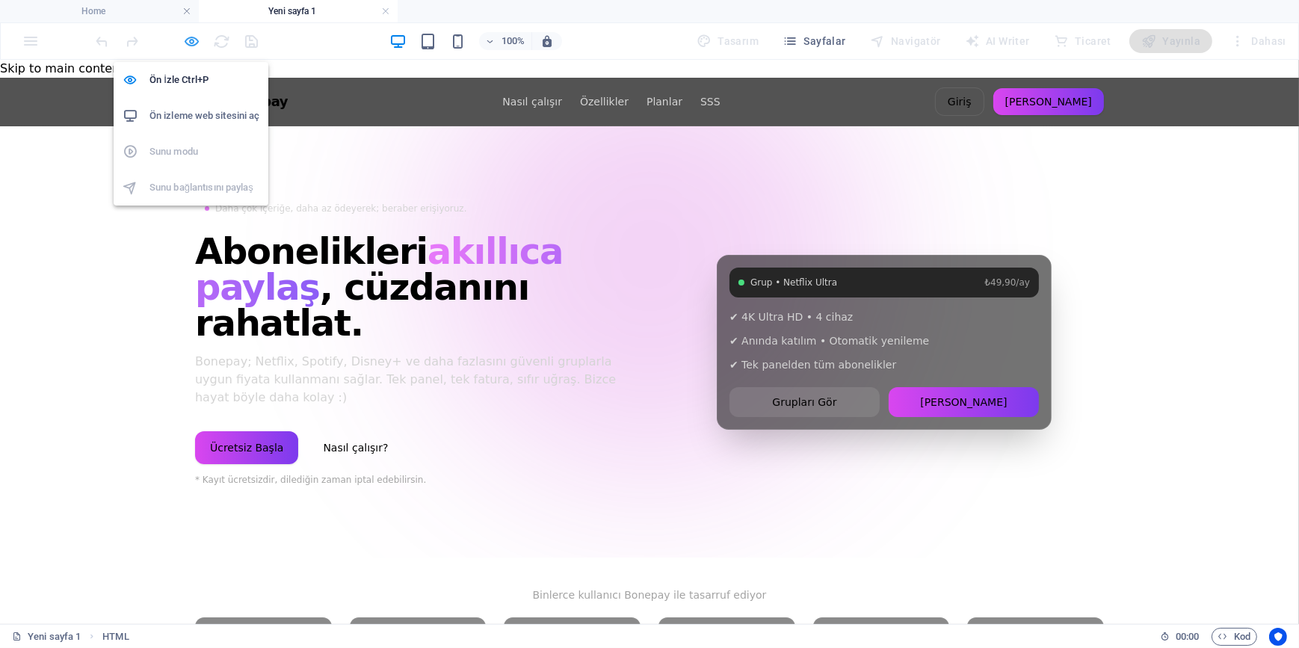
click at [193, 38] on icon "button" at bounding box center [192, 41] width 17 height 17
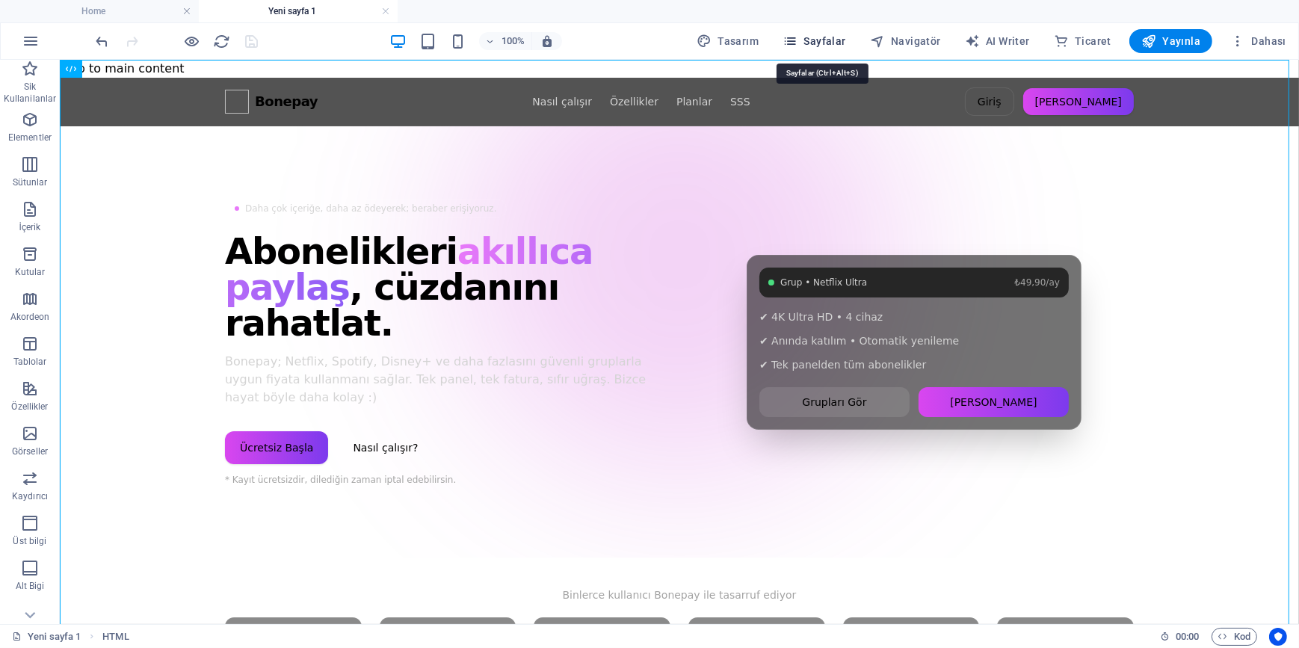
click at [824, 34] on span "Sayfalar" at bounding box center [814, 41] width 64 height 15
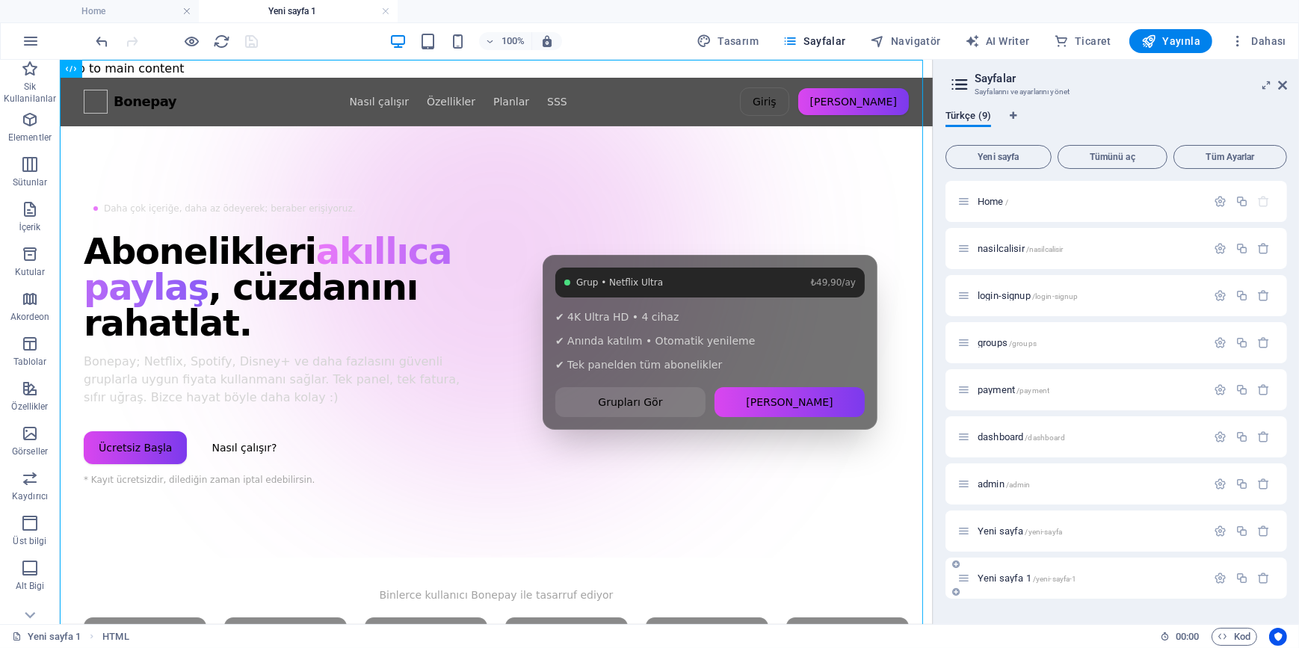
click at [1009, 586] on div "Yeni sayfa 1 /yeni-sayfa-1" at bounding box center [1081, 577] width 249 height 17
click at [1010, 583] on div "Yeni sayfa 1 /yeni-sayfa-1" at bounding box center [1081, 577] width 249 height 17
click at [1013, 578] on span "Yeni sayfa 1 /yeni-sayfa-1" at bounding box center [1027, 577] width 99 height 11
click at [993, 578] on span "Yeni sayfa 1 /yeni-sayfa-1" at bounding box center [1027, 577] width 99 height 11
click at [994, 531] on span "Yeni sayfa /yeni-sayfa" at bounding box center [1020, 530] width 84 height 11
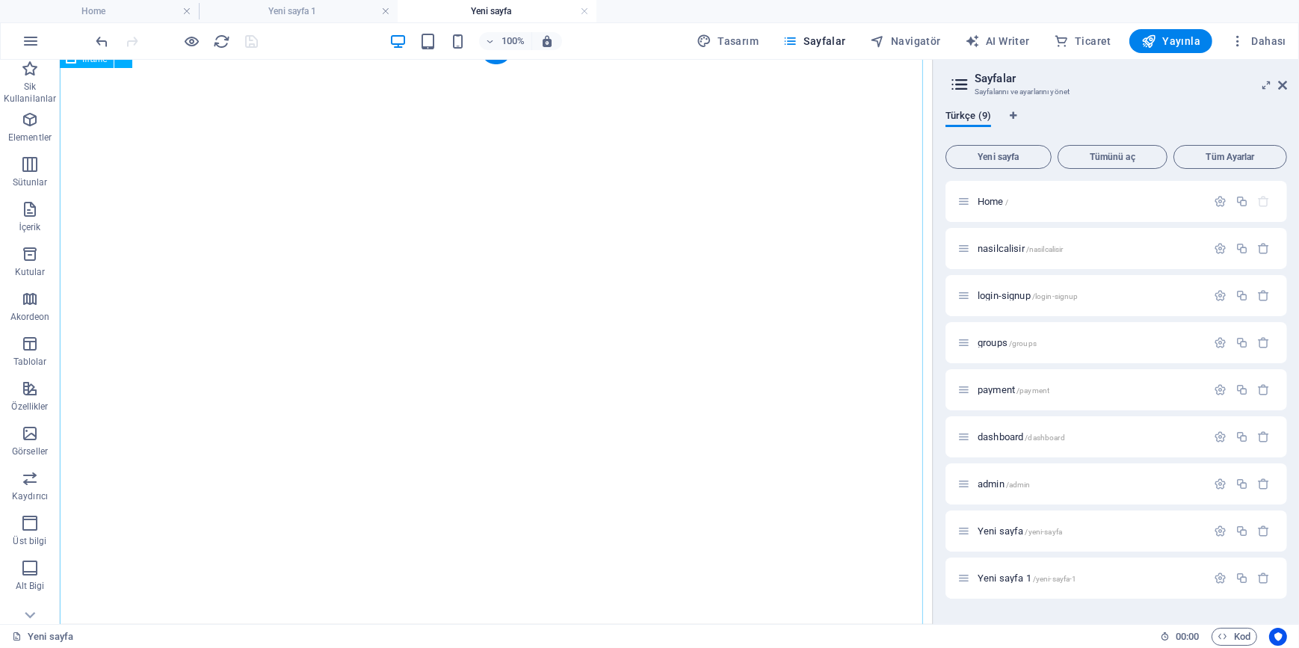
scroll to position [203, 0]
click at [584, 9] on link at bounding box center [584, 11] width 9 height 14
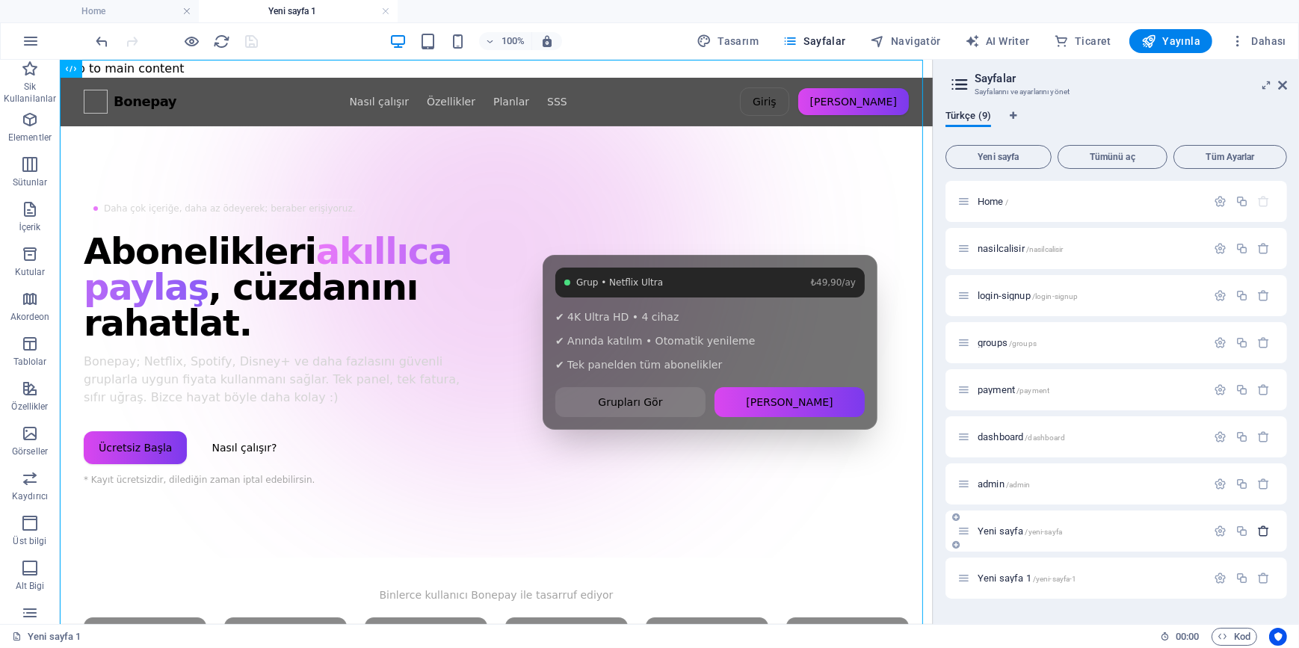
click at [1267, 530] on icon "button" at bounding box center [1264, 531] width 13 height 13
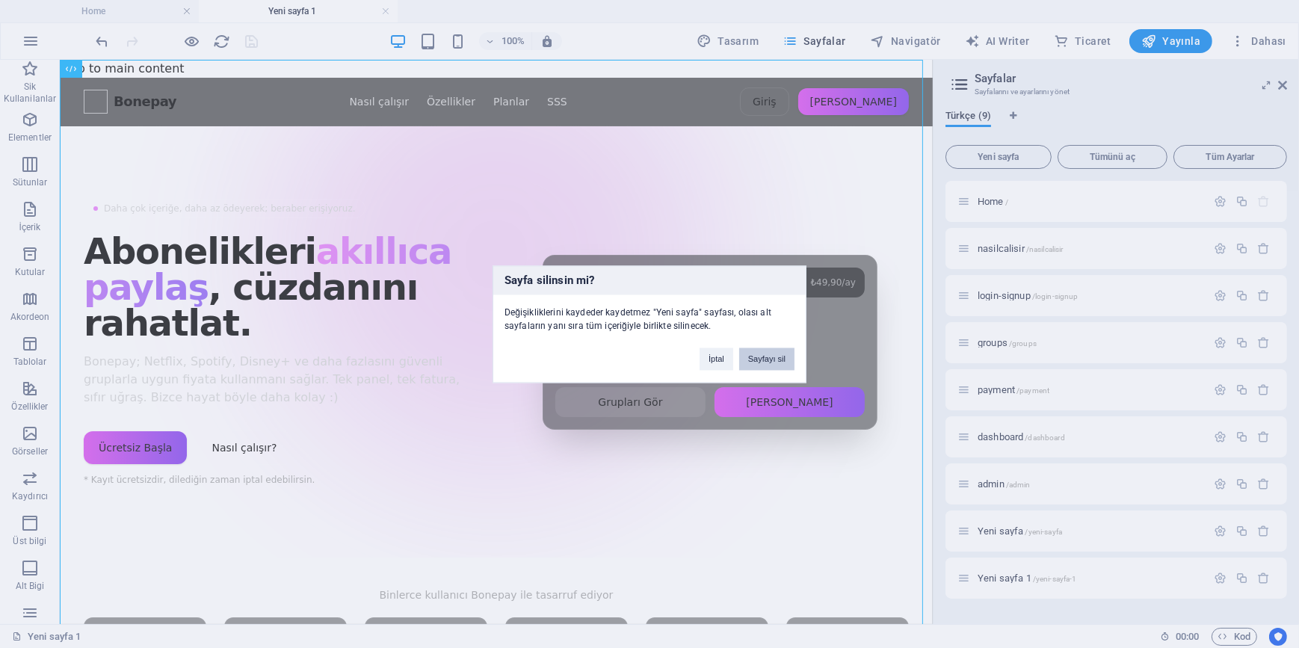
click at [765, 362] on button "Sayfayı sil" at bounding box center [766, 359] width 55 height 22
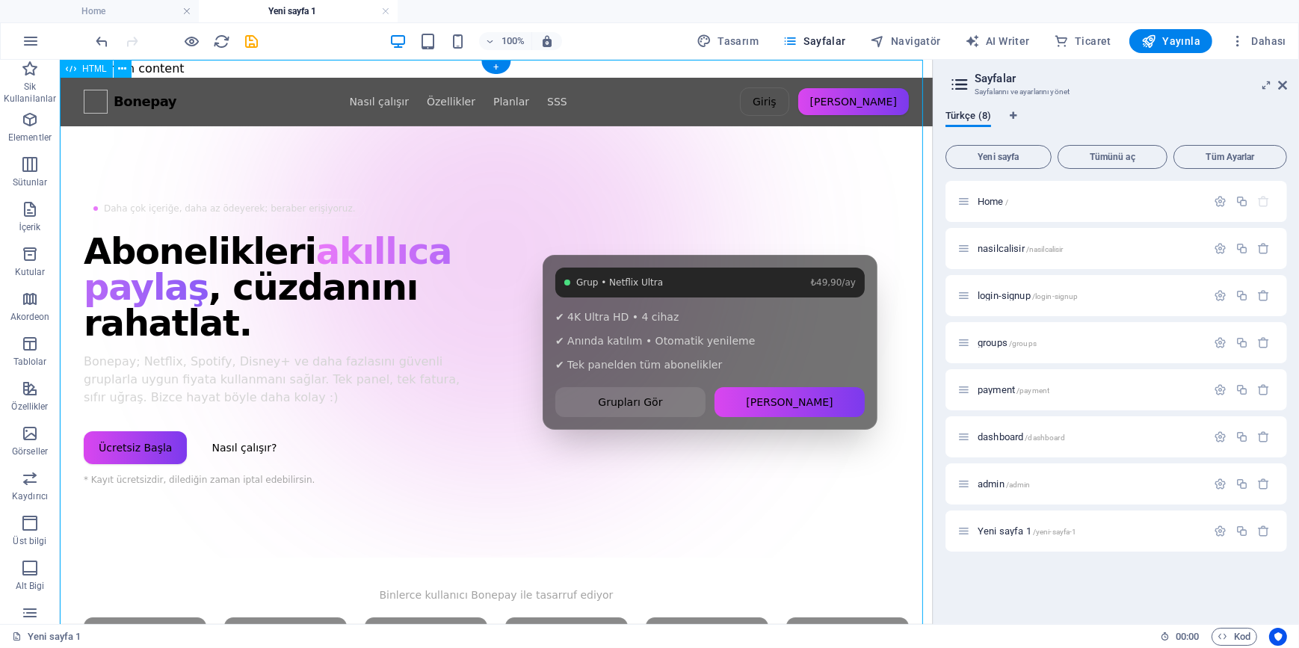
click at [1264, 37] on span "Dahası" at bounding box center [1258, 41] width 56 height 15
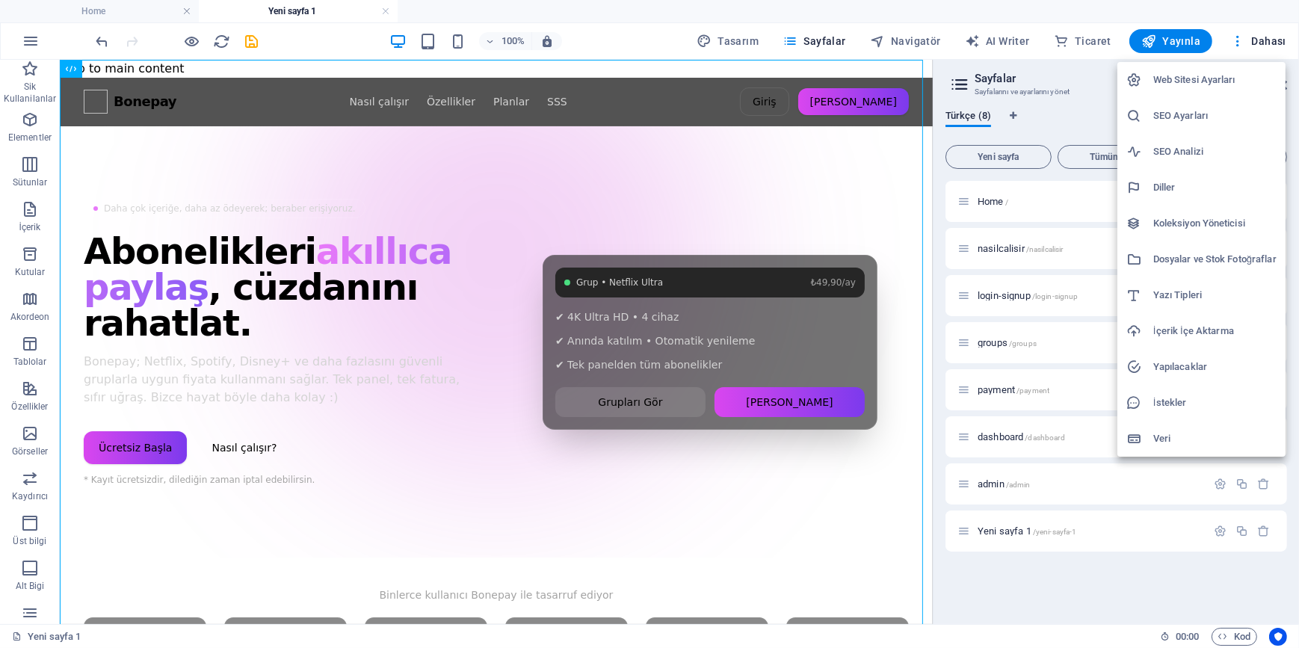
click at [788, 573] on div at bounding box center [649, 324] width 1299 height 648
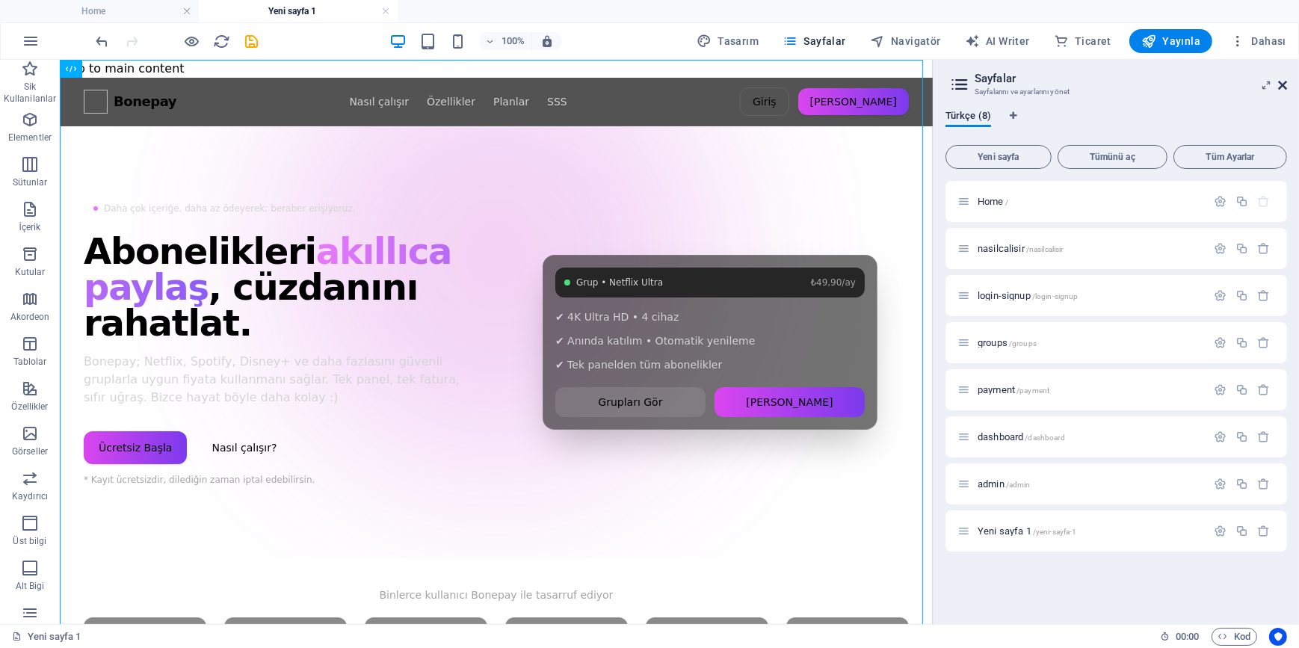
click at [1281, 89] on icon at bounding box center [1282, 85] width 9 height 12
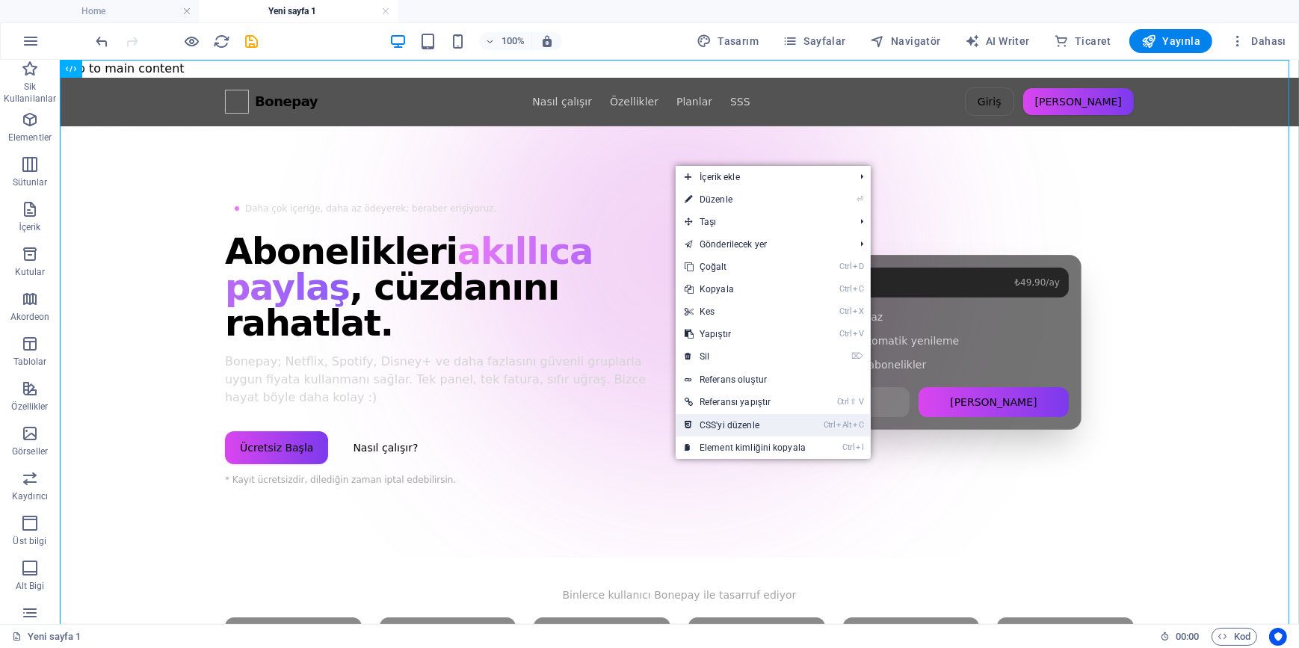
click at [748, 414] on link "Ctrl Alt C CSS'yi düzenle" at bounding box center [745, 425] width 139 height 22
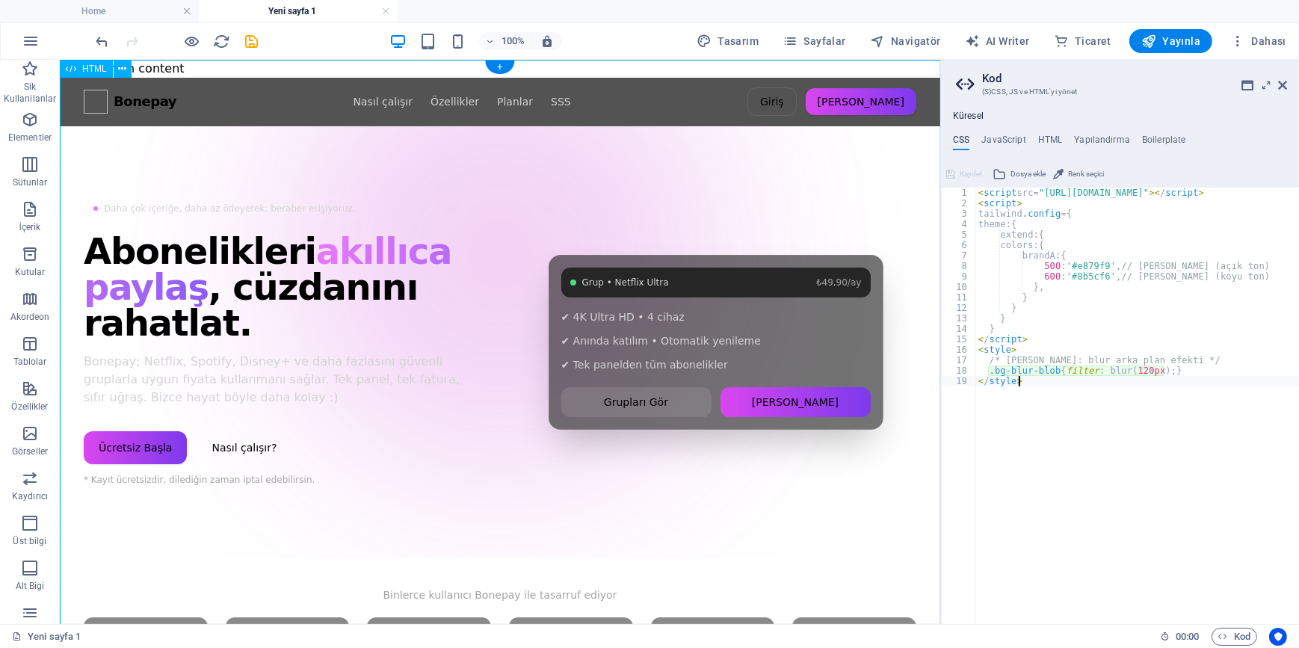
type textarea ".bg-blur-blob{filter: blur(120px);}"
click at [1007, 139] on h4 "JavaScript" at bounding box center [1003, 143] width 44 height 16
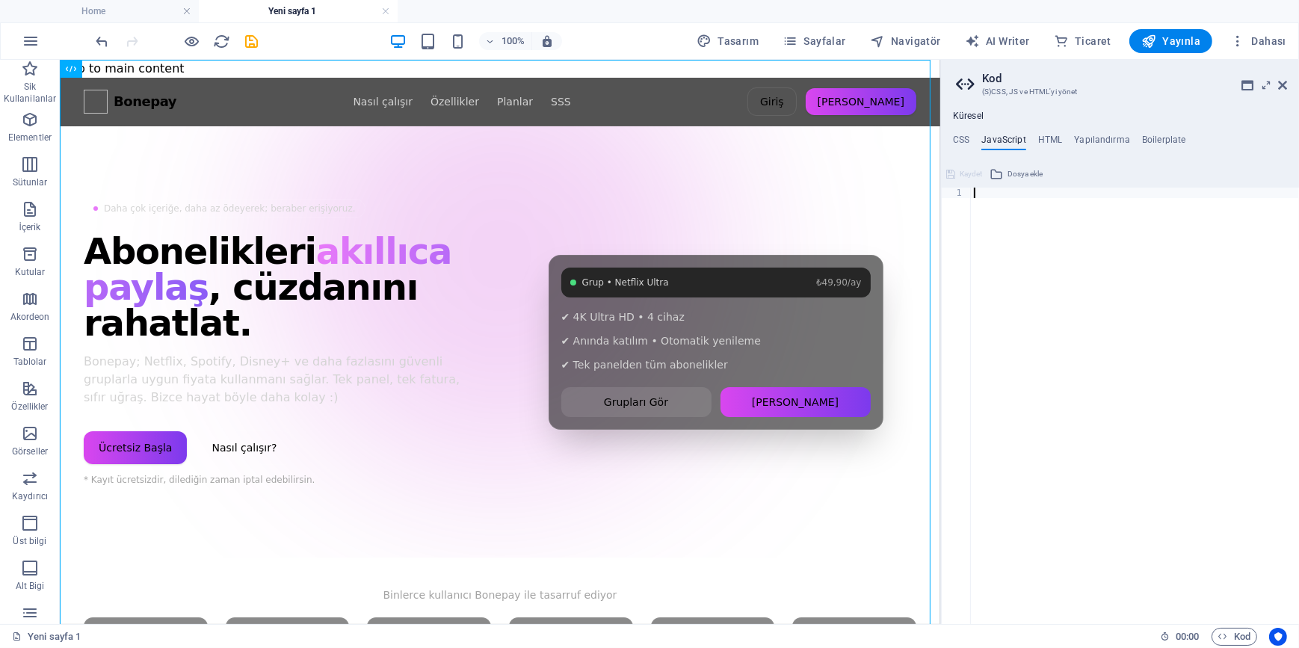
click at [972, 138] on ul "CSS JavaScript HTML Yapılandırma Boilerplate" at bounding box center [1120, 143] width 358 height 16
click at [1050, 138] on h4 "HTML" at bounding box center [1050, 143] width 25 height 16
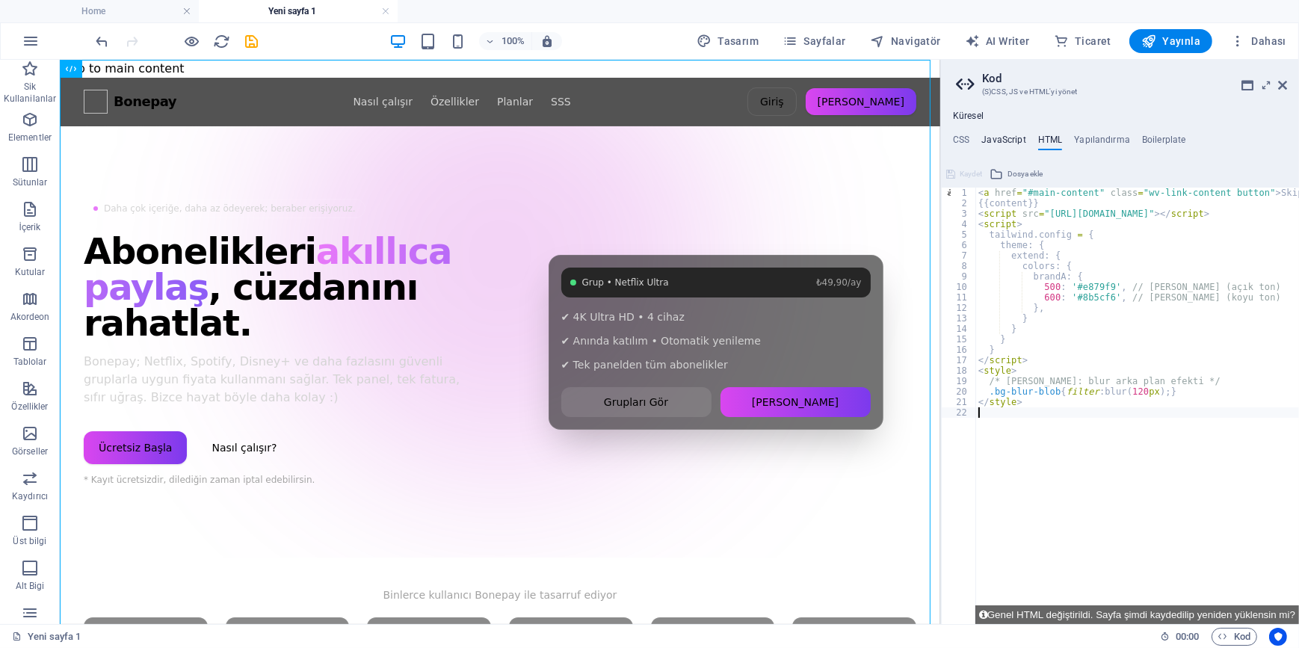
click at [995, 135] on h4 "JavaScript" at bounding box center [1003, 143] width 44 height 16
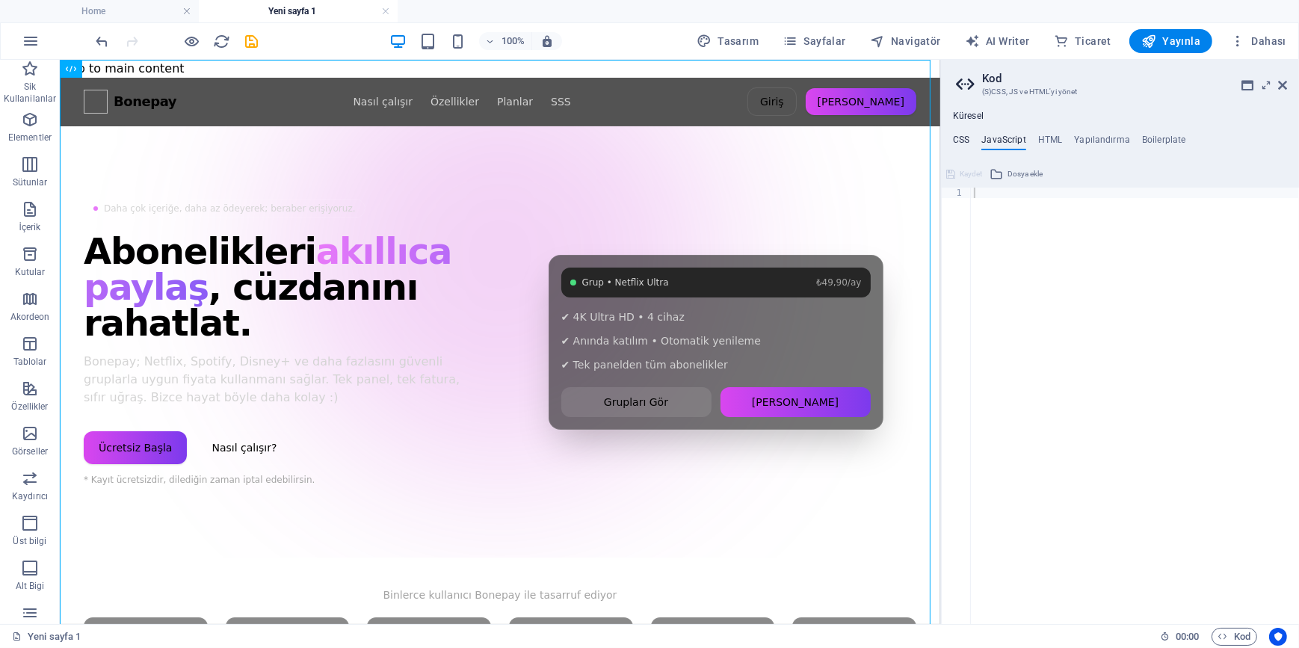
click at [964, 138] on h4 "CSS" at bounding box center [961, 143] width 16 height 16
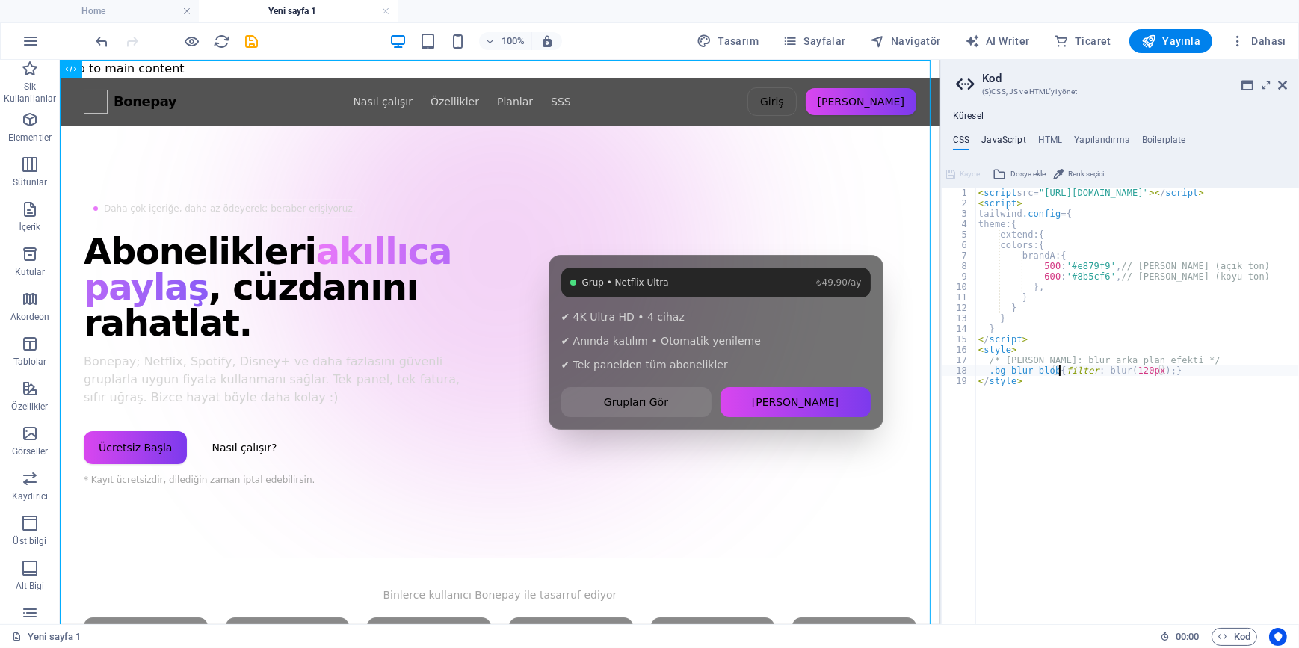
click at [1001, 138] on h4 "JavaScript" at bounding box center [1003, 143] width 44 height 16
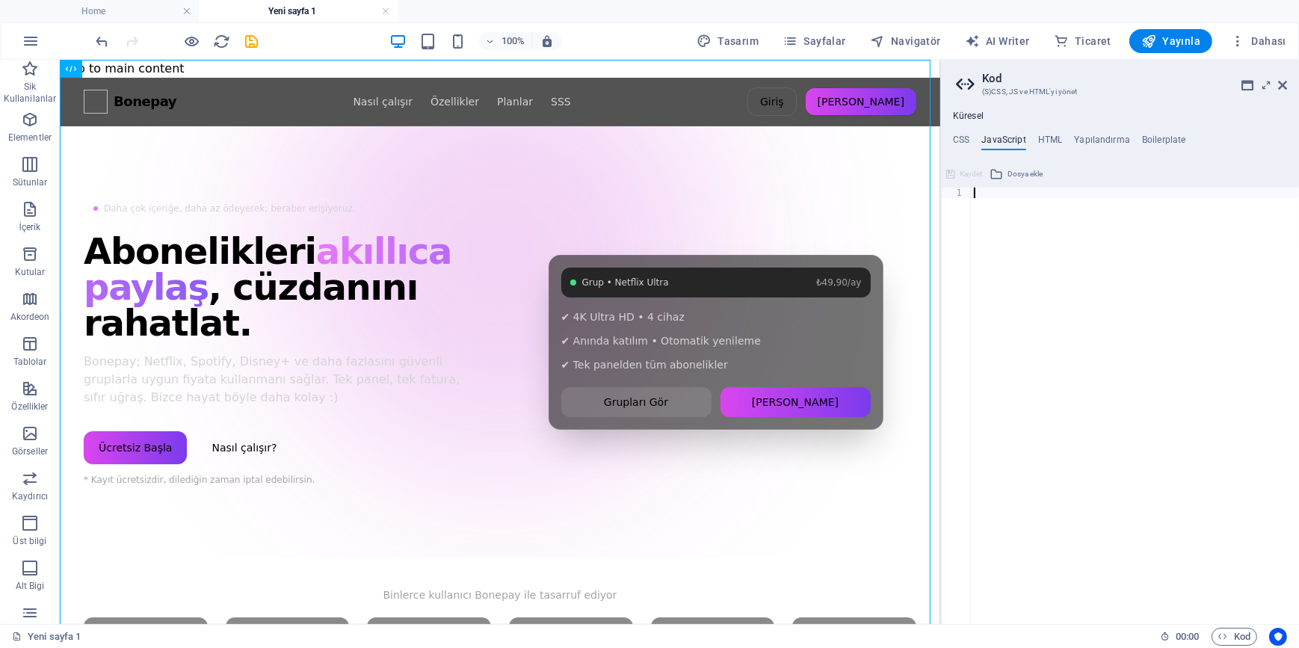
click at [1031, 236] on div at bounding box center [1135, 416] width 328 height 457
paste textarea "</style>"
type textarea "</style>"
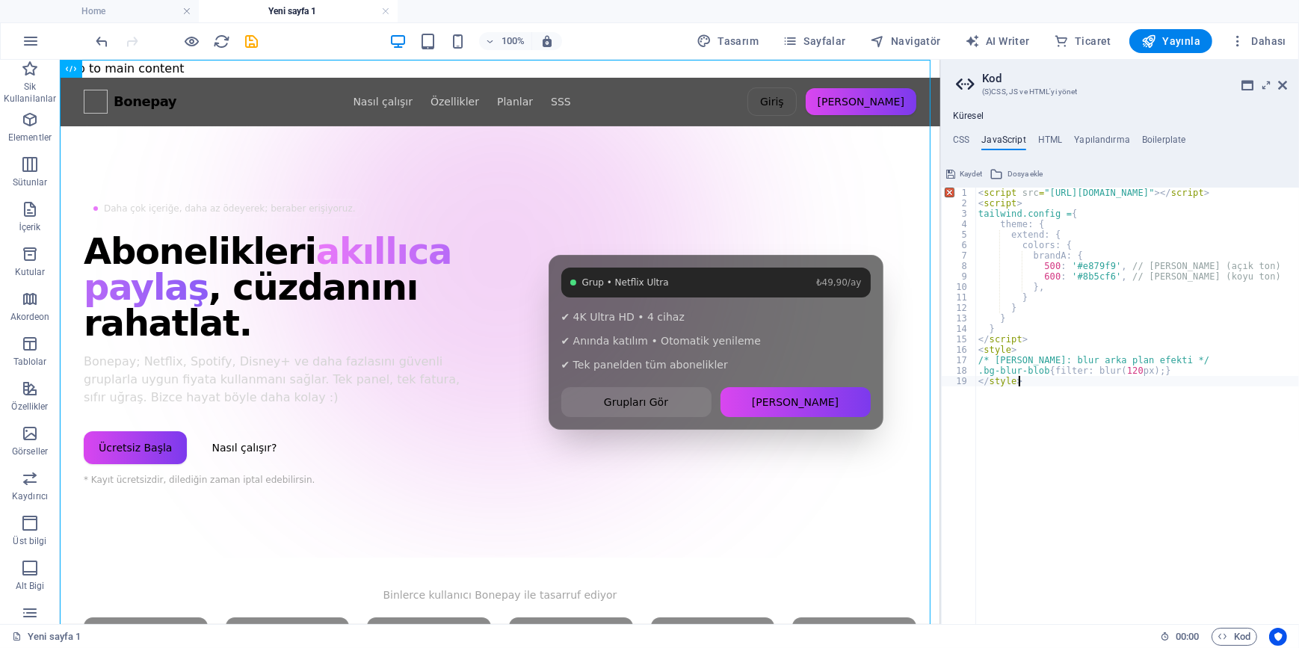
drag, startPoint x: 1039, startPoint y: 546, endPoint x: 1039, endPoint y: 506, distance: 40.4
click at [1039, 546] on div "< script src = "https://cdn.tailwindcss.com" > </ script > < script > tailwind.…" at bounding box center [1137, 416] width 324 height 457
click at [1046, 143] on h4 "HTML" at bounding box center [1050, 143] width 25 height 16
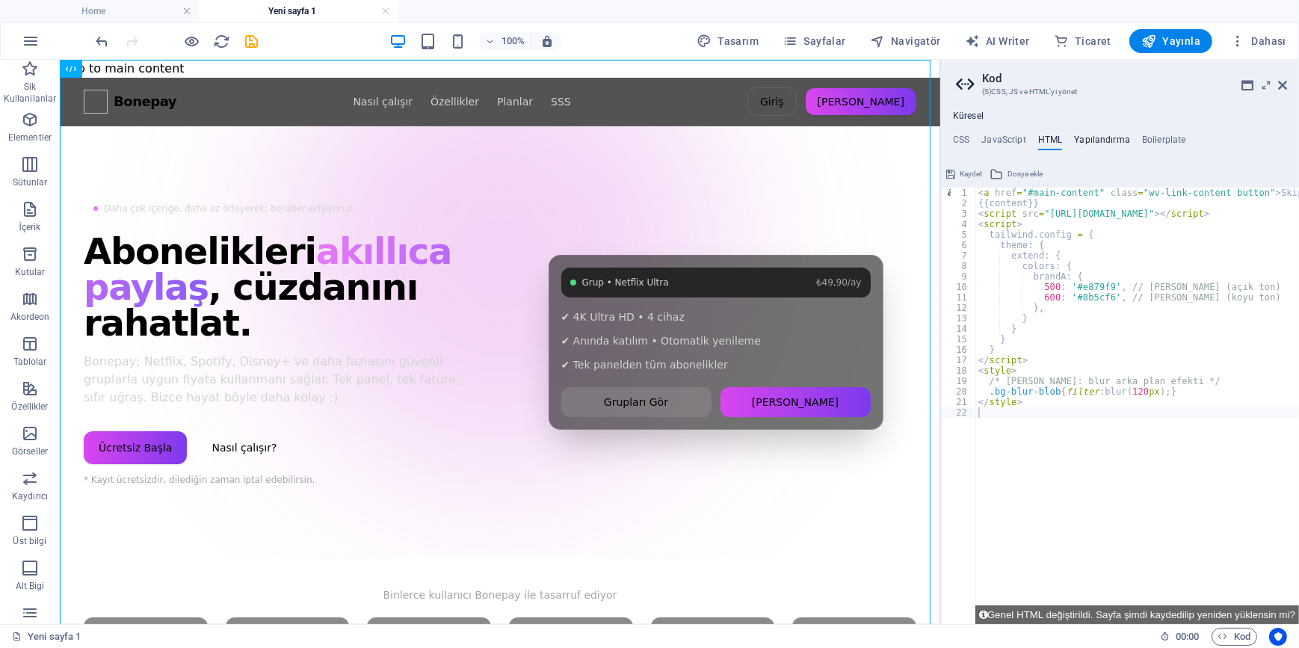
click at [1102, 141] on h4 "Yapılandırma" at bounding box center [1102, 143] width 56 height 16
type textarea "$color-background: #ffffff;"
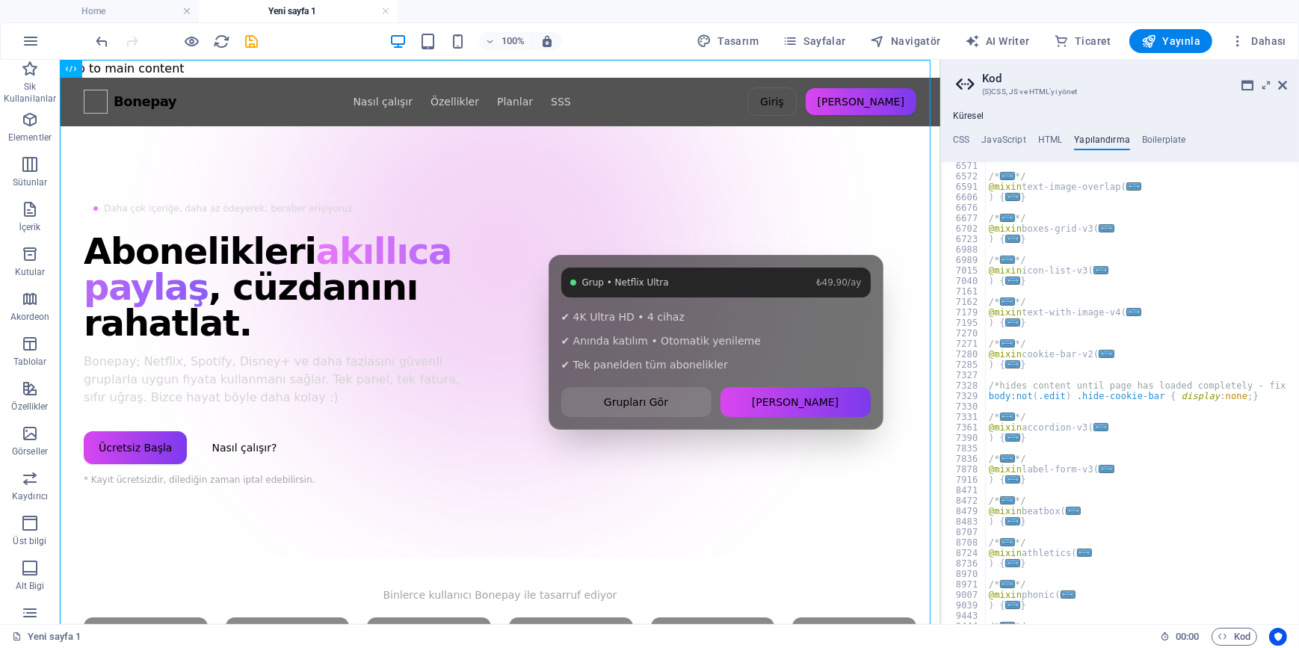
scroll to position [1390, 0]
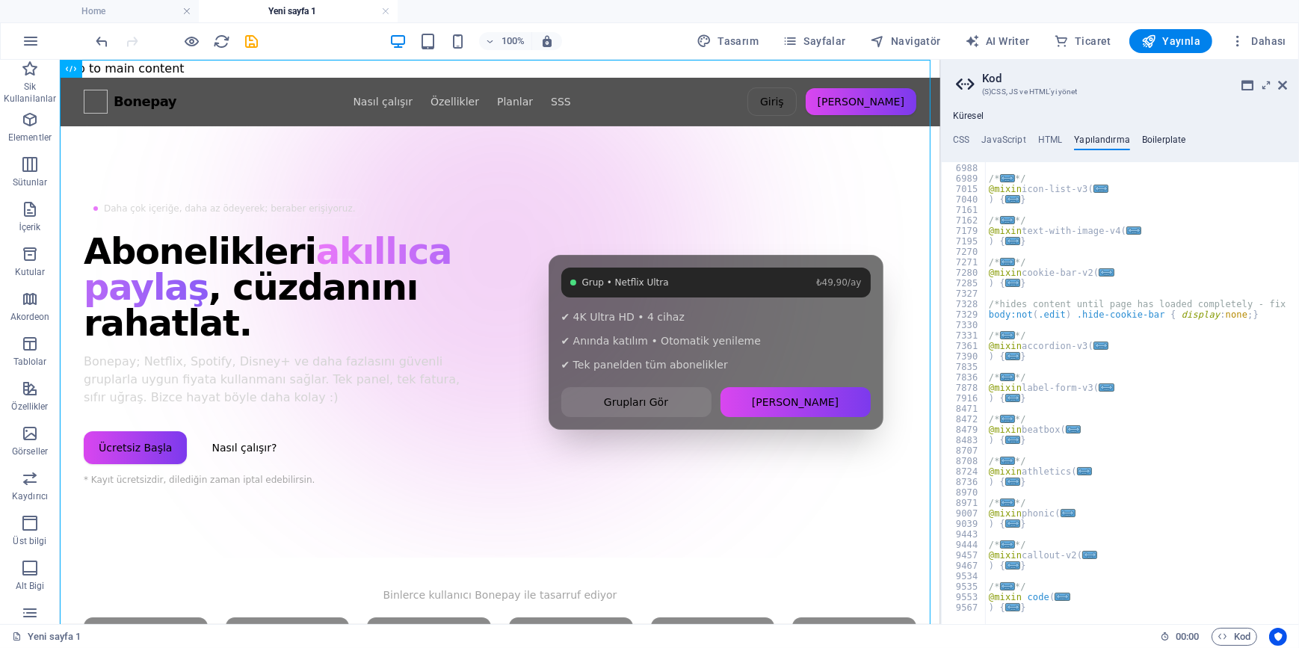
click at [1165, 141] on h4 "Boilerplate" at bounding box center [1164, 143] width 44 height 16
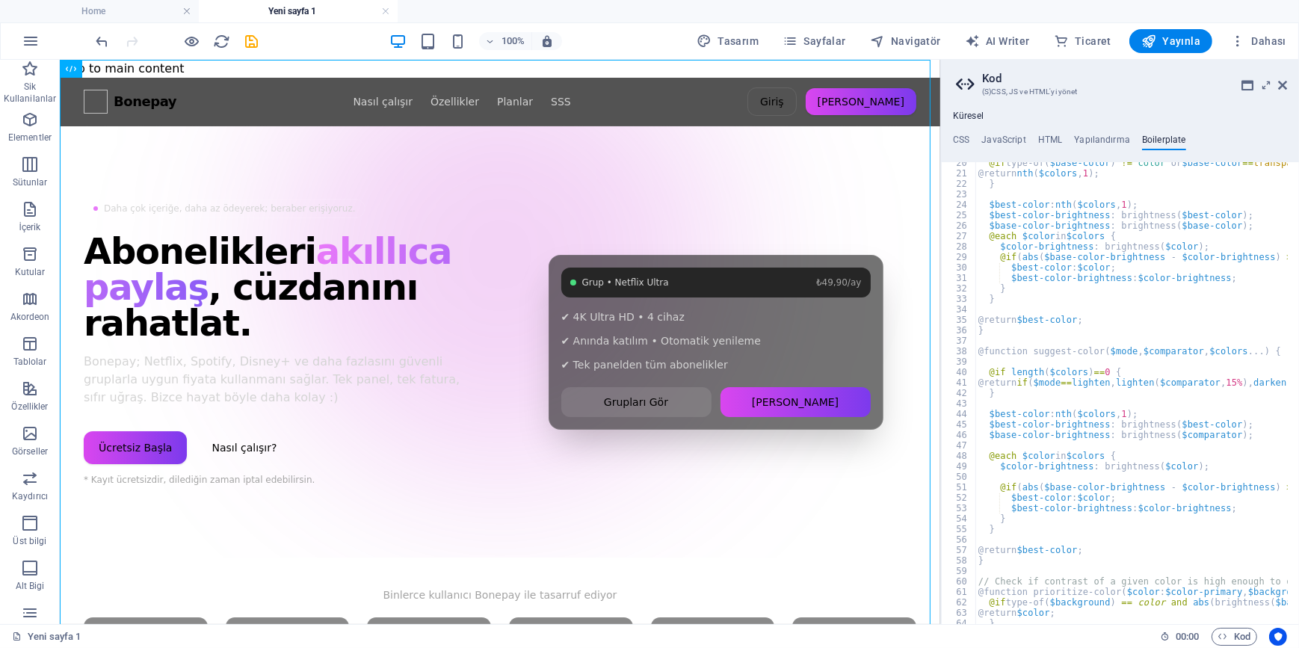
scroll to position [22, 0]
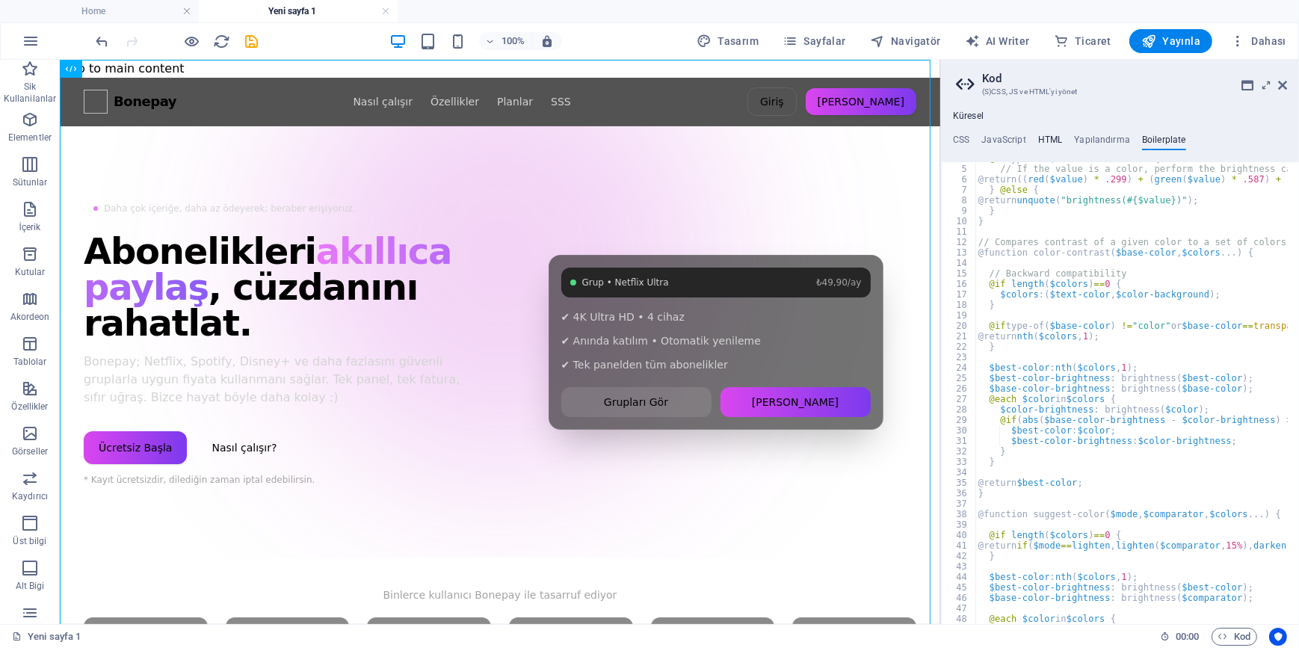
click at [1046, 140] on h4 "HTML" at bounding box center [1050, 143] width 25 height 16
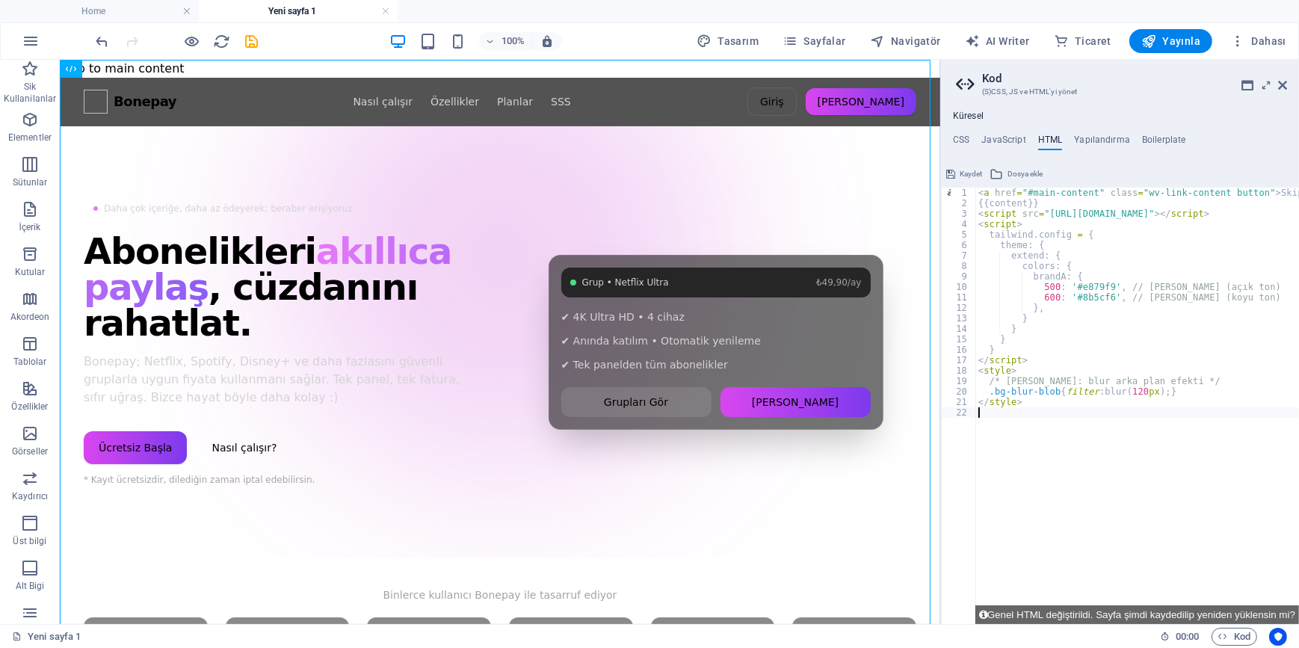
click at [1040, 487] on div "< a href = "#main-content" class = "wv-link-content button" > Skip to main cont…" at bounding box center [1177, 411] width 404 height 446
click at [1106, 492] on div "< a href = "#main-content" class = "wv-link-content button" > Skip to main cont…" at bounding box center [1177, 411] width 404 height 446
click at [1040, 472] on div "< a href = "#main-content" class = "wv-link-content button" > Skip to main cont…" at bounding box center [1177, 411] width 404 height 446
click at [386, 13] on link at bounding box center [385, 11] width 9 height 14
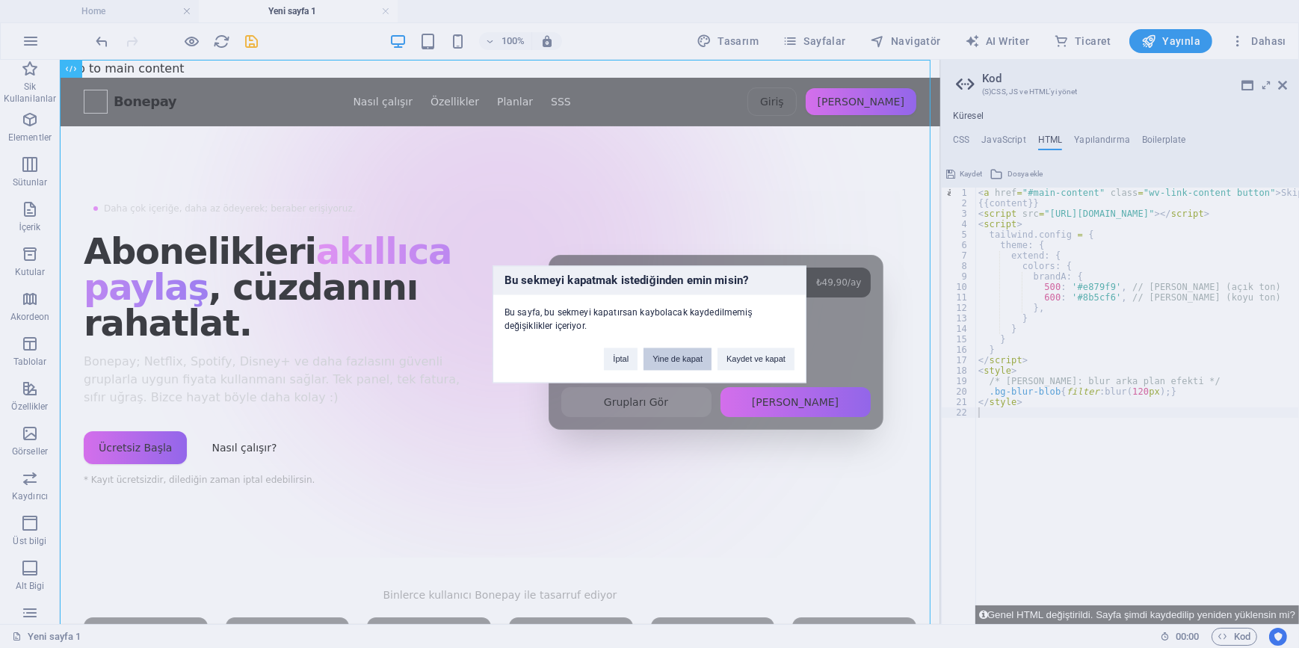
click at [679, 357] on button "Yine de kapat" at bounding box center [677, 359] width 68 height 22
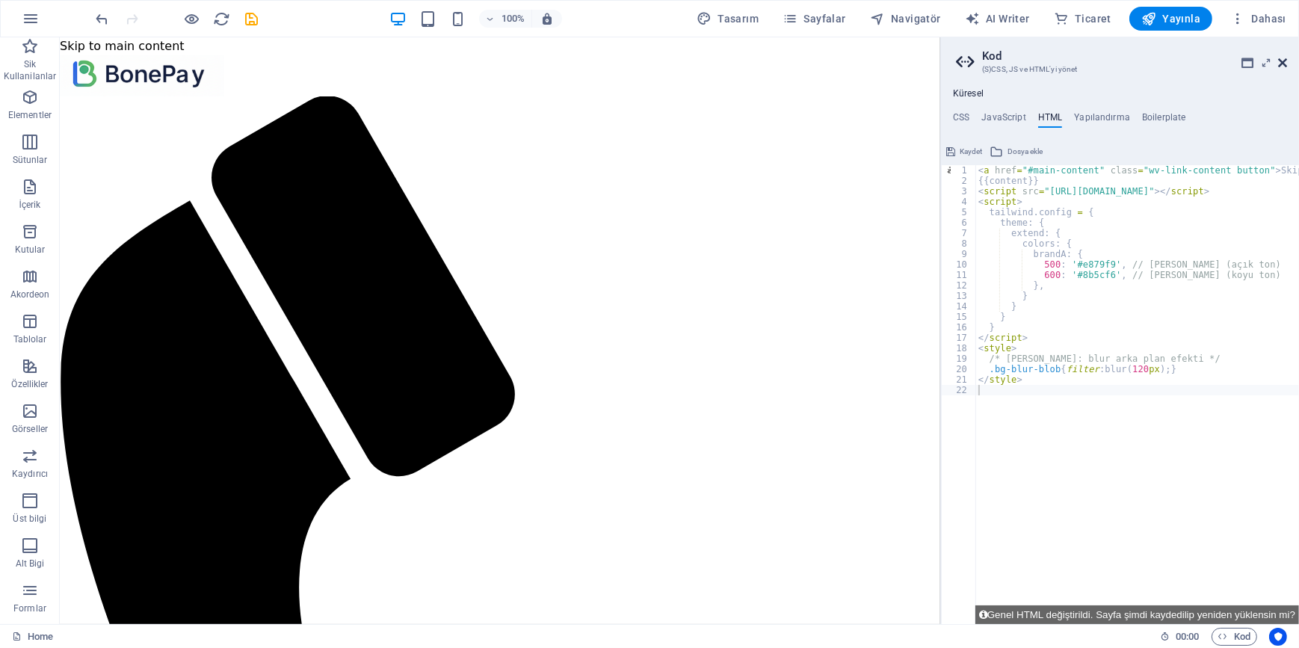
click at [1282, 60] on icon at bounding box center [1282, 63] width 9 height 12
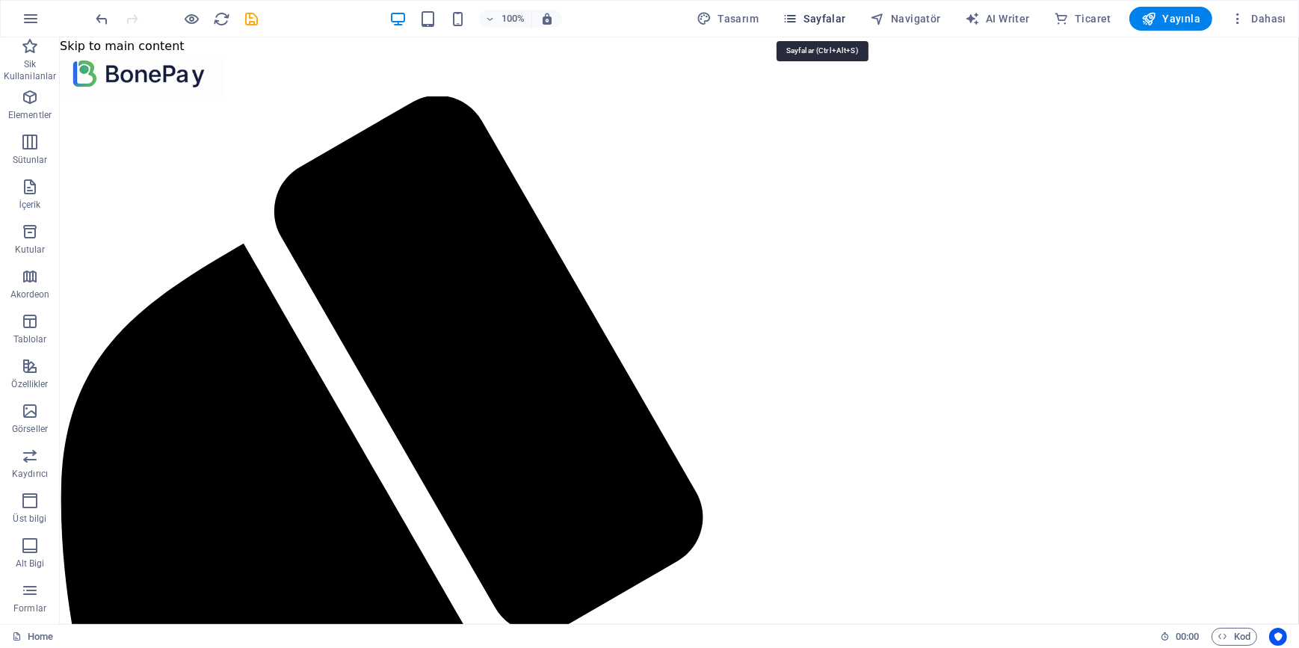
click at [797, 19] on icon "button" at bounding box center [789, 18] width 15 height 15
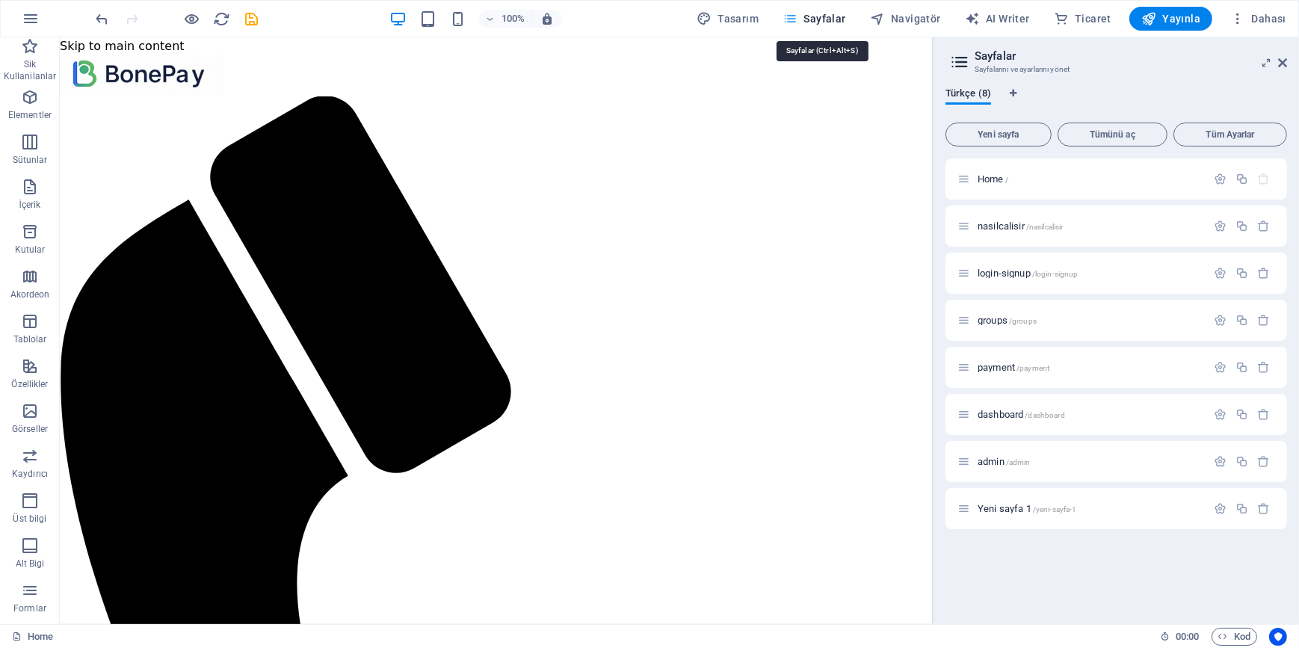
click at [797, 19] on icon "button" at bounding box center [789, 18] width 15 height 15
click at [1282, 62] on icon at bounding box center [1282, 63] width 9 height 12
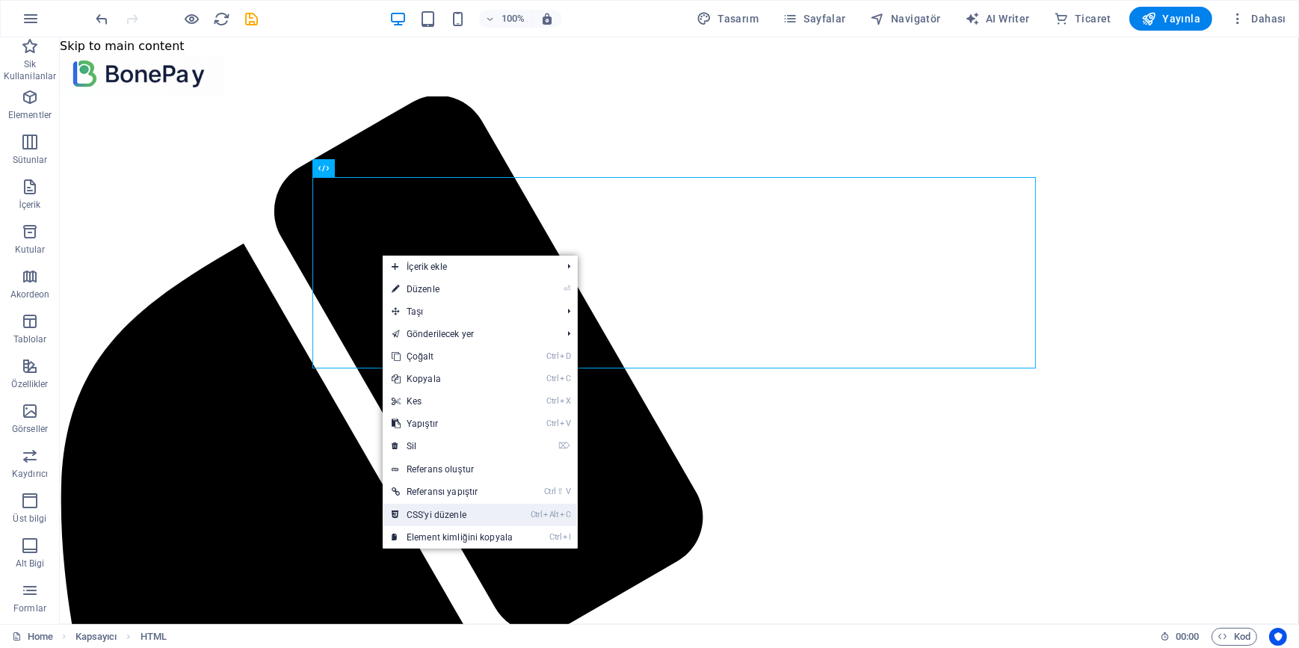
click at [471, 513] on link "Ctrl Alt C CSS'yi düzenle" at bounding box center [452, 515] width 139 height 22
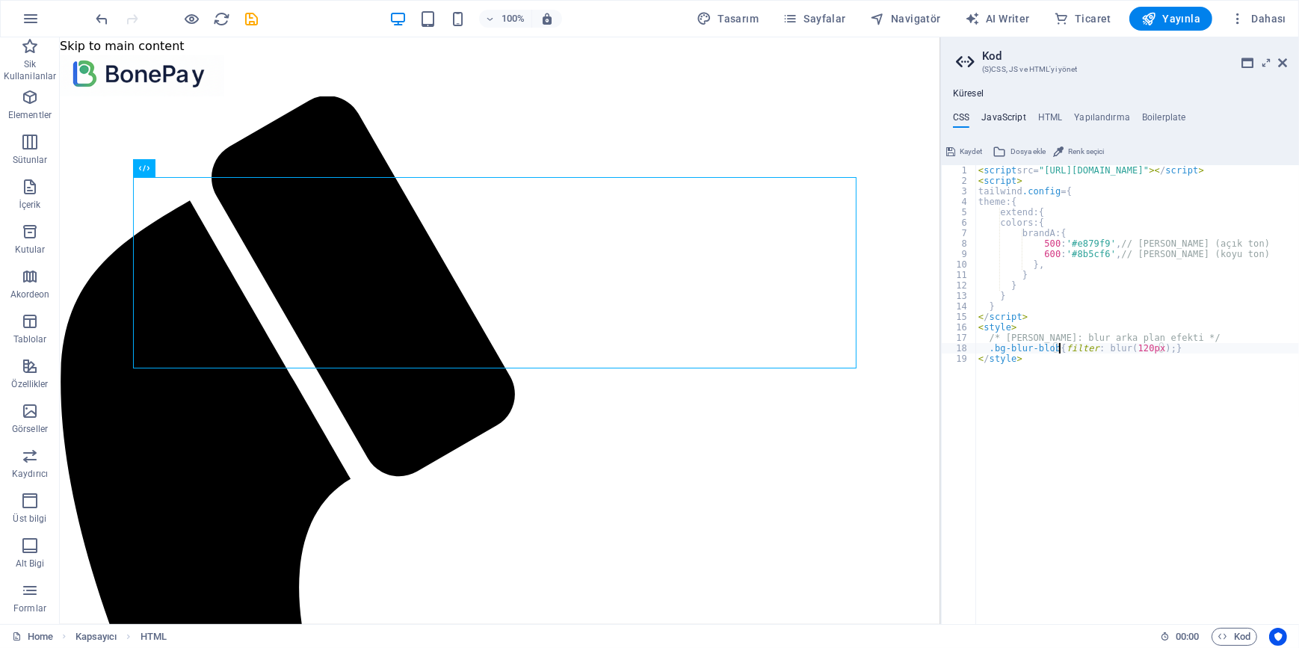
click at [1001, 119] on h4 "JavaScript" at bounding box center [1003, 120] width 44 height 16
click at [1046, 122] on h4 "HTML" at bounding box center [1050, 120] width 25 height 16
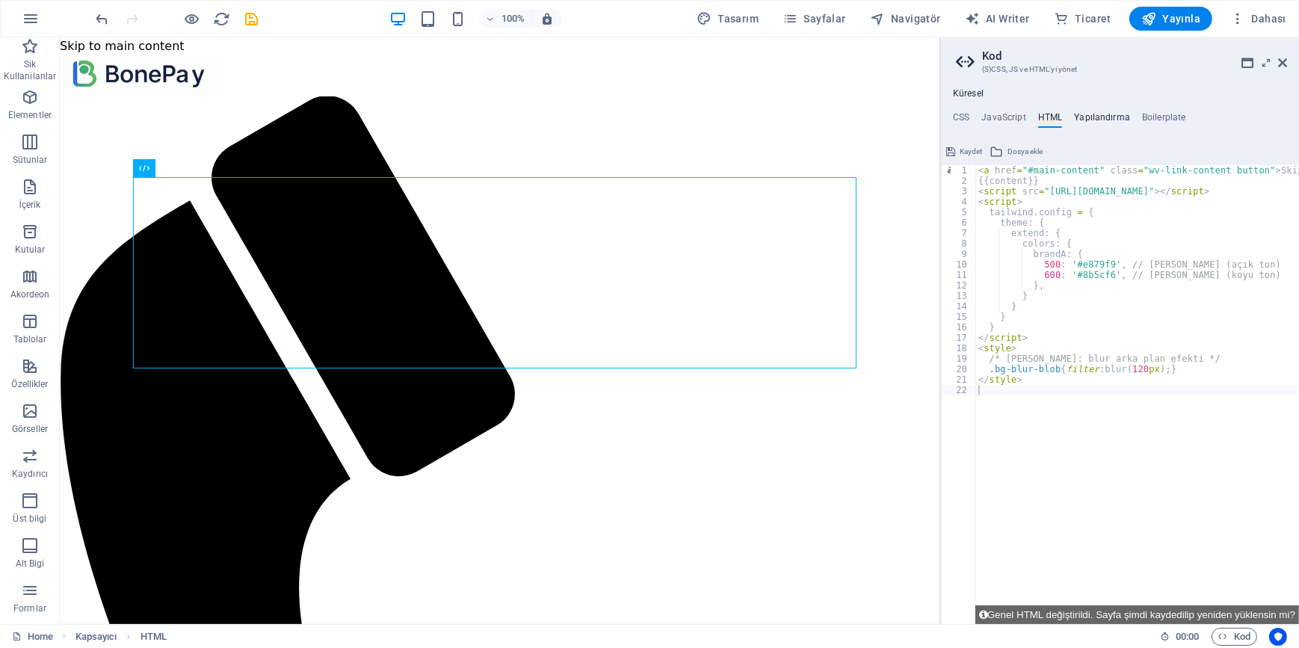
click at [1087, 118] on h4 "Yapılandırma" at bounding box center [1102, 120] width 56 height 16
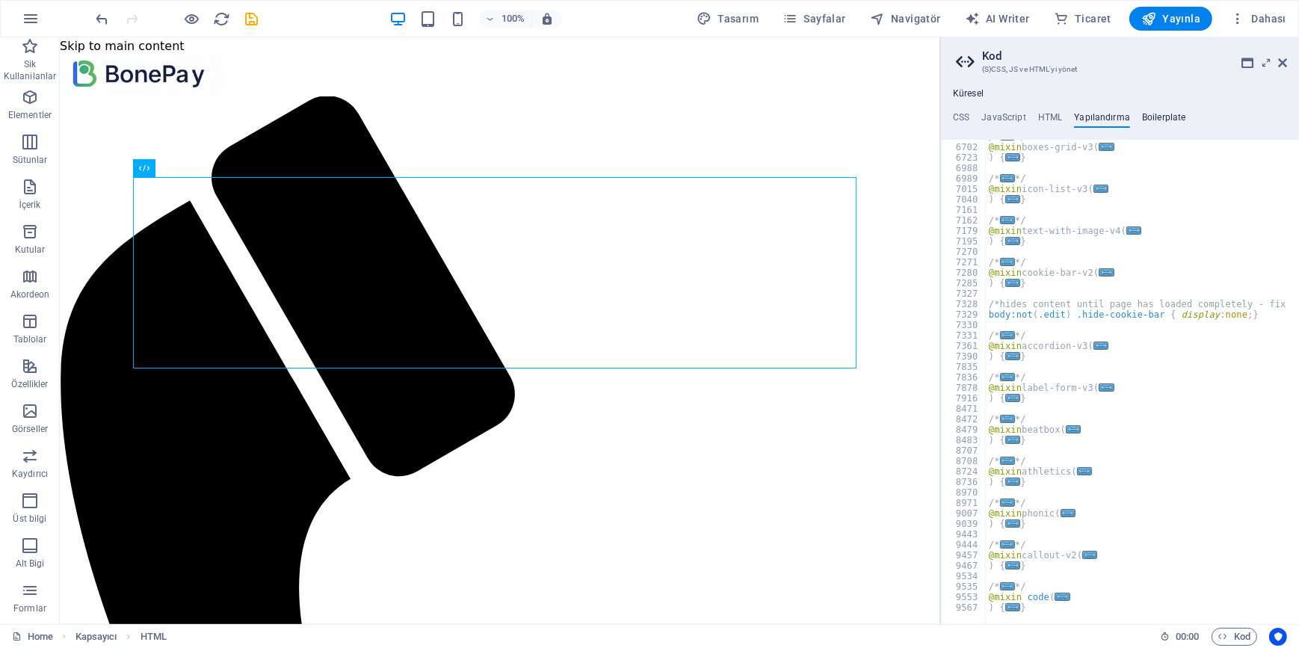
click at [1161, 126] on h4 "Boilerplate" at bounding box center [1164, 120] width 44 height 16
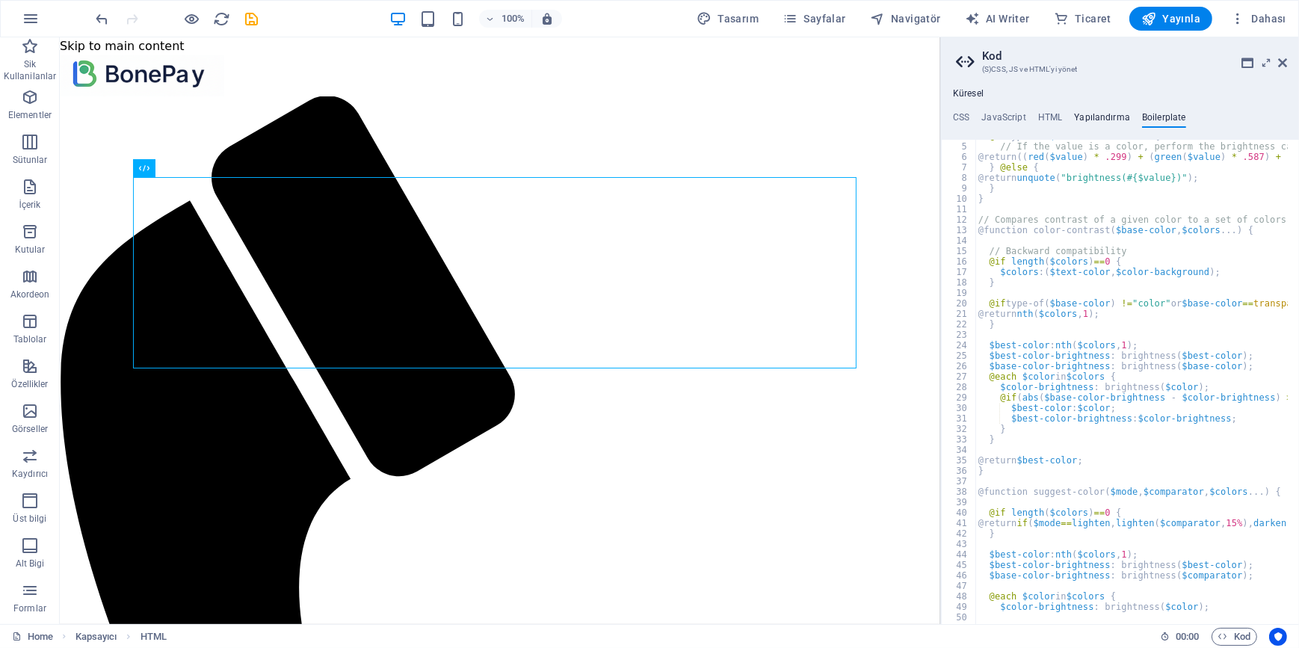
scroll to position [22, 0]
click at [1014, 114] on h4 "JavaScript" at bounding box center [1003, 120] width 44 height 16
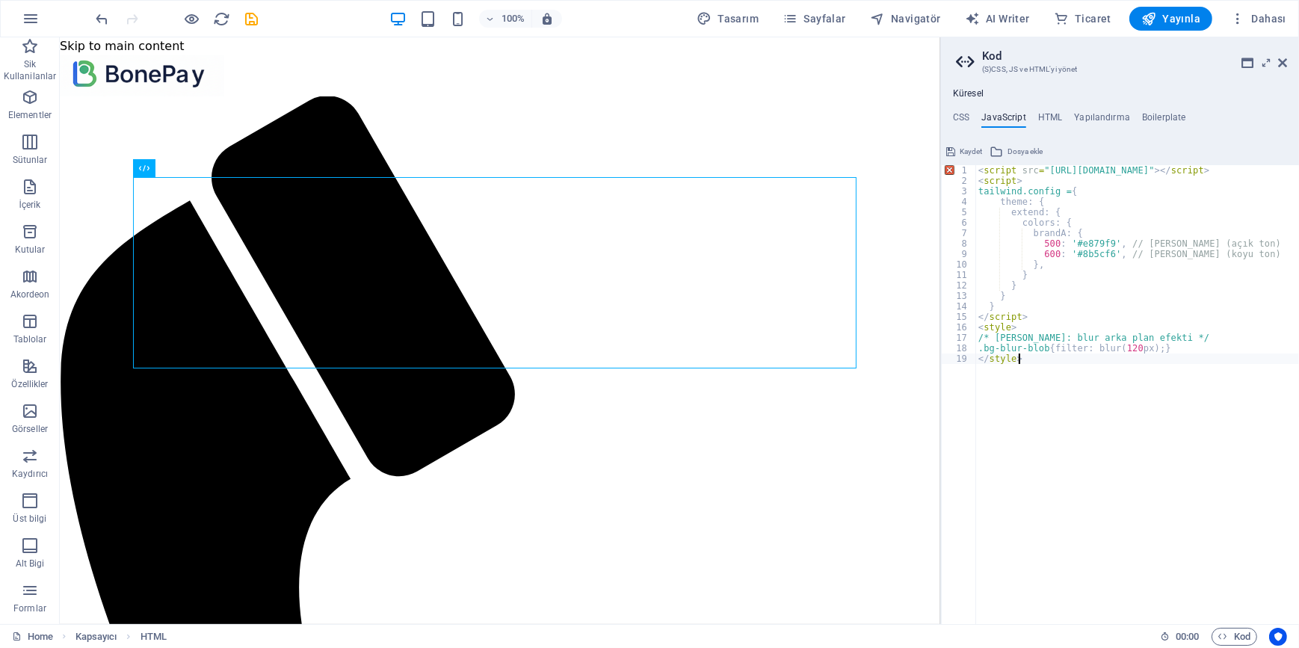
click at [972, 112] on ul "CSS JavaScript HTML Yapılandırma Boilerplate" at bounding box center [1120, 120] width 358 height 16
click at [1288, 57] on aside "Kod (S)CSS, JS ve HTML'yi yönet Küresel CSS JavaScript HTML Yapılandırma Boiler…" at bounding box center [1119, 330] width 359 height 587
click at [1282, 60] on icon at bounding box center [1282, 63] width 9 height 12
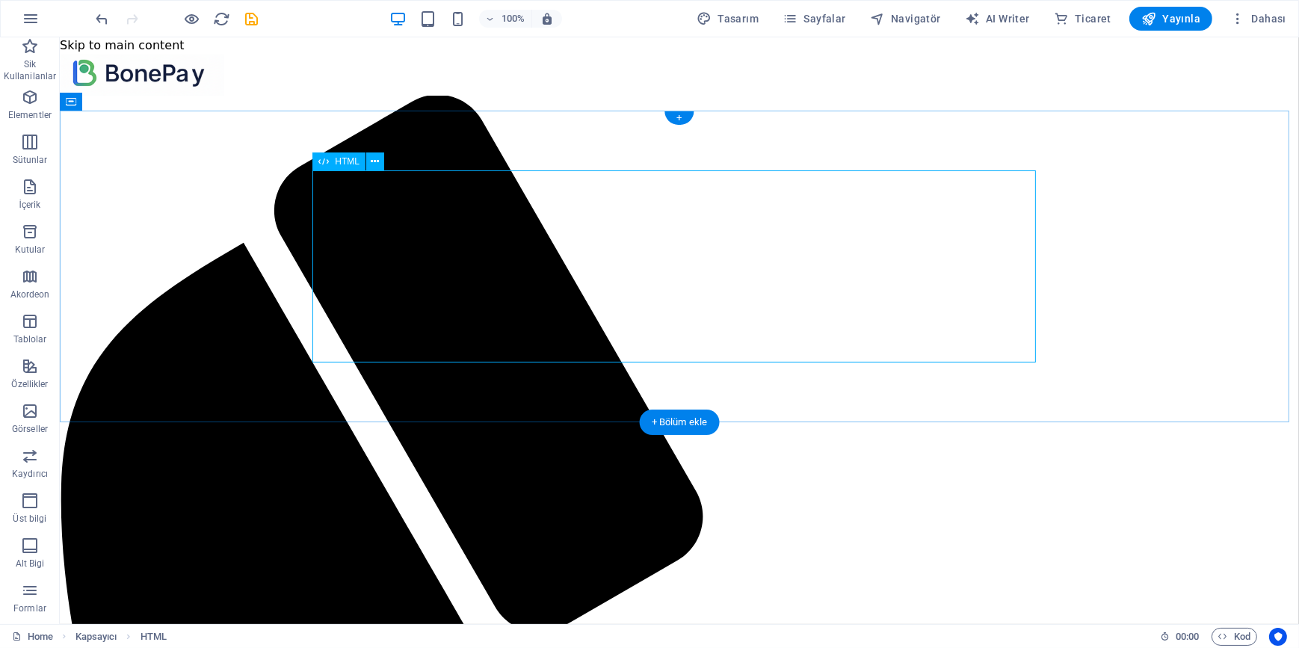
scroll to position [0, 0]
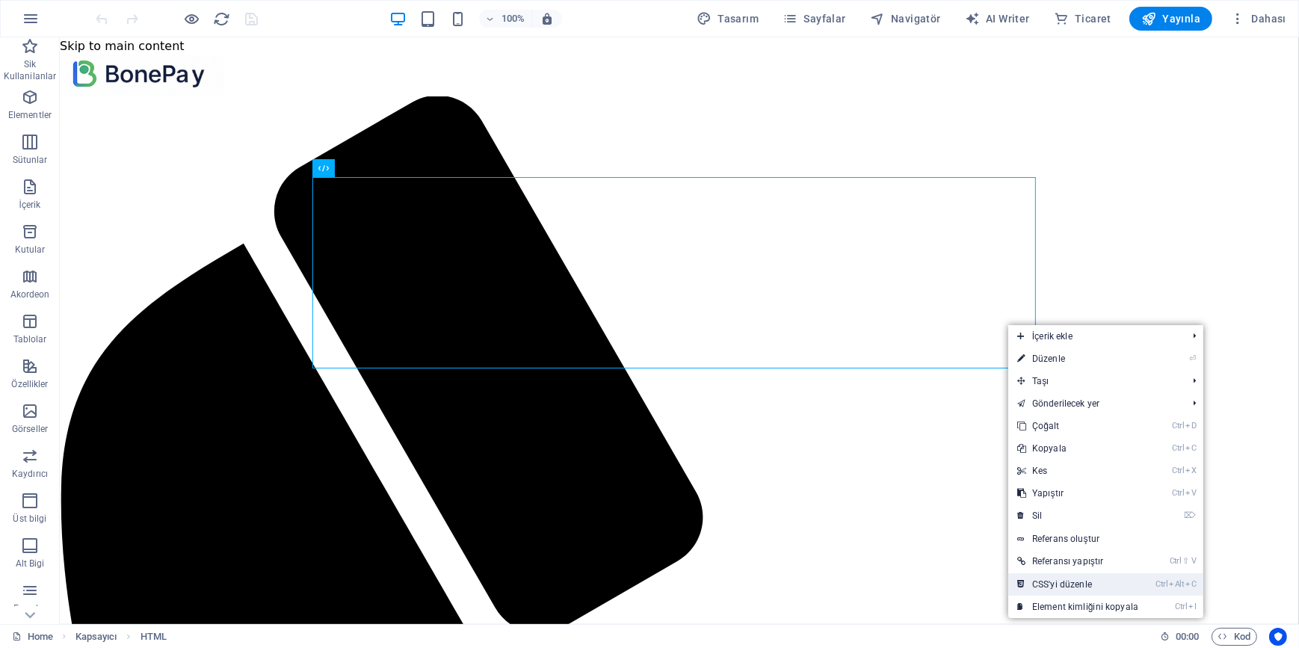
click at [1064, 583] on link "Ctrl Alt C CSS'yi düzenle" at bounding box center [1077, 584] width 139 height 22
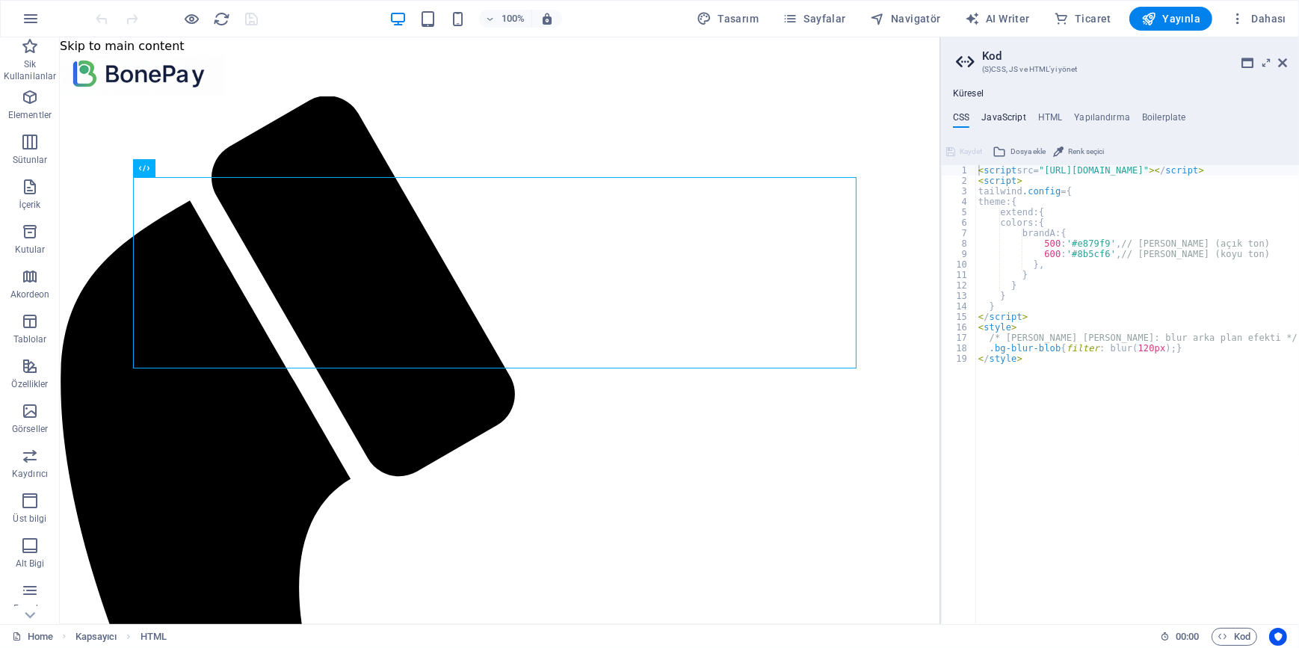
click at [999, 119] on h4 "JavaScript" at bounding box center [1003, 120] width 44 height 16
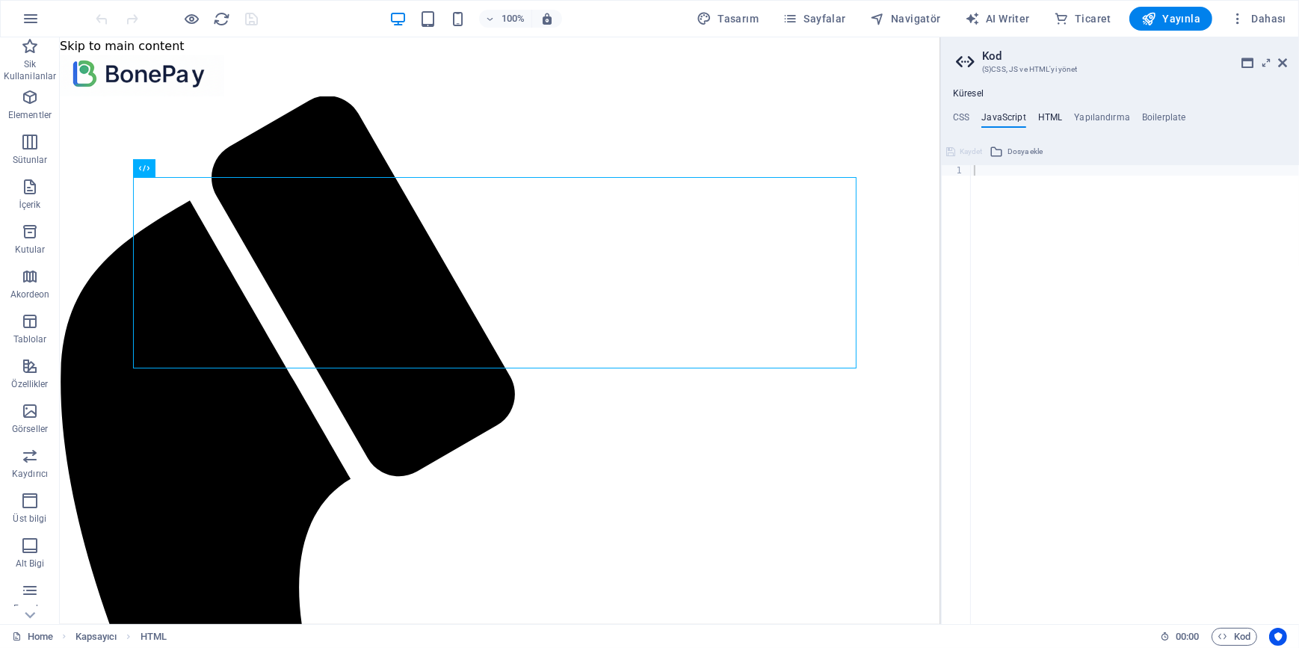
click at [1053, 118] on h4 "HTML" at bounding box center [1050, 120] width 25 height 16
type textarea "<a href="#main-content" class="wv-link-content button">Skip to main content</a>"
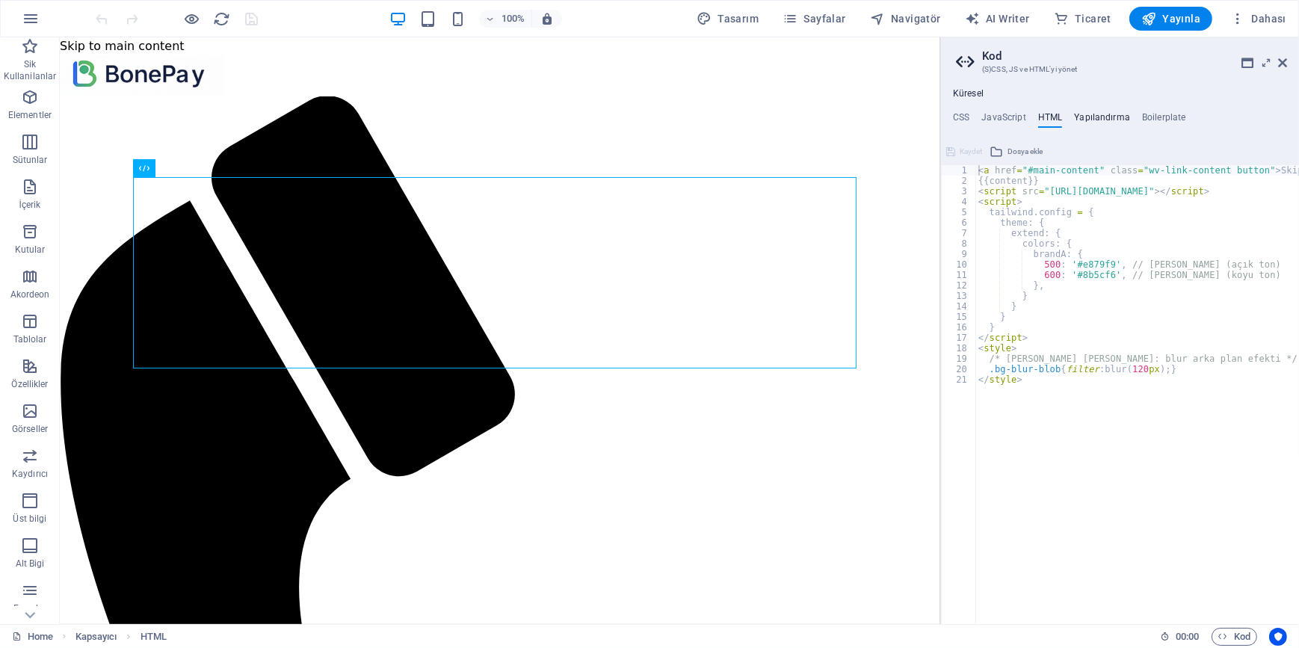
drag, startPoint x: 1089, startPoint y: 112, endPoint x: 1160, endPoint y: 120, distance: 71.4
click at [1091, 112] on h4 "Yapılandırma" at bounding box center [1102, 120] width 56 height 16
type textarea "$color-background: #ffffff;"
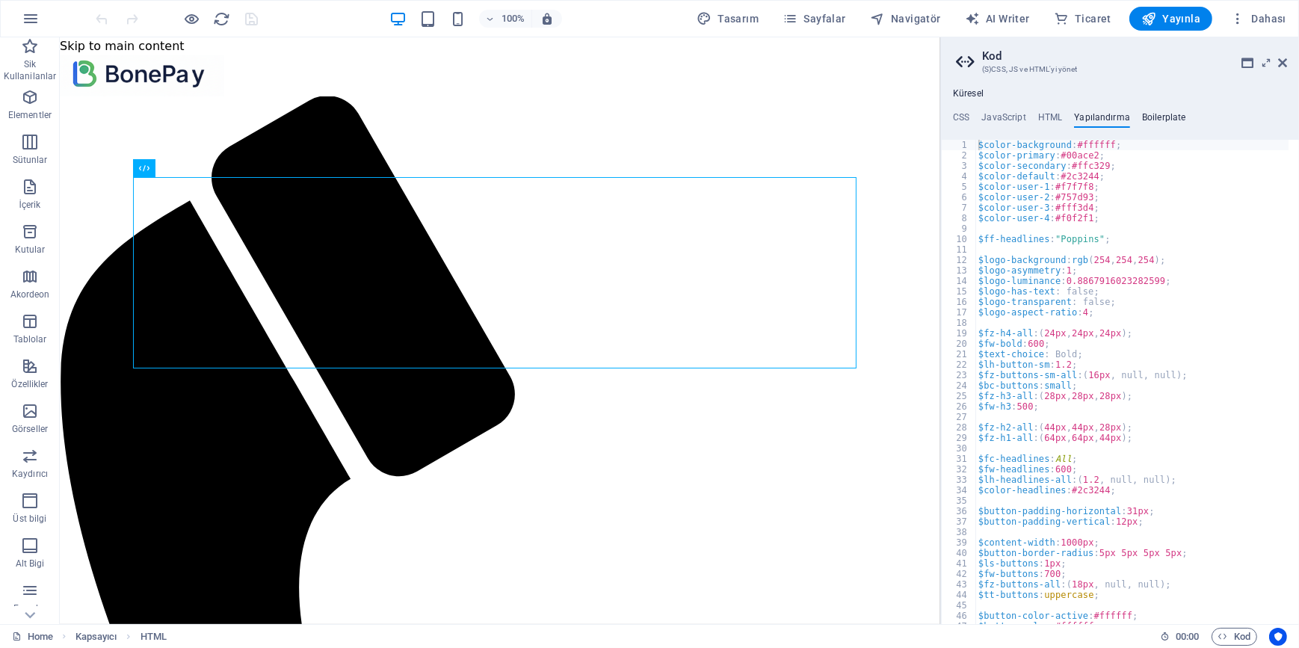
click at [1161, 120] on h4 "Boilerplate" at bounding box center [1164, 120] width 44 height 16
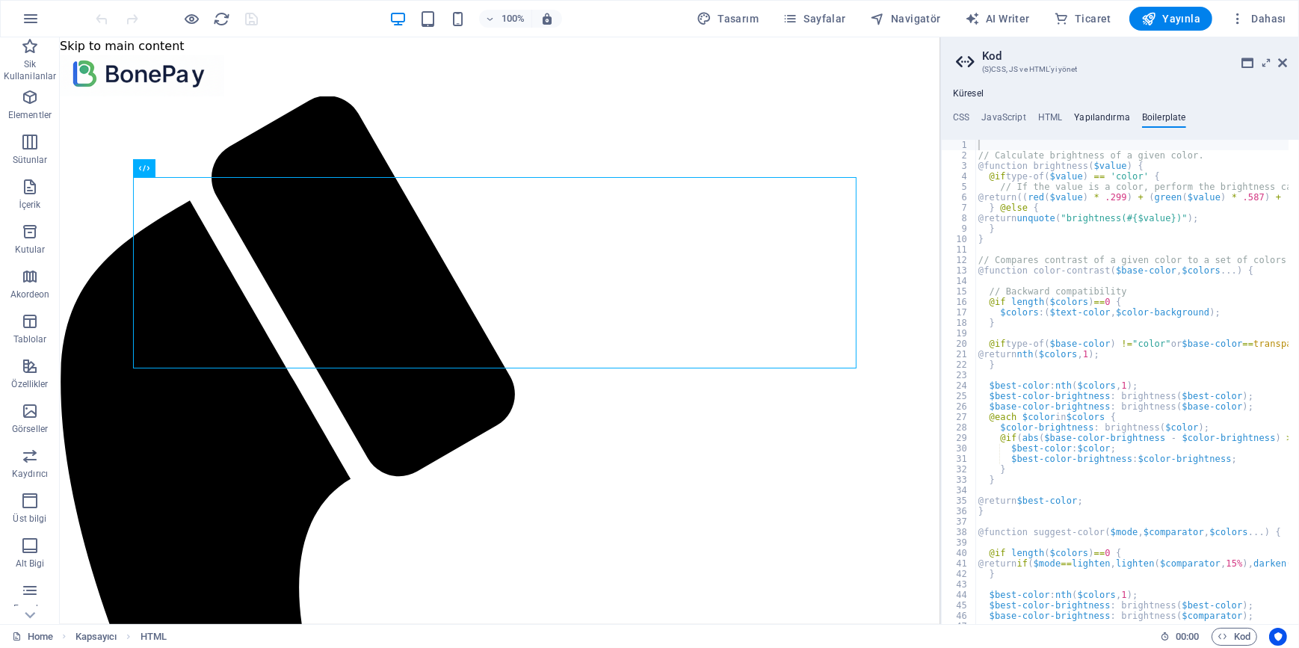
drag, startPoint x: 1111, startPoint y: 118, endPoint x: 1051, endPoint y: 116, distance: 59.8
click at [1110, 118] on h4 "Yapılandırma" at bounding box center [1102, 120] width 56 height 16
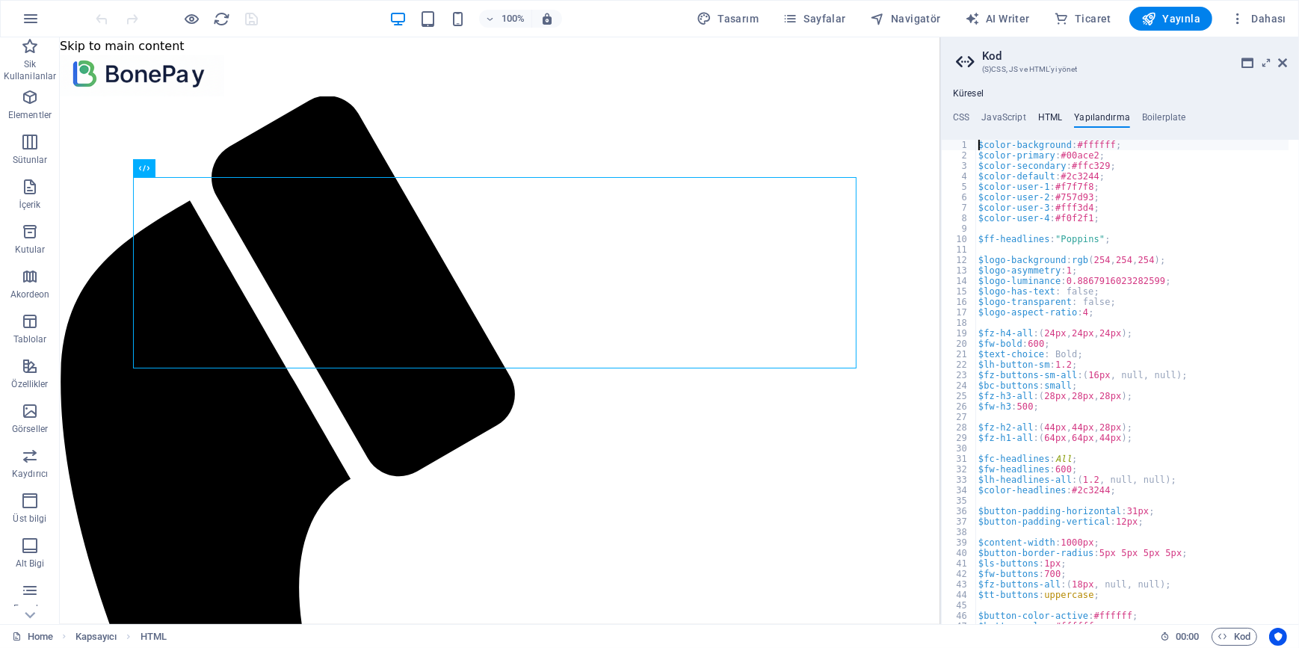
click at [1051, 116] on h4 "HTML" at bounding box center [1050, 120] width 25 height 16
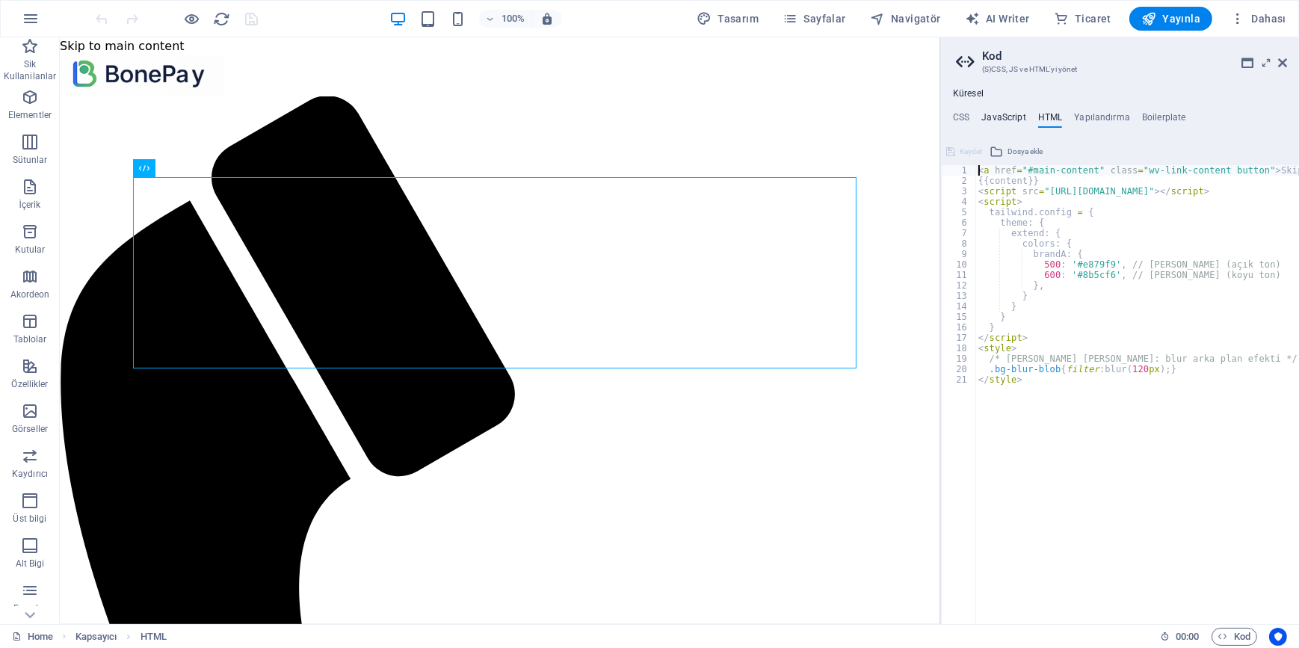
drag, startPoint x: 1019, startPoint y: 113, endPoint x: 987, endPoint y: 113, distance: 31.4
click at [1017, 113] on h4 "JavaScript" at bounding box center [1003, 120] width 44 height 16
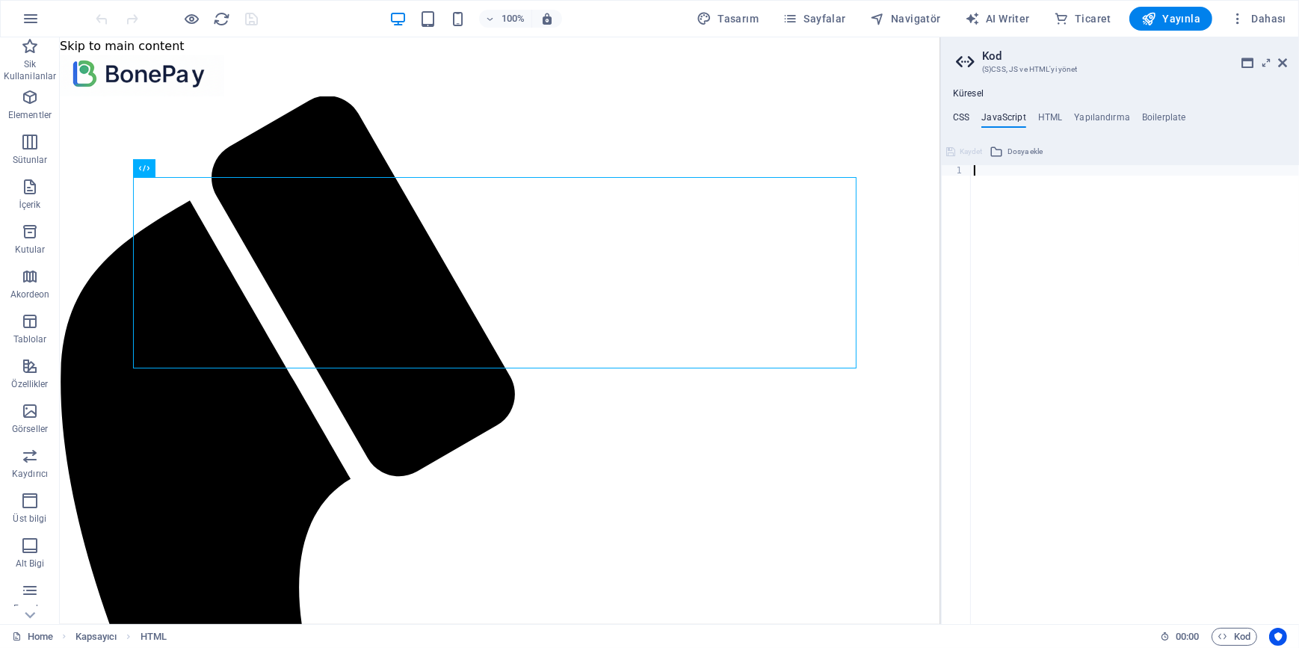
click at [983, 114] on h4 "JavaScript" at bounding box center [1003, 120] width 44 height 16
click at [1285, 59] on icon at bounding box center [1282, 63] width 9 height 12
